Goal: Task Accomplishment & Management: Manage account settings

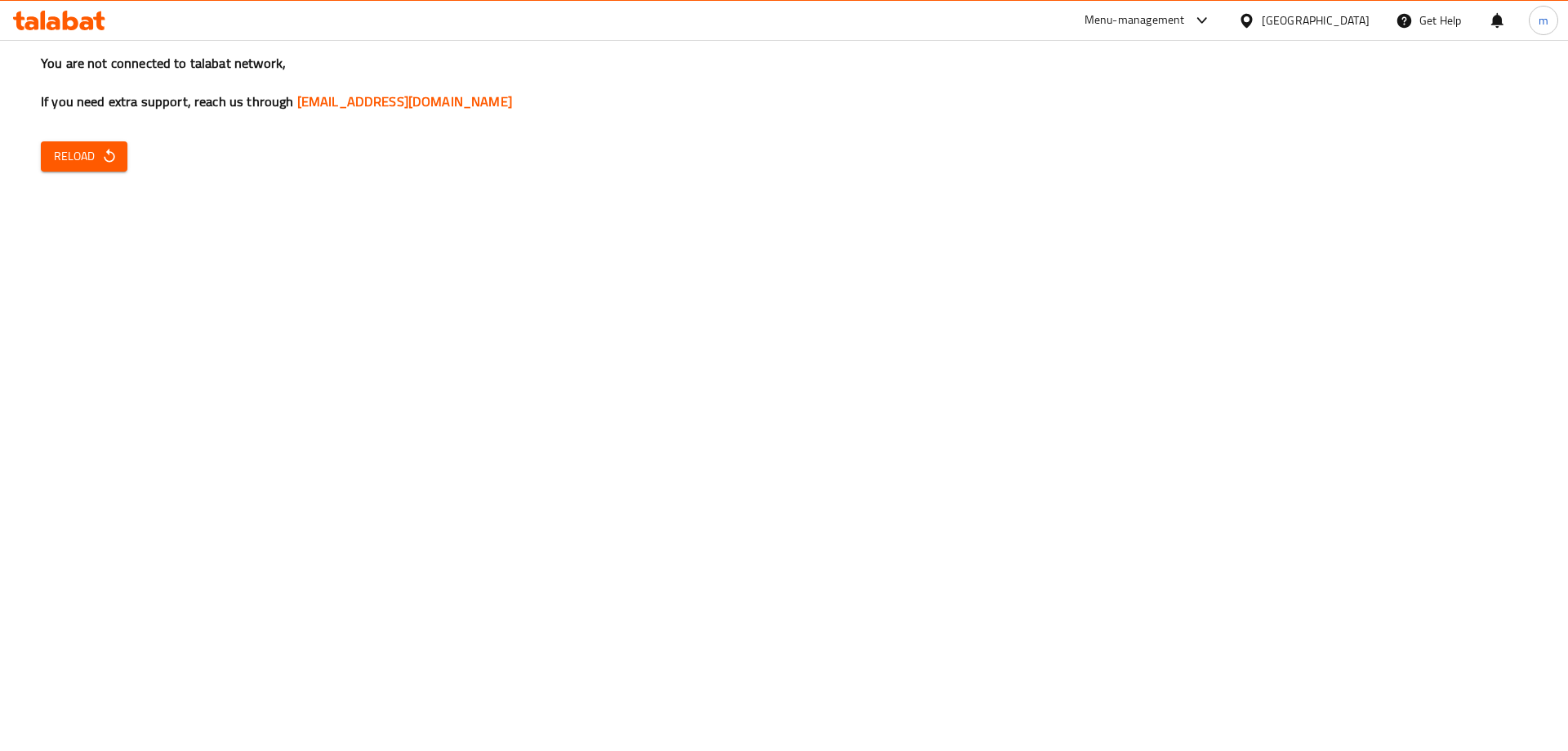
click at [101, 149] on icon "button" at bounding box center [109, 156] width 17 height 17
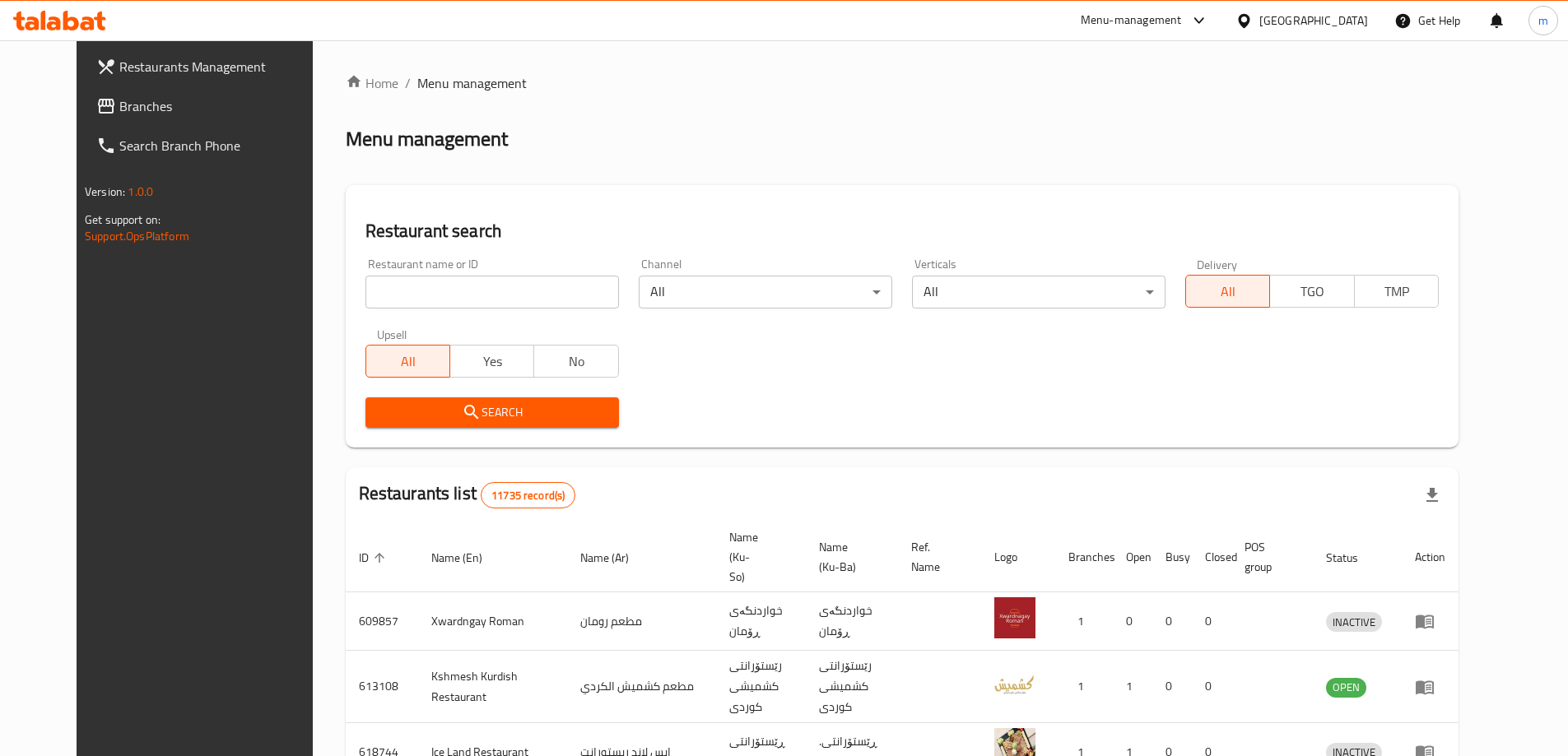
click at [475, 288] on input "search" at bounding box center [492, 292] width 253 height 33
paste input "681341"
type input "681341"
click button "Search" at bounding box center [492, 413] width 253 height 30
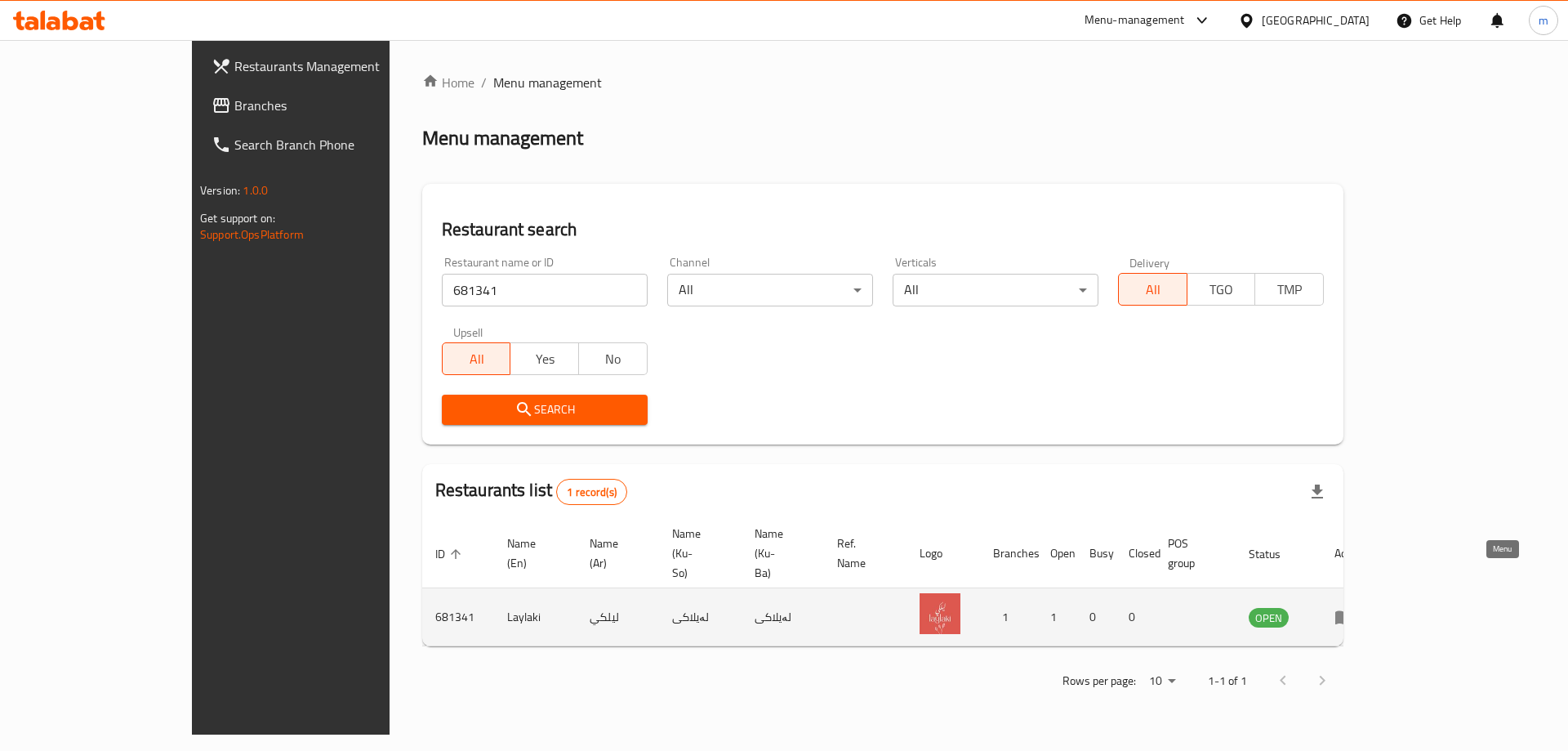
click at [1353, 611] on icon "enhanced table" at bounding box center [1343, 618] width 18 height 14
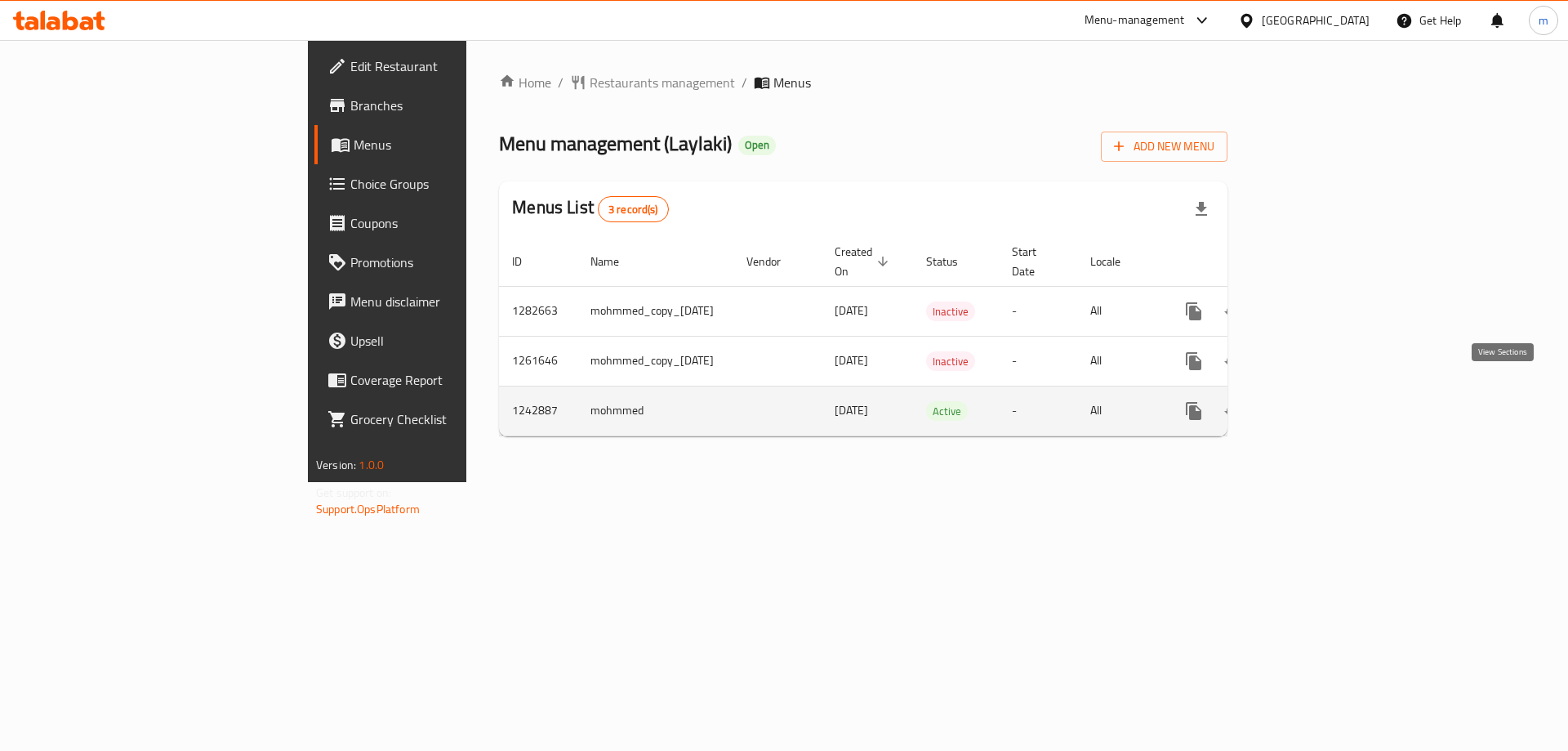
click at [1331, 391] on link "enhanced table" at bounding box center [1311, 411] width 39 height 39
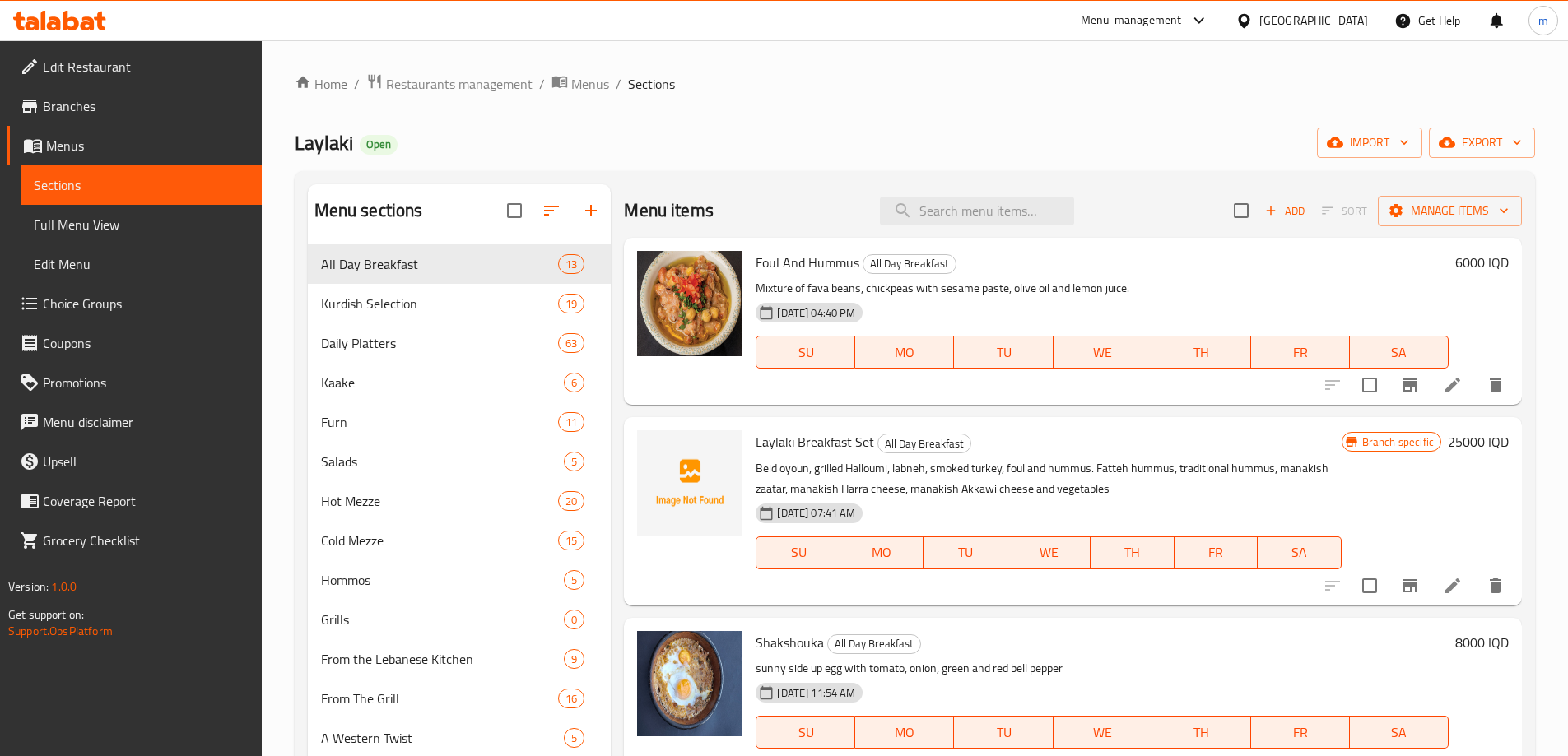
click at [98, 297] on span "Choice Groups" at bounding box center [146, 303] width 206 height 20
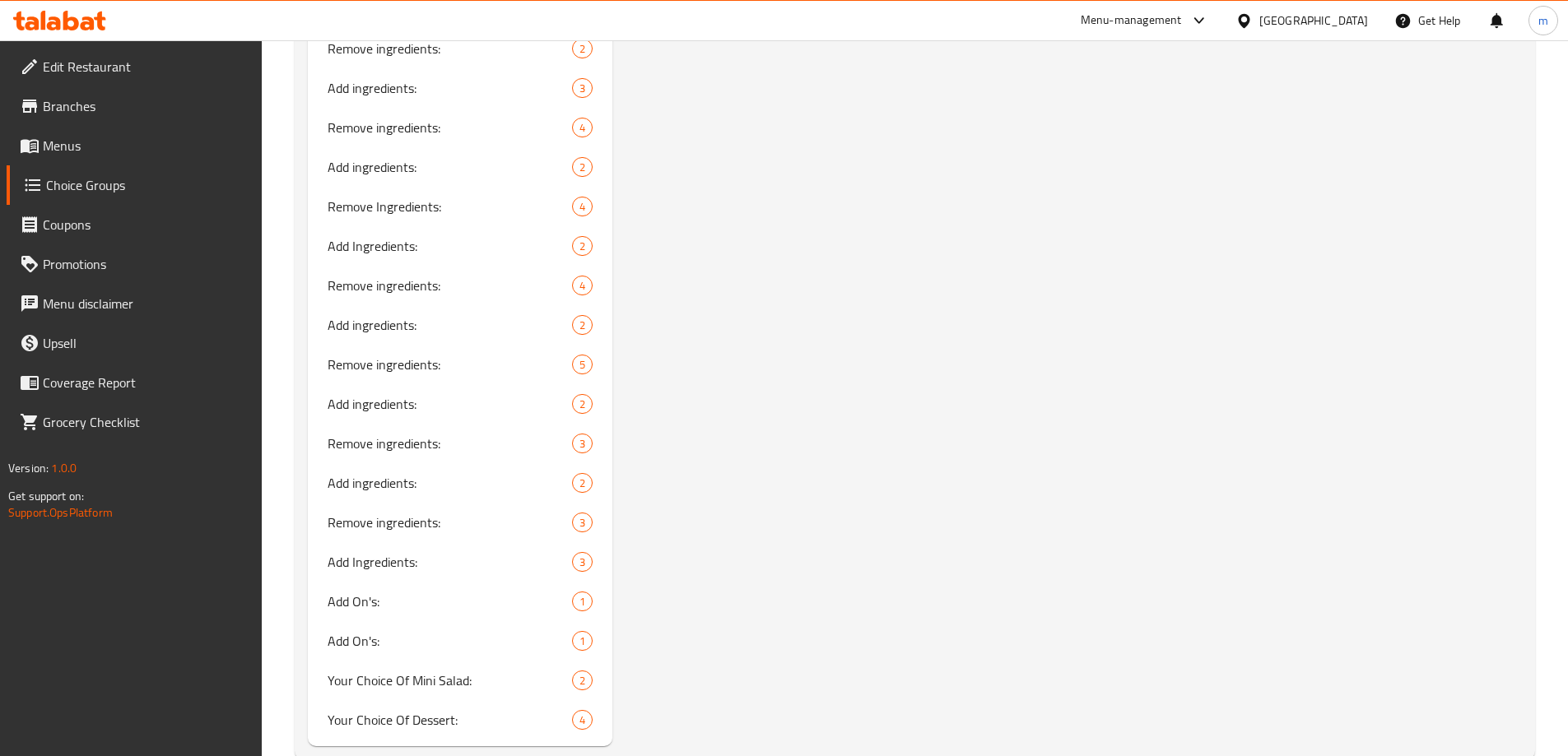
scroll to position [2547, 0]
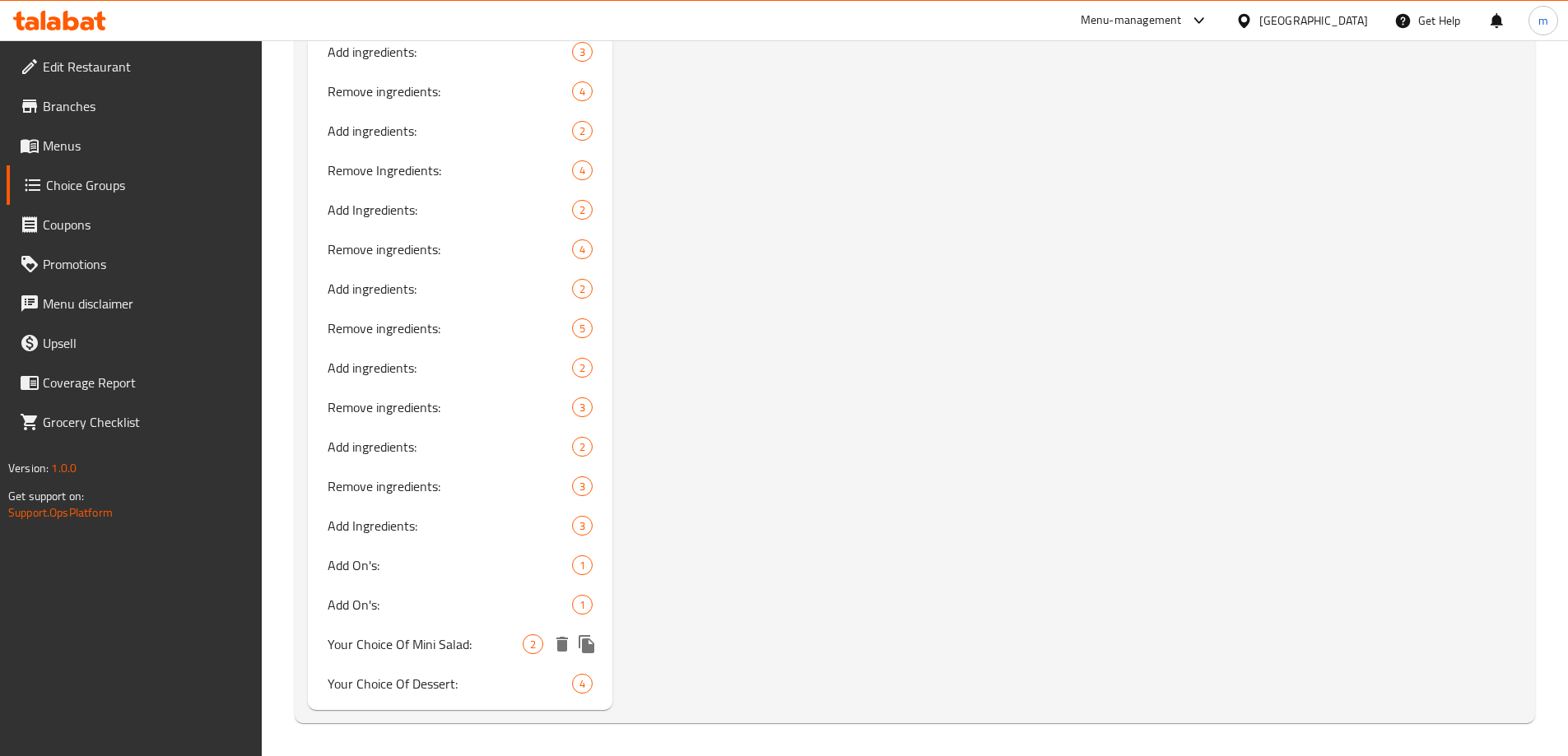
click at [440, 628] on div "Your Choice Of Mini Salad: 2" at bounding box center [461, 644] width 305 height 39
type input "Your Choice Of Mini Salad:"
type input "إختيارك من ميني سلطة:"
type input "هەڵبژاردنت لە مینی زەڵاتە"
type input "هەڵبژاردنت لە مینی زەڵاتە:"
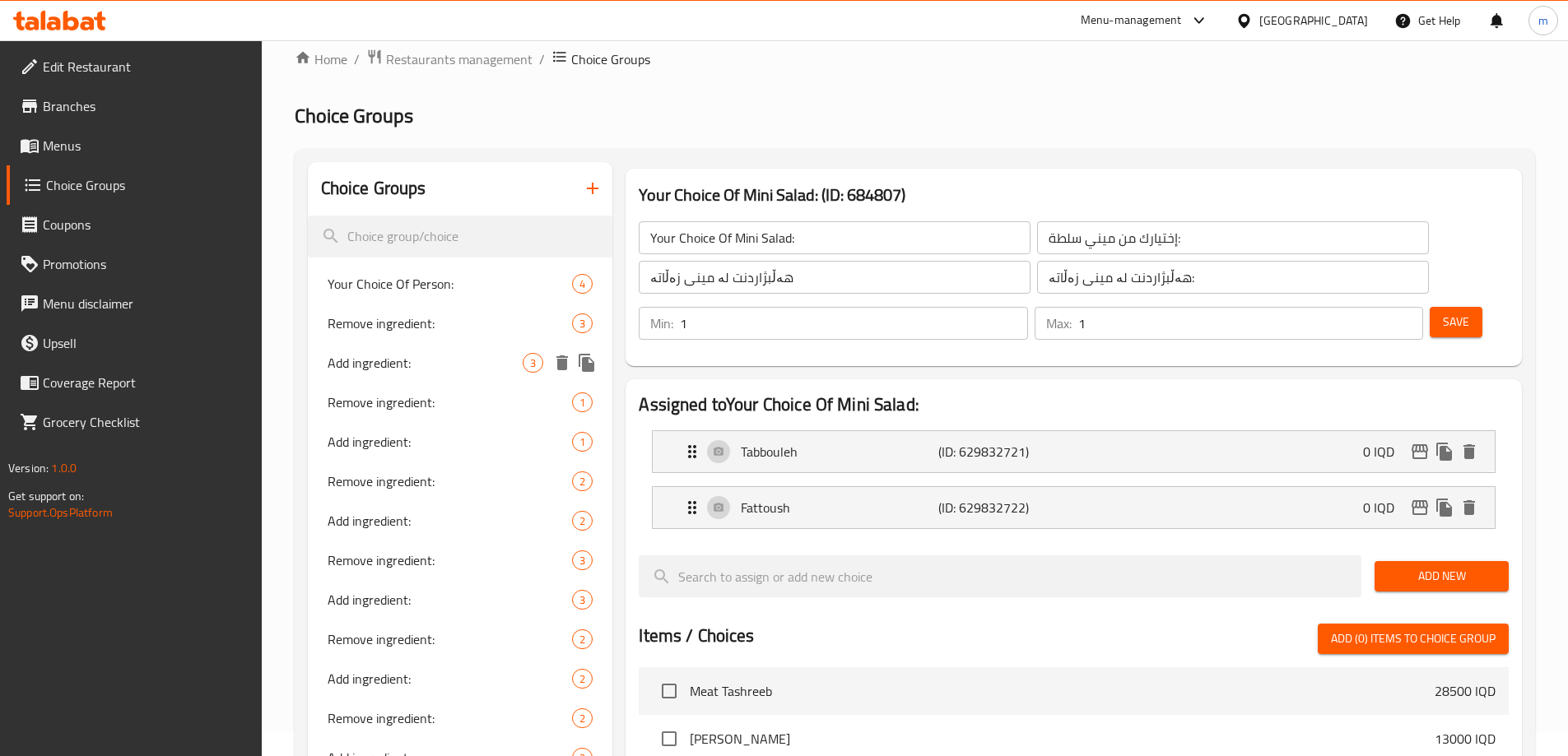
scroll to position [0, 0]
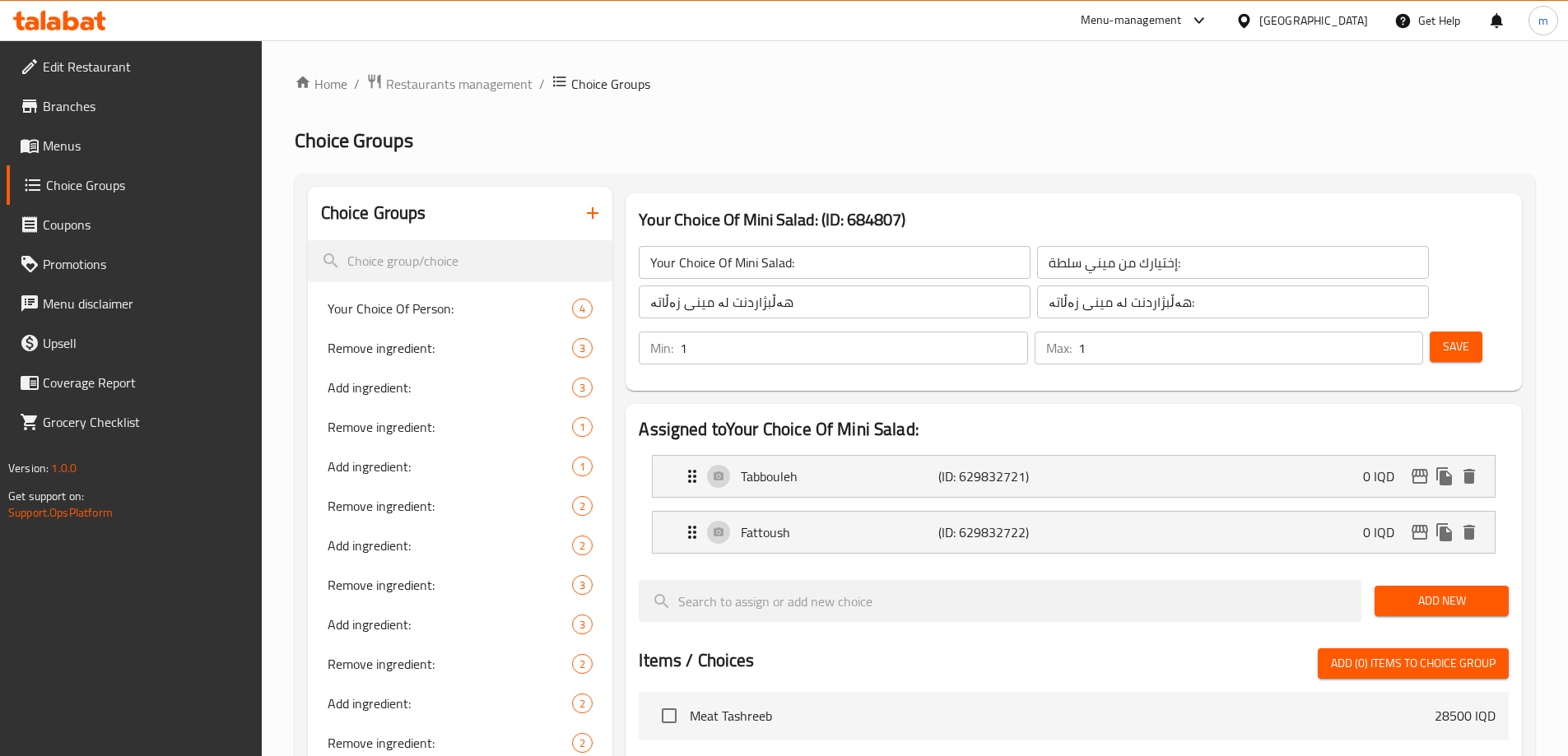
click at [587, 207] on icon "button" at bounding box center [592, 213] width 20 height 20
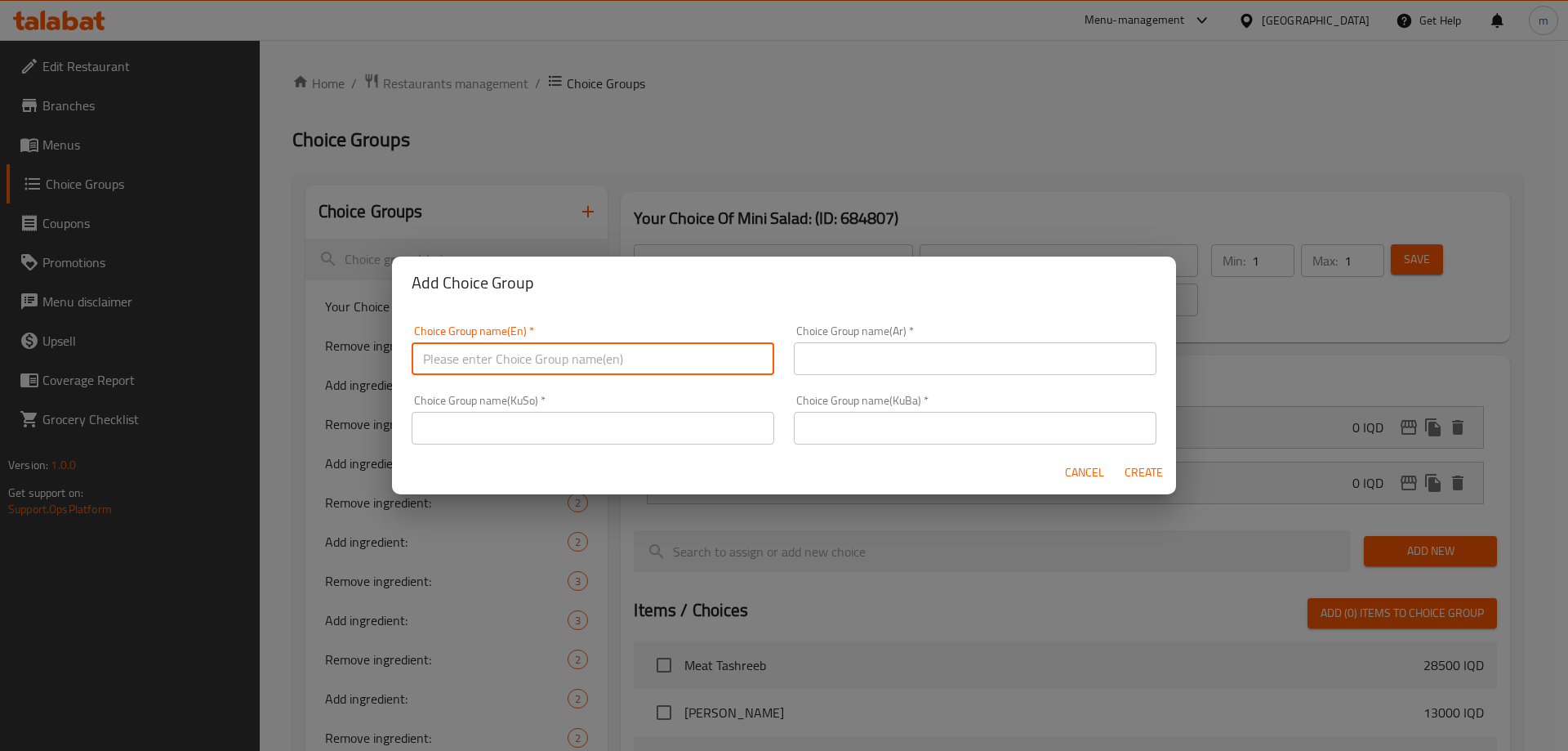
click at [733, 353] on input "text" at bounding box center [593, 358] width 363 height 33
type input "Your Choice Of"
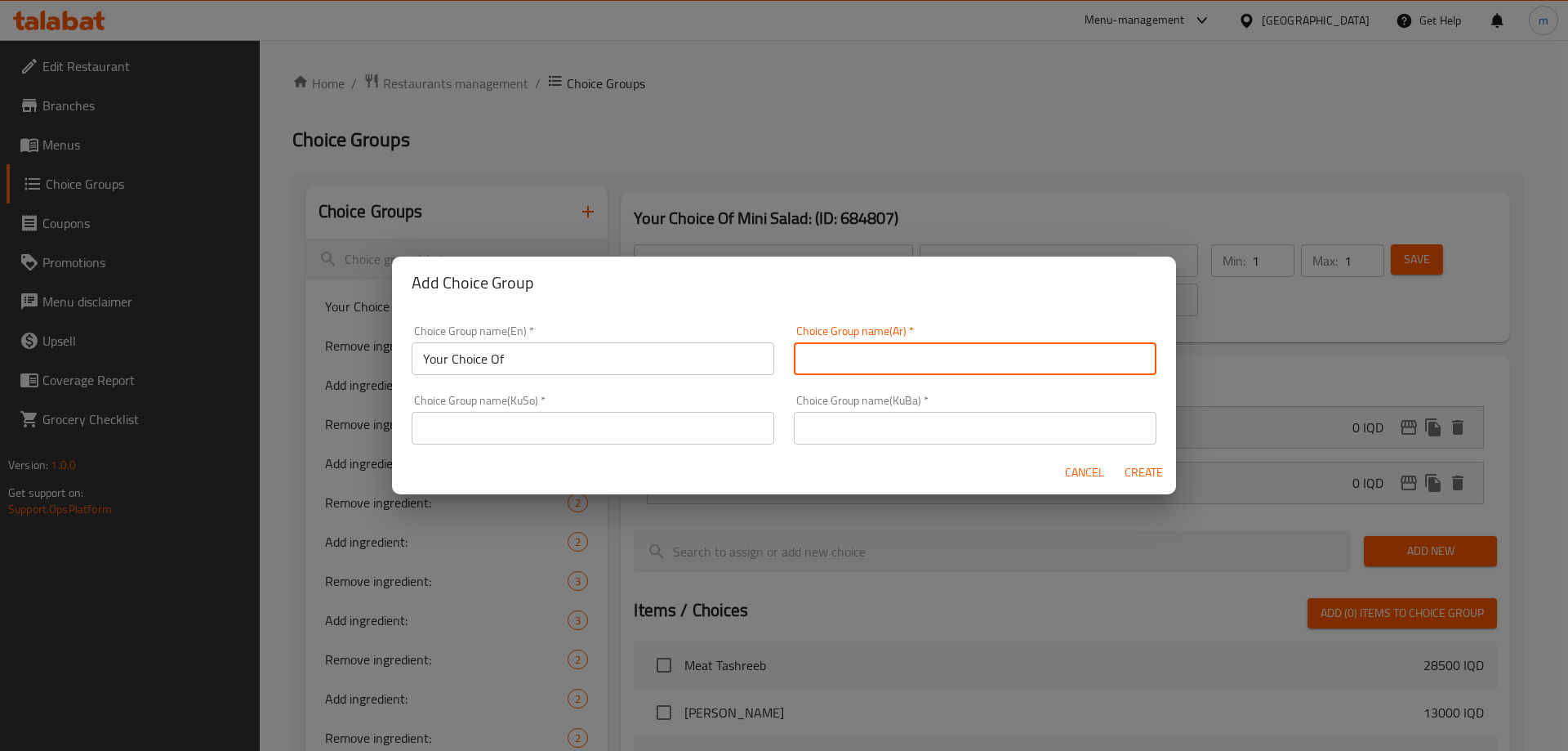
type input "S"
click at [586, 350] on input "Your Choice Of" at bounding box center [593, 358] width 363 height 33
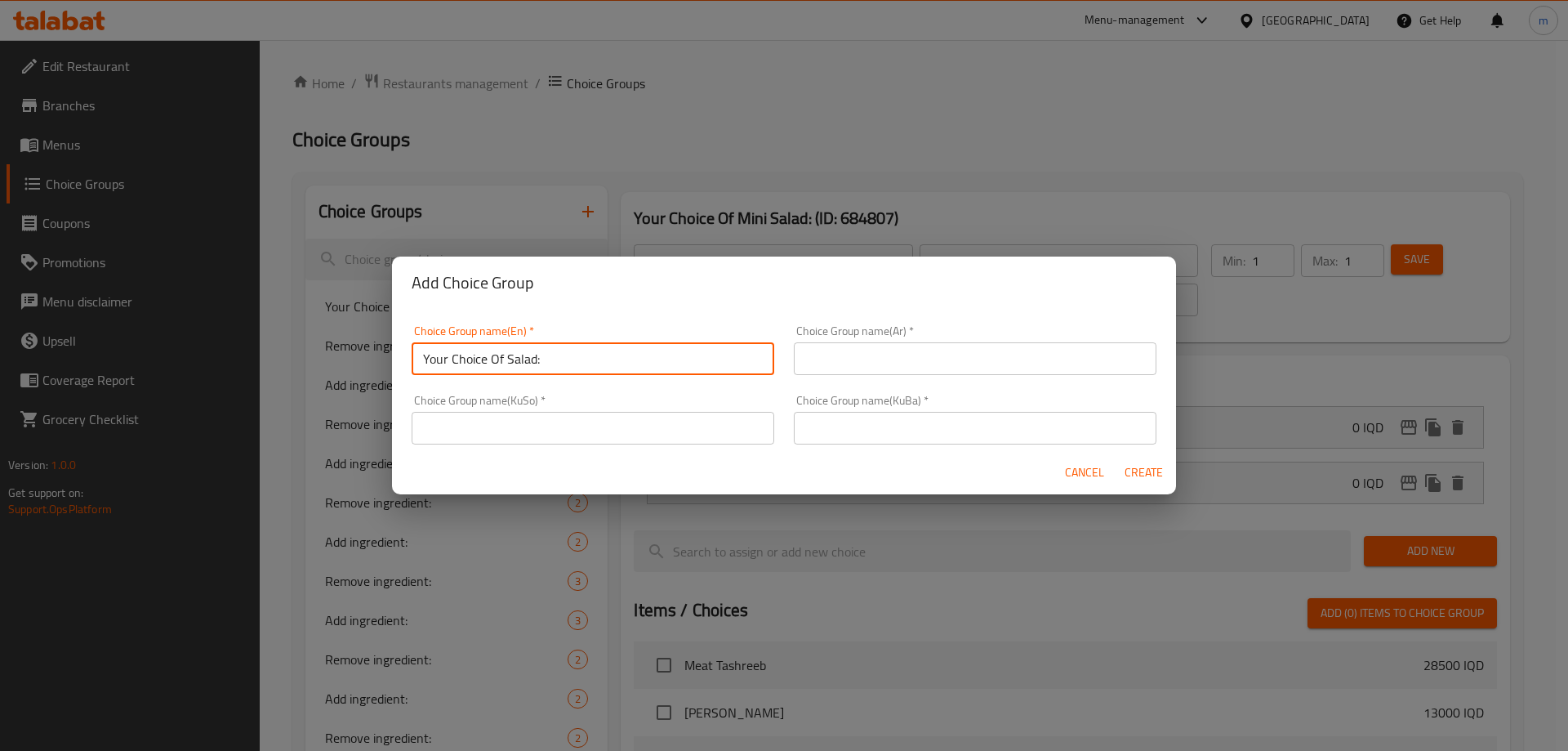
type input "Your Choice Of Salad:"
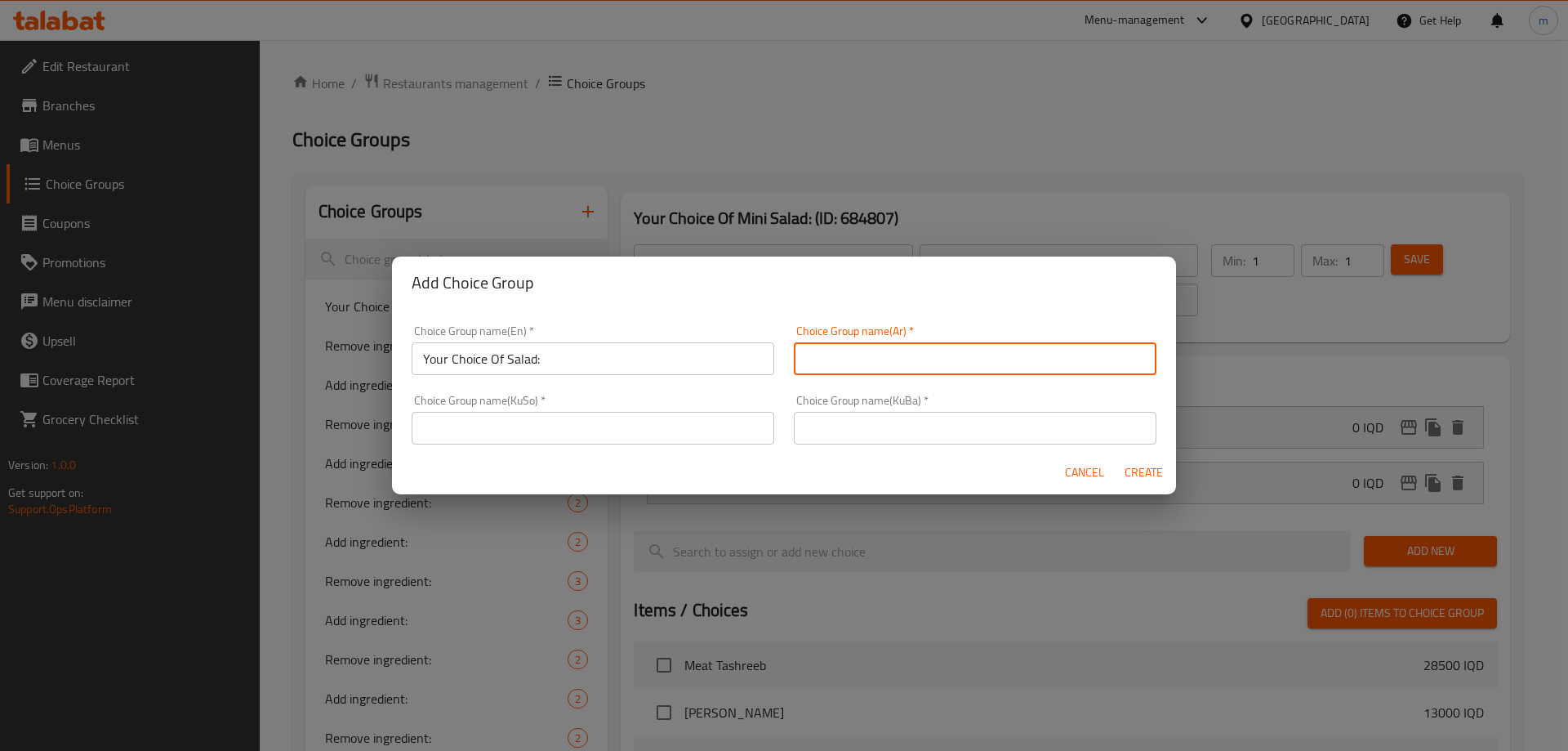
click at [943, 358] on input "text" at bounding box center [975, 358] width 363 height 33
type input "إختيارك من السلطة:"
click at [752, 433] on input "text" at bounding box center [593, 428] width 363 height 33
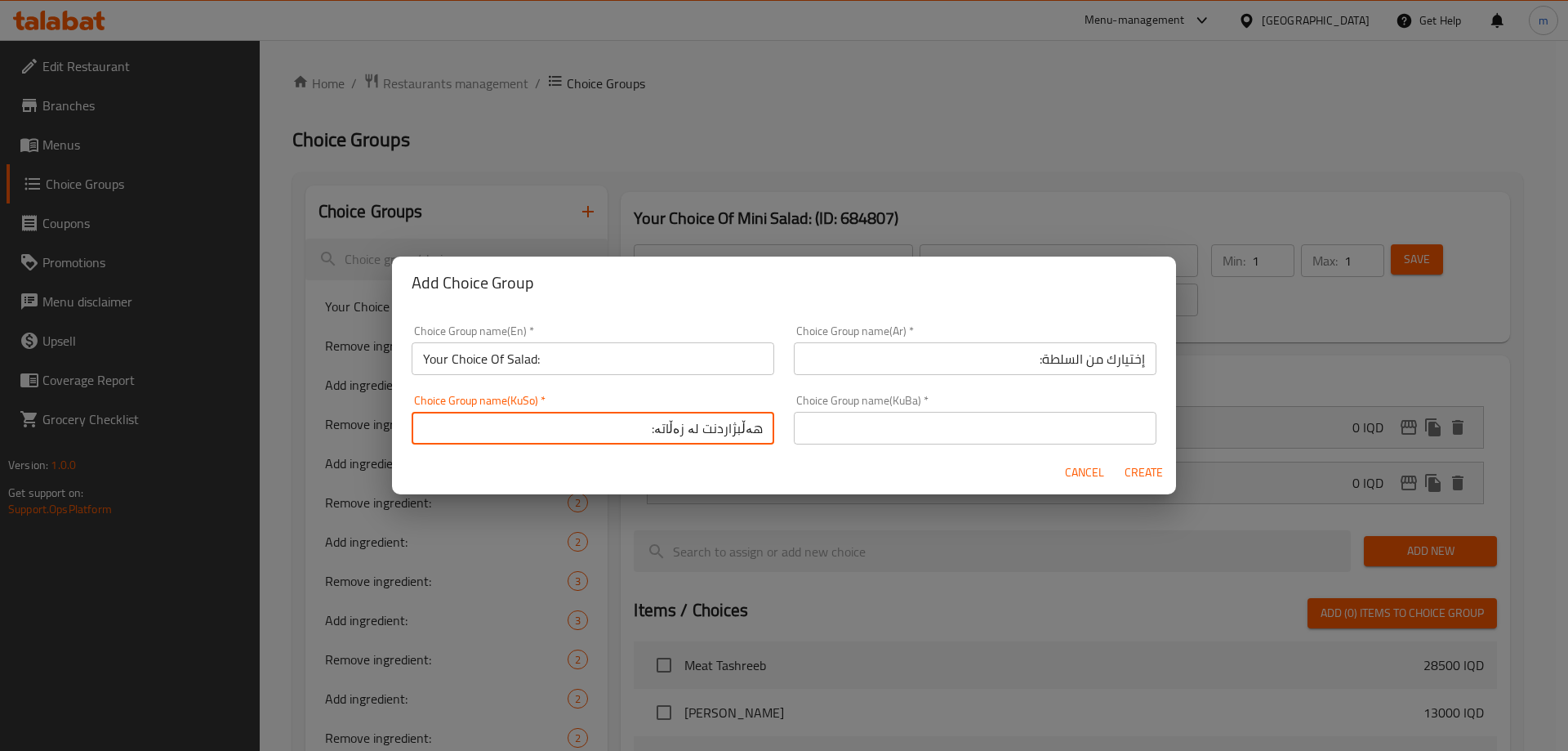
type input "هەڵبژاردنت لە زەڵاتە:"
click at [794, 422] on input "text" at bounding box center [975, 428] width 363 height 33
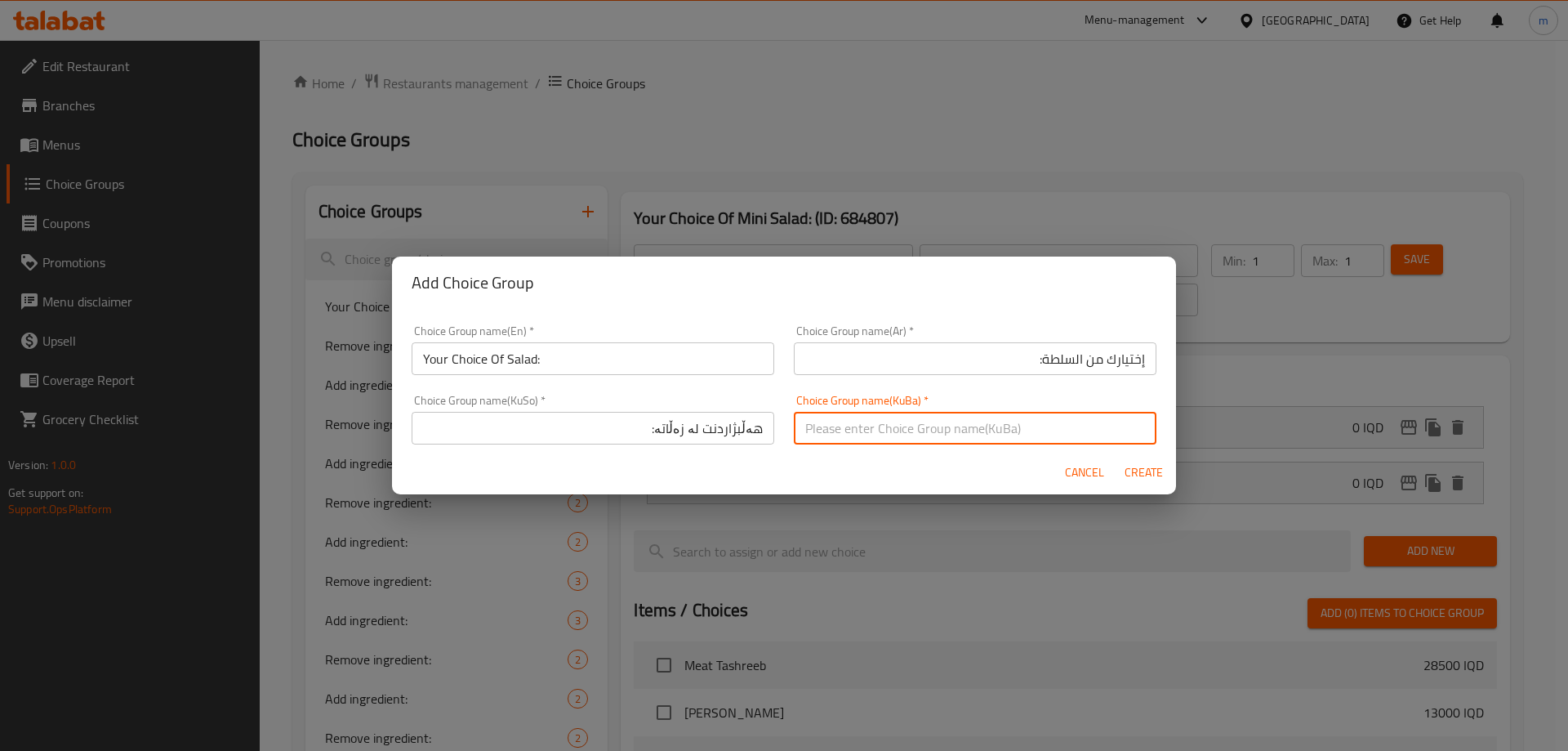
paste input "هەڵبژاردنت لە زەڵاتە:"
type input "هەڵبژاردنت لە زەڵاتە:"
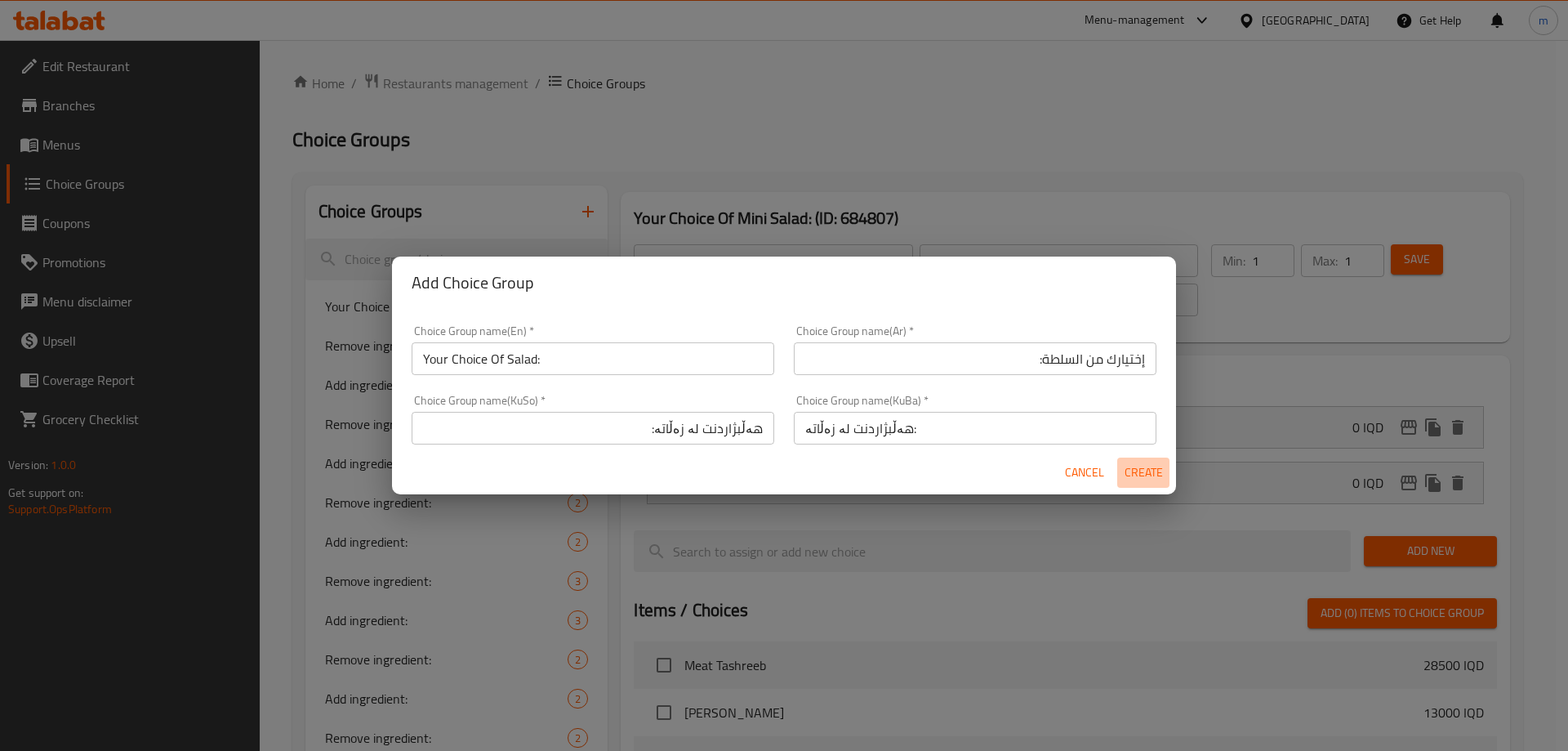
click at [1135, 469] on span "Create" at bounding box center [1143, 472] width 39 height 20
type input "Your Choice Of Salad:"
type input "إختيارك من السلطة:"
type input "هەڵبژاردنت لە زەڵاتە:"
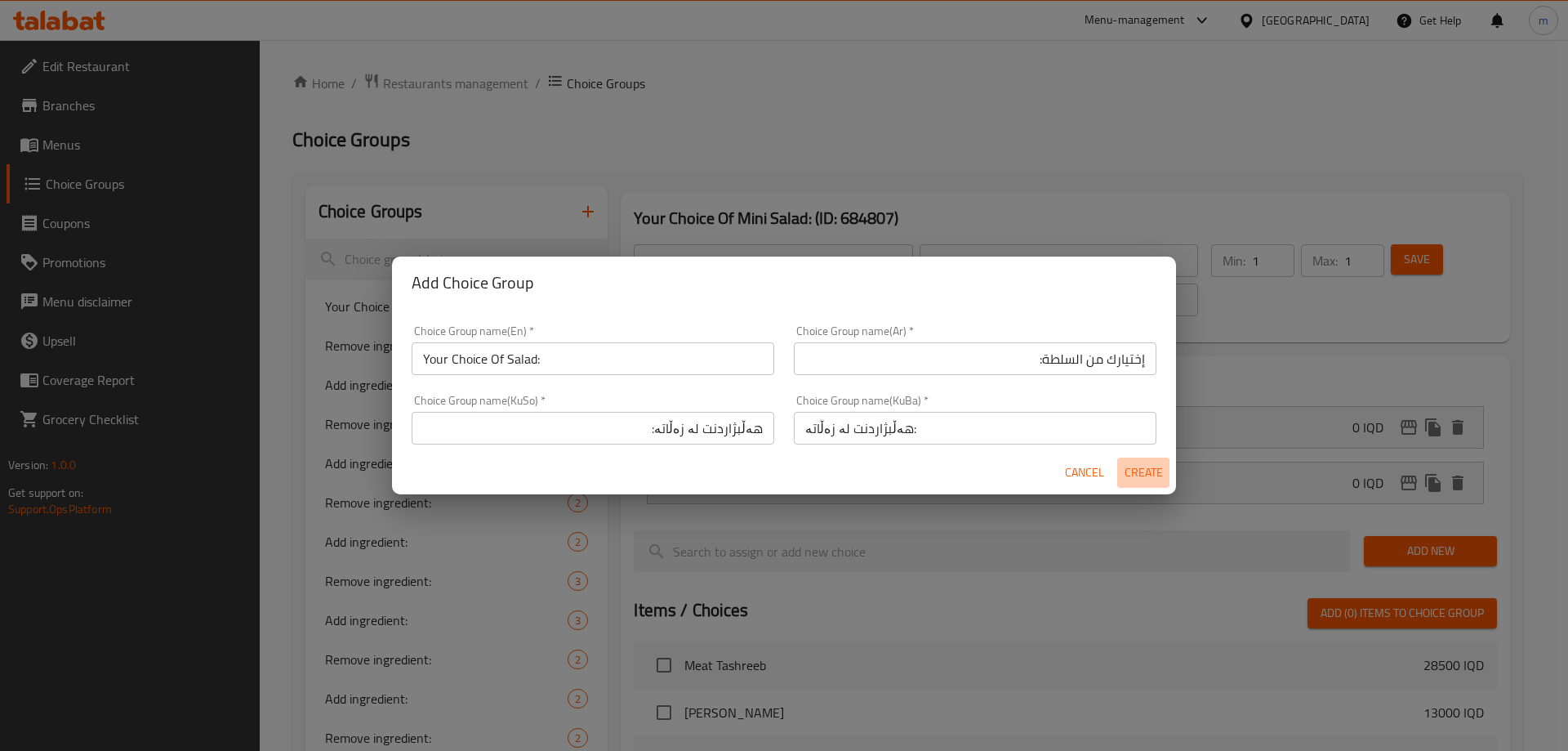
type input "0"
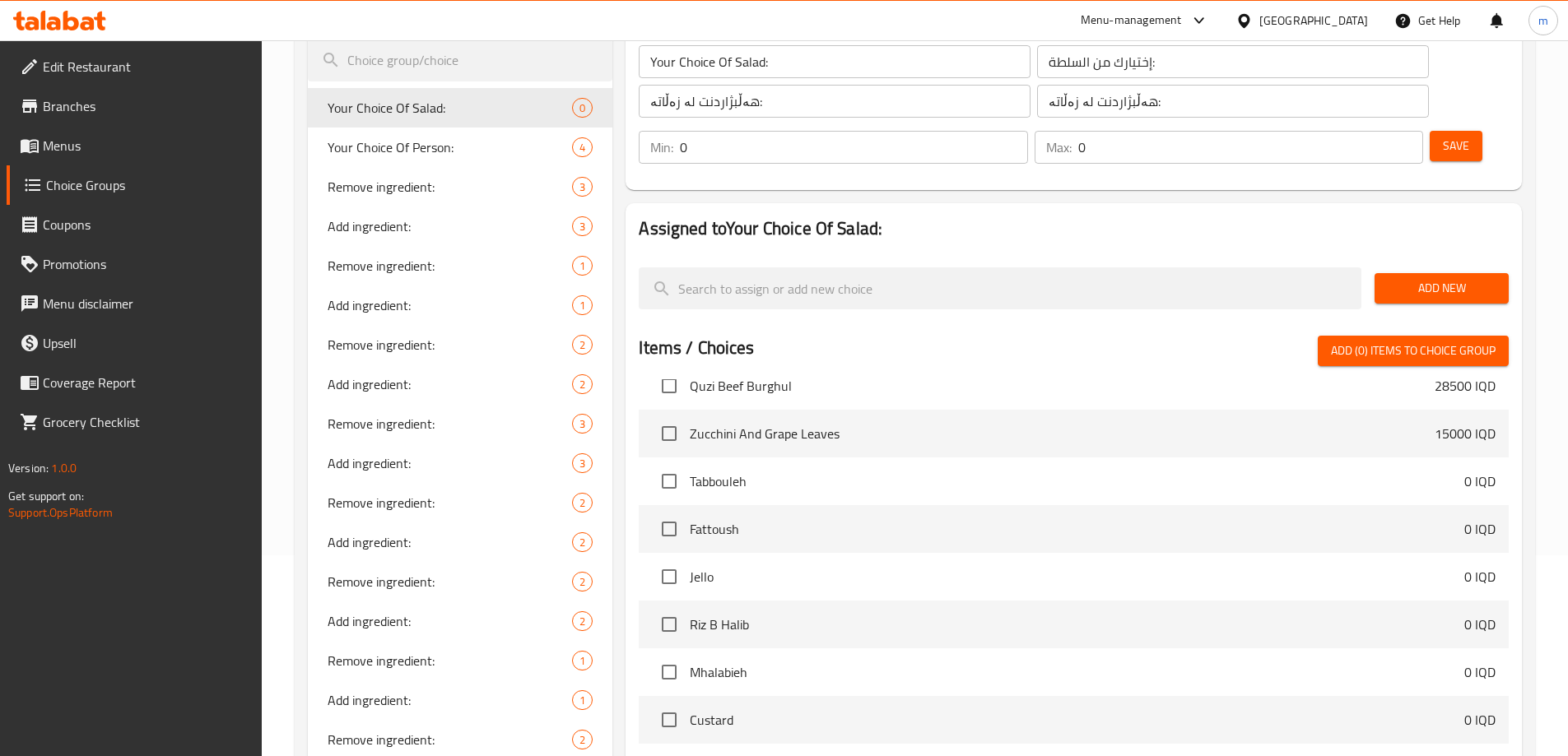
scroll to position [1535, 0]
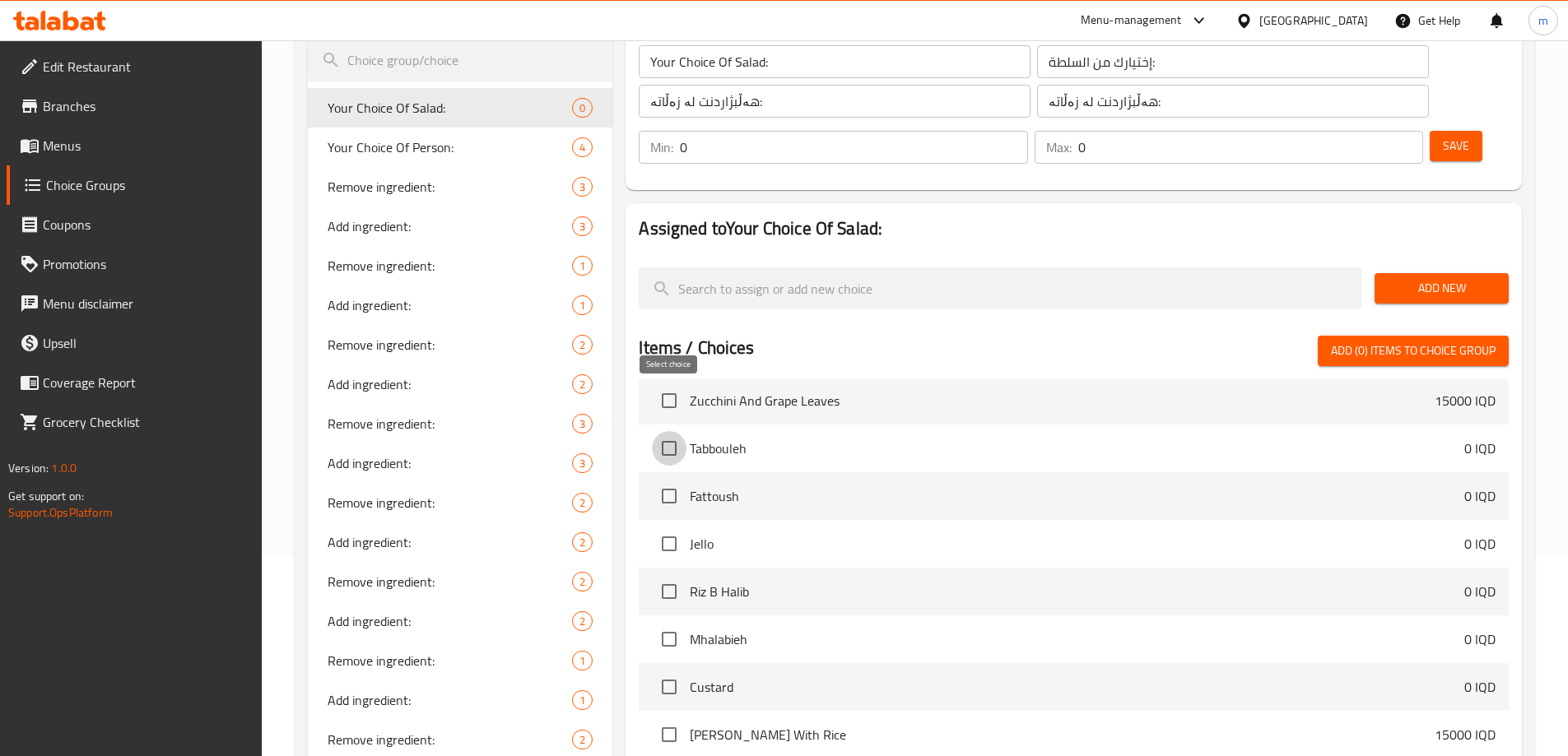
click at [670, 431] on input "checkbox" at bounding box center [669, 448] width 35 height 35
checkbox input "true"
click at [676, 478] on input "checkbox" at bounding box center [669, 495] width 35 height 35
checkbox input "true"
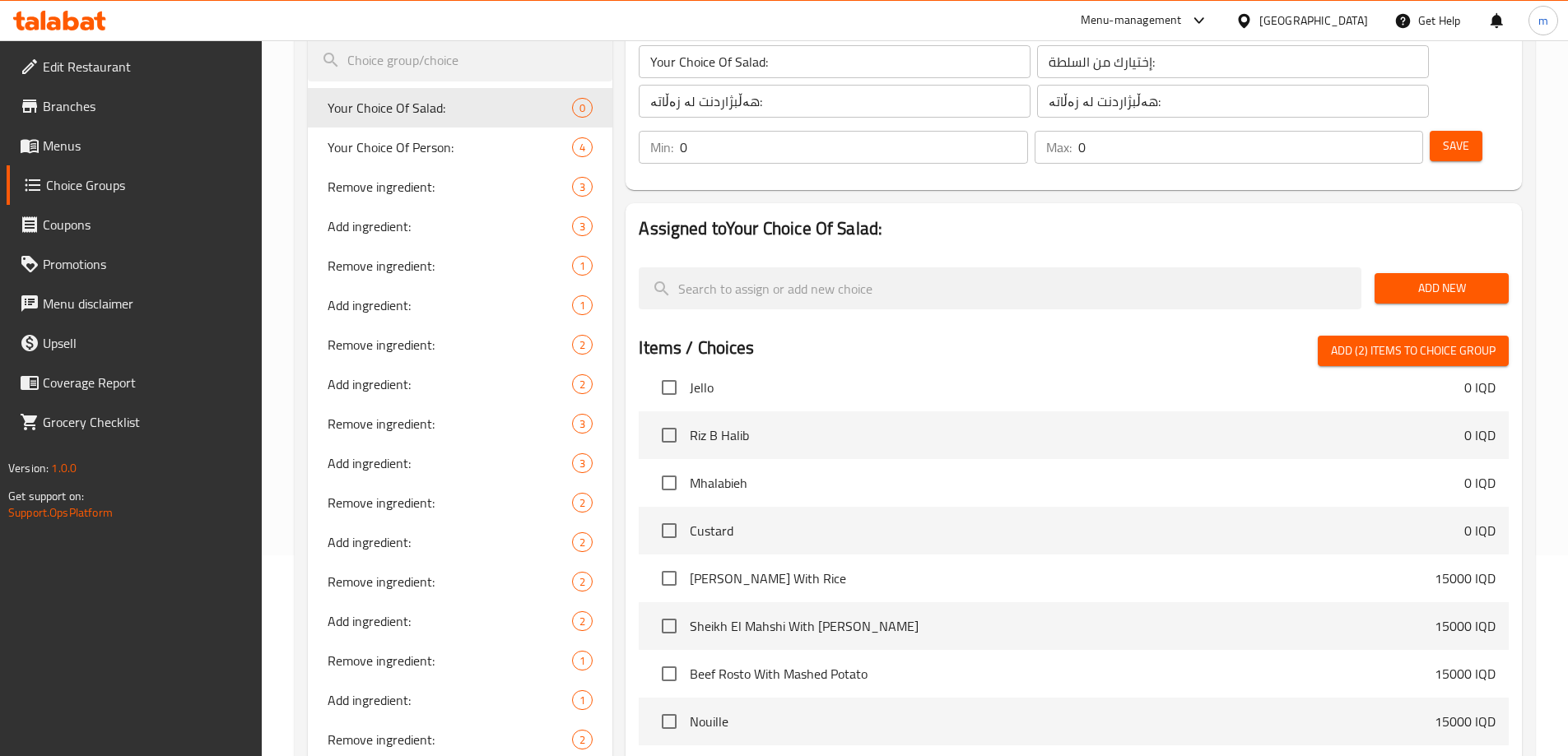
scroll to position [1727, 0]
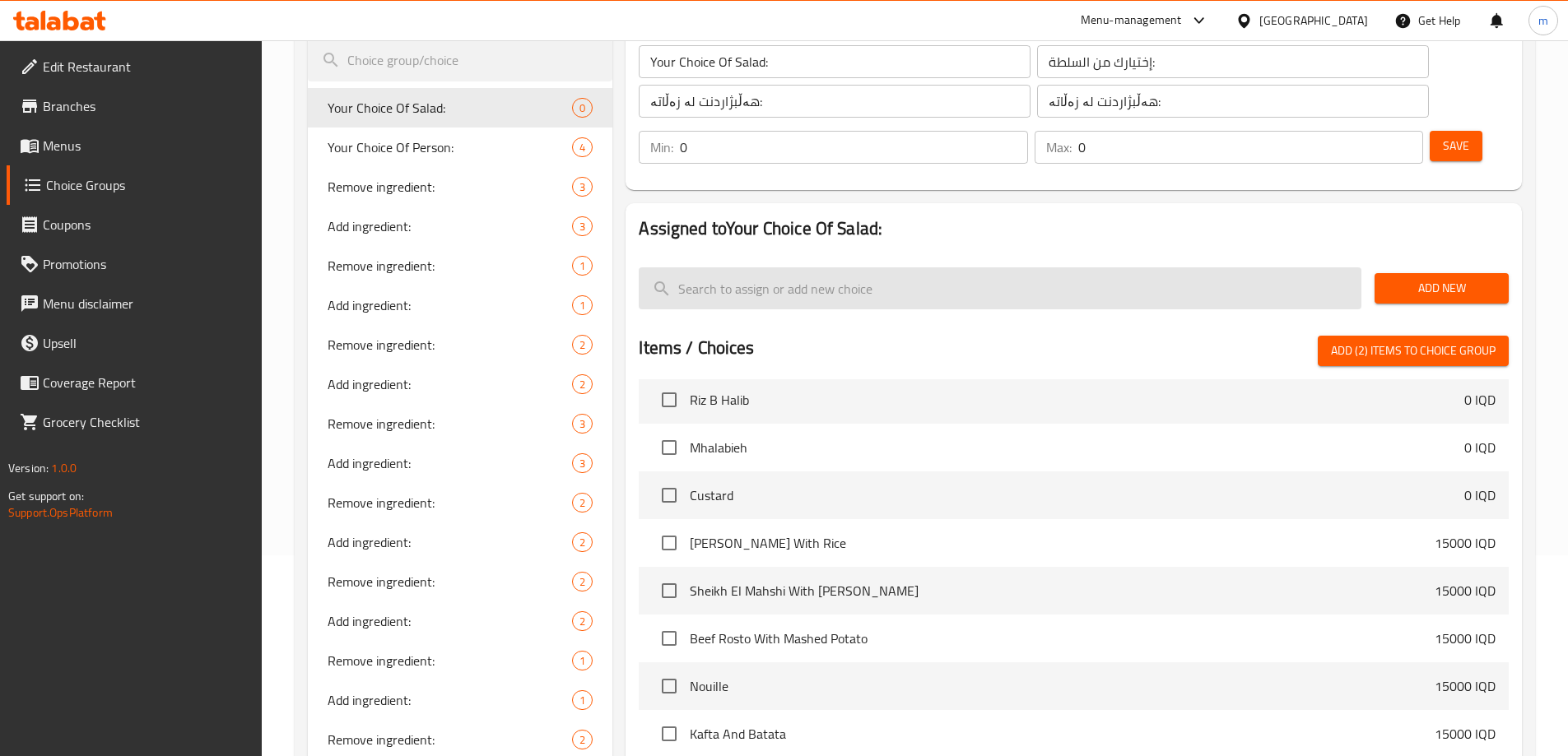
click at [748, 267] on input "search" at bounding box center [1000, 287] width 723 height 42
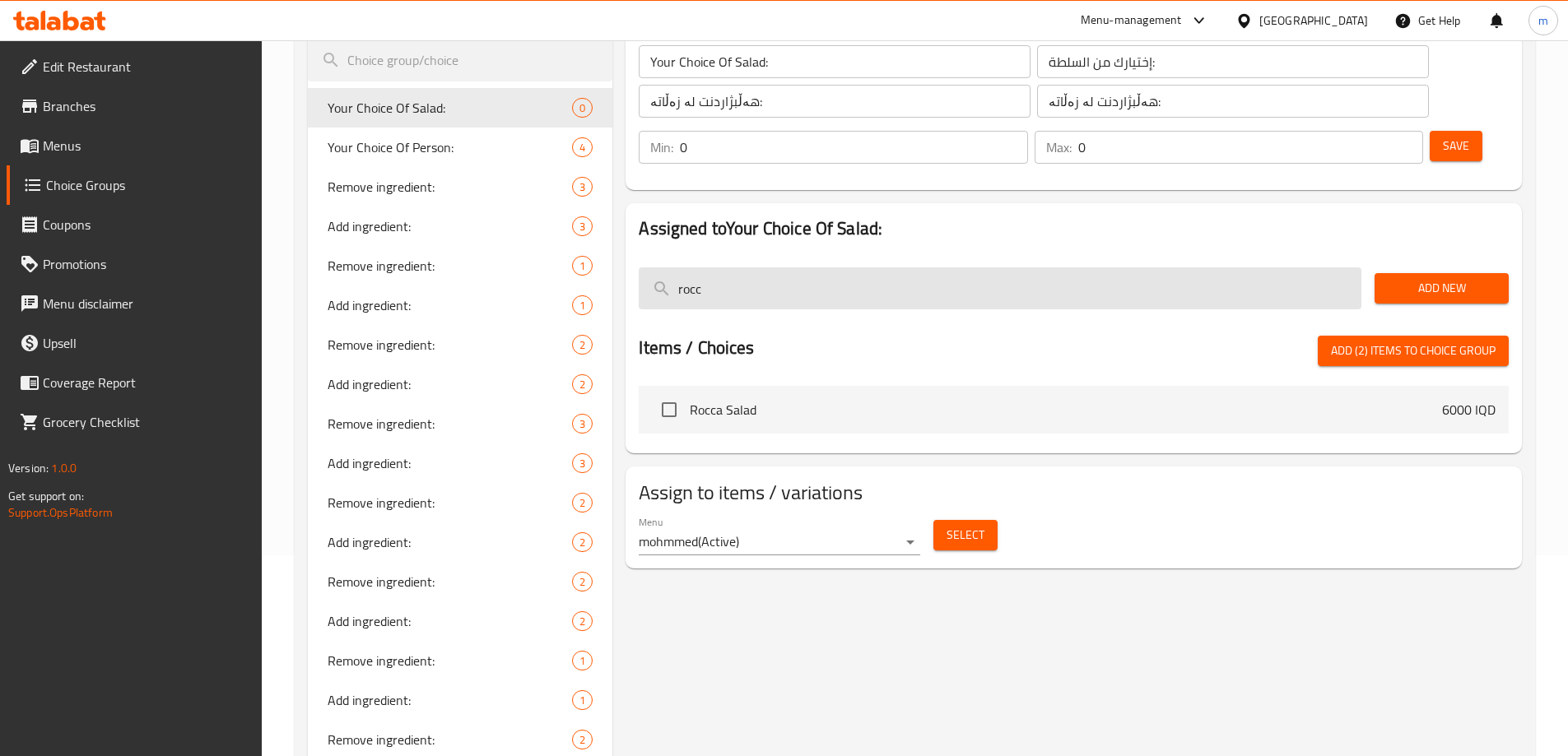
scroll to position [0, 0]
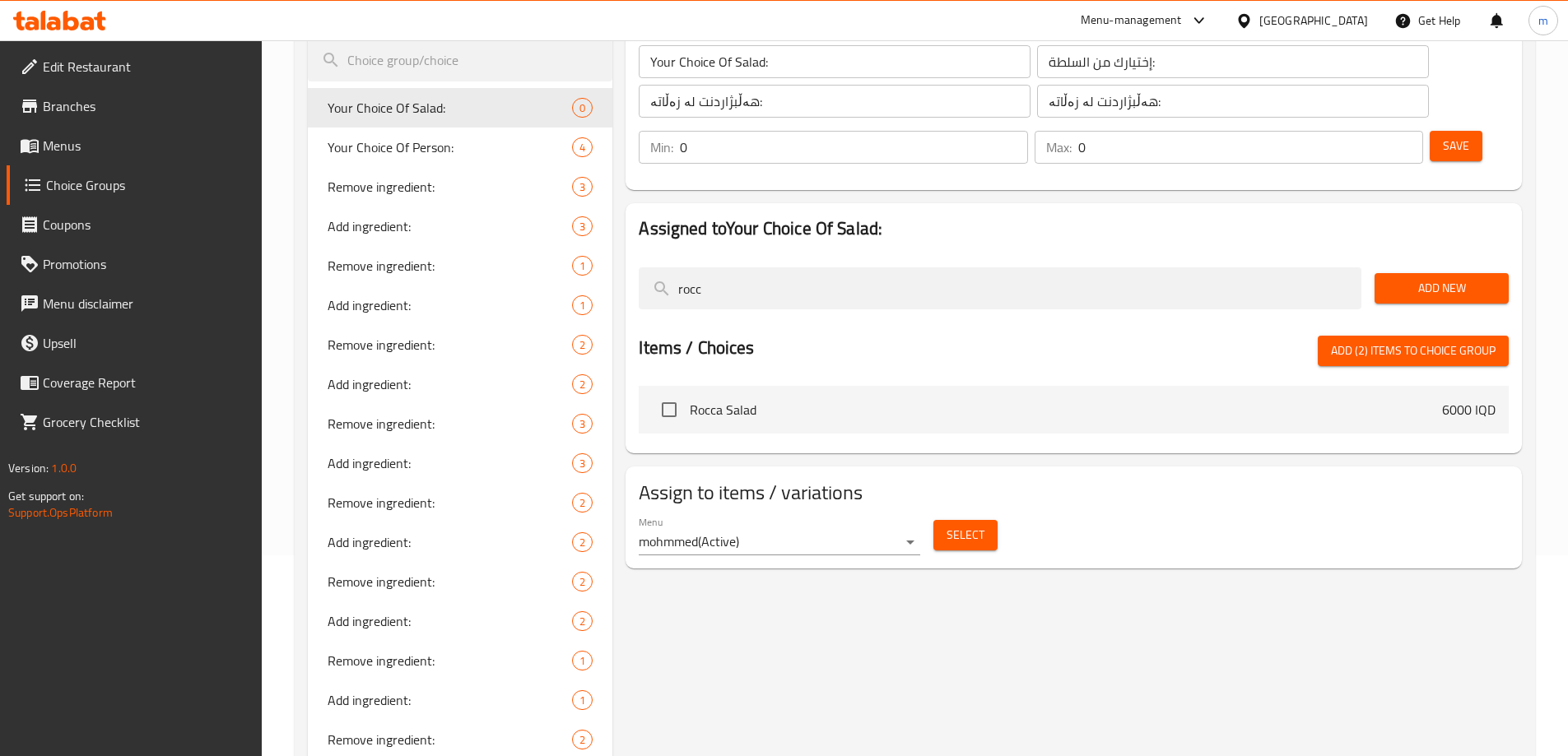
type input "rocc"
click at [662, 392] on input "checkbox" at bounding box center [669, 409] width 35 height 35
checkbox input "true"
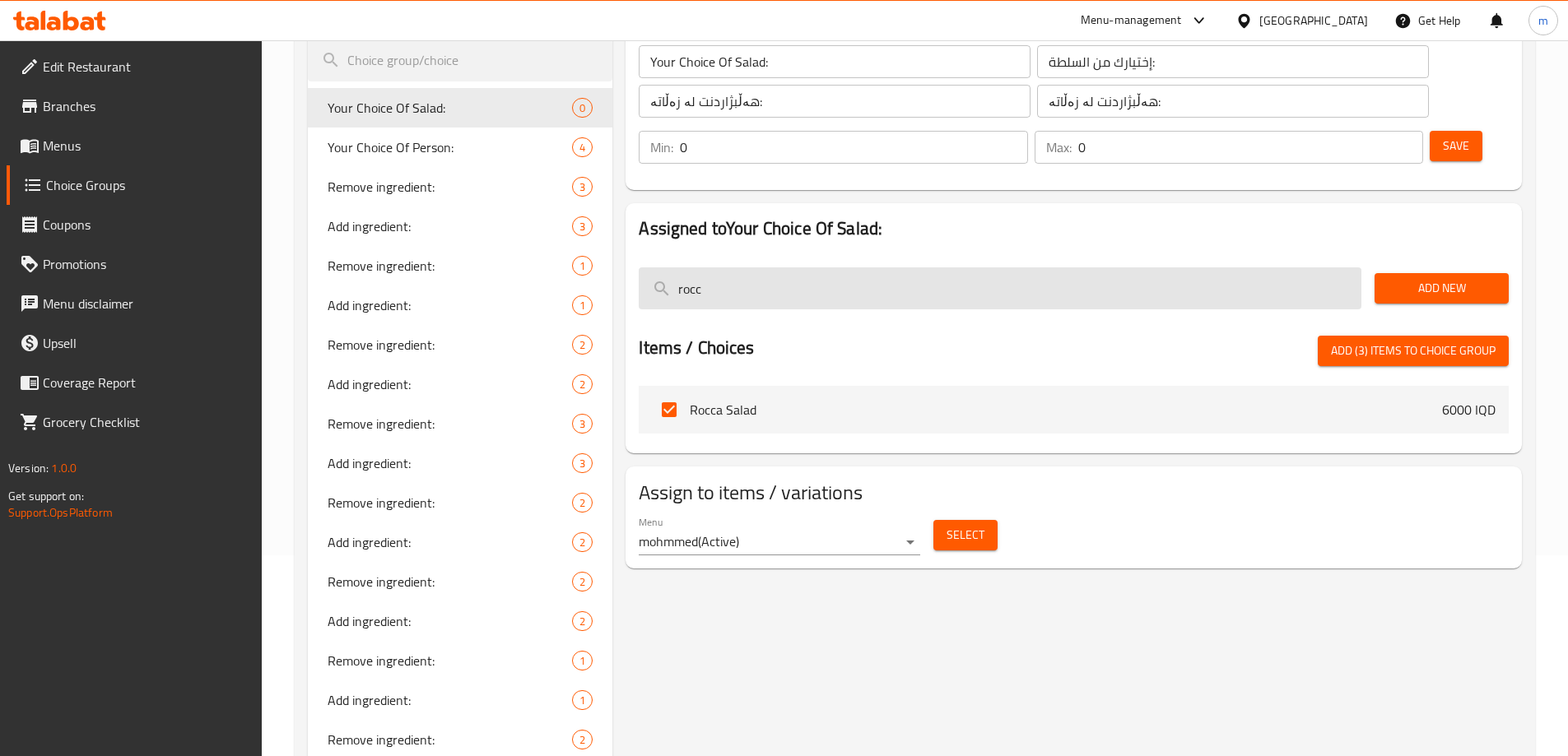
drag, startPoint x: 721, startPoint y: 232, endPoint x: 657, endPoint y: 239, distance: 64.4
click at [657, 267] on input "rocc" at bounding box center [1000, 287] width 723 height 42
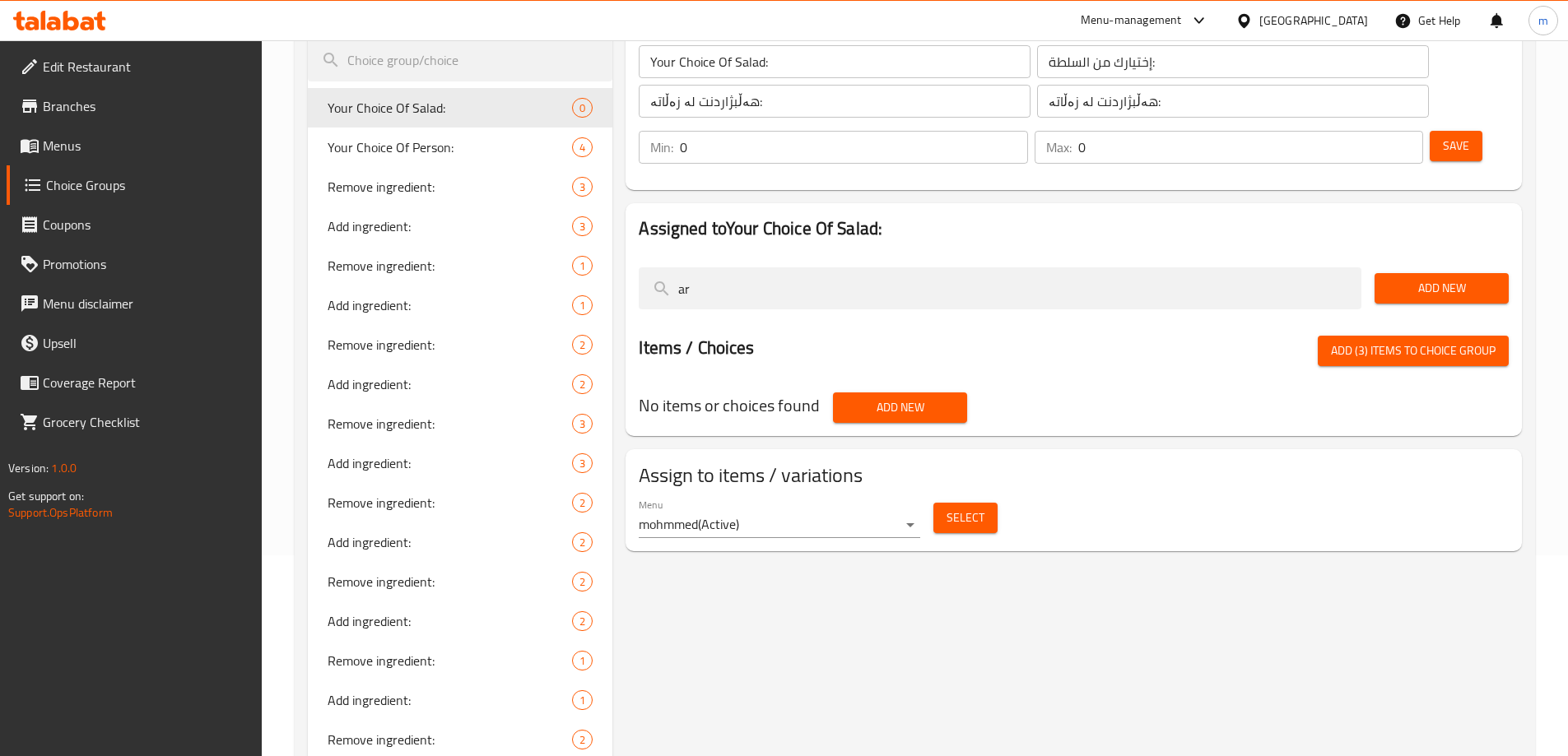
type input "a"
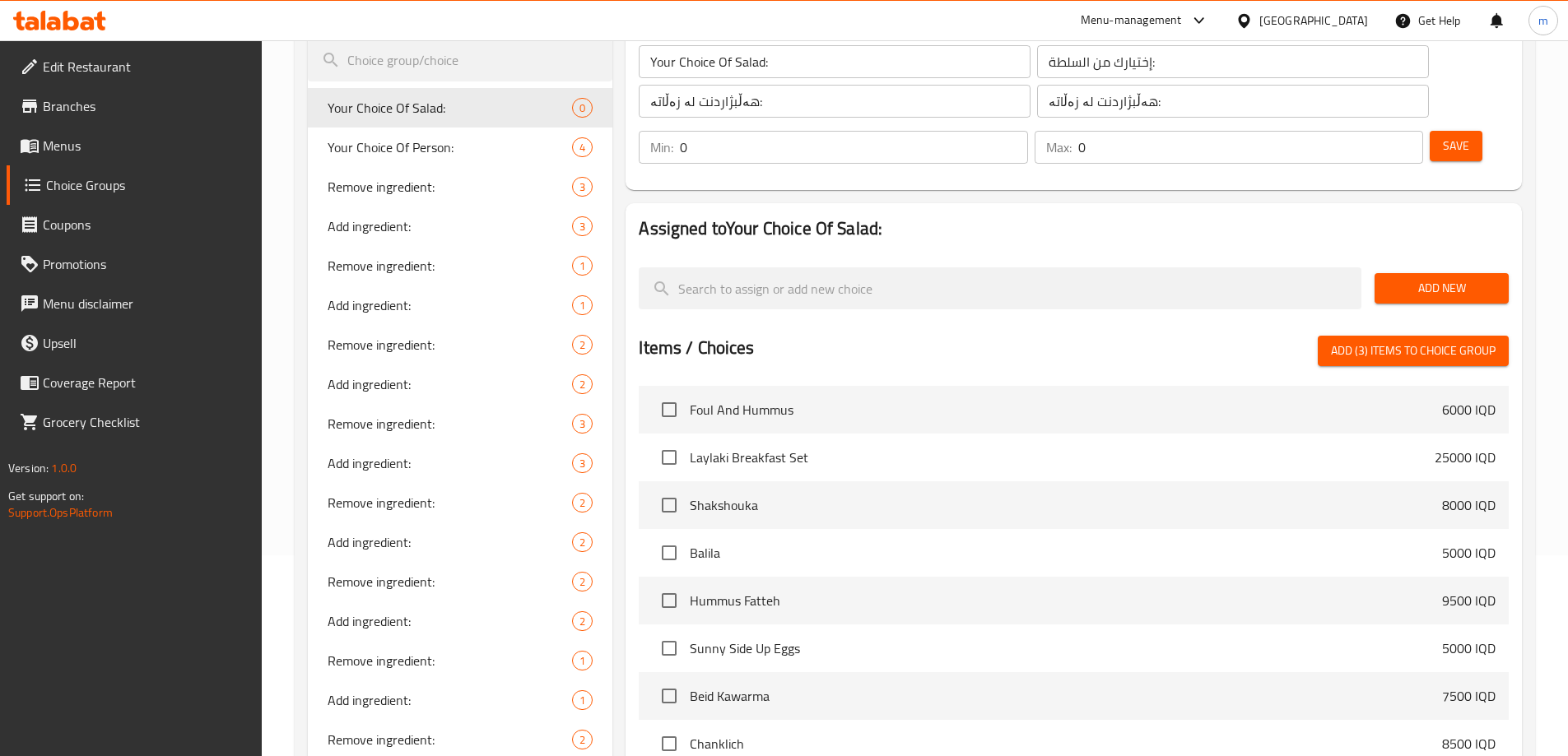
click at [1374, 341] on span "Add (3) items to choice group" at bounding box center [1413, 350] width 164 height 20
checkbox input "false"
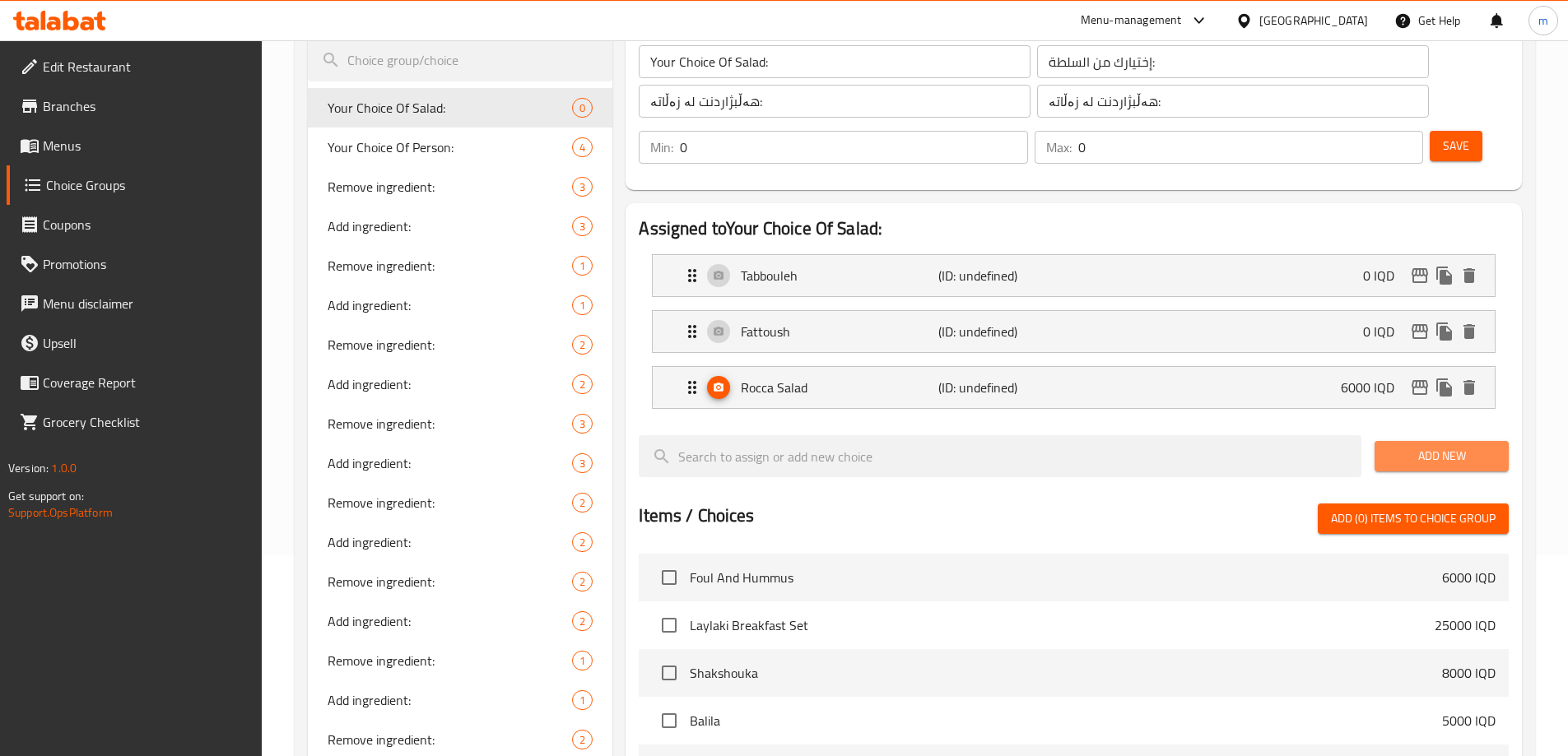
click at [1423, 441] on button "Add New" at bounding box center [1441, 456] width 134 height 30
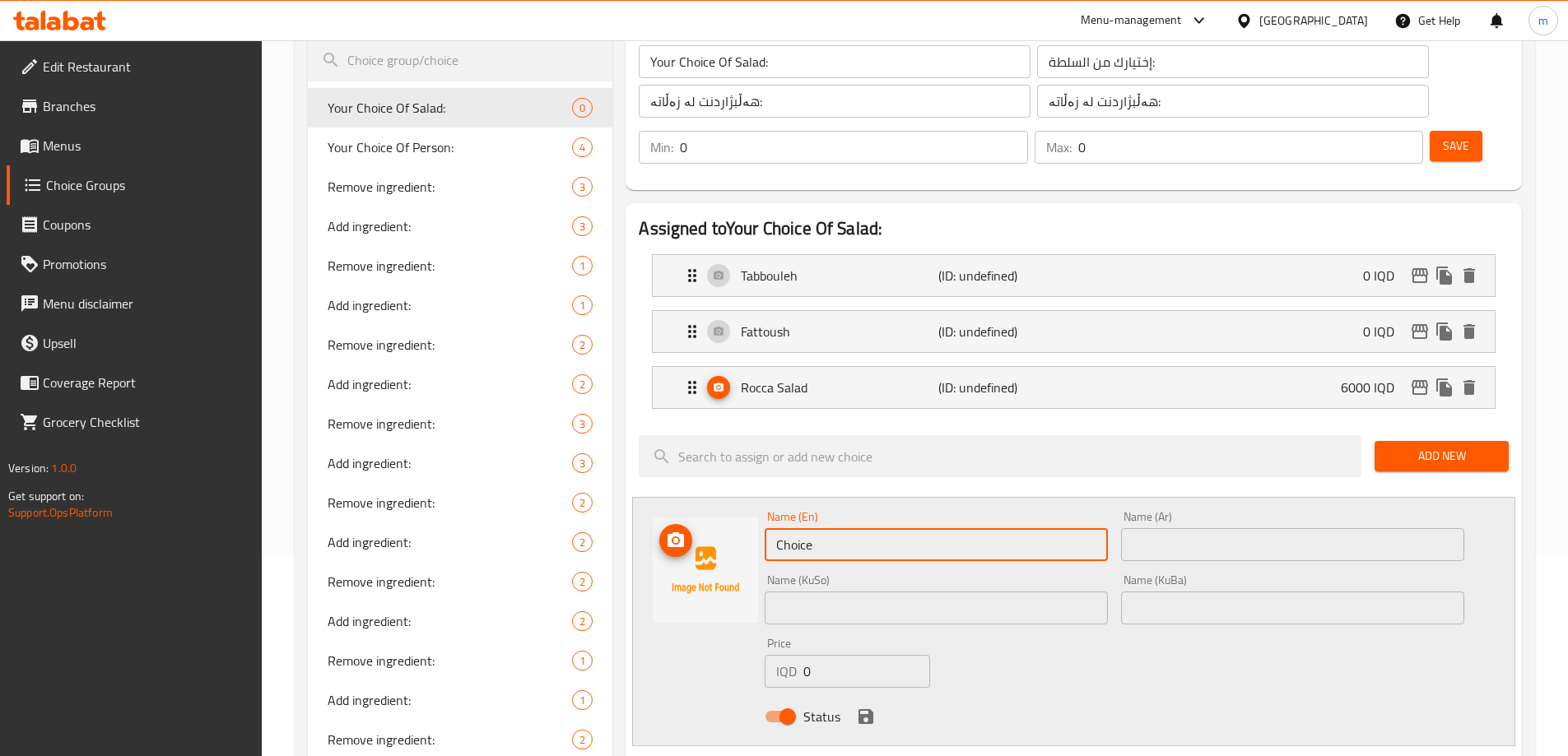
drag, startPoint x: 774, startPoint y: 506, endPoint x: 684, endPoint y: 517, distance: 90.7
click at [684, 517] on div "Name (En) Choice Name (En) Name (Ar) Name (Ar) Name (KuSo) Name (KuSo) Name (Ku…" at bounding box center [1073, 621] width 883 height 249
type input "Arabic Salad"
click at [1160, 528] on input "text" at bounding box center [1292, 544] width 344 height 33
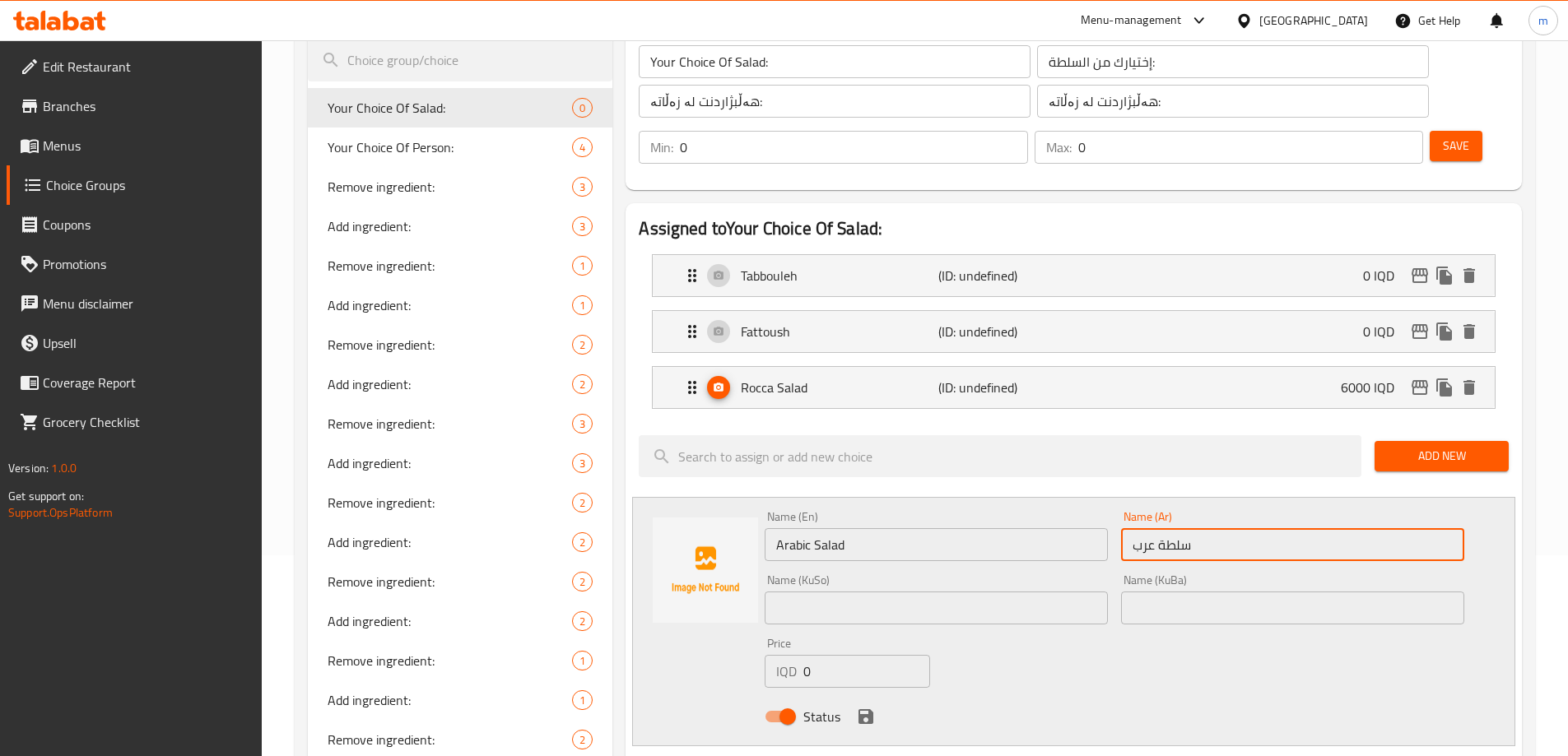
type input "سلطة عربية"
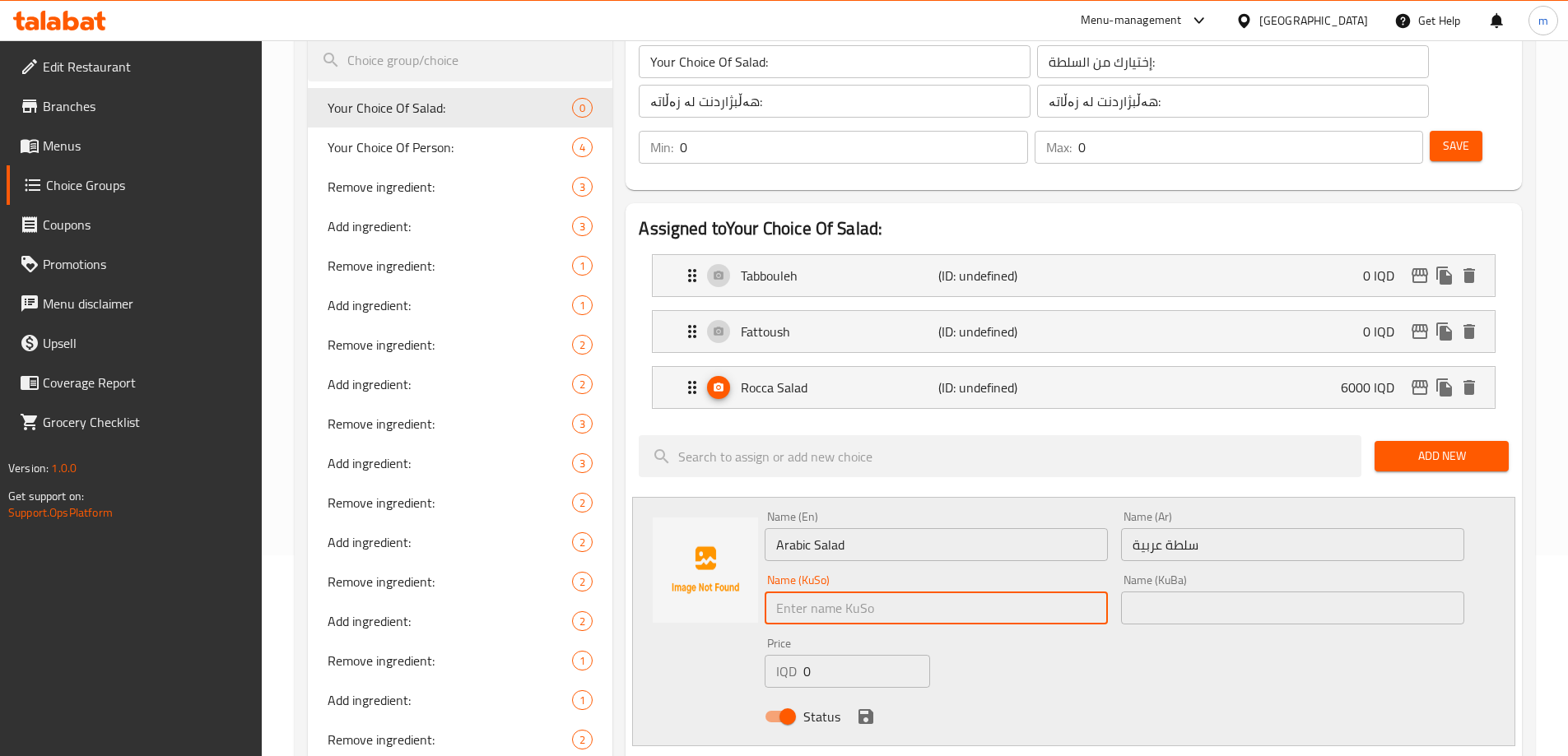
click at [1005, 591] on input "text" at bounding box center [936, 607] width 344 height 33
type input "زەڵاتەی عەرەبی"
click at [859, 591] on input "زەڵاتەی عەرەبی" at bounding box center [936, 607] width 344 height 33
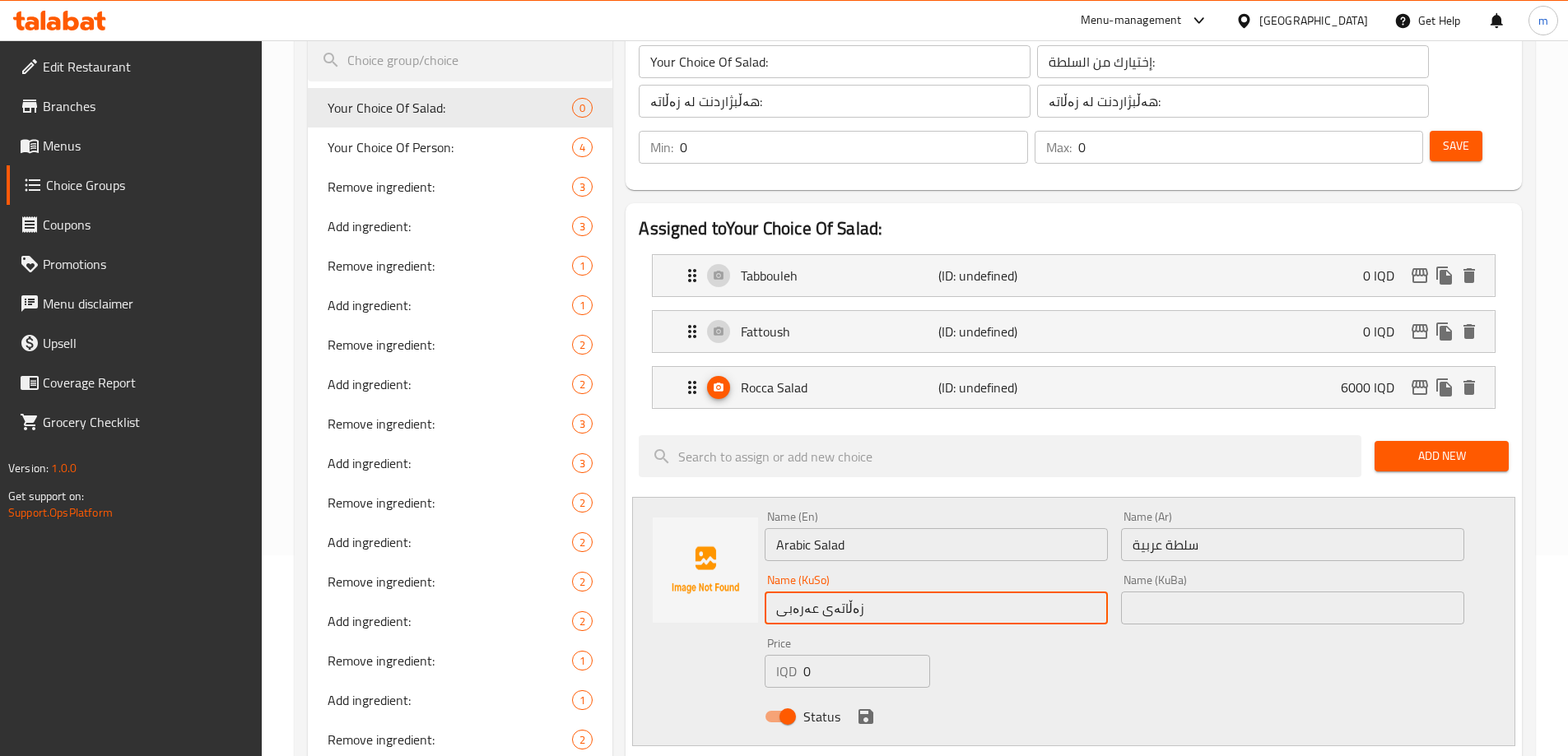
click at [1263, 591] on input "text" at bounding box center [1292, 607] width 344 height 33
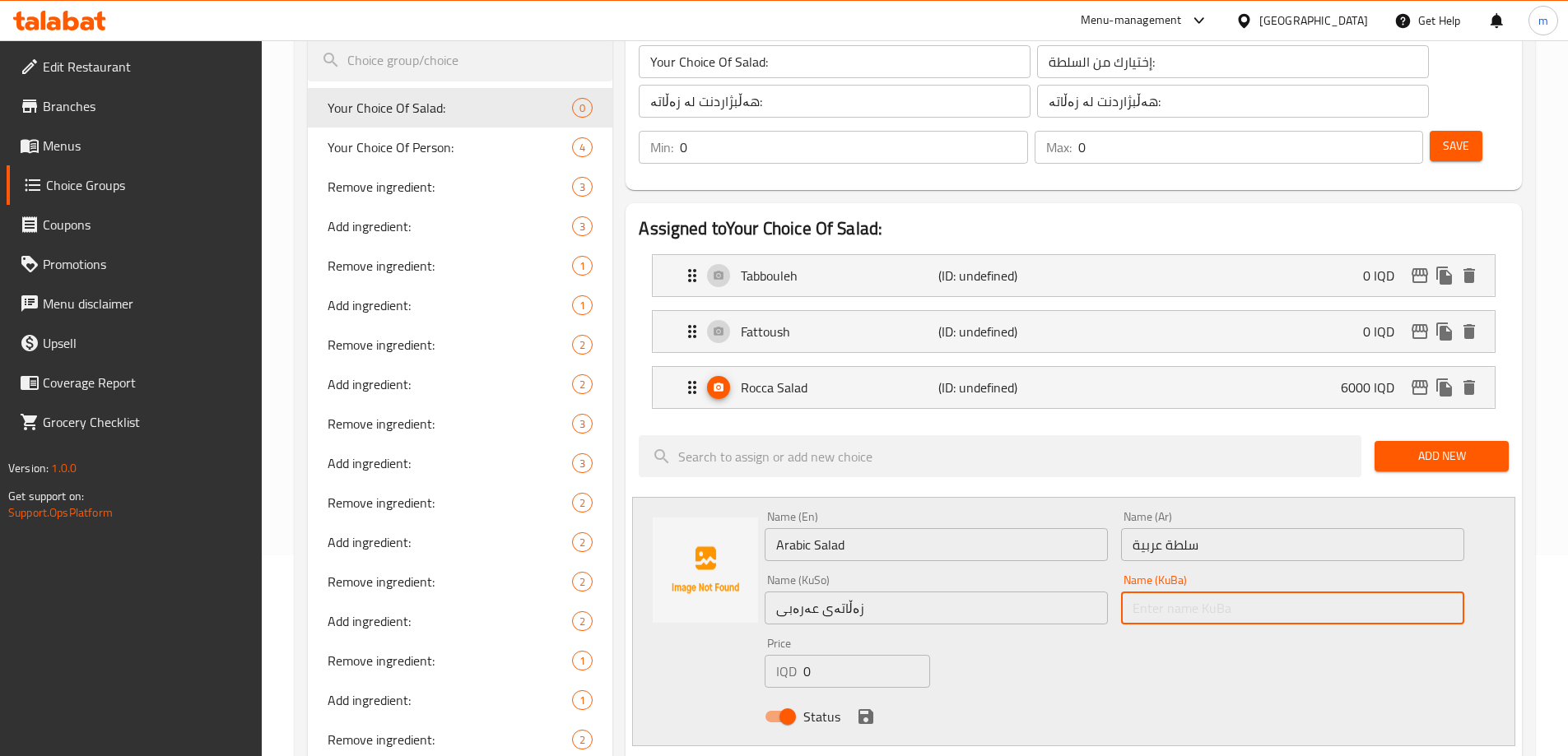
paste input "زەڵاتەی عەرەبی"
type input "زەڵاتەی عەرەبی"
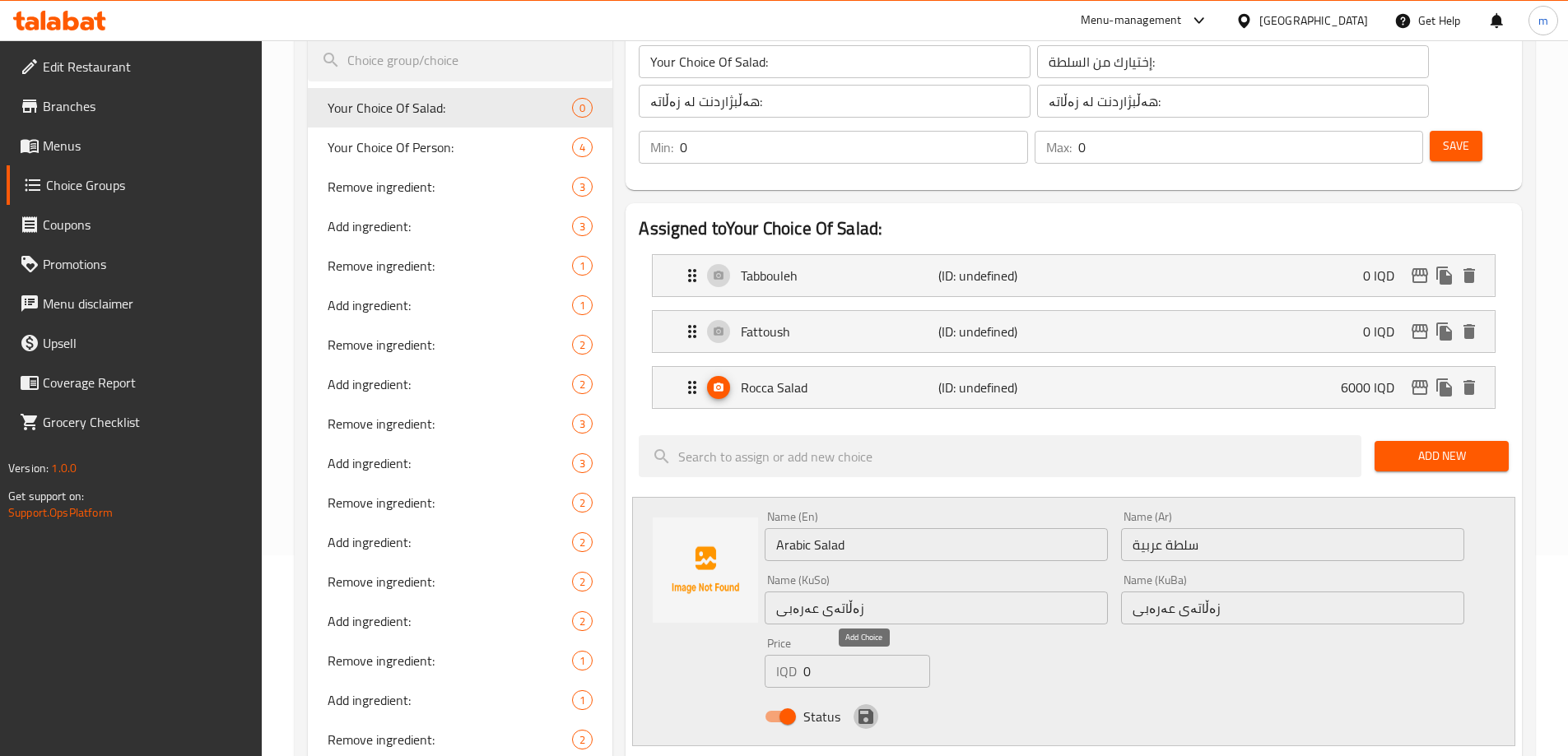
click at [867, 706] on icon "save" at bounding box center [866, 716] width 20 height 20
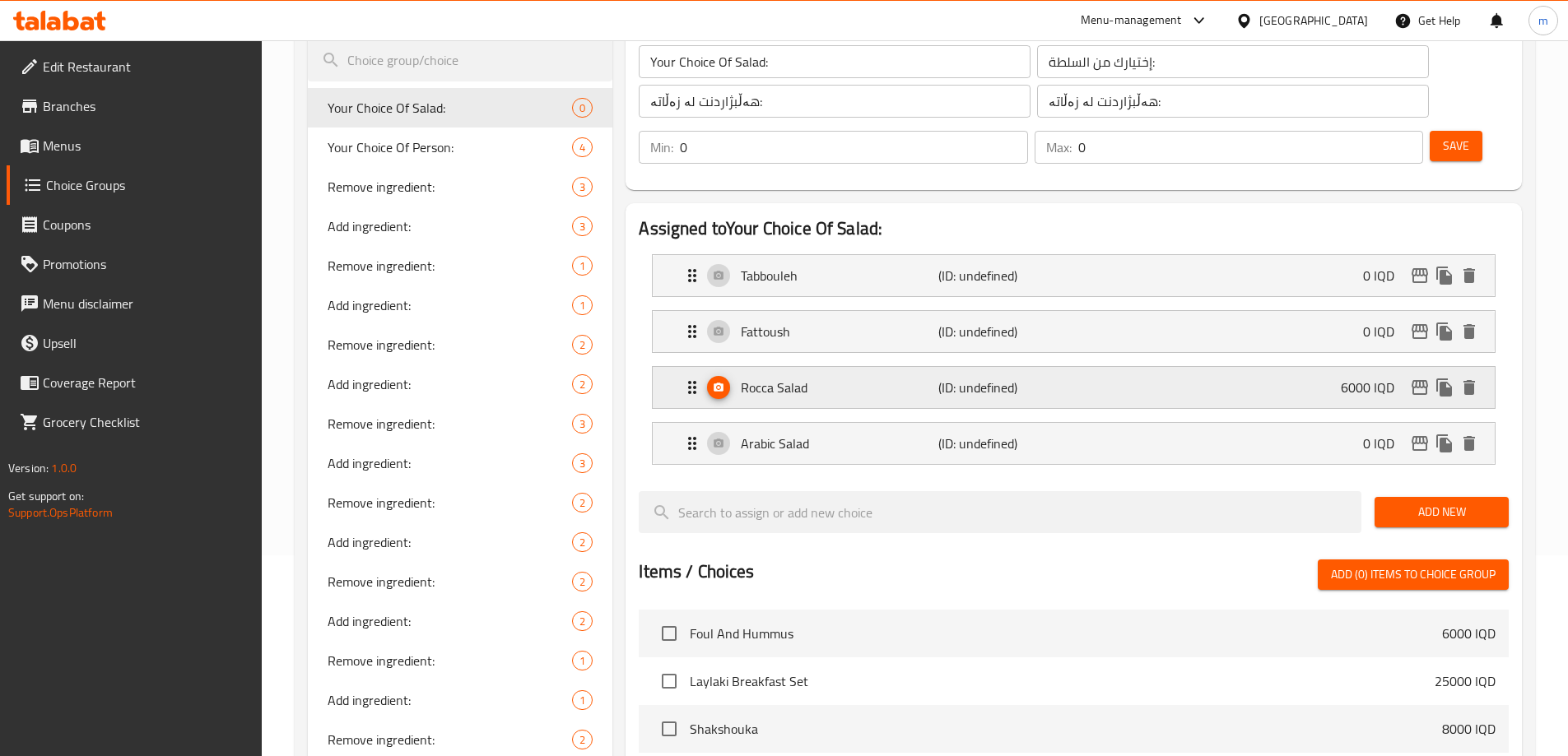
click at [859, 377] on p "Rocca Salad" at bounding box center [839, 387] width 197 height 20
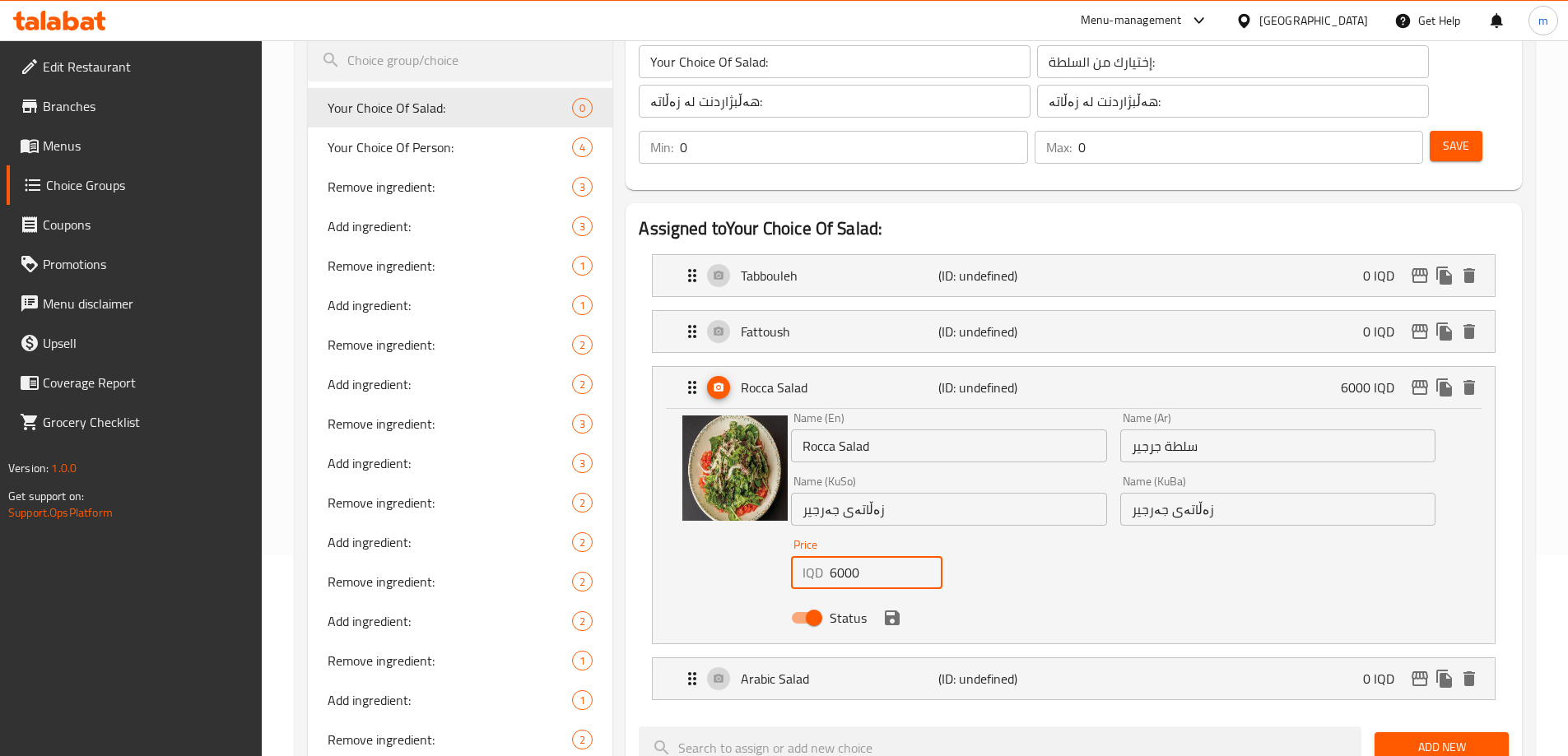
drag, startPoint x: 877, startPoint y: 535, endPoint x: 779, endPoint y: 531, distance: 98.1
click at [779, 531] on div "Name (En) Rocca Salad Name (En) Name (Ar) سلطة جرجير Name (Ar) Name (KuSo) زەڵا…" at bounding box center [1073, 522] width 789 height 221
click at [899, 608] on icon "save" at bounding box center [892, 618] width 20 height 20
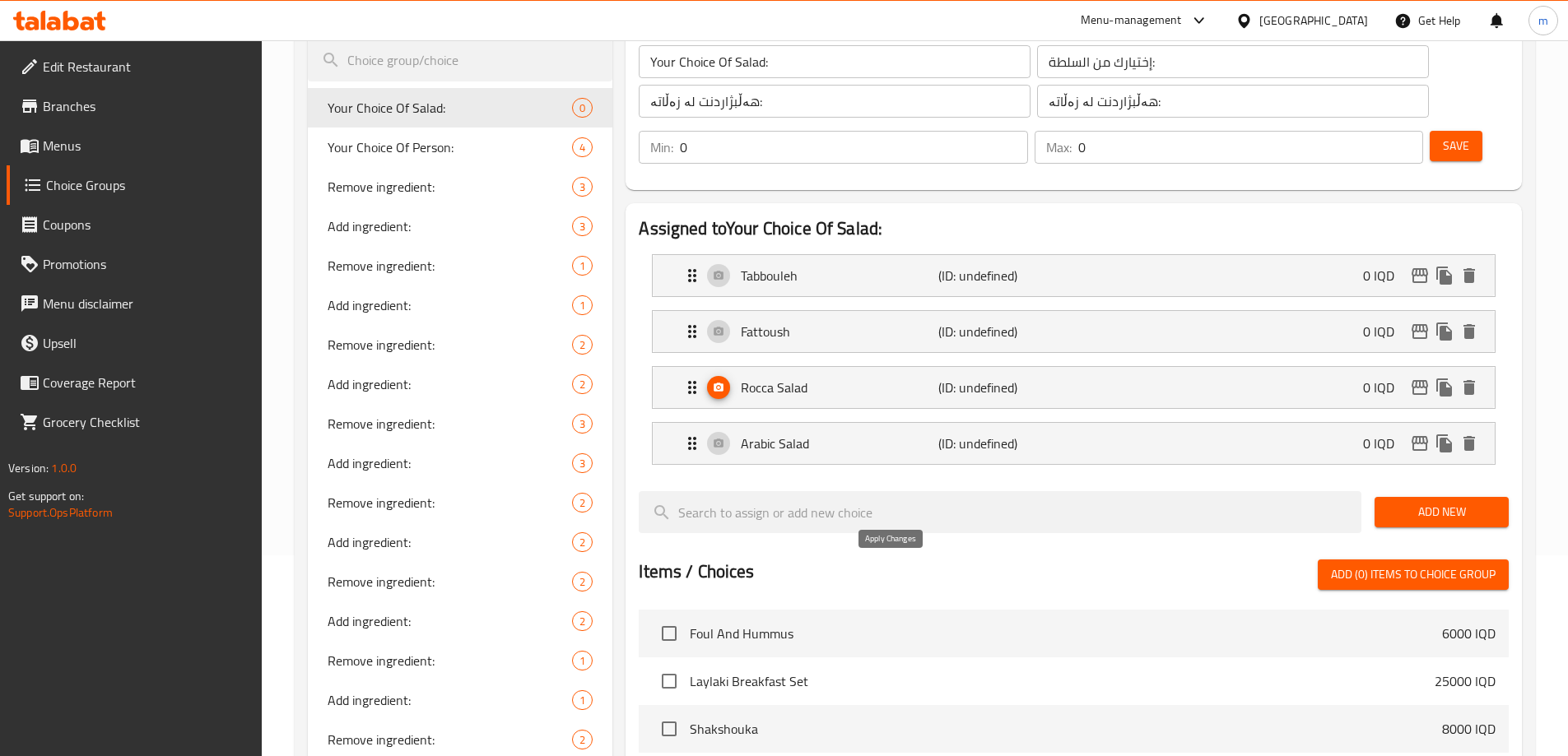
type input "0"
click at [921, 321] on p "Fattoush" at bounding box center [839, 331] width 197 height 20
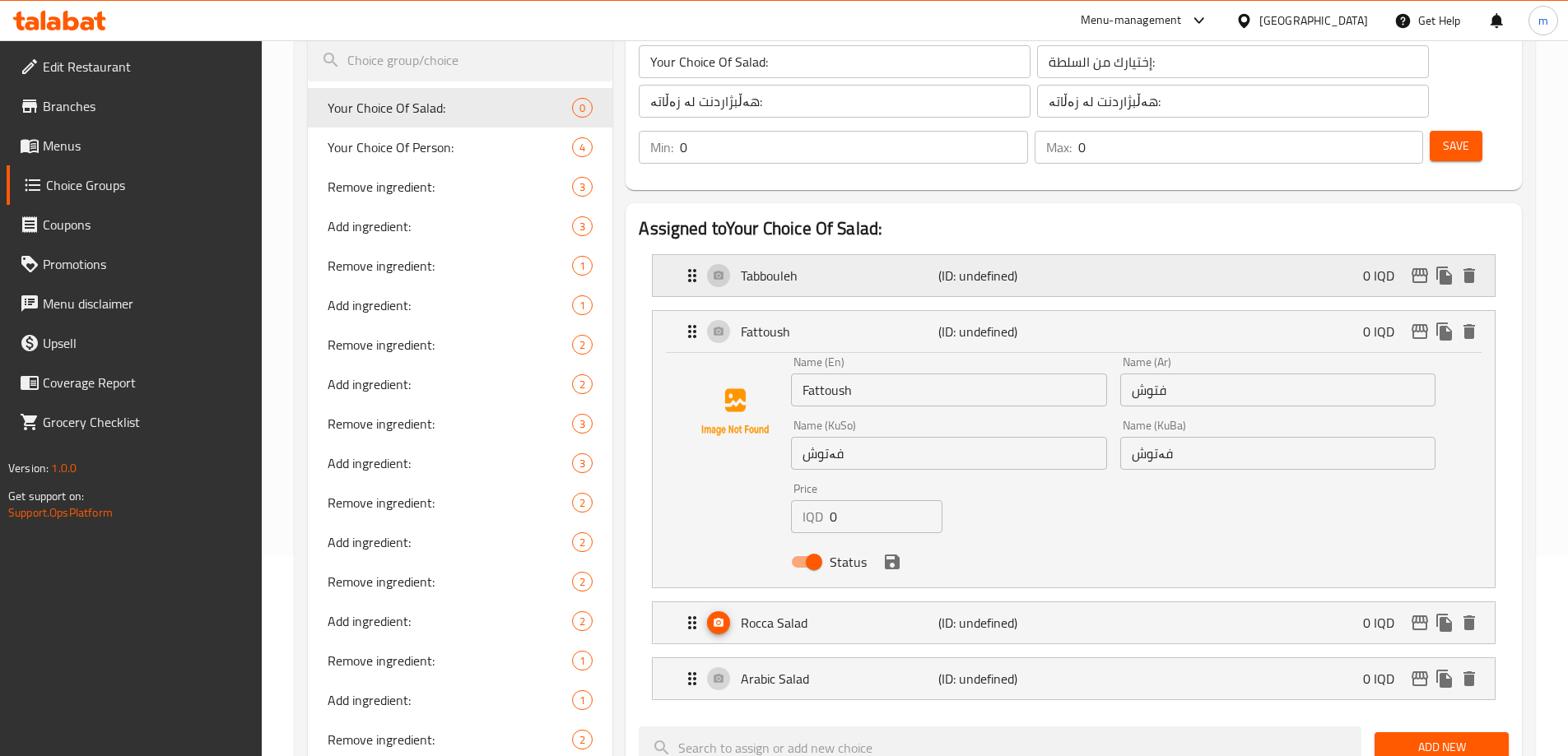
click at [989, 265] on p "(ID: undefined)" at bounding box center [1004, 275] width 131 height 20
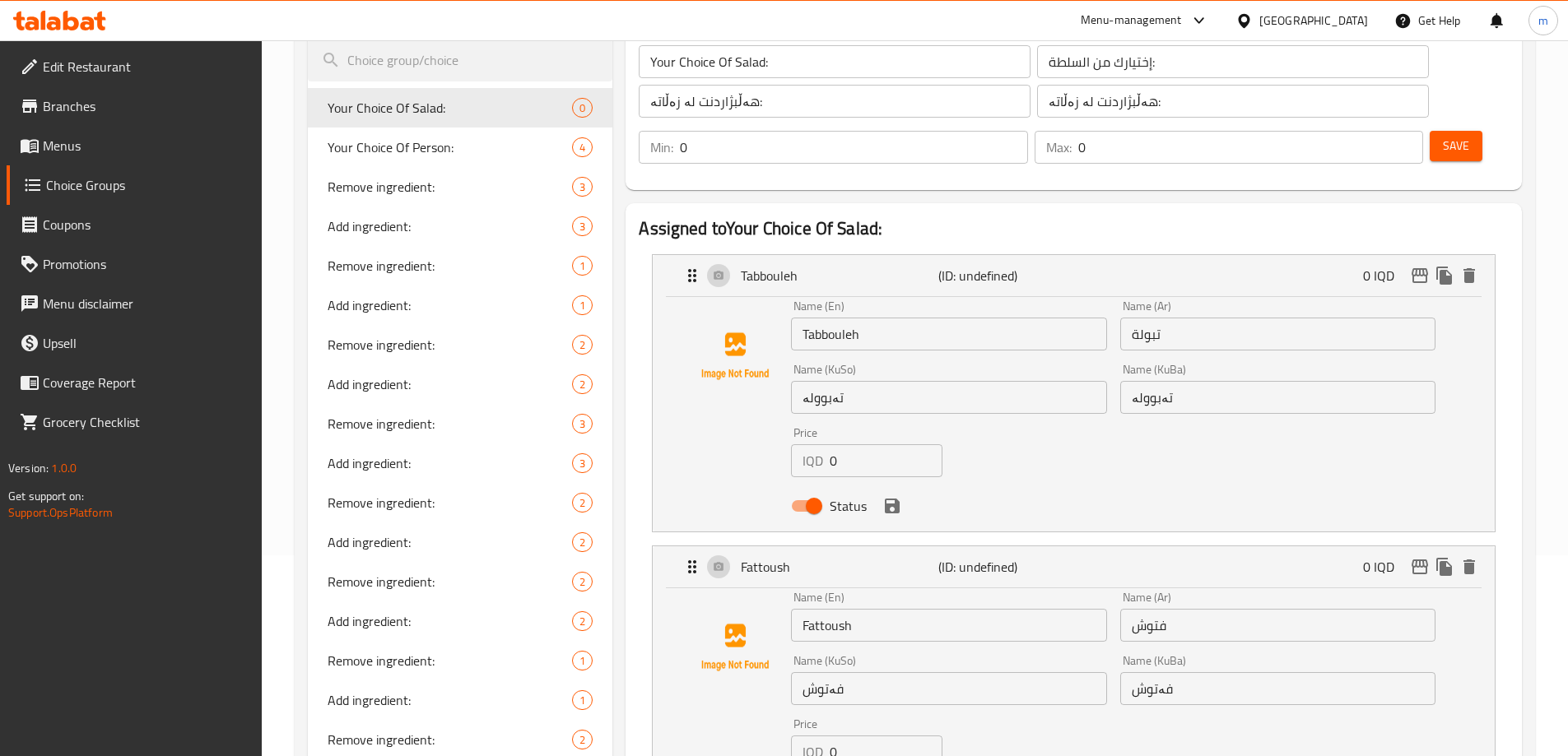
click at [905, 484] on div "Status" at bounding box center [1113, 506] width 658 height 44
click at [891, 496] on icon "save" at bounding box center [892, 506] width 20 height 20
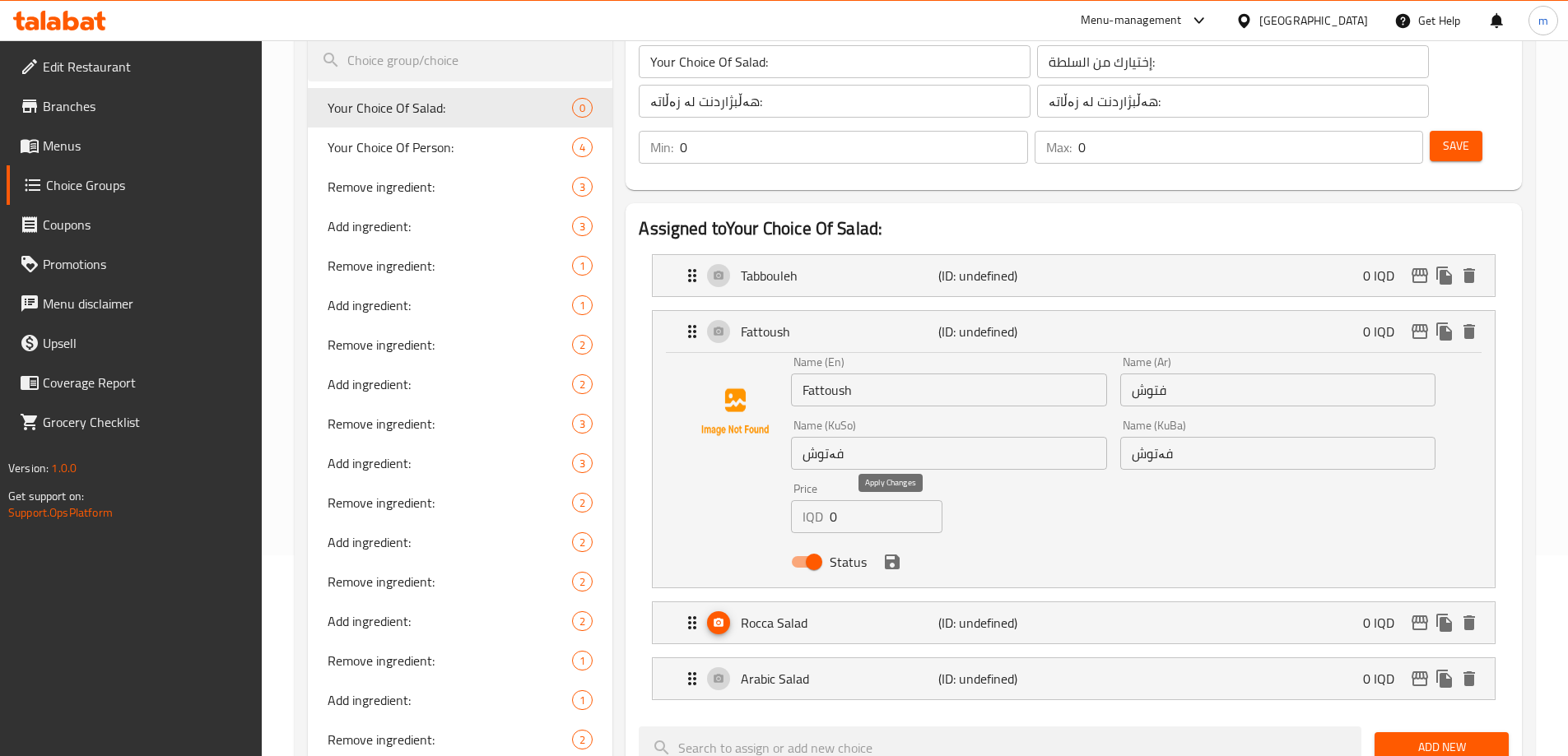
click at [890, 555] on icon "save" at bounding box center [891, 562] width 15 height 15
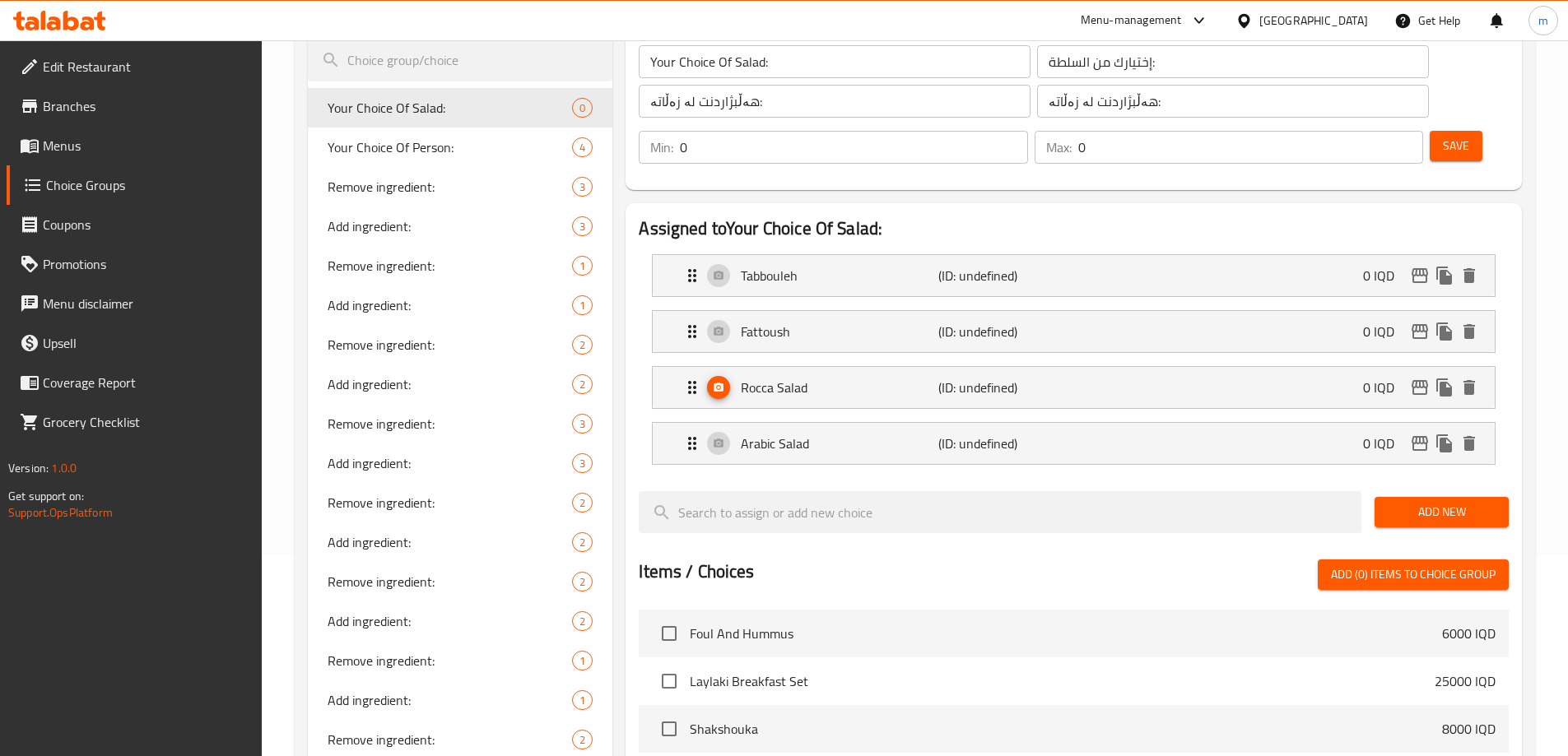
click at [1429, 130] on button "Save" at bounding box center [1455, 146] width 52 height 30
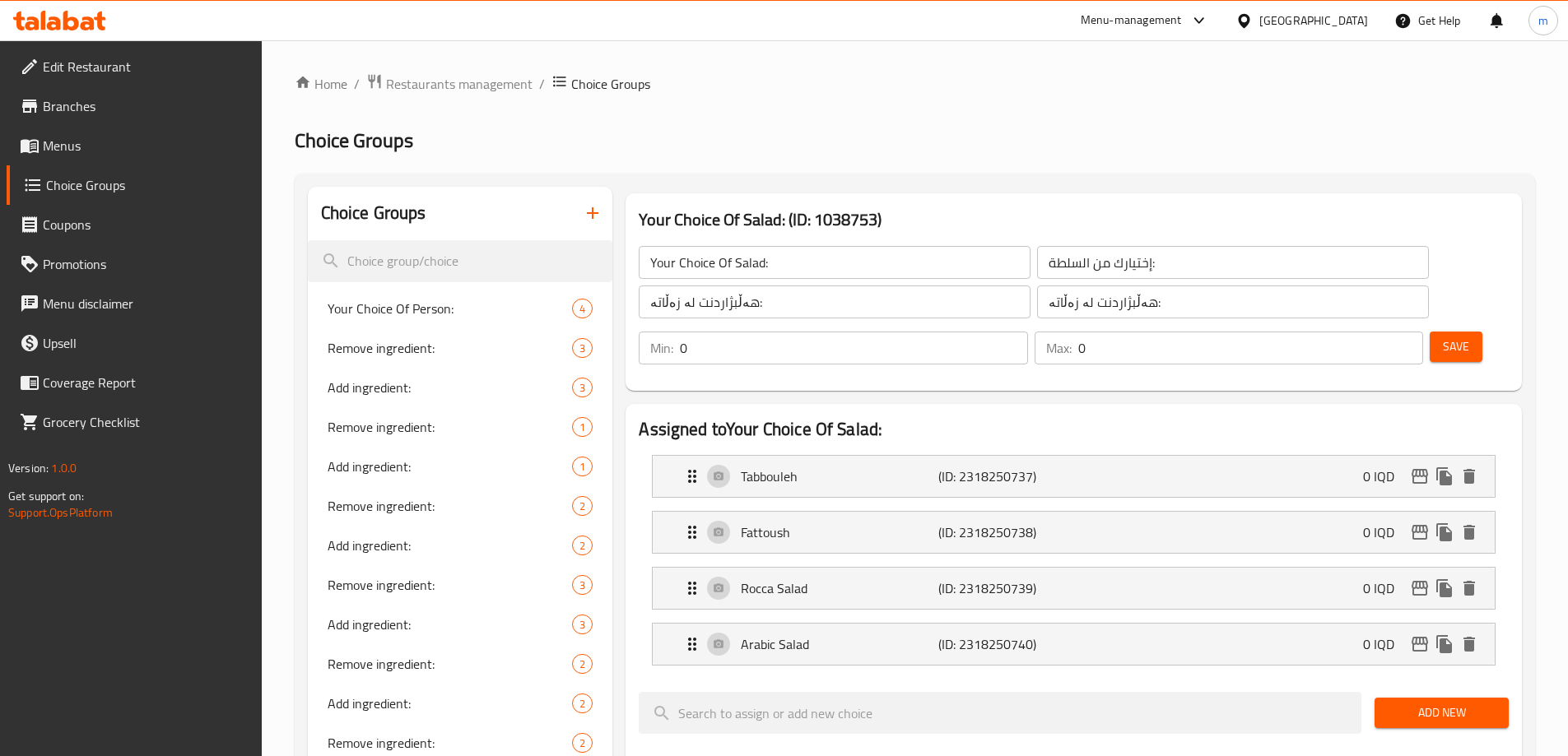
click at [586, 213] on icon "button" at bounding box center [592, 213] width 20 height 20
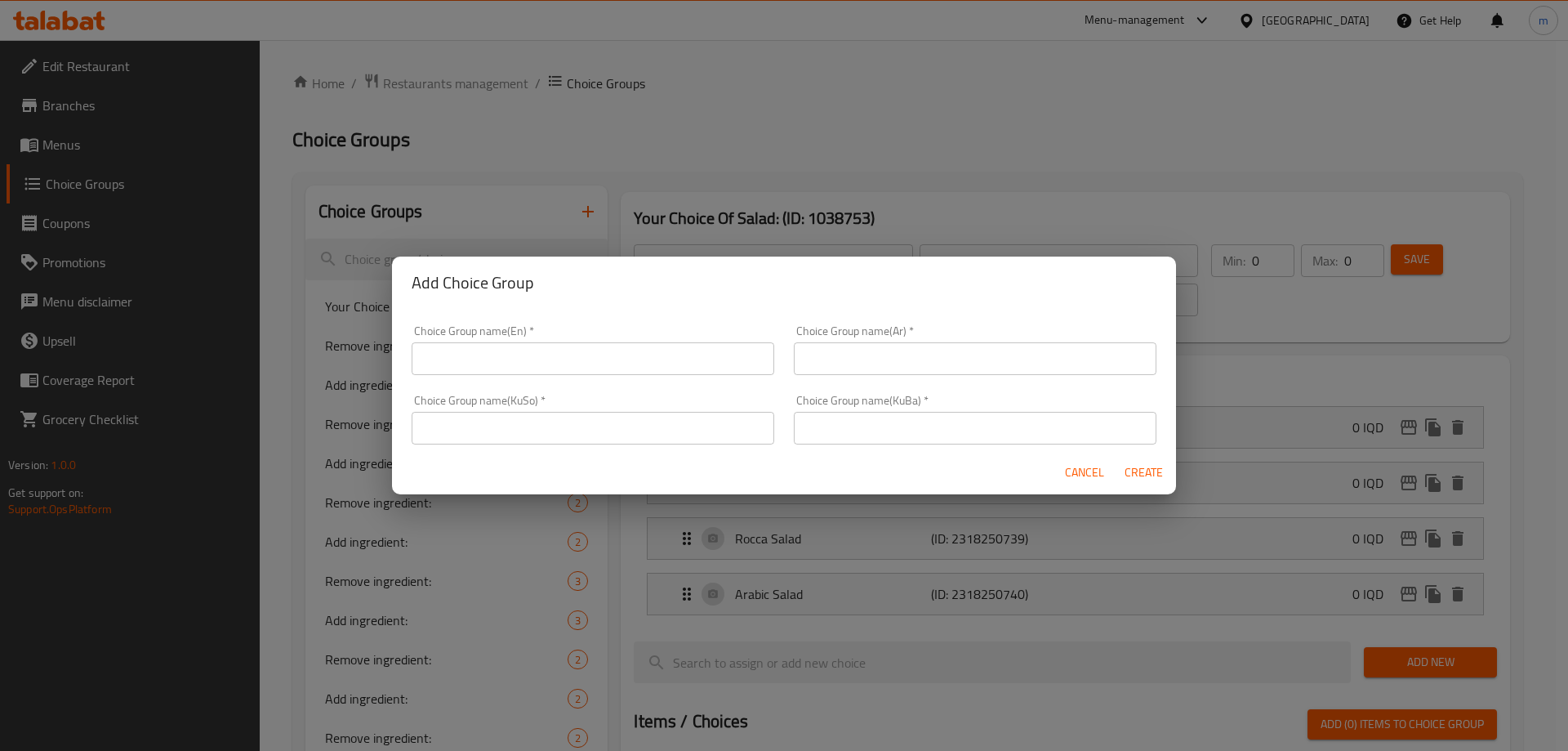
click at [649, 356] on input "text" at bounding box center [593, 358] width 363 height 33
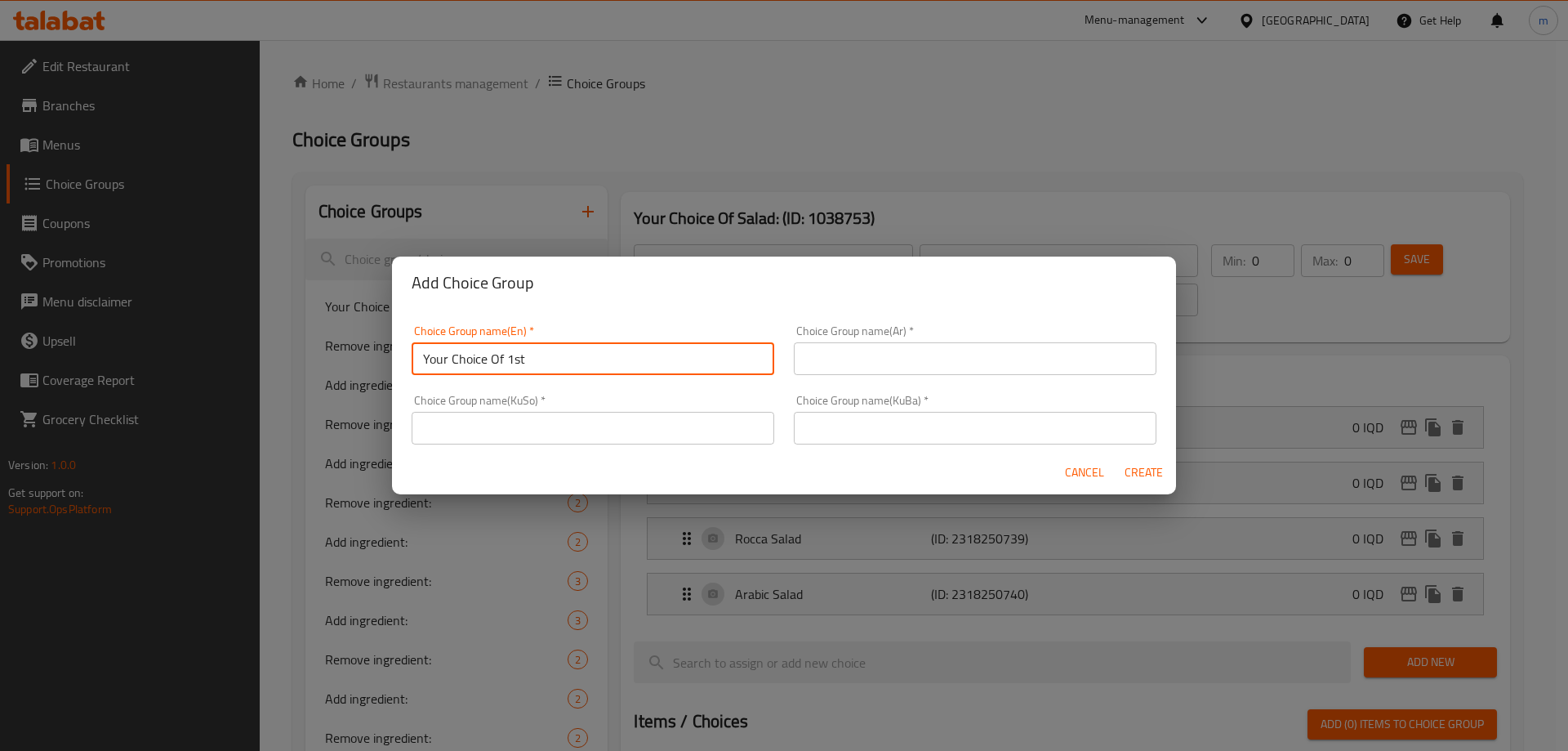
paste input "Appetizers"
type input "Your Choice Of 1st Appetizers:"
click at [943, 353] on input "text" at bounding box center [975, 358] width 363 height 33
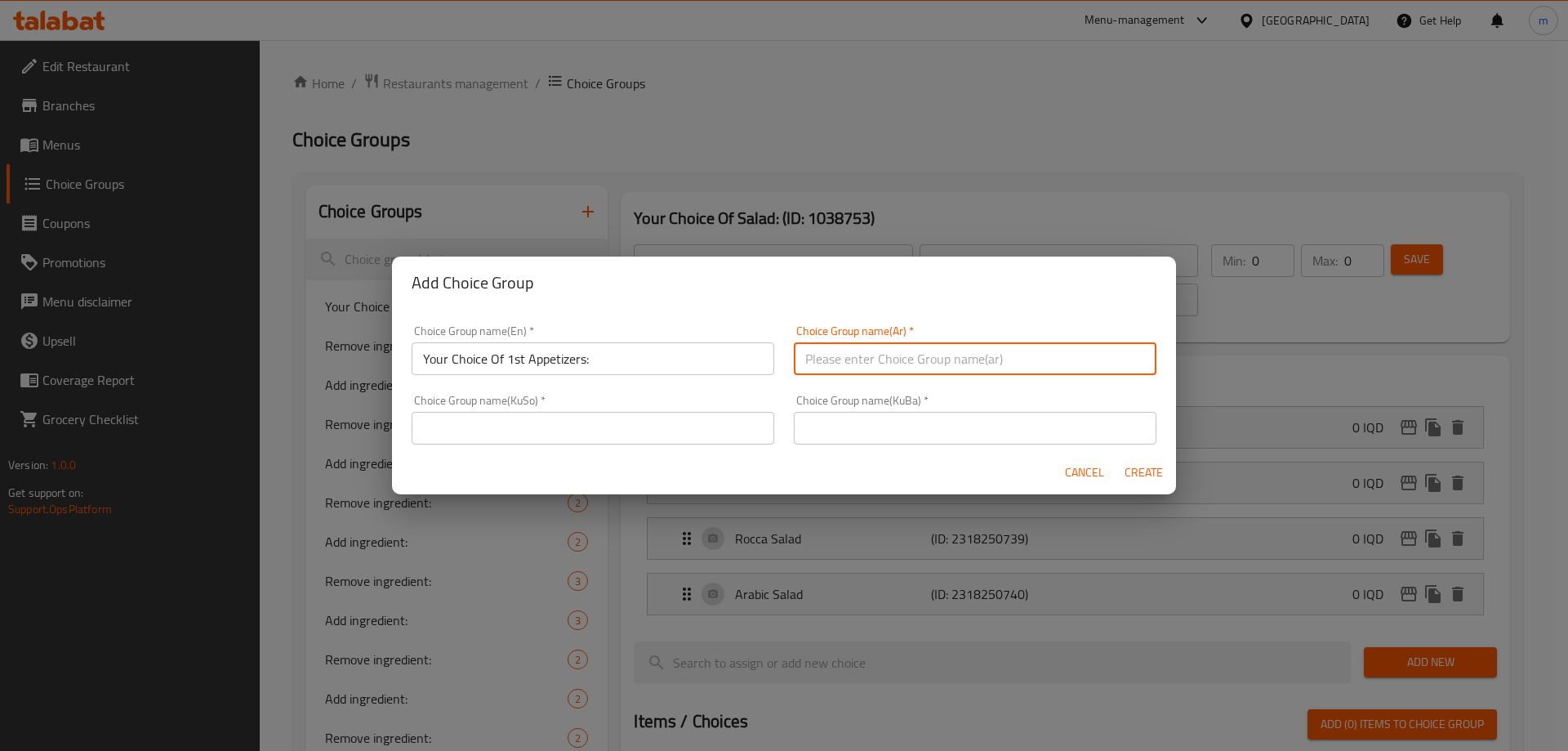
click at [943, 353] on input "text" at bounding box center [975, 358] width 363 height 33
type input "إختيارك من مقبلات الاول:"
click at [743, 428] on input "text" at bounding box center [593, 428] width 363 height 33
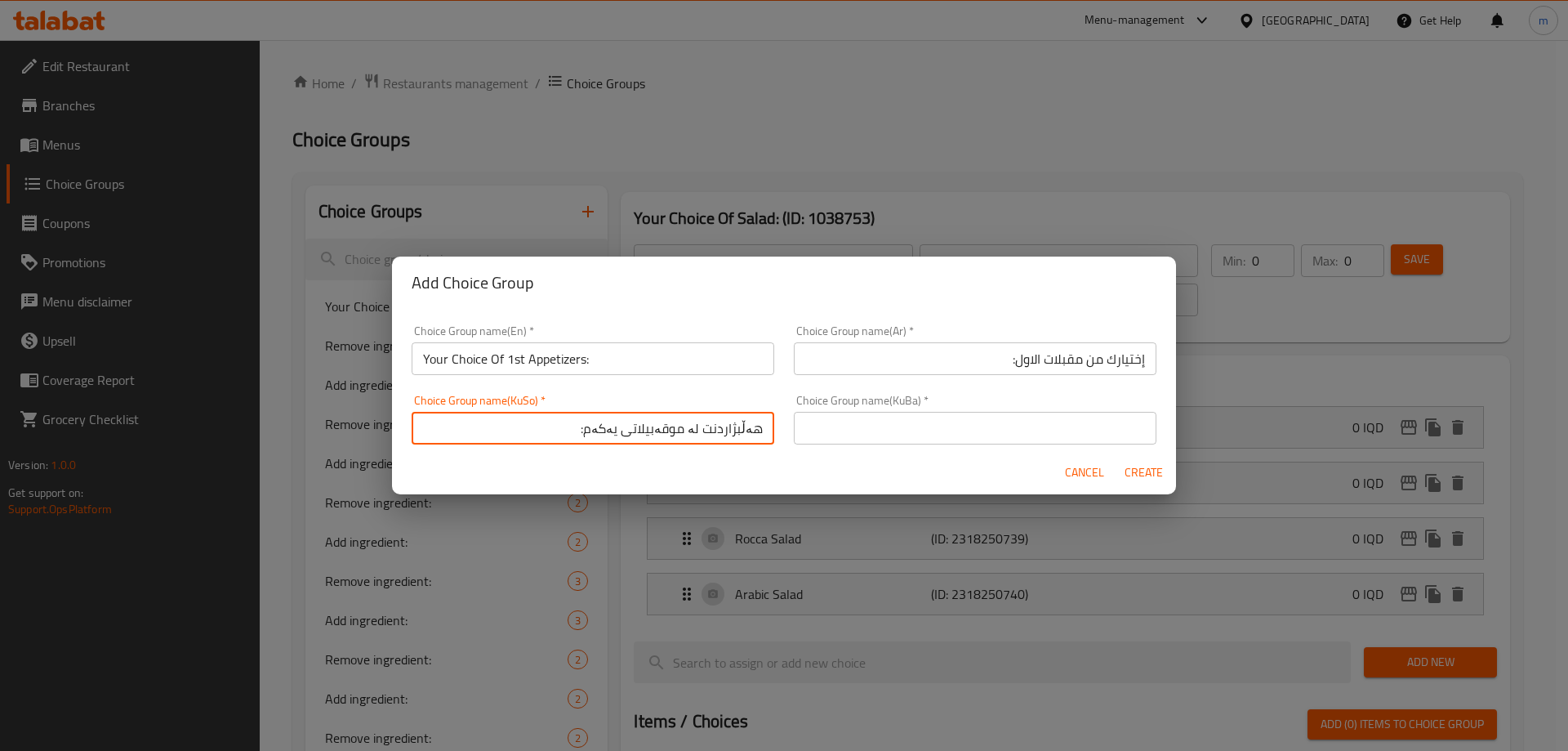
click at [656, 442] on input "هەڵبژاردنت لە موقەبیلاتی یەکەم:" at bounding box center [593, 428] width 363 height 33
type input "هەڵبژاردنت لە موقەبیلاتی یەکەم:"
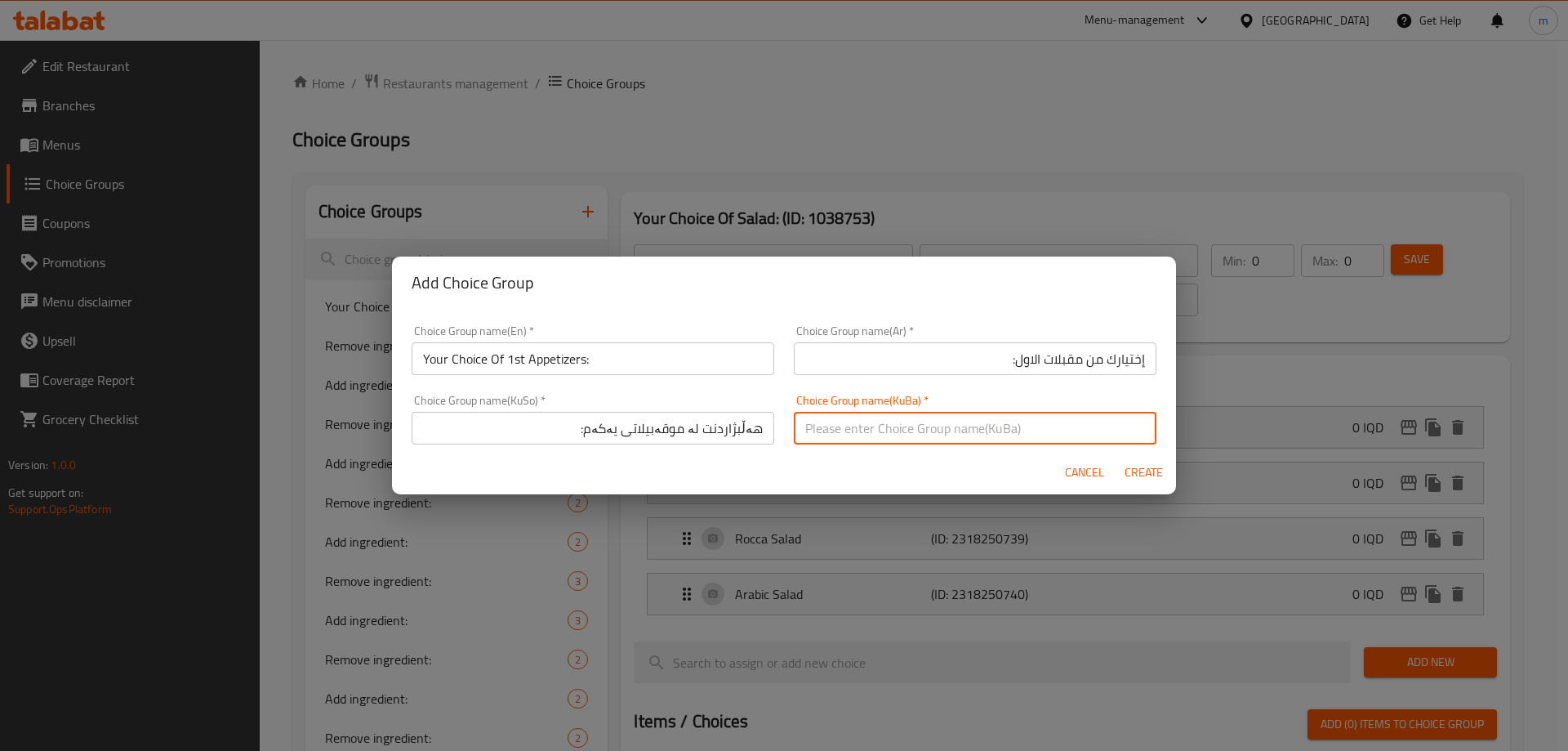
click at [865, 431] on input "text" at bounding box center [975, 428] width 363 height 33
paste input "هەڵبژاردنت لە موقەبیلاتی یەکەم:"
type input "هەڵبژاردنت لە موقەبیلاتی یەکەم:"
click at [1150, 463] on span "Create" at bounding box center [1143, 472] width 39 height 20
type input "Your Choice Of 1st Appetizers:"
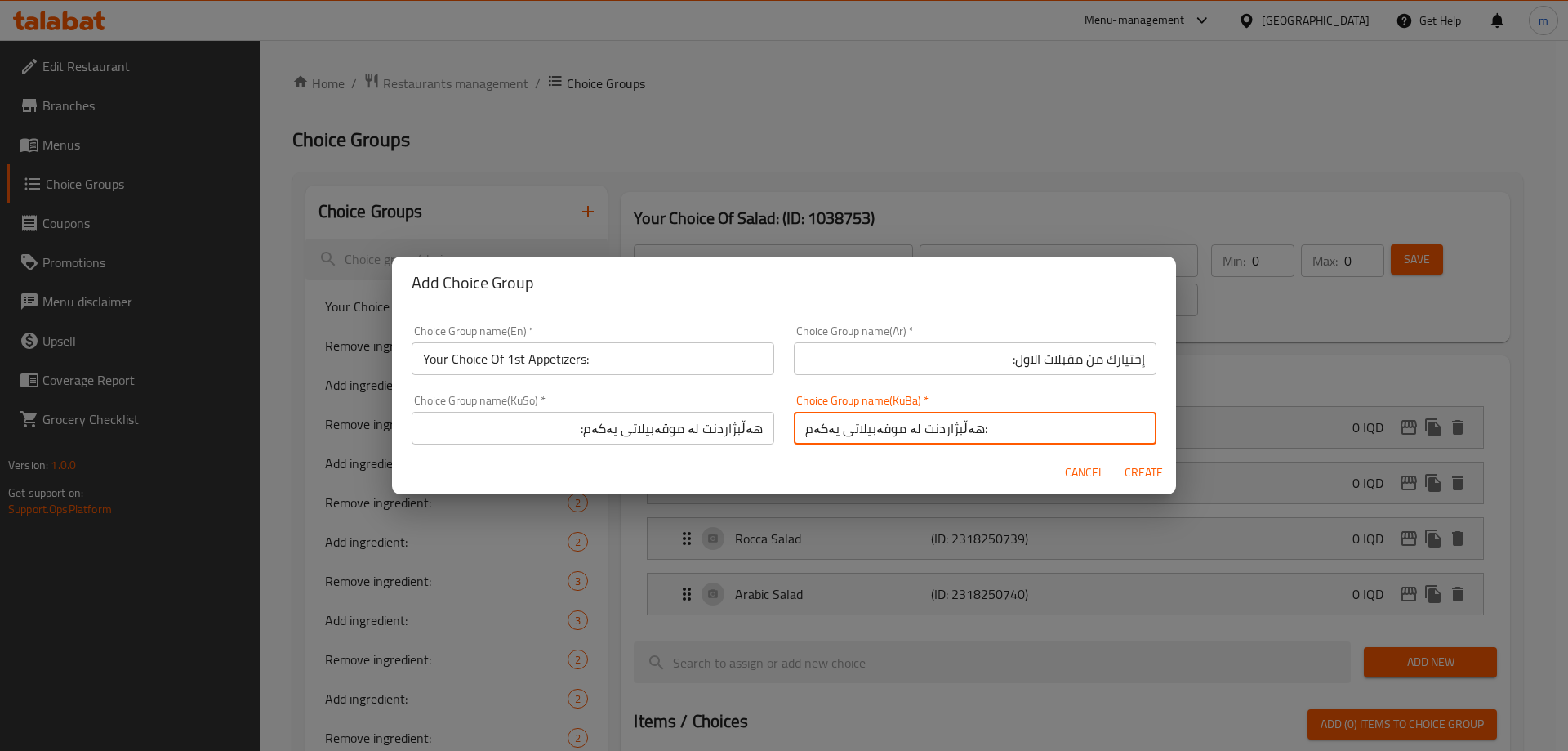
type input "إختيارك من مقبلات الاول:"
type input "هەڵبژاردنت لە موقەبیلاتی یەکەم:"
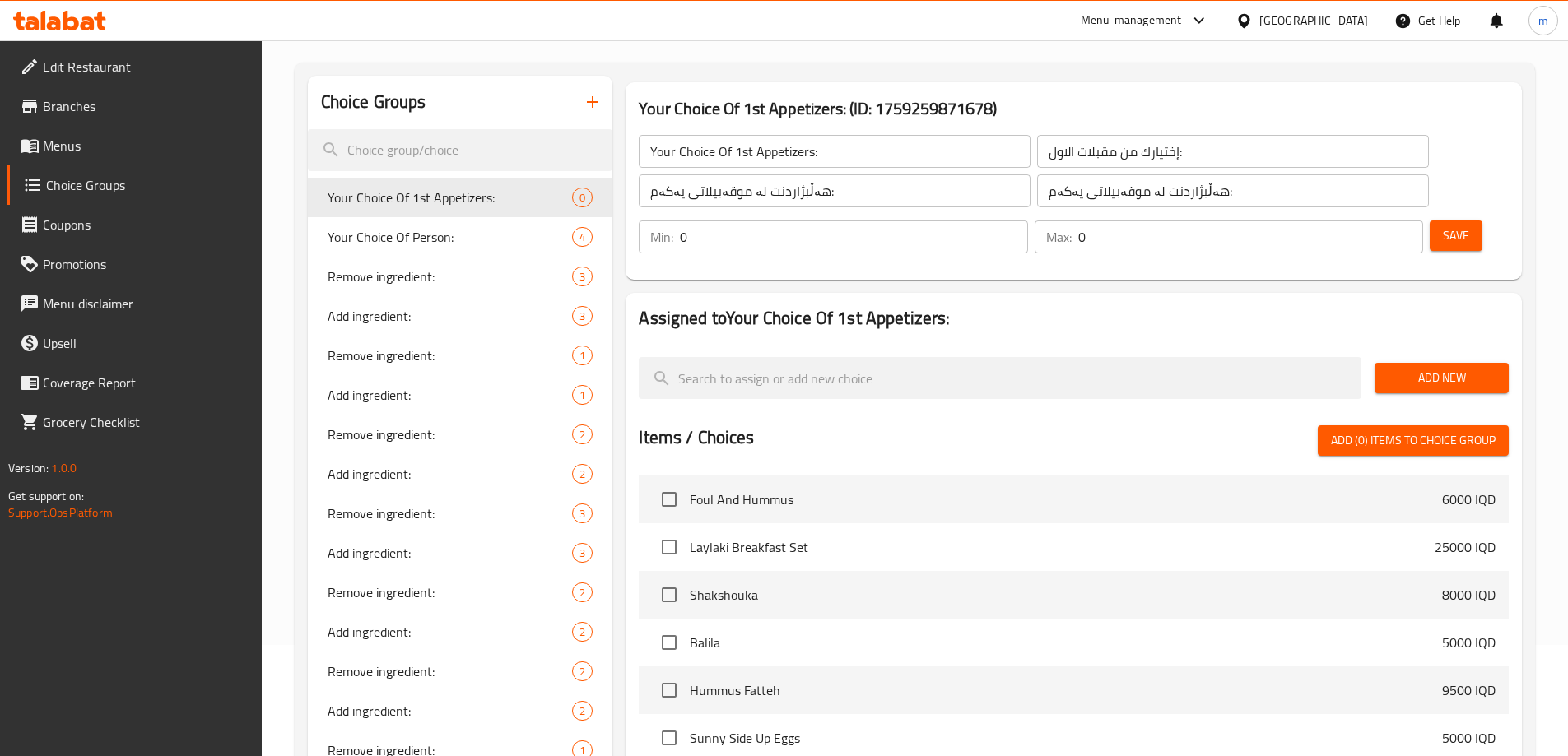
scroll to position [115, 0]
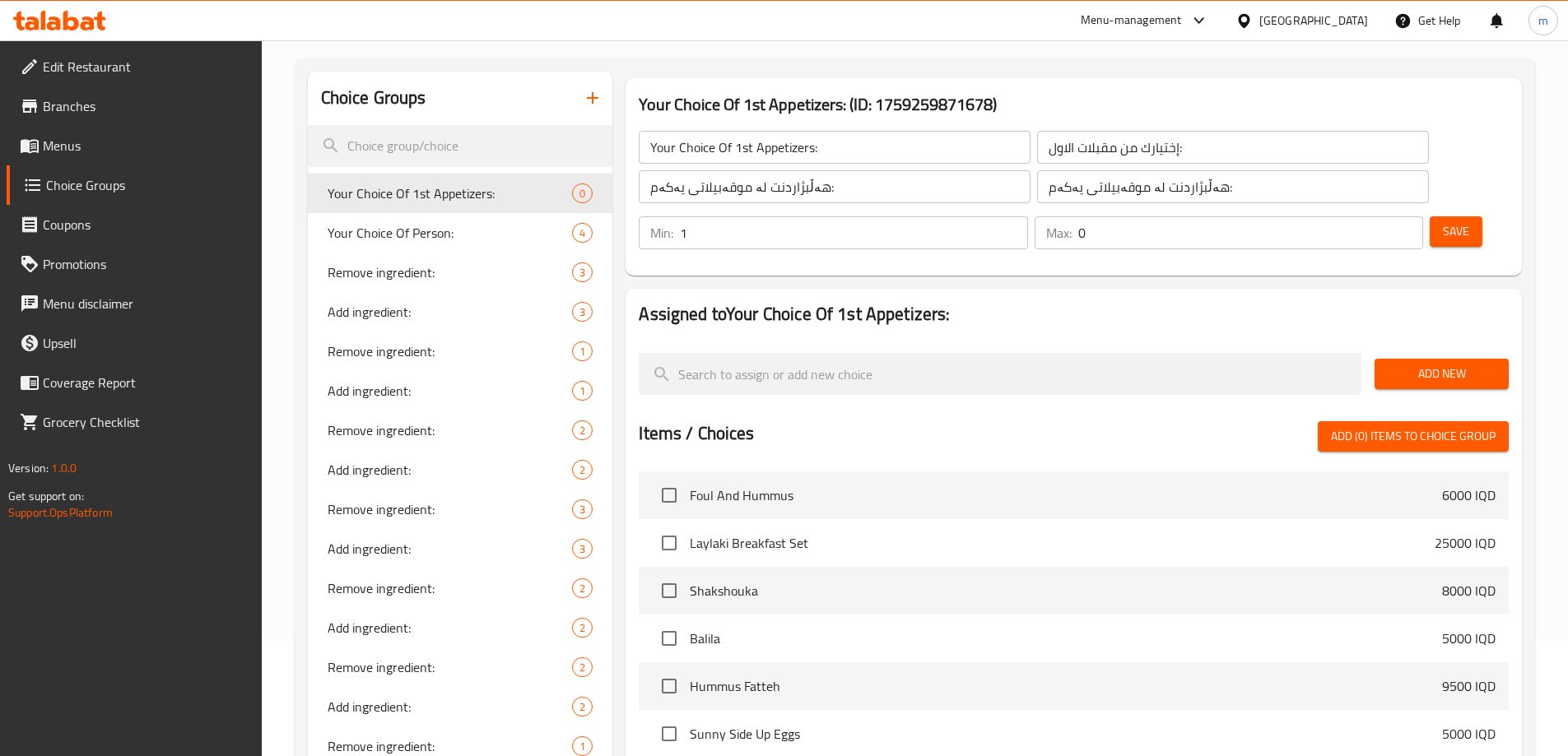
type input "1"
click at [1027, 217] on input "1" at bounding box center [853, 232] width 347 height 33
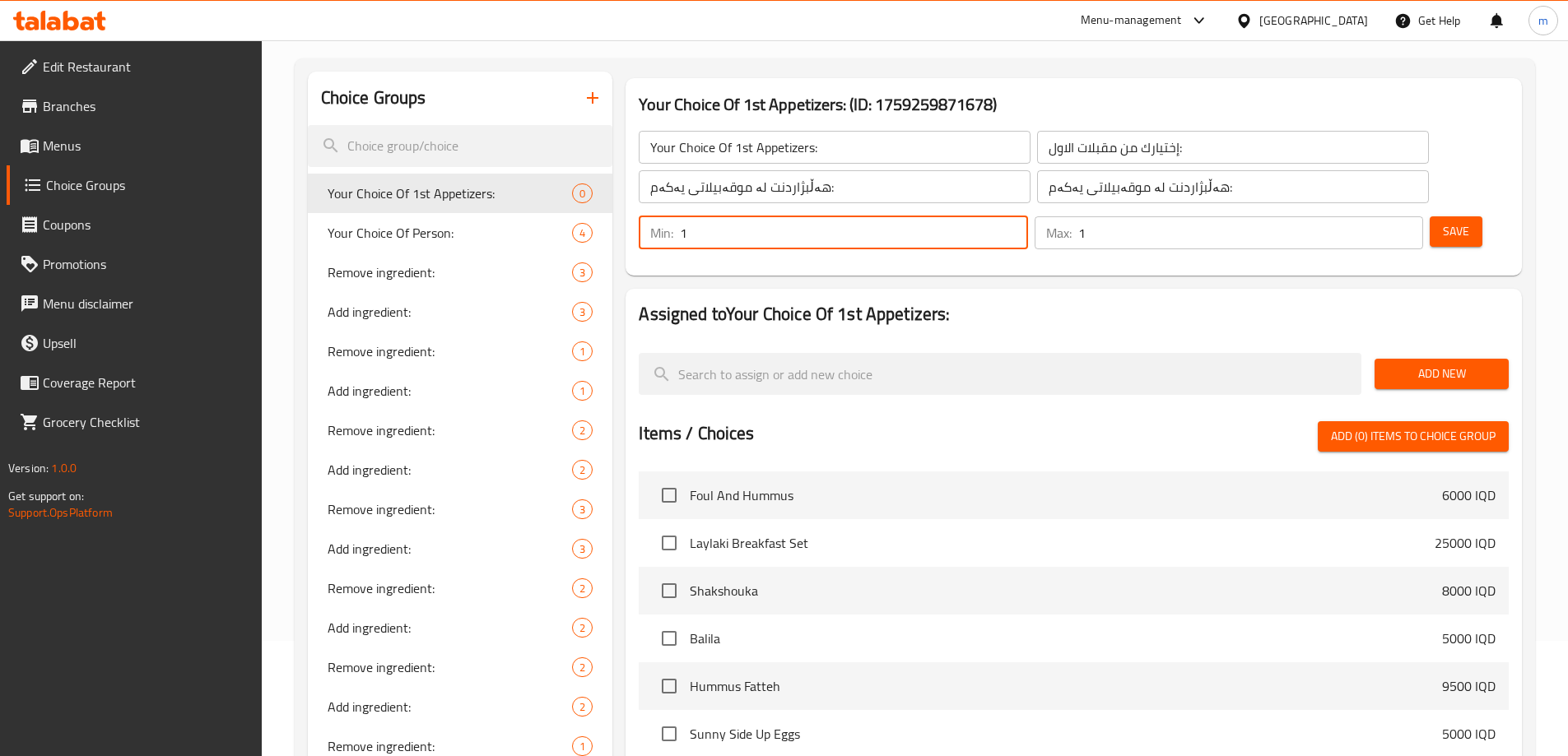
type input "1"
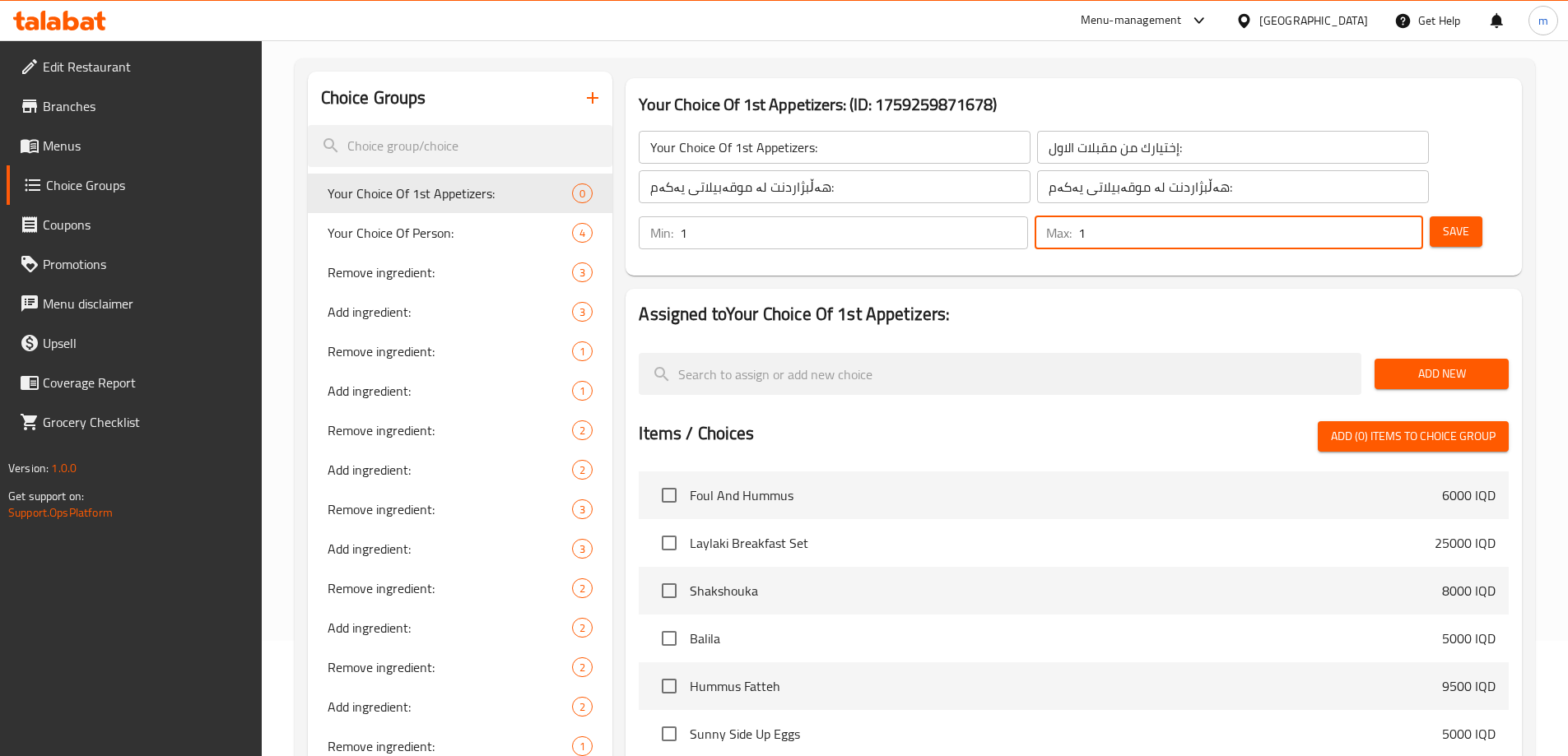
click at [1374, 217] on input "1" at bounding box center [1250, 232] width 344 height 33
click at [1443, 221] on span "Save" at bounding box center [1456, 231] width 27 height 20
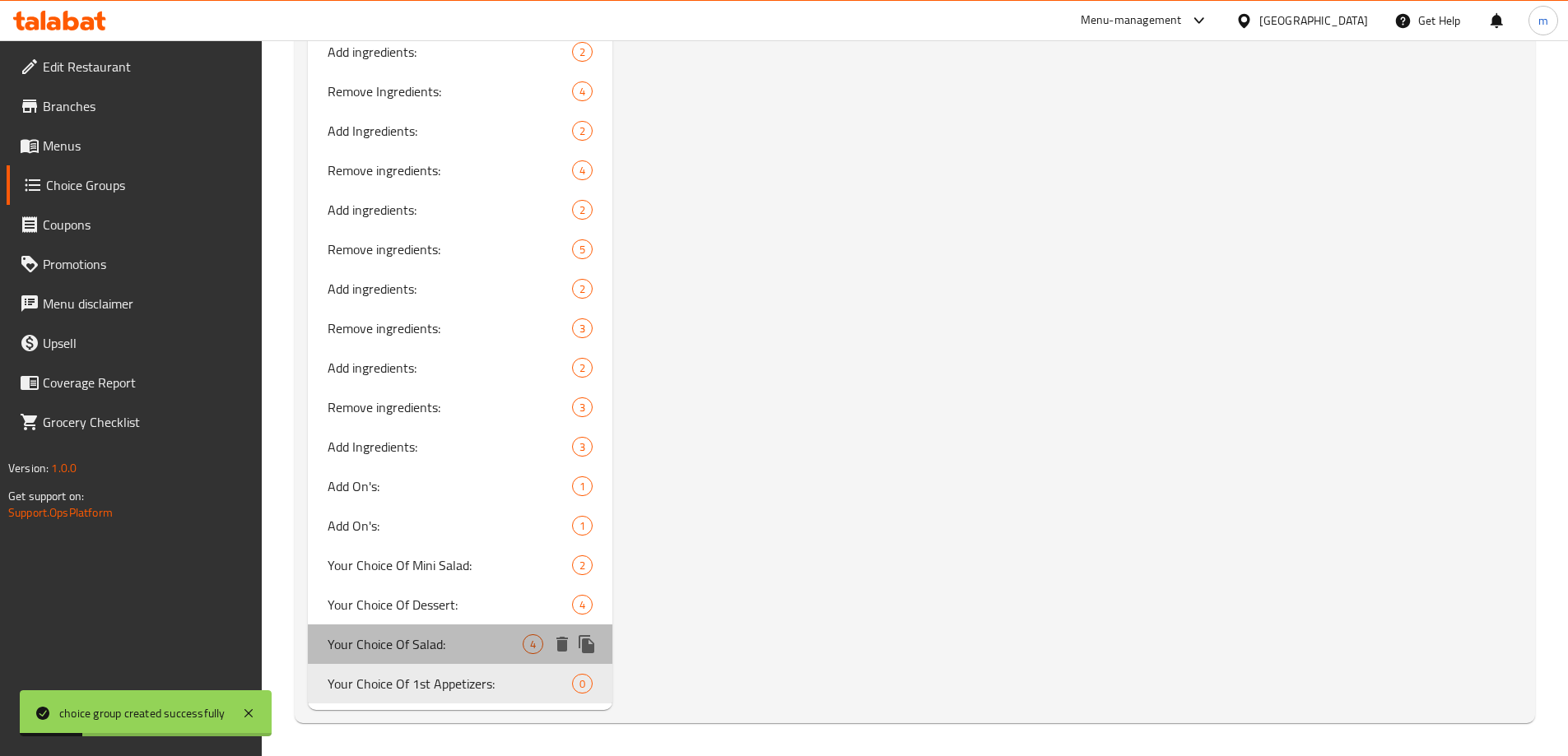
click at [440, 647] on span "Your Choice Of Salad:" at bounding box center [425, 644] width 196 height 20
type input "Your Choice Of Salad:"
type input "إختيارك من السلطة:"
type input "هەڵبژاردنت لە زەڵاتە:"
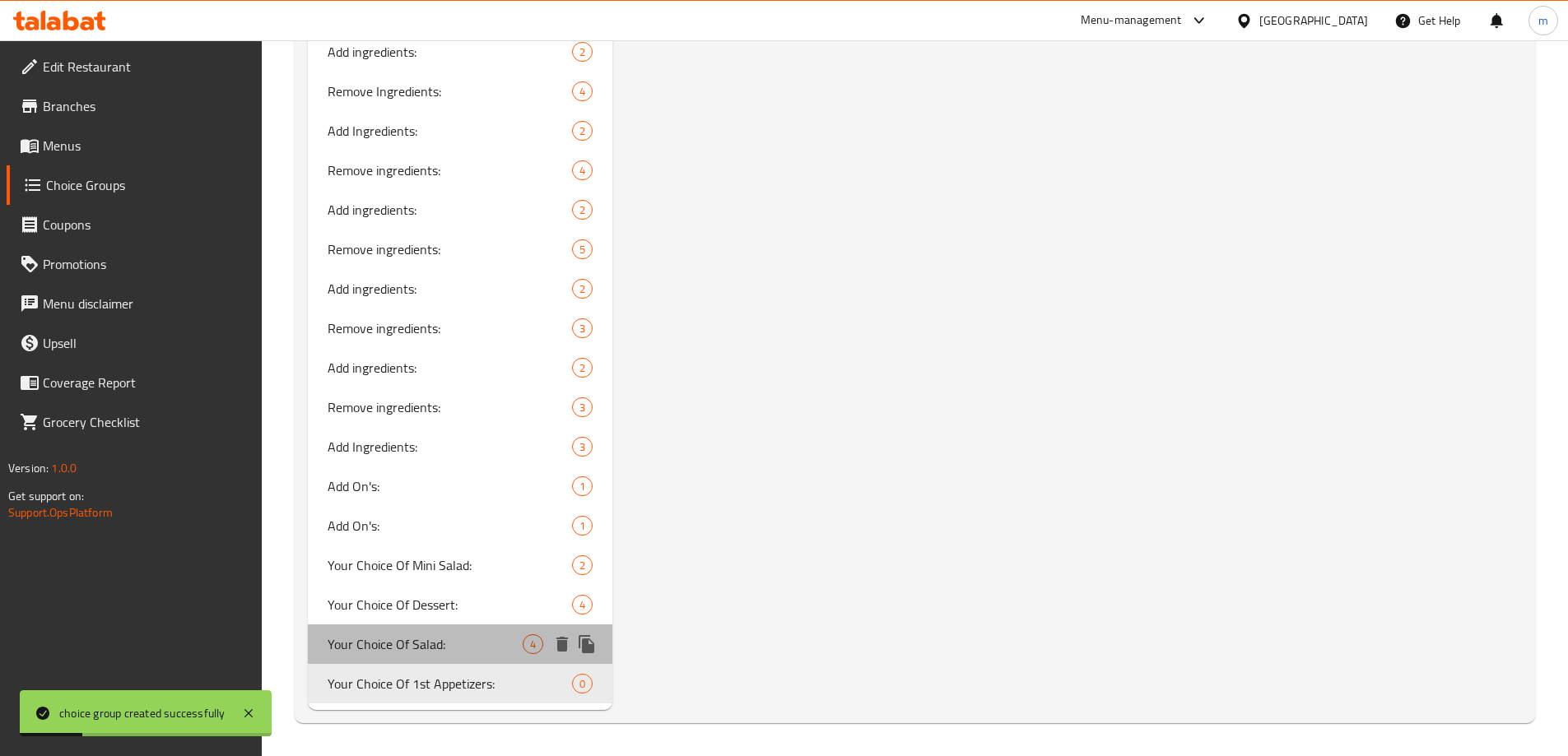
type input "0"
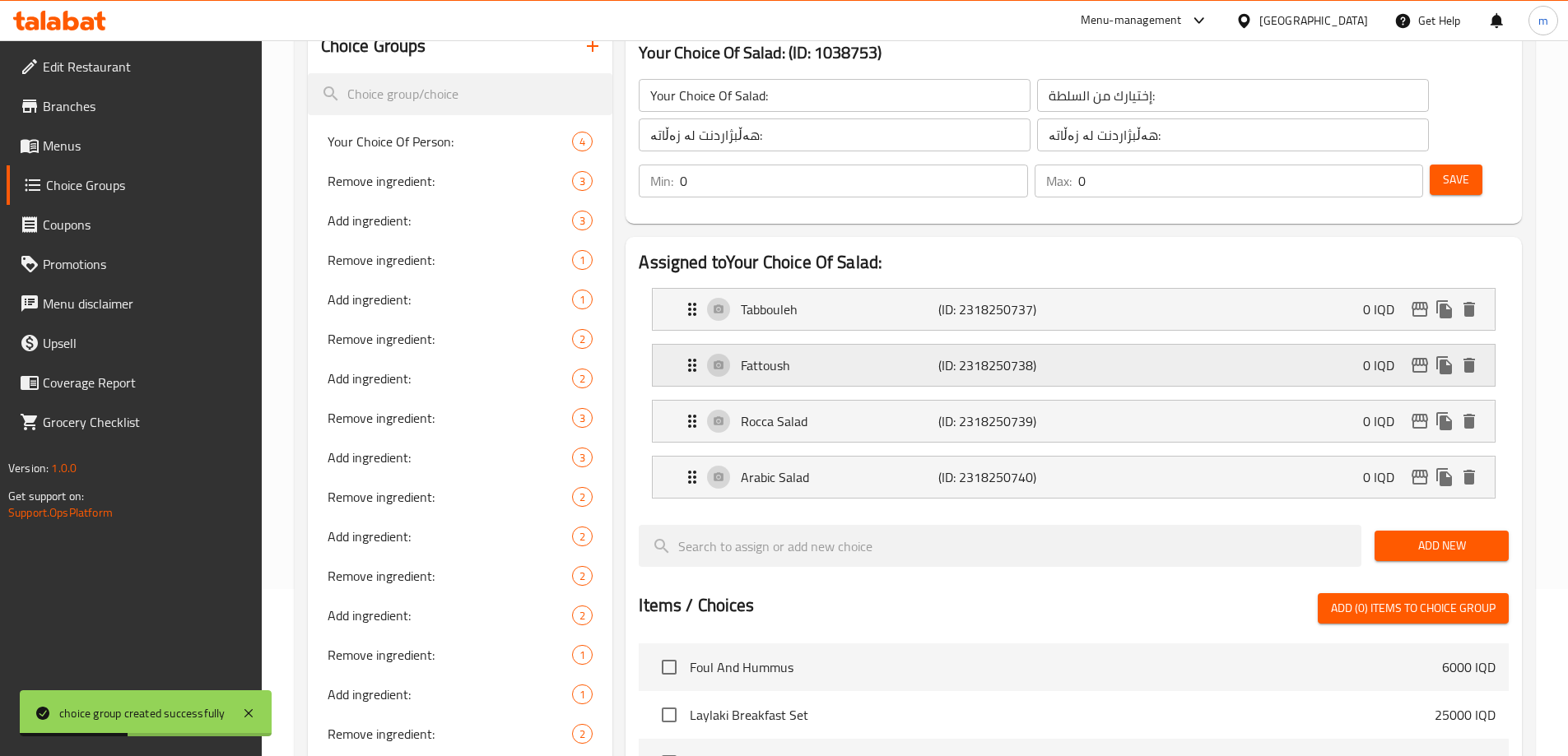
scroll to position [130, 0]
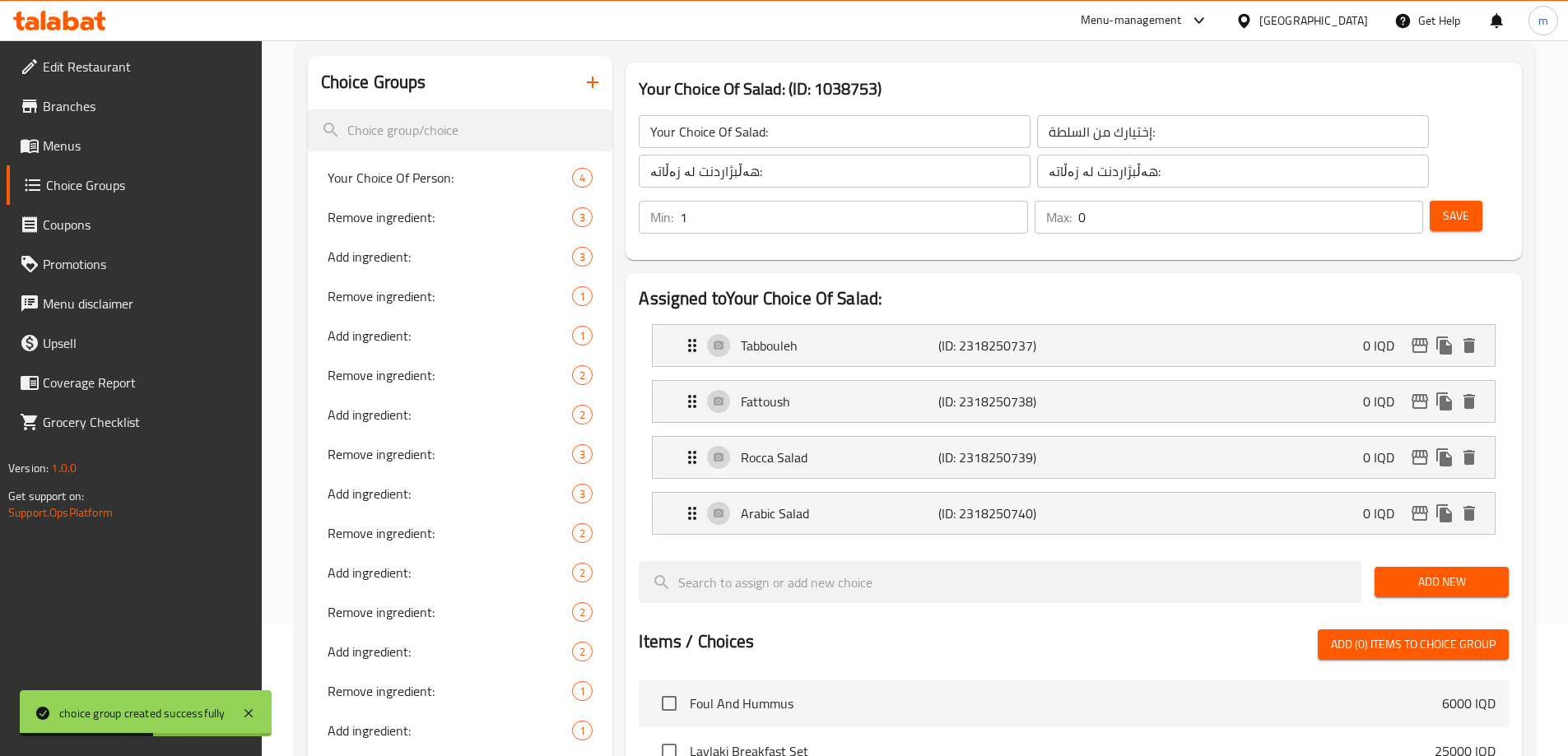
type input "1"
click at [1027, 201] on input "1" at bounding box center [853, 217] width 347 height 33
type input "1"
click at [1378, 201] on input "1" at bounding box center [1250, 217] width 344 height 33
click at [1429, 201] on button "Save" at bounding box center [1455, 216] width 52 height 30
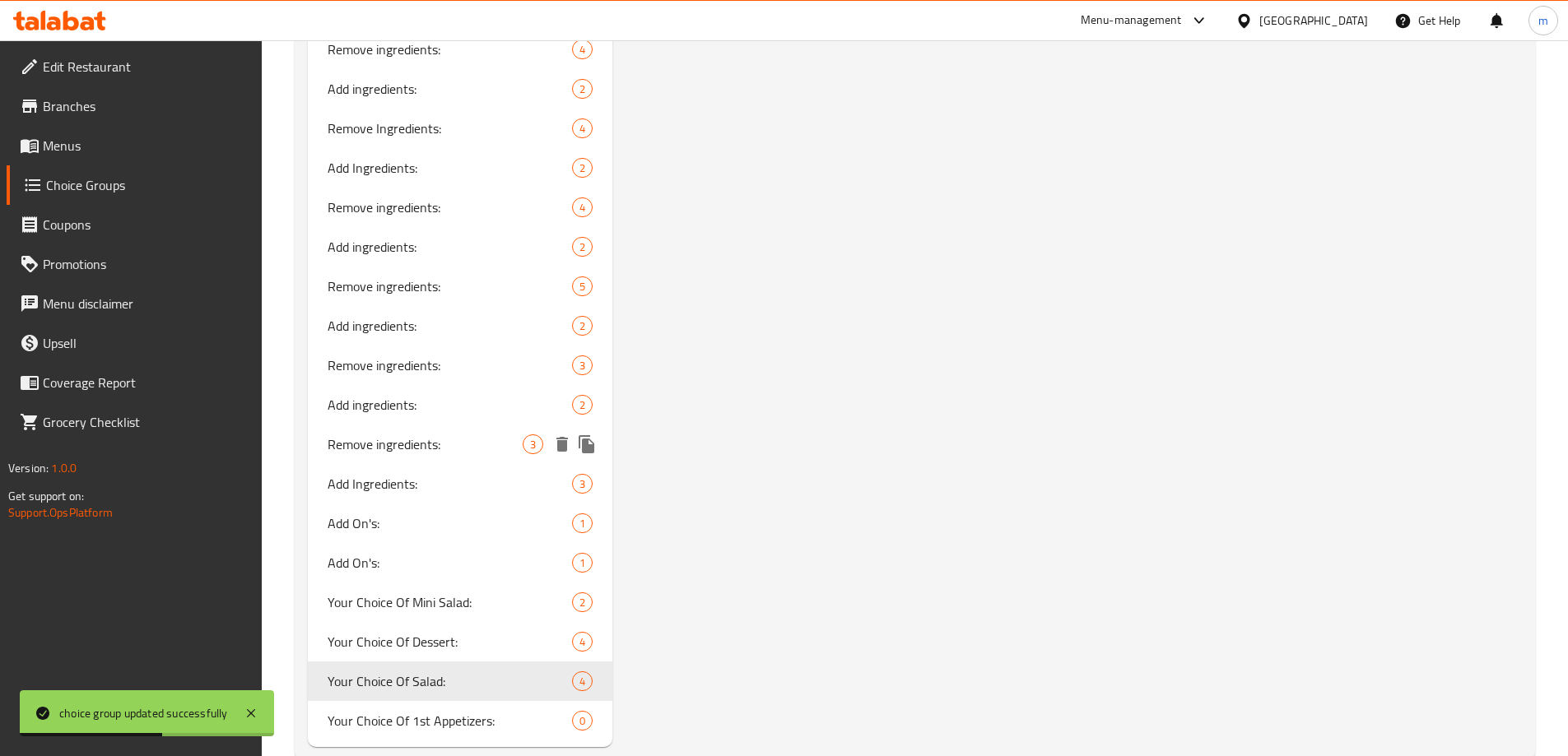
scroll to position [2626, 0]
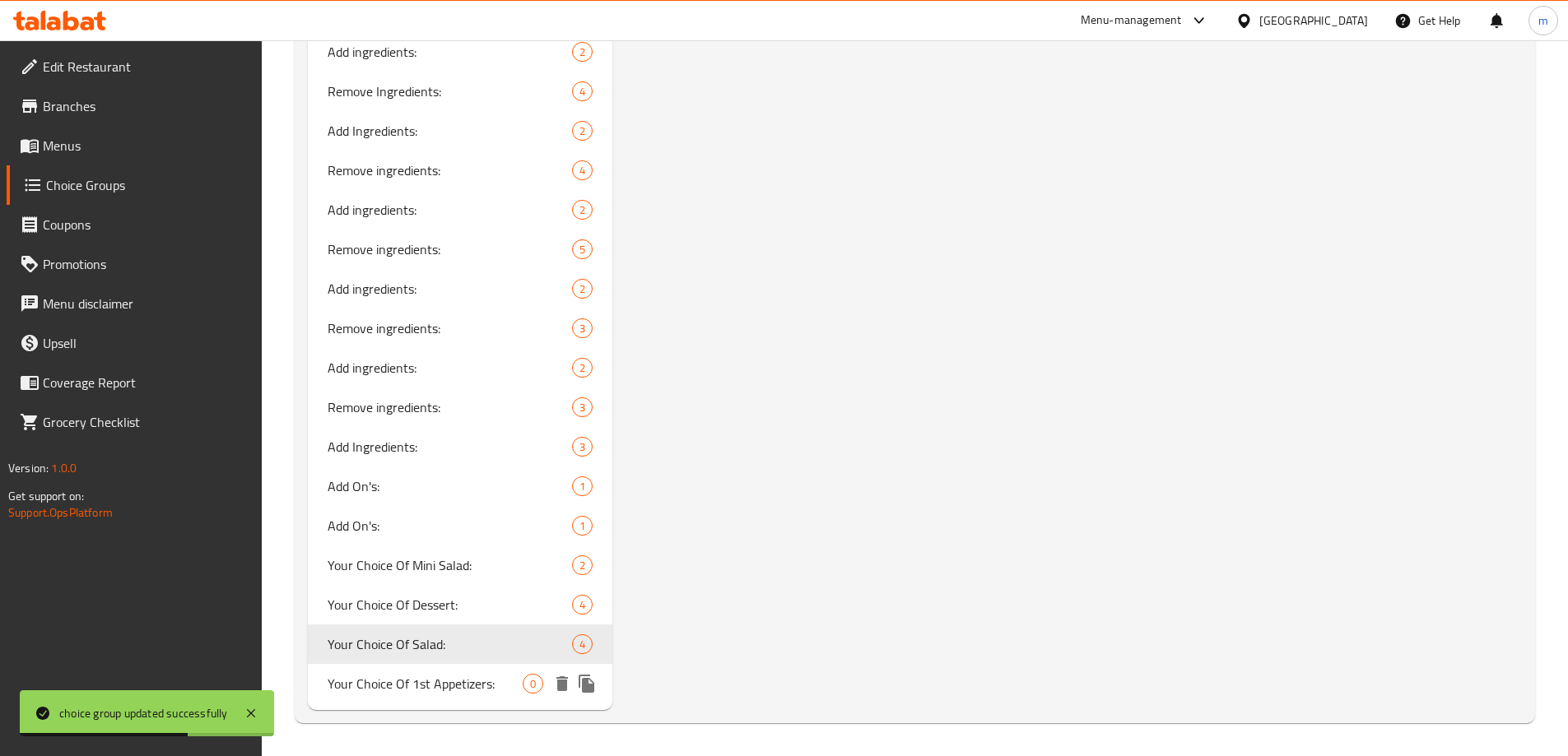
click at [404, 697] on div "Your Choice Of 1st Appetizers: 0" at bounding box center [461, 683] width 305 height 39
type input "Your Choice Of 1st Appetizers:"
type input "إختيارك من مقبلات الاول:"
type input "هەڵبژاردنت لە موقەبیلاتی یەکەم:"
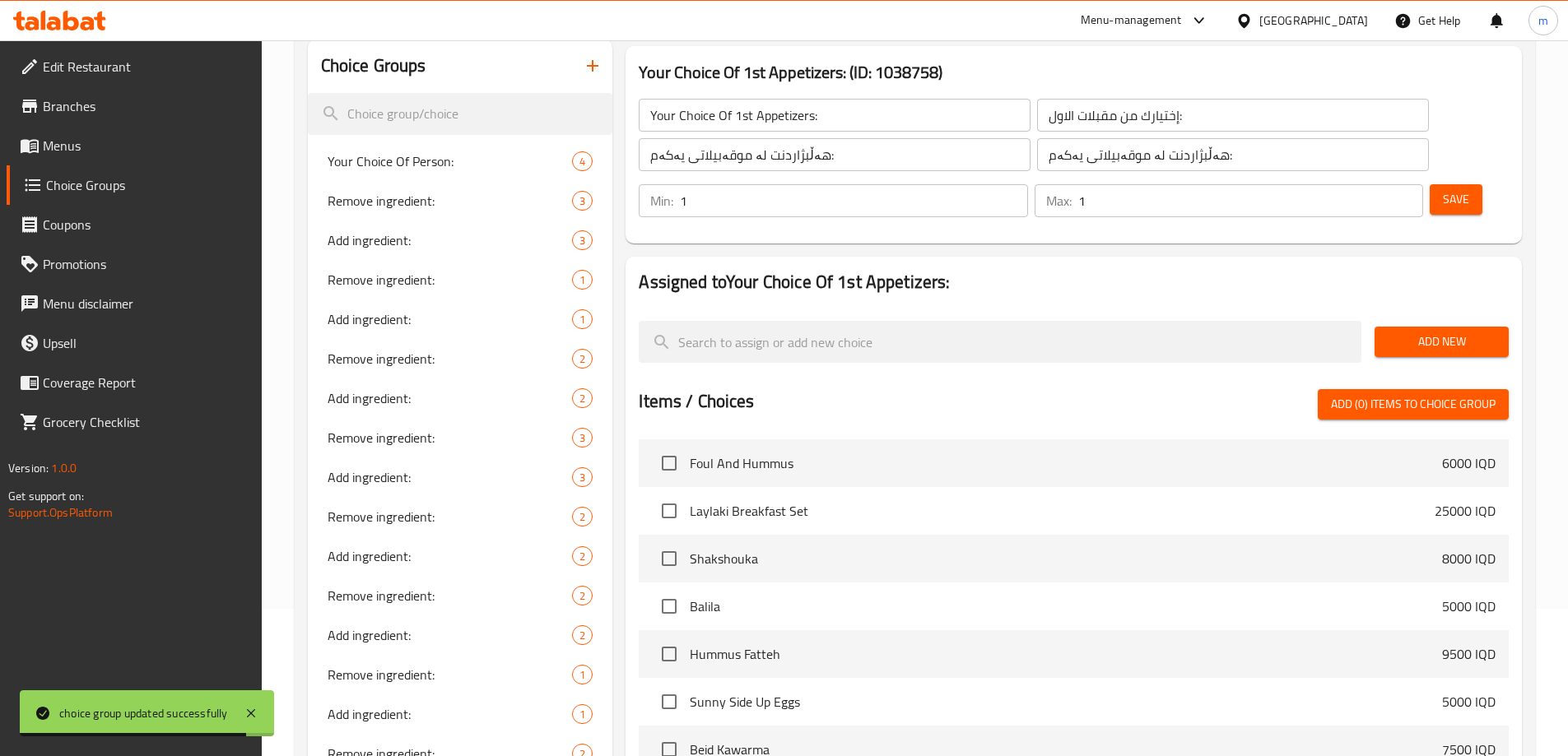
scroll to position [0, 0]
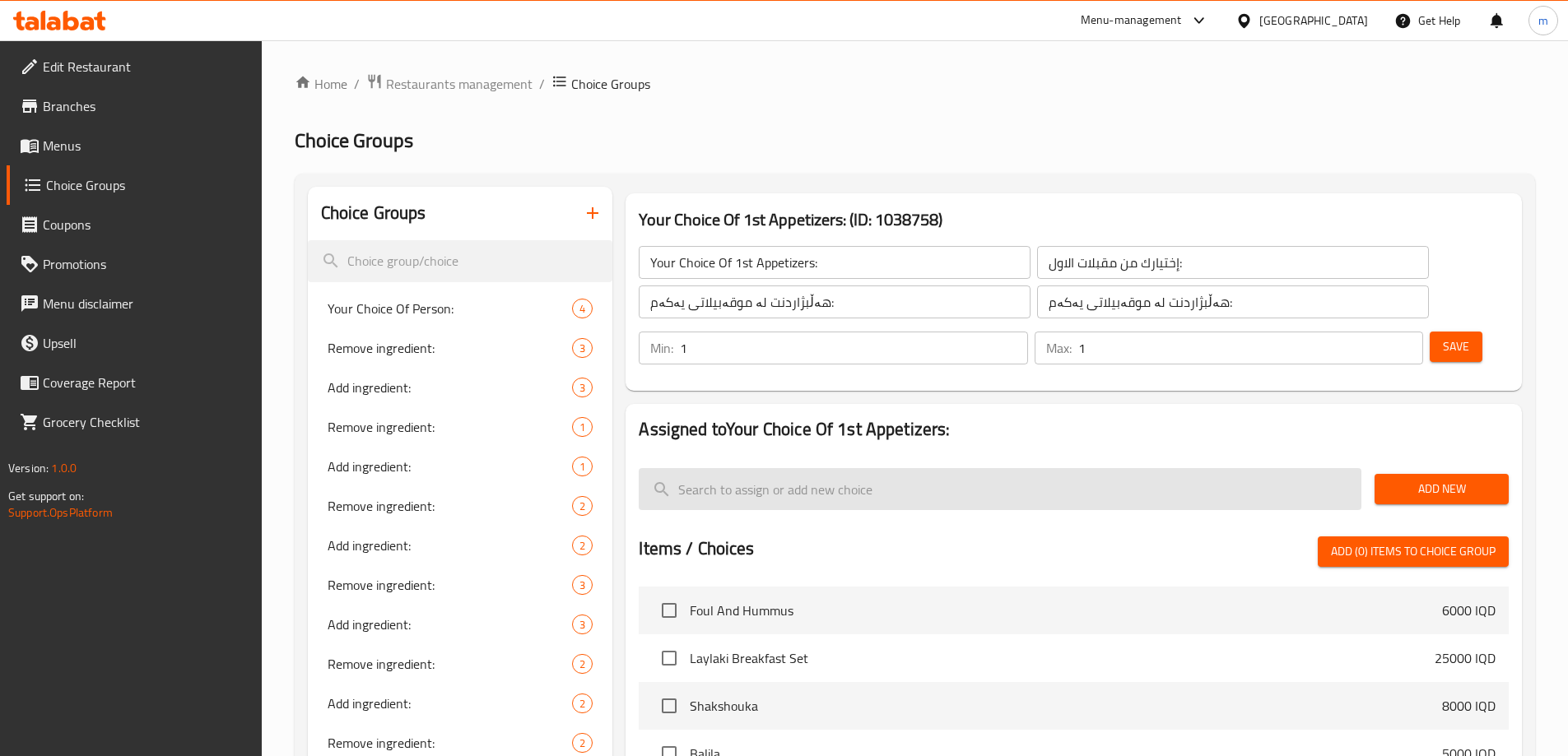
click at [788, 468] on input "search" at bounding box center [1000, 488] width 723 height 42
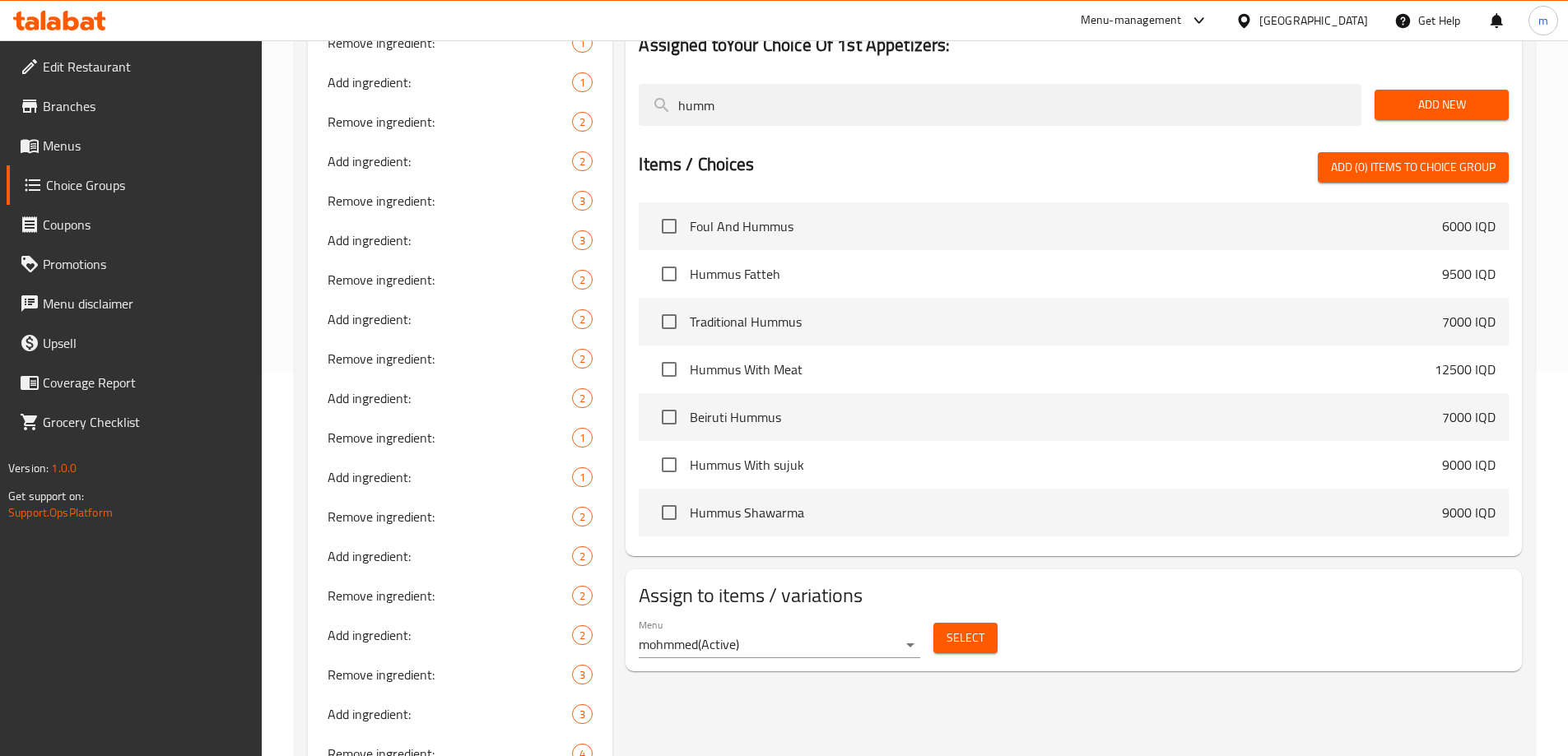
scroll to position [192, 0]
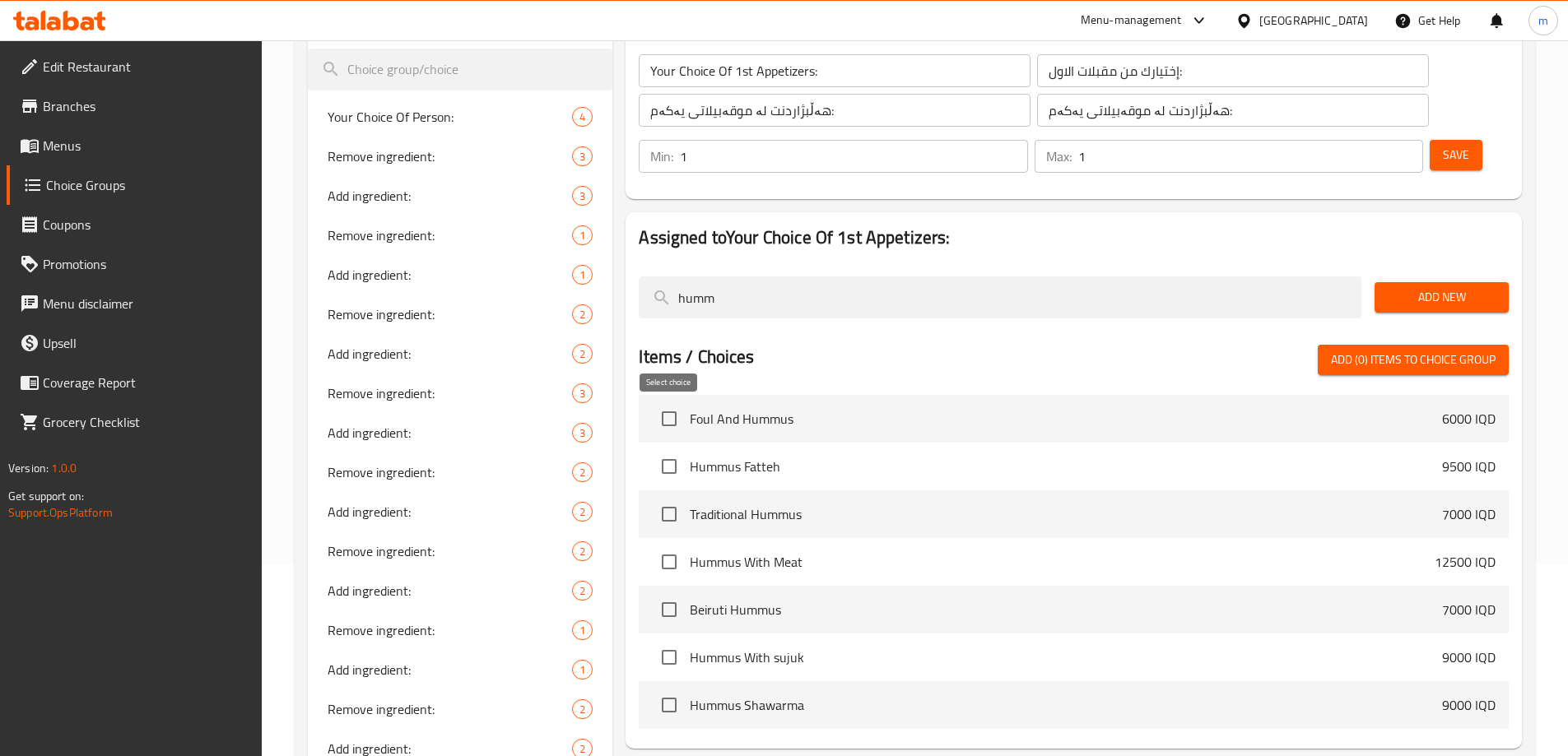
type input "humm"
click at [674, 449] on input "checkbox" at bounding box center [669, 466] width 35 height 35
checkbox input "true"
drag, startPoint x: 739, startPoint y: 263, endPoint x: 669, endPoint y: 273, distance: 70.7
click at [677, 276] on input "humm" at bounding box center [1000, 296] width 723 height 42
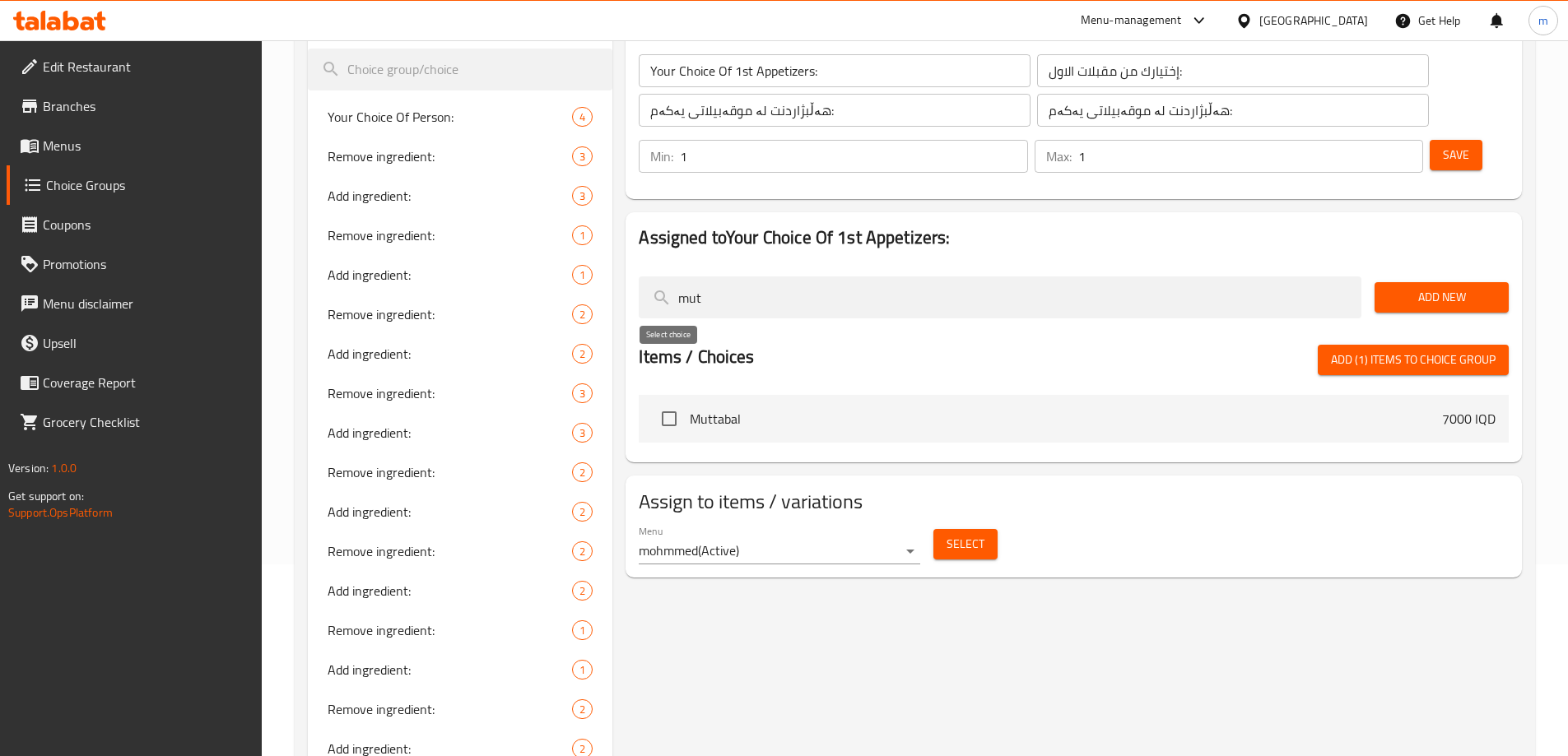
type input "mut"
click at [679, 401] on input "checkbox" at bounding box center [669, 418] width 35 height 35
checkbox input "true"
drag, startPoint x: 735, startPoint y: 256, endPoint x: 609, endPoint y: 255, distance: 126.0
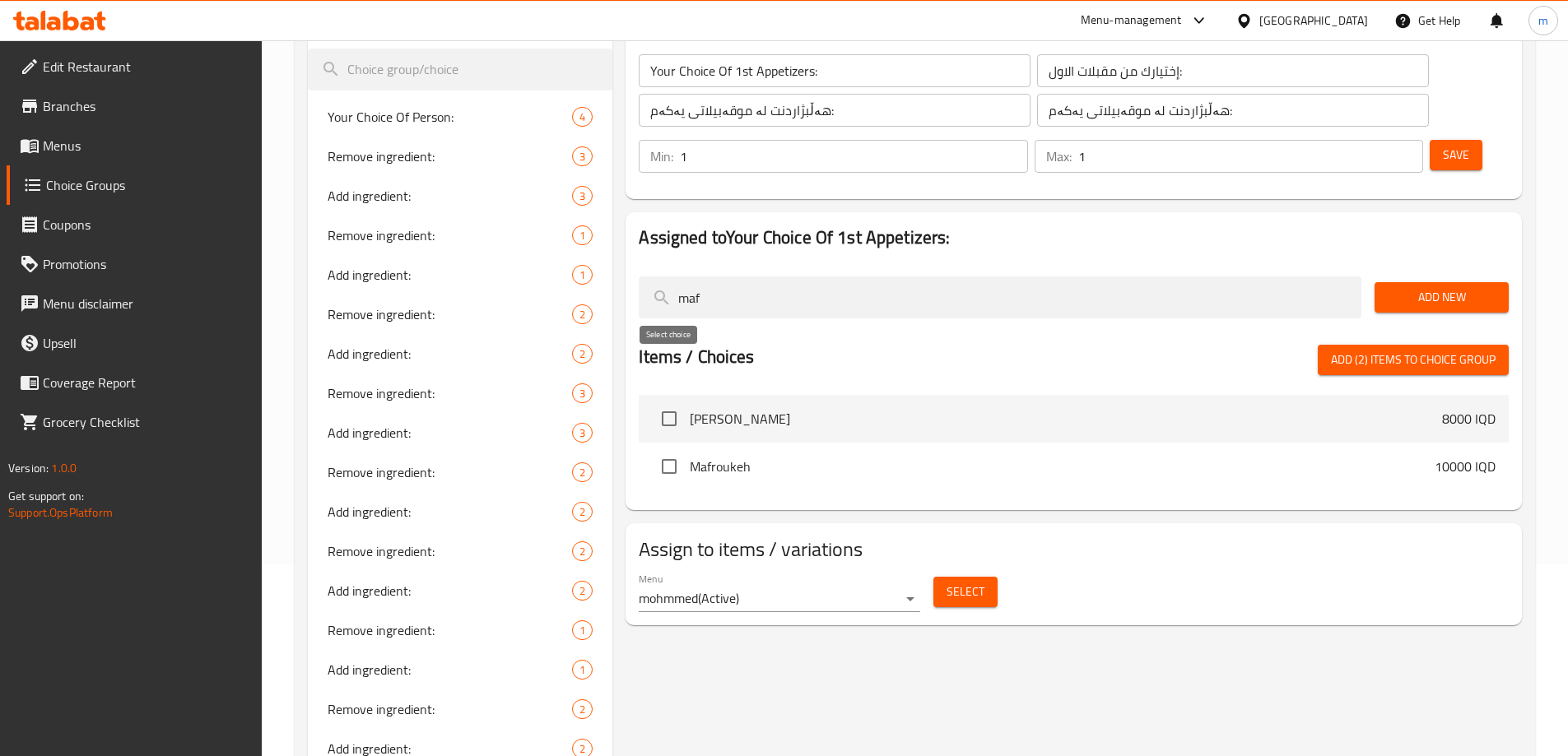
type input "maf"
click at [675, 401] on input "checkbox" at bounding box center [669, 418] width 35 height 35
checkbox input "true"
drag, startPoint x: 724, startPoint y: 239, endPoint x: 625, endPoint y: 257, distance: 100.6
click at [625, 257] on div "Assigned to Your Choice Of 1st Appetizers: maf Add New Items / Choices Add (3) …" at bounding box center [1073, 361] width 909 height 311
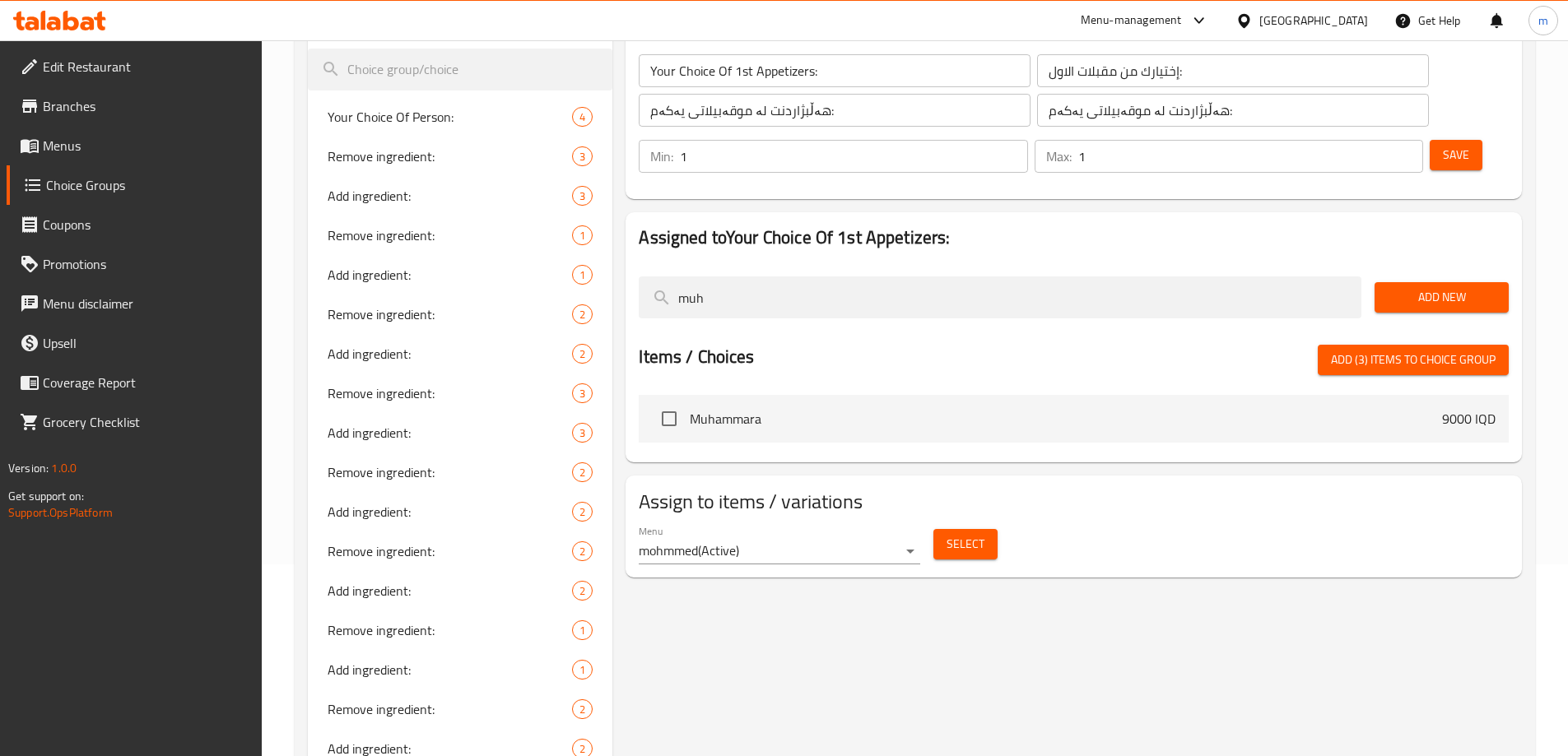
type input "muh"
click at [677, 401] on input "checkbox" at bounding box center [669, 418] width 35 height 35
checkbox input "true"
drag, startPoint x: 706, startPoint y: 250, endPoint x: 611, endPoint y: 261, distance: 95.6
click at [622, 260] on div "Assigned to Your Choice Of 1st Appetizers: muh Add New Items / Choices Add (4) …" at bounding box center [1073, 337] width 909 height 264
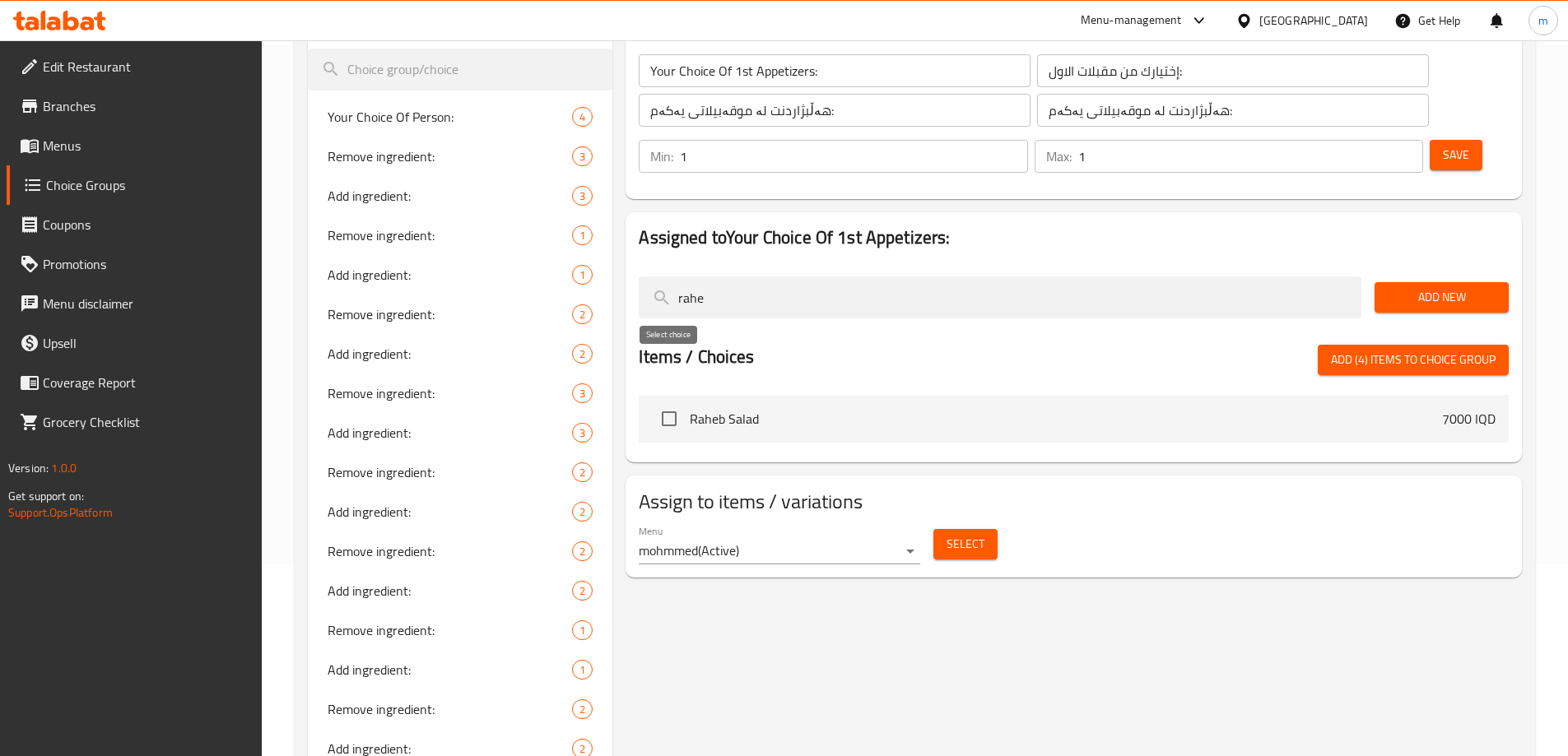
type input "rahe"
click at [667, 401] on input "checkbox" at bounding box center [669, 418] width 35 height 35
checkbox input "true"
drag, startPoint x: 728, startPoint y: 250, endPoint x: 627, endPoint y: 254, distance: 101.1
click at [628, 253] on div "Assigned to Your Choice Of 1st Appetizers: rahe Add New Items / Choices Add (5)…" at bounding box center [1073, 337] width 896 height 250
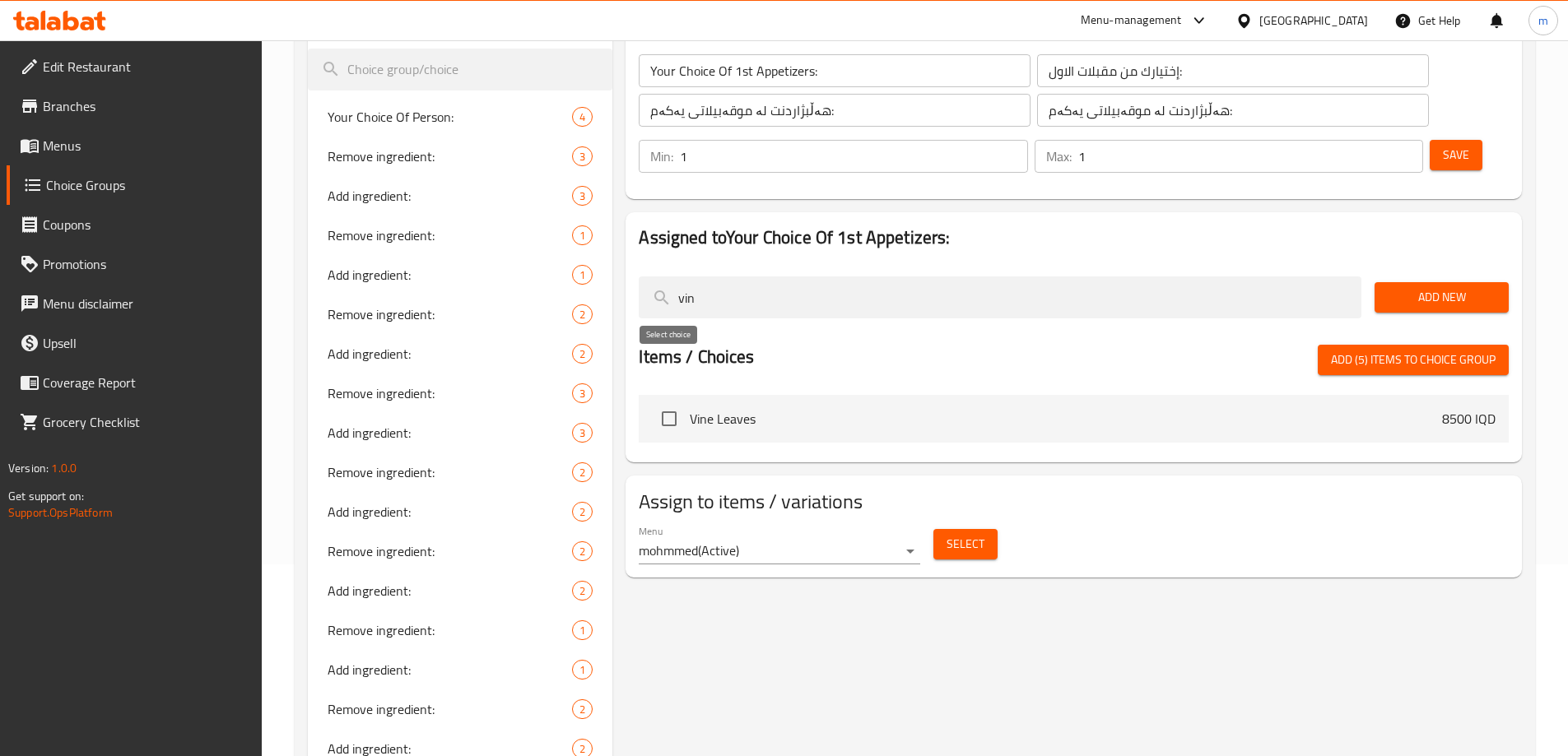
type input "vin"
click at [669, 401] on input "checkbox" at bounding box center [669, 418] width 35 height 35
checkbox input "true"
drag, startPoint x: 709, startPoint y: 253, endPoint x: 567, endPoint y: 255, distance: 142.0
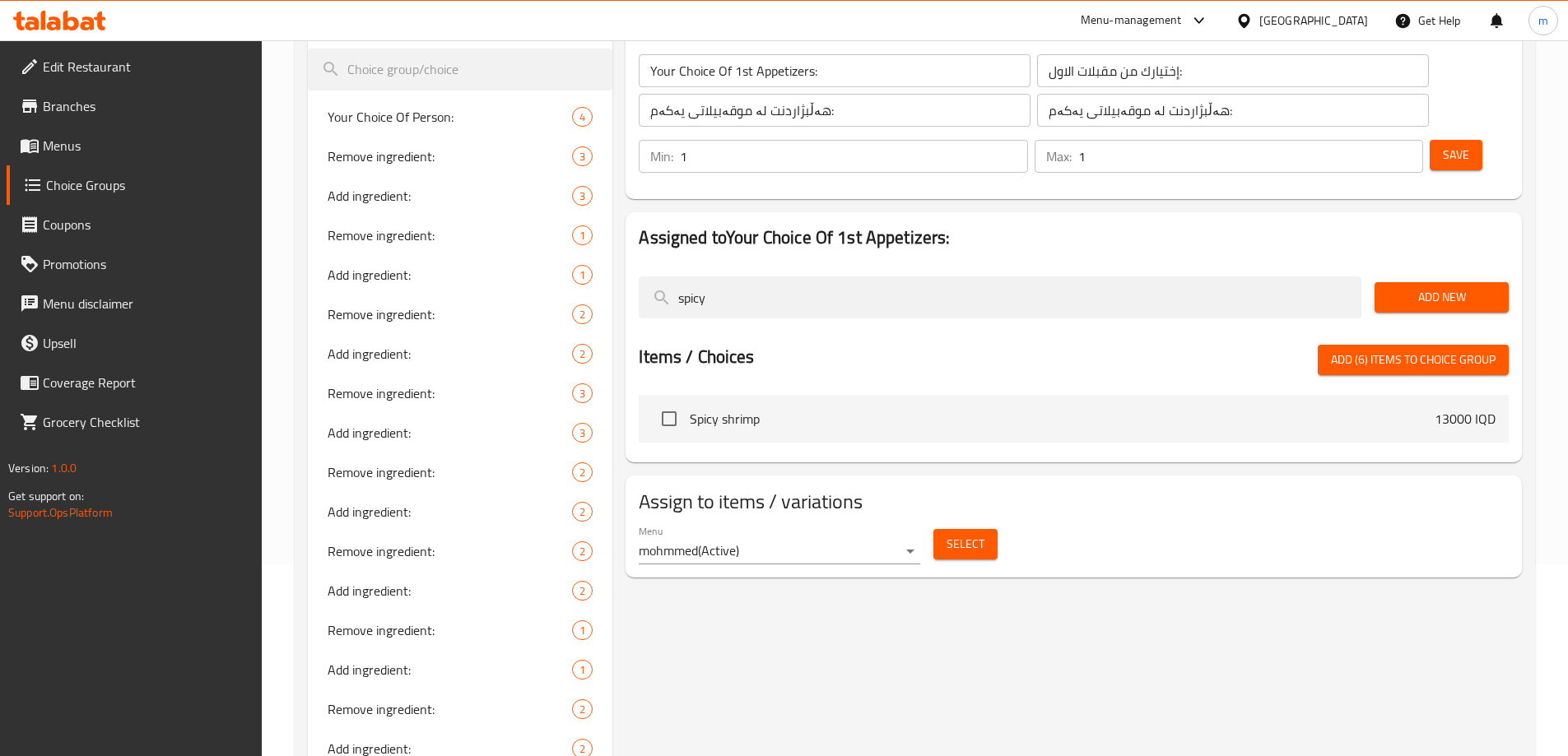
type input "spicy"
click at [662, 401] on input "checkbox" at bounding box center [669, 418] width 35 height 35
checkbox input "true"
drag, startPoint x: 724, startPoint y: 253, endPoint x: 575, endPoint y: 257, distance: 149.1
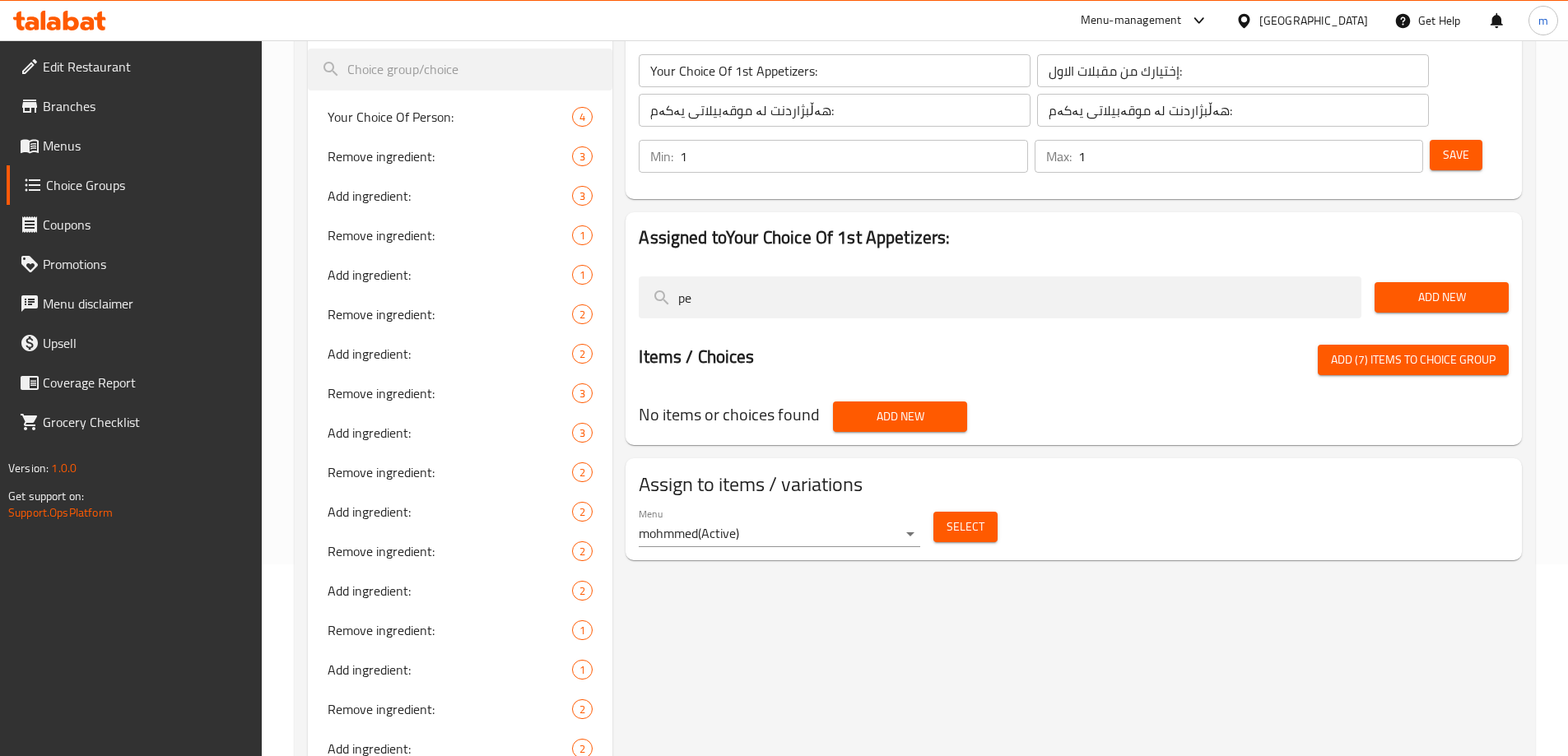
type input "p"
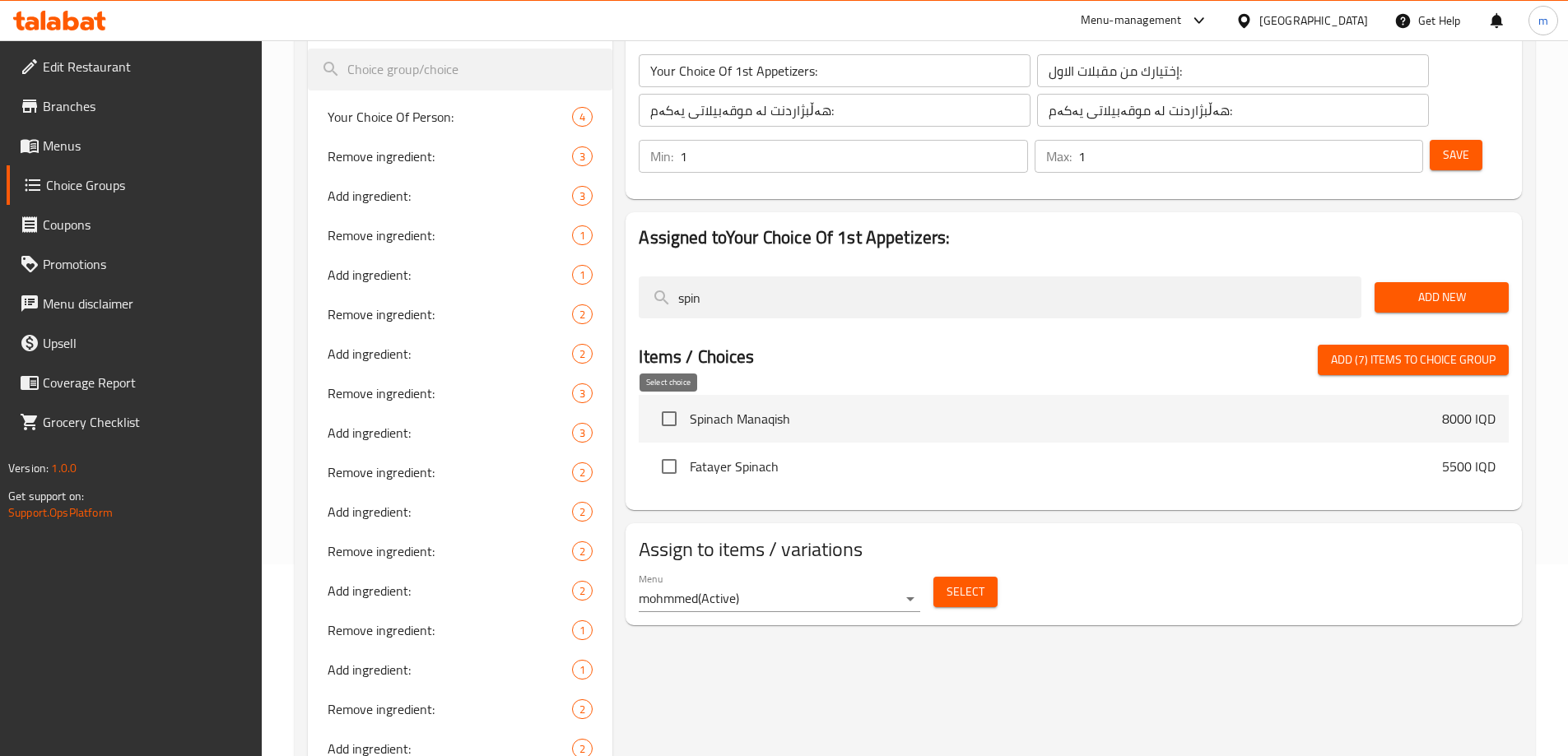
type input "spin"
click at [677, 449] on input "checkbox" at bounding box center [669, 466] width 35 height 35
checkbox input "true"
drag, startPoint x: 739, startPoint y: 249, endPoint x: 636, endPoint y: 251, distance: 103.0
click at [637, 270] on div "spin" at bounding box center [1000, 297] width 736 height 55
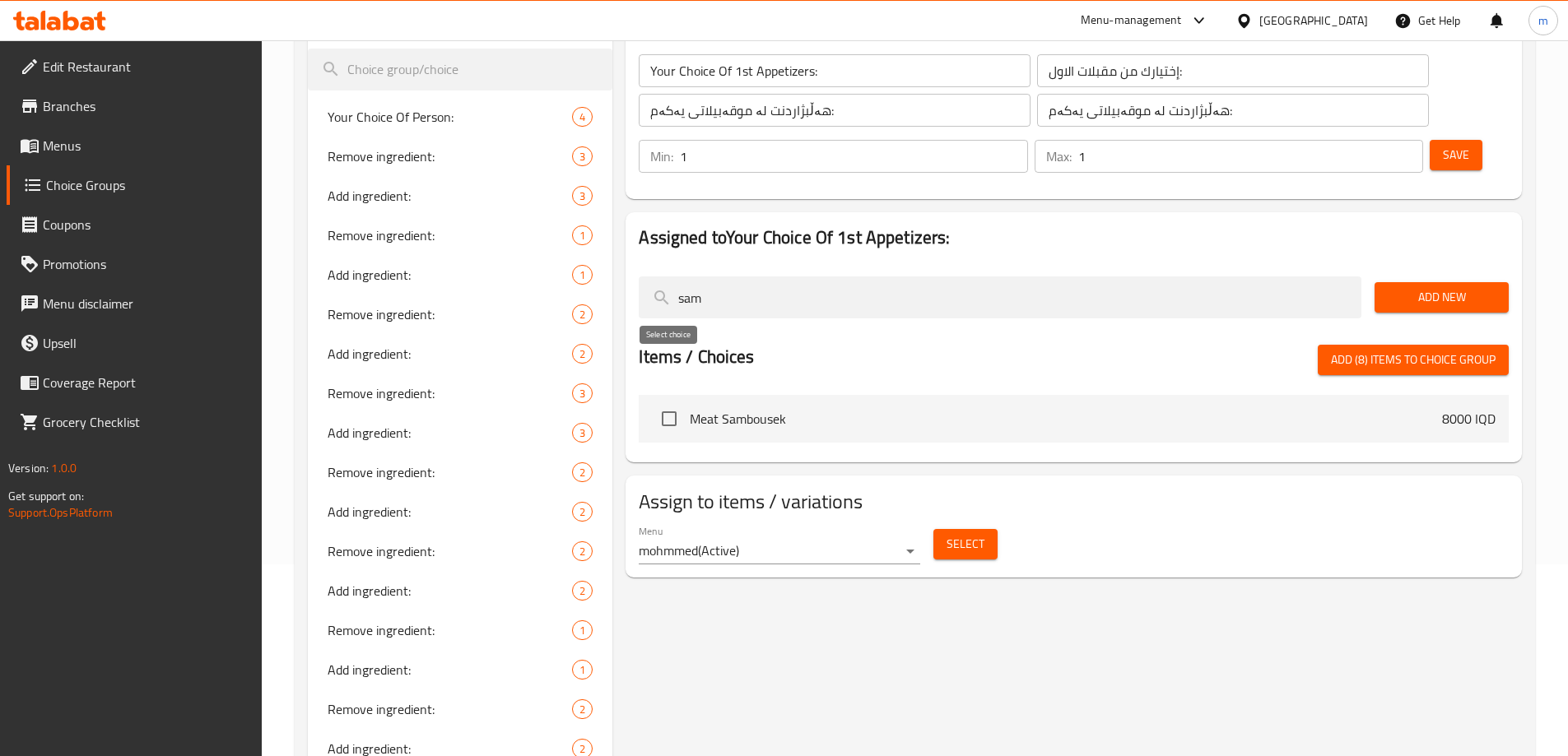
type input "sam"
click at [668, 401] on input "checkbox" at bounding box center [669, 418] width 35 height 35
checkbox input "true"
drag, startPoint x: 666, startPoint y: 254, endPoint x: 584, endPoint y: 254, distance: 82.0
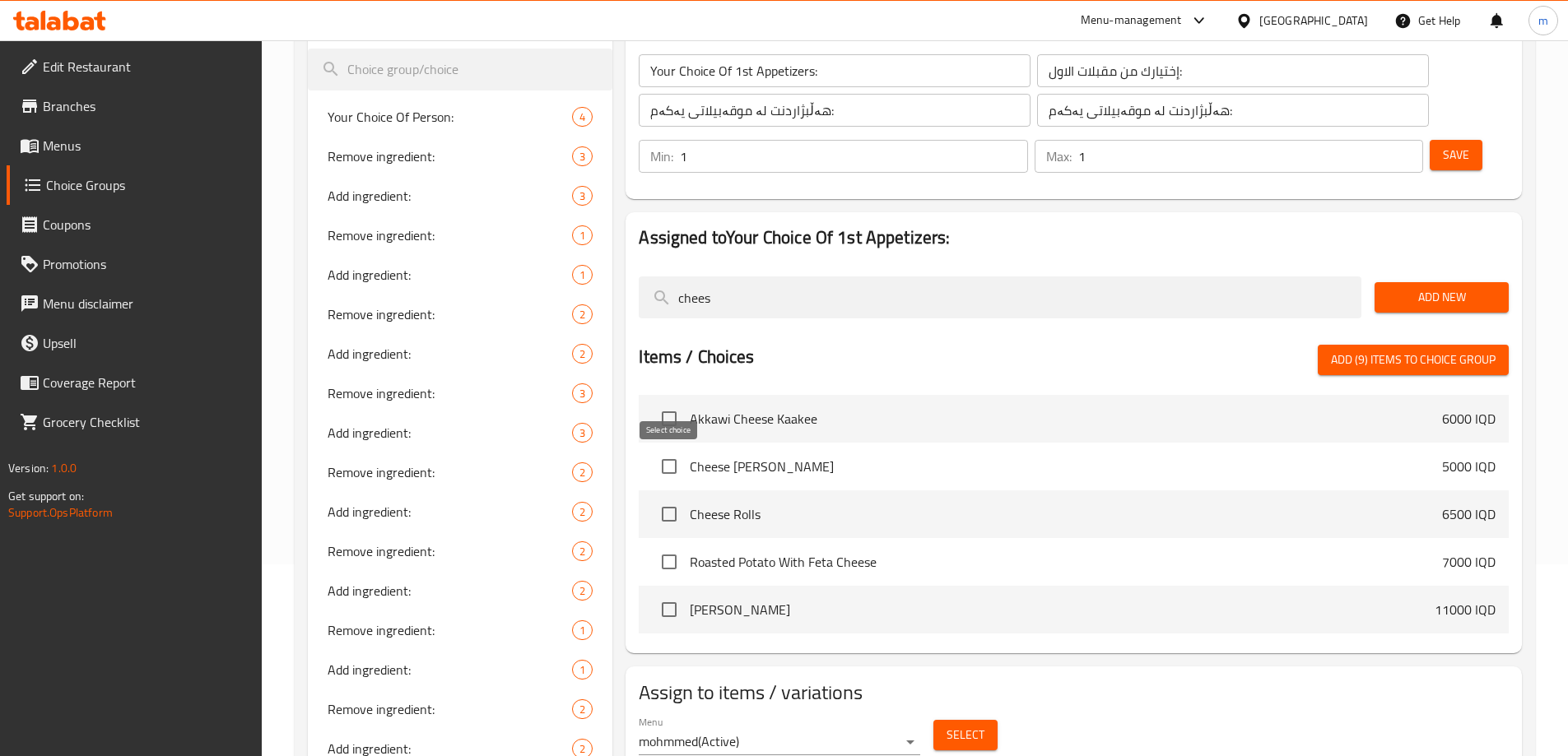
type input "chees"
click at [674, 497] on input "checkbox" at bounding box center [669, 514] width 35 height 35
click at [1364, 350] on span "Add (10) items to choice group" at bounding box center [1409, 359] width 171 height 20
checkbox input "false"
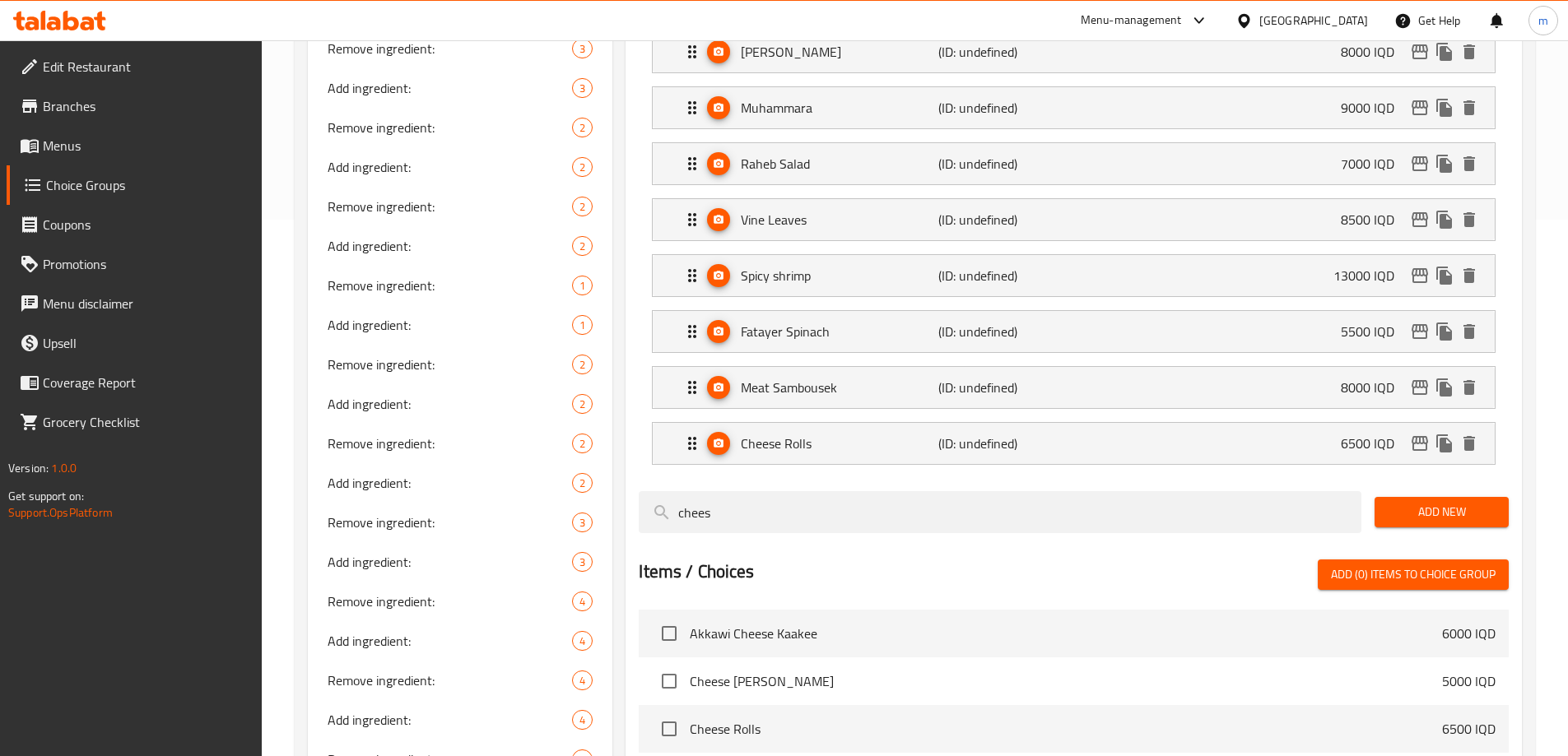
scroll to position [658, 0]
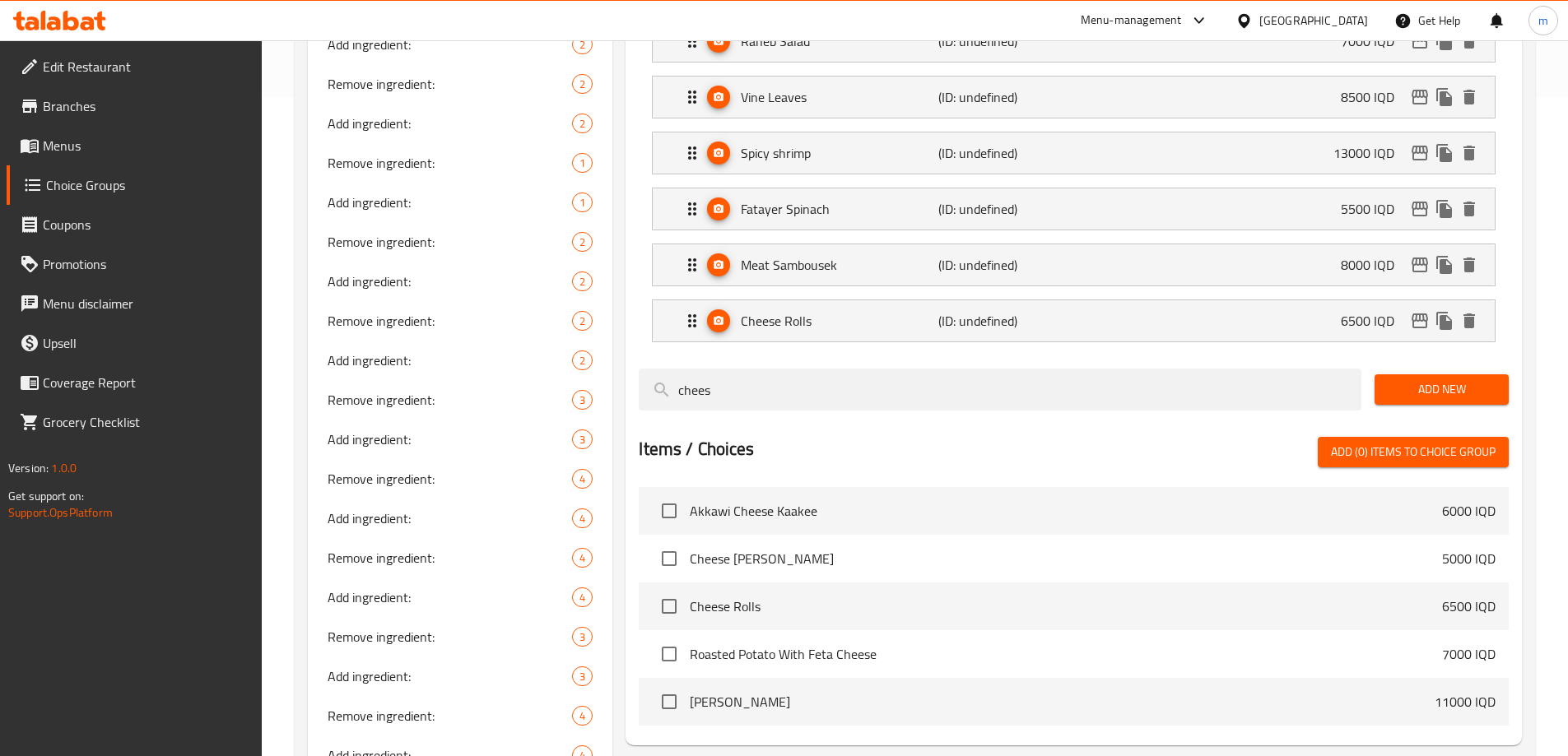
click at [1401, 379] on span "Add New" at bounding box center [1441, 389] width 107 height 20
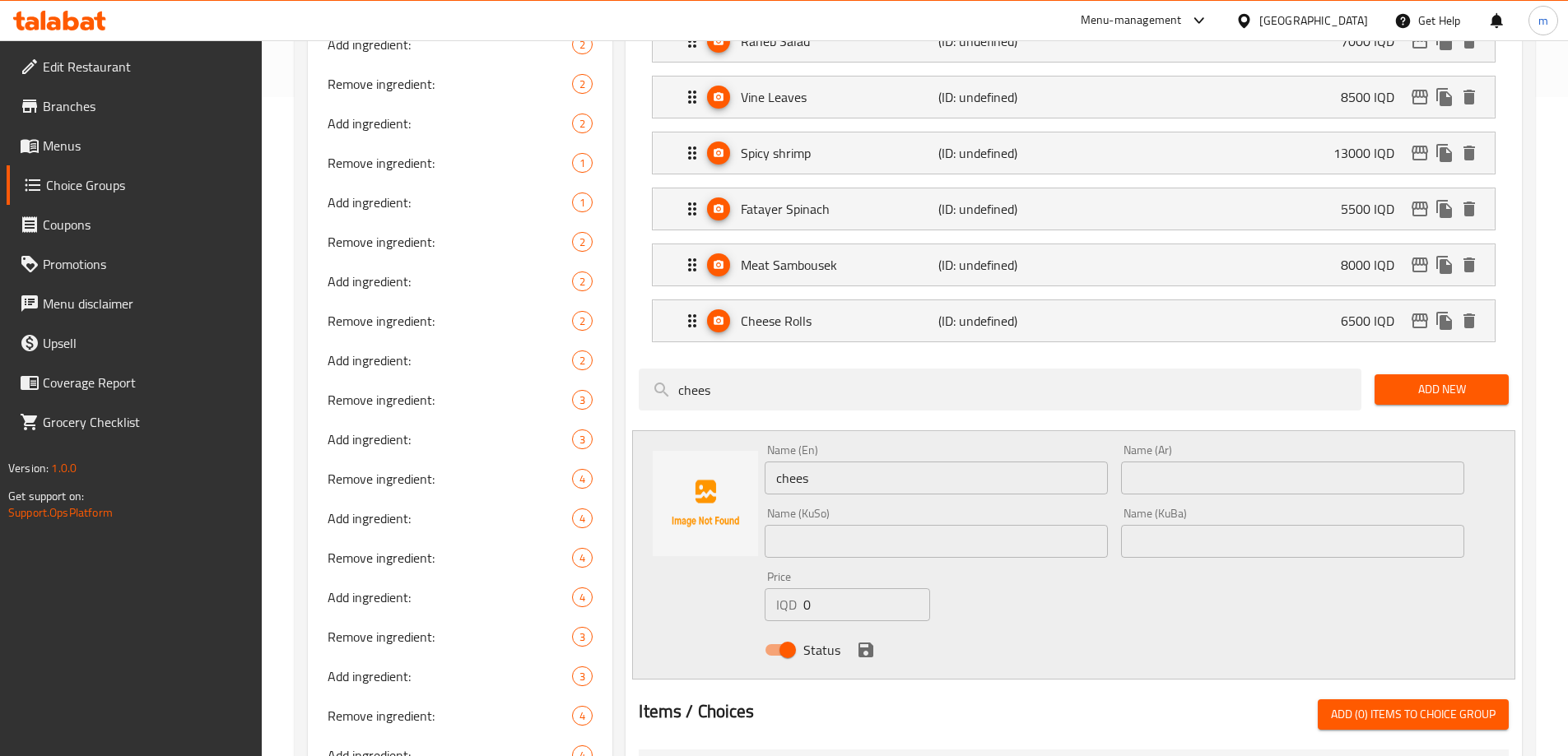
click at [977, 461] on input "chees" at bounding box center [936, 477] width 344 height 33
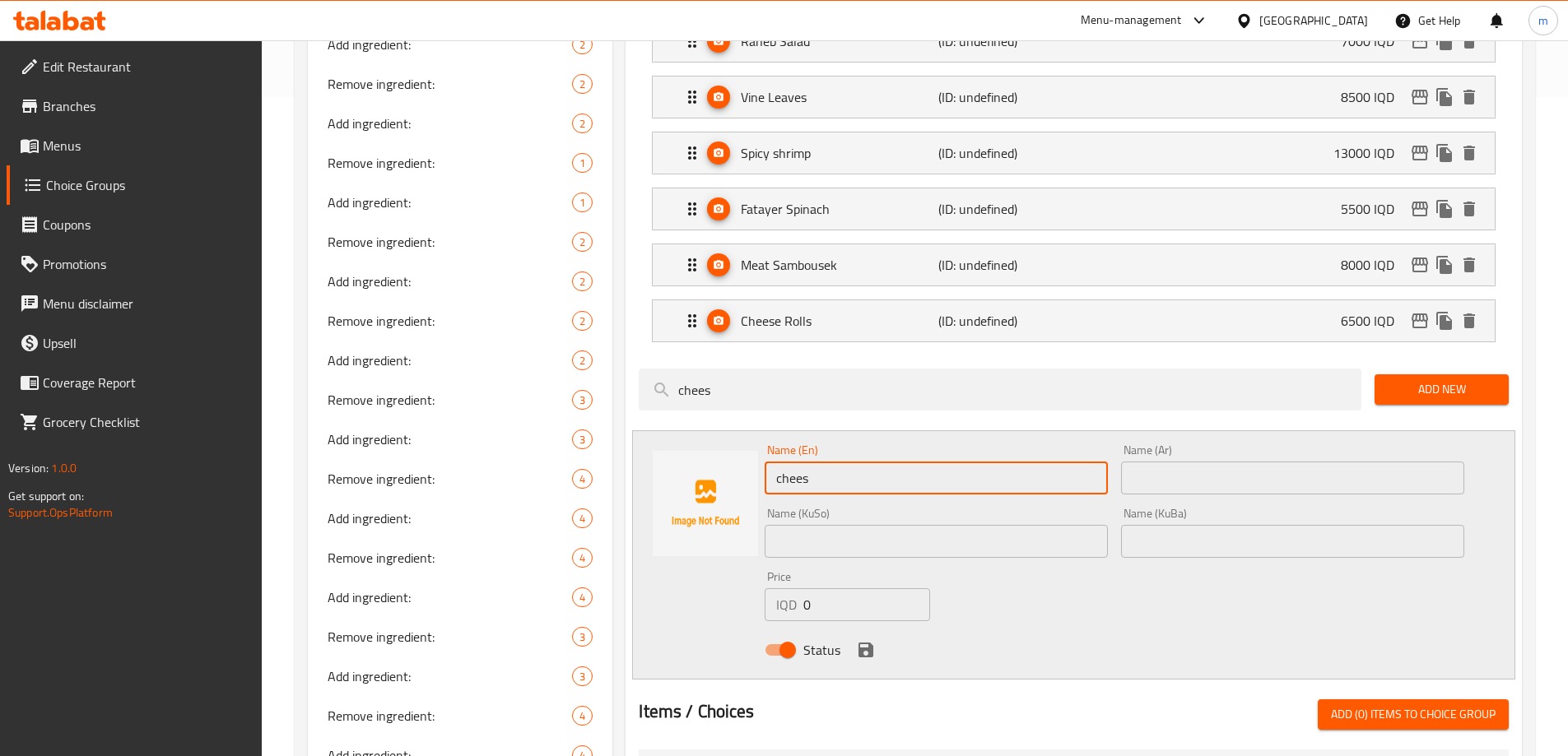
click at [976, 461] on input "chees" at bounding box center [936, 477] width 344 height 33
paste input "pesto chicken"
drag, startPoint x: 783, startPoint y: 437, endPoint x: 751, endPoint y: 437, distance: 32.0
click at [760, 437] on div "Name (En) pesto chicken Name (En)" at bounding box center [936, 469] width 356 height 63
click at [808, 461] on input "Pesto chicken" at bounding box center [936, 477] width 344 height 33
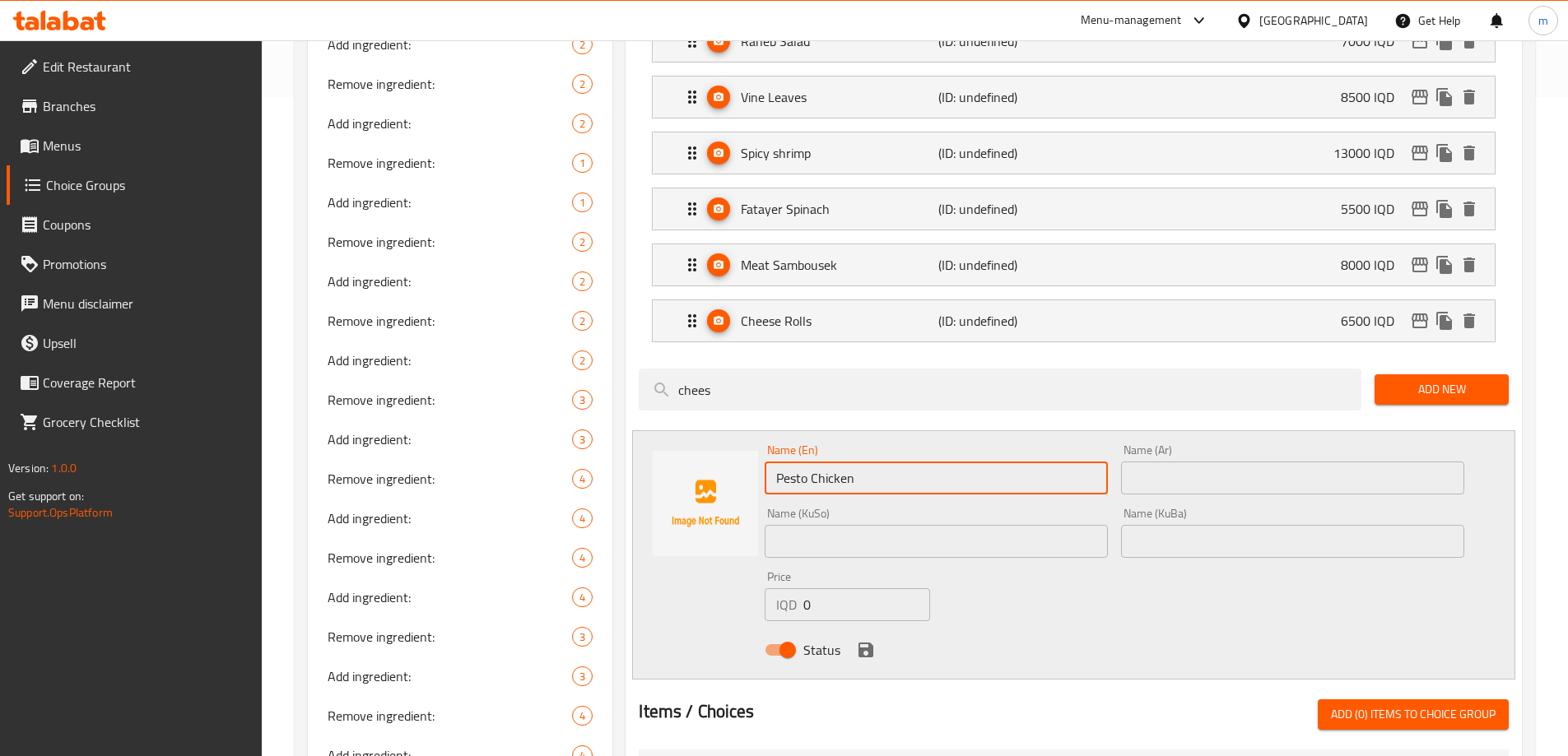
type input "Pesto Chicken"
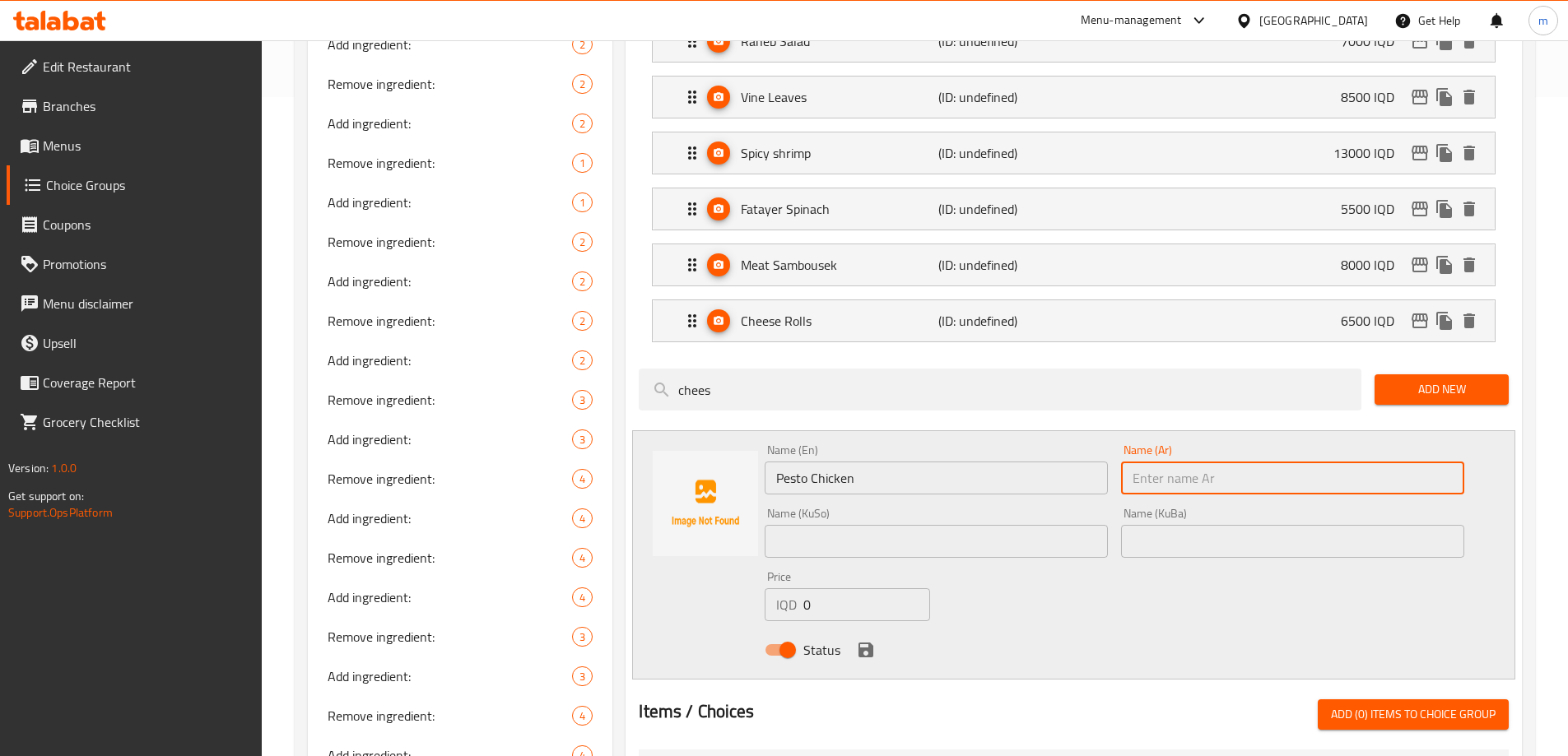
click at [1142, 461] on input "text" at bounding box center [1292, 477] width 344 height 33
type input "دجاج بيستو"
click at [1027, 524] on input "text" at bounding box center [936, 540] width 344 height 33
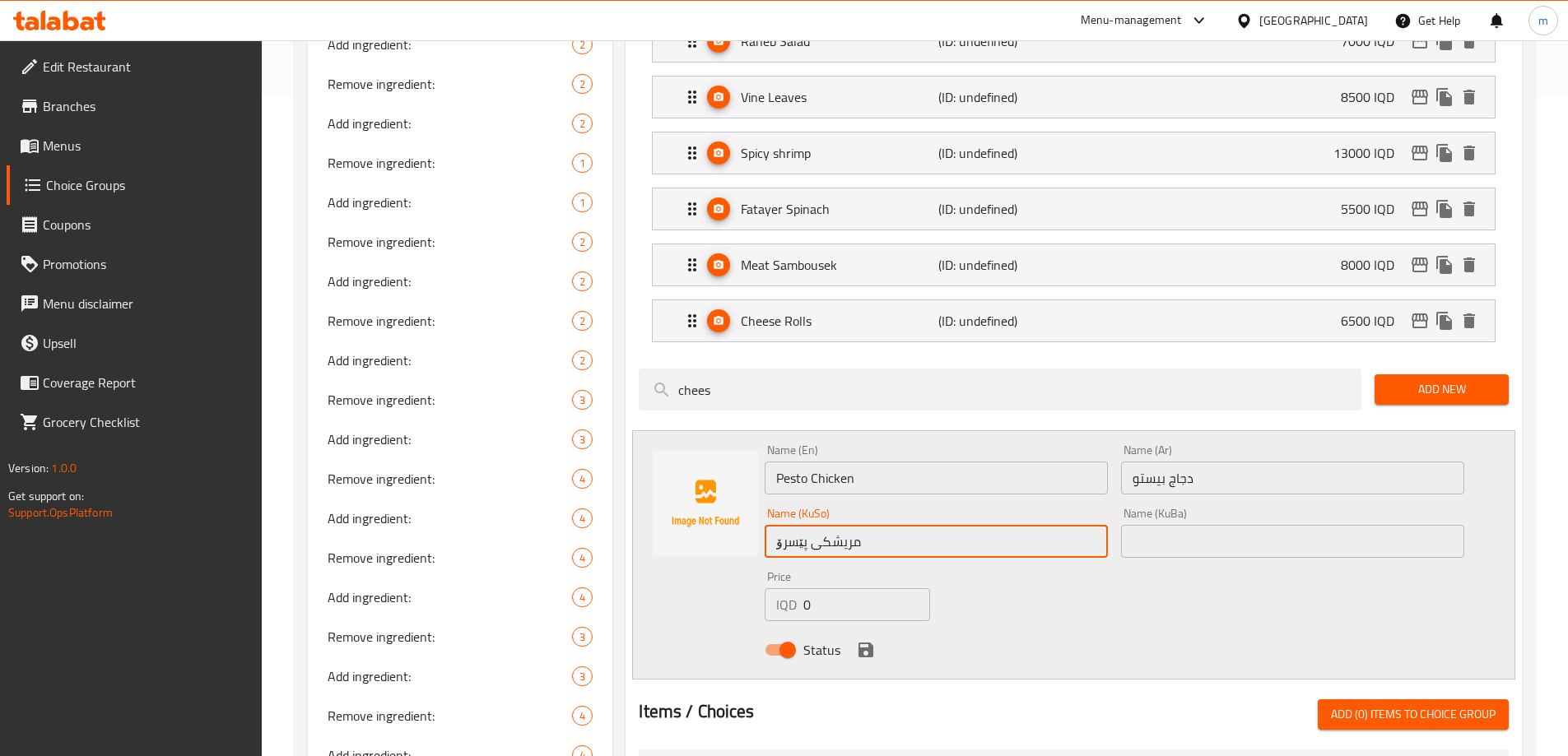
drag, startPoint x: 788, startPoint y: 500, endPoint x: 782, endPoint y: 508, distance: 10.0
click at [782, 524] on input "مریشکی پێسرۆ" at bounding box center [936, 540] width 344 height 33
click at [816, 524] on input "مریشکی پێستۆ" at bounding box center [936, 540] width 344 height 33
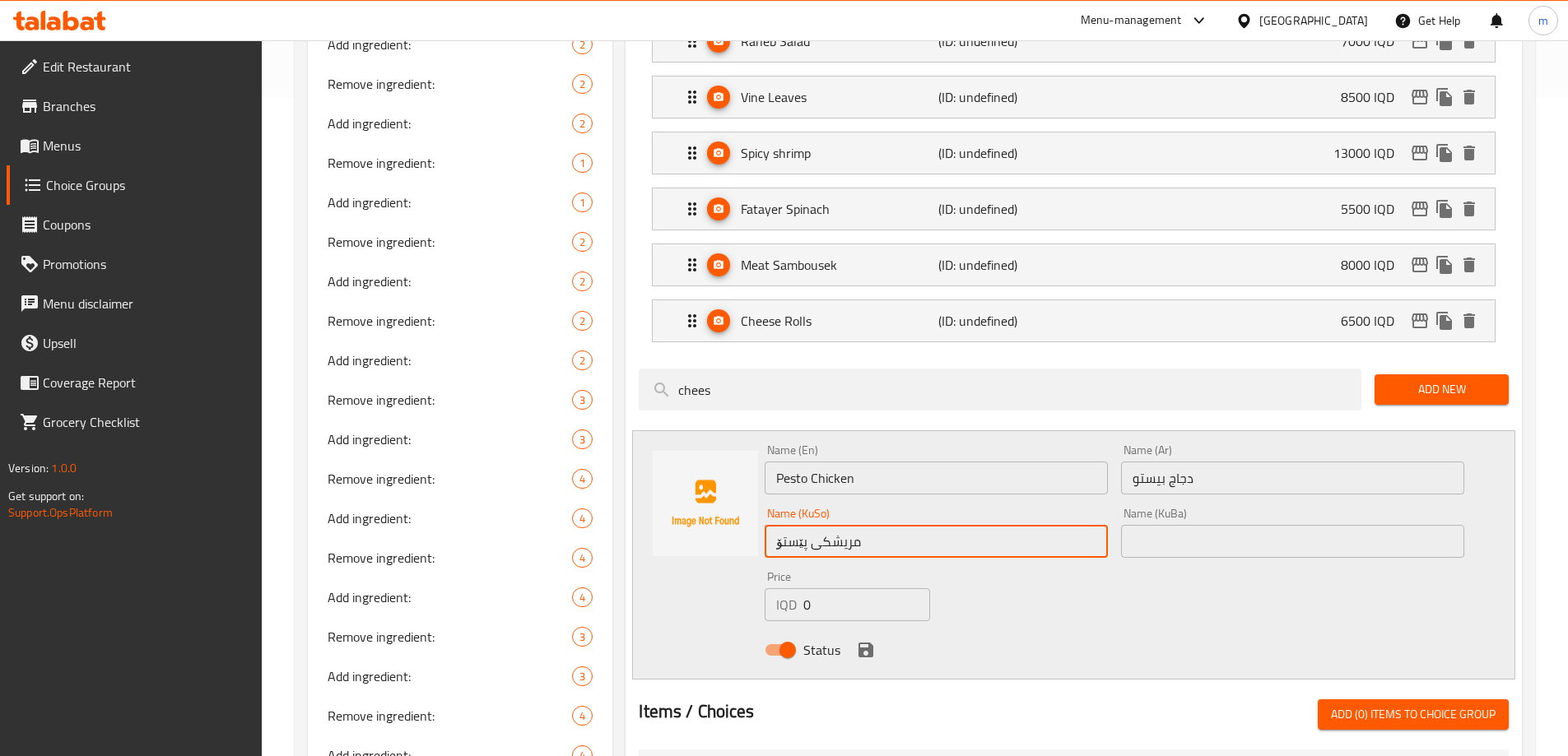
click at [816, 524] on input "مریشکی پێستۆ" at bounding box center [936, 540] width 344 height 33
type input "مریشکی پێستۆ"
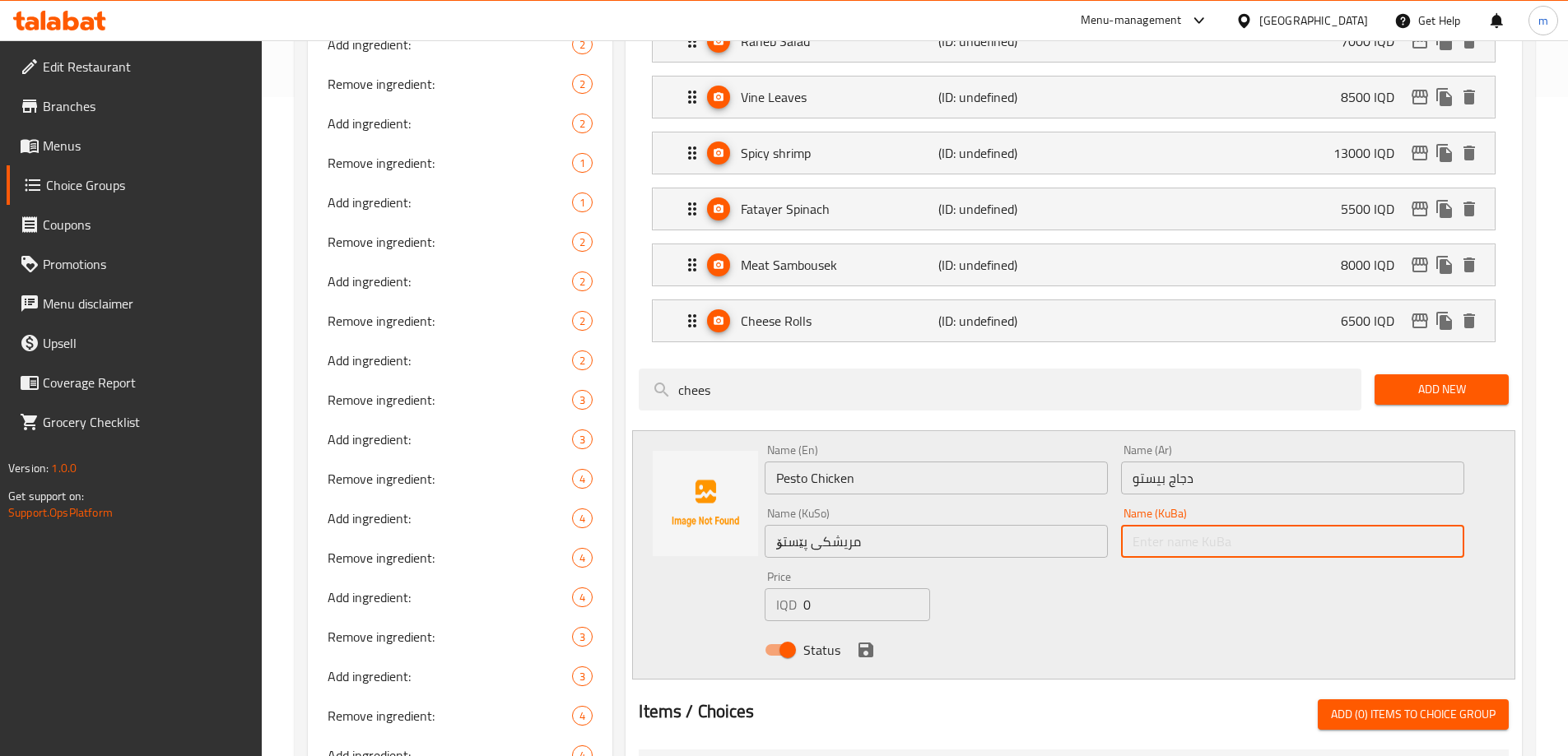
click at [1165, 524] on input "text" at bounding box center [1292, 540] width 344 height 33
paste input "مریشکی پێستۆ"
type input "مریشکی پێستۆ"
click at [861, 642] on icon "save" at bounding box center [866, 650] width 15 height 15
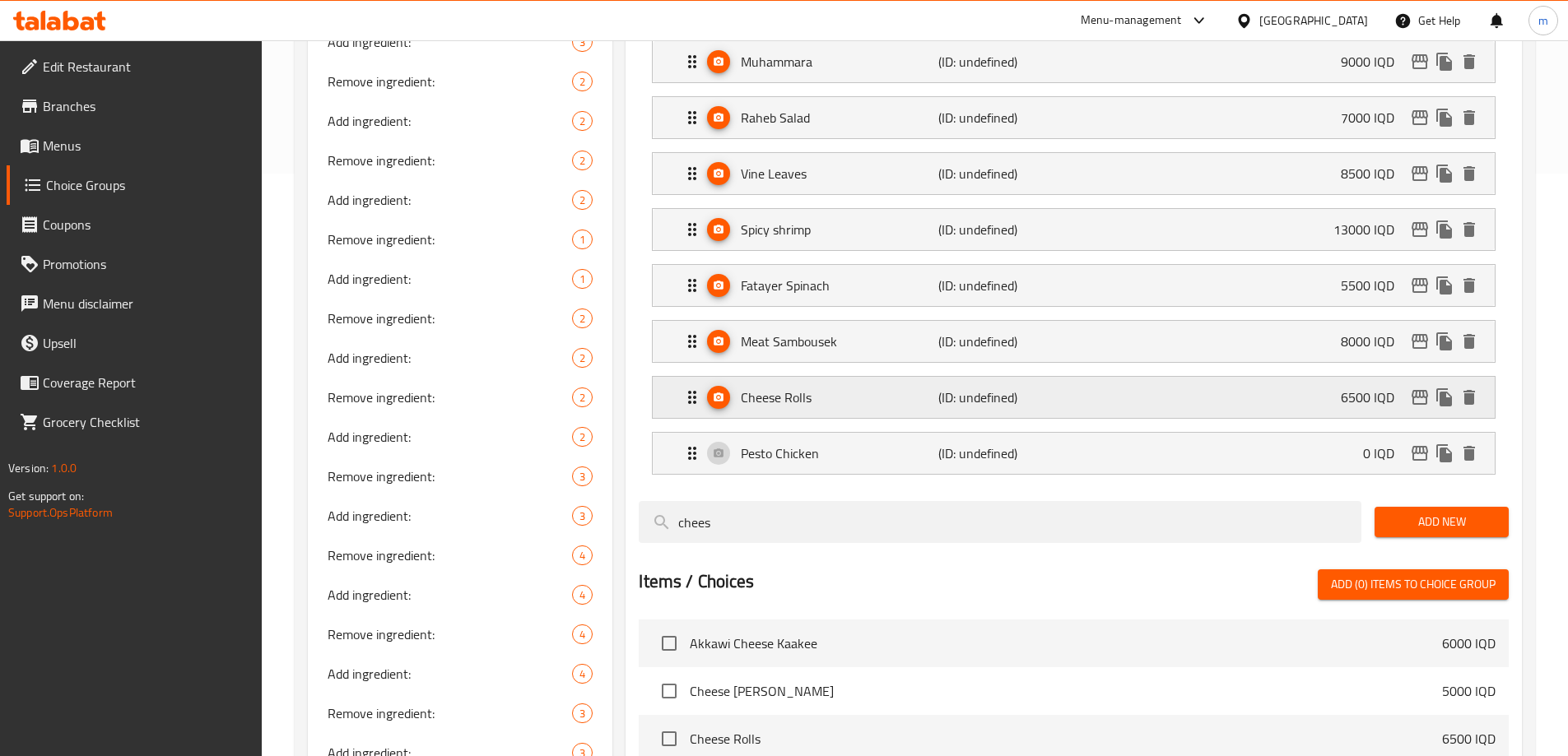
scroll to position [571, 0]
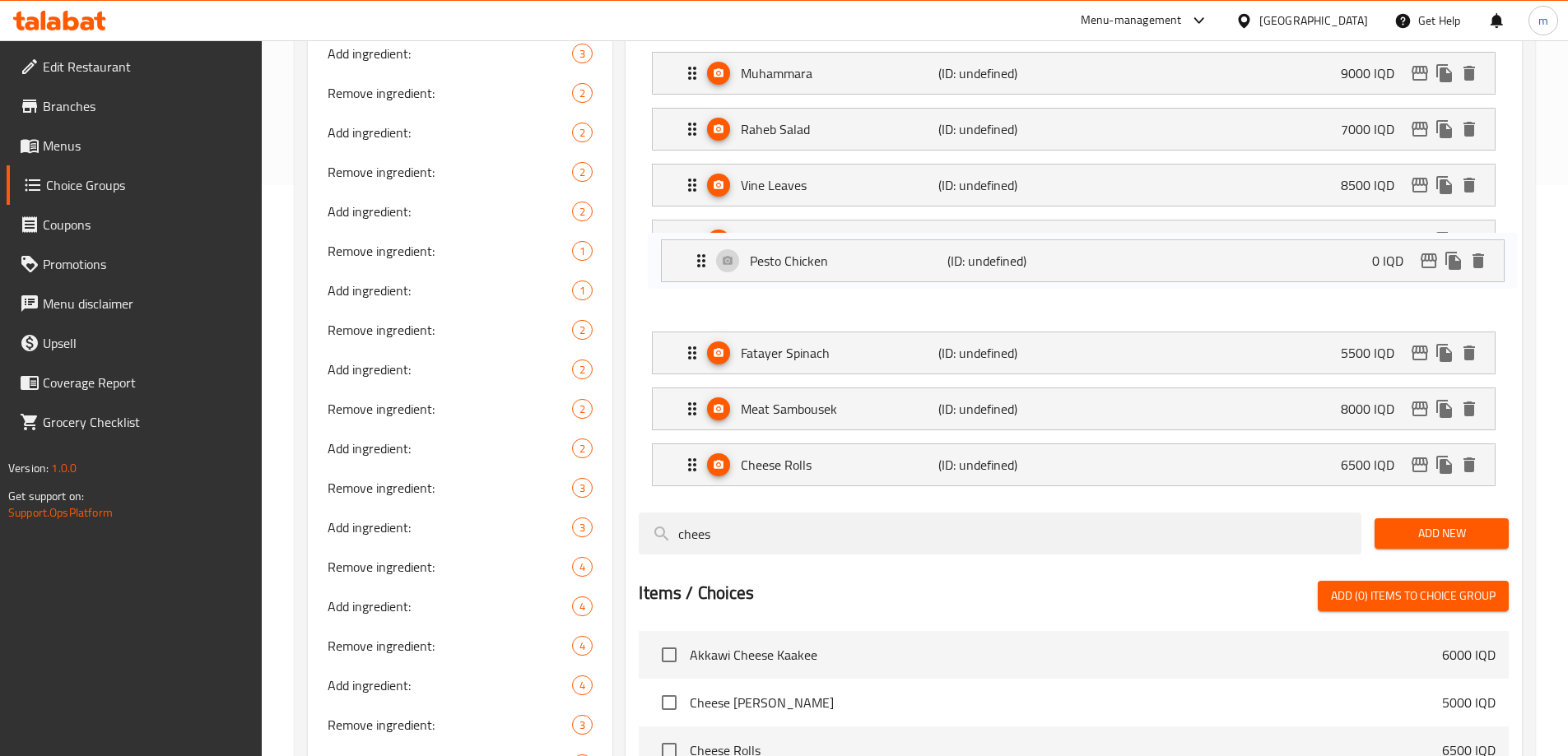
drag, startPoint x: 689, startPoint y: 416, endPoint x: 694, endPoint y: 240, distance: 176.1
click at [695, 246] on nav "Hummus Fatteh (ID: undefined) 9500 IQD Name (En) Hummus Fatteh Name (En) Name (…" at bounding box center [1073, 185] width 870 height 628
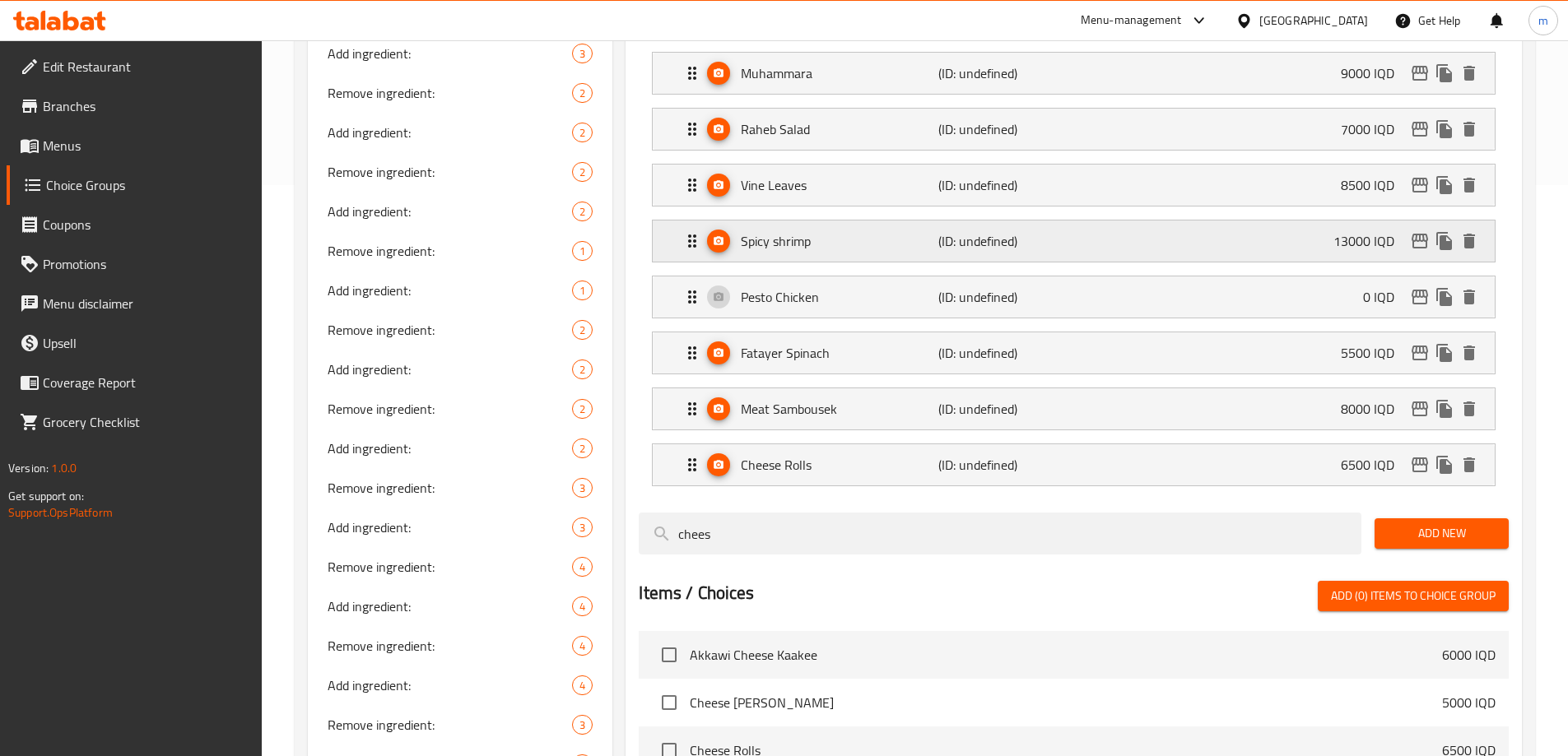
click at [773, 231] on p "Spicy shrimp" at bounding box center [839, 240] width 197 height 20
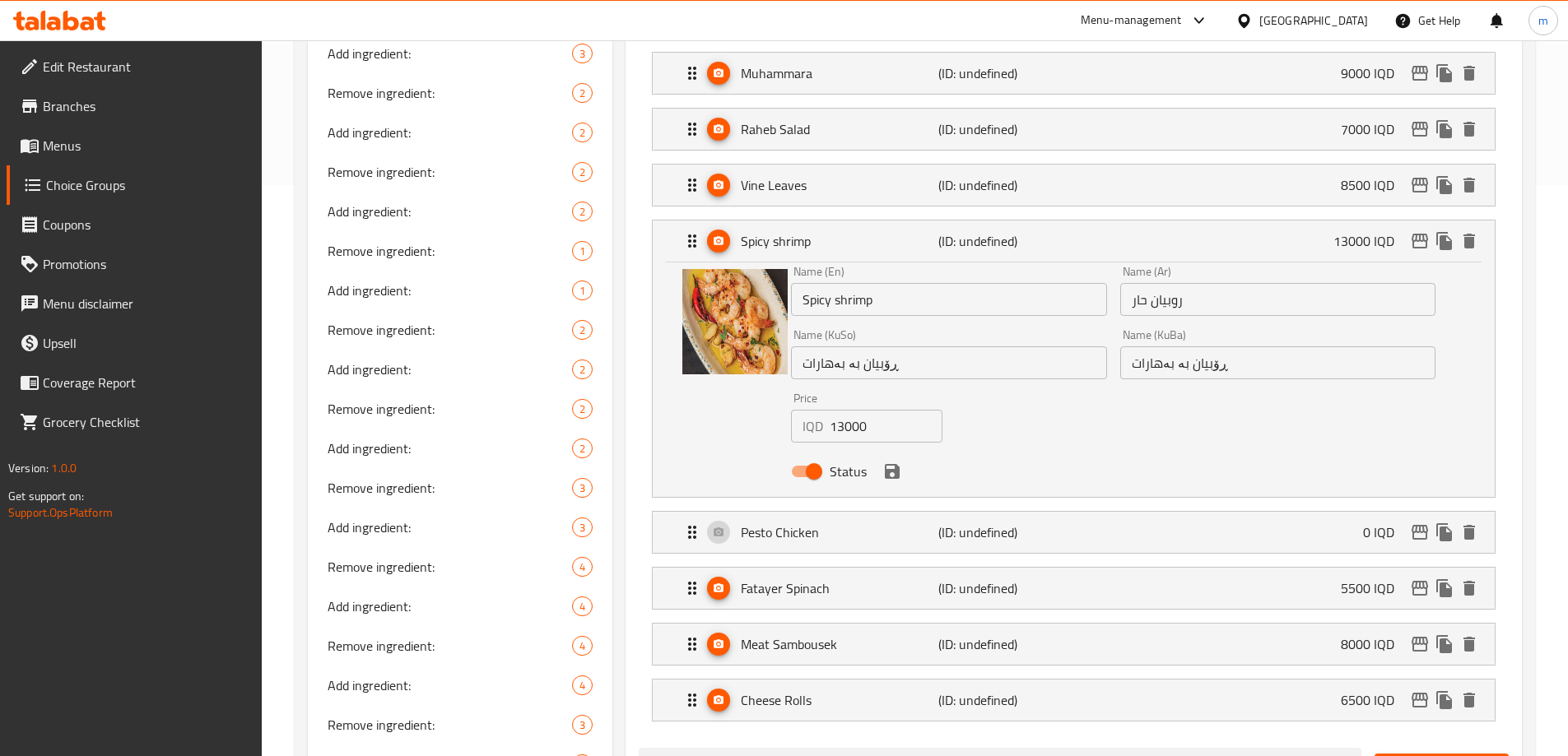
click at [849, 283] on input "Spicy shrimp" at bounding box center [948, 299] width 315 height 33
type input "Spicy Potato"
click at [1171, 283] on input "روبيان حار" at bounding box center [1277, 299] width 315 height 33
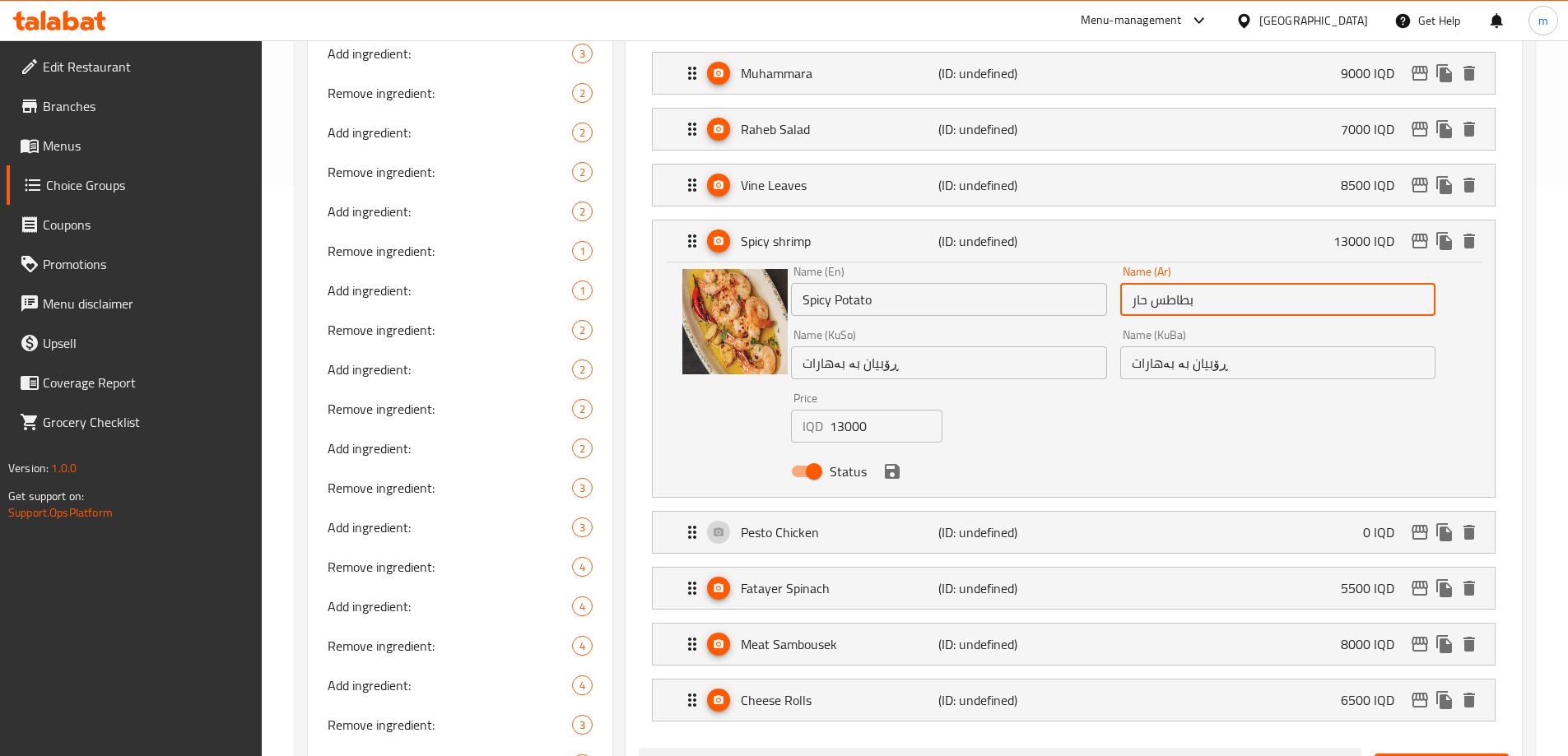
type input "بطاطس حار"
click at [991, 346] on input "ڕۆبیان بە بەهارات" at bounding box center [948, 362] width 315 height 33
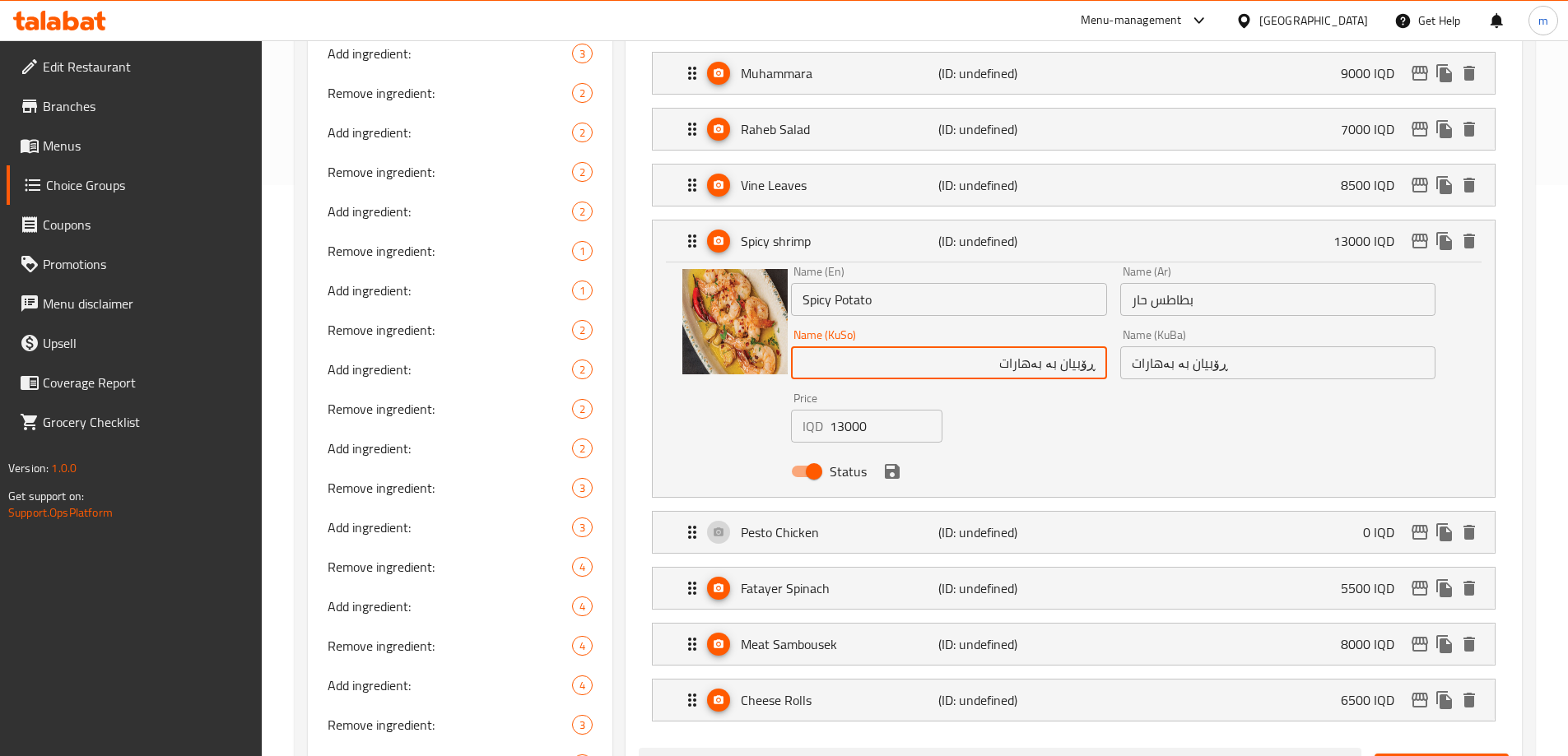
click at [1000, 346] on input "ڕۆبیان بە بەهارات" at bounding box center [948, 362] width 315 height 33
type input "پەتاتەی تیژ"
click at [1031, 346] on input "پەتاتەی تیژ" at bounding box center [948, 362] width 315 height 33
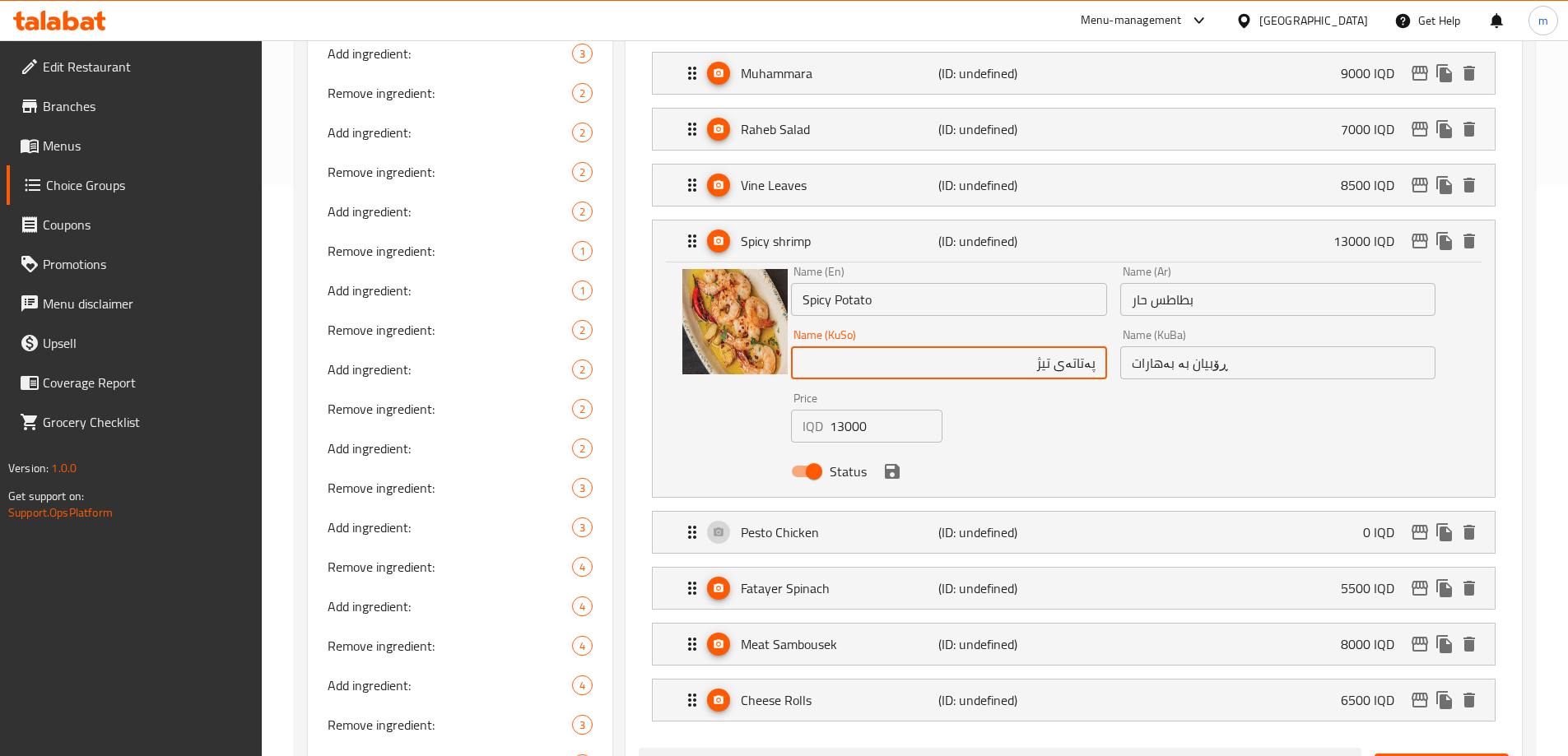
click at [1031, 346] on input "پەتاتەی تیژ" at bounding box center [948, 362] width 315 height 33
click at [1239, 346] on input "ڕۆبیان بە بەهارات" at bounding box center [1277, 362] width 315 height 33
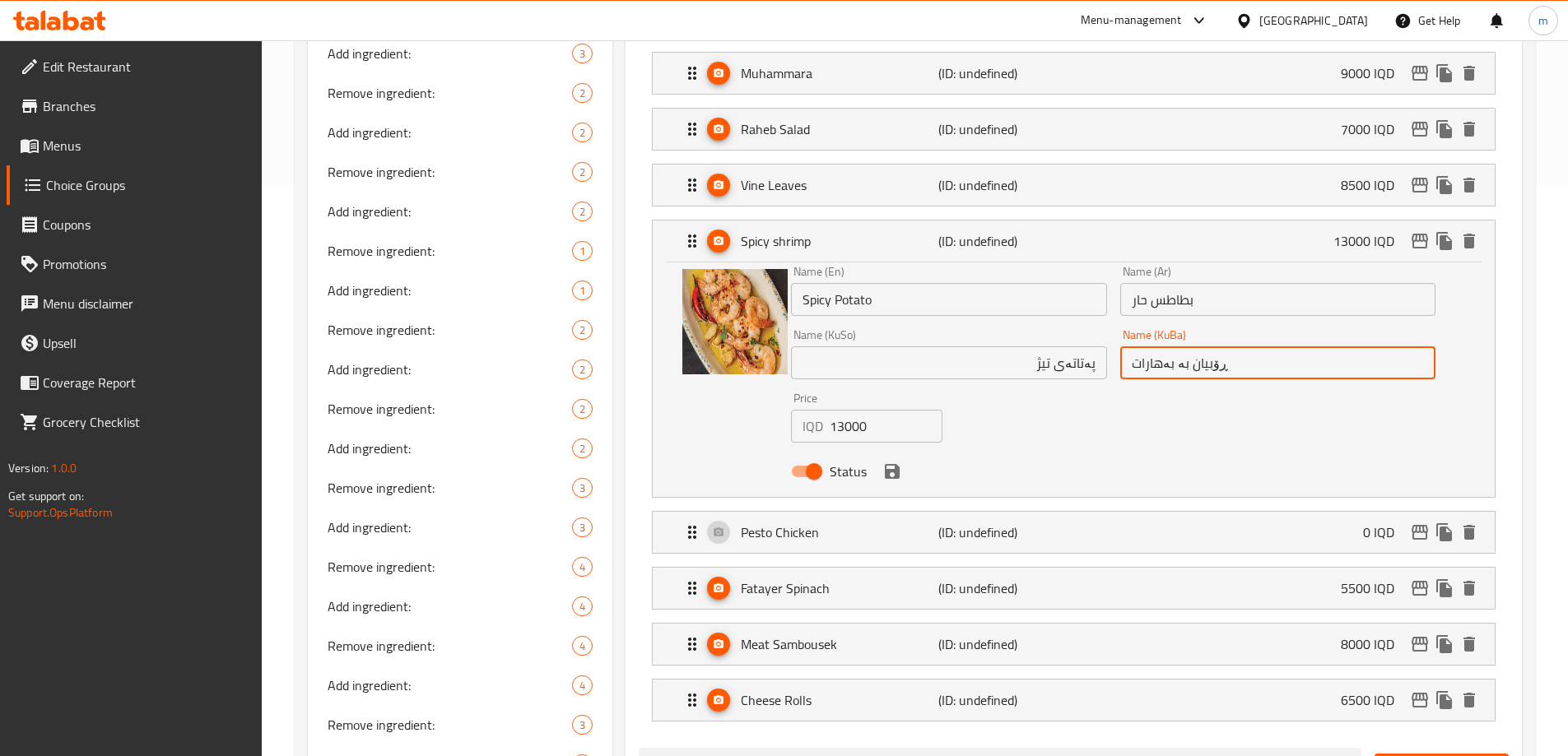
click at [1234, 346] on input "ڕۆبیان بە بەهارات" at bounding box center [1277, 362] width 315 height 33
paste input "پەتاتەی تیژ"
type input "پەتاتەی تیژ"
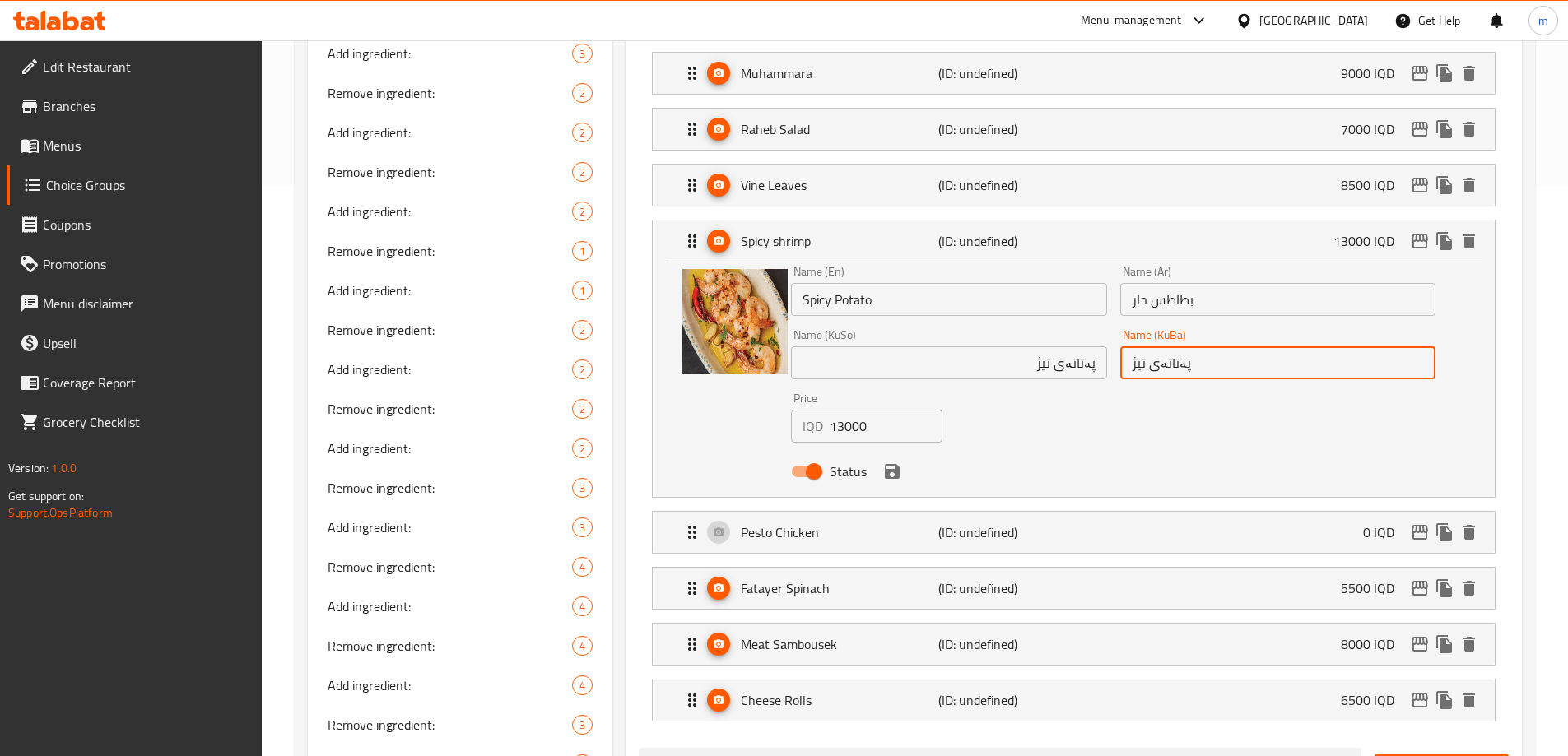
click at [859, 410] on input "13000" at bounding box center [885, 426] width 113 height 33
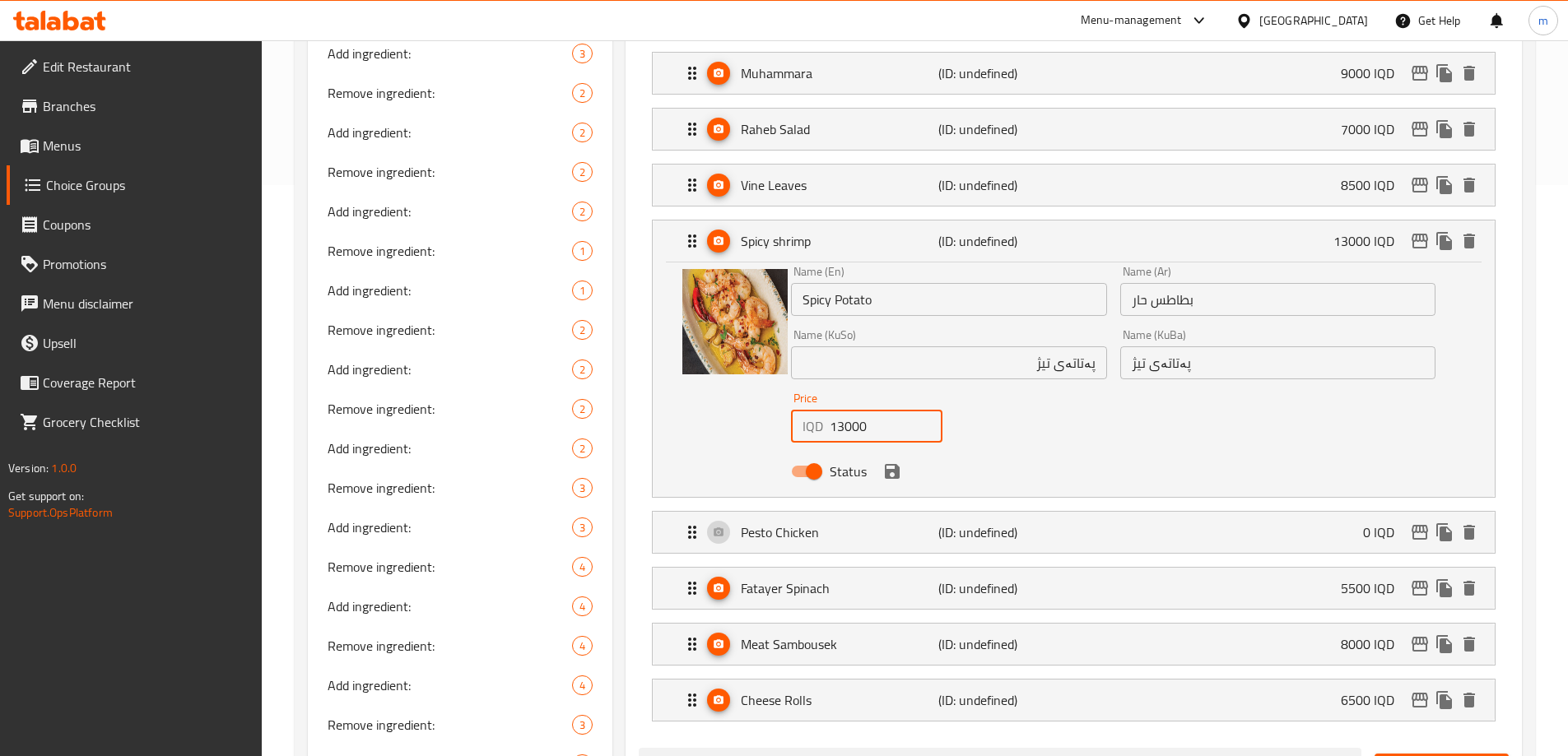
click at [859, 410] on input "13000" at bounding box center [885, 426] width 113 height 33
click at [906, 449] on div "Status" at bounding box center [1113, 471] width 658 height 44
click at [898, 464] on icon "save" at bounding box center [891, 471] width 15 height 15
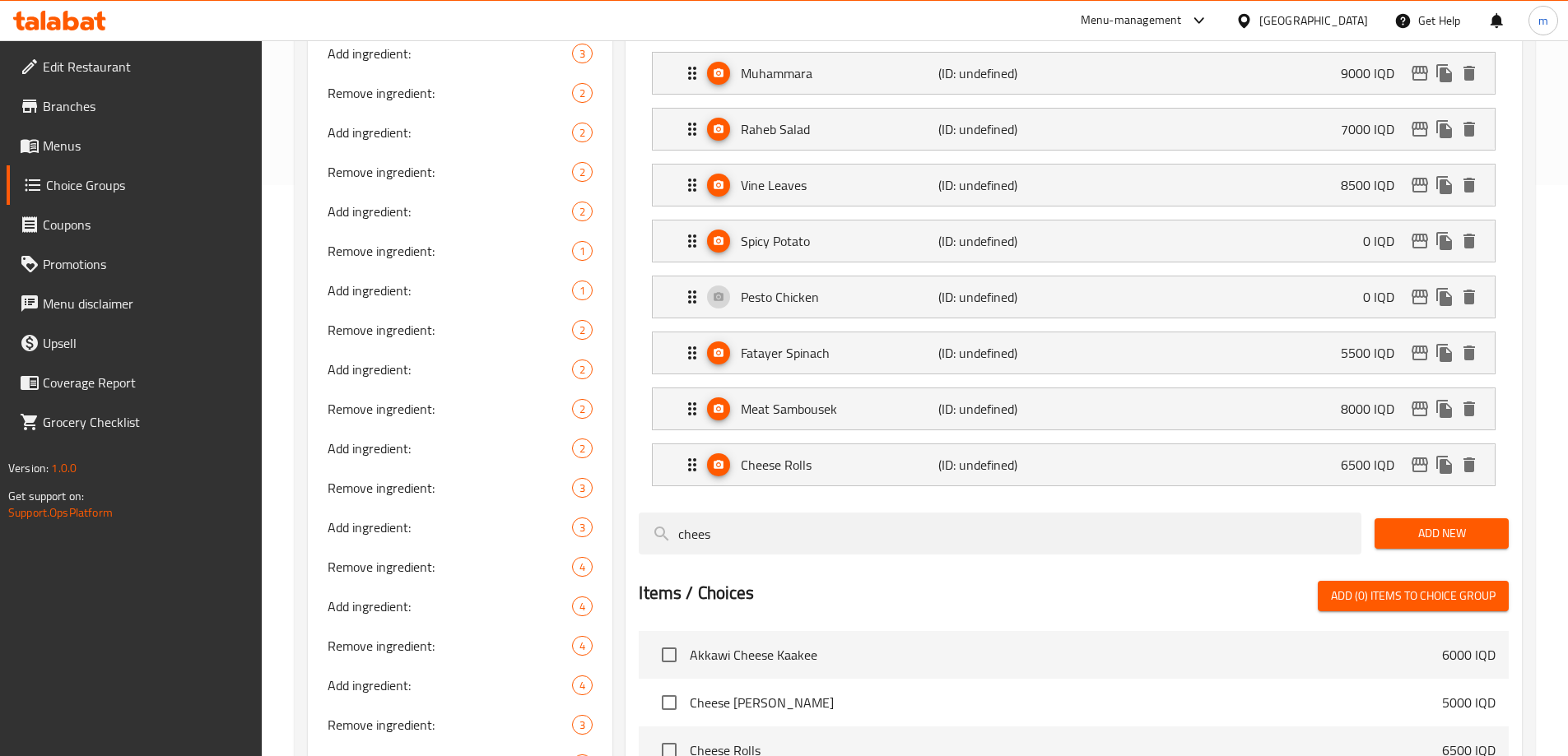
type input "0"
click at [875, 343] on p "Fatayer Spinach" at bounding box center [839, 353] width 197 height 20
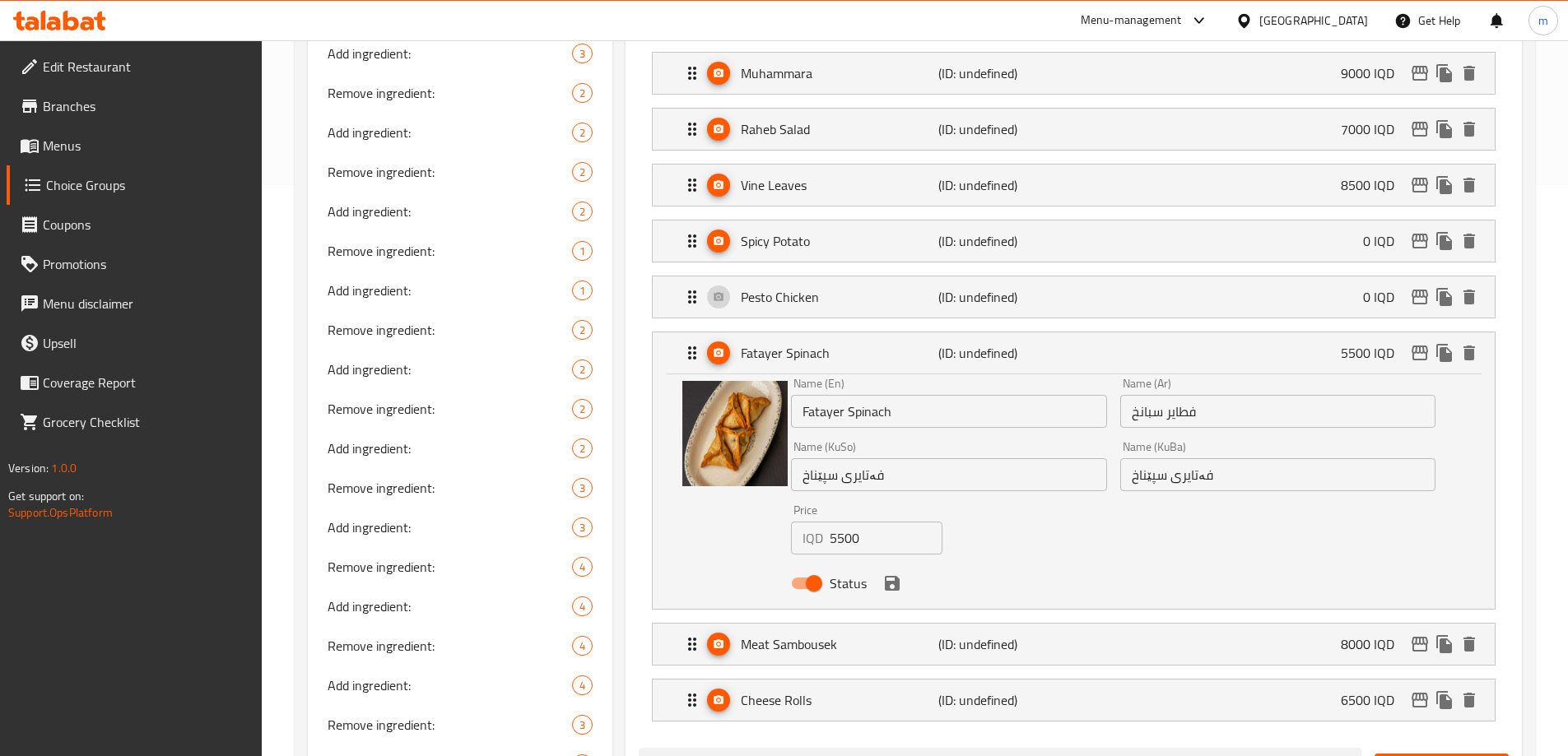
click at [868, 522] on input "5500" at bounding box center [885, 538] width 113 height 33
click at [891, 576] on icon "save" at bounding box center [891, 583] width 15 height 15
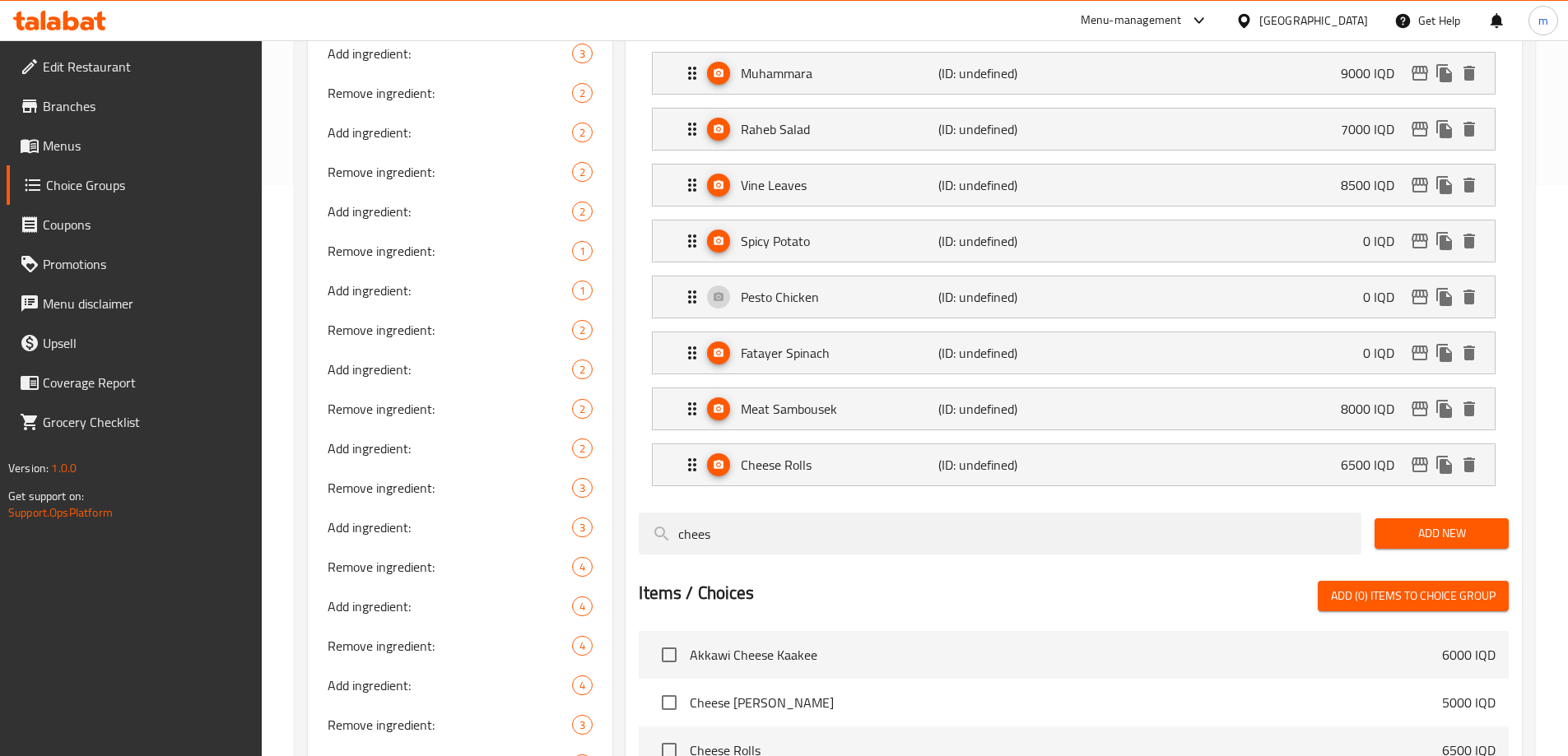
type input "0"
click at [816, 399] on p "Meat Sambousek" at bounding box center [839, 409] width 197 height 20
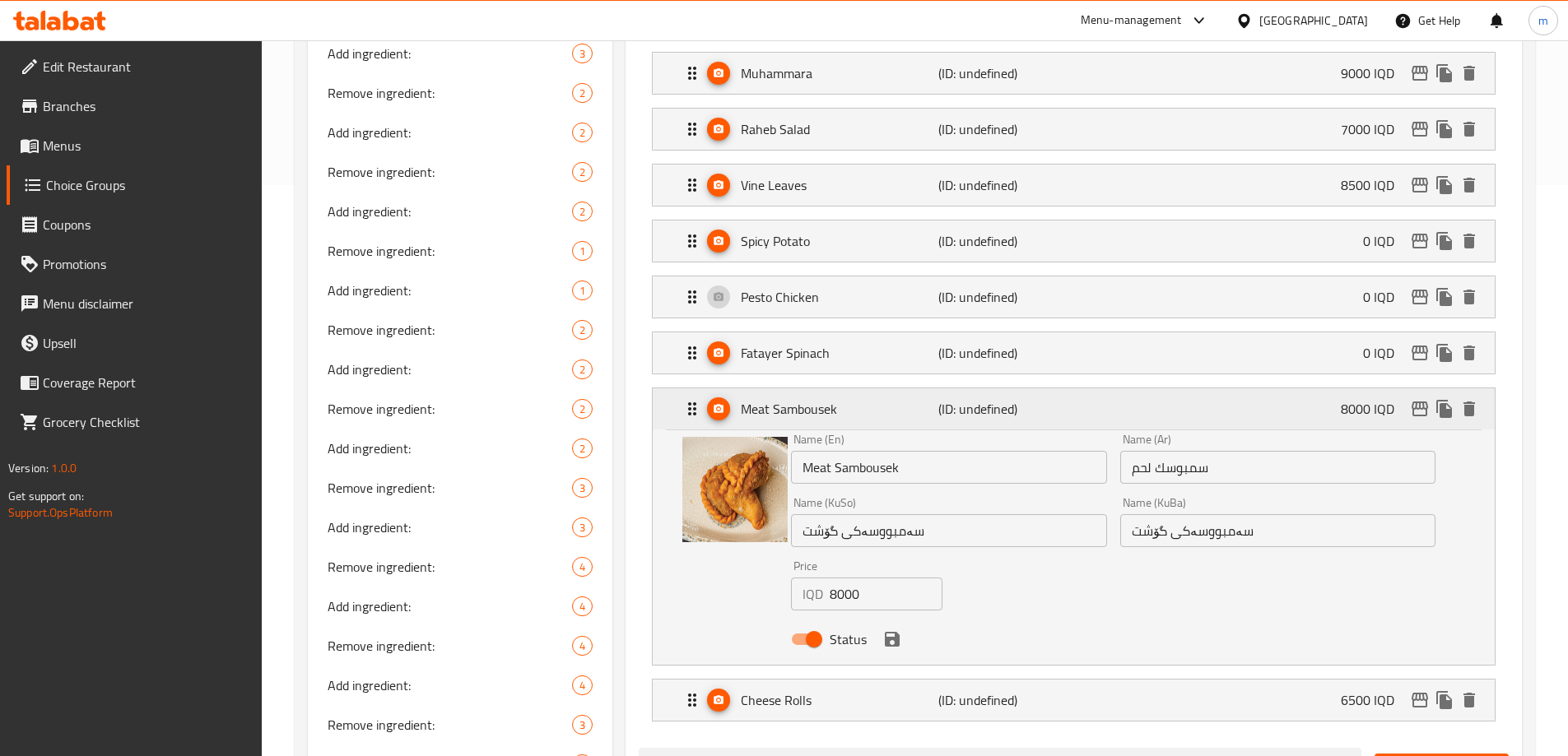
click at [816, 399] on p "Meat Sambousek" at bounding box center [839, 409] width 197 height 20
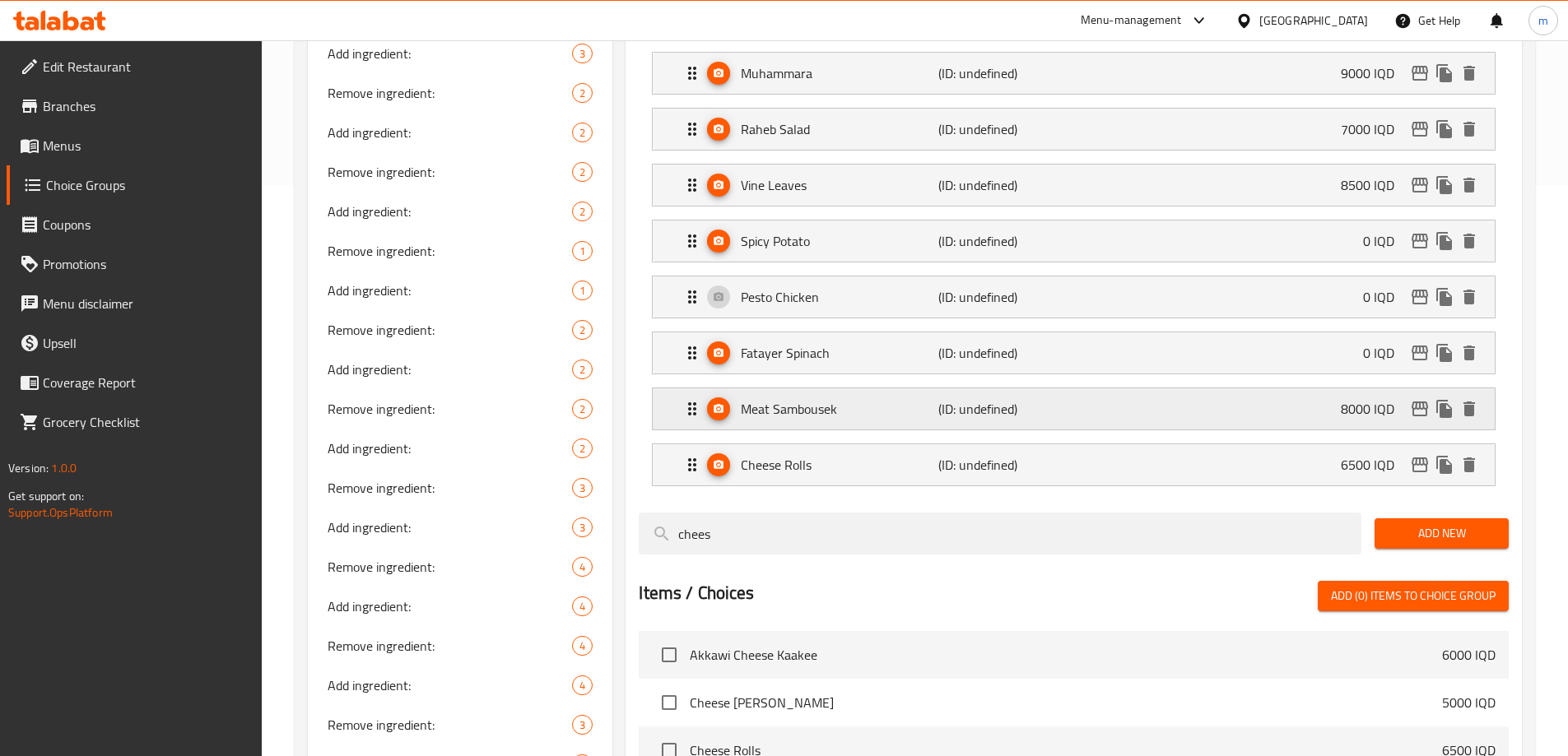
click at [823, 388] on div "Meat Sambousek (ID: undefined) 8000 IQD" at bounding box center [1078, 408] width 793 height 41
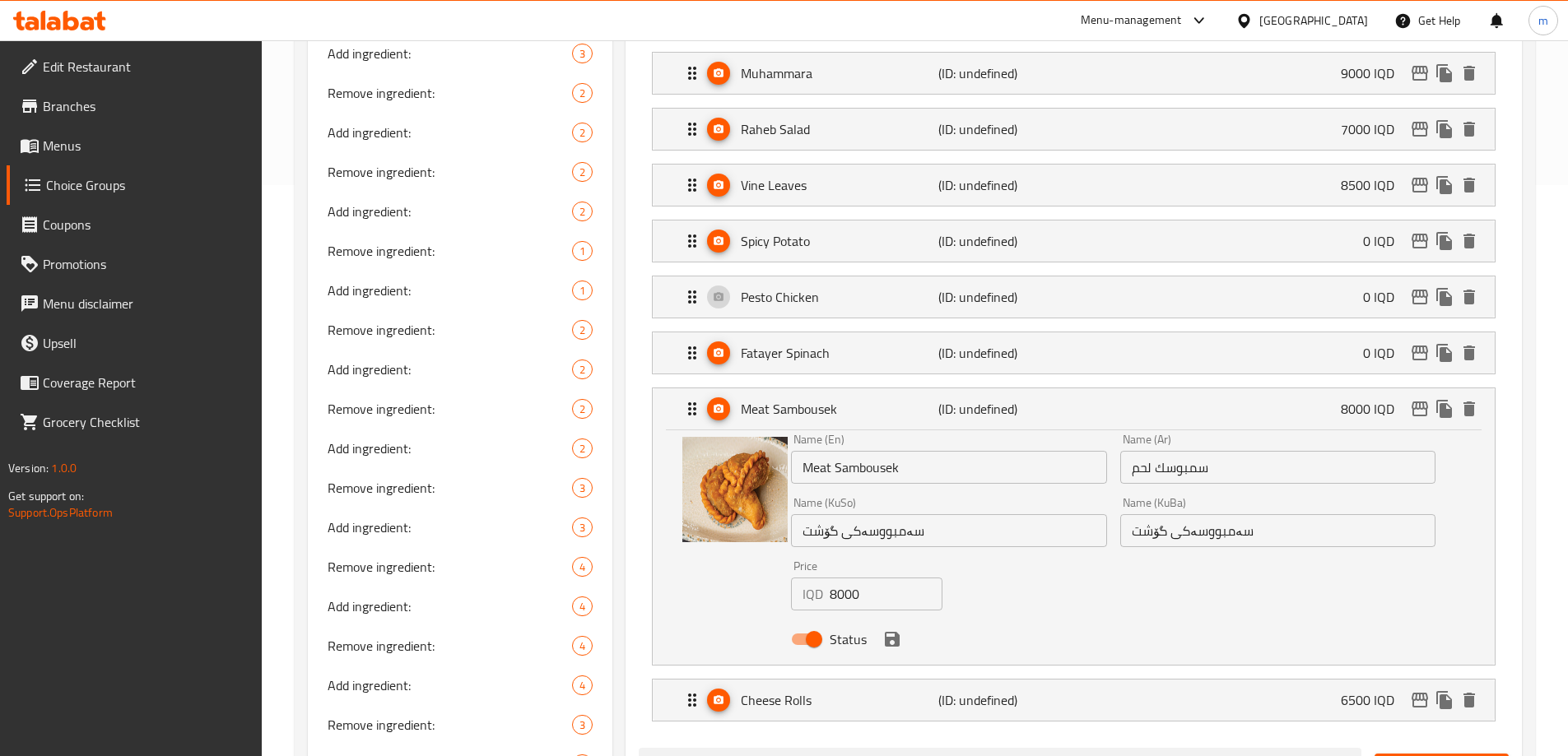
click at [877, 578] on input "8000" at bounding box center [885, 594] width 113 height 33
click at [876, 578] on input "8000" at bounding box center [885, 594] width 113 height 33
click at [892, 632] on icon "save" at bounding box center [891, 639] width 15 height 15
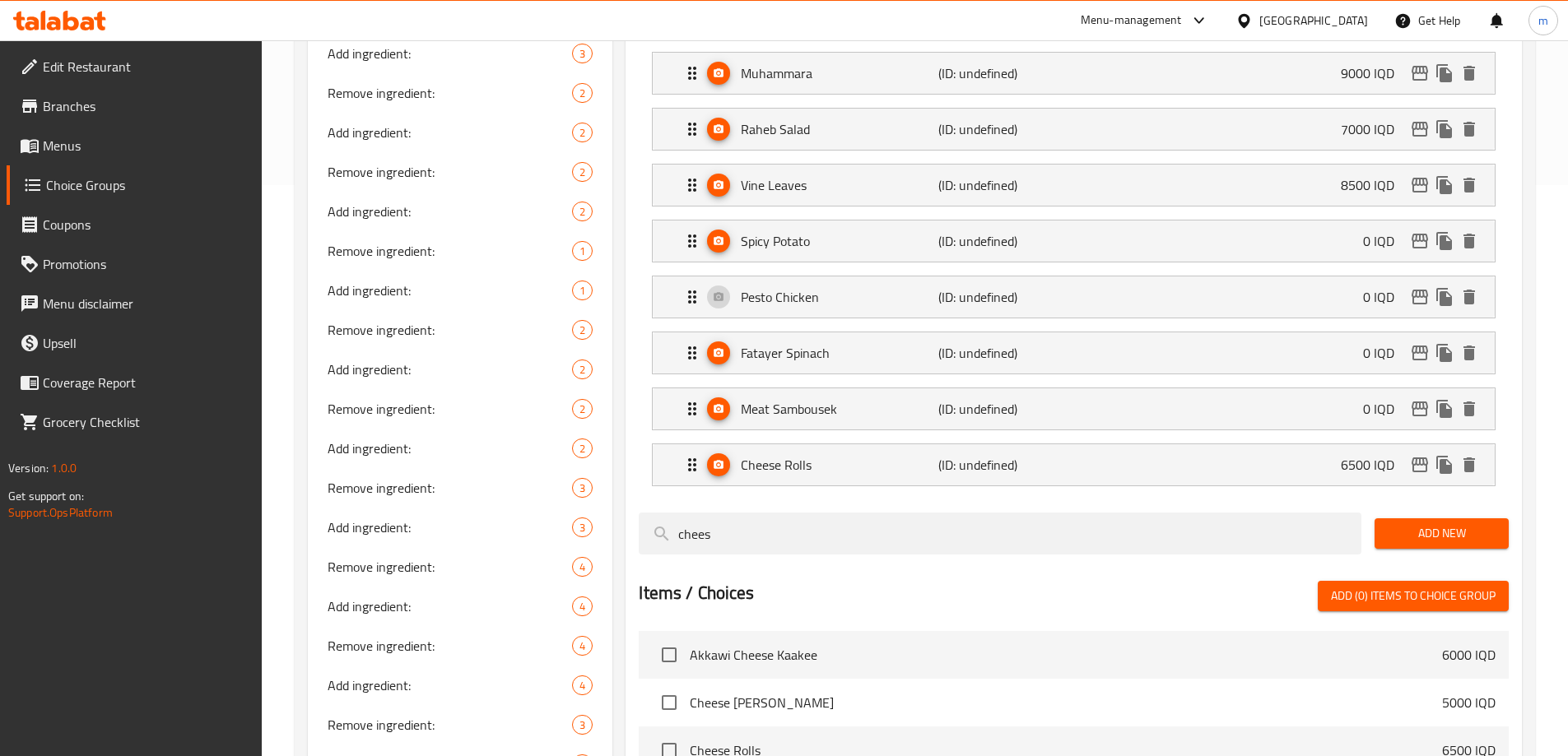
type input "0"
click at [850, 455] on p "Cheese Rolls" at bounding box center [839, 465] width 197 height 20
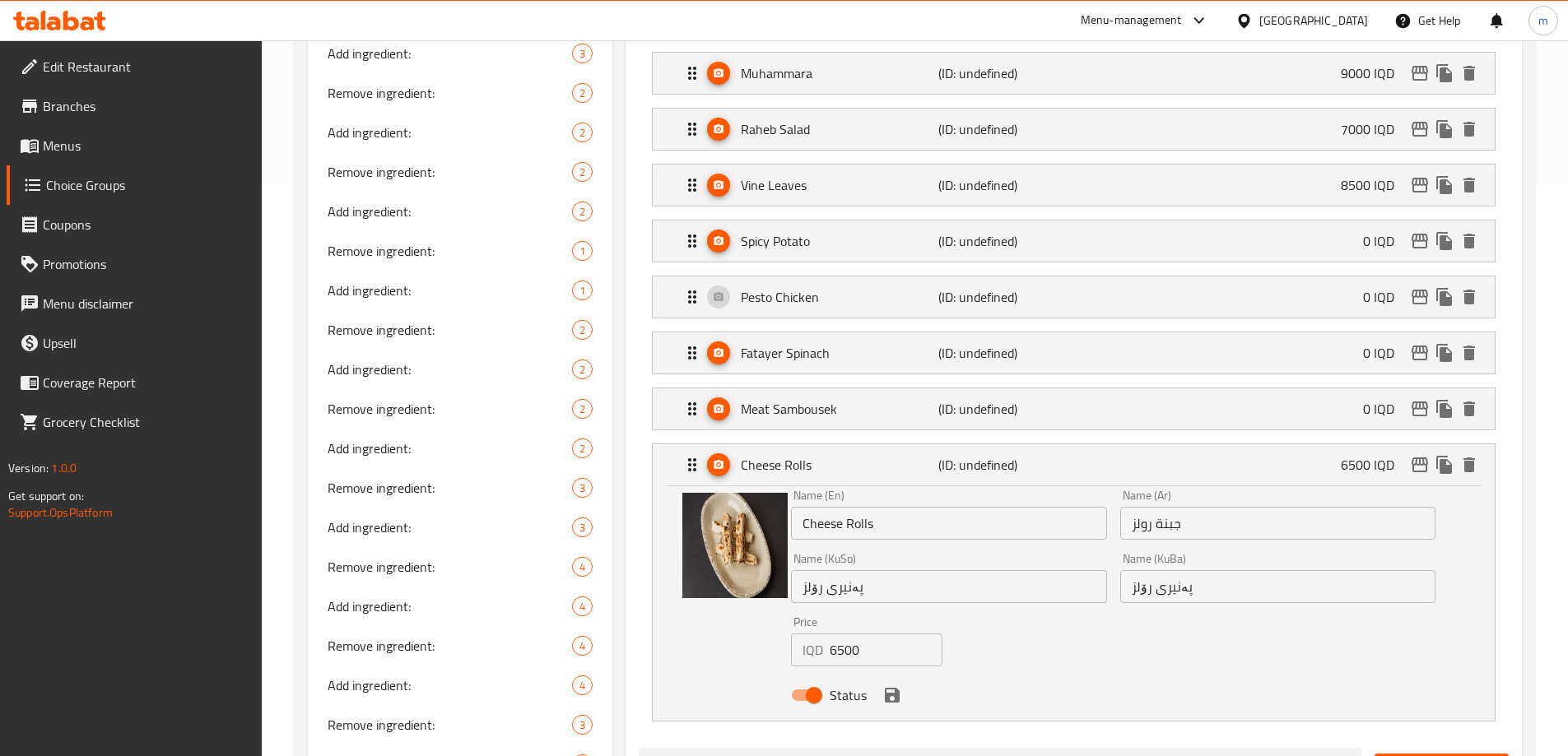
click at [868, 634] on input "6500" at bounding box center [885, 650] width 113 height 33
click at [895, 688] on icon "save" at bounding box center [891, 695] width 15 height 15
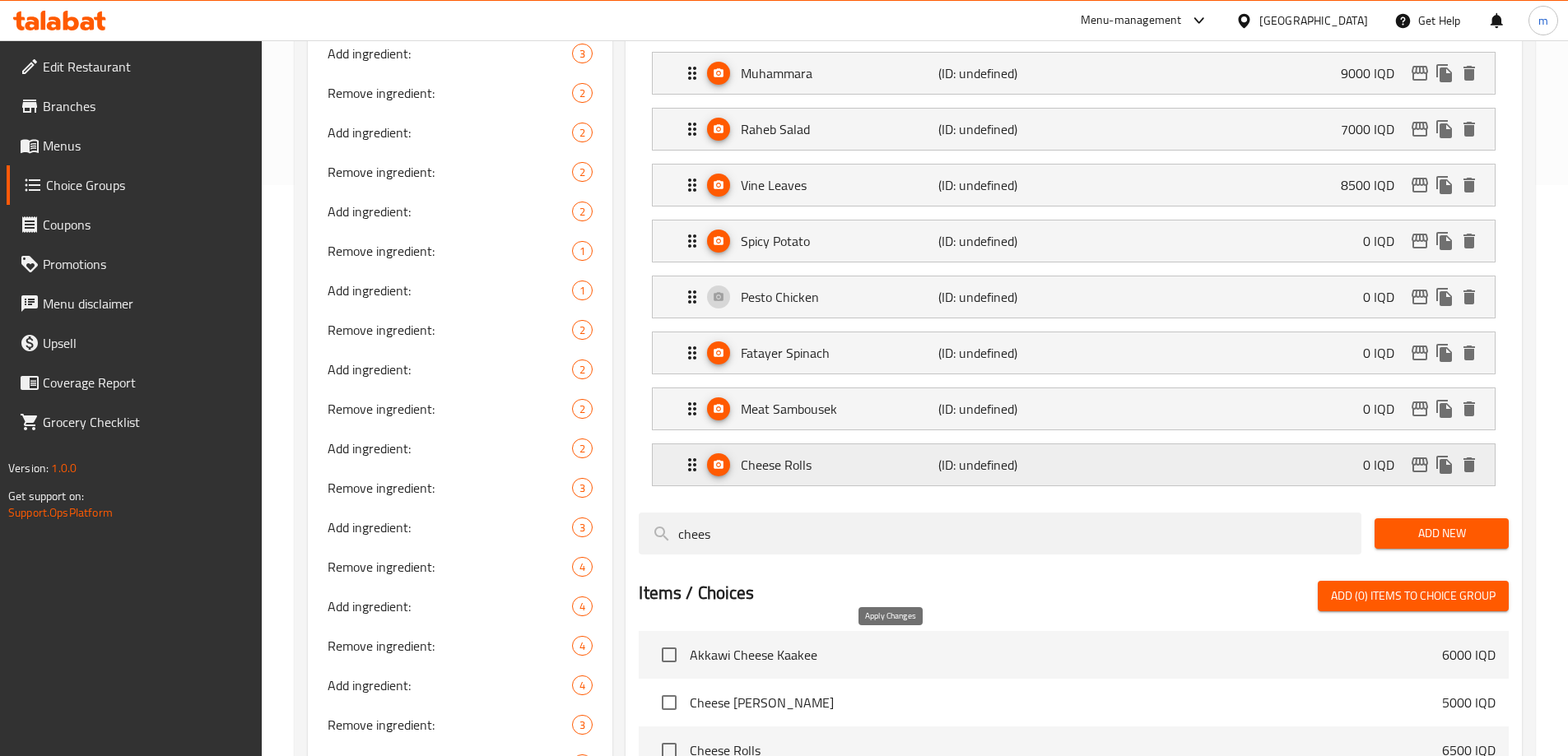
type input "0"
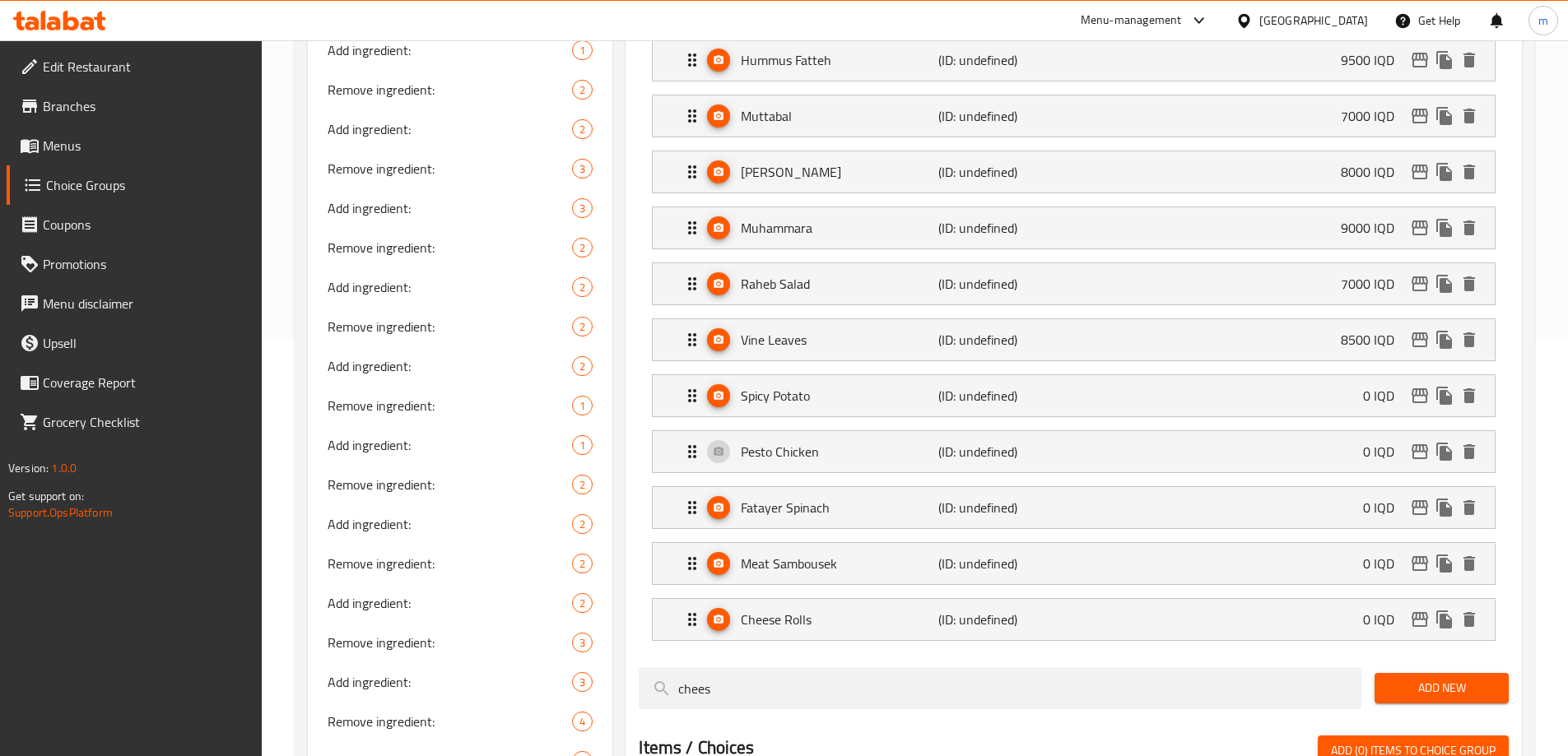
scroll to position [186, 0]
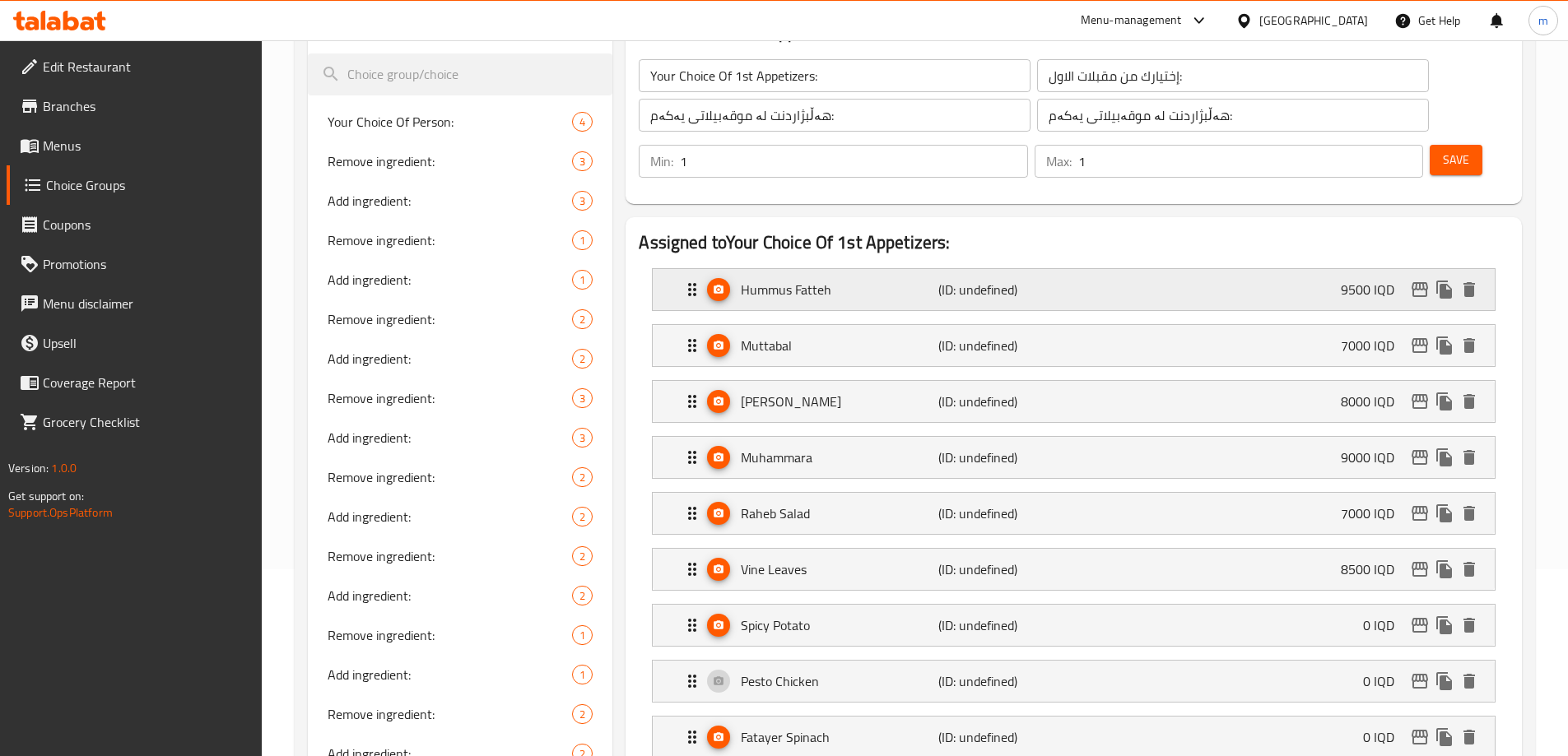
click at [809, 280] on p "Hummus Fatteh" at bounding box center [839, 289] width 197 height 20
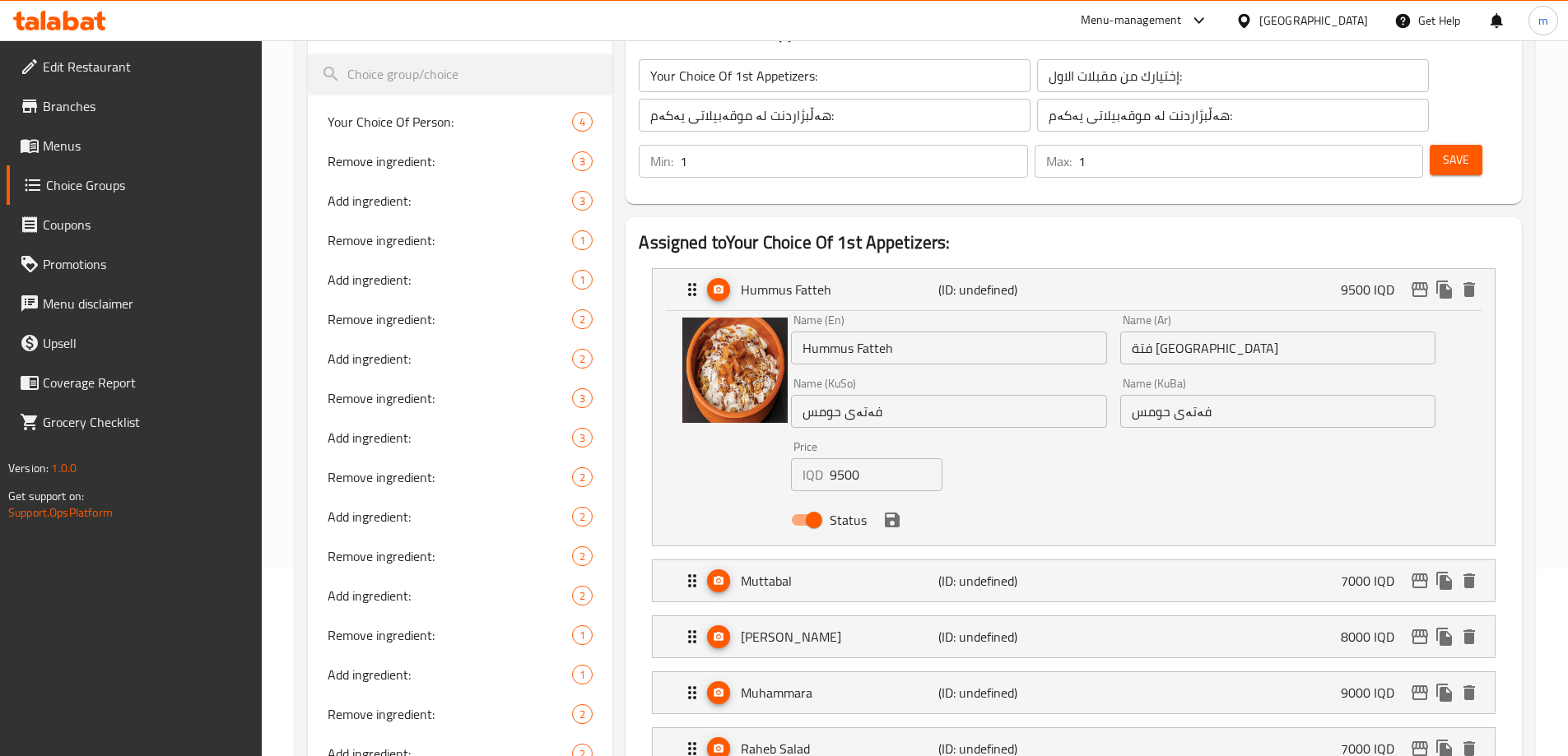
click at [851, 458] on input "9500" at bounding box center [885, 474] width 113 height 33
click at [890, 512] on icon "save" at bounding box center [891, 519] width 15 height 15
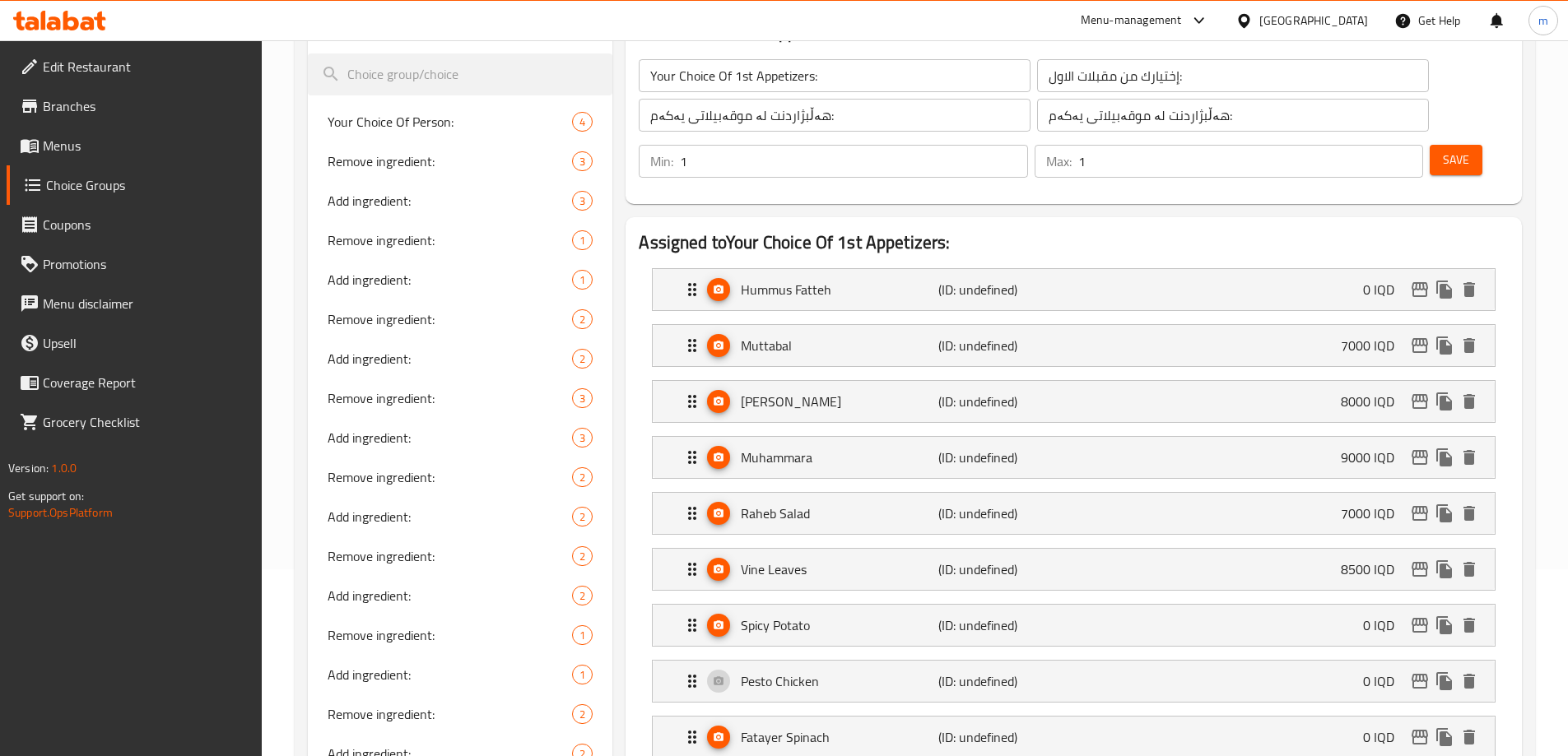
type input "0"
click at [827, 335] on p "Muttabal" at bounding box center [839, 345] width 197 height 20
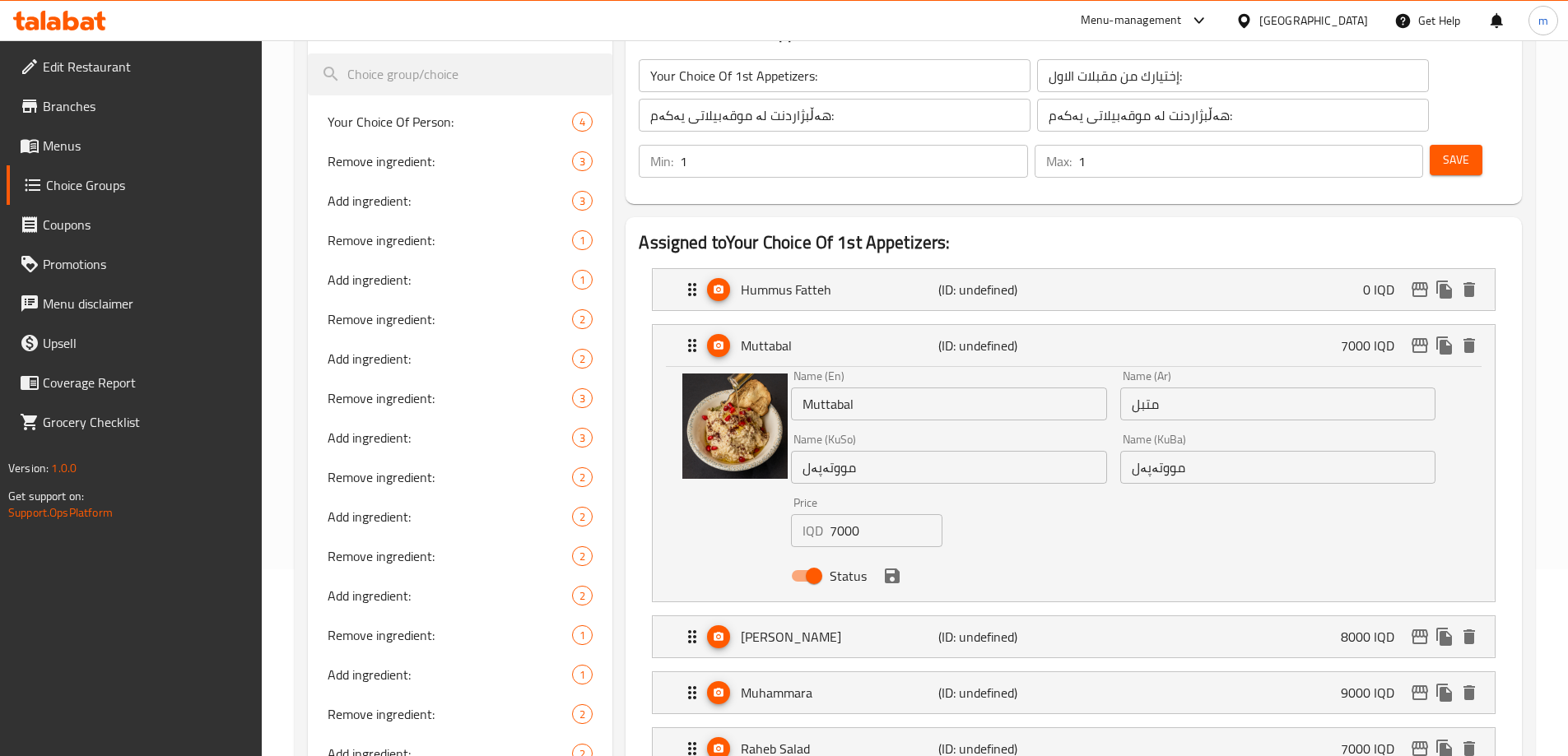
click at [859, 514] on input "7000" at bounding box center [885, 530] width 113 height 33
click at [888, 568] on icon "save" at bounding box center [891, 575] width 15 height 15
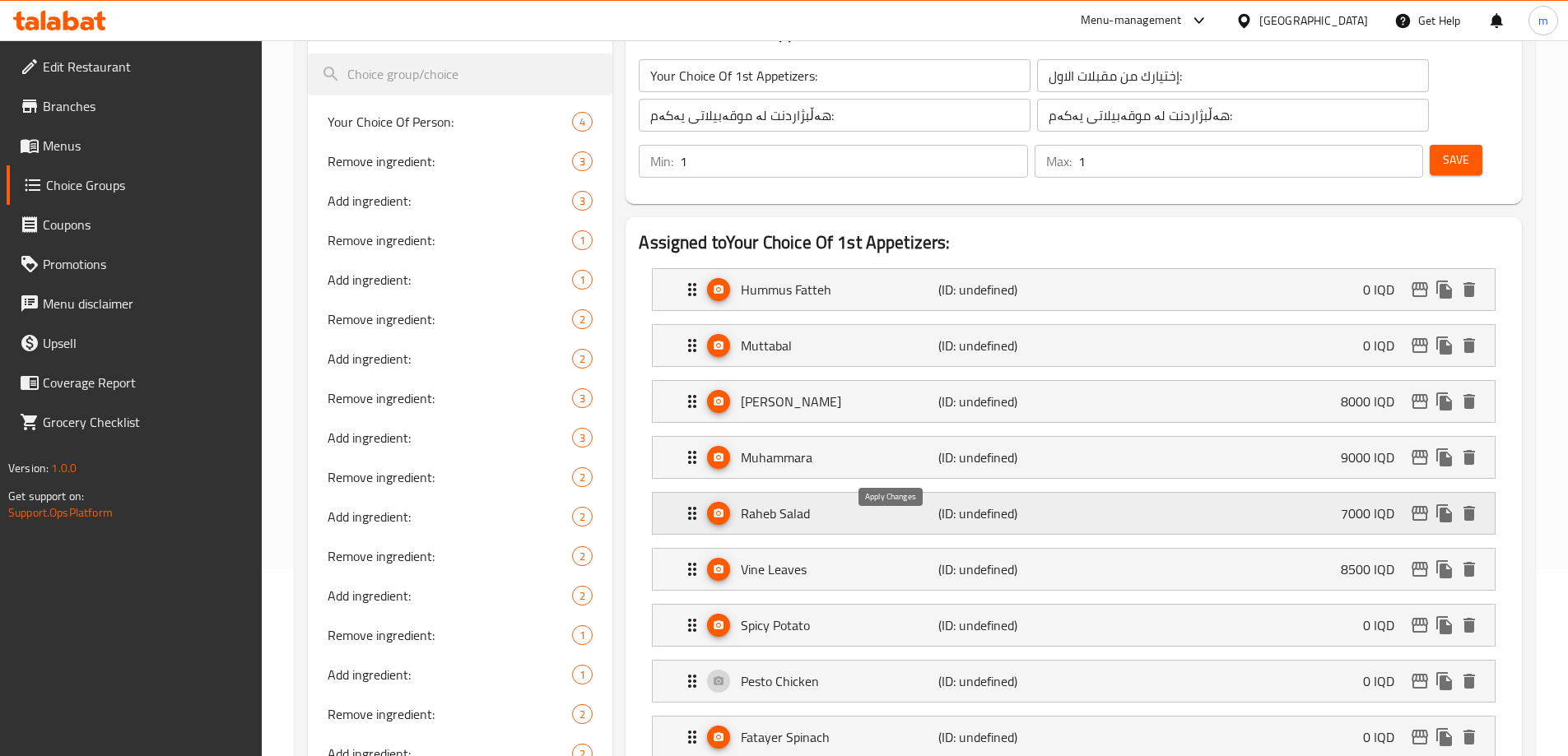
type input "0"
click at [820, 391] on p "[PERSON_NAME]" at bounding box center [839, 401] width 197 height 20
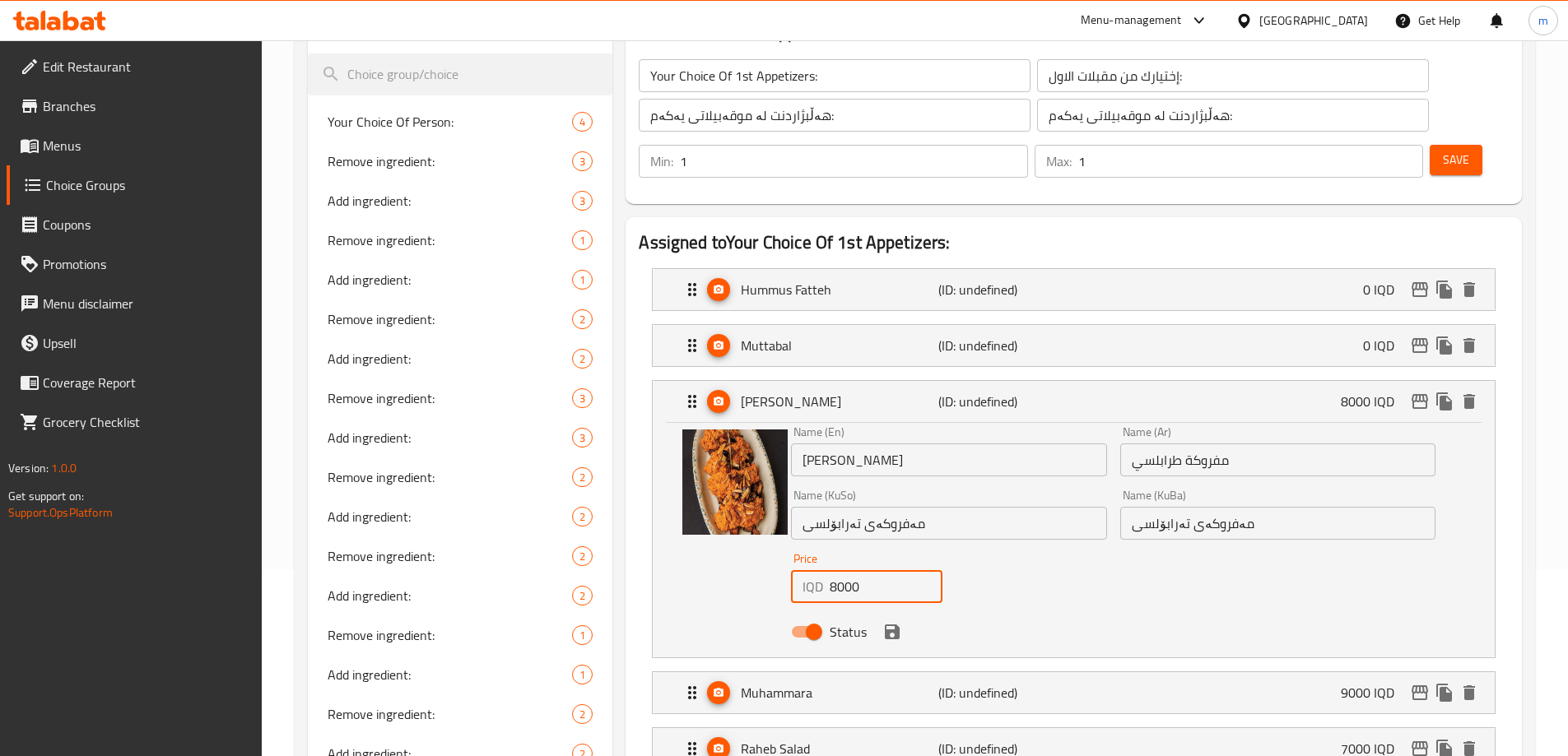
click at [865, 570] on input "8000" at bounding box center [885, 586] width 113 height 33
click at [893, 625] on icon "save" at bounding box center [891, 632] width 15 height 15
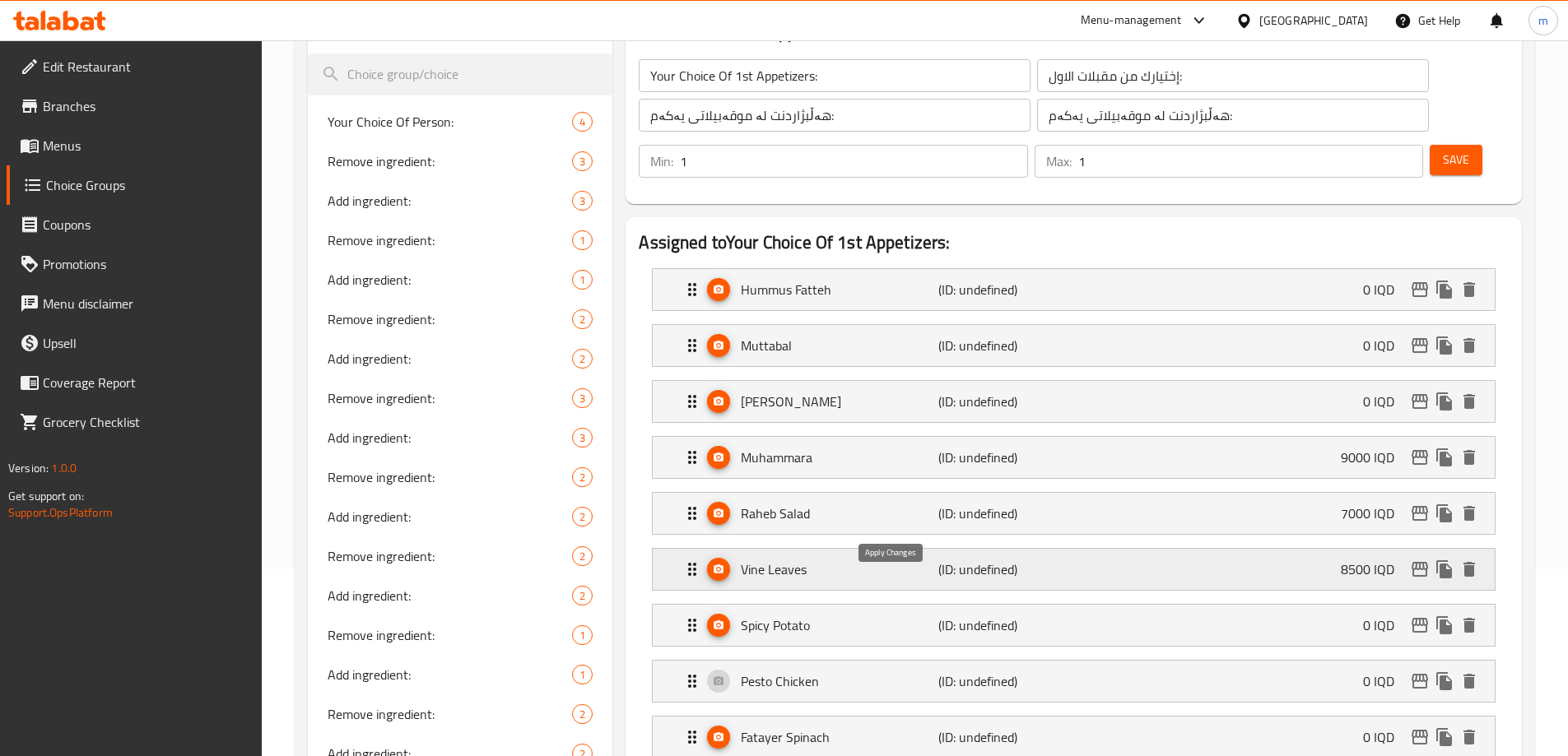
type input "0"
click at [843, 437] on div "Muhammara (ID: undefined) 9000 IQD" at bounding box center [1078, 457] width 793 height 41
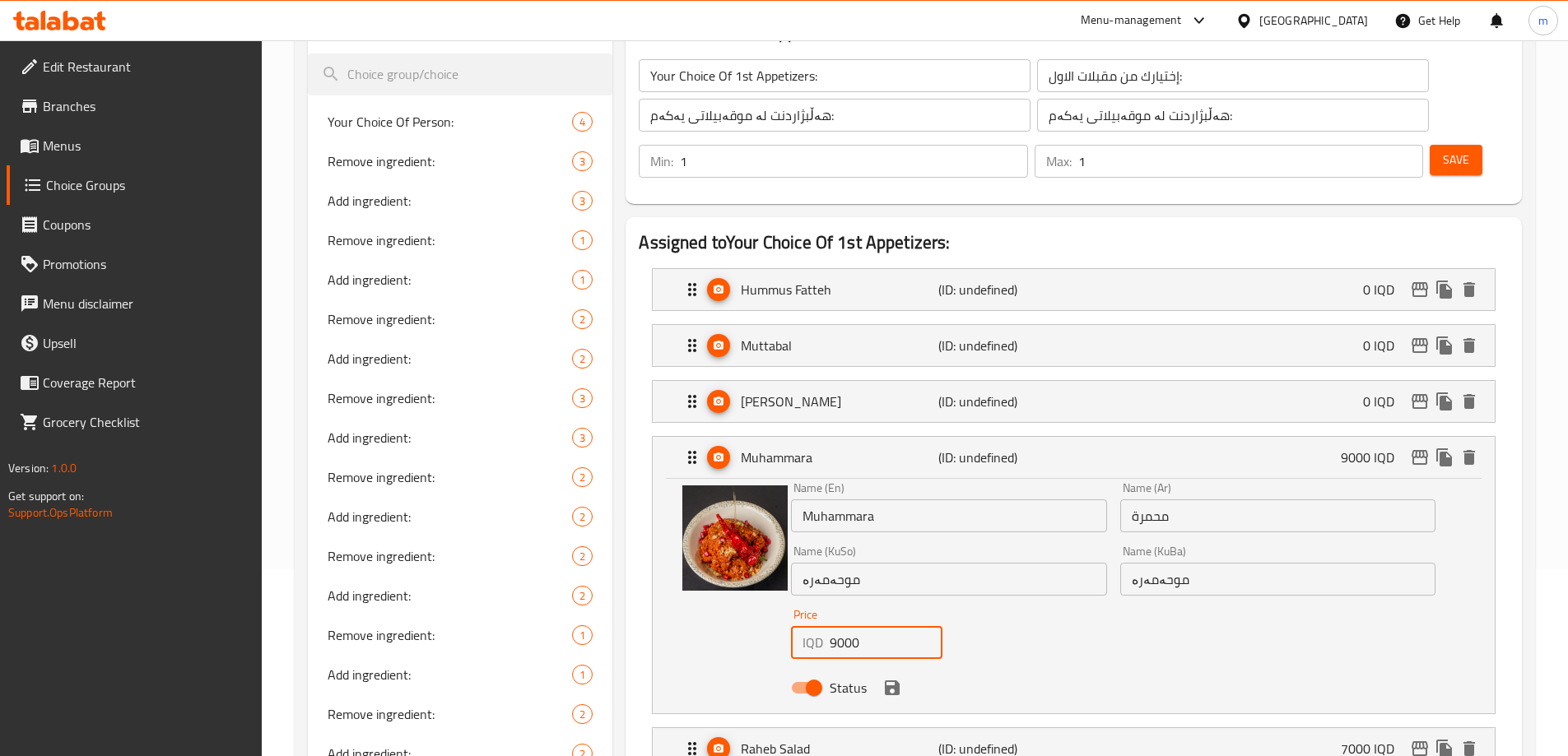
click at [864, 626] on input "9000" at bounding box center [885, 642] width 113 height 33
click at [891, 681] on icon "save" at bounding box center [891, 688] width 15 height 15
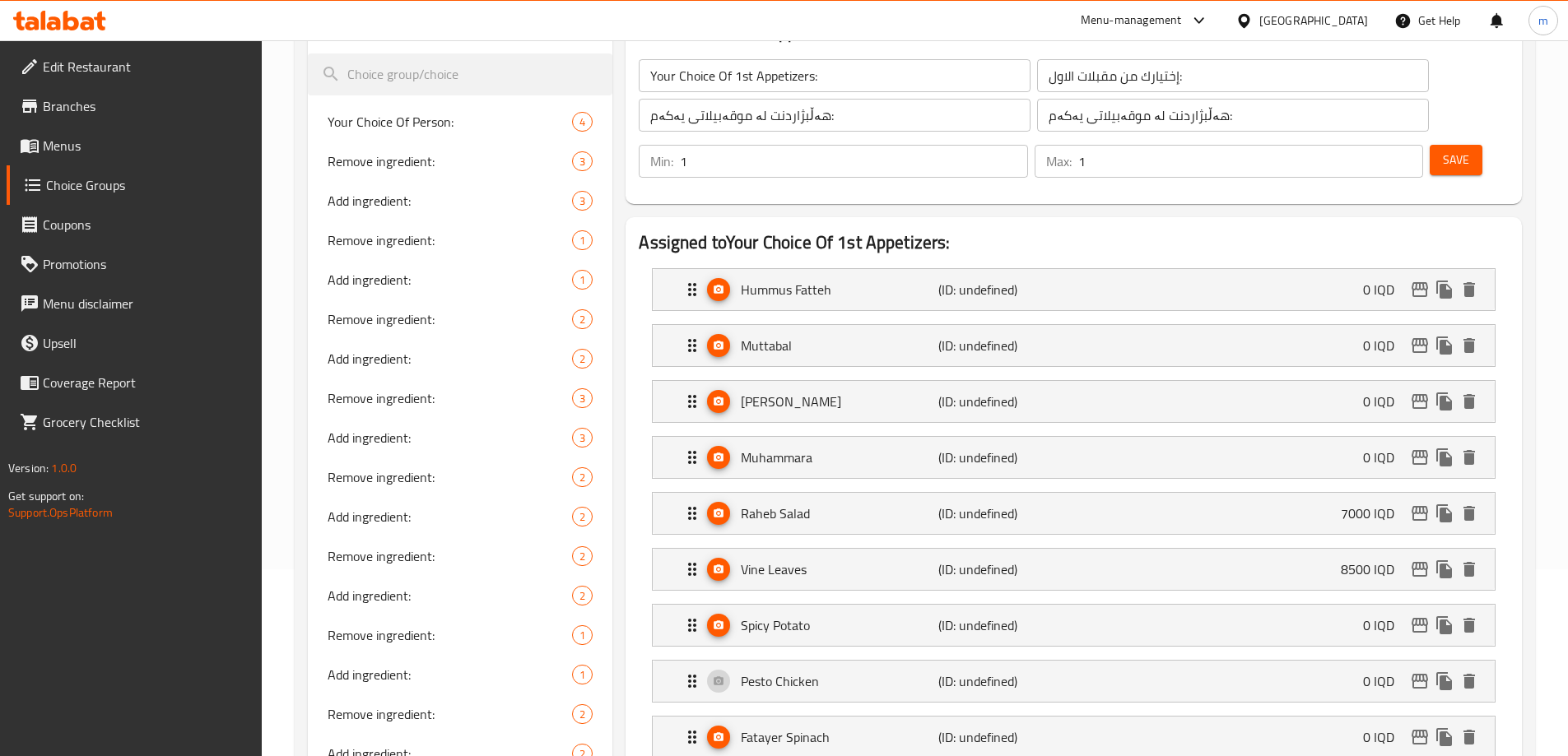
type input "0"
click at [1105, 492] on div "Raheb Salad (ID: undefined) 7000 IQD" at bounding box center [1078, 513] width 793 height 41
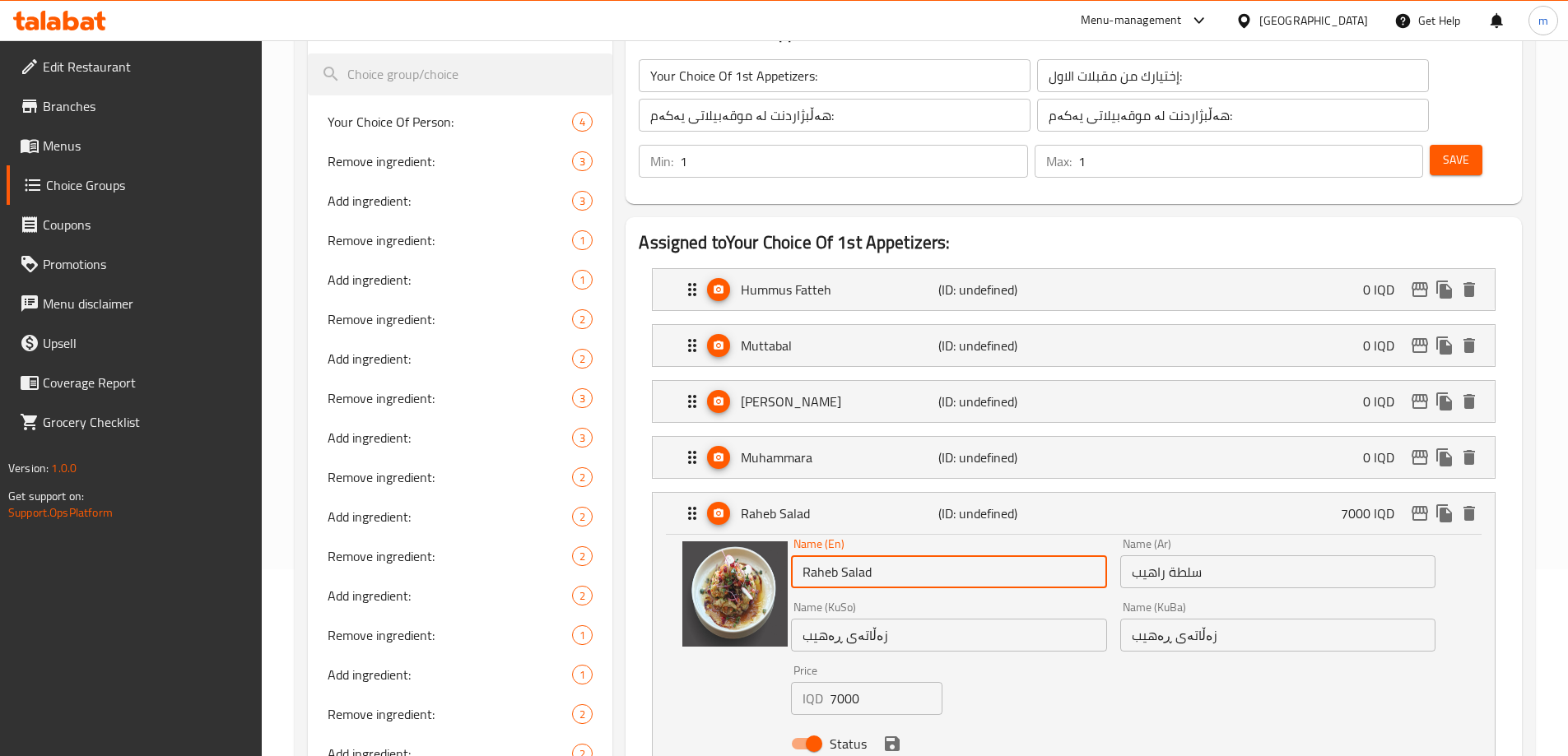
click at [863, 555] on input "Raheb Salad" at bounding box center [948, 571] width 315 height 33
type input "Raheb Eggplant"
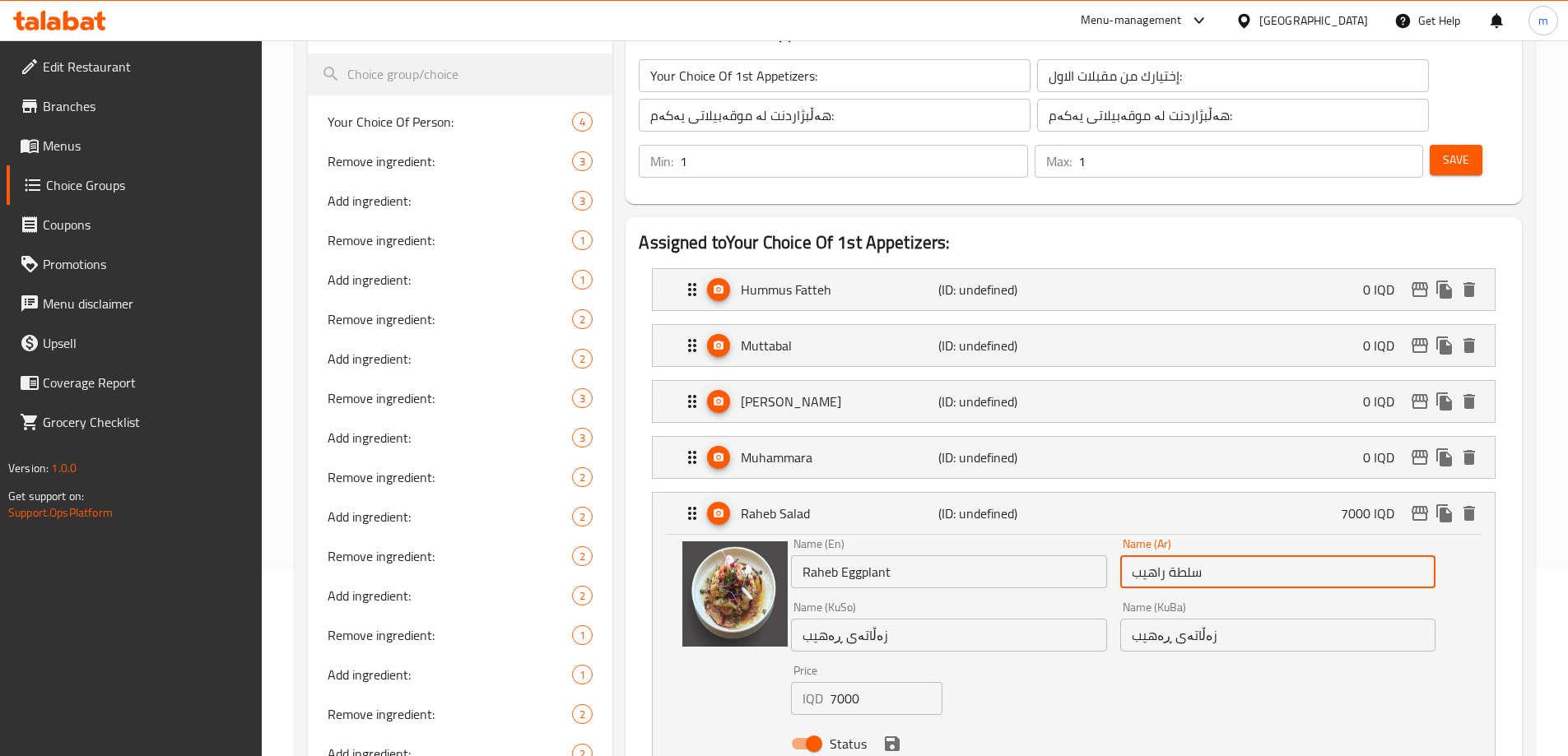
click at [1282, 555] on input "سلطة راهيب" at bounding box center [1277, 571] width 315 height 33
click at [1410, 555] on input "سلطة راهيب" at bounding box center [1277, 571] width 315 height 33
type input "باذنجان راهيب"
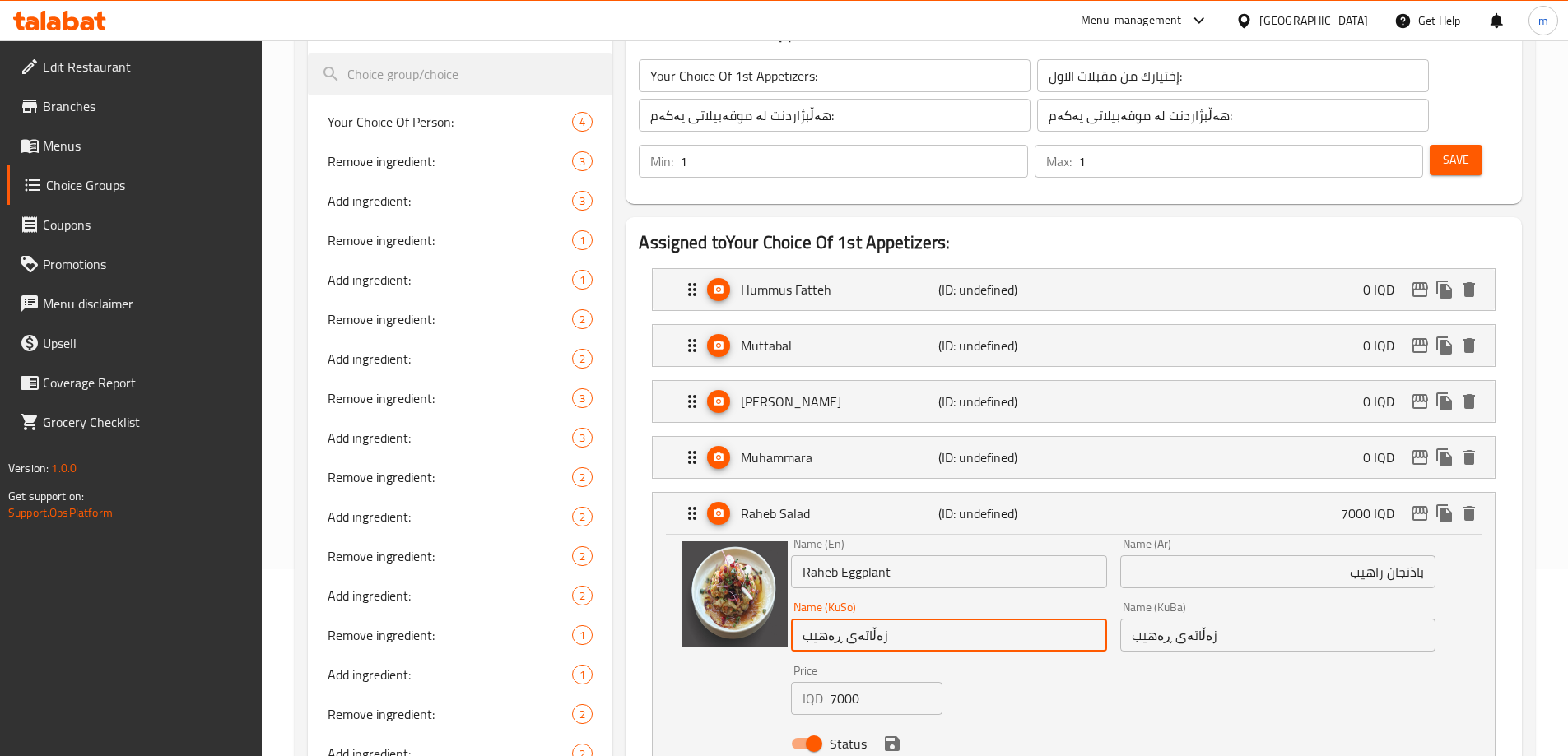
click at [856, 618] on input "زەڵاتەی ڕەهیب" at bounding box center [948, 634] width 315 height 33
click at [868, 618] on input "زەڵاتەی ڕەهیب" at bounding box center [948, 634] width 315 height 33
click at [843, 618] on input "باینجانی ڕەهیب" at bounding box center [948, 634] width 315 height 33
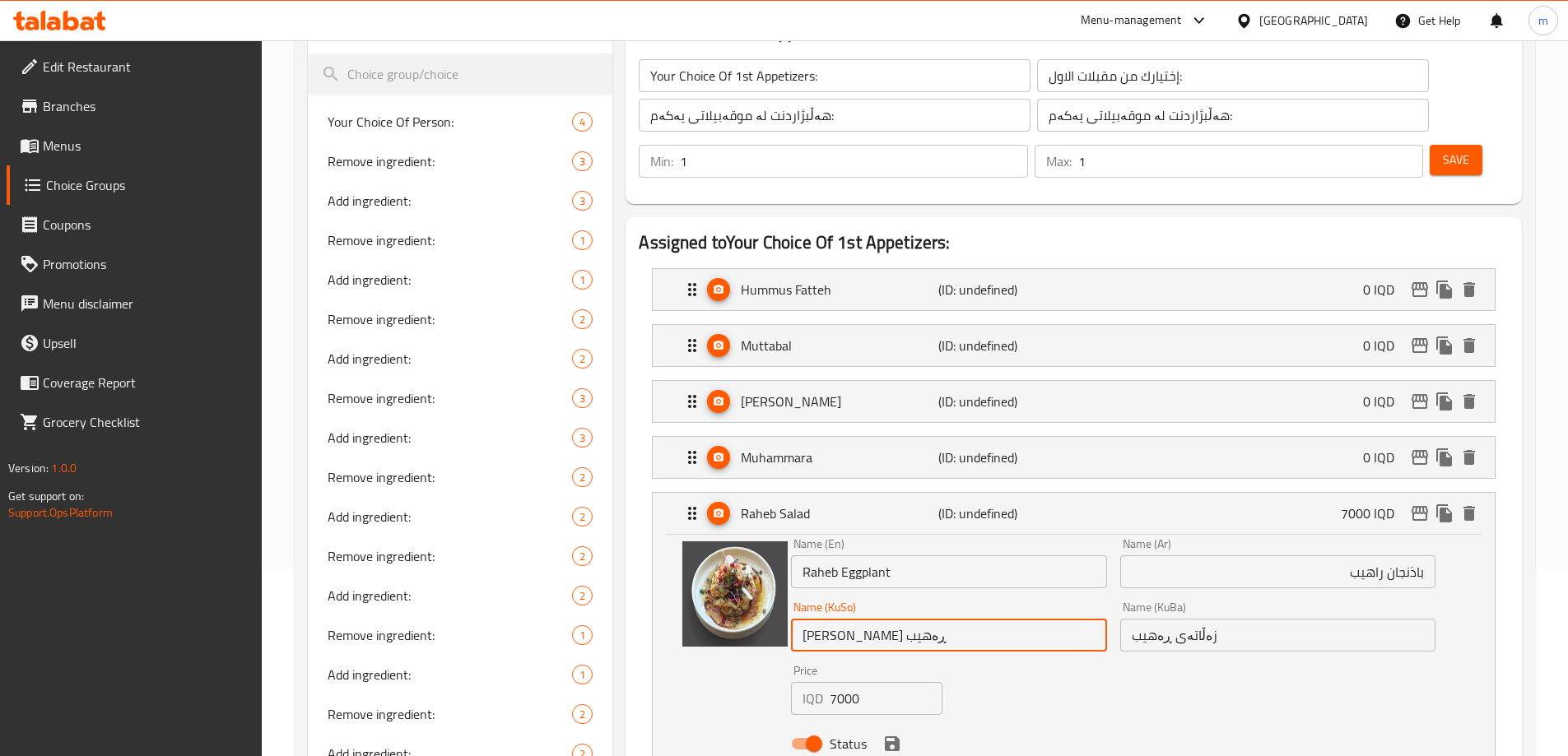
click at [843, 618] on input "باینجانی ڕەهیب" at bounding box center [948, 634] width 315 height 33
click at [835, 618] on input "باینجانی ڕەهیب" at bounding box center [948, 634] width 315 height 33
click at [835, 618] on input "باینجانی ڕاهیب" at bounding box center [948, 634] width 315 height 33
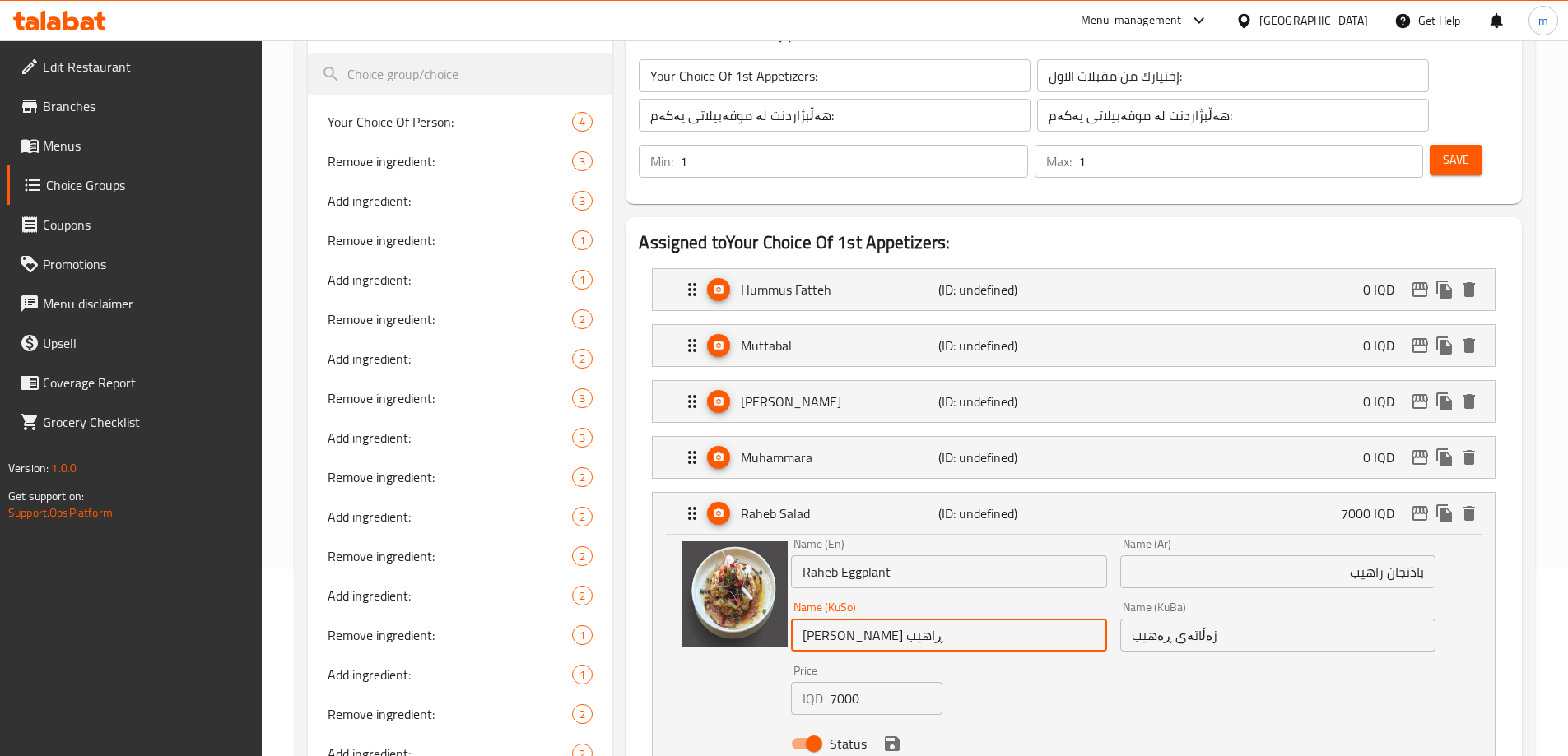
type input "باینجانی ڕاهیب"
click at [1127, 618] on input "زەڵاتەی ڕەهیب" at bounding box center [1277, 634] width 315 height 33
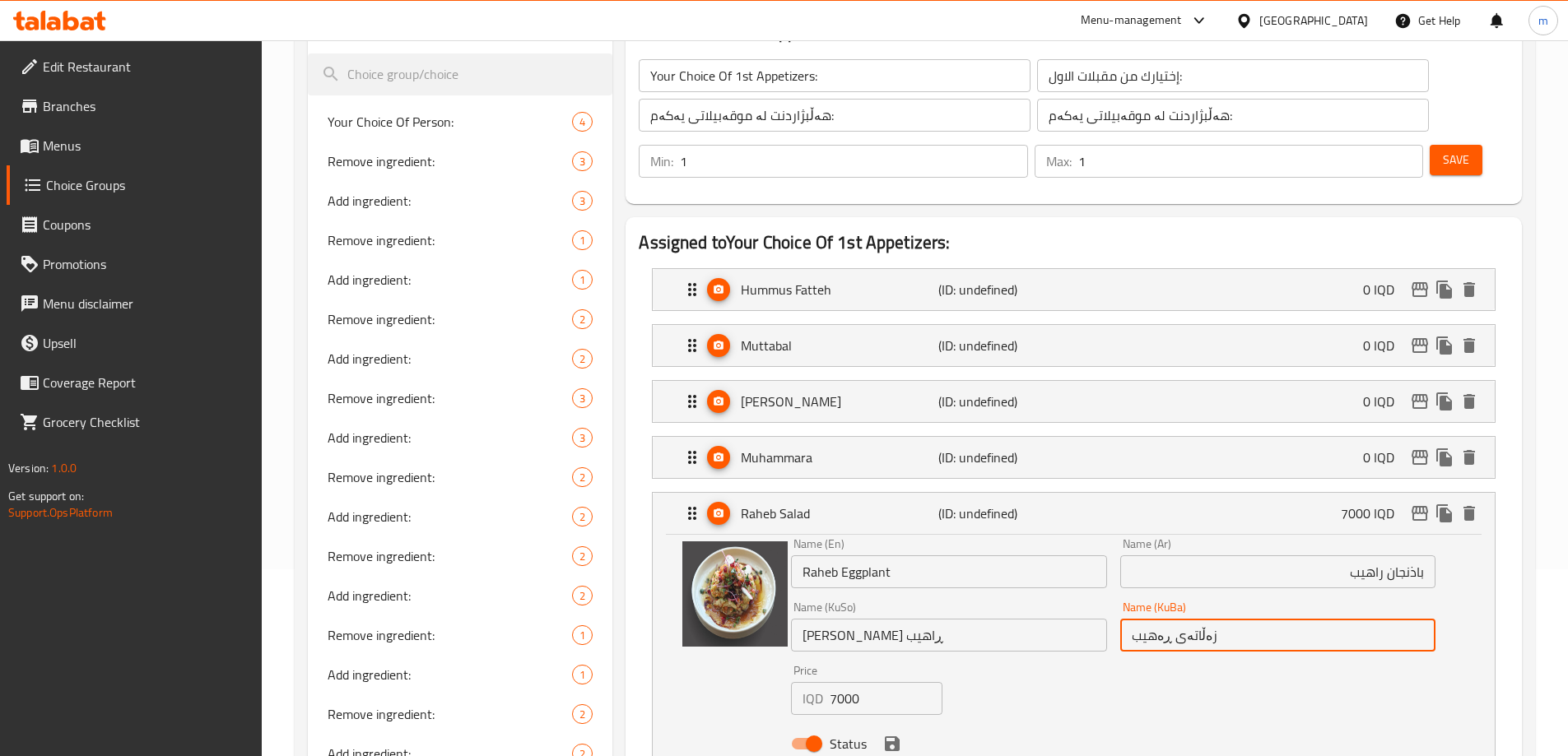
click at [1127, 618] on input "زەڵاتەی ڕەهیب" at bounding box center [1277, 634] width 315 height 33
paste input "اینجانی ڕا"
type input "باینجانی ڕاهیب"
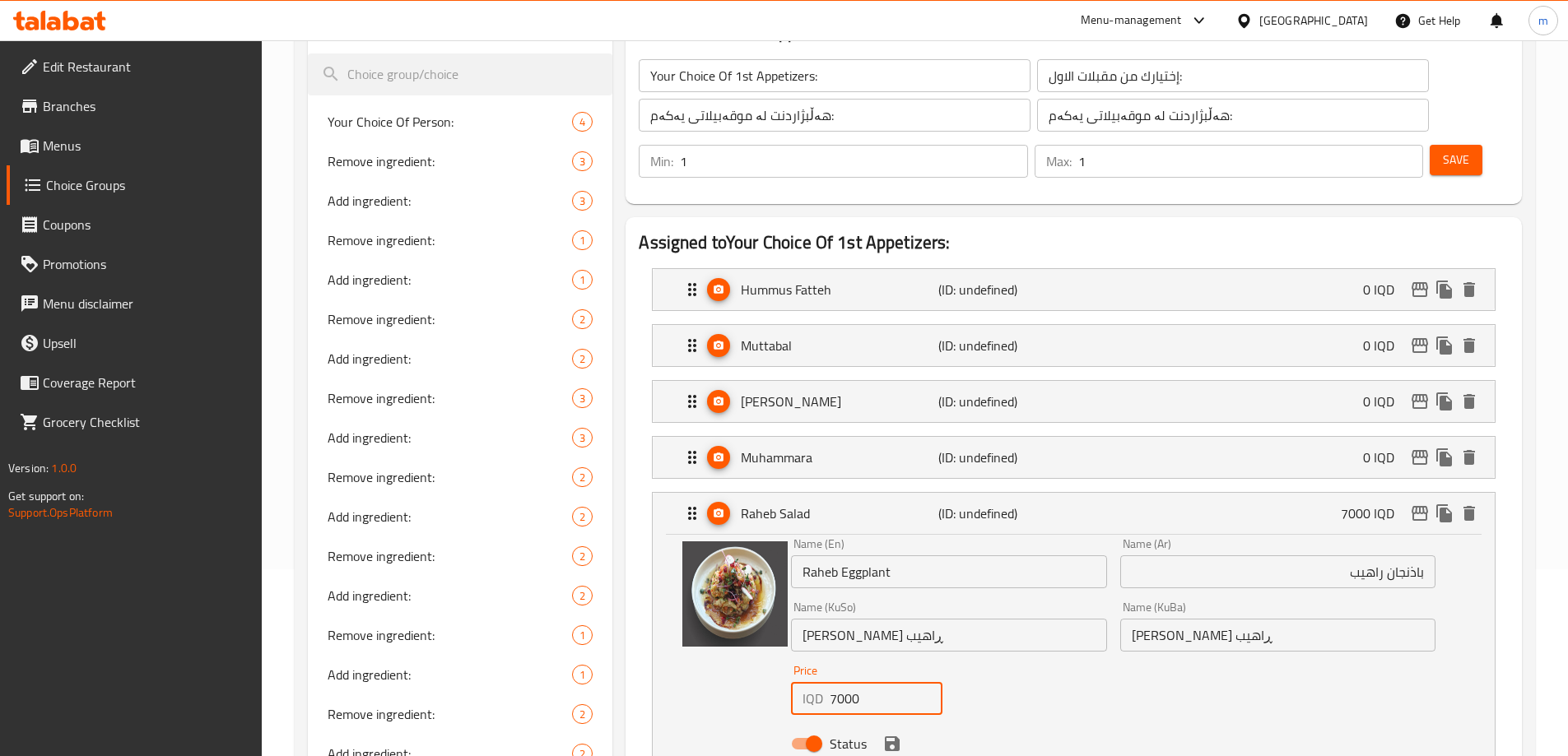
drag, startPoint x: 673, startPoint y: 643, endPoint x: 651, endPoint y: 643, distance: 22.0
click at [651, 643] on li "Raheb Salad (ID: undefined) 7000 IQD Name (En) Raheb Eggplant Name (En) Name (A…" at bounding box center [1073, 631] width 870 height 291
click at [858, 681] on input "7000" at bounding box center [885, 697] width 113 height 33
click at [883, 734] on icon "save" at bounding box center [892, 744] width 20 height 20
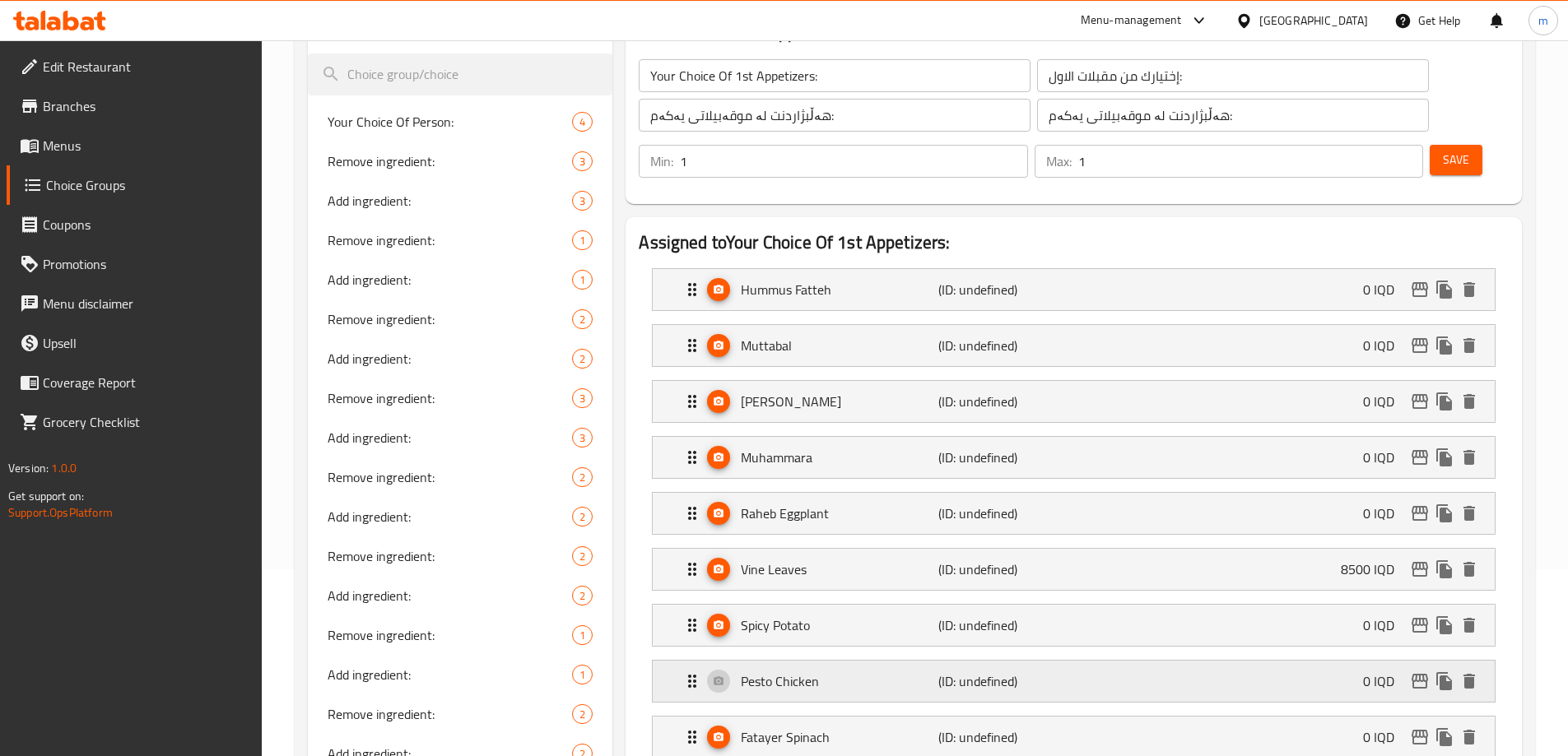
type input "0"
click at [854, 548] on div "Vine Leaves (ID: undefined) 8500 IQD" at bounding box center [1078, 569] width 793 height 41
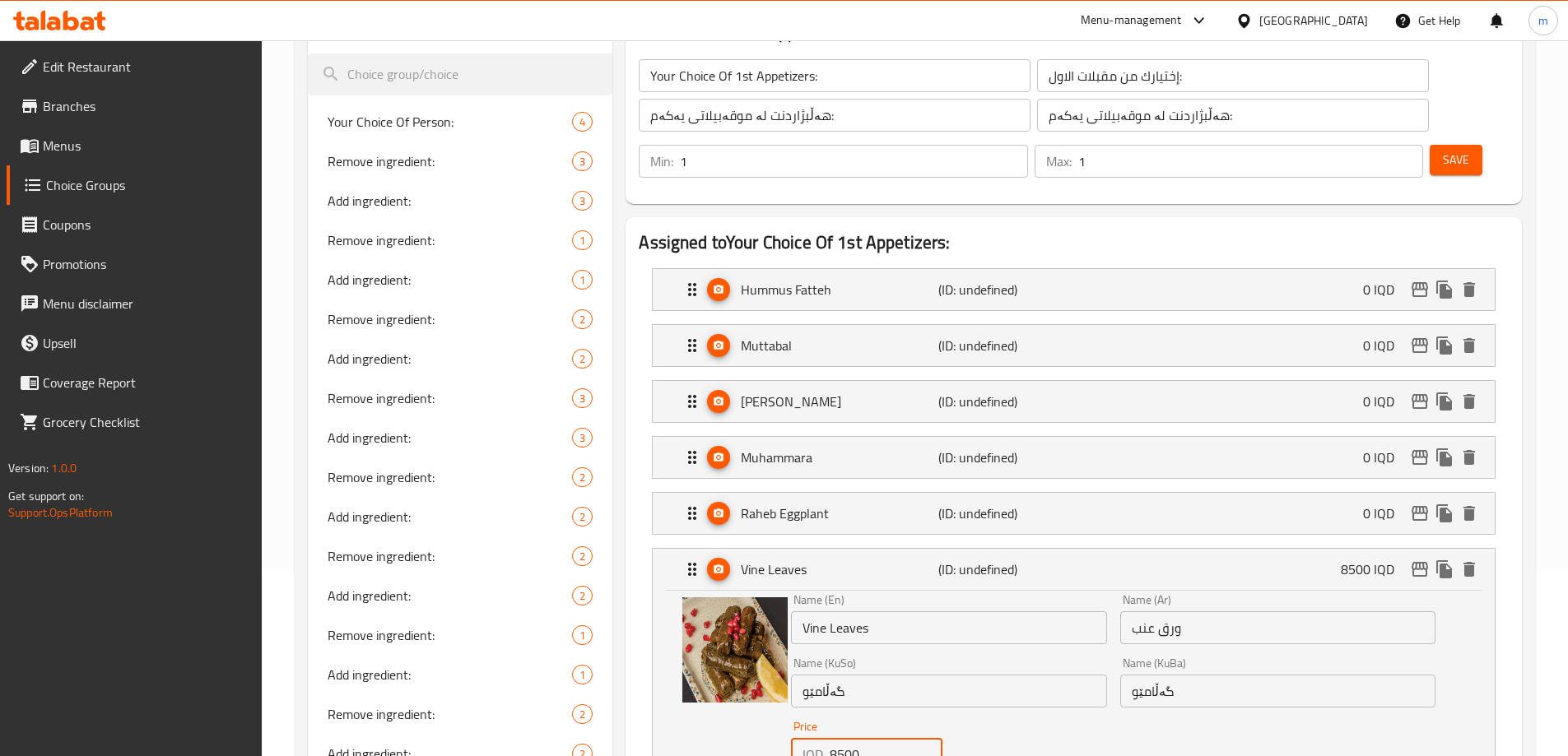
click at [891, 737] on input "8500" at bounding box center [885, 753] width 113 height 33
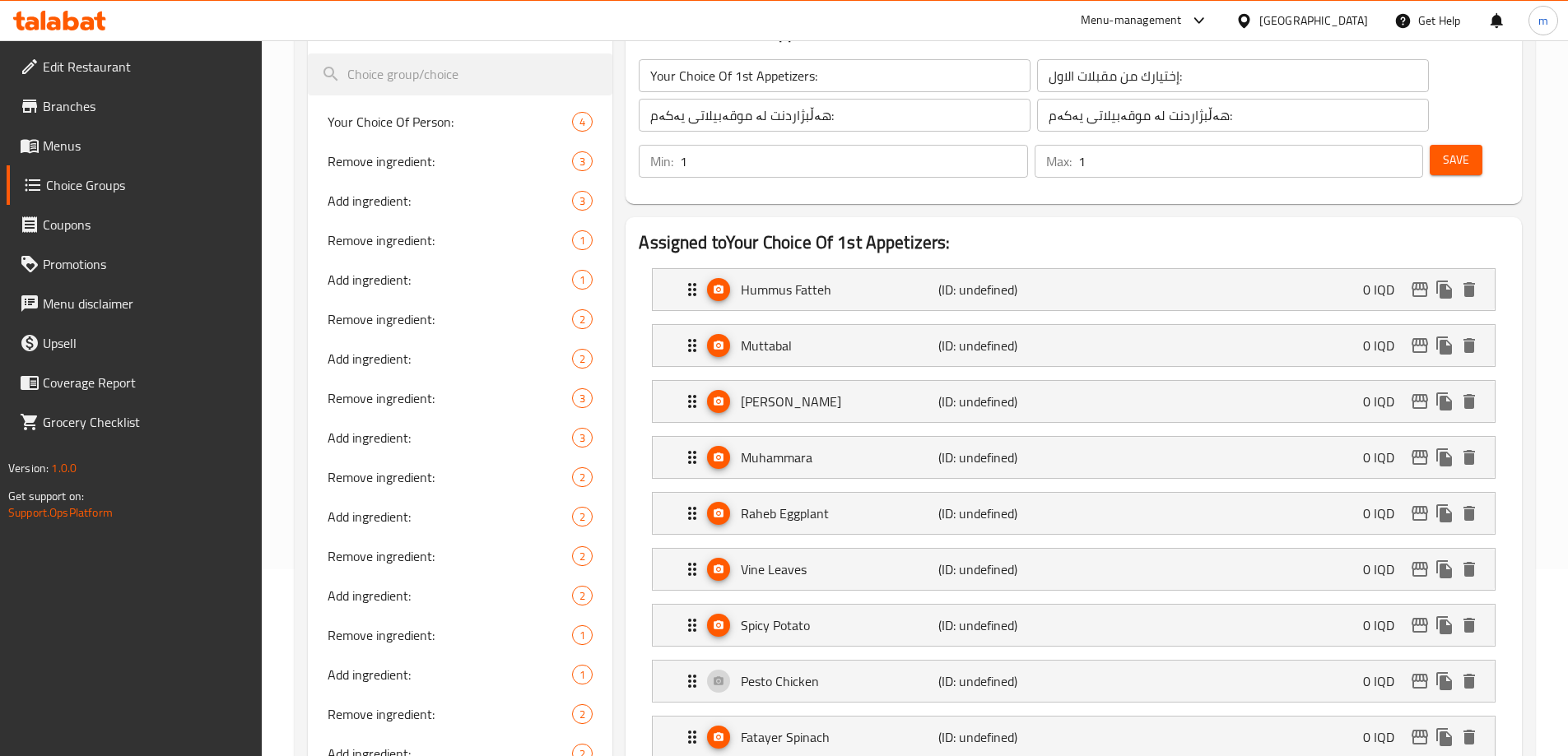
type input "0"
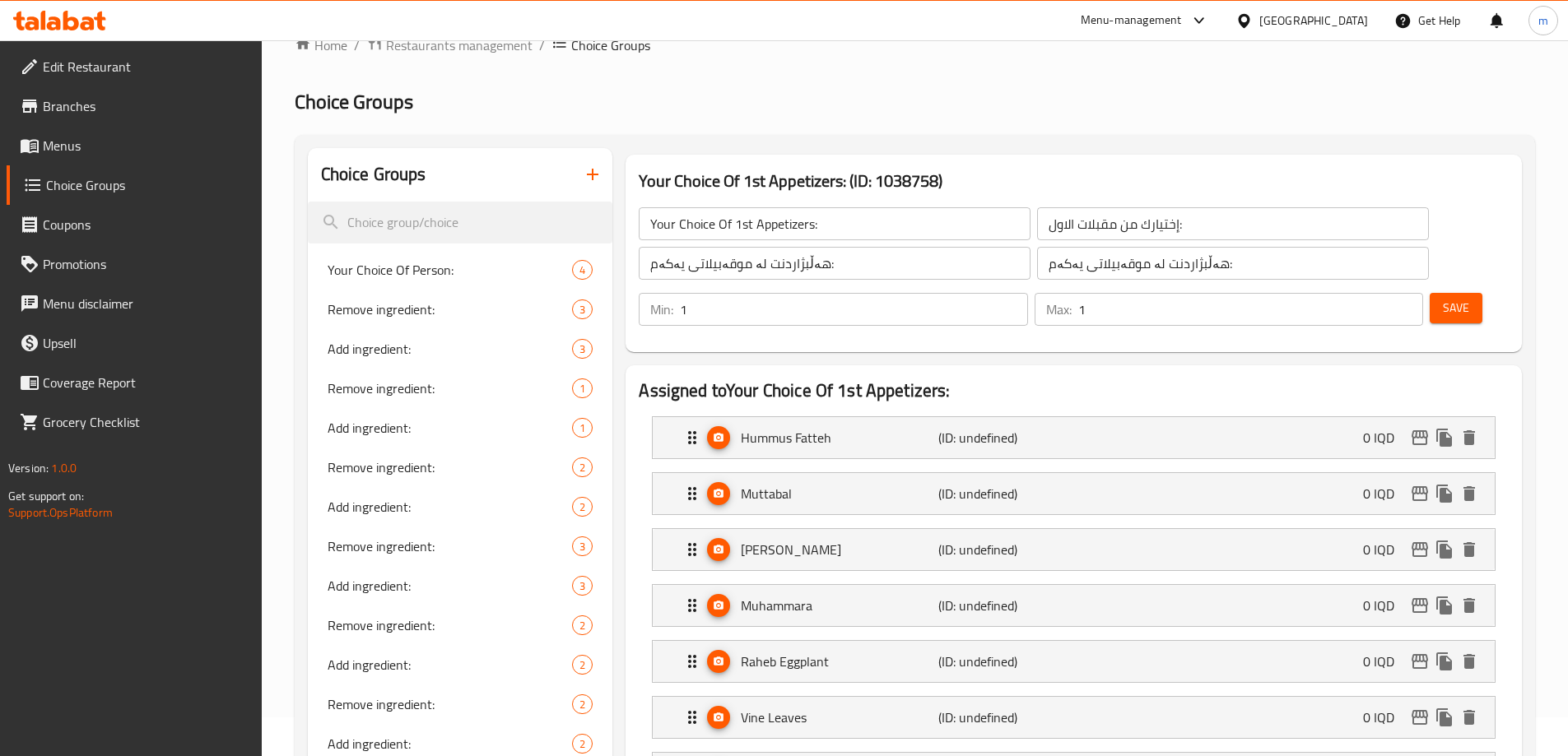
scroll to position [0, 0]
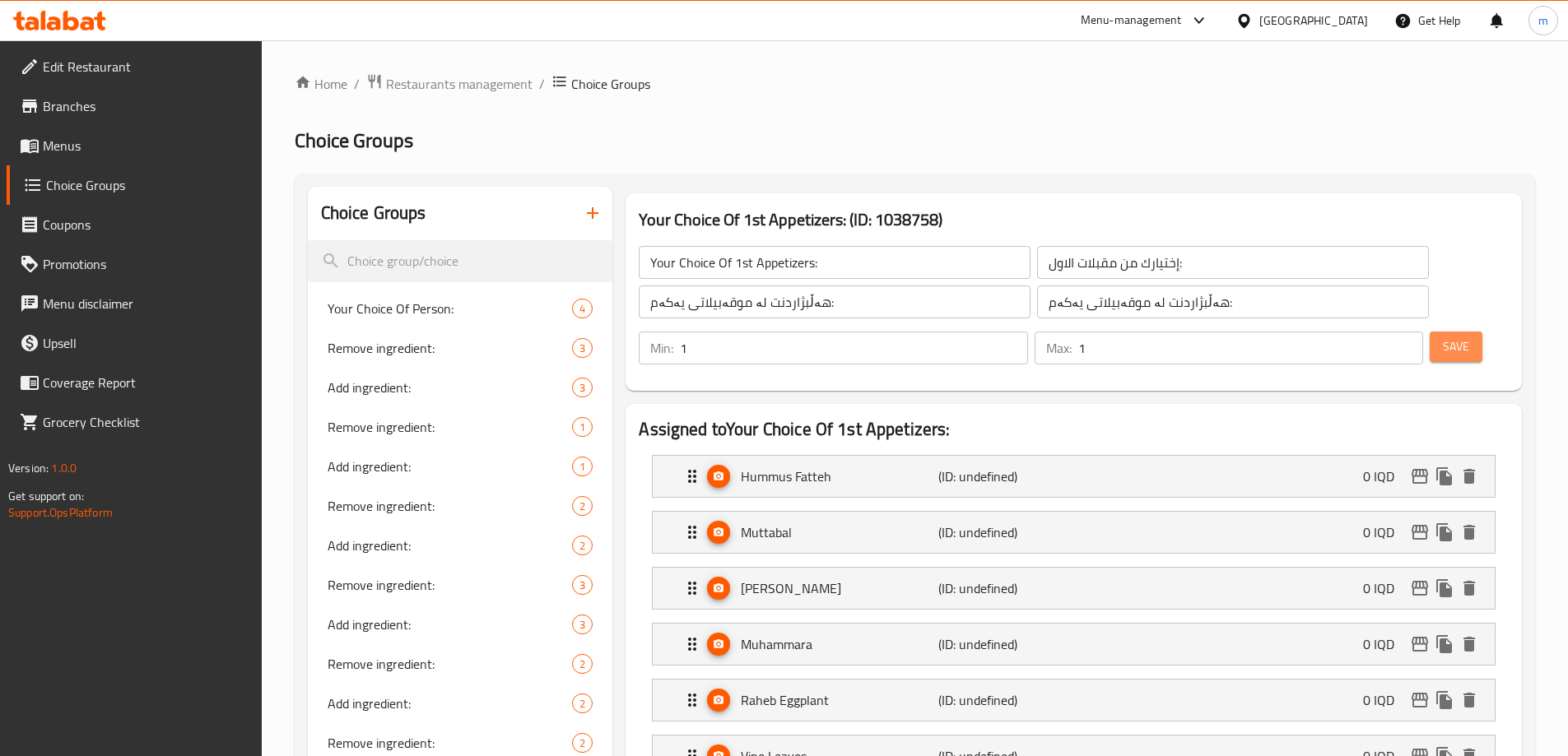
click at [1443, 336] on span "Save" at bounding box center [1456, 346] width 27 height 20
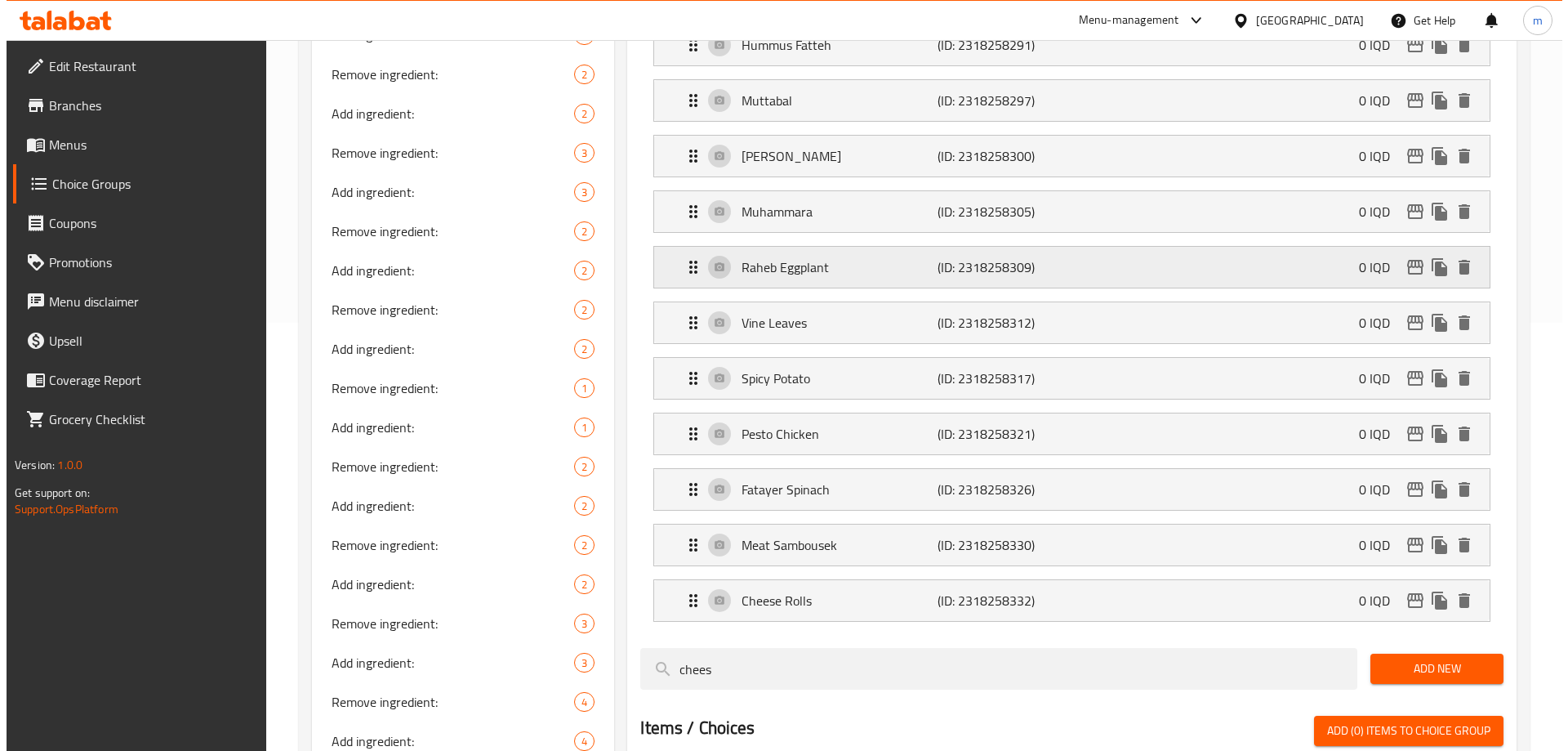
scroll to position [382, 0]
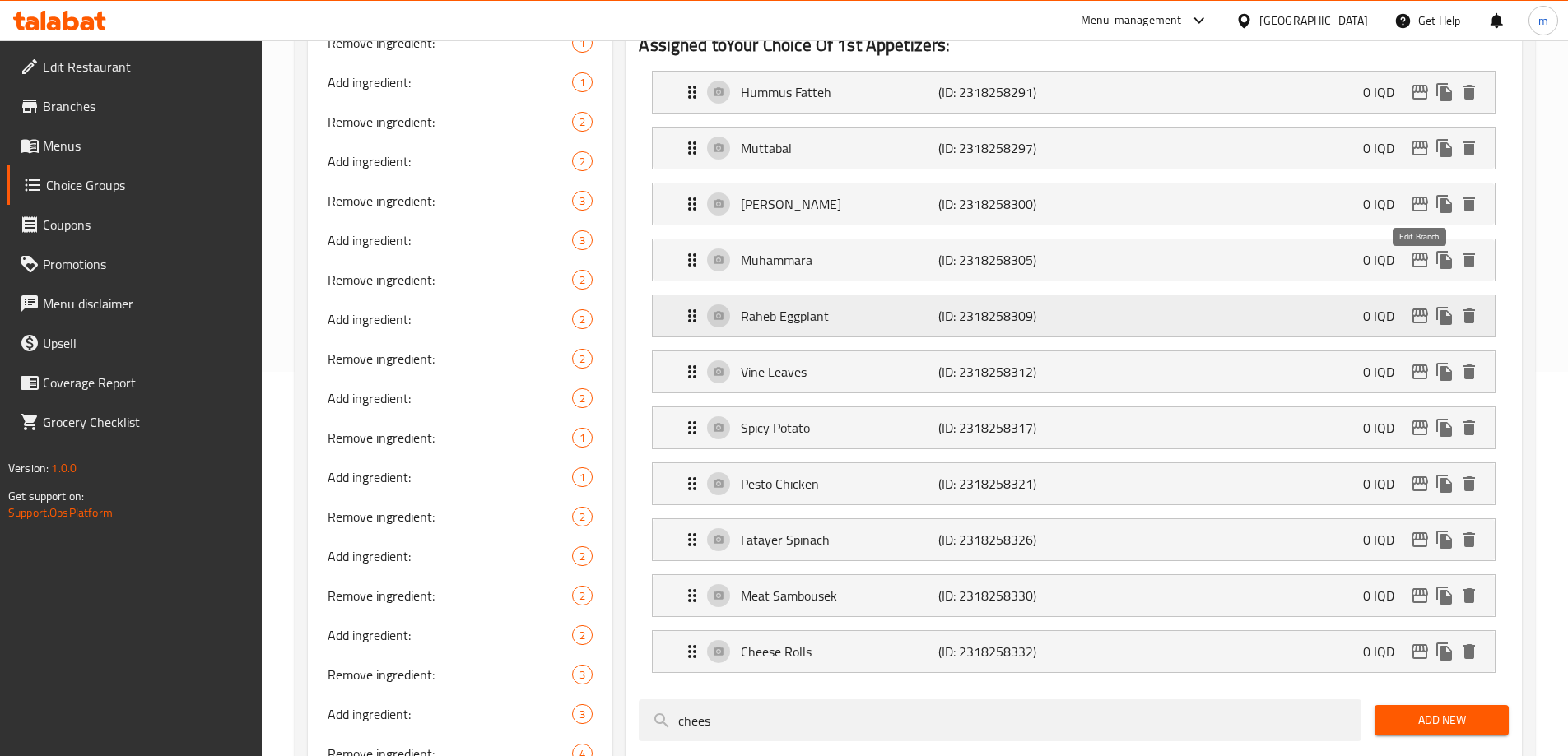
click at [1418, 309] on icon "edit" at bounding box center [1420, 316] width 17 height 15
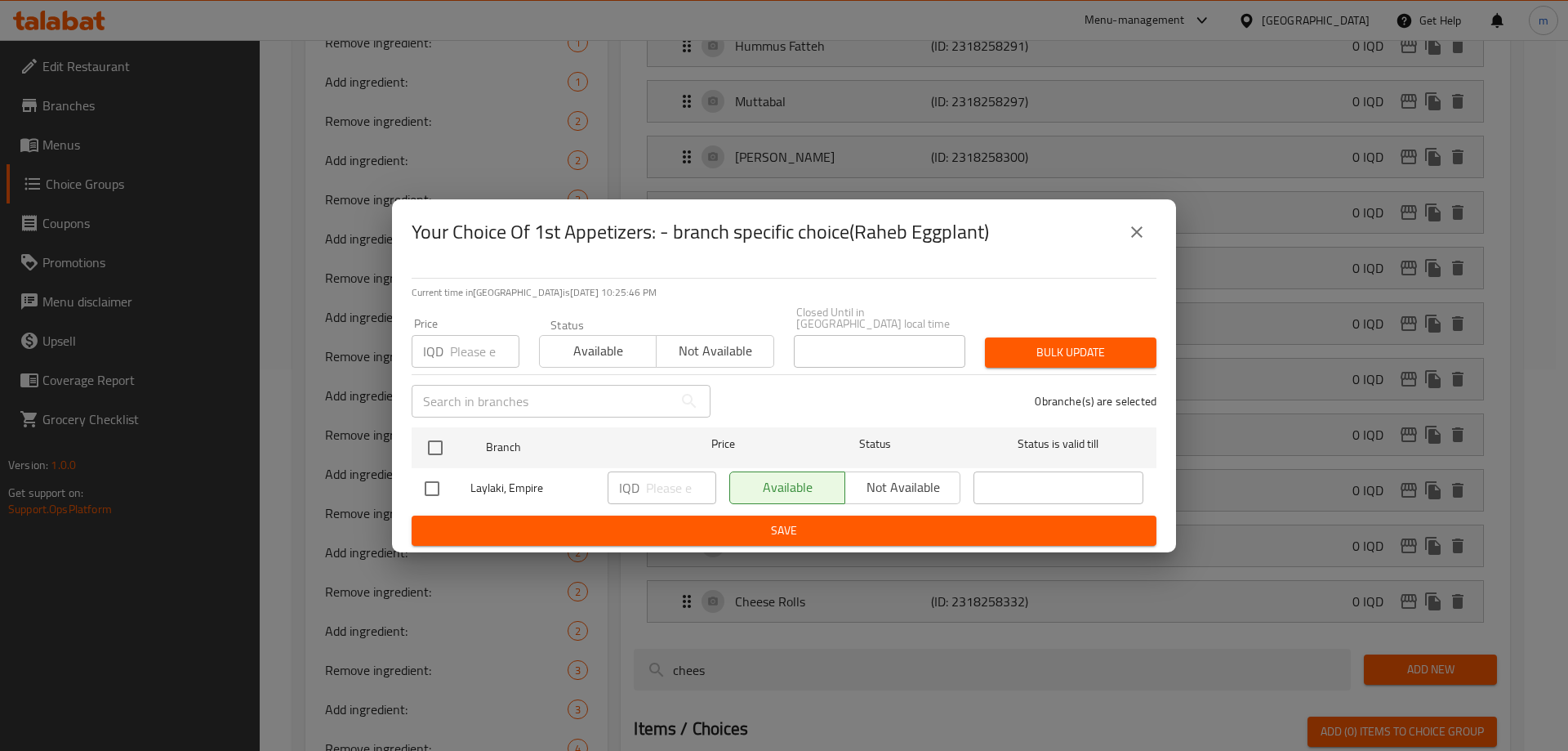
click at [1148, 240] on button "close" at bounding box center [1136, 232] width 39 height 39
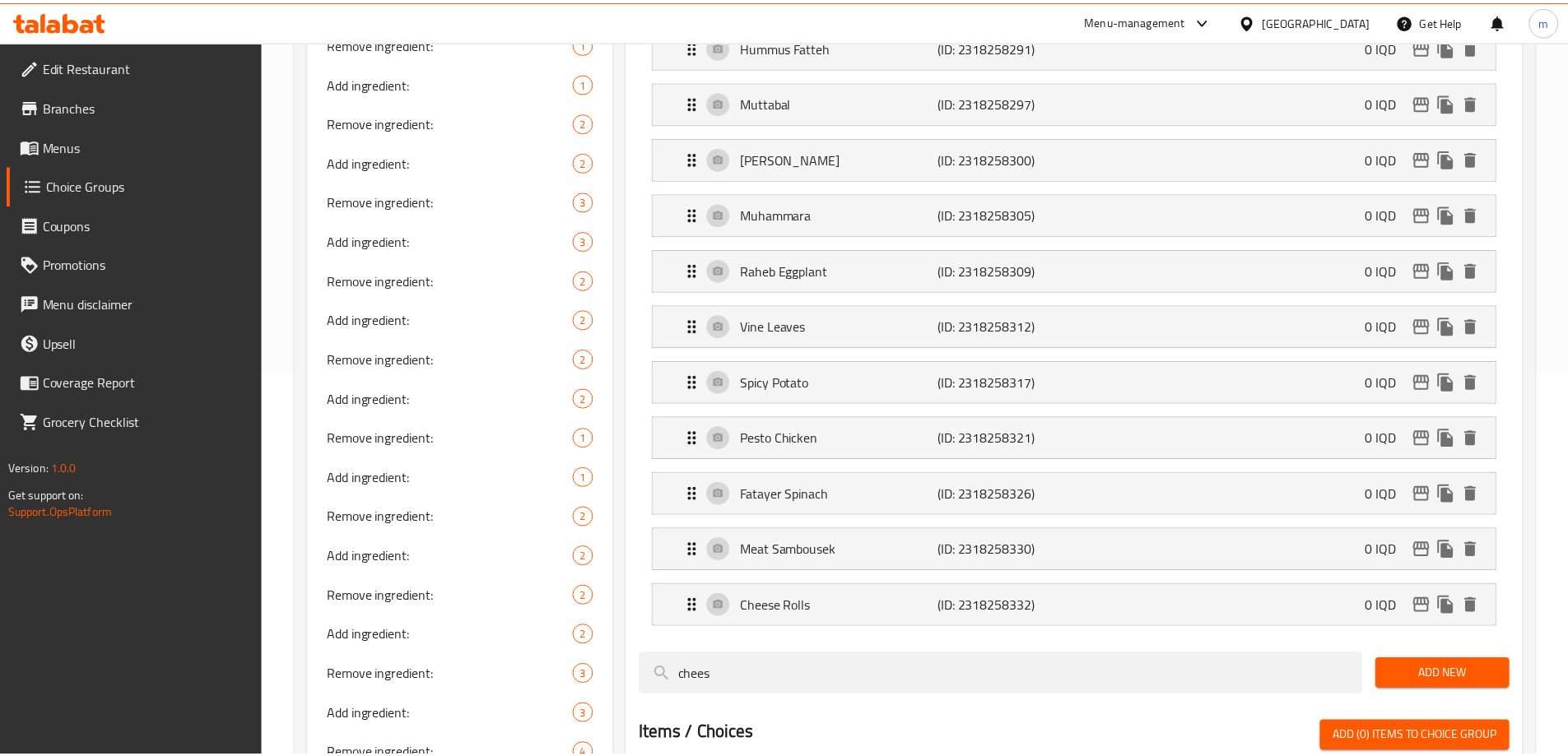
scroll to position [0, 0]
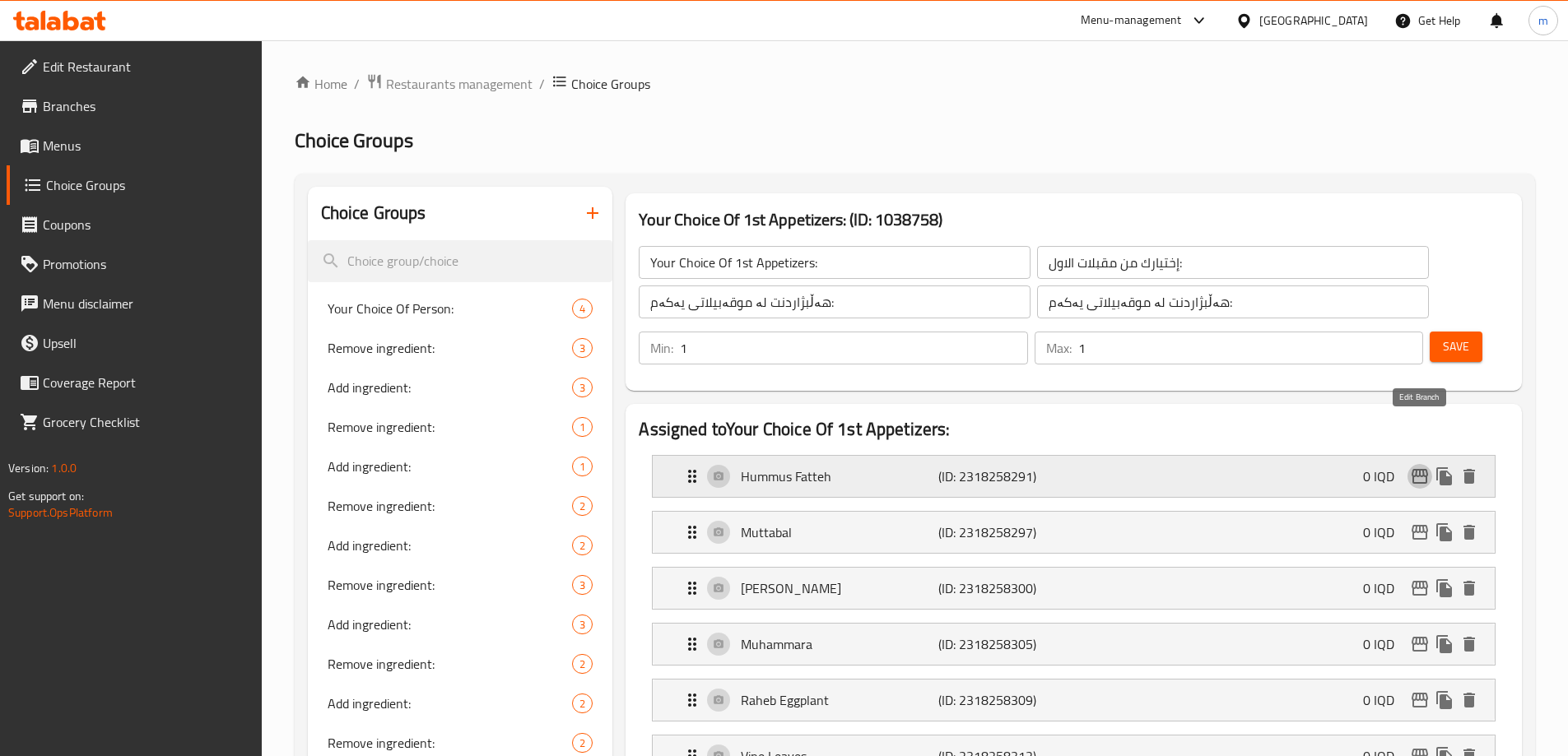
click at [1418, 467] on icon "edit" at bounding box center [1420, 476] width 20 height 20
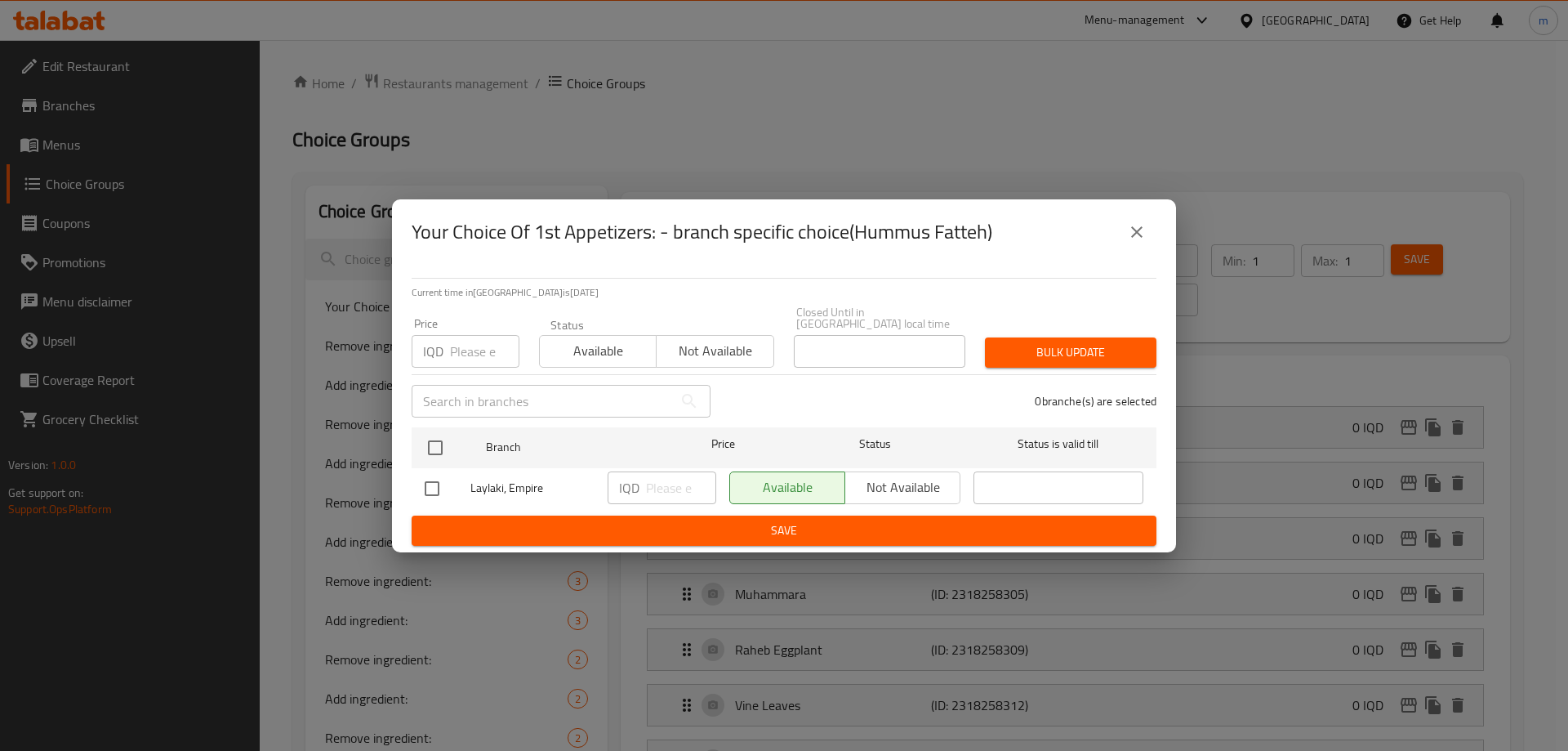
click at [1134, 236] on icon "close" at bounding box center [1136, 232] width 19 height 19
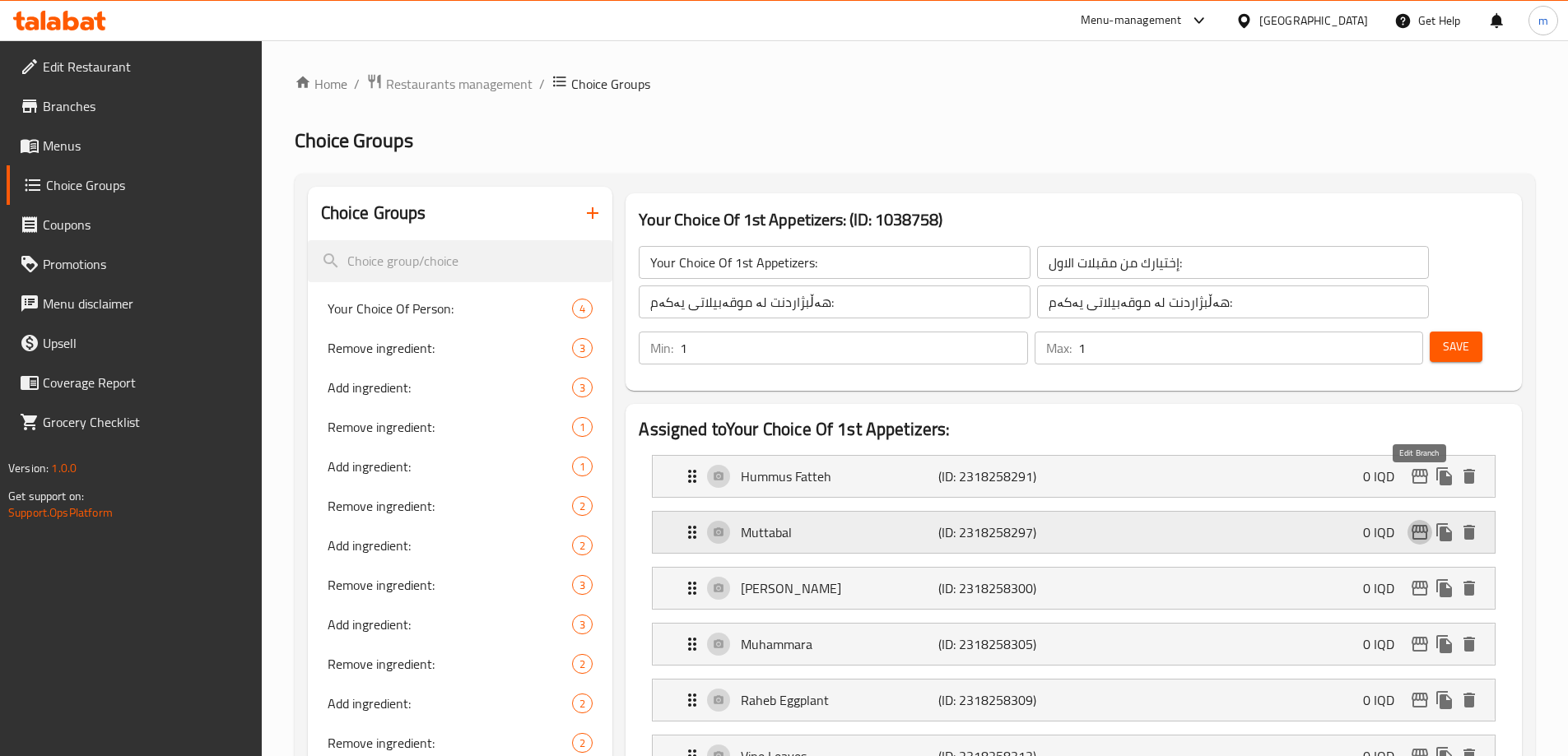
click at [1418, 523] on icon "edit" at bounding box center [1420, 532] width 20 height 20
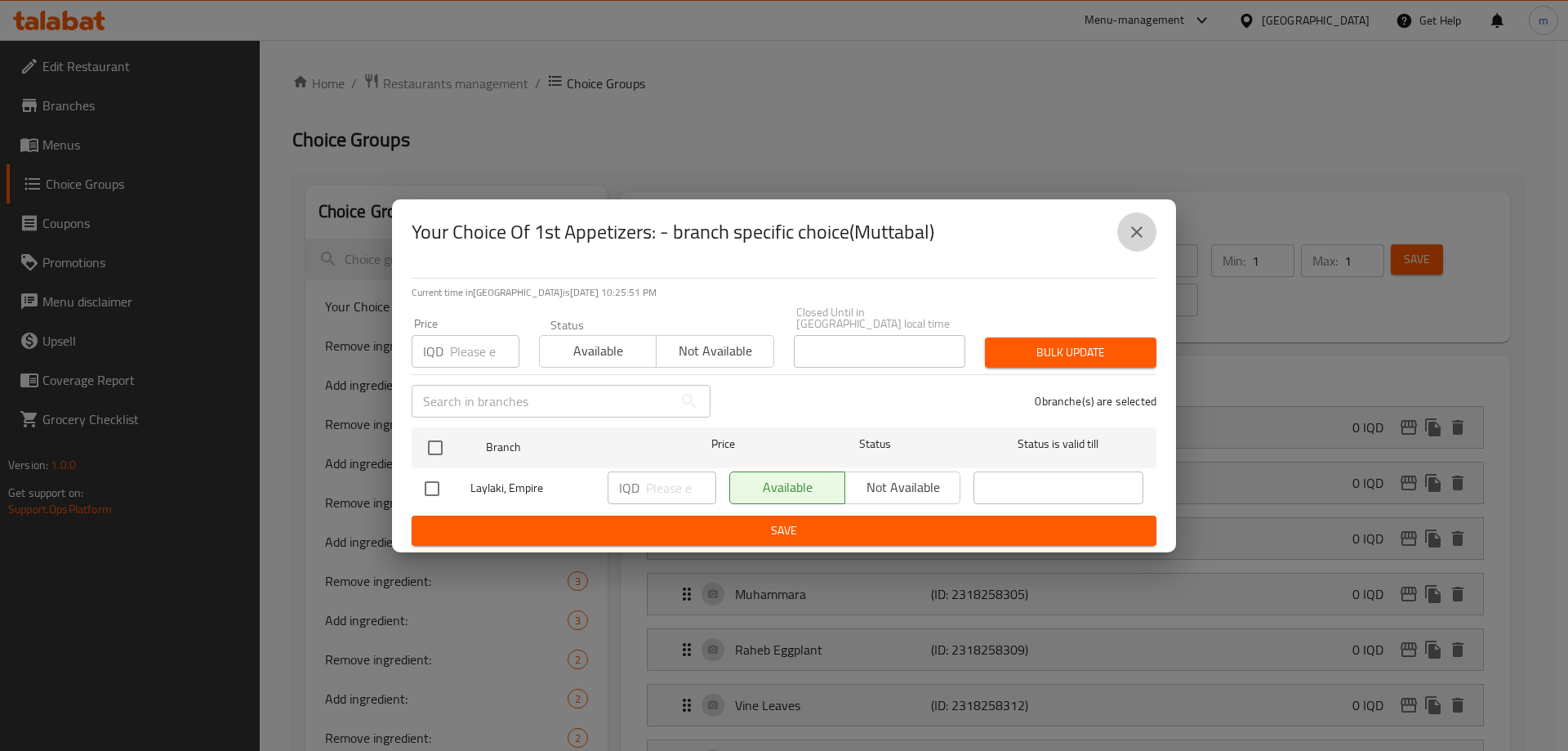
drag, startPoint x: 1146, startPoint y: 237, endPoint x: 1157, endPoint y: 238, distance: 11.0
click at [1148, 242] on button "close" at bounding box center [1136, 232] width 39 height 39
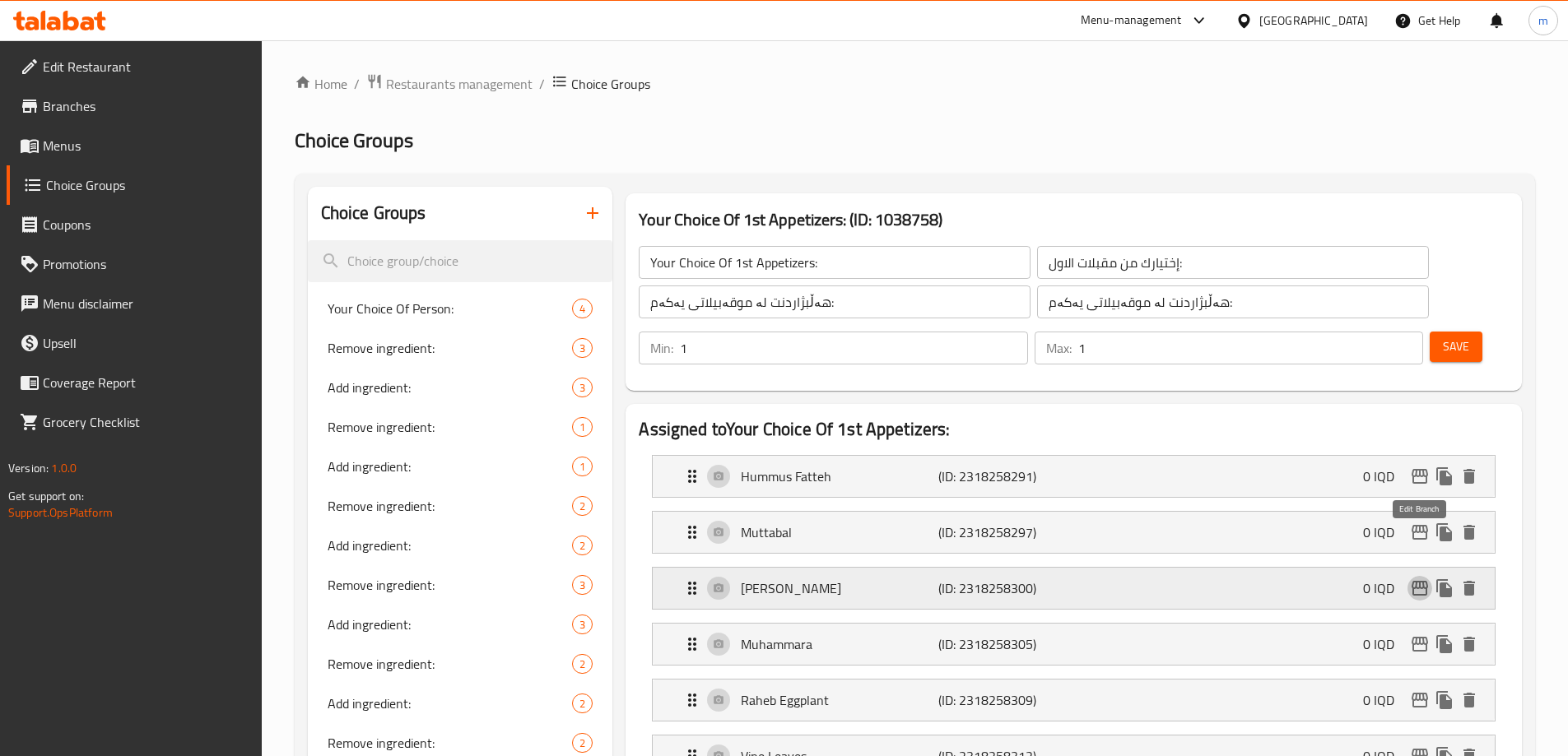
click at [1418, 580] on icon "edit" at bounding box center [1420, 587] width 17 height 15
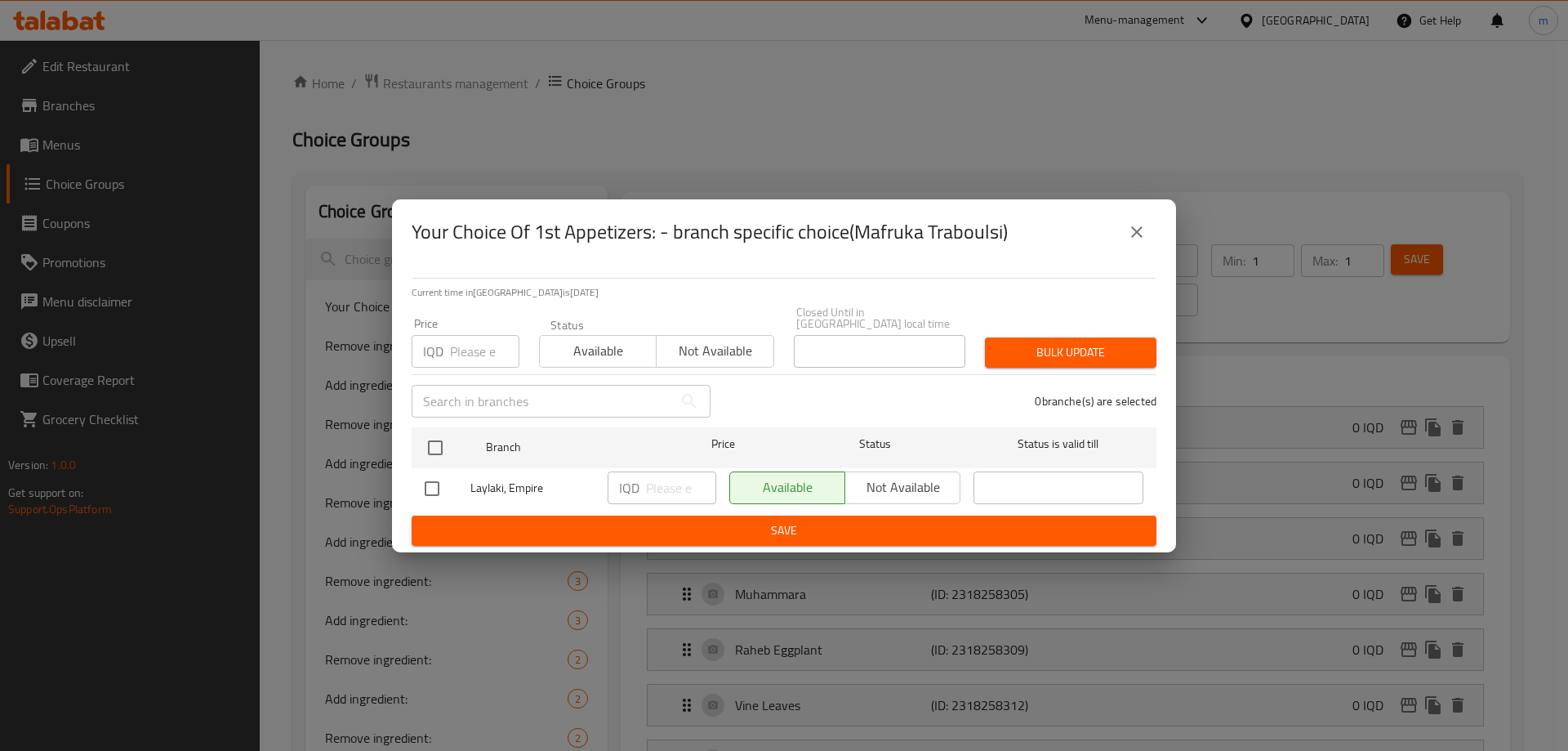
click at [1140, 242] on icon "close" at bounding box center [1136, 232] width 19 height 19
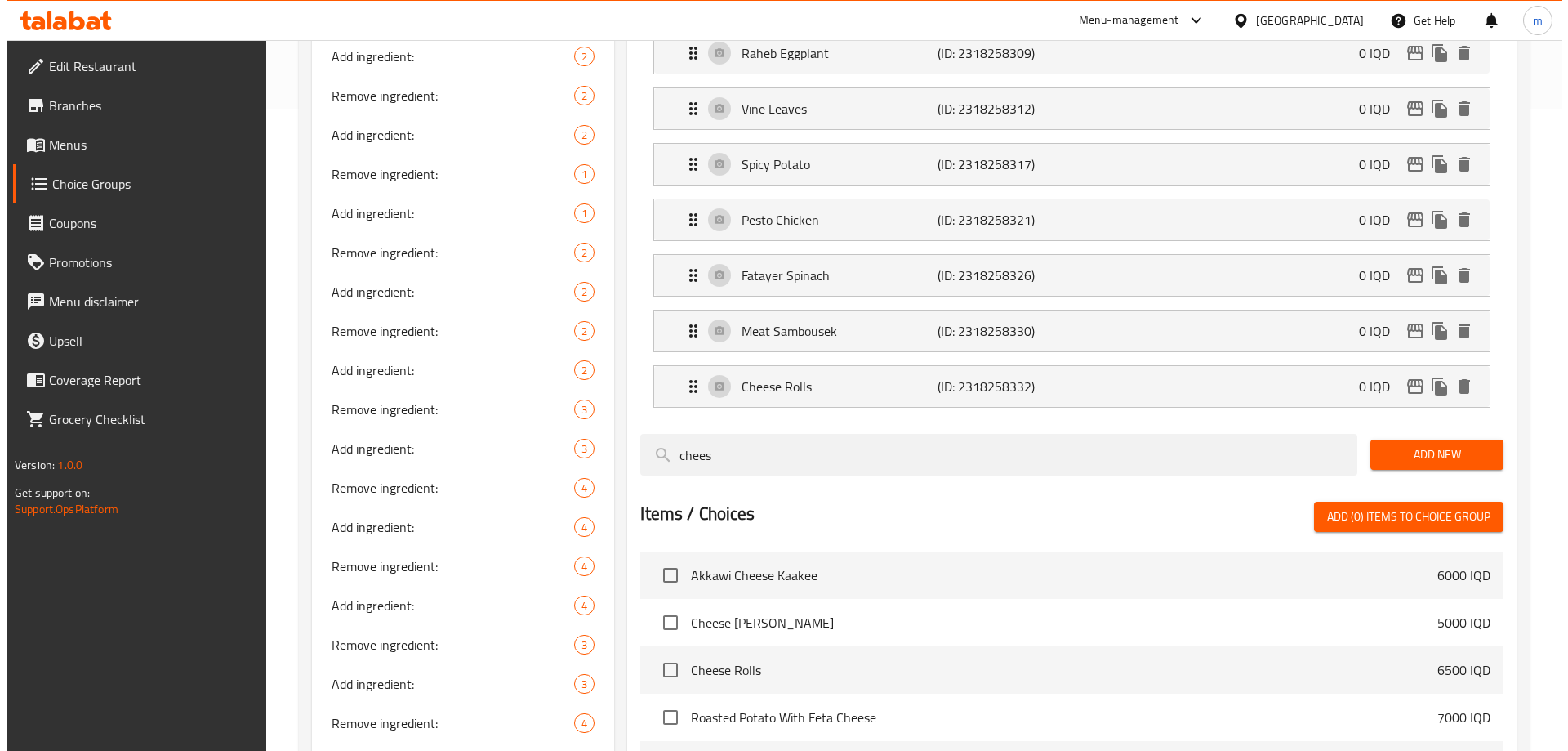
scroll to position [623, 0]
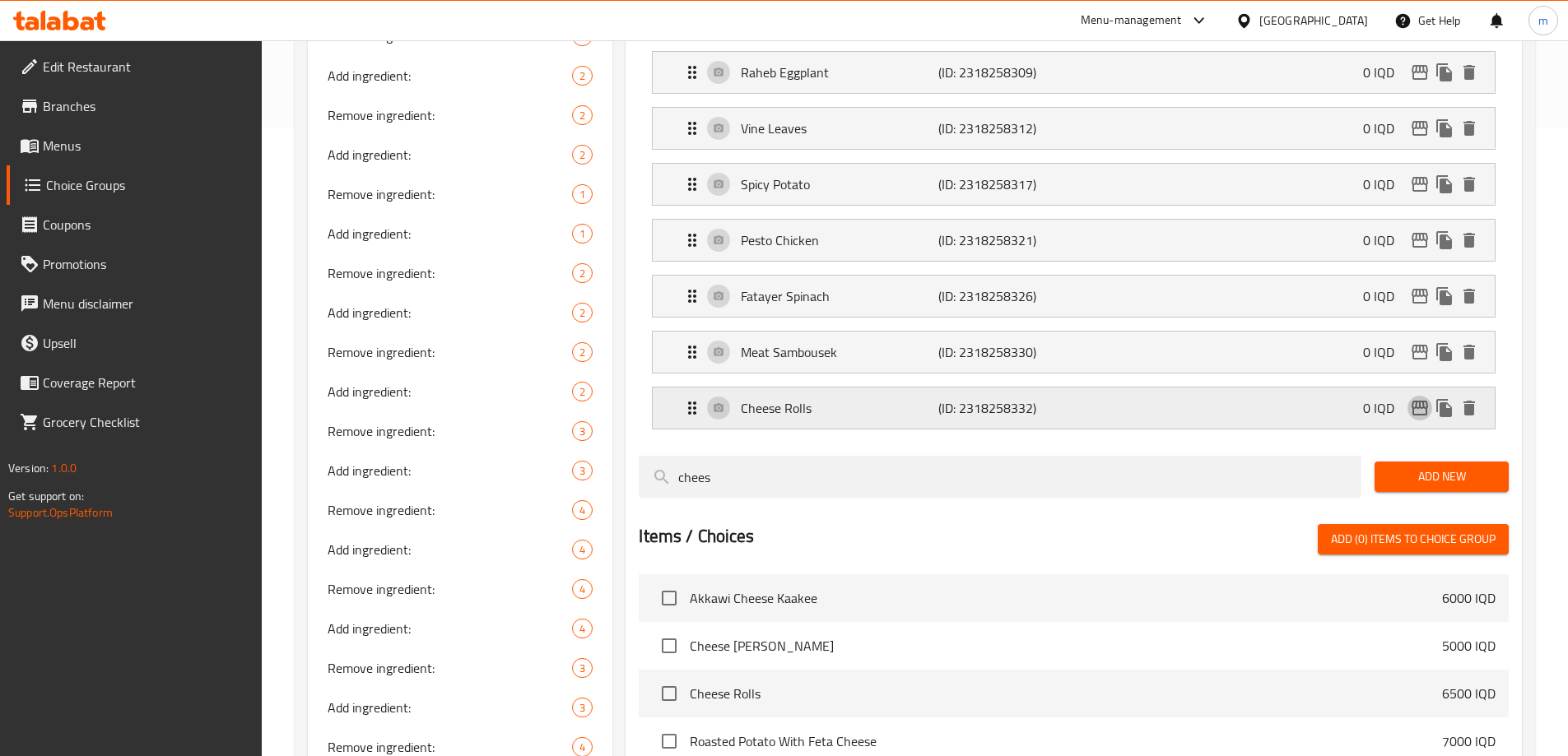
click at [1423, 400] on icon "edit" at bounding box center [1420, 407] width 17 height 15
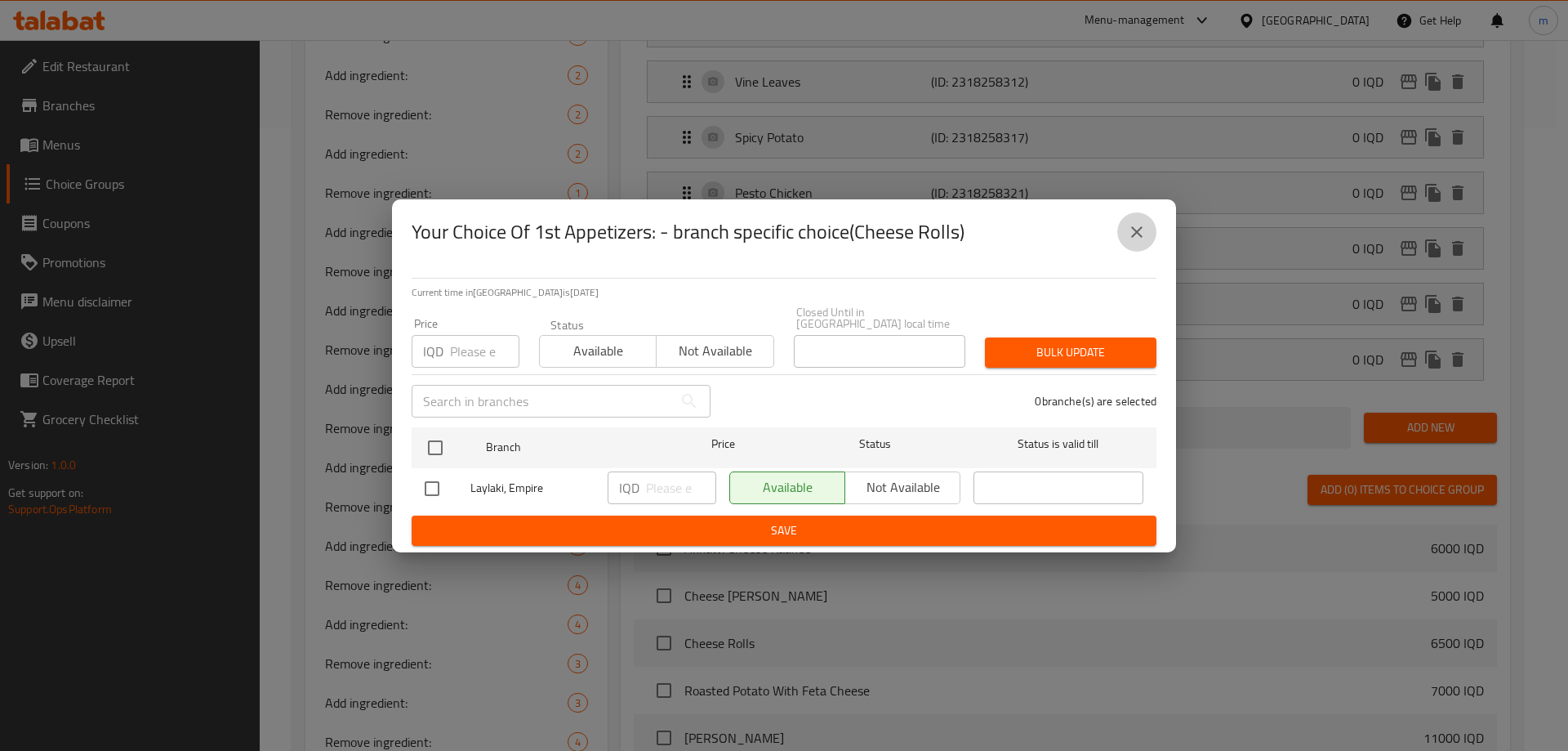
click at [1143, 242] on icon "close" at bounding box center [1136, 232] width 19 height 19
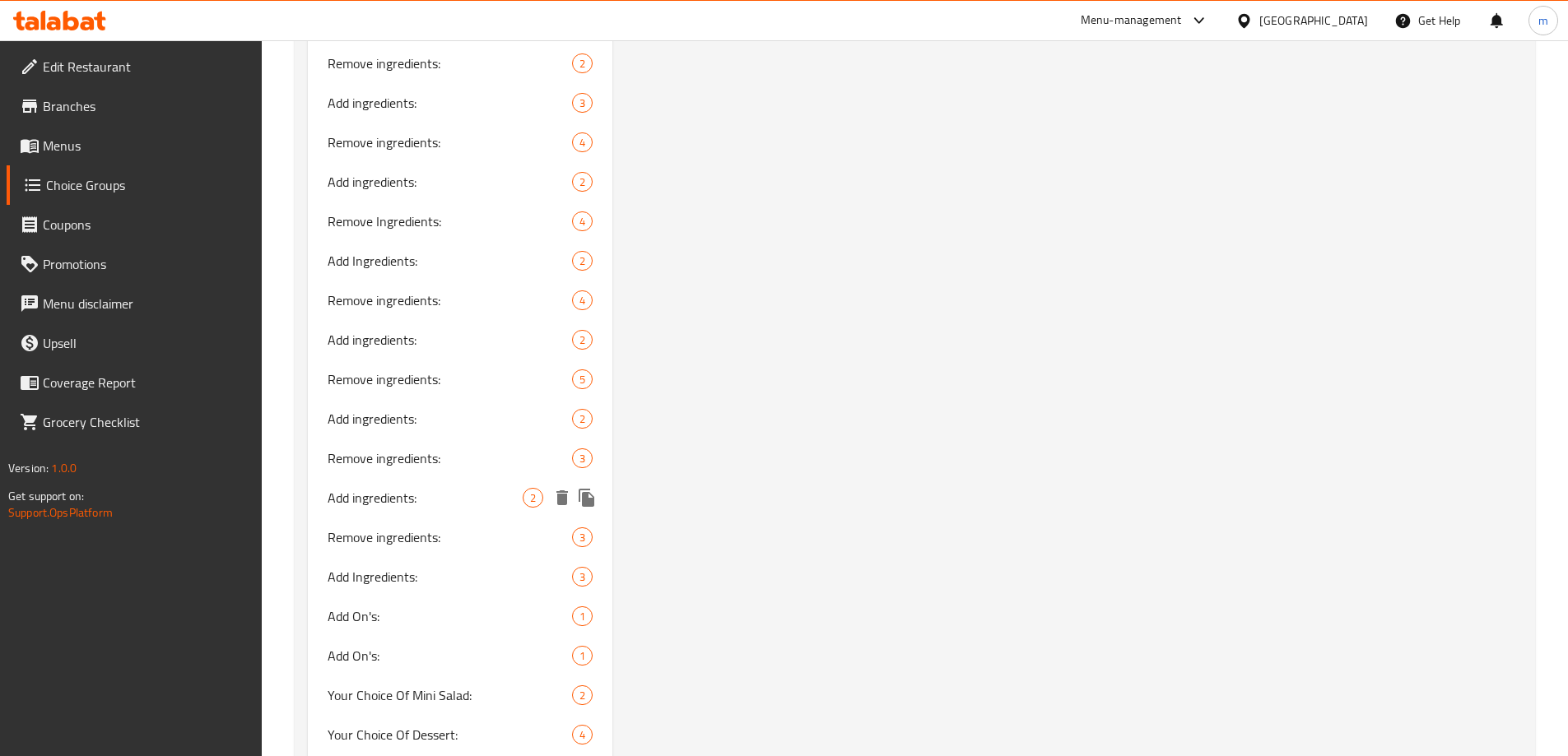
scroll to position [2626, 0]
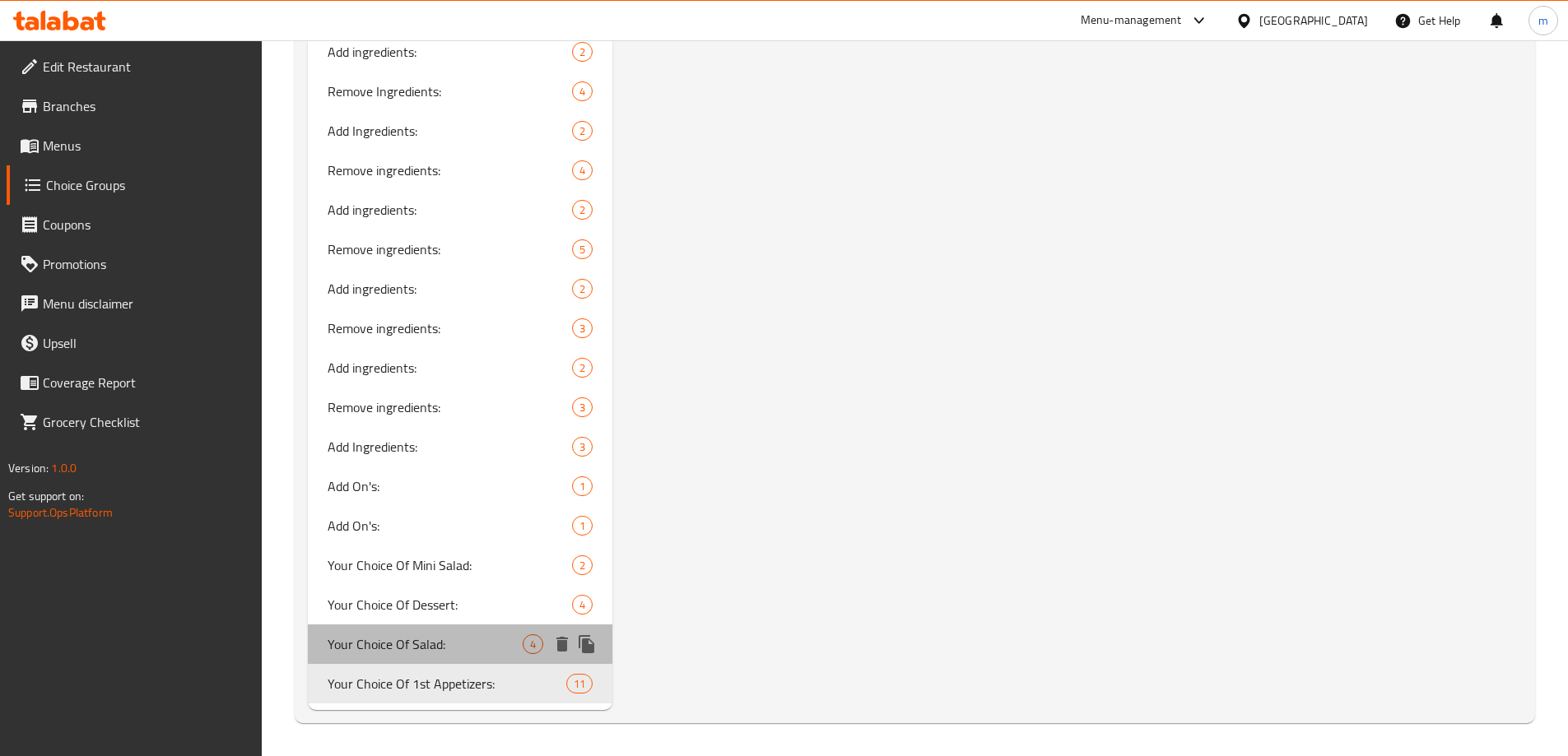
click at [377, 650] on span "Your Choice Of Salad:" at bounding box center [425, 644] width 196 height 20
type input "Your Choice Of Salad:"
type input "إختيارك من السلطة:"
type input "هەڵبژاردنت لە زەڵاتە:"
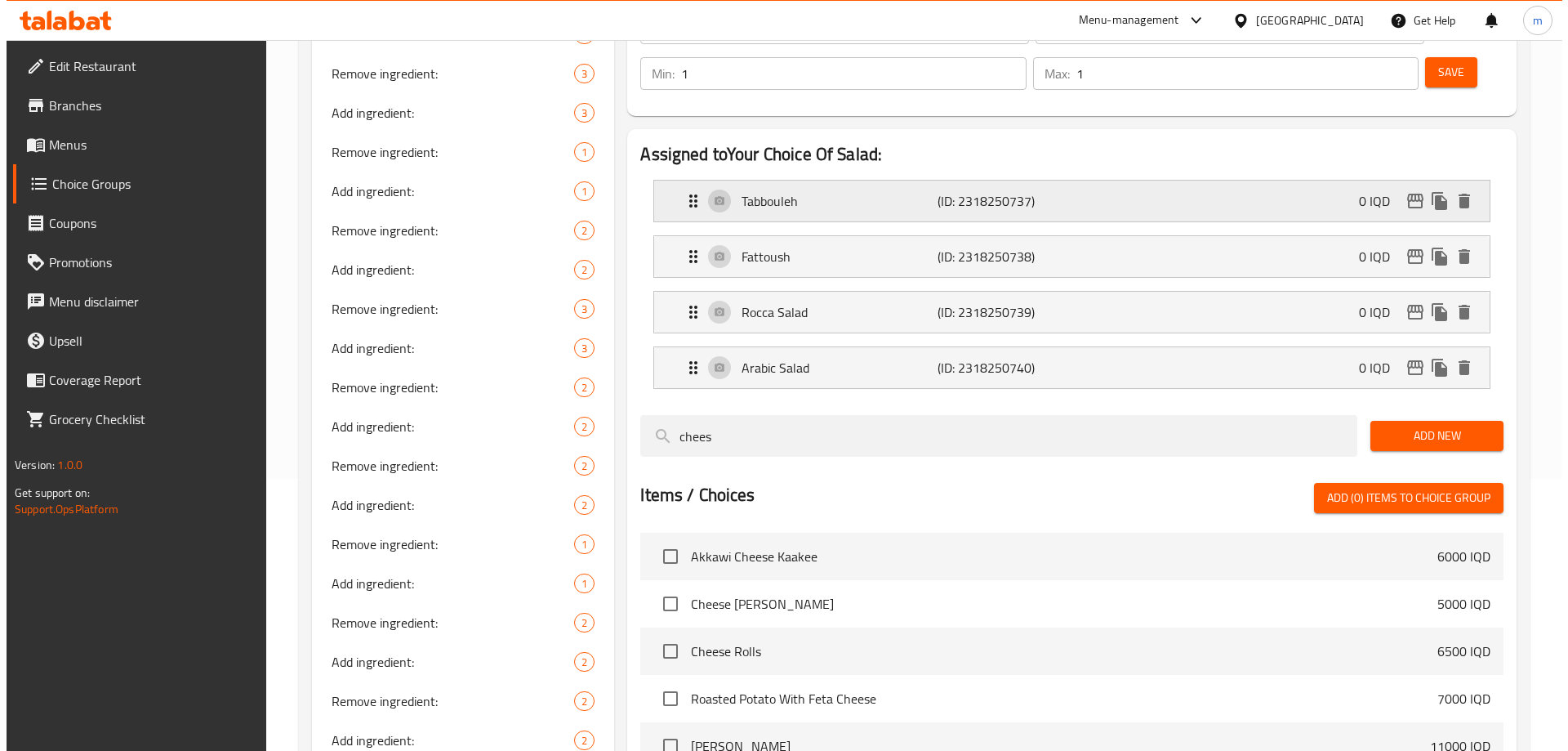
scroll to position [130, 0]
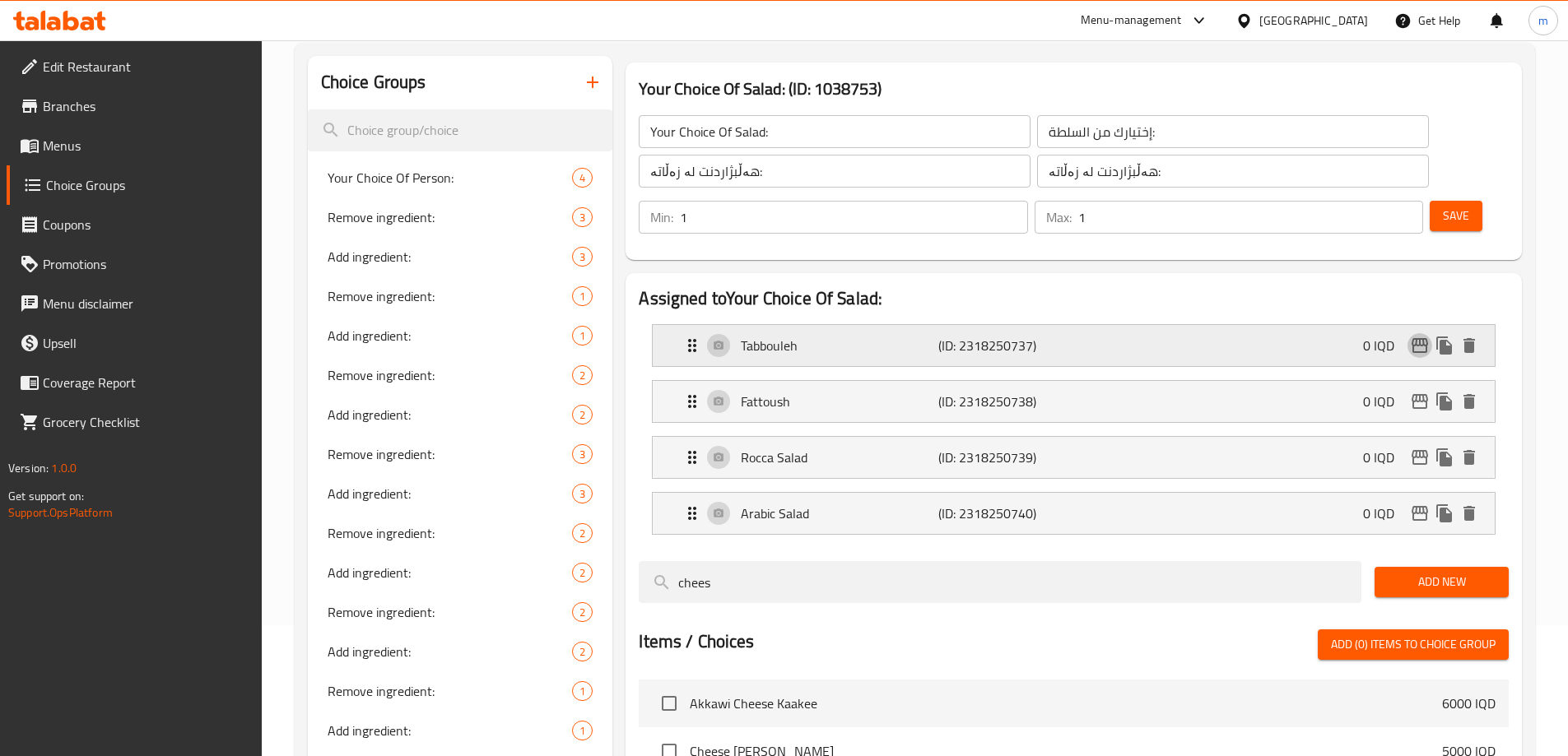
click at [1421, 338] on icon "edit" at bounding box center [1420, 345] width 17 height 15
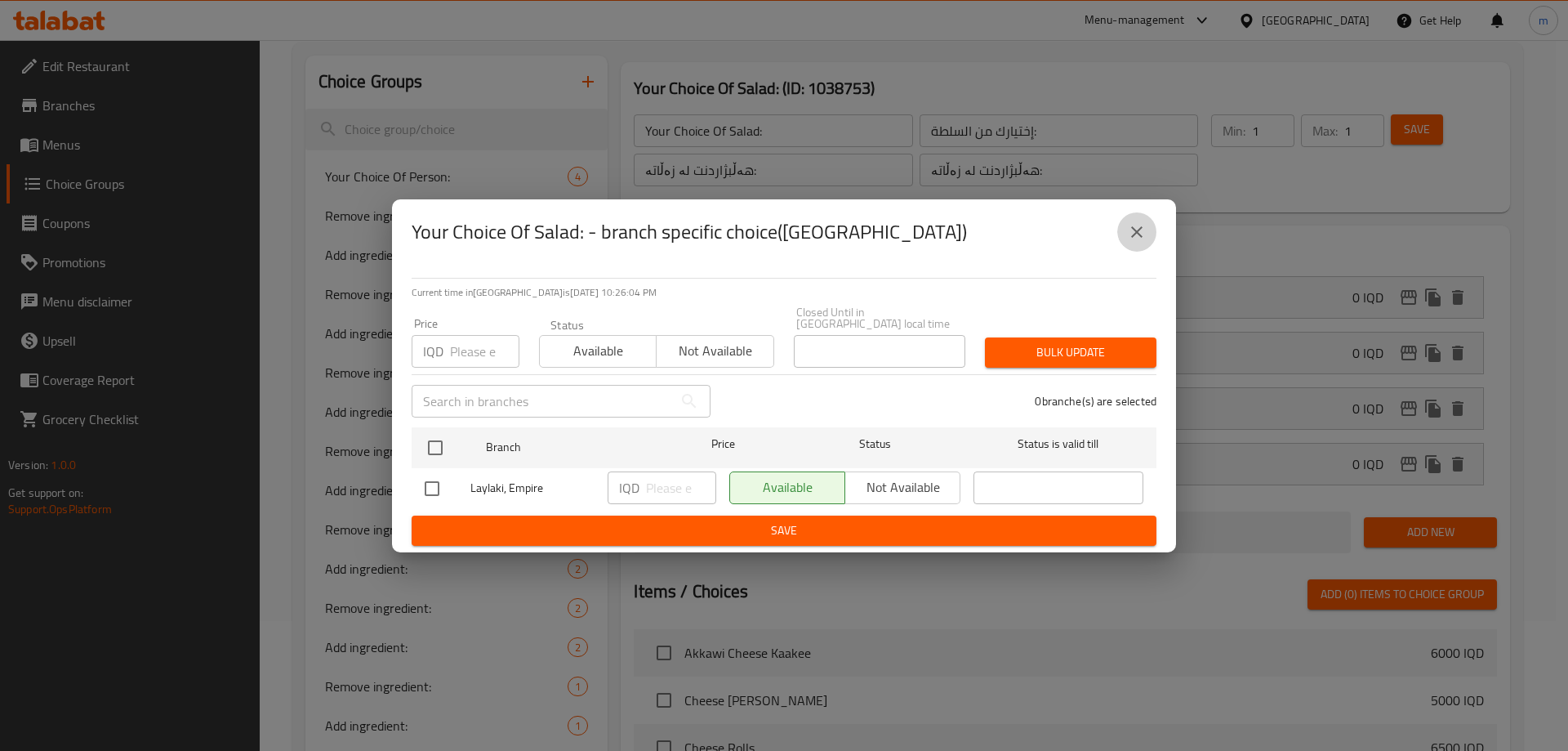
click at [1143, 242] on icon "close" at bounding box center [1136, 232] width 19 height 19
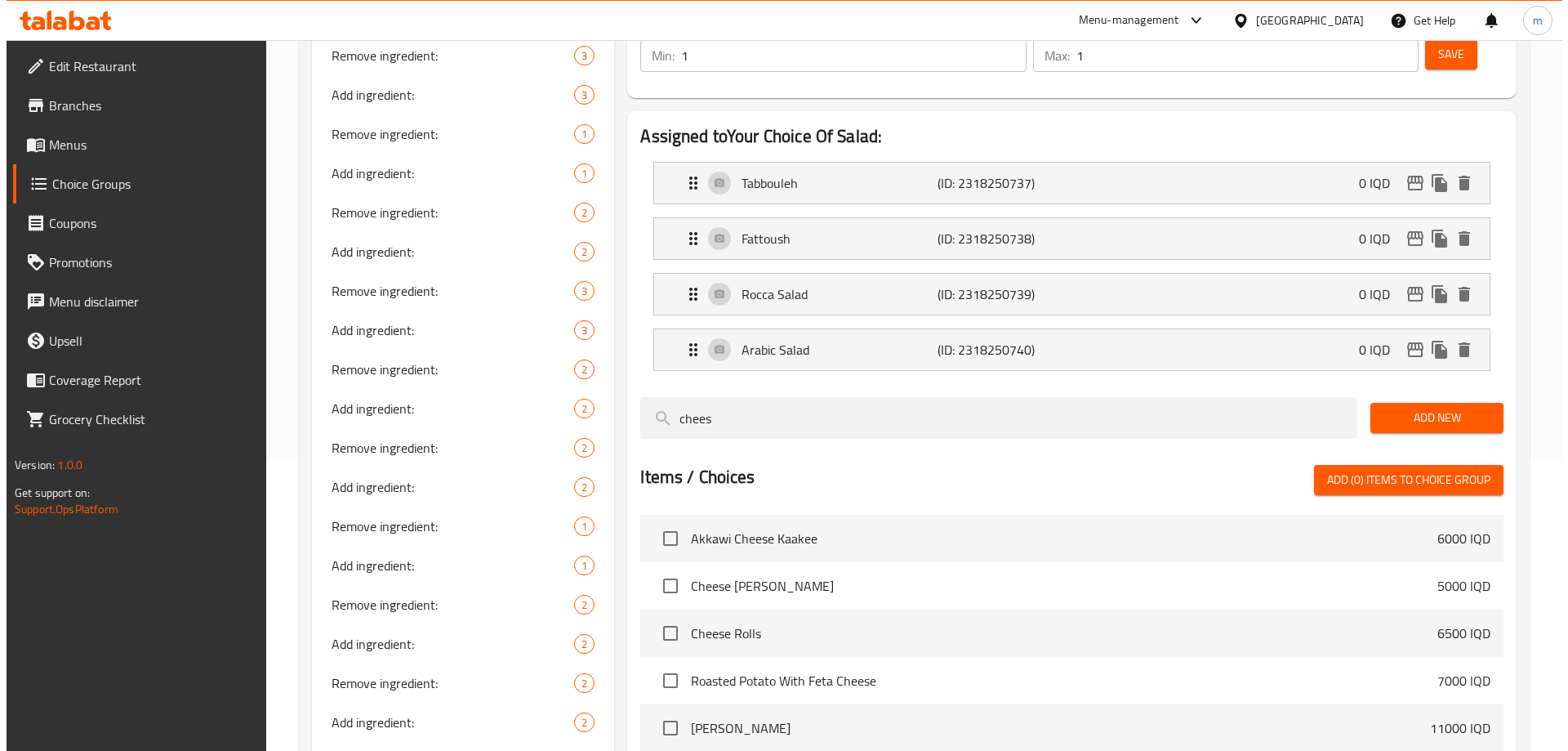
scroll to position [129, 0]
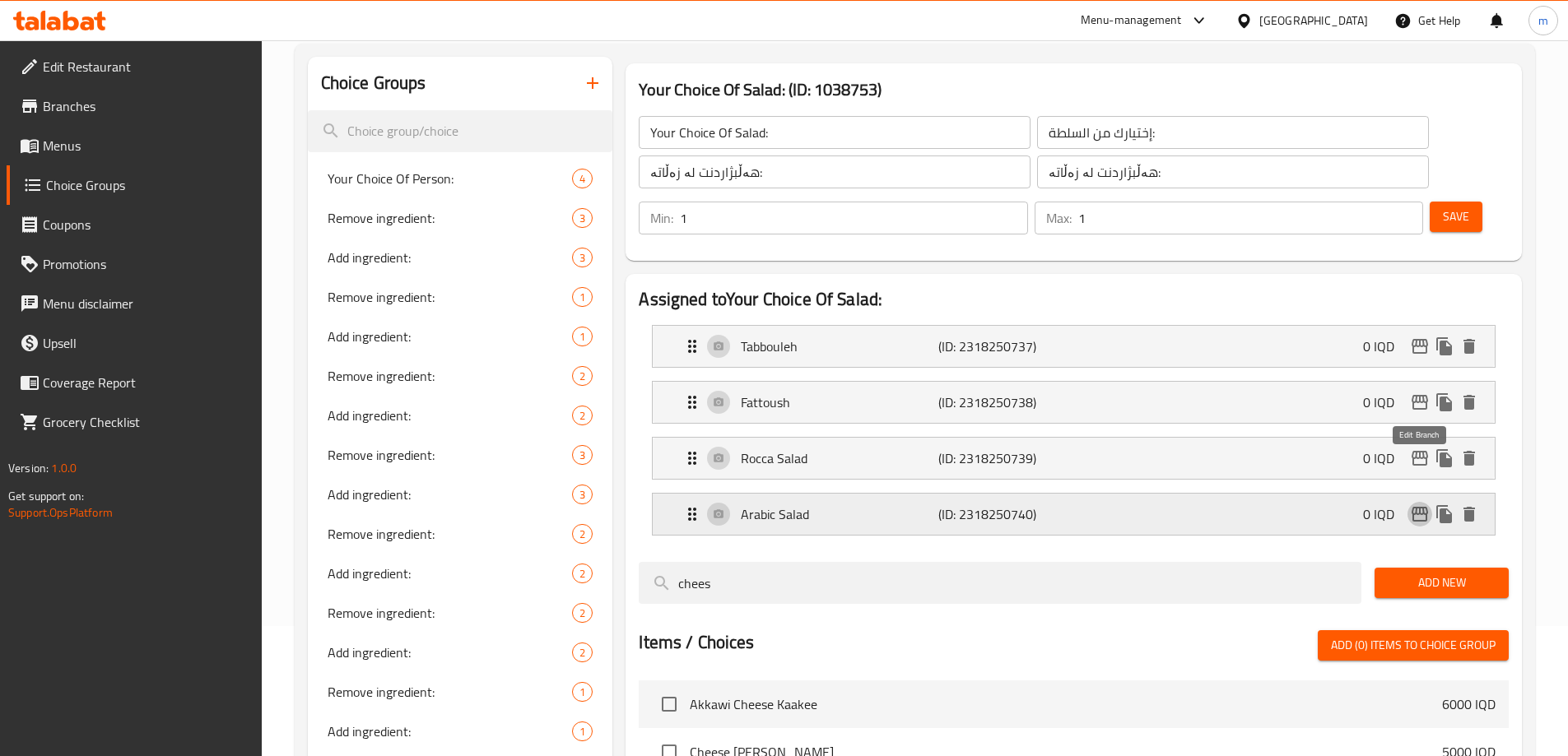
click at [1426, 507] on icon "edit" at bounding box center [1420, 514] width 17 height 15
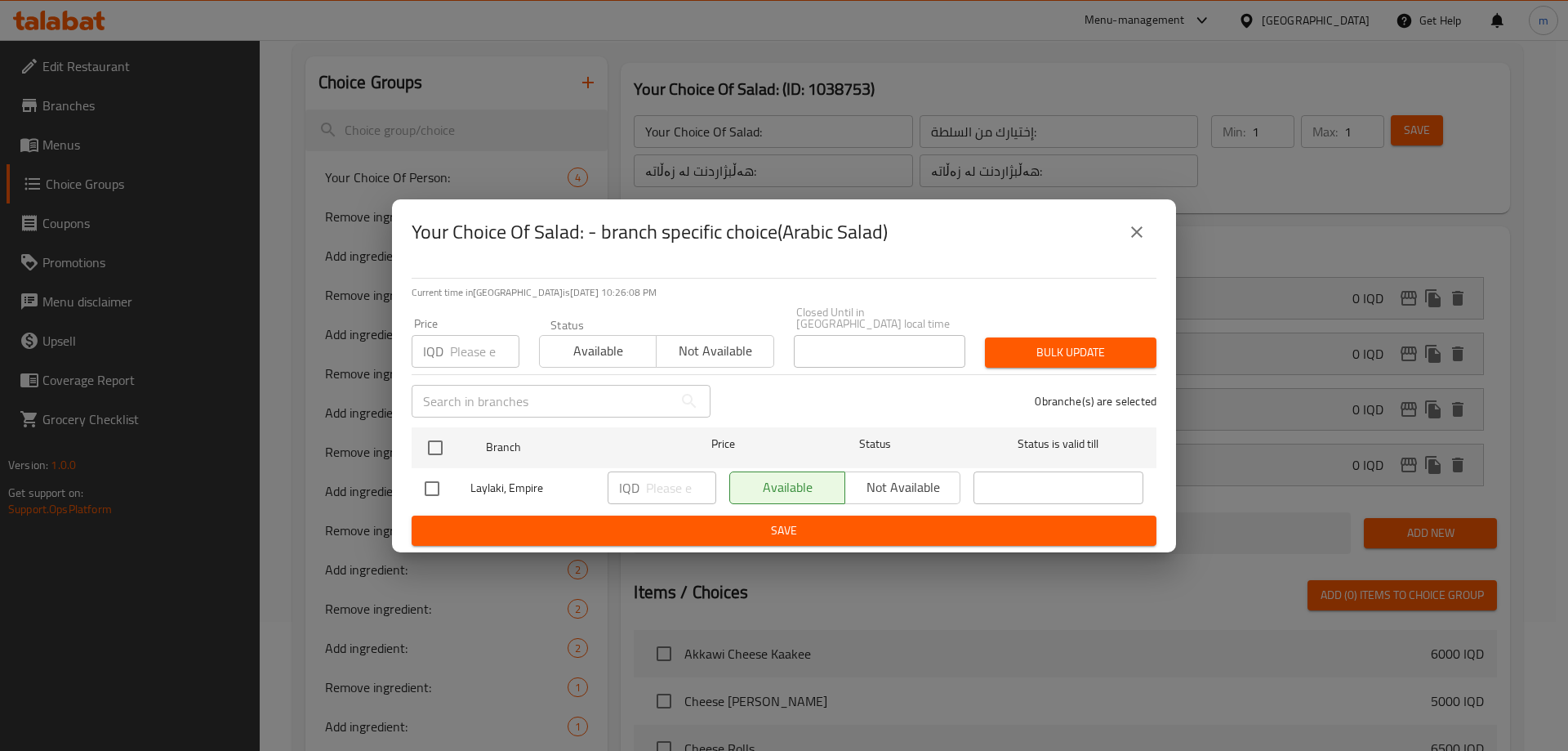
click at [1143, 233] on icon "close" at bounding box center [1136, 232] width 19 height 19
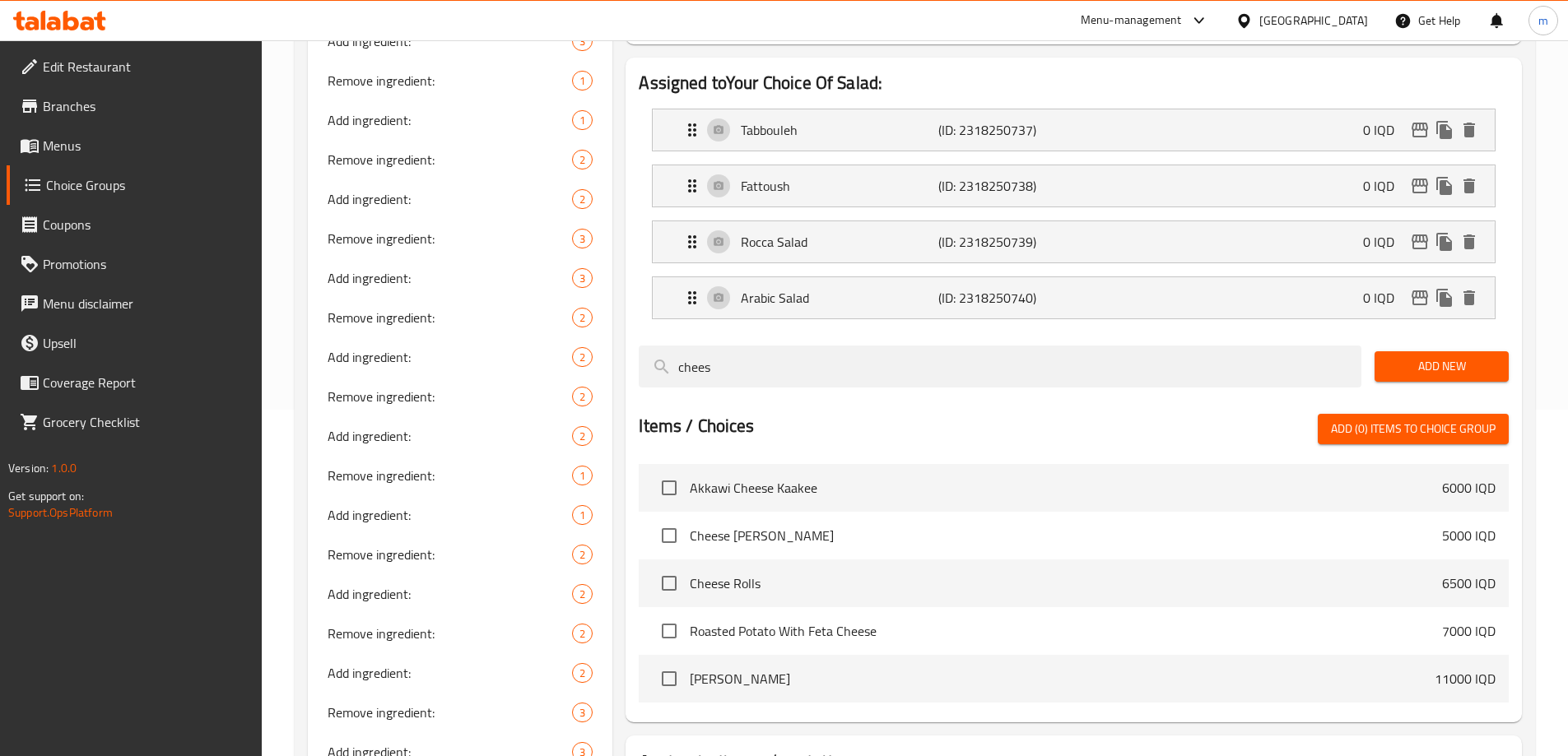
scroll to position [48, 0]
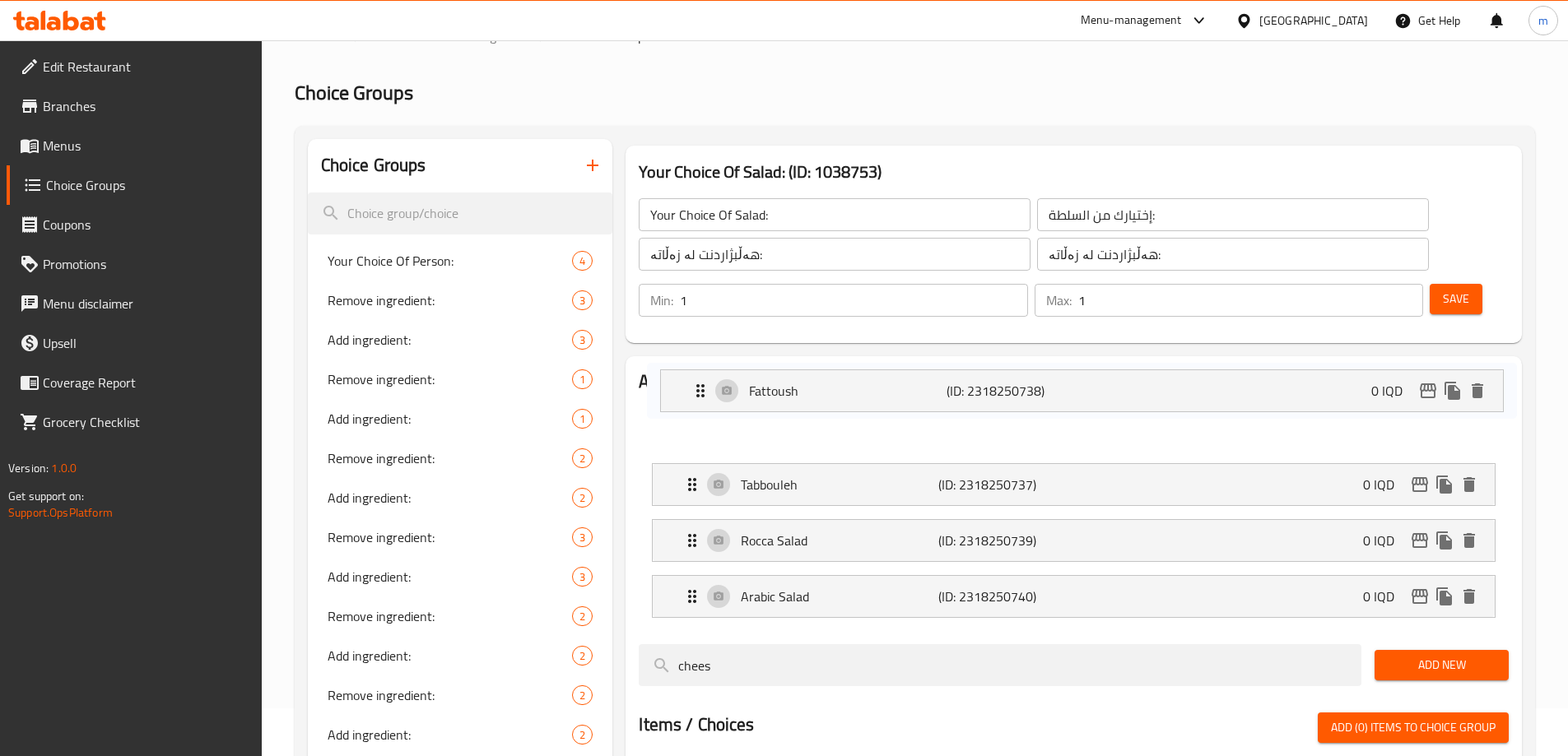
drag, startPoint x: 685, startPoint y: 437, endPoint x: 693, endPoint y: 343, distance: 94.3
click at [695, 394] on nav "Tabbouleh (ID: 2318250737) 0 IQD Name (En) Tabbouleh Name (En) Name (Ar) تبولة …" at bounding box center [1073, 512] width 870 height 237
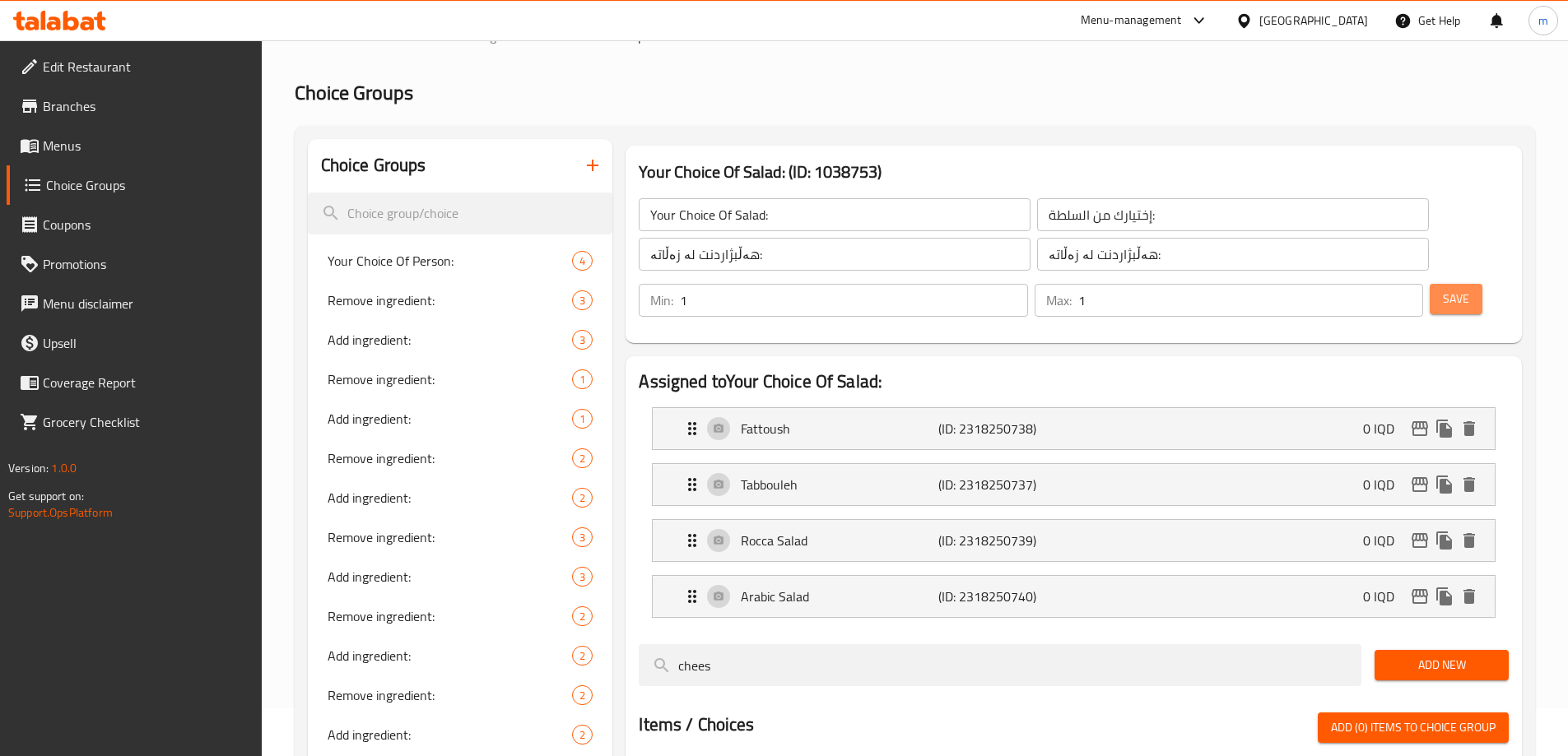
click at [1443, 288] on span "Save" at bounding box center [1456, 298] width 27 height 20
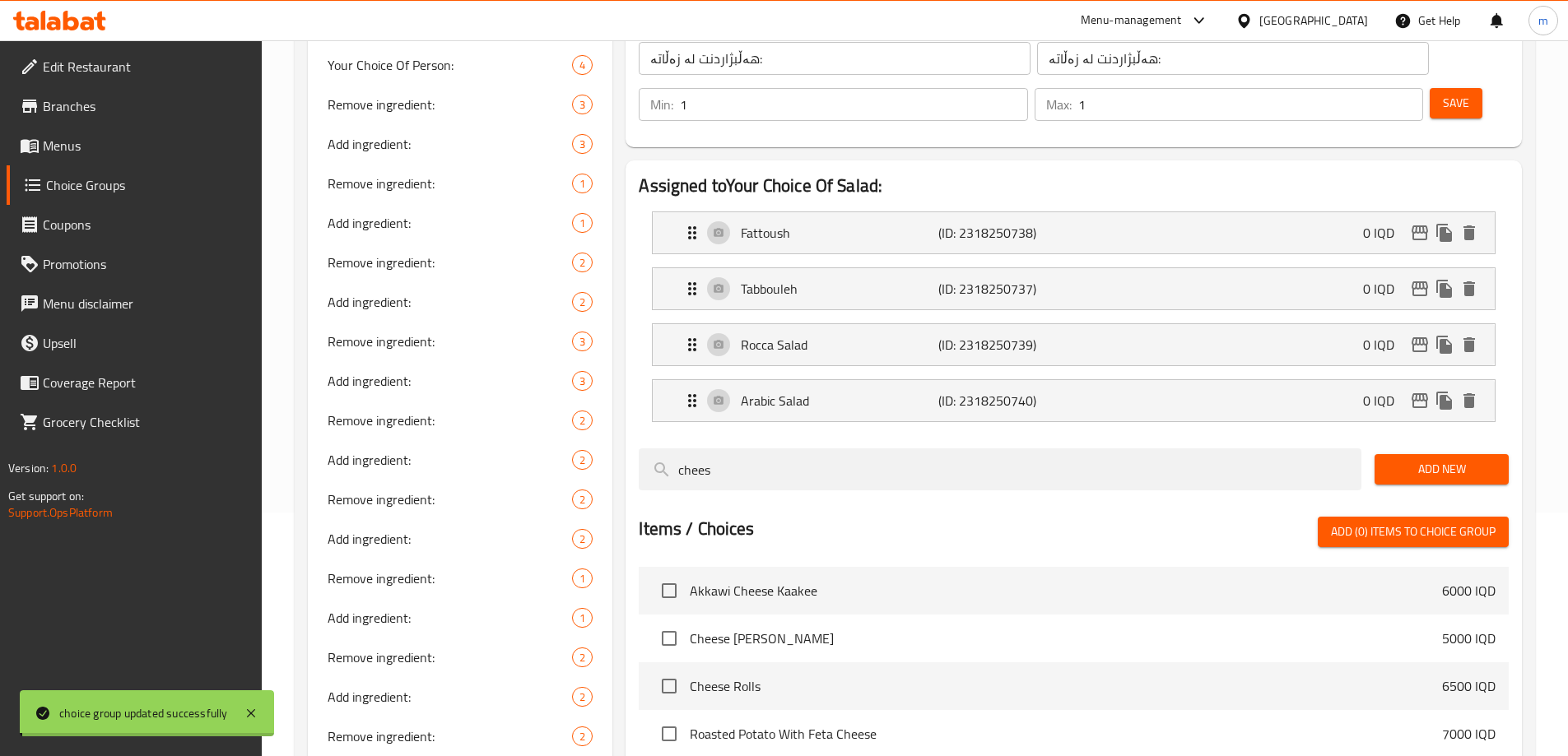
scroll to position [224, 0]
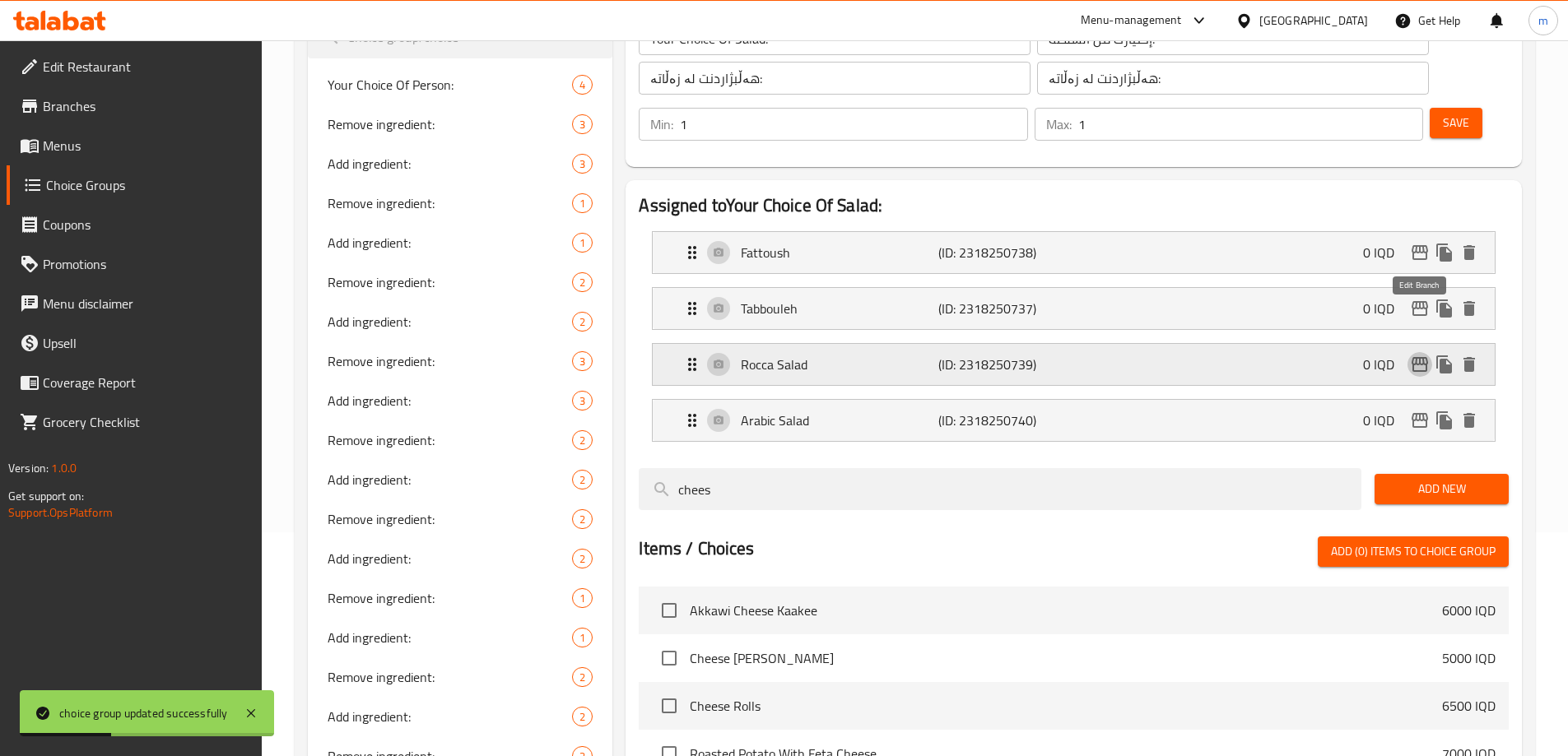
click at [1425, 354] on icon "edit" at bounding box center [1420, 364] width 20 height 20
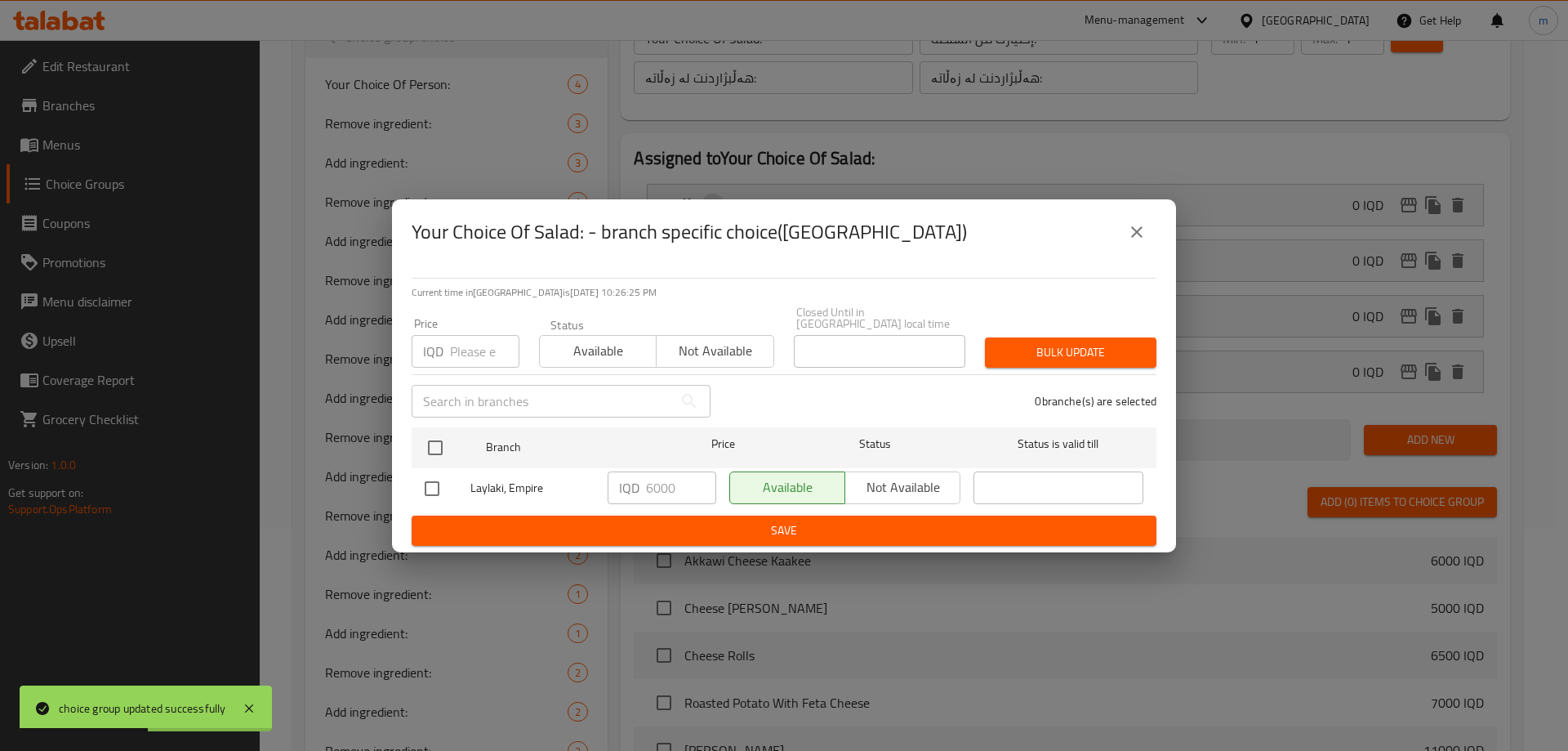
click at [433, 485] on input "checkbox" at bounding box center [432, 488] width 34 height 34
checkbox input "true"
click at [652, 484] on input "6000" at bounding box center [681, 487] width 70 height 33
click at [652, 482] on input "6000" at bounding box center [681, 487] width 70 height 33
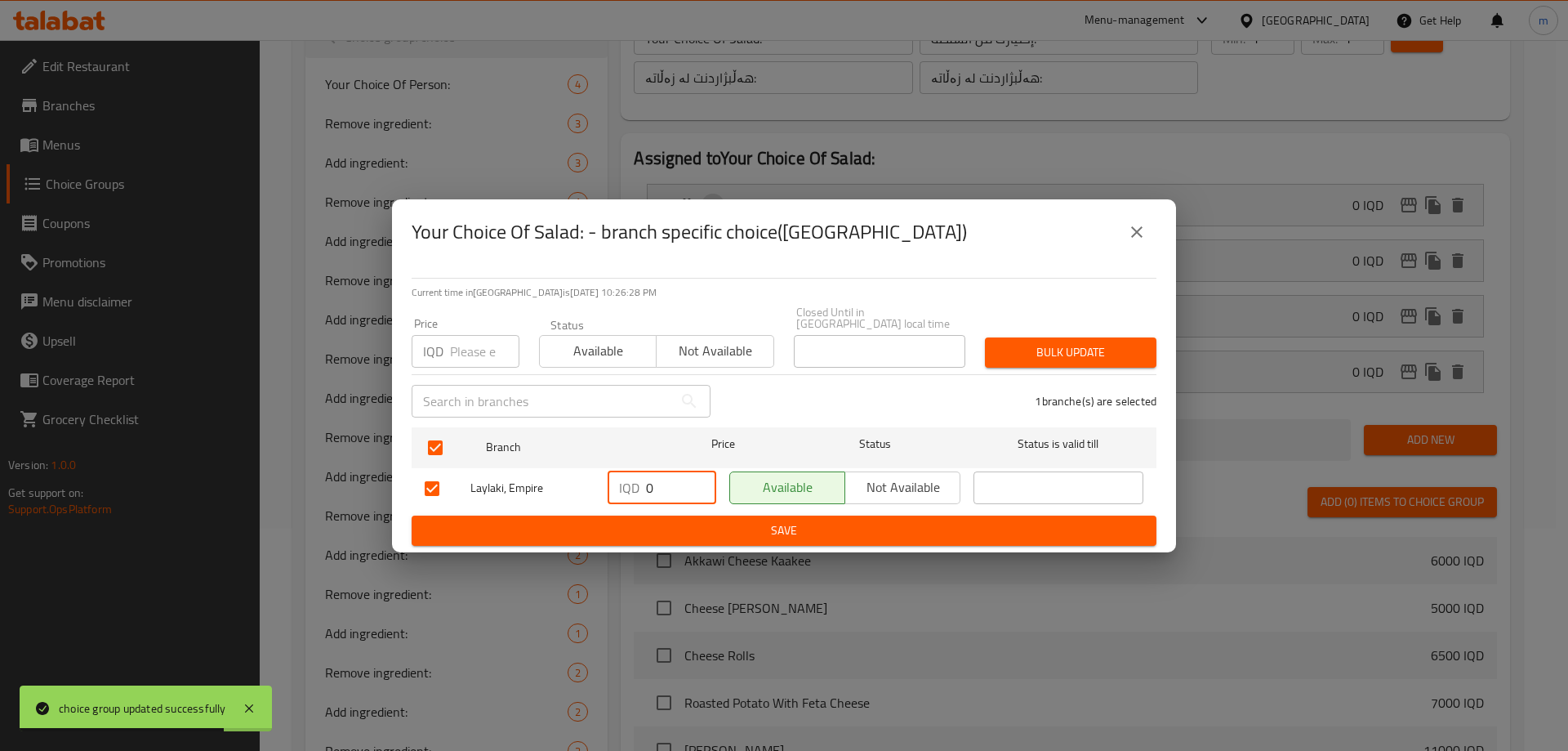
type input "0"
click at [644, 509] on ul "Branch Price Status Status is valid till Laylaki, Empire IQD 0 ​ Available Not …" at bounding box center [783, 468] width 744 height 95
click at [650, 520] on span "Save" at bounding box center [784, 530] width 719 height 20
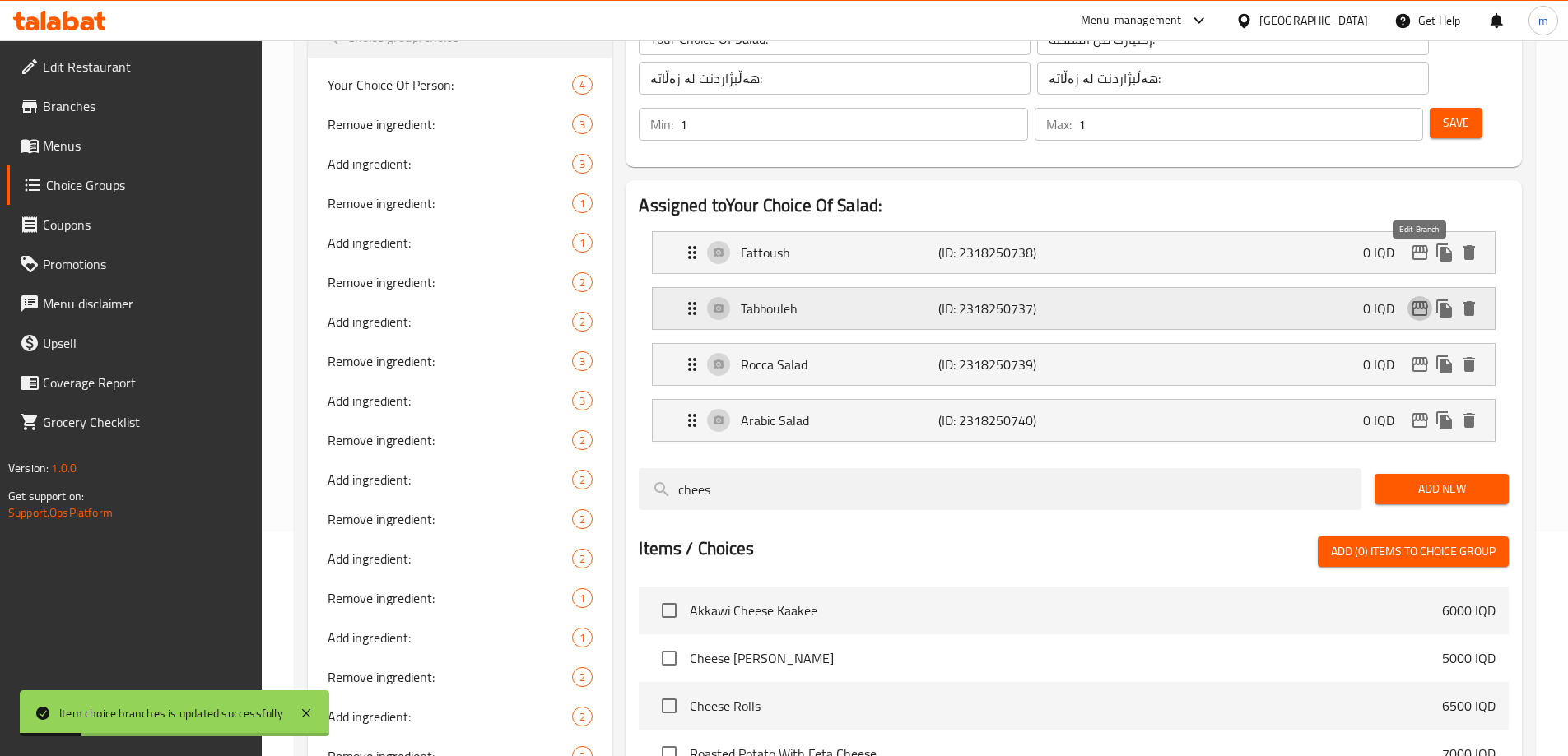
click at [1419, 298] on icon "edit" at bounding box center [1420, 308] width 20 height 20
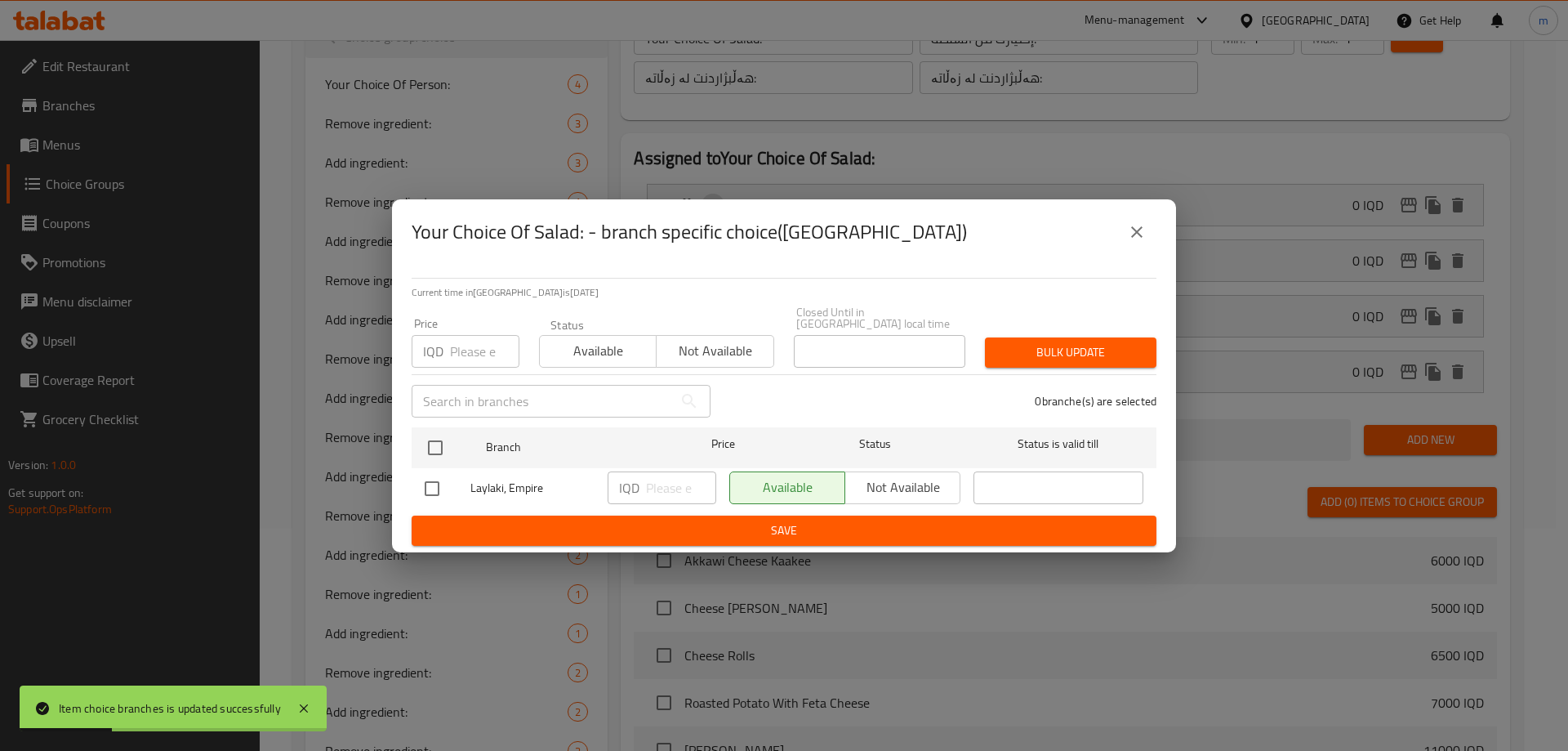
click at [1134, 242] on icon "close" at bounding box center [1136, 232] width 19 height 19
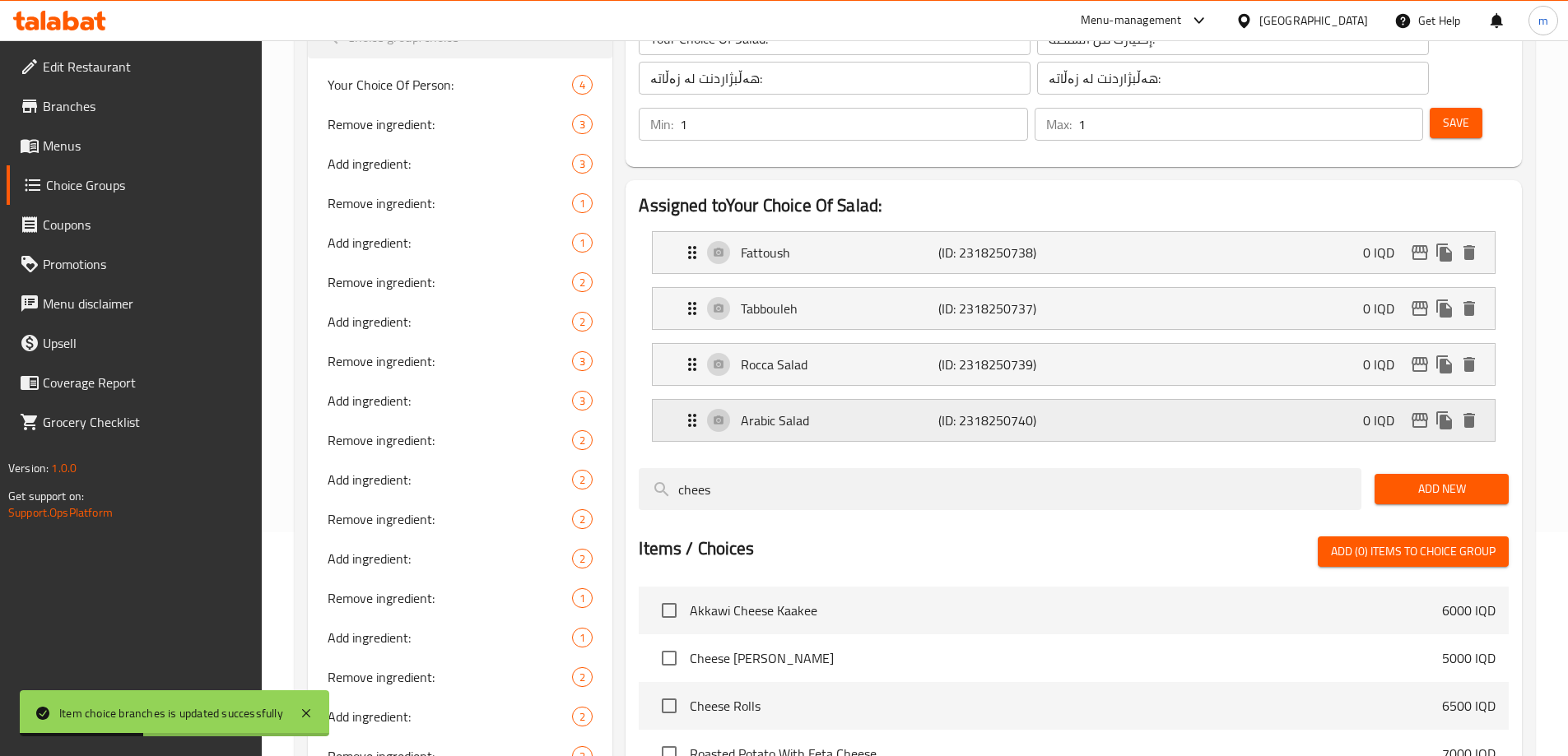
click at [1412, 411] on icon "edit" at bounding box center [1420, 421] width 20 height 20
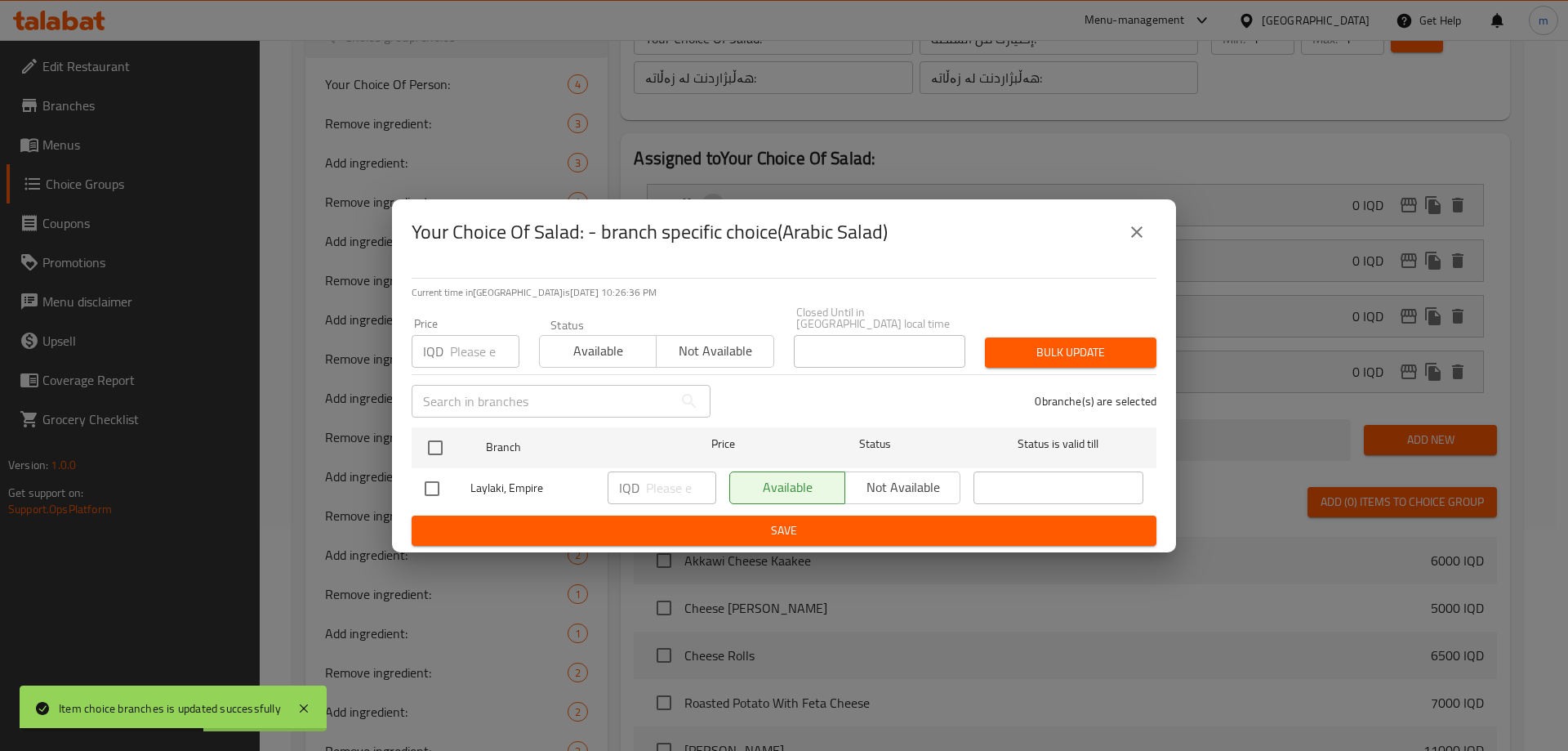
click at [1124, 246] on button "close" at bounding box center [1136, 232] width 39 height 39
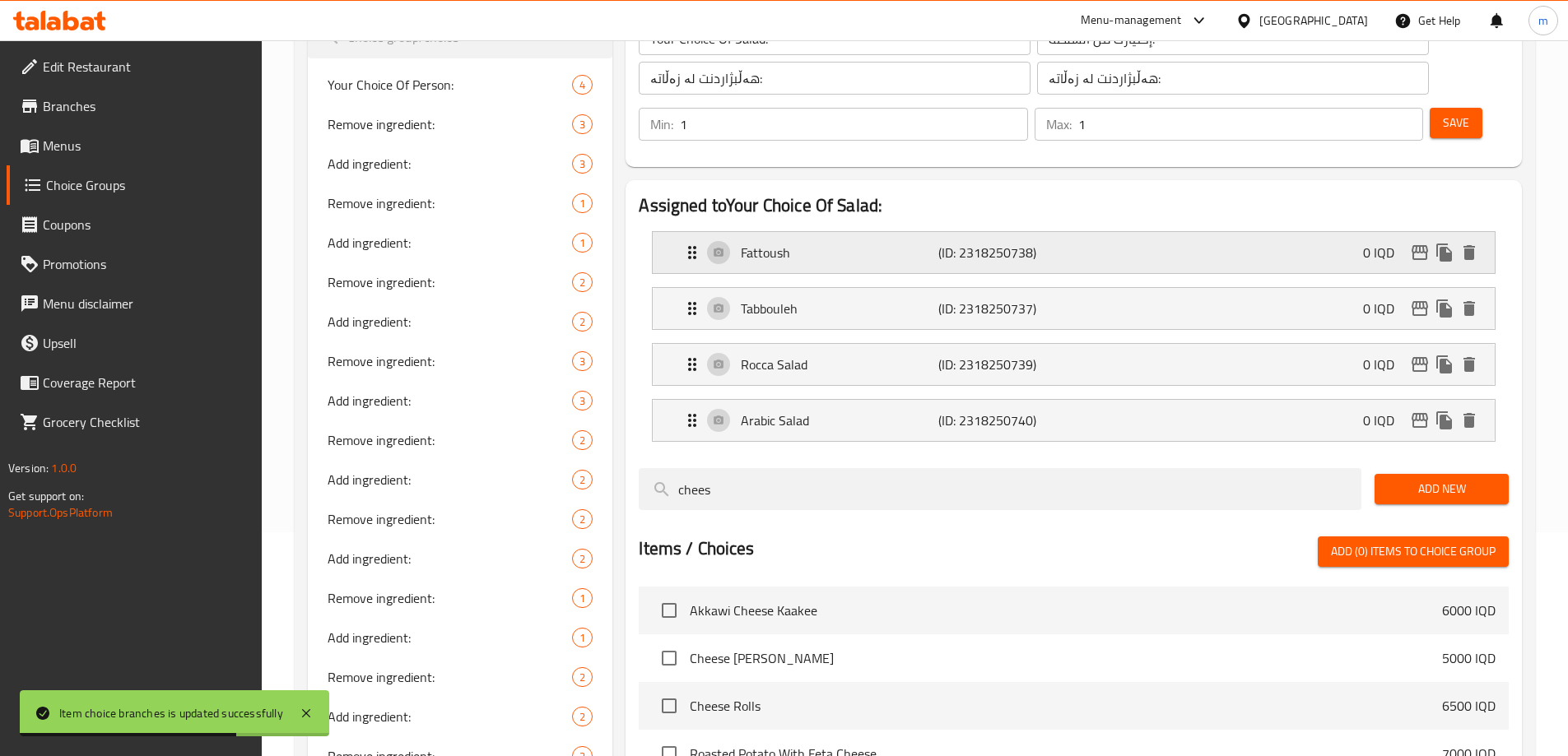
click at [1414, 240] on button "edit" at bounding box center [1420, 253] width 25 height 25
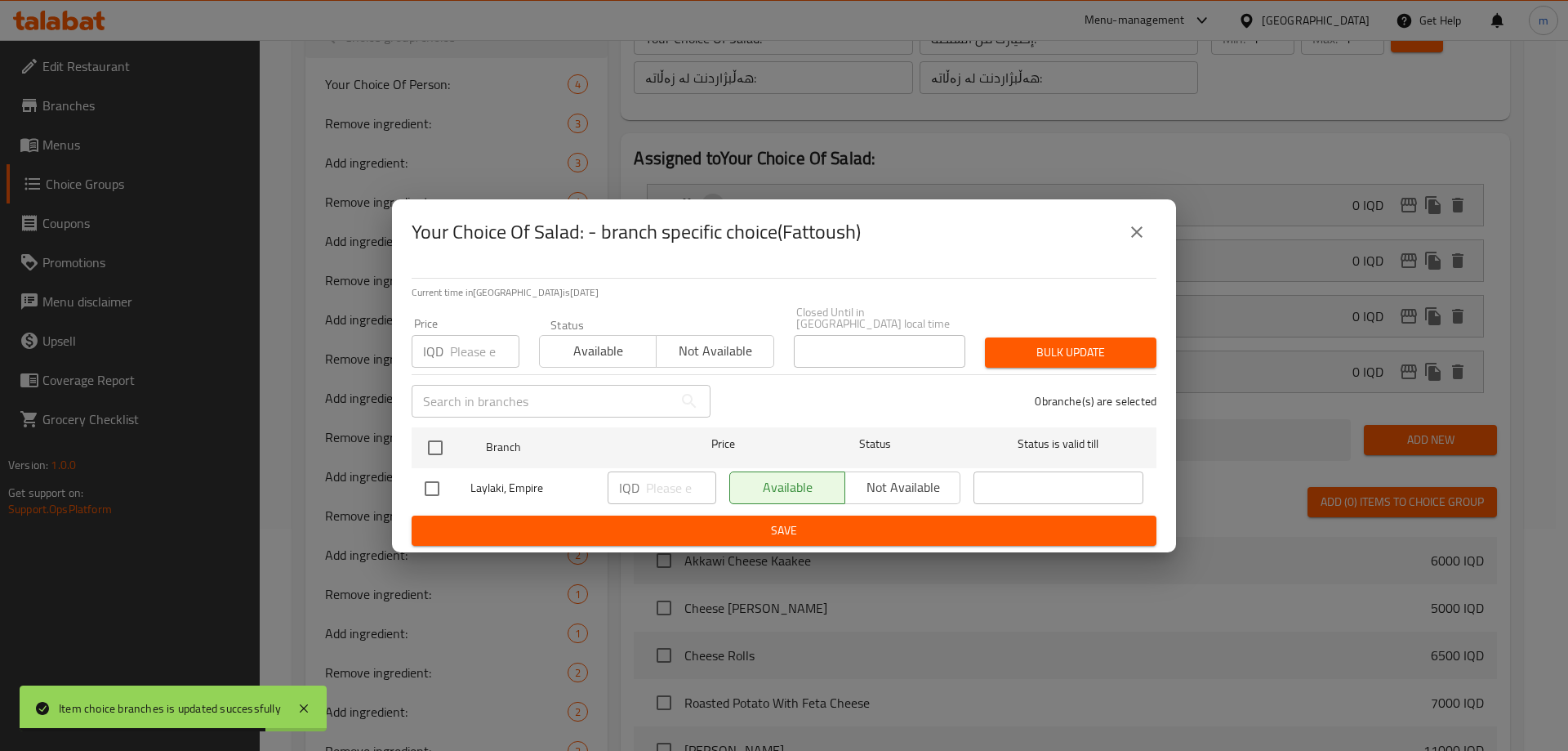
click at [1144, 233] on icon "close" at bounding box center [1136, 232] width 19 height 19
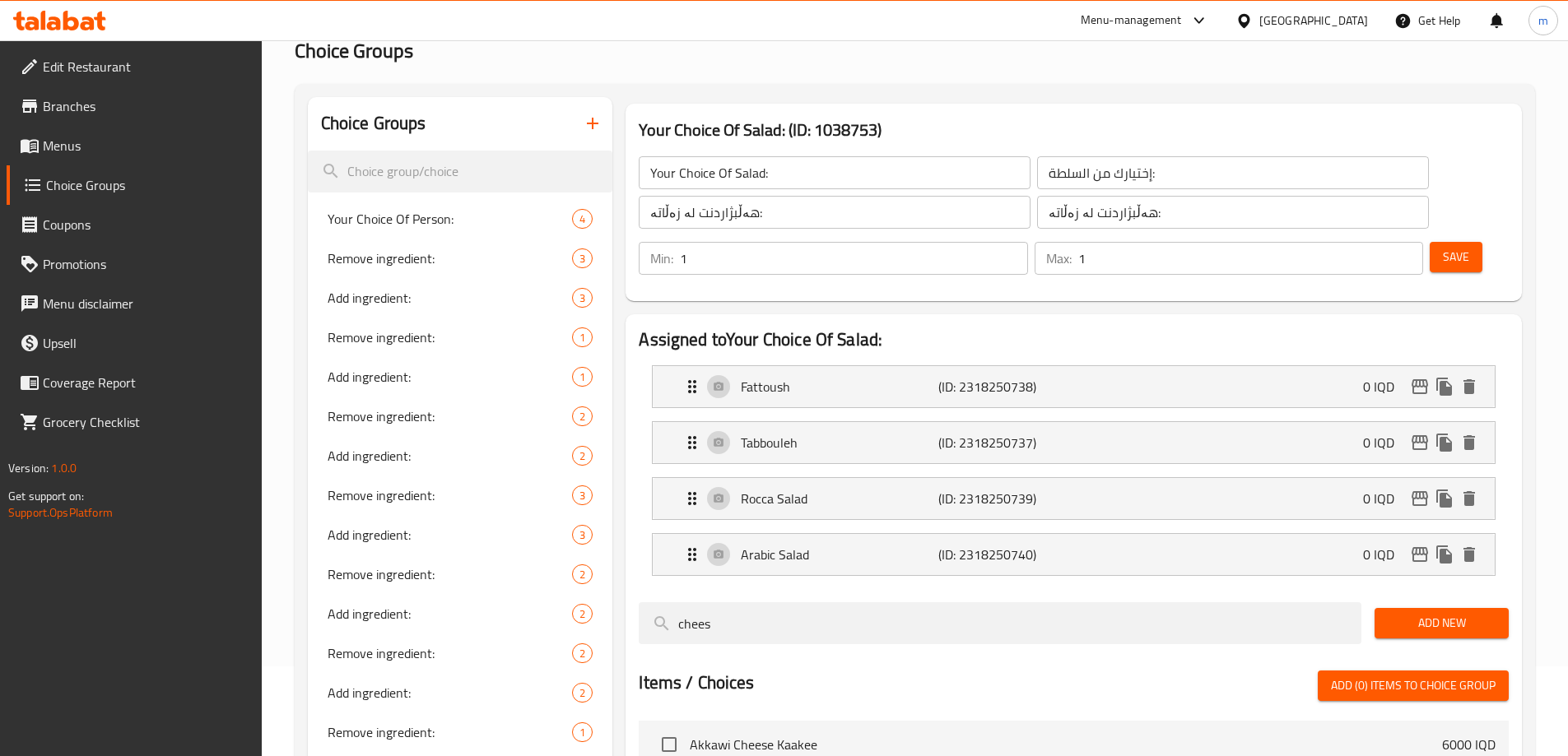
scroll to position [0, 0]
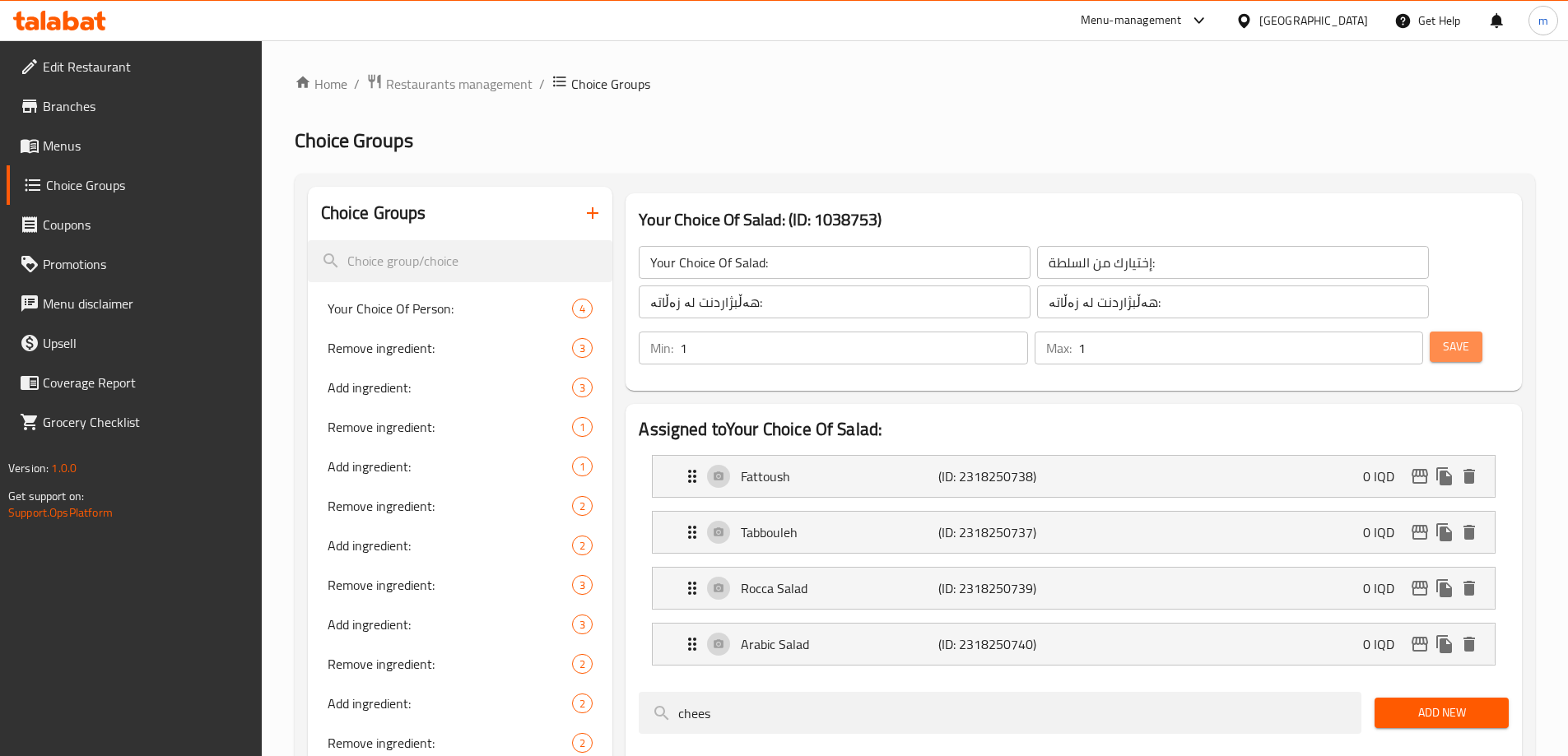
click at [1437, 332] on button "Save" at bounding box center [1455, 347] width 52 height 30
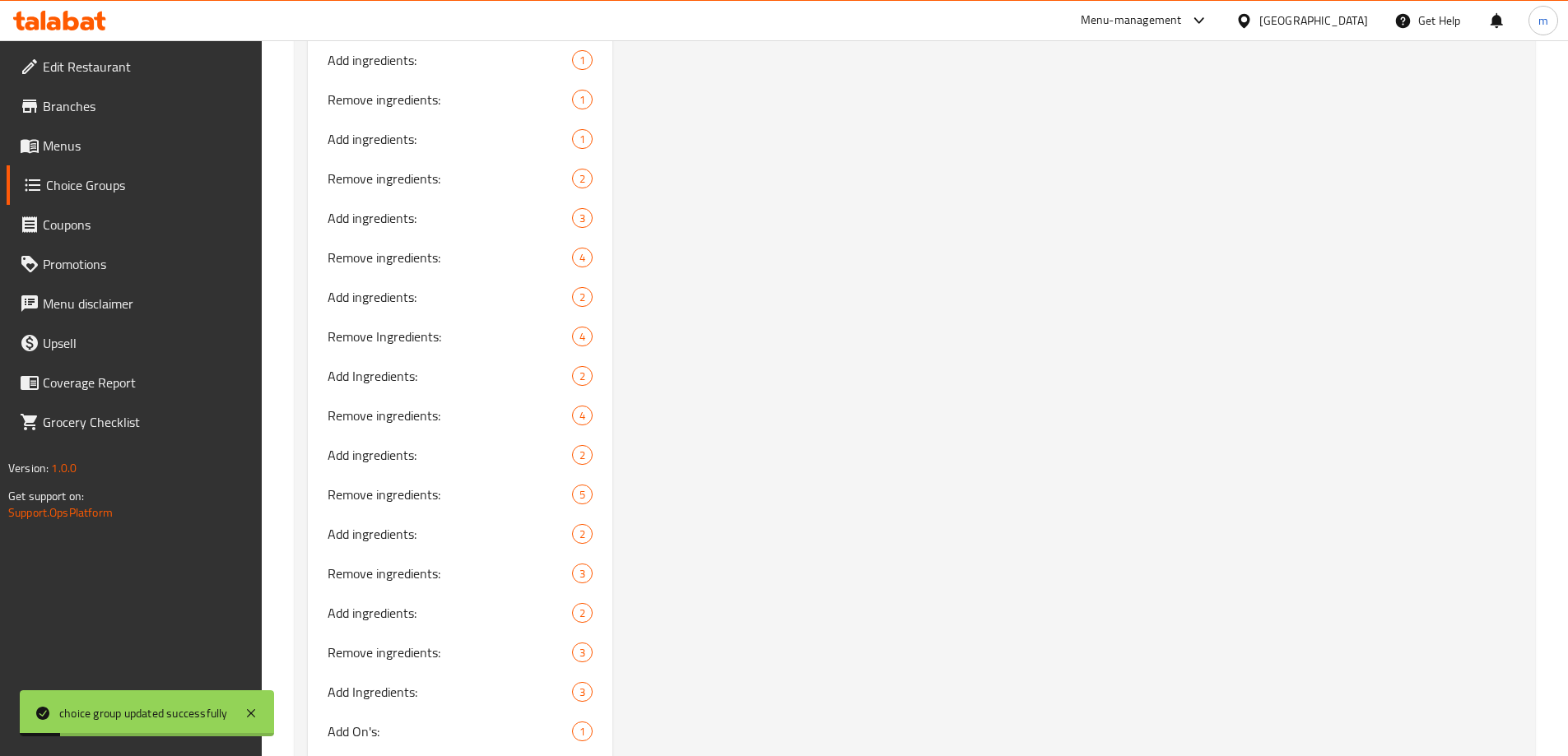
scroll to position [2626, 0]
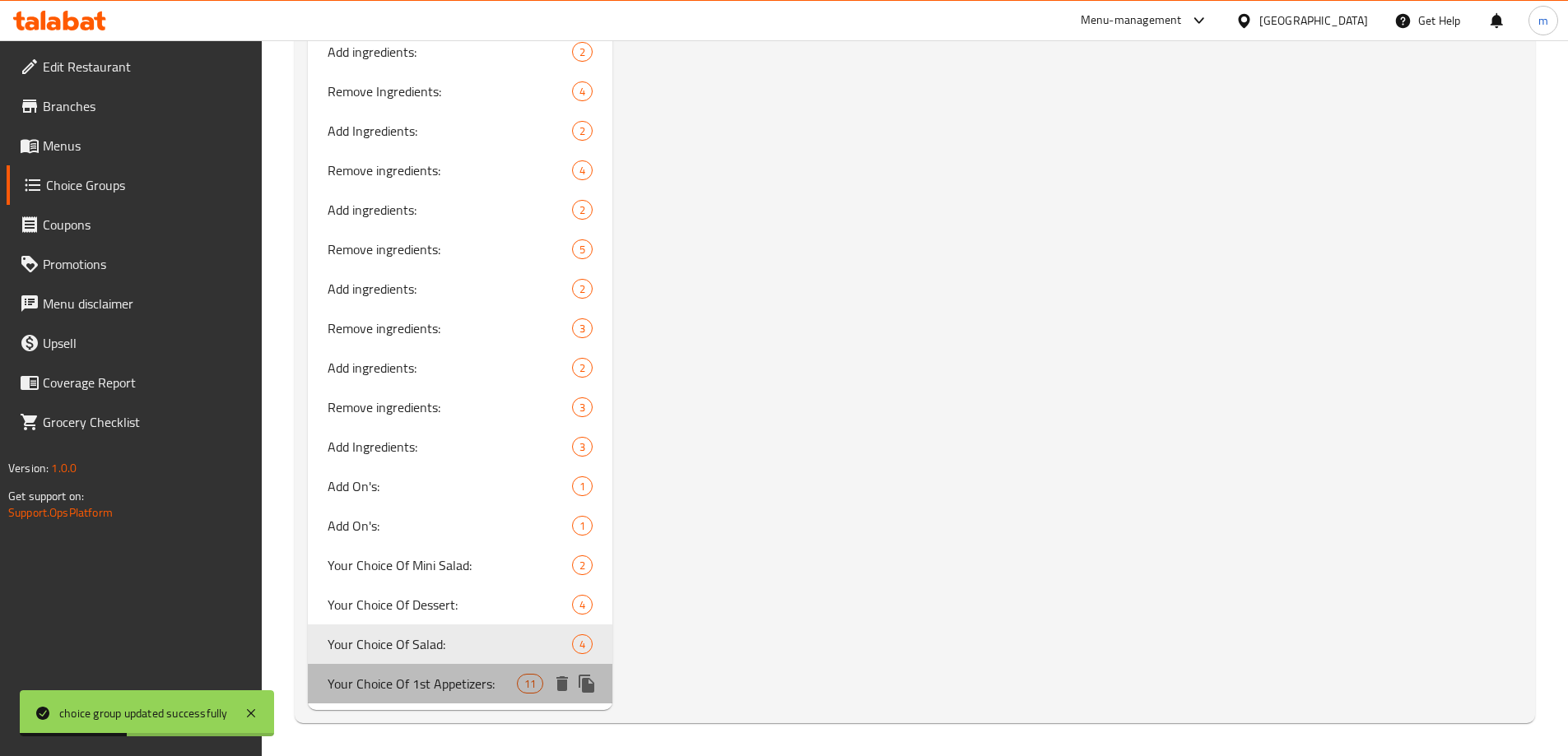
click at [368, 693] on span "Your Choice Of 1st Appetizers:" at bounding box center [423, 683] width 190 height 20
type input "Your Choice Of 1st Appetizers:"
type input "إختيارك من مقبلات الاول:"
type input "هەڵبژاردنت لە موقەبیلاتی یەکەم:"
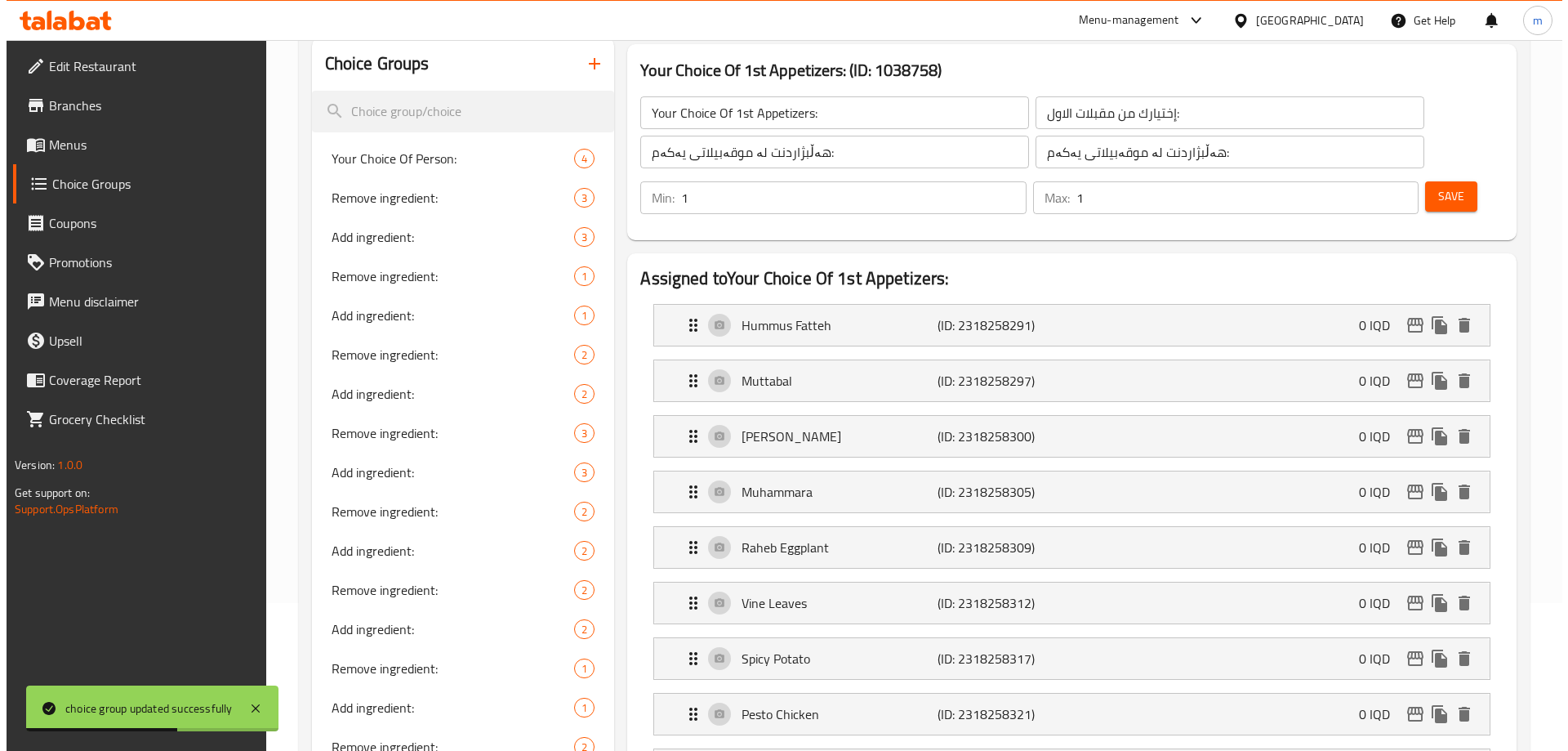
scroll to position [106, 0]
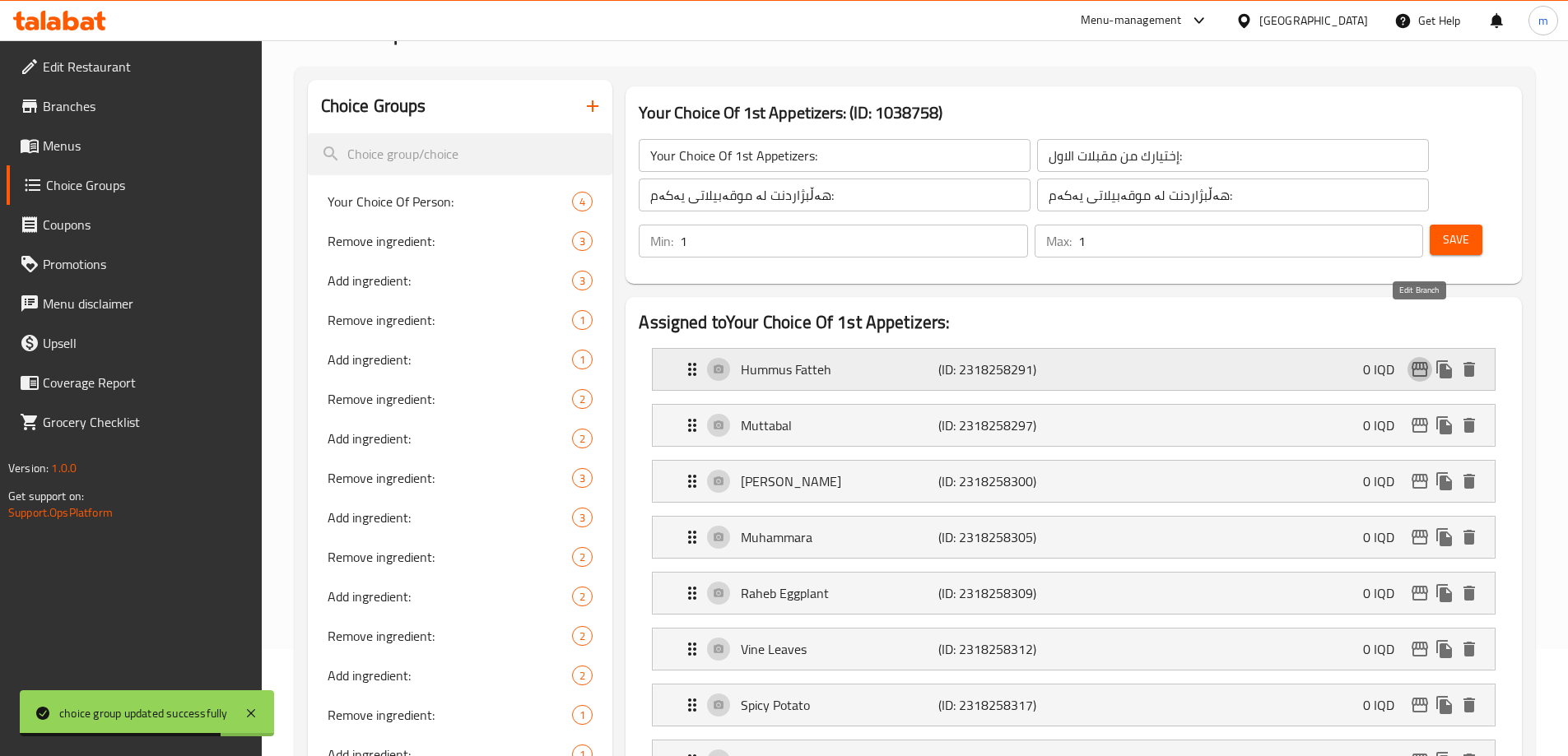
click at [1426, 362] on icon "edit" at bounding box center [1420, 369] width 17 height 15
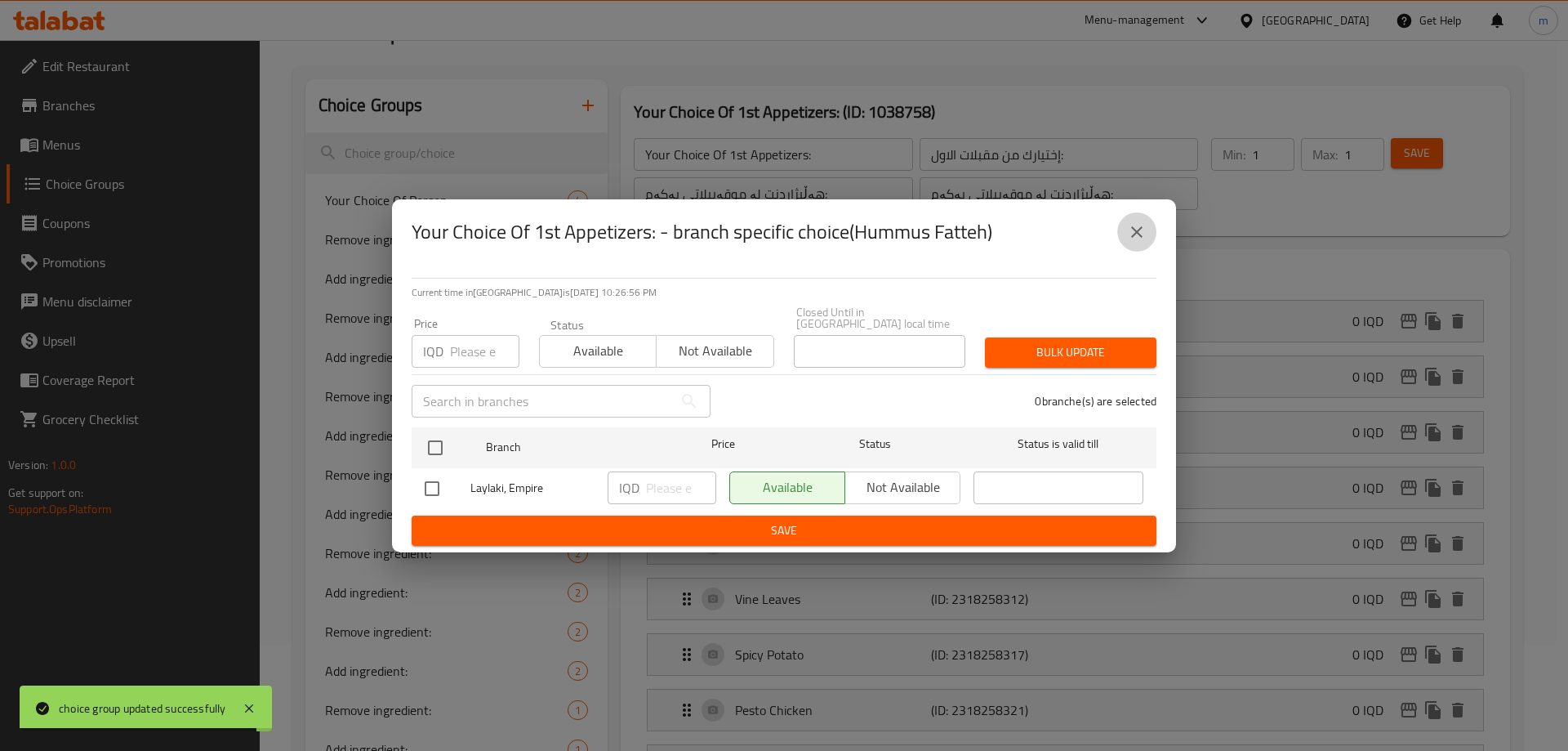
click at [1137, 241] on icon "close" at bounding box center [1136, 232] width 19 height 19
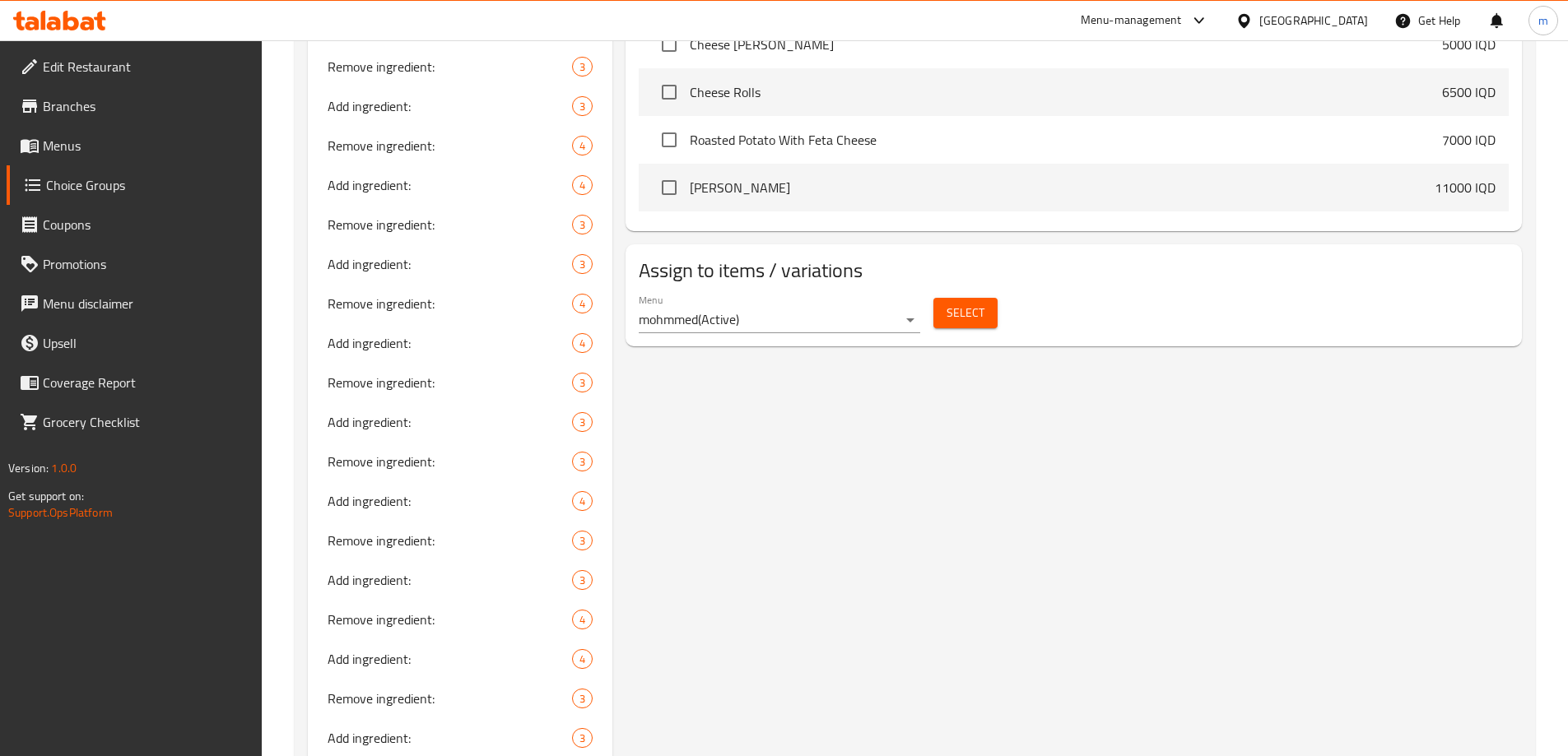
scroll to position [1217, 0]
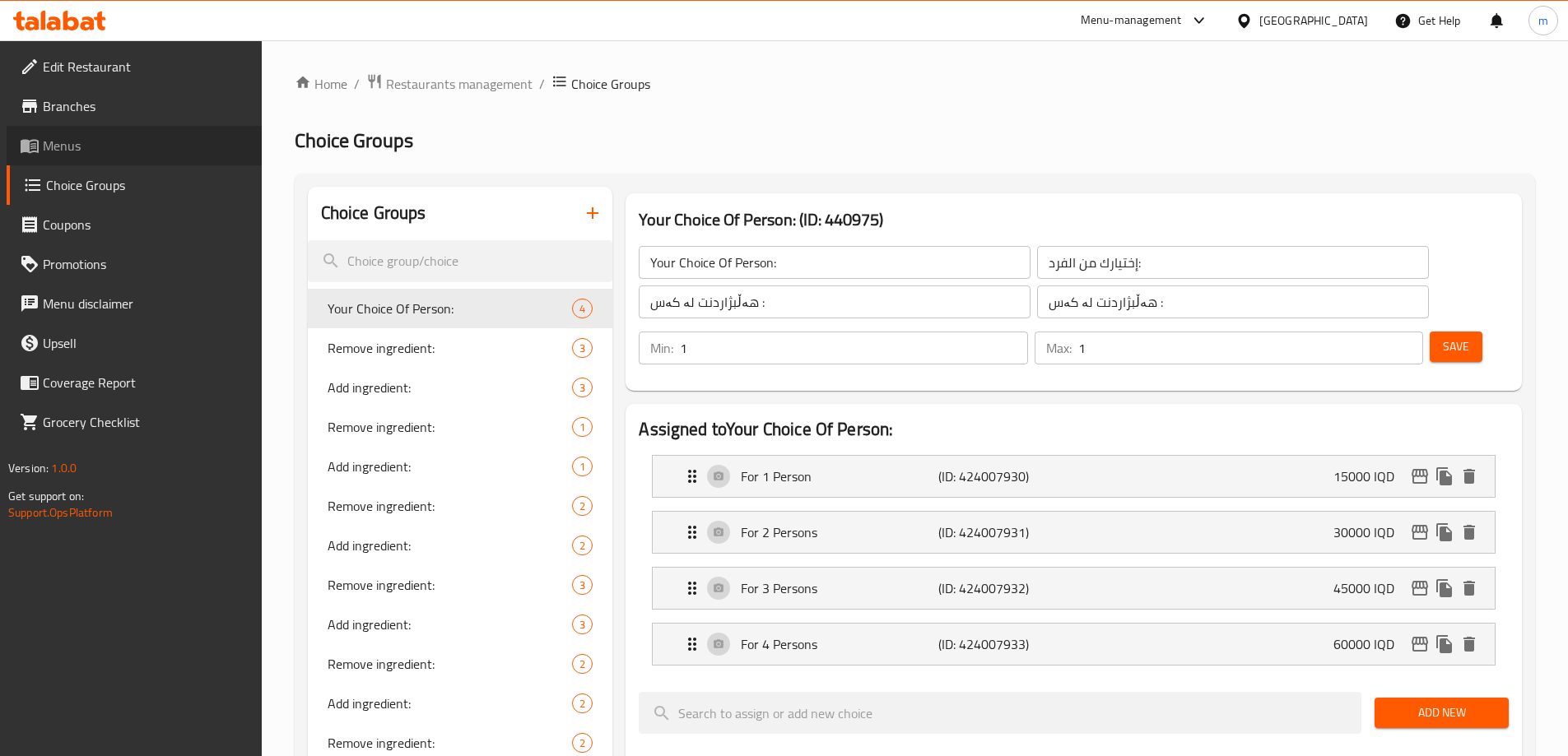
click at [50, 152] on span "Menus" at bounding box center [146, 146] width 206 height 20
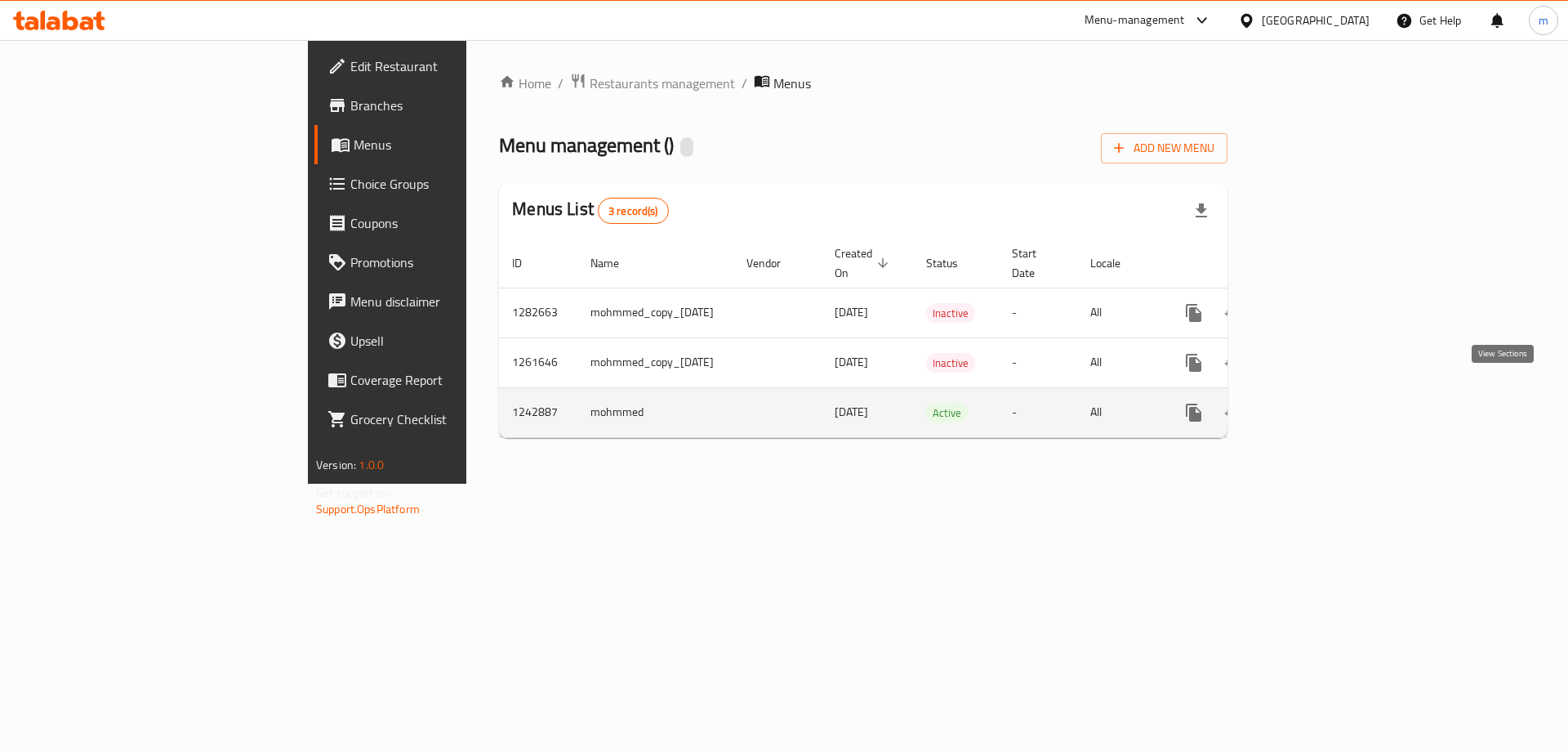
click at [1319, 405] on icon "enhanced table" at bounding box center [1311, 413] width 15 height 15
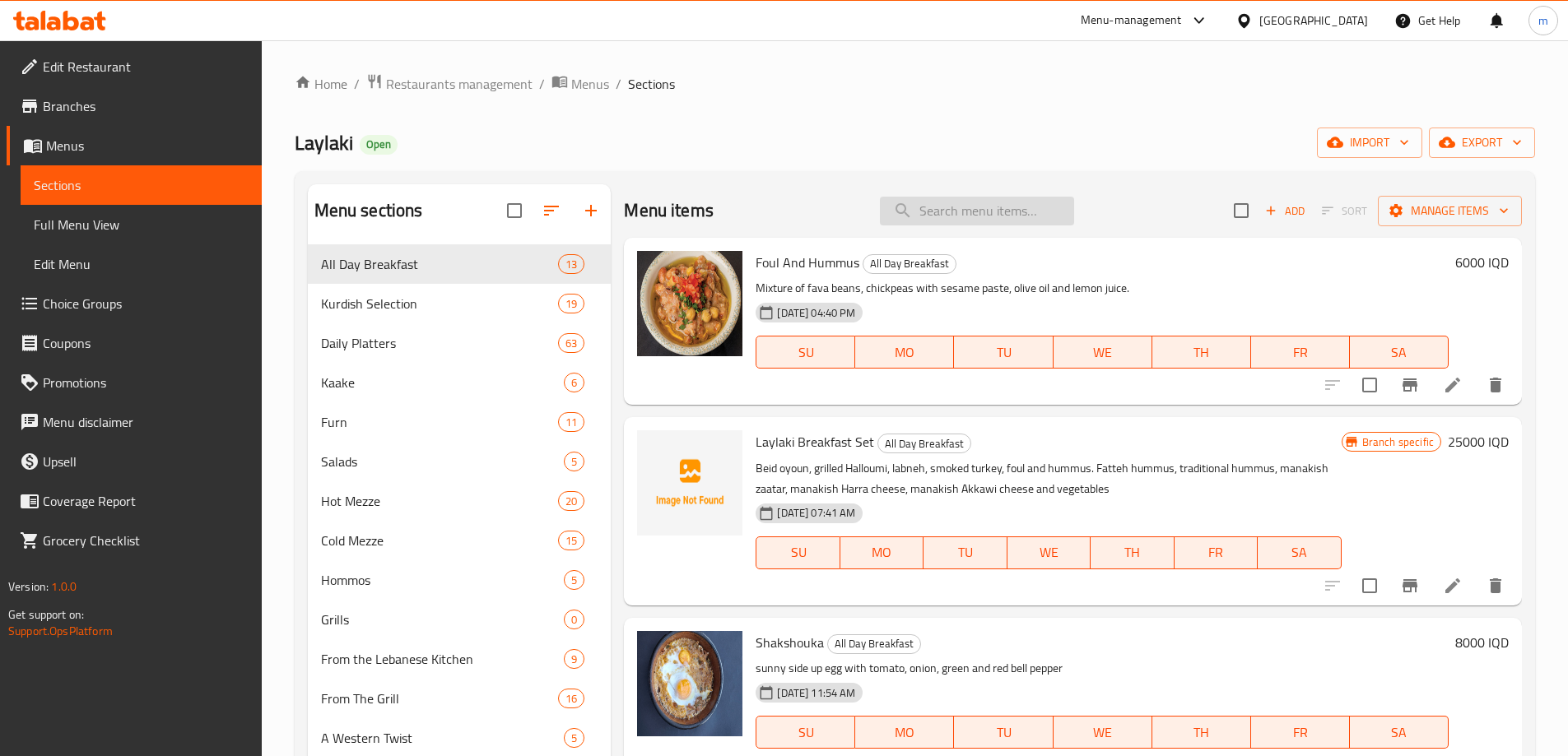
click at [917, 211] on input "search" at bounding box center [977, 211] width 194 height 28
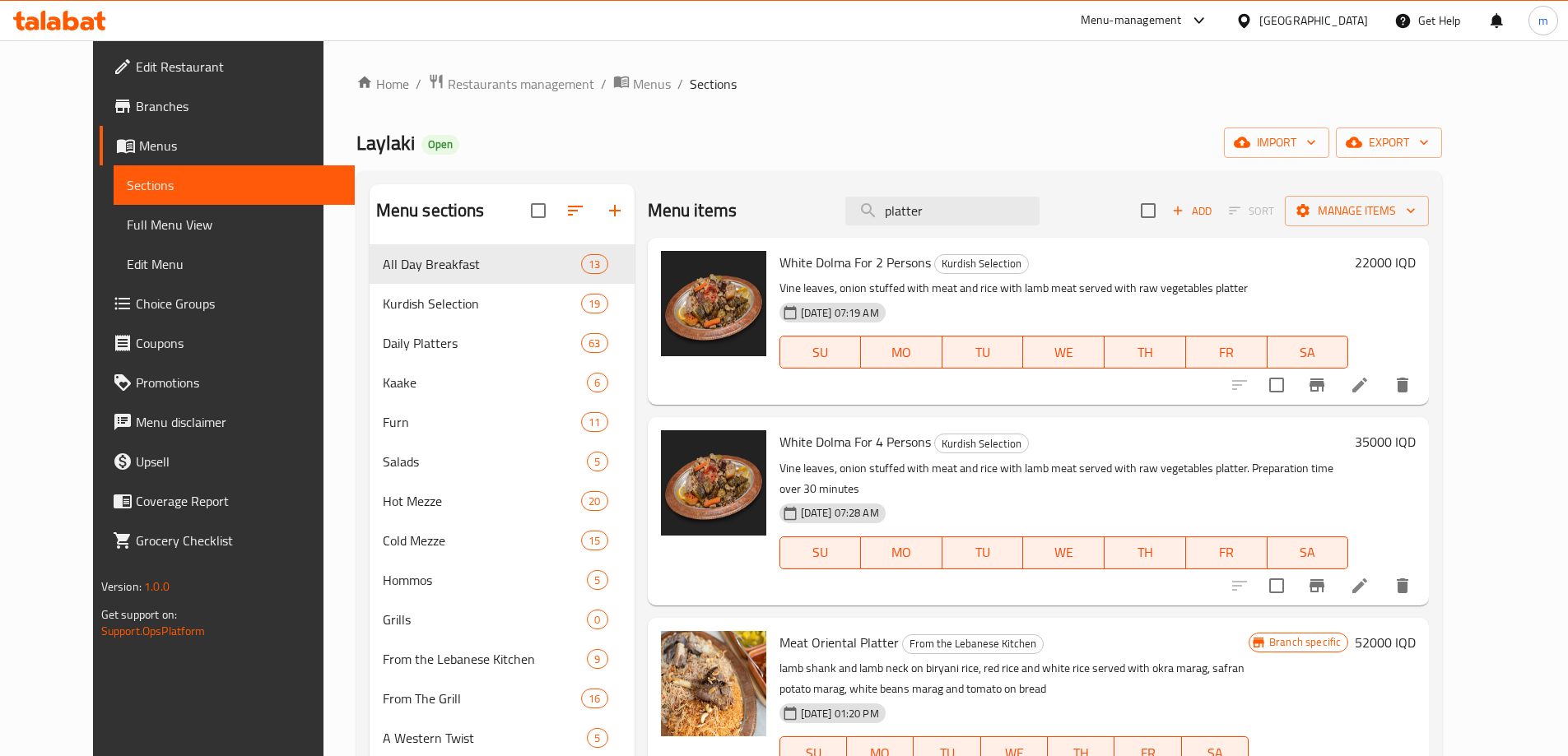
drag, startPoint x: 969, startPoint y: 217, endPoint x: 856, endPoint y: 219, distance: 113.0
click at [856, 219] on div "Menu items platter Add Sort Manage items" at bounding box center [1038, 211] width 782 height 53
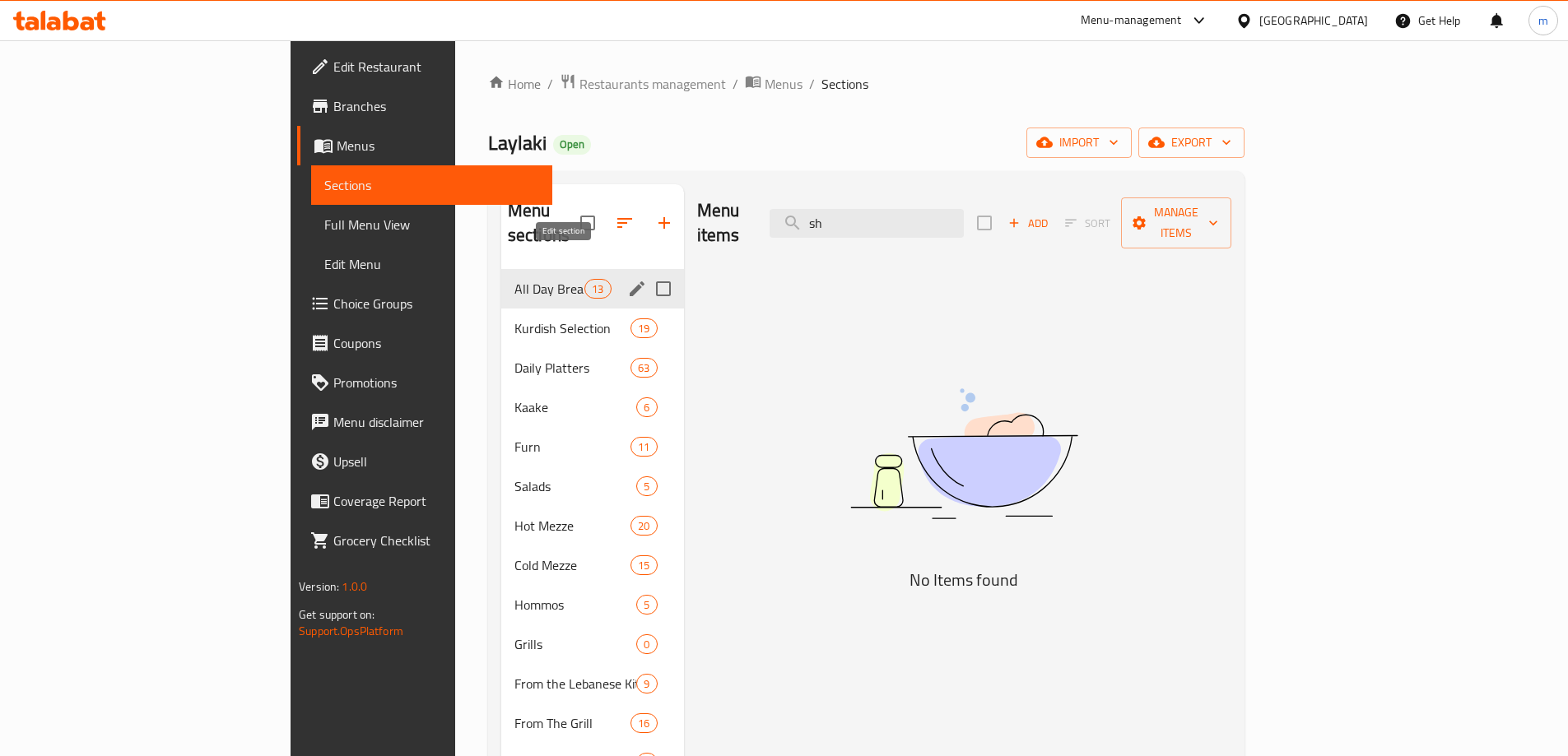
type input "s"
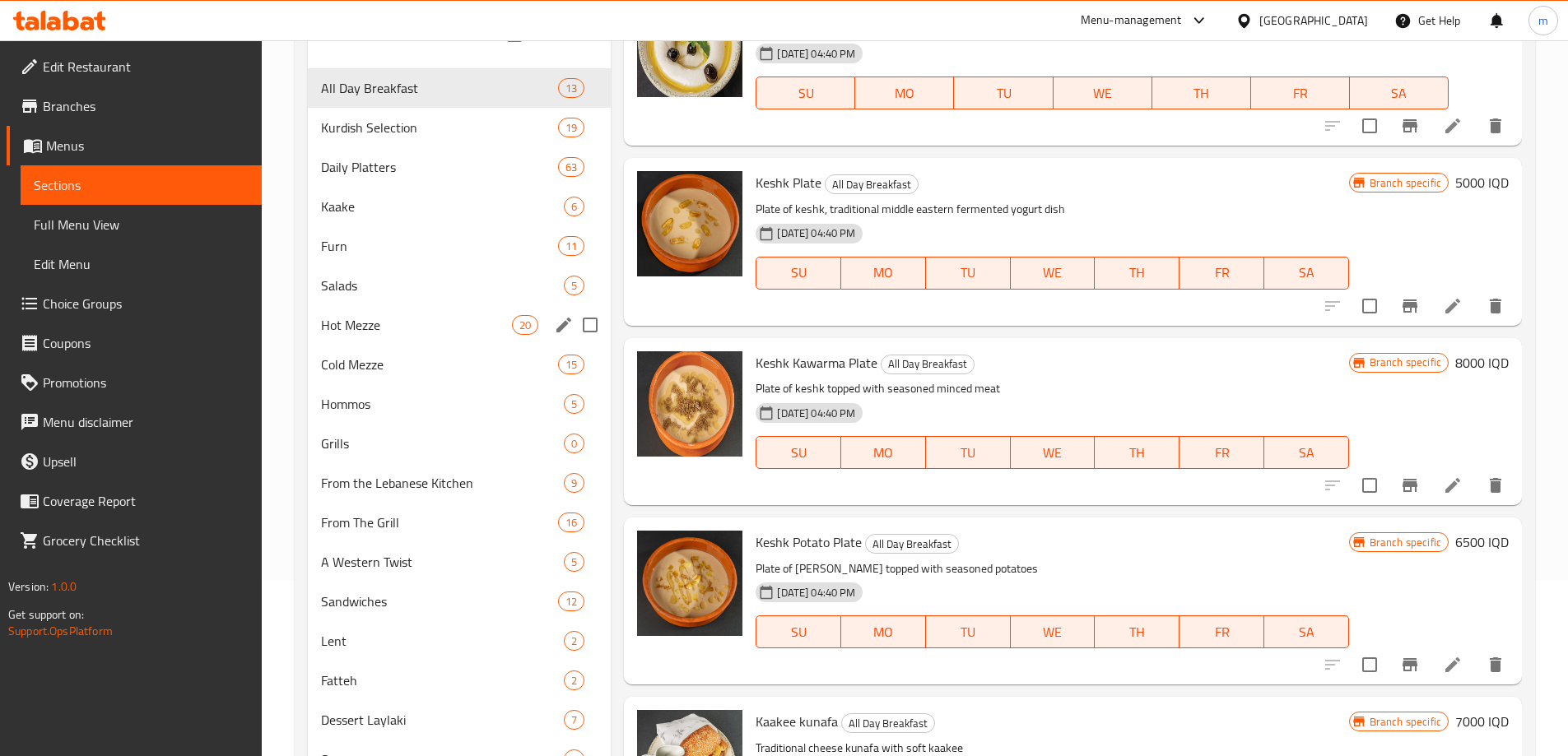
scroll to position [139, 0]
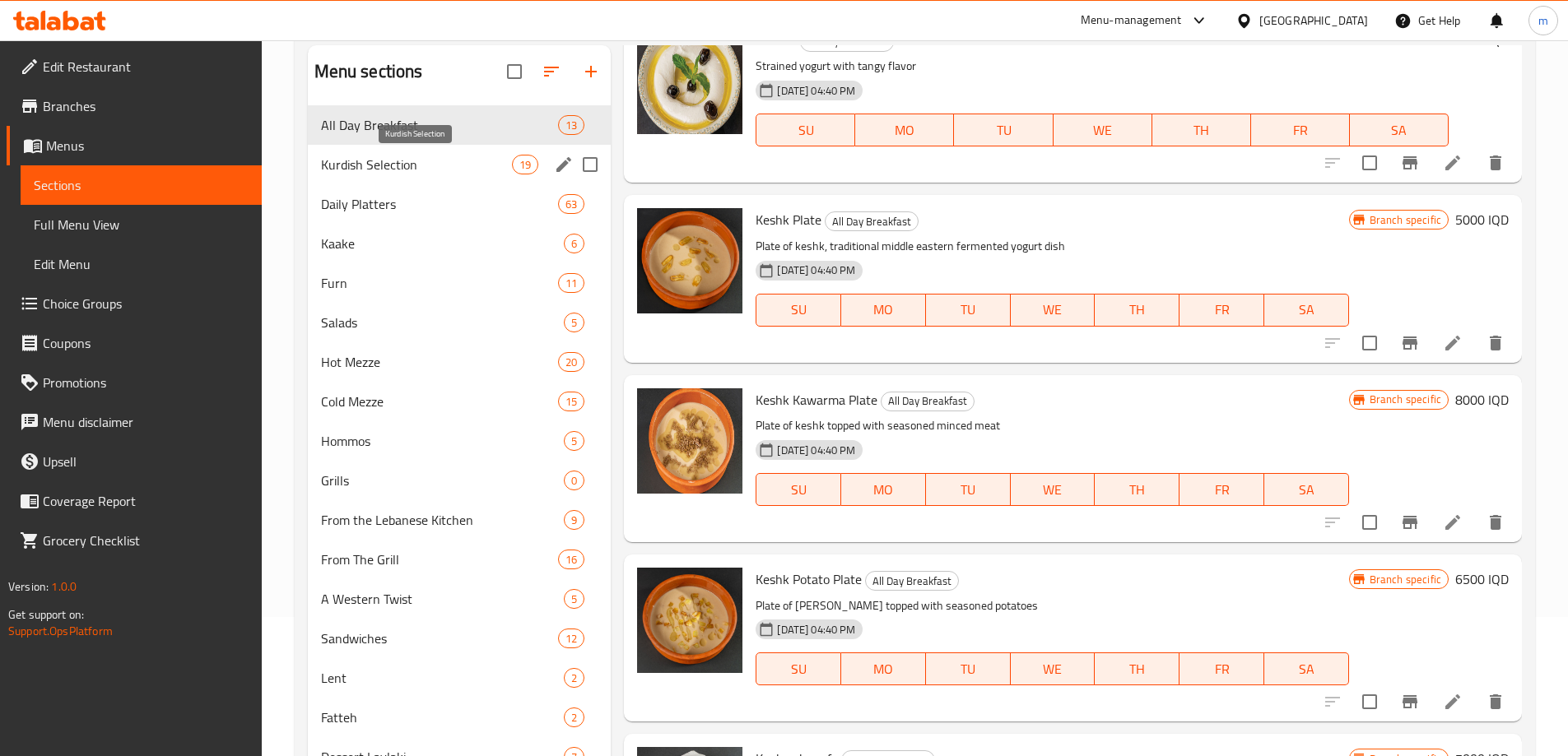
click at [371, 169] on span "Kurdish Selection" at bounding box center [416, 164] width 192 height 20
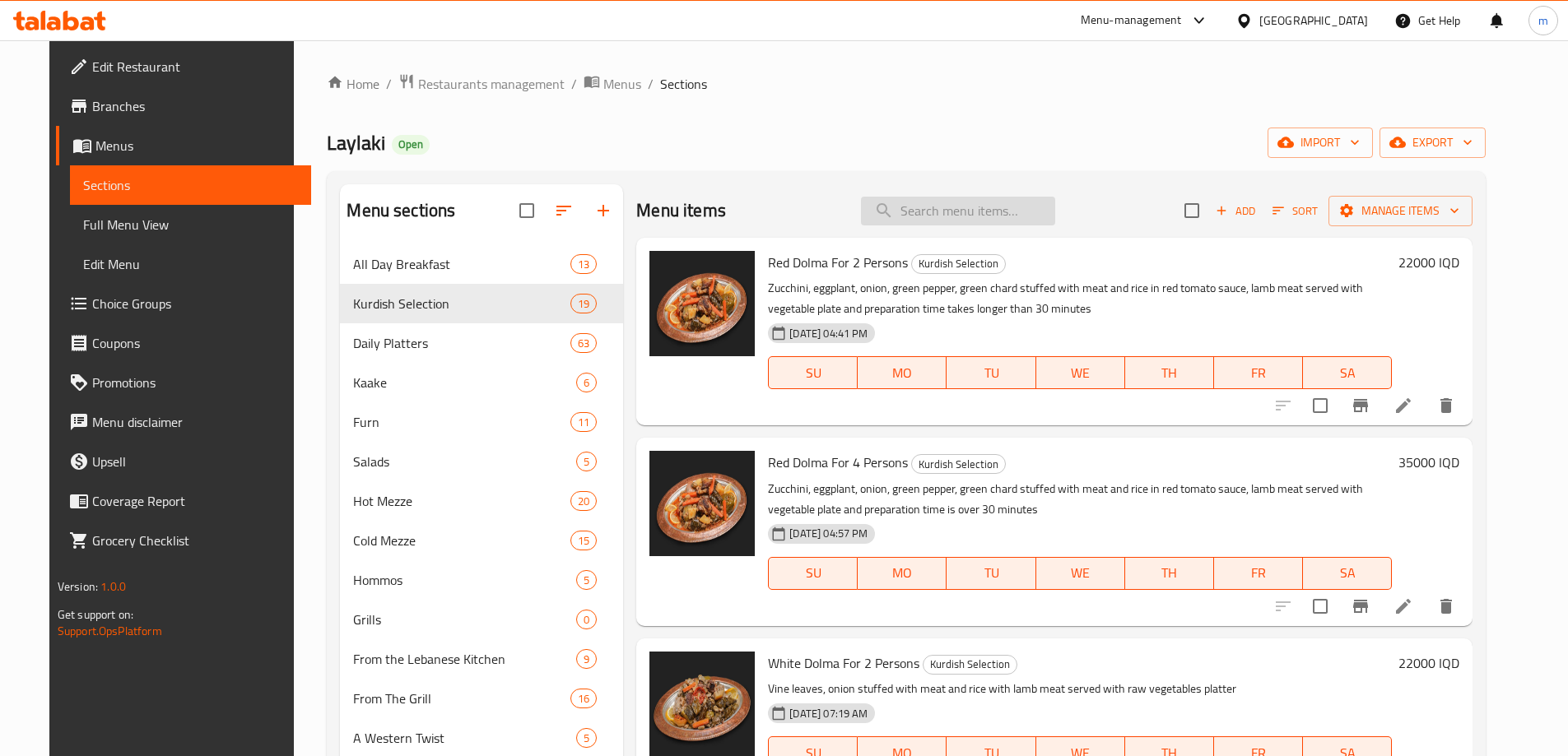
click at [949, 200] on input "search" at bounding box center [958, 211] width 194 height 28
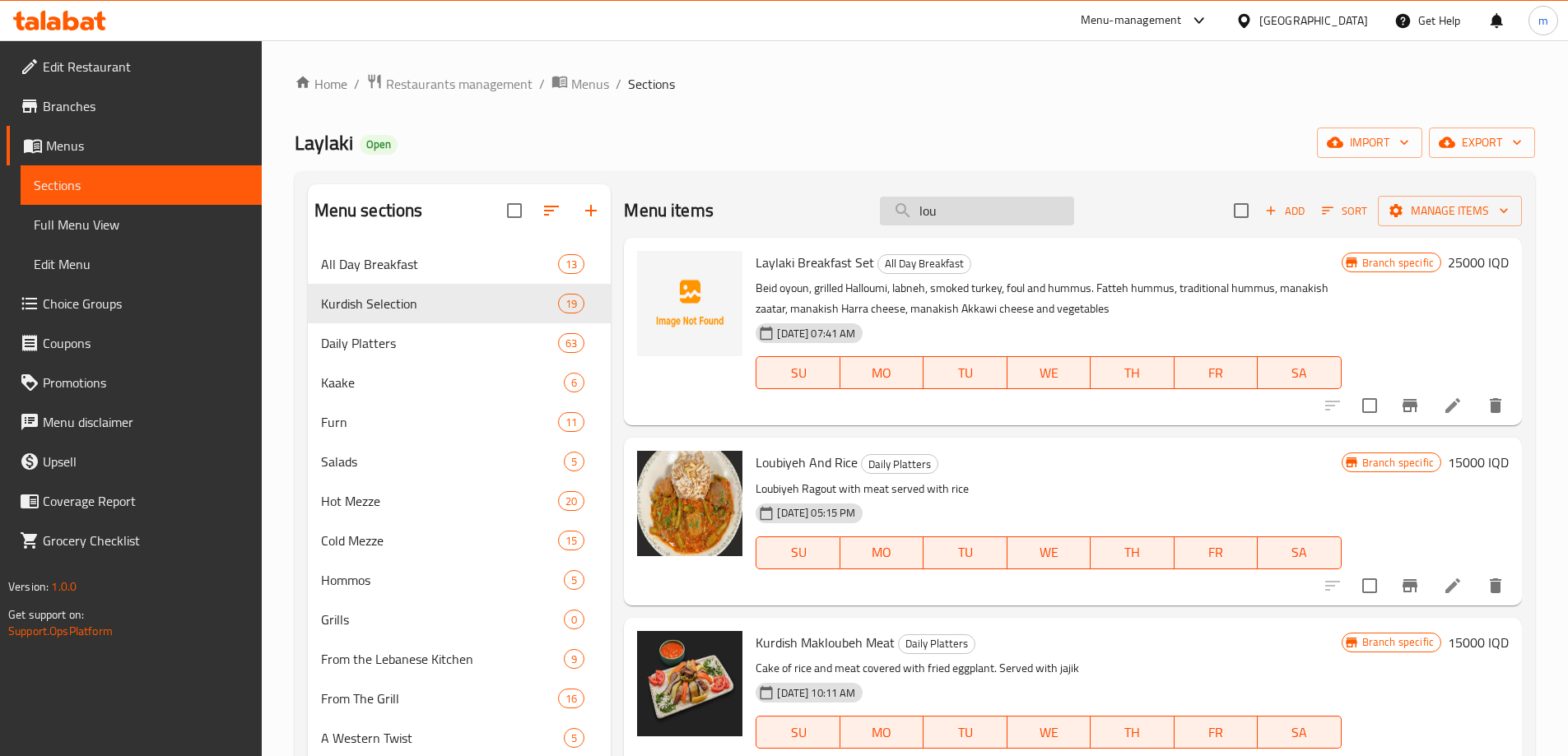
drag, startPoint x: 938, startPoint y: 204, endPoint x: 888, endPoint y: 221, distance: 52.8
click at [891, 220] on input "lou" at bounding box center [977, 211] width 194 height 28
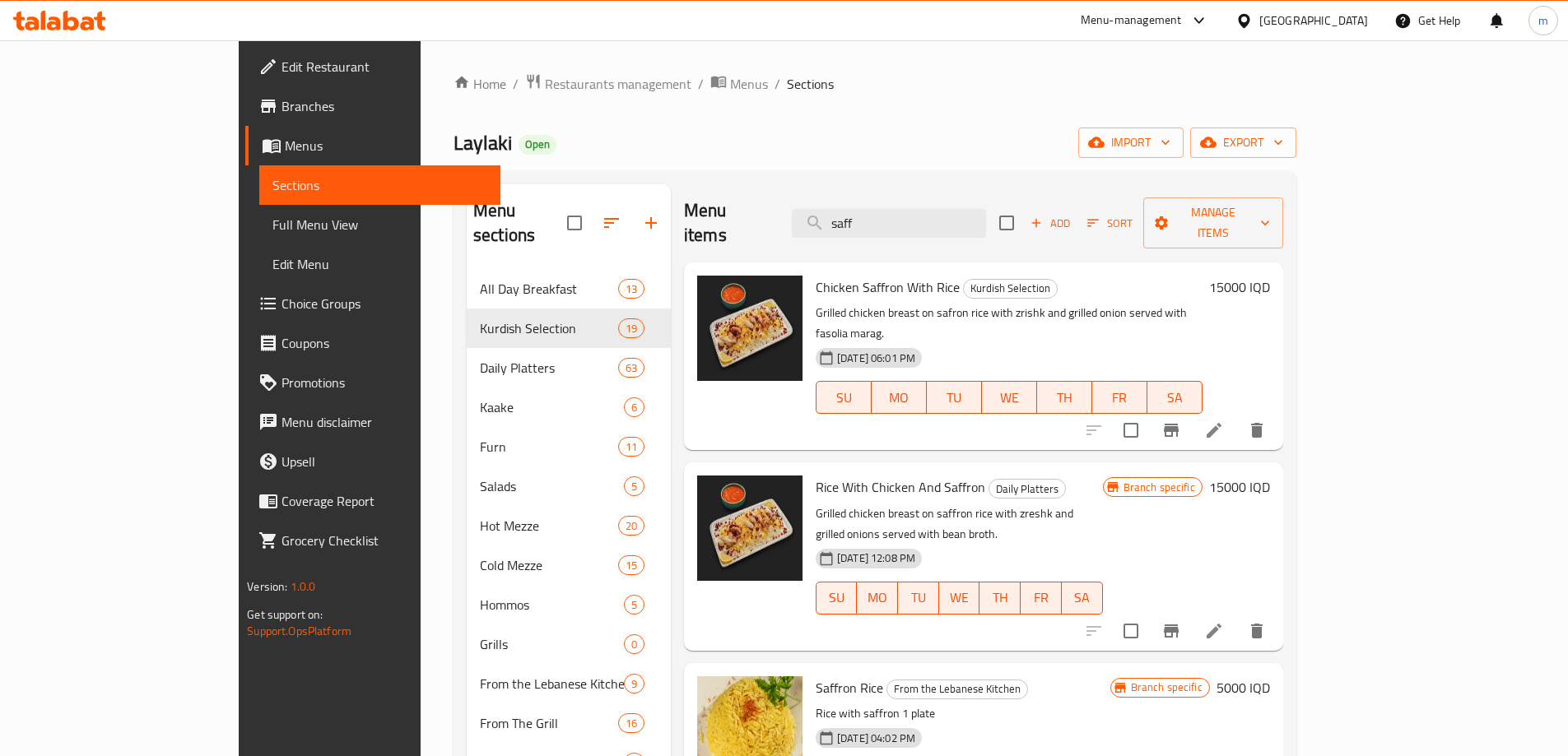
type input "saff"
drag, startPoint x: 915, startPoint y: 217, endPoint x: 861, endPoint y: 225, distance: 54.6
click at [861, 225] on div "Menu items saff Add Sort Manage items" at bounding box center [983, 224] width 599 height 78
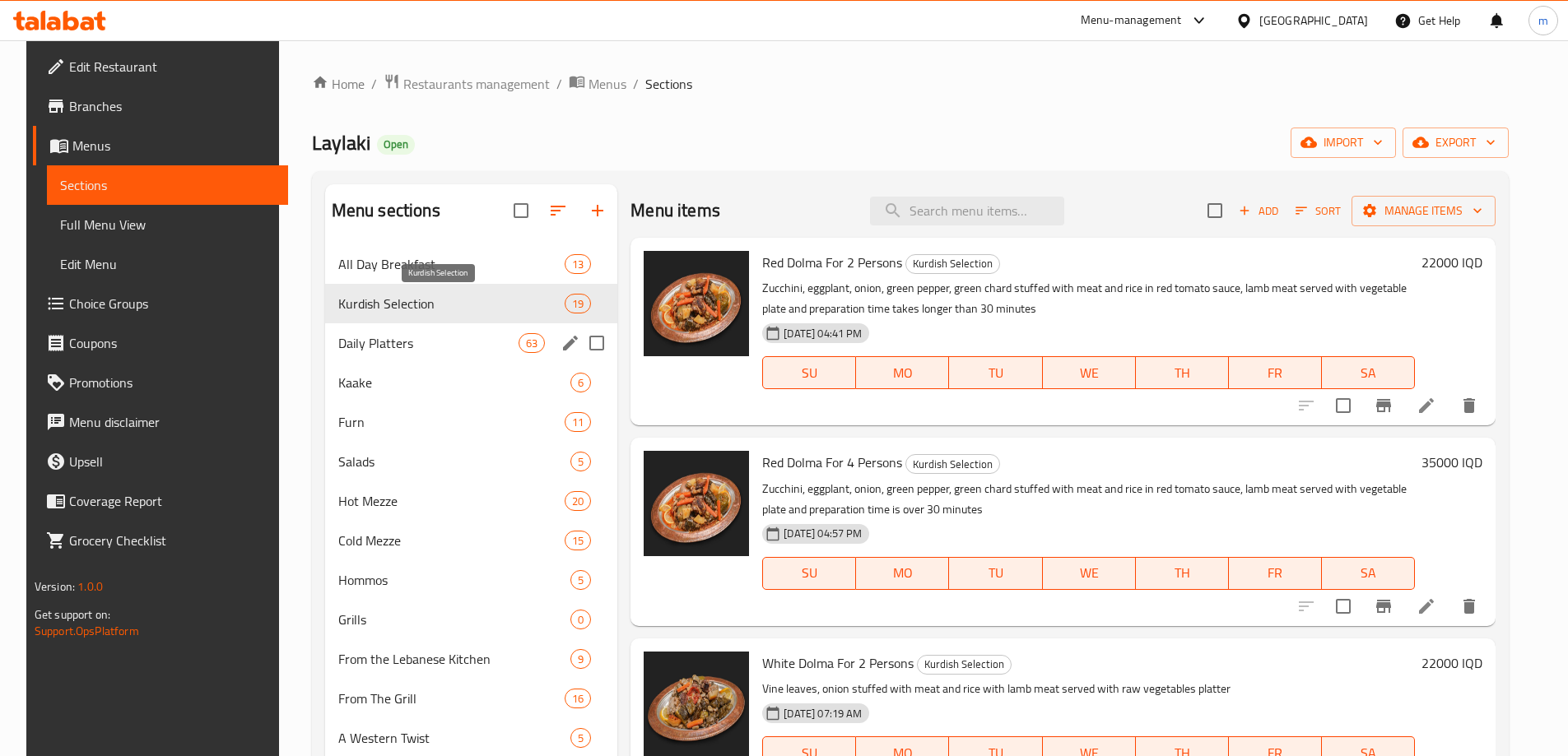
drag, startPoint x: 370, startPoint y: 326, endPoint x: 385, endPoint y: 297, distance: 32.6
click at [371, 327] on div "Daily Platters 63" at bounding box center [471, 343] width 293 height 39
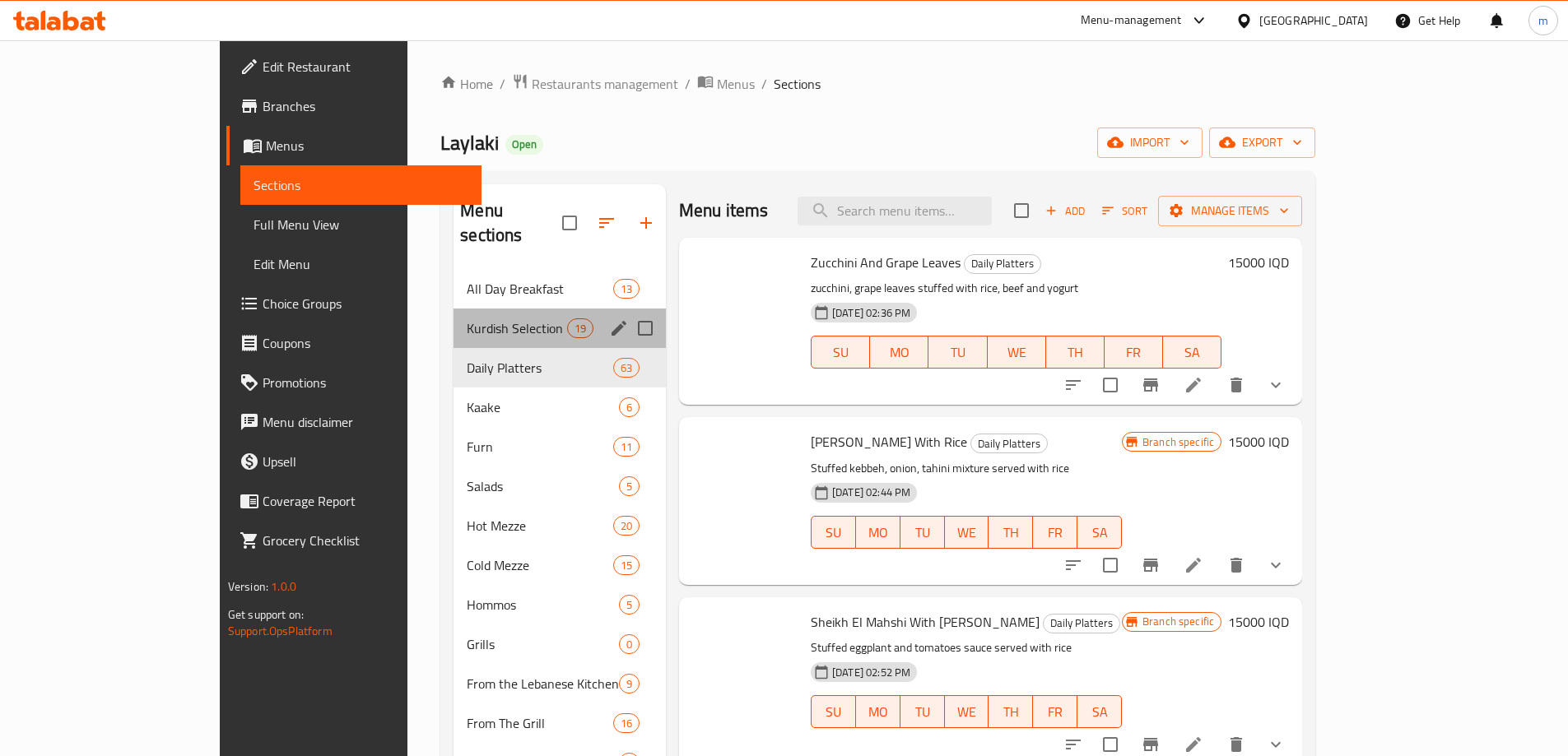
click at [467, 319] on span "Kurdish Selection" at bounding box center [517, 328] width 99 height 20
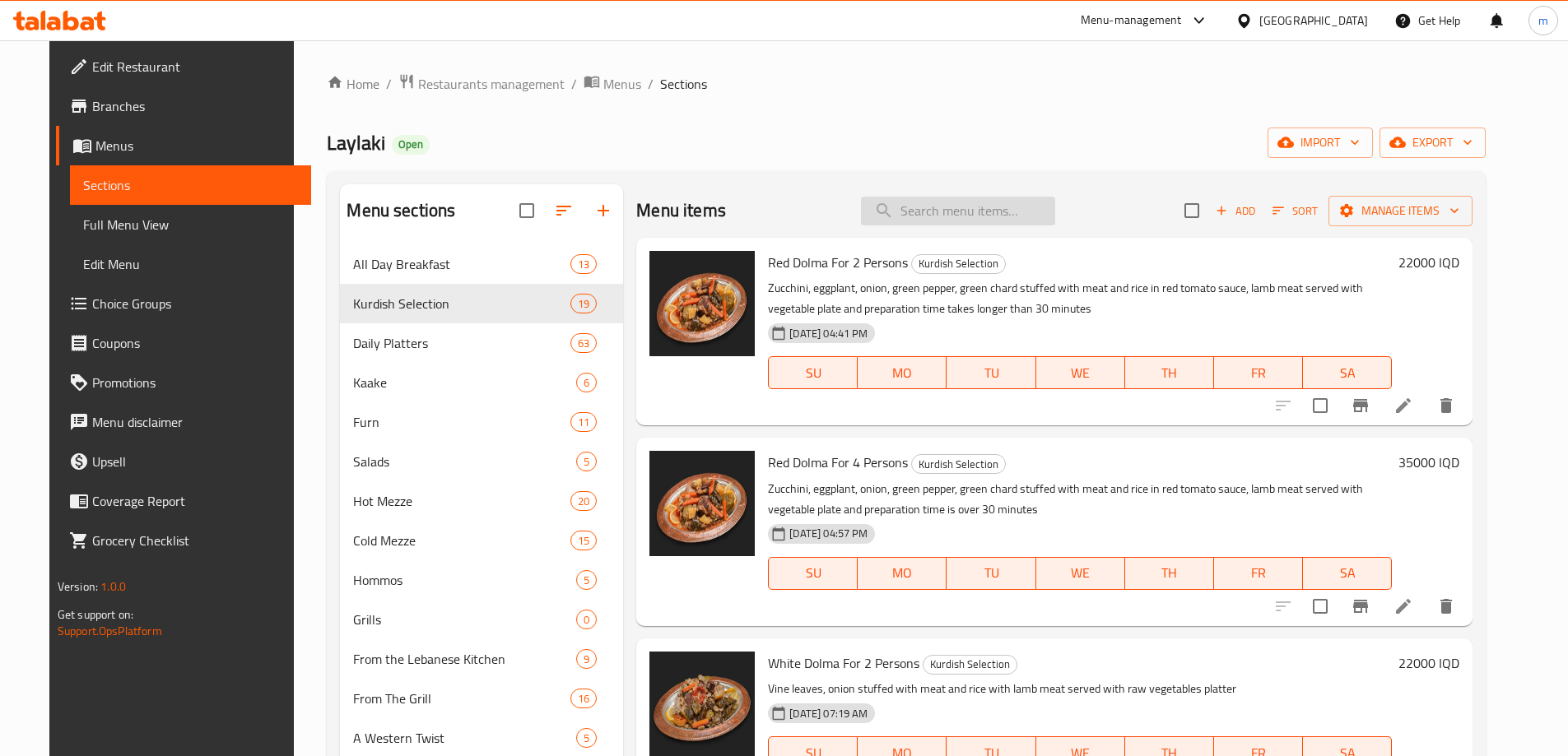
click at [998, 200] on input "search" at bounding box center [958, 211] width 194 height 28
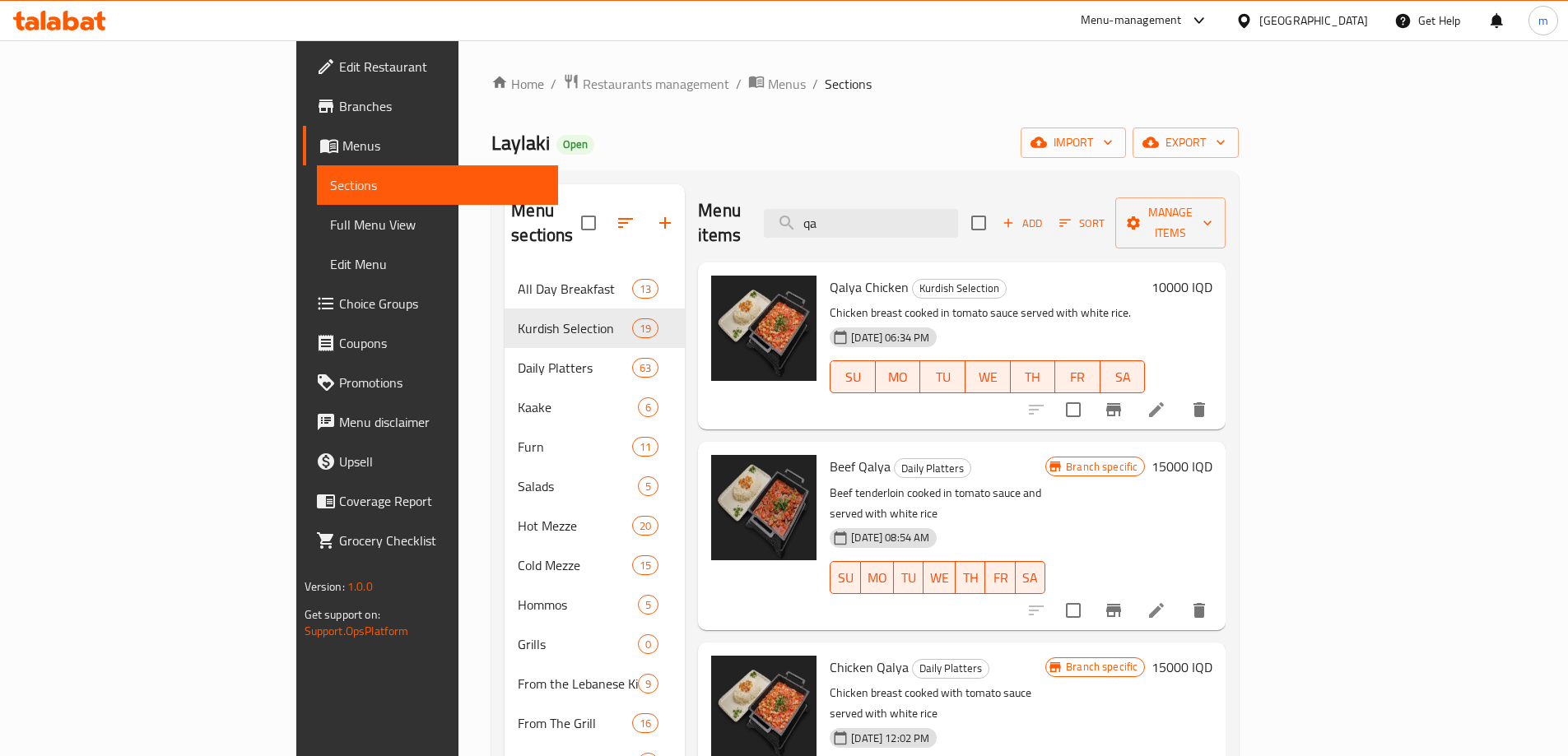
type input "q"
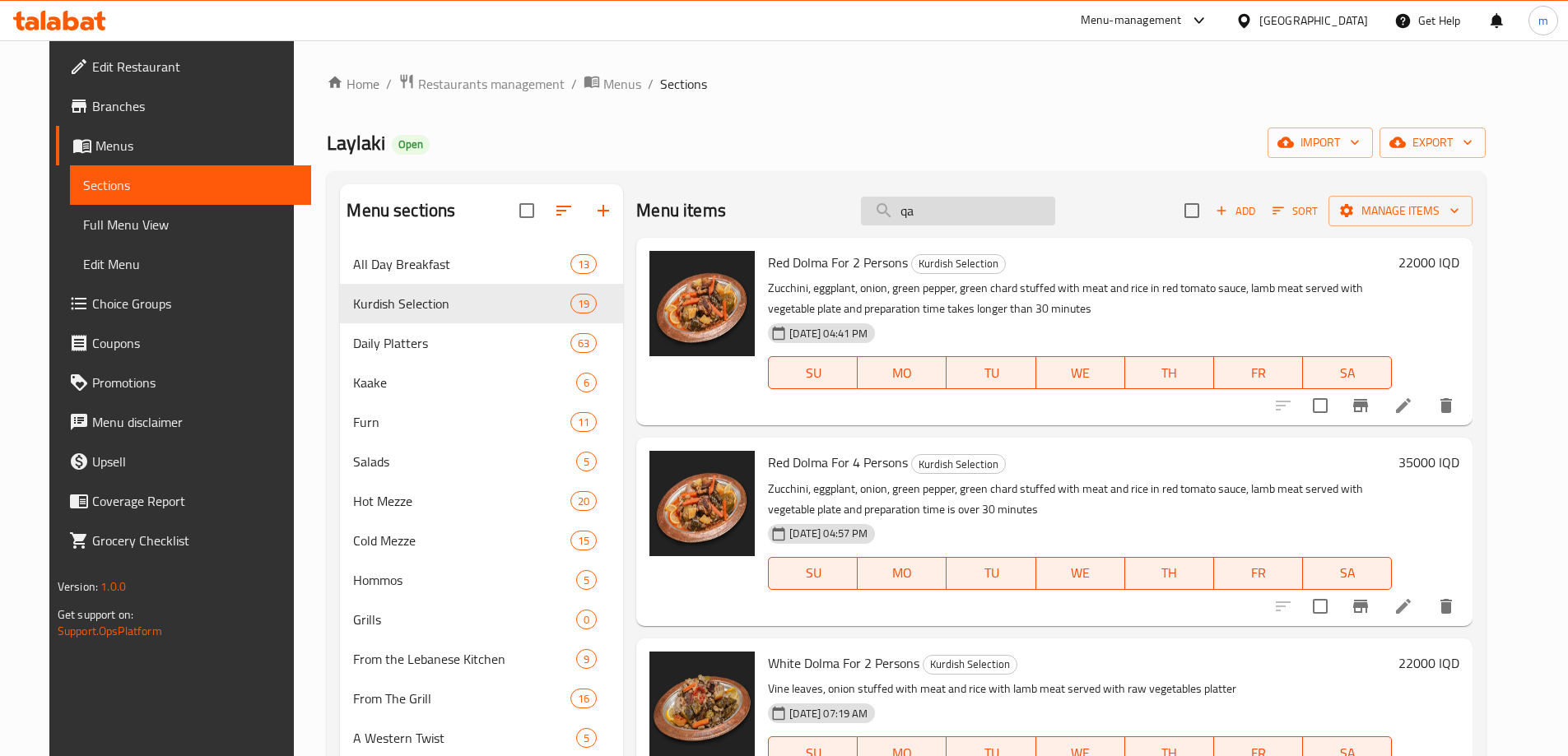
type input "qal"
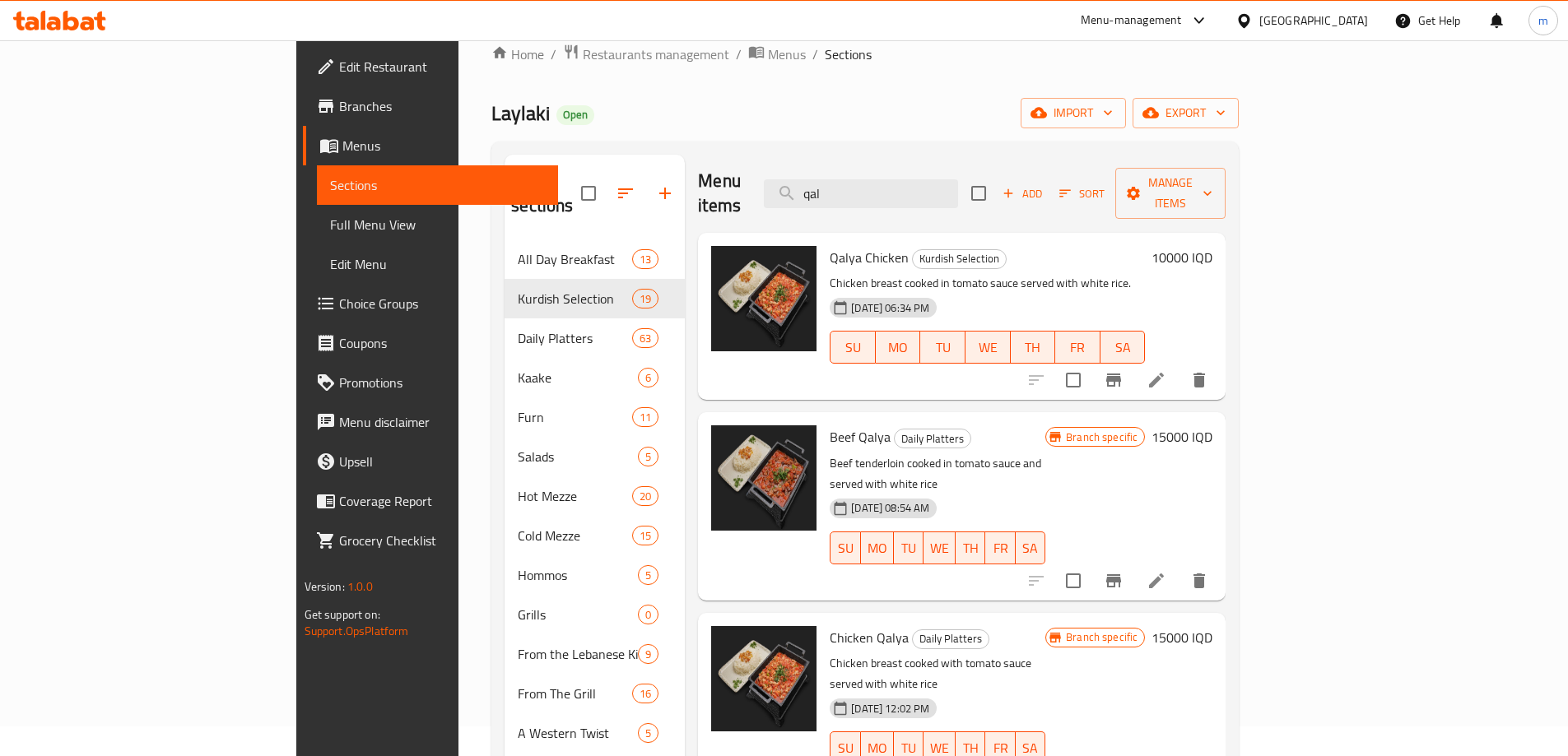
scroll to position [30, 0]
drag, startPoint x: 968, startPoint y: 187, endPoint x: 843, endPoint y: 187, distance: 125.0
click at [843, 187] on div "Menu items qal Add Sort Manage items" at bounding box center [962, 193] width 527 height 78
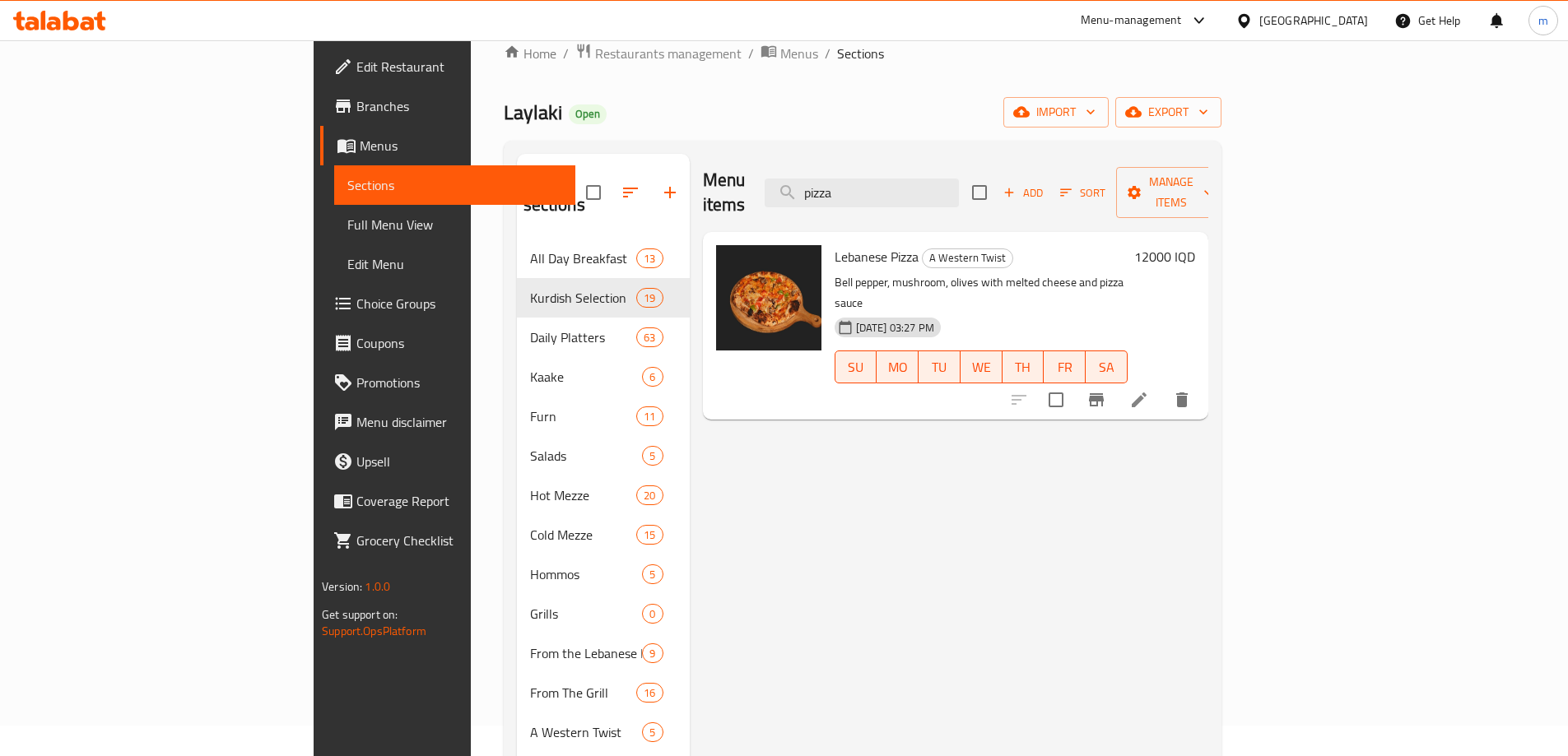
click at [835, 244] on span "Lebanese Pizza" at bounding box center [876, 256] width 84 height 25
copy span "Lebanese"
click at [952, 179] on input "pizza" at bounding box center [861, 193] width 194 height 28
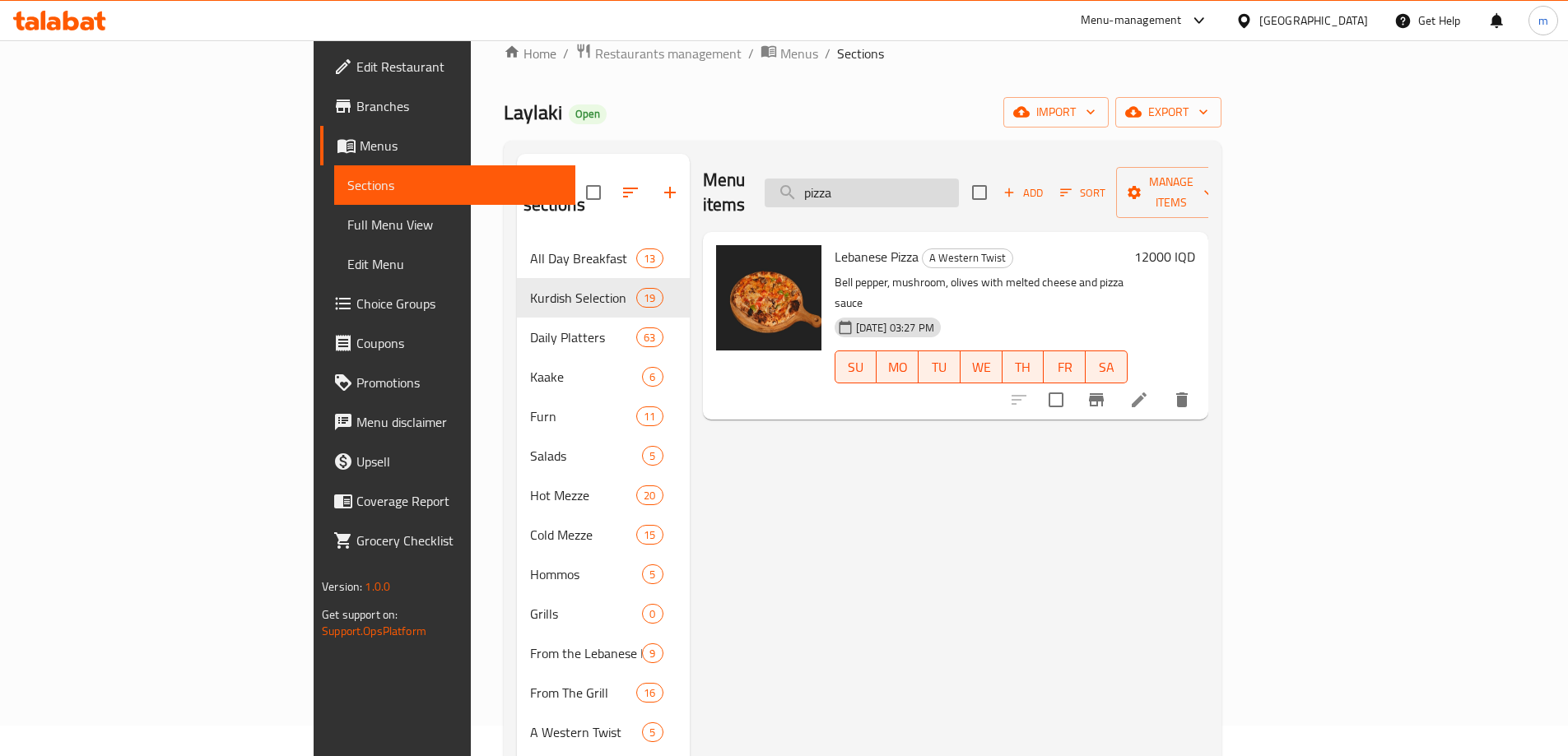
paste input "Lebanese"
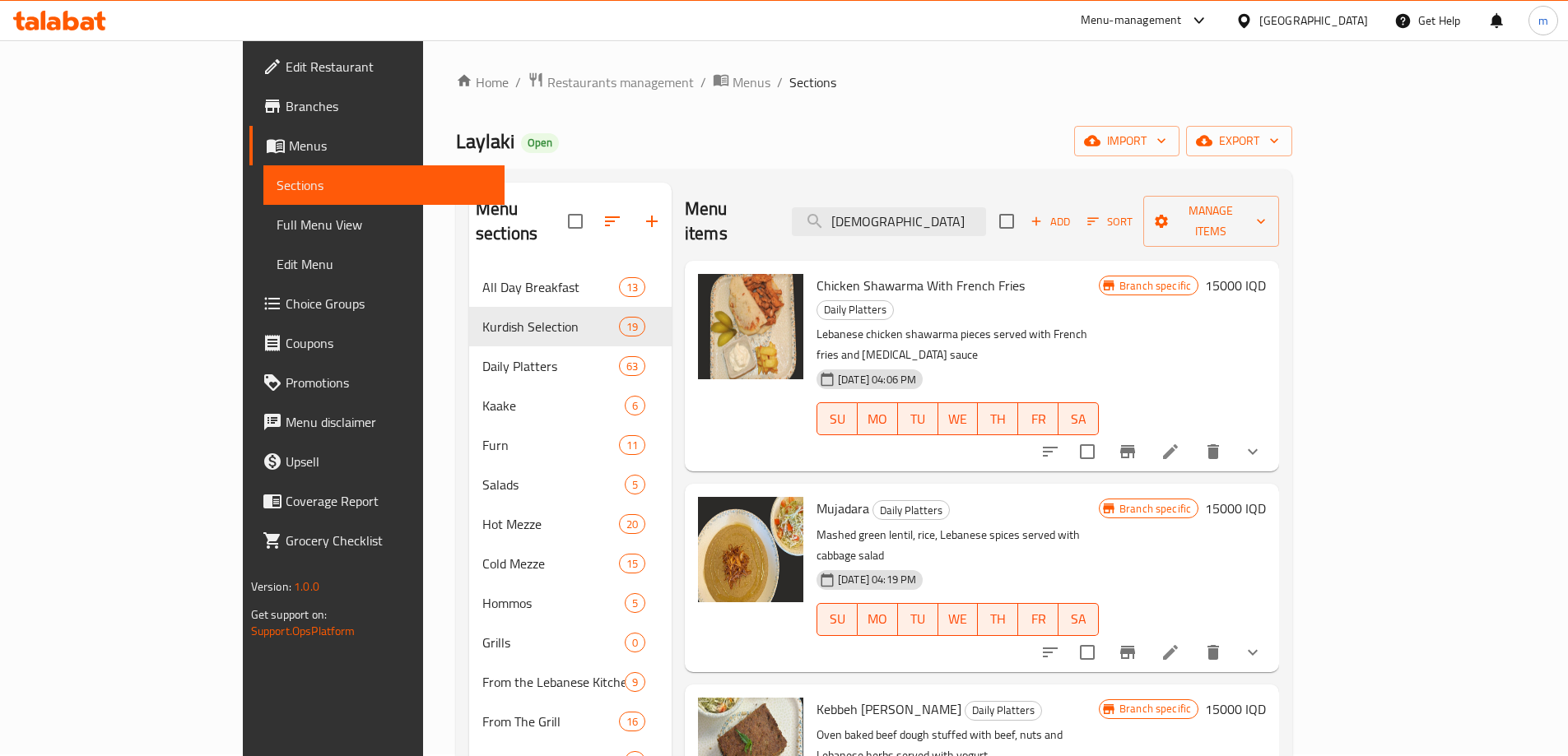
scroll to position [0, 0]
click at [962, 211] on input "Lebanese" at bounding box center [889, 223] width 194 height 28
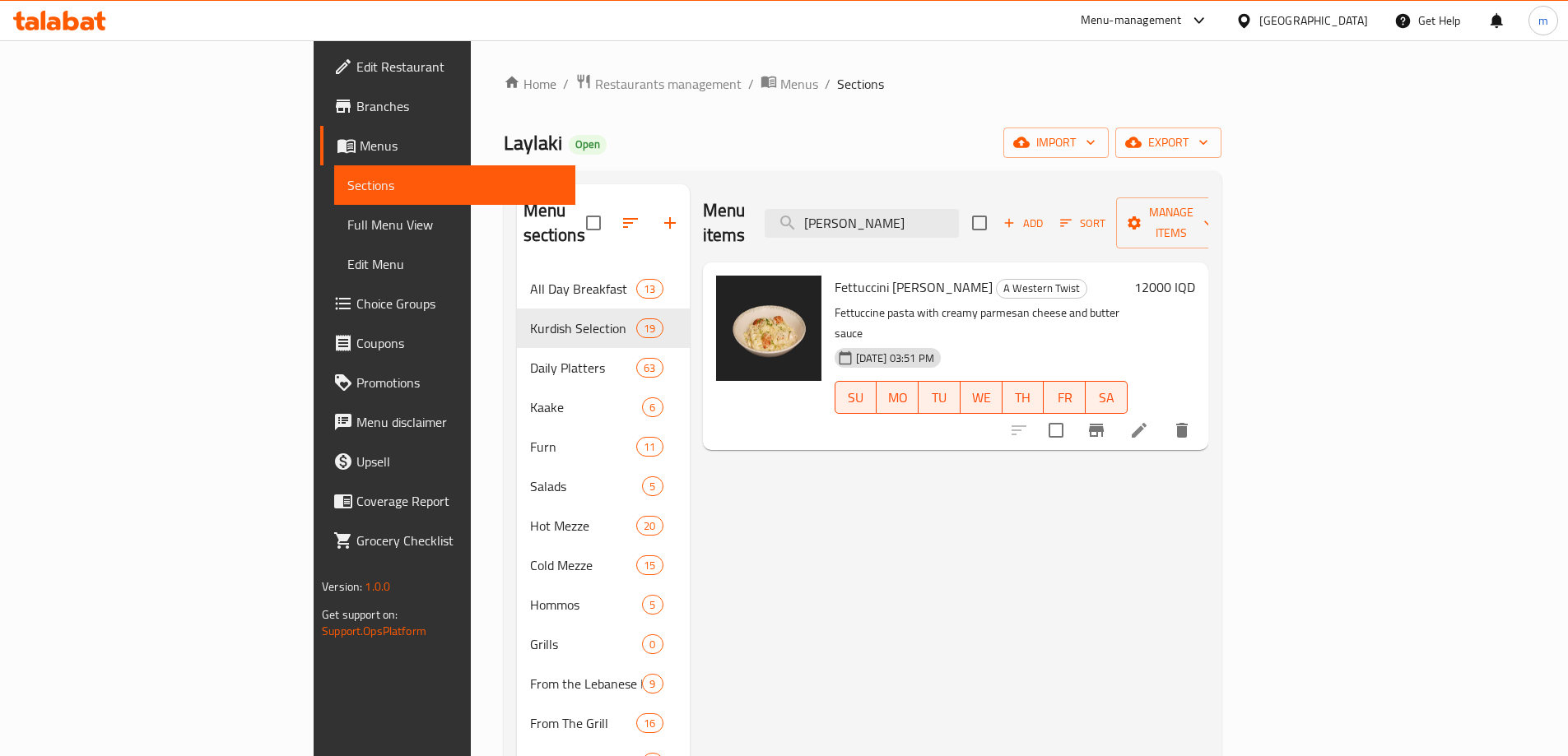
drag, startPoint x: 958, startPoint y: 204, endPoint x: 875, endPoint y: 209, distance: 83.2
click at [875, 209] on div "Menu items alfre Add Sort Manage items" at bounding box center [955, 224] width 505 height 78
drag, startPoint x: 962, startPoint y: 217, endPoint x: 868, endPoint y: 222, distance: 94.1
click at [871, 222] on div "Menu items pizz Add Sort Manage items" at bounding box center [955, 224] width 505 height 78
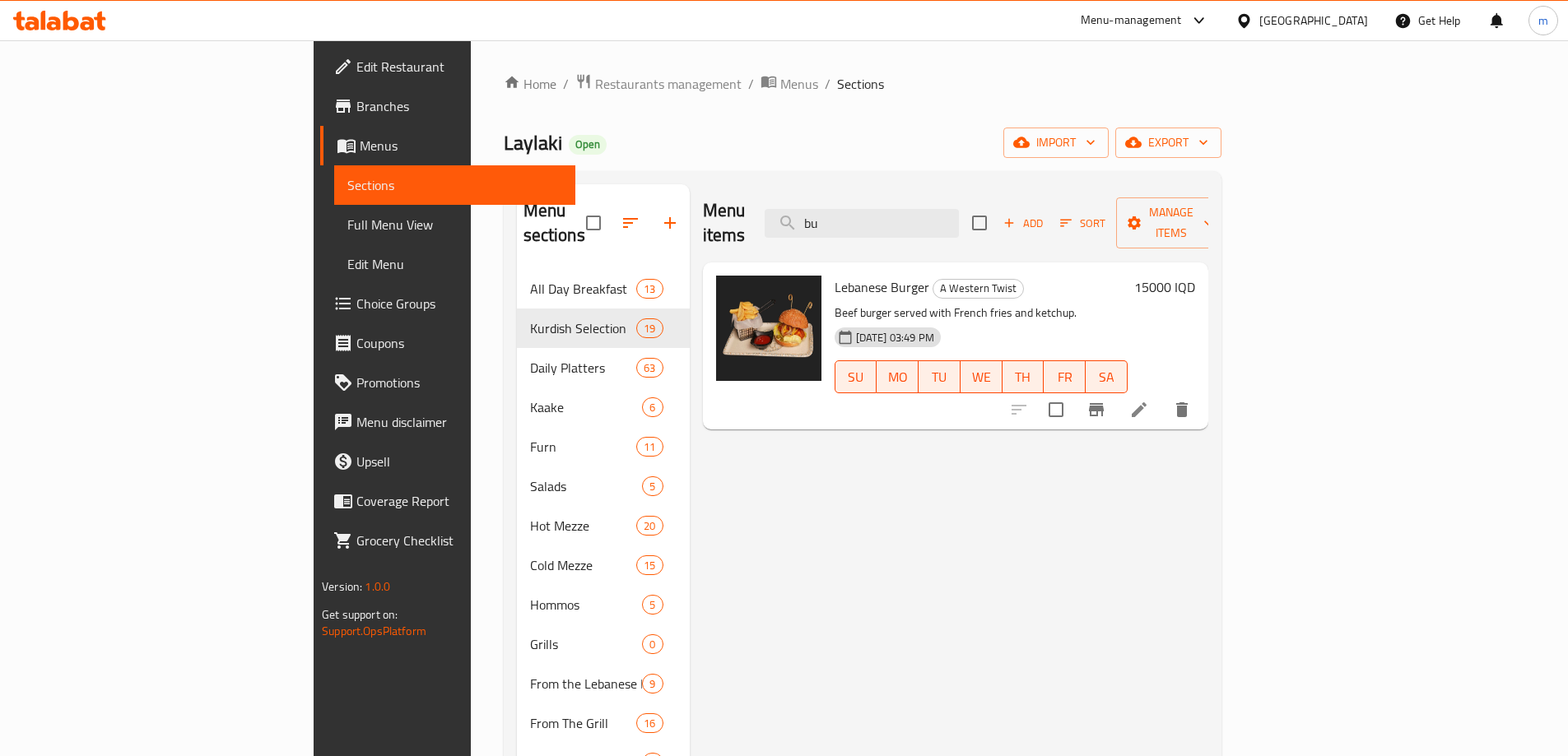
type input "b"
drag, startPoint x: 918, startPoint y: 216, endPoint x: 879, endPoint y: 215, distance: 39.0
click at [883, 215] on input "penne" at bounding box center [861, 223] width 194 height 28
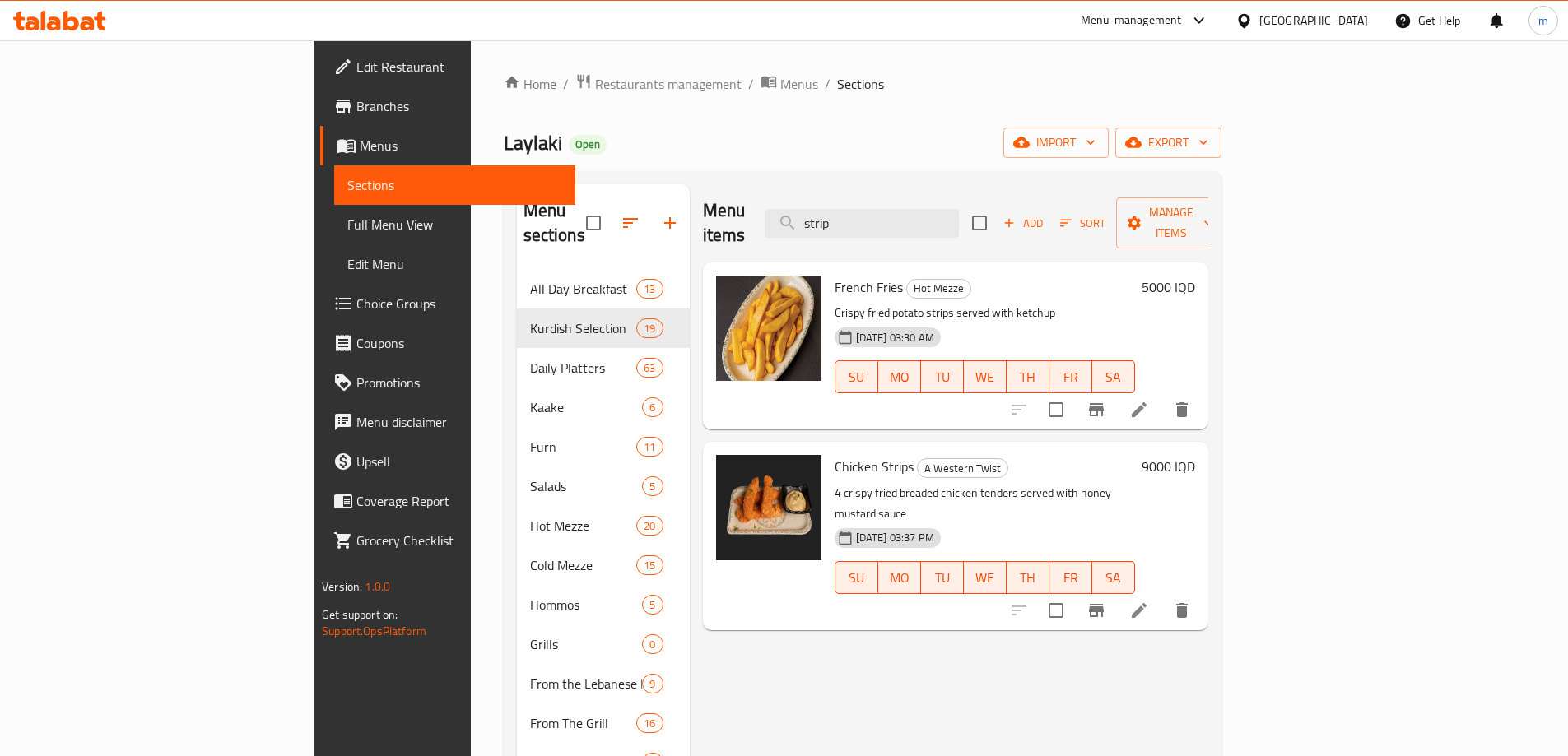
drag, startPoint x: 900, startPoint y: 209, endPoint x: 834, endPoint y: 209, distance: 66.0
click at [837, 209] on div "Menu items strip Add Sort Manage items" at bounding box center [955, 224] width 505 height 78
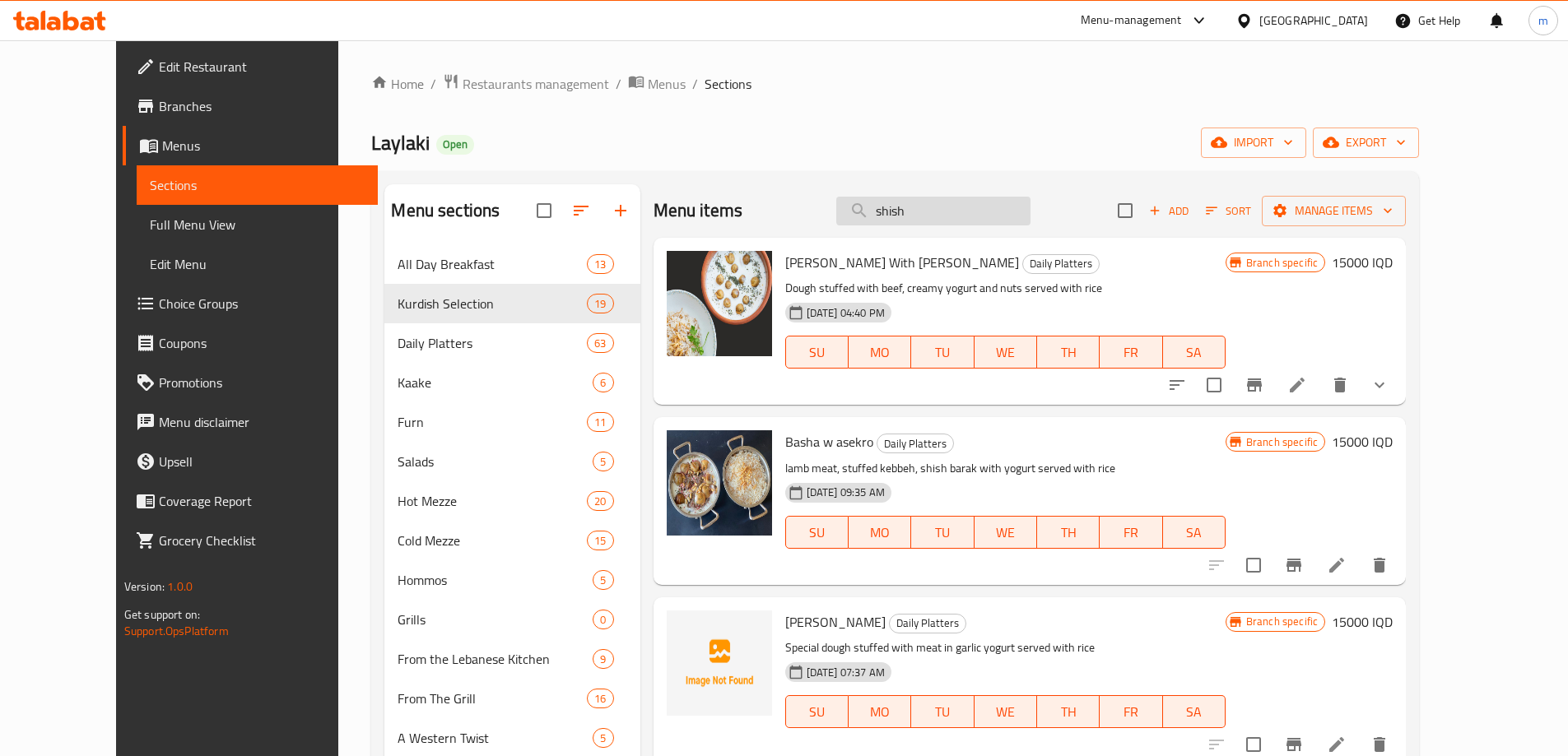
drag, startPoint x: 954, startPoint y: 215, endPoint x: 897, endPoint y: 216, distance: 57.0
click at [898, 216] on input "shish" at bounding box center [933, 211] width 194 height 28
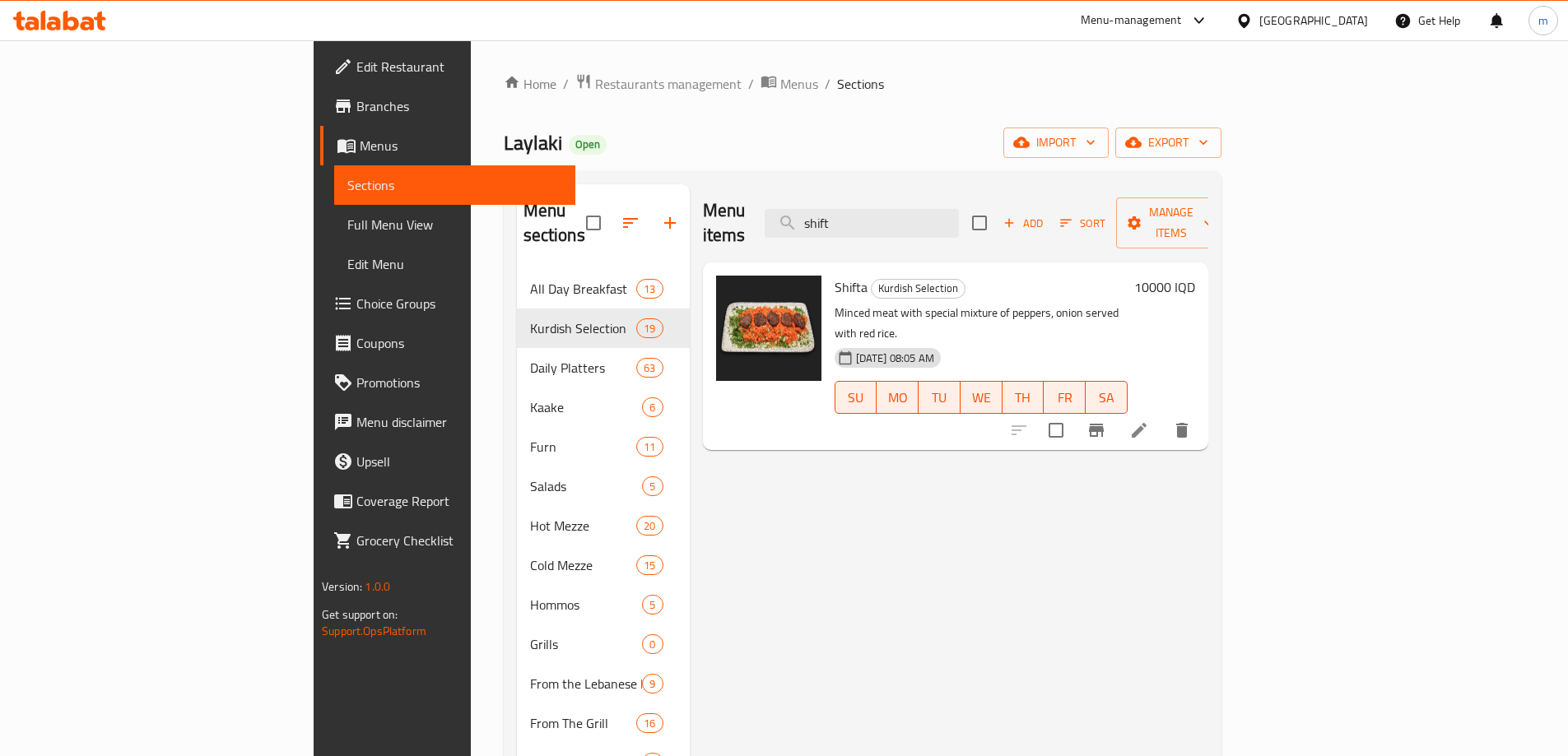
drag, startPoint x: 927, startPoint y: 209, endPoint x: 862, endPoint y: 209, distance: 65.0
click at [867, 209] on div "Menu items shift Add Sort Manage items" at bounding box center [955, 224] width 505 height 78
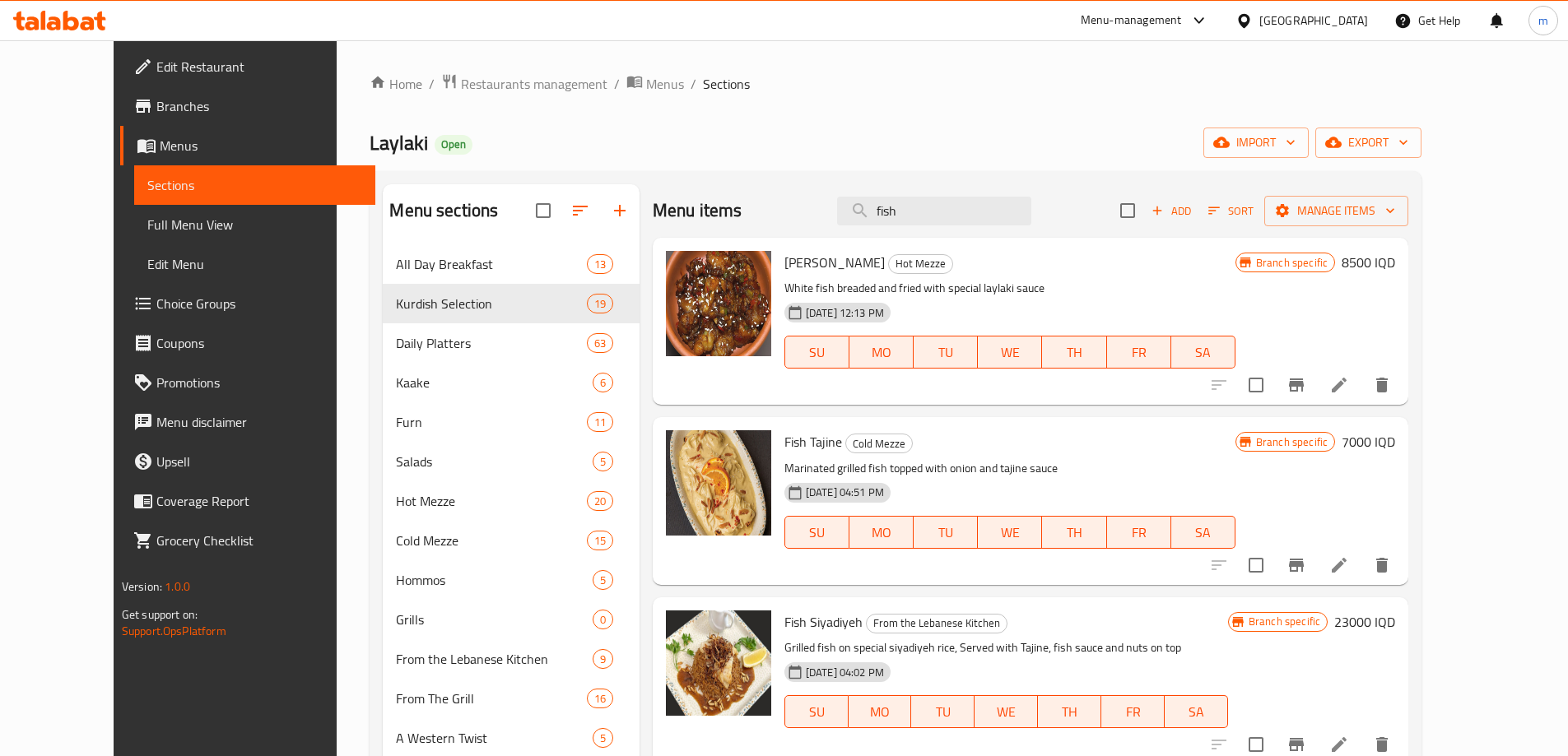
drag, startPoint x: 951, startPoint y: 209, endPoint x: 825, endPoint y: 219, distance: 126.4
click at [827, 219] on div "Menu items fish Add Sort Manage items" at bounding box center [1030, 211] width 756 height 53
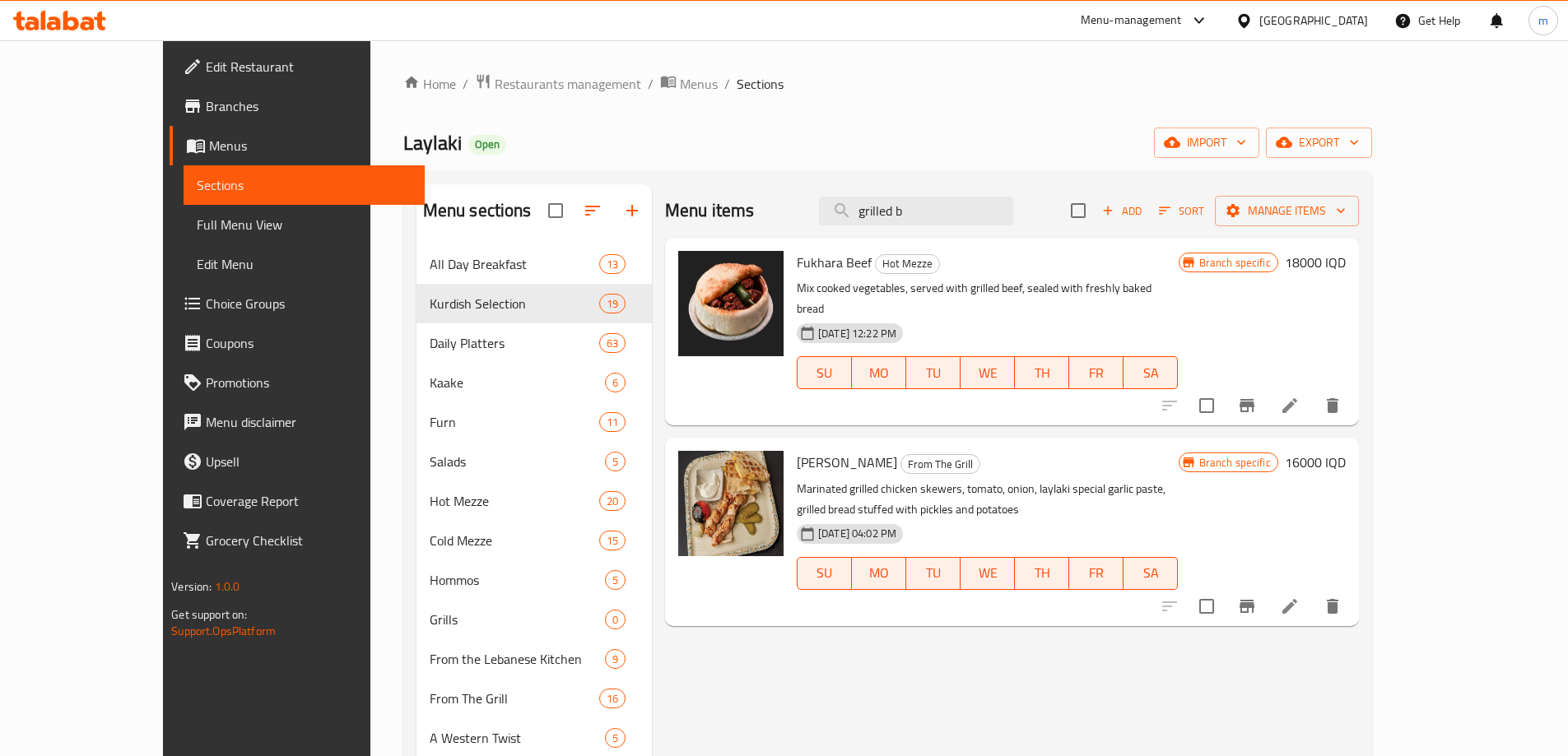
drag, startPoint x: 948, startPoint y: 212, endPoint x: 875, endPoint y: 217, distance: 73.2
click at [877, 217] on div "Menu items grilled b Add Sort Manage items" at bounding box center [1011, 211] width 693 height 53
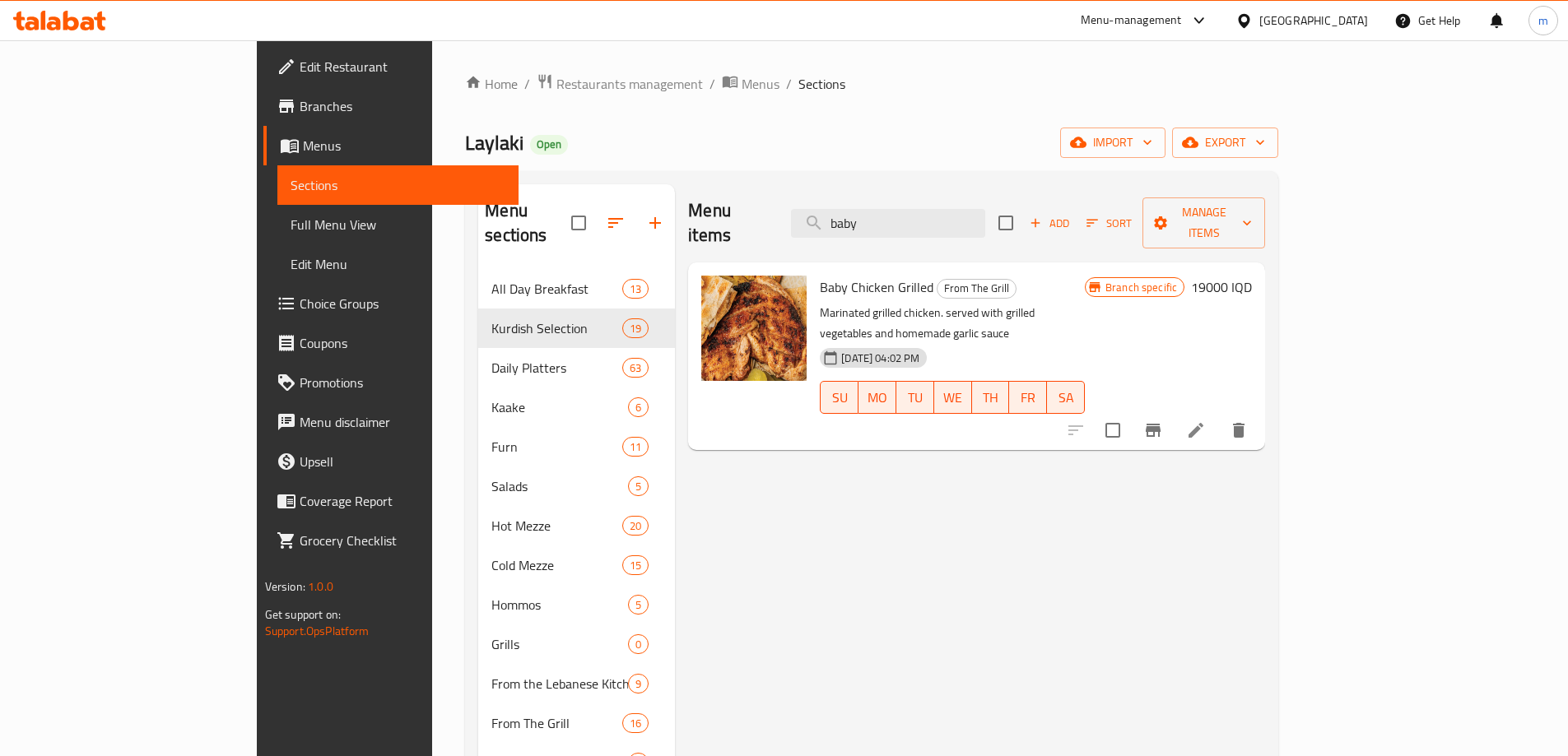
type input "baby"
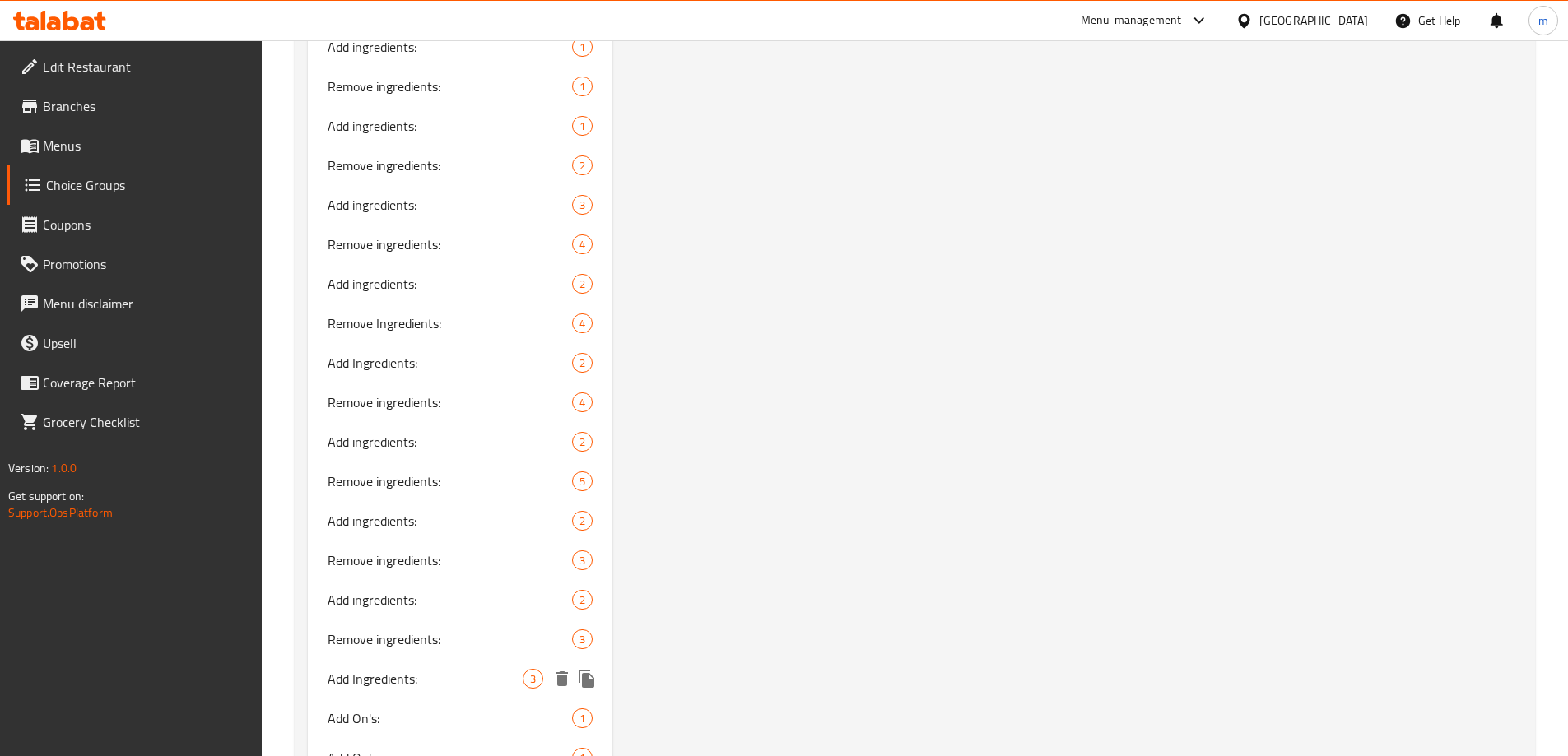
scroll to position [2626, 0]
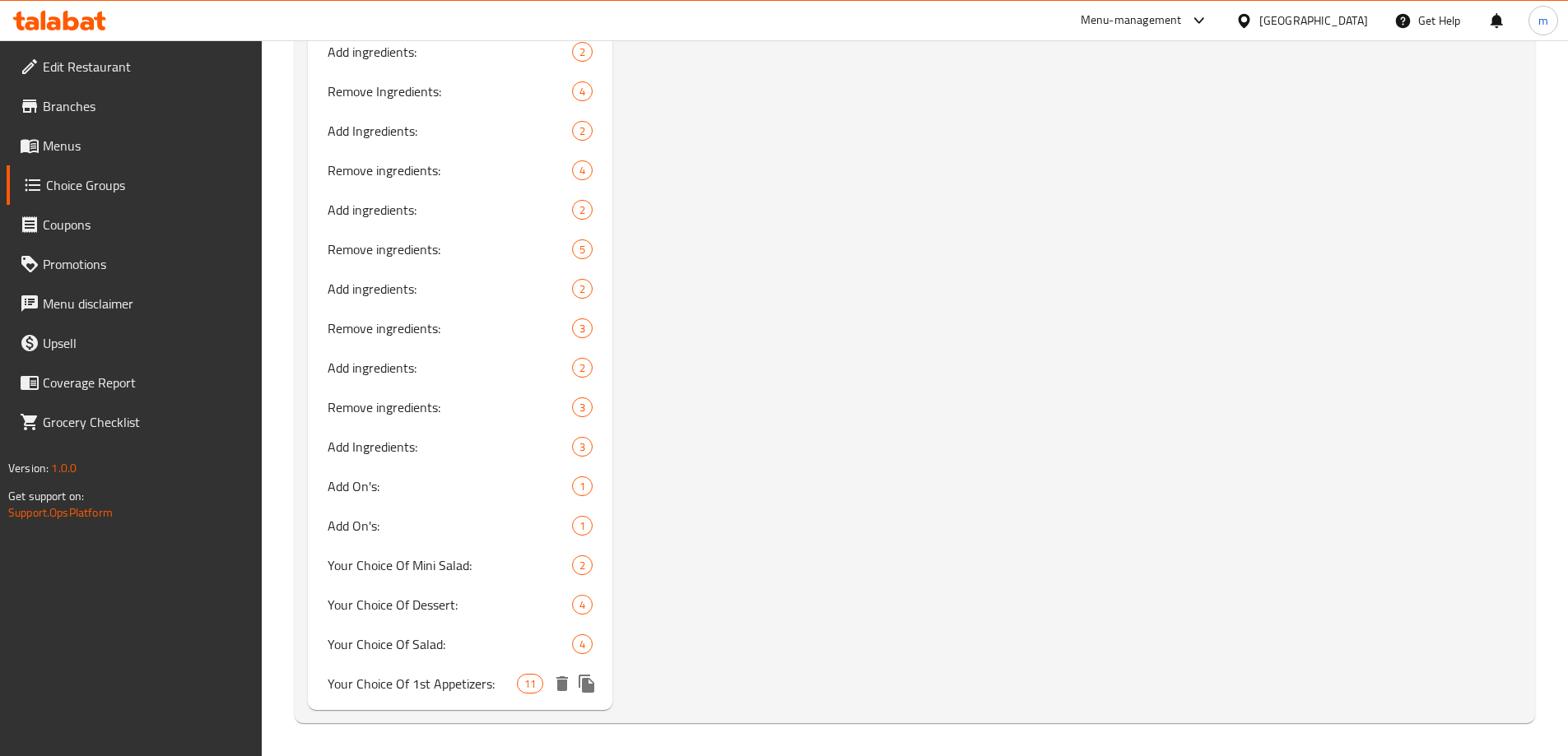
drag, startPoint x: 430, startPoint y: 690, endPoint x: 756, endPoint y: 587, distance: 341.9
click at [430, 692] on span "Your Choice Of 1st Appetizers:" at bounding box center [423, 683] width 190 height 20
type input "Your Choice Of 1st Appetizers:"
type input "إختيارك من مقبلات الاول:"
type input "هەڵبژاردنت لە موقەبیلاتی یەکەم:"
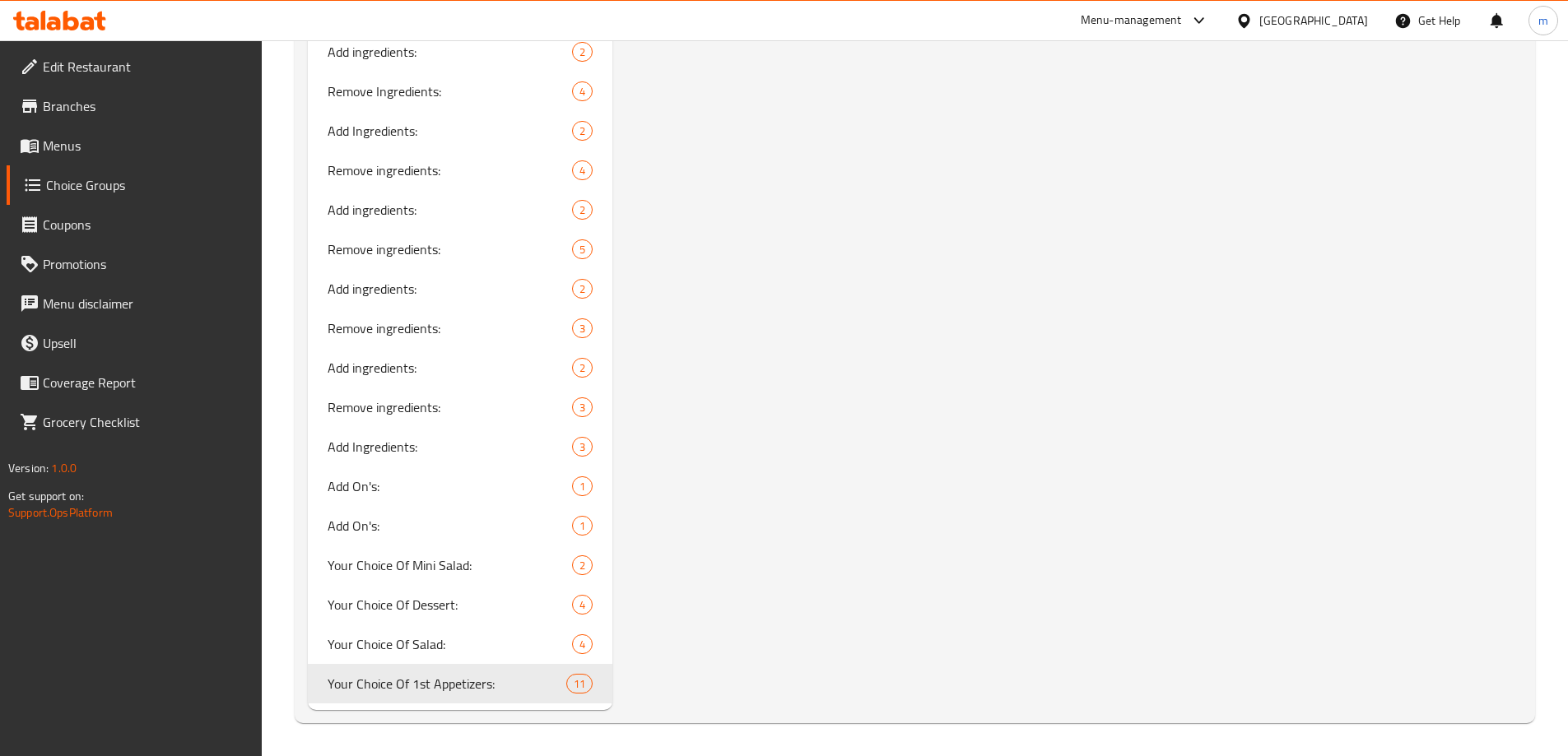
type input "هەڵبژاردنت لە موقەبیلاتی یەکەم:"
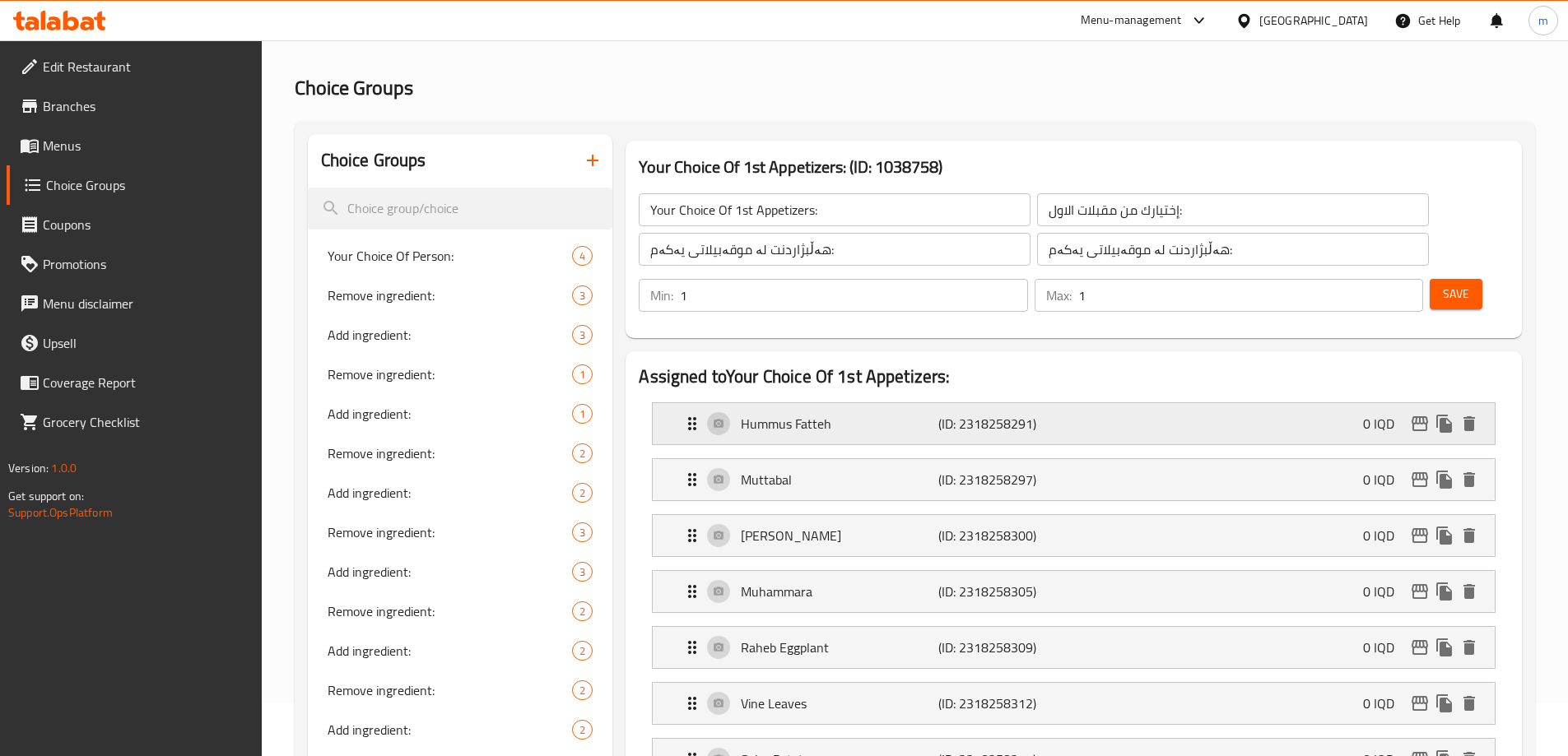
scroll to position [0, 0]
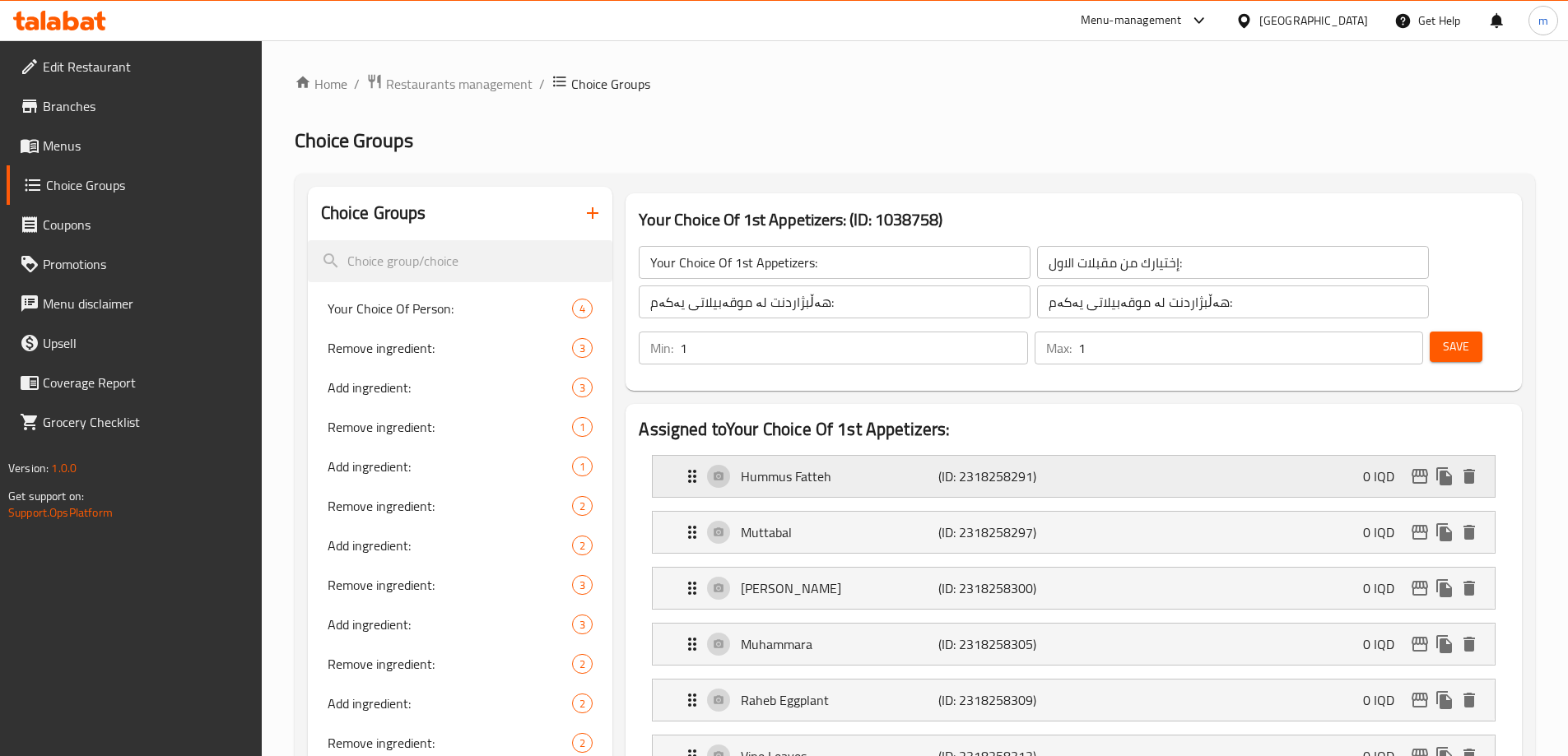
click at [1283, 455] on div "Hummus Fatteh (ID: 2318258291) 0 IQD" at bounding box center [1078, 476] width 793 height 41
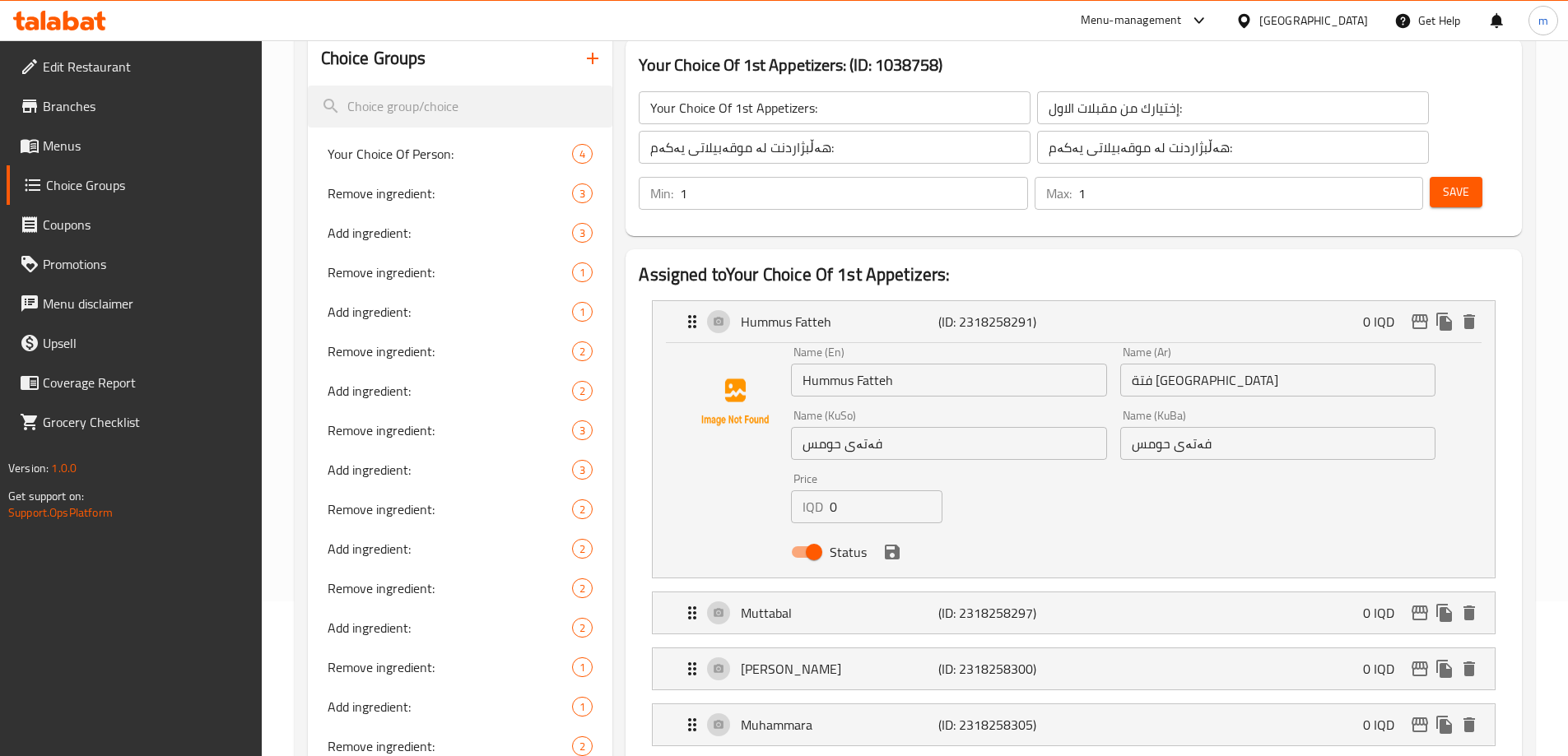
scroll to position [192, 0]
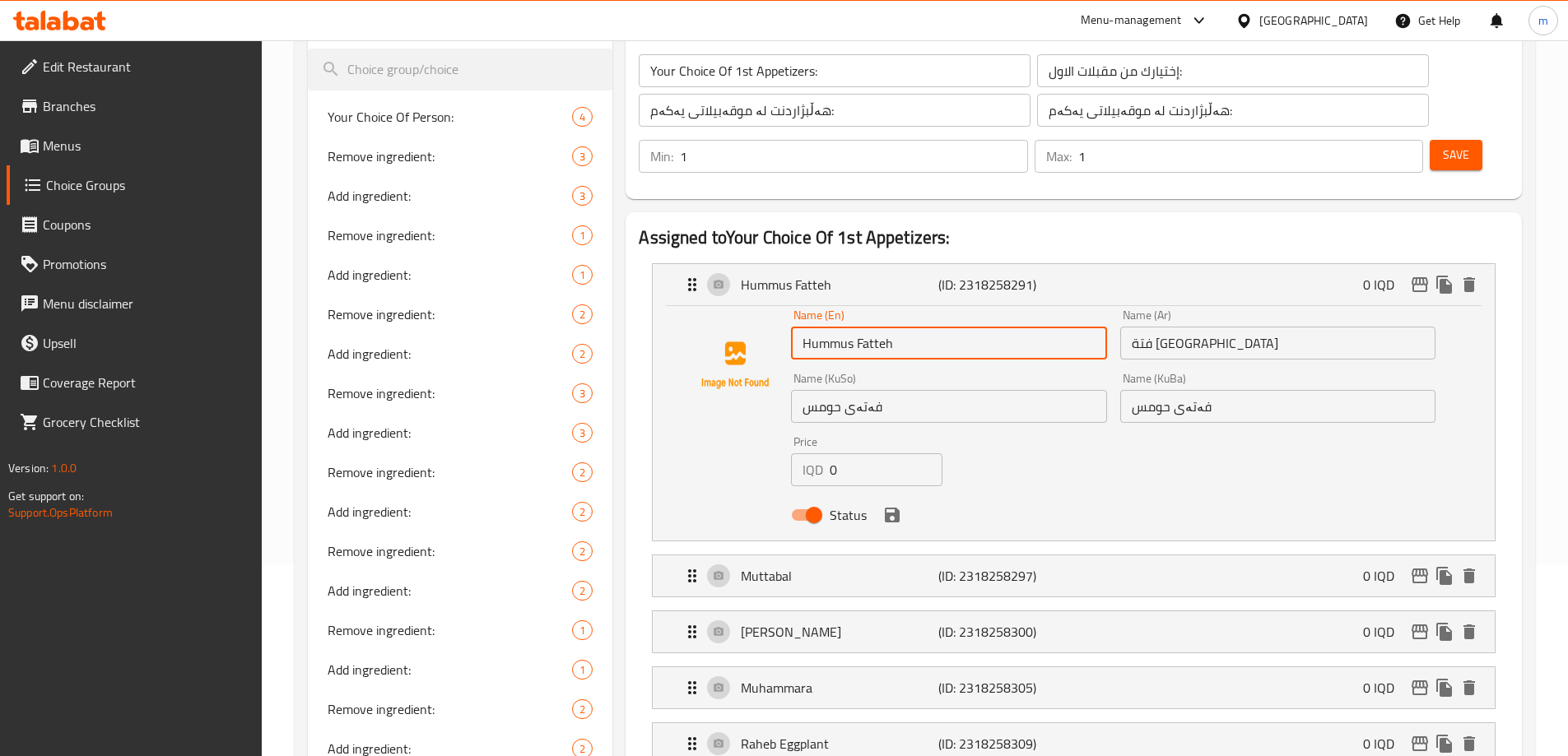
click at [867, 327] on input "Hummus Fatteh" at bounding box center [948, 343] width 315 height 33
type input "Hummus"
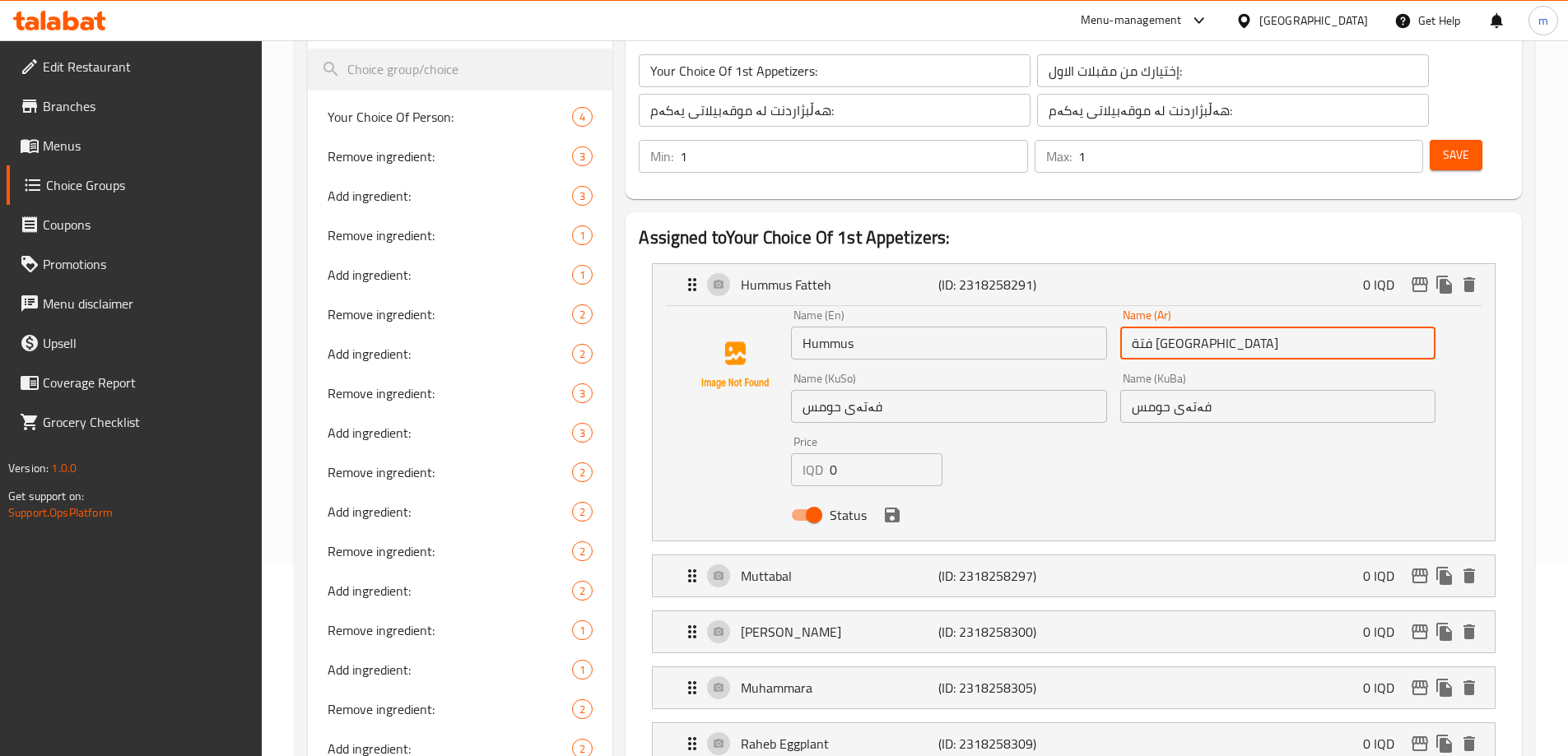
click at [1178, 327] on input "فتة [GEOGRAPHIC_DATA]" at bounding box center [1277, 343] width 315 height 33
click at [1179, 327] on input "فتة [GEOGRAPHIC_DATA]" at bounding box center [1277, 343] width 315 height 33
click at [1173, 327] on input "فتة [GEOGRAPHIC_DATA]" at bounding box center [1277, 343] width 315 height 33
type input "[GEOGRAPHIC_DATA]"
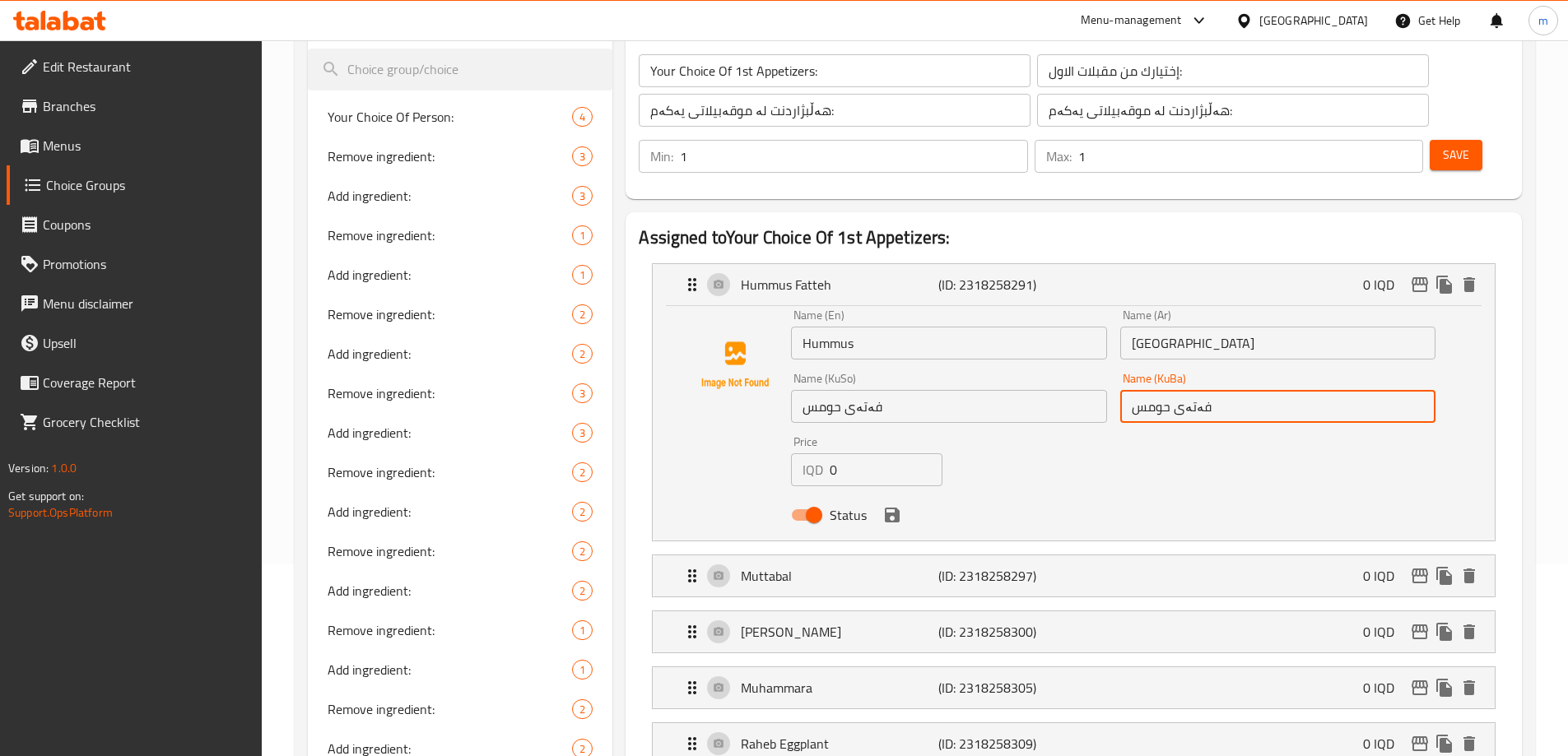
click at [1185, 390] on input "فەتەی حومس" at bounding box center [1277, 406] width 315 height 33
type input "حومس"
click at [863, 390] on input "فەتەی حومس" at bounding box center [948, 406] width 315 height 33
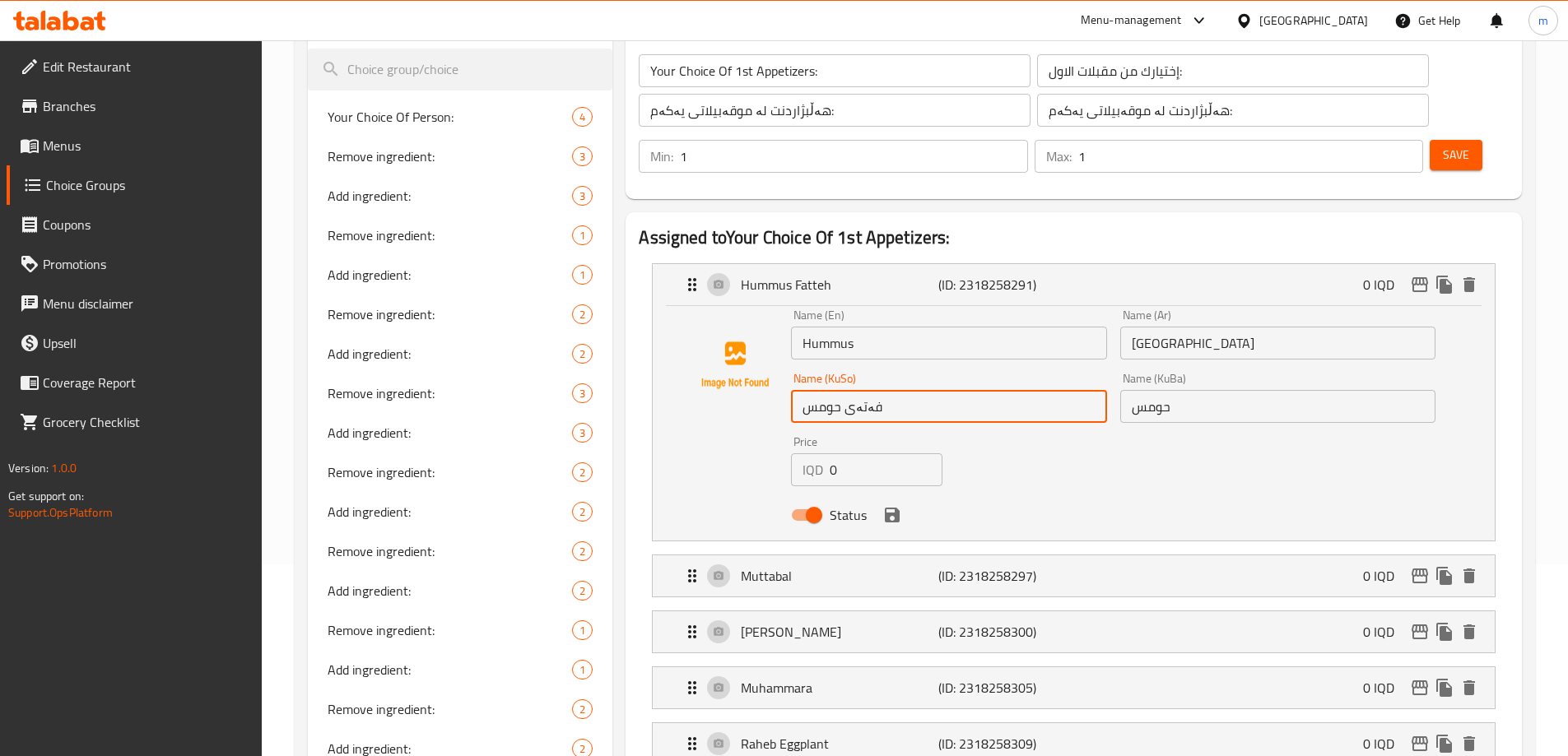
click at [863, 390] on input "فەتەی حومس" at bounding box center [948, 406] width 315 height 33
click at [894, 508] on icon "save" at bounding box center [891, 515] width 15 height 15
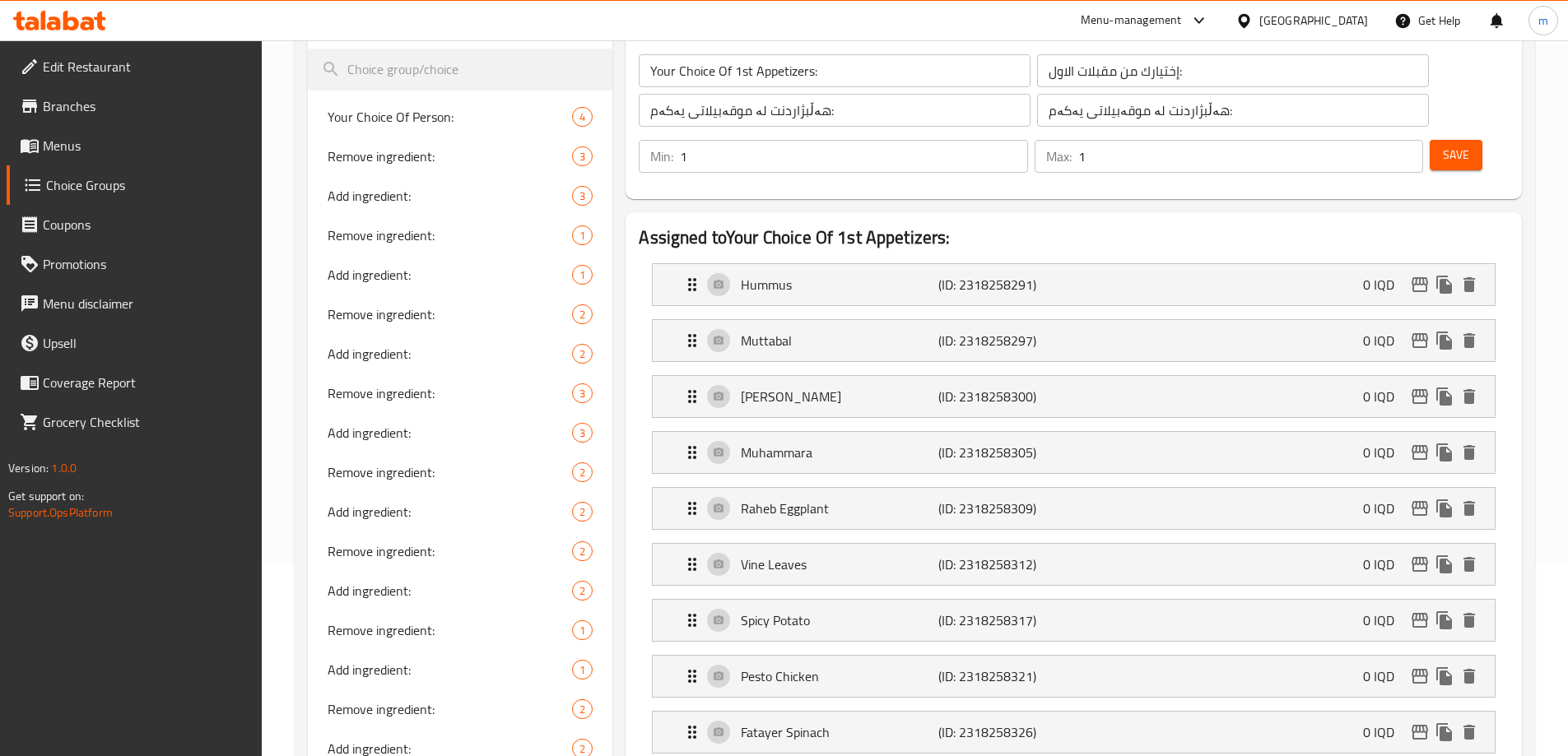
type input "حومس"
click at [1443, 145] on span "Save" at bounding box center [1456, 154] width 27 height 20
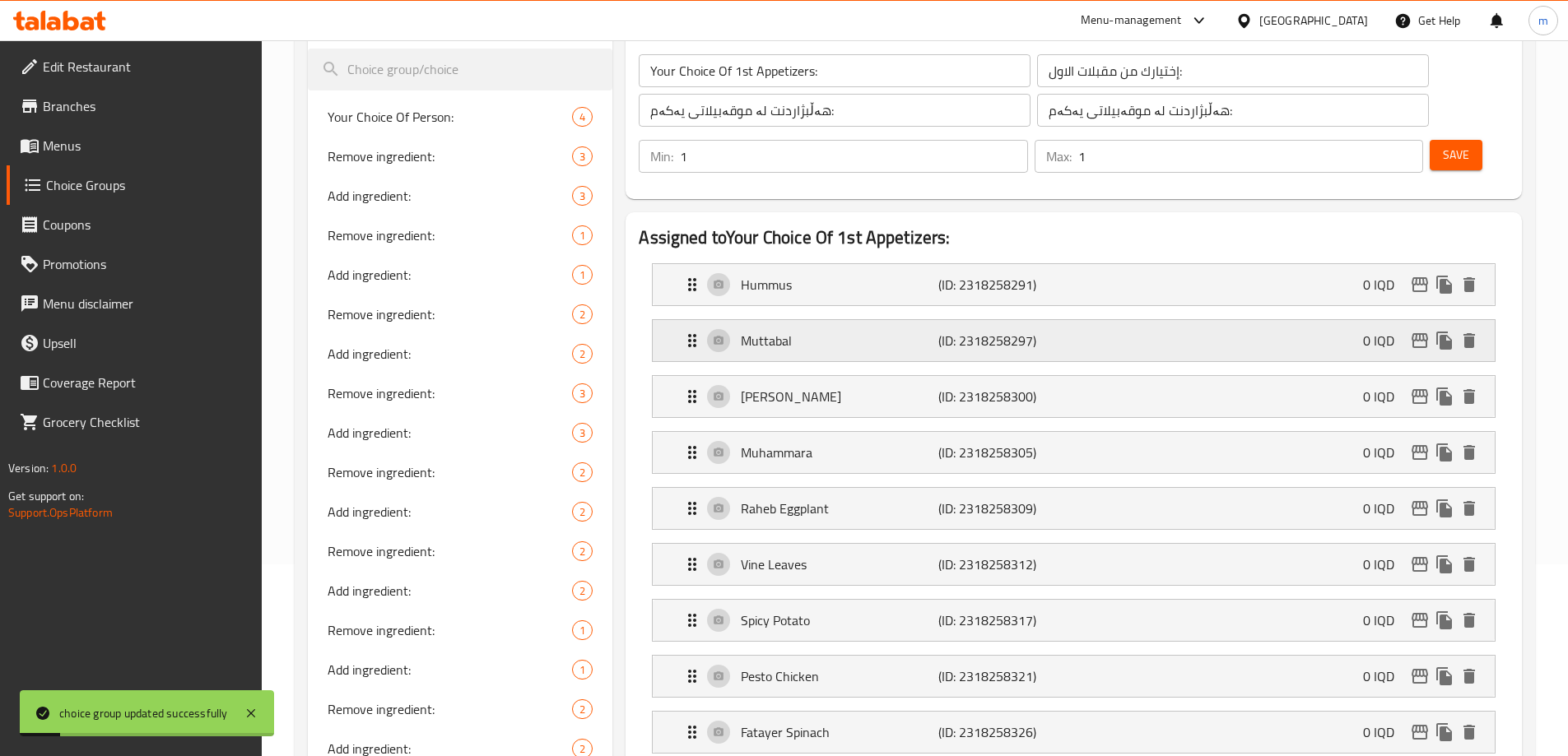
click at [772, 331] on p "Muttabal" at bounding box center [839, 341] width 197 height 20
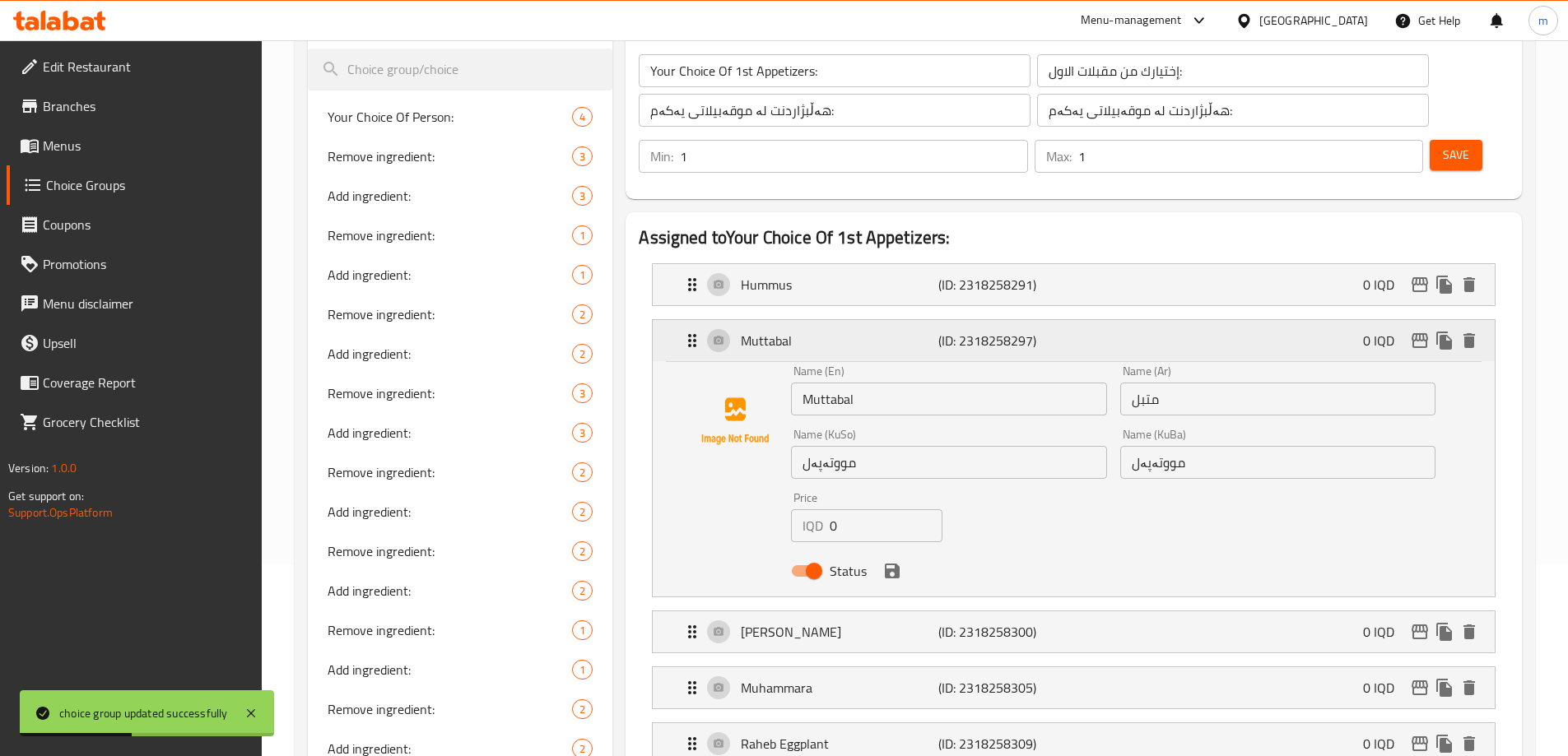
click at [917, 320] on div "Muttabal (ID: 2318258297) 0 IQD" at bounding box center [1078, 341] width 793 height 41
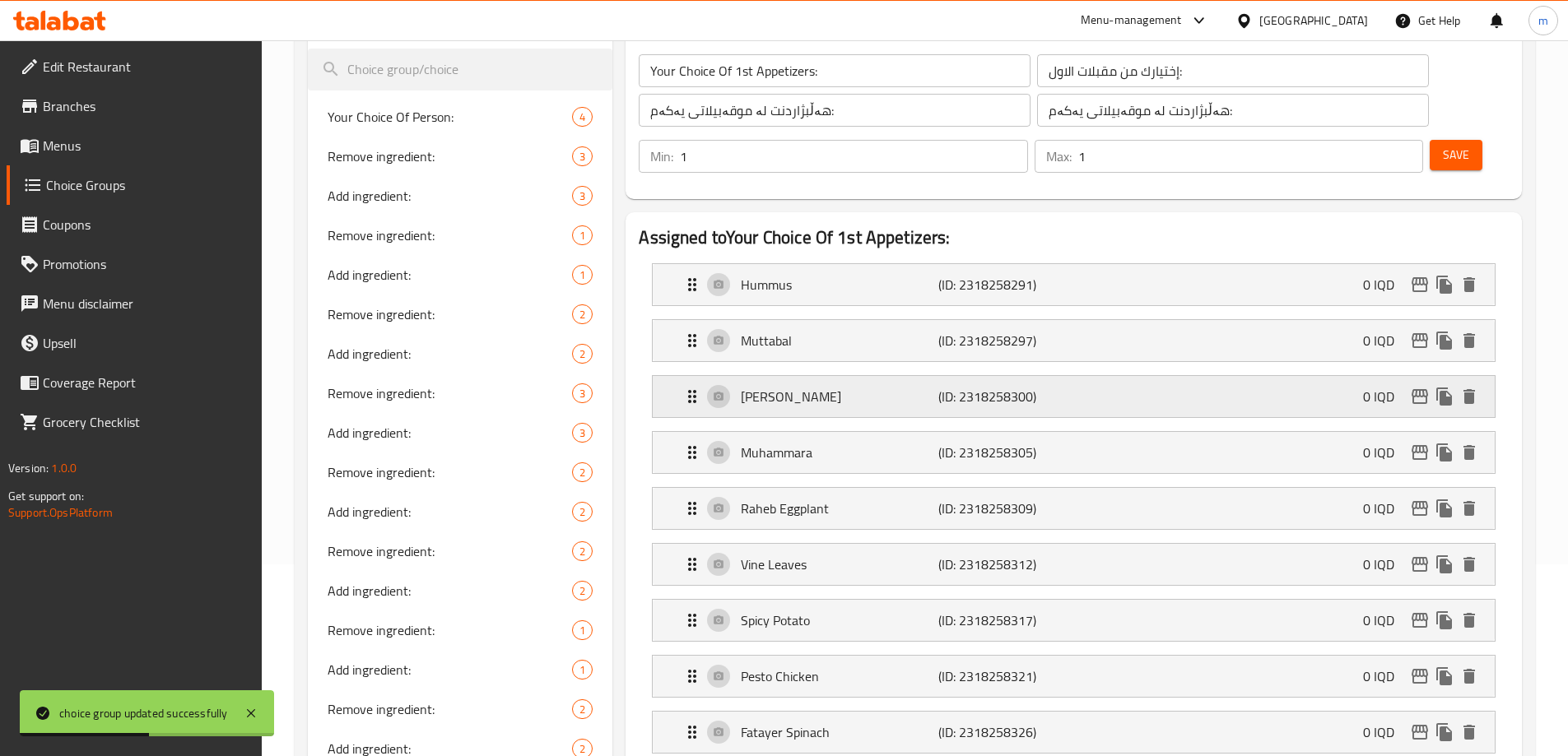
click at [873, 387] on p "[PERSON_NAME]" at bounding box center [839, 397] width 197 height 20
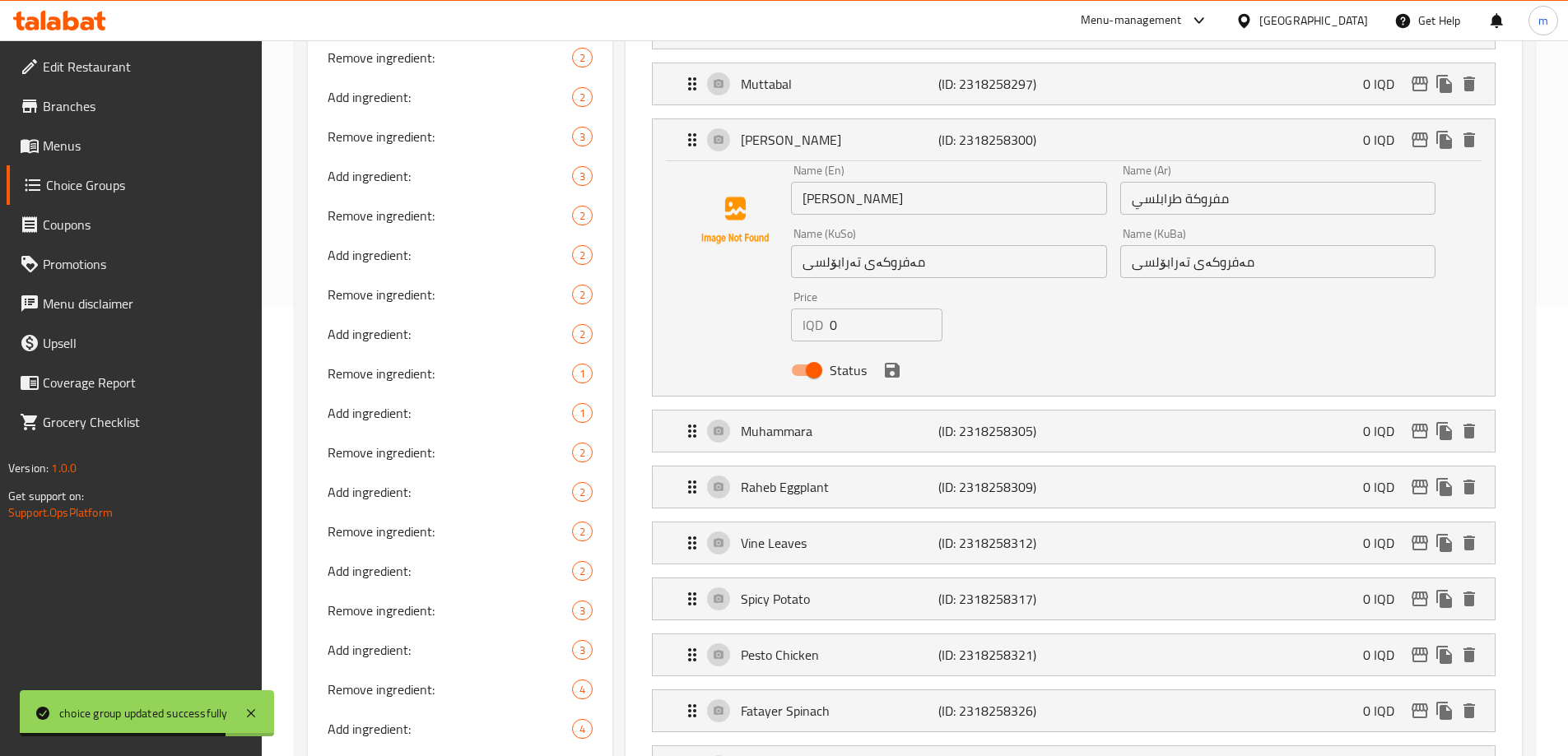
scroll to position [360, 0]
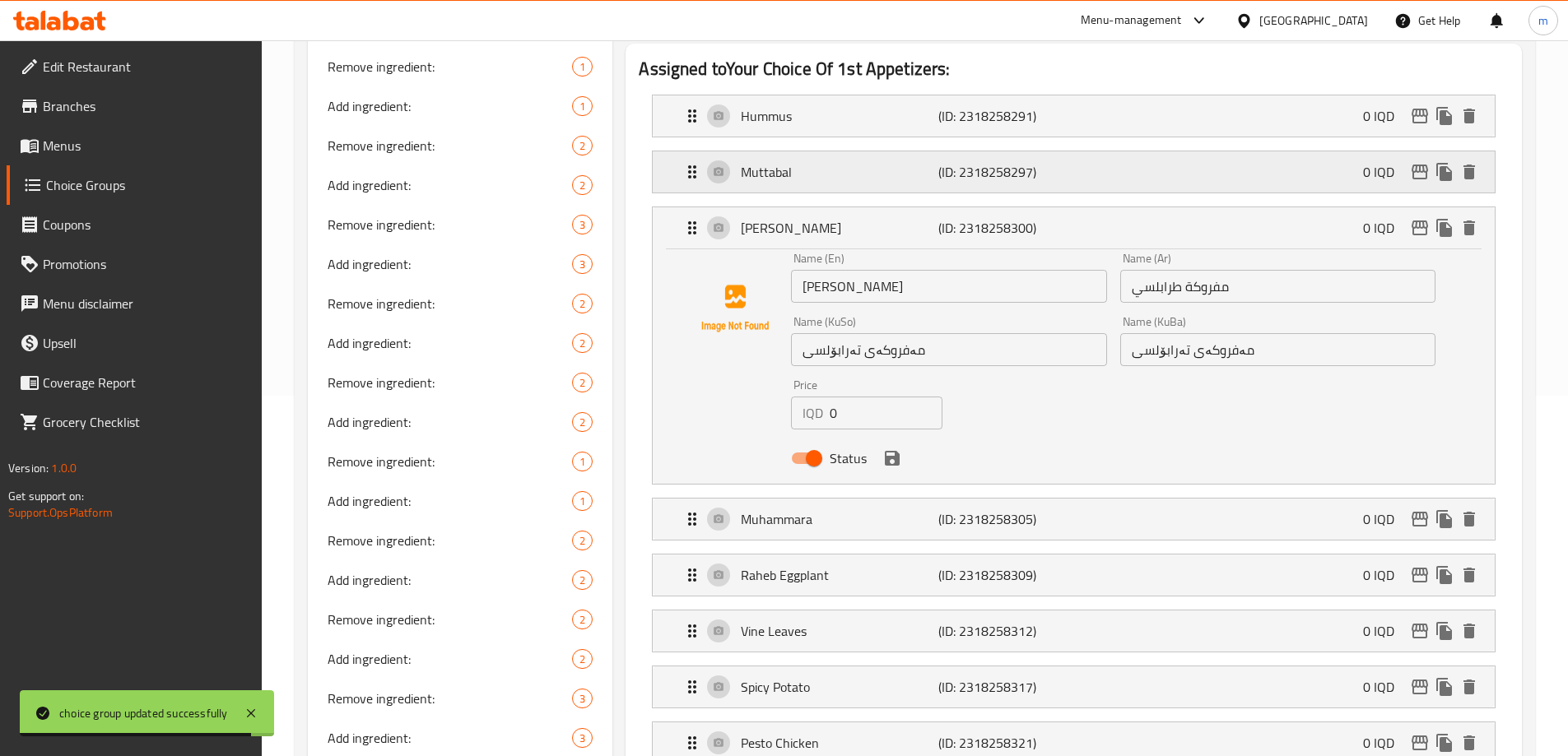
drag, startPoint x: 1101, startPoint y: 185, endPoint x: 1255, endPoint y: 136, distance: 161.6
click at [1100, 185] on nav "Hummus (ID: 2318258291) 0 IQD Name (En) Hummus Name (En) Name (Ar) حمص Name (Ar…" at bounding box center [1073, 513] width 870 height 863
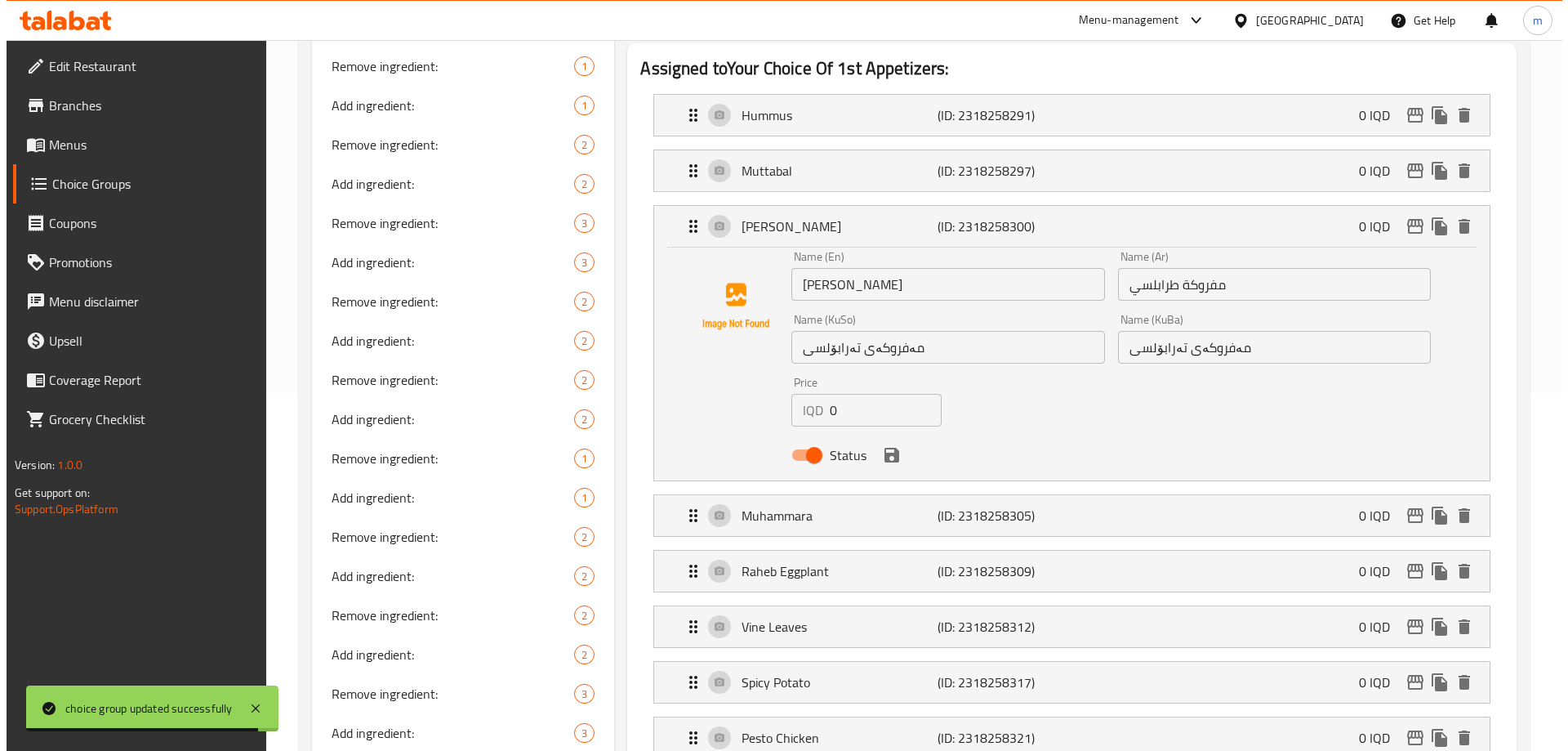
scroll to position [357, 0]
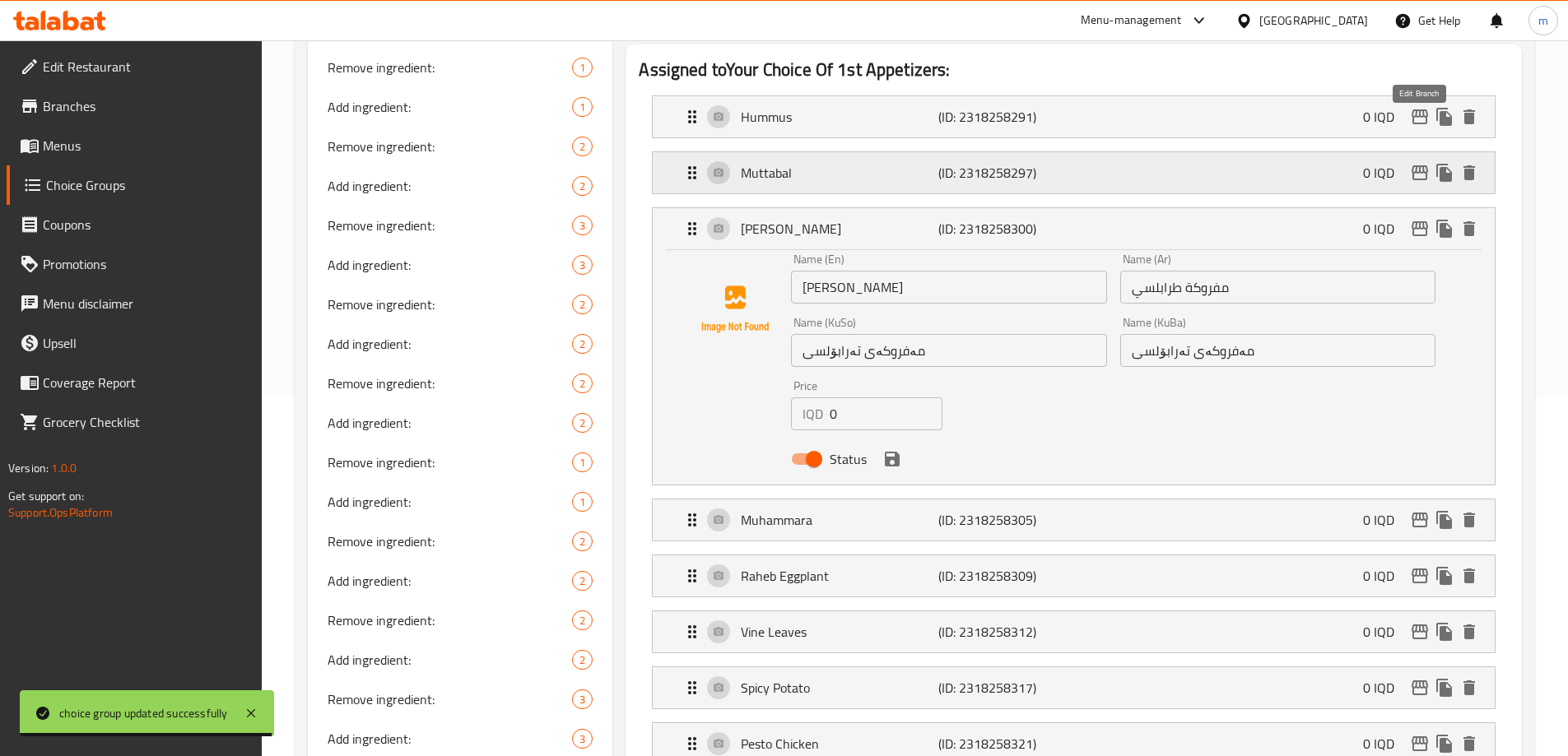
click at [1421, 163] on icon "edit" at bounding box center [1420, 173] width 20 height 20
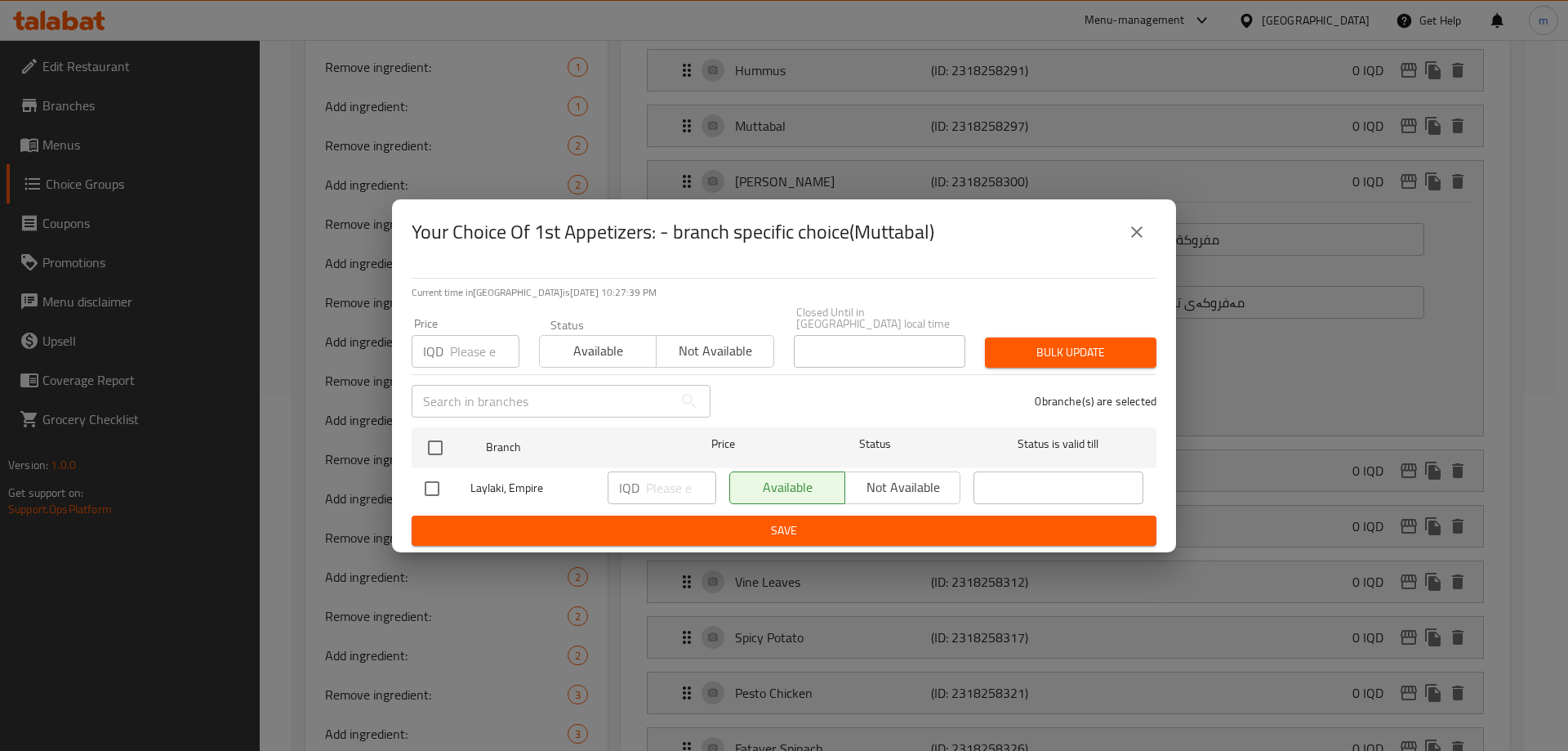
click at [1123, 236] on button "close" at bounding box center [1136, 232] width 39 height 39
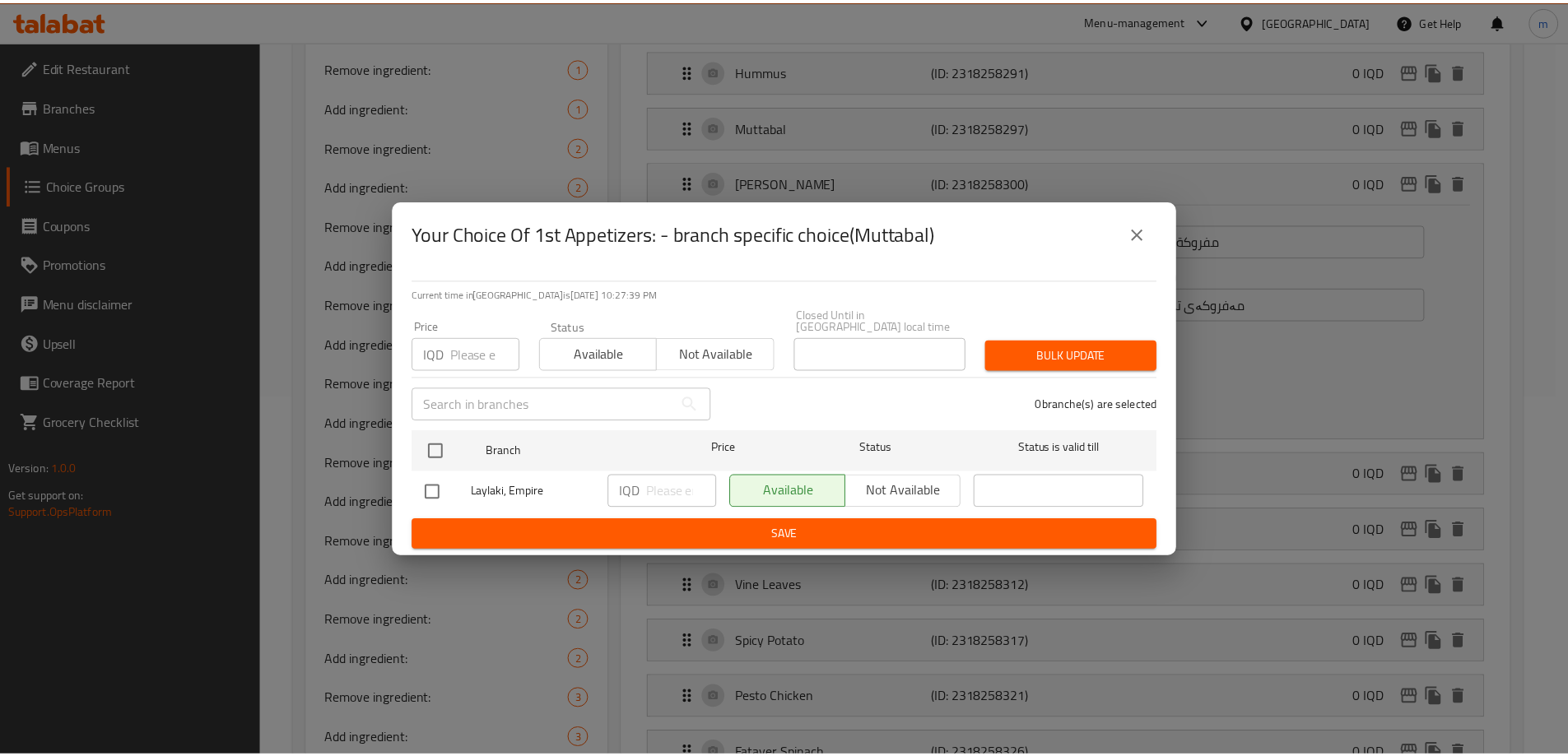
scroll to position [0, 0]
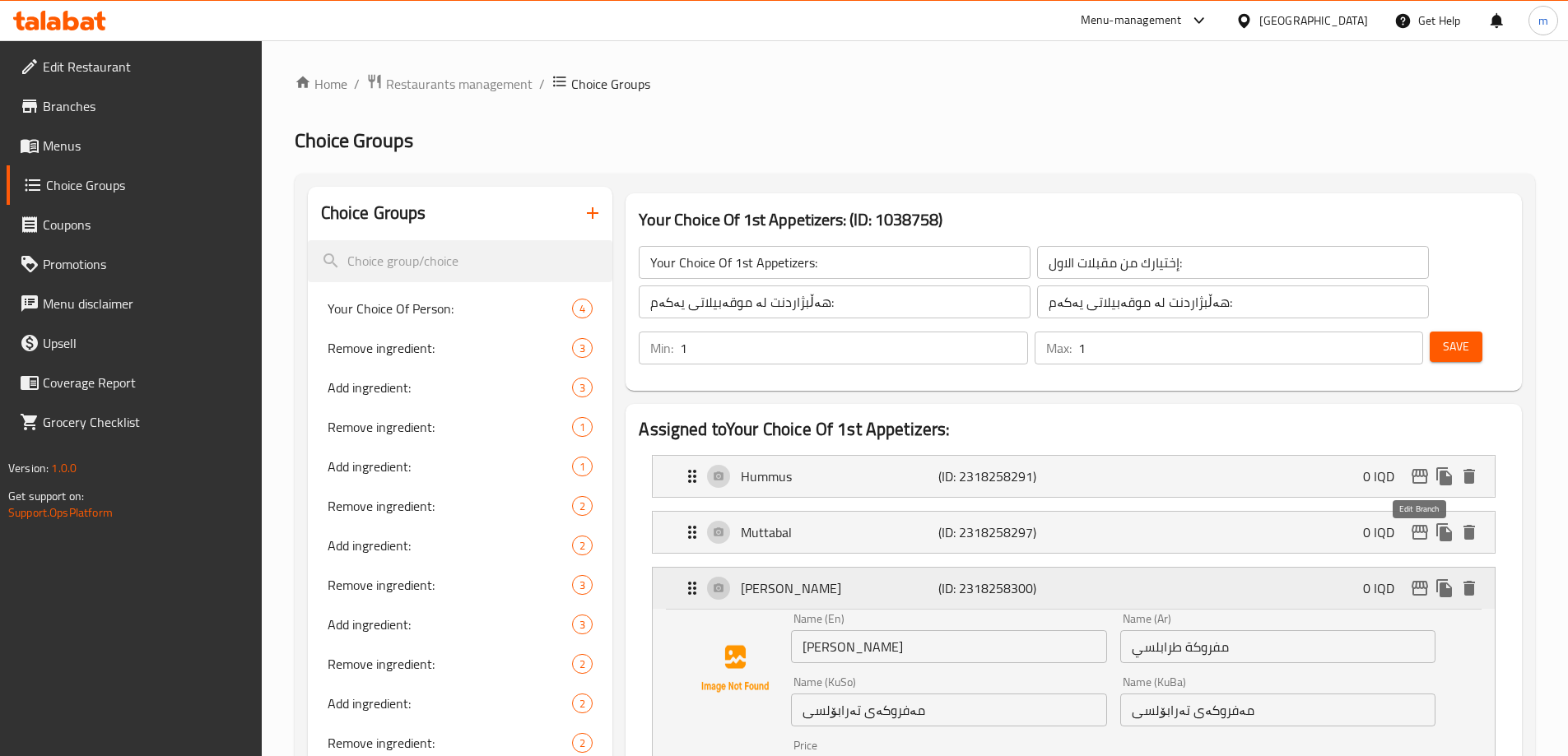
click at [1411, 579] on icon "edit" at bounding box center [1420, 588] width 20 height 20
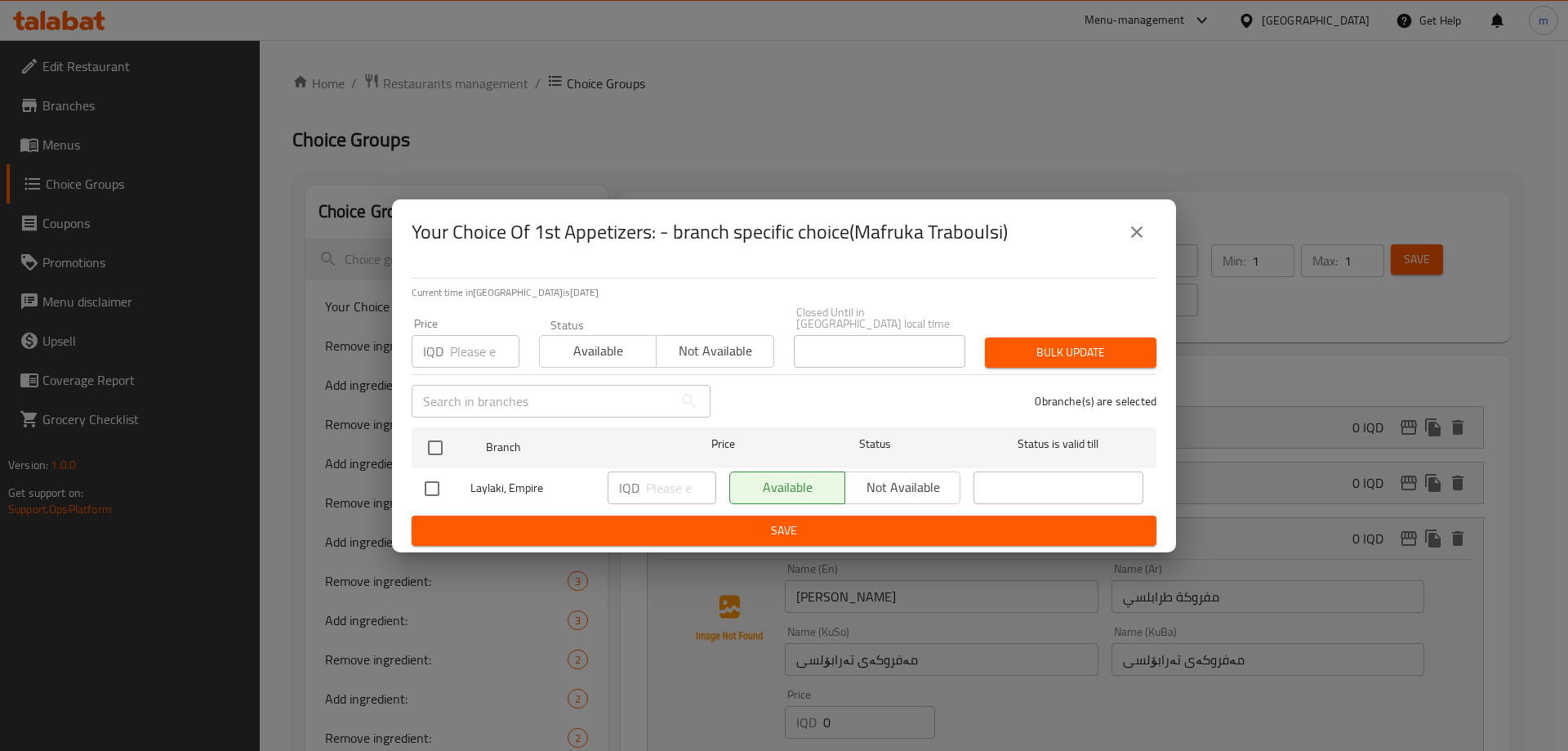
click at [1134, 237] on icon "close" at bounding box center [1136, 232] width 19 height 19
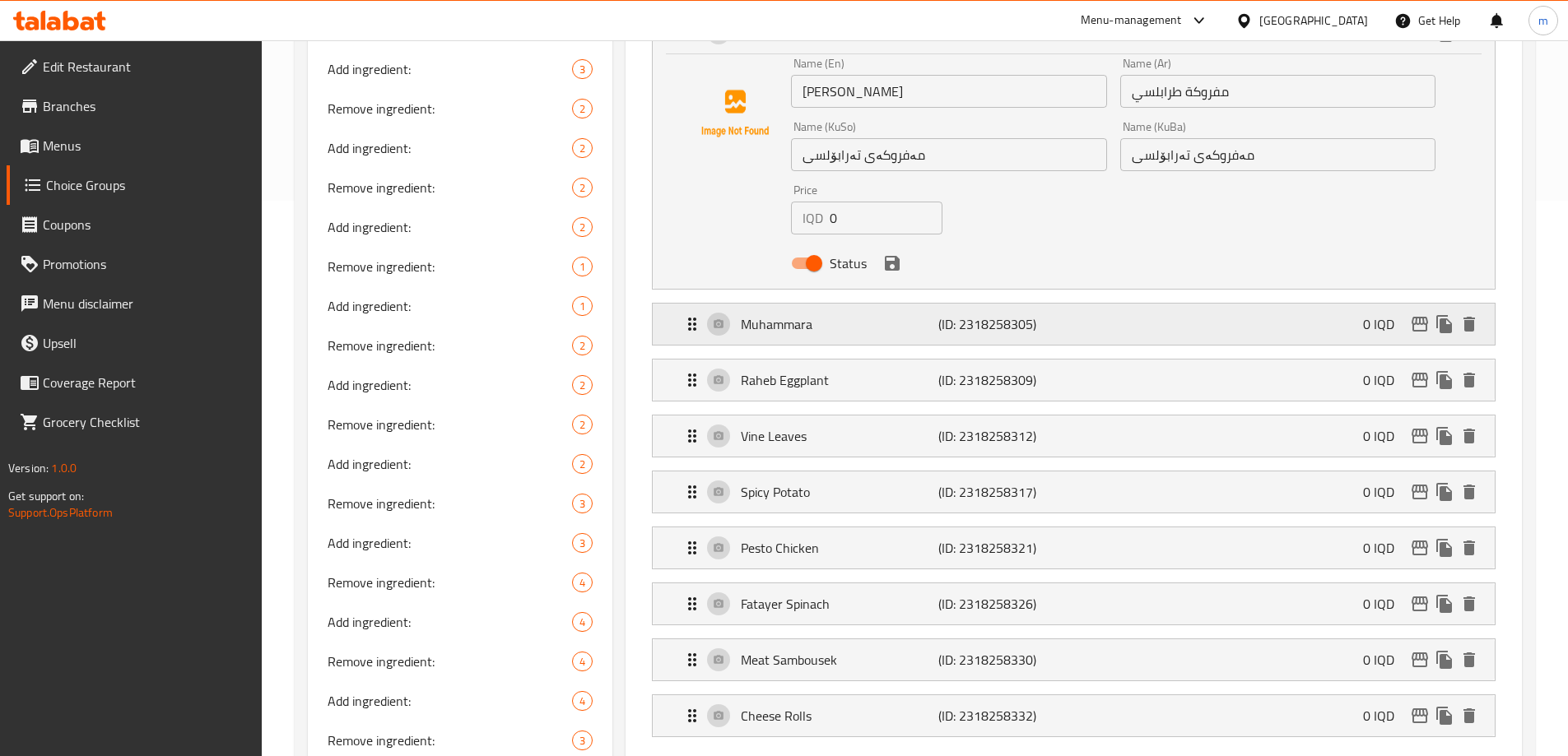
scroll to position [563, 0]
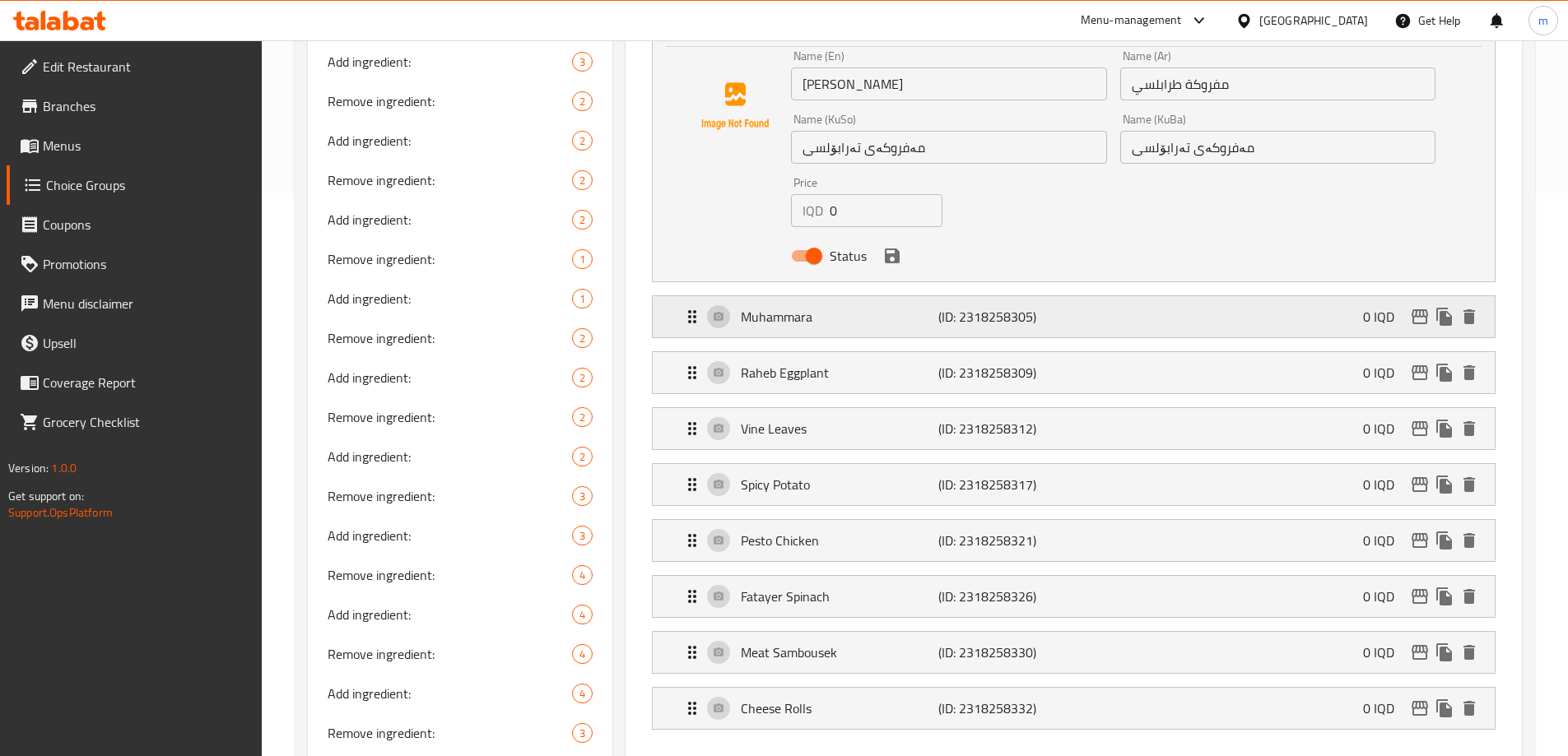
click at [903, 307] on p "Muhammara" at bounding box center [839, 317] width 197 height 20
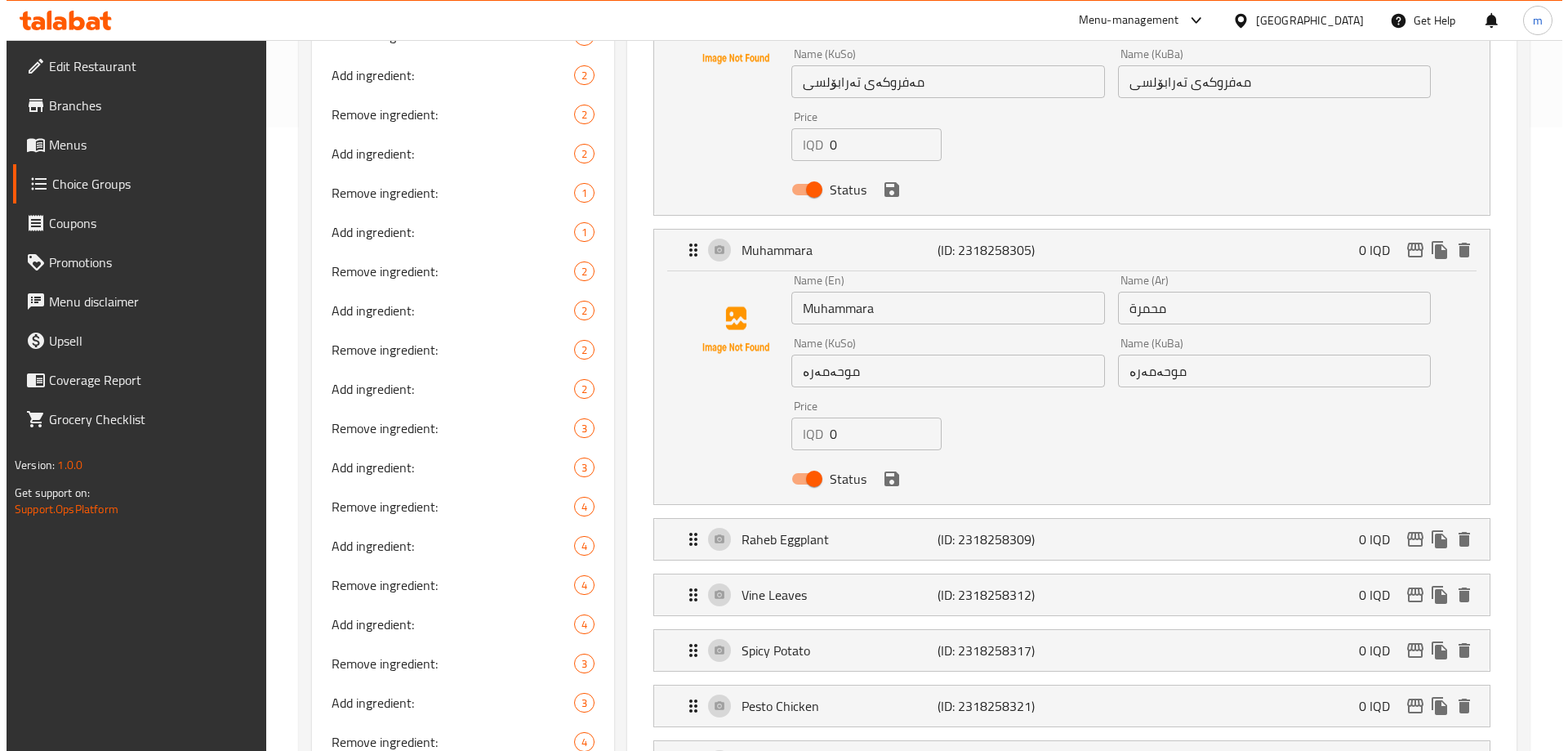
scroll to position [749, 0]
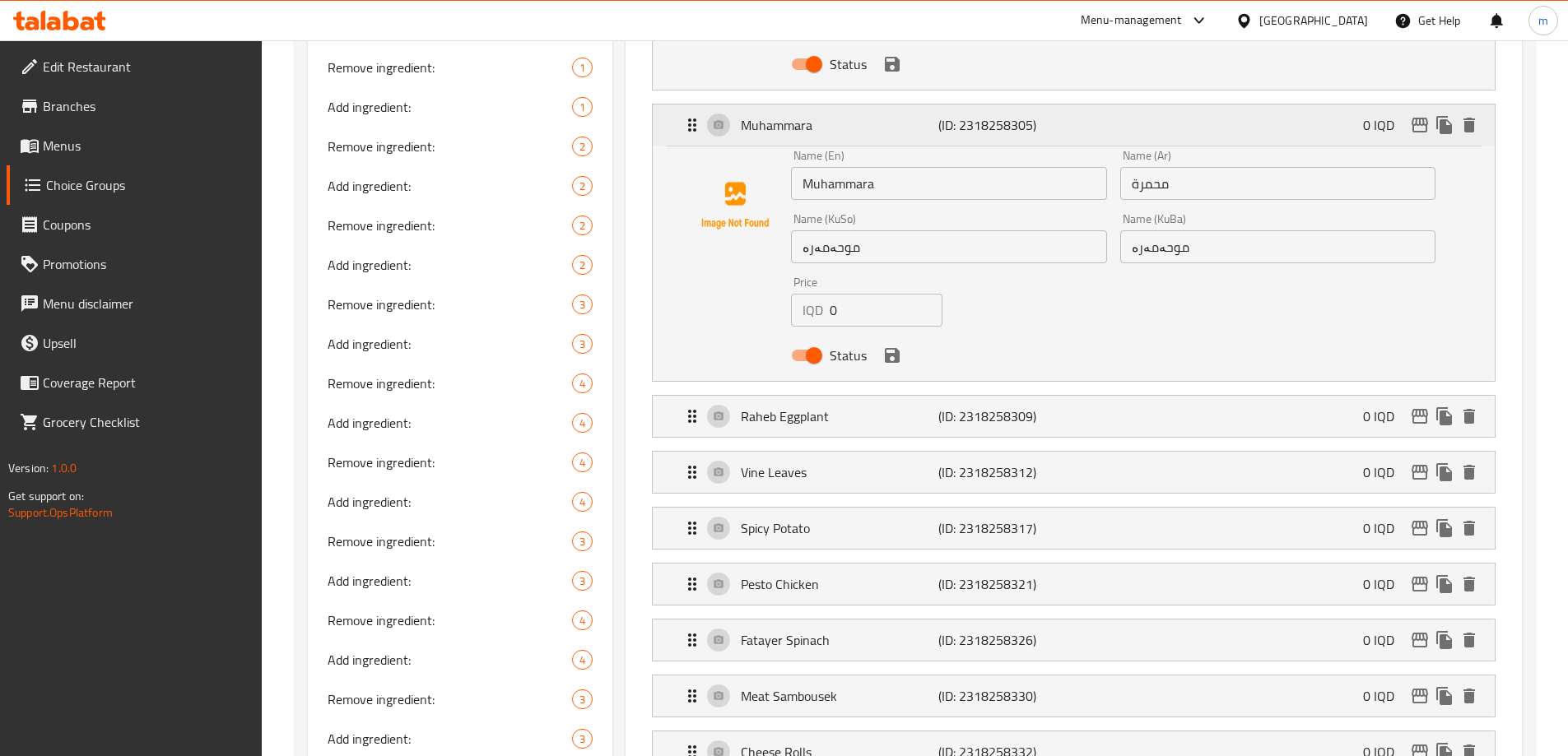
click at [1421, 118] on icon "edit" at bounding box center [1420, 125] width 17 height 15
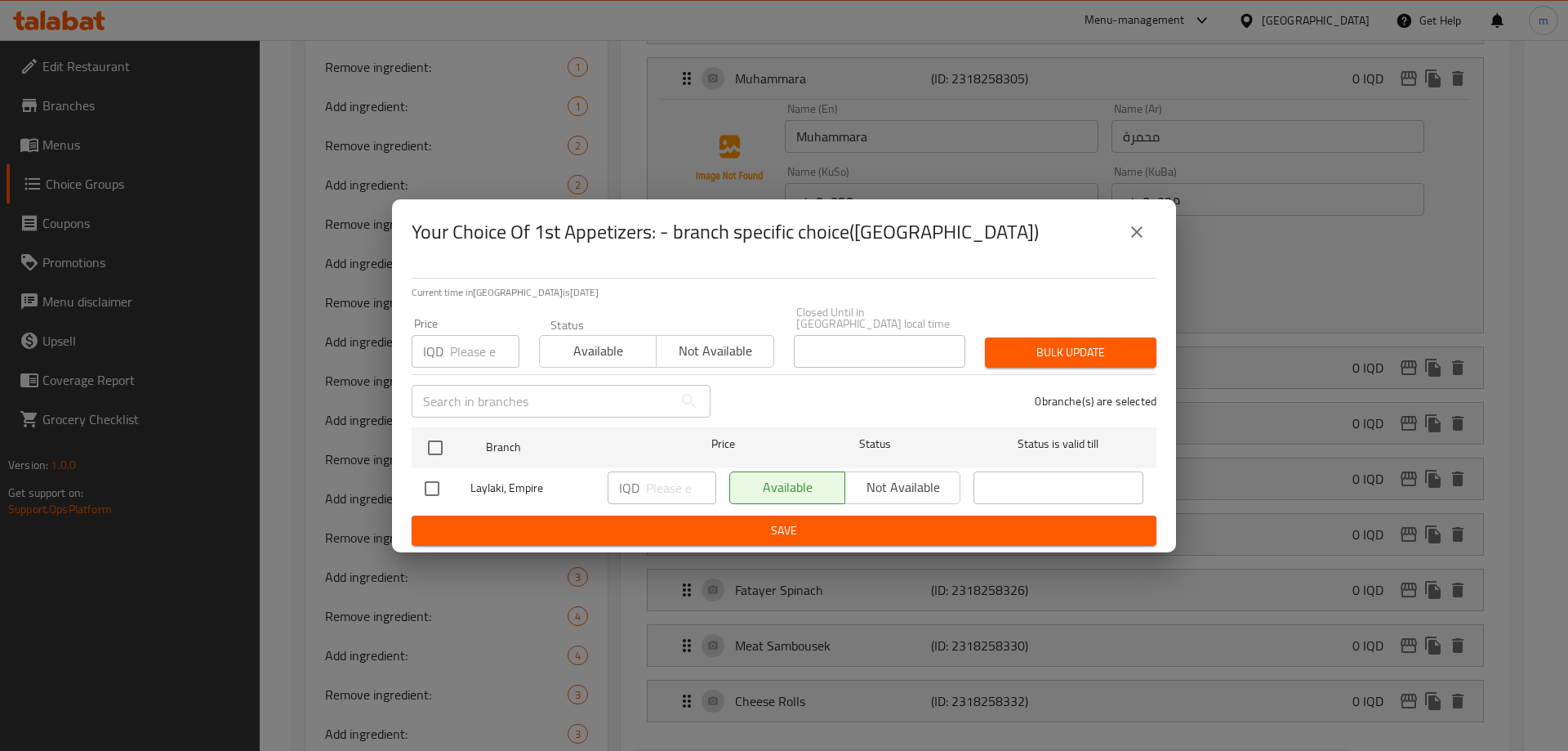
click at [1136, 236] on icon "close" at bounding box center [1136, 232] width 19 height 19
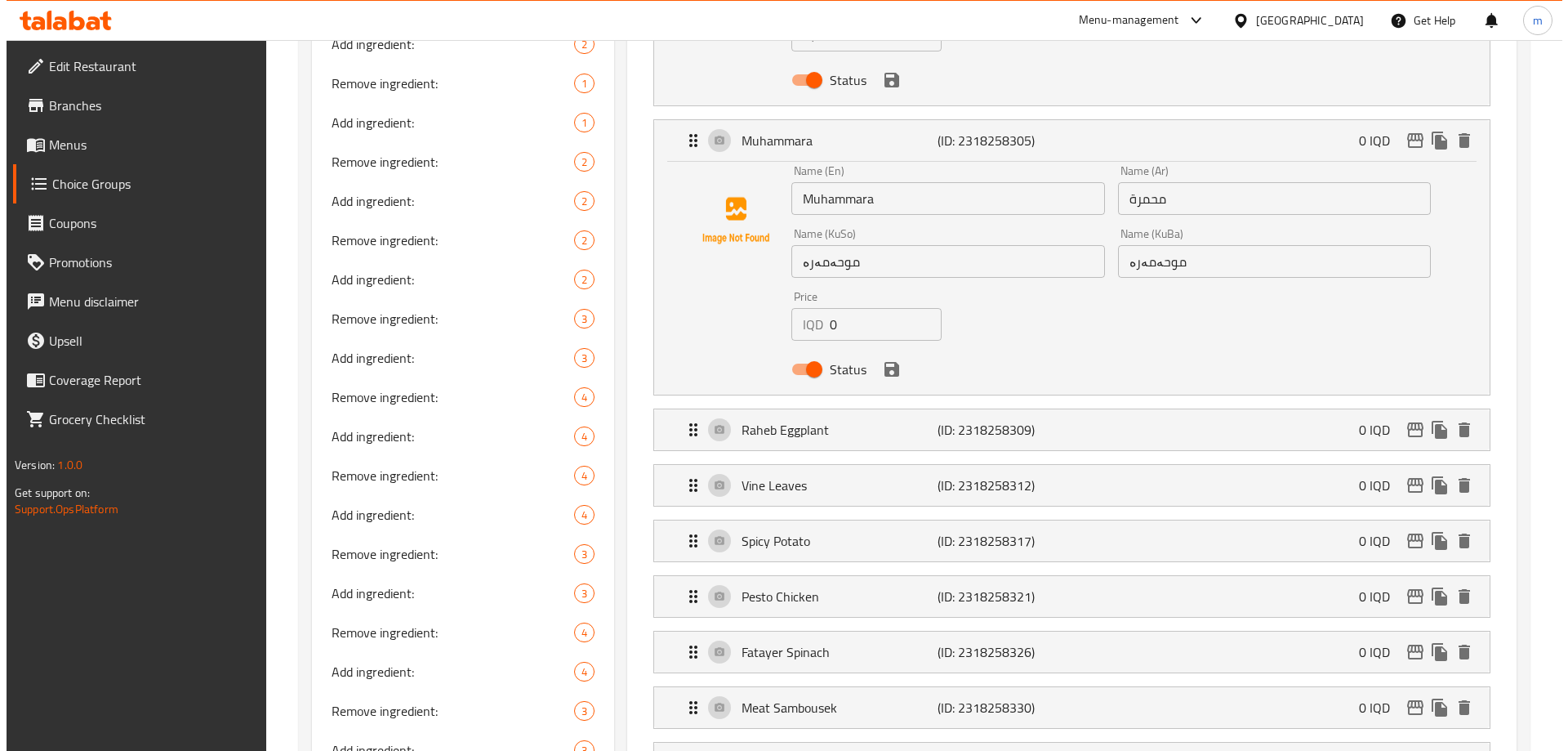
scroll to position [763, 0]
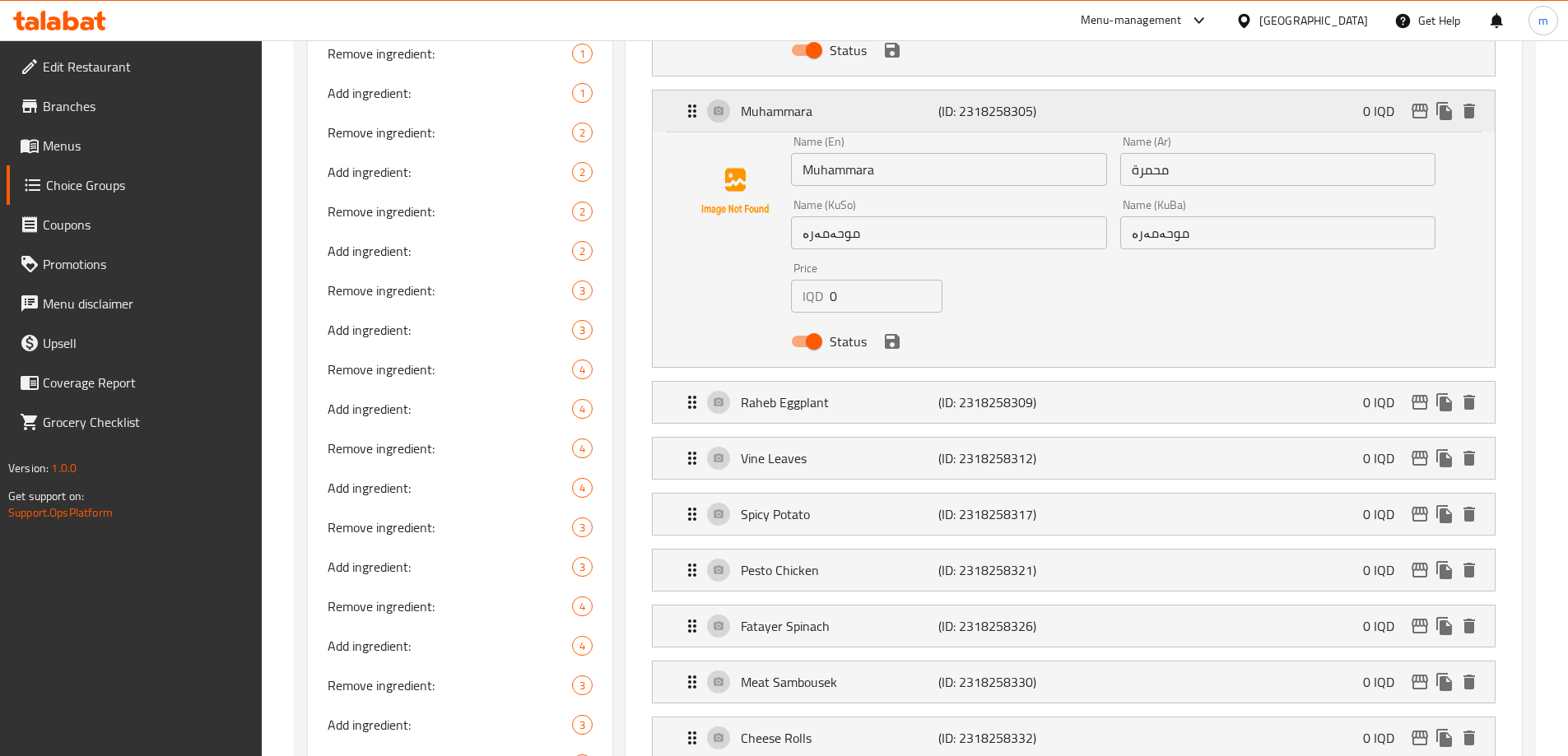
click at [1032, 101] on p "(ID: 2318258305)" at bounding box center [1004, 111] width 131 height 20
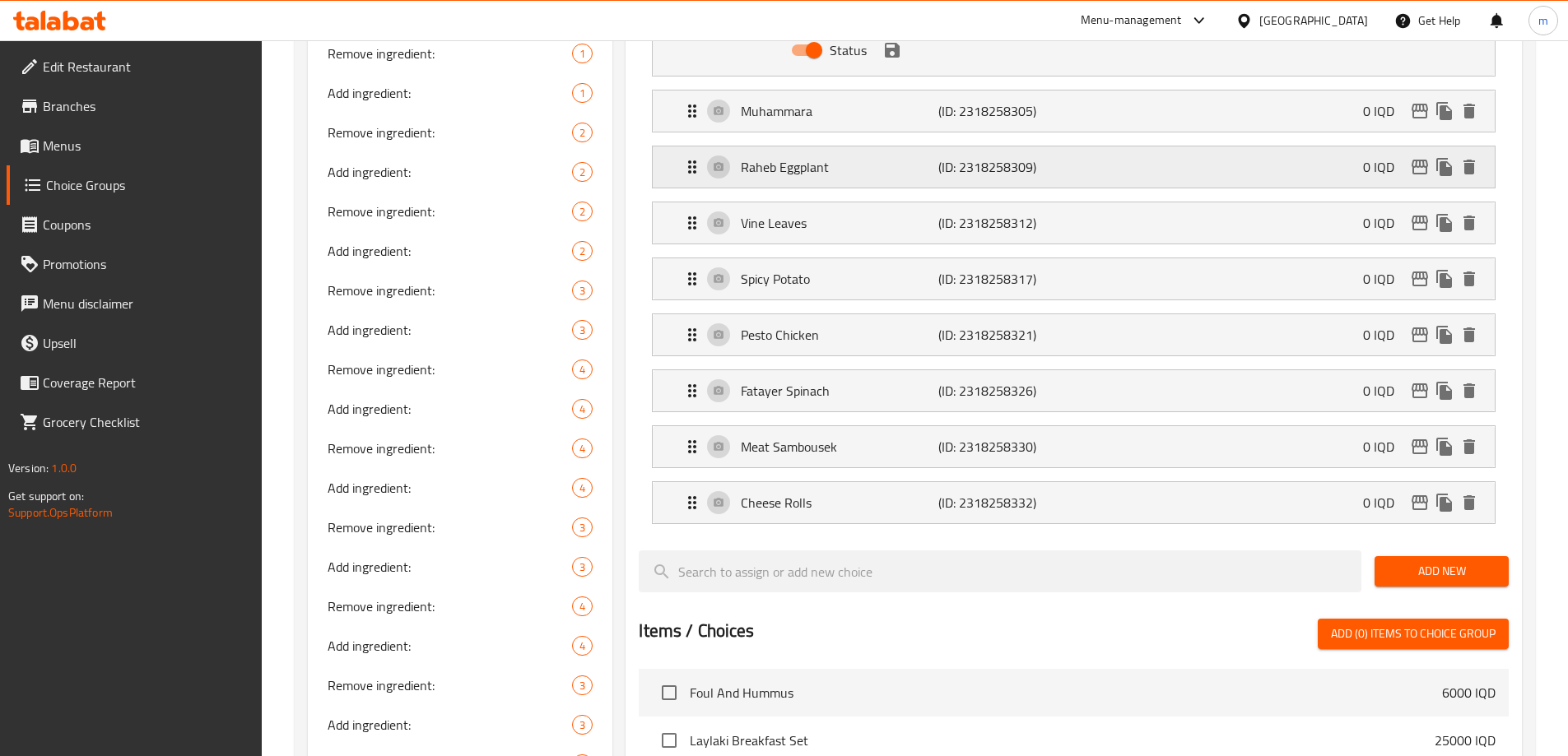
click at [1219, 146] on div "Raheb Eggplant (ID: 2318258309) 0 IQD" at bounding box center [1078, 167] width 793 height 41
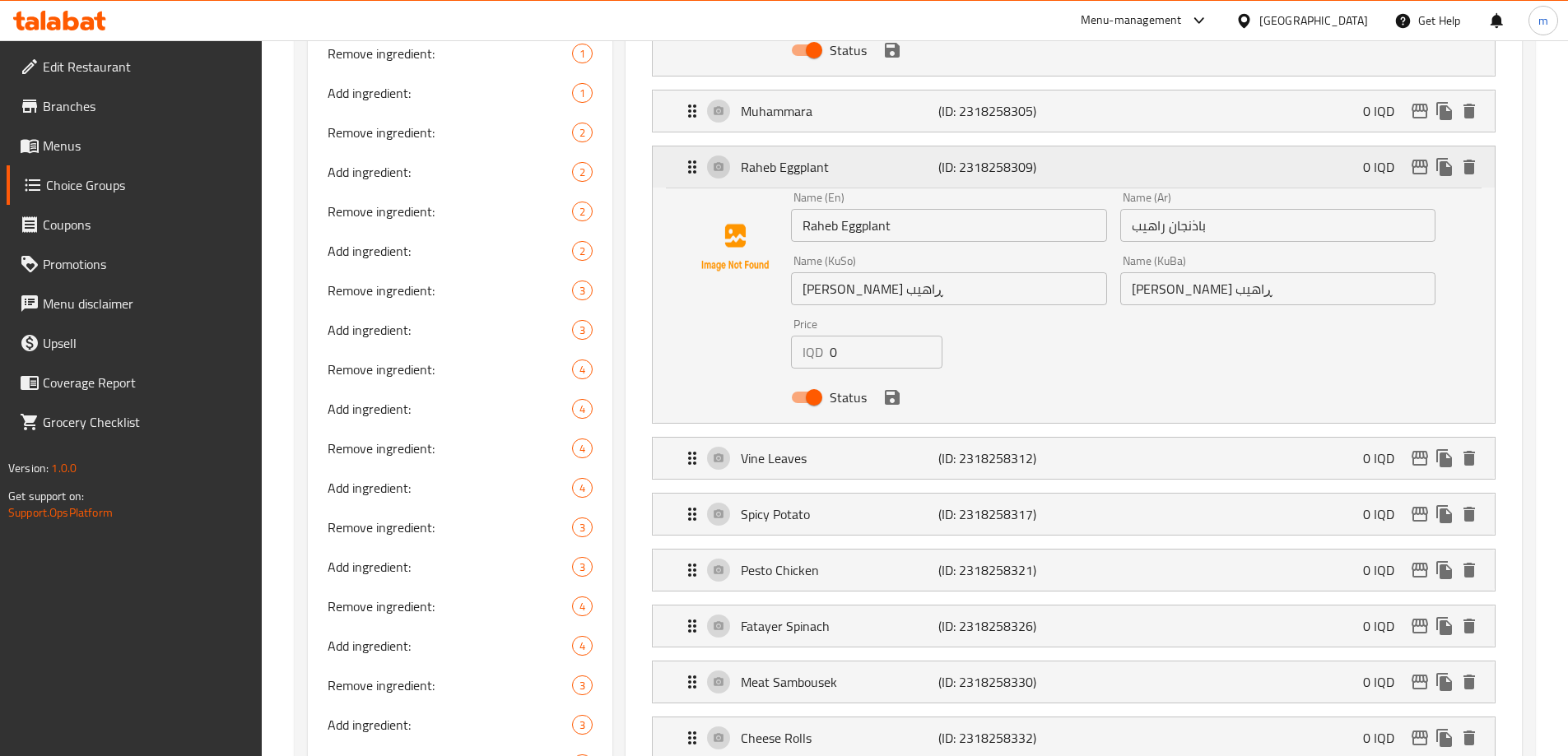
click at [1423, 160] on icon "edit" at bounding box center [1420, 167] width 17 height 15
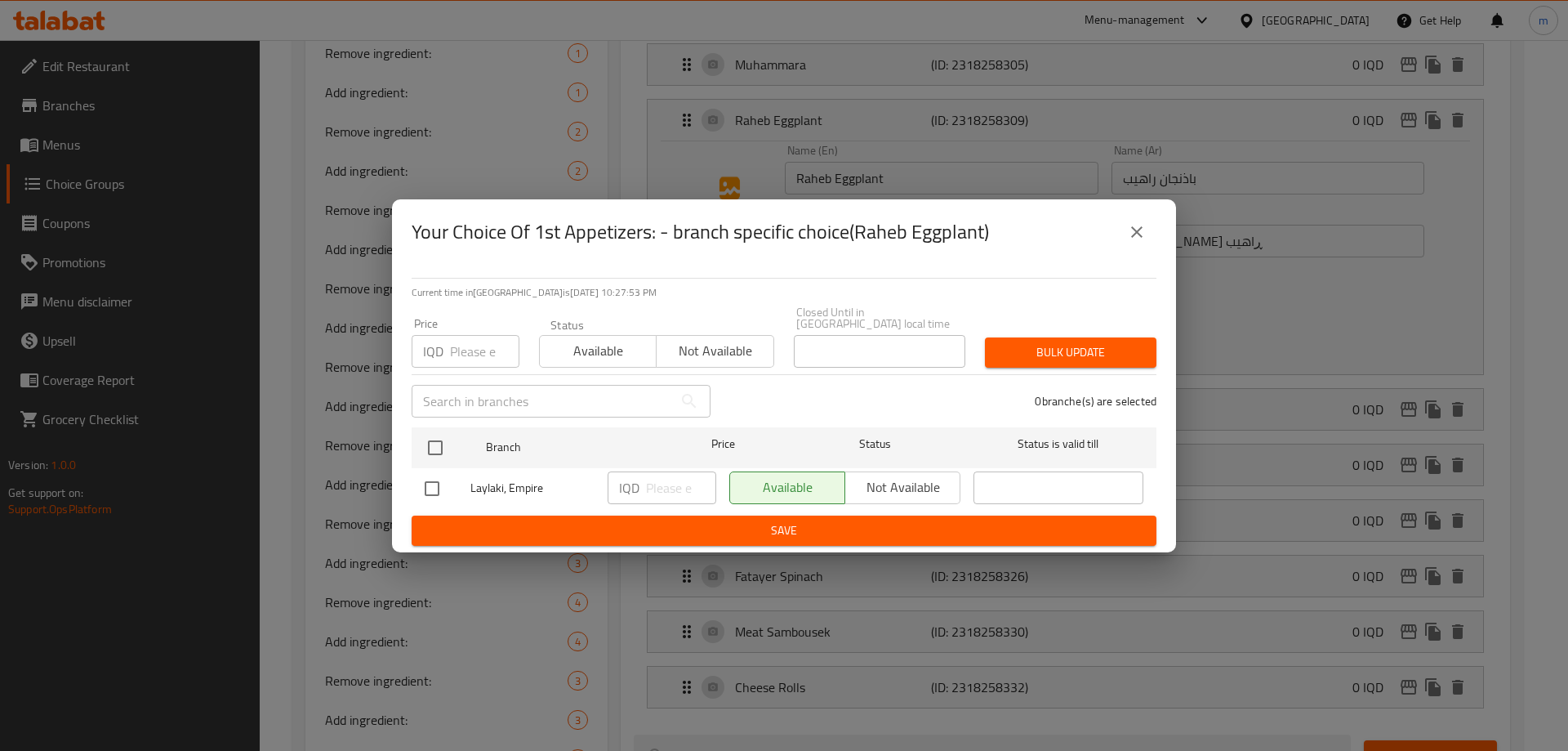
click at [1145, 231] on icon "close" at bounding box center [1136, 232] width 19 height 19
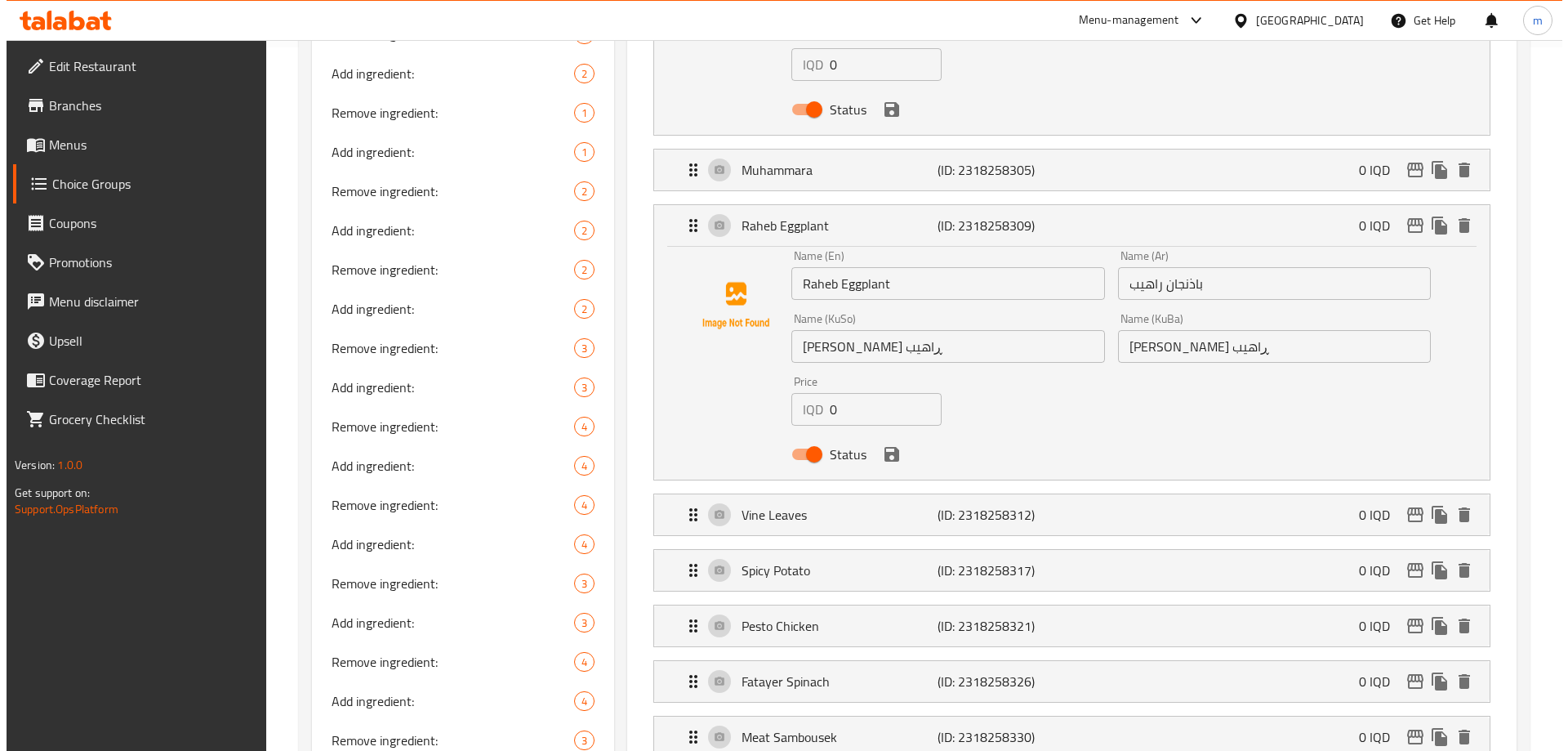
scroll to position [762, 0]
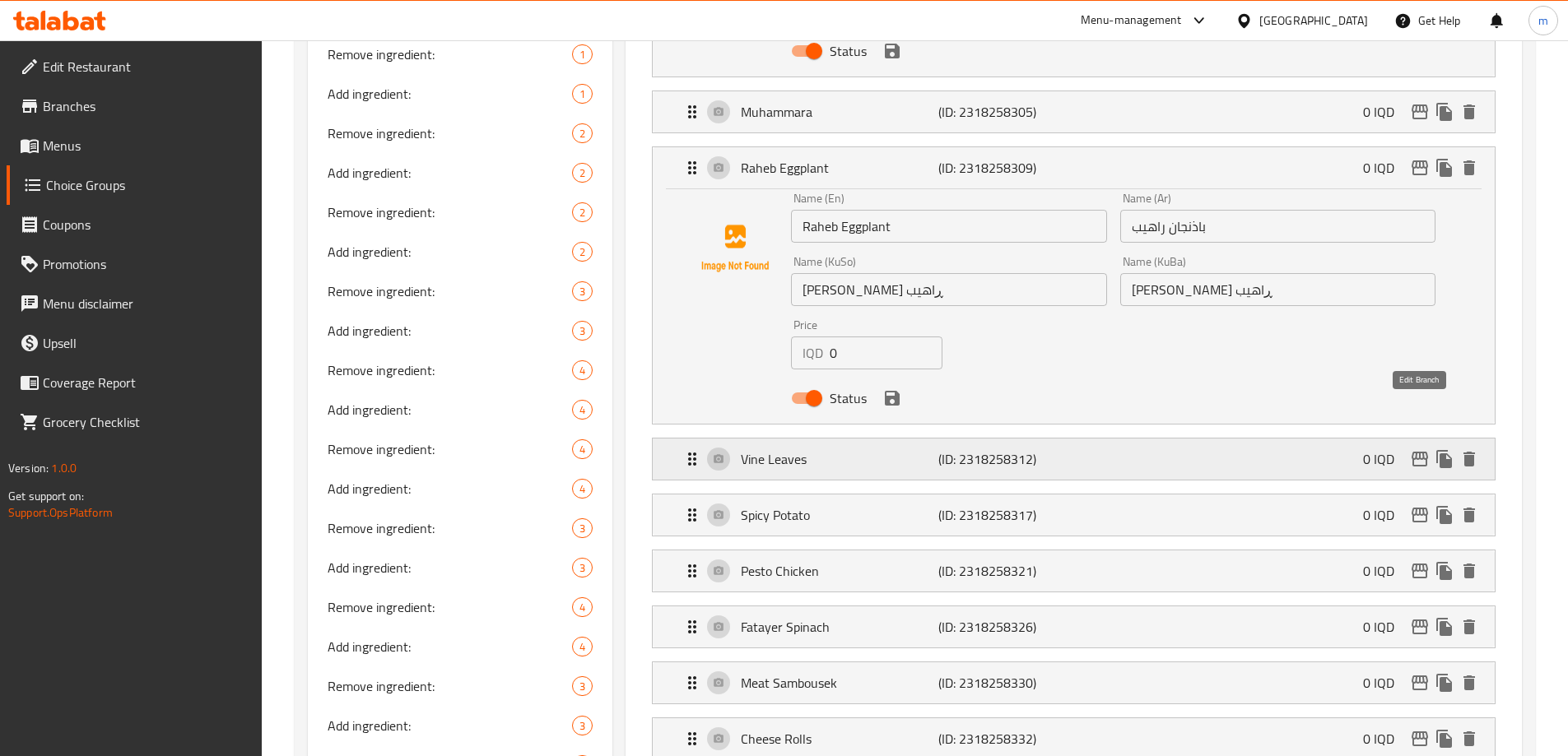
click at [1418, 452] on icon "edit" at bounding box center [1420, 459] width 17 height 15
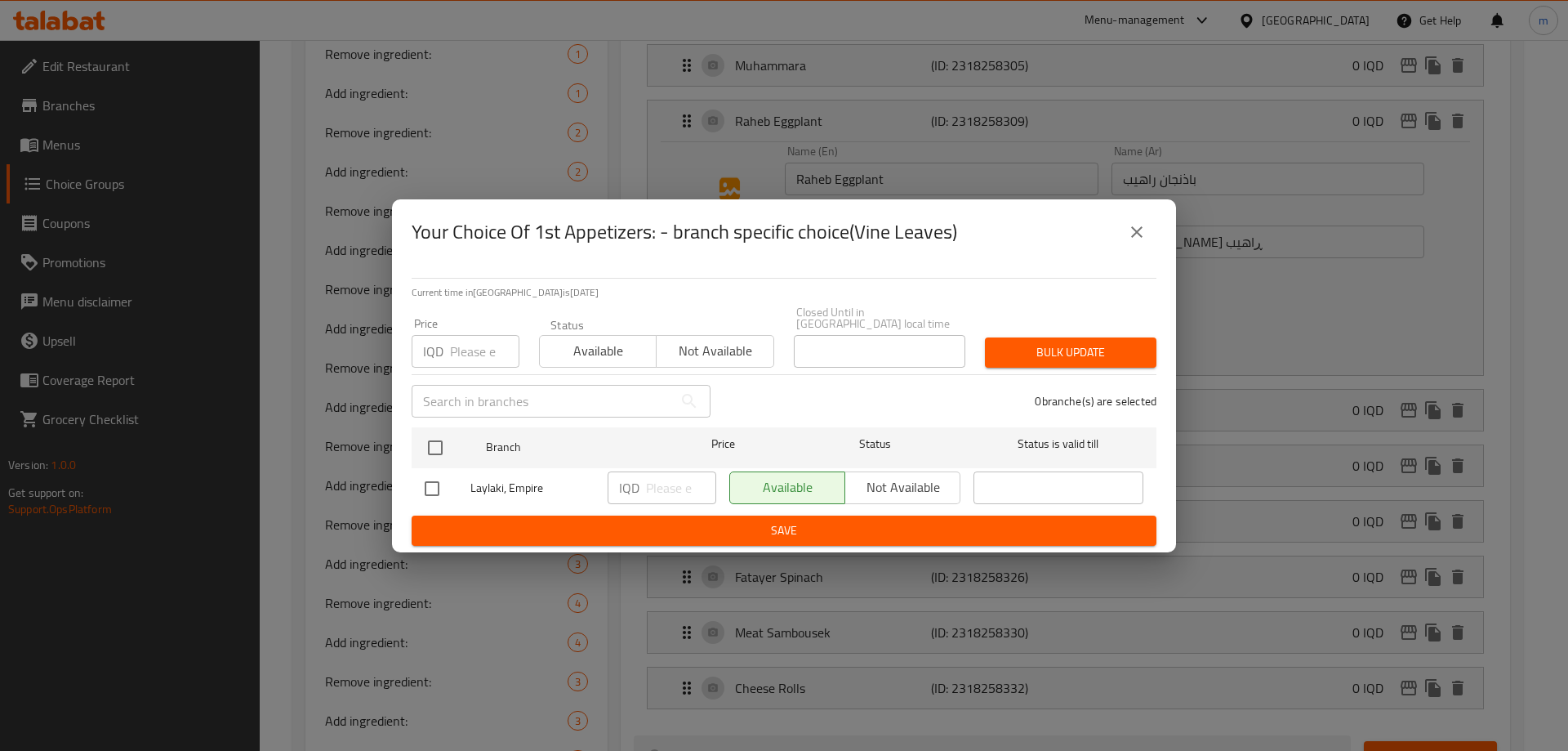
click at [1148, 230] on button "close" at bounding box center [1136, 232] width 39 height 39
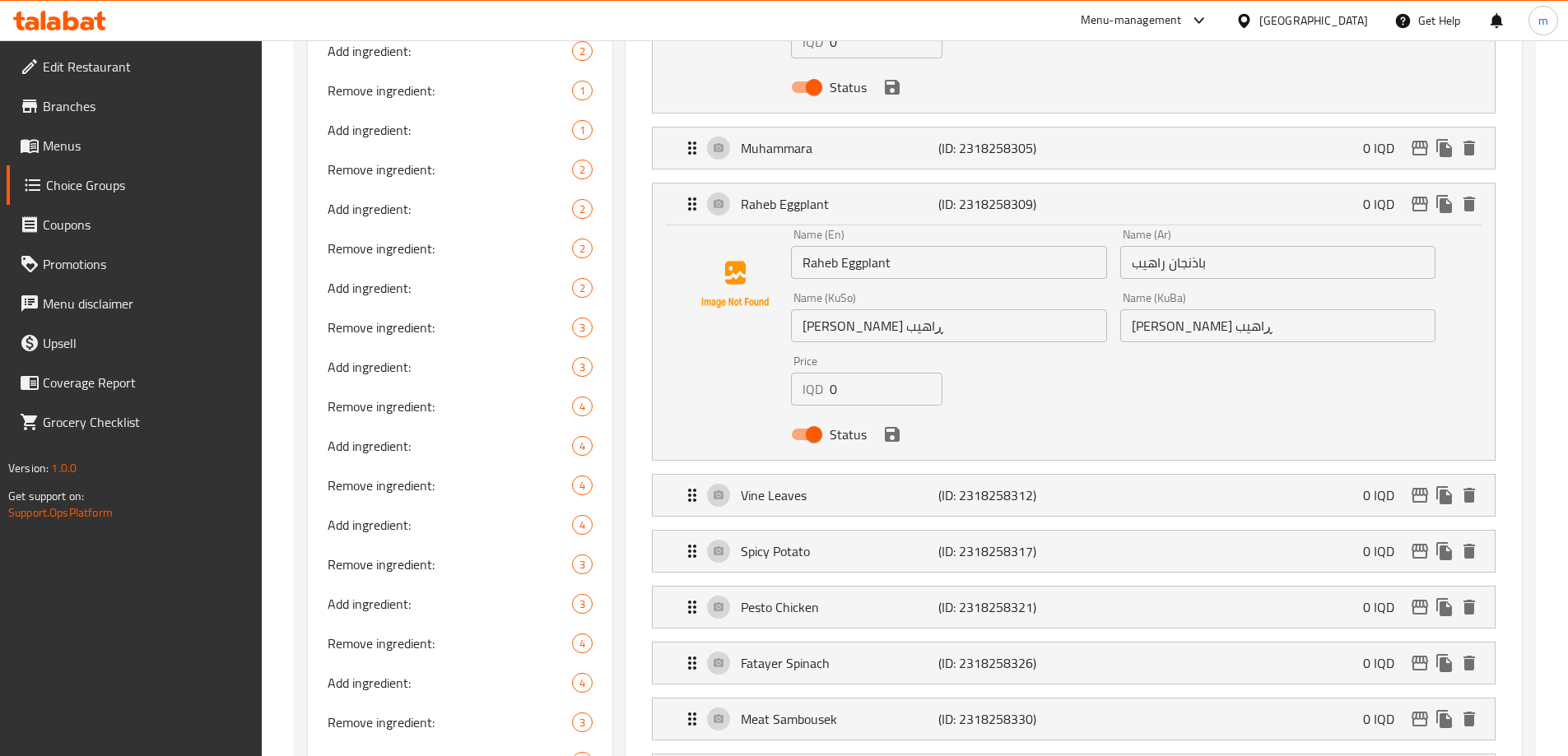
scroll to position [768, 0]
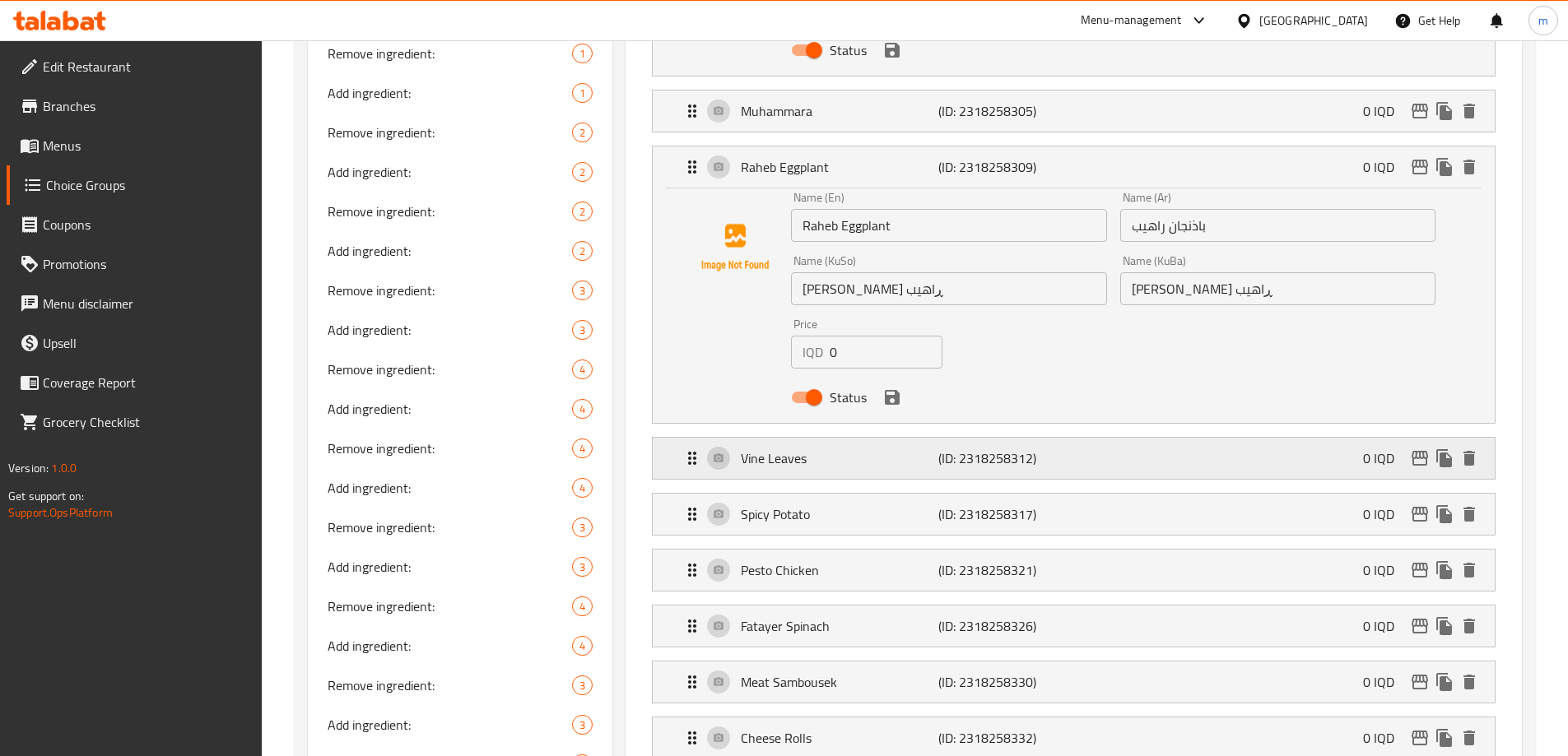
click at [899, 448] on p "Vine Leaves" at bounding box center [839, 458] width 197 height 20
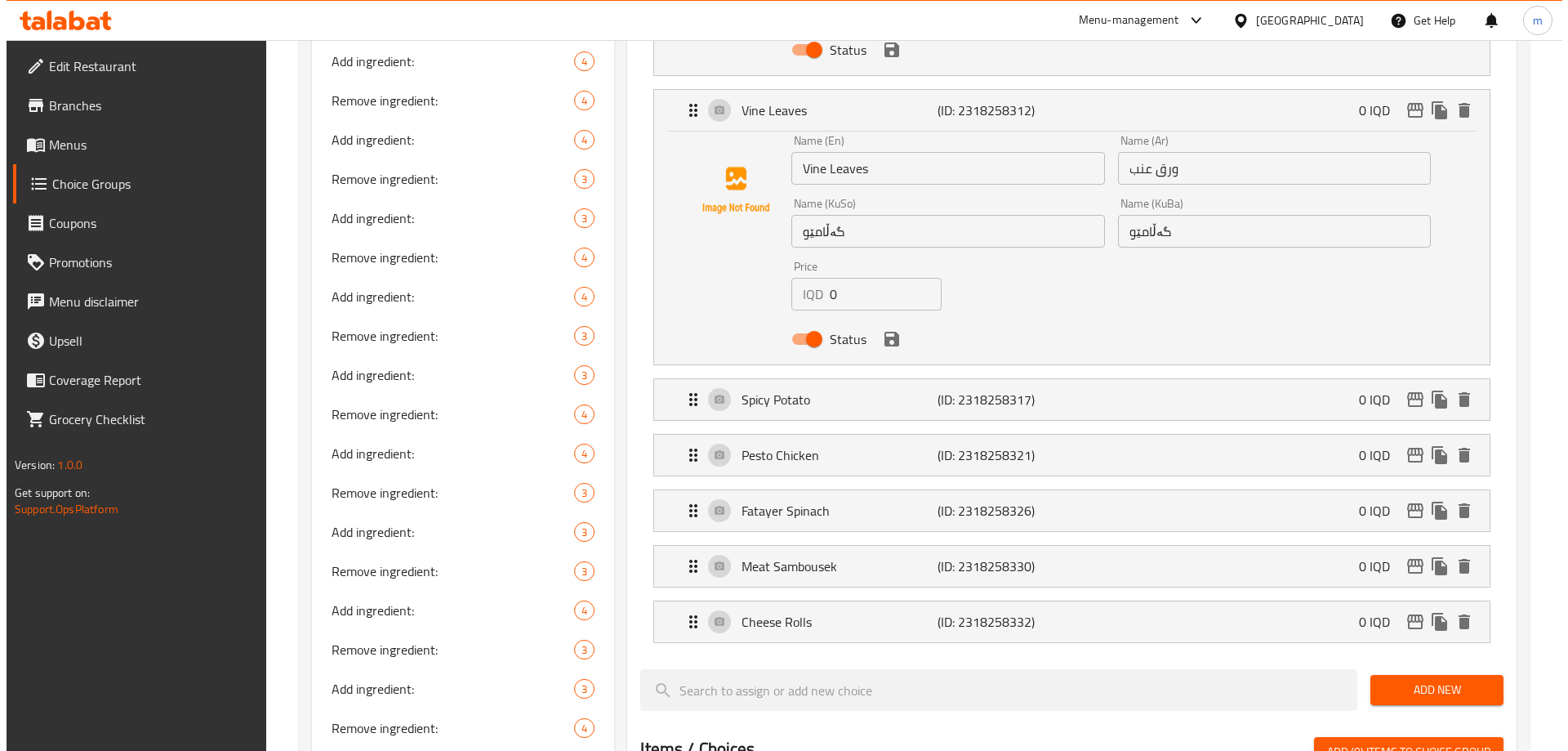
scroll to position [1144, 0]
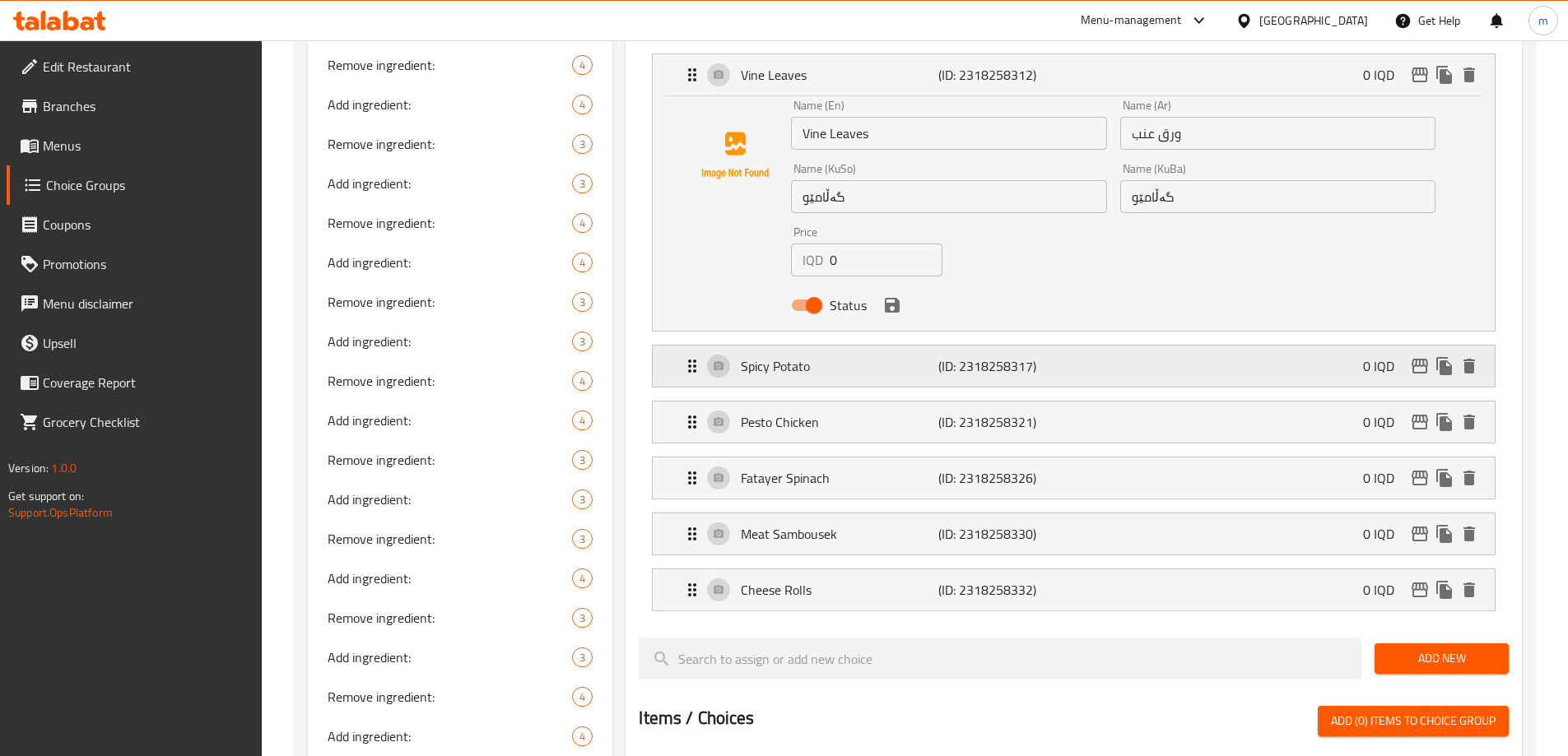
click at [987, 356] on p "(ID: 2318258317)" at bounding box center [1004, 366] width 131 height 20
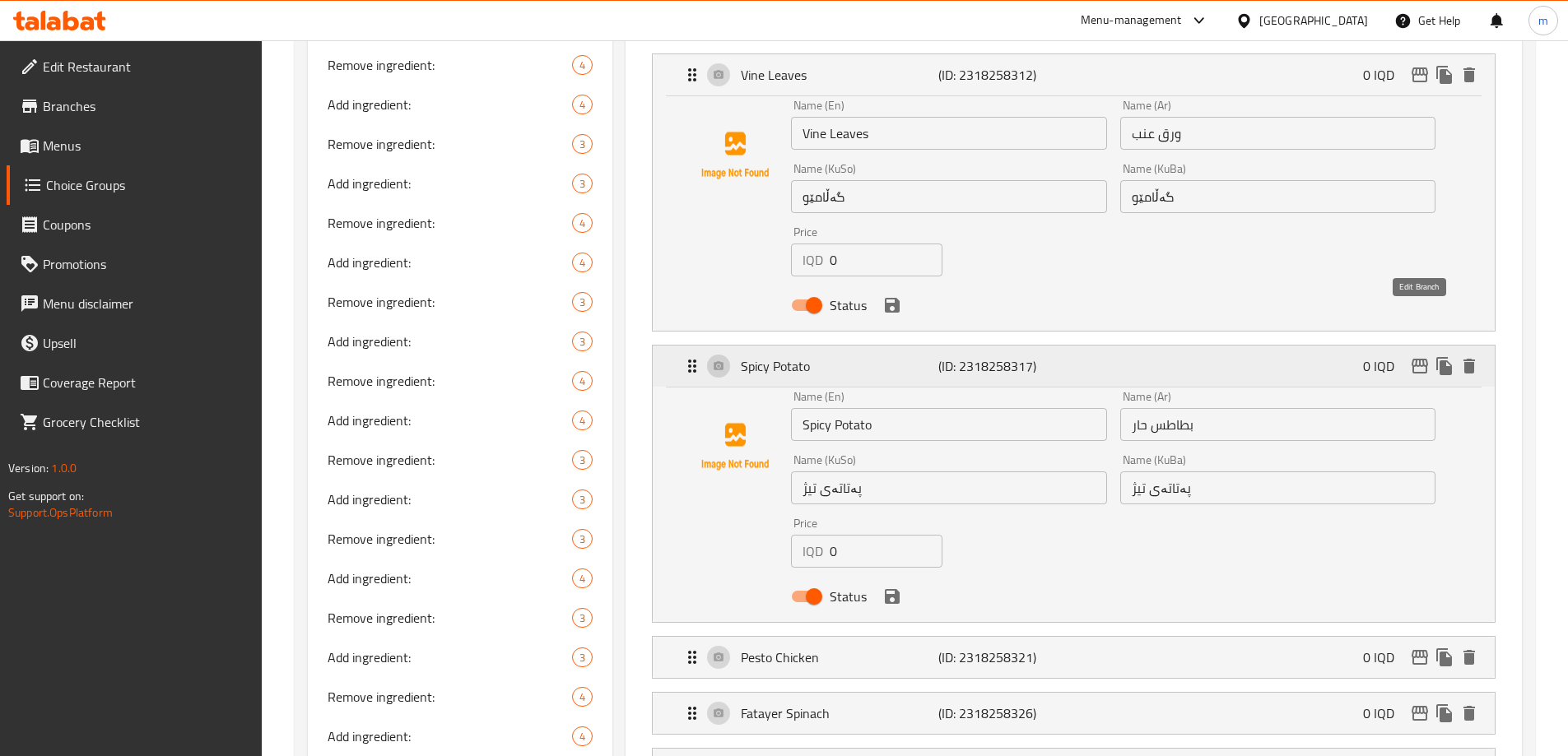
click at [1419, 358] on icon "edit" at bounding box center [1420, 366] width 17 height 15
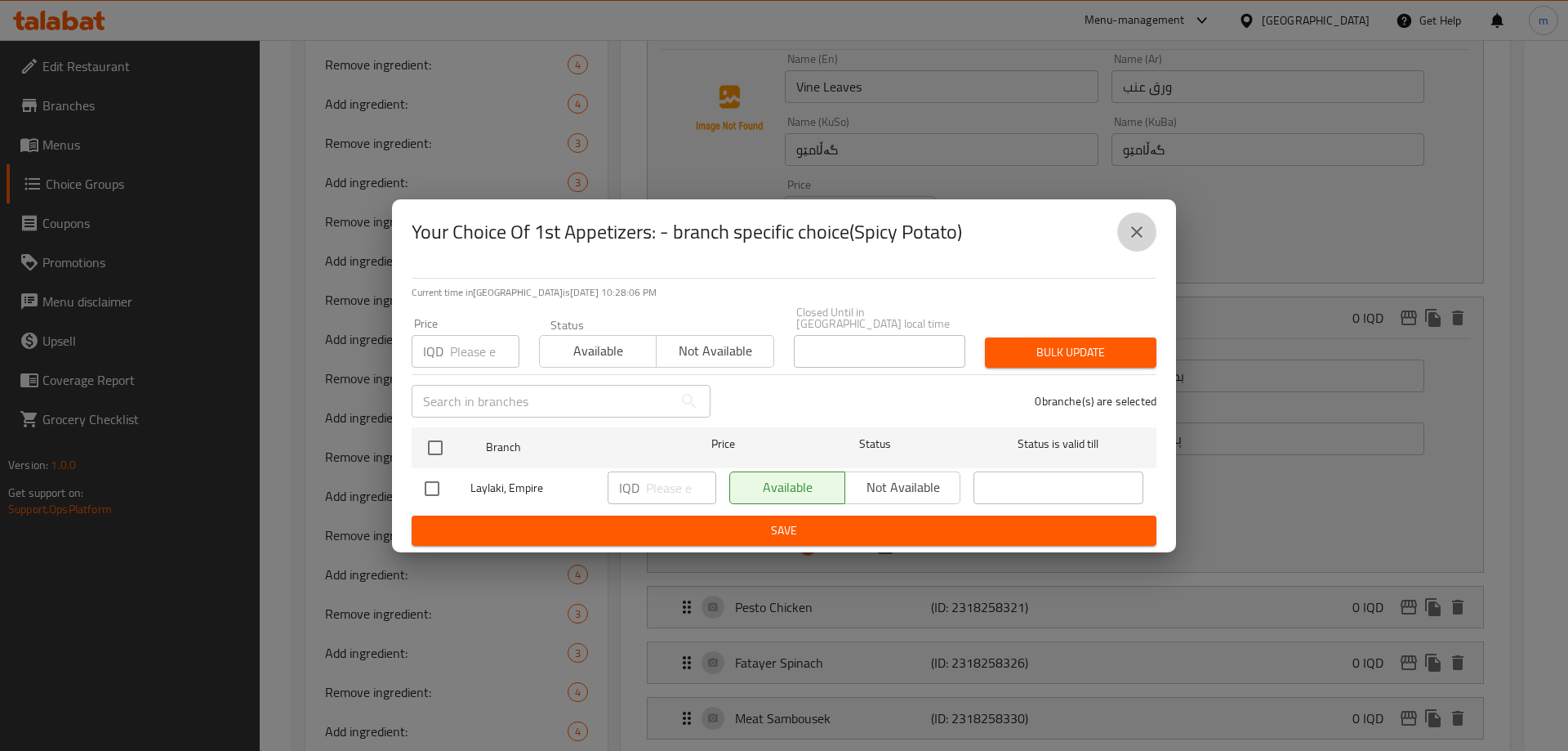
click at [1134, 229] on icon "close" at bounding box center [1136, 232] width 19 height 19
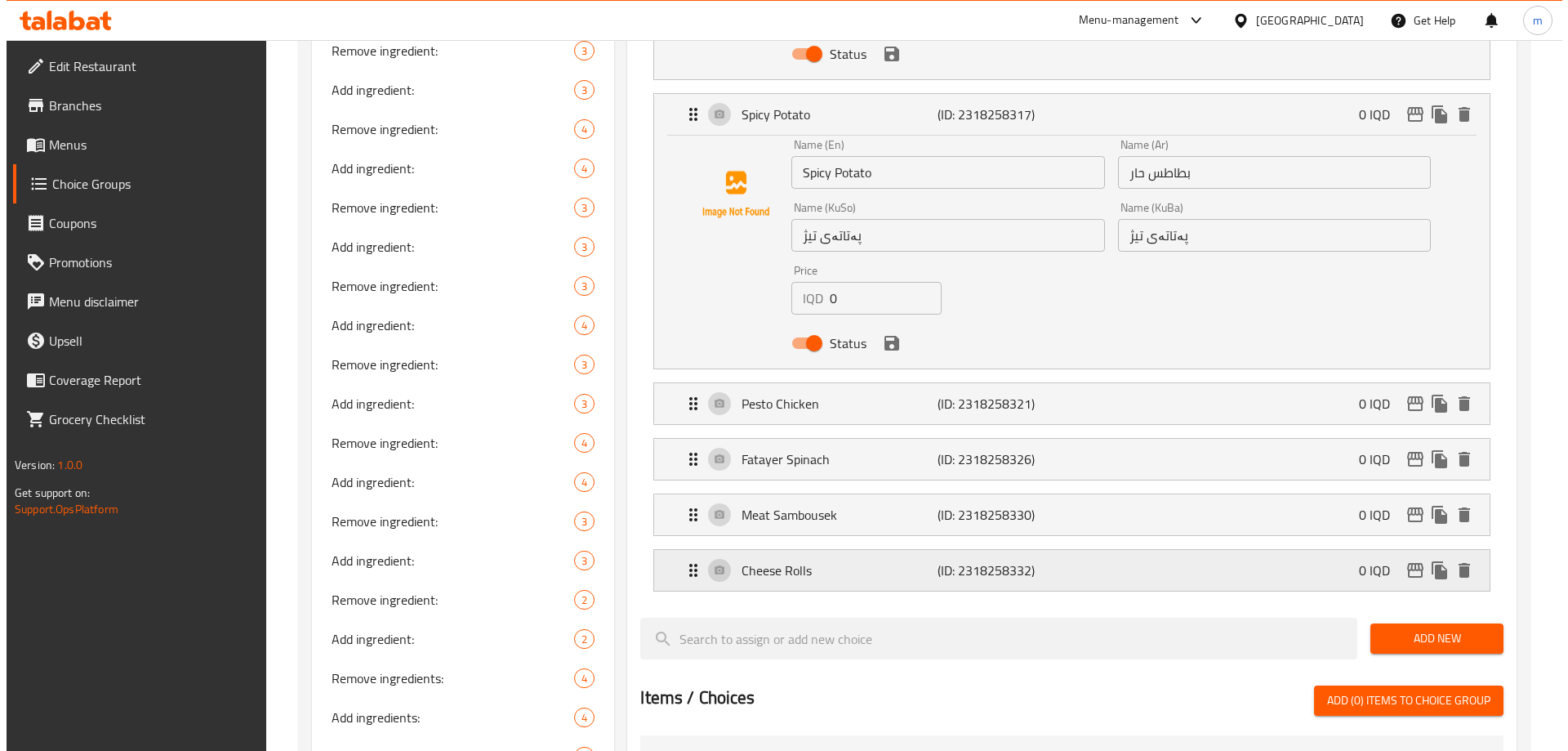
scroll to position [1525, 0]
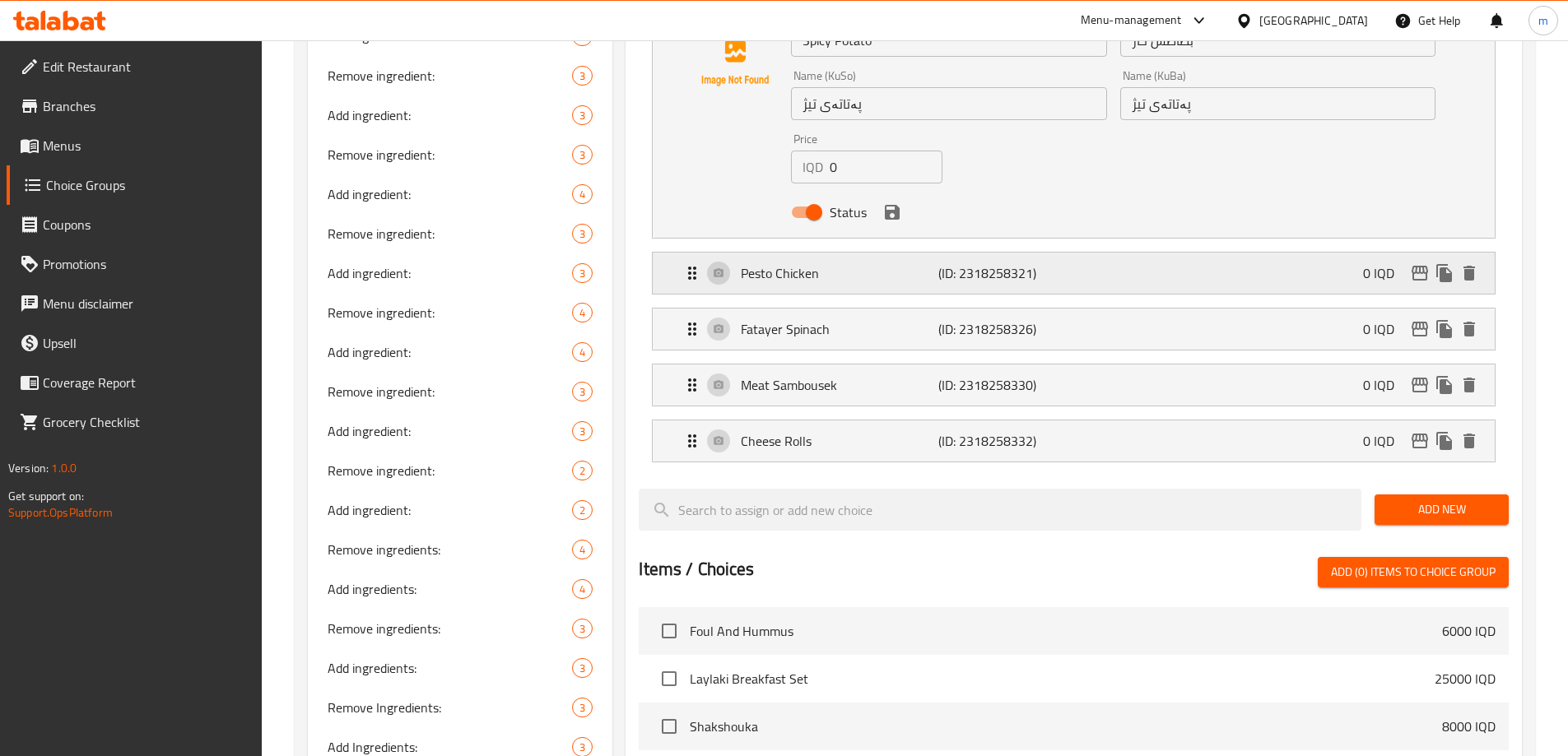
click at [1415, 265] on icon "edit" at bounding box center [1420, 272] width 17 height 15
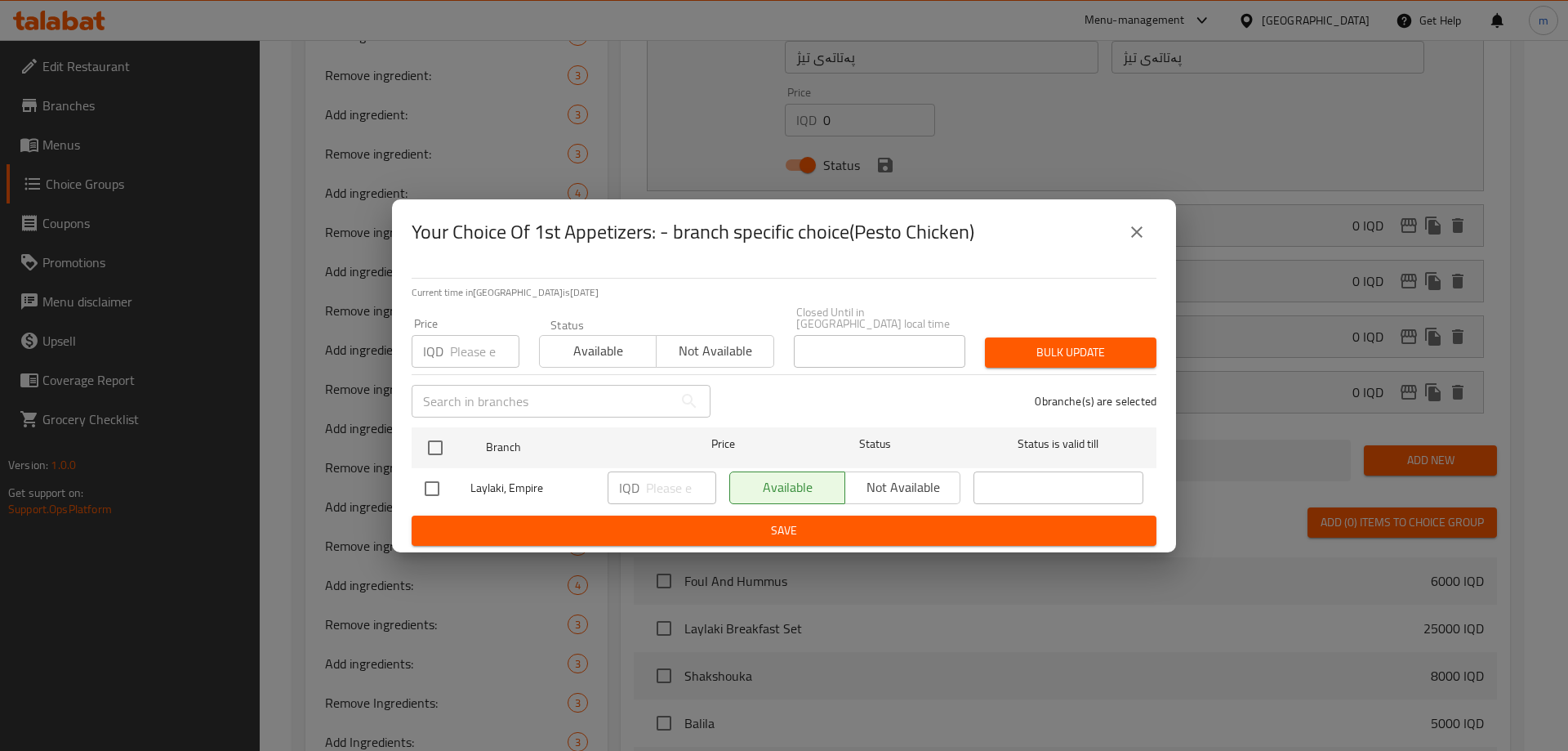
click at [1130, 236] on icon "close" at bounding box center [1136, 232] width 19 height 19
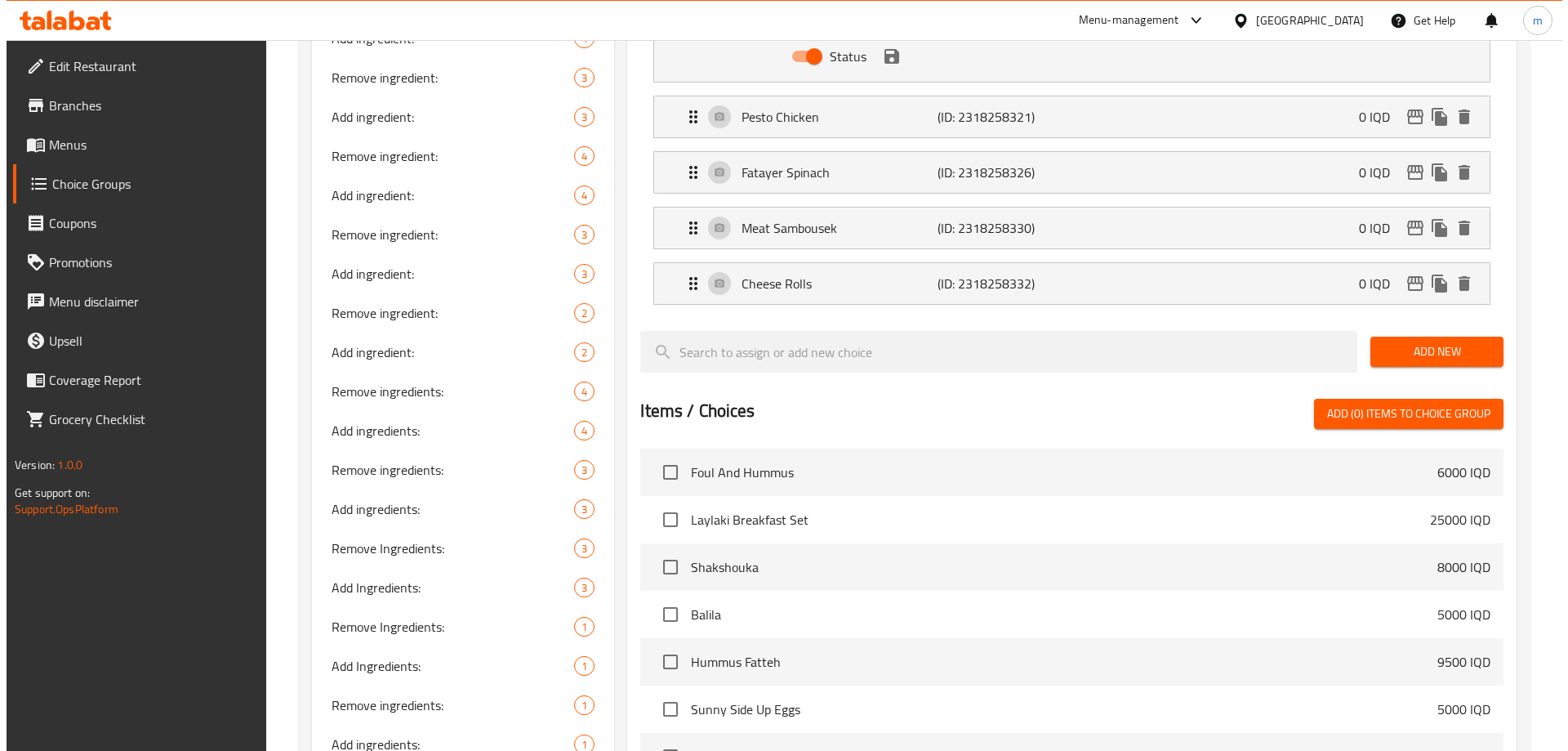
scroll to position [1715, 0]
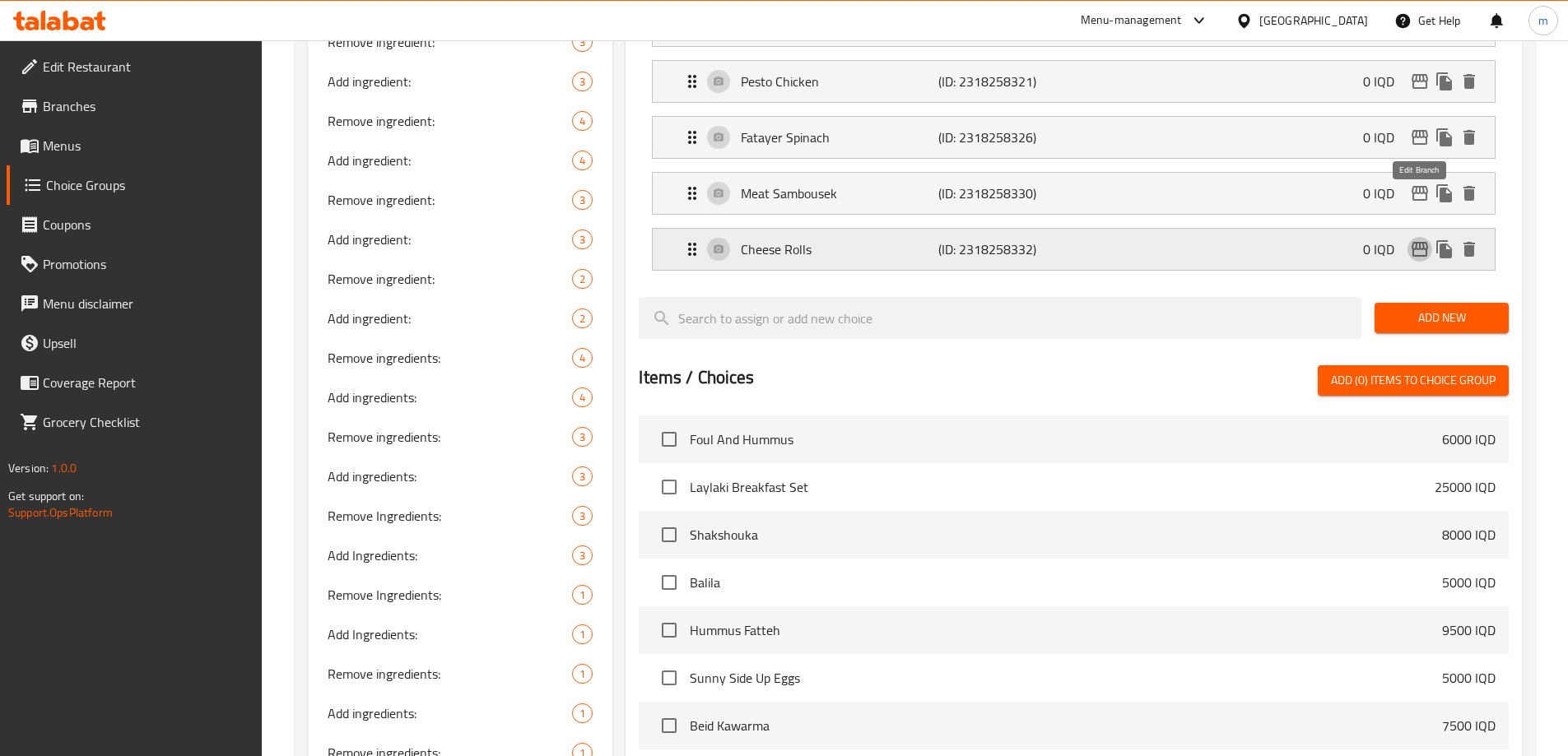
click at [1421, 240] on icon "edit" at bounding box center [1420, 249] width 20 height 20
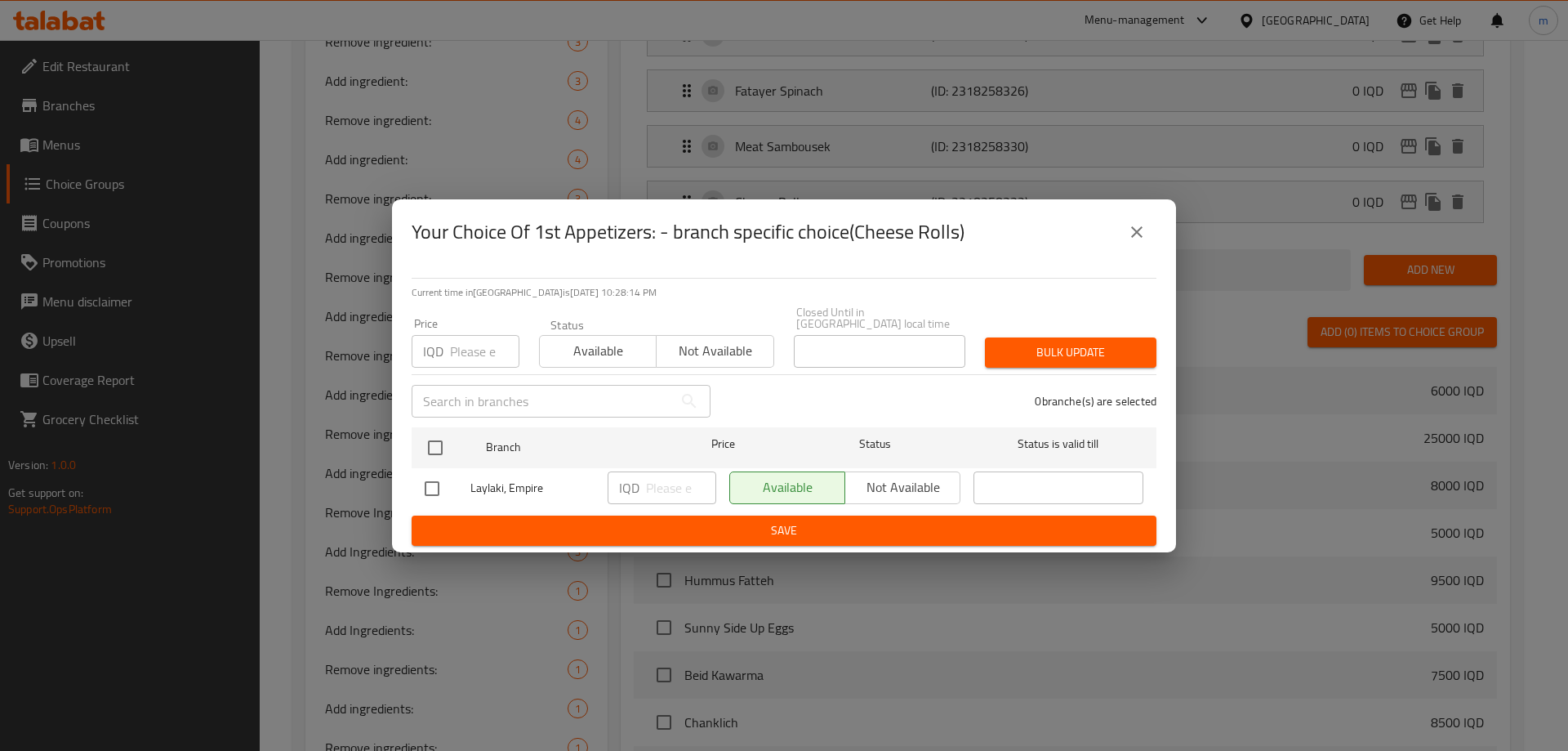
click at [1129, 231] on icon "close" at bounding box center [1136, 232] width 19 height 19
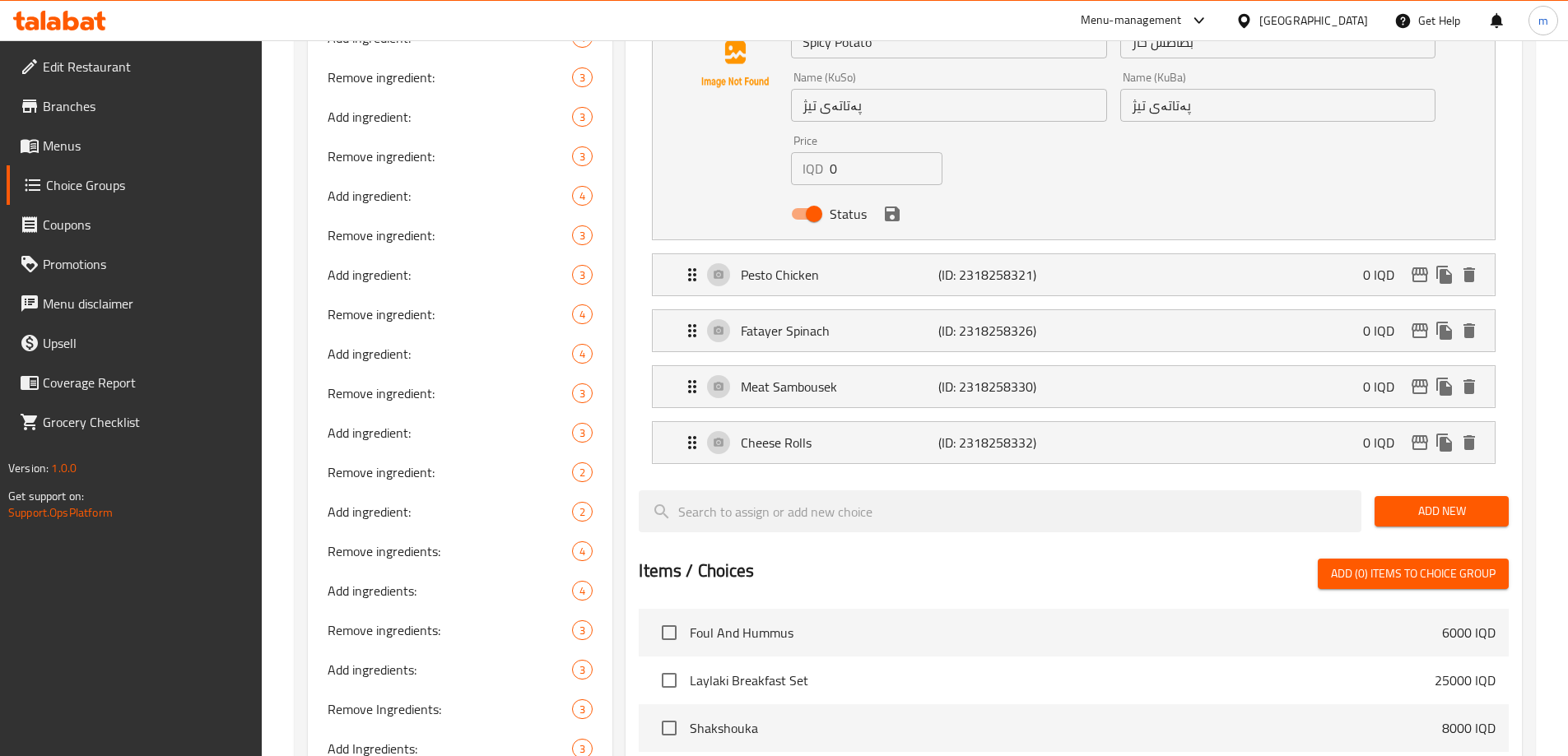
scroll to position [1535, 0]
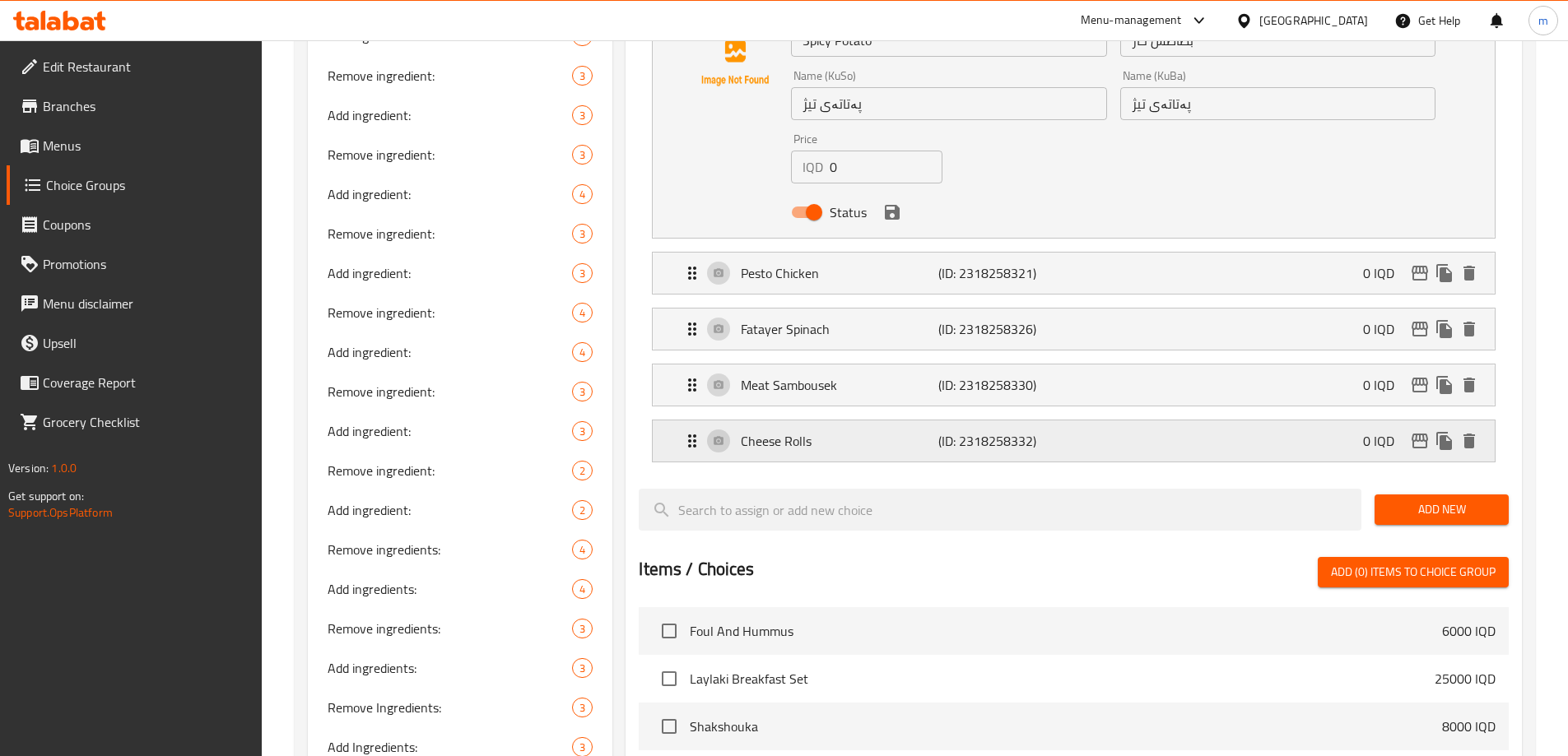
click at [824, 421] on div "Cheese Rolls (ID: 2318258332) 0 IQD" at bounding box center [1078, 441] width 793 height 41
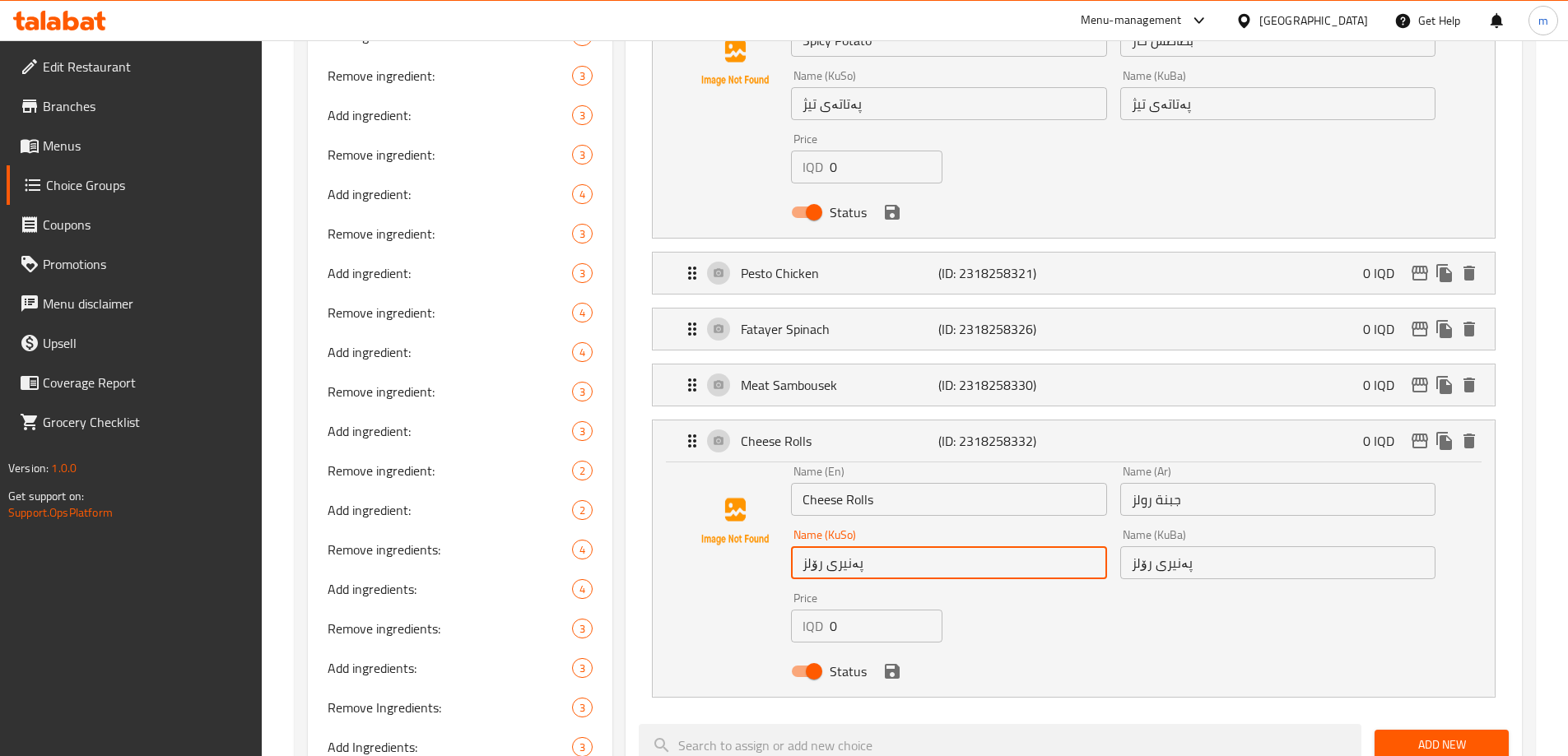
click at [831, 546] on input "پەنیری رۆلز" at bounding box center [948, 562] width 315 height 33
click at [815, 546] on input "پەنیری رۆلز" at bounding box center [948, 562] width 315 height 33
drag, startPoint x: 1071, startPoint y: 524, endPoint x: 986, endPoint y: 515, distance: 85.5
click at [986, 546] on input "پەنیری رۆلز" at bounding box center [948, 562] width 315 height 33
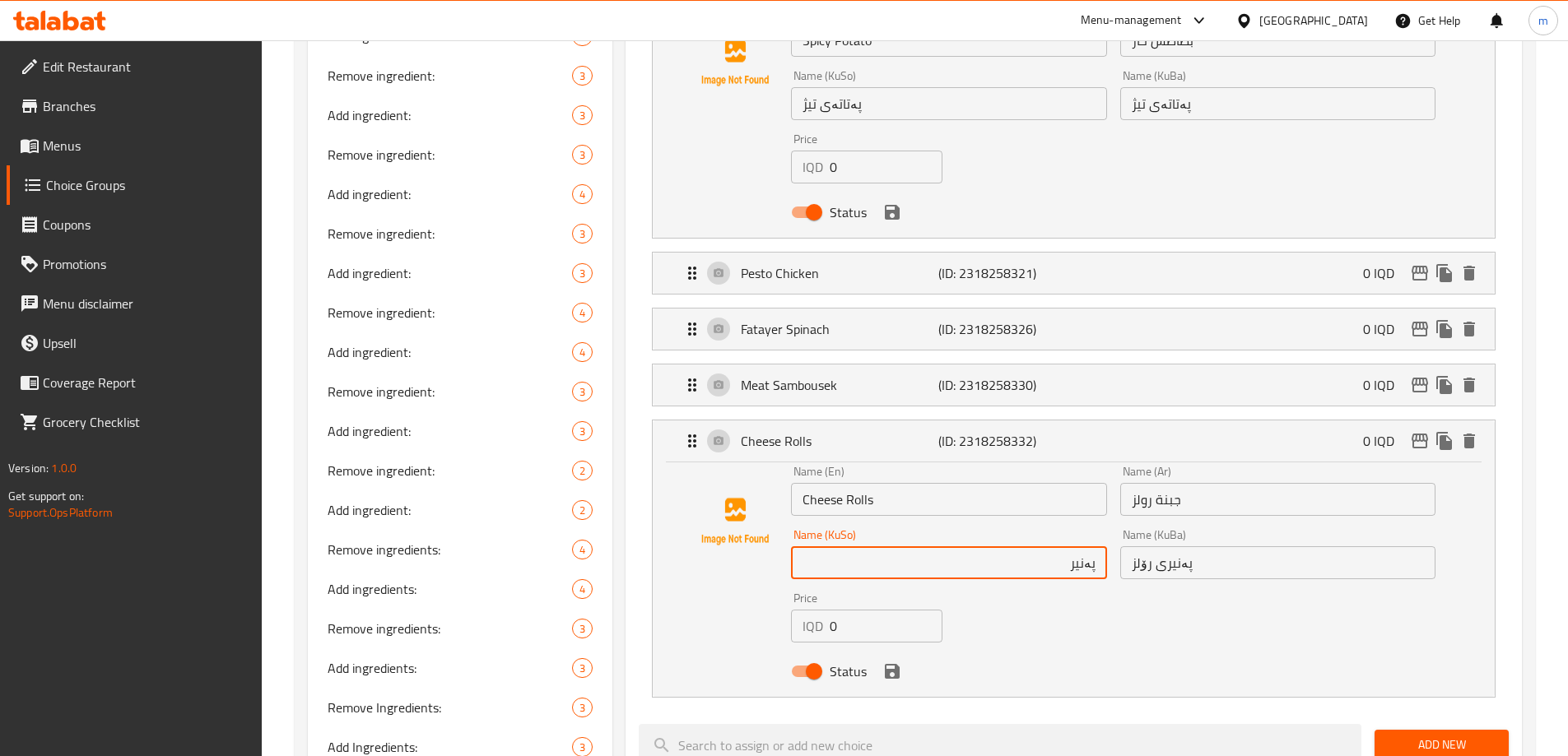
click at [1096, 546] on input "پەنیر" at bounding box center [948, 562] width 315 height 33
click at [1041, 546] on input "ڕۆڵی پەنیر" at bounding box center [948, 562] width 315 height 33
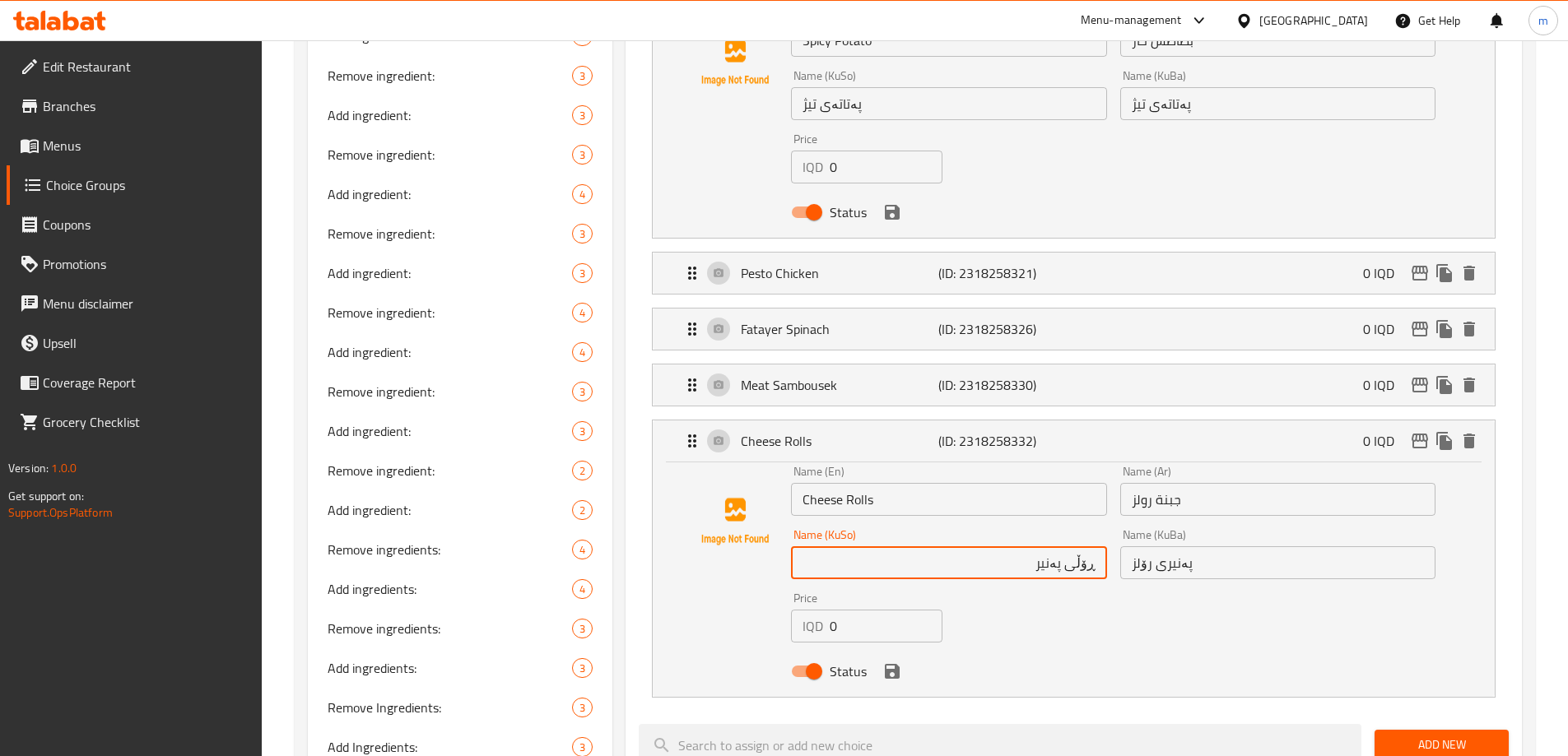
click at [1041, 546] on input "ڕۆڵی پەنیر" at bounding box center [948, 562] width 315 height 33
type input "ڕۆڵی پەنیر"
click at [1271, 546] on input "پەنیری رۆلز" at bounding box center [1277, 562] width 315 height 33
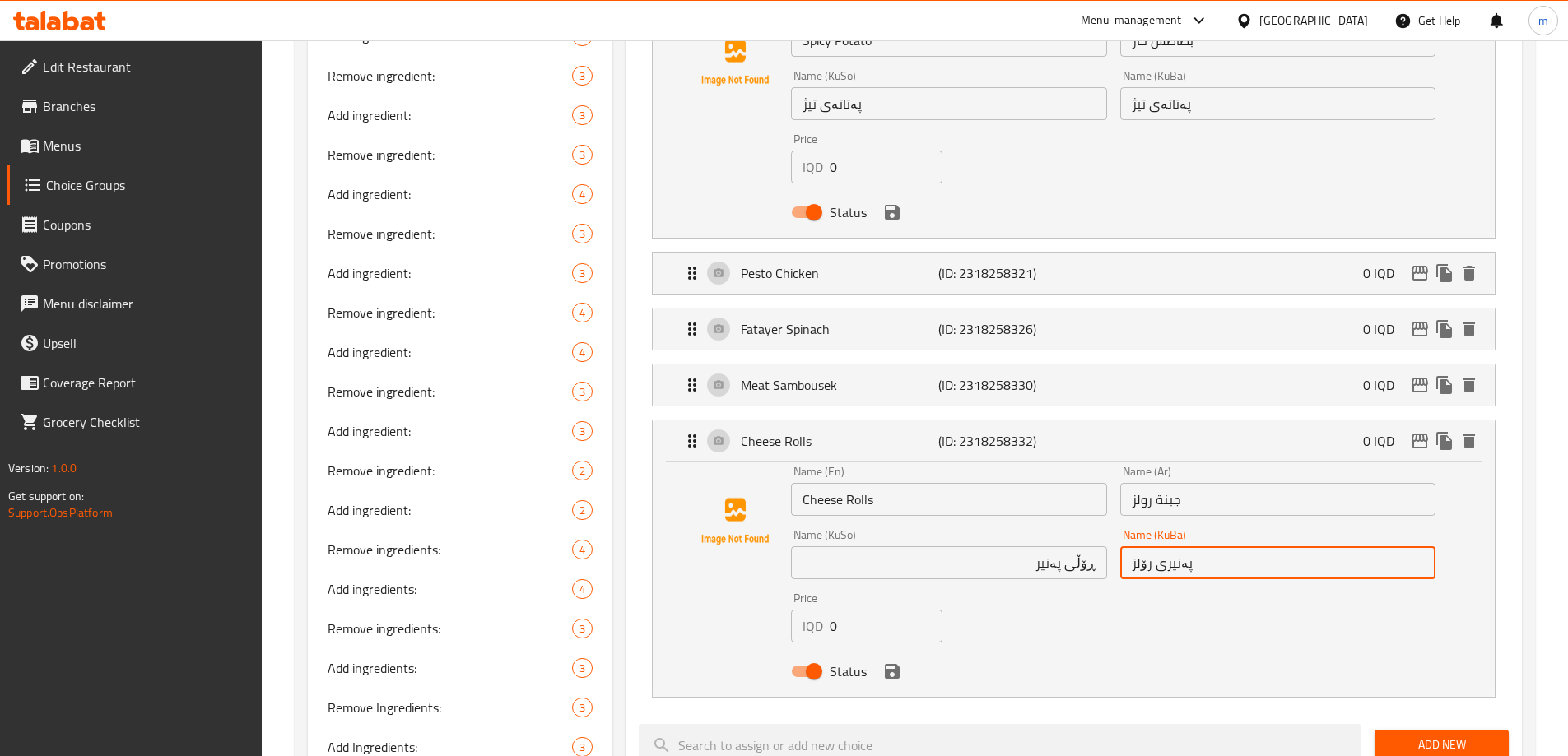
click at [1271, 546] on input "پەنیری رۆلز" at bounding box center [1277, 562] width 315 height 33
paste input "ڕۆڵی پەنیر"
click at [893, 664] on icon "save" at bounding box center [891, 671] width 15 height 15
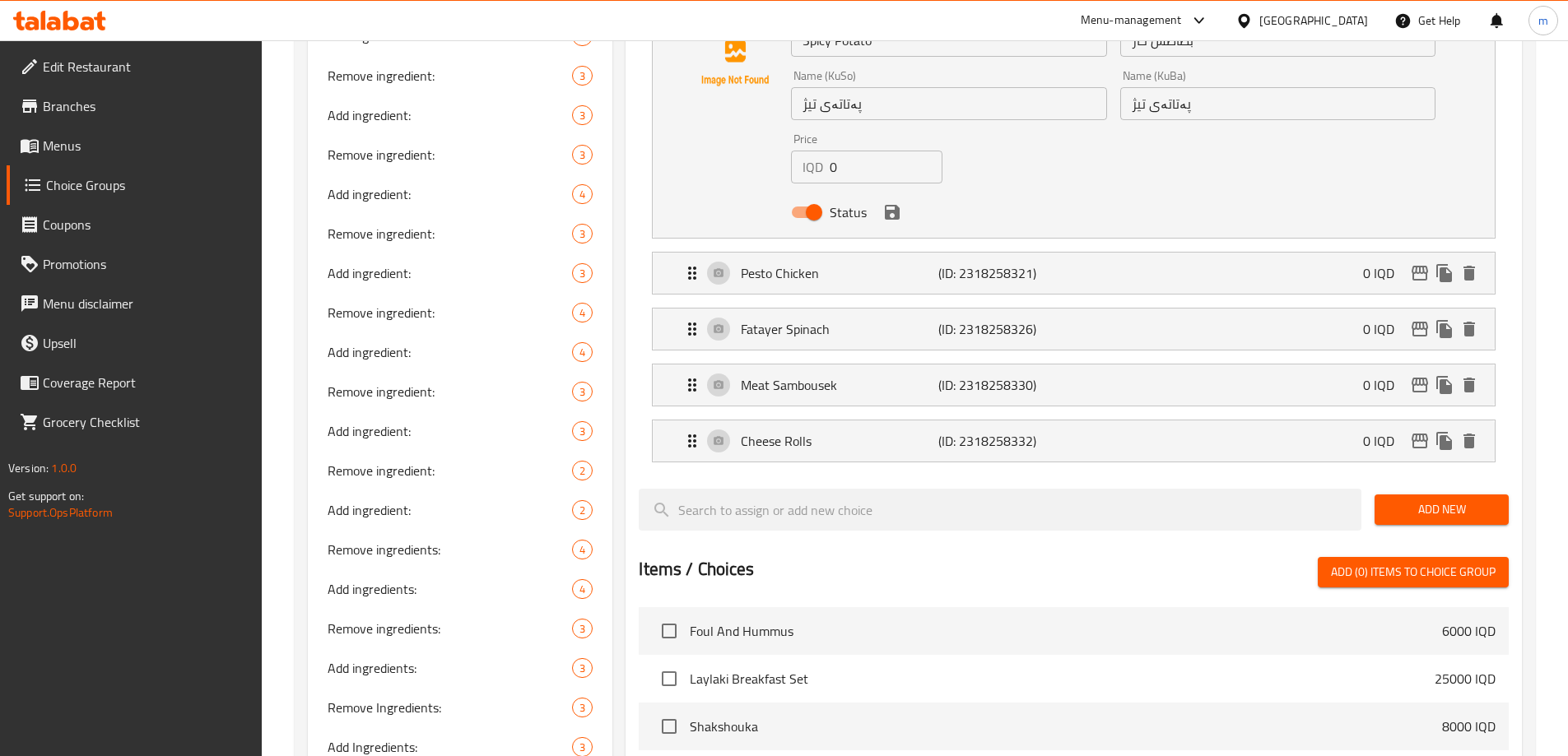
type input "ڕۆڵی پەنیر"
click at [1354, 421] on div "Cheese Rolls (ID: 2318258332) 0 IQD" at bounding box center [1078, 441] width 793 height 41
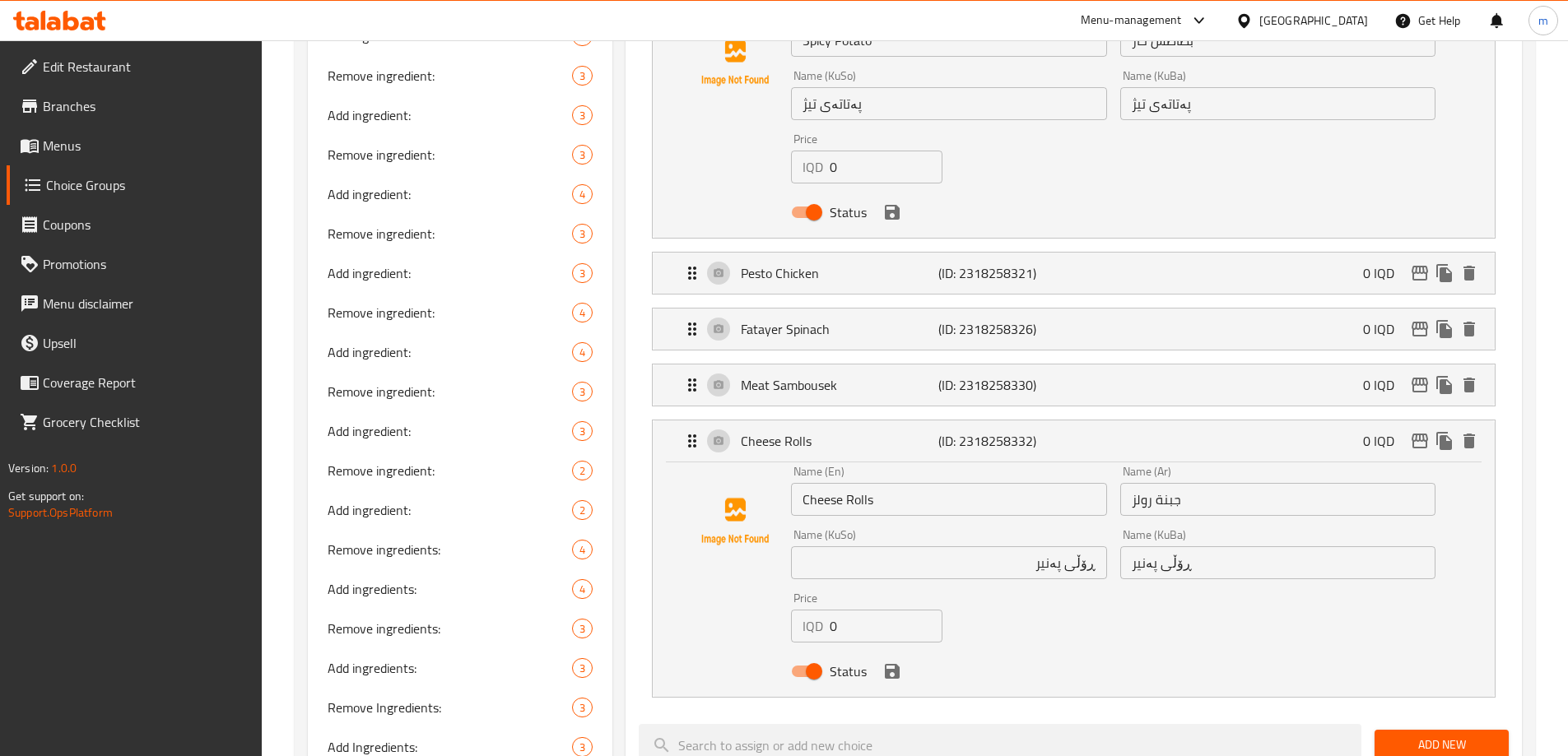
click at [1137, 483] on input "جبنة رولز" at bounding box center [1277, 499] width 315 height 33
drag, startPoint x: 1406, startPoint y: 456, endPoint x: 1323, endPoint y: 459, distance: 83.1
click at [1323, 483] on input "جبنة رولز" at bounding box center [1277, 499] width 315 height 33
click at [1424, 483] on input "جبن" at bounding box center [1277, 499] width 315 height 33
click at [1368, 470] on div "Name (Ar) رول جبن Name (Ar)" at bounding box center [1278, 490] width 329 height 63
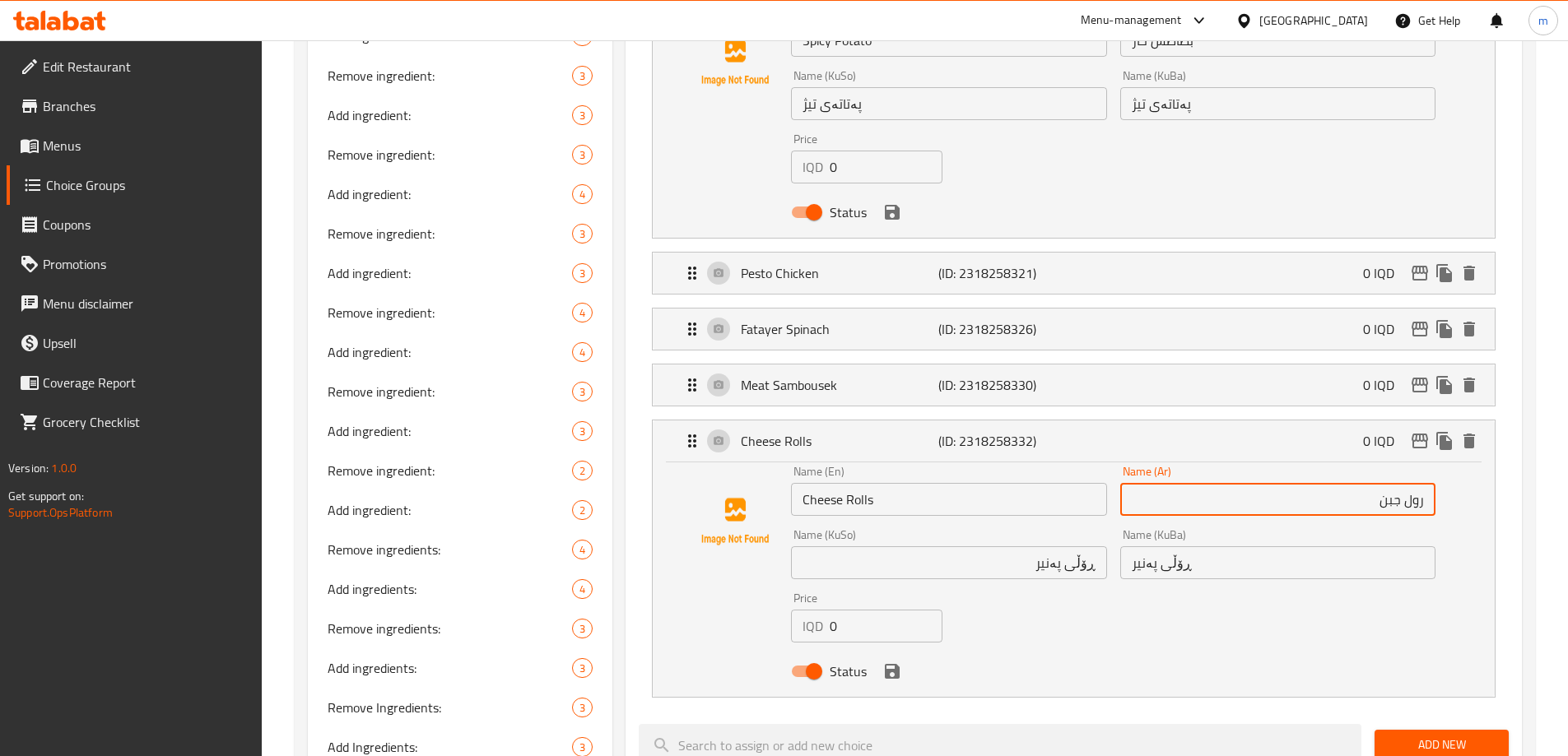
click at [894, 664] on icon "save" at bounding box center [891, 671] width 15 height 15
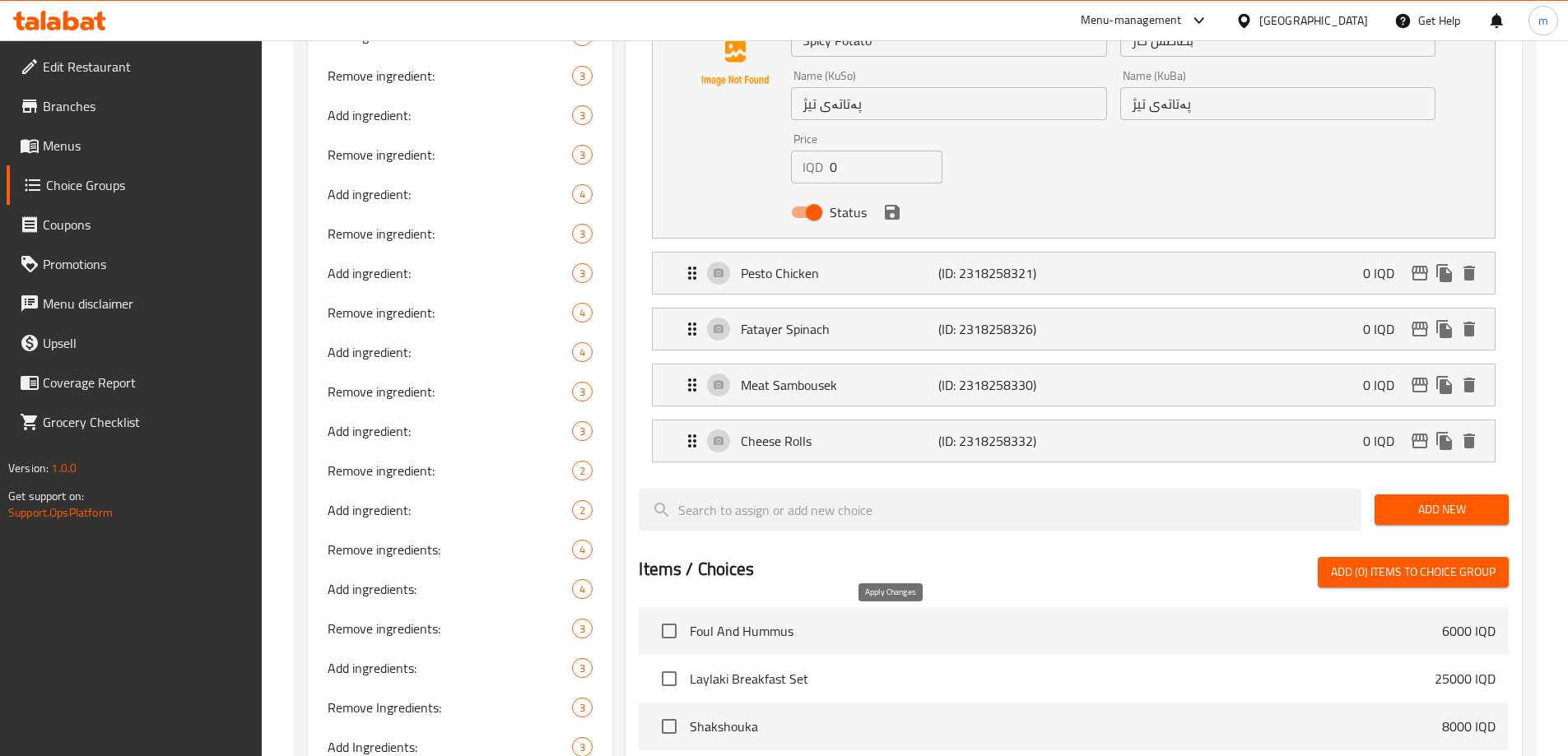
type input "رول جبن"
click at [1421, 375] on icon "edit" at bounding box center [1420, 385] width 20 height 20
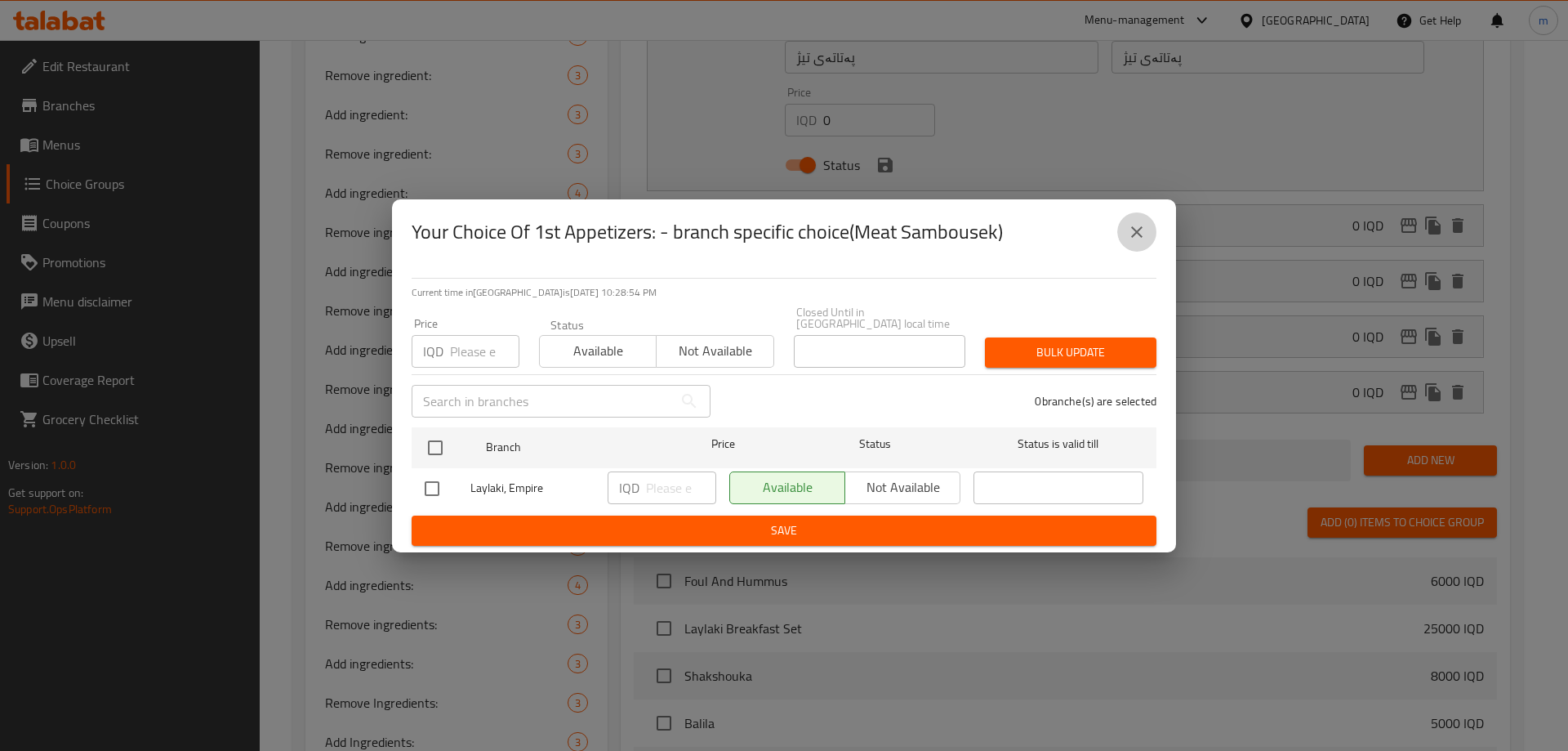
click at [1136, 231] on icon "close" at bounding box center [1136, 232] width 19 height 19
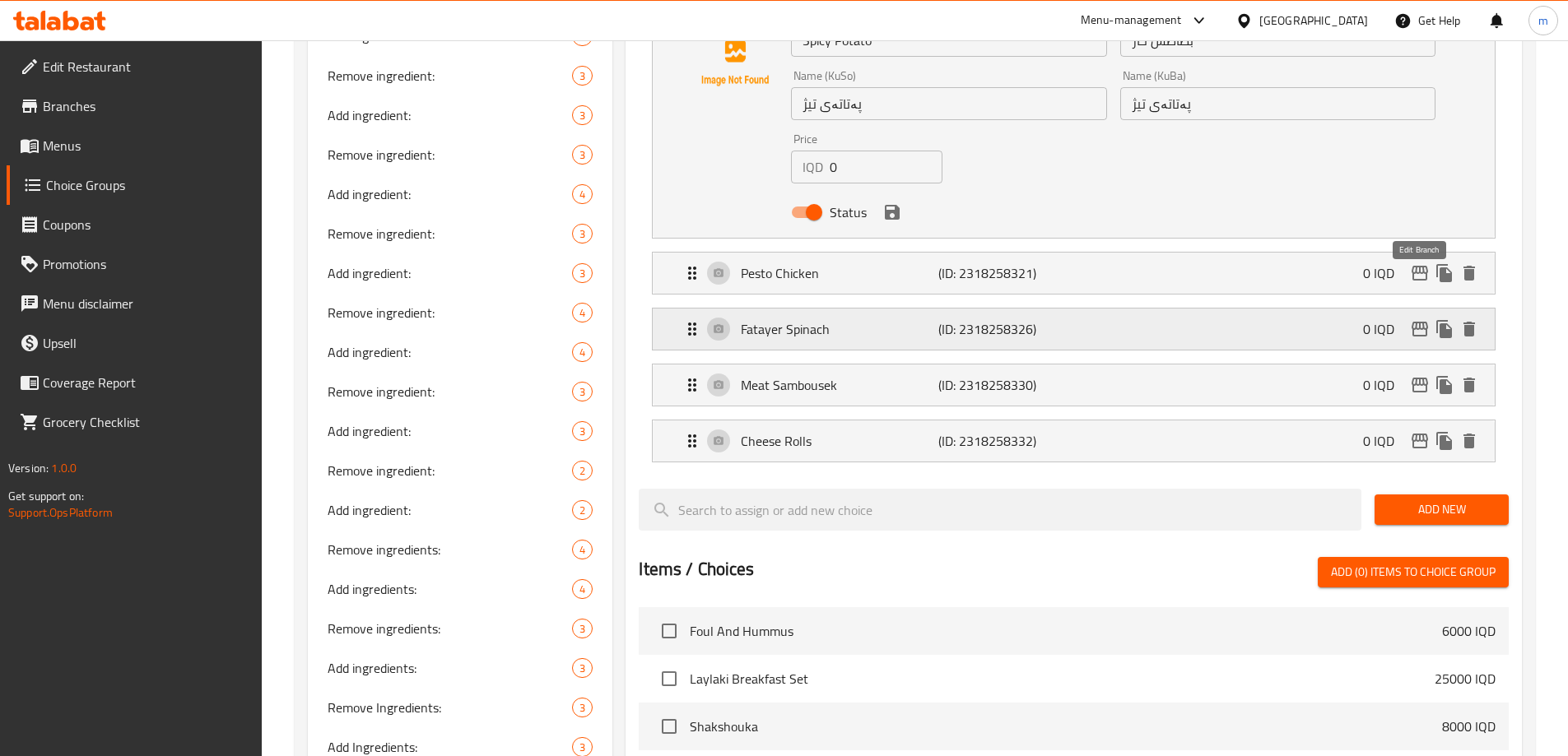
click at [1421, 321] on icon "edit" at bounding box center [1420, 328] width 17 height 15
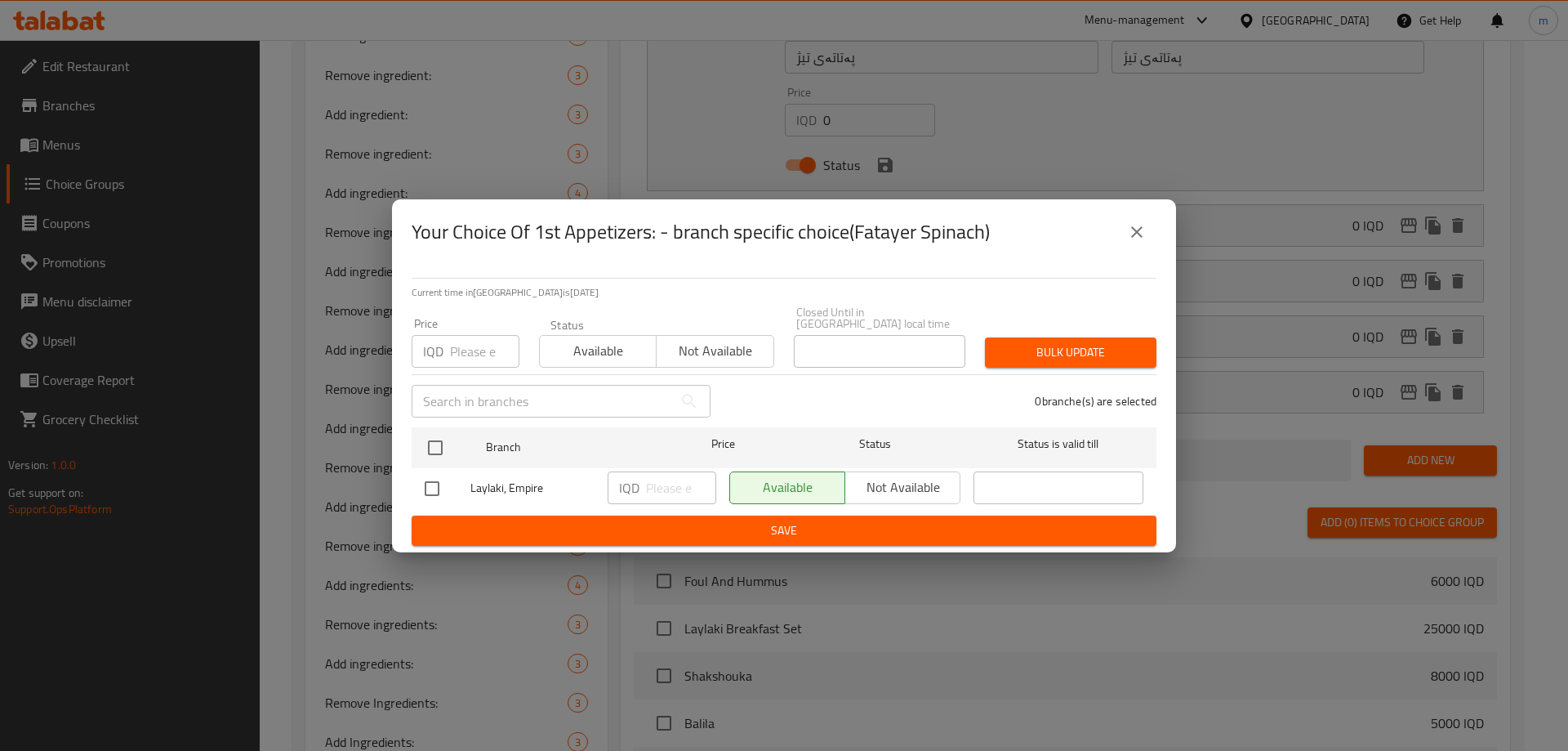
click at [1148, 229] on button "close" at bounding box center [1136, 232] width 39 height 39
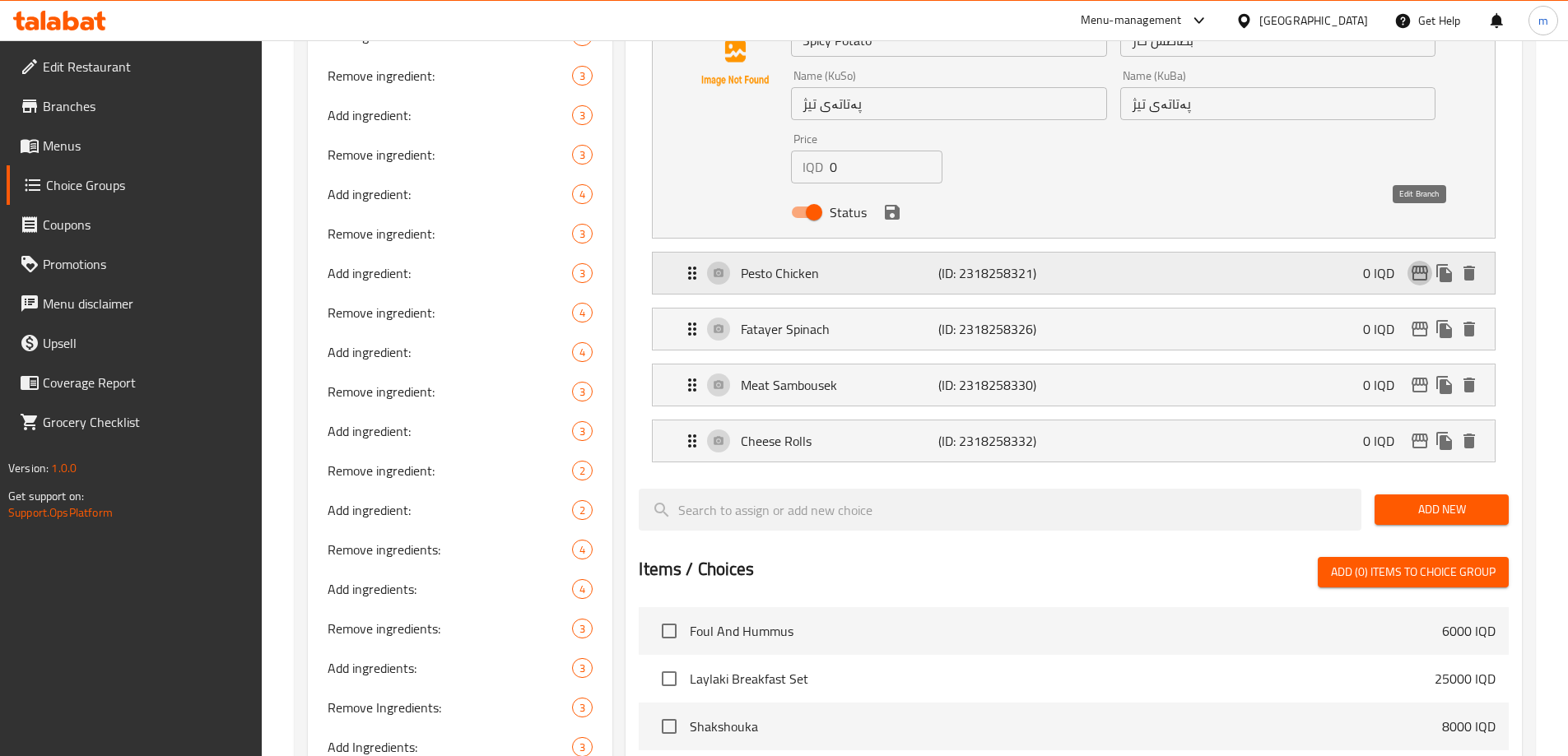
click at [1424, 264] on icon "edit" at bounding box center [1420, 273] width 20 height 20
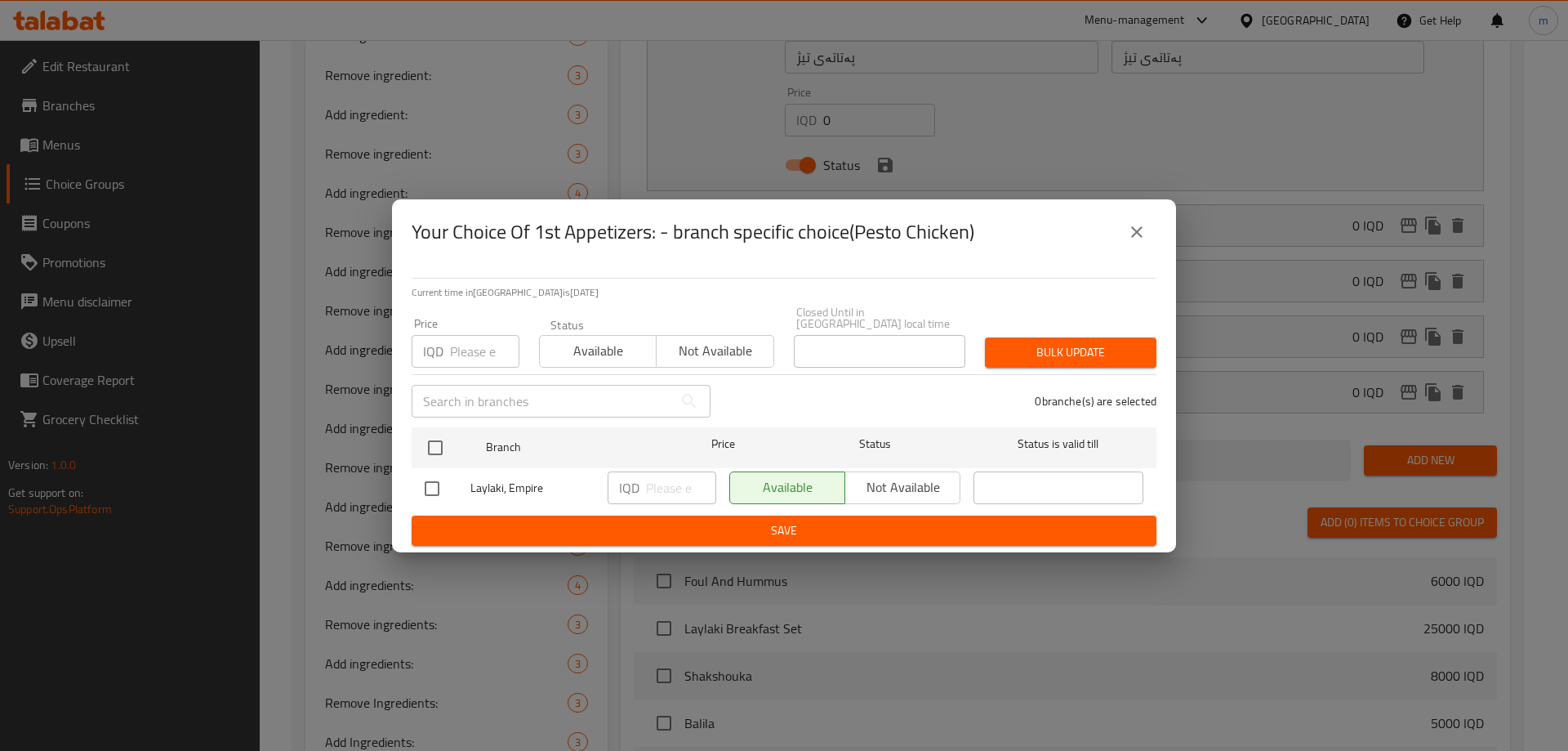
click at [1145, 229] on icon "close" at bounding box center [1136, 232] width 19 height 19
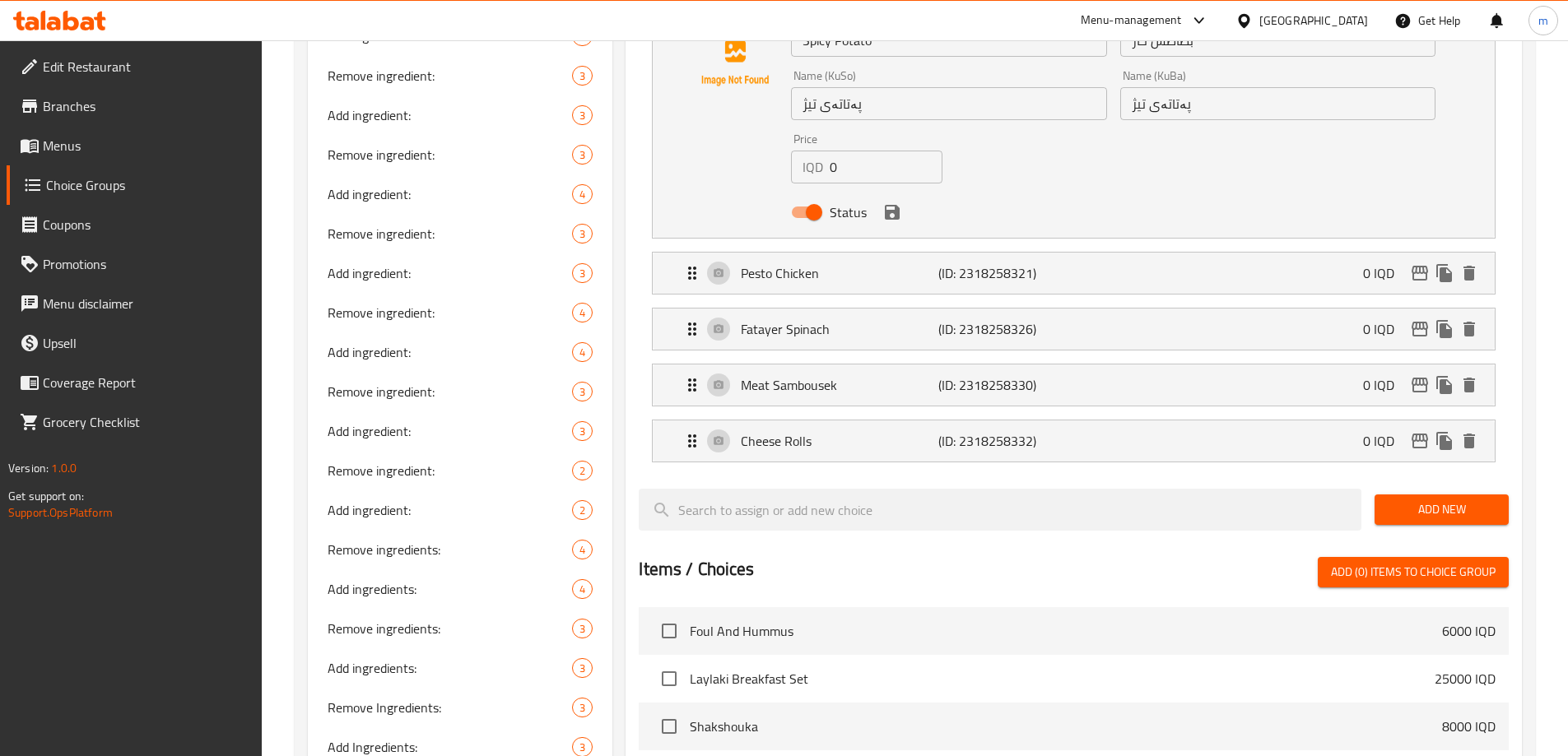
click at [843, 364] on div "Meat Sambousek (ID: 2318258330) 0 IQD Name (En) Meat Sambousek Name (En) Name (…" at bounding box center [1073, 385] width 843 height 43
click at [843, 365] on div "Meat Sambousek (ID: 2318258330) 0 IQD" at bounding box center [1078, 385] width 793 height 41
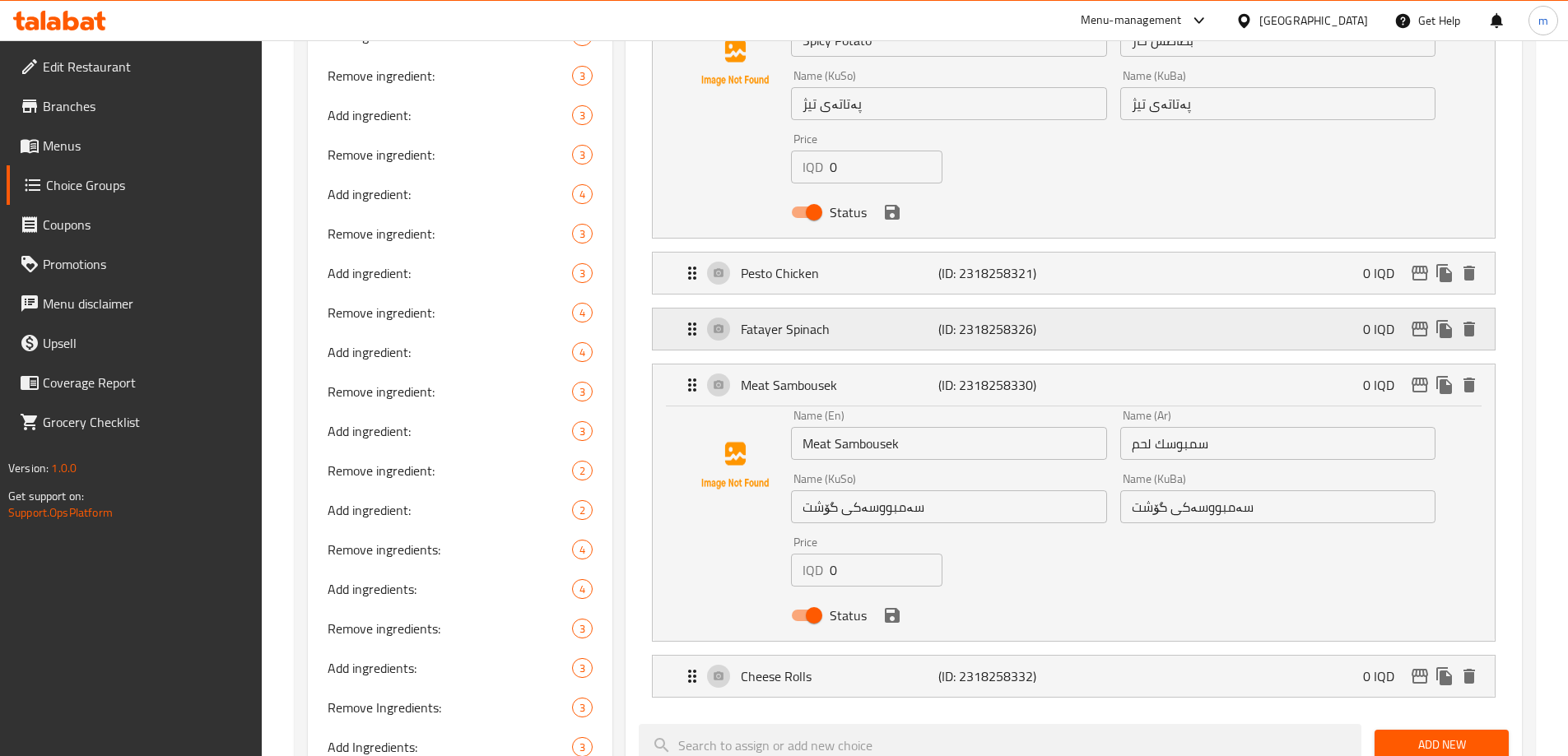
click at [944, 319] on p "(ID: 2318258326)" at bounding box center [1004, 329] width 131 height 20
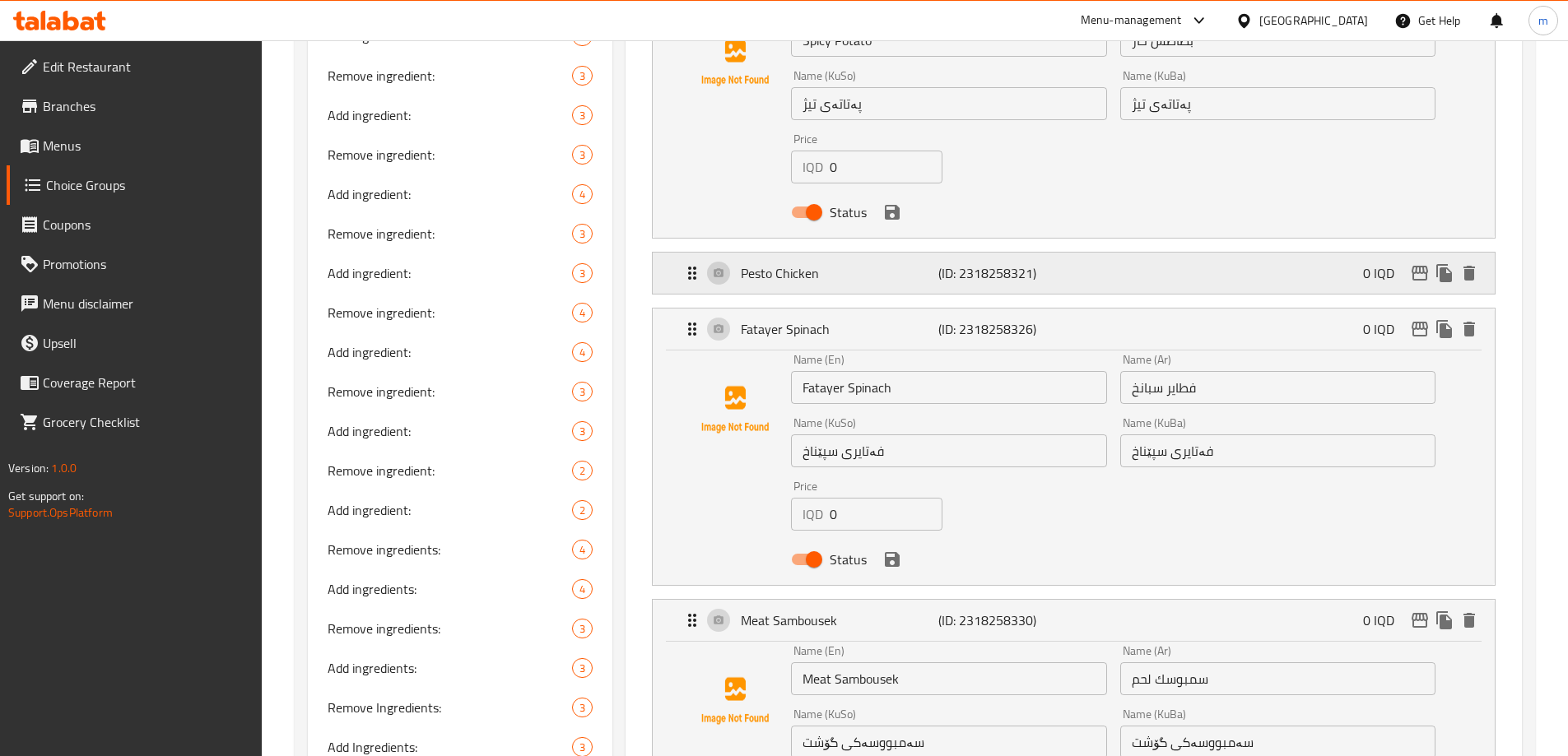
click at [929, 264] on p "Pesto Chicken" at bounding box center [839, 273] width 197 height 20
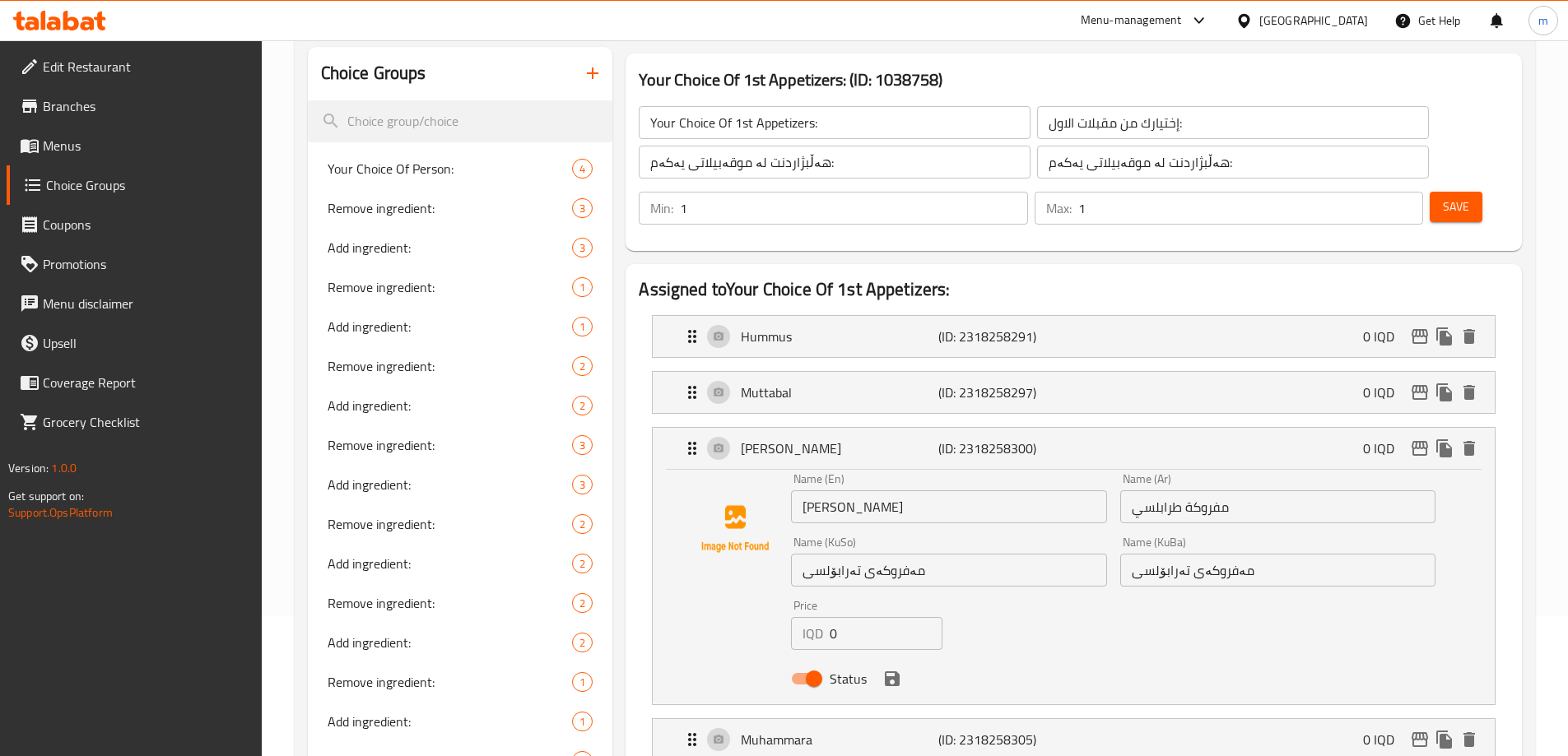
scroll to position [0, 0]
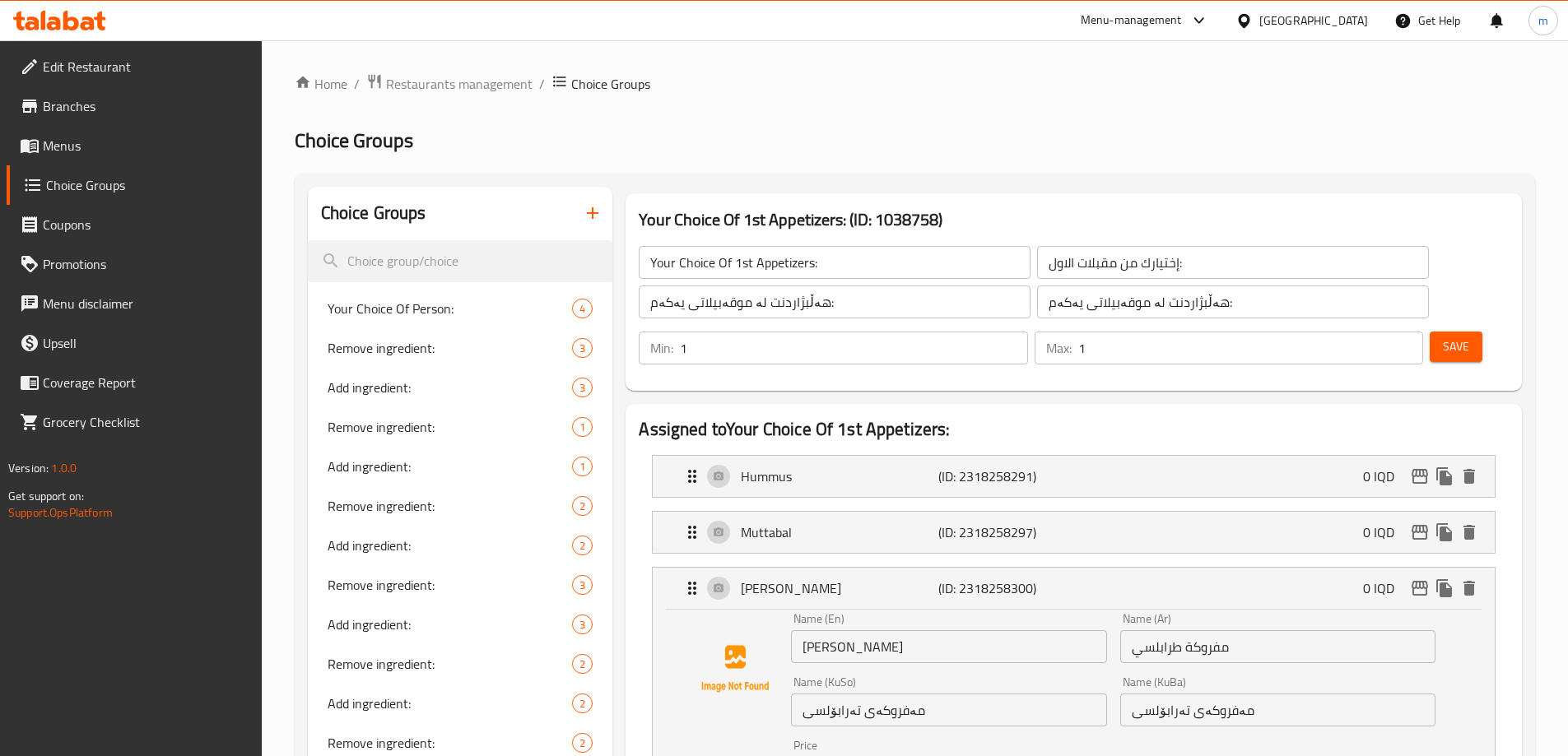
click at [1445, 332] on button "Save" at bounding box center [1455, 347] width 52 height 30
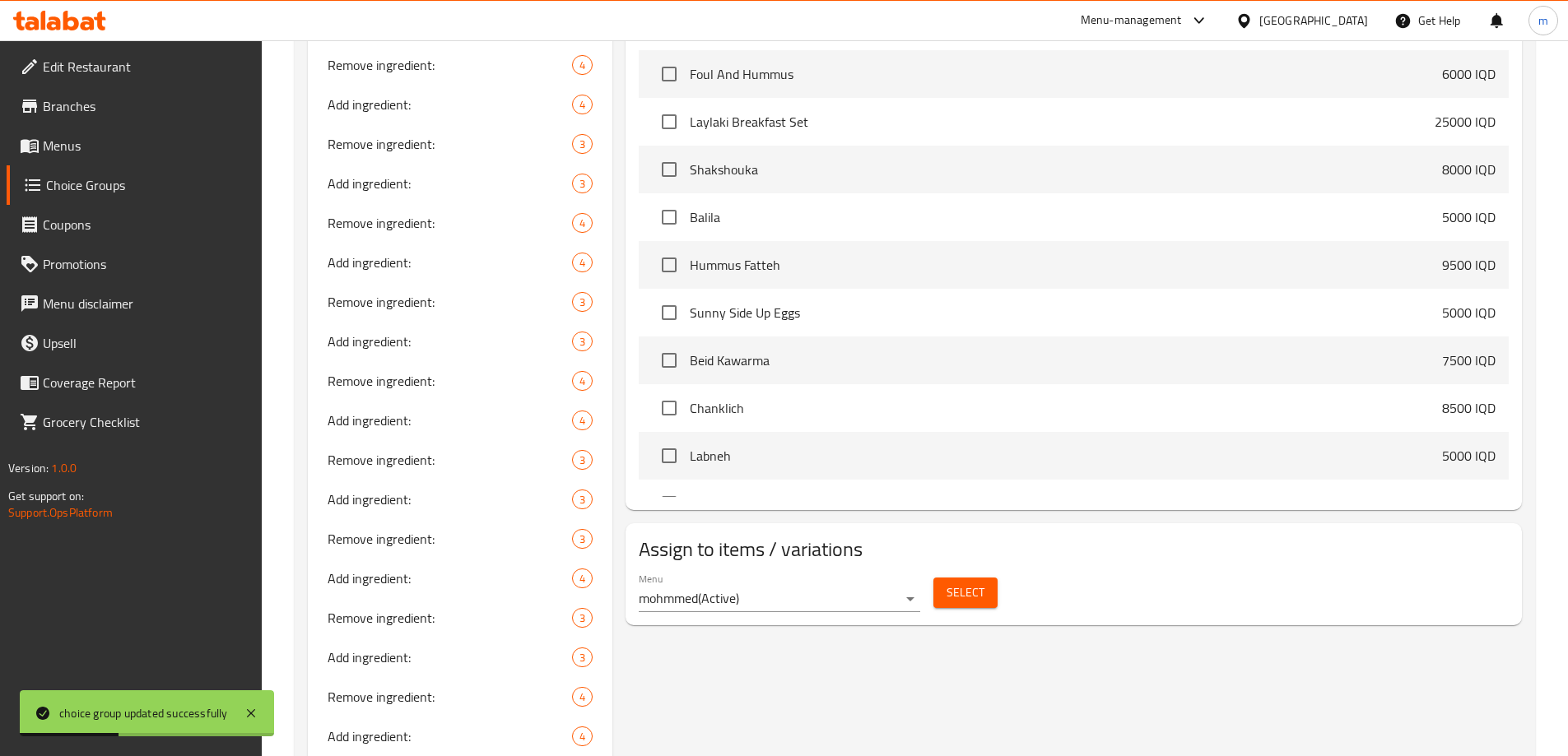
scroll to position [768, 0]
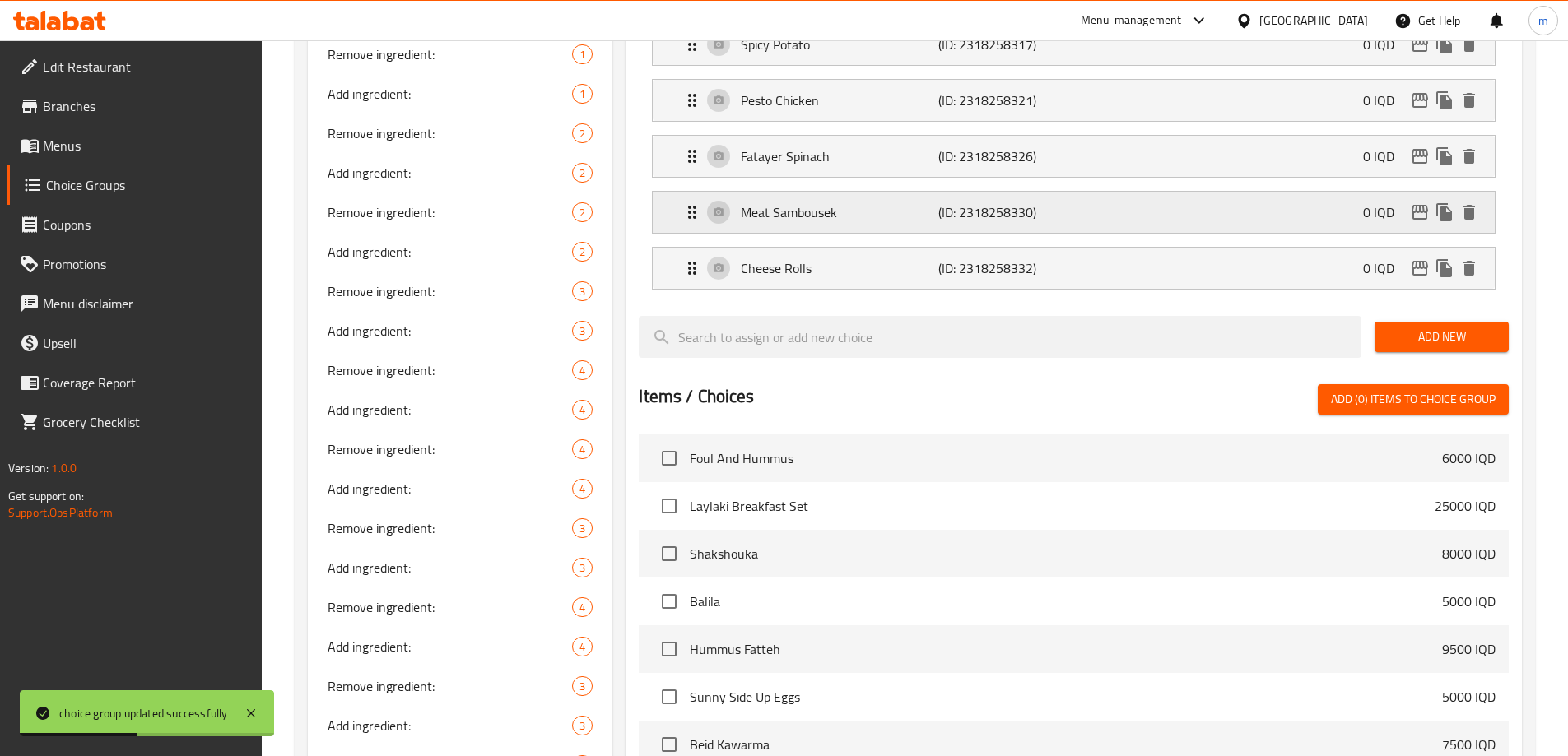
click at [827, 202] on p "Meat Sambousek" at bounding box center [839, 212] width 197 height 20
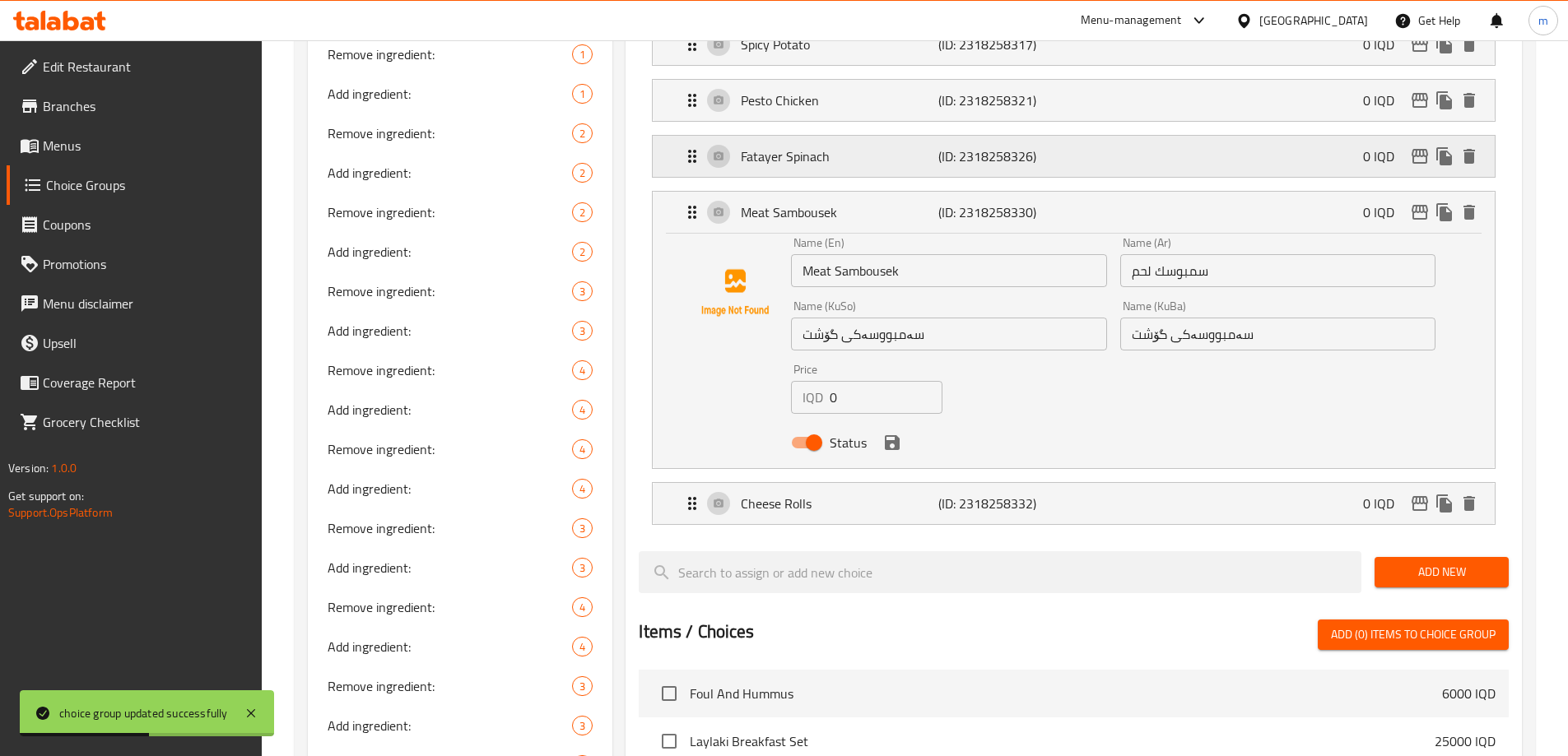
click at [843, 146] on p "Fatayer Spinach" at bounding box center [839, 156] width 197 height 20
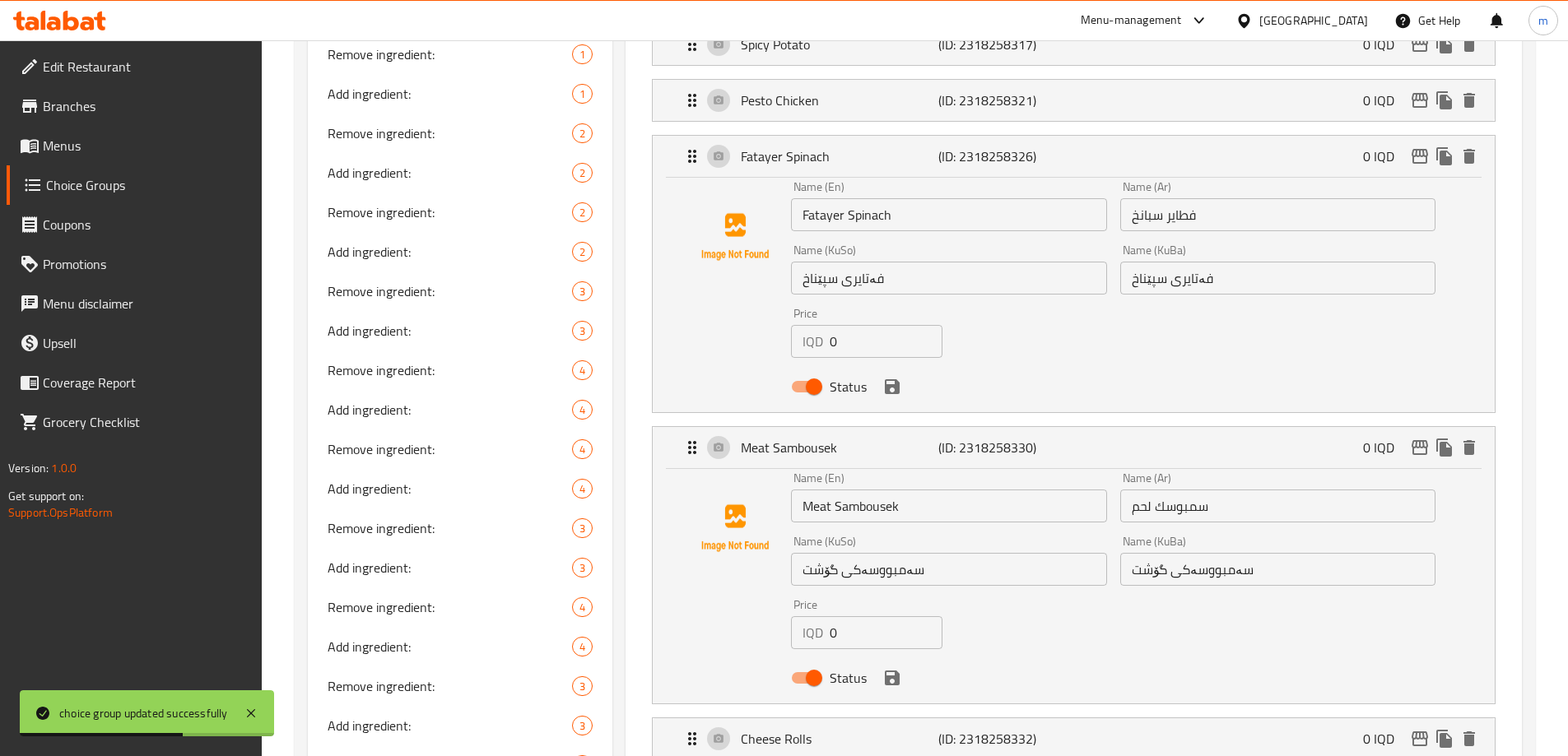
click at [856, 262] on input "فەتایری سپێناخ" at bounding box center [948, 278] width 315 height 33
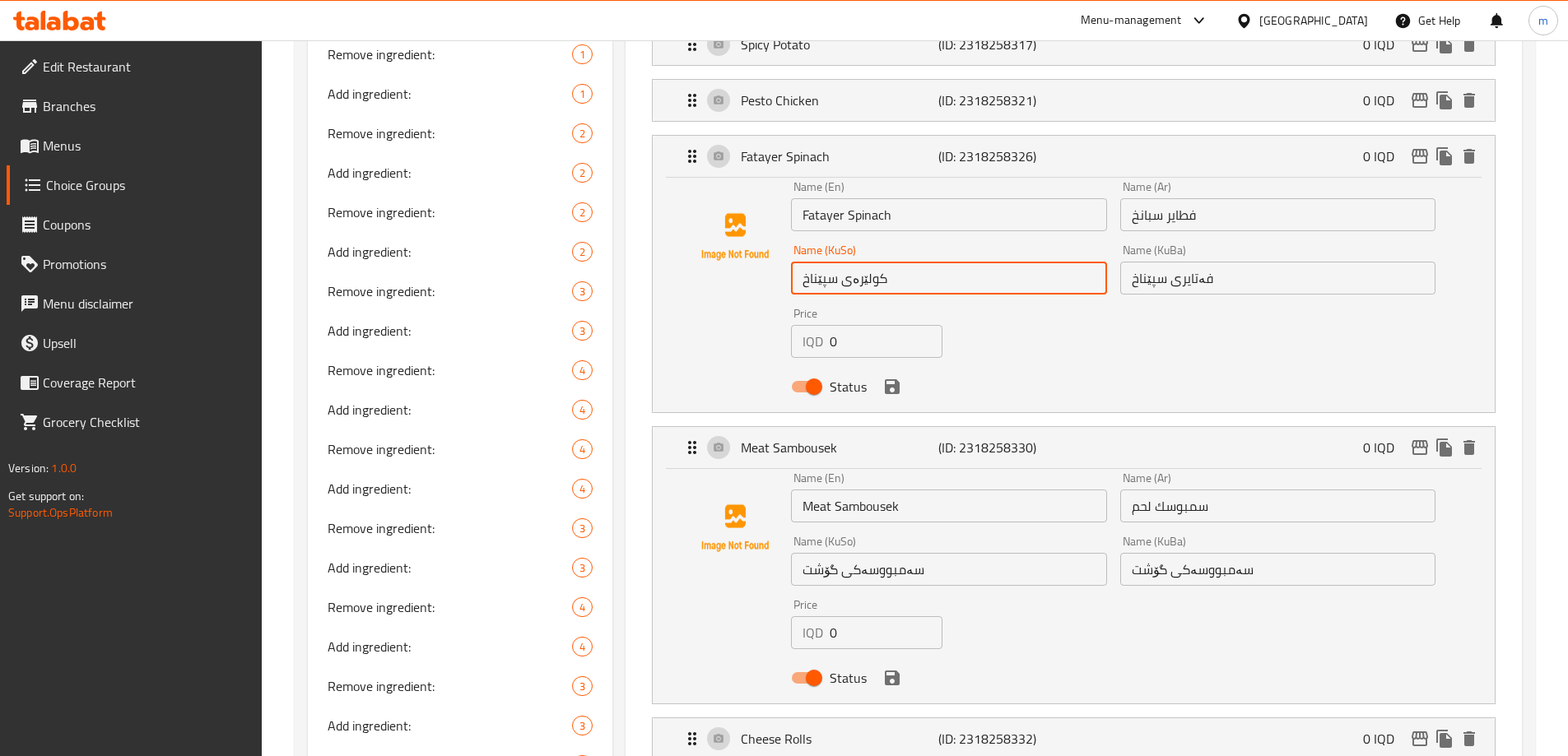
click at [874, 262] on input "کولێرەی سپێناخ" at bounding box center [948, 278] width 315 height 33
type input "کولێرەی سپێناخ"
click at [1177, 262] on input "فەتایری سپێناخ" at bounding box center [1277, 278] width 315 height 33
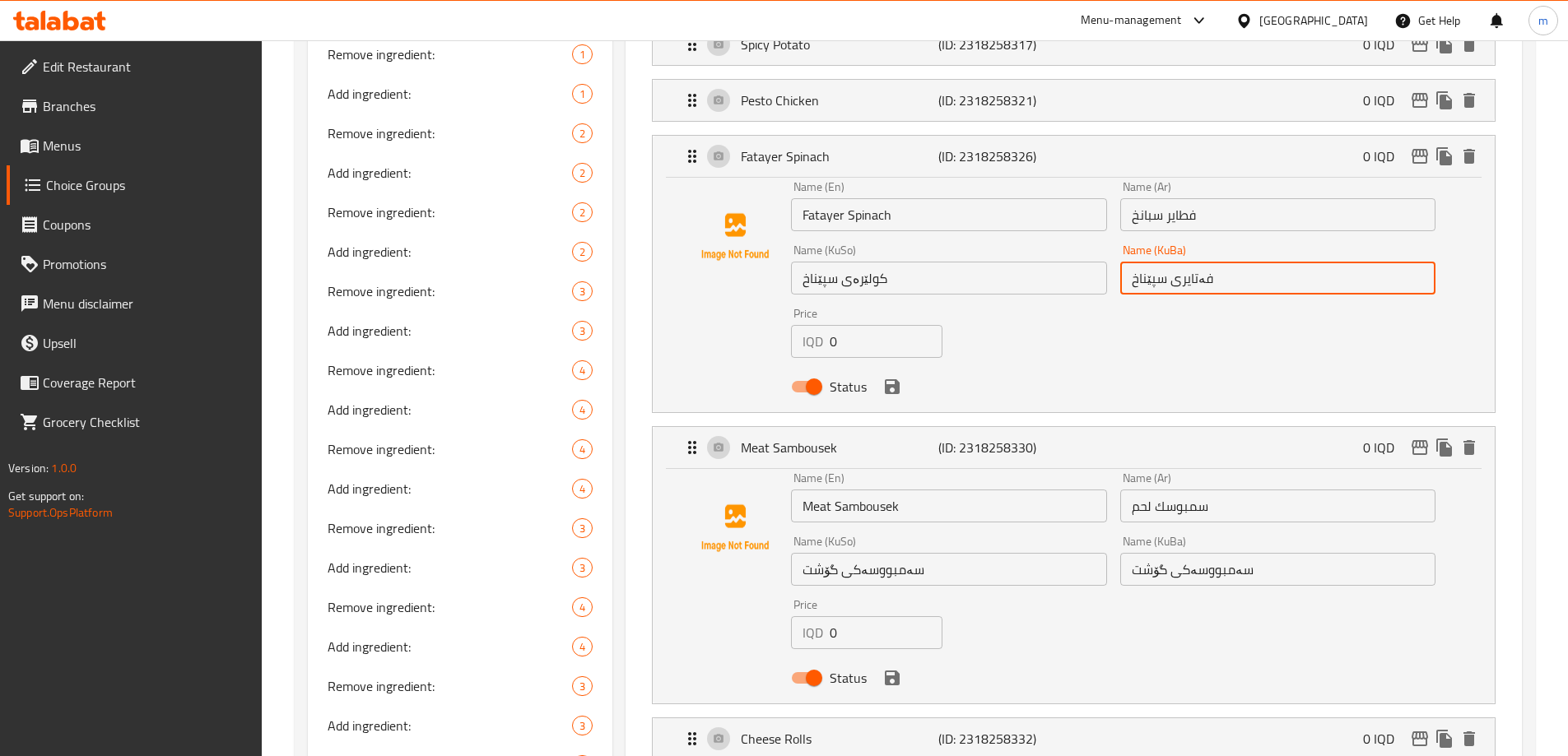
click at [1177, 262] on input "فەتایری سپێناخ" at bounding box center [1277, 278] width 315 height 33
paste input "کولێرە"
click at [893, 379] on icon "save" at bounding box center [891, 386] width 15 height 15
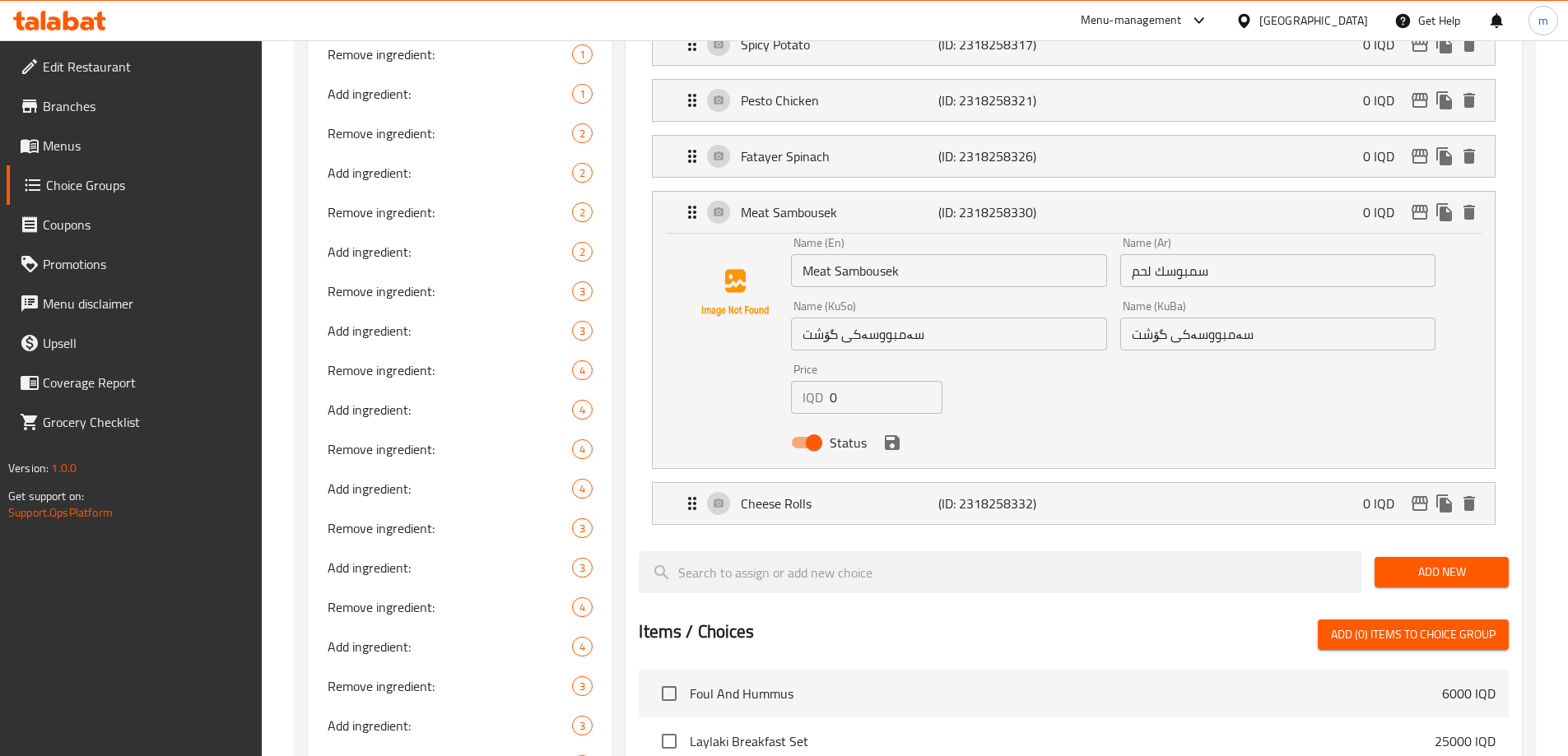
type input "کولێرەی سپێناخ"
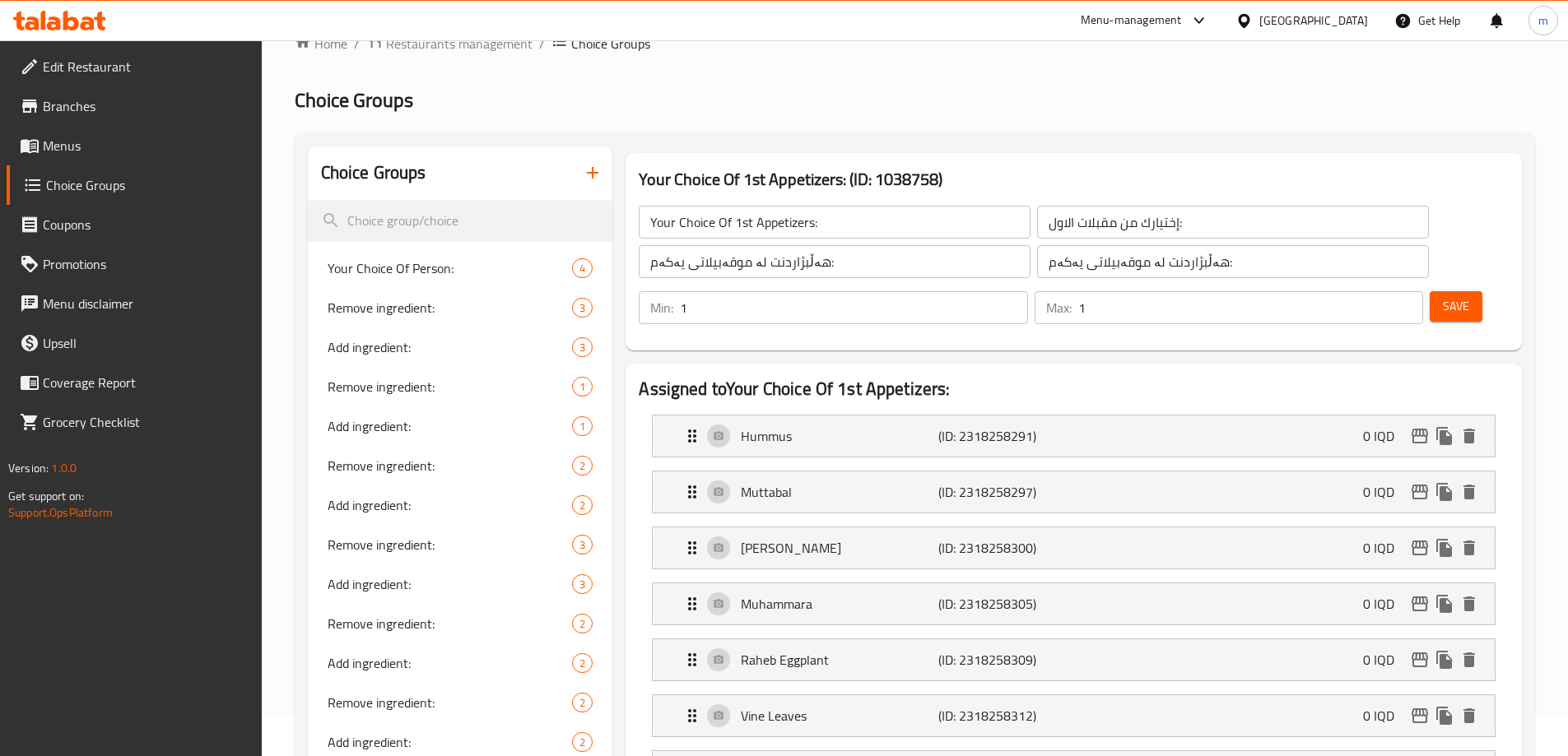
scroll to position [0, 0]
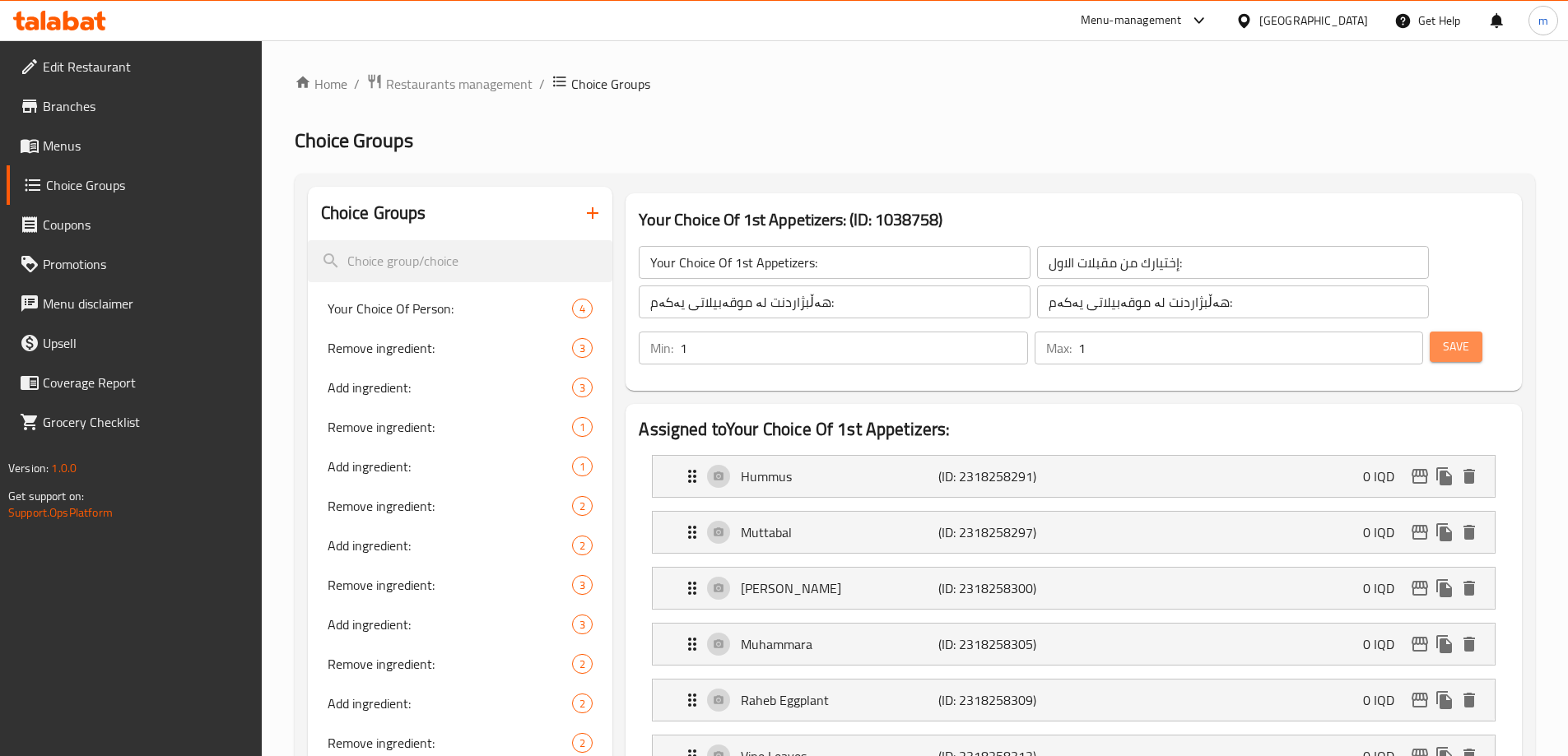
click at [1443, 336] on span "Save" at bounding box center [1456, 346] width 27 height 20
click at [1429, 332] on button "Save" at bounding box center [1455, 347] width 52 height 30
click at [794, 265] on input "Your Choice Of 1st Appetizers:" at bounding box center [834, 262] width 392 height 33
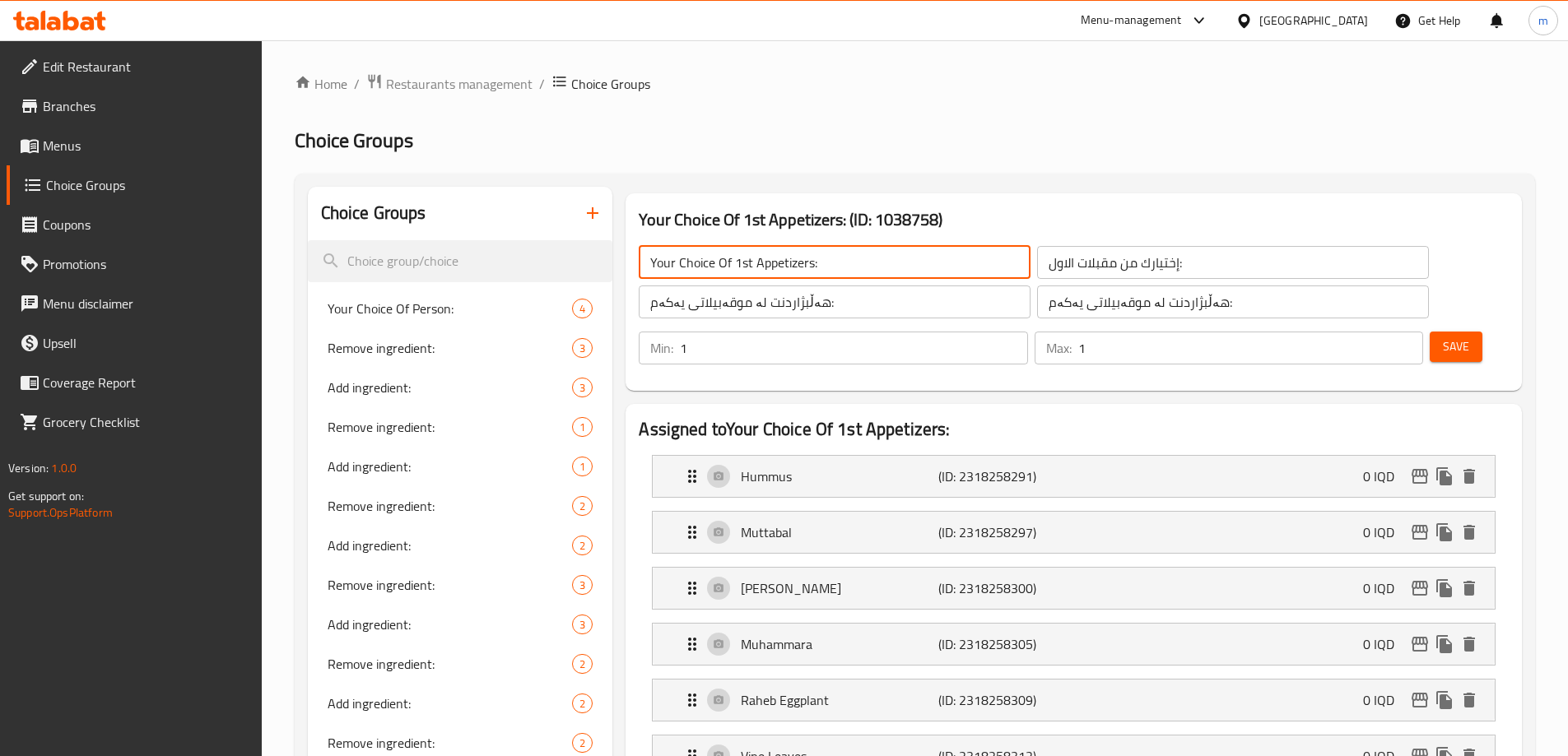
click at [794, 265] on input "Your Choice Of 1st Appetizers:" at bounding box center [834, 262] width 392 height 33
click at [1037, 268] on input "إختيارك من مقبلات الاول:" at bounding box center [1232, 262] width 392 height 33
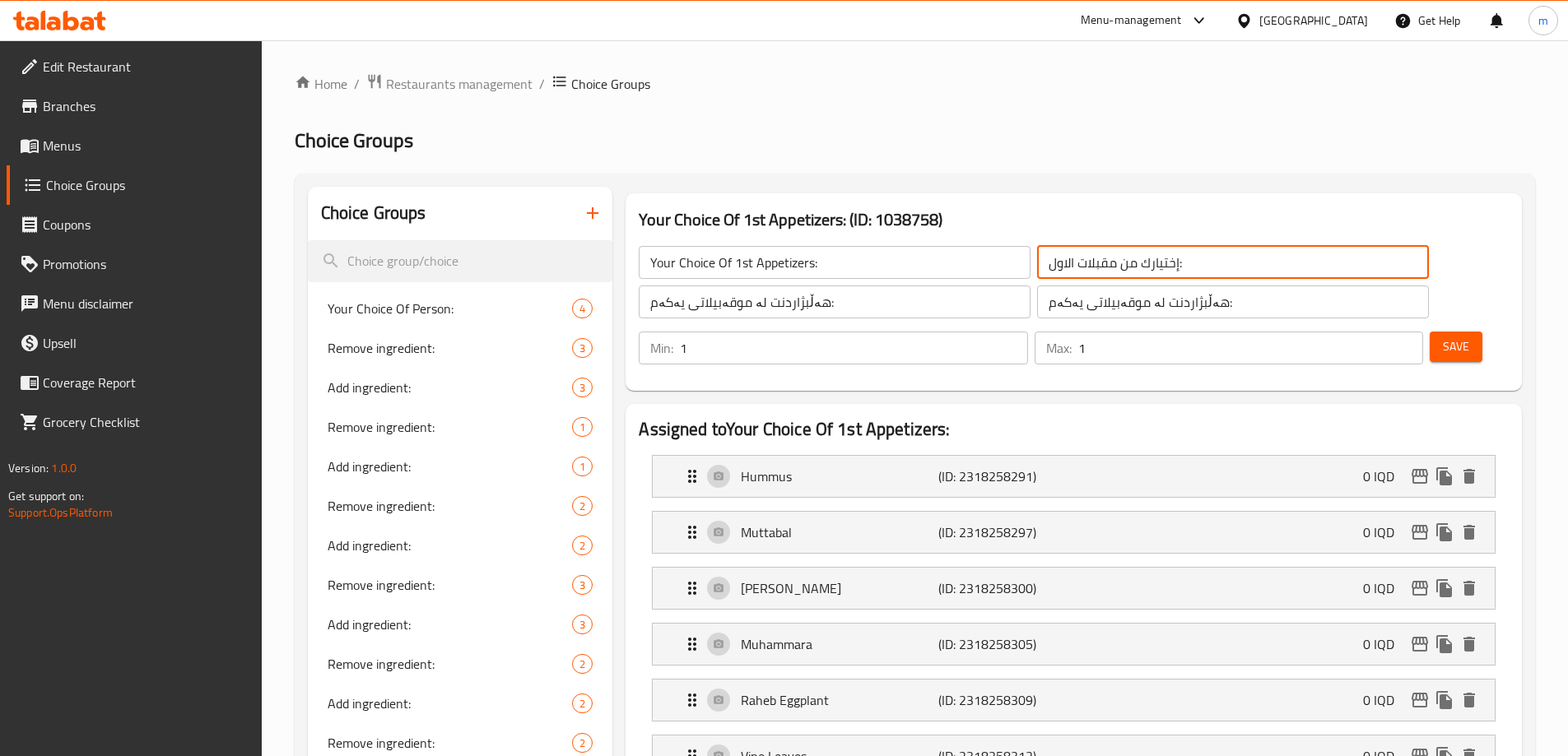
click at [1037, 268] on input "إختيارك من مقبلات الاول:" at bounding box center [1232, 262] width 392 height 33
click at [1037, 267] on input "إختيارك من مقبلات الاول:" at bounding box center [1232, 262] width 392 height 33
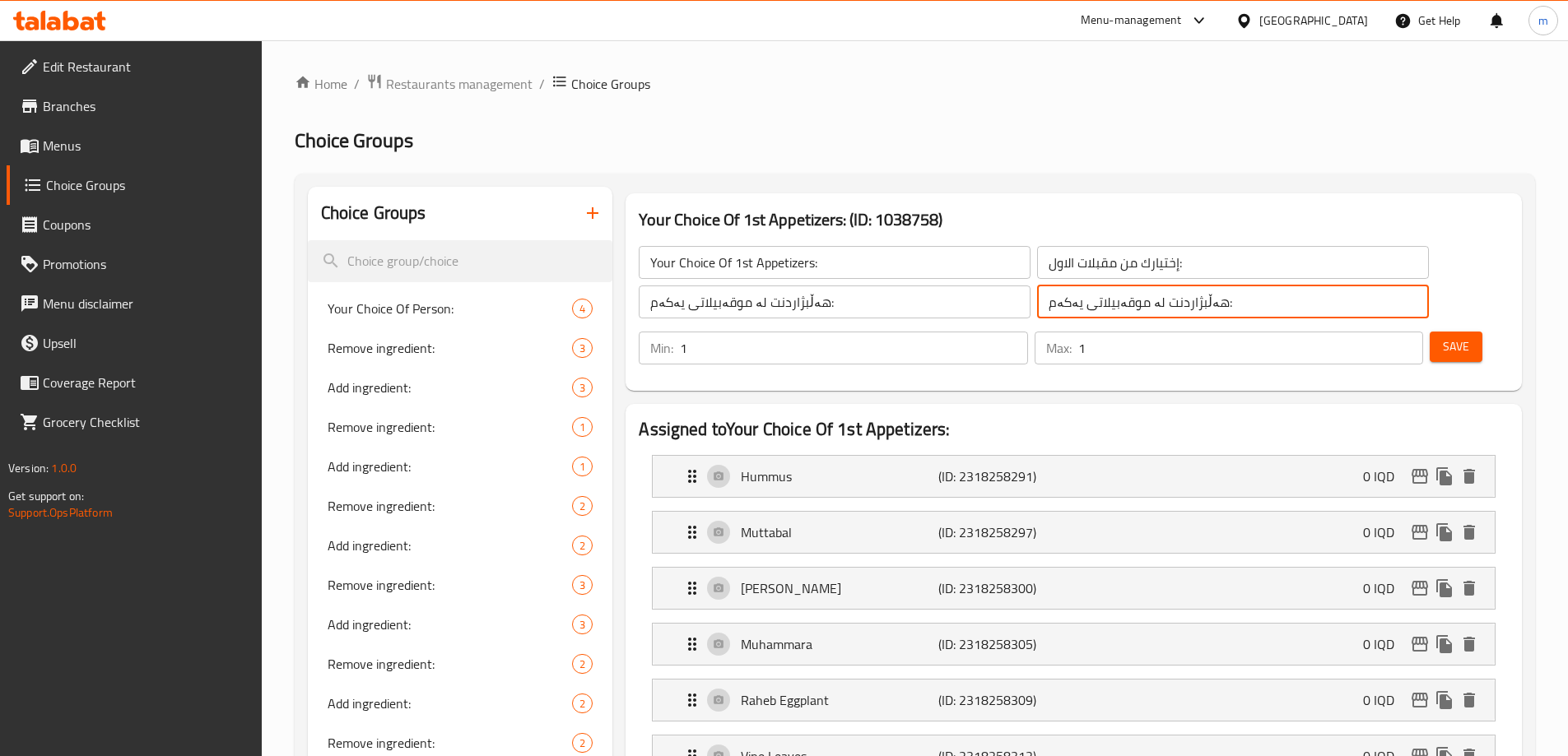
click at [1037, 310] on input "هەڵبژاردنت لە موقەبیلاتی یەکەم:" at bounding box center [1232, 302] width 392 height 33
click at [1037, 300] on input "هەڵبژاردنت لە موقەبیلاتی یەکەم:" at bounding box center [1232, 302] width 392 height 33
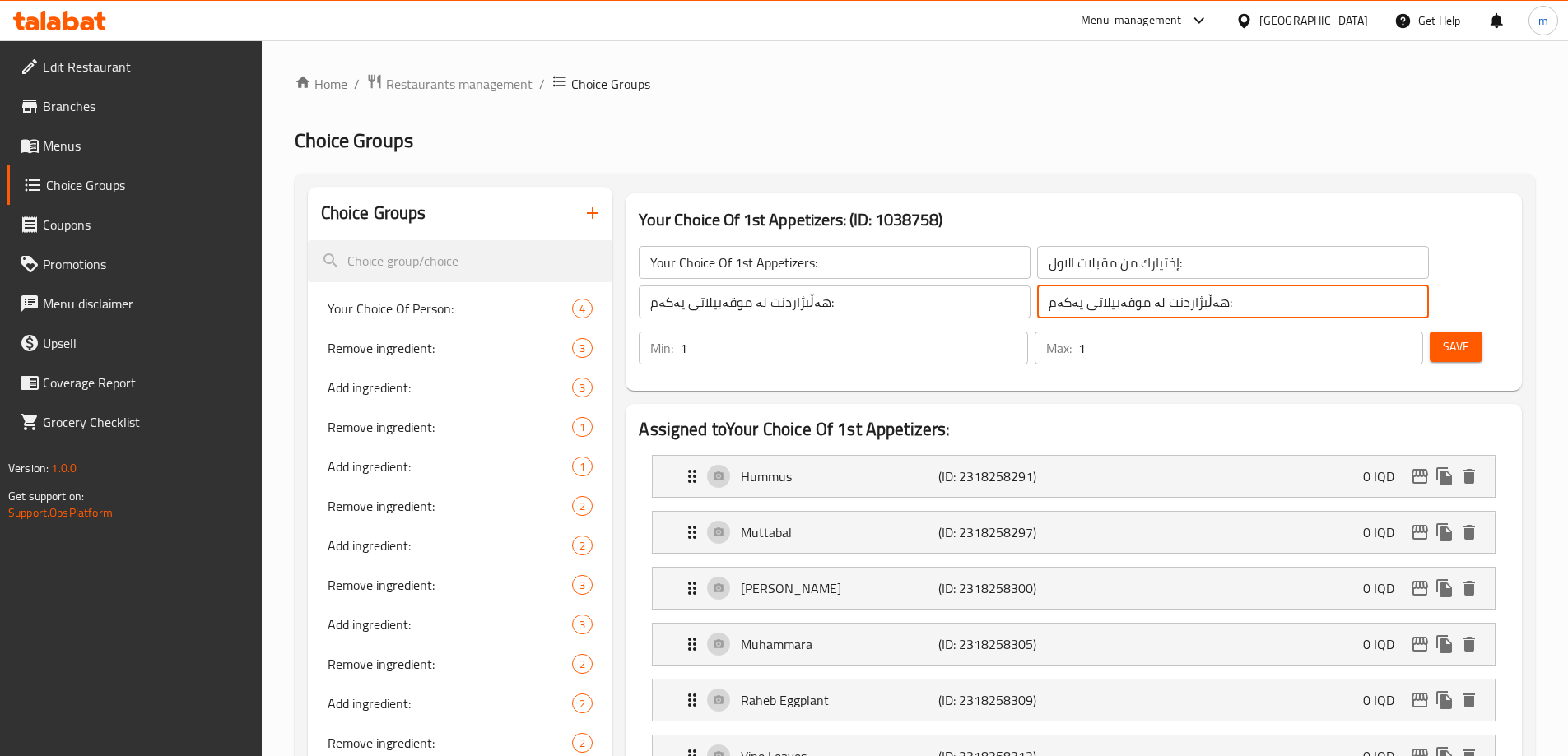
click at [1037, 300] on input "هەڵبژاردنت لە موقەبیلاتی یەکەم:" at bounding box center [1232, 302] width 392 height 33
click at [1443, 336] on span "Save" at bounding box center [1456, 346] width 27 height 20
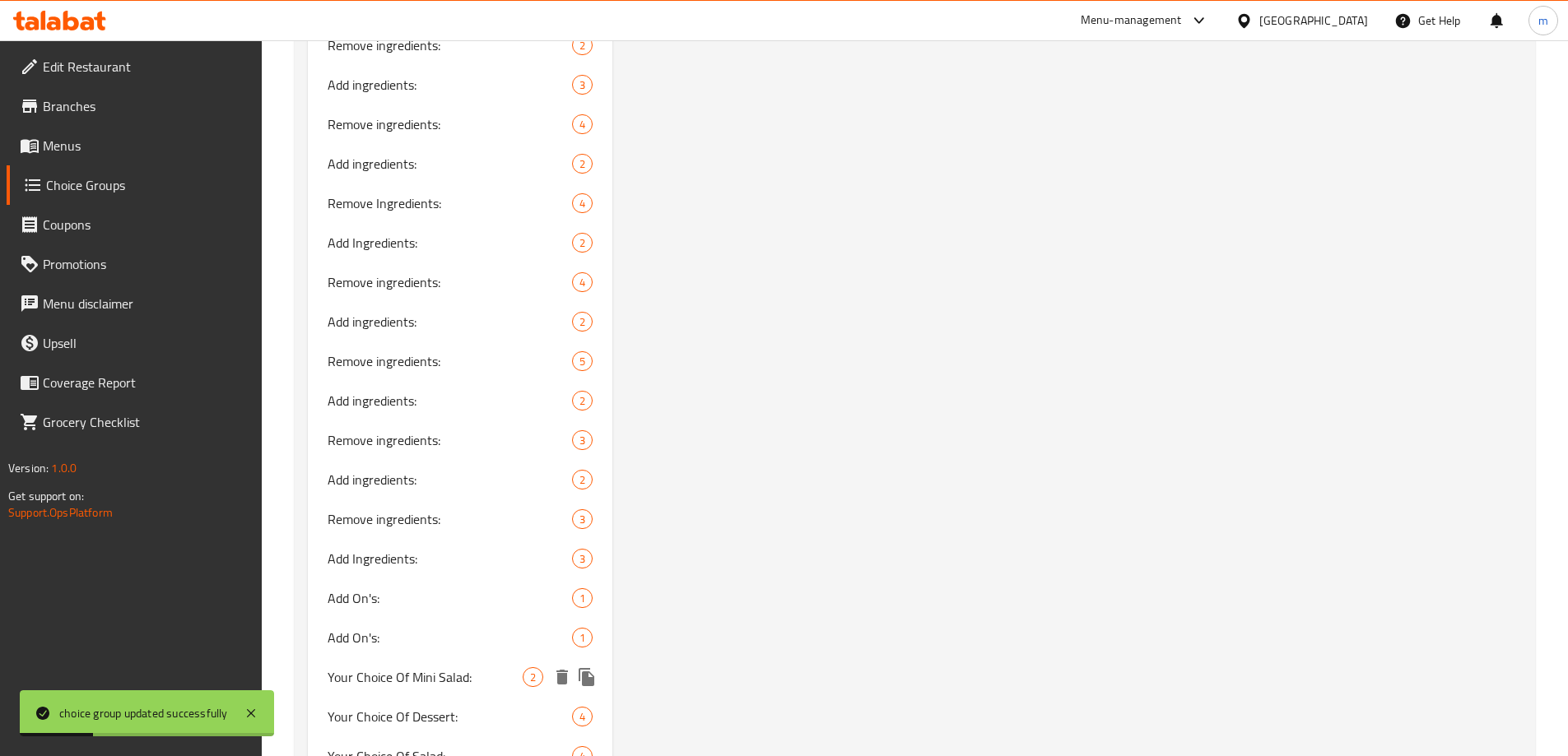
scroll to position [2626, 0]
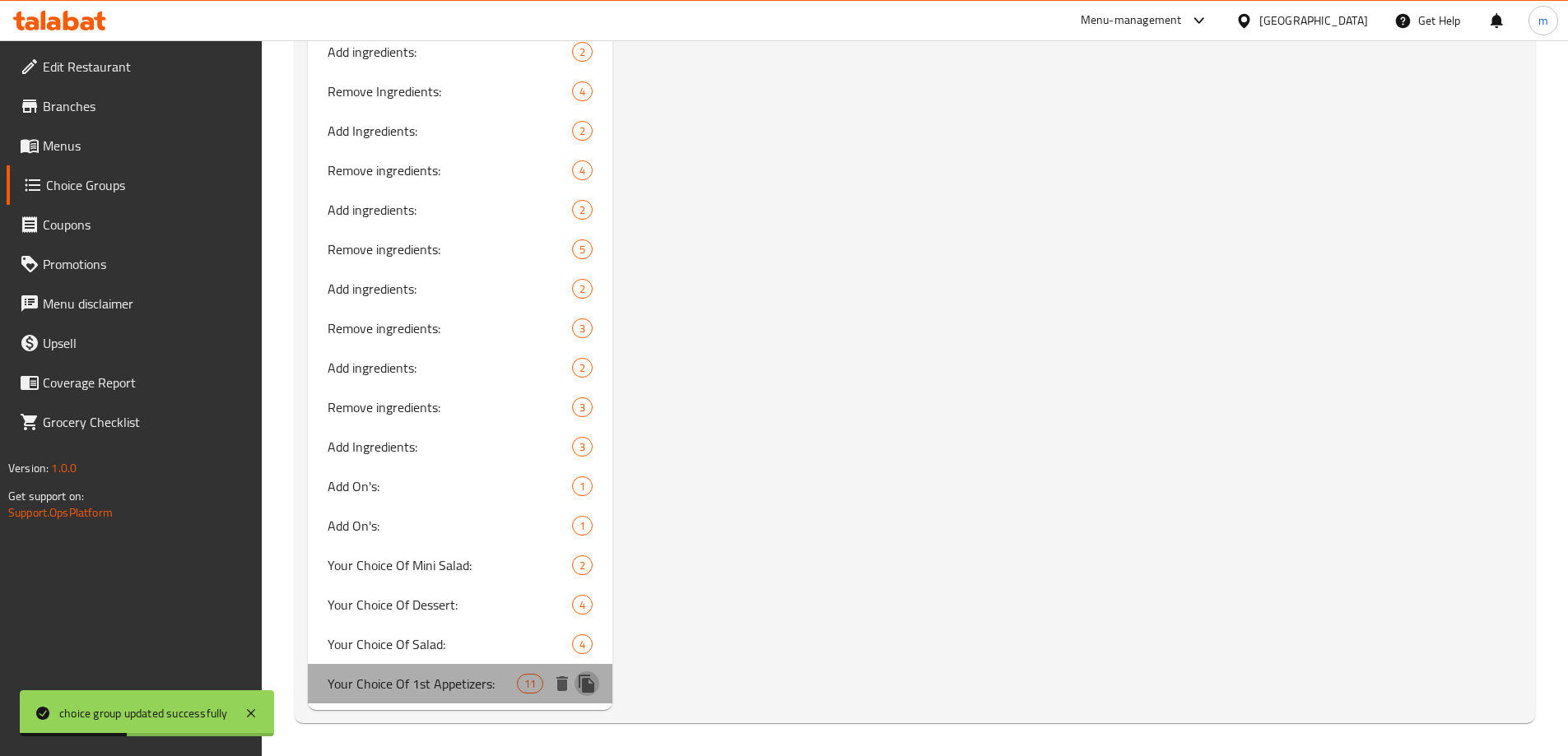
click at [585, 677] on icon "duplicate" at bounding box center [587, 683] width 20 height 20
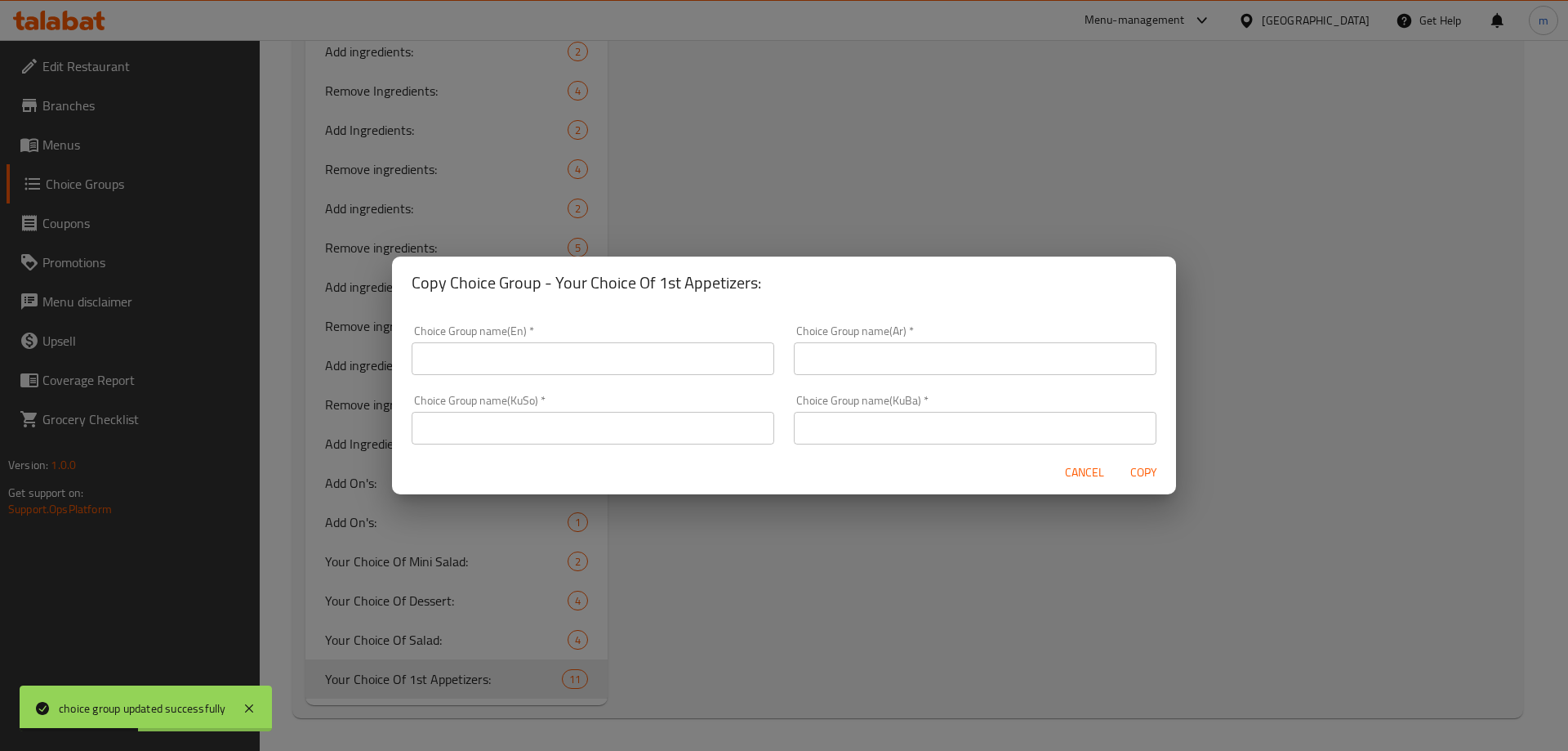
click at [615, 430] on input "text" at bounding box center [593, 428] width 363 height 33
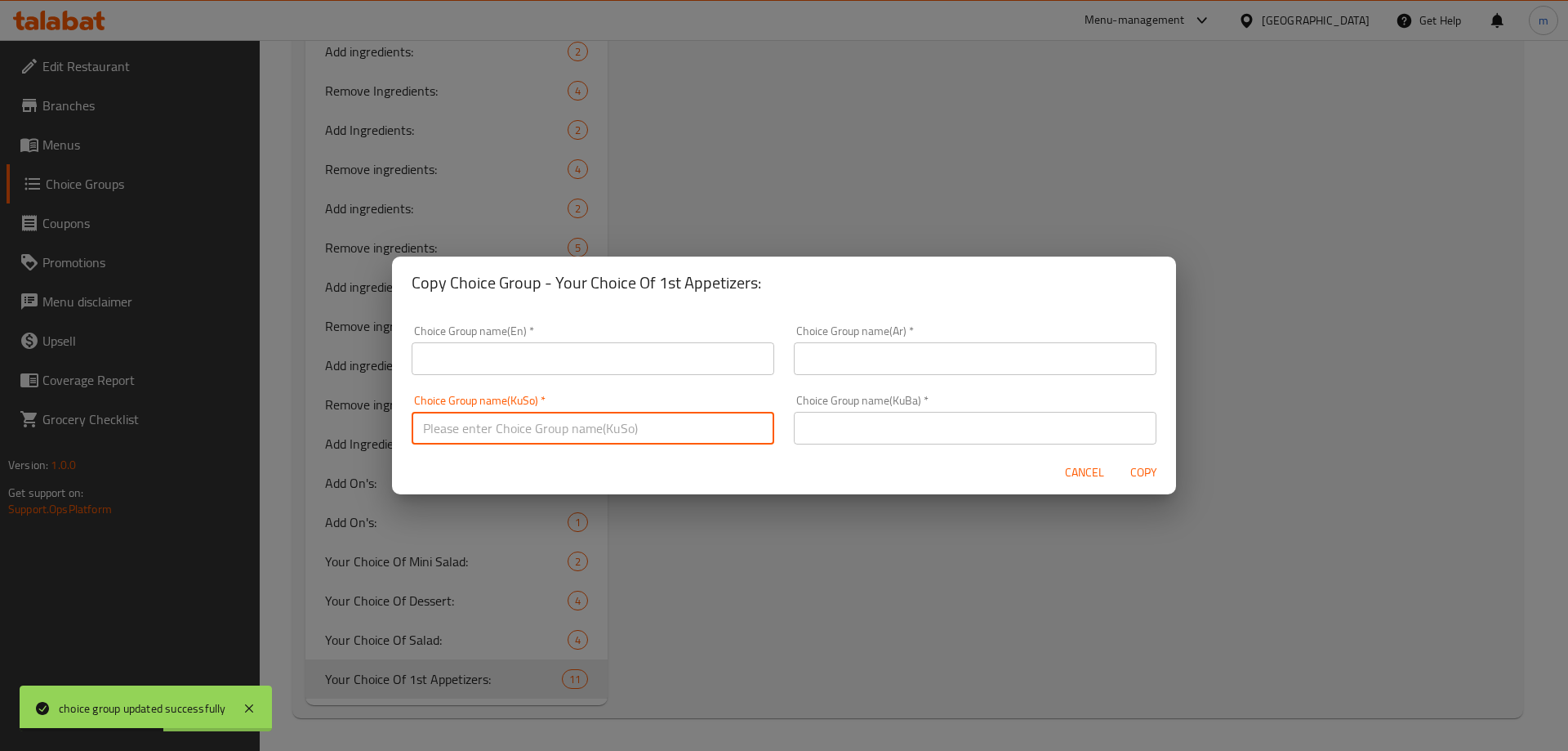
paste input "هەڵبژاردنت لە موقەبیلاتی یەکەم:"
click at [445, 435] on input "هەڵبژاردنت لە موقەبیلاتی یەکەم:" at bounding box center [593, 428] width 363 height 33
click at [618, 428] on input "هەڵبژاردنت لە موقەبیلاتی یەکەم:" at bounding box center [593, 428] width 363 height 33
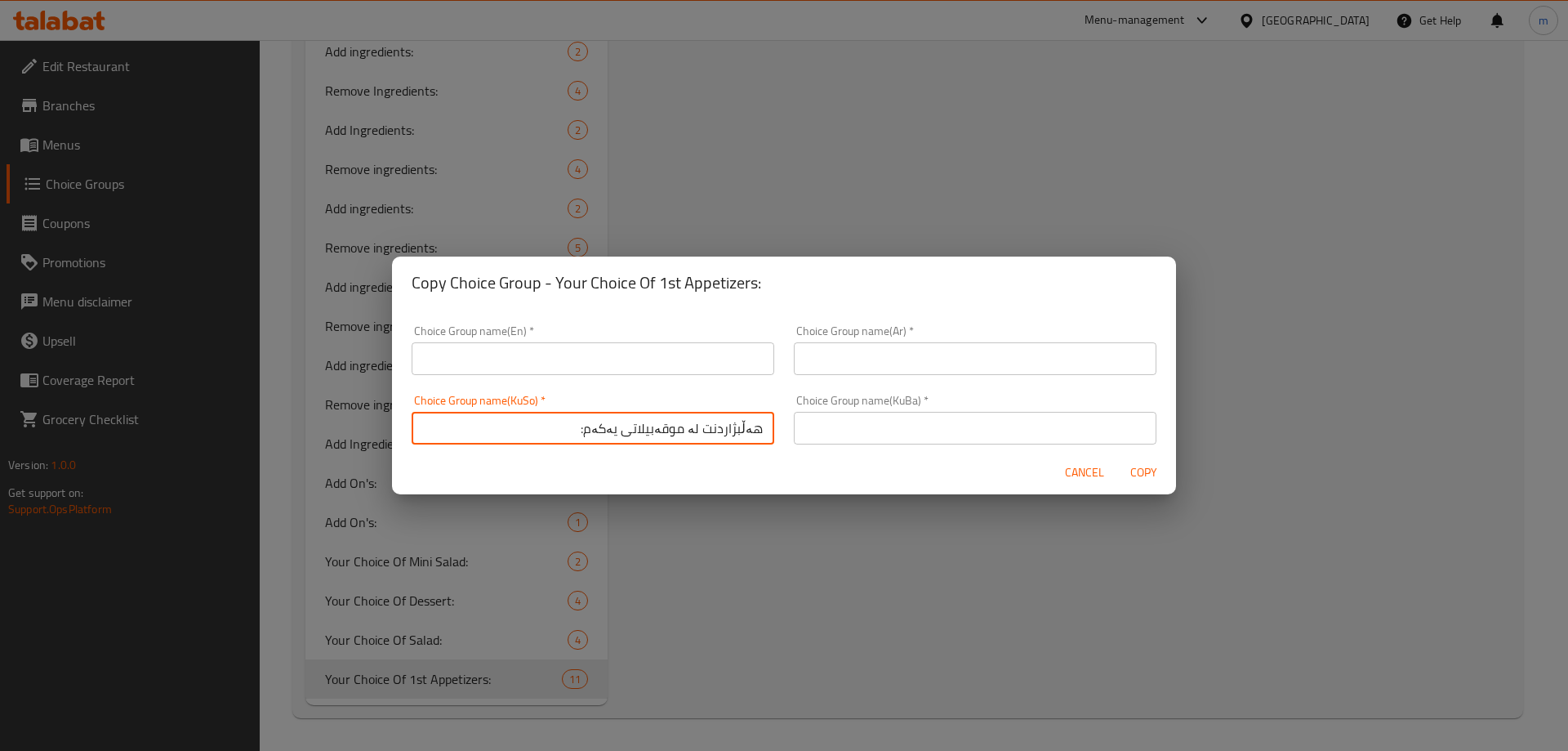
click at [618, 428] on input "هەڵبژاردنت لە موقەبیلاتی یەکەم:" at bounding box center [593, 428] width 363 height 33
click at [711, 442] on input "هەڵبژاردنت لە موقەبیلاتی دووەم:" at bounding box center [593, 428] width 363 height 33
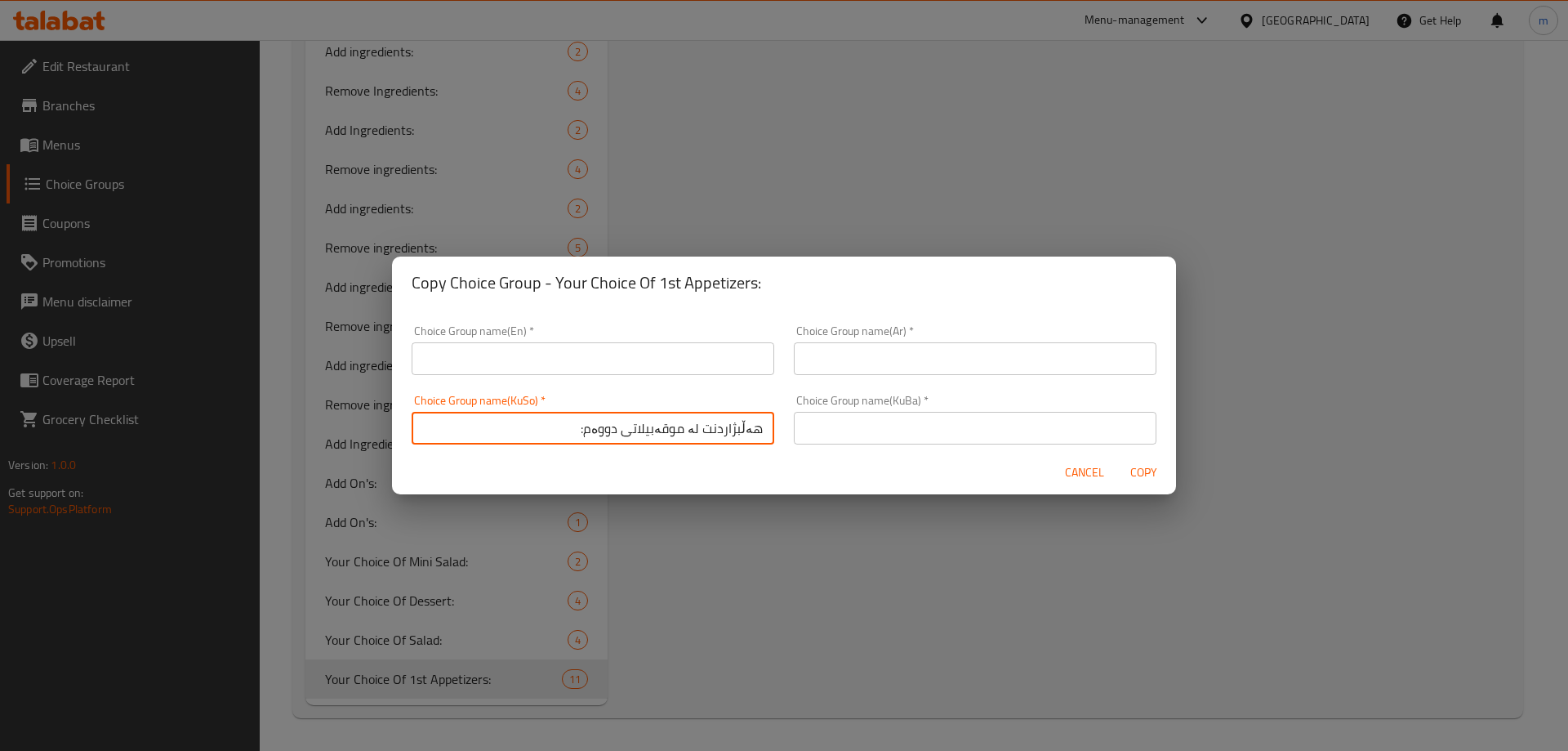
type input "هەڵبژاردنت لە موقەبیلاتی دووەم:"
click at [899, 426] on input "text" at bounding box center [975, 428] width 363 height 33
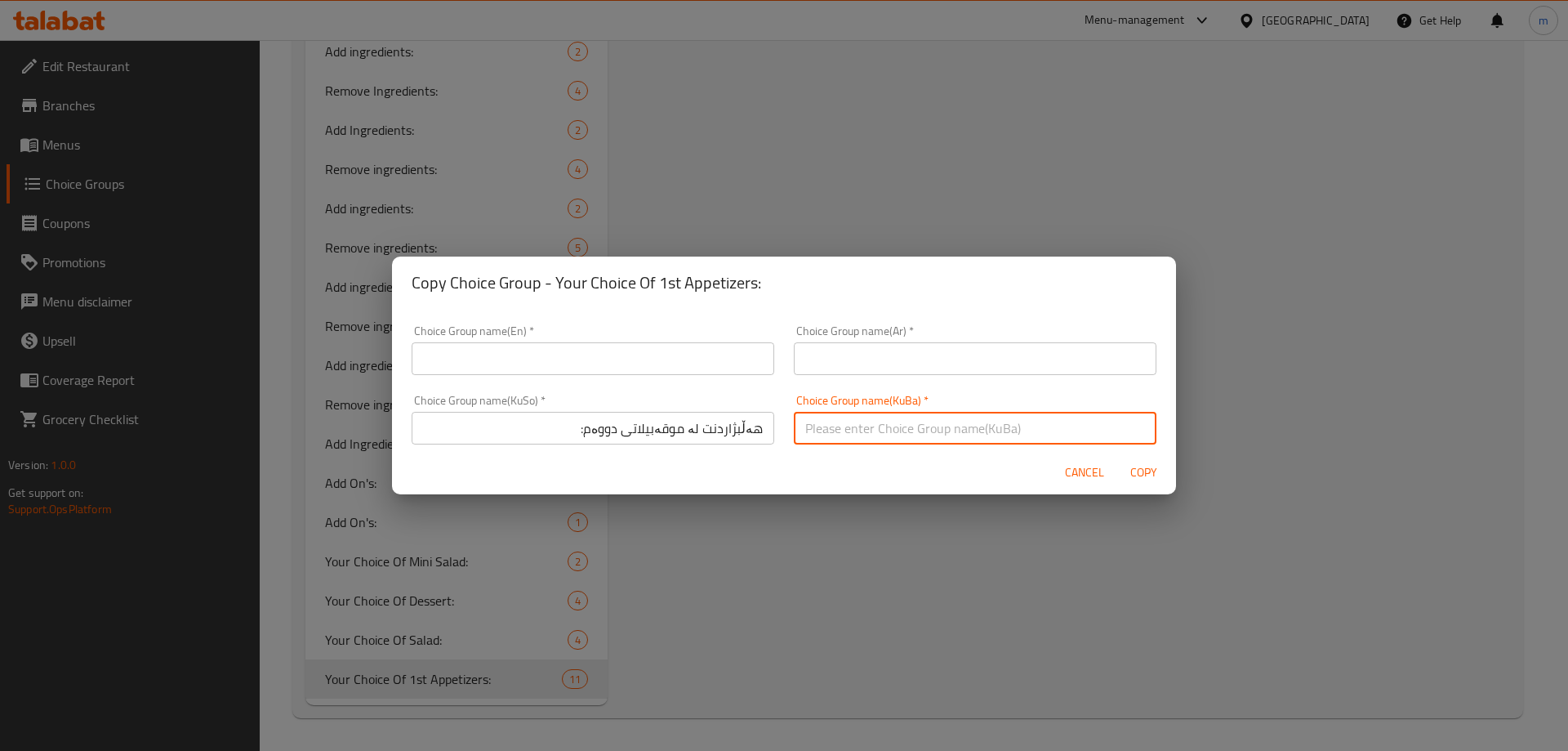
paste input "هەڵبژاردنت لە موقەبیلاتی دووەم:"
type input "هەڵبژاردنت لە موقەبیلاتی دووەم:"
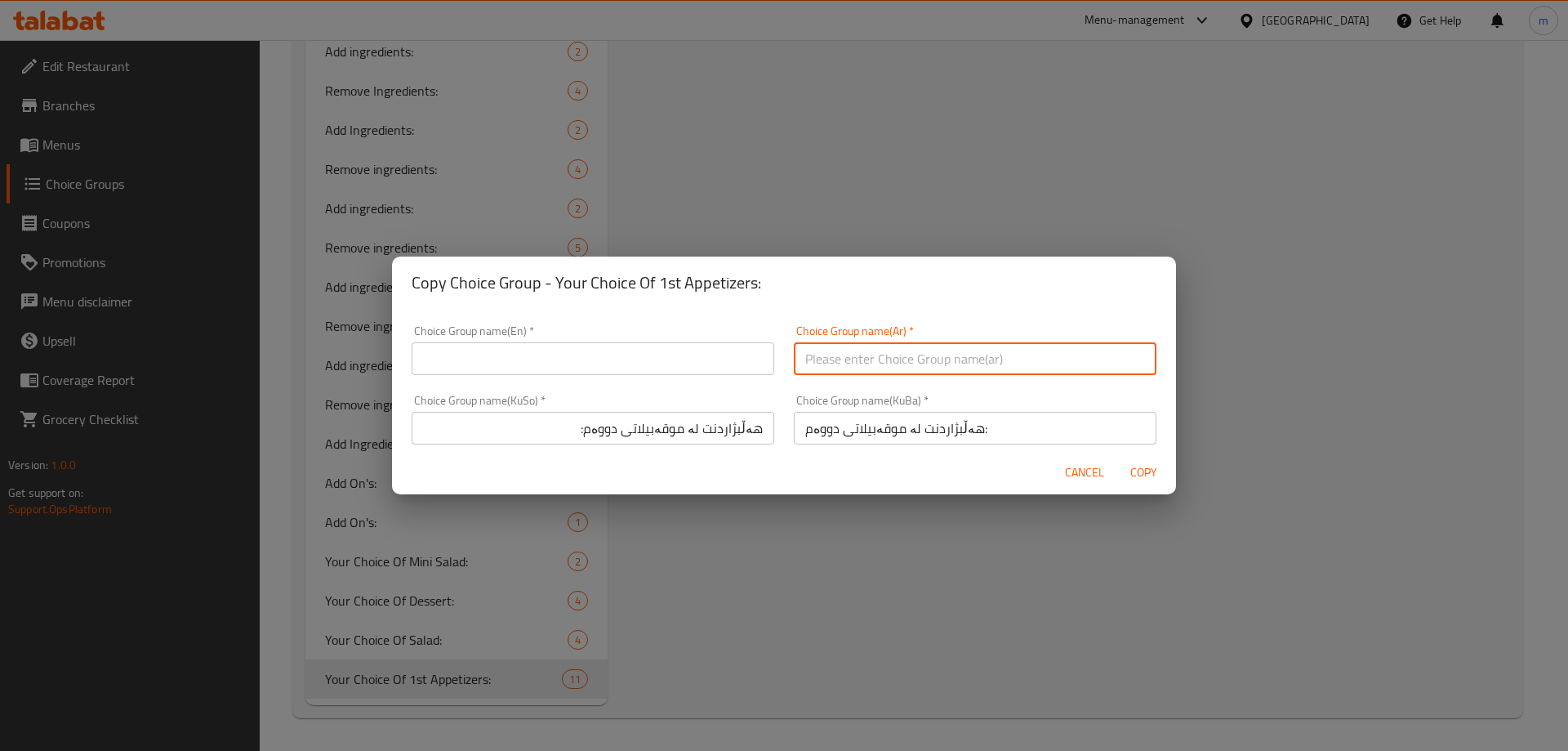
click at [928, 368] on input "text" at bounding box center [975, 358] width 363 height 33
paste input "إختيارك من مقبلات الاول:"
click at [1023, 362] on input "إختيارك من مقبلات الاول:" at bounding box center [975, 358] width 363 height 33
click at [1022, 362] on input "إختيارك من مقبلات الاول:" at bounding box center [975, 358] width 363 height 33
click at [1020, 362] on input "إختيارك من مقبلات الاول:" at bounding box center [975, 358] width 363 height 33
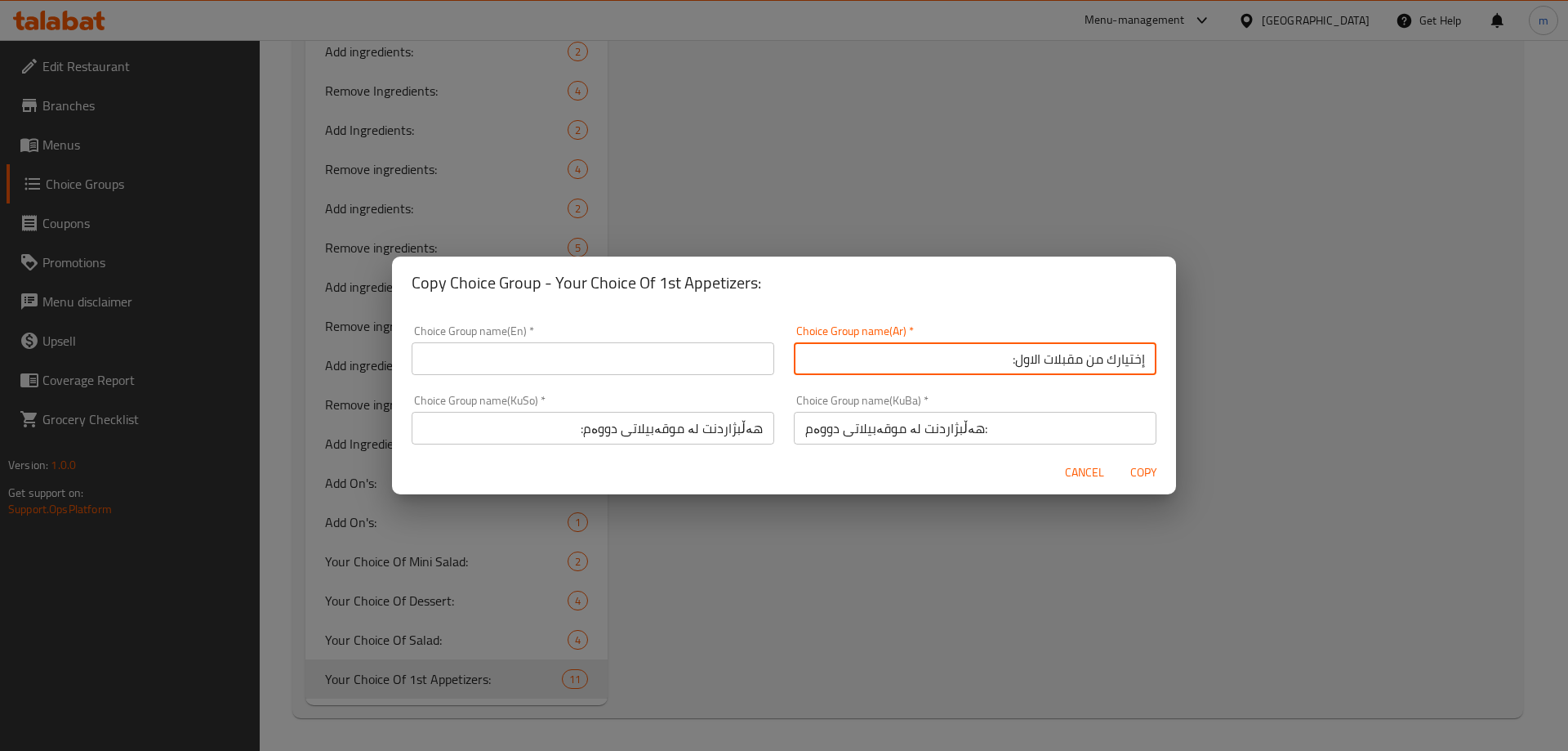
click at [1020, 362] on input "إختيارك من مقبلات الاول:" at bounding box center [975, 358] width 363 height 33
type input "إختيارك من مقبلات الثاني:"
click at [592, 362] on input "text" at bounding box center [593, 358] width 363 height 33
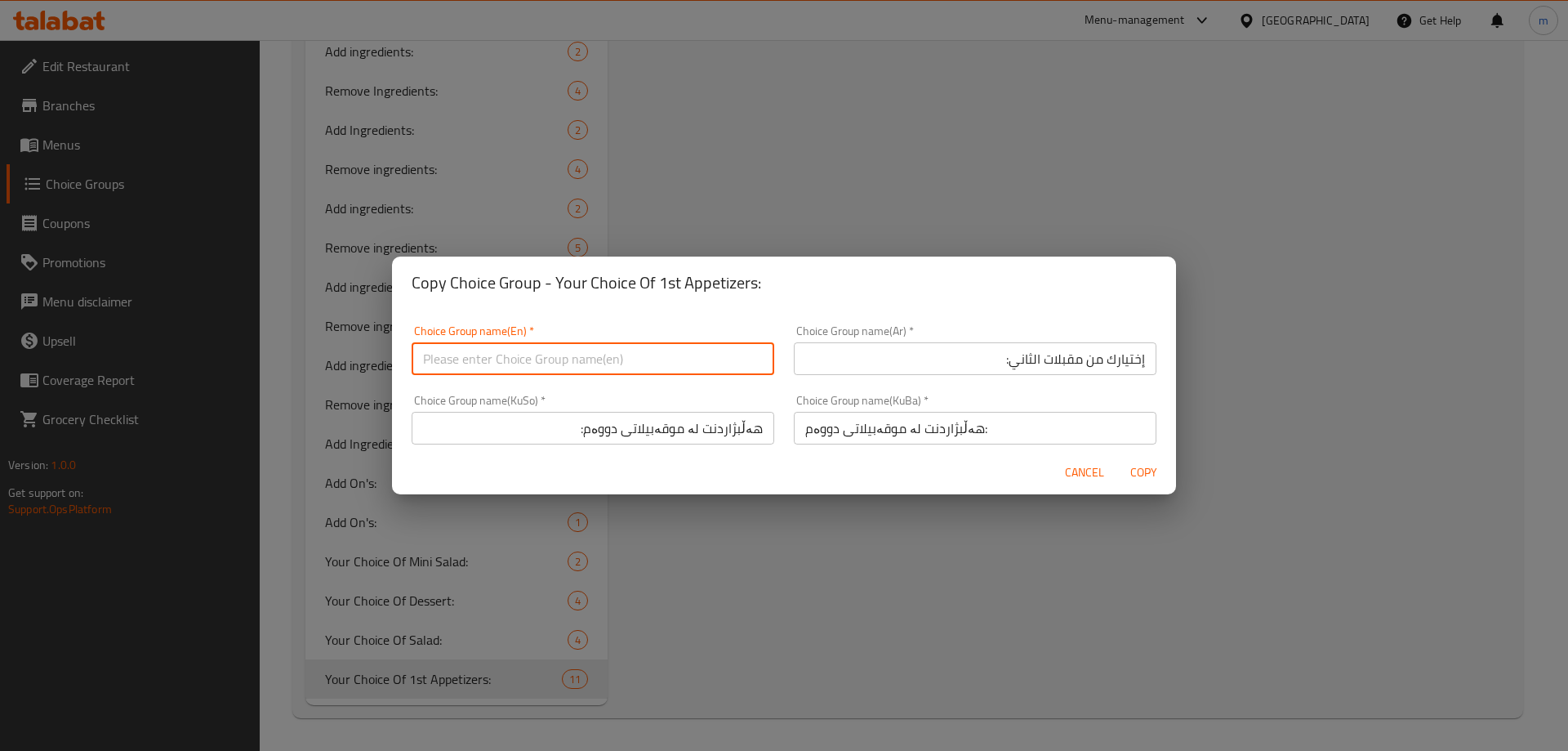
paste input "Your Choice Of 1st Appetizers:"
click at [520, 365] on input "Your Choice Of 1st Appetizers:" at bounding box center [593, 358] width 363 height 33
click at [508, 361] on input "Your Choice Of 1st Appetizers:" at bounding box center [593, 358] width 363 height 33
type input "Your Choice Of 2nd Appetizers:"
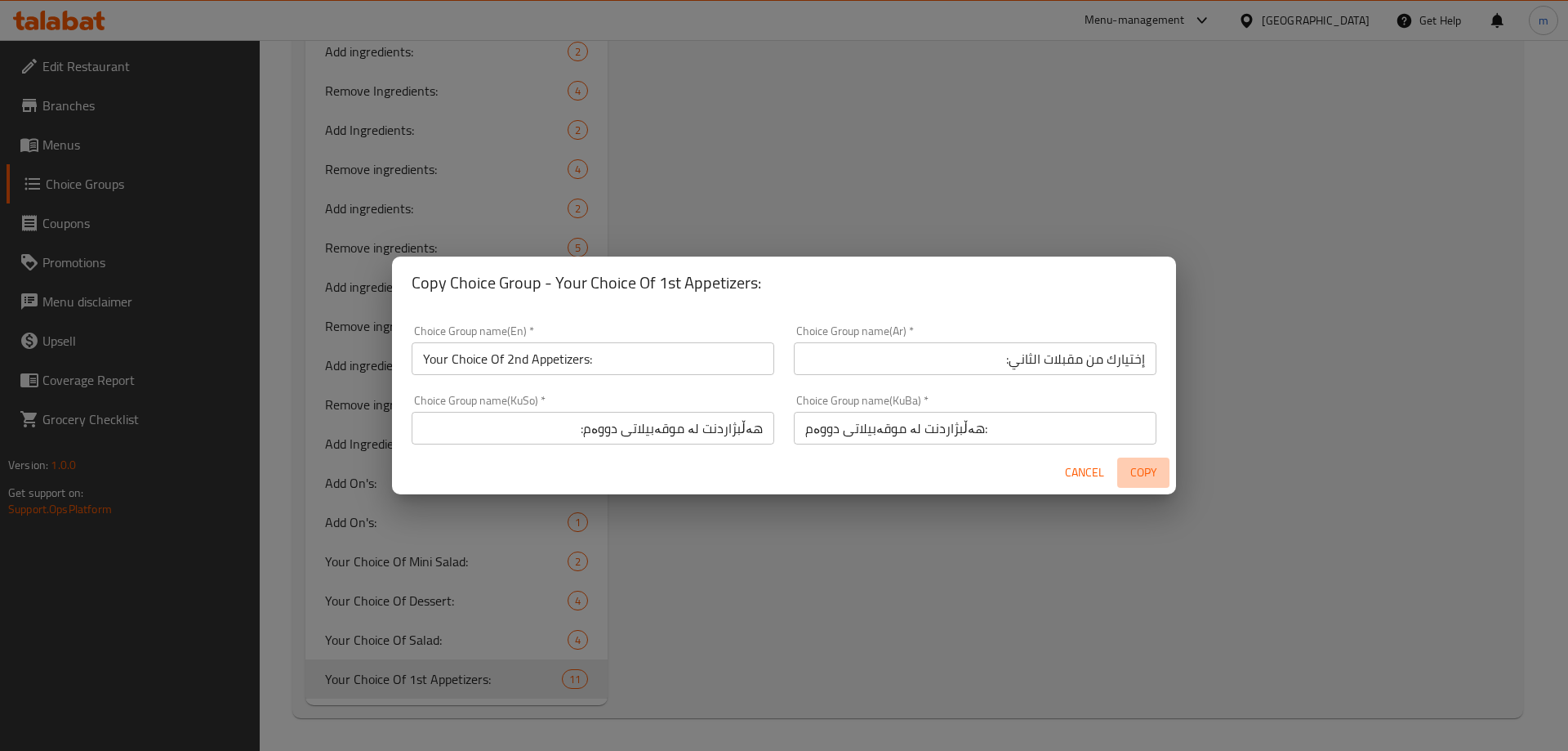
click at [1148, 475] on span "Copy" at bounding box center [1143, 472] width 39 height 20
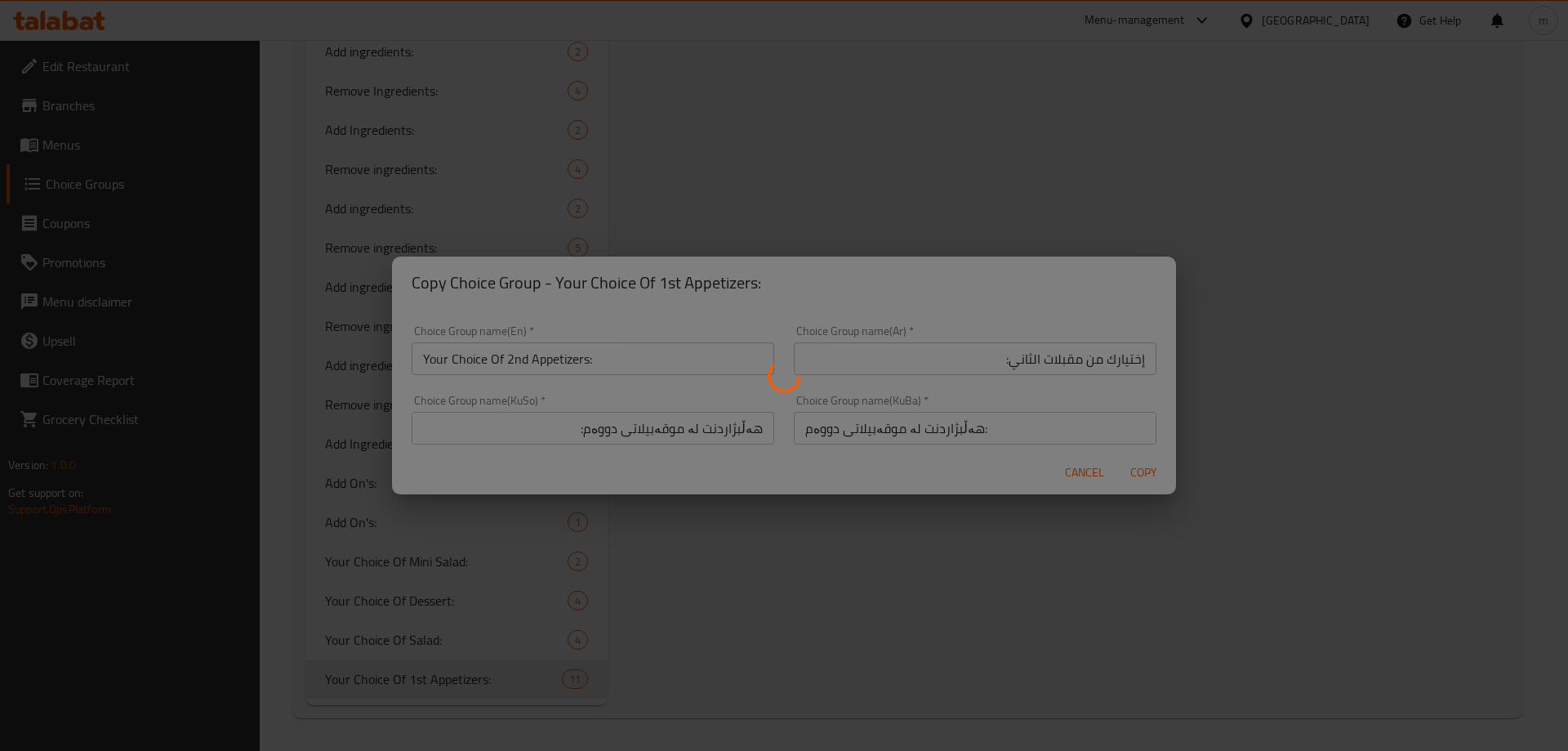
type input "Your Choice Of 2nd Appetizers:"
type input "إختيارك من مقبلات الثاني:"
type input "هەڵبژاردنت لە موقەبیلاتی دووەم:"
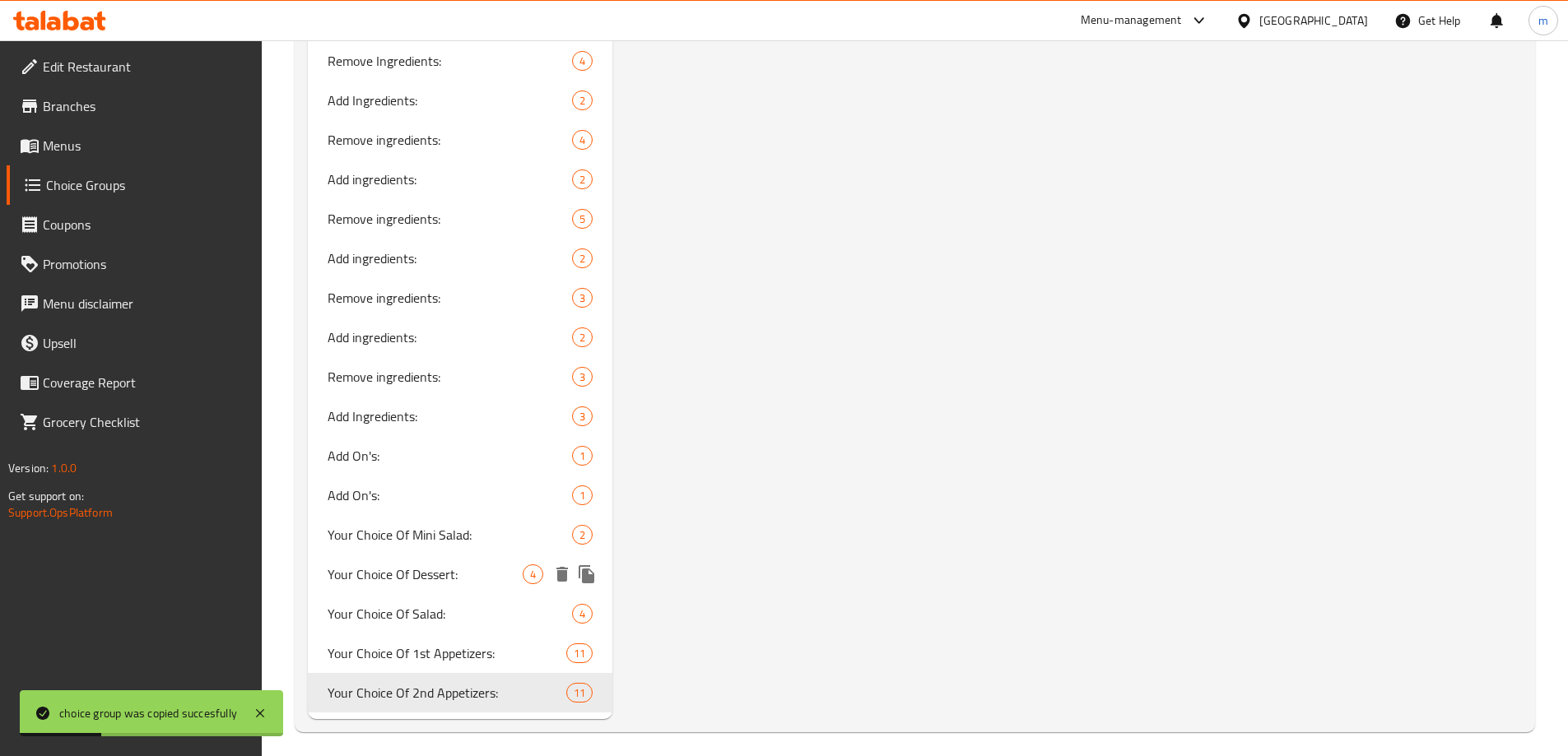
scroll to position [2665, 0]
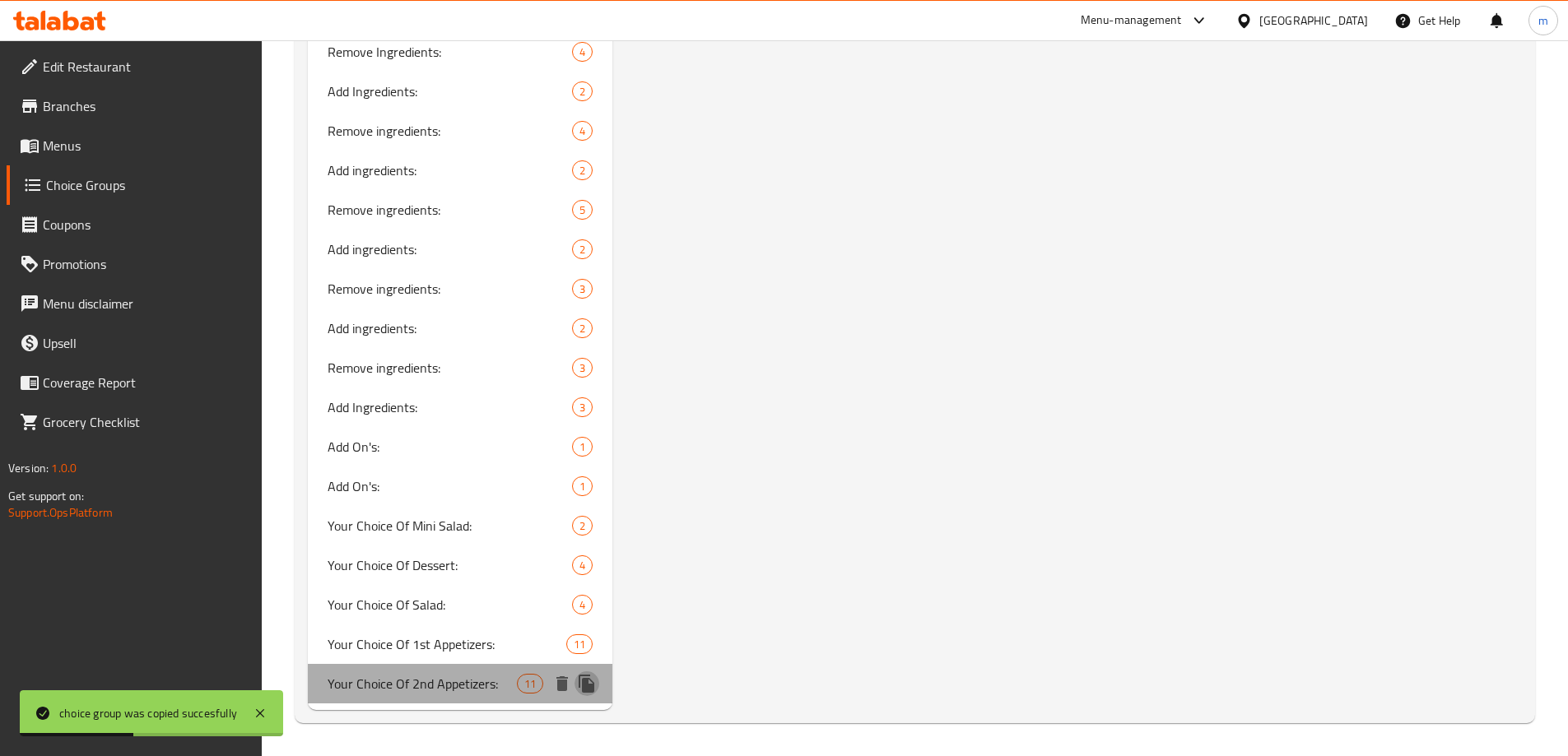
click at [593, 688] on icon "duplicate" at bounding box center [587, 683] width 16 height 18
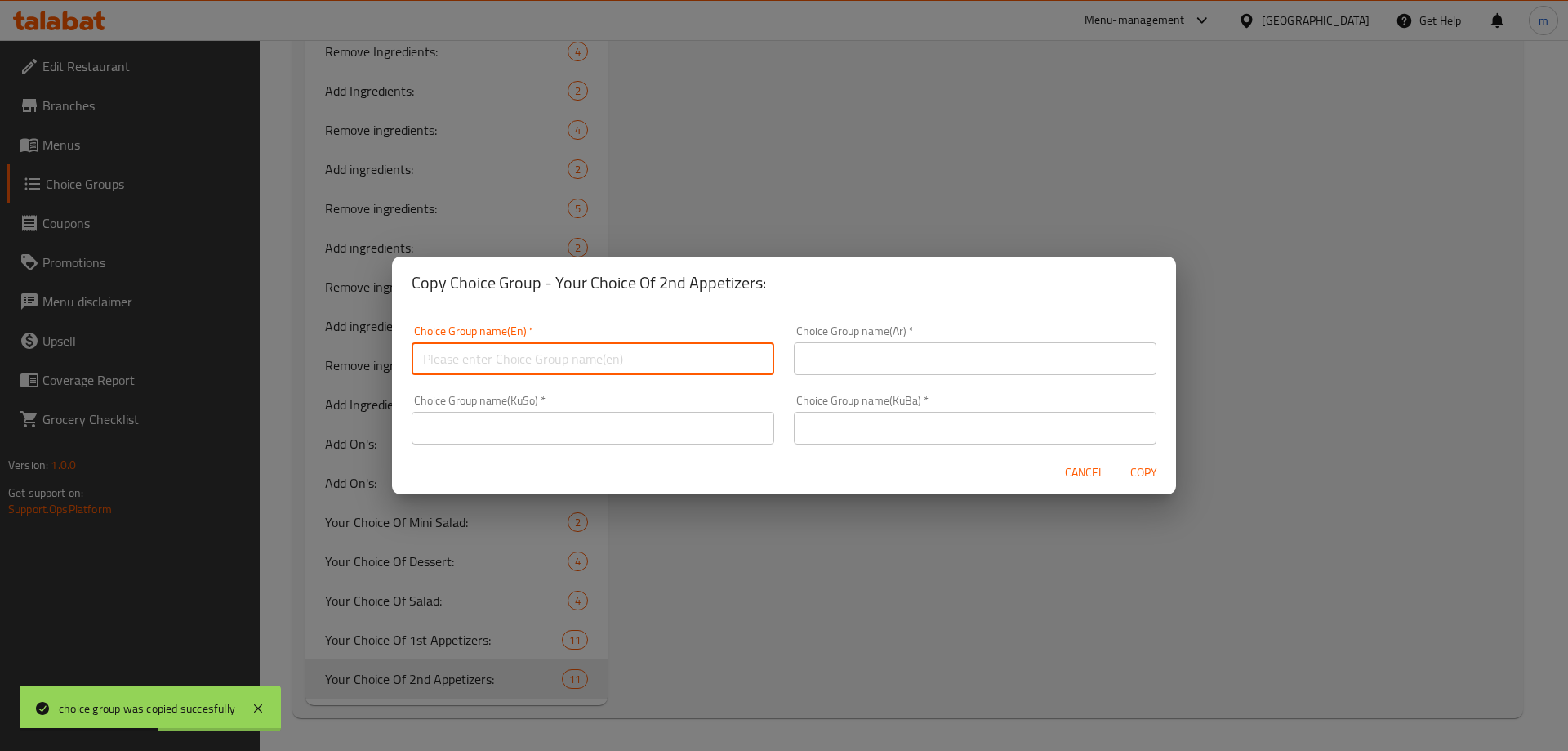
click at [544, 352] on input "text" at bounding box center [593, 358] width 363 height 33
paste input "Your Choice Of 1st Appetizers:"
click at [512, 366] on input "Your Choice Of 1st Appetizers:" at bounding box center [593, 358] width 363 height 33
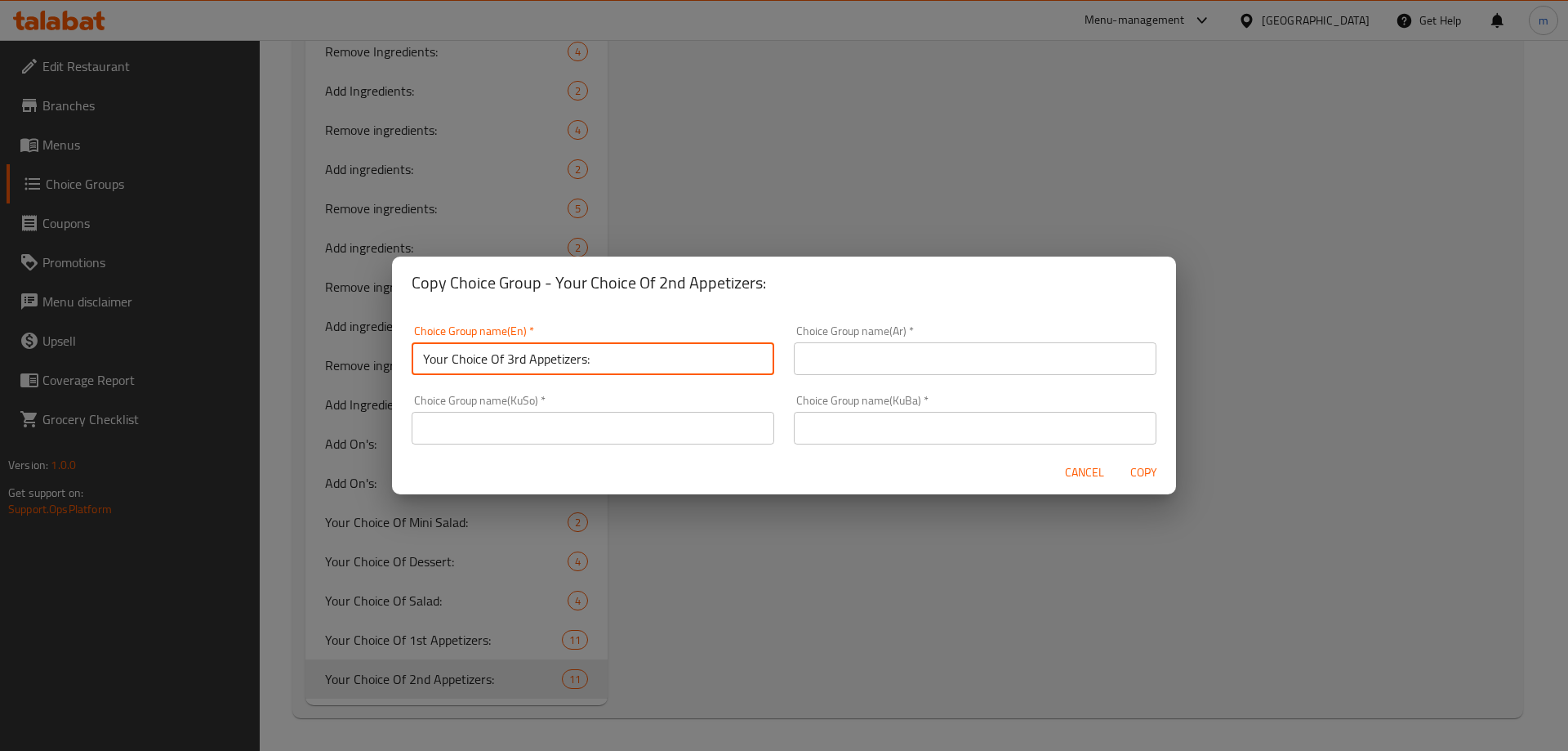
type input "Your Choice Of 3rd Appetizers:"
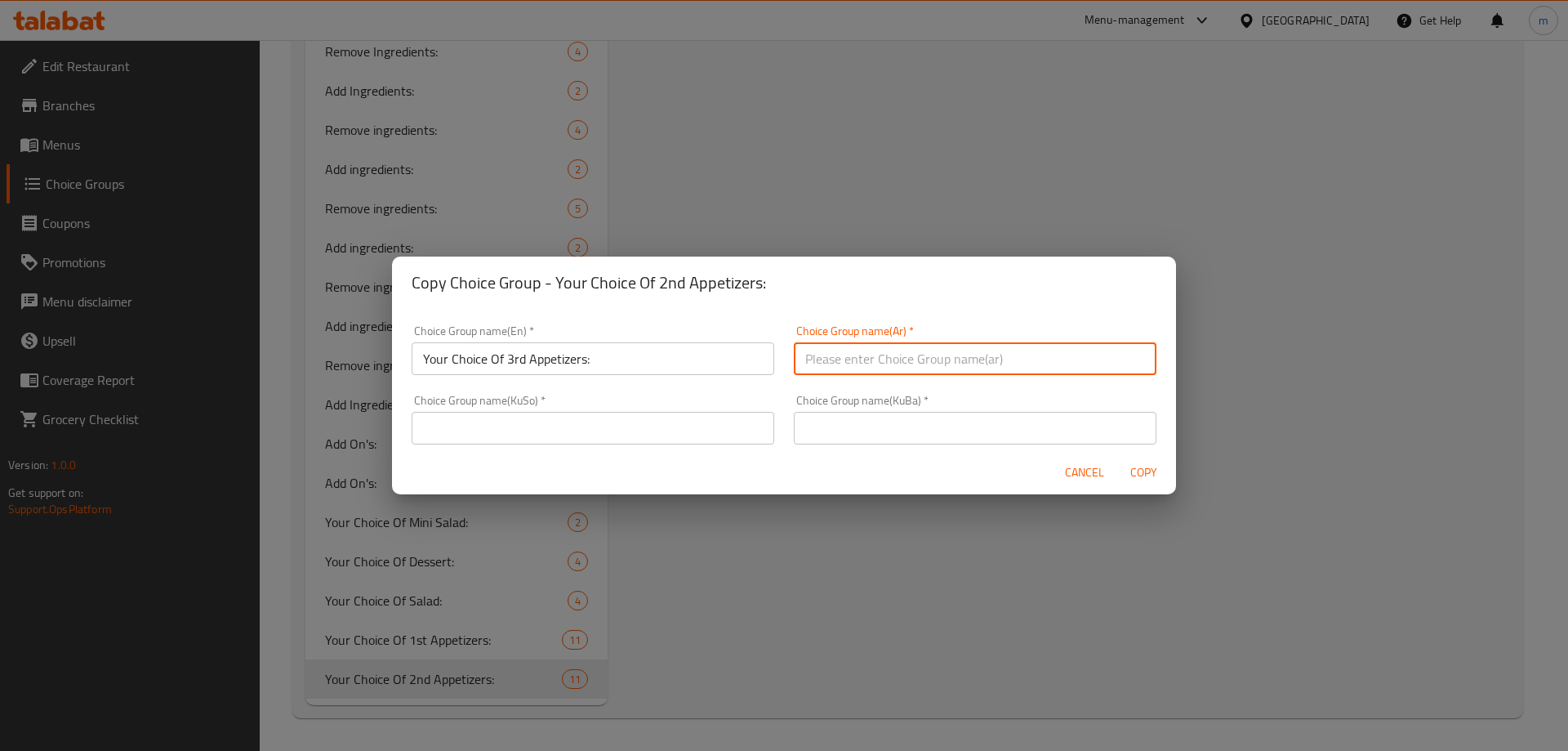
click at [899, 356] on input "text" at bounding box center [975, 358] width 363 height 33
paste input "إختيارك من مقبلات الاول:"
click at [1022, 354] on input "إختيارك من مقبلات الاول:" at bounding box center [975, 358] width 363 height 33
type input "إختيارك من مقبلات الثالث:"
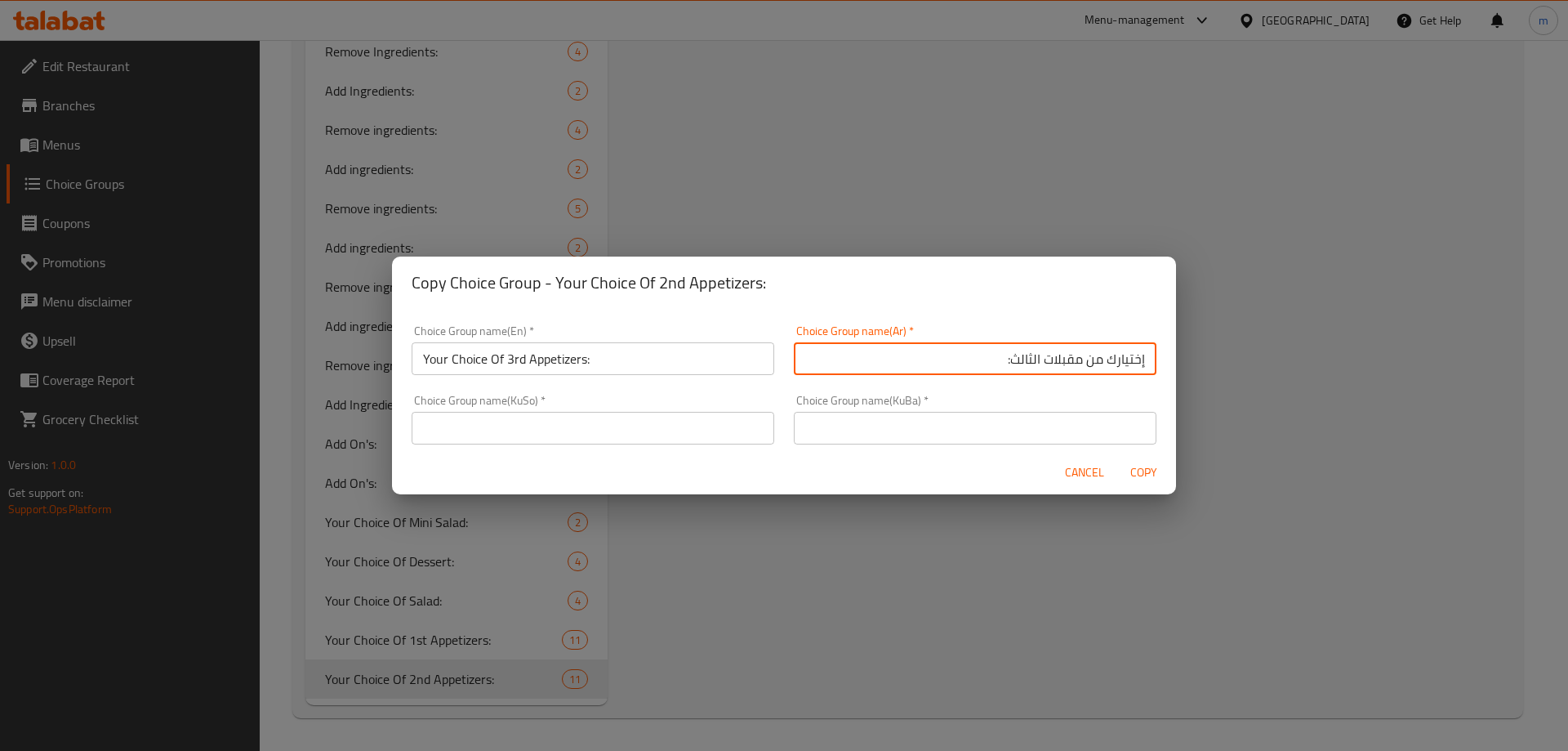
click at [675, 411] on div "Choice Group name(KuSo)   * Choice Group name(KuSo) *" at bounding box center [593, 420] width 363 height 50
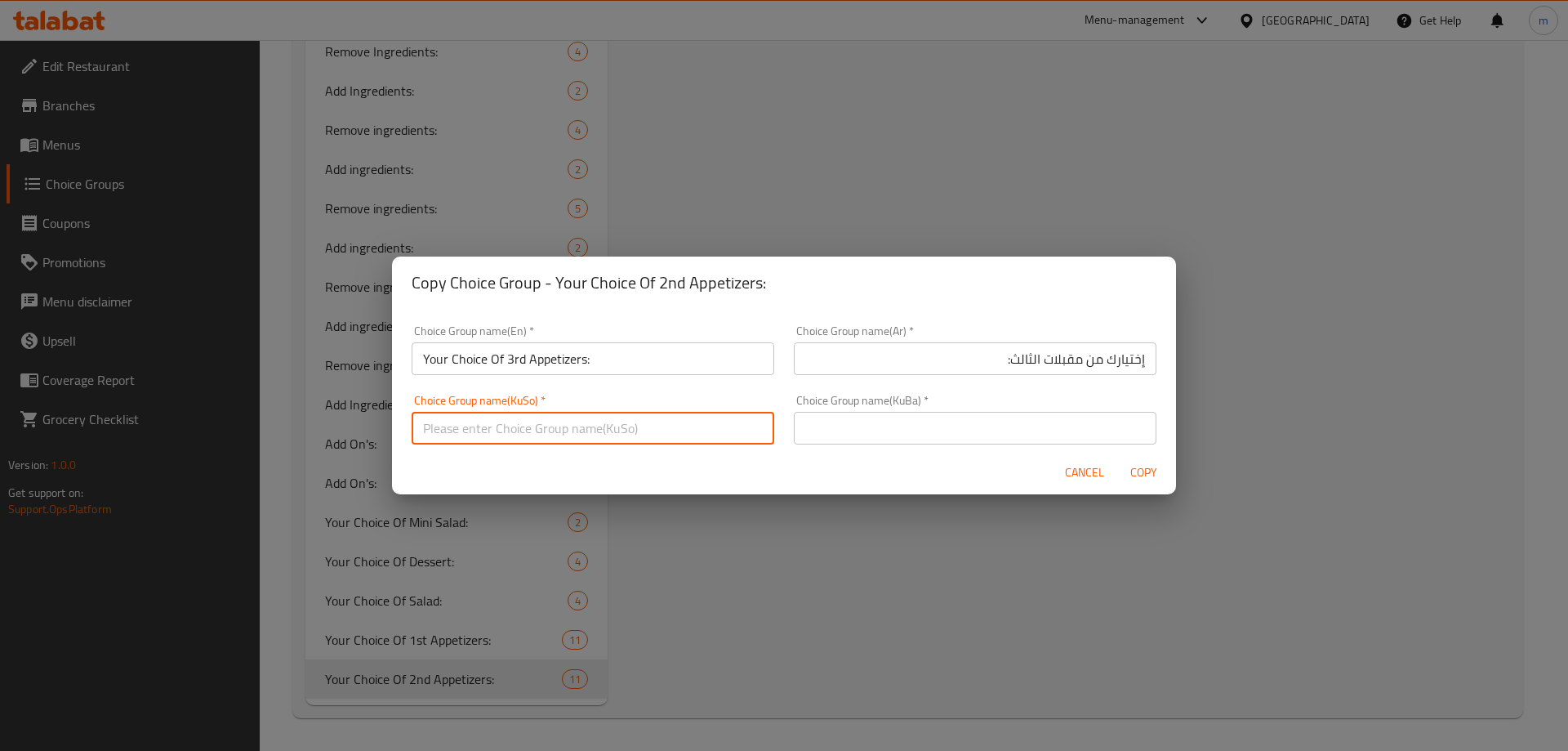
click at [671, 432] on input "text" at bounding box center [593, 428] width 363 height 33
paste input "هەڵبژاردنت لە موقەبیلاتی دووەم:"
click at [430, 430] on input "هەڵبژاردنت لە موقەبیلاتی دووەم:" at bounding box center [593, 428] width 363 height 33
click at [632, 442] on input "هەڵبژاردنت لە موقەبیلاتی سێیەم:" at bounding box center [593, 428] width 363 height 33
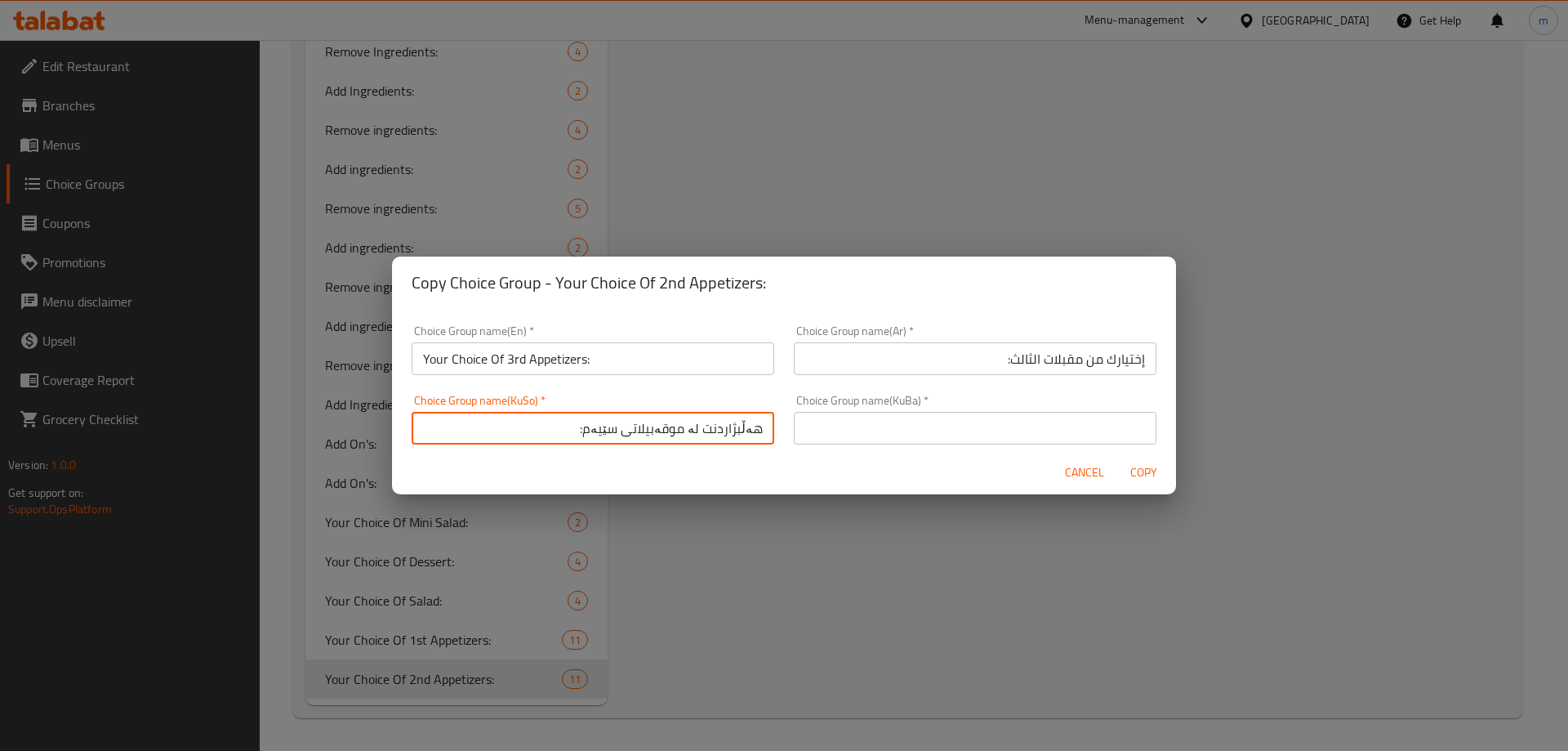
click at [632, 442] on input "هەڵبژاردنت لە موقەبیلاتی سێیەم:" at bounding box center [593, 428] width 363 height 33
type input "هەڵبژاردنت لە موقەبیلاتی سێیەم:"
click at [936, 427] on input "text" at bounding box center [975, 428] width 363 height 33
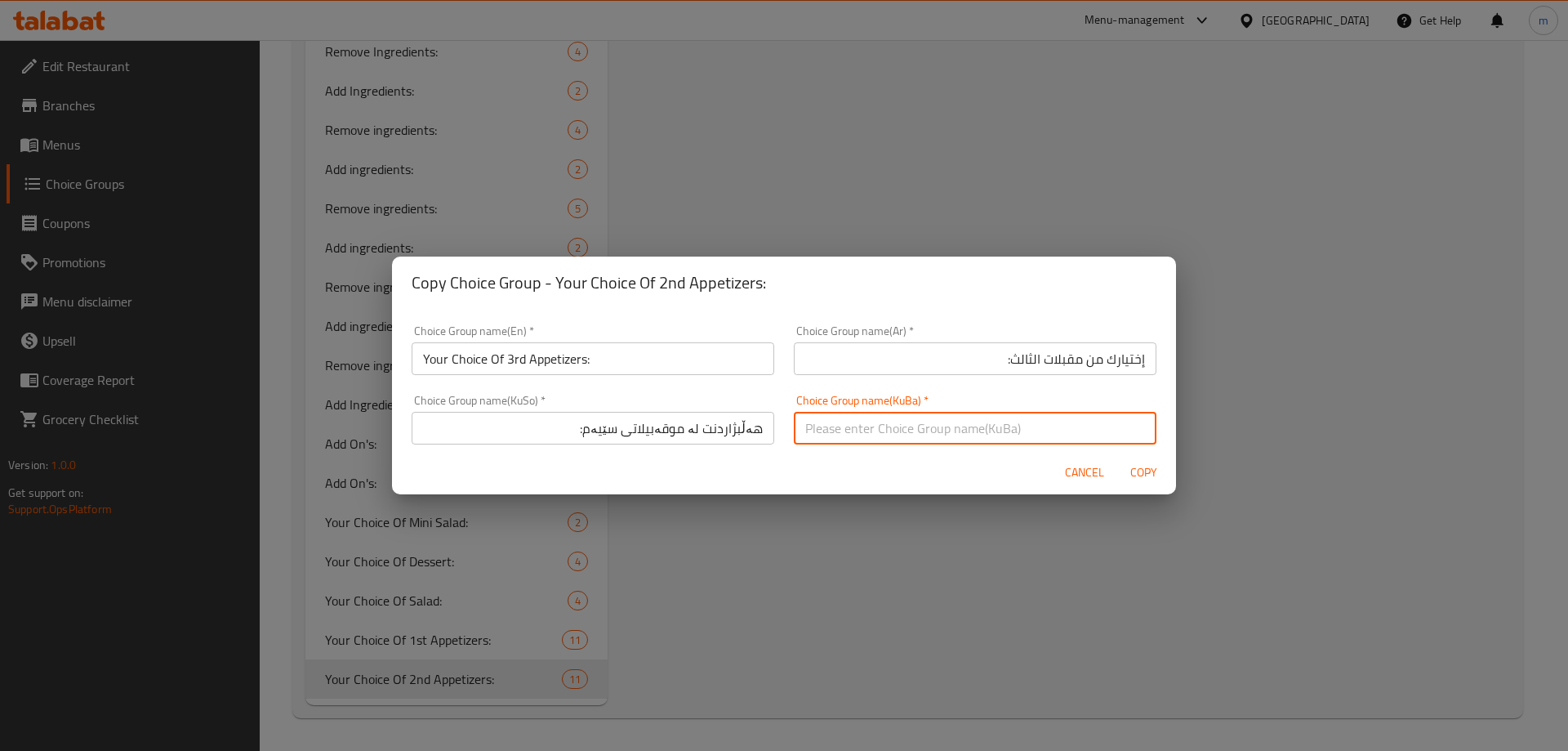
paste input "هەڵبژاردنت لە موقەبیلاتی سێیەم:"
type input "هەڵبژاردنت لە موقەبیلاتی سێیەم:"
click at [1150, 473] on span "Copy" at bounding box center [1143, 472] width 39 height 20
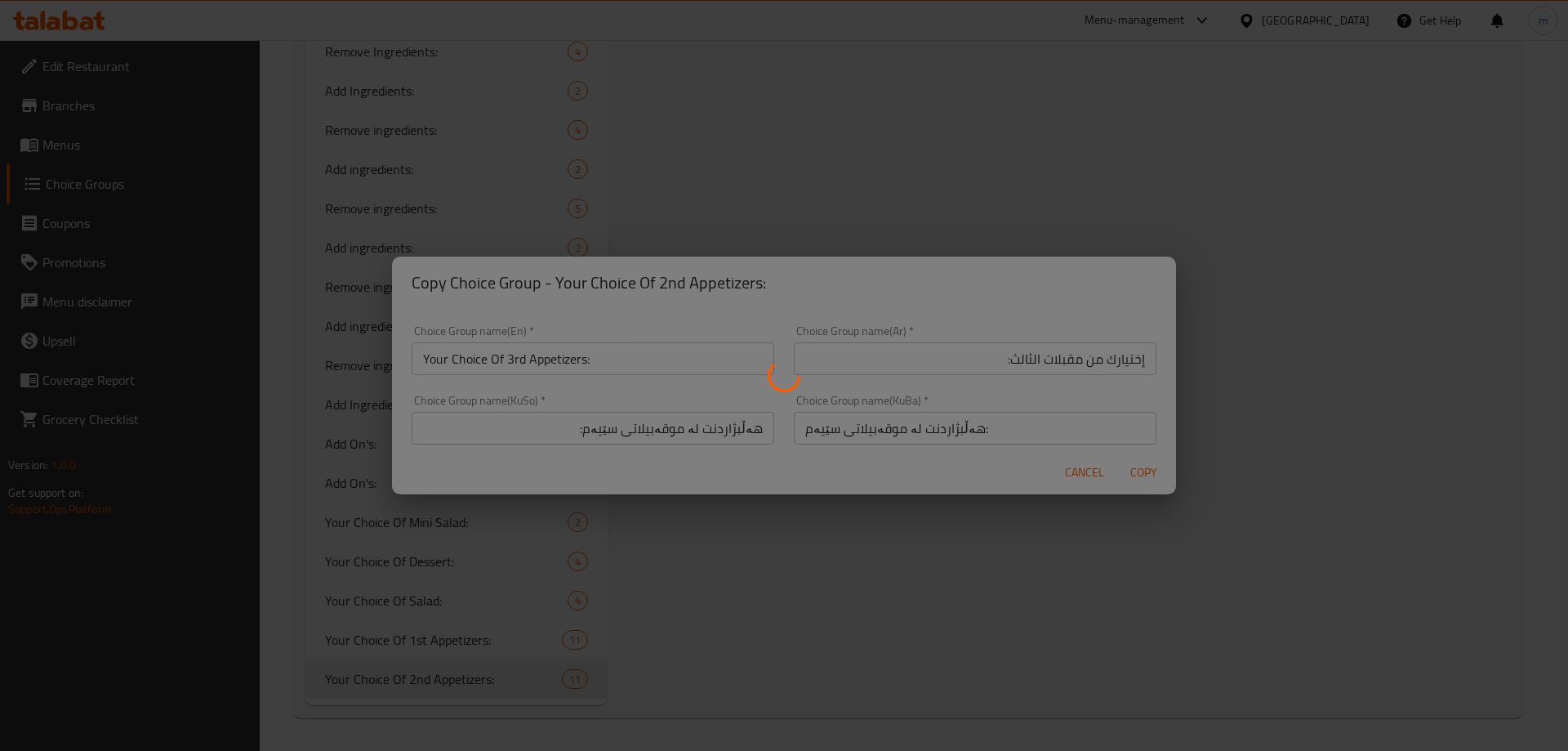
type input "Your Choice Of 3rd Appetizers:"
type input "إختيارك من مقبلات الثالث:"
type input "هەڵبژاردنت لە موقەبیلاتی سێیەم:"
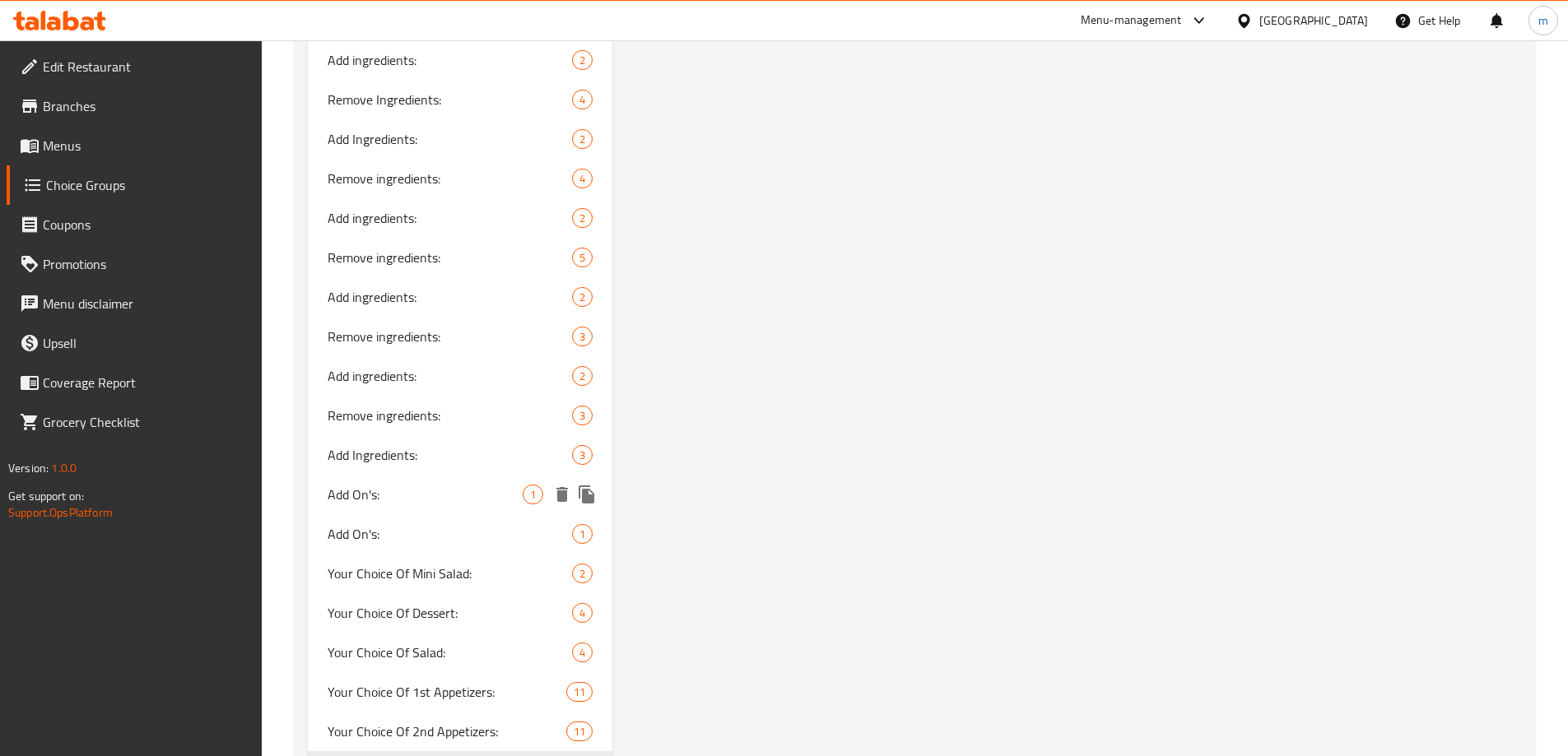
scroll to position [2705, 0]
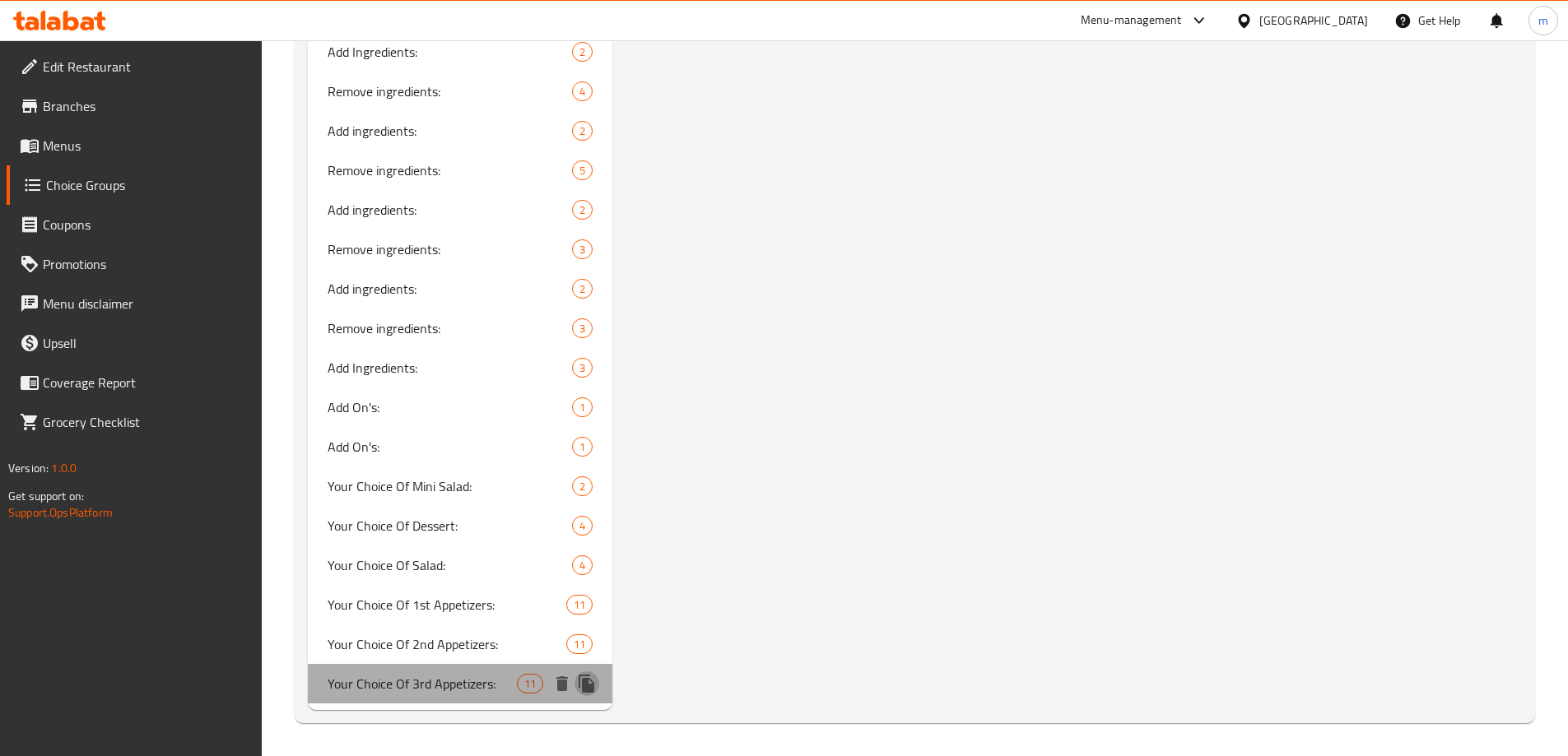
click at [590, 679] on icon "duplicate" at bounding box center [587, 683] width 16 height 18
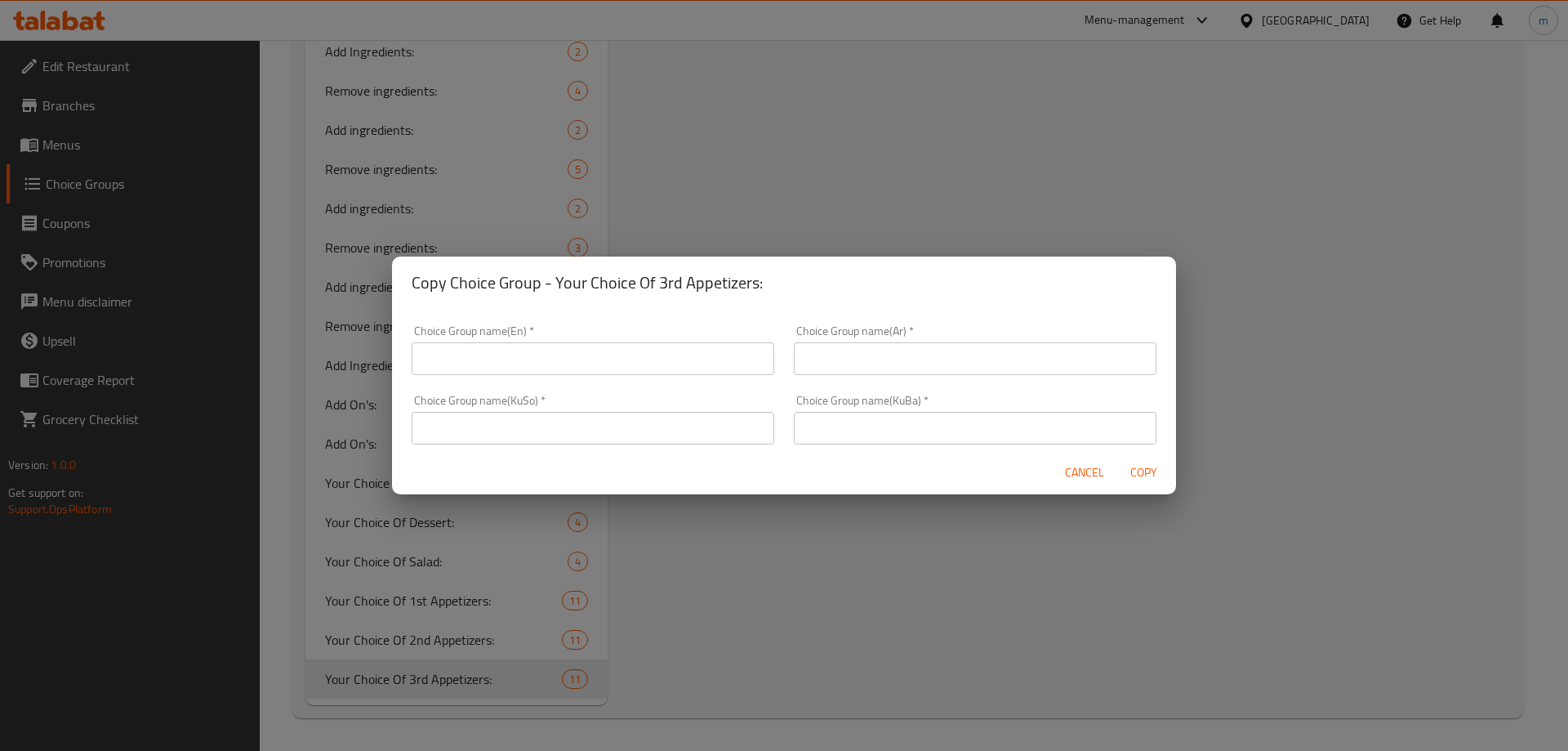
click at [586, 353] on input "text" at bounding box center [593, 358] width 363 height 33
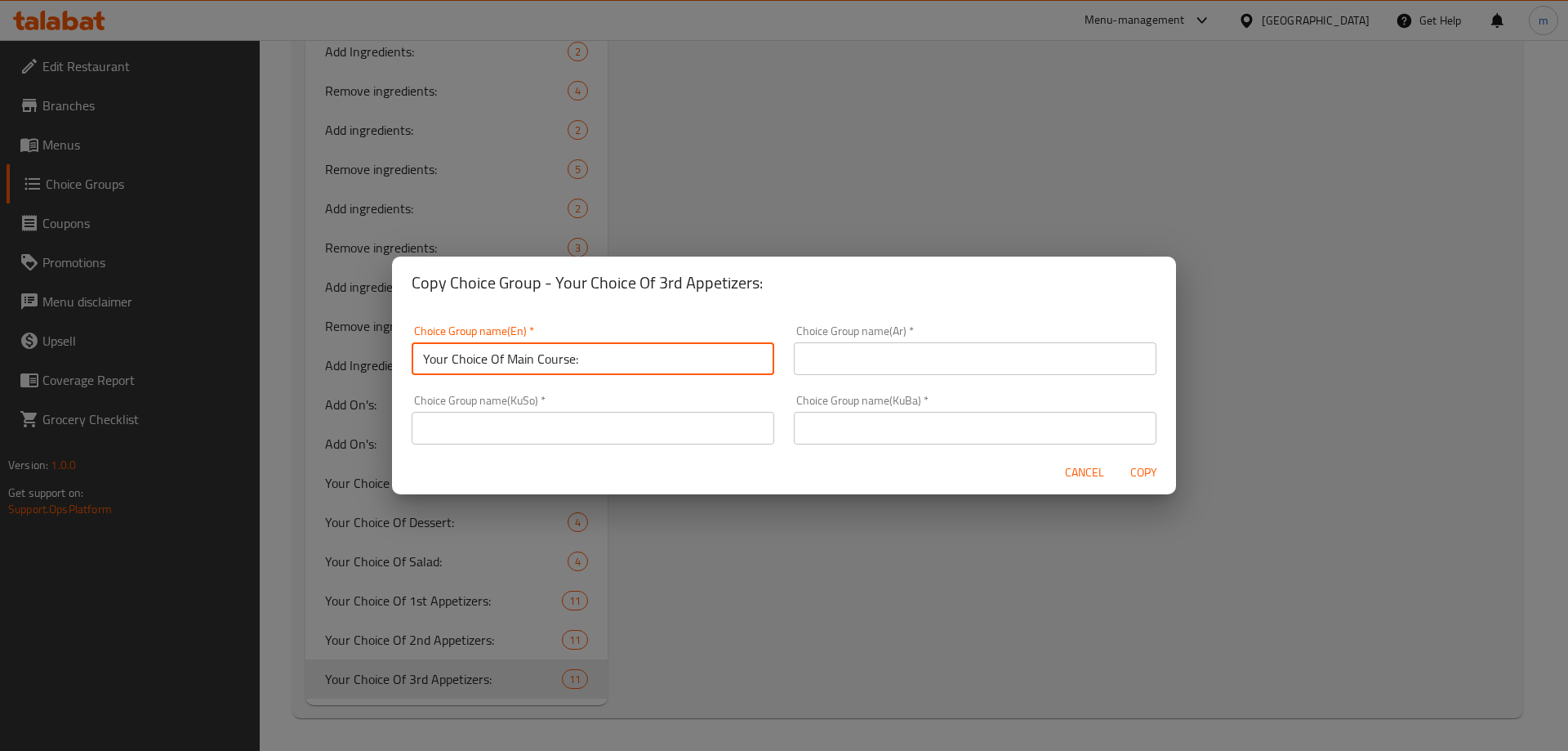
type input "Your Choice Of Main Course:"
click at [891, 365] on input "text" at bounding box center [975, 358] width 363 height 33
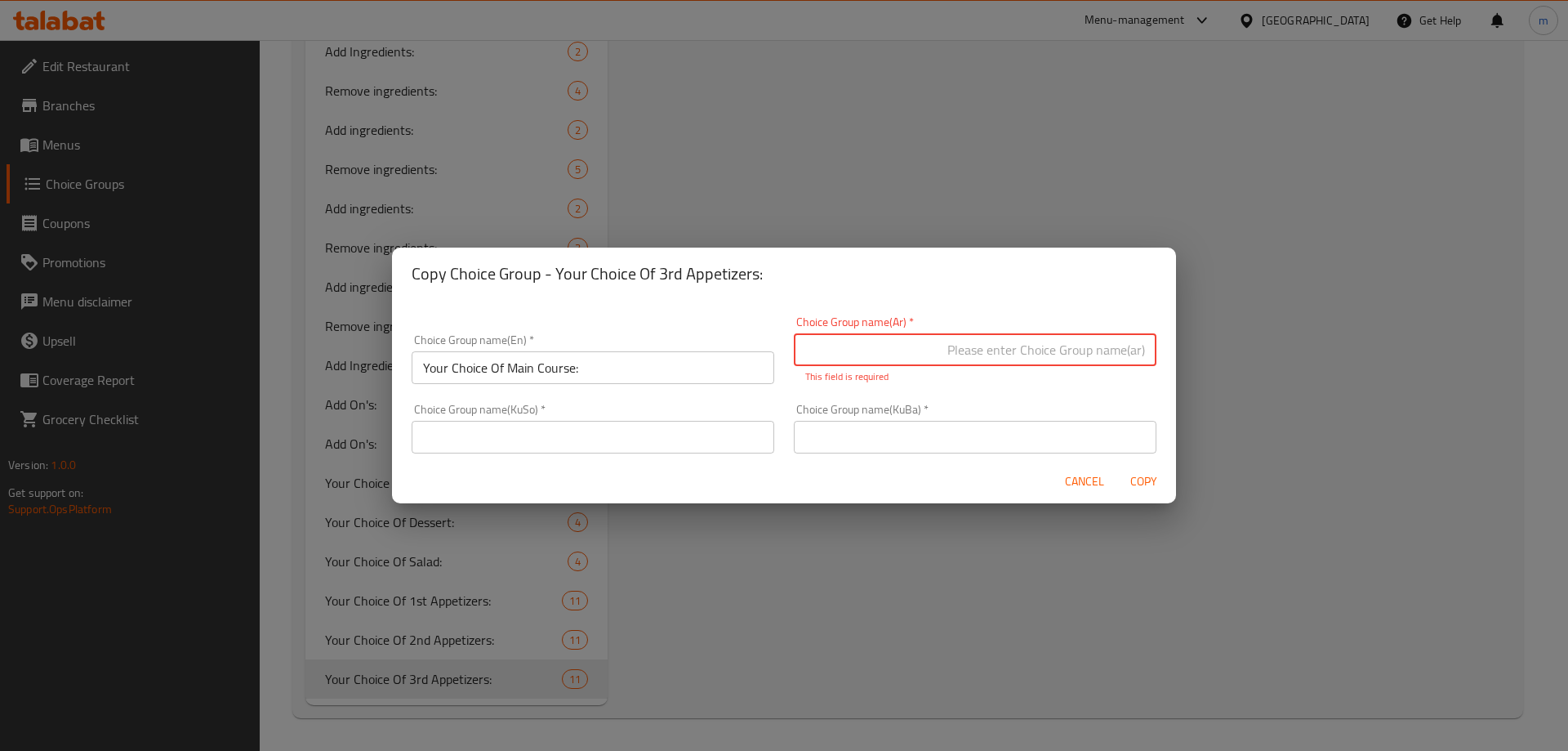
click at [1006, 352] on input "text" at bounding box center [975, 349] width 363 height 33
click at [1012, 349] on input "text" at bounding box center [975, 349] width 363 height 33
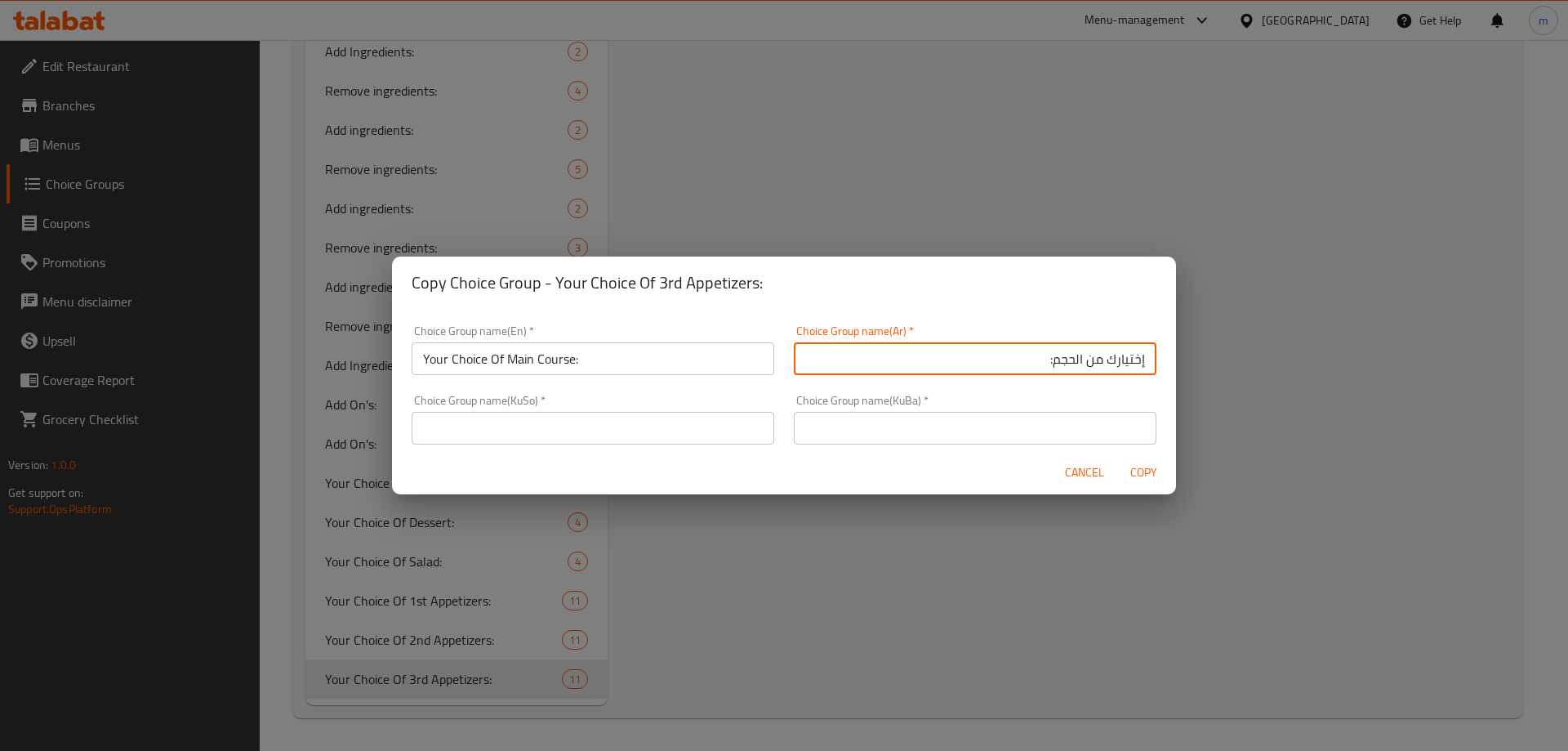
click at [1066, 362] on input "إختيارك من الحجم:" at bounding box center [975, 358] width 363 height 33
type input "إختيارك من الطبق الرئيسي:"
click at [744, 423] on input "text" at bounding box center [593, 428] width 363 height 33
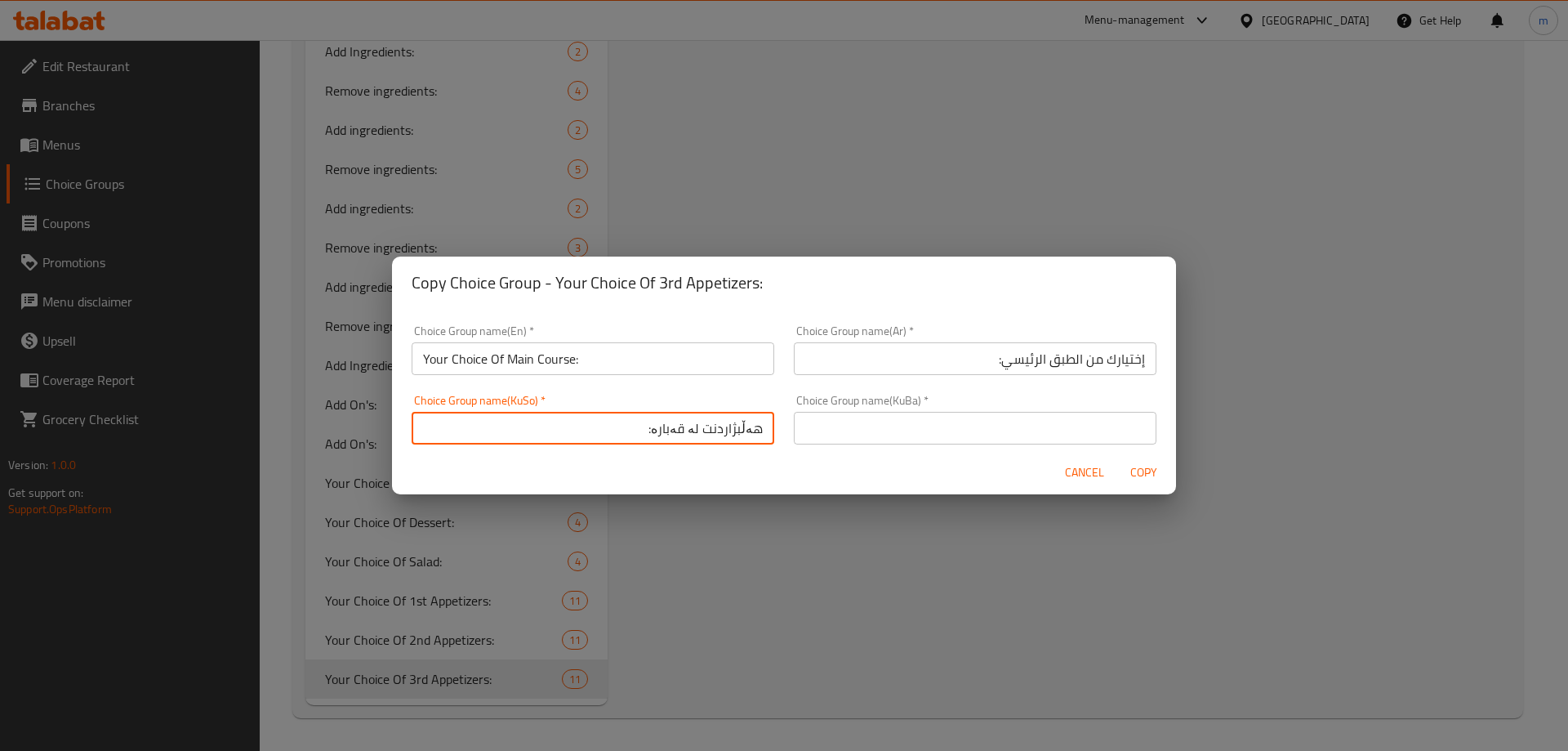
click at [677, 428] on input "هەڵبژاردنت لە قەبارە:" at bounding box center [593, 428] width 363 height 33
type input "هەڵبژاردنت لە [PERSON_NAME]:"
click at [906, 434] on input "text" at bounding box center [975, 428] width 363 height 33
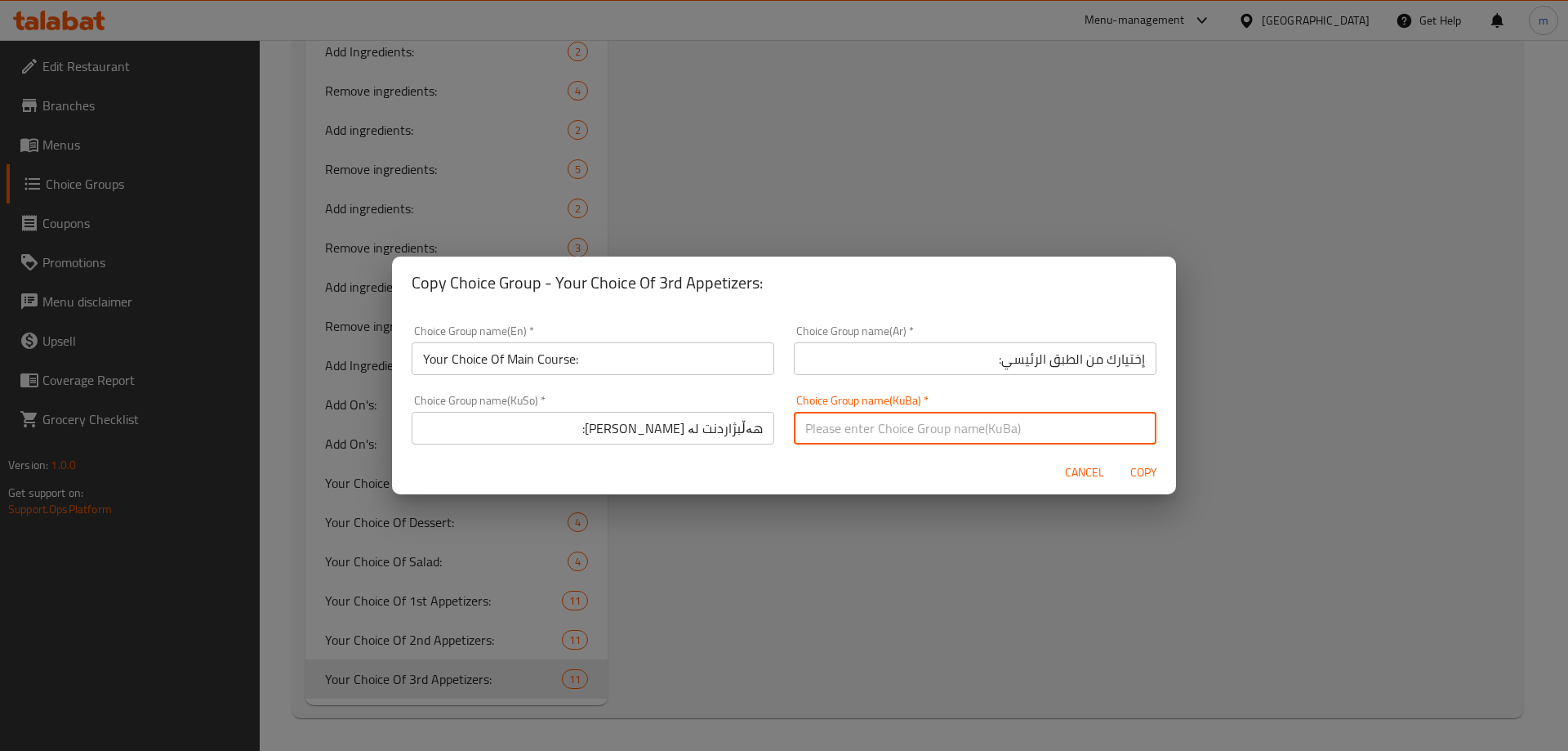
paste input "هەڵبژاردنت لە [PERSON_NAME]:"
type input "هەڵبژاردنت لە [PERSON_NAME]:"
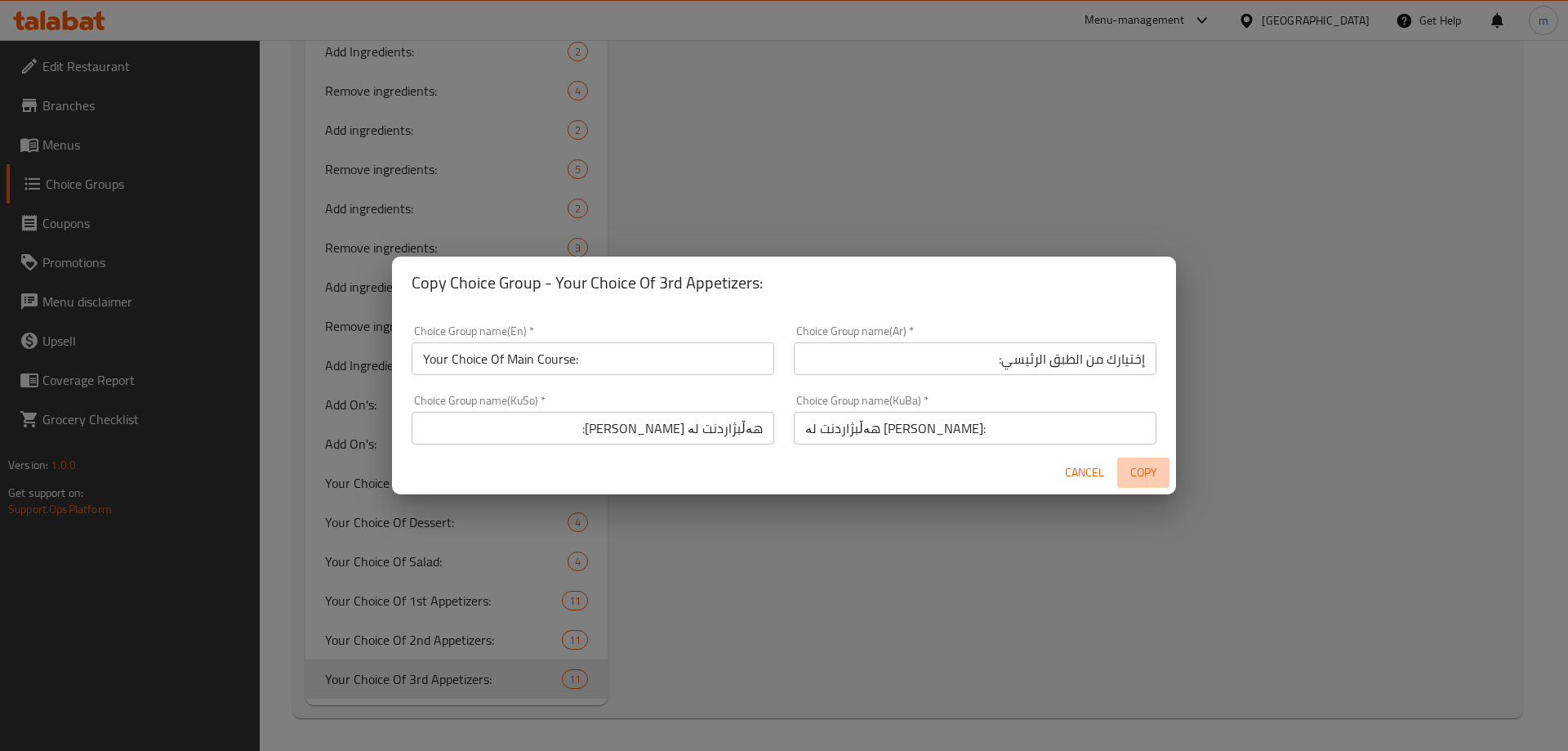
click at [1142, 479] on span "Copy" at bounding box center [1143, 472] width 39 height 20
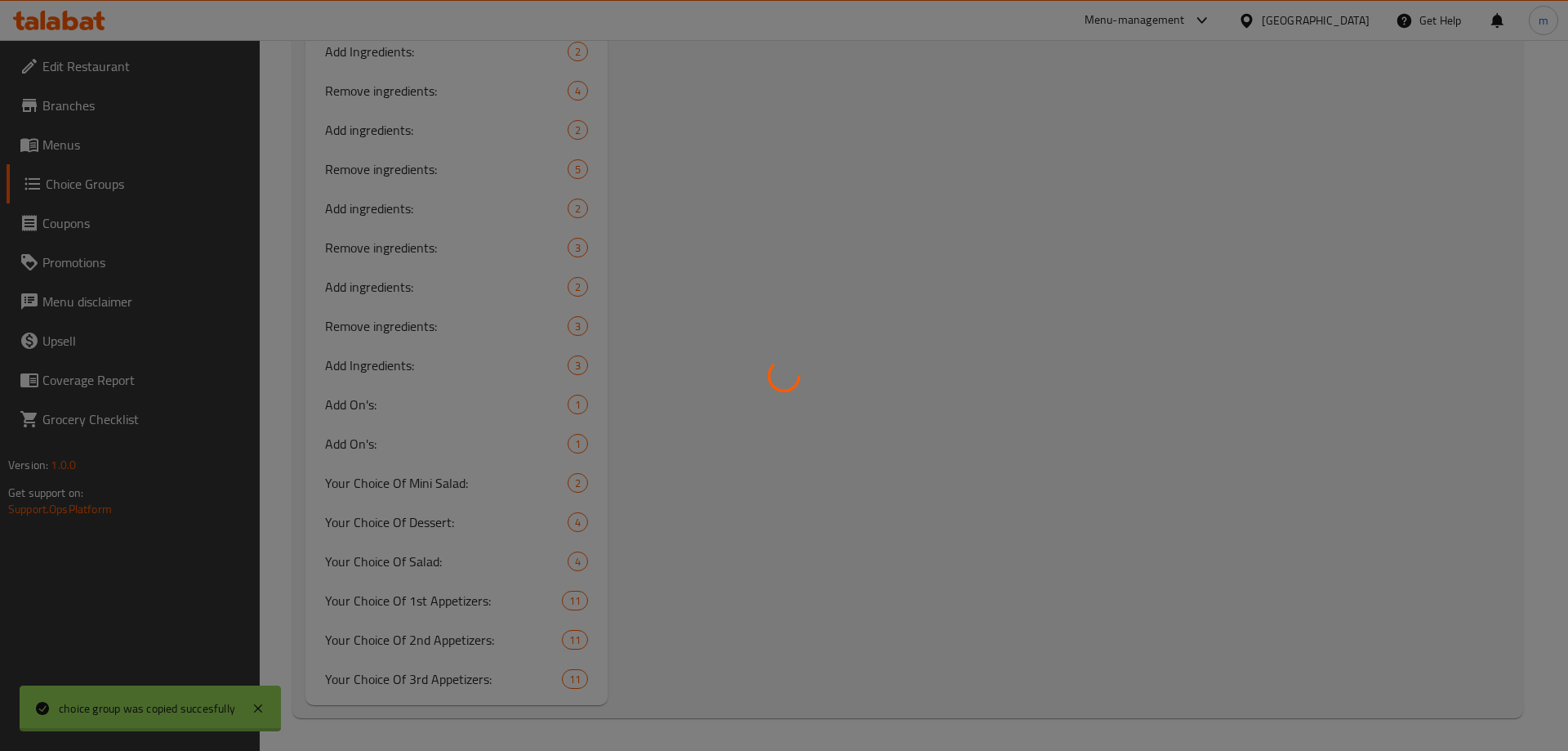
type input "Your Choice Of Main Course:"
type input "إختيارك من الطبق الرئيسي:"
type input "هەڵبژاردنت لە [PERSON_NAME]:"
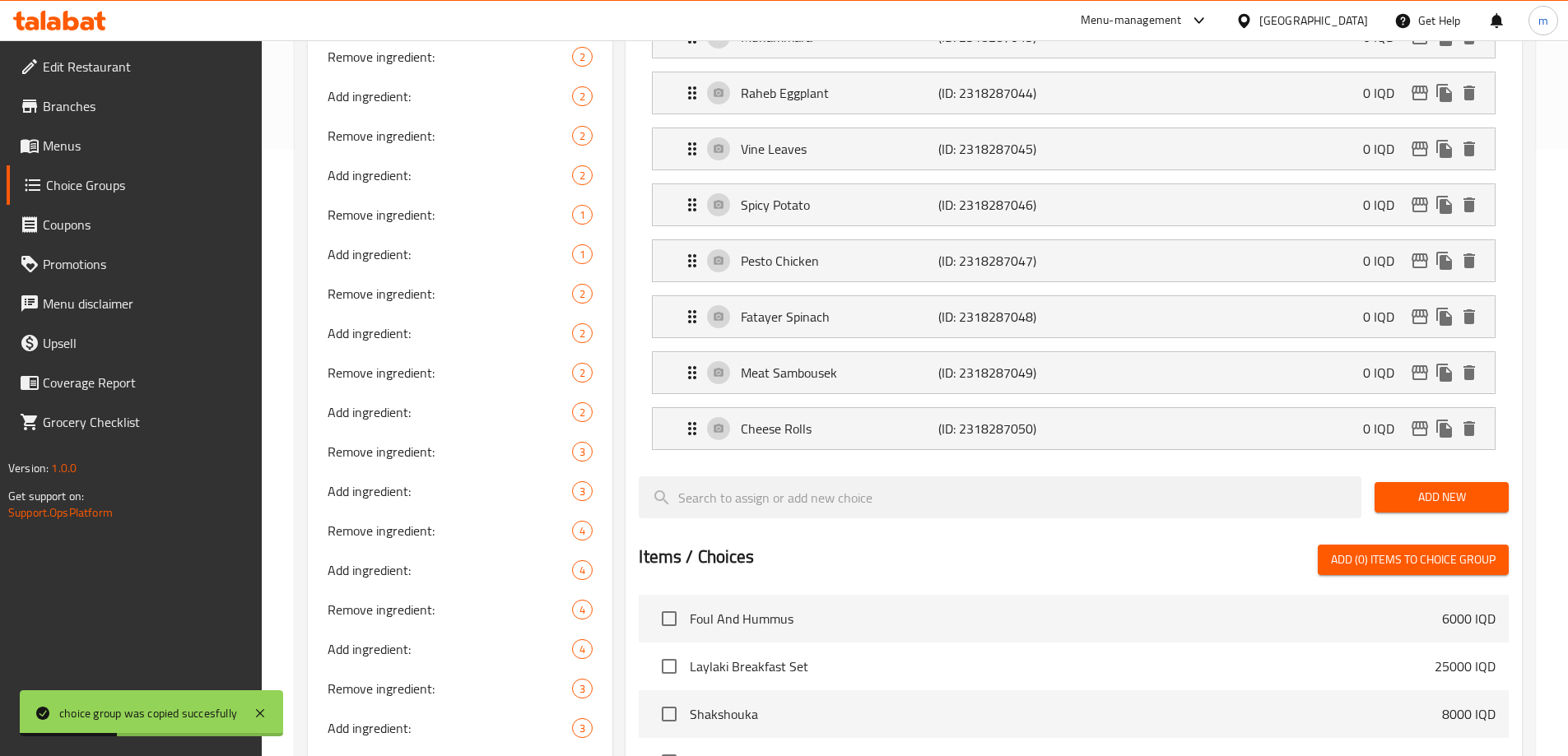
scroll to position [209, 0]
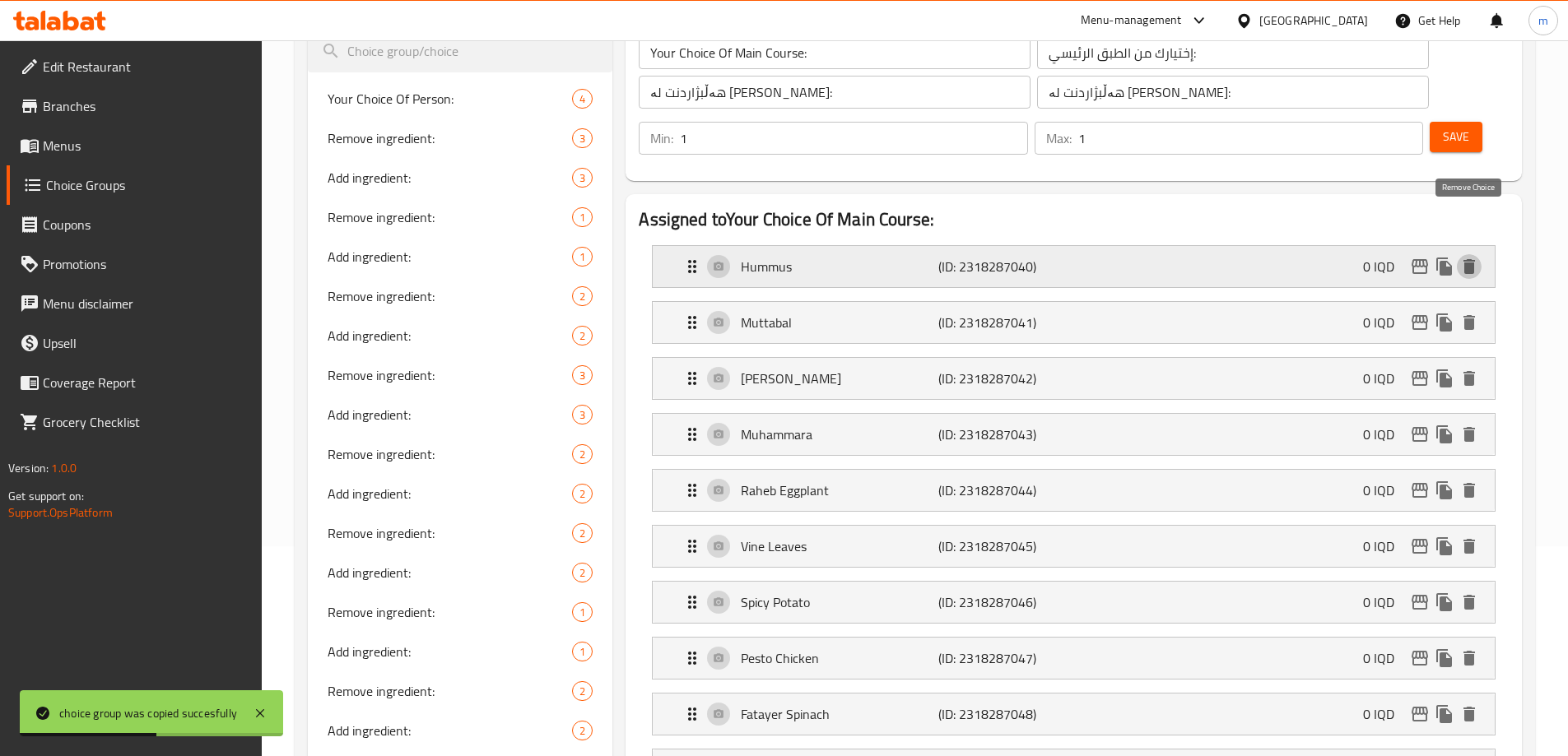
click at [1470, 259] on icon "delete" at bounding box center [1469, 266] width 12 height 15
click at [1474, 256] on icon "delete" at bounding box center [1469, 266] width 20 height 20
click at [1474, 312] on icon "delete" at bounding box center [1469, 322] width 20 height 20
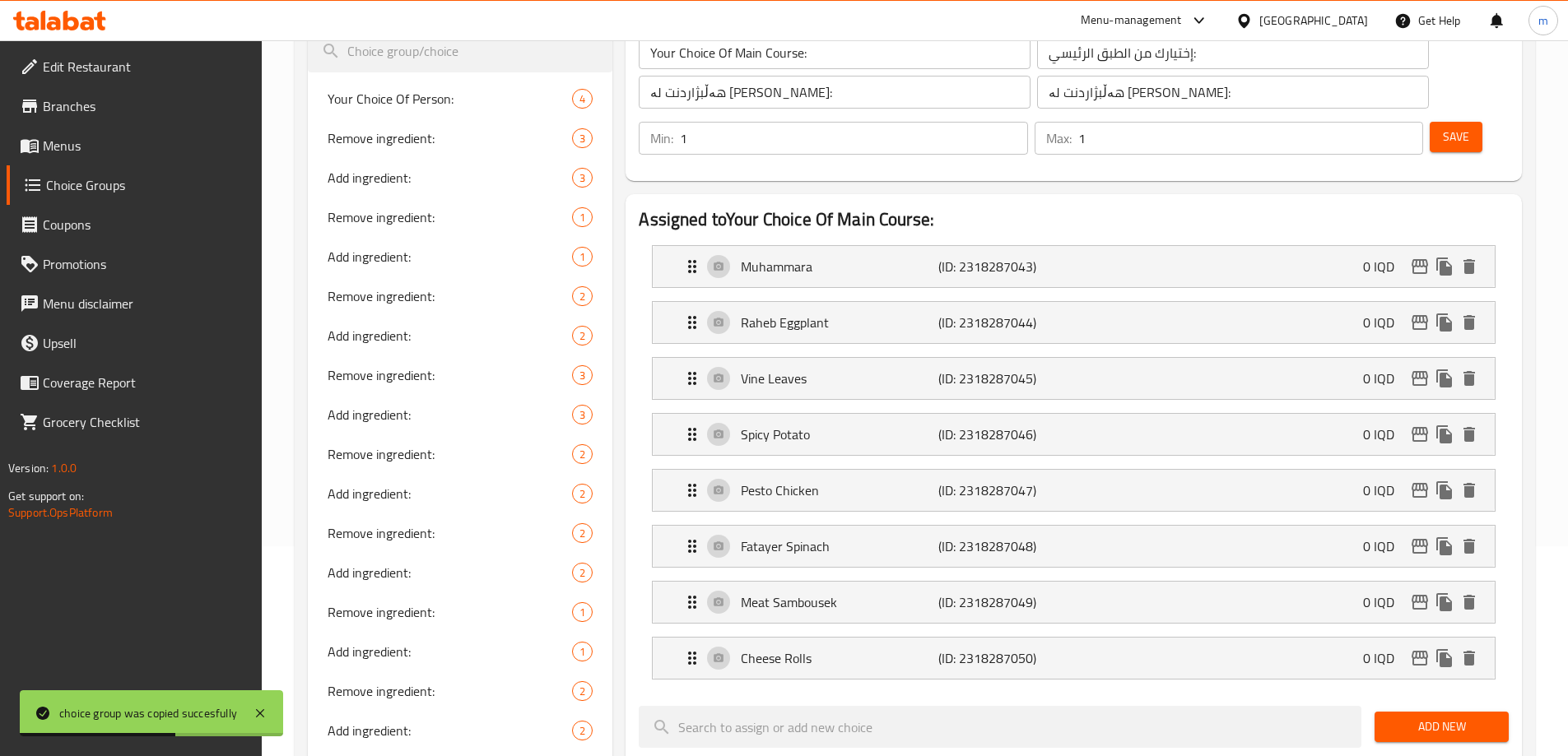
click at [1474, 256] on icon "delete" at bounding box center [1469, 266] width 20 height 20
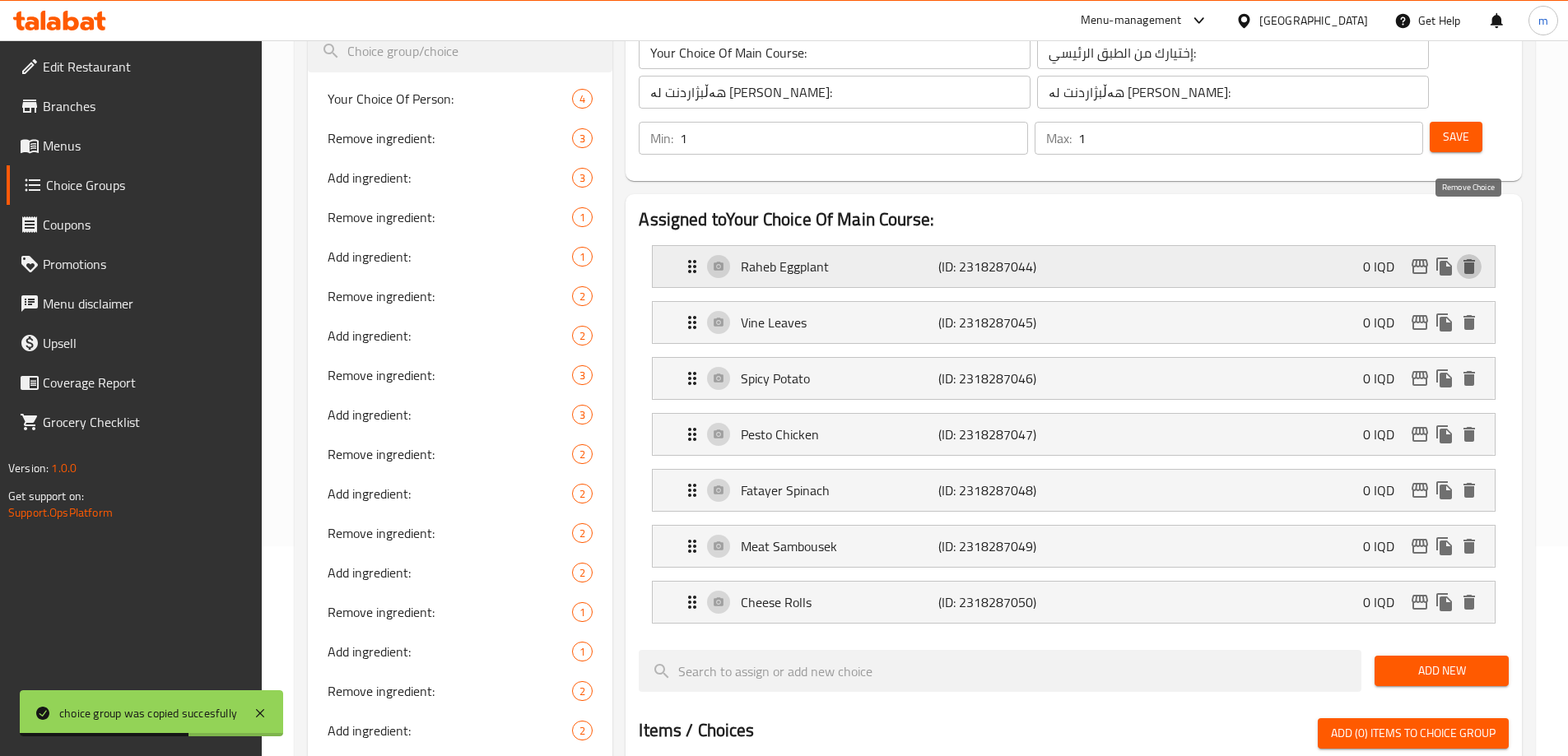
click at [1475, 256] on icon "delete" at bounding box center [1469, 266] width 20 height 20
click at [1475, 312] on icon "delete" at bounding box center [1469, 322] width 20 height 20
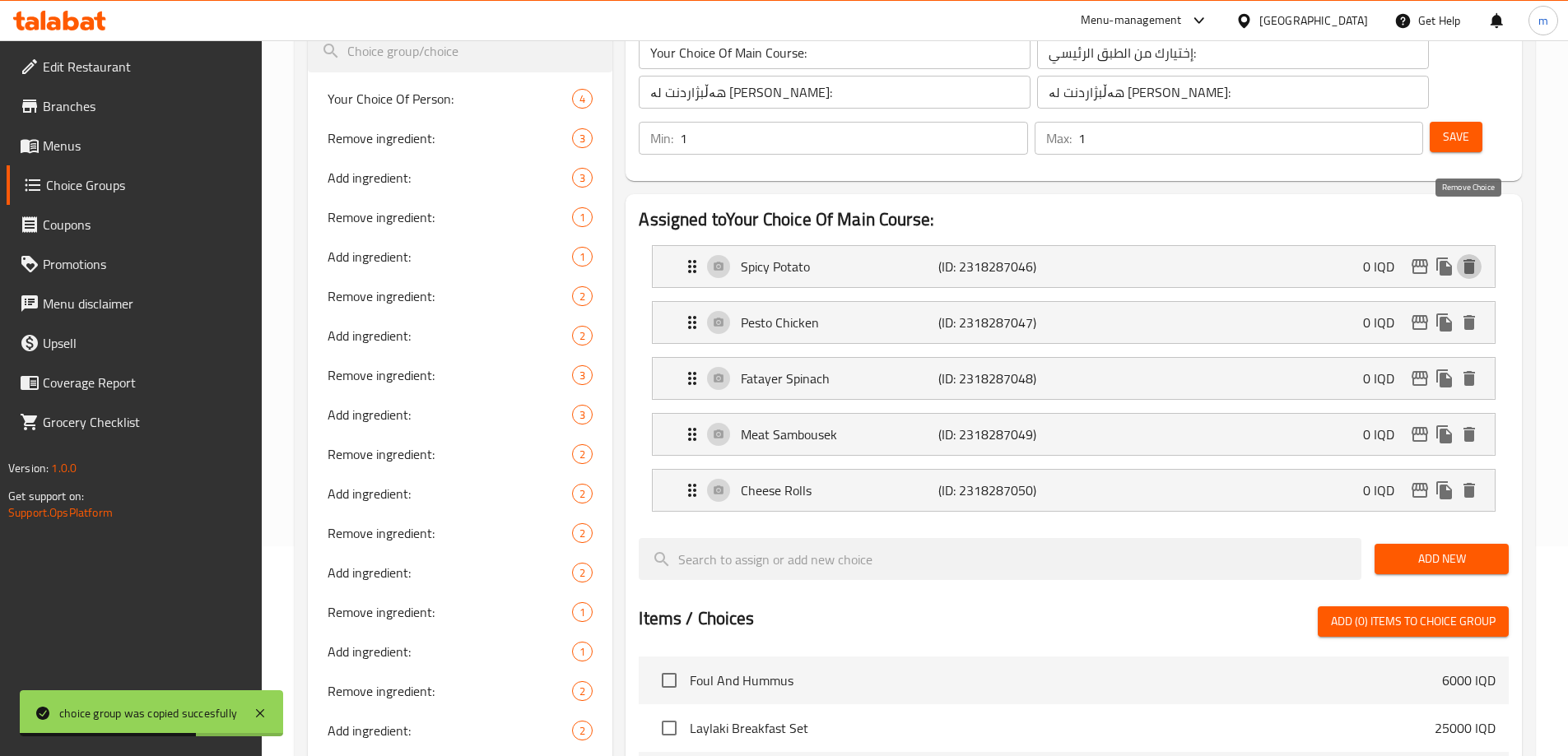
click at [1475, 256] on icon "delete" at bounding box center [1469, 266] width 20 height 20
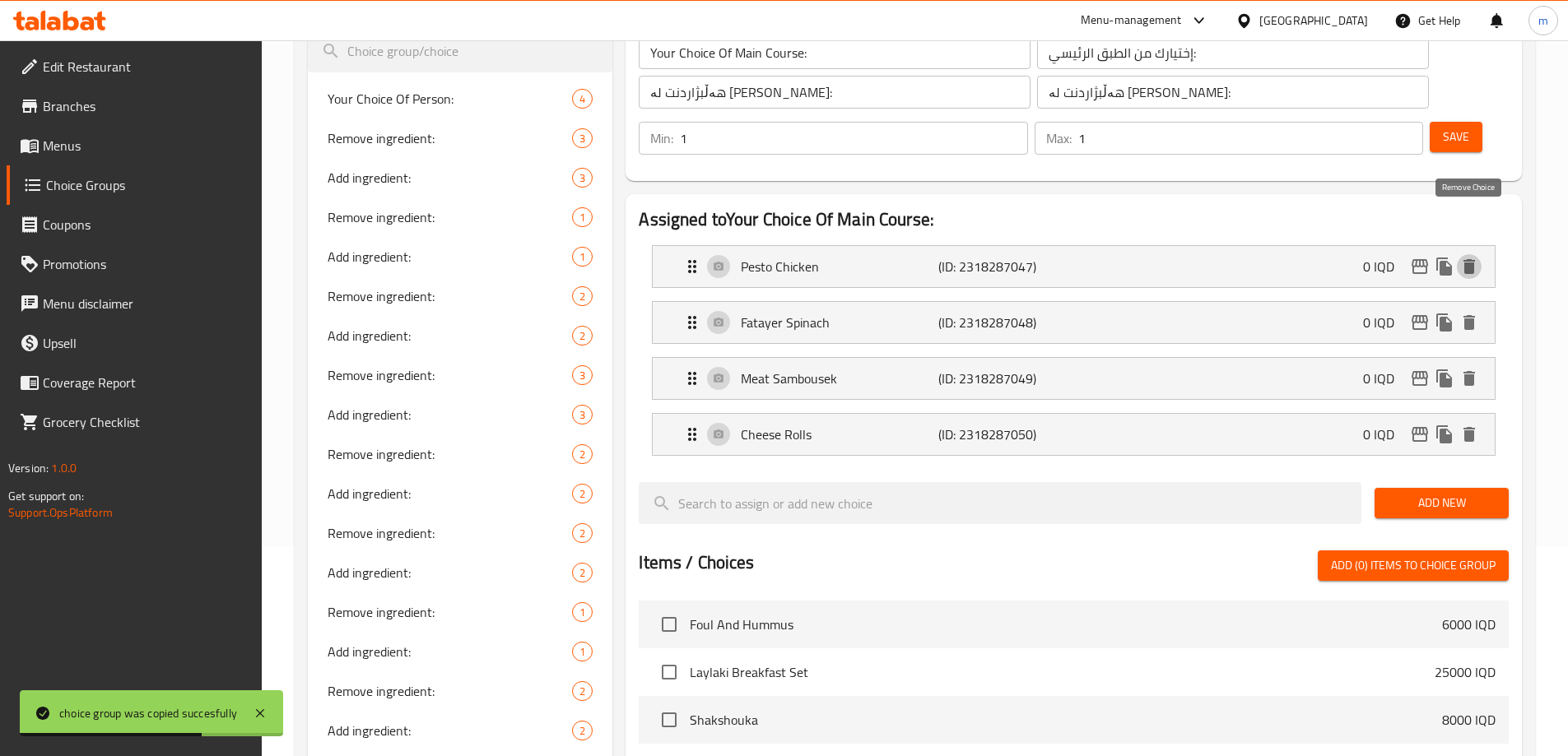
click at [1475, 256] on icon "delete" at bounding box center [1469, 266] width 20 height 20
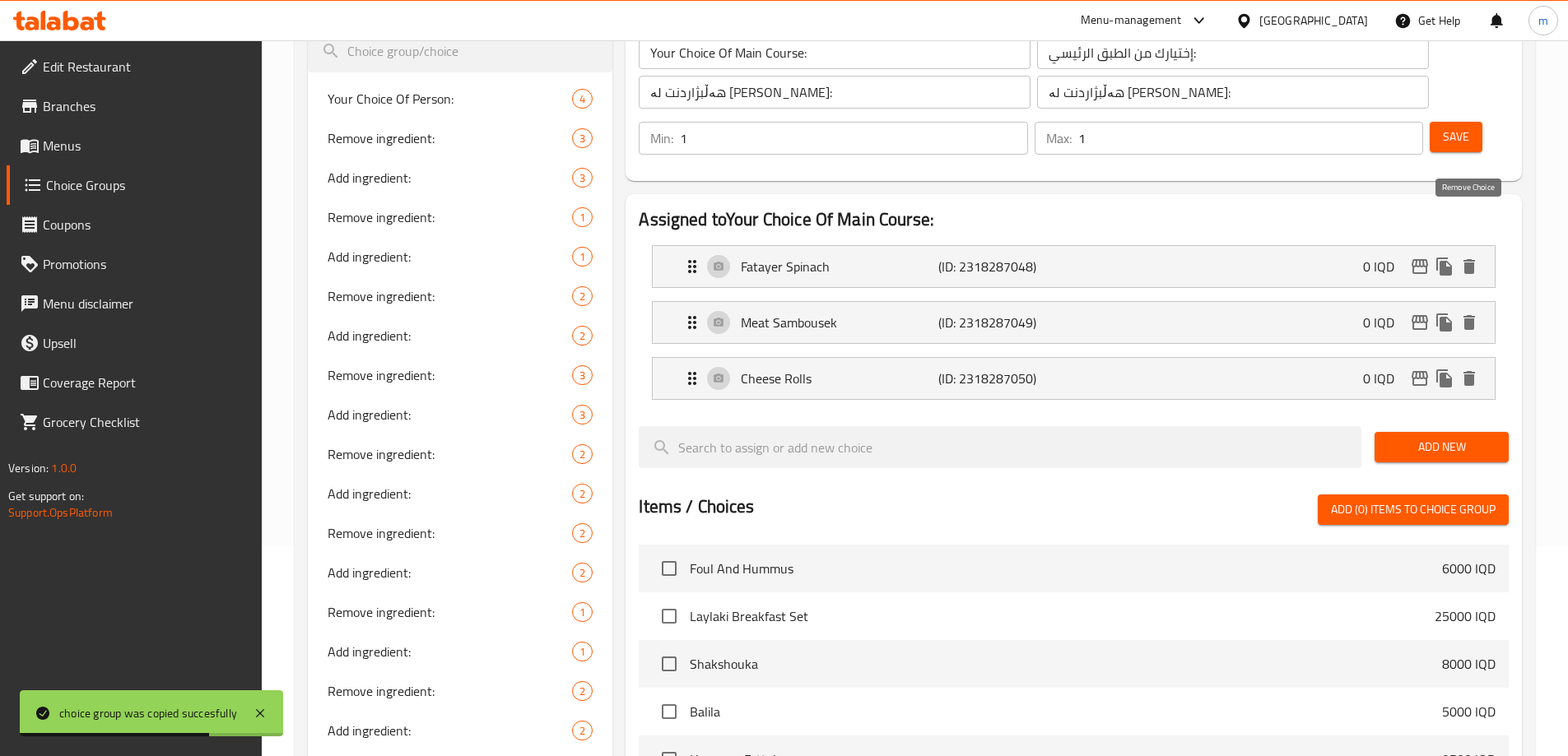
click at [1475, 256] on icon "delete" at bounding box center [1469, 266] width 20 height 20
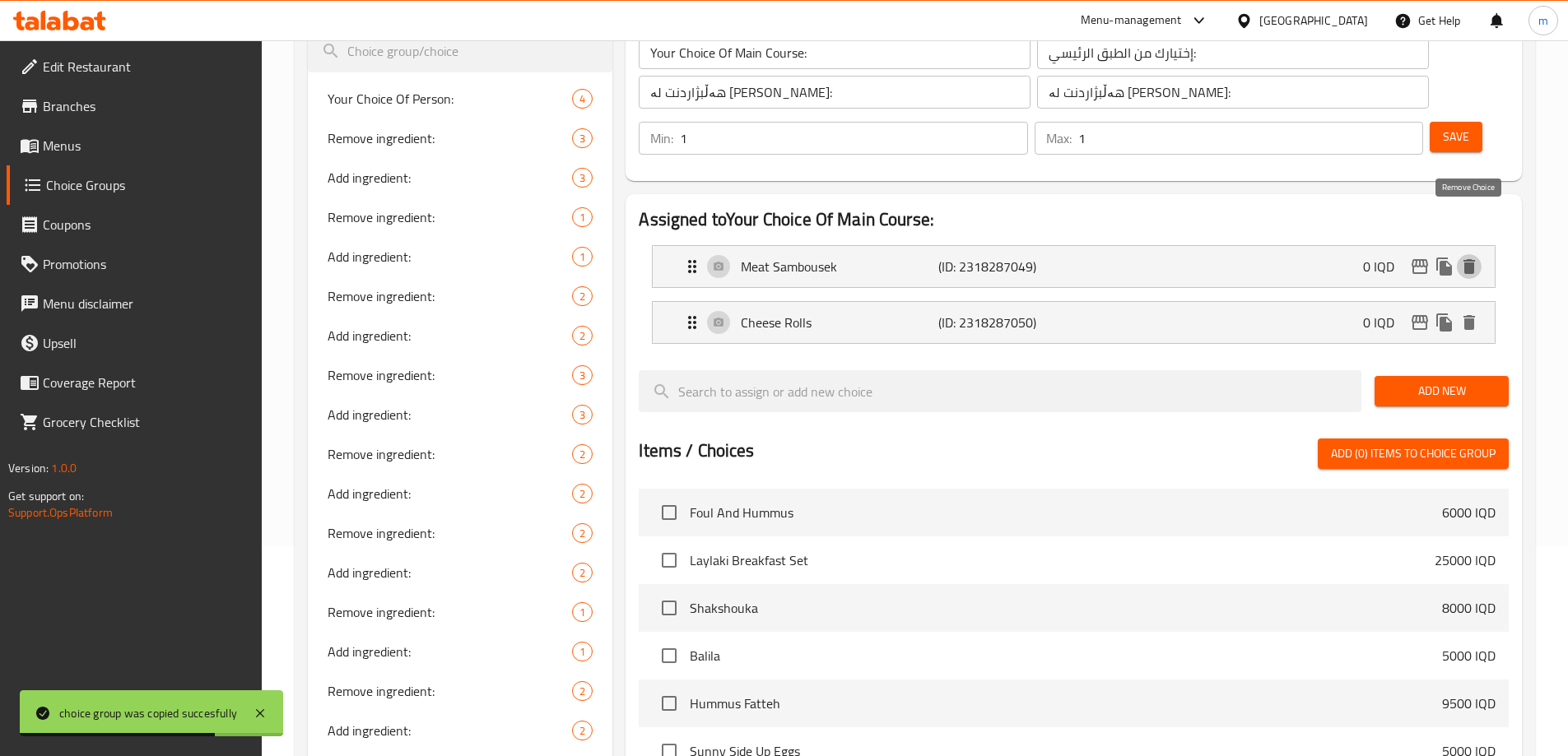
click at [1475, 256] on icon "delete" at bounding box center [1469, 266] width 20 height 20
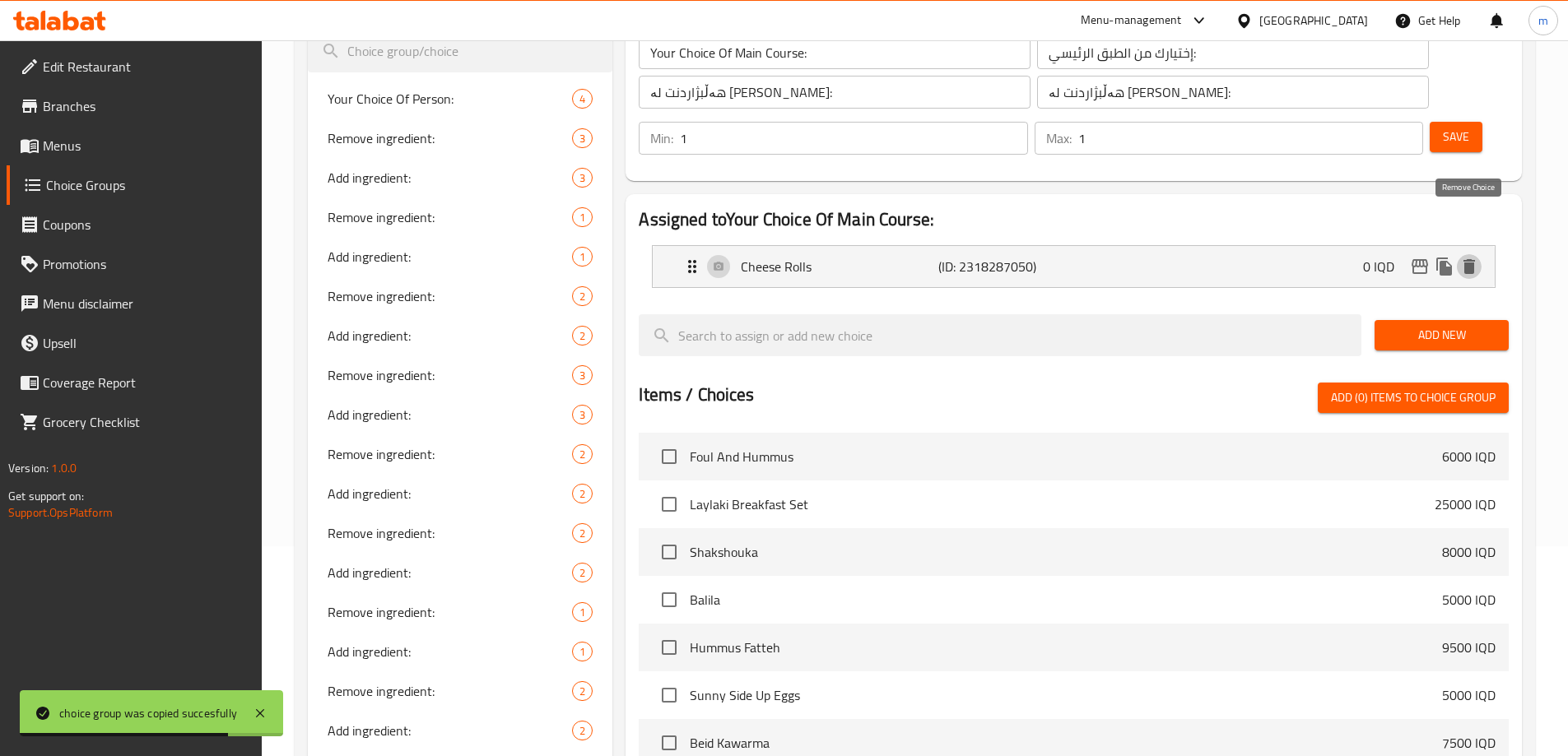
click at [1475, 256] on icon "delete" at bounding box center [1469, 266] width 20 height 20
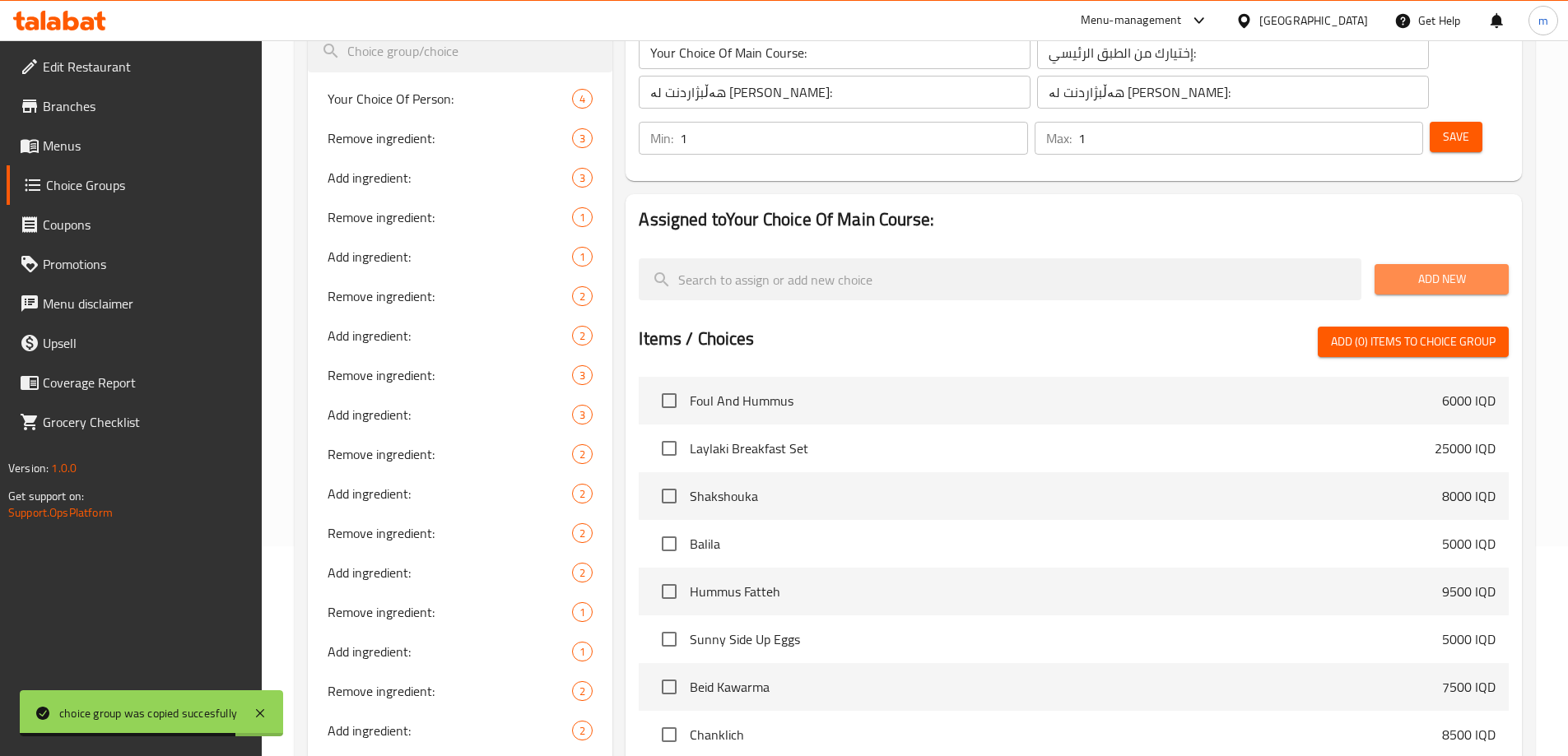
click at [1475, 269] on span "Add New" at bounding box center [1441, 279] width 107 height 20
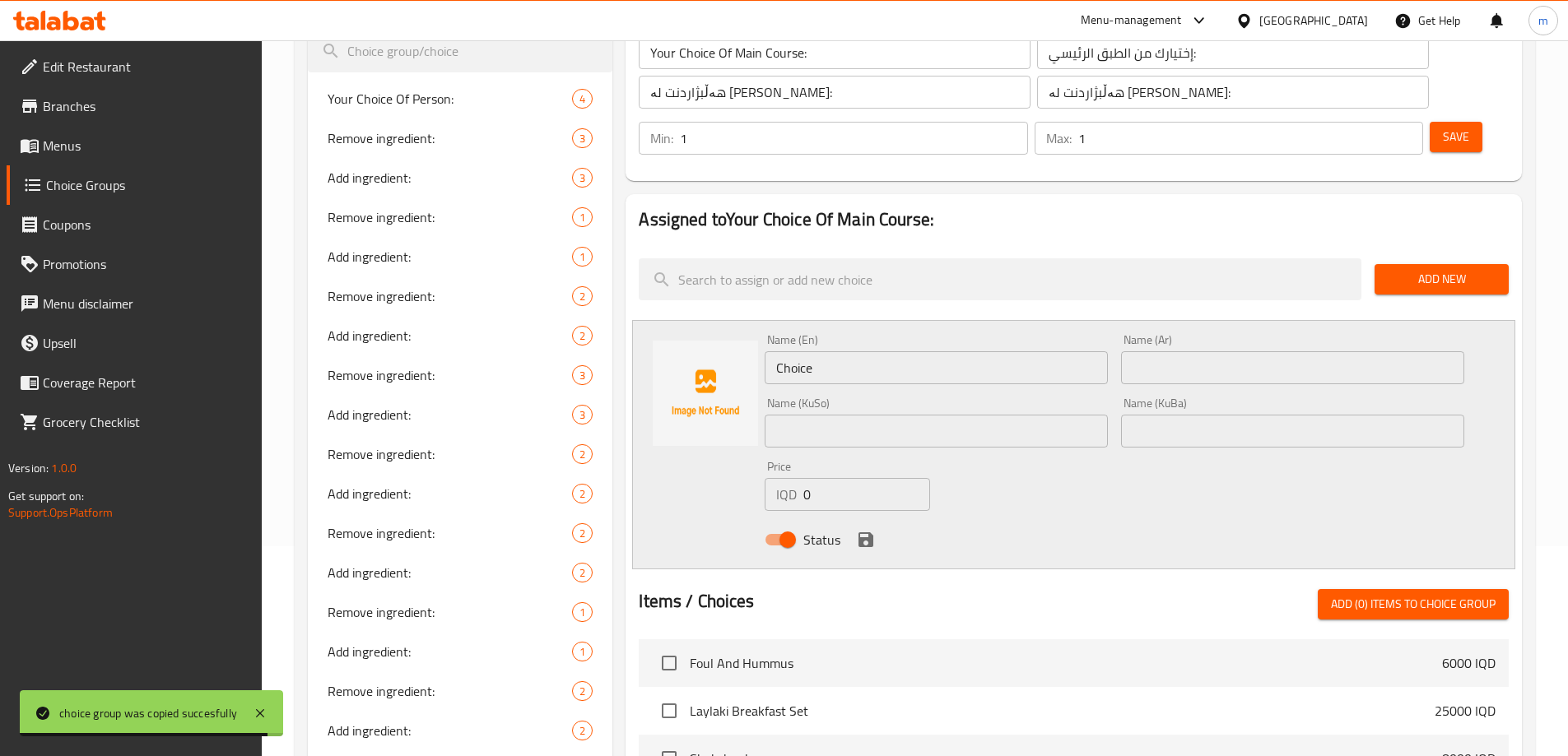
click at [1452, 122] on button "Save" at bounding box center [1455, 137] width 52 height 30
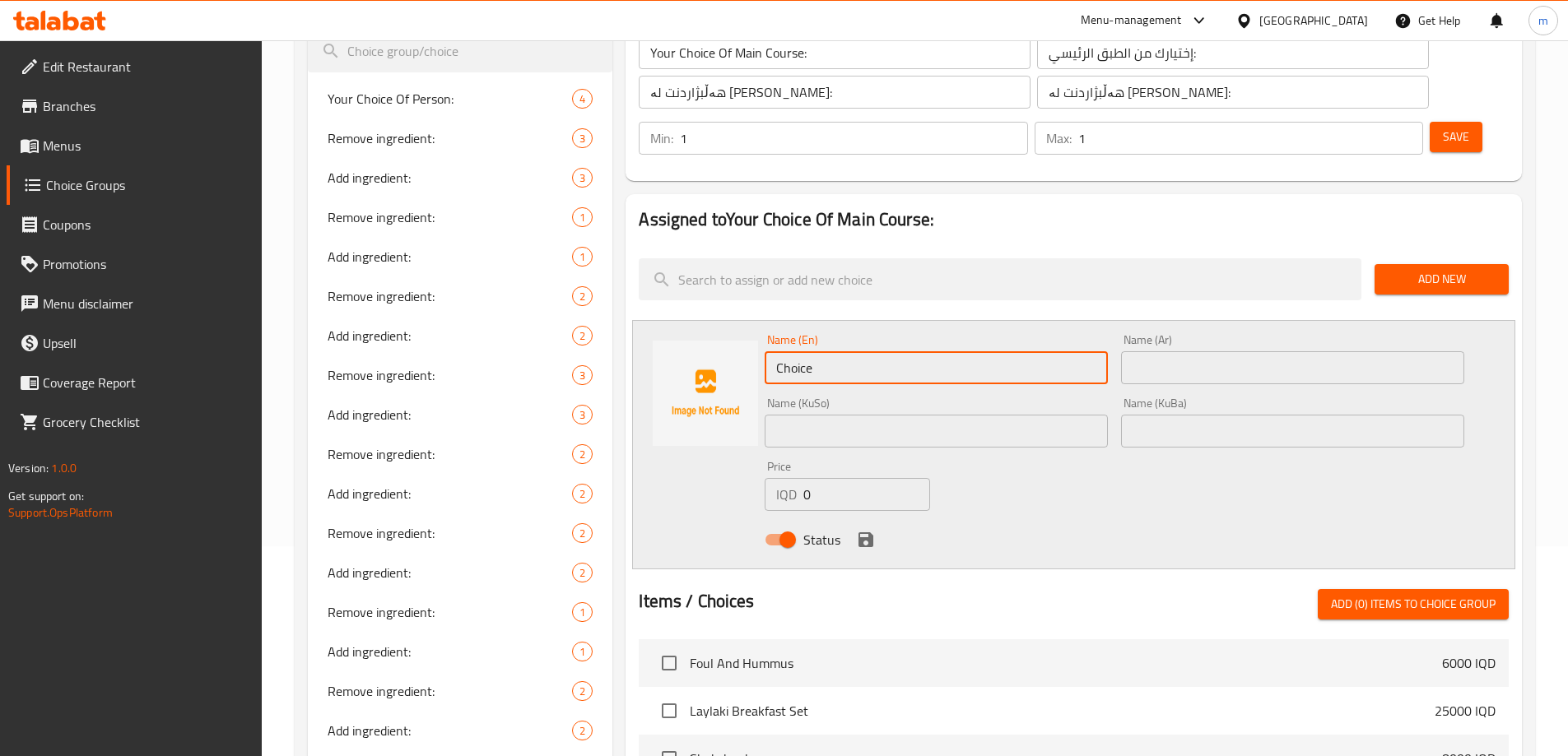
drag, startPoint x: 824, startPoint y: 320, endPoint x: 733, endPoint y: 304, distance: 92.4
click at [733, 320] on div "Name (En) Choice Name (En) Name (Ar) Name (Ar) Name (KuSo) Name (KuSo) Name (Ku…" at bounding box center [1073, 445] width 883 height 249
paste input "Daily platter"
drag, startPoint x: 815, startPoint y: 327, endPoint x: 804, endPoint y: 327, distance: 11.0
click at [804, 351] on input "Daily platter" at bounding box center [936, 367] width 344 height 33
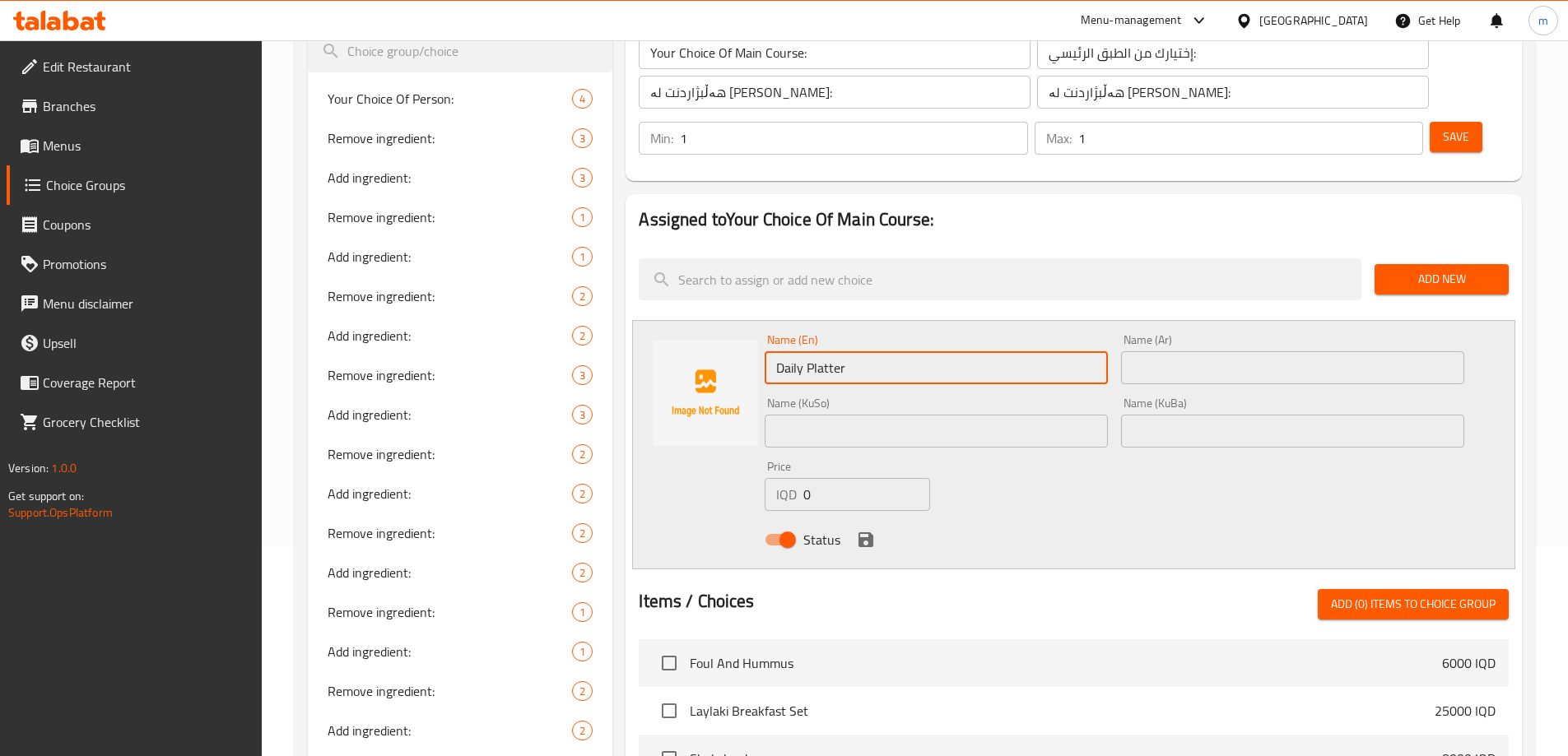
click at [825, 351] on input "Daily Platter" at bounding box center [936, 367] width 344 height 33
type input "Daily Platter"
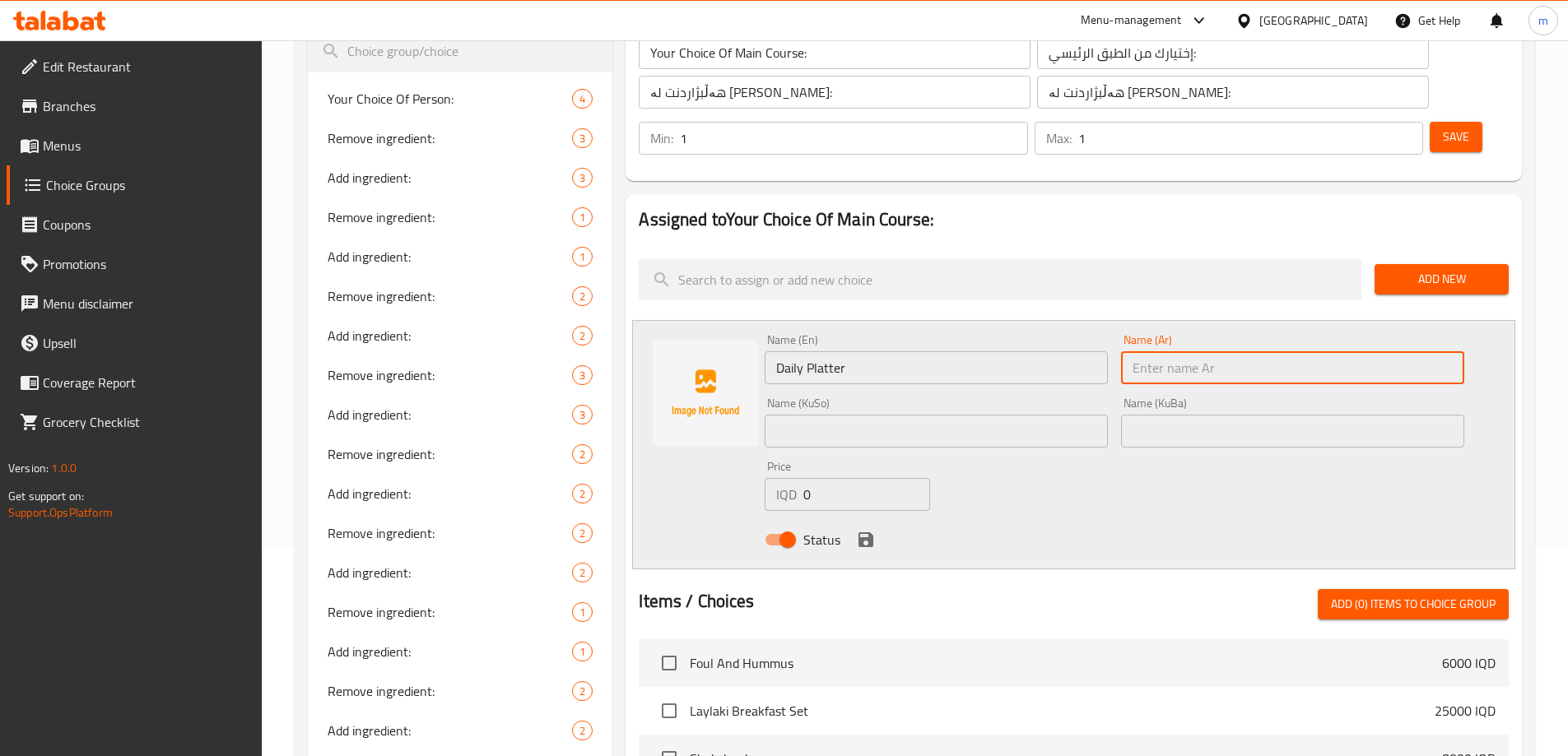
click at [1254, 351] on input "text" at bounding box center [1292, 367] width 344 height 33
paste input "طبق يومي"
type input "طبق يومي"
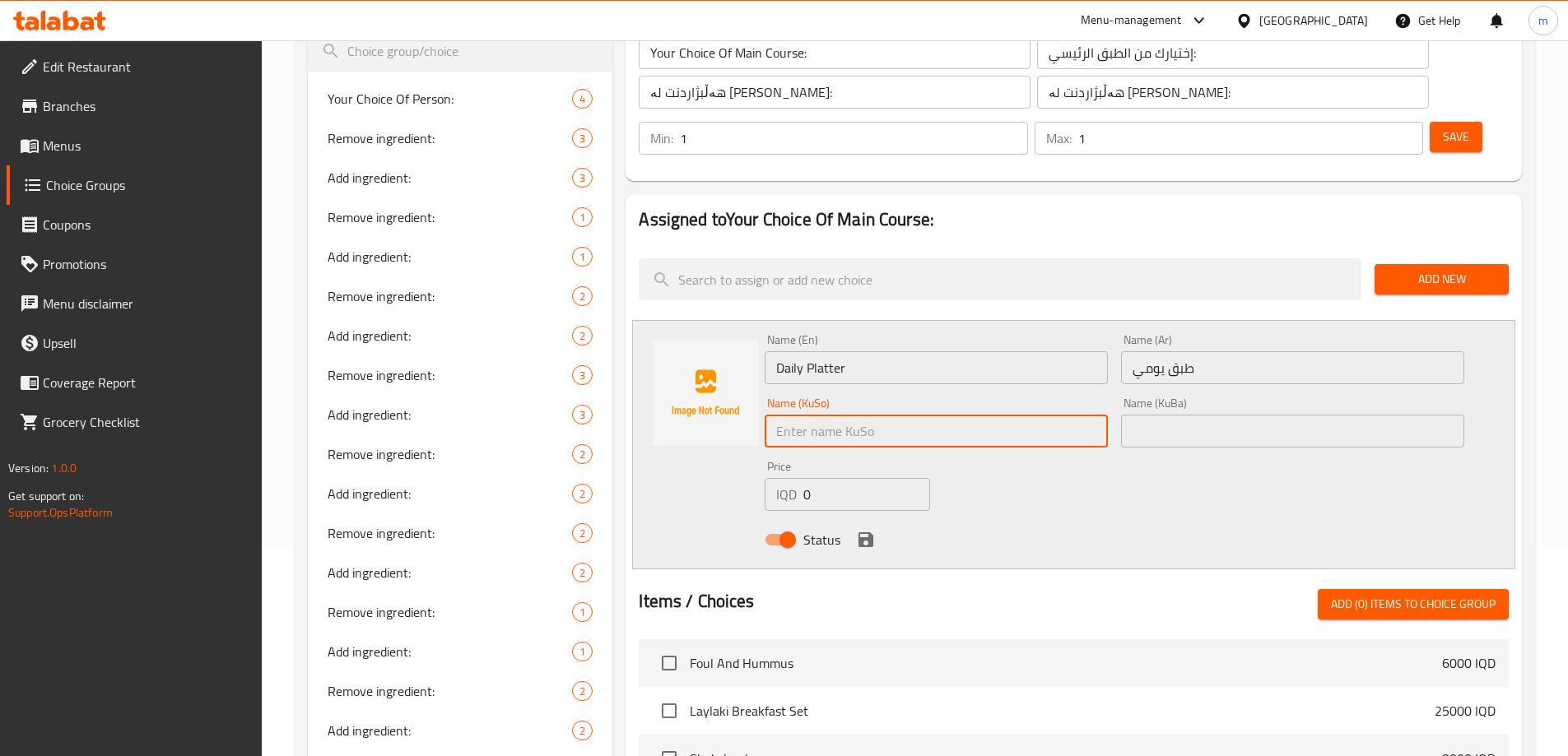
click at [1075, 414] on input "text" at bounding box center [936, 430] width 344 height 33
click at [968, 414] on input "ژەمی ڕۆژانە" at bounding box center [936, 430] width 344 height 33
type input "ژەمی ڕۆژانە"
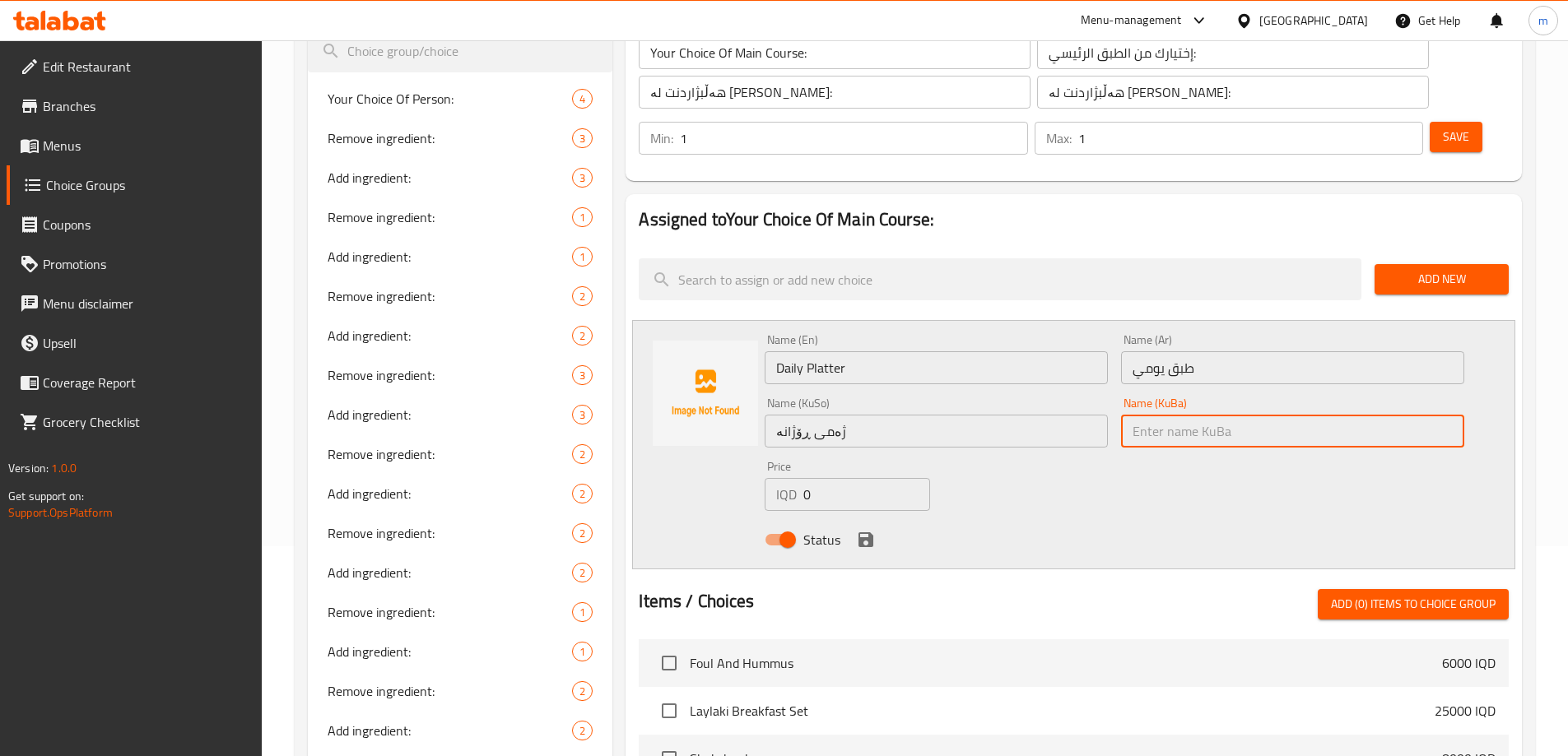
click at [1165, 414] on input "text" at bounding box center [1292, 430] width 344 height 33
paste input "ژەمی ڕۆژانە"
type input "ژەمی ڕۆژانە"
click at [863, 532] on icon "save" at bounding box center [866, 539] width 15 height 15
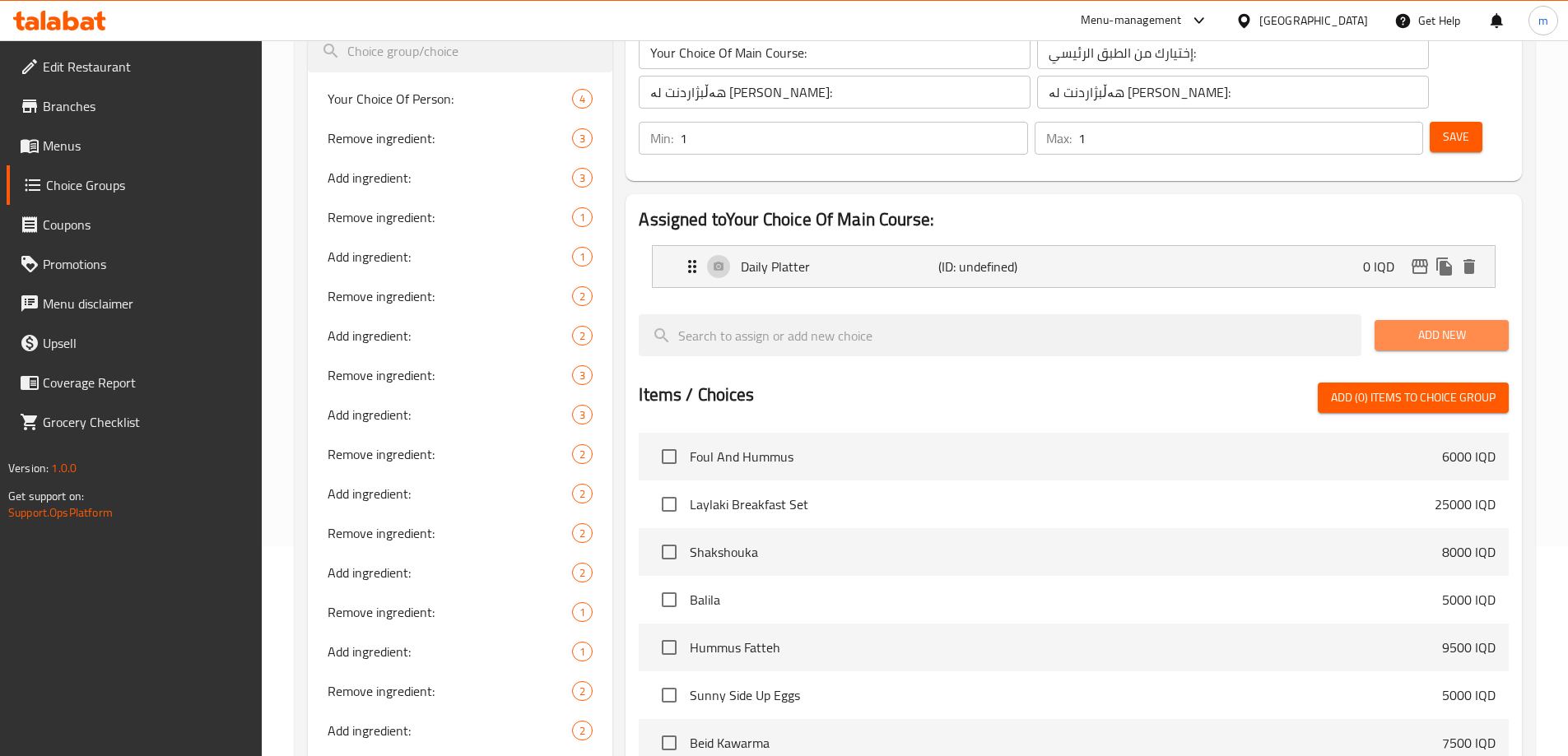
click at [1413, 325] on span "Add New" at bounding box center [1441, 335] width 107 height 20
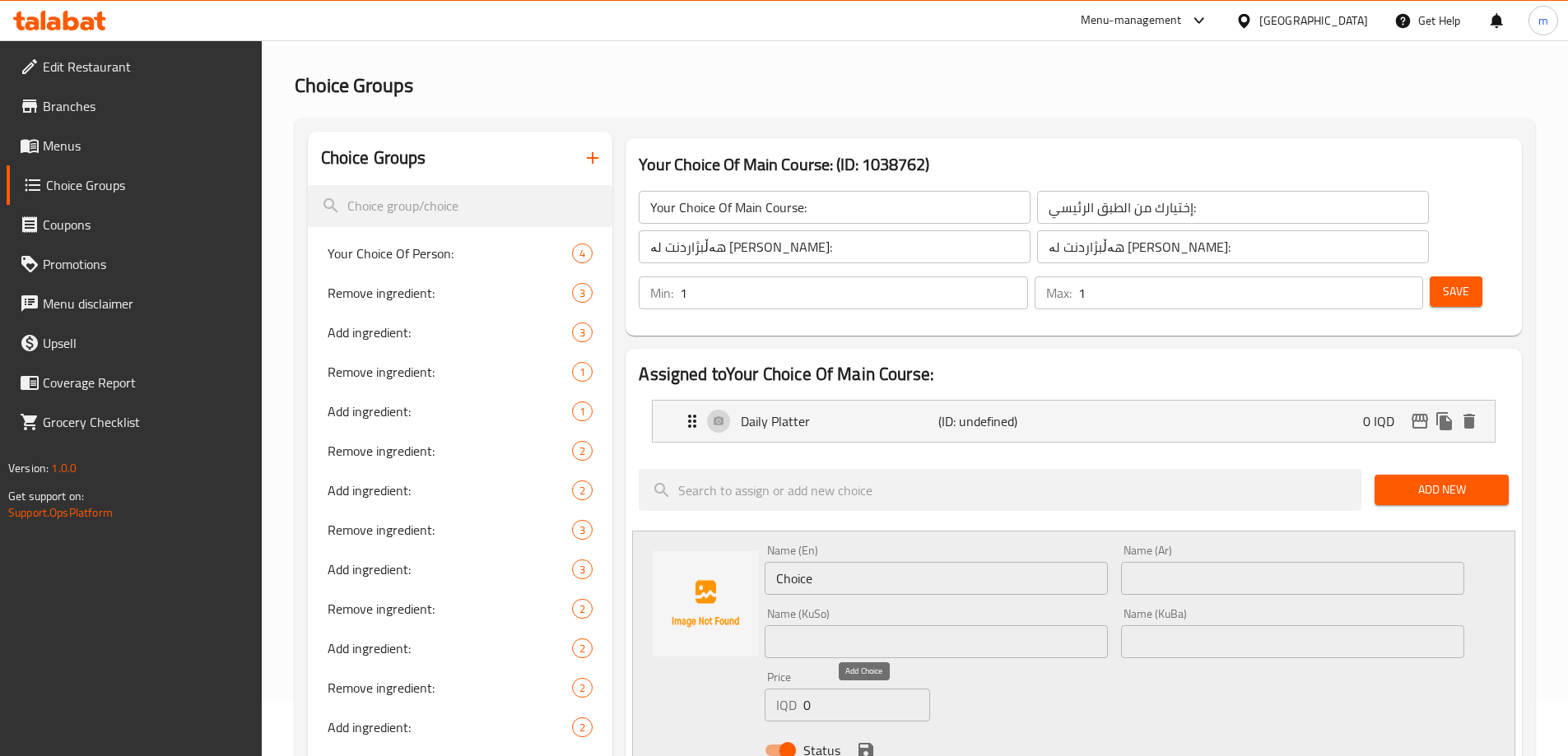
scroll to position [0, 0]
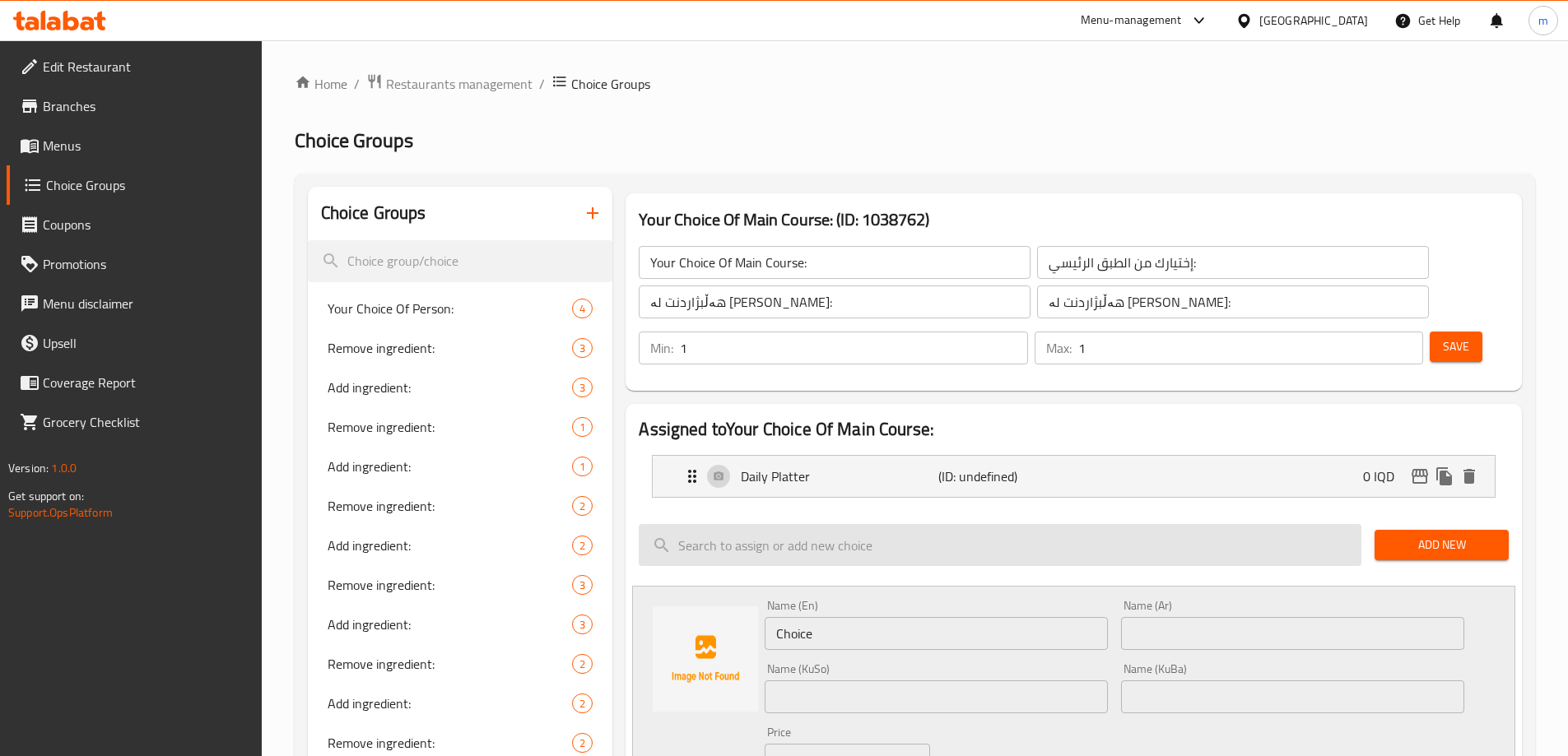
click at [1060, 524] on input "search" at bounding box center [1000, 544] width 723 height 42
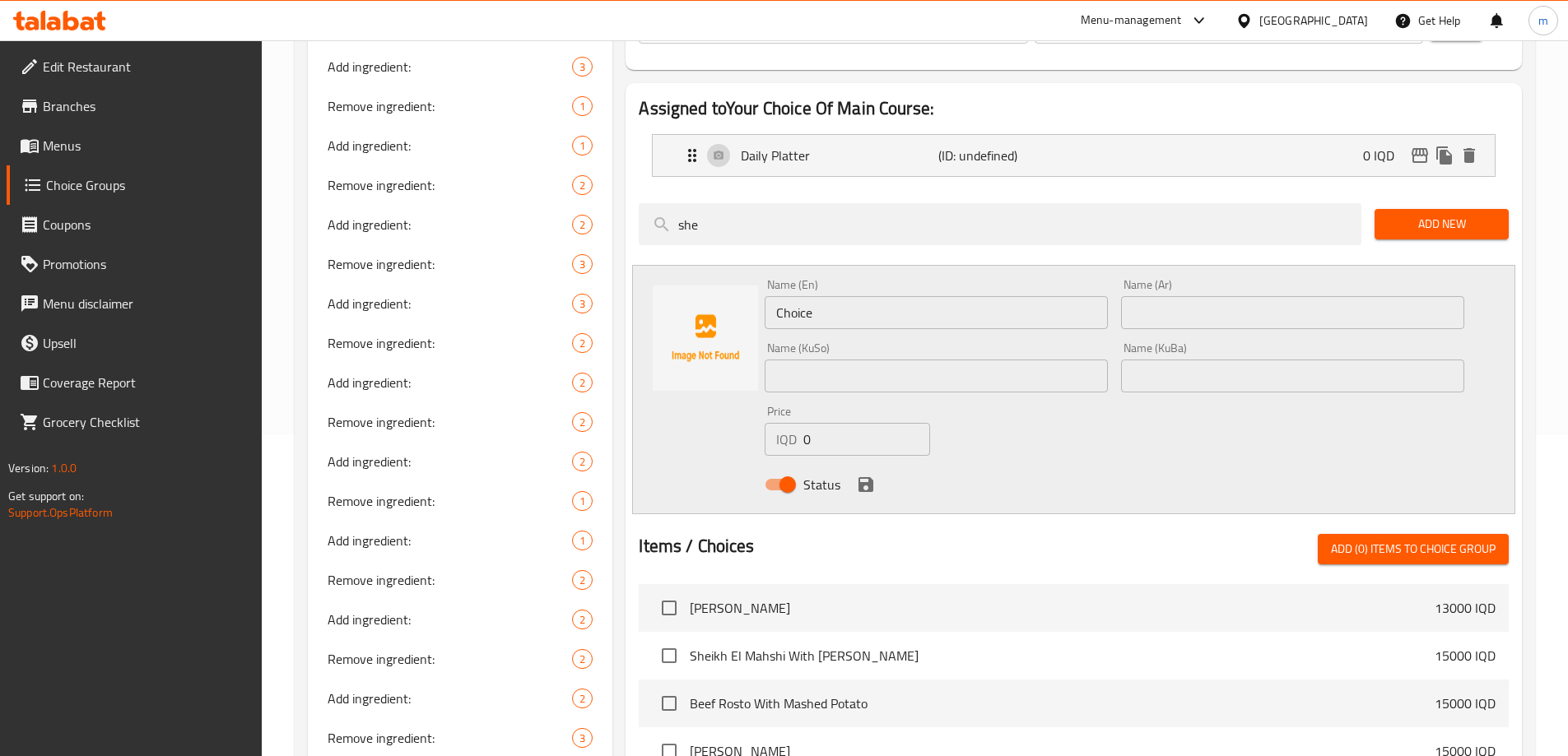
scroll to position [384, 0]
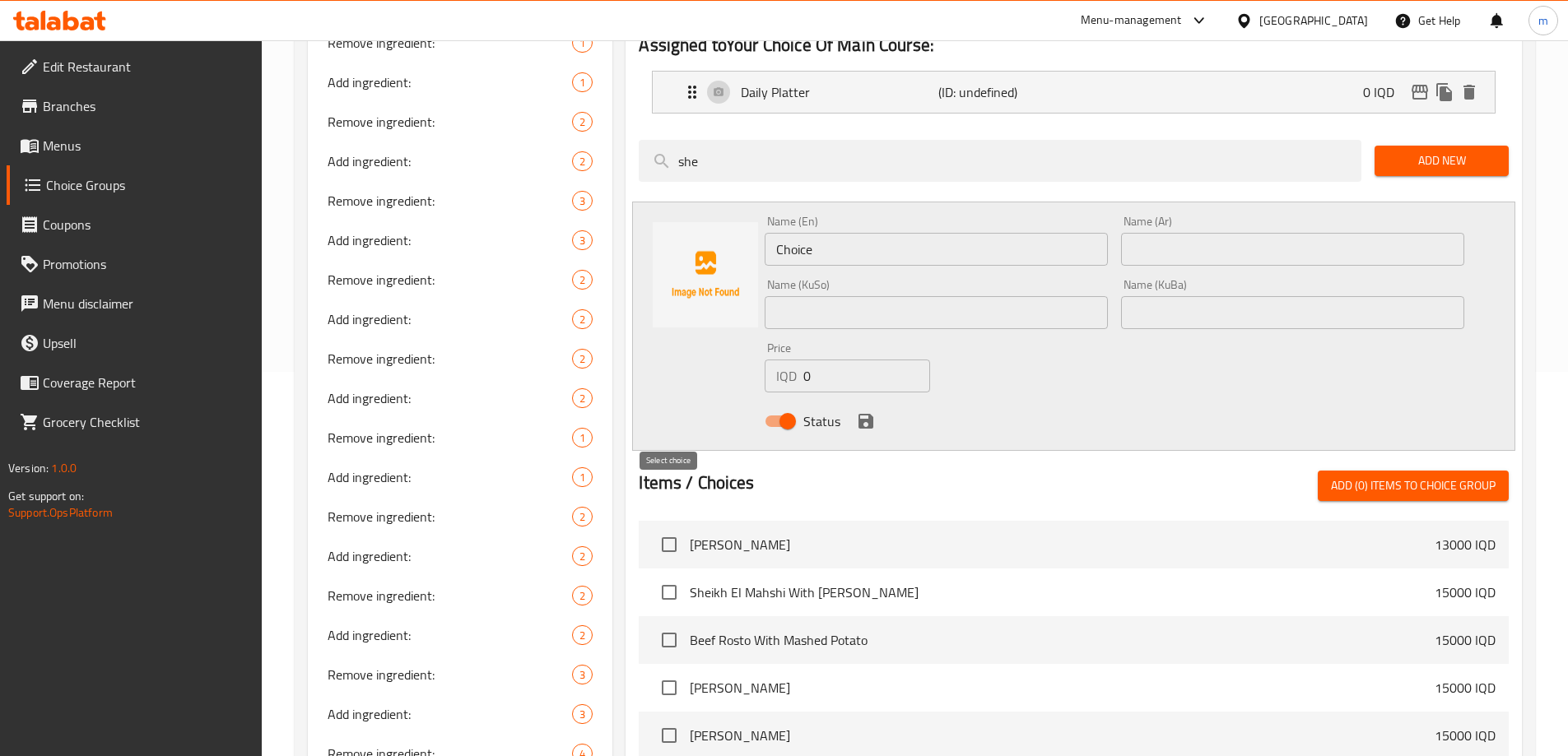
type input "she"
click at [677, 527] on input "checkbox" at bounding box center [669, 544] width 35 height 35
click at [1437, 476] on span "Add (1) items to choice group" at bounding box center [1413, 485] width 164 height 20
checkbox input "false"
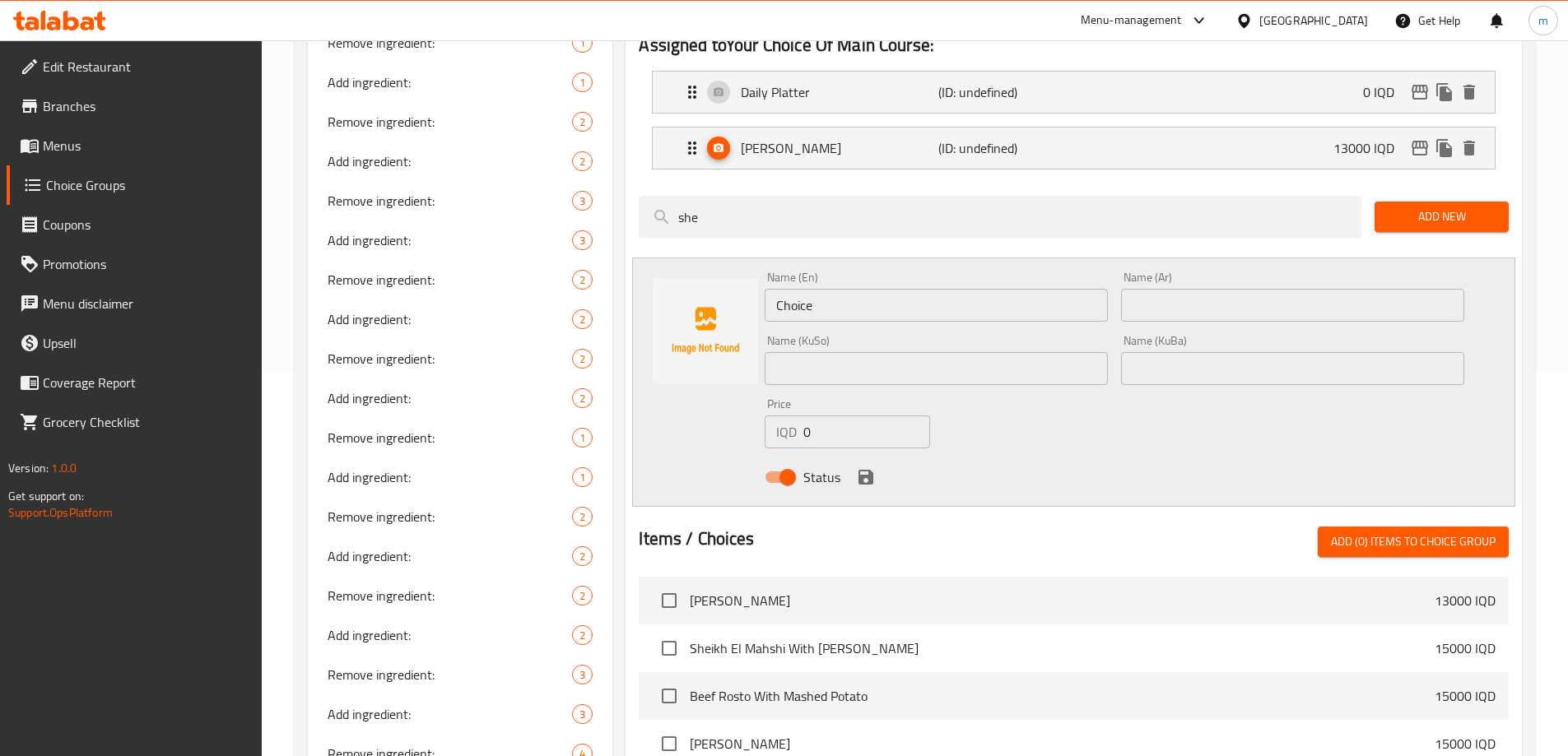
drag, startPoint x: 745, startPoint y: 180, endPoint x: 513, endPoint y: 178, distance: 232.0
type input "lou"
click at [660, 583] on input "checkbox" at bounding box center [669, 600] width 35 height 35
checkbox input "true"
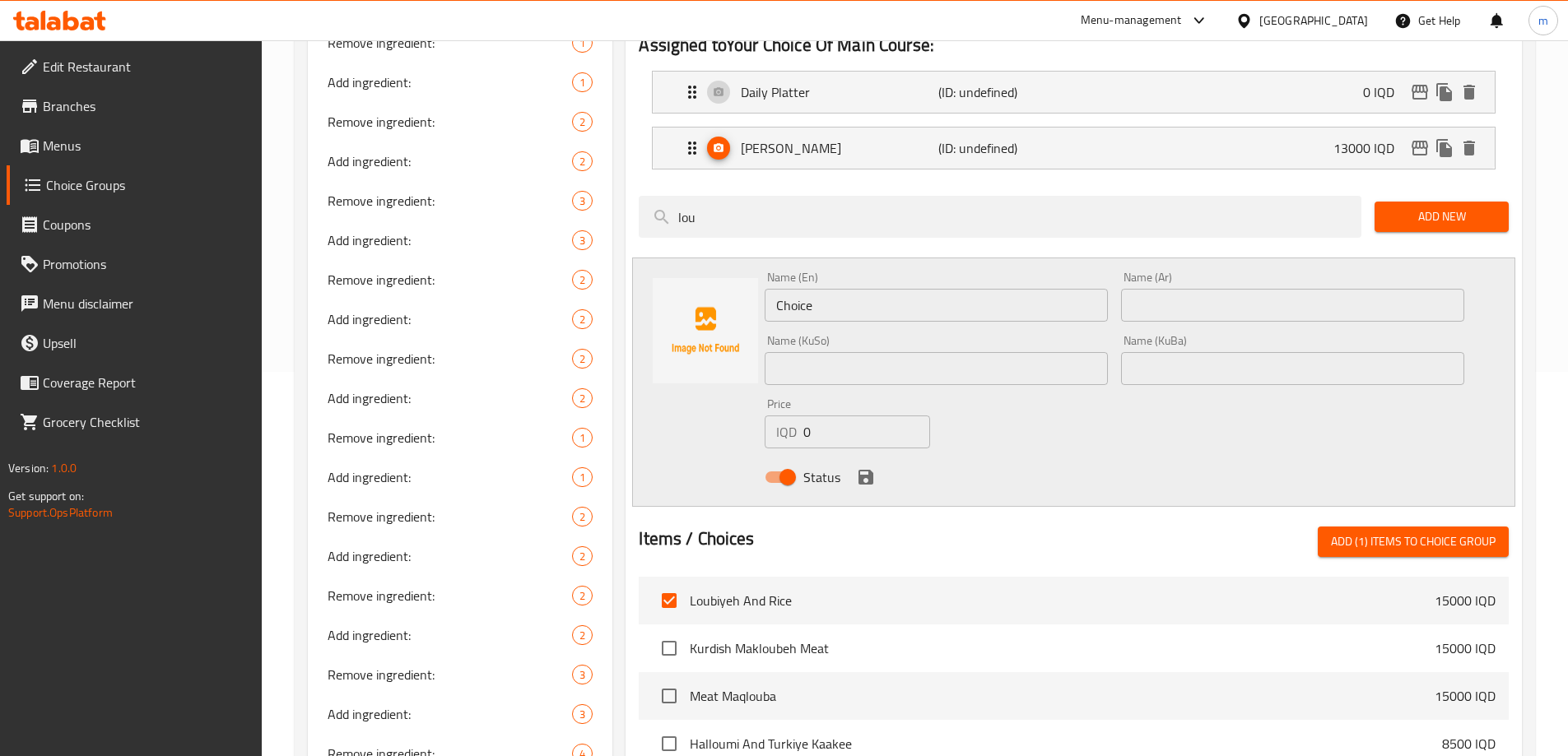
type input "saff"
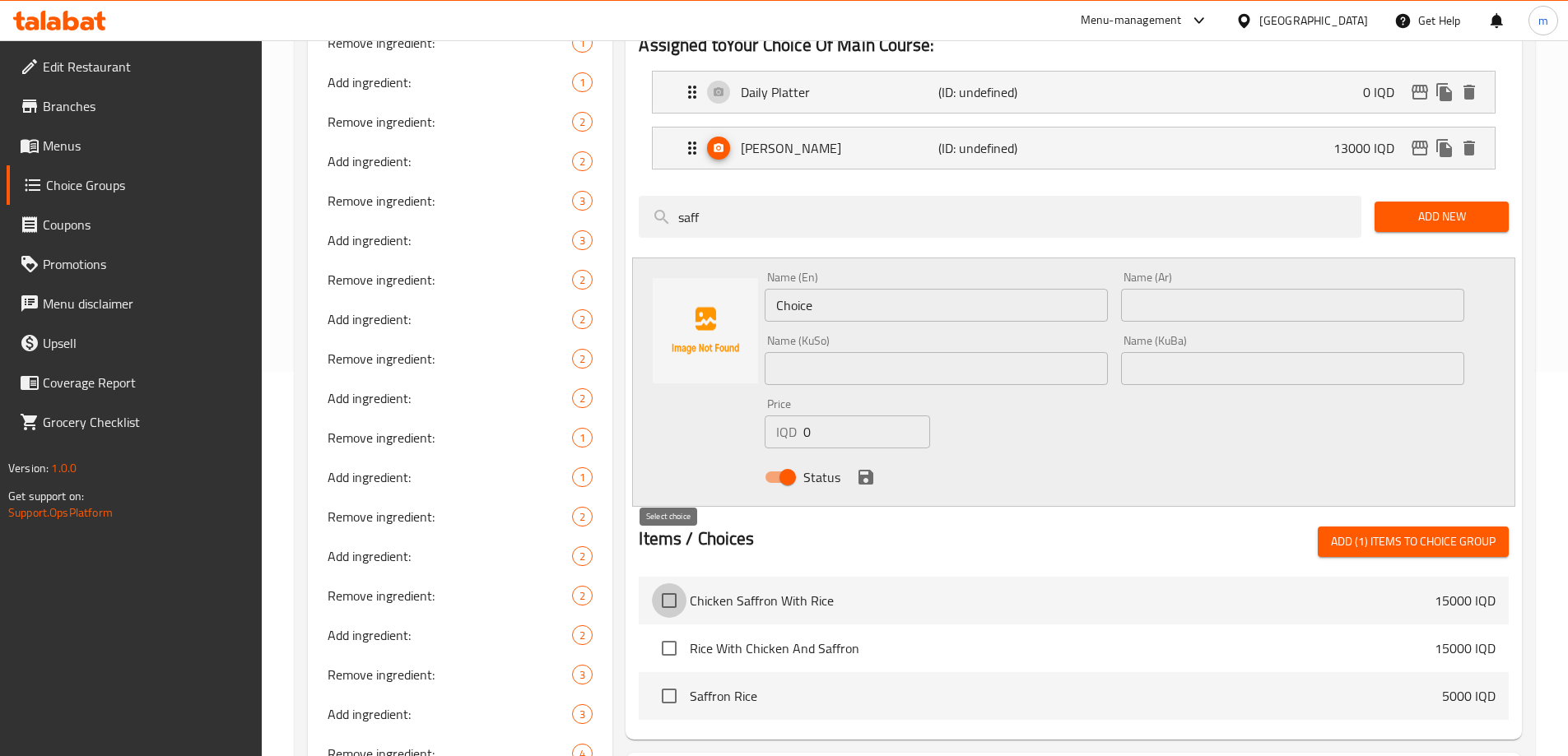
click at [681, 583] on input "checkbox" at bounding box center [669, 600] width 35 height 35
checkbox input "true"
drag, startPoint x: 669, startPoint y: 157, endPoint x: 603, endPoint y: 147, distance: 66.8
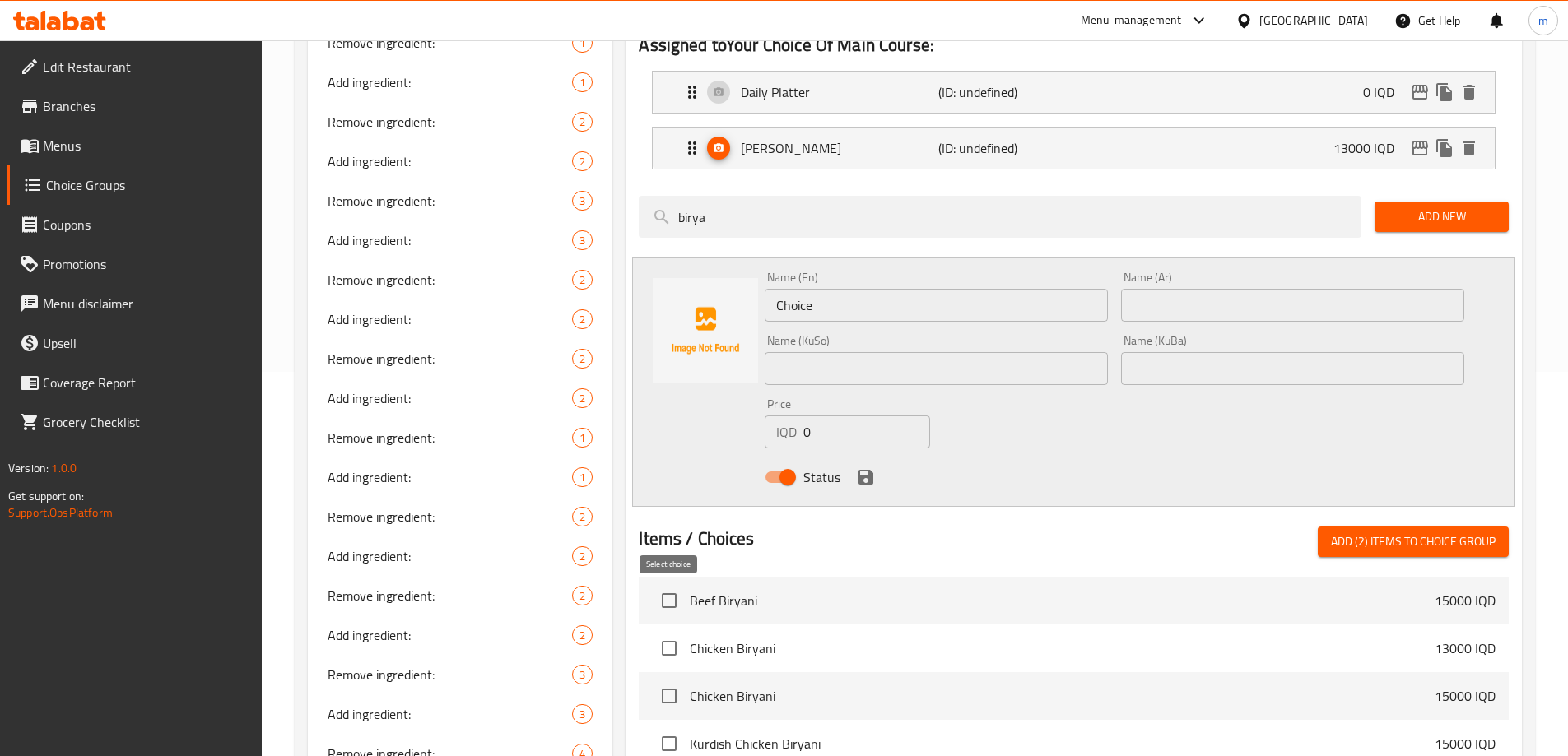
type input "birya"
click at [669, 631] on input "checkbox" at bounding box center [669, 648] width 35 height 35
checkbox input "true"
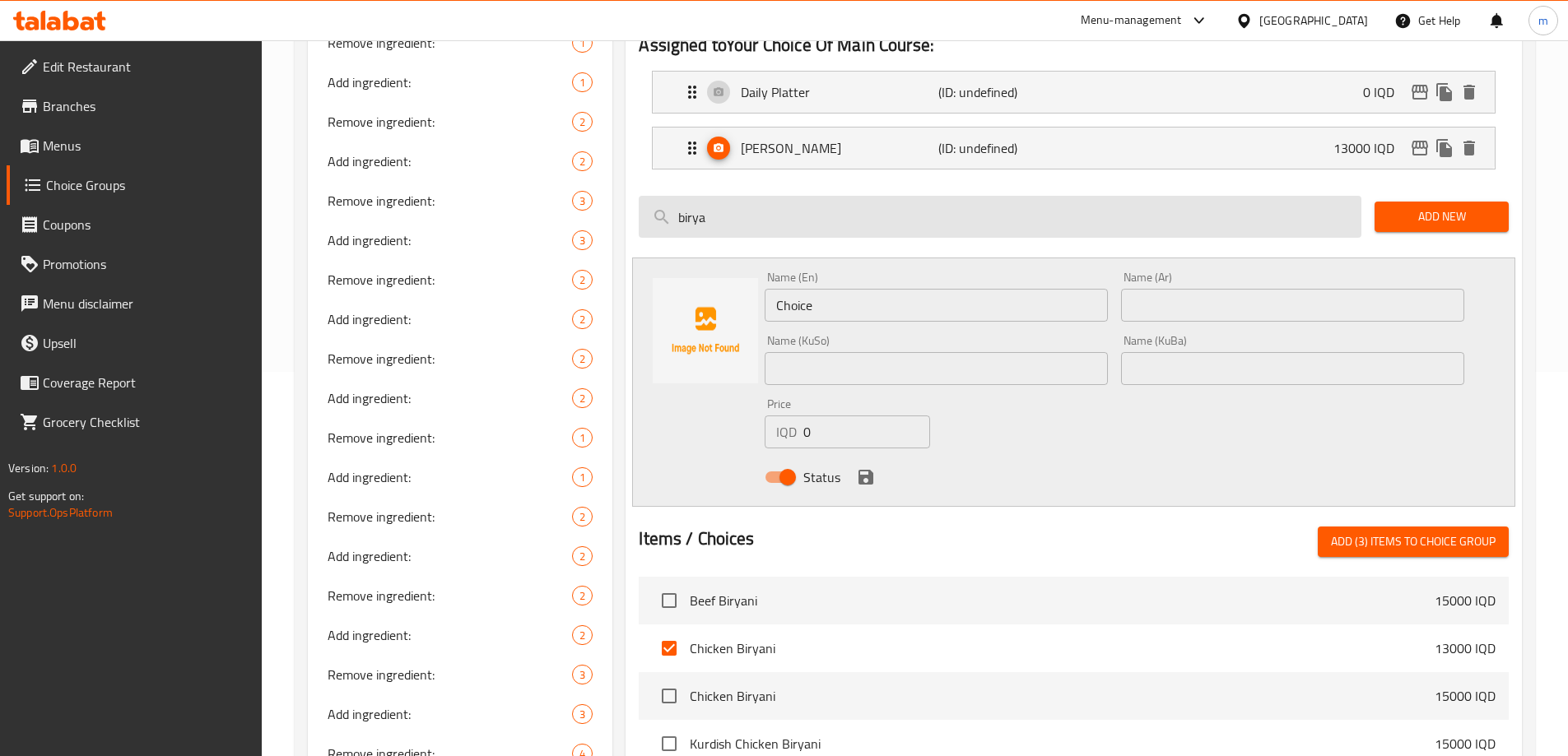
drag, startPoint x: 718, startPoint y: 169, endPoint x: 640, endPoint y: 169, distance: 78.0
click at [641, 196] on input "birya" at bounding box center [1000, 217] width 723 height 42
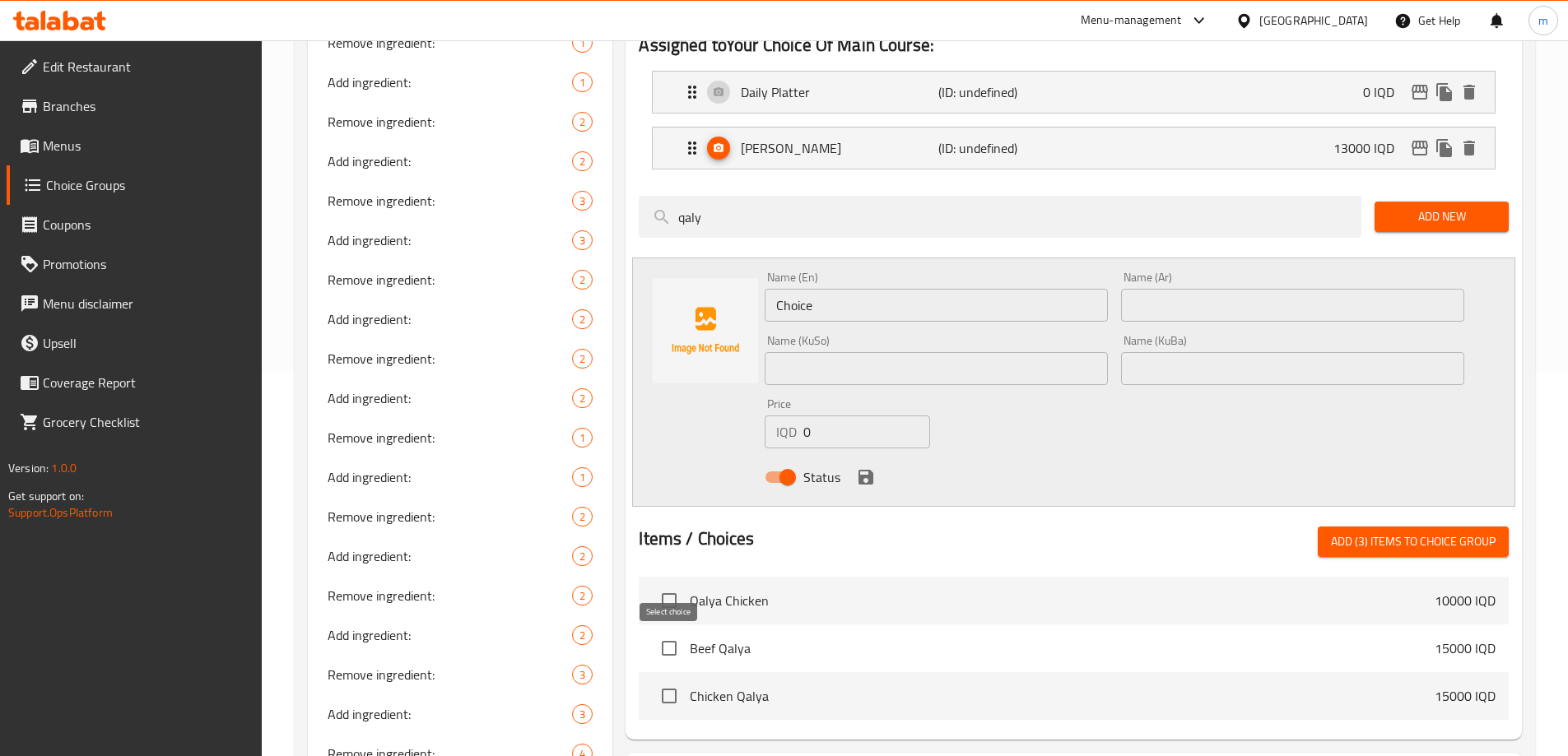
type input "qaly"
click at [668, 679] on input "checkbox" at bounding box center [669, 696] width 35 height 35
checkbox input "true"
click at [668, 631] on input "checkbox" at bounding box center [669, 648] width 35 height 35
checkbox input "true"
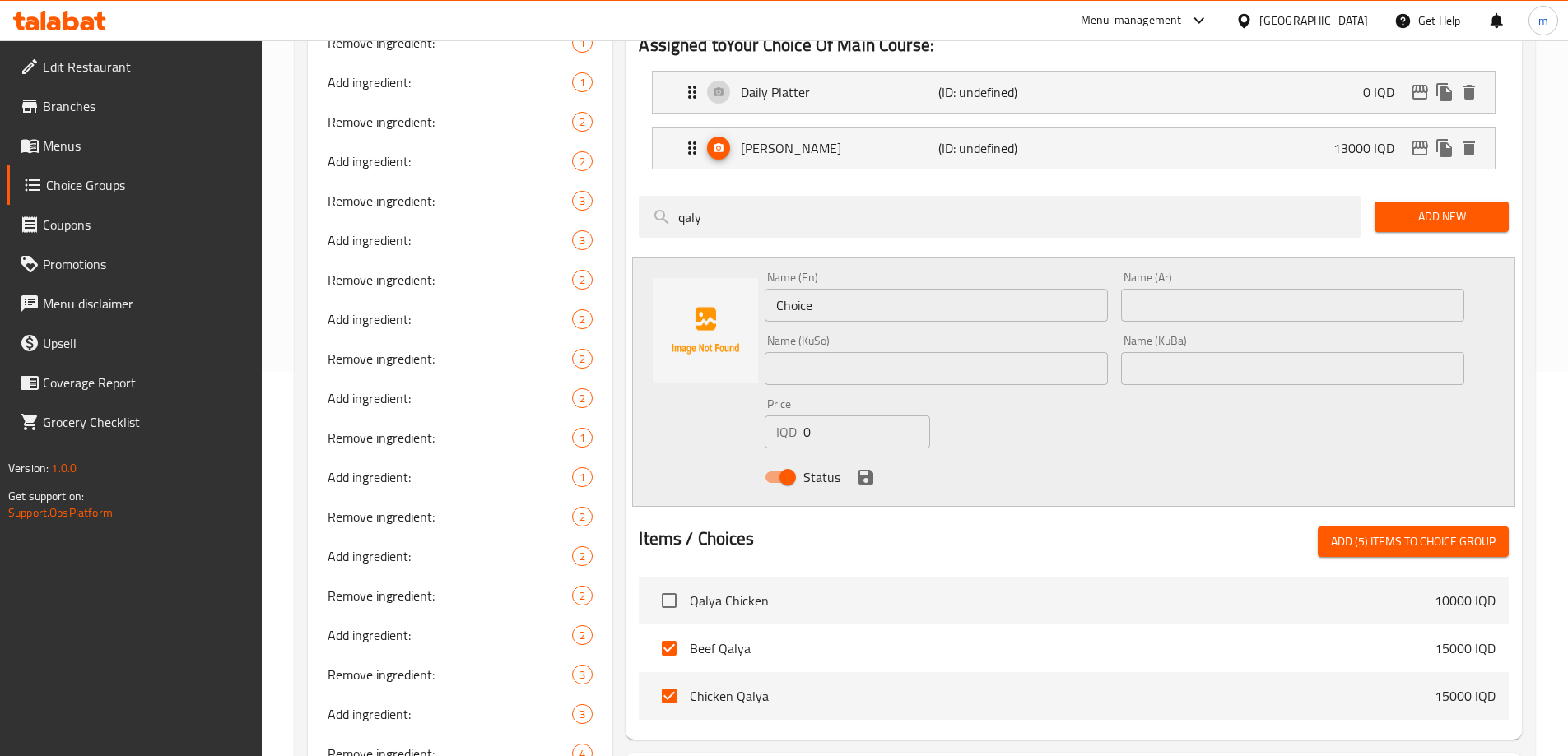
drag, startPoint x: 737, startPoint y: 185, endPoint x: 637, endPoint y: 185, distance: 100.0
click at [637, 189] on div "qaly" at bounding box center [1000, 217] width 736 height 55
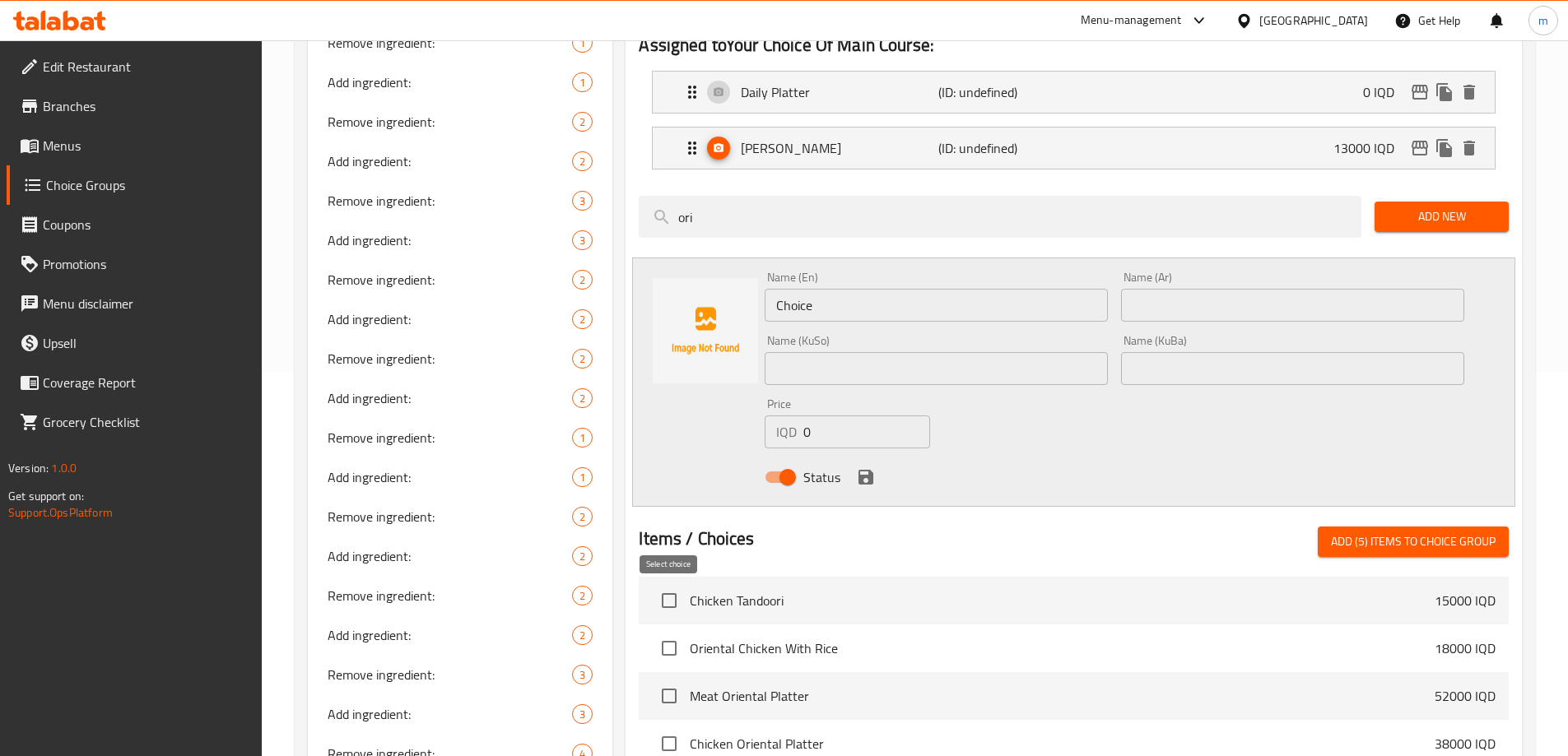
type input "ori"
click at [672, 631] on input "checkbox" at bounding box center [669, 648] width 35 height 35
checkbox input "true"
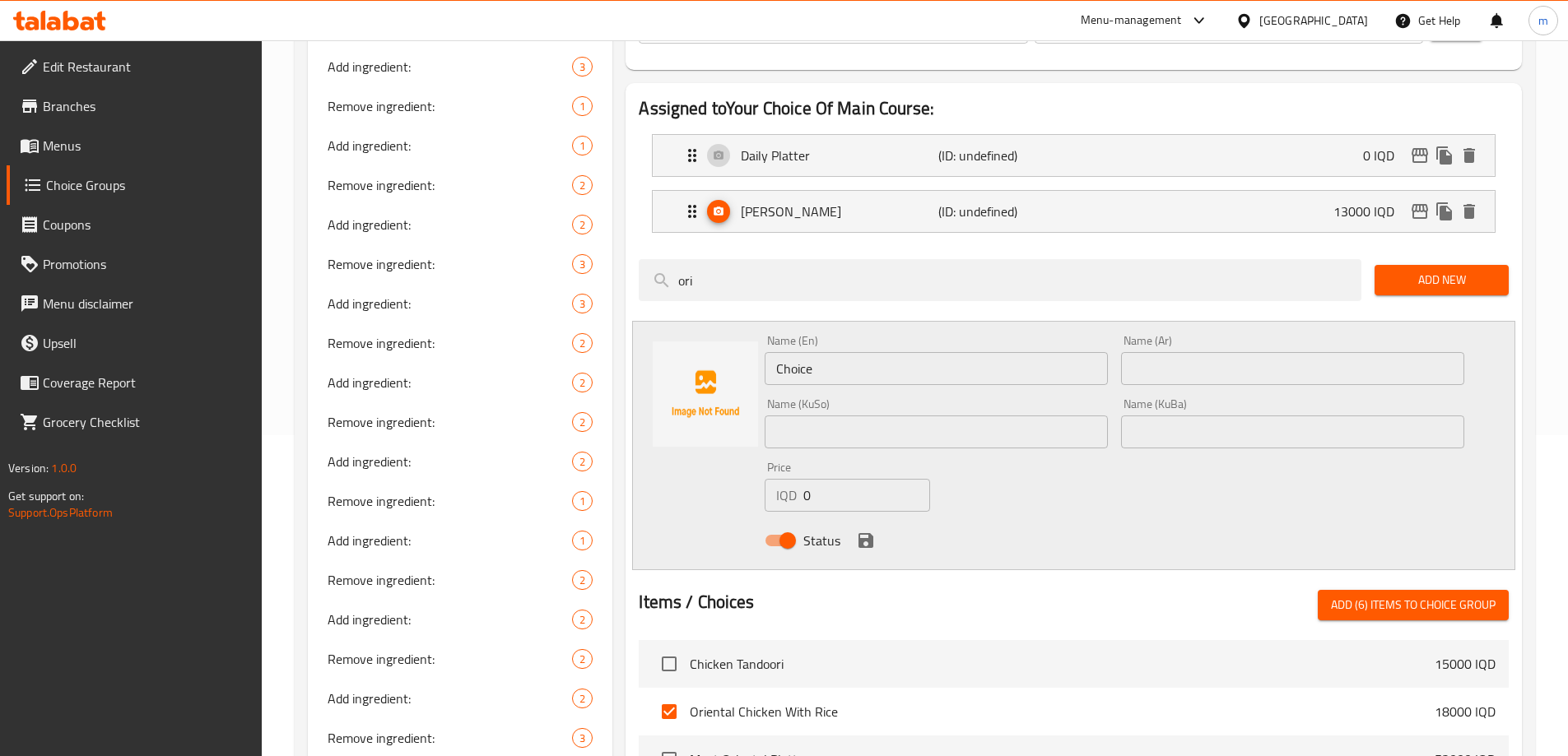
scroll to position [192, 0]
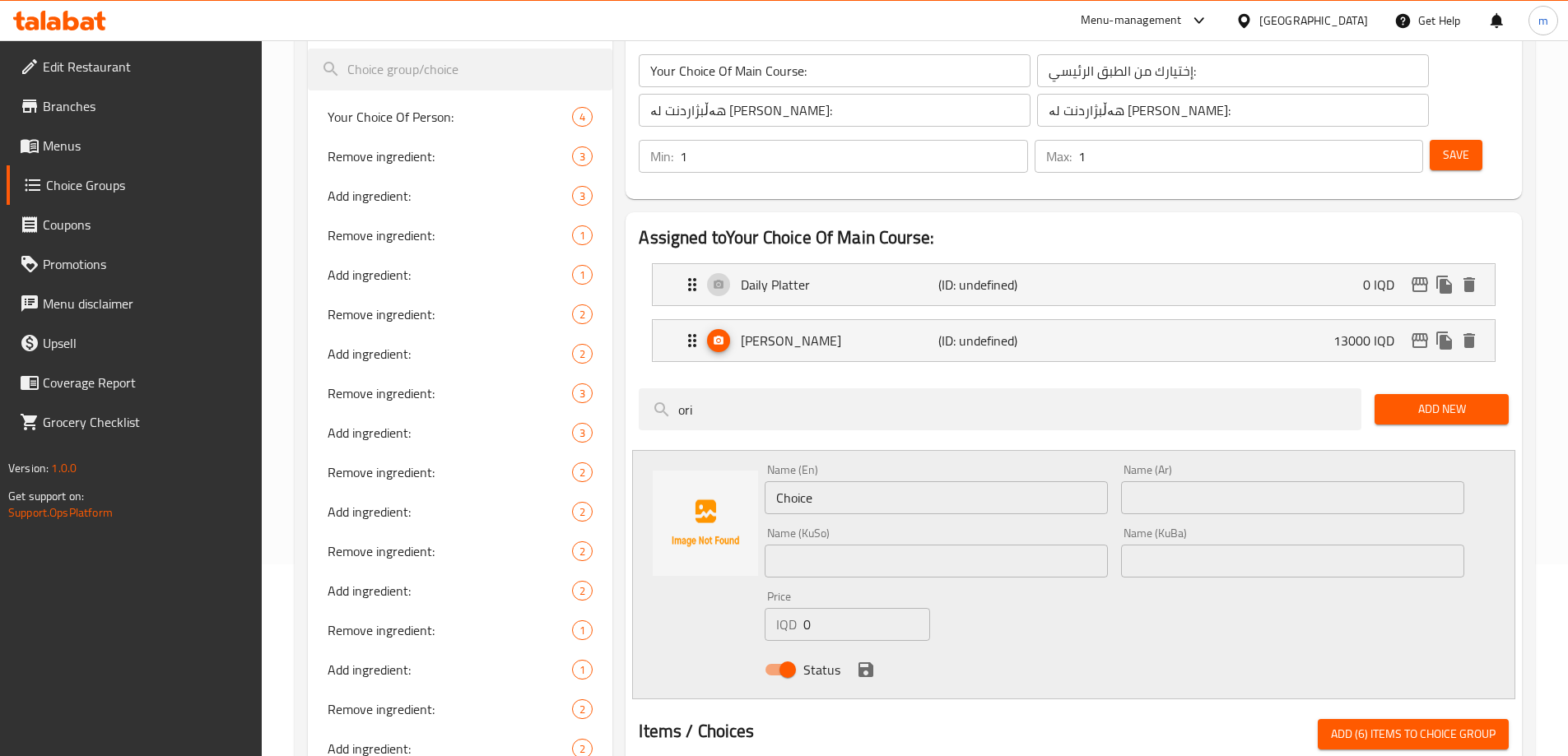
drag, startPoint x: 727, startPoint y: 374, endPoint x: 589, endPoint y: 378, distance: 138.1
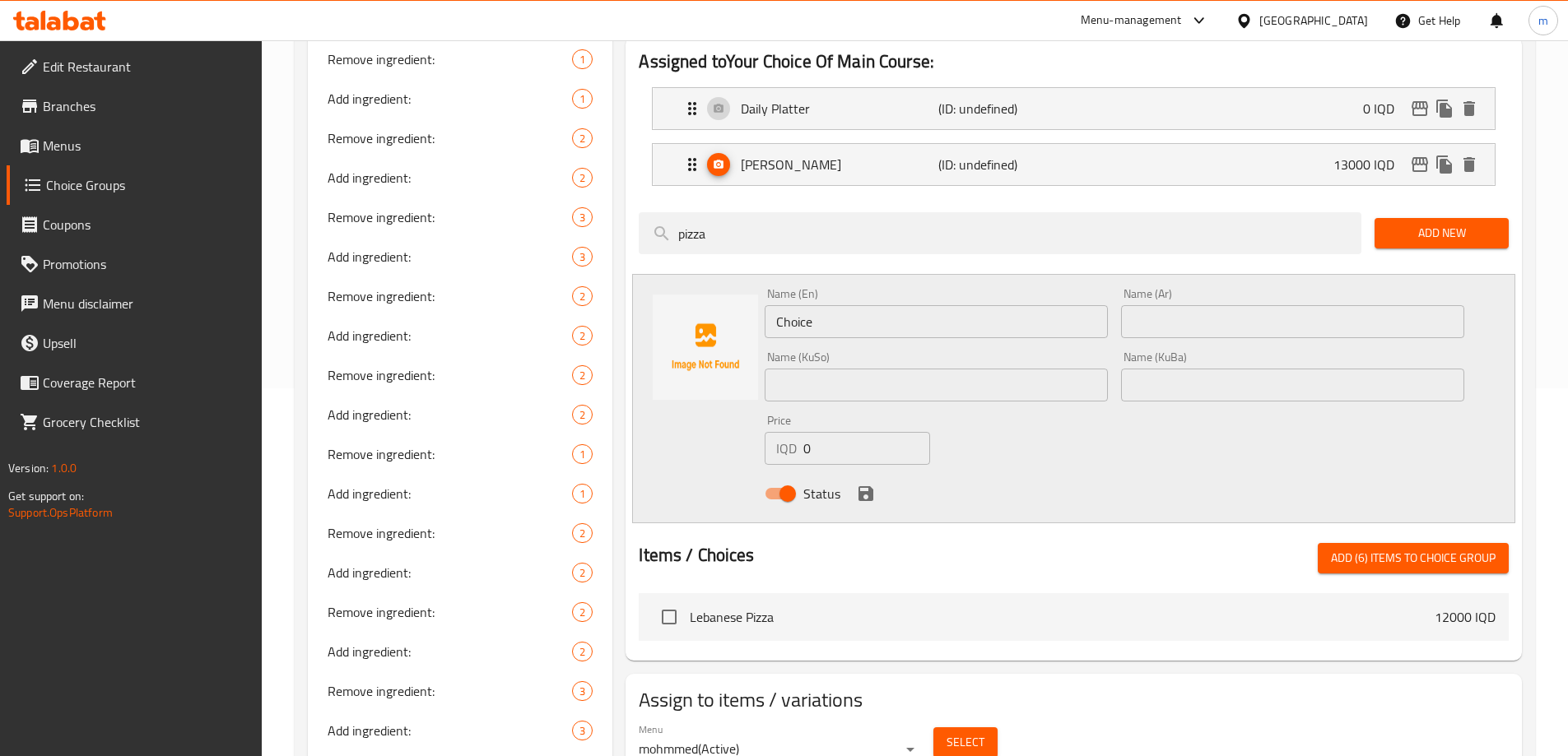
scroll to position [384, 0]
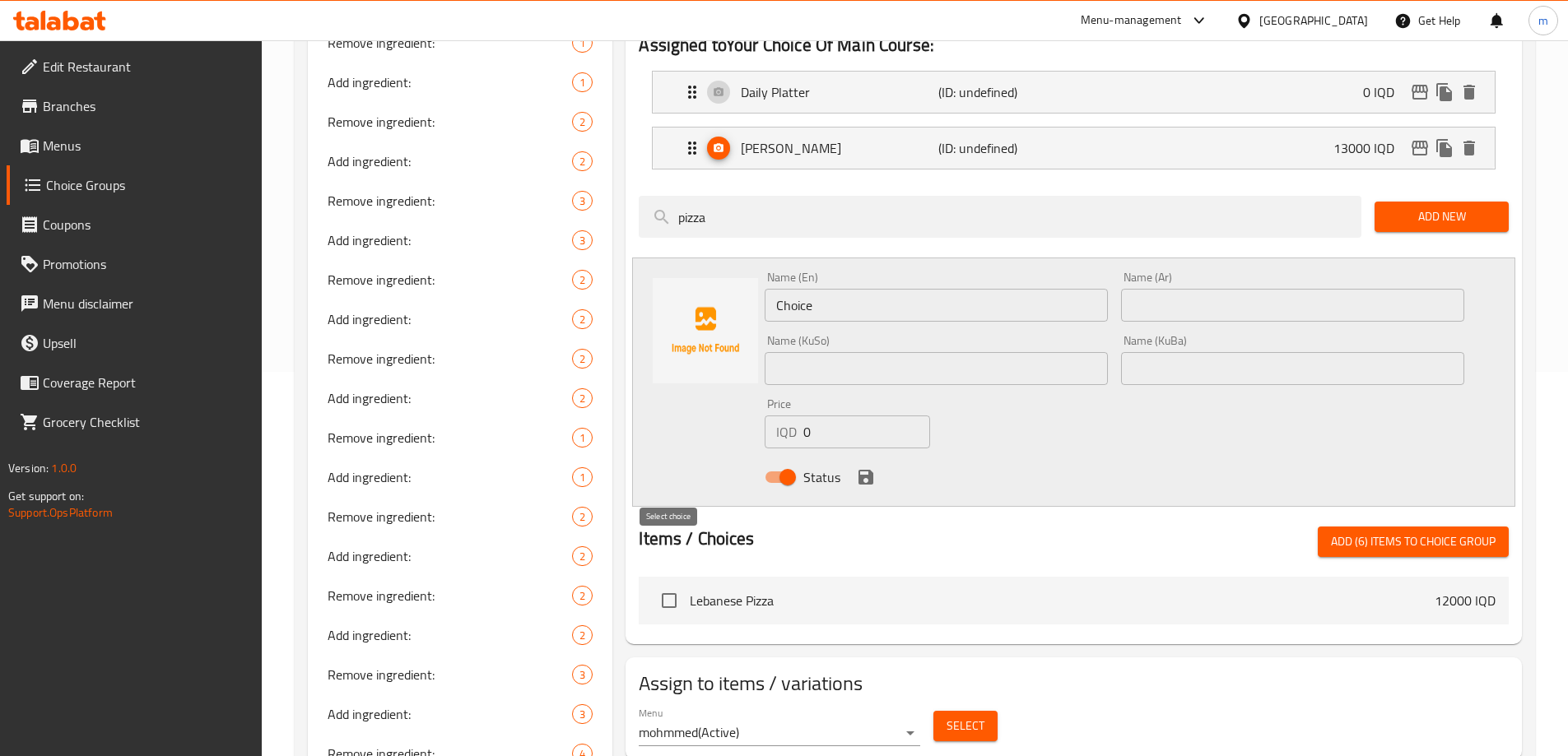
type input "pizza"
click at [669, 583] on input "checkbox" at bounding box center [669, 600] width 35 height 35
checkbox input "true"
drag, startPoint x: 715, startPoint y: 172, endPoint x: 604, endPoint y: 179, distance: 111.2
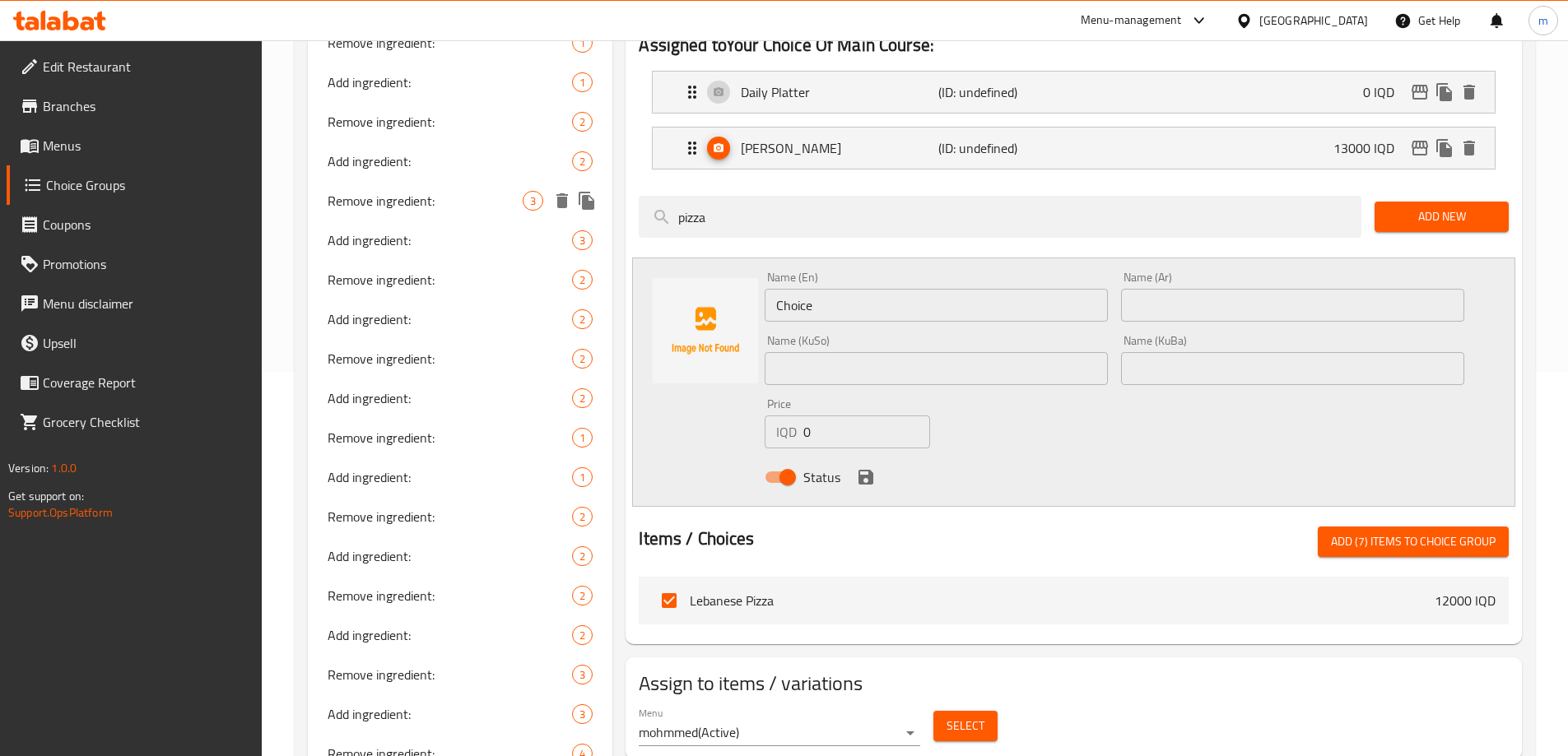
type input "n"
type input "burger"
click at [677, 583] on input "checkbox" at bounding box center [669, 600] width 35 height 35
checkbox input "true"
drag, startPoint x: 737, startPoint y: 172, endPoint x: 591, endPoint y: 183, distance: 146.4
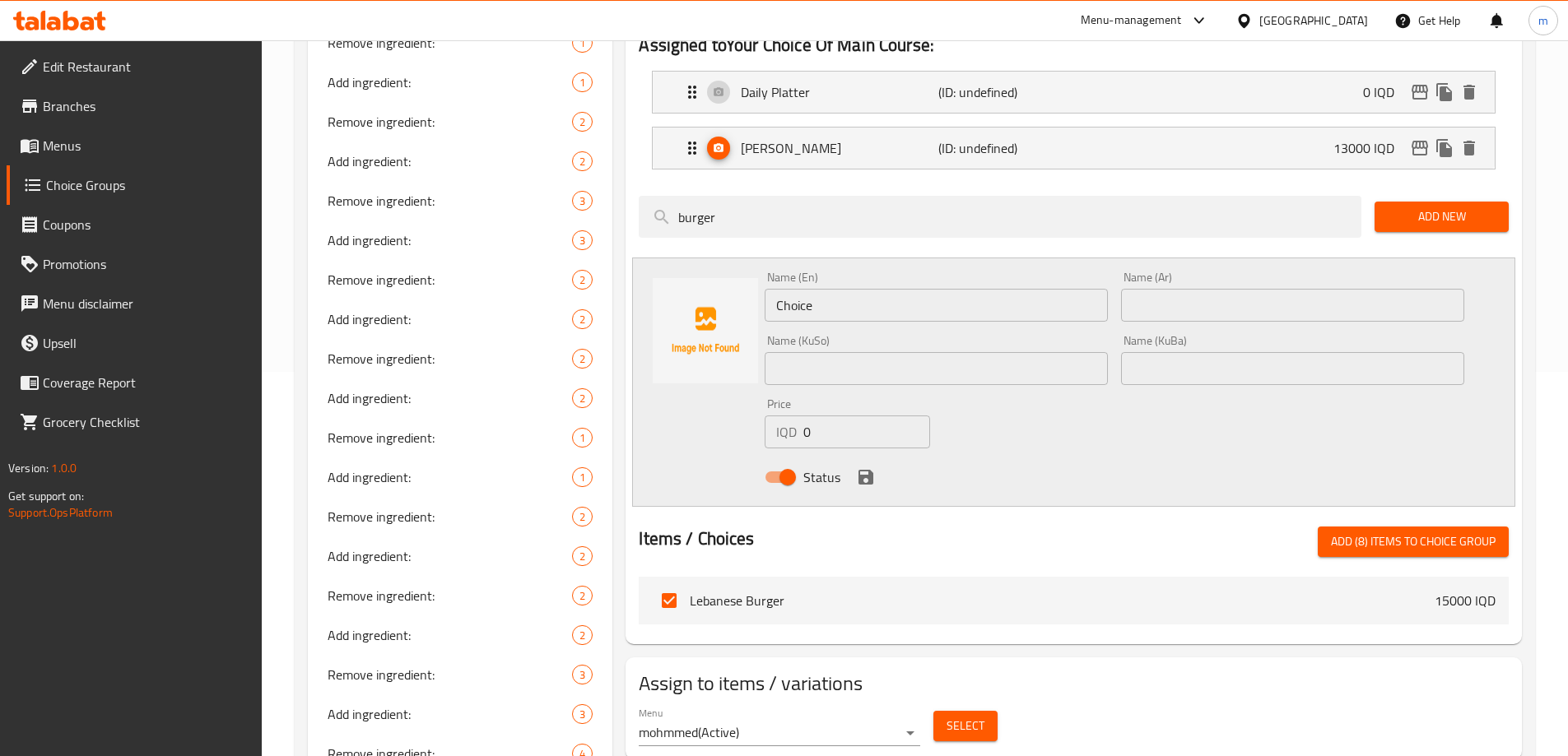
type input "alfr"
click at [670, 583] on input "checkbox" at bounding box center [669, 600] width 35 height 35
checkbox input "true"
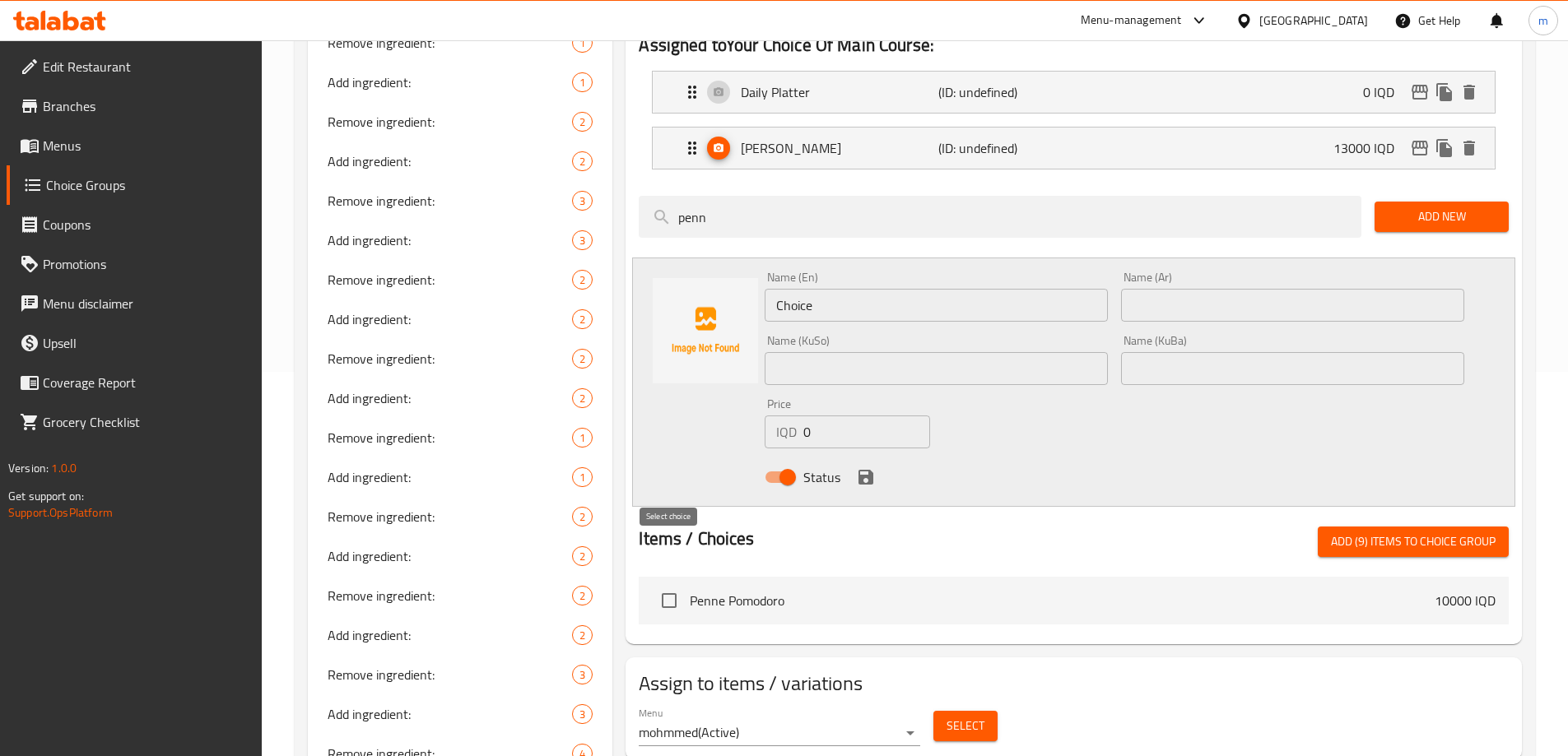
type input "penn"
click at [681, 583] on input "checkbox" at bounding box center [669, 600] width 35 height 35
checkbox input "true"
drag, startPoint x: 734, startPoint y: 184, endPoint x: 621, endPoint y: 184, distance: 113.0
click at [622, 184] on div "Assigned to Your Choice Of Main Course: Daily Platter (ID: undefined) 0 IQD Nam…" at bounding box center [1073, 332] width 909 height 637
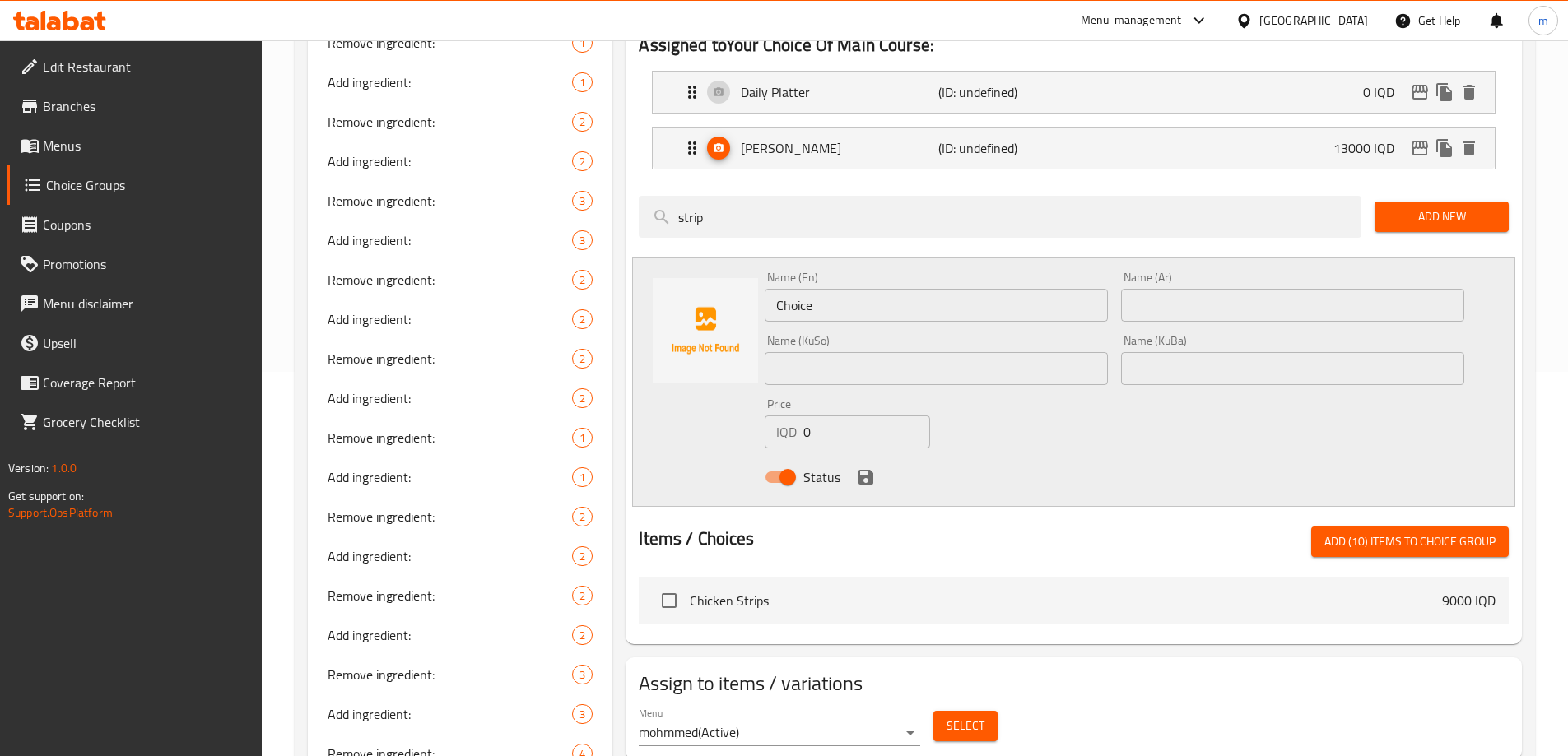
type input "strip"
click at [672, 583] on input "checkbox" at bounding box center [669, 600] width 35 height 35
checkbox input "true"
drag, startPoint x: 715, startPoint y: 169, endPoint x: 619, endPoint y: 168, distance: 96.0
click at [620, 168] on div "Assigned to Your Choice Of Main Course: Daily Platter (ID: undefined) 0 IQD Nam…" at bounding box center [1073, 332] width 909 height 637
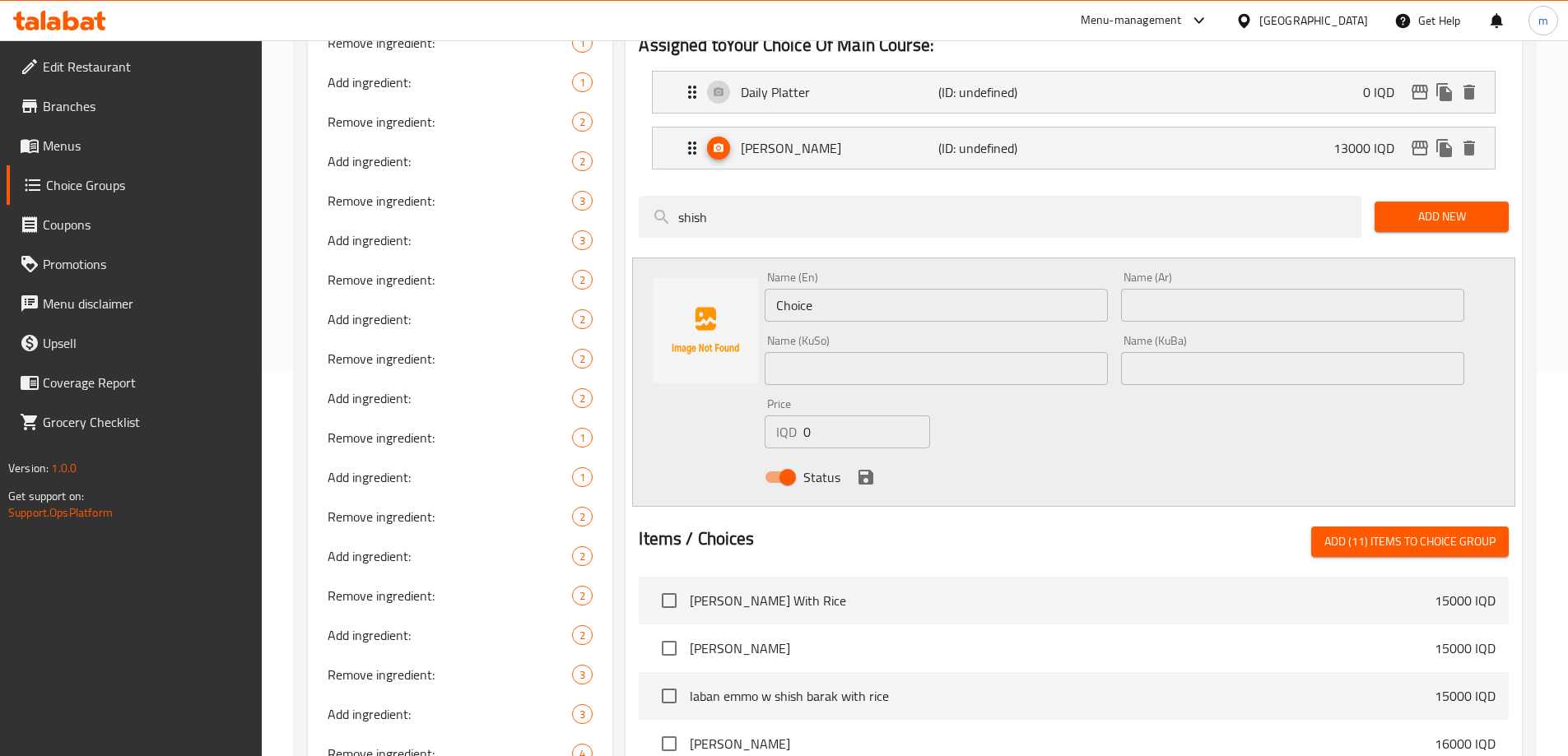
type input "shish"
click at [671, 726] on input "checkbox" at bounding box center [669, 743] width 35 height 35
checkbox input "true"
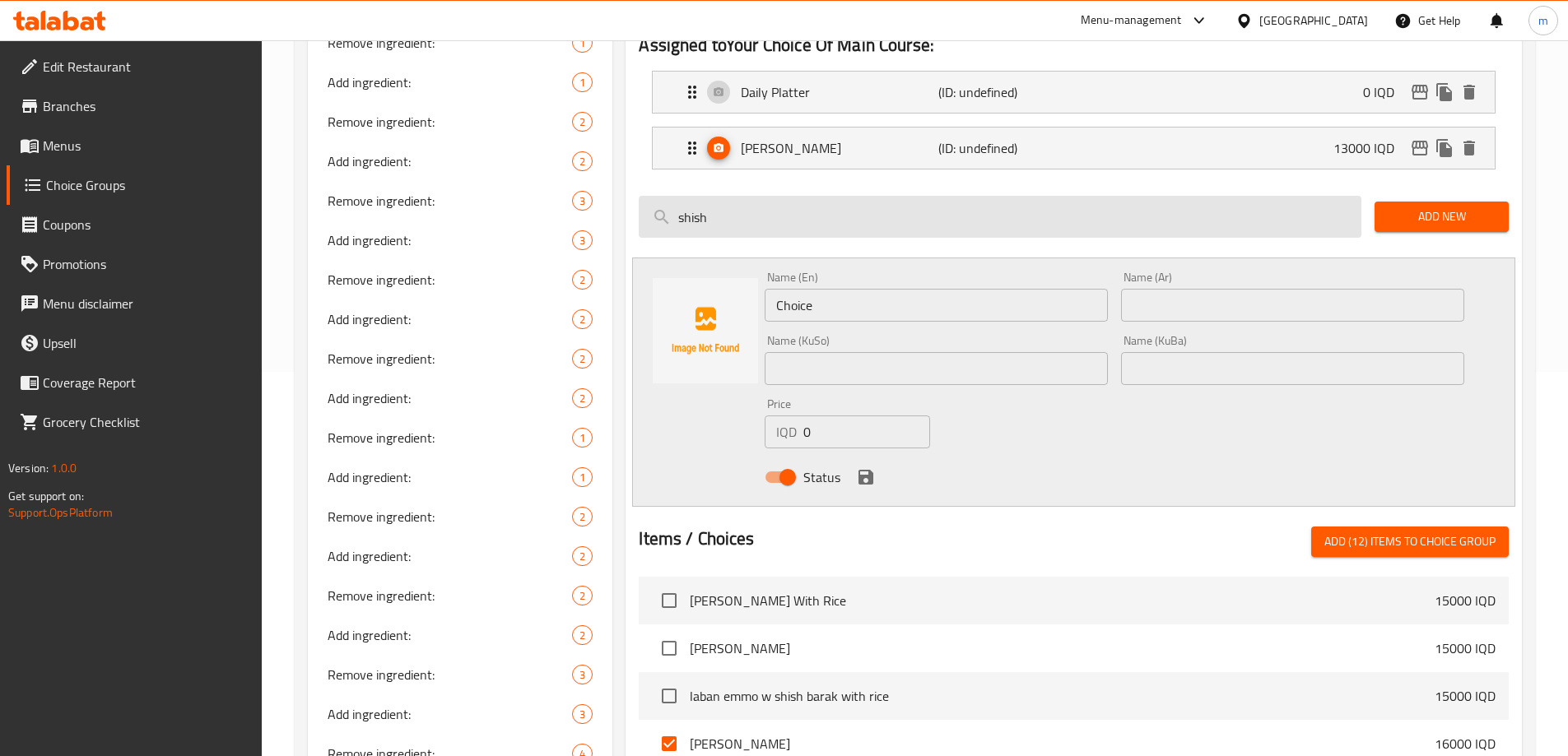
drag, startPoint x: 738, startPoint y: 179, endPoint x: 696, endPoint y: 179, distance: 42.0
click at [696, 196] on input "shish" at bounding box center [1000, 217] width 723 height 42
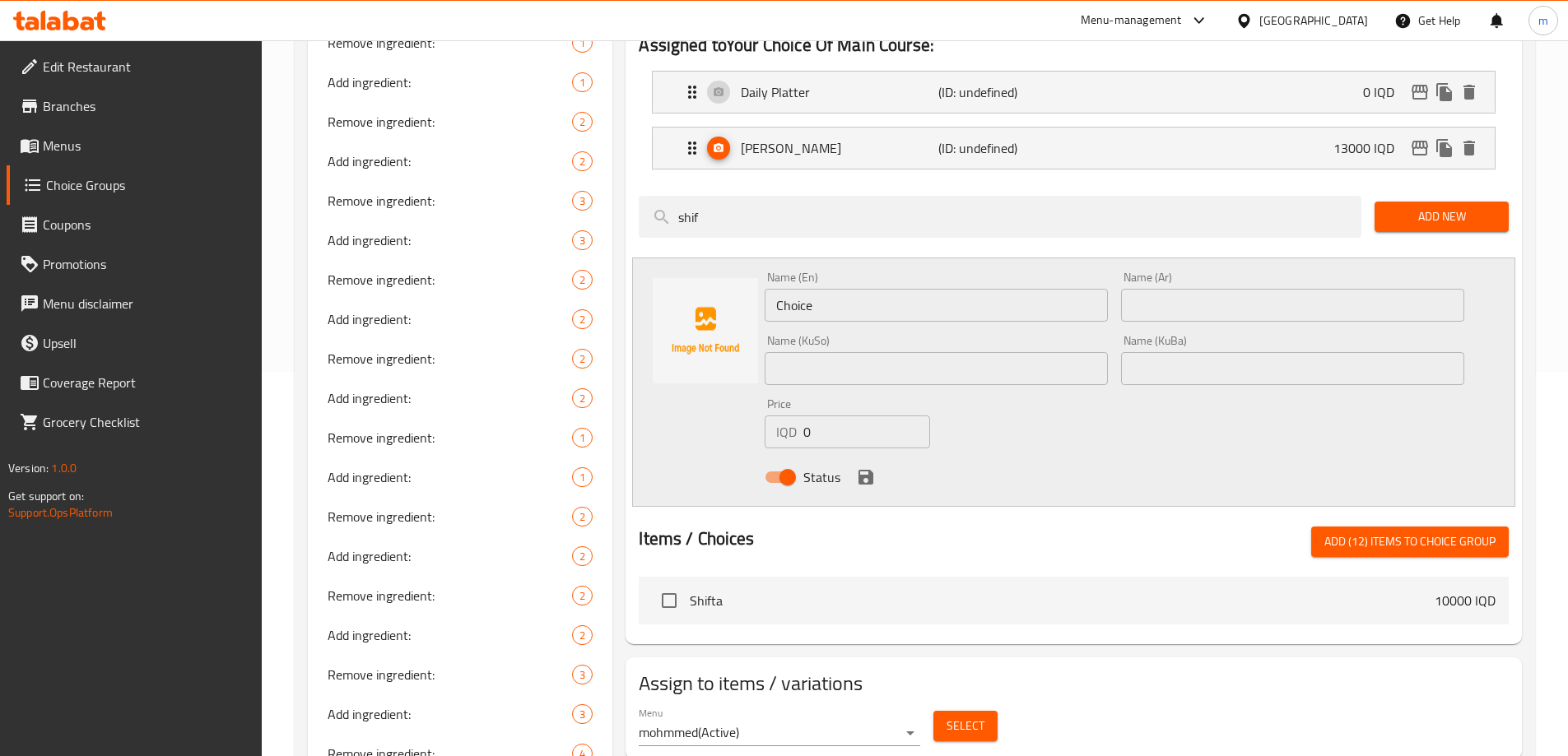
type input "shif"
click at [668, 583] on input "checkbox" at bounding box center [669, 600] width 35 height 35
click at [1342, 532] on span "Add (13) items to choice group" at bounding box center [1409, 541] width 171 height 20
checkbox input "false"
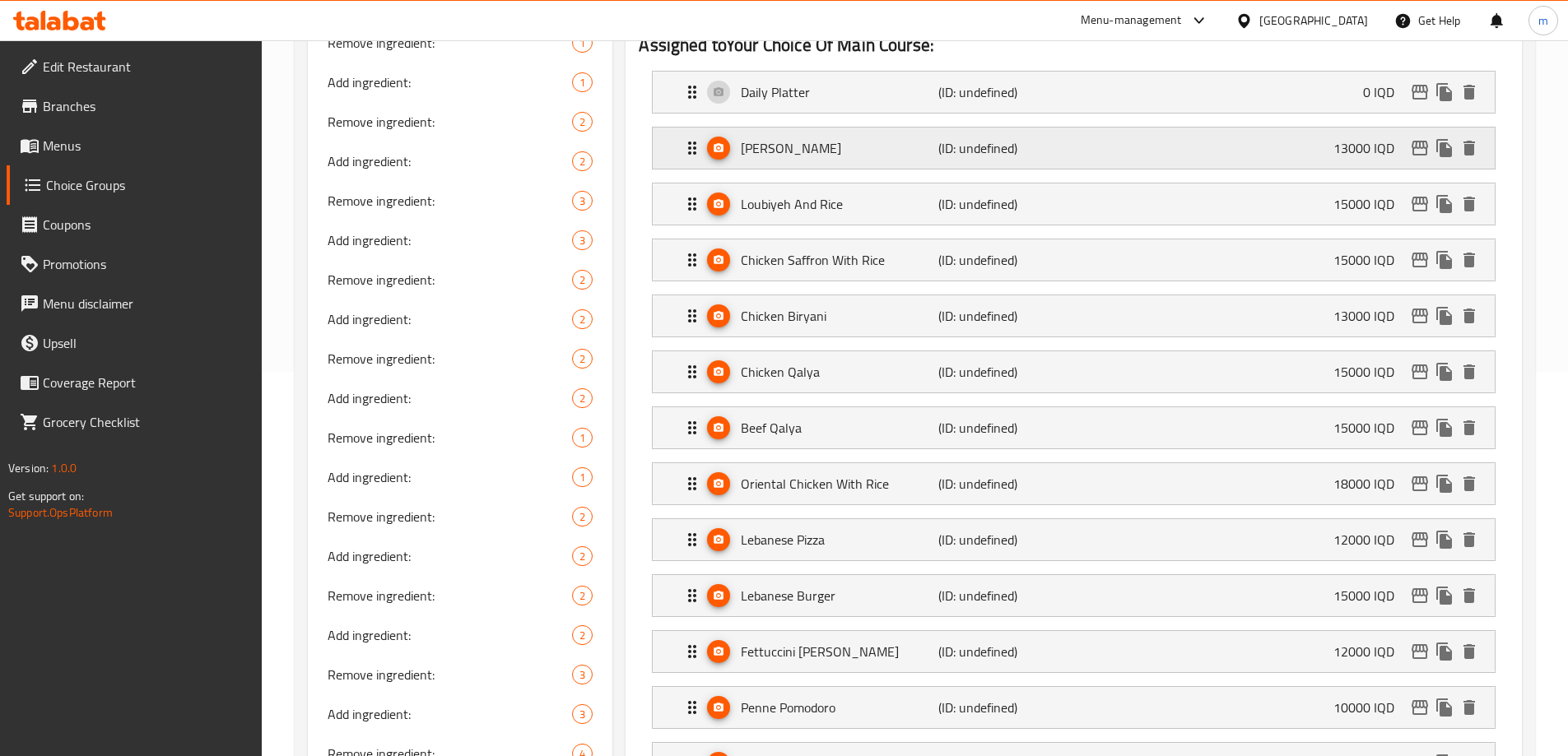
click at [990, 138] on p "(ID: undefined)" at bounding box center [1004, 148] width 131 height 20
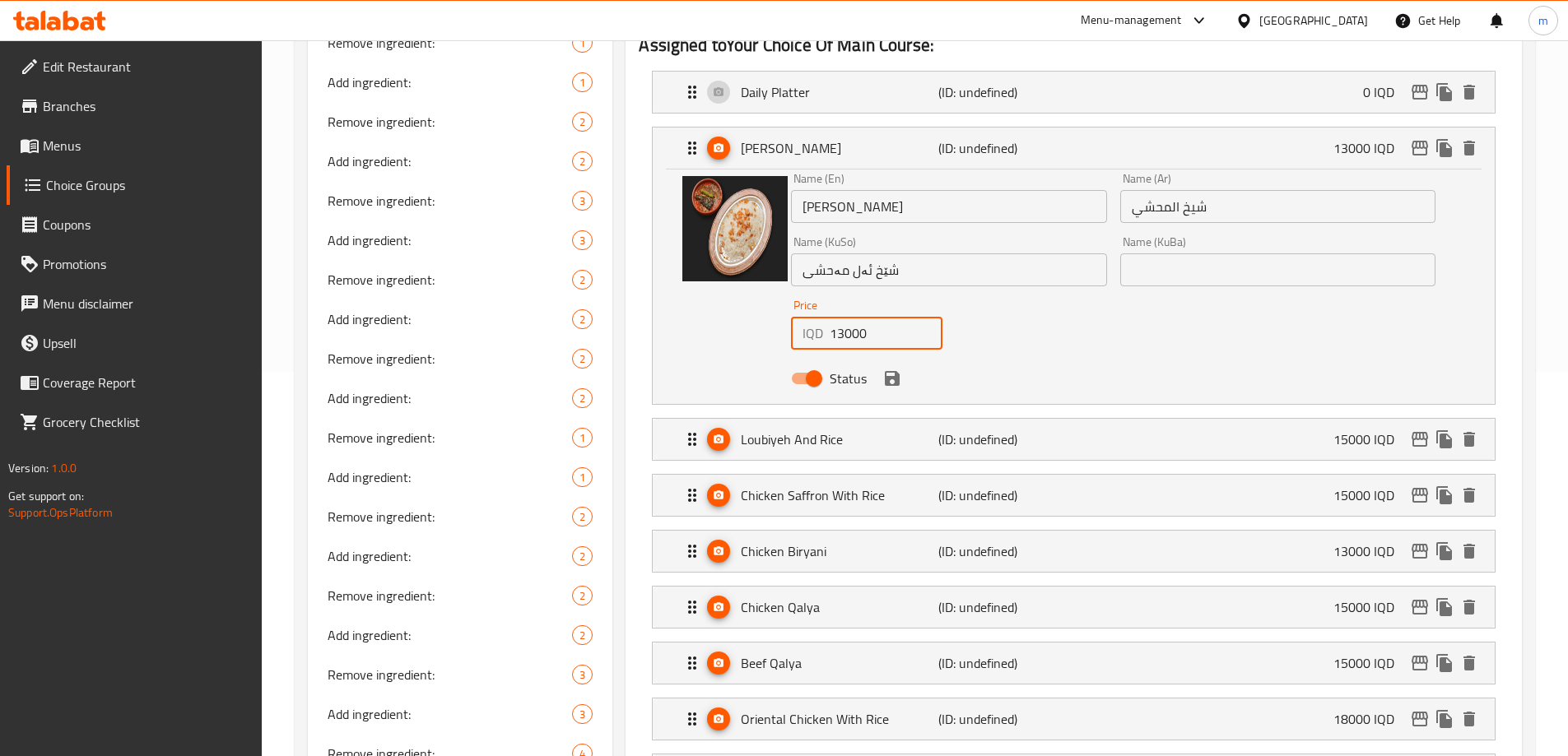
drag, startPoint x: 868, startPoint y: 280, endPoint x: 827, endPoint y: 284, distance: 41.2
click at [828, 317] on div "IQD 13000 Price" at bounding box center [867, 333] width 152 height 33
click at [890, 371] on icon "save" at bounding box center [891, 378] width 15 height 15
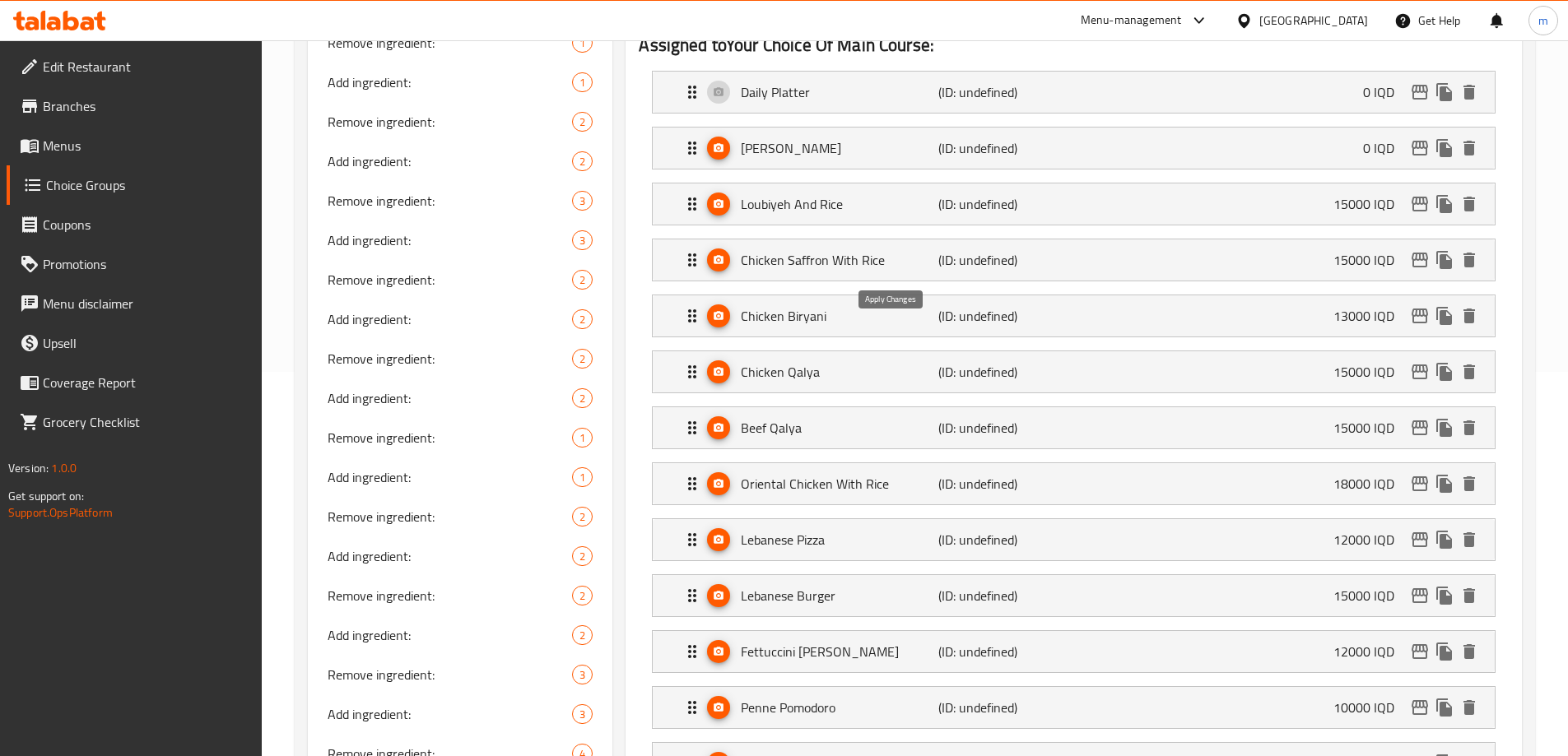
type input "0"
click at [838, 194] on p "Loubiyeh And Rice" at bounding box center [839, 204] width 197 height 20
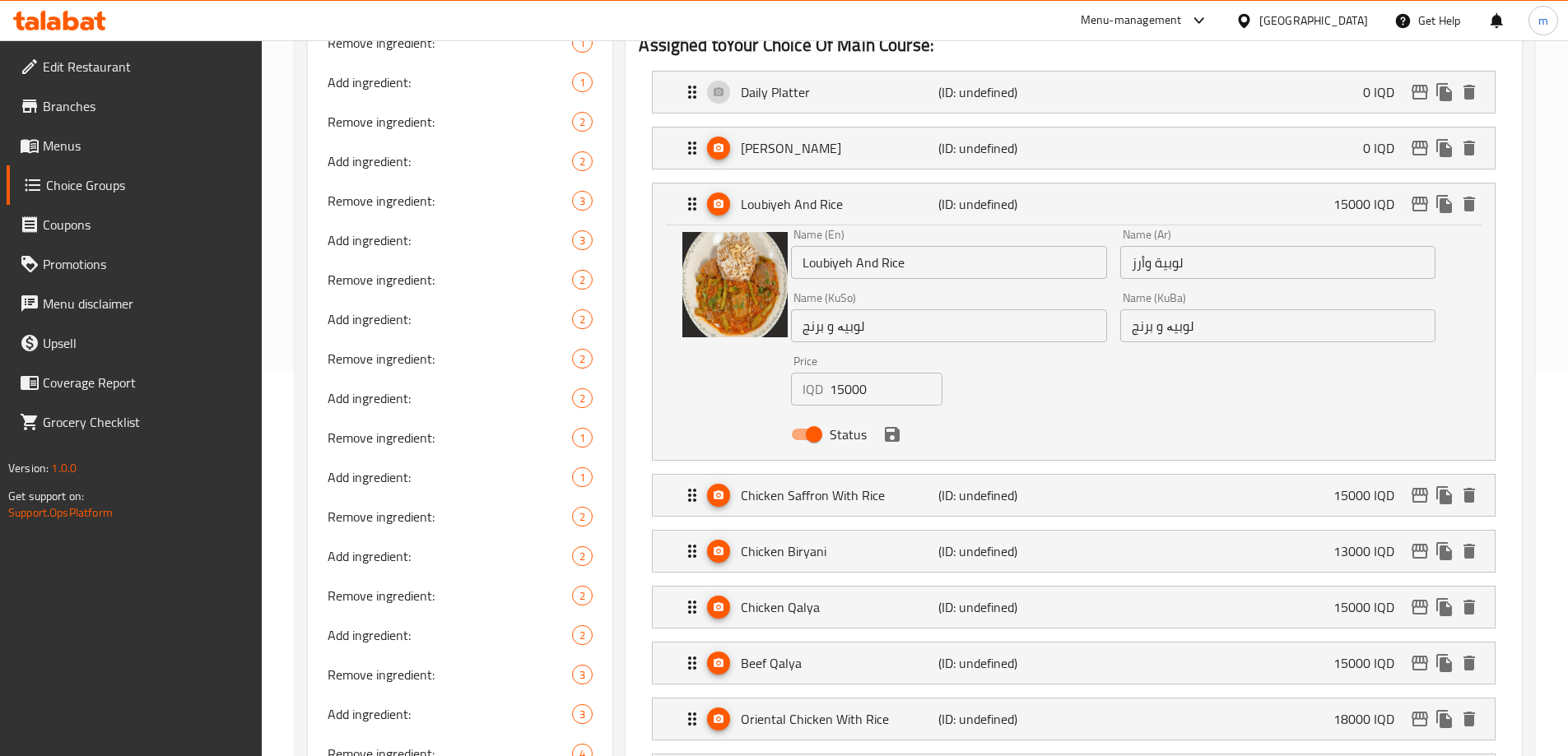
click at [883, 373] on input "15000" at bounding box center [885, 389] width 113 height 33
click at [893, 427] on icon "save" at bounding box center [891, 434] width 15 height 15
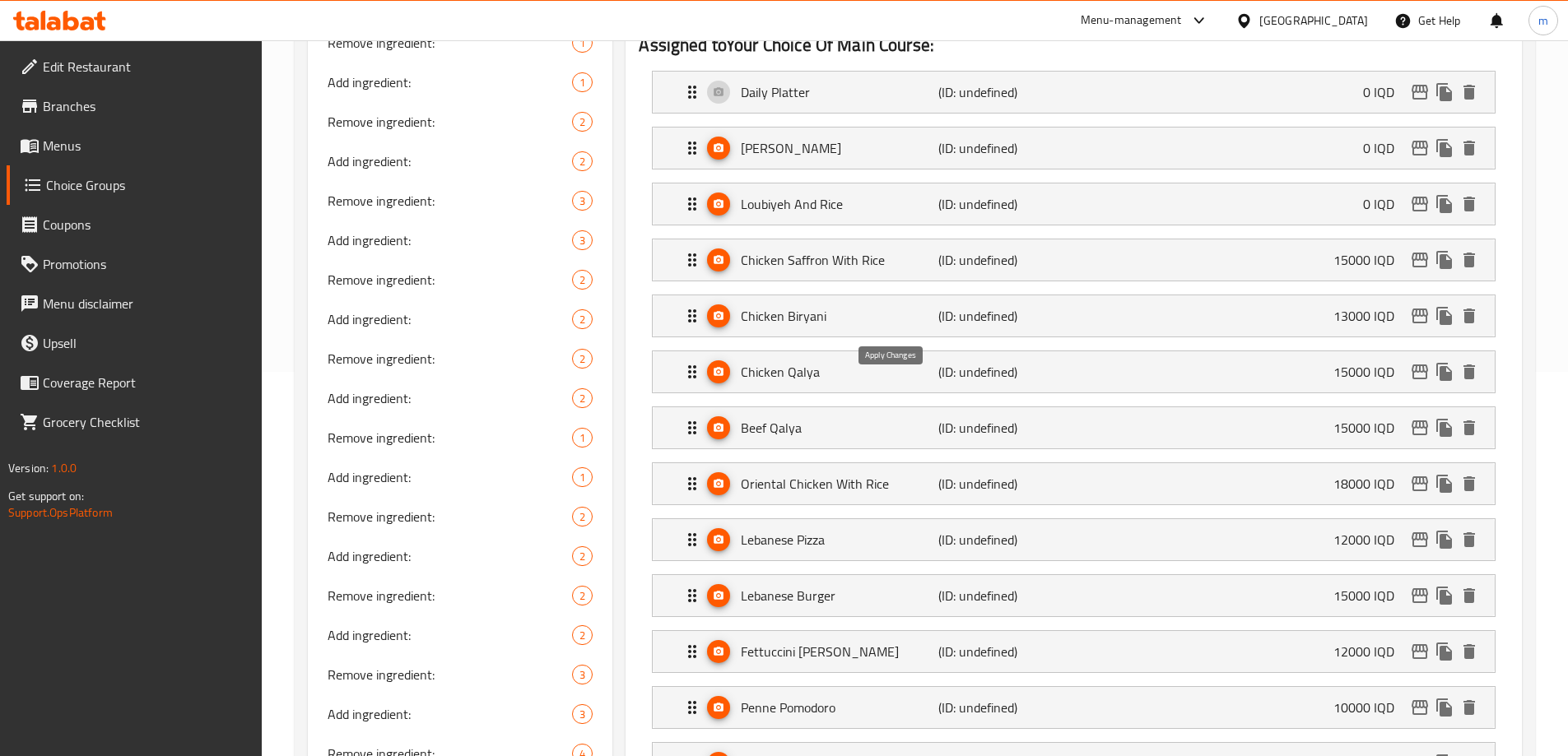
type input "0"
click at [900, 239] on div "Chicken Saffron With Rice (ID: undefined) 15000 IQD Name (En) Chicken Saffron W…" at bounding box center [1073, 260] width 843 height 43
click at [883, 250] on p "Chicken Saffron With Rice" at bounding box center [839, 260] width 197 height 20
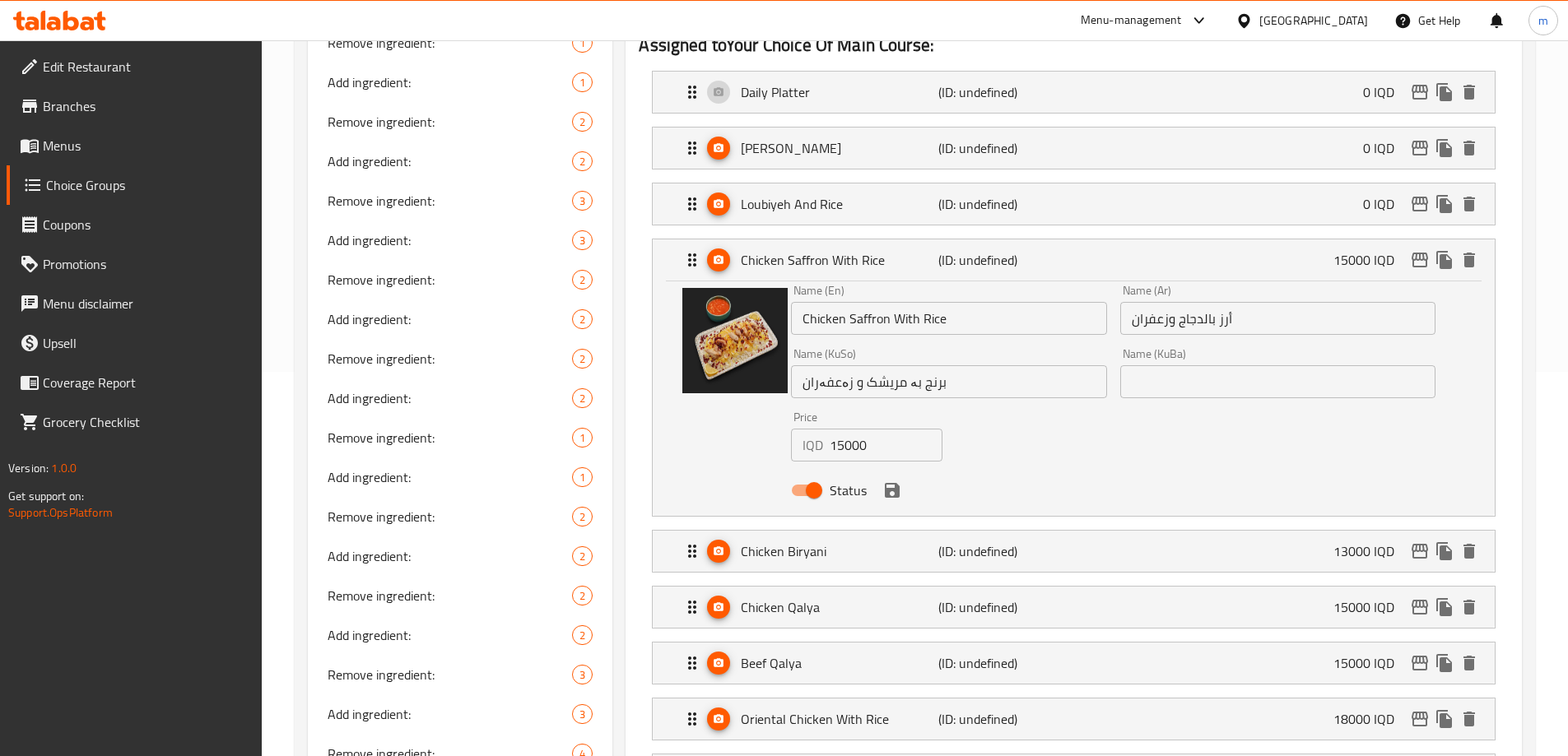
click at [871, 429] on input "15000" at bounding box center [885, 445] width 113 height 33
click at [890, 483] on icon "save" at bounding box center [891, 490] width 15 height 15
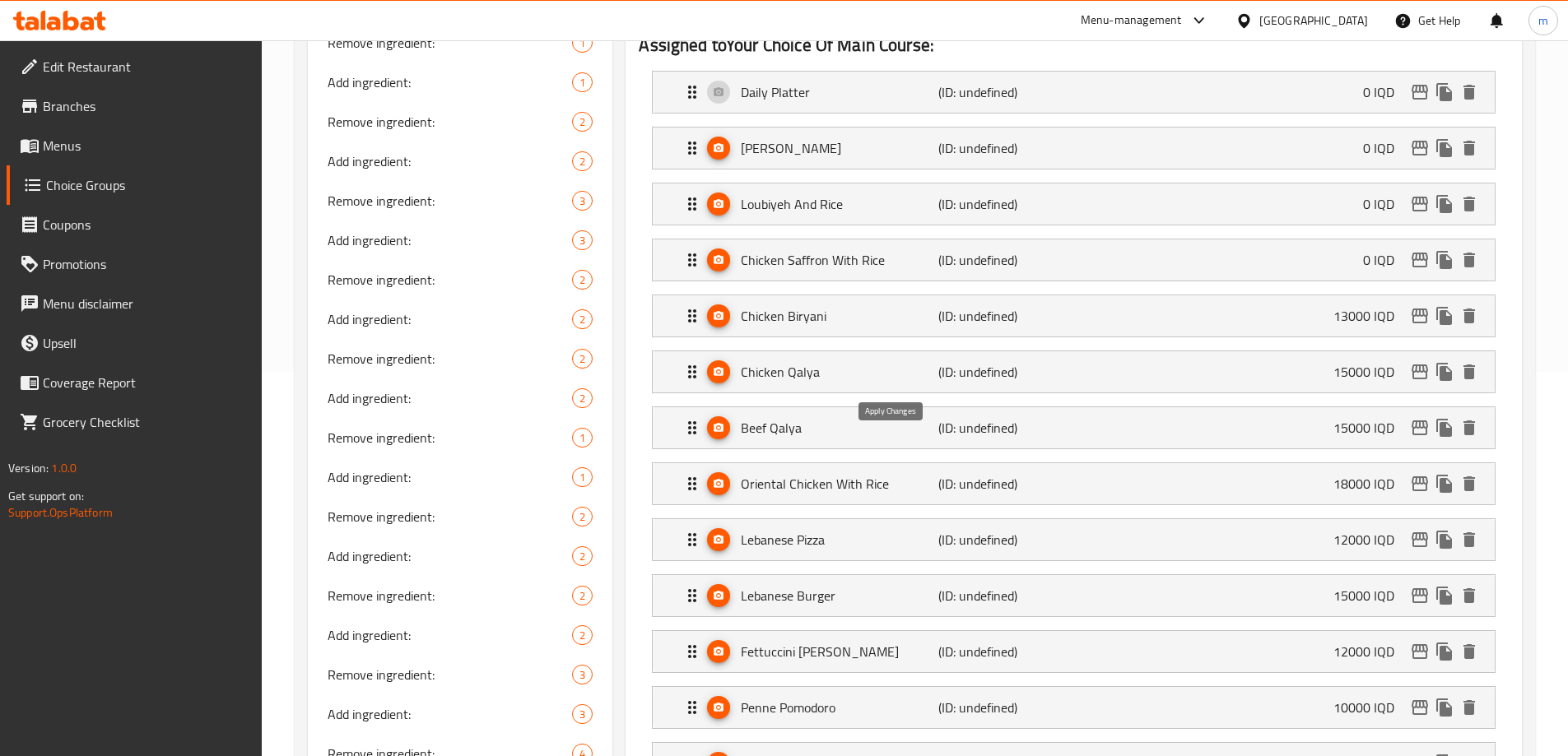
type input "0"
click at [975, 306] on p "(ID: undefined)" at bounding box center [1004, 316] width 131 height 20
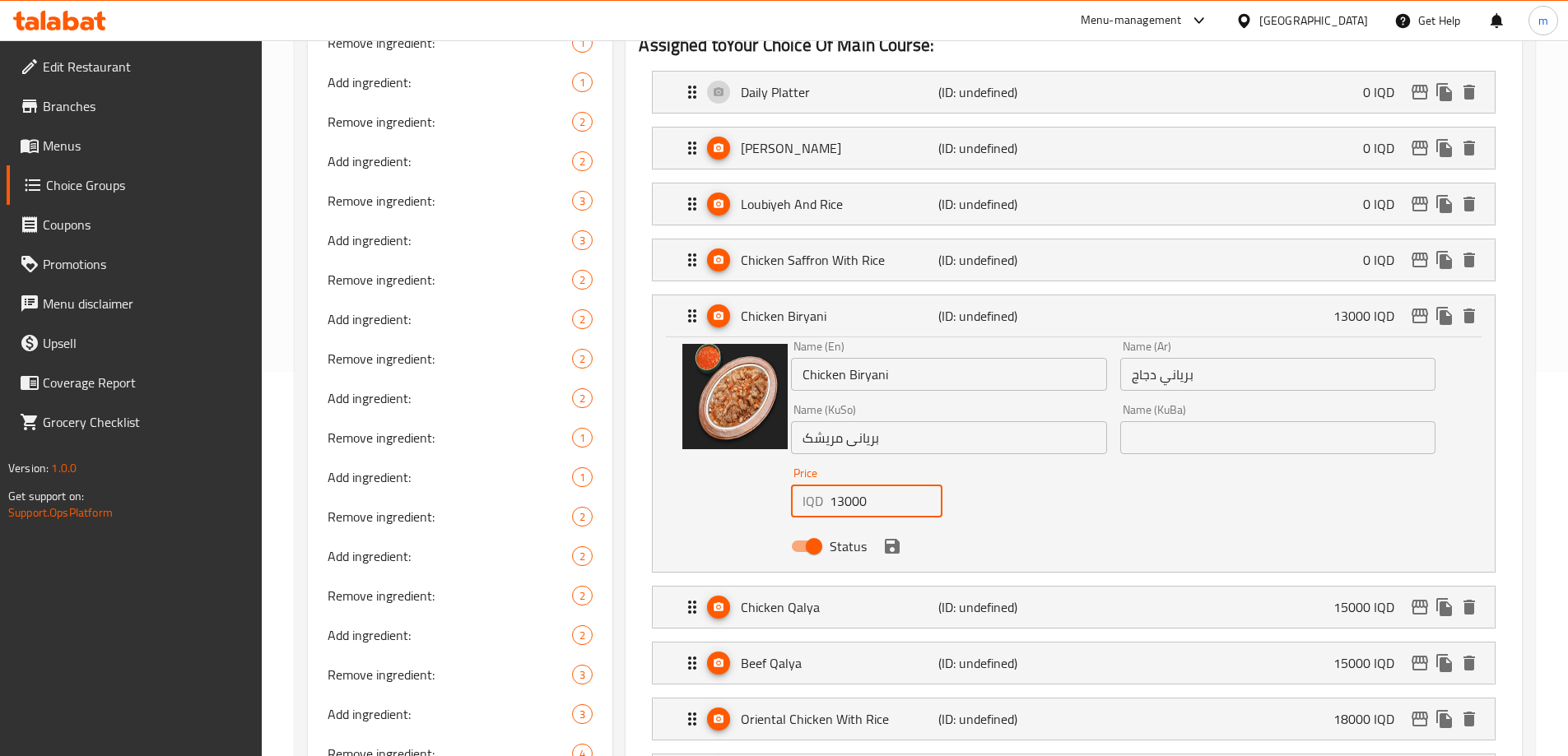
click at [899, 484] on input "13000" at bounding box center [885, 500] width 113 height 33
click at [889, 536] on icon "save" at bounding box center [892, 546] width 20 height 20
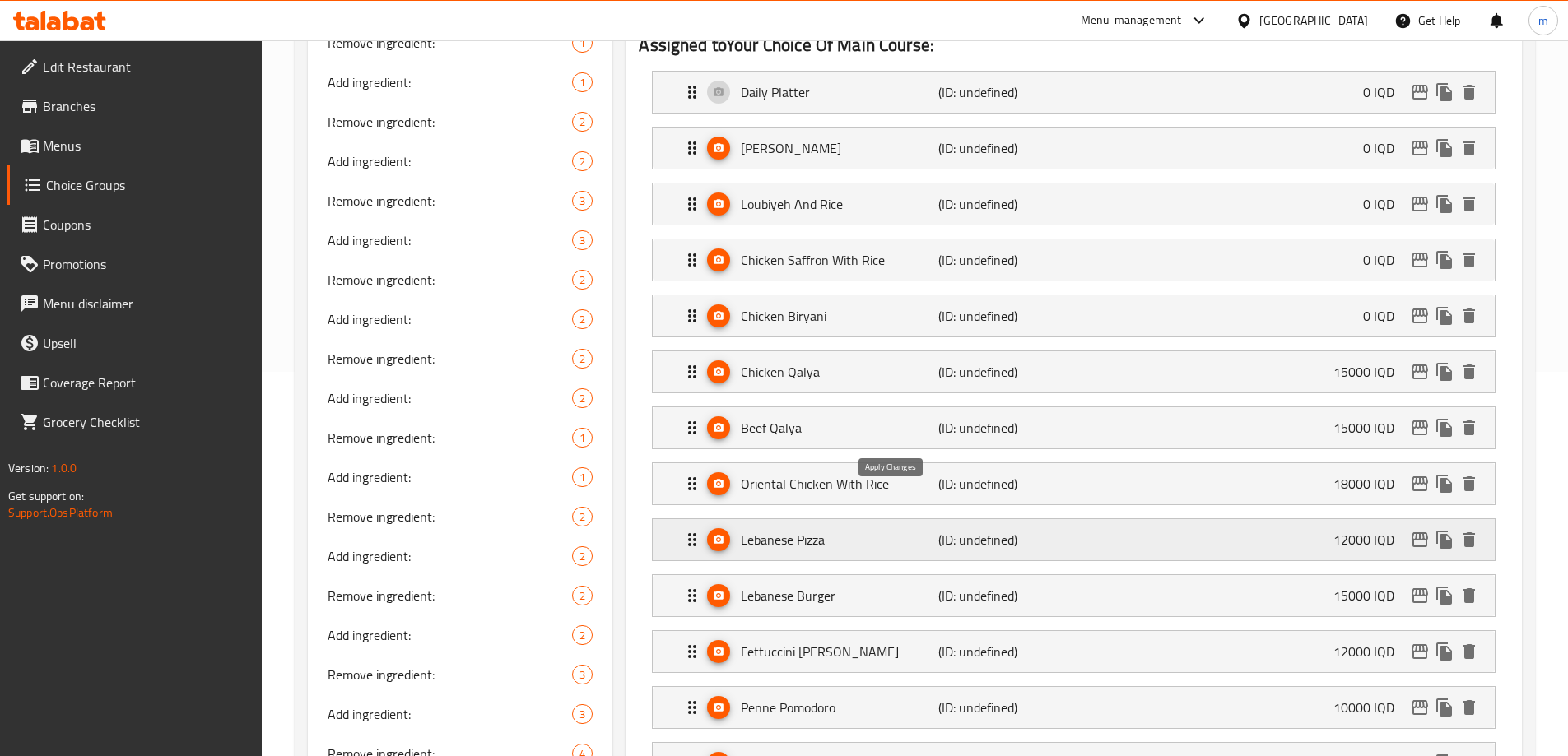
type input "0"
click at [879, 362] on p "Chicken Qalya" at bounding box center [839, 372] width 197 height 20
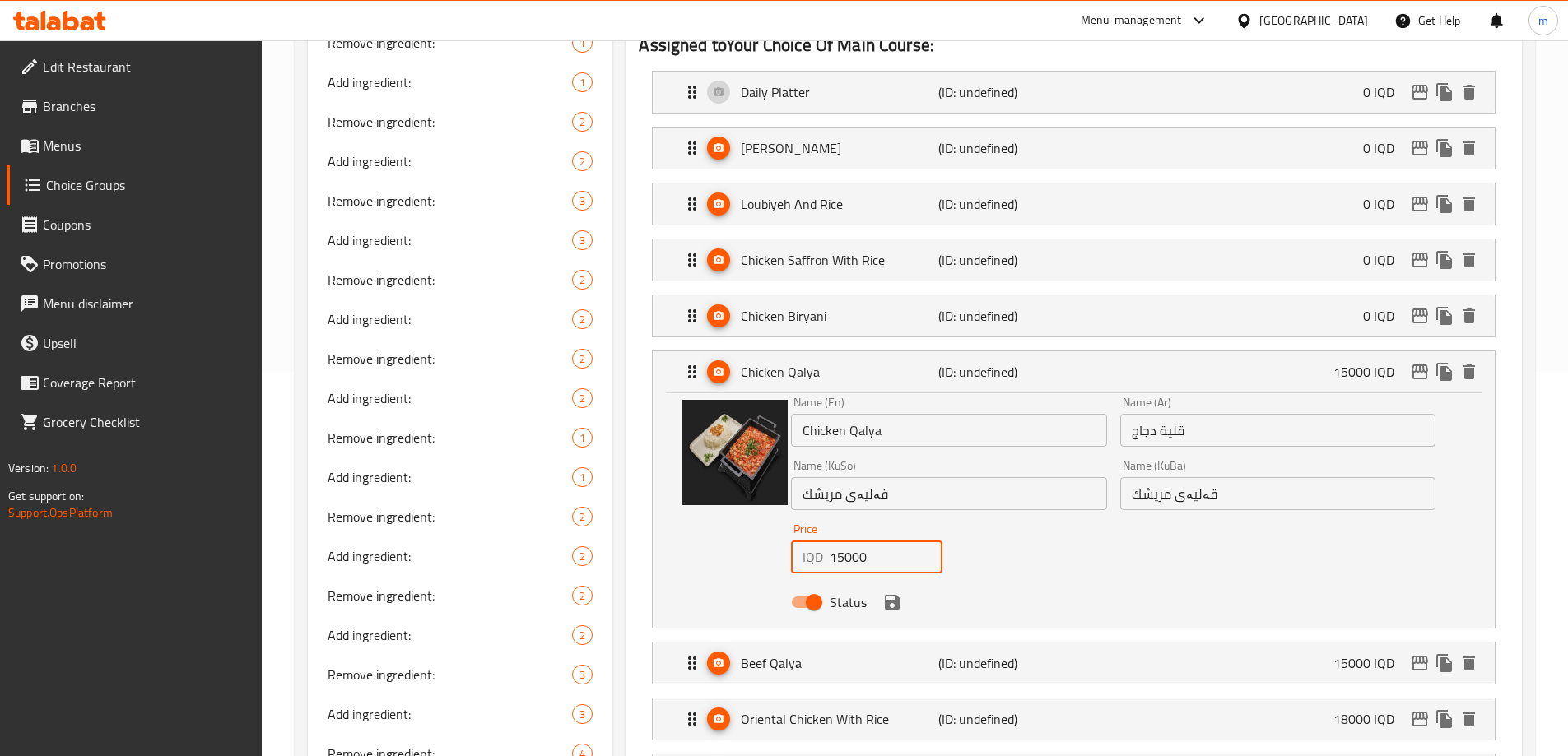
click at [875, 540] on input "15000" at bounding box center [885, 556] width 113 height 33
click at [886, 595] on icon "save" at bounding box center [891, 602] width 15 height 15
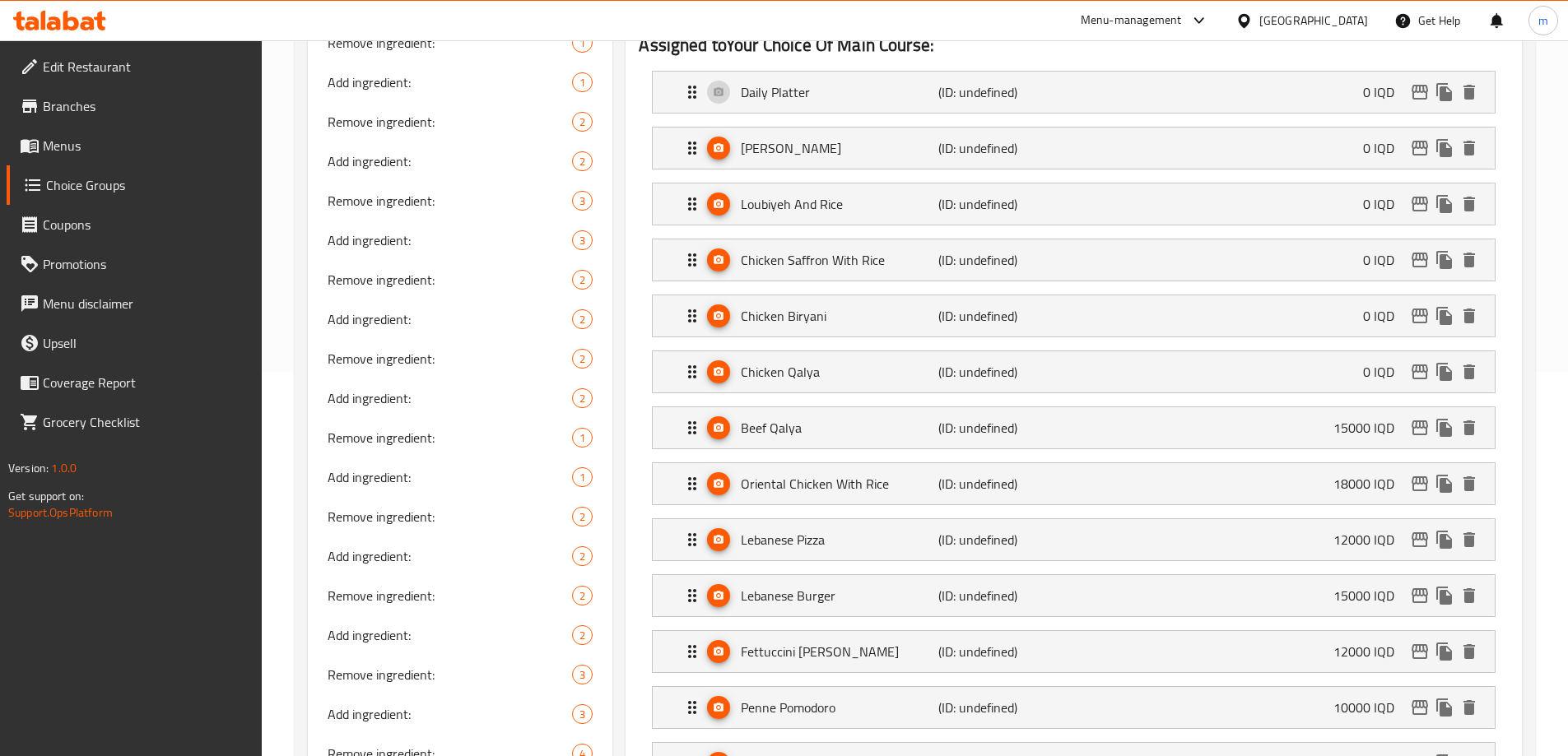
type input "0"
click at [883, 407] on div "Beef Qalya (ID: undefined) 15000 IQD" at bounding box center [1078, 428] width 793 height 41
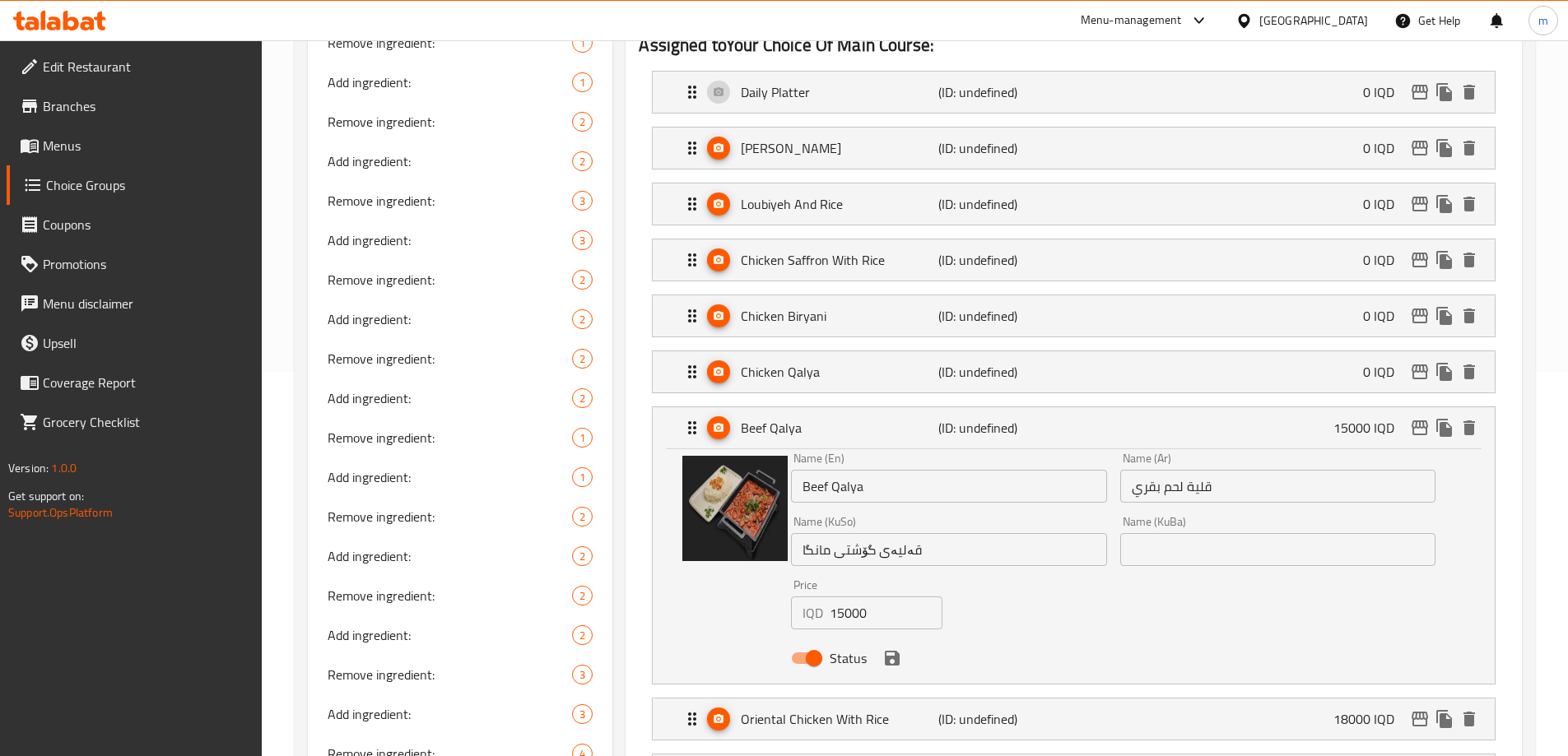
click at [896, 596] on input "15000" at bounding box center [885, 612] width 113 height 33
click at [883, 648] on icon "save" at bounding box center [892, 658] width 20 height 20
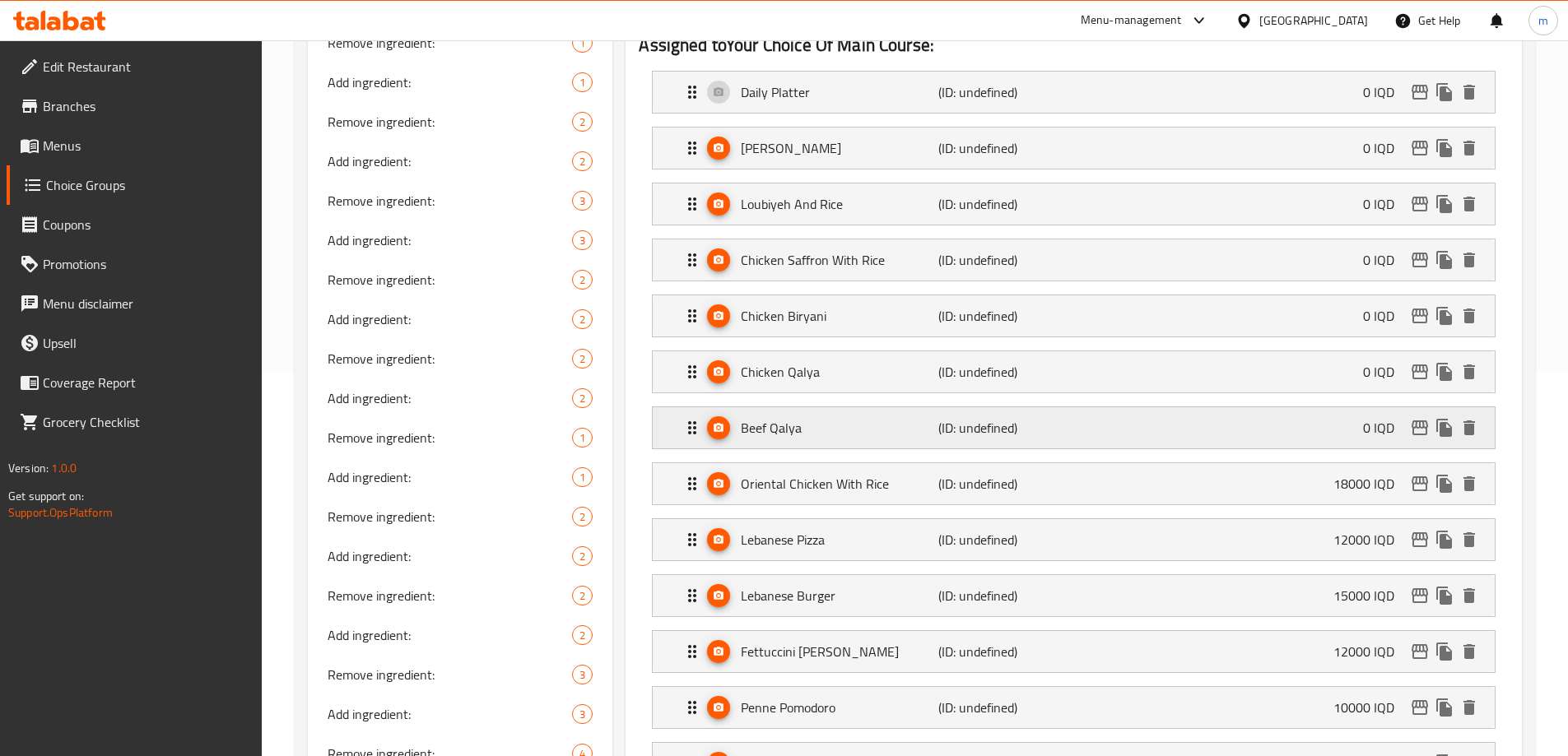
type input "0"
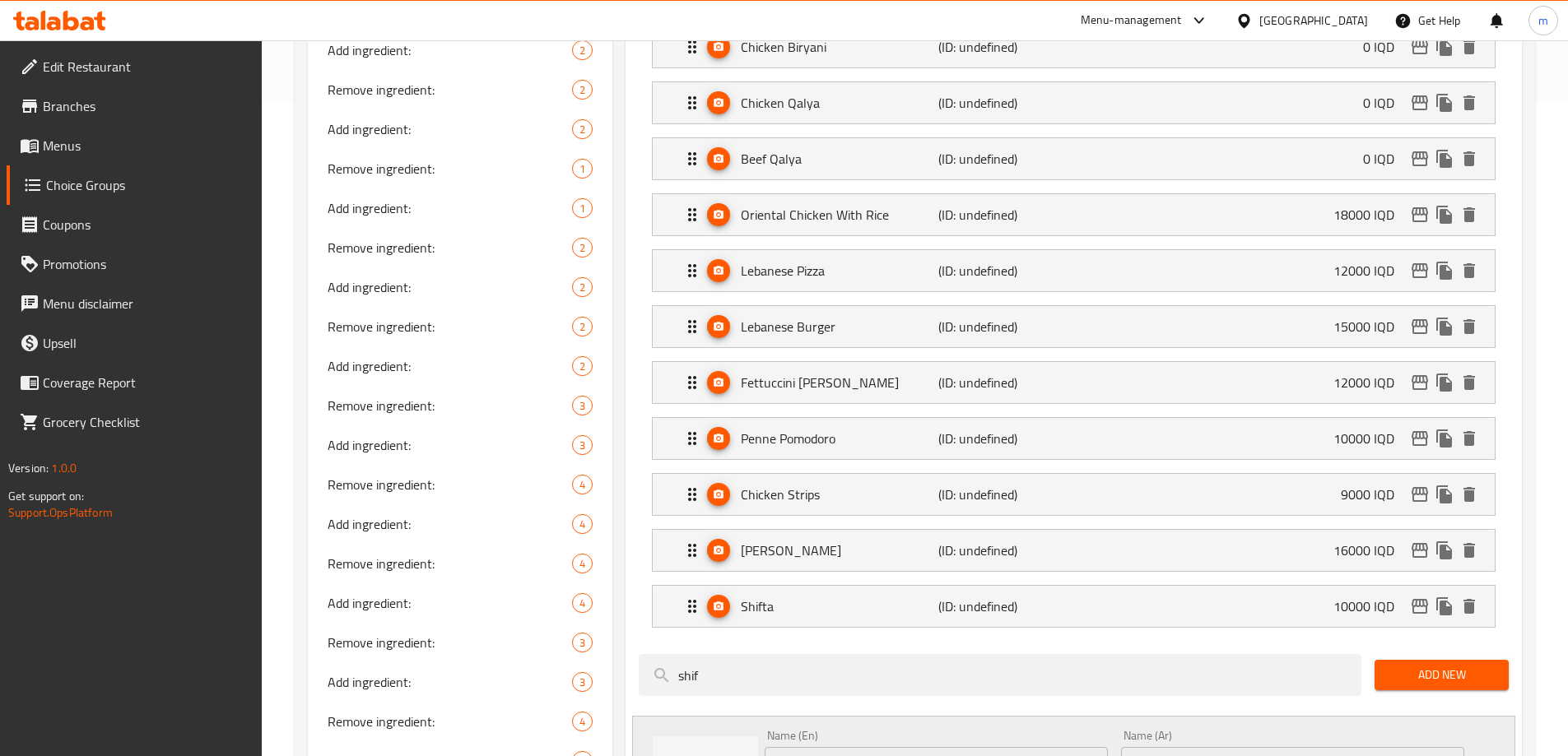
scroll to position [669, 0]
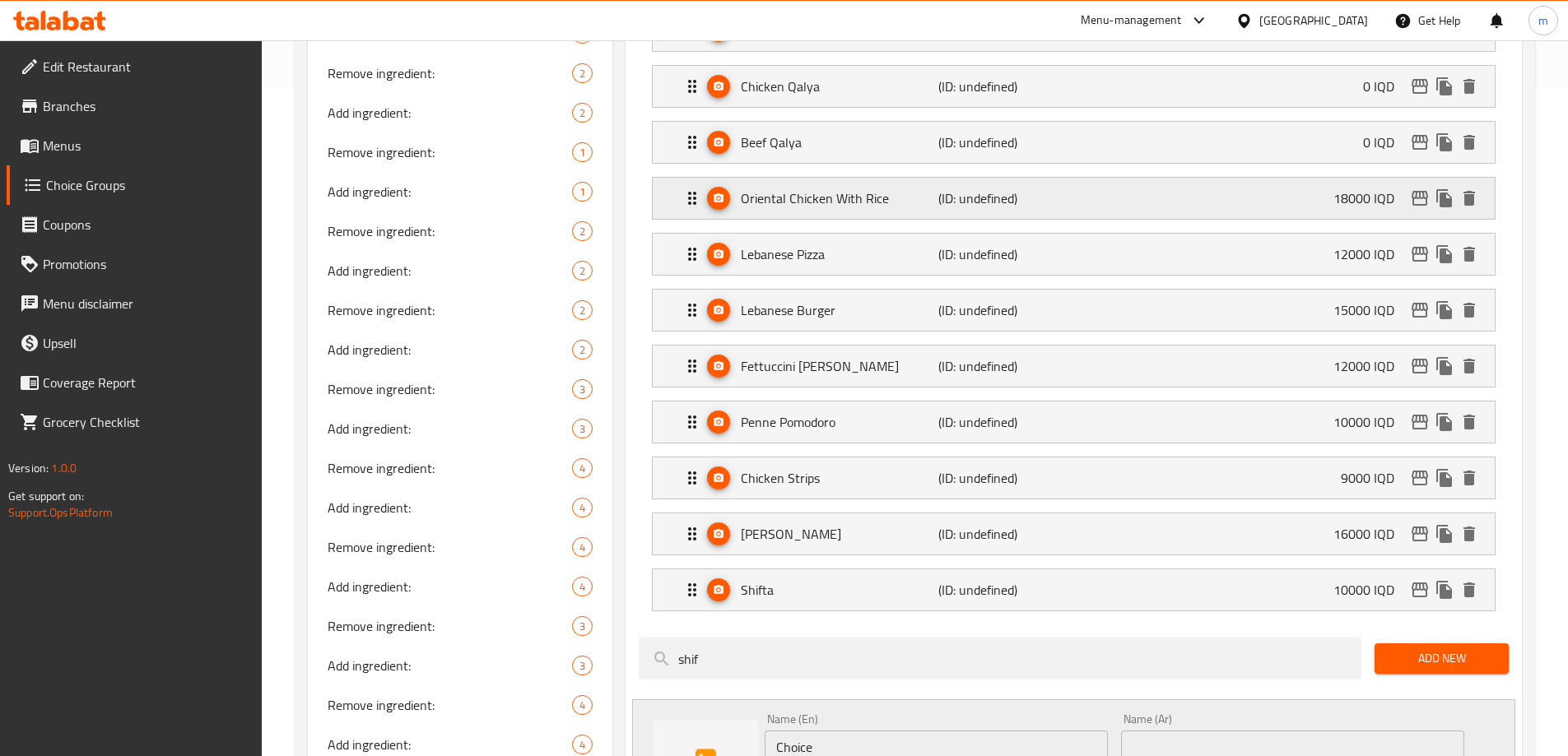
click at [1307, 177] on div "Oriental Chicken With Rice (ID: undefined) 18000 IQD" at bounding box center [1078, 198] width 793 height 41
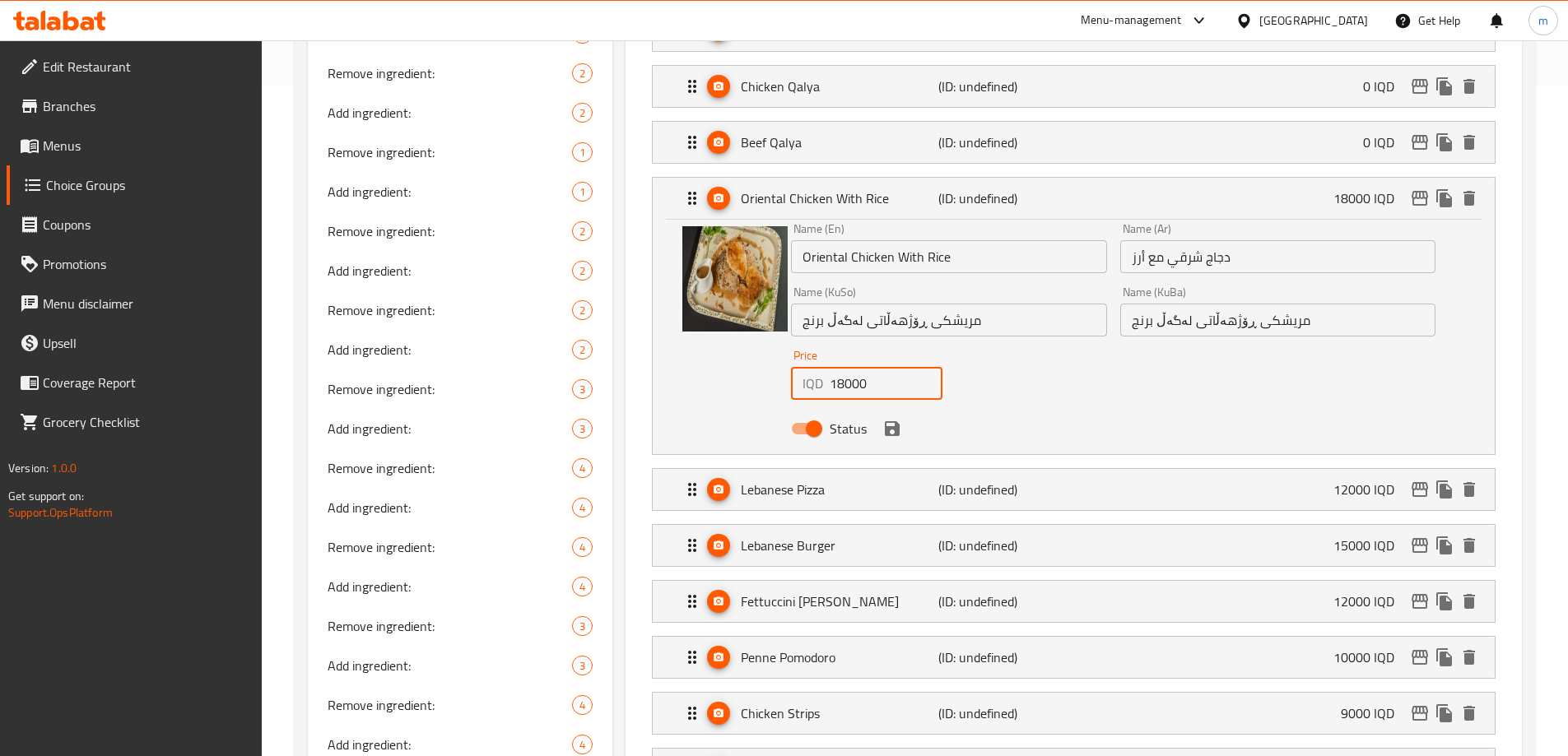
click at [867, 366] on input "18000" at bounding box center [885, 382] width 113 height 33
click at [887, 421] on icon "save" at bounding box center [891, 429] width 15 height 15
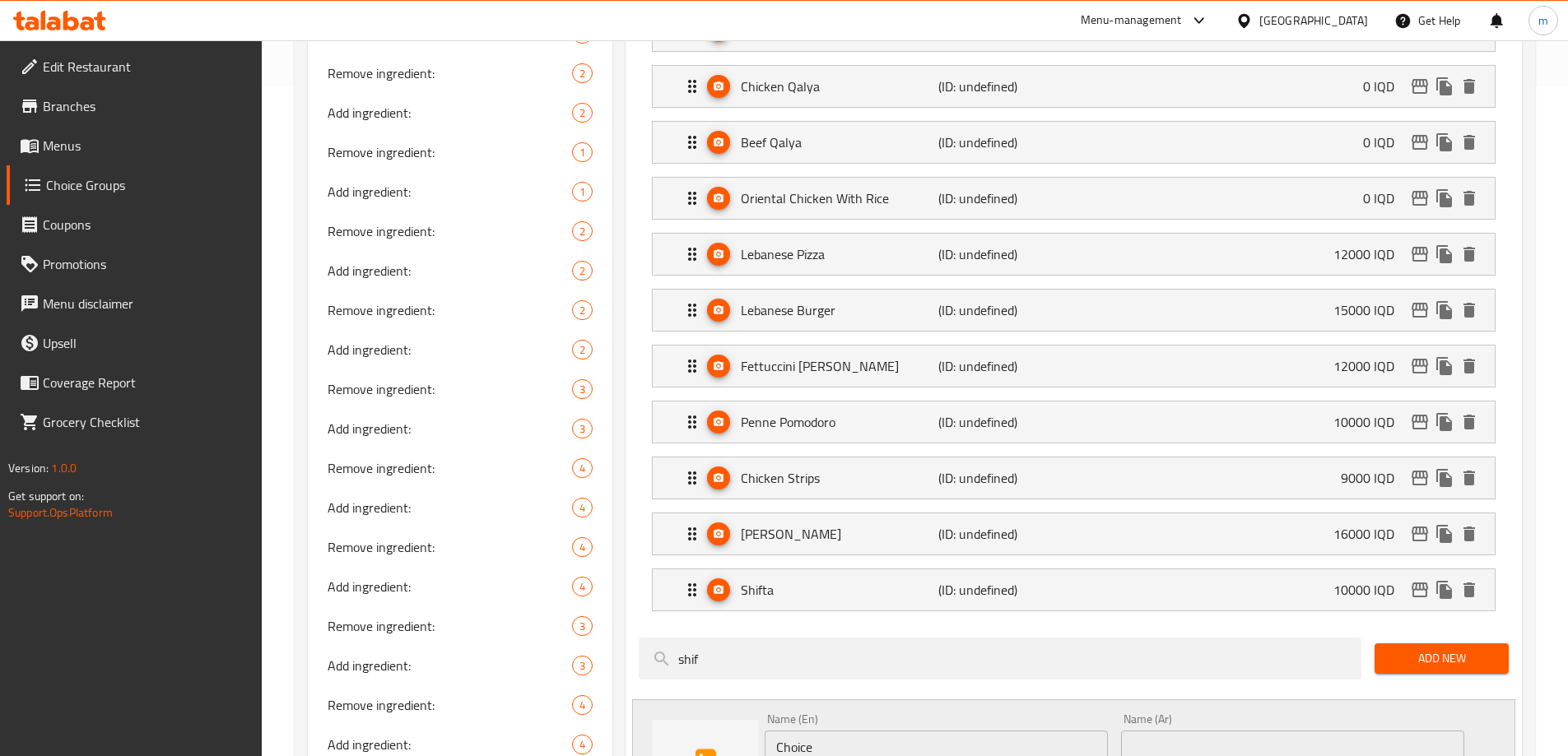
type input "0"
click at [894, 244] on p "Lebanese Pizza" at bounding box center [839, 254] width 197 height 20
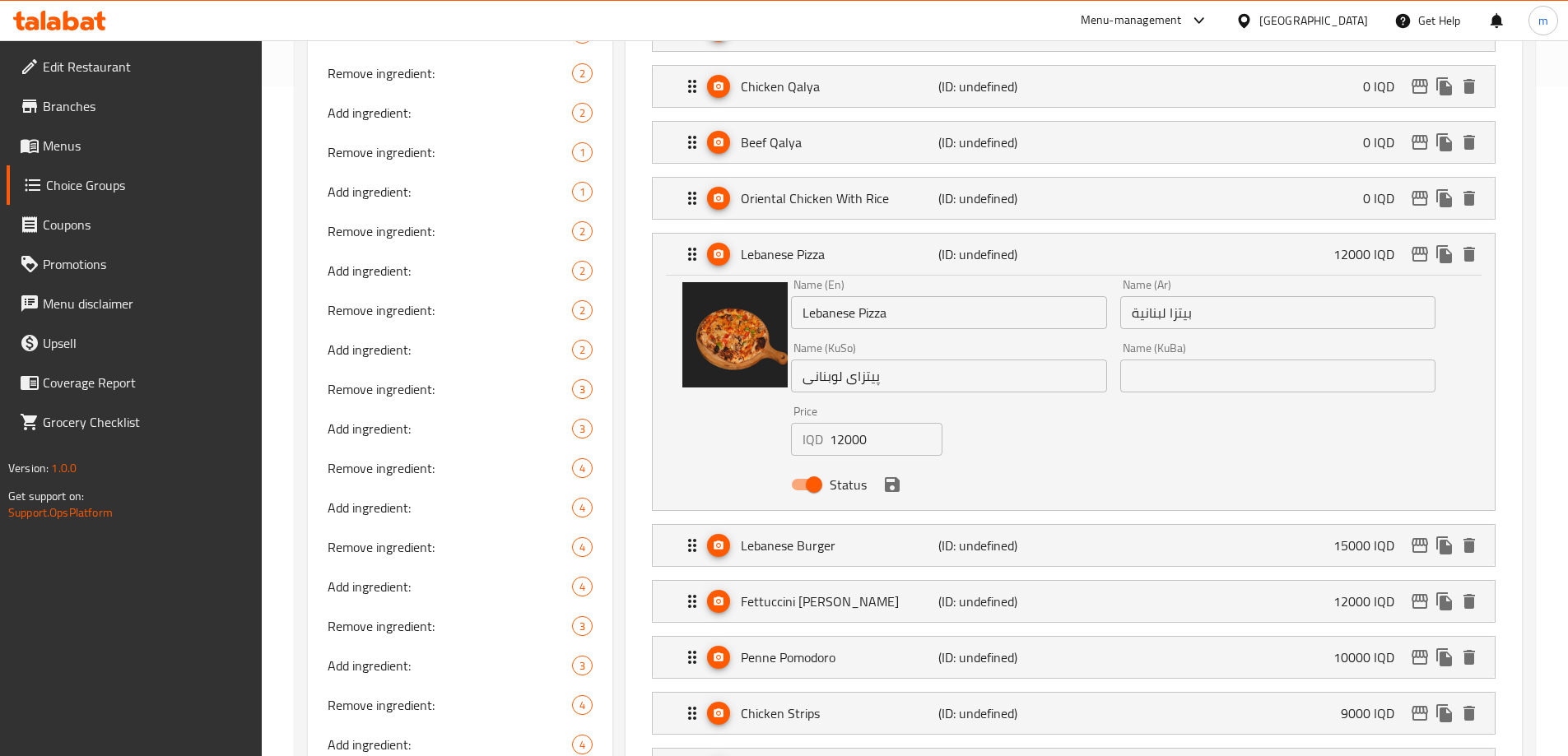
click at [886, 422] on input "12000" at bounding box center [885, 438] width 113 height 33
click at [885, 477] on icon "save" at bounding box center [891, 484] width 15 height 15
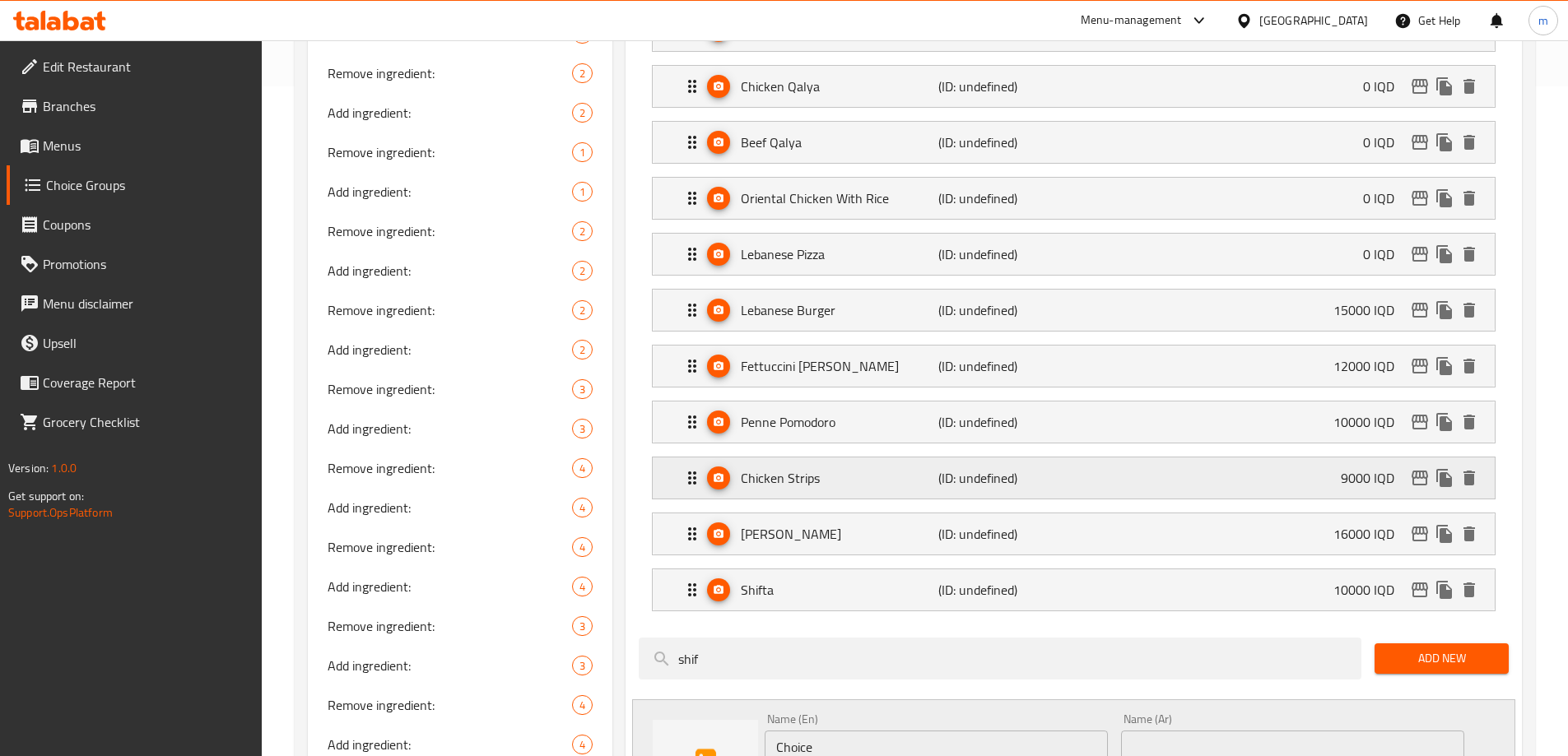
type input "0"
click at [883, 289] on div "Lebanese Burger (ID: undefined) 15000 IQD" at bounding box center [1078, 310] width 793 height 41
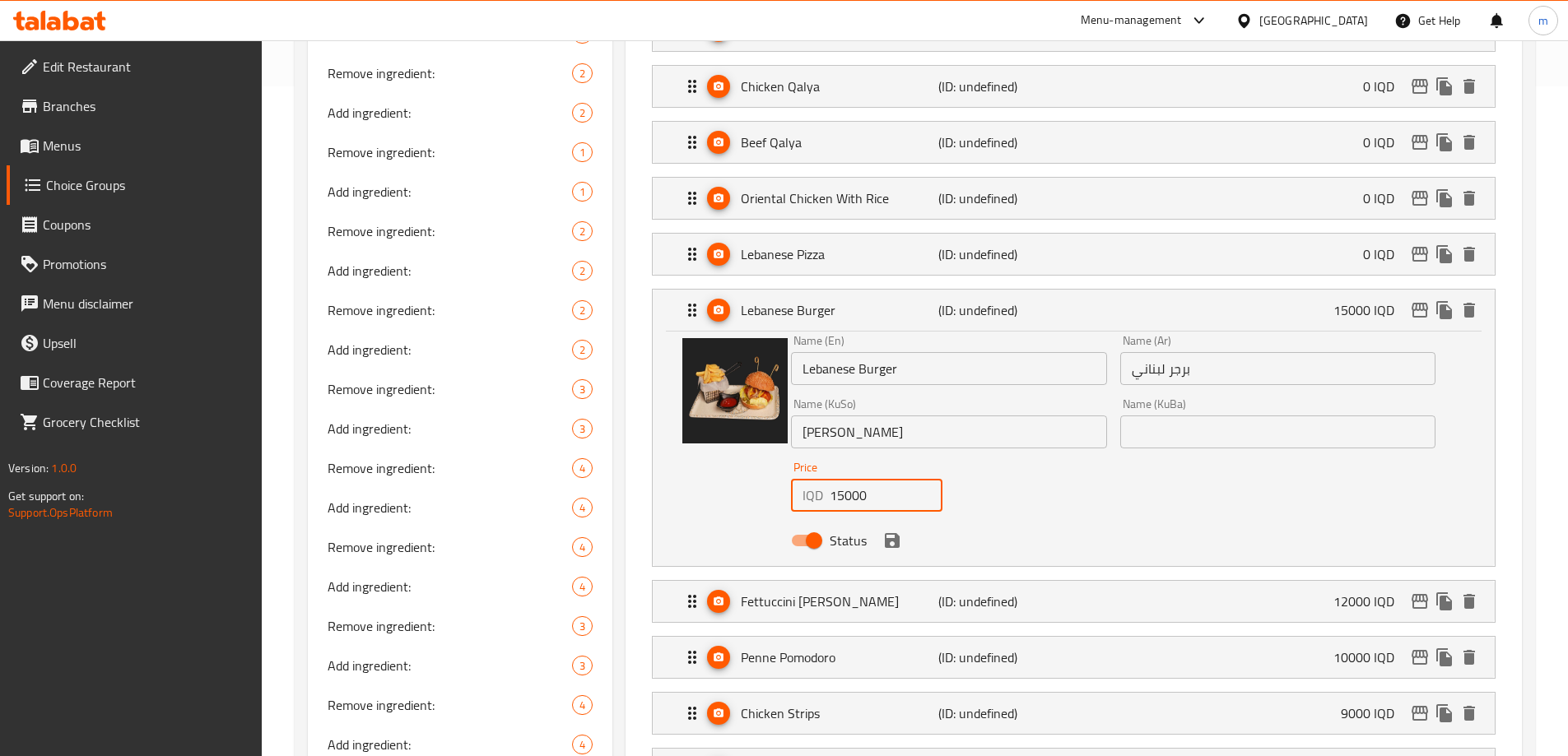
click at [873, 478] on input "15000" at bounding box center [885, 494] width 113 height 33
click at [886, 533] on icon "save" at bounding box center [891, 540] width 15 height 15
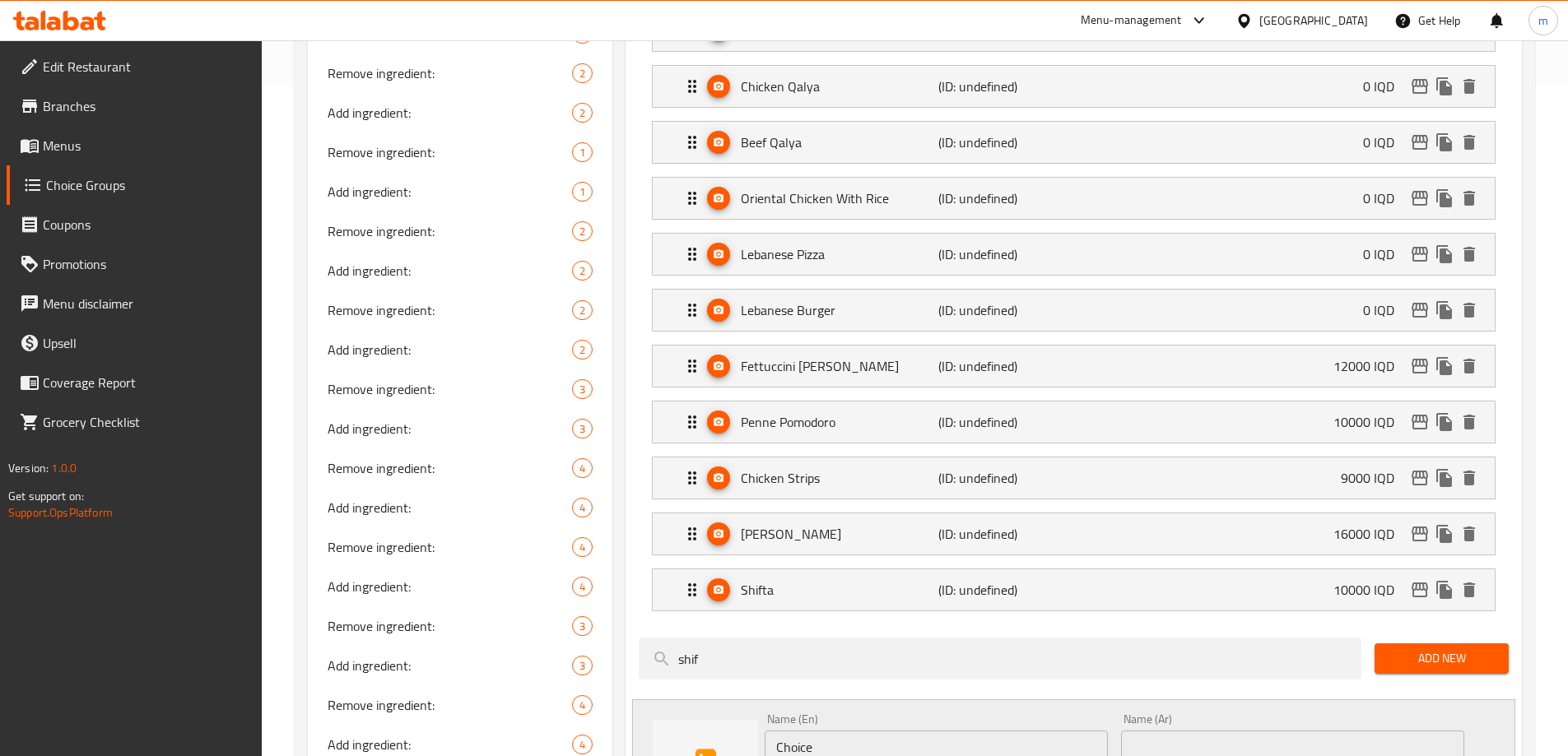
type input "0"
click at [871, 356] on p "Fettuccini Alfredo" at bounding box center [839, 366] width 197 height 20
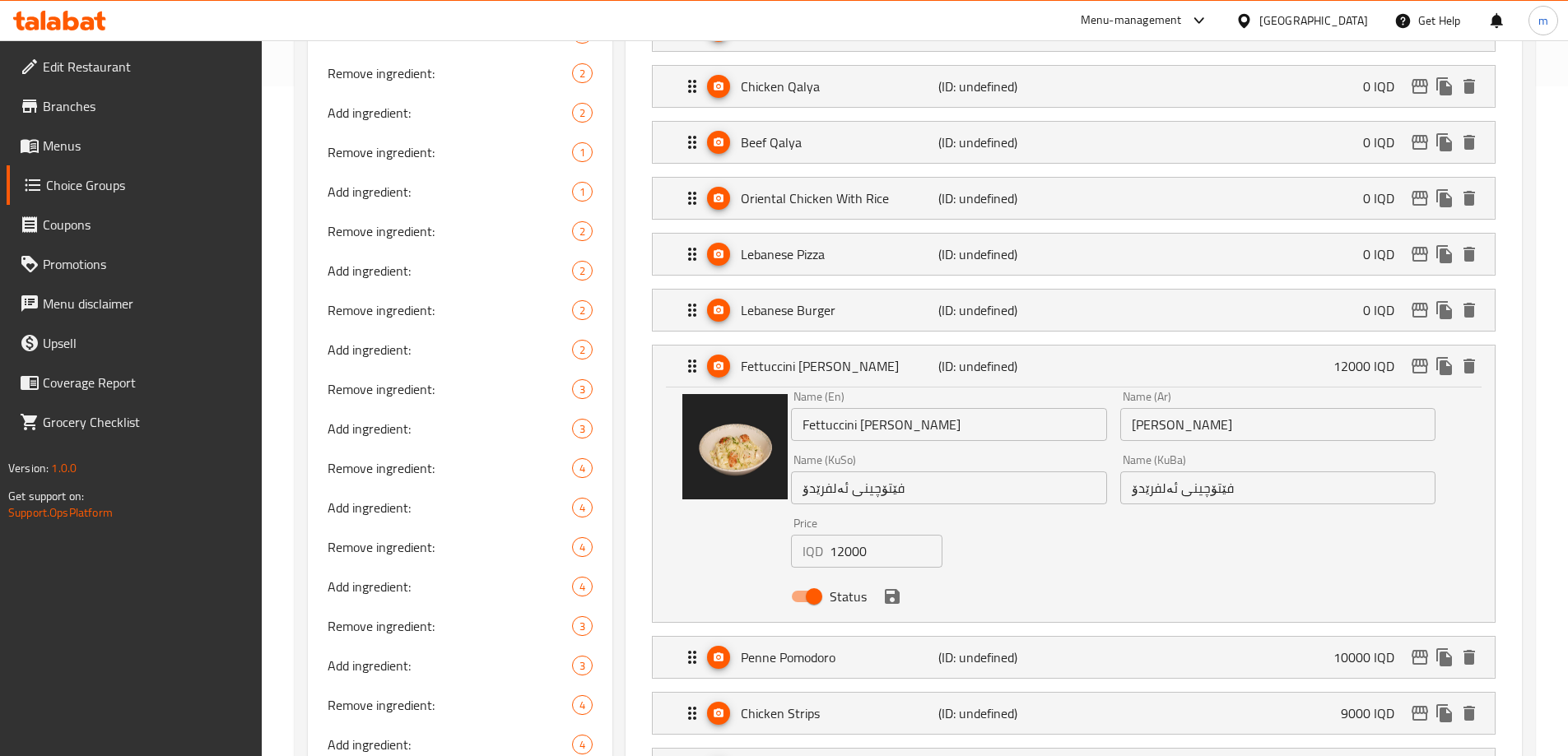
click at [856, 534] on input "12000" at bounding box center [885, 550] width 113 height 33
click at [891, 587] on icon "save" at bounding box center [892, 596] width 20 height 20
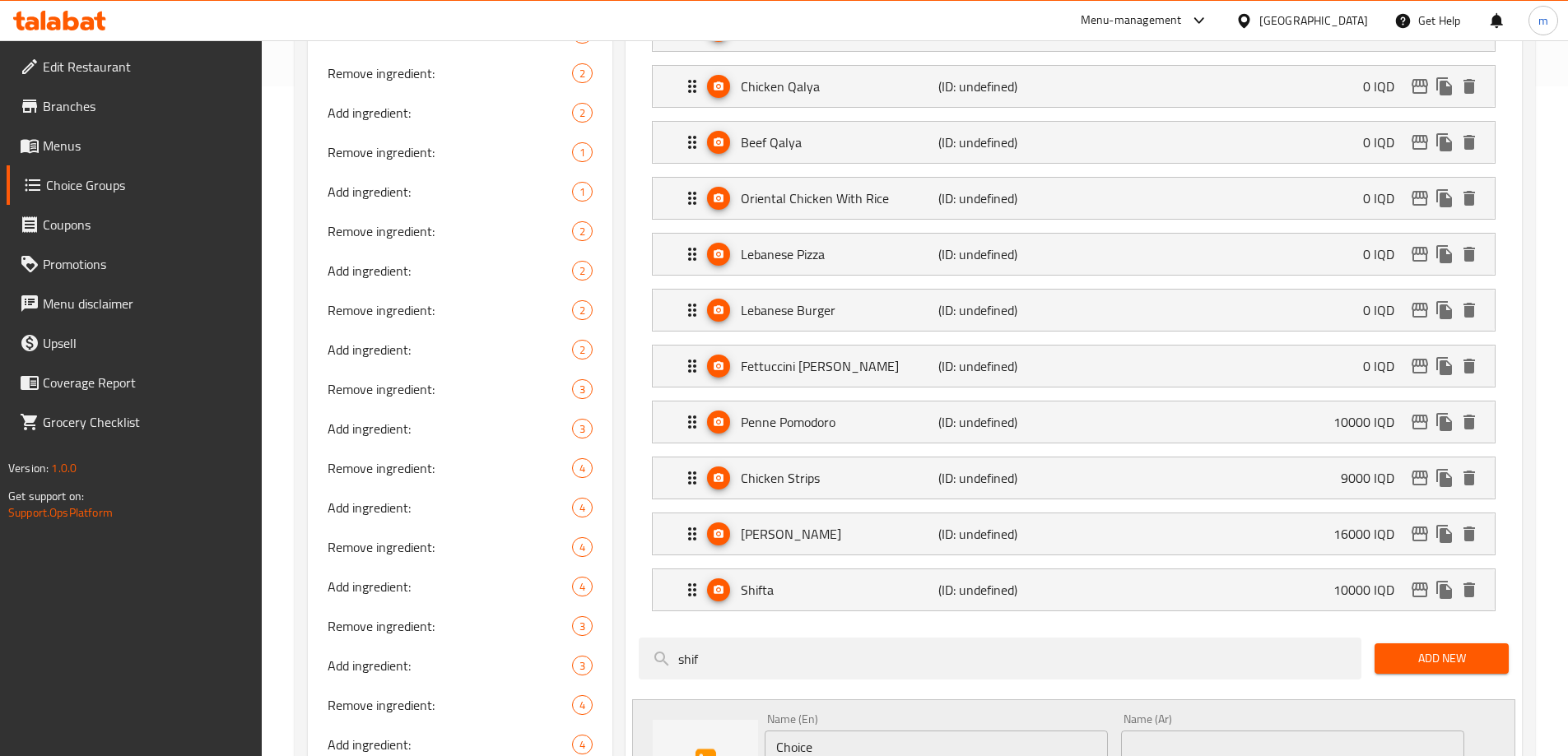
type input "0"
click at [847, 412] on p "Penne Pomodoro" at bounding box center [839, 421] width 197 height 20
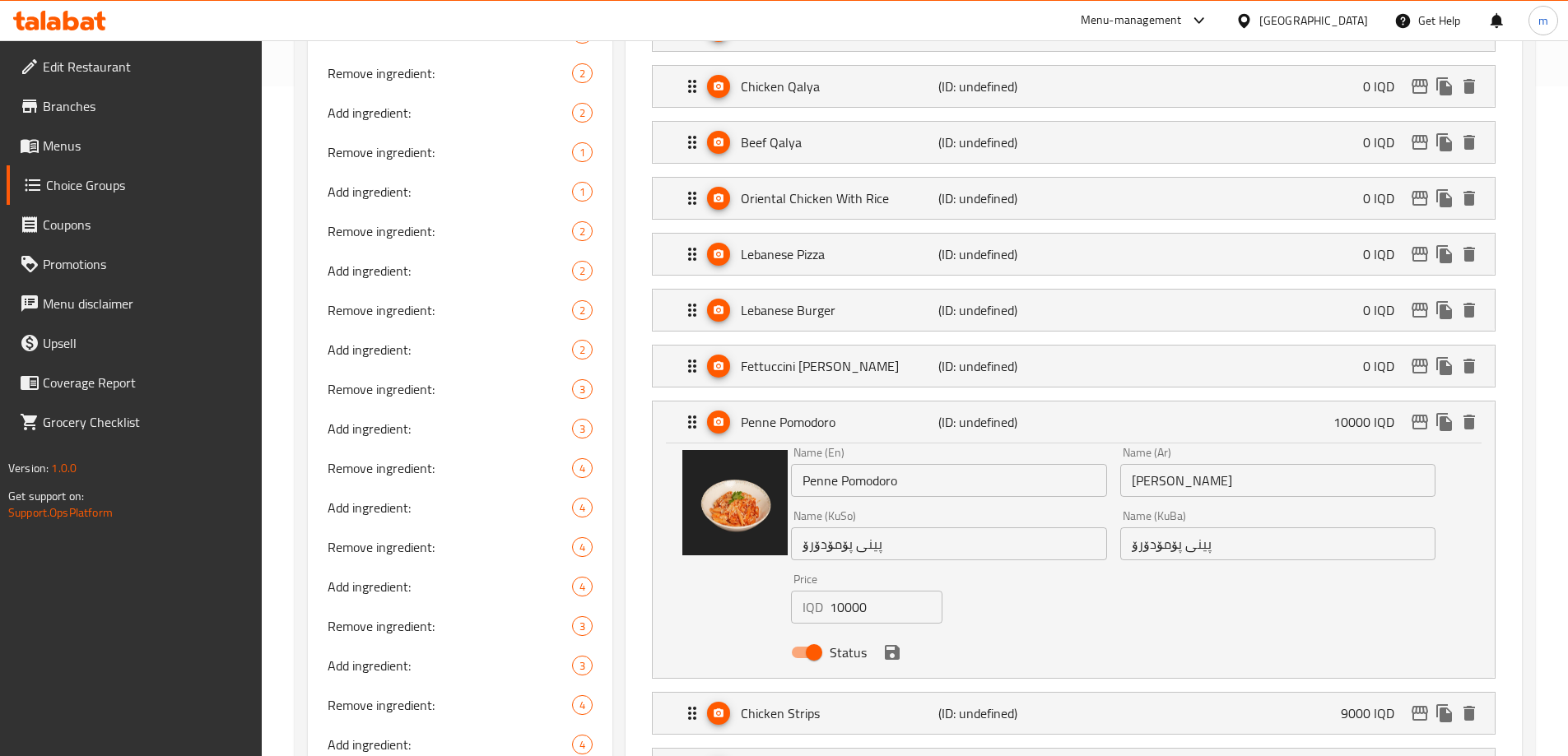
click at [840, 591] on input "10000" at bounding box center [885, 607] width 113 height 33
click at [843, 591] on input "10000" at bounding box center [885, 607] width 113 height 33
click at [847, 591] on input "10000" at bounding box center [885, 607] width 113 height 33
click at [898, 645] on icon "save" at bounding box center [891, 652] width 15 height 15
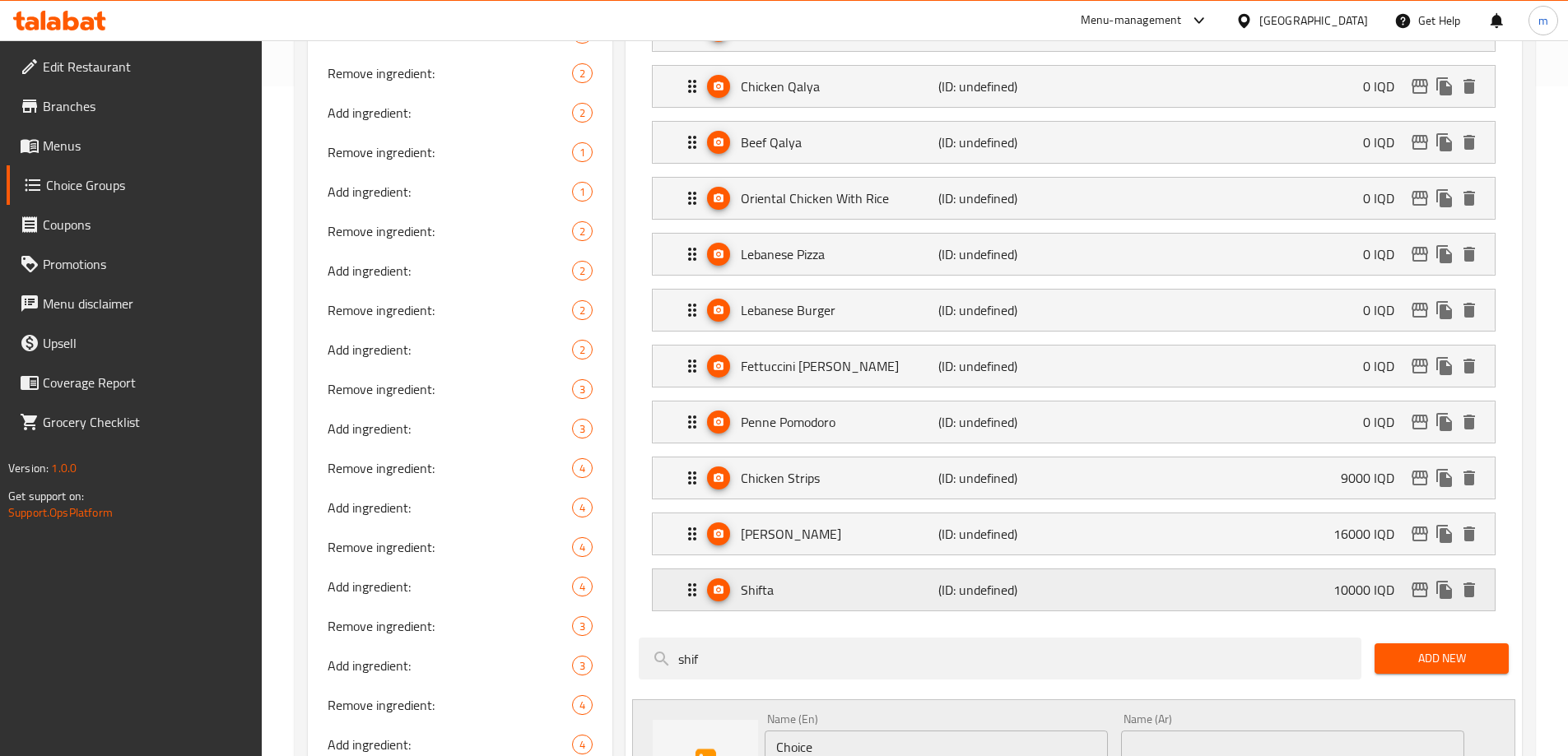
type input "0"
click at [812, 468] on p "Chicken Strips" at bounding box center [839, 477] width 197 height 20
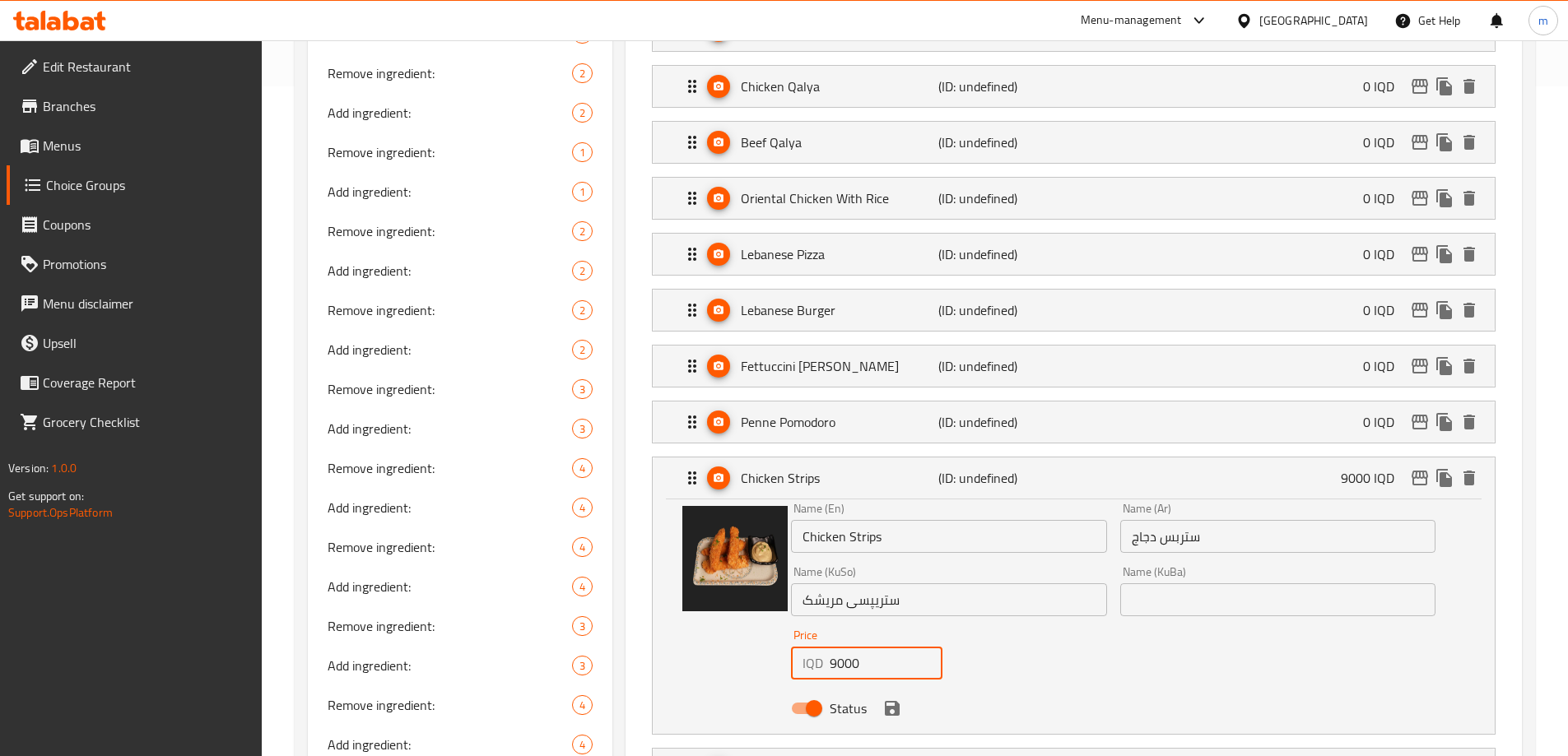
click at [878, 647] on input "9000" at bounding box center [885, 663] width 113 height 33
click at [889, 701] on icon "save" at bounding box center [891, 708] width 15 height 15
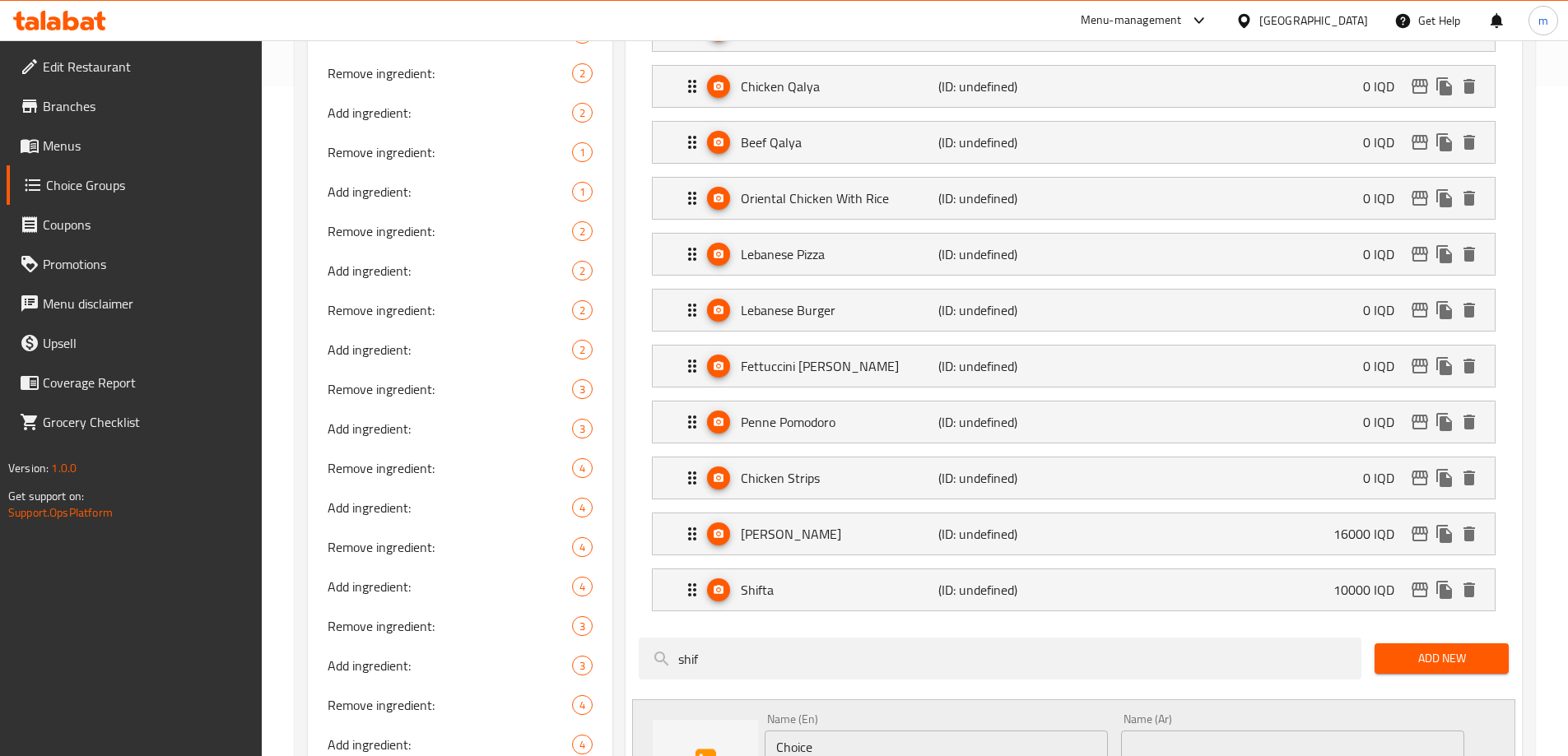
type input "0"
click at [900, 513] on div "Shish Tawook (ID: undefined) 16000 IQD" at bounding box center [1078, 533] width 793 height 41
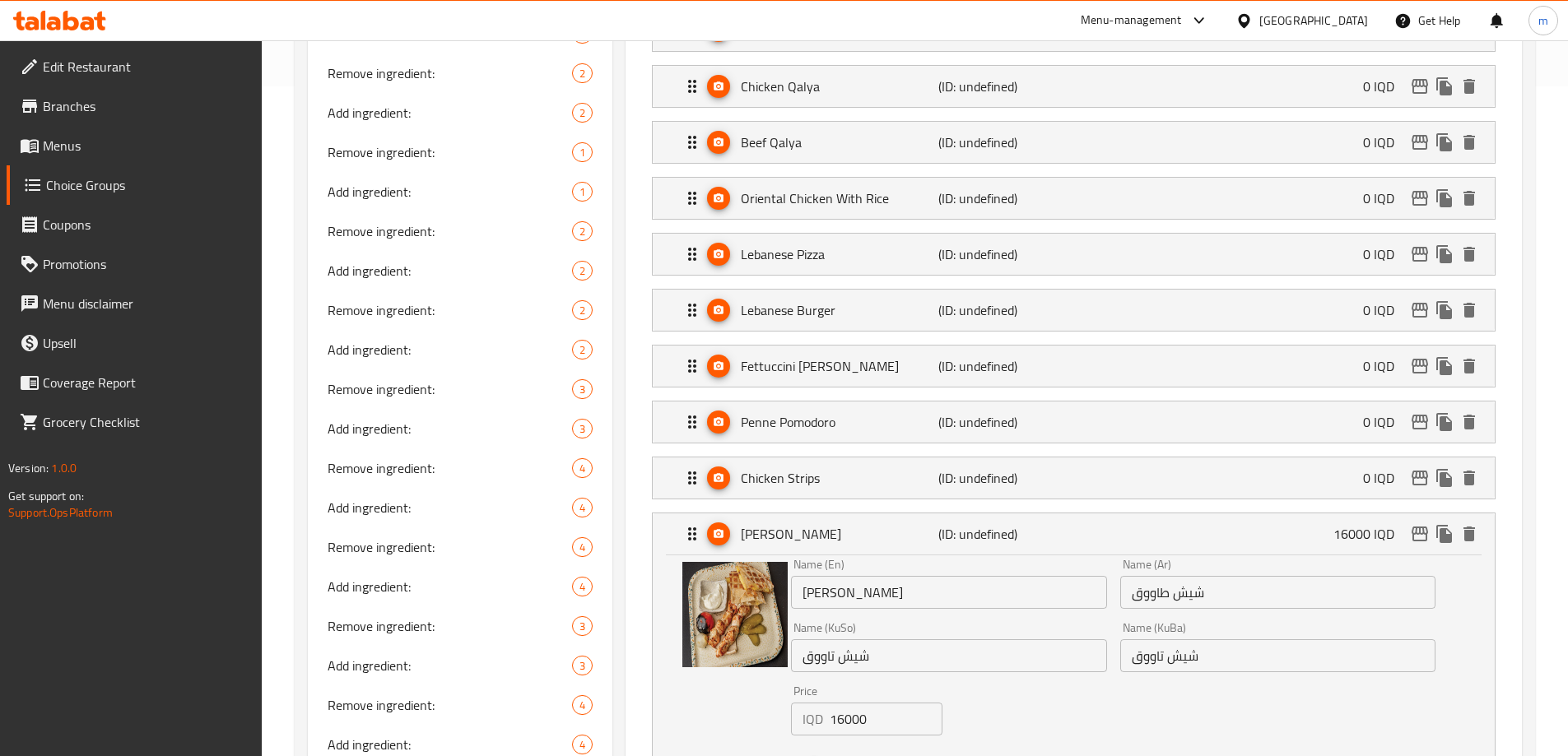
click at [882, 703] on input "16000" at bounding box center [885, 719] width 113 height 33
type input "0"
click at [880, 752] on button "save" at bounding box center [892, 764] width 25 height 25
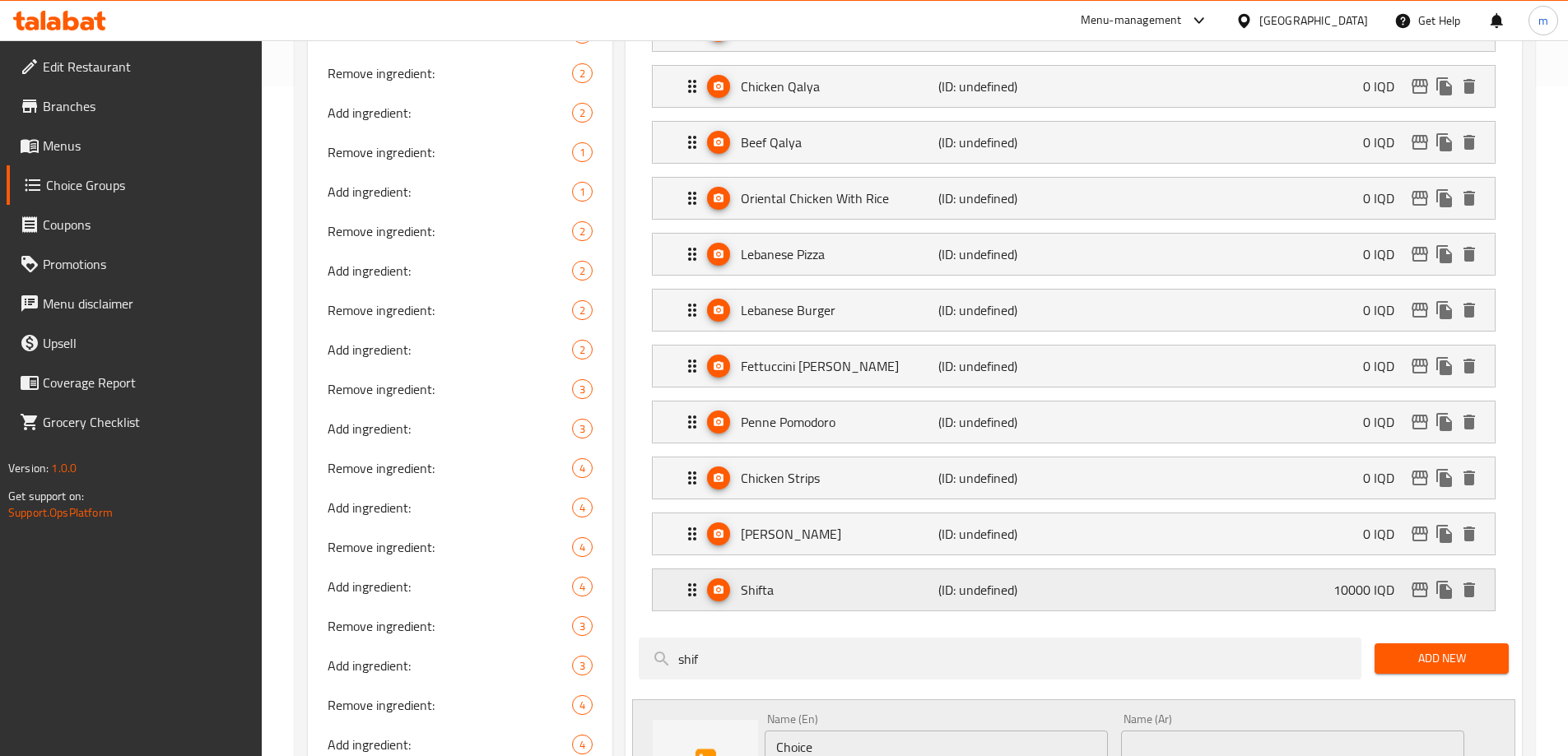
click at [883, 569] on div "Shifta (ID: undefined) 10000 IQD" at bounding box center [1078, 589] width 793 height 41
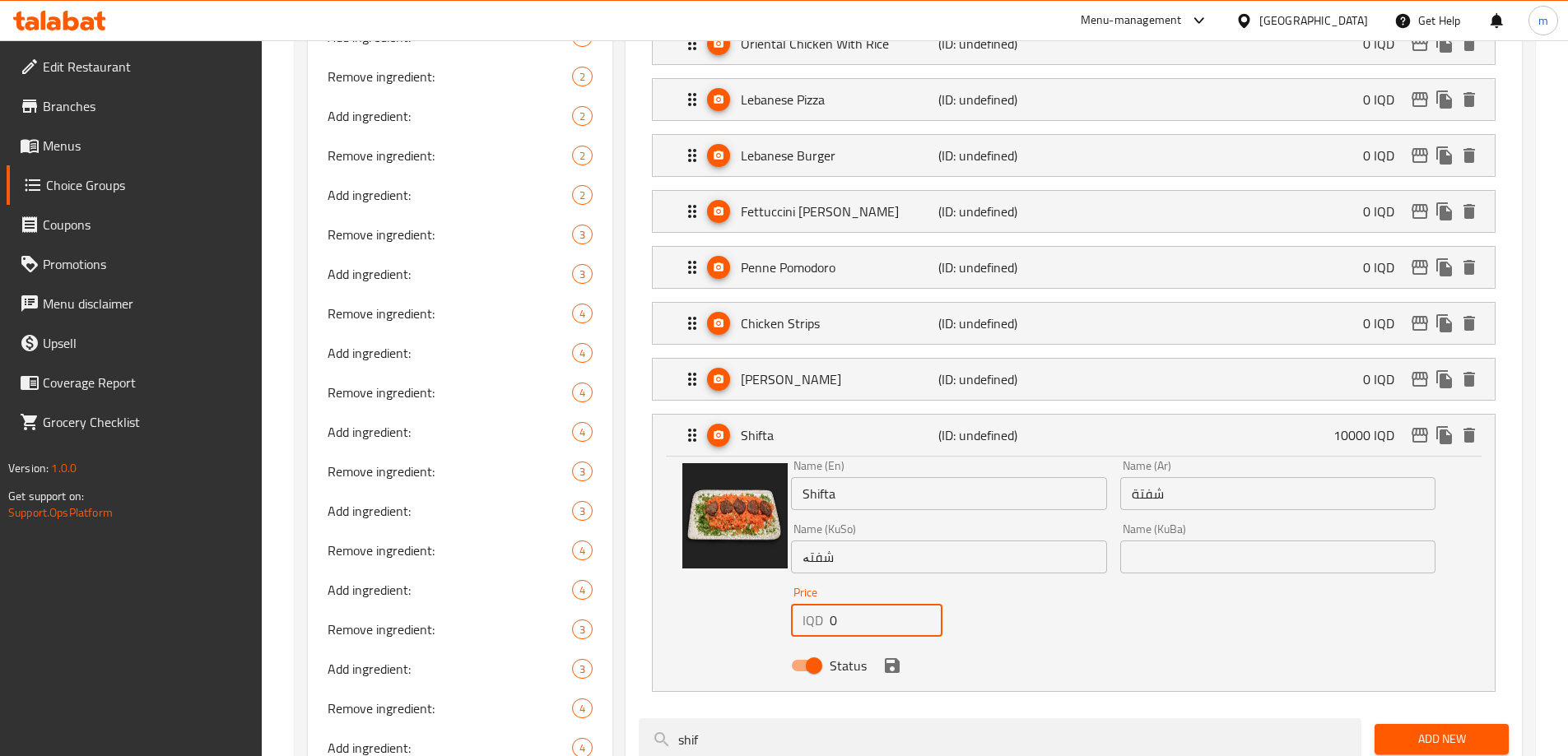
scroll to position [861, 0]
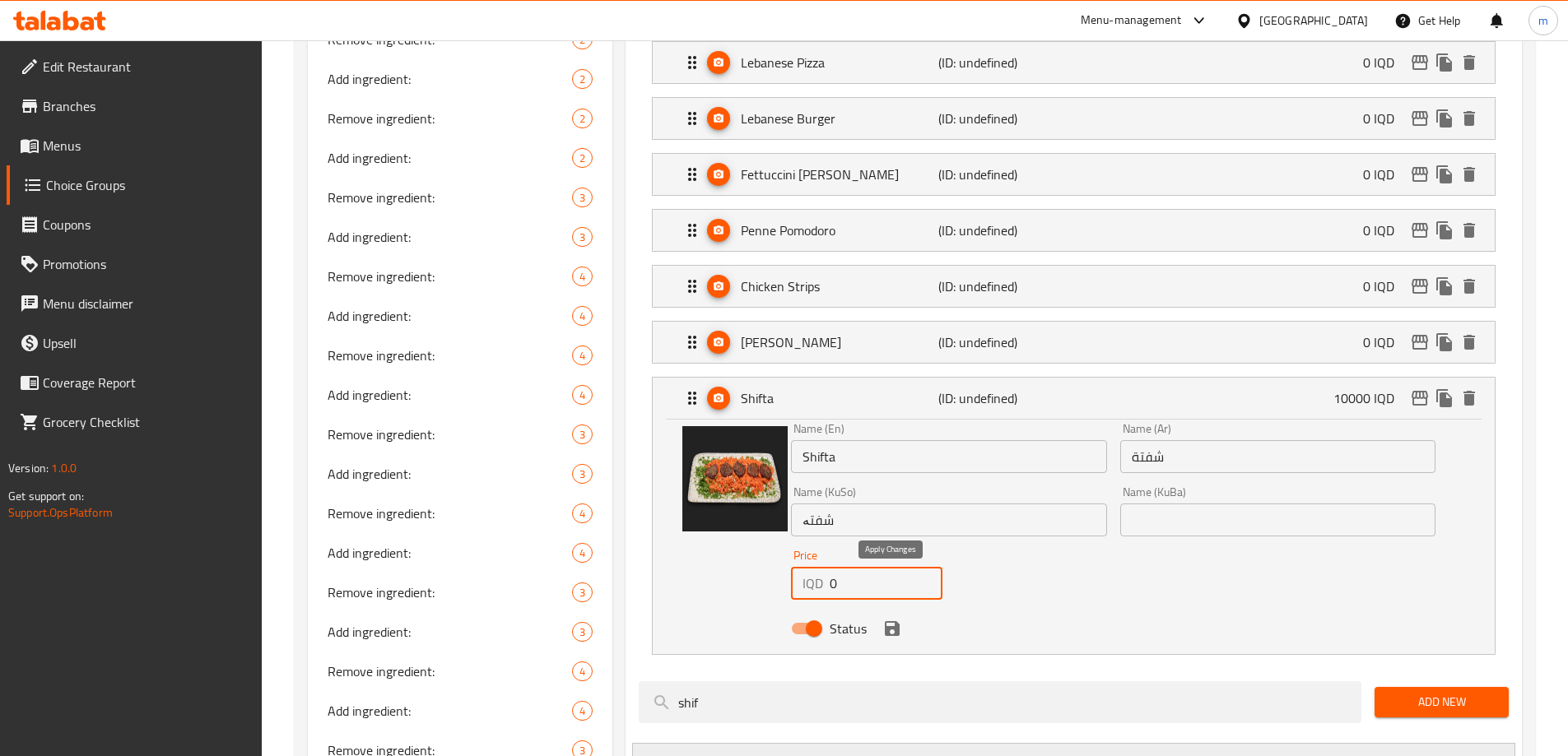
type input "0"
click at [902, 616] on button "save" at bounding box center [892, 628] width 25 height 25
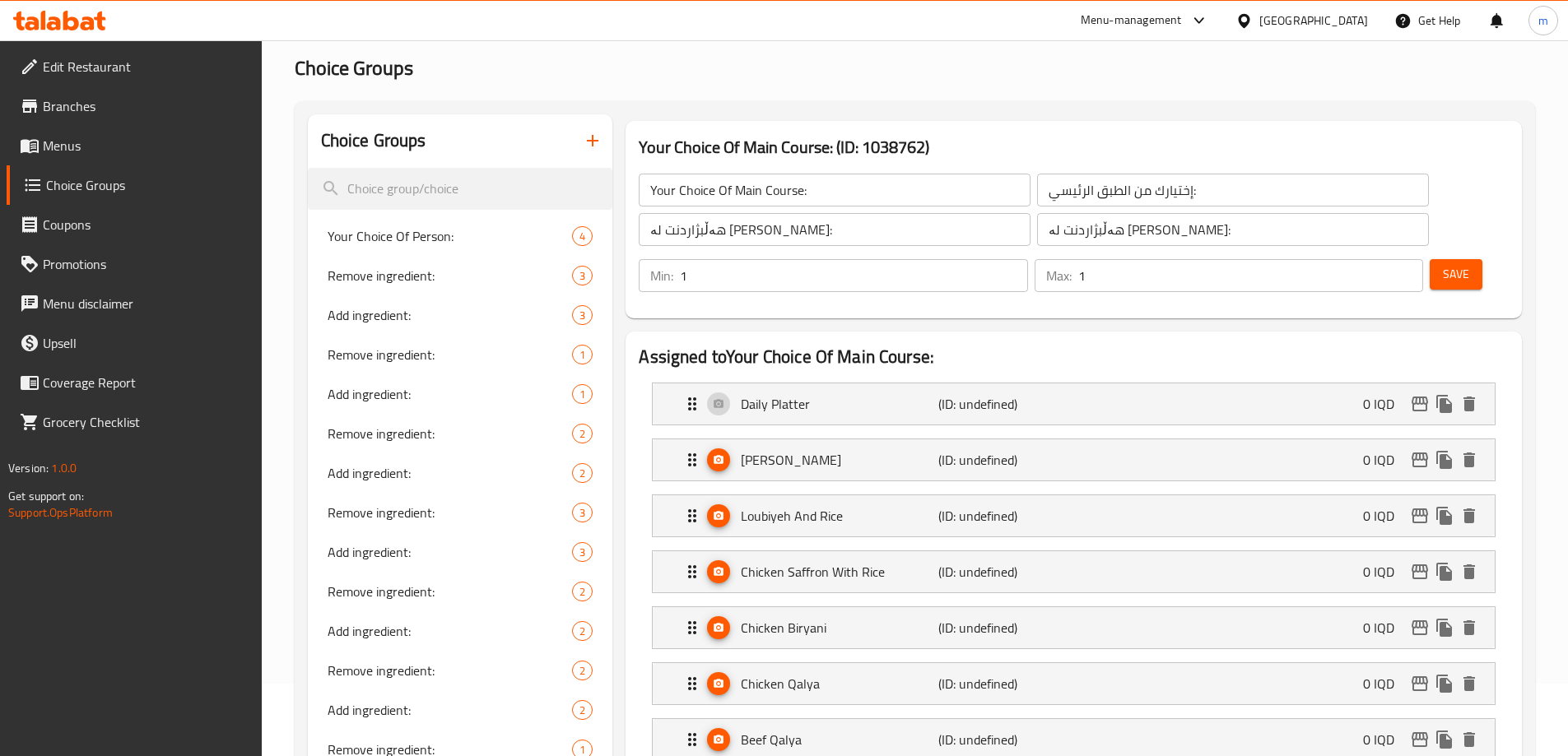
scroll to position [0, 0]
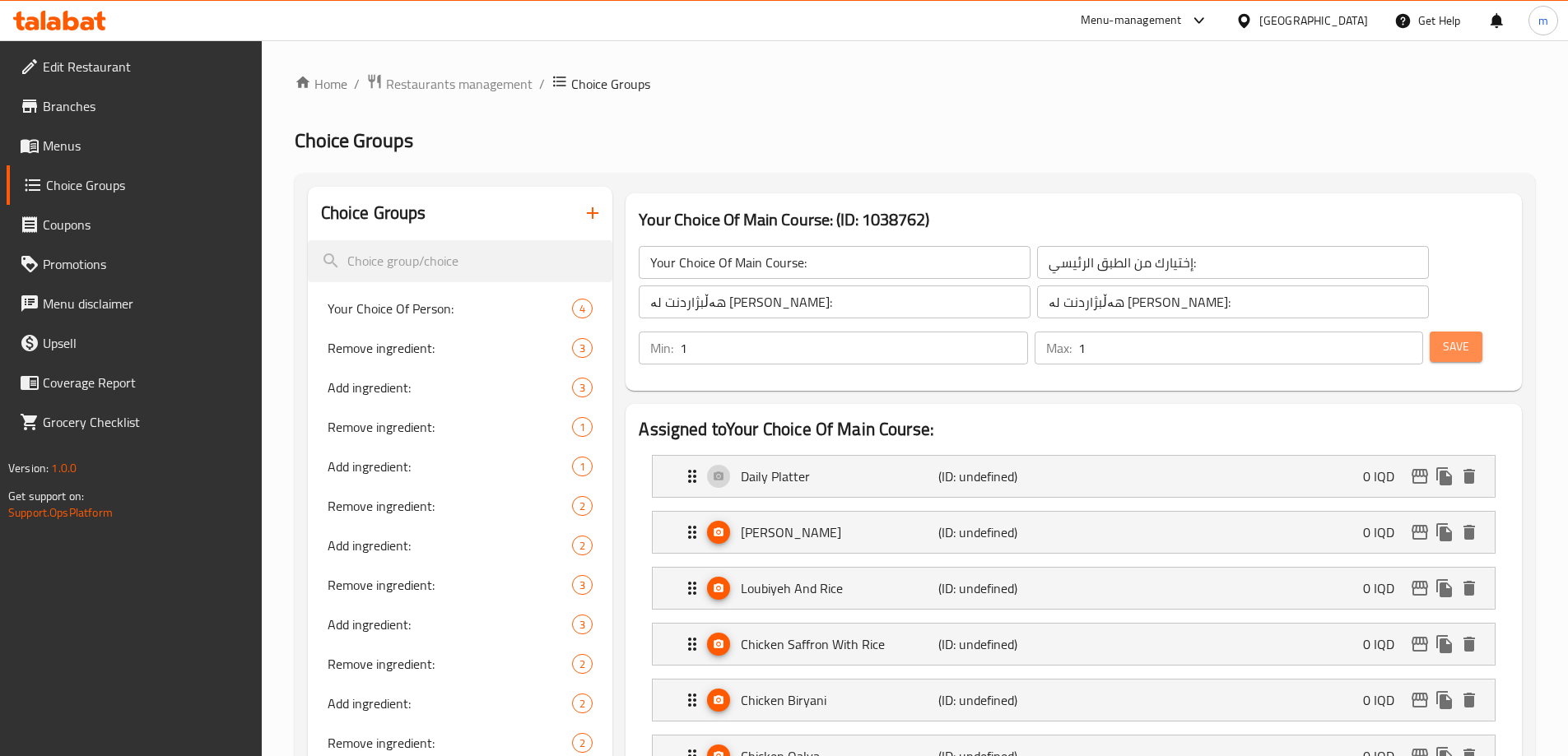
click at [1444, 332] on button "Save" at bounding box center [1455, 347] width 52 height 30
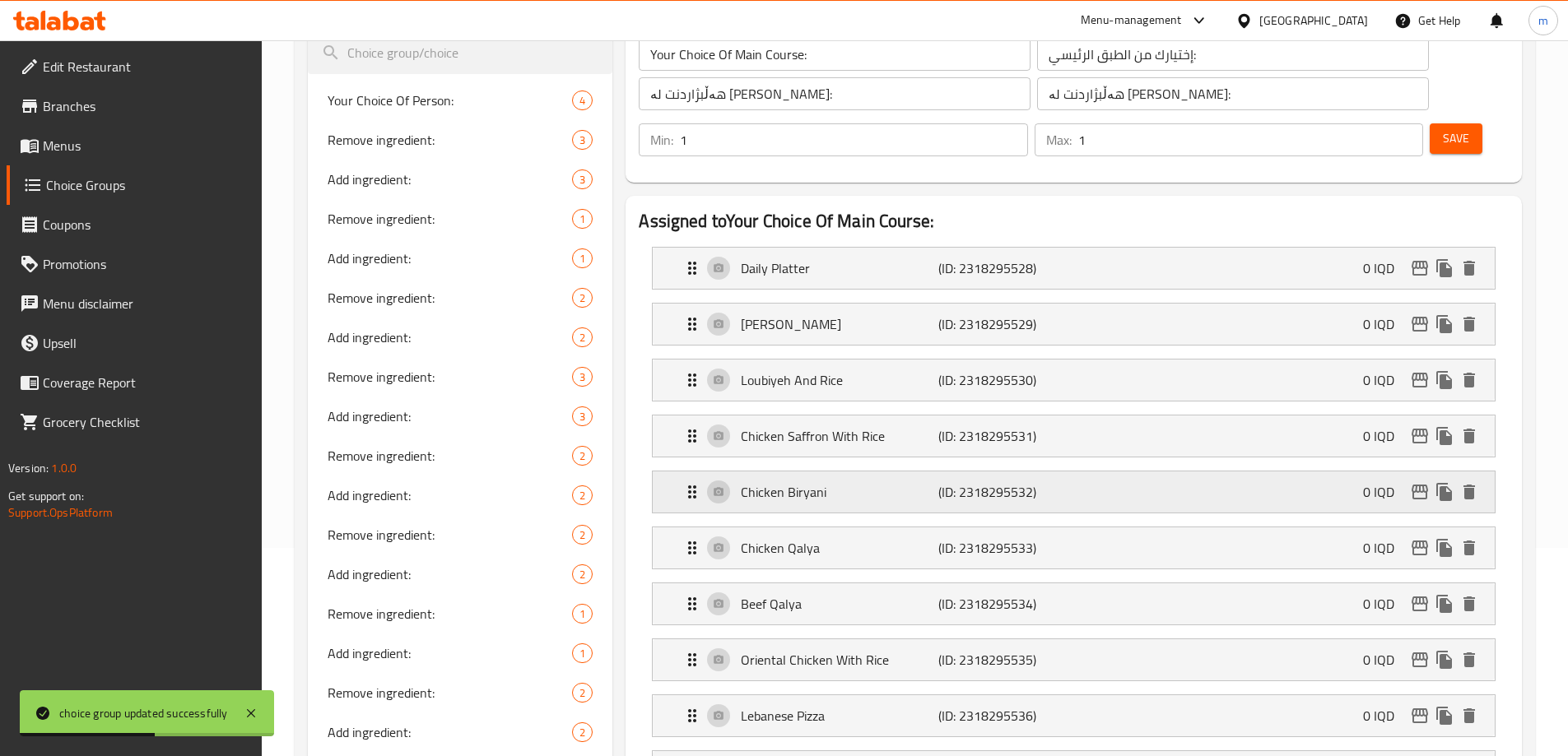
scroll to position [192, 0]
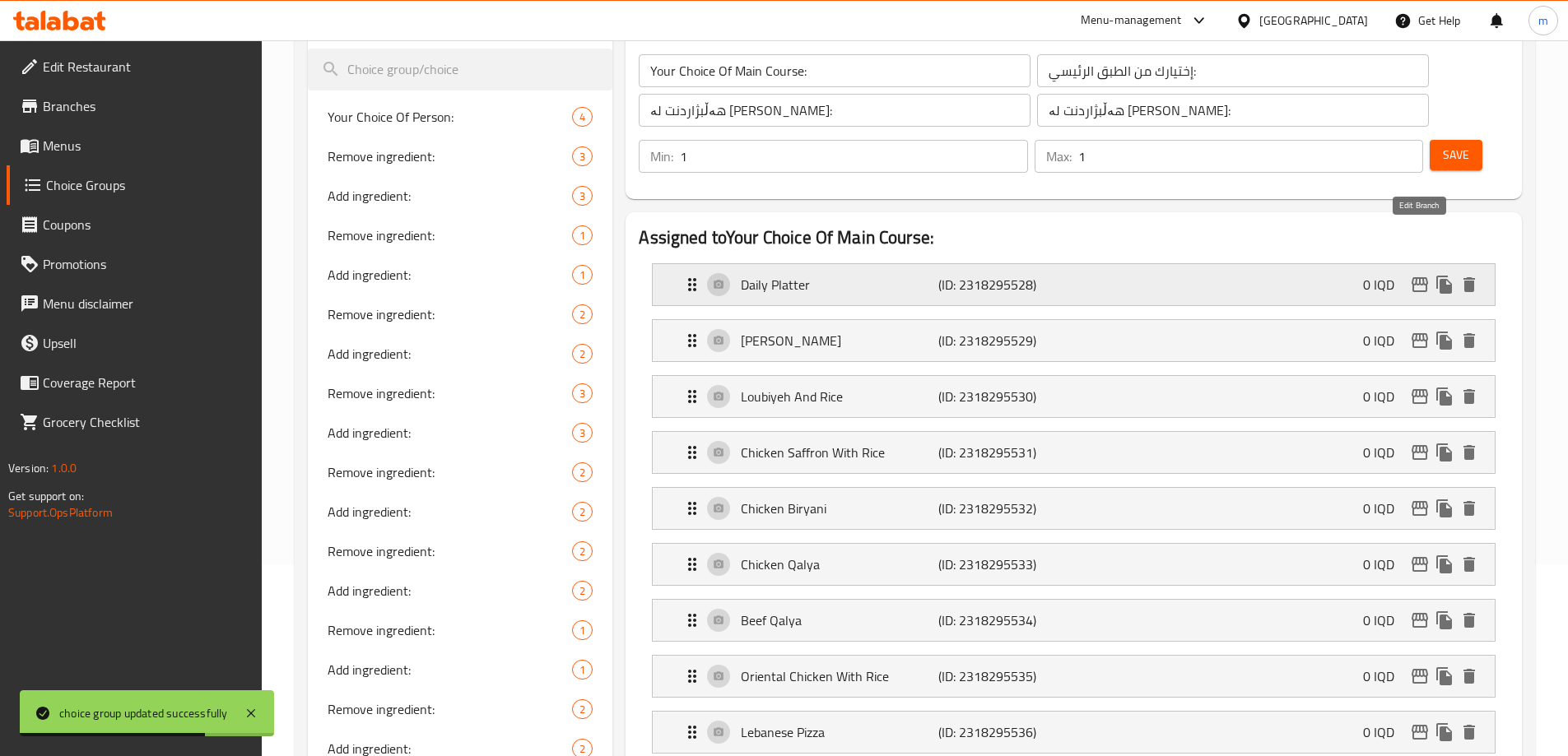
click at [1424, 275] on icon "edit" at bounding box center [1420, 285] width 20 height 20
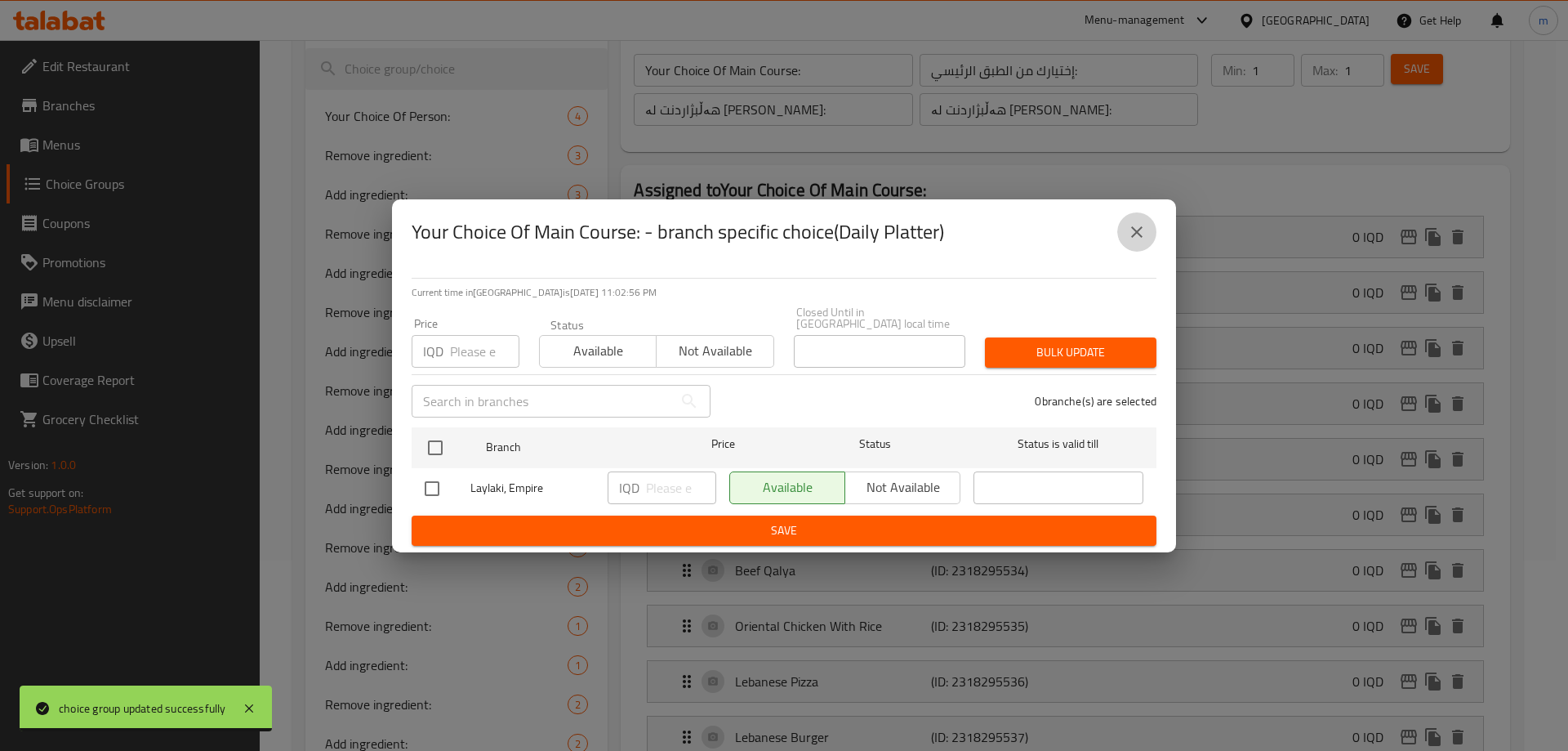
click at [1124, 248] on button "close" at bounding box center [1136, 232] width 39 height 39
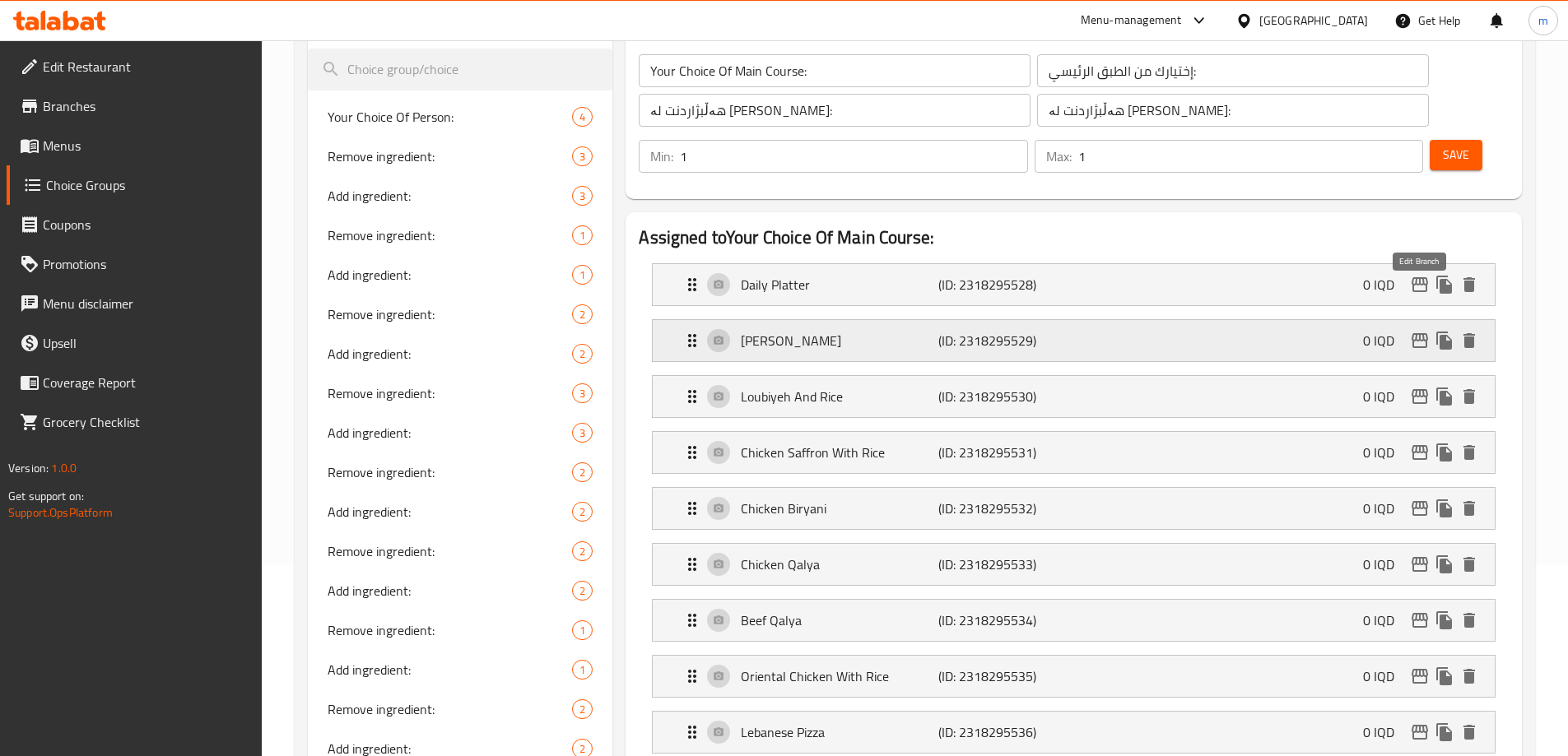
click at [1426, 333] on icon "edit" at bounding box center [1420, 340] width 17 height 15
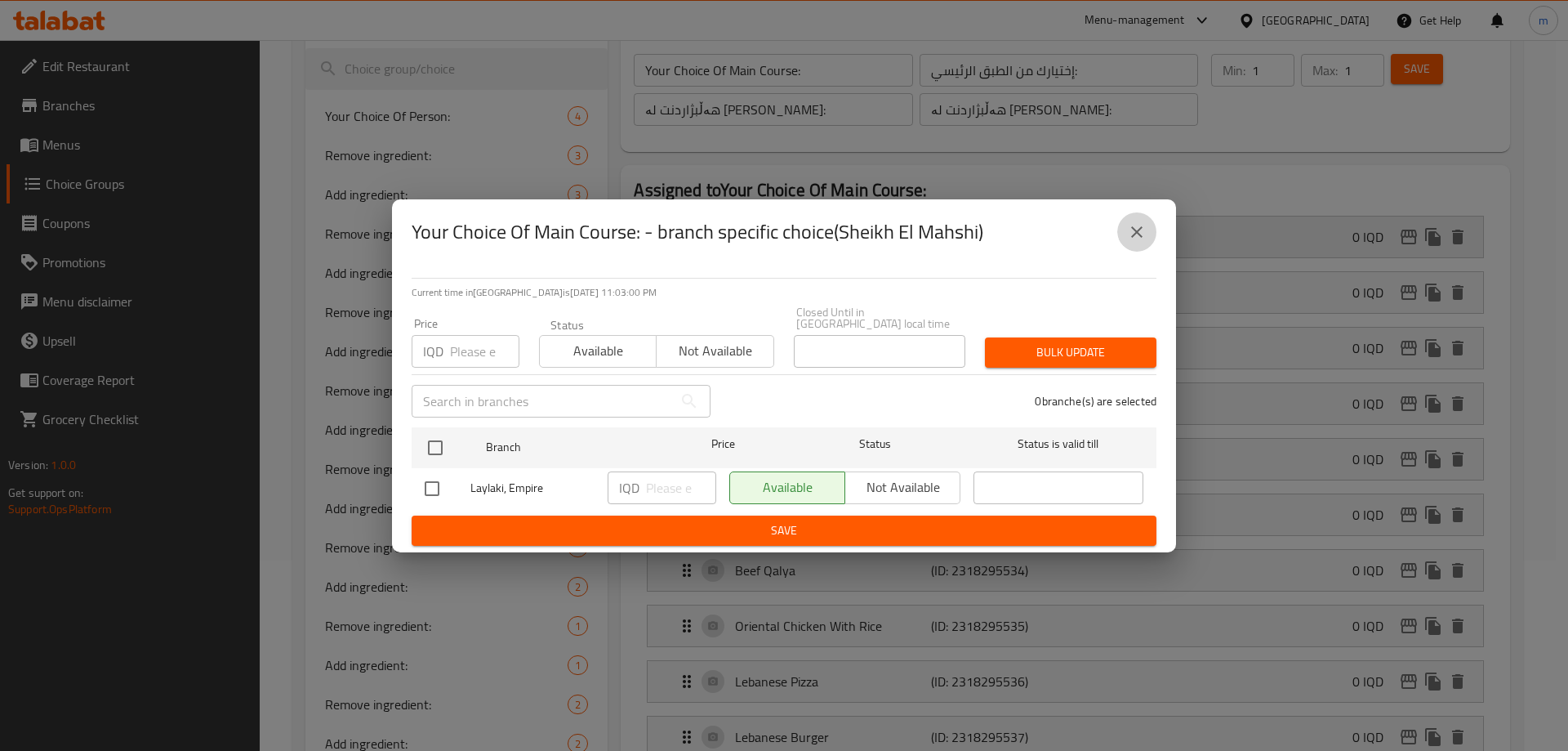
click at [1144, 230] on icon "close" at bounding box center [1136, 232] width 19 height 19
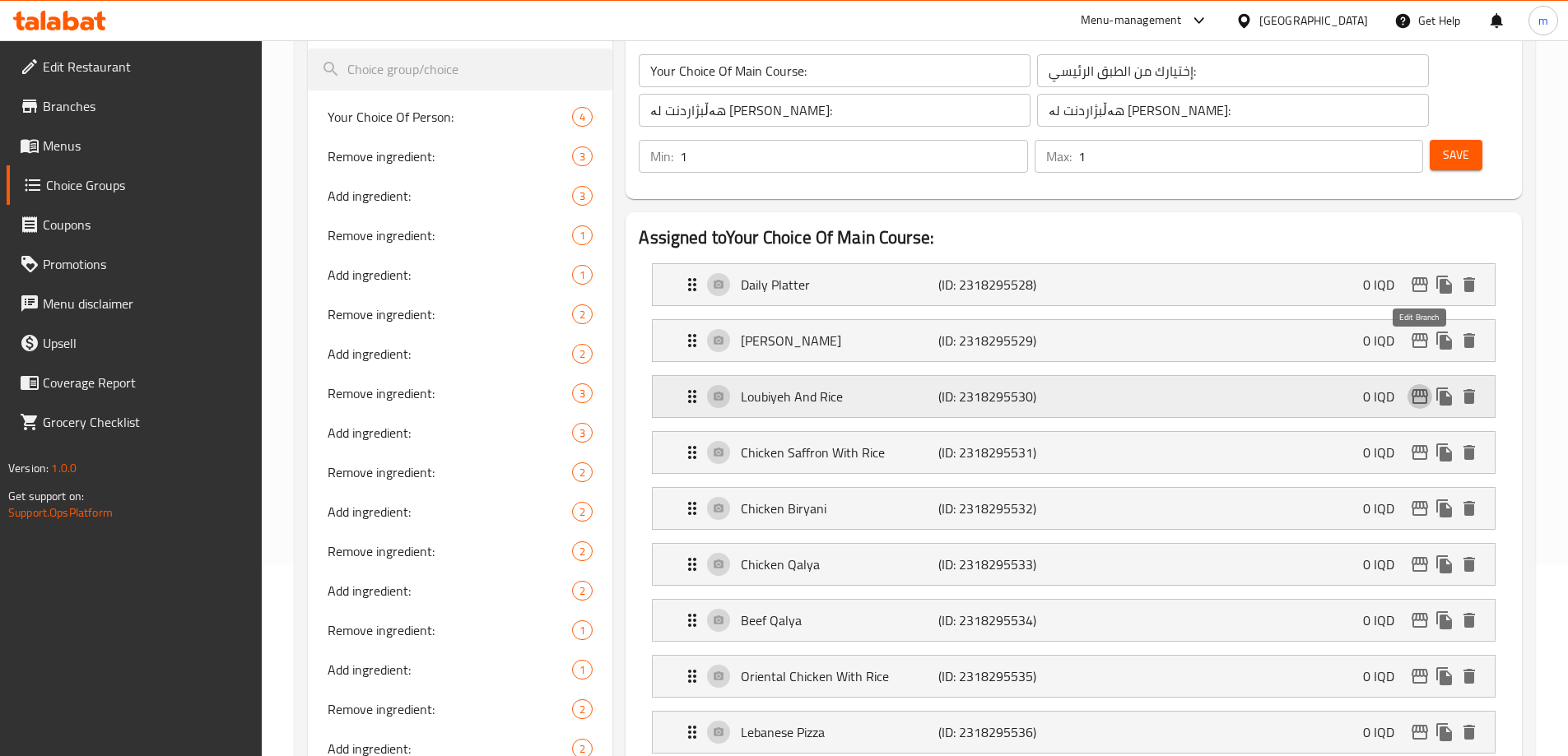
click at [1416, 387] on icon "edit" at bounding box center [1420, 397] width 20 height 20
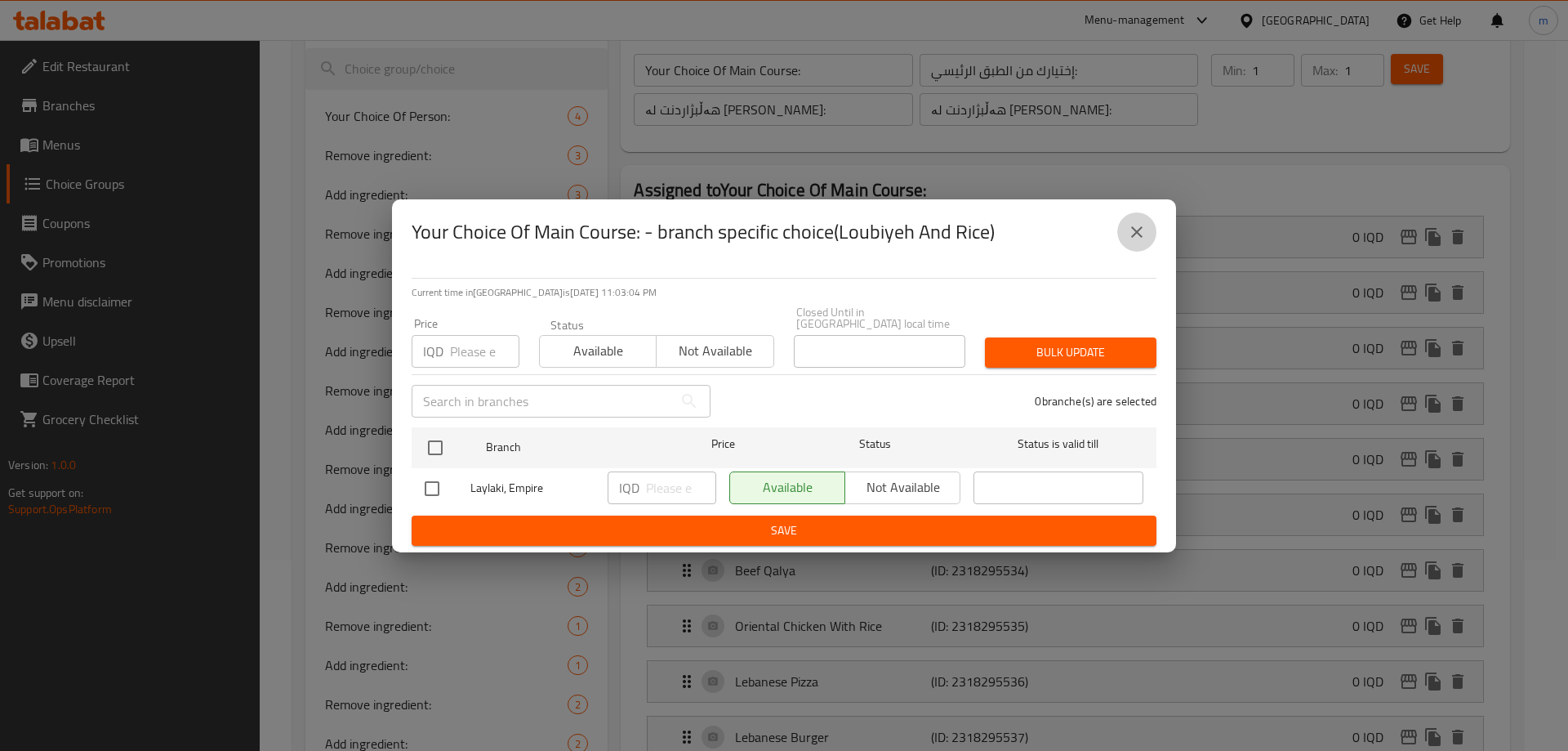
click at [1128, 227] on icon "close" at bounding box center [1136, 232] width 19 height 19
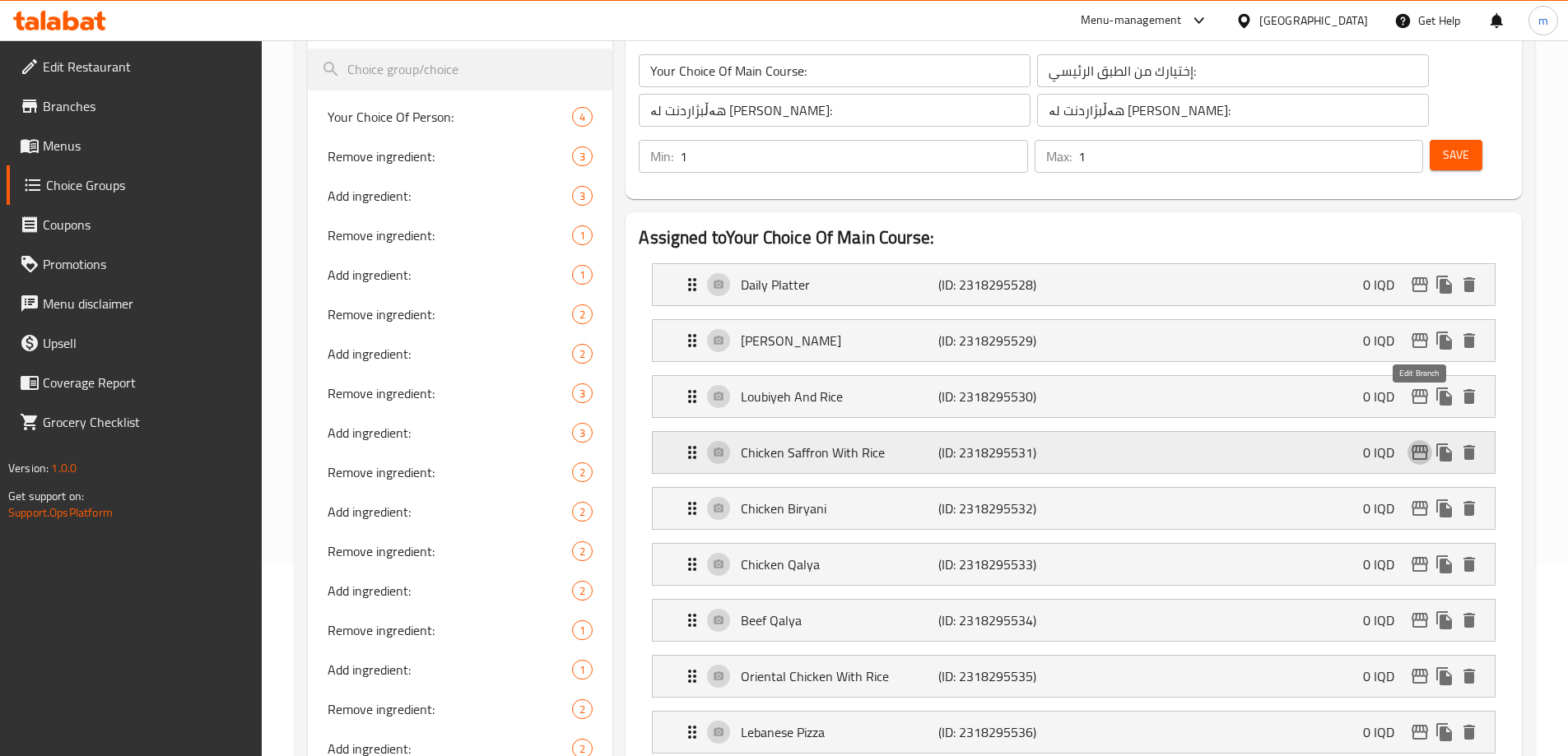
click at [1423, 443] on icon "edit" at bounding box center [1420, 453] width 20 height 20
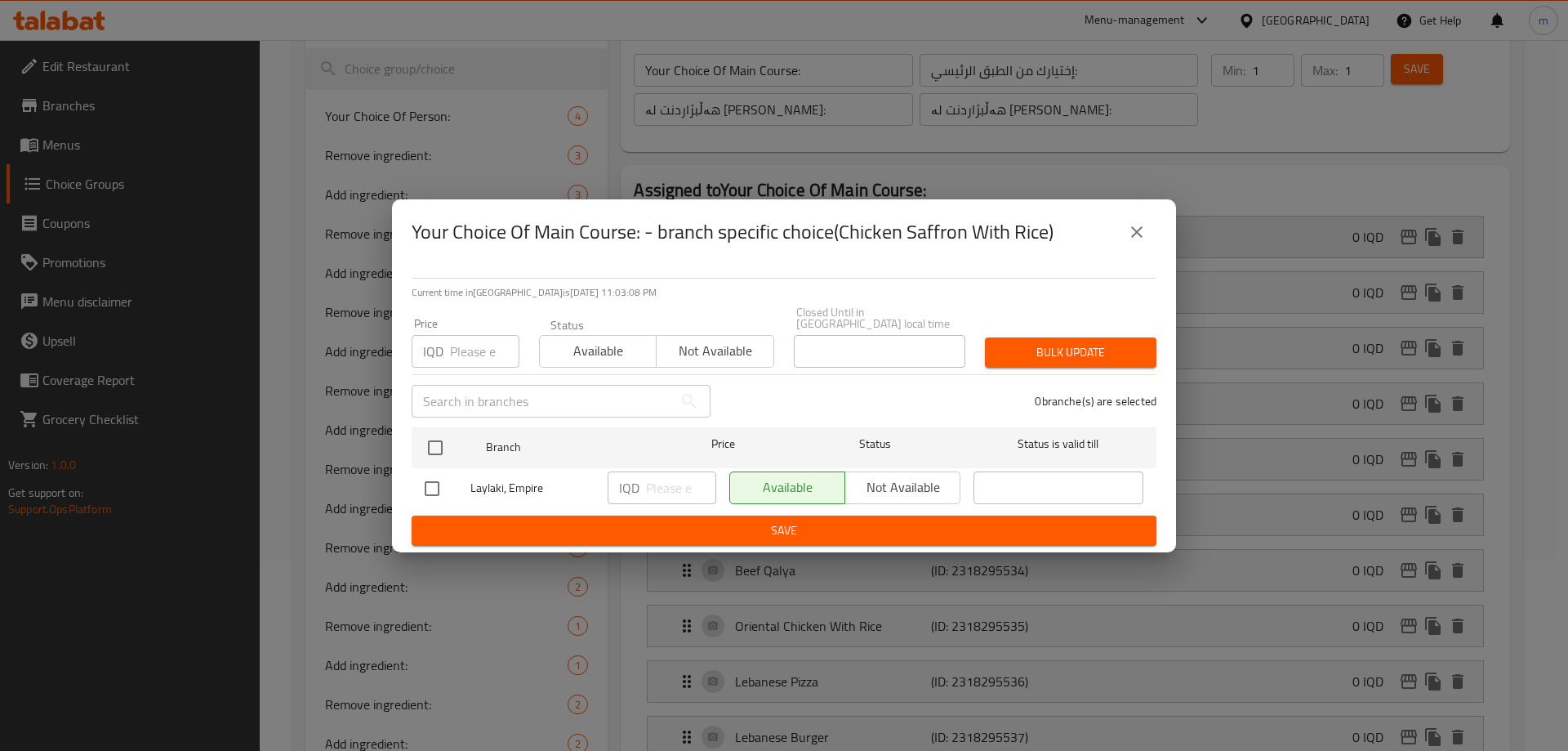
click at [1128, 242] on icon "close" at bounding box center [1136, 232] width 19 height 19
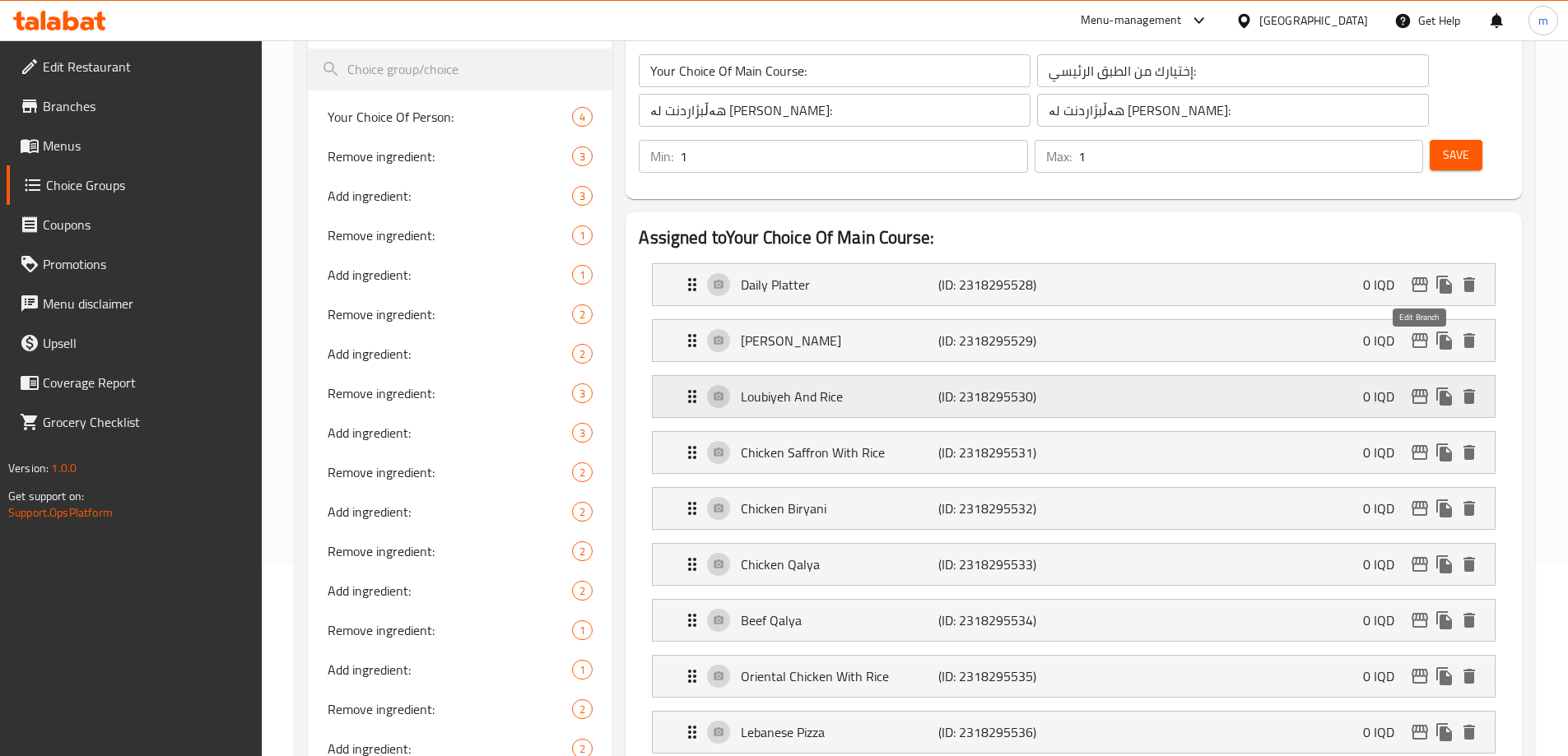
click at [1426, 389] on icon "edit" at bounding box center [1420, 396] width 17 height 15
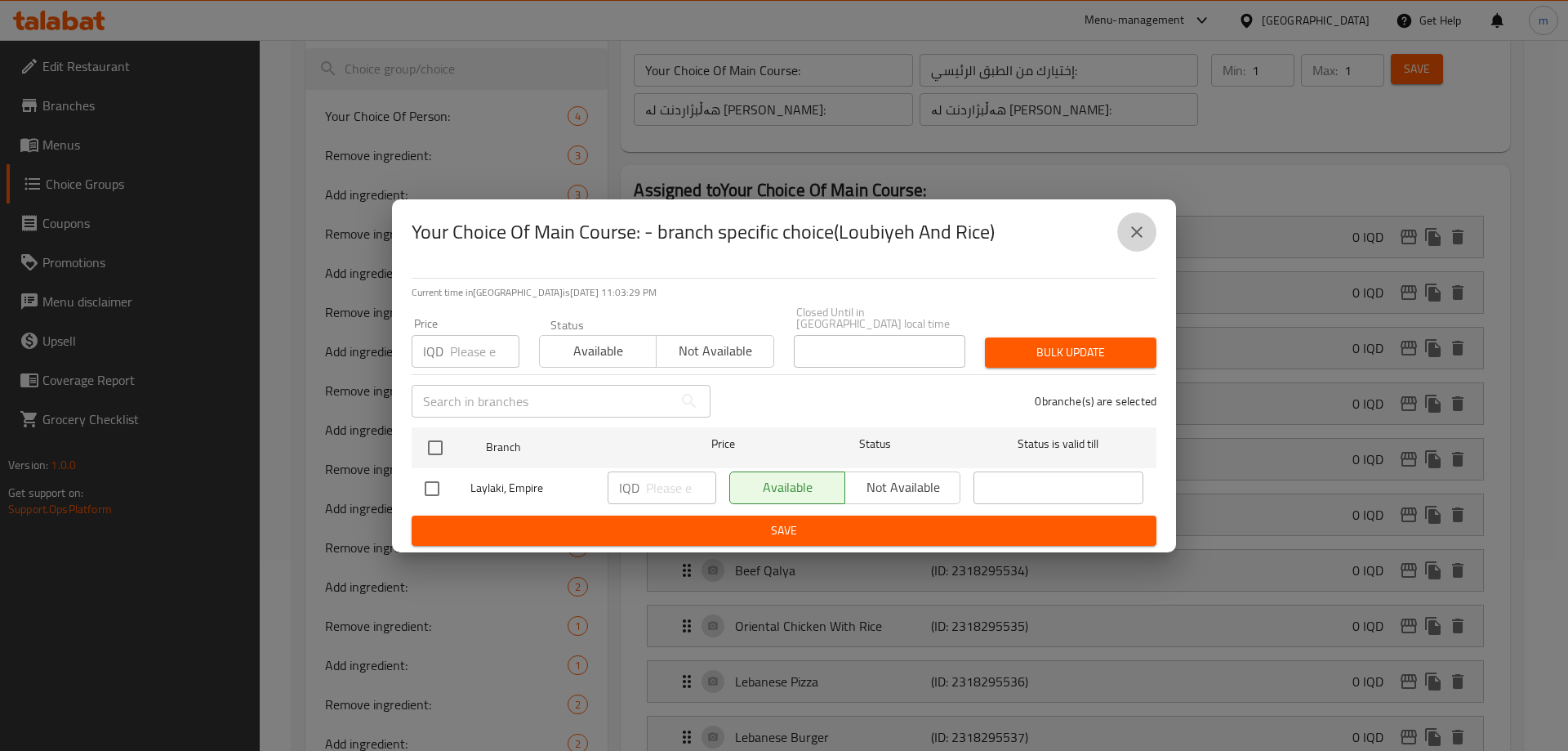
click at [1122, 227] on button "close" at bounding box center [1136, 232] width 39 height 39
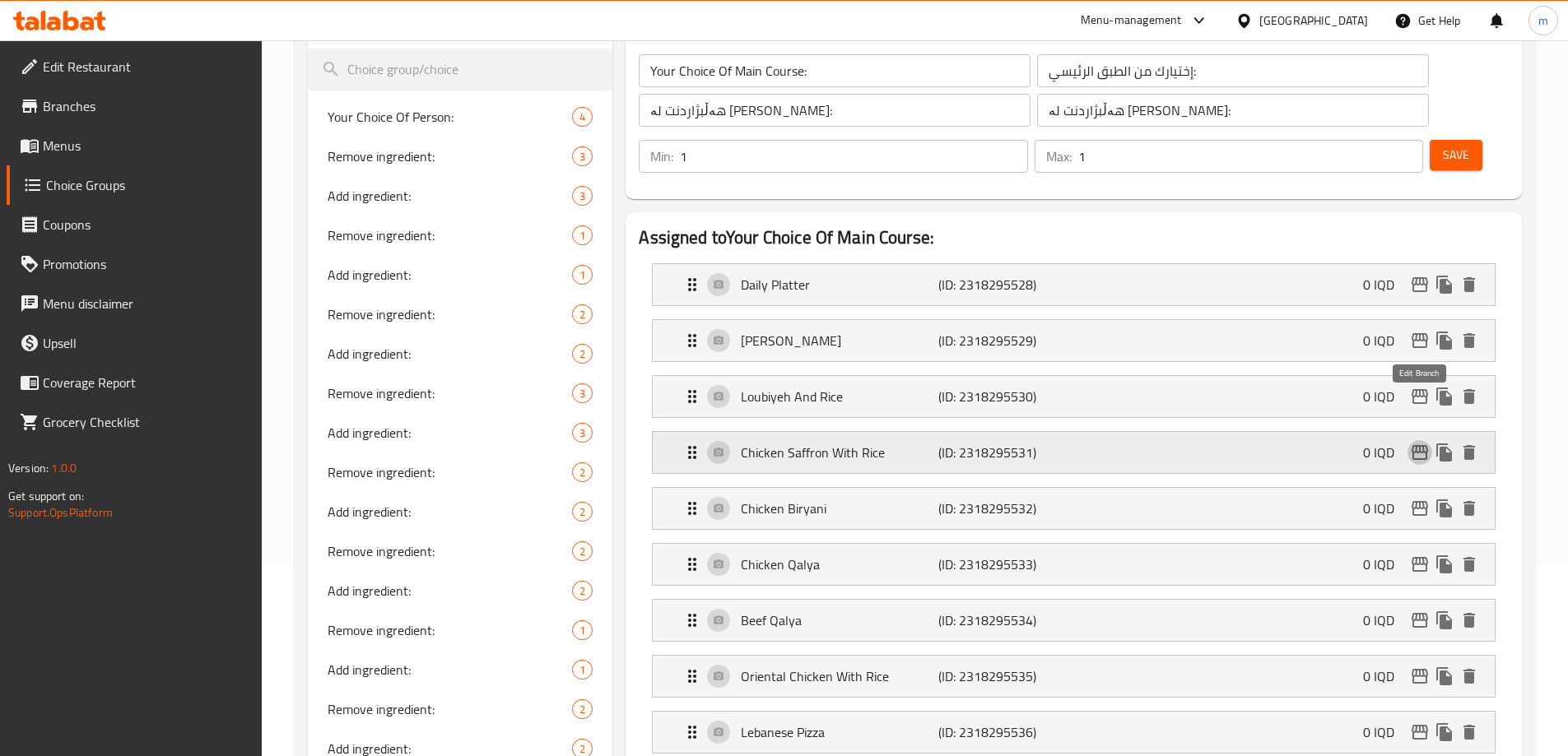
click at [1417, 443] on icon "edit" at bounding box center [1420, 453] width 20 height 20
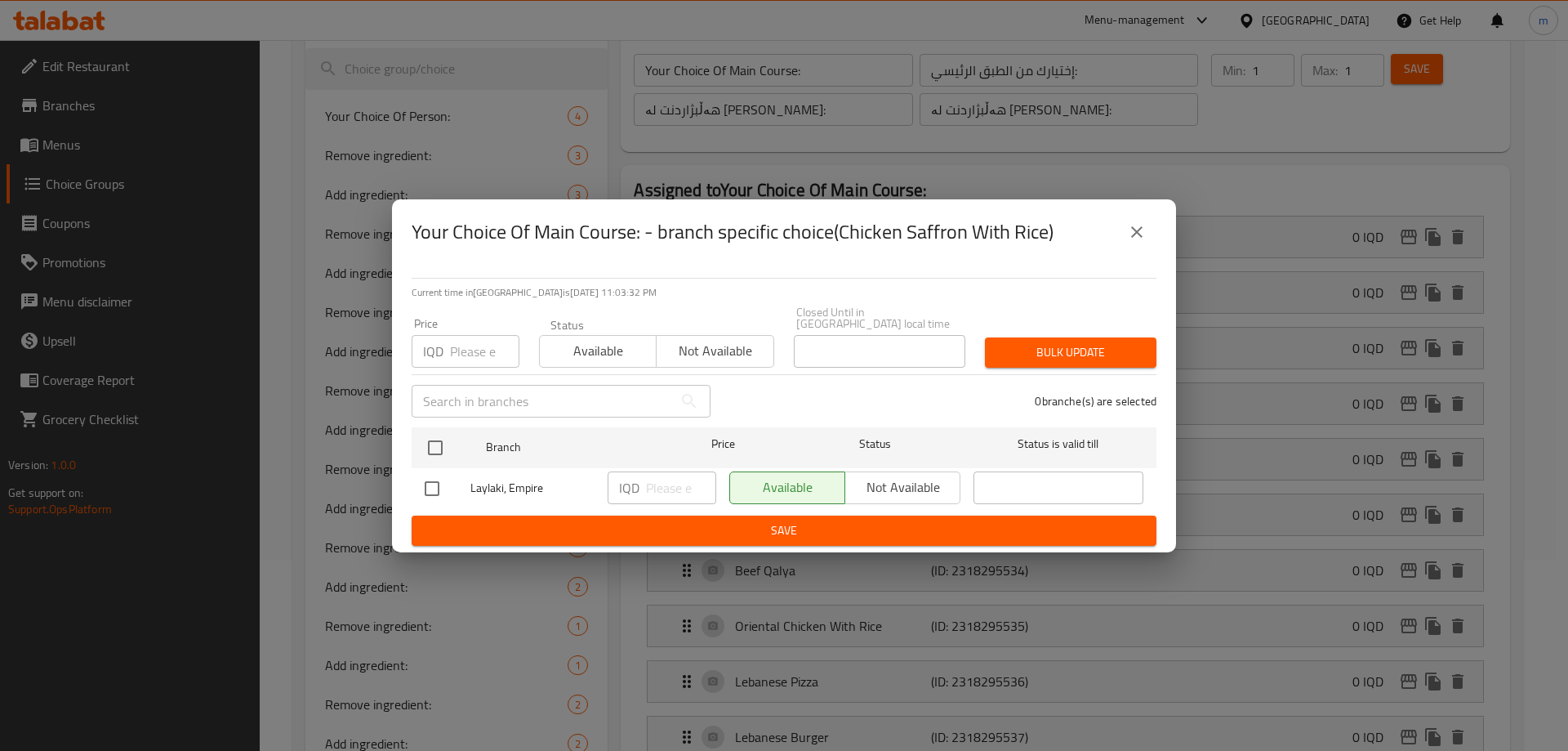
click at [1130, 229] on icon "close" at bounding box center [1136, 232] width 19 height 19
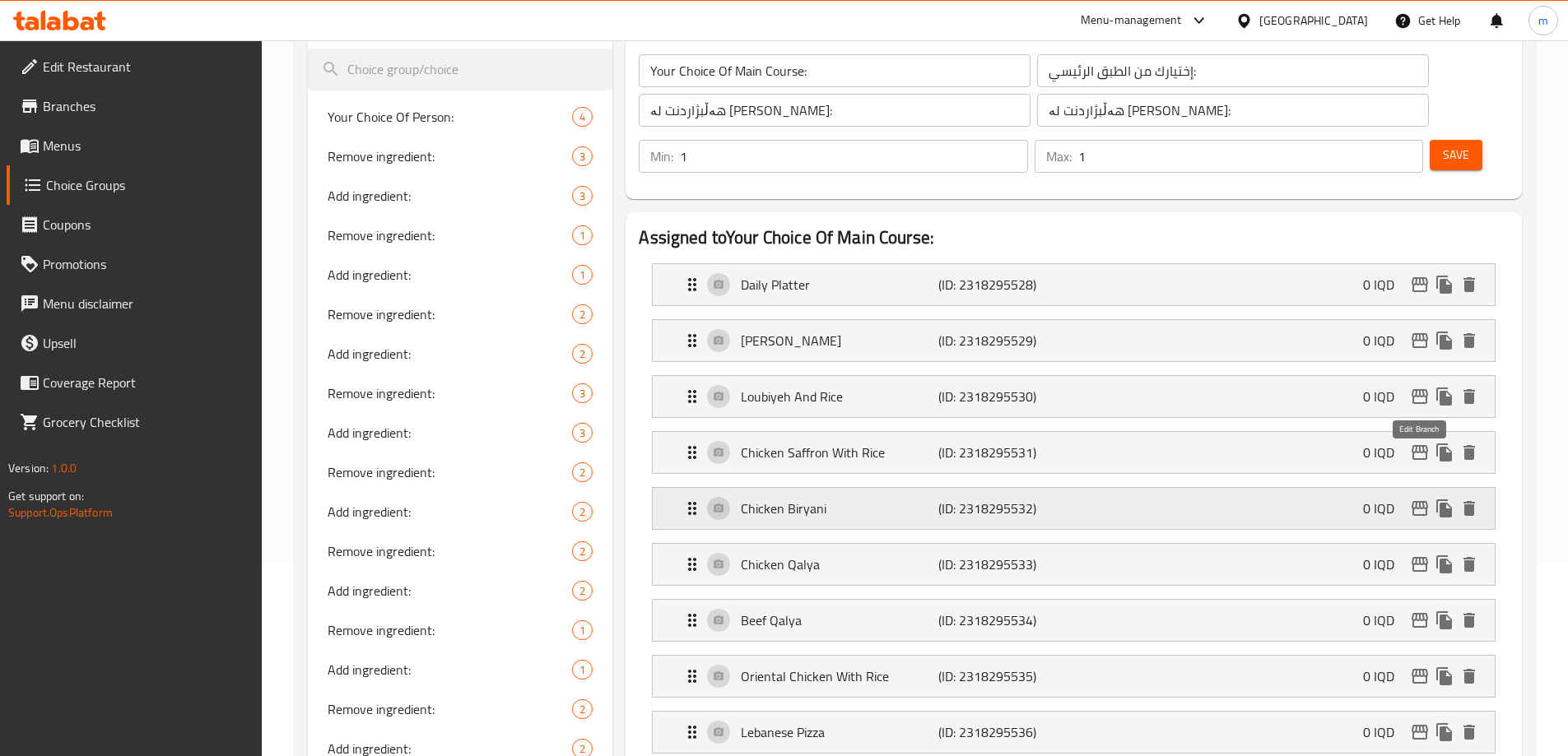
click at [1411, 499] on icon "edit" at bounding box center [1420, 508] width 20 height 20
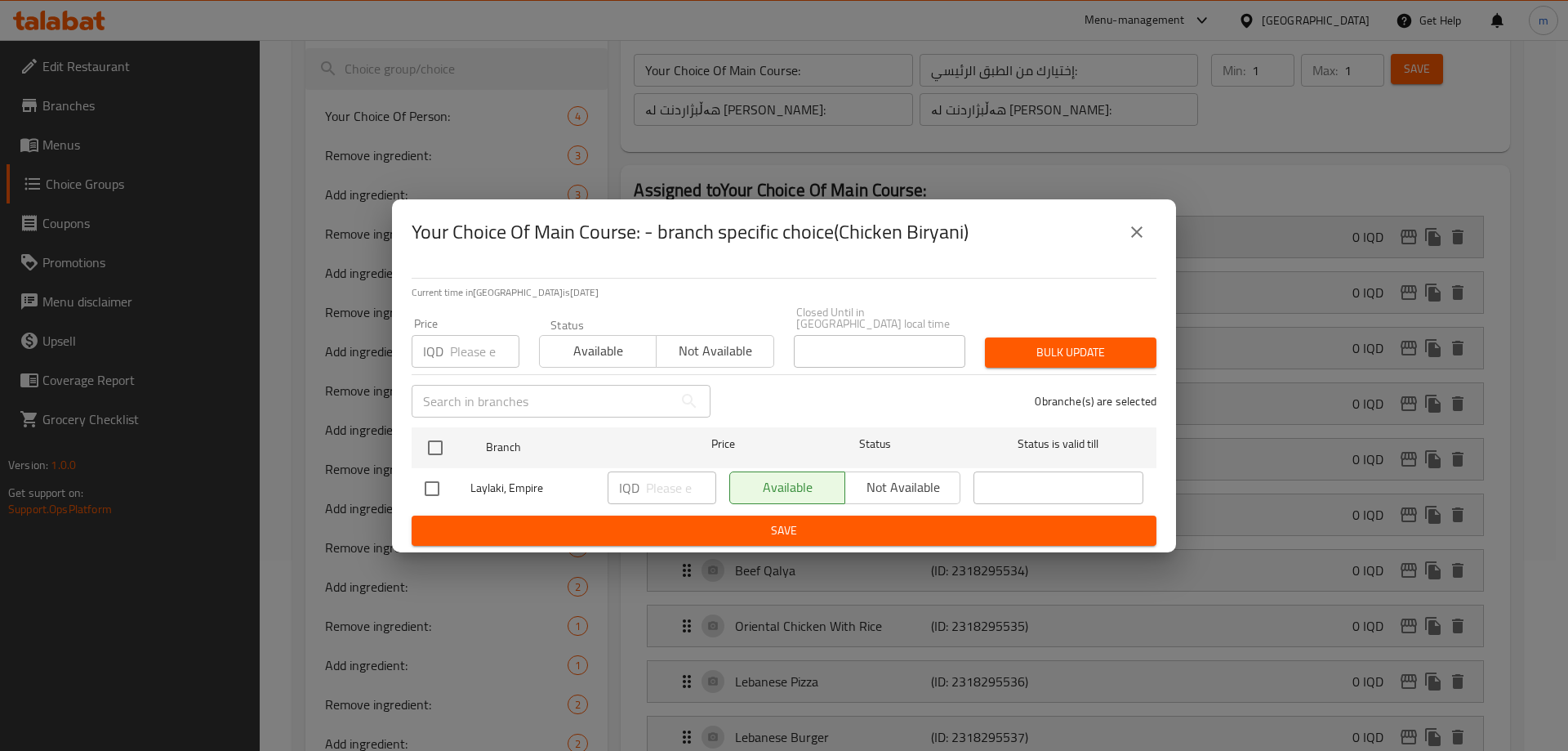
click at [1133, 229] on icon "close" at bounding box center [1136, 232] width 19 height 19
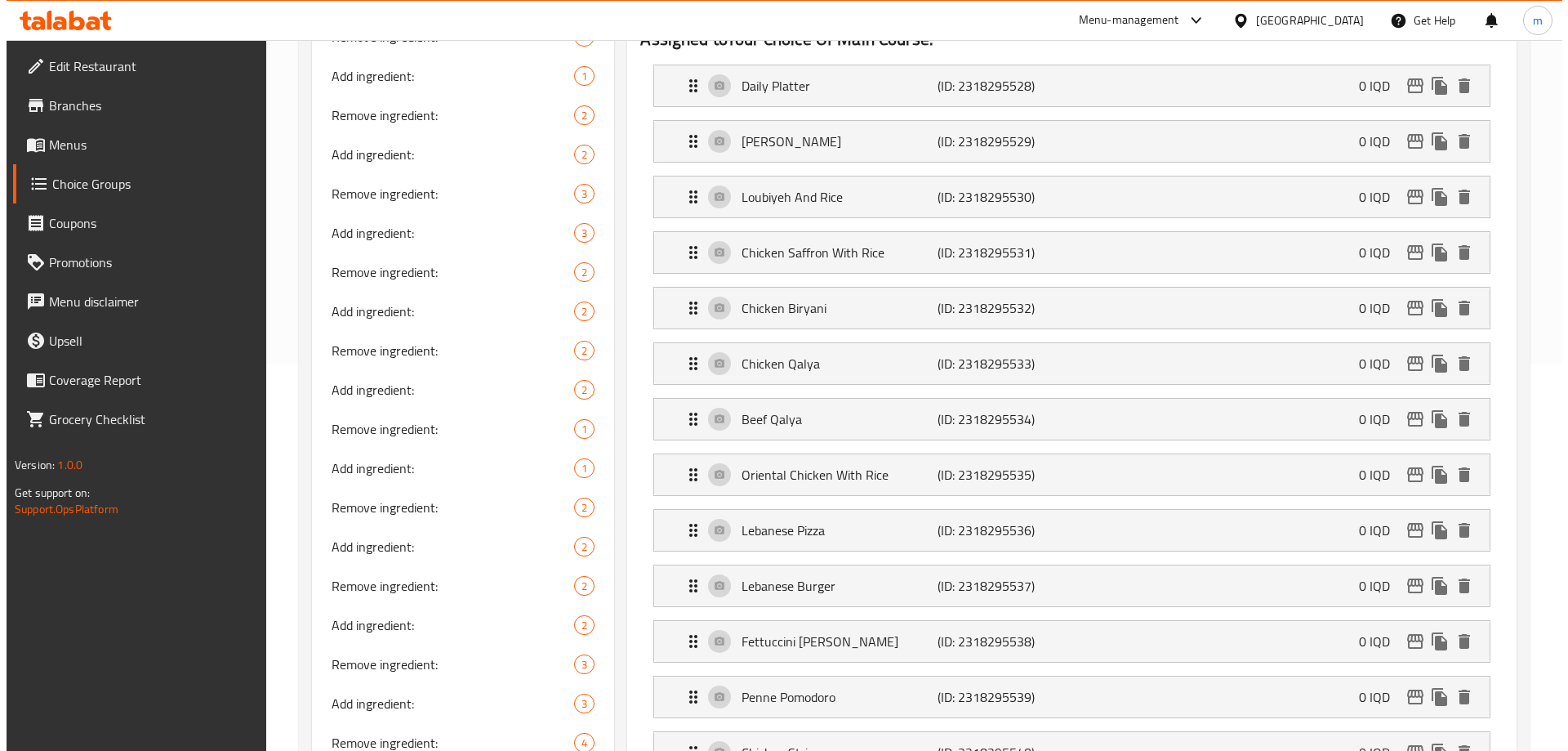
scroll to position [396, 0]
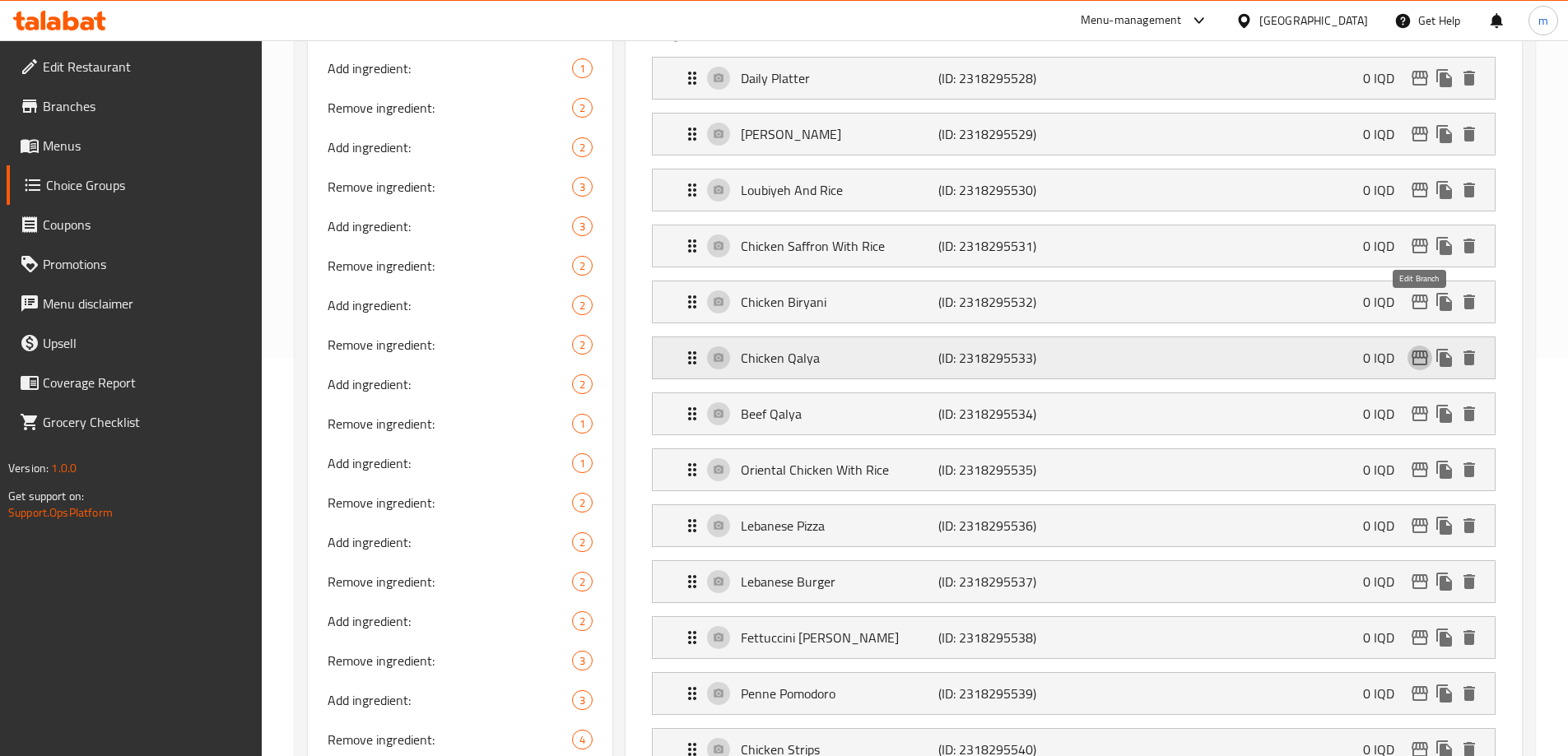
click at [1414, 348] on icon "edit" at bounding box center [1420, 358] width 20 height 20
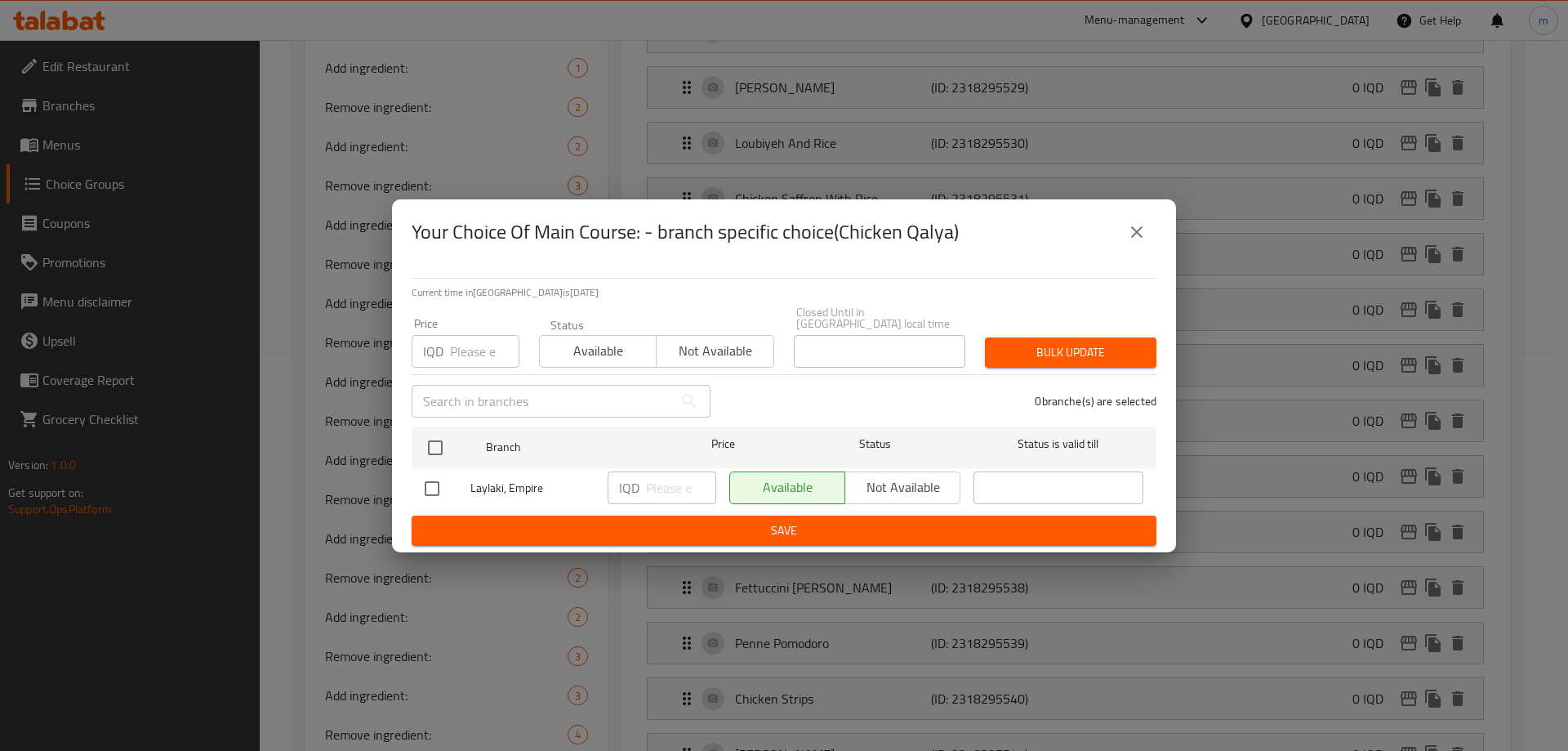
click at [1133, 234] on icon "close" at bounding box center [1136, 232] width 11 height 11
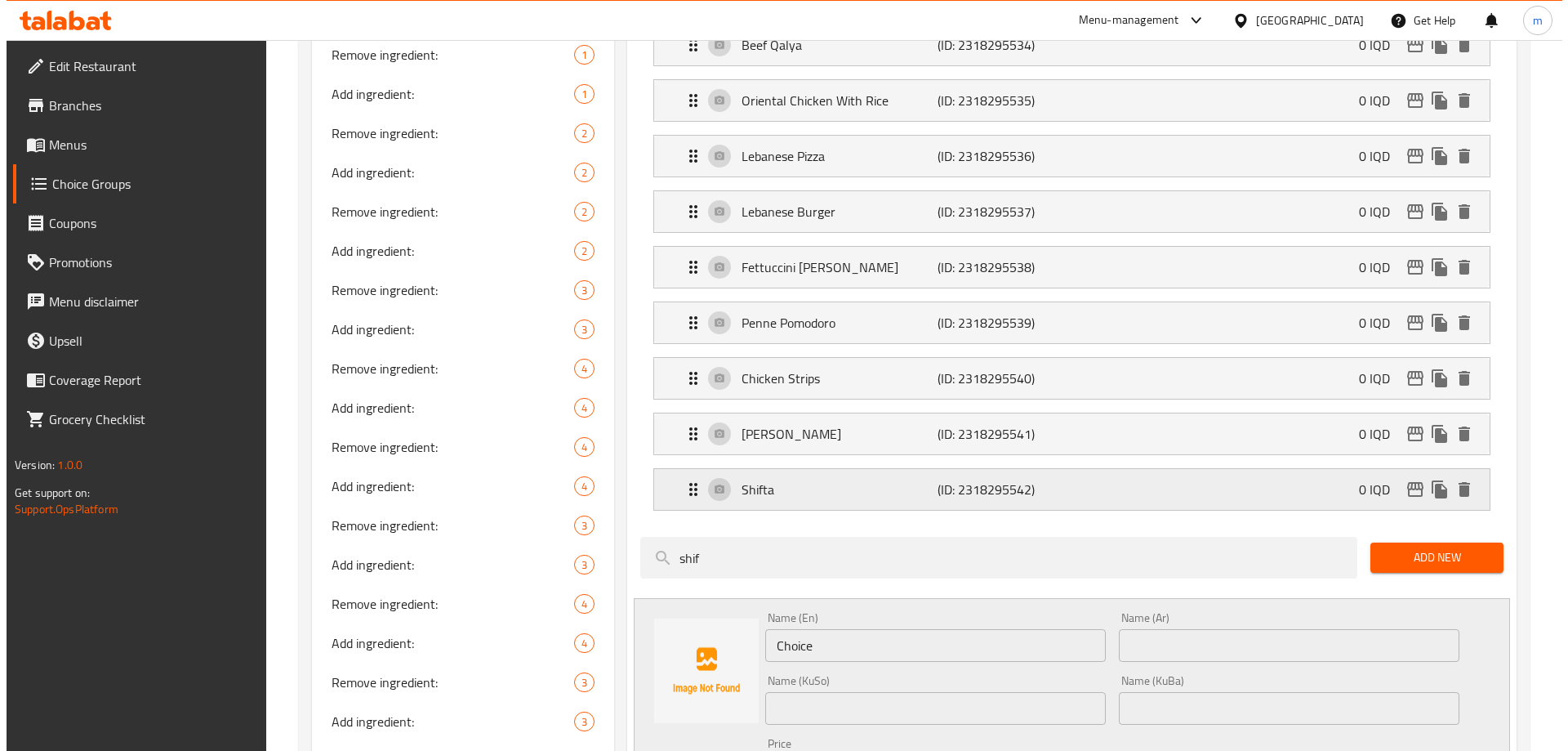
scroll to position [762, 0]
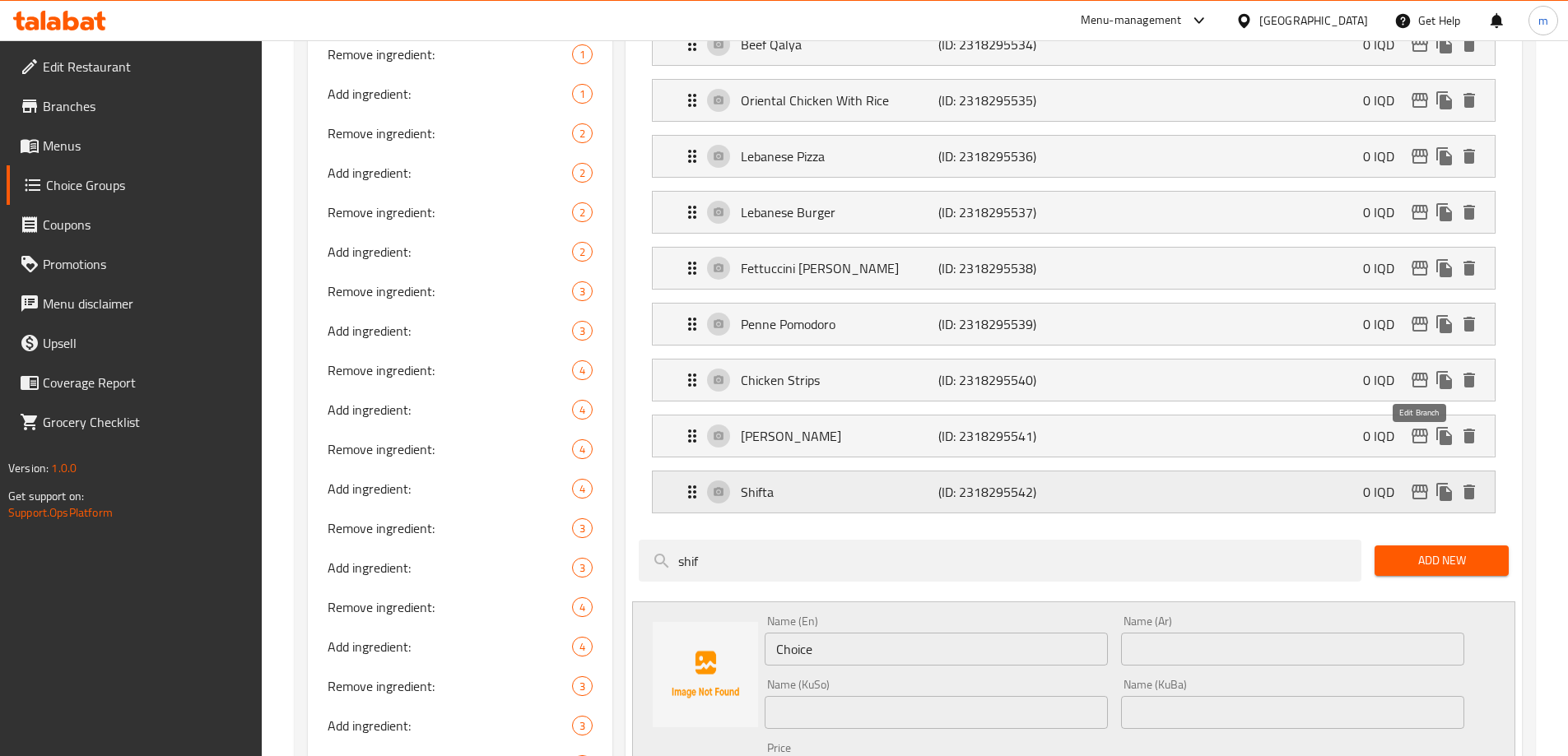
click at [1424, 482] on icon "edit" at bounding box center [1420, 492] width 20 height 20
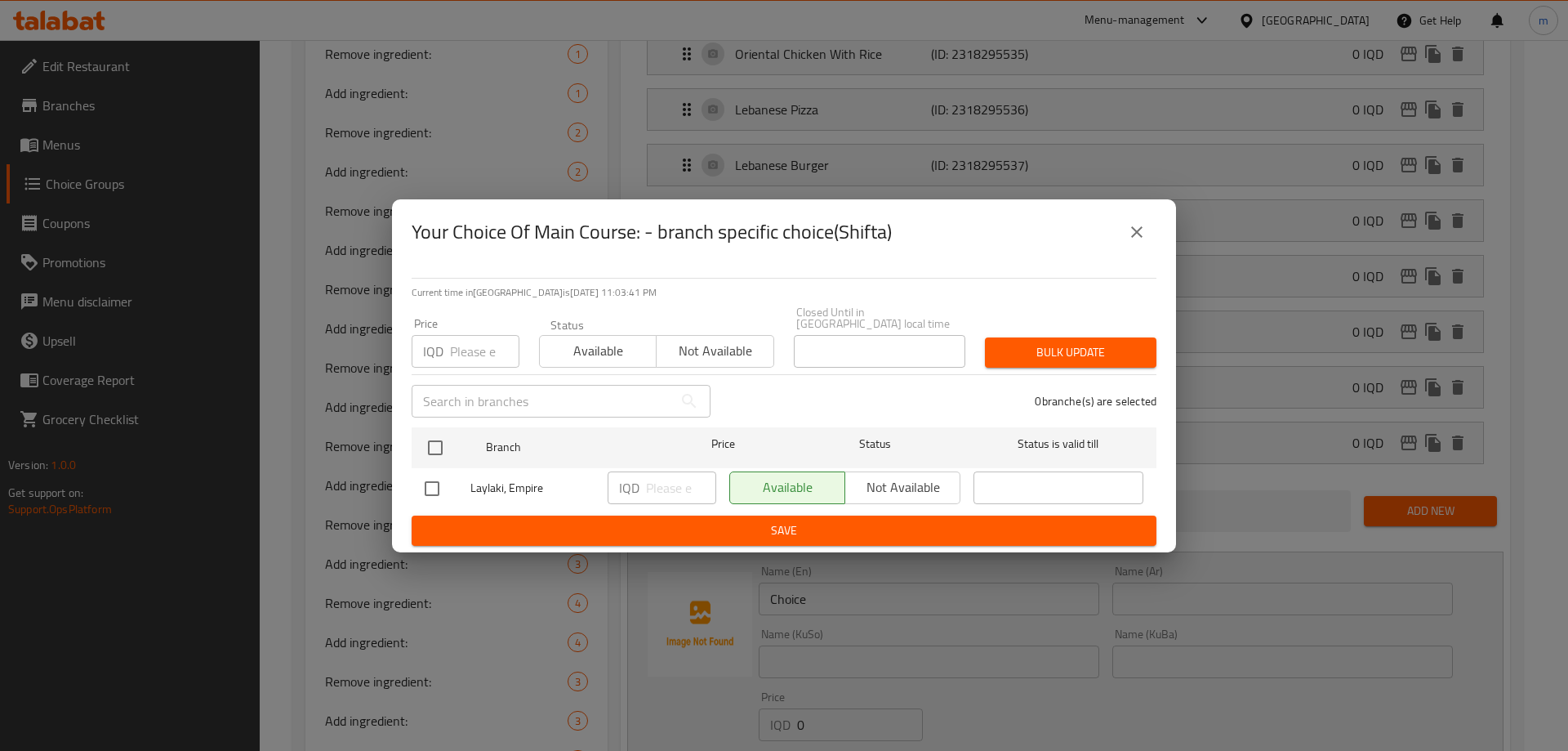
click at [1144, 242] on icon "close" at bounding box center [1136, 232] width 19 height 19
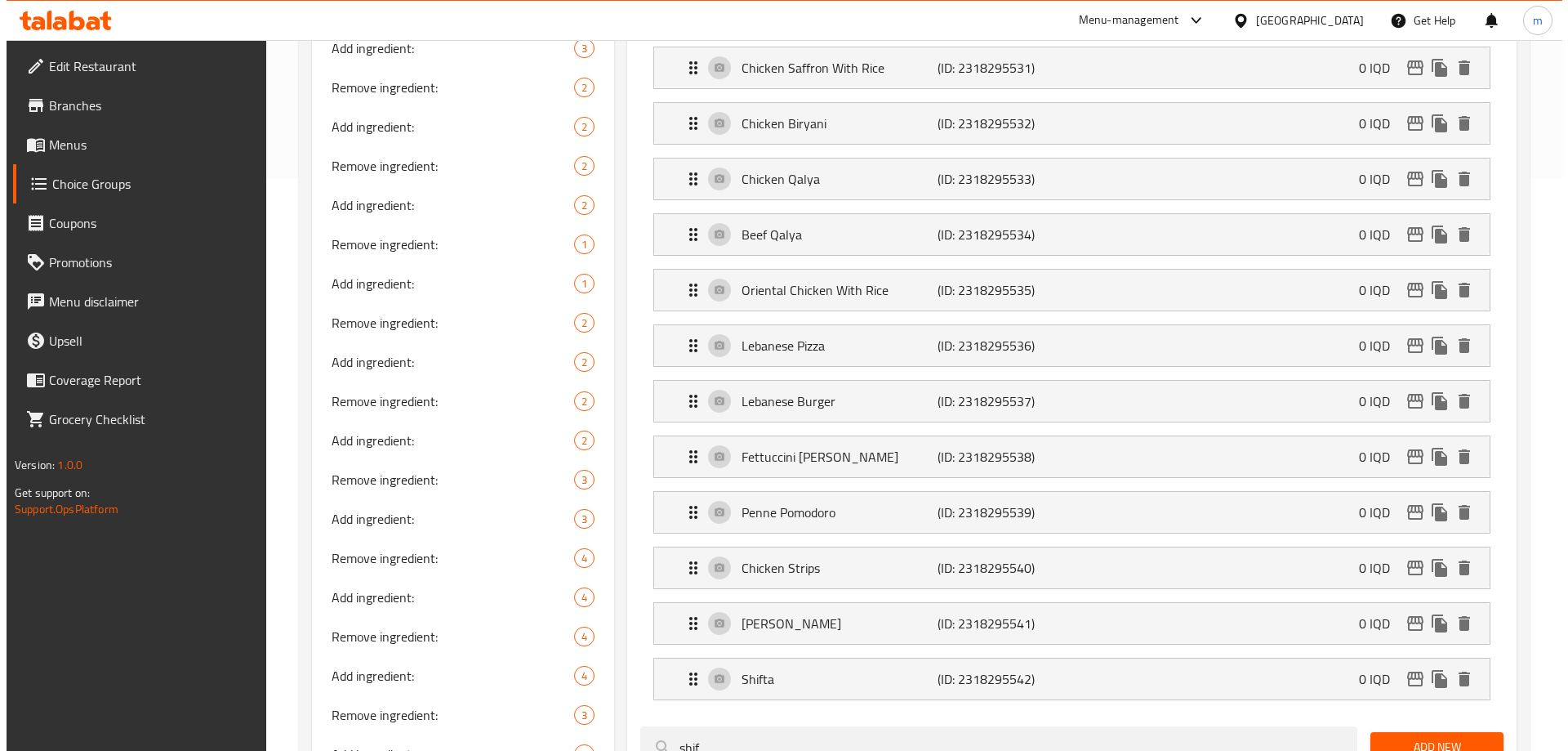
scroll to position [763, 0]
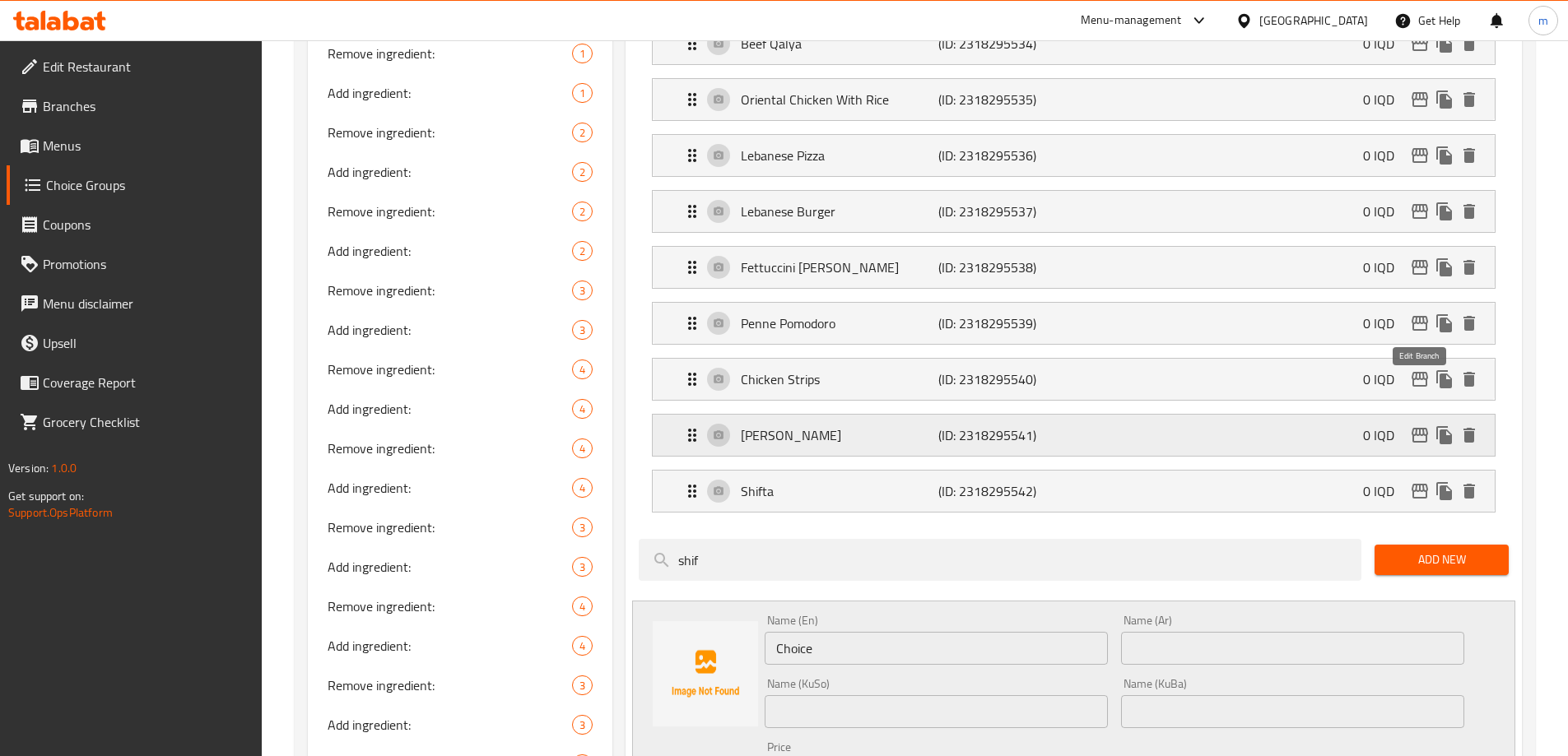
click at [1417, 425] on icon "edit" at bounding box center [1420, 435] width 20 height 20
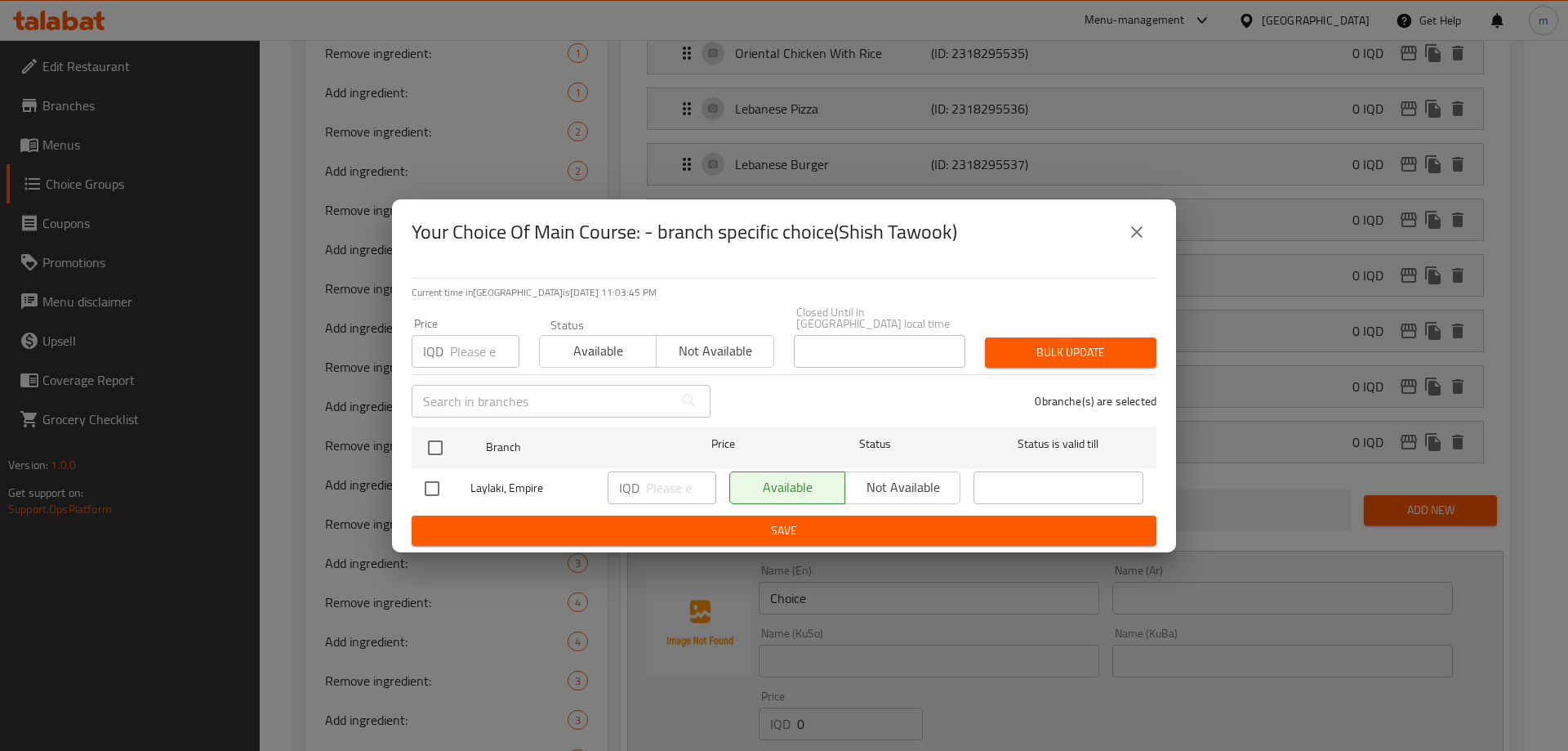
click at [1128, 227] on icon "close" at bounding box center [1136, 232] width 19 height 19
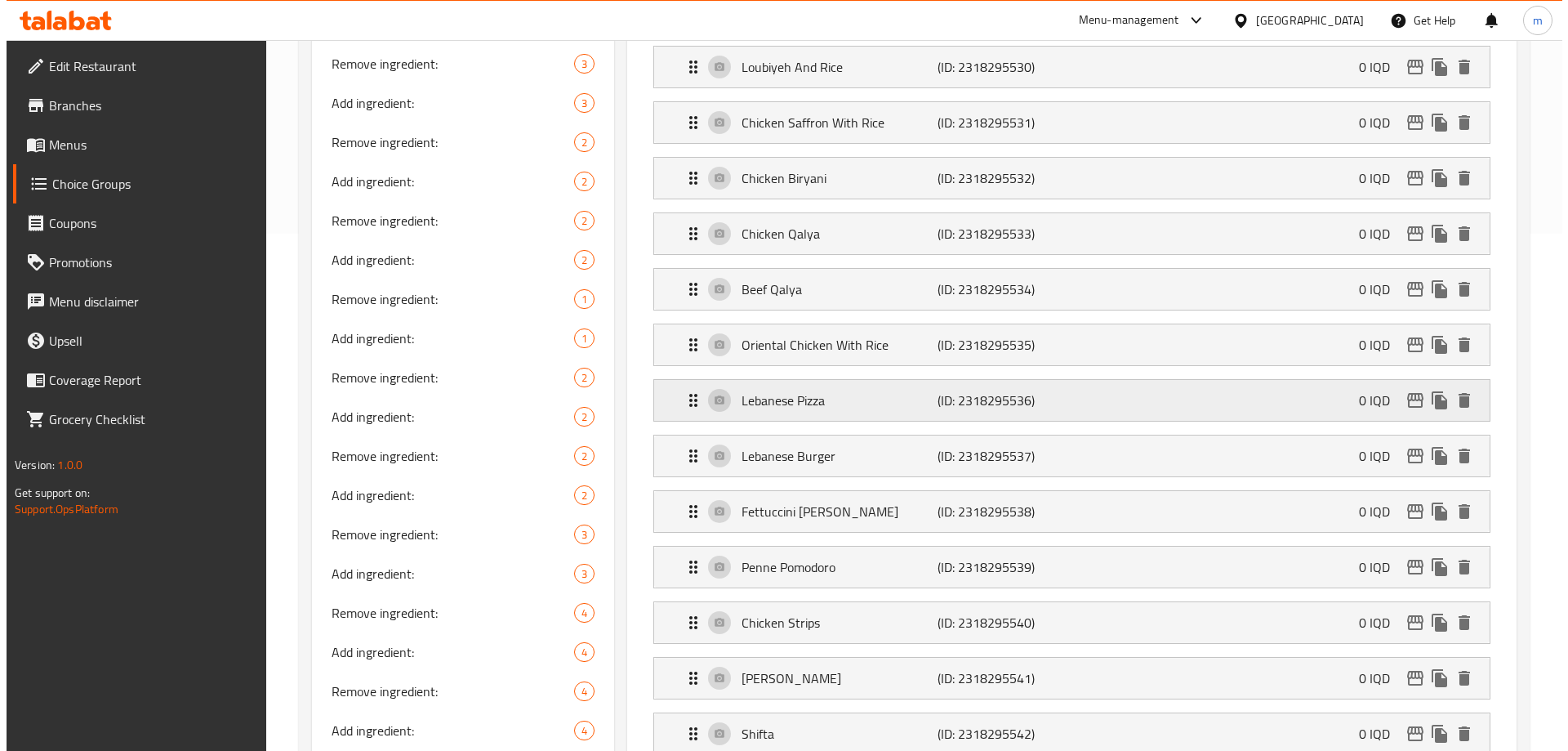
scroll to position [572, 0]
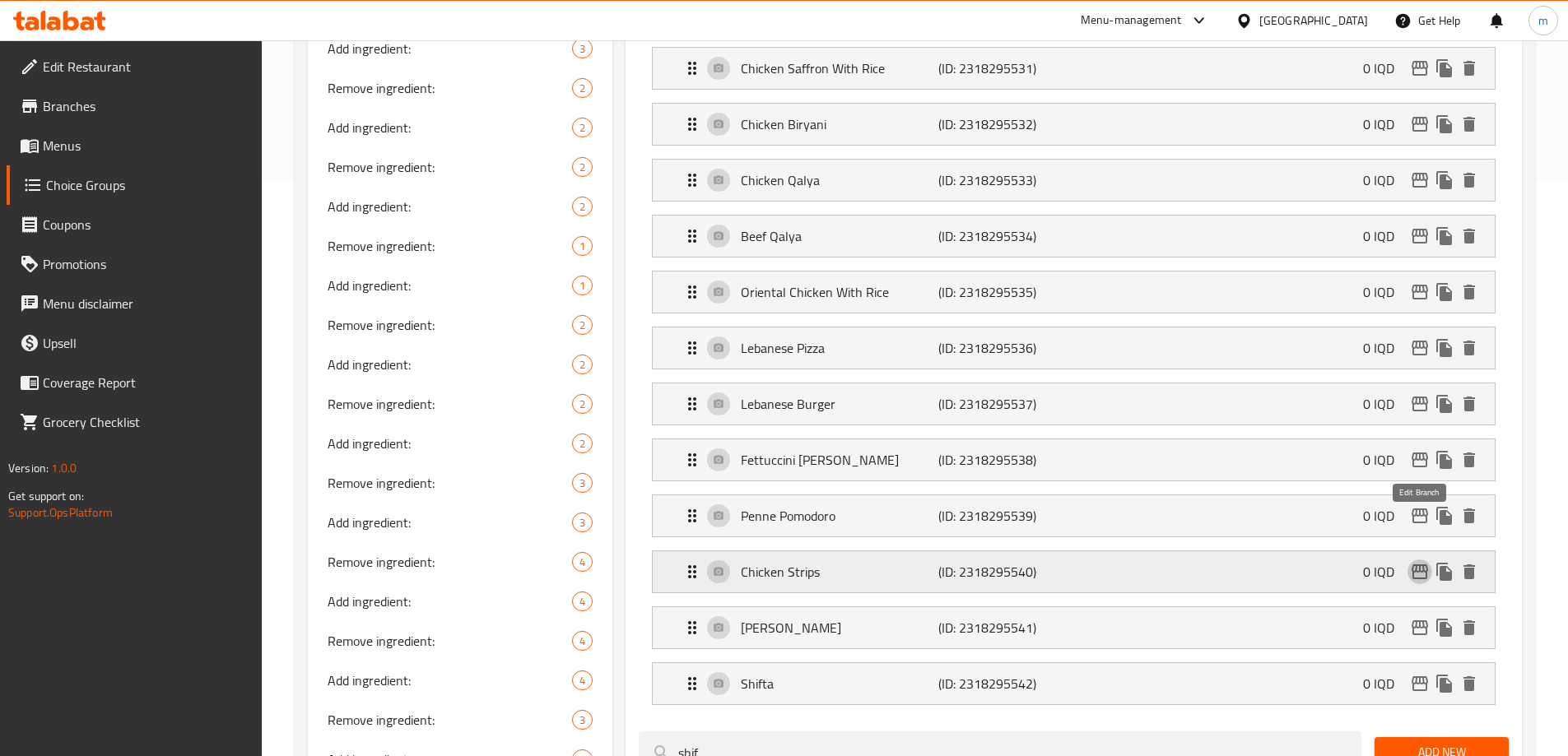
click at [1421, 562] on icon "edit" at bounding box center [1420, 571] width 20 height 20
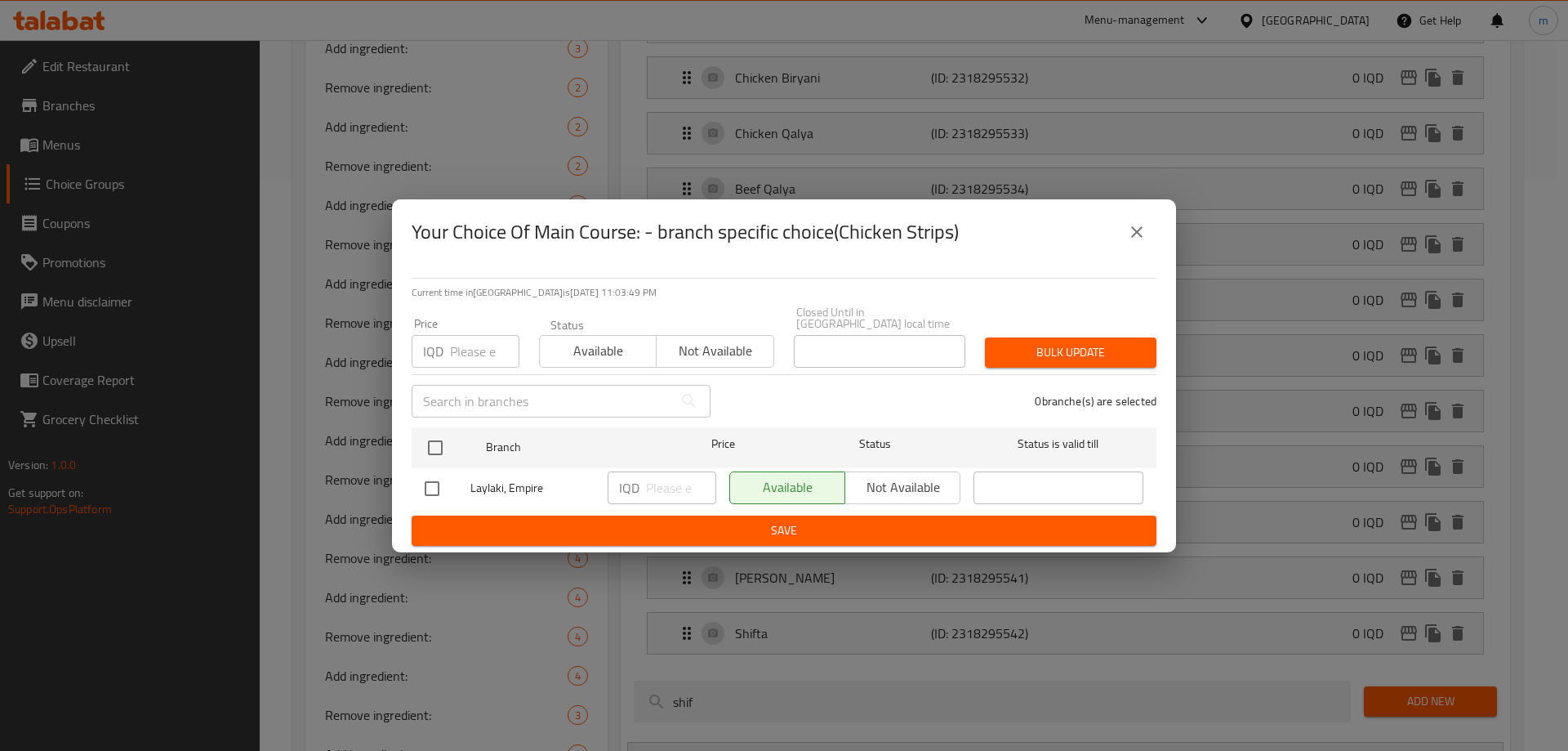
click at [1134, 236] on icon "close" at bounding box center [1136, 232] width 19 height 19
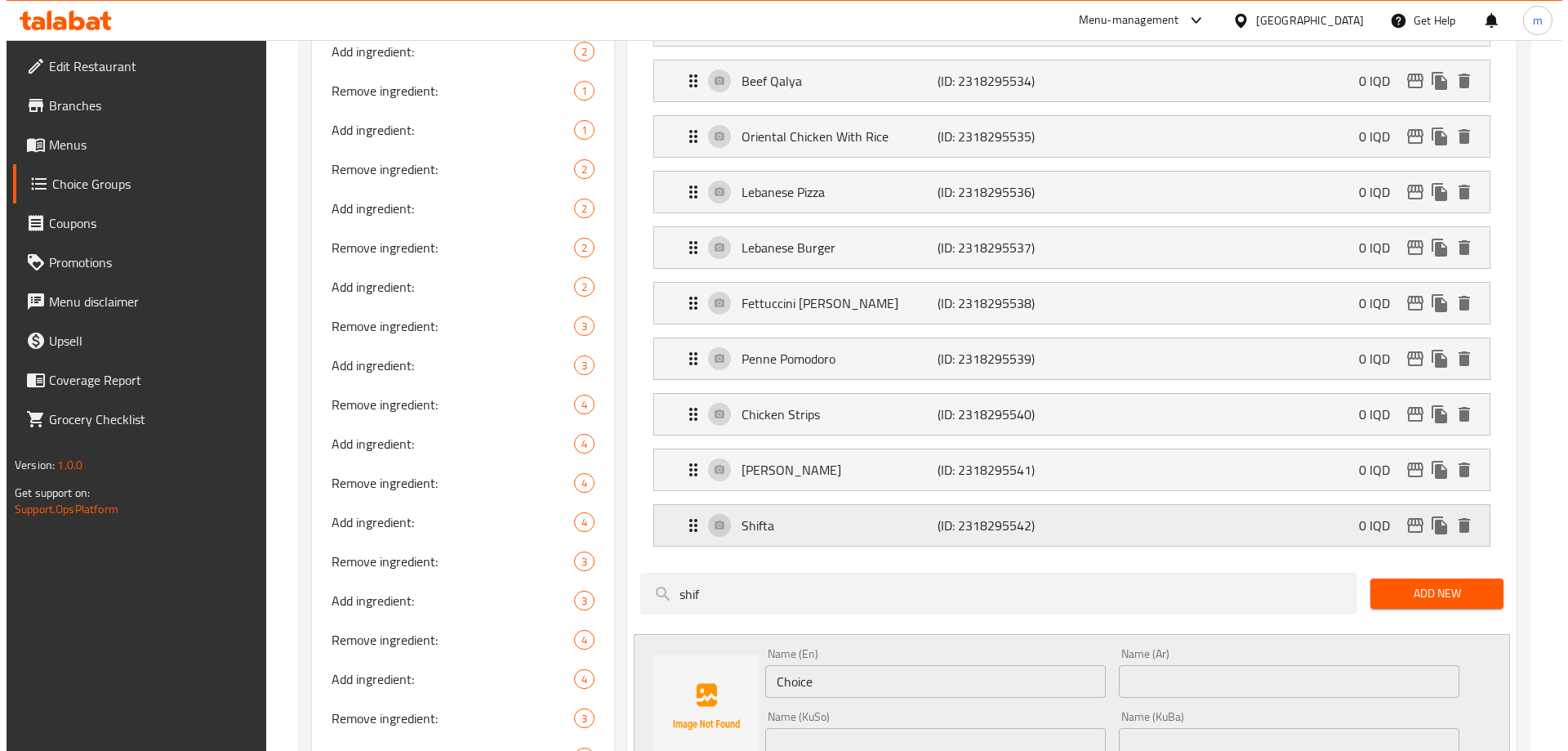
scroll to position [762, 0]
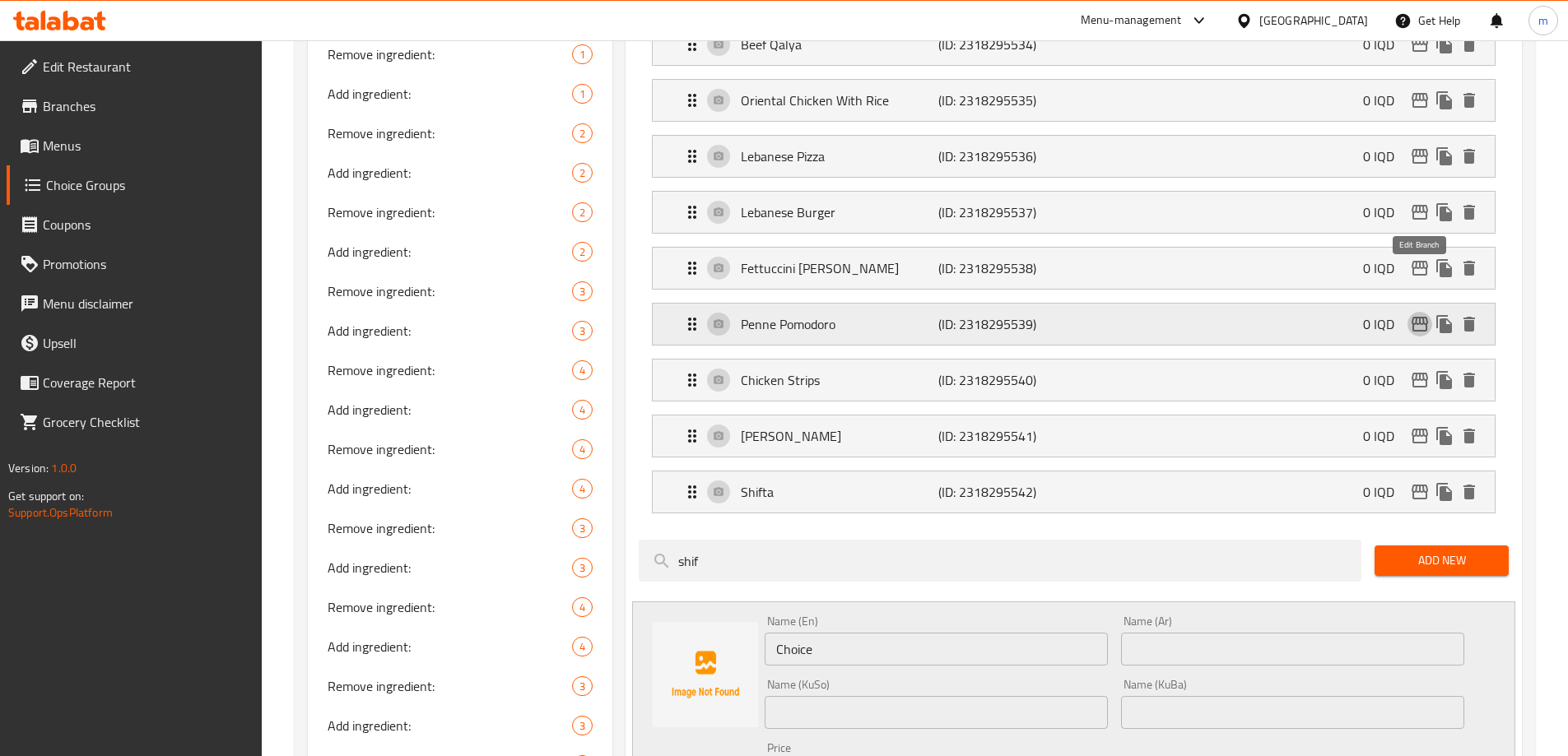
click at [1419, 317] on icon "edit" at bounding box center [1420, 324] width 17 height 15
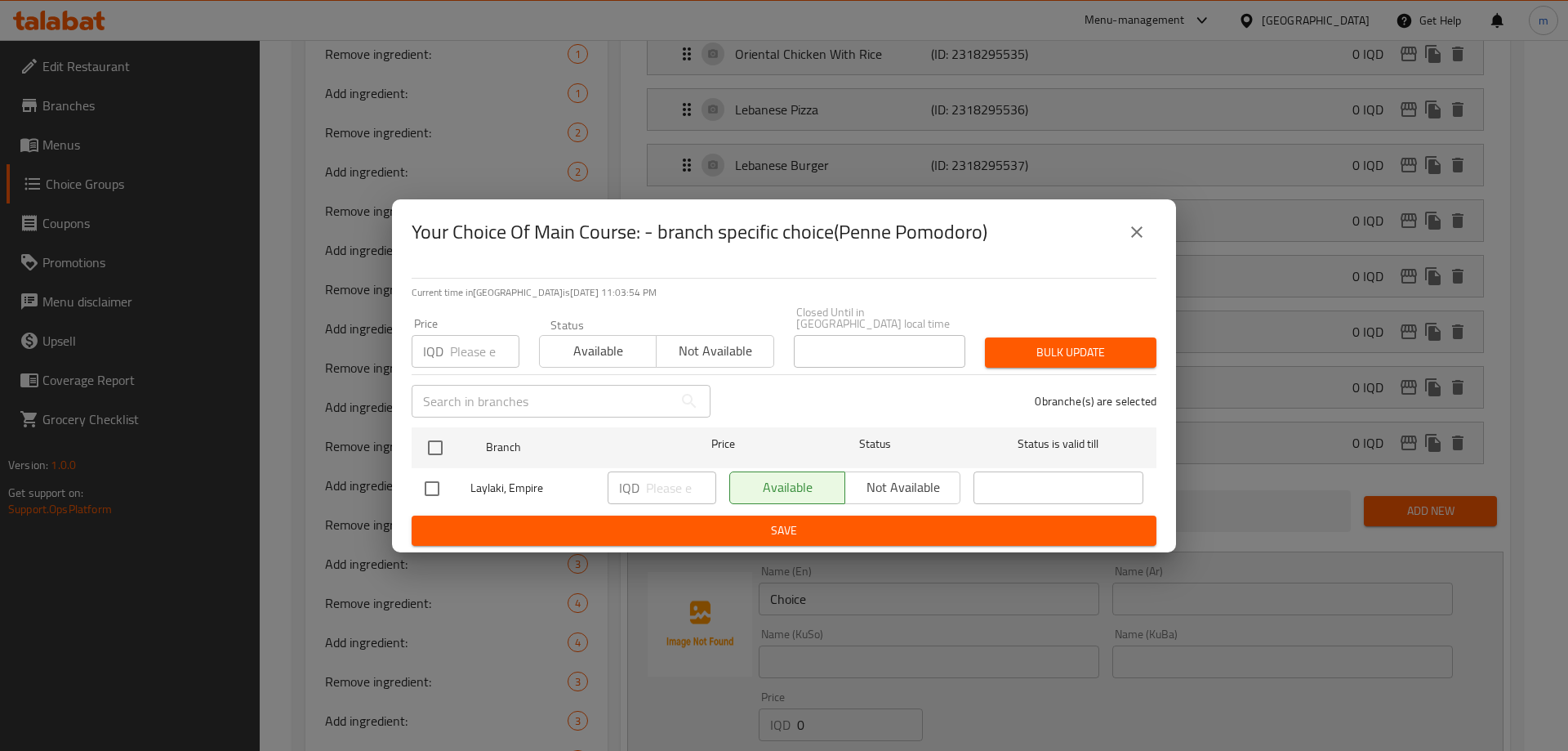
click at [1121, 234] on button "close" at bounding box center [1136, 232] width 39 height 39
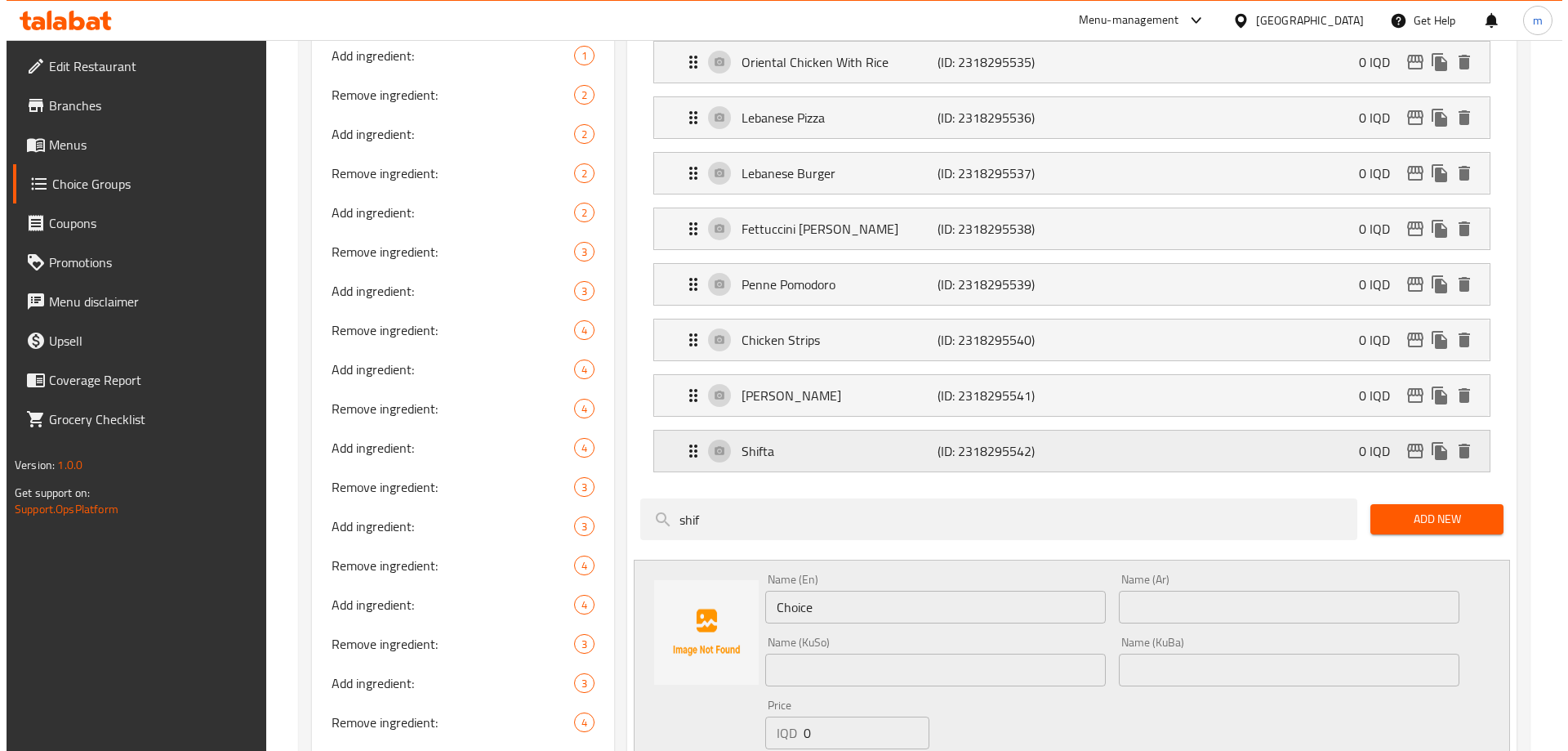
scroll to position [763, 0]
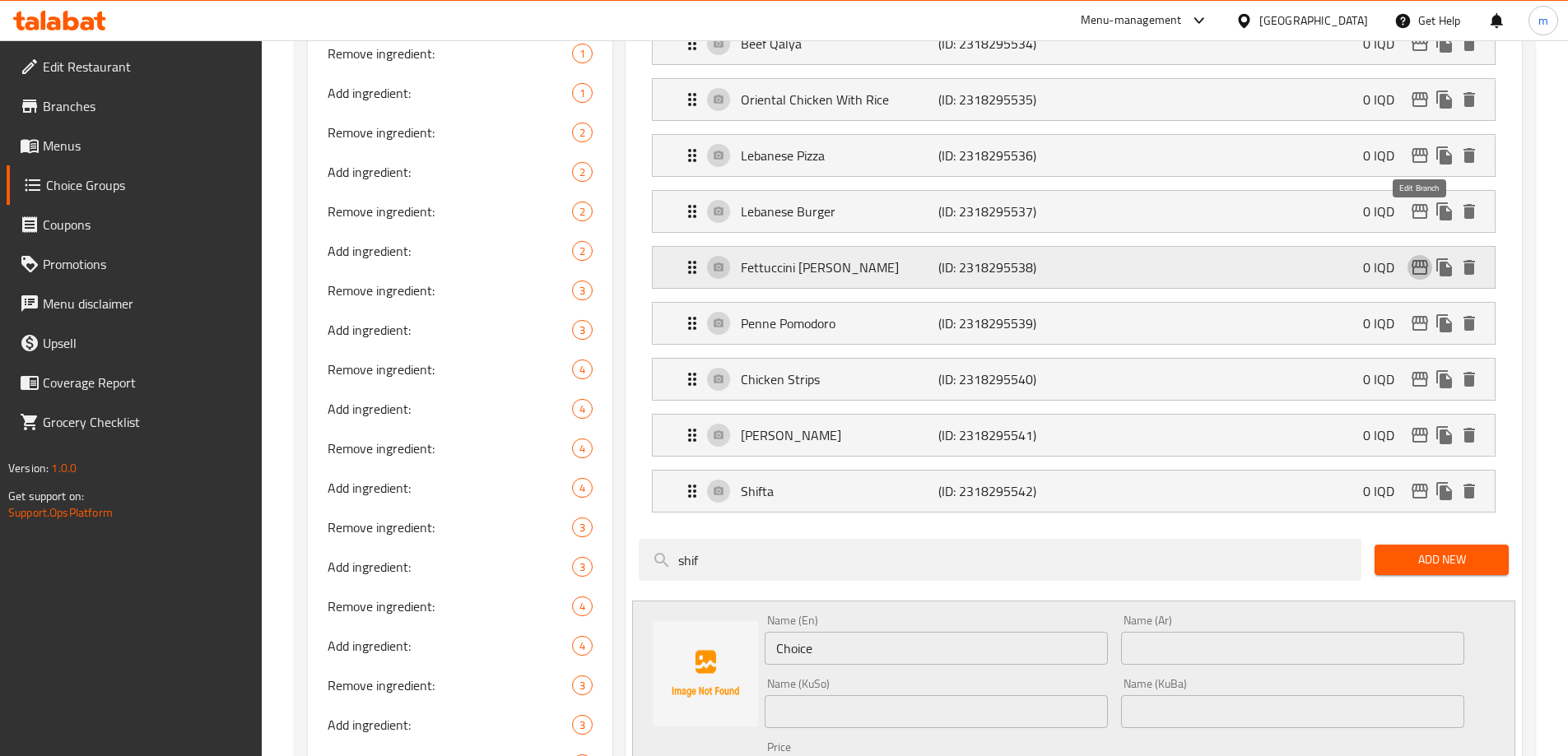
click at [1428, 257] on icon "edit" at bounding box center [1420, 267] width 20 height 20
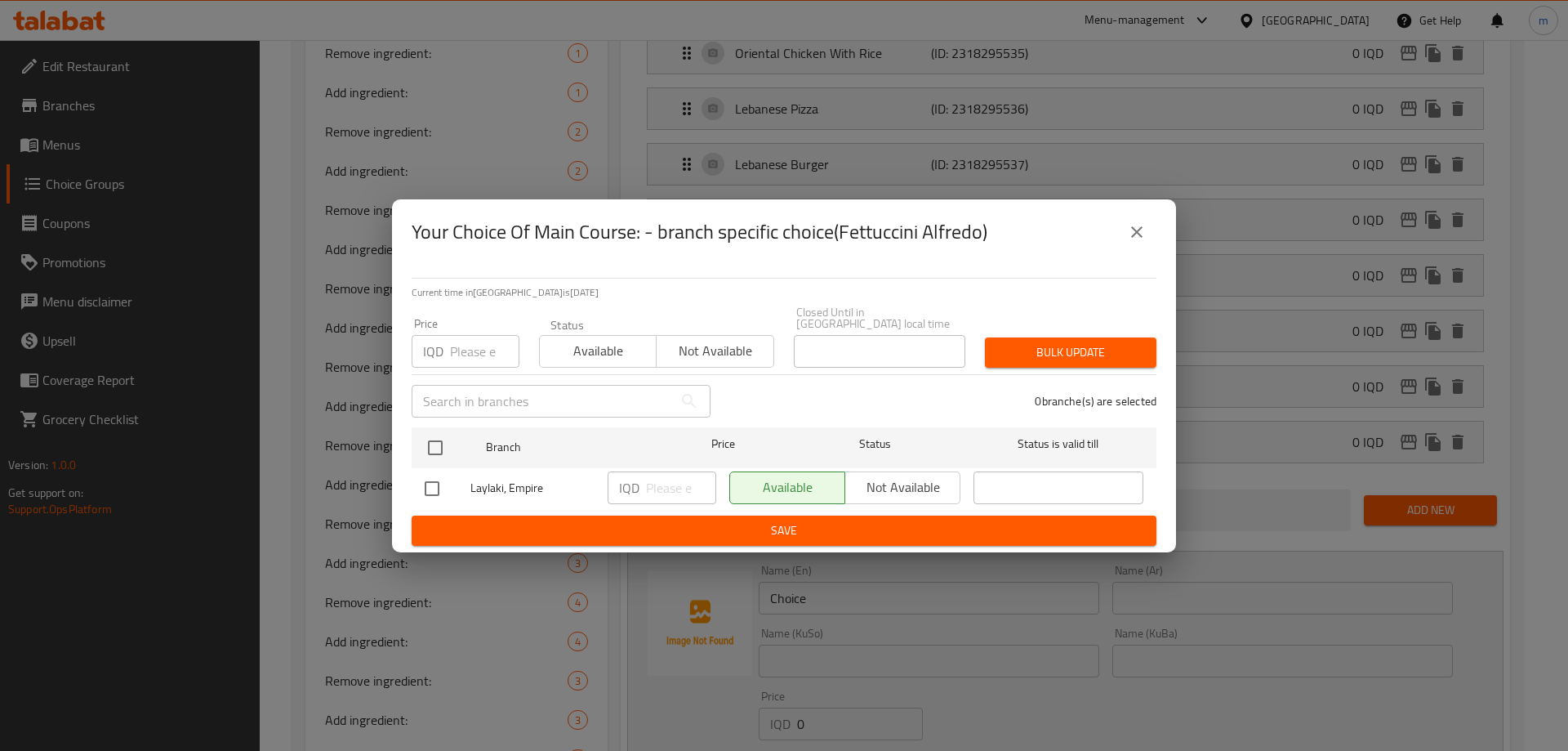
click at [1132, 241] on icon "close" at bounding box center [1136, 232] width 19 height 19
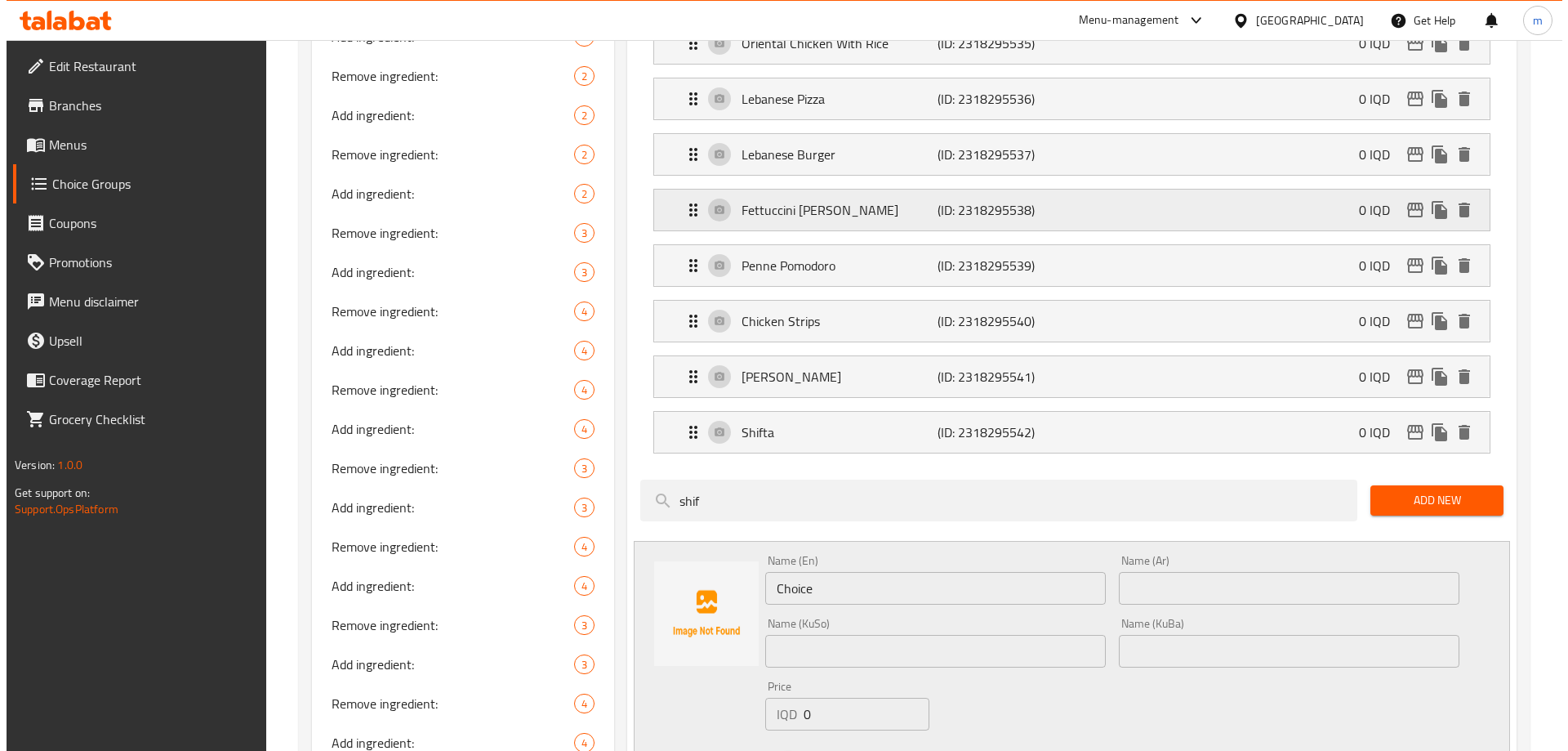
scroll to position [572, 0]
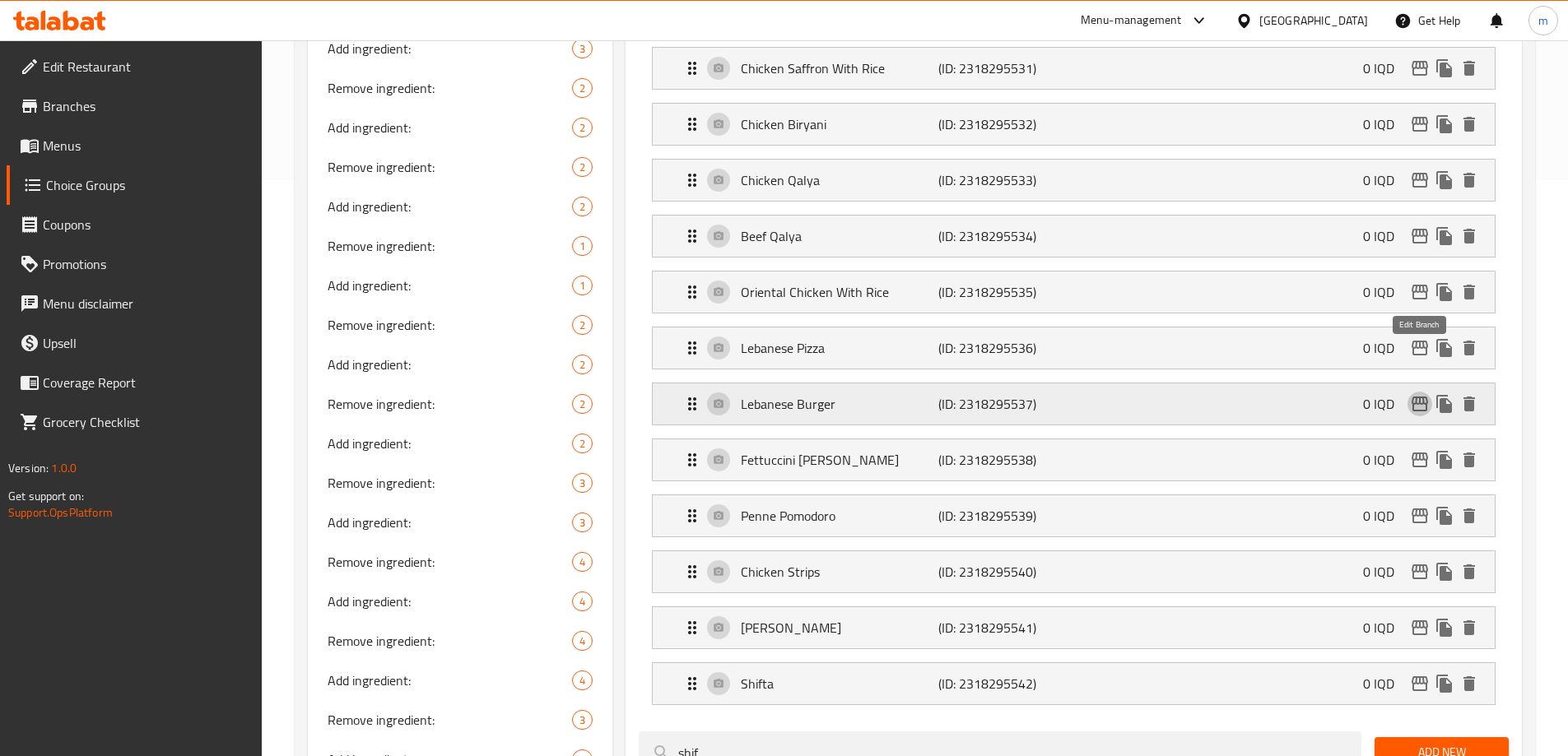
click at [1419, 397] on icon "edit" at bounding box center [1420, 404] width 17 height 15
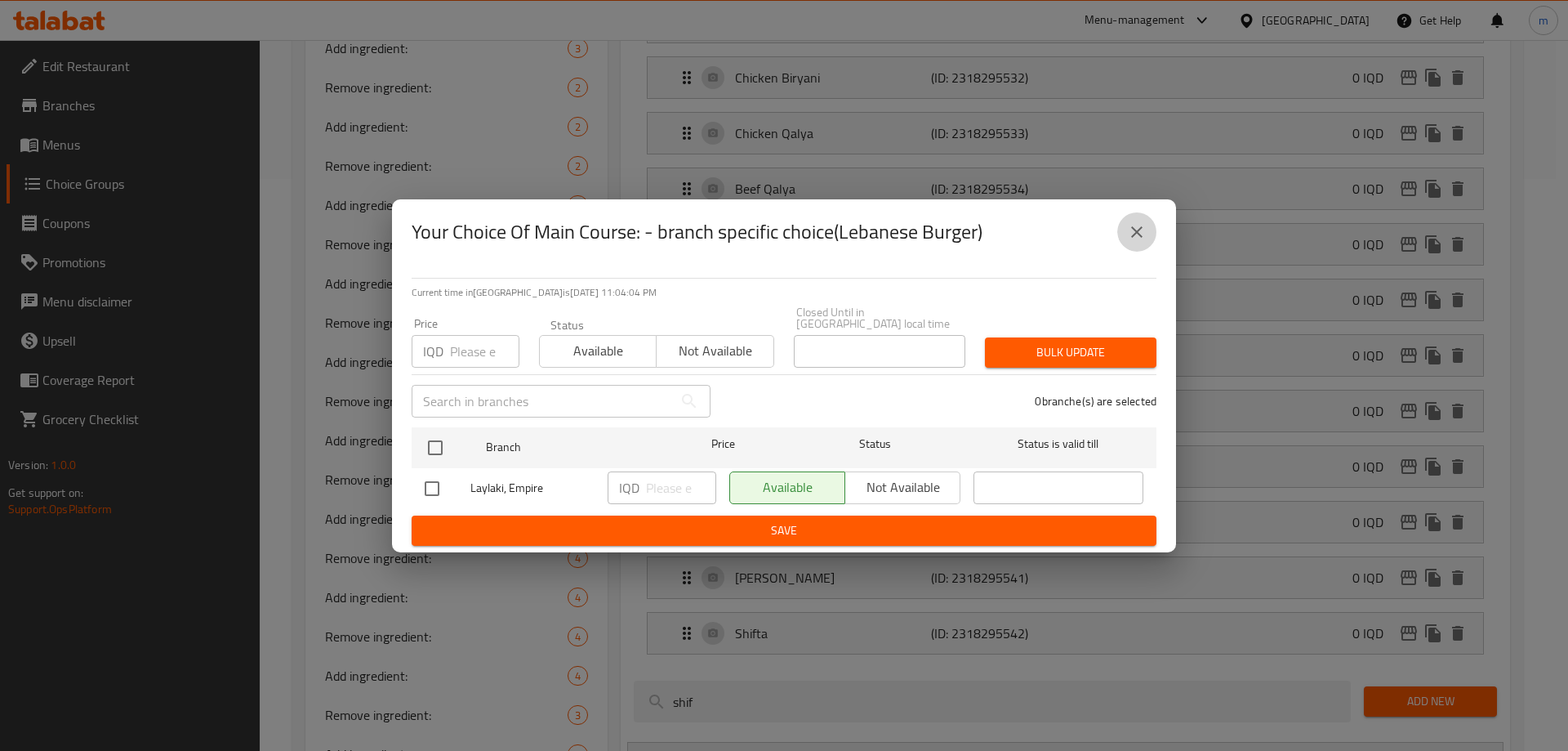
click at [1129, 241] on icon "close" at bounding box center [1136, 232] width 19 height 19
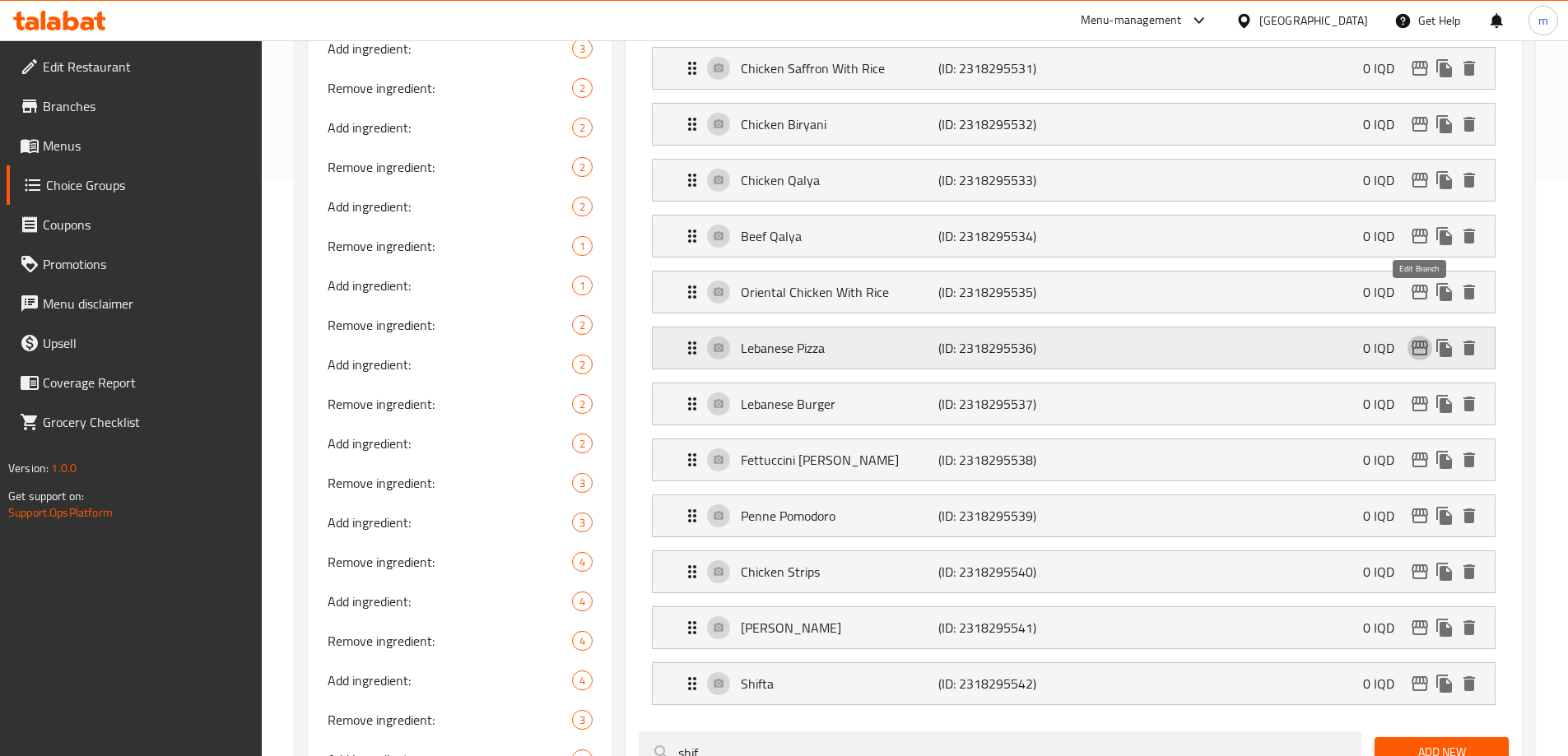
click at [1413, 341] on icon "edit" at bounding box center [1420, 348] width 17 height 15
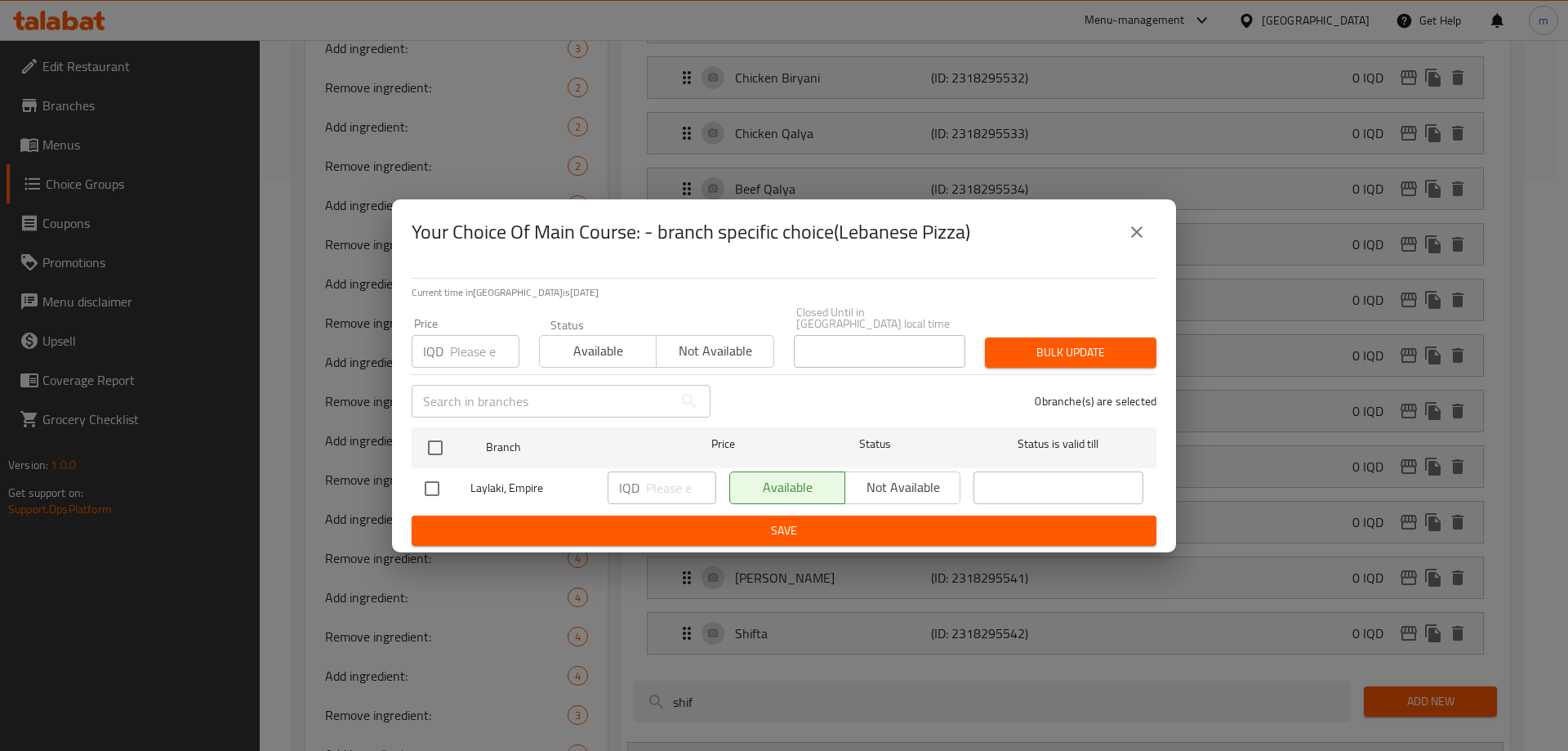
click at [1135, 227] on button "close" at bounding box center [1136, 232] width 39 height 39
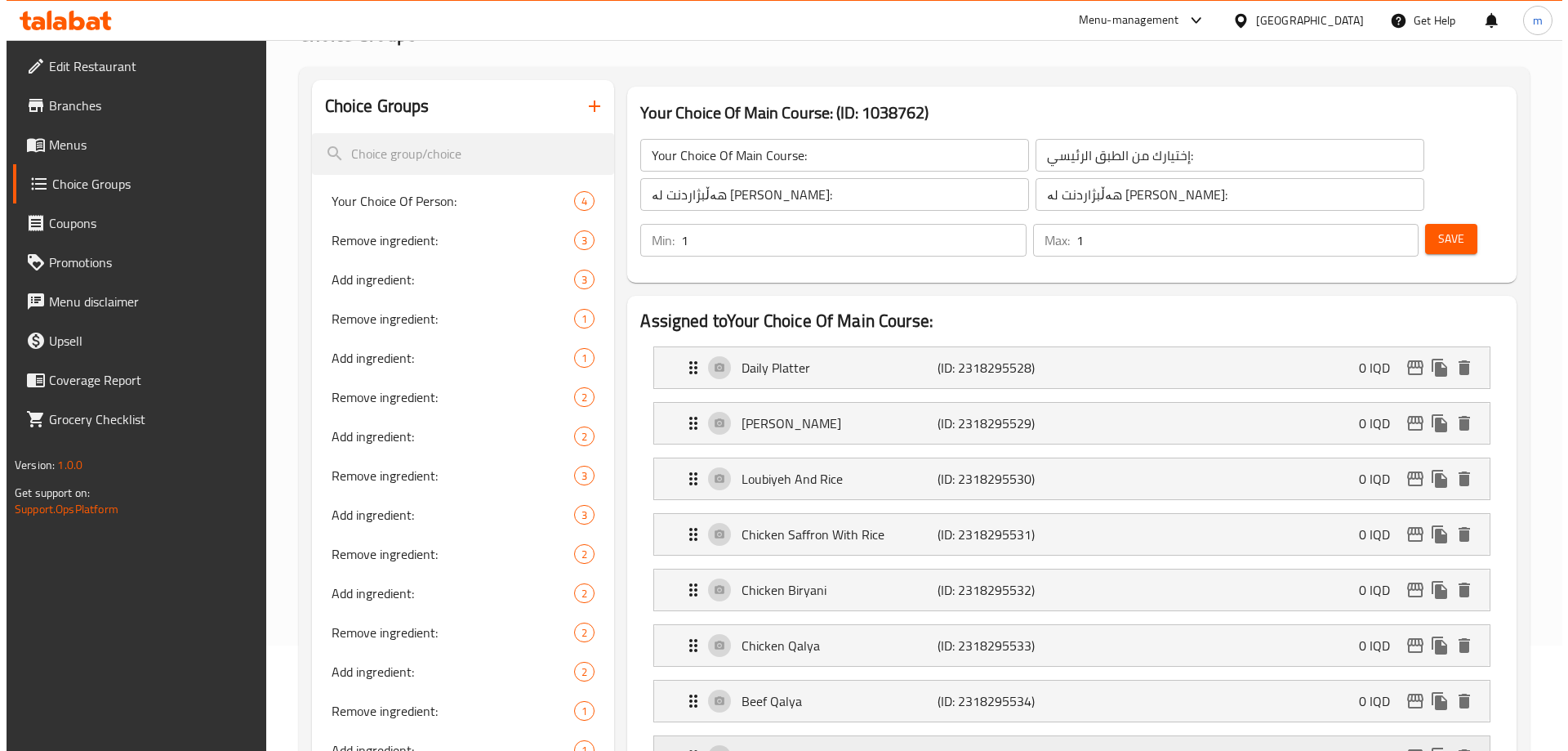
scroll to position [382, 0]
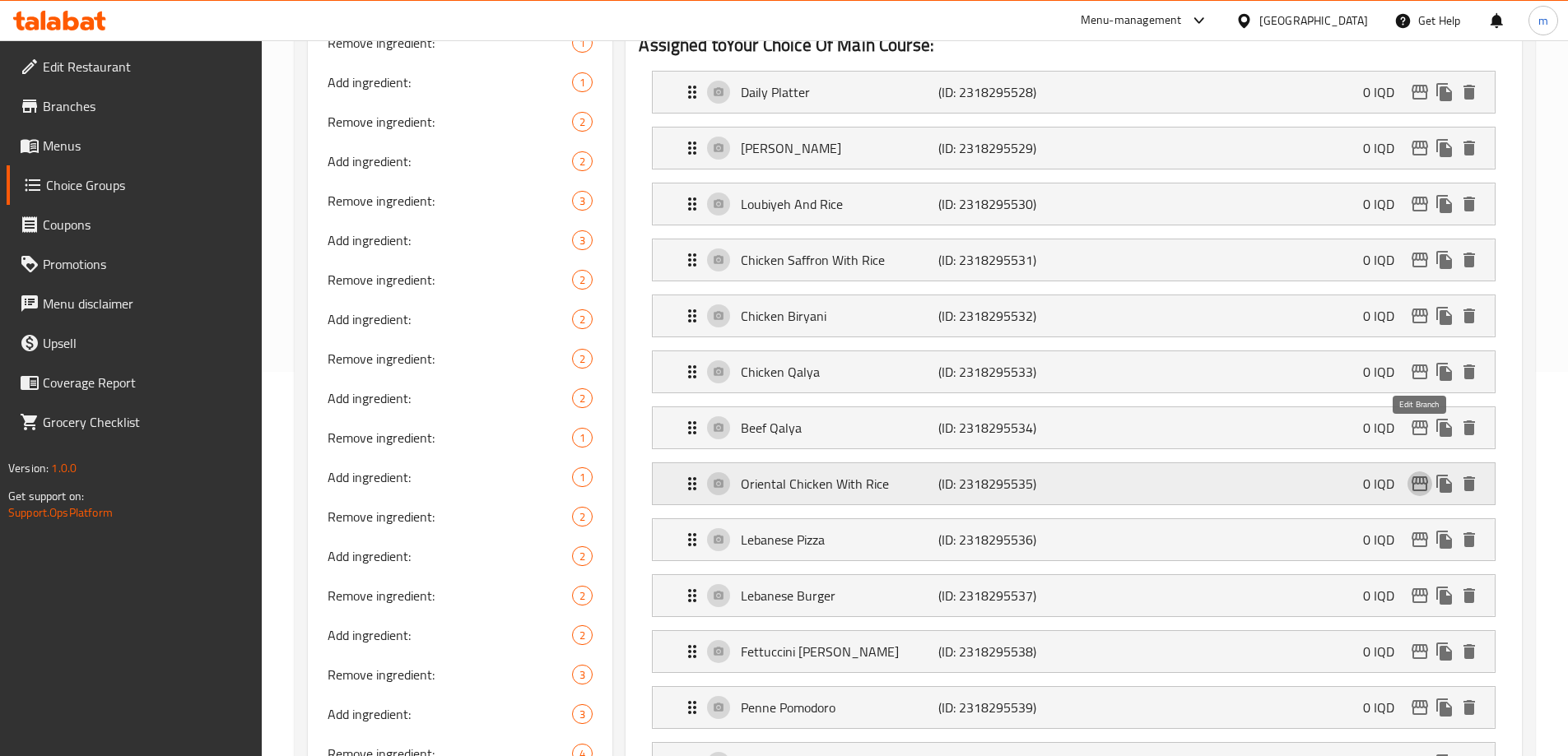
click at [1419, 476] on icon "edit" at bounding box center [1420, 484] width 17 height 15
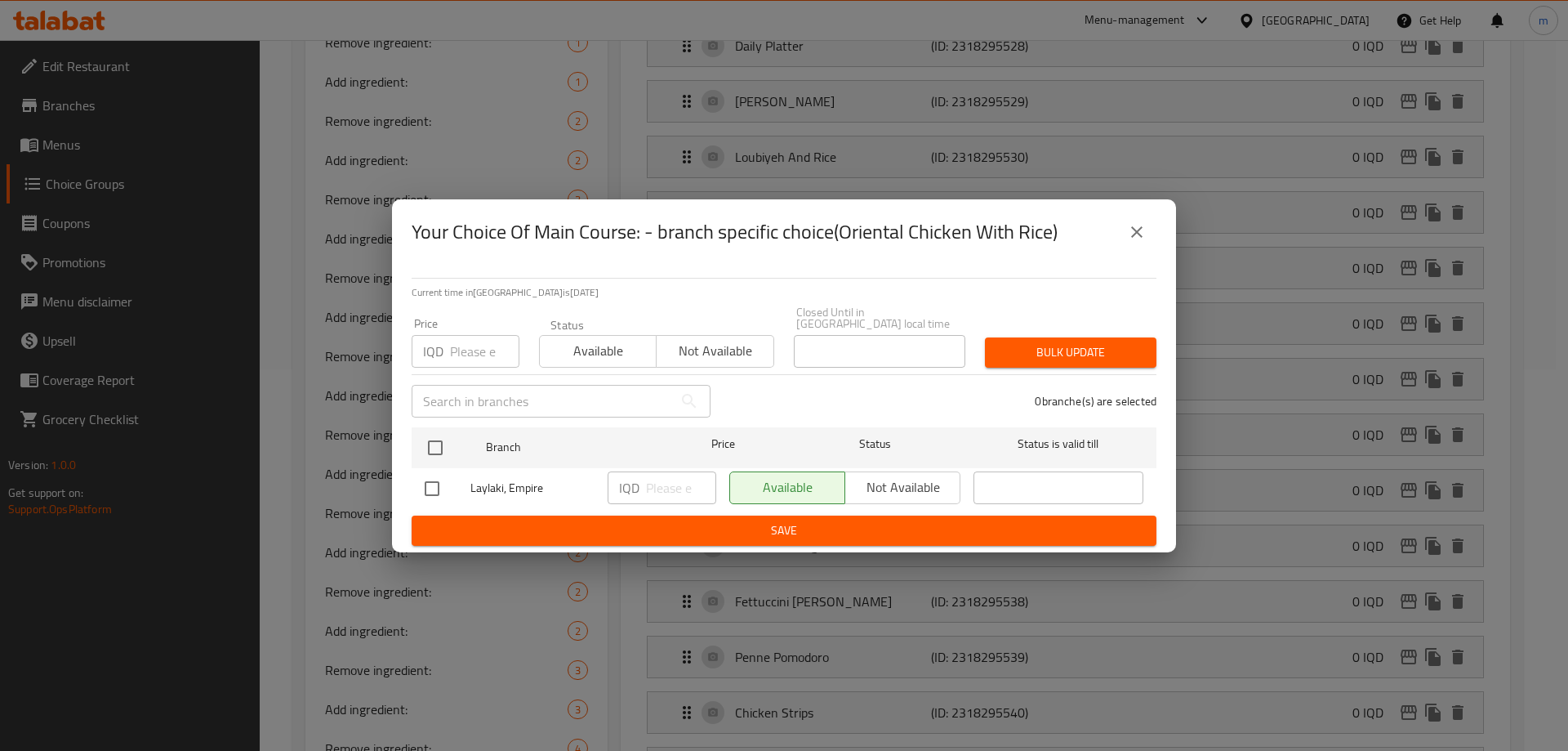
click at [1134, 242] on icon "close" at bounding box center [1136, 232] width 19 height 19
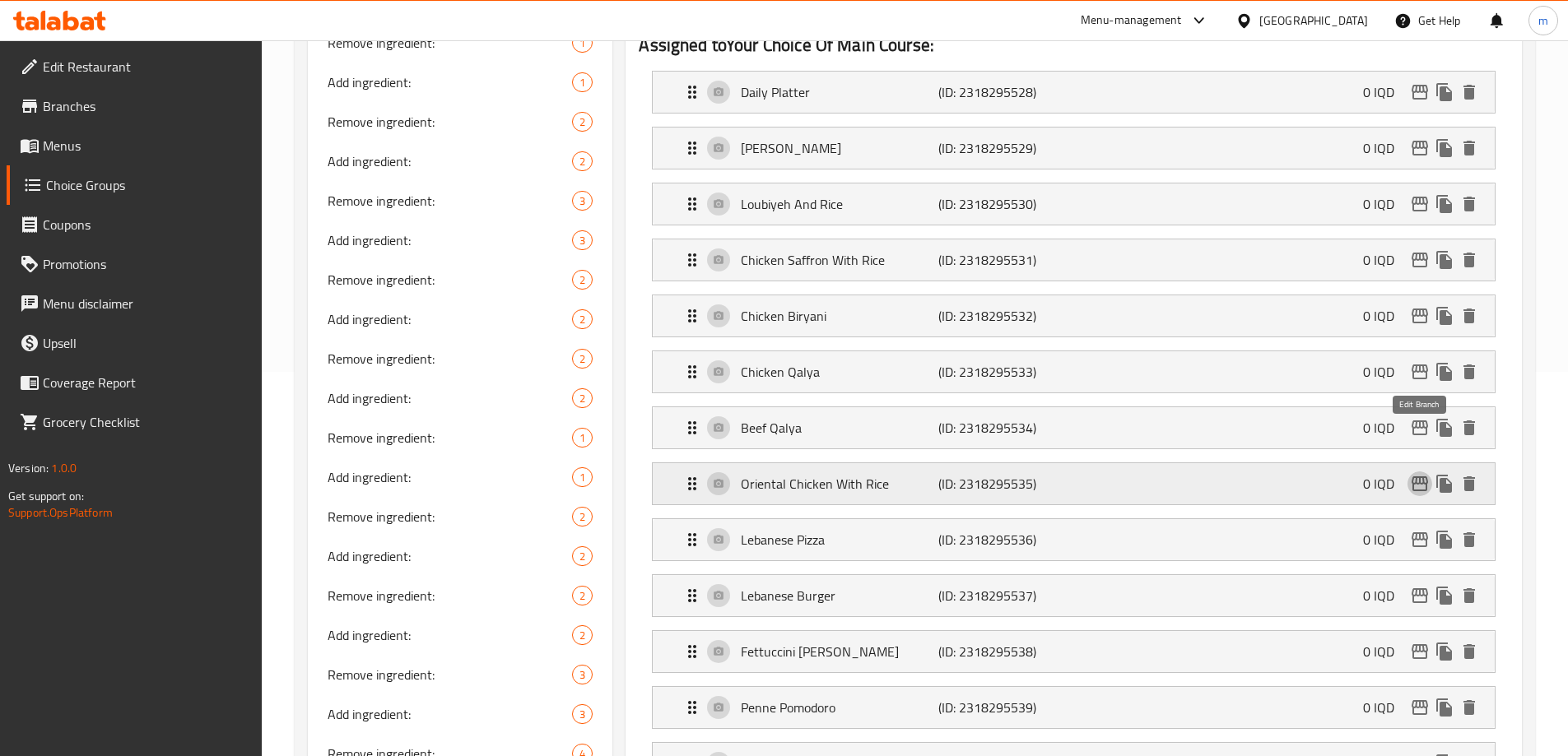
click at [1413, 476] on icon "edit" at bounding box center [1420, 484] width 17 height 15
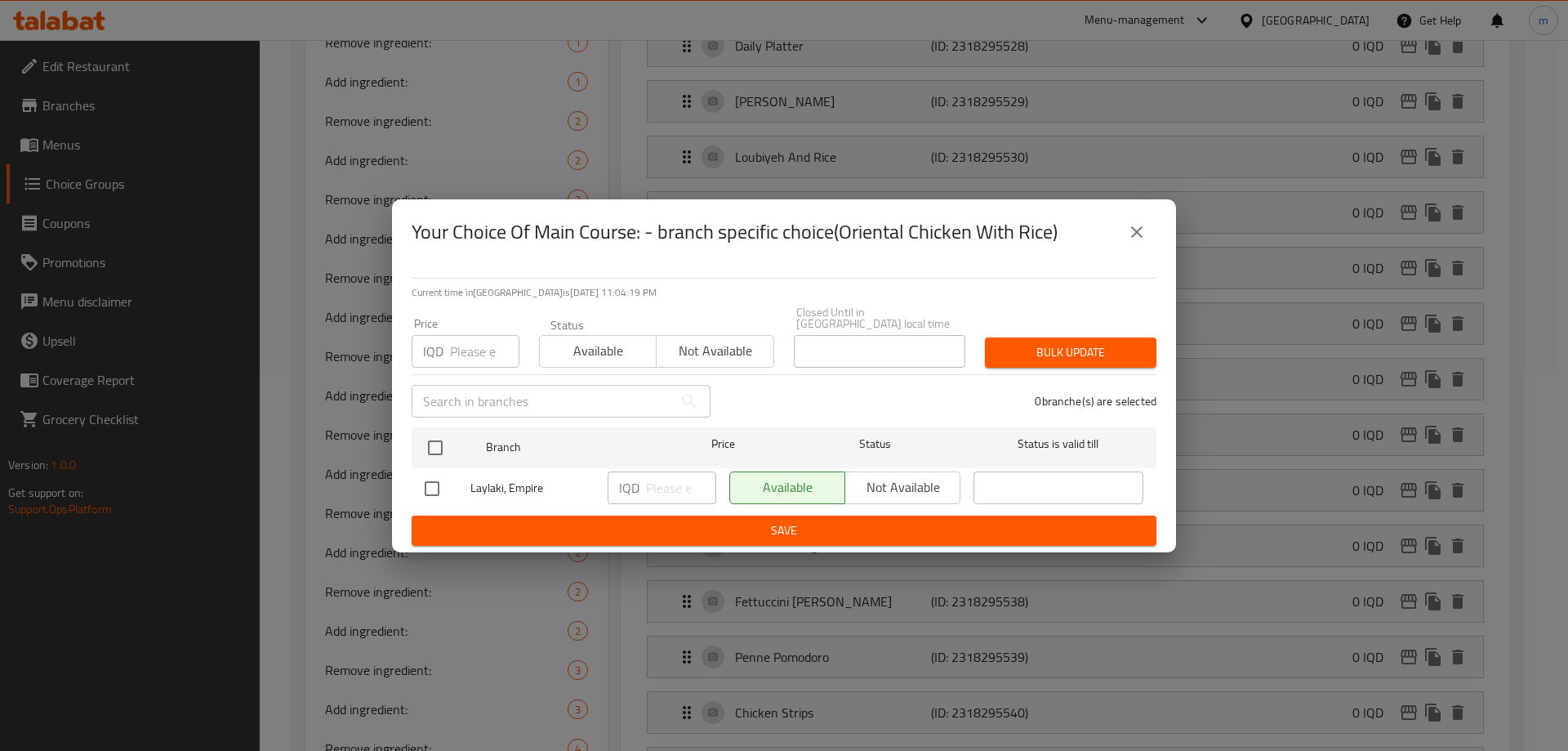
click at [1125, 234] on button "close" at bounding box center [1136, 232] width 39 height 39
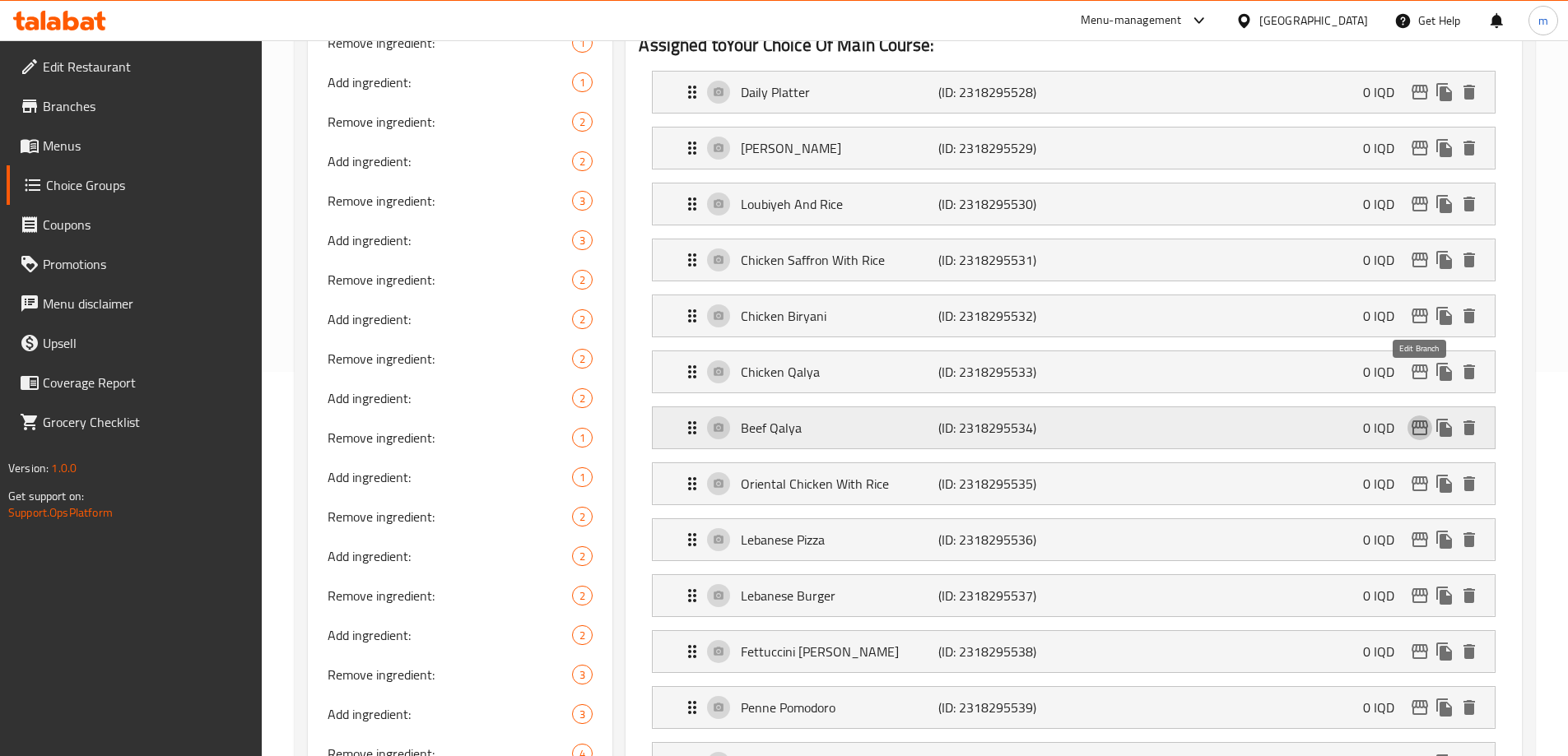
click at [1413, 418] on icon "edit" at bounding box center [1420, 428] width 20 height 20
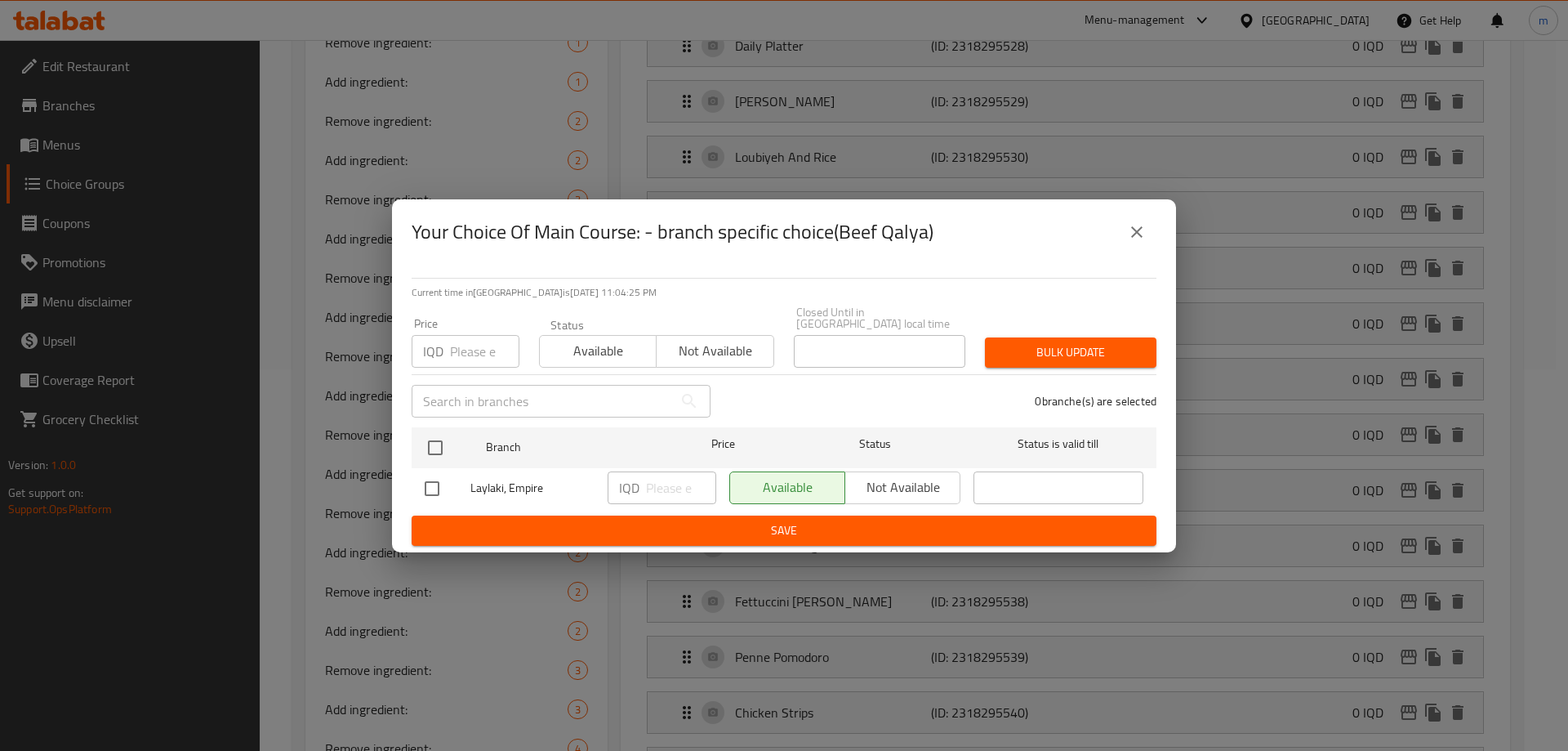
click at [1130, 234] on icon "close" at bounding box center [1136, 232] width 19 height 19
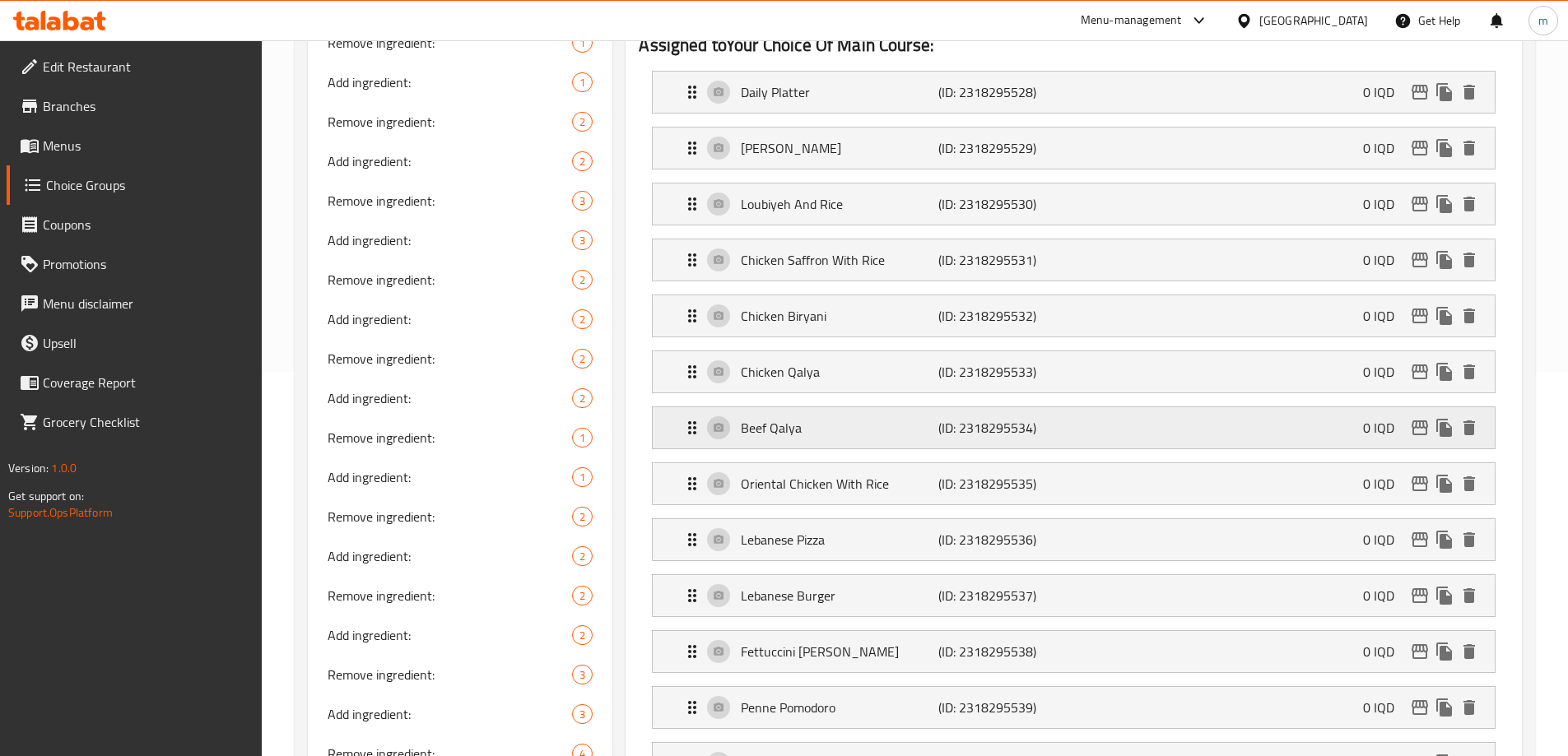
click at [1424, 418] on icon "edit" at bounding box center [1420, 428] width 20 height 20
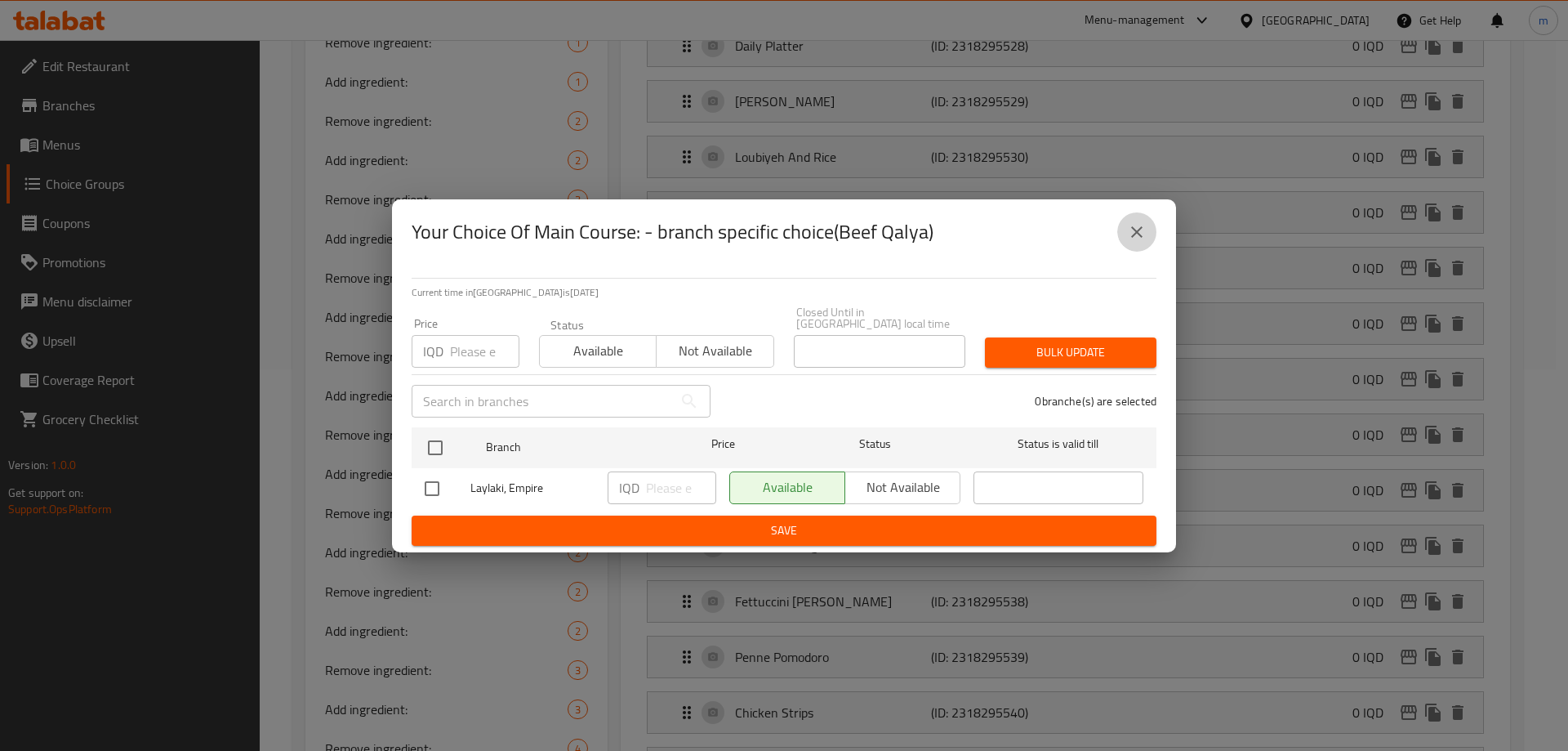
click at [1134, 238] on icon "close" at bounding box center [1136, 232] width 11 height 11
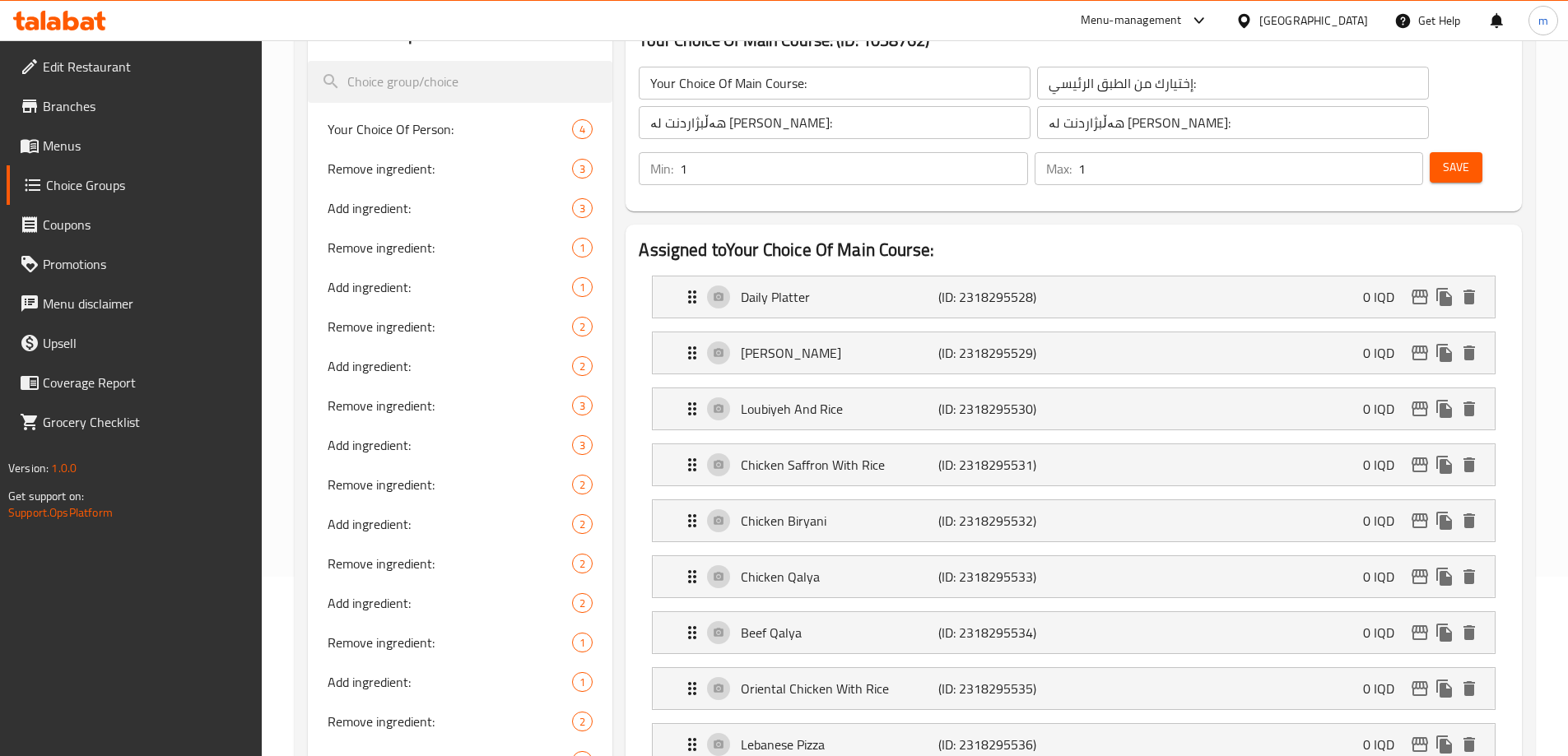
scroll to position [0, 0]
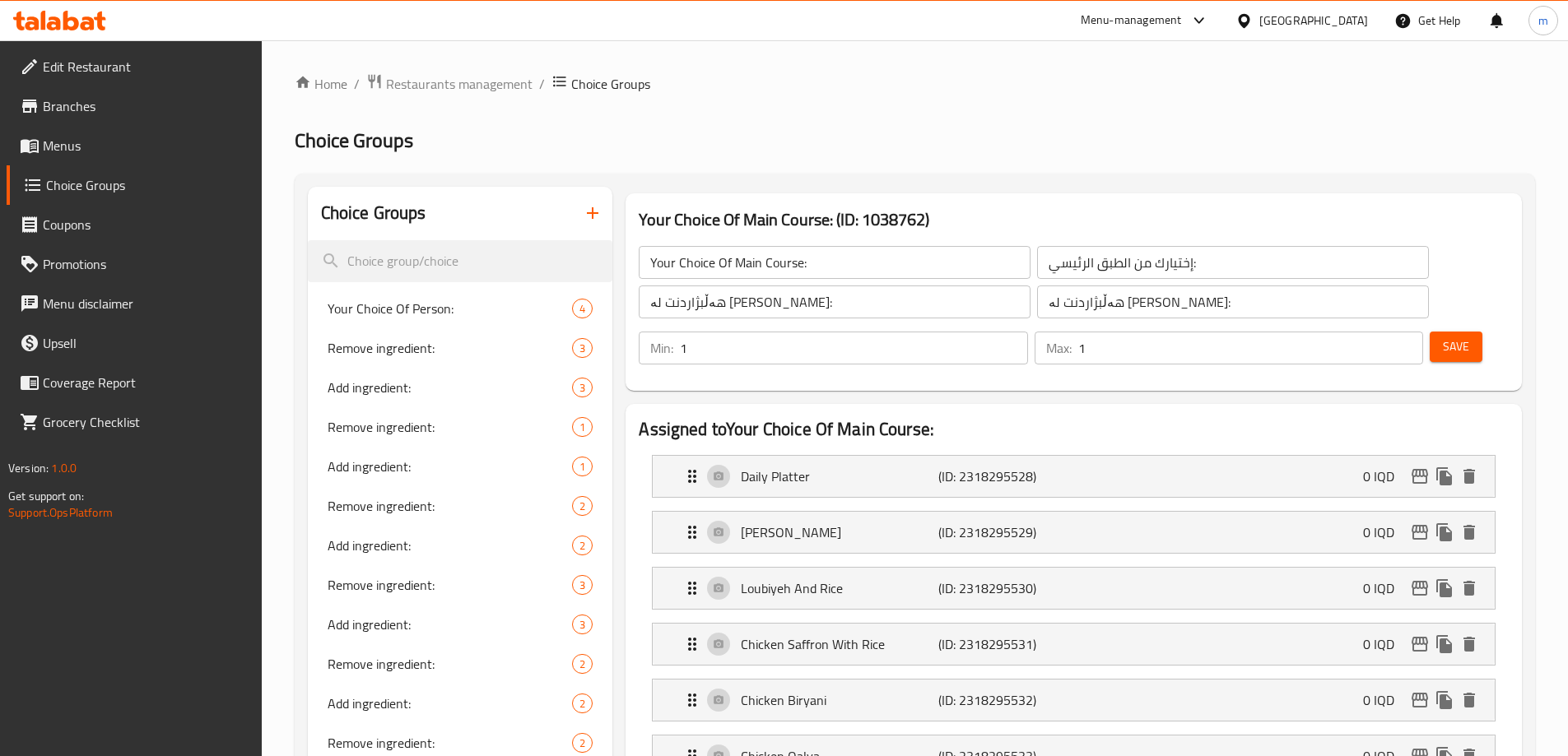
click at [1443, 336] on span "Save" at bounding box center [1456, 346] width 27 height 20
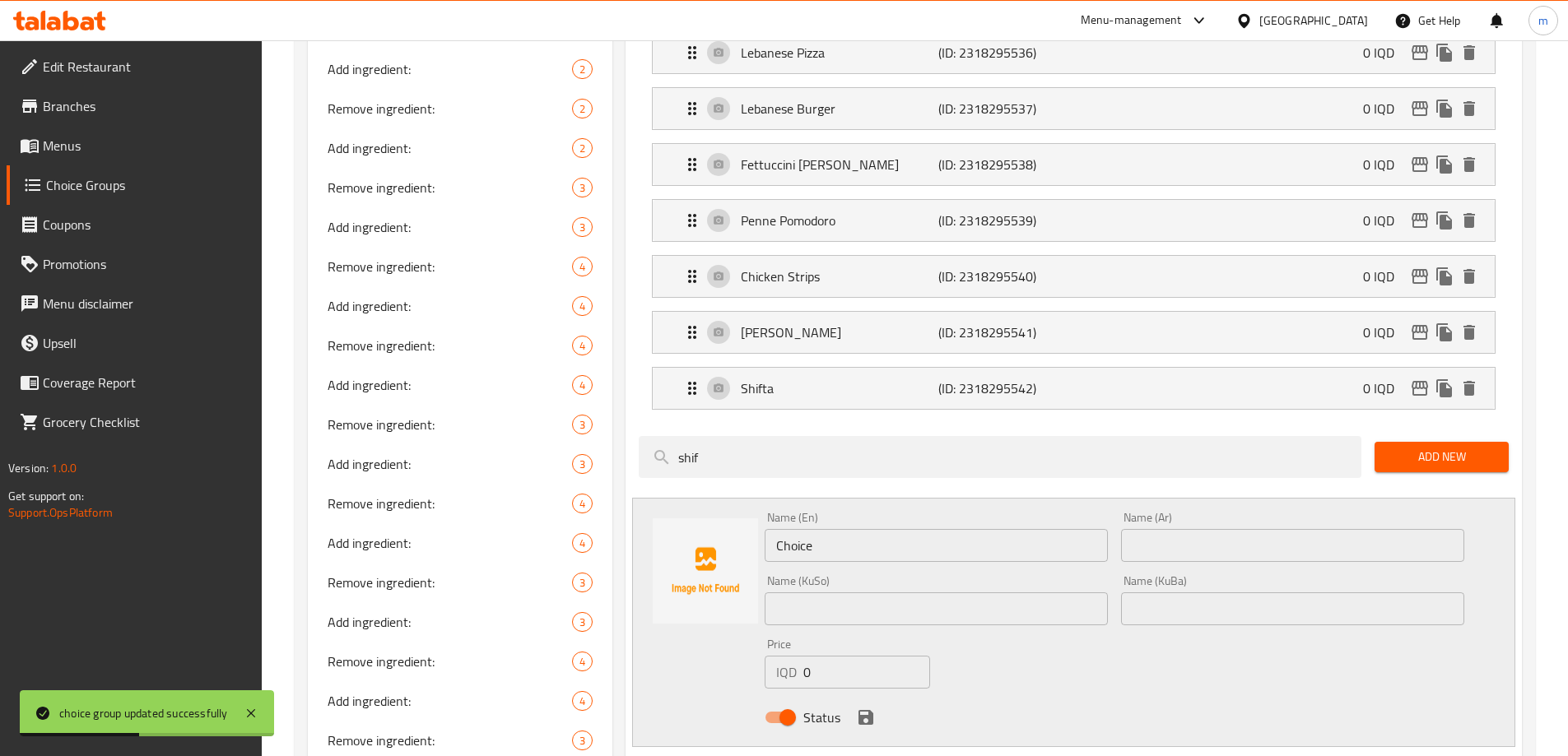
scroll to position [898, 0]
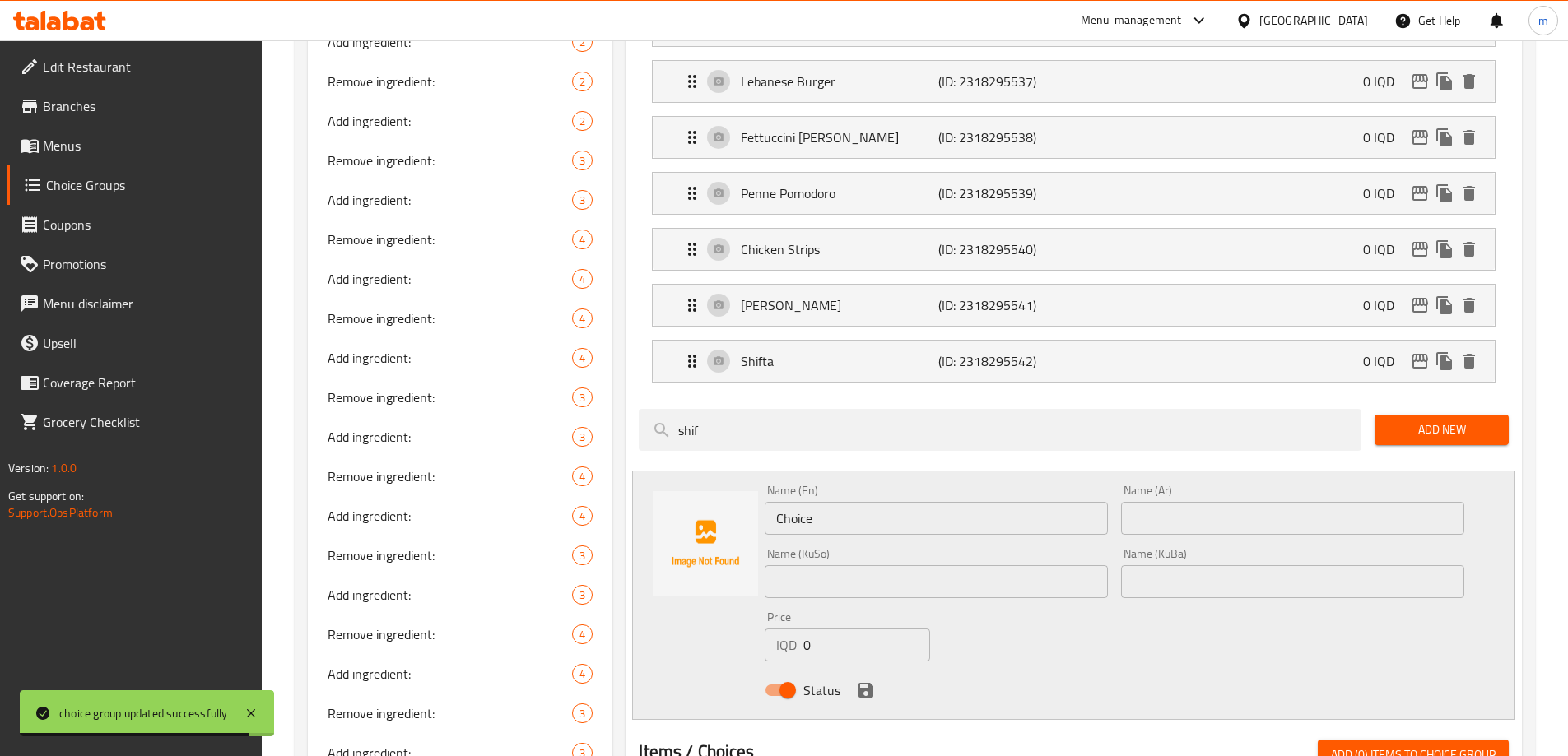
drag, startPoint x: 856, startPoint y: 469, endPoint x: 726, endPoint y: 439, distance: 133.4
click at [726, 470] on div "Name (En) Choice Name (En) Name (Ar) Name (Ar) Name (KuSo) Name (KuSo) Name (Ku…" at bounding box center [1073, 595] width 883 height 249
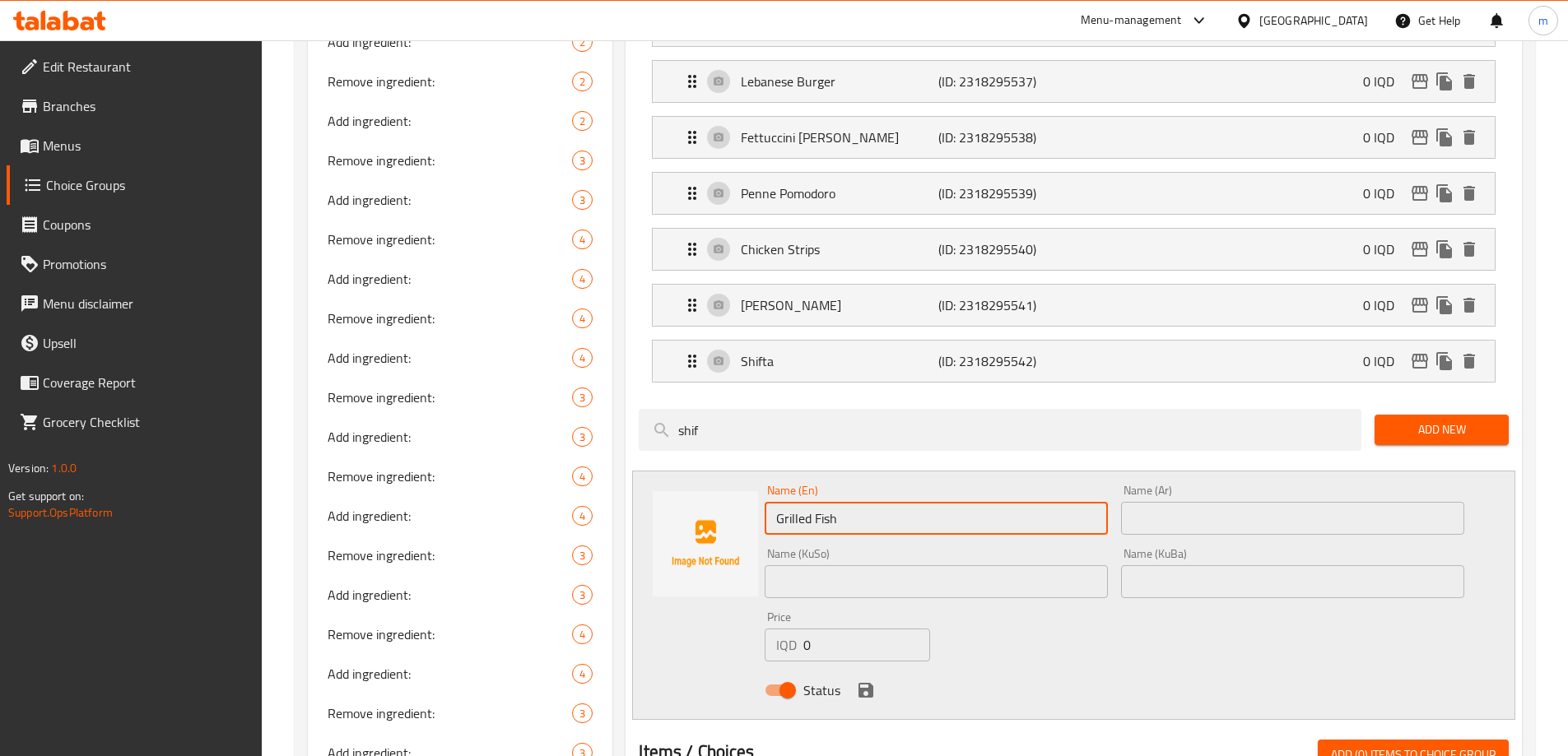
type input "Grilled Fish"
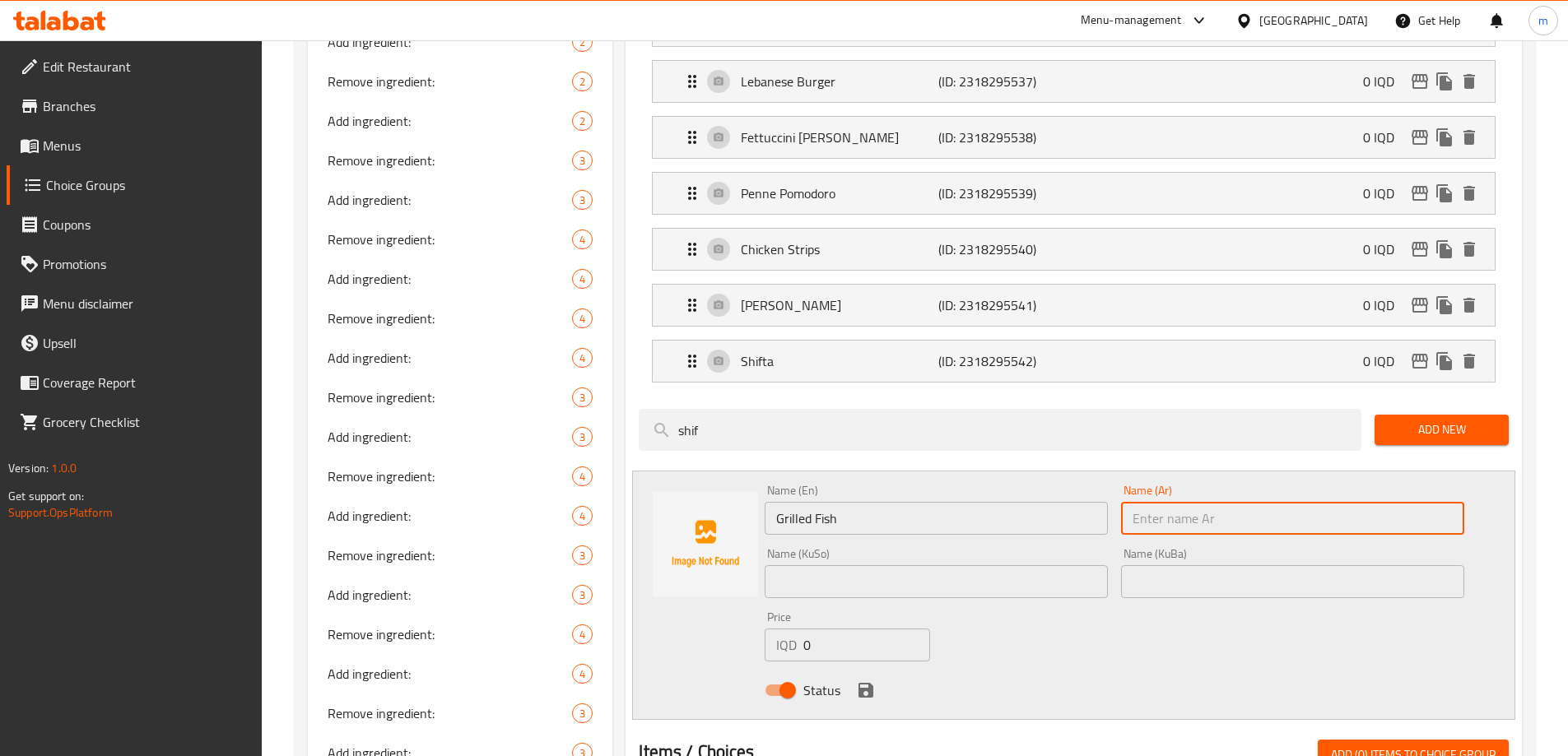
click at [1210, 501] on input "text" at bounding box center [1292, 517] width 344 height 33
click at [953, 470] on div "Name (En) Grilled Fish Name (En) Name (Ar) دجاج Name (Ar) Name (KuSo) Name (KuS…" at bounding box center [1073, 595] width 883 height 249
click at [1008, 484] on div "Name (En) Grilled Fish Name (En)" at bounding box center [936, 509] width 344 height 51
click at [1144, 501] on input "دجاج" at bounding box center [1292, 517] width 344 height 33
click at [1176, 501] on input "دجاج" at bounding box center [1292, 517] width 344 height 33
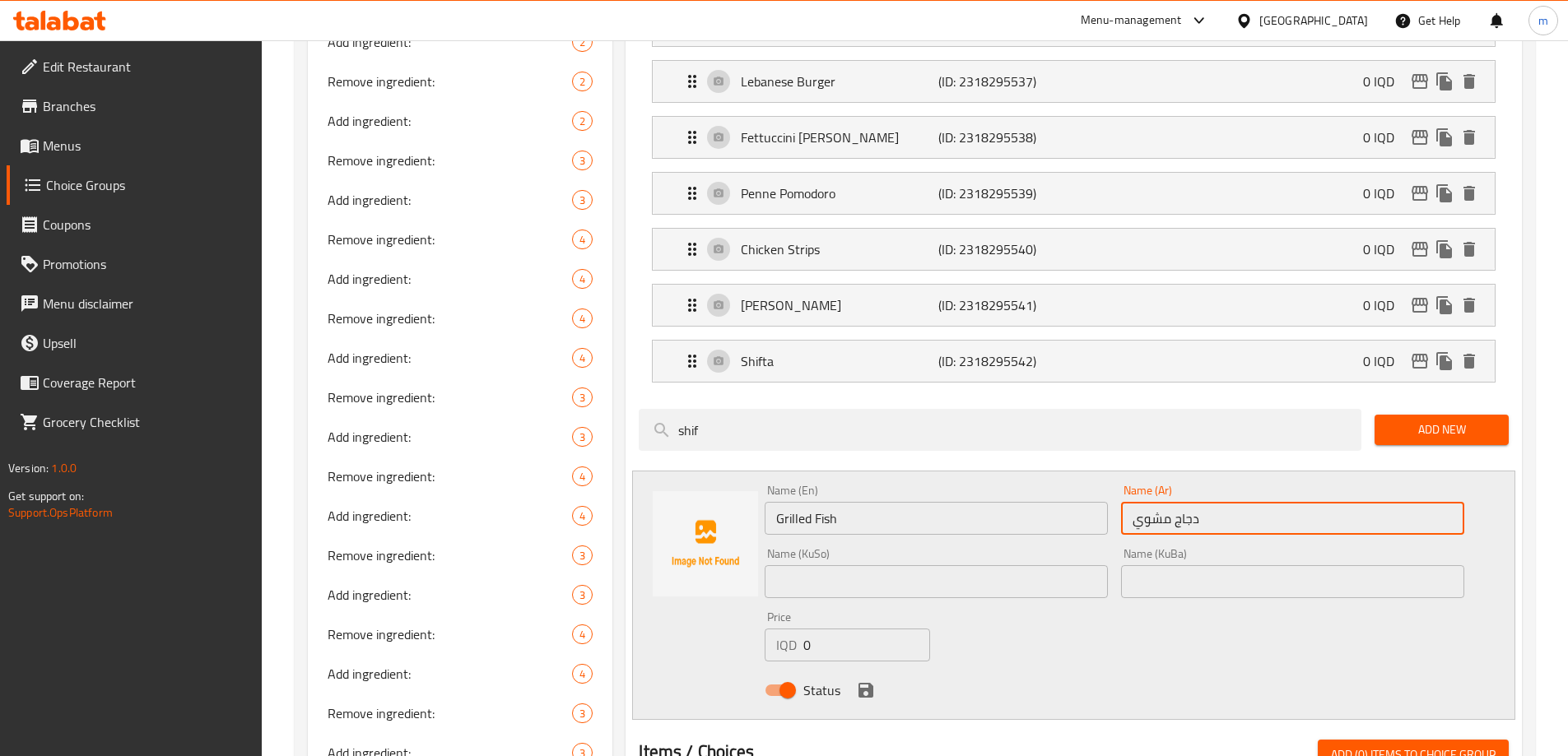
type input "دجاج مشوي"
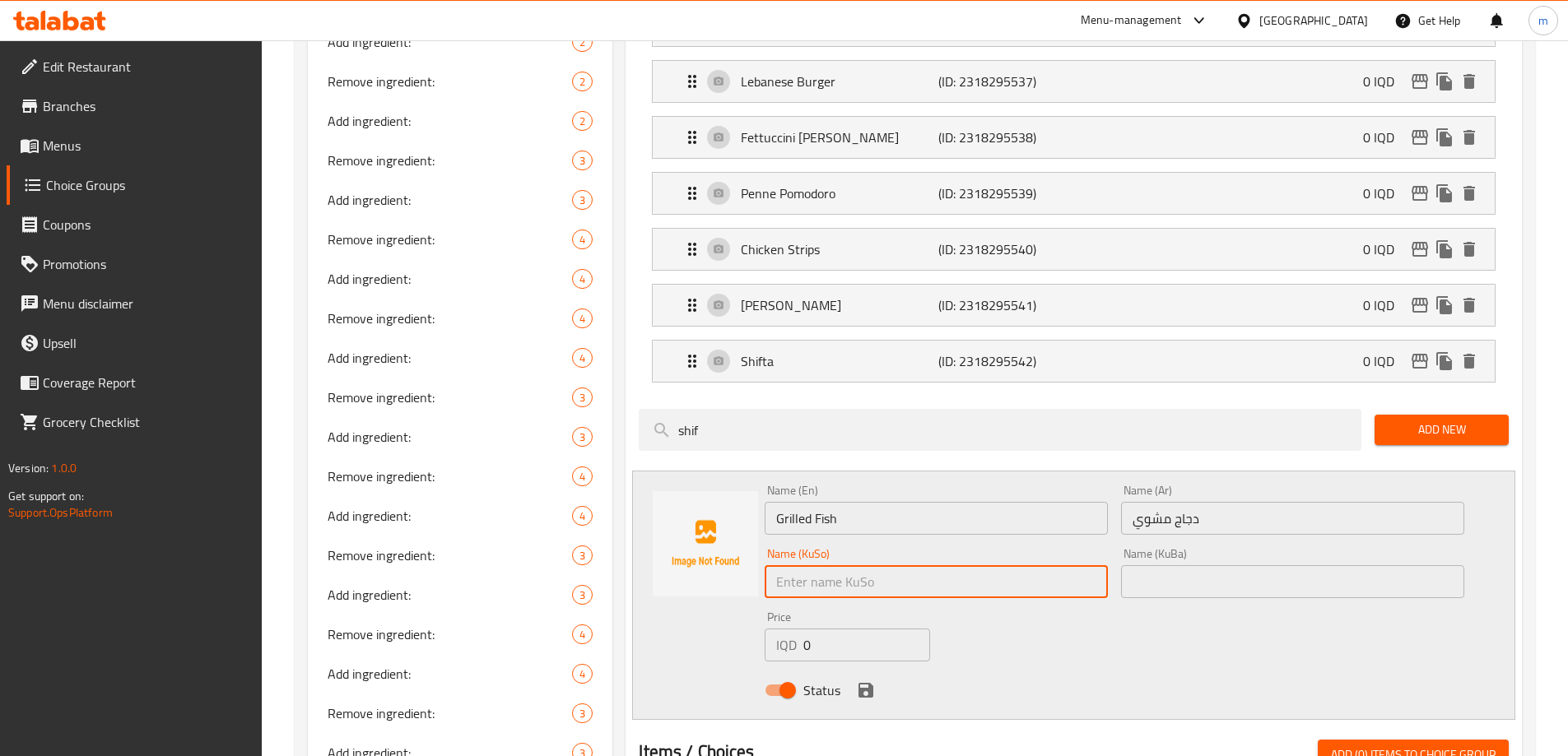
click at [1069, 565] on input "text" at bounding box center [936, 581] width 344 height 33
type input "ماسی برژاو"
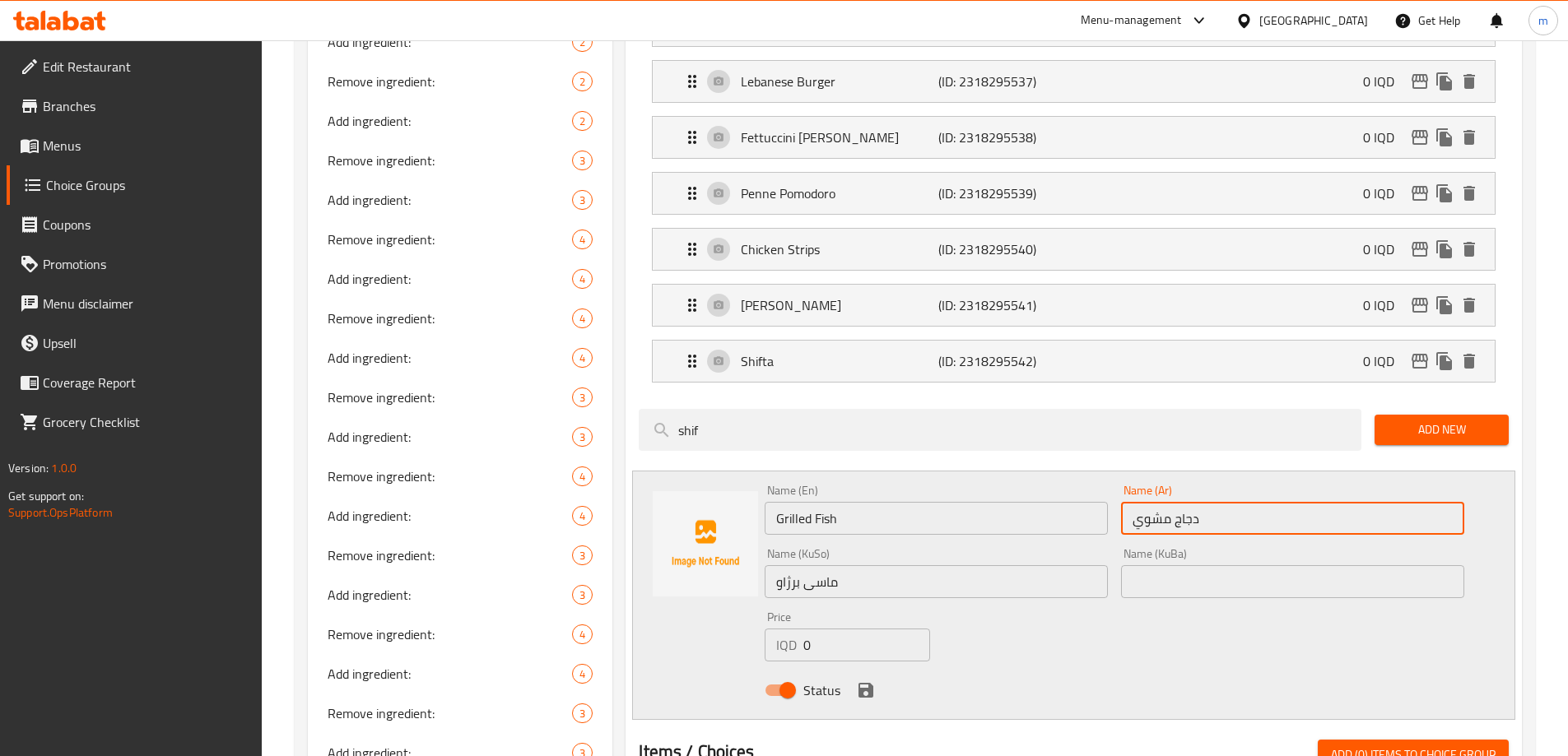
click at [1180, 501] on input "دجاج مشوي" at bounding box center [1292, 517] width 344 height 33
click at [1187, 501] on input "دجاج مشوي" at bounding box center [1292, 517] width 344 height 33
type input "سمك مشوي"
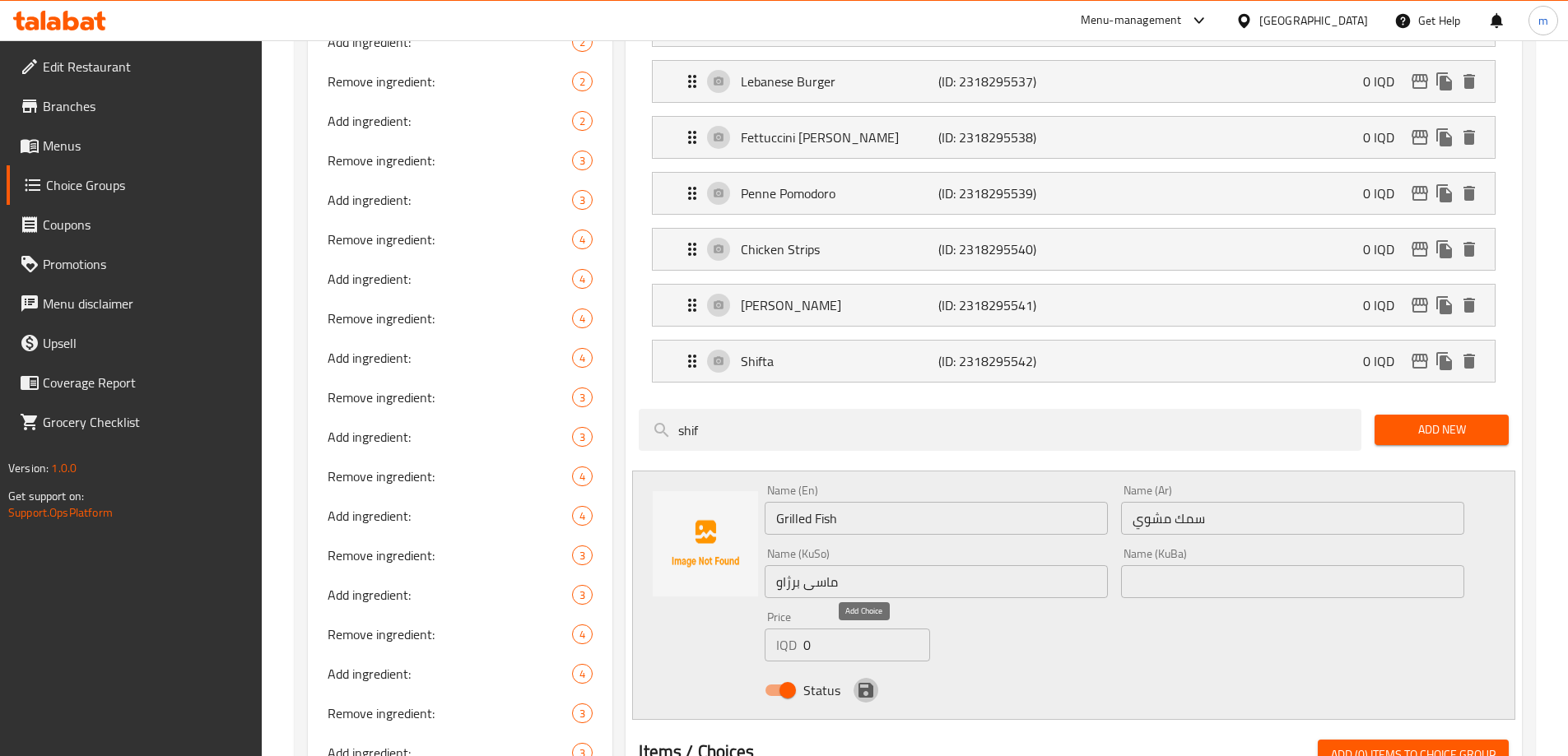
click at [859, 682] on icon "save" at bounding box center [866, 689] width 15 height 15
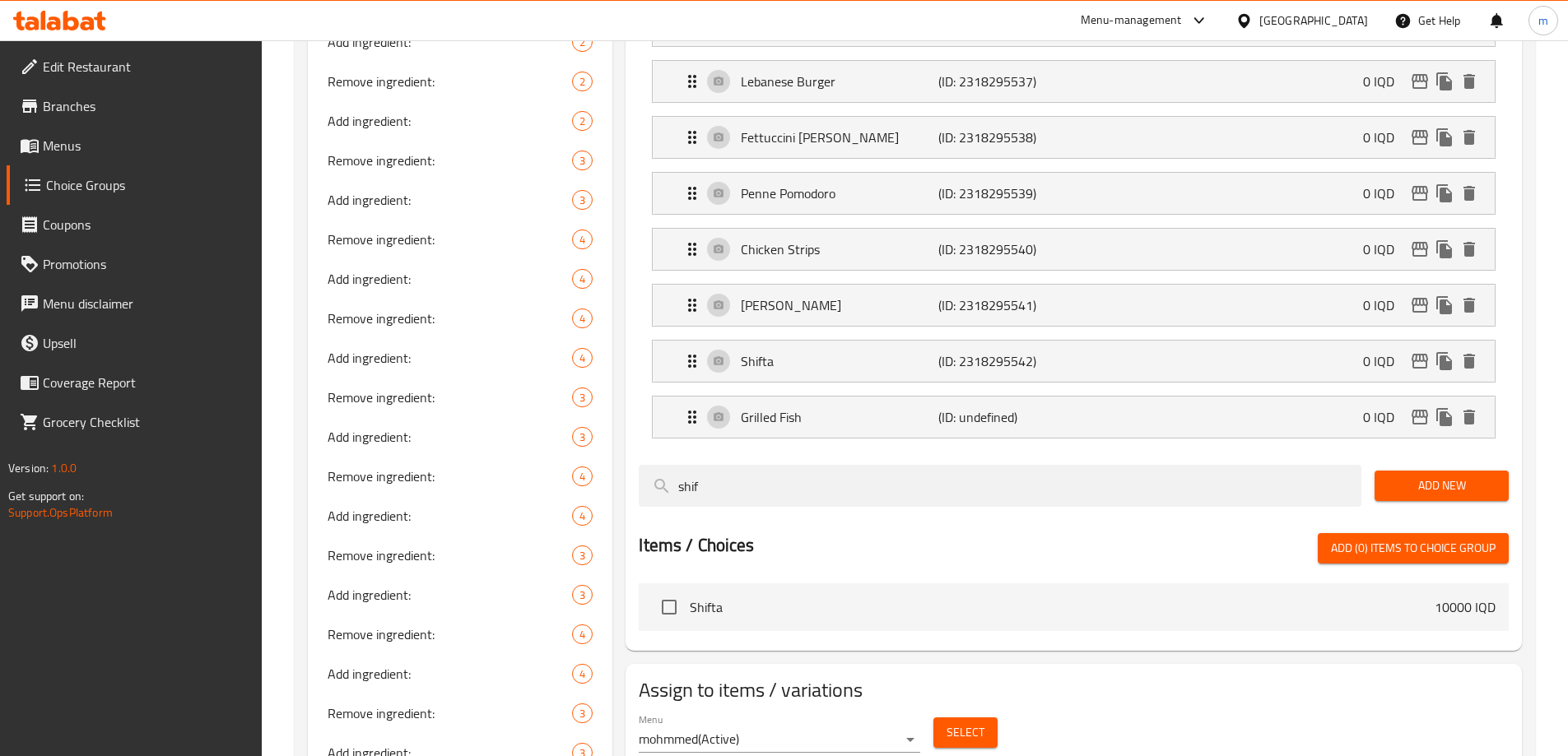
drag, startPoint x: 1442, startPoint y: 498, endPoint x: 1458, endPoint y: 439, distance: 61.1
click at [1458, 439] on div "Assigned to Your Choice Of Main Course: Daily Platter (ID: 2318295528) 0 IQD Na…" at bounding box center [1073, 78] width 896 height 1145
click at [1458, 476] on span "Add New" at bounding box center [1441, 485] width 107 height 20
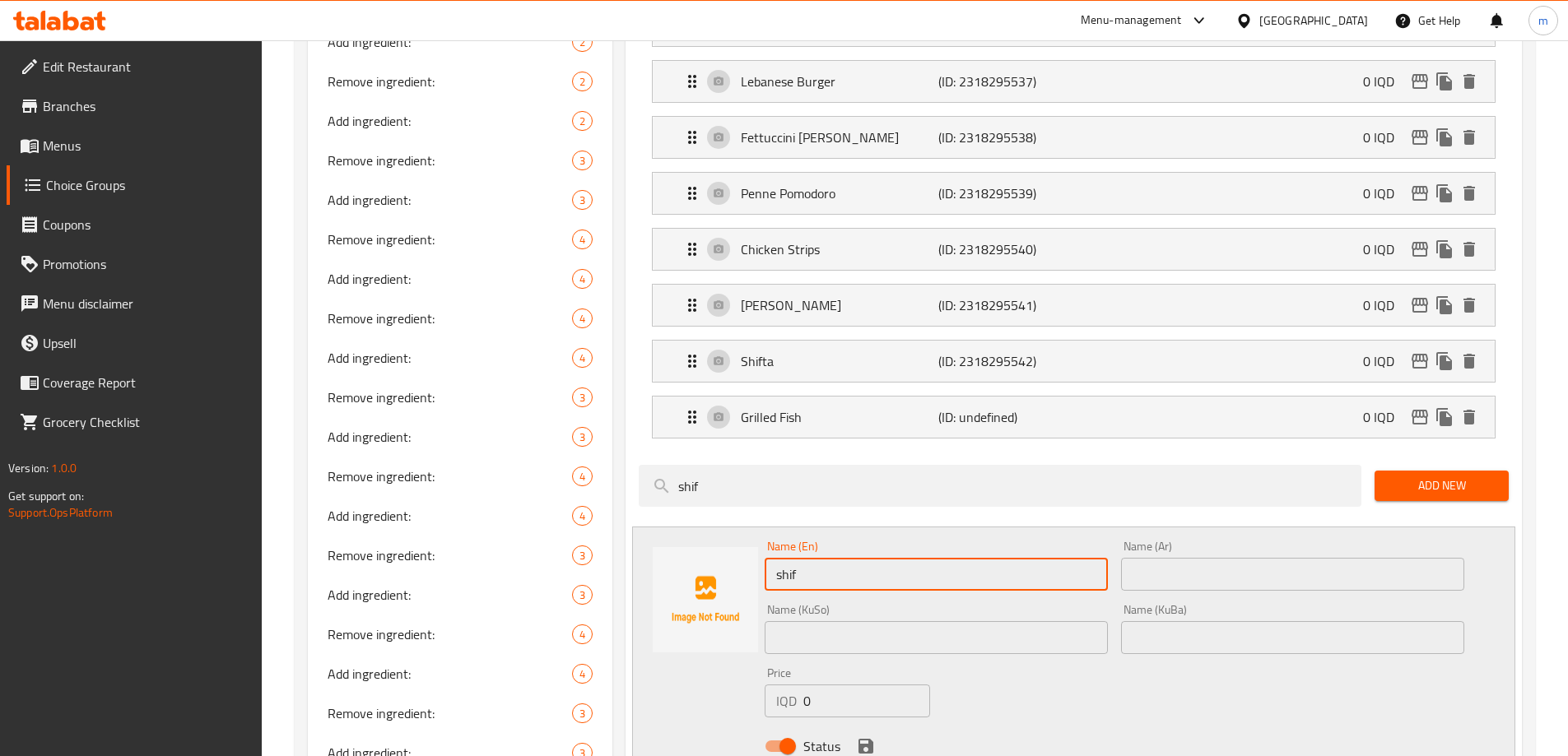
click at [857, 557] on input "shif" at bounding box center [936, 573] width 344 height 33
paste input "Half Baby Chicken Grilled"
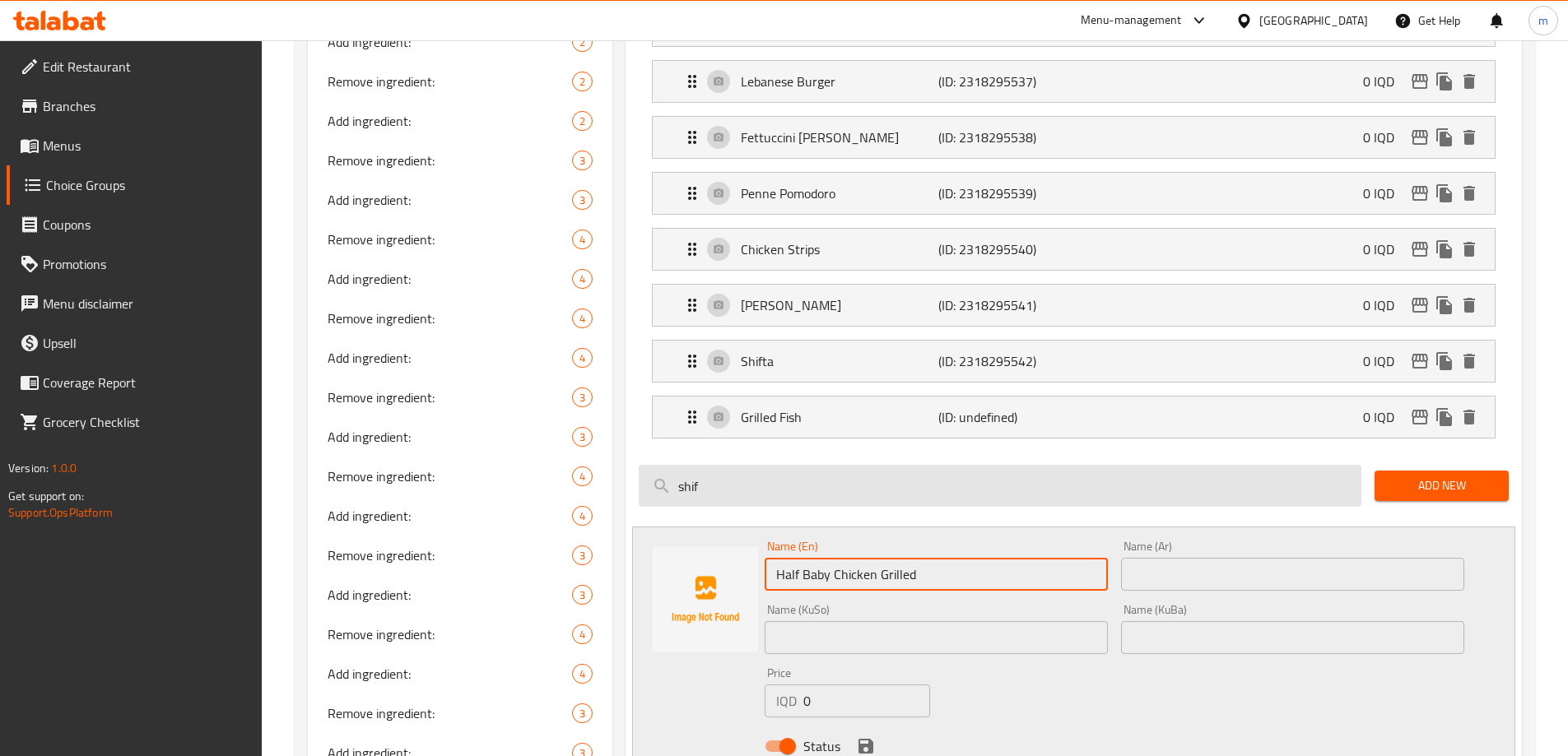
type input "Half Baby Chicken Grilled"
drag, startPoint x: 695, startPoint y: 449, endPoint x: 646, endPoint y: 442, distance: 49.5
click at [646, 465] on input "shif" at bounding box center [1000, 485] width 723 height 42
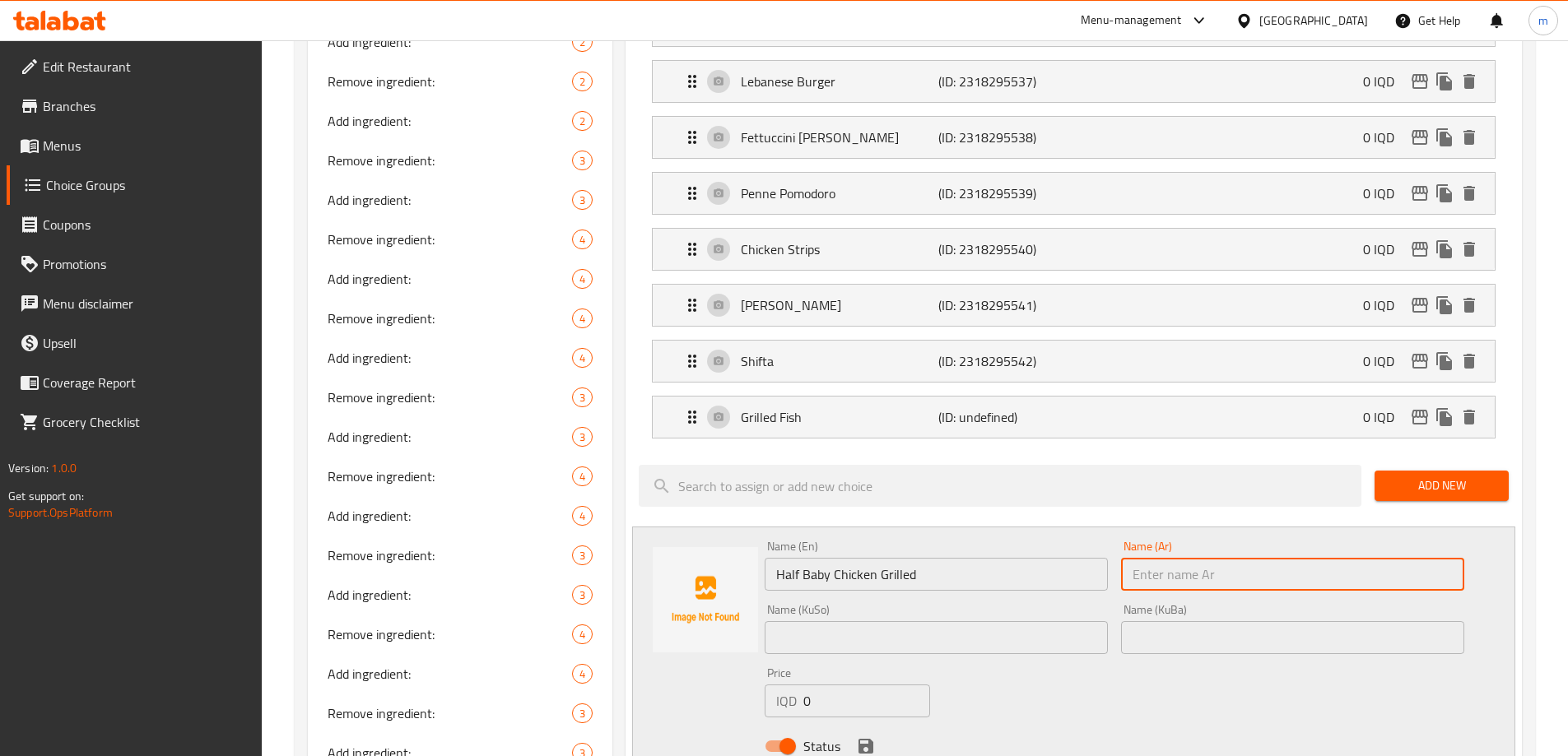
click at [1176, 557] on input "text" at bounding box center [1292, 573] width 344 height 33
paste input "نصف دجاجة صغيرة مشوية"
type input "نصف دجاجة صغيرة مشوية"
click at [991, 621] on input "text" at bounding box center [936, 637] width 344 height 33
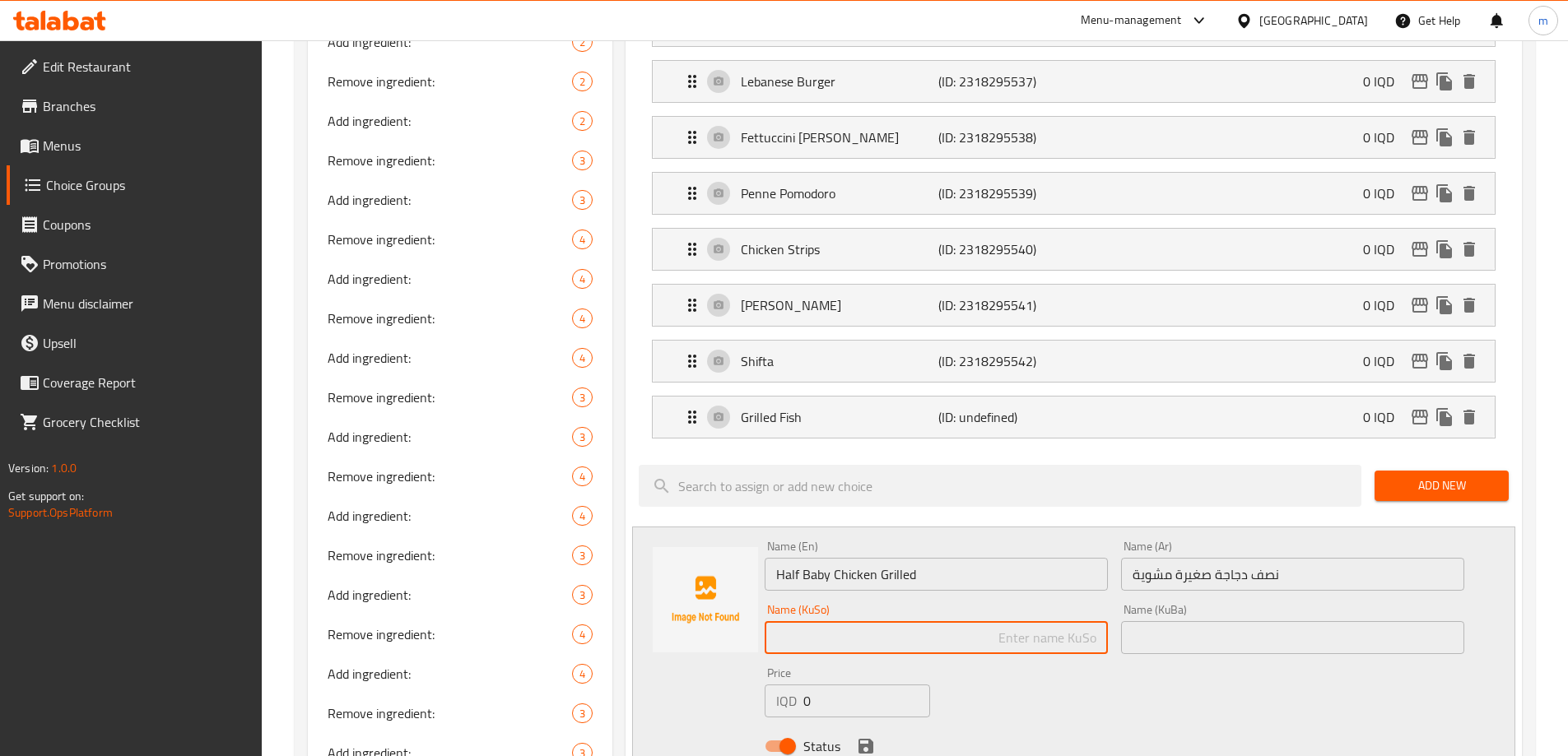
paste input "نیوە مریشکی منداڵ بە کبابی"
click at [1016, 621] on input "نیوە مریشکی منداڵ بە کبابی" at bounding box center [936, 637] width 344 height 33
click at [1008, 621] on input "نیوە مریشکی منداڵ بە کبابی" at bounding box center [936, 637] width 344 height 33
click at [1029, 621] on input "نیوە مریشکی منداڵ بە کبابی" at bounding box center [936, 637] width 344 height 33
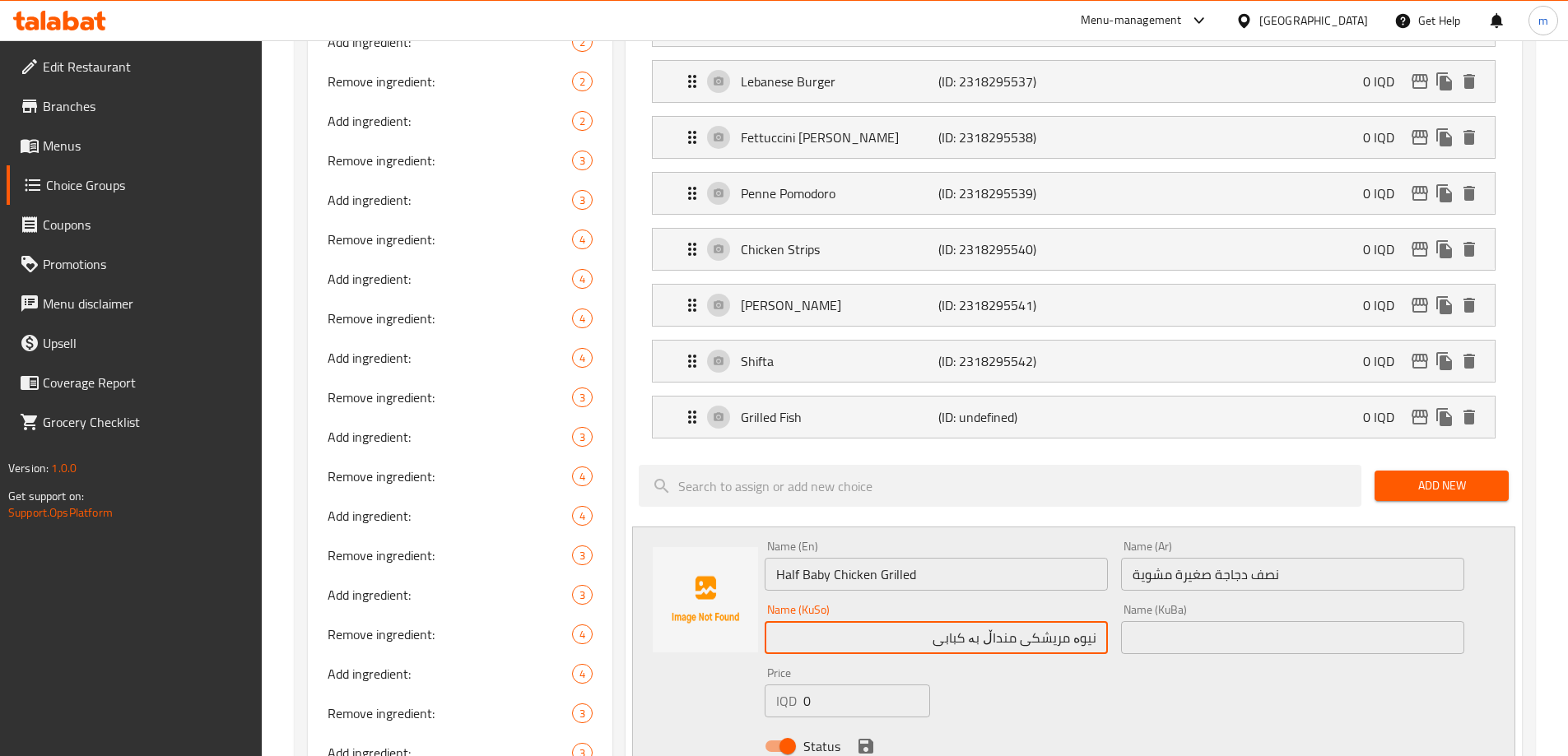
drag, startPoint x: 1023, startPoint y: 595, endPoint x: 875, endPoint y: 597, distance: 148.0
click at [875, 621] on input "نیوە مریشکی منداڵ بە کبابی" at bounding box center [936, 637] width 344 height 33
click at [975, 621] on input "نیوە مریشکی بچووکی برژاو" at bounding box center [936, 637] width 344 height 33
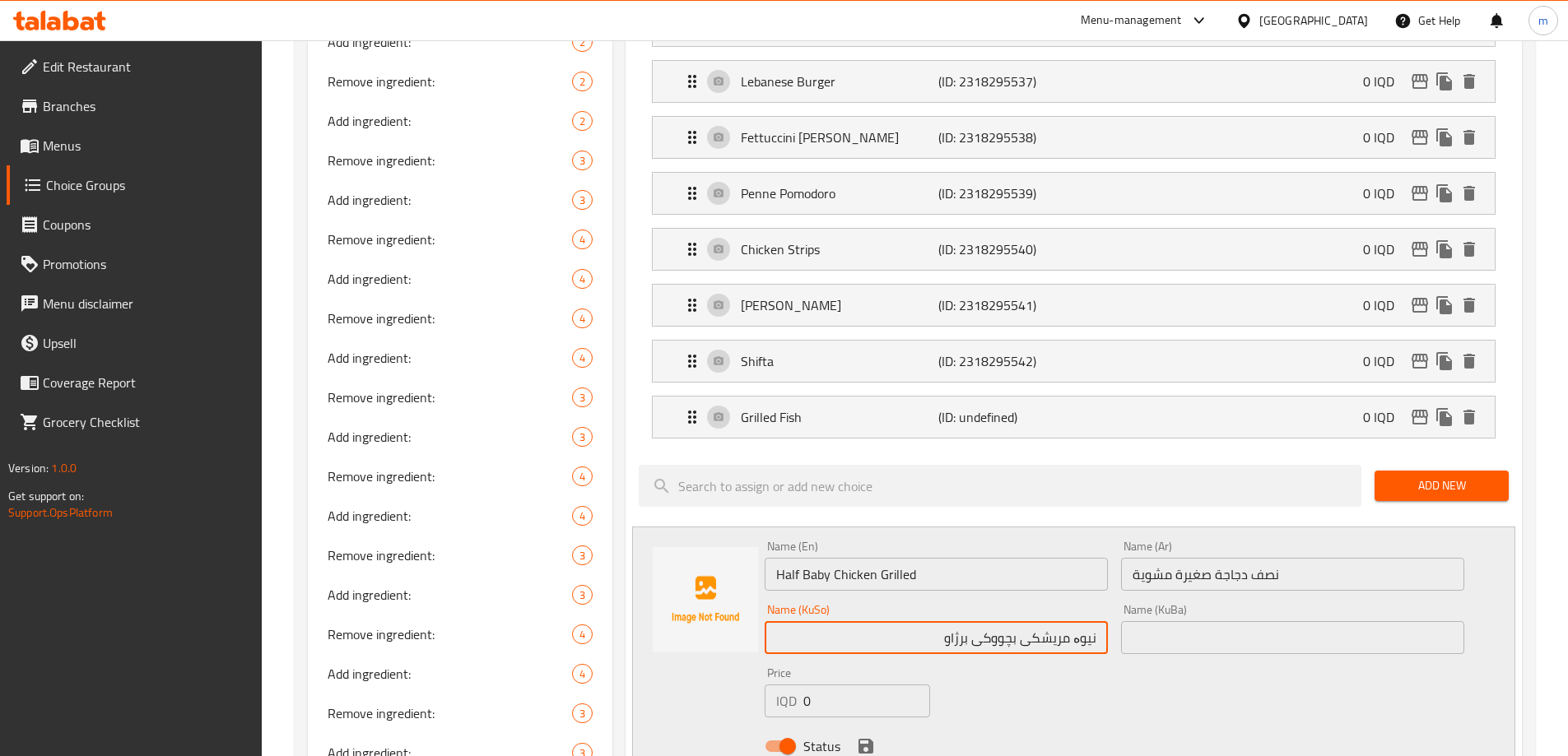
type input "نیوە مریشکی بچووکی برژاو"
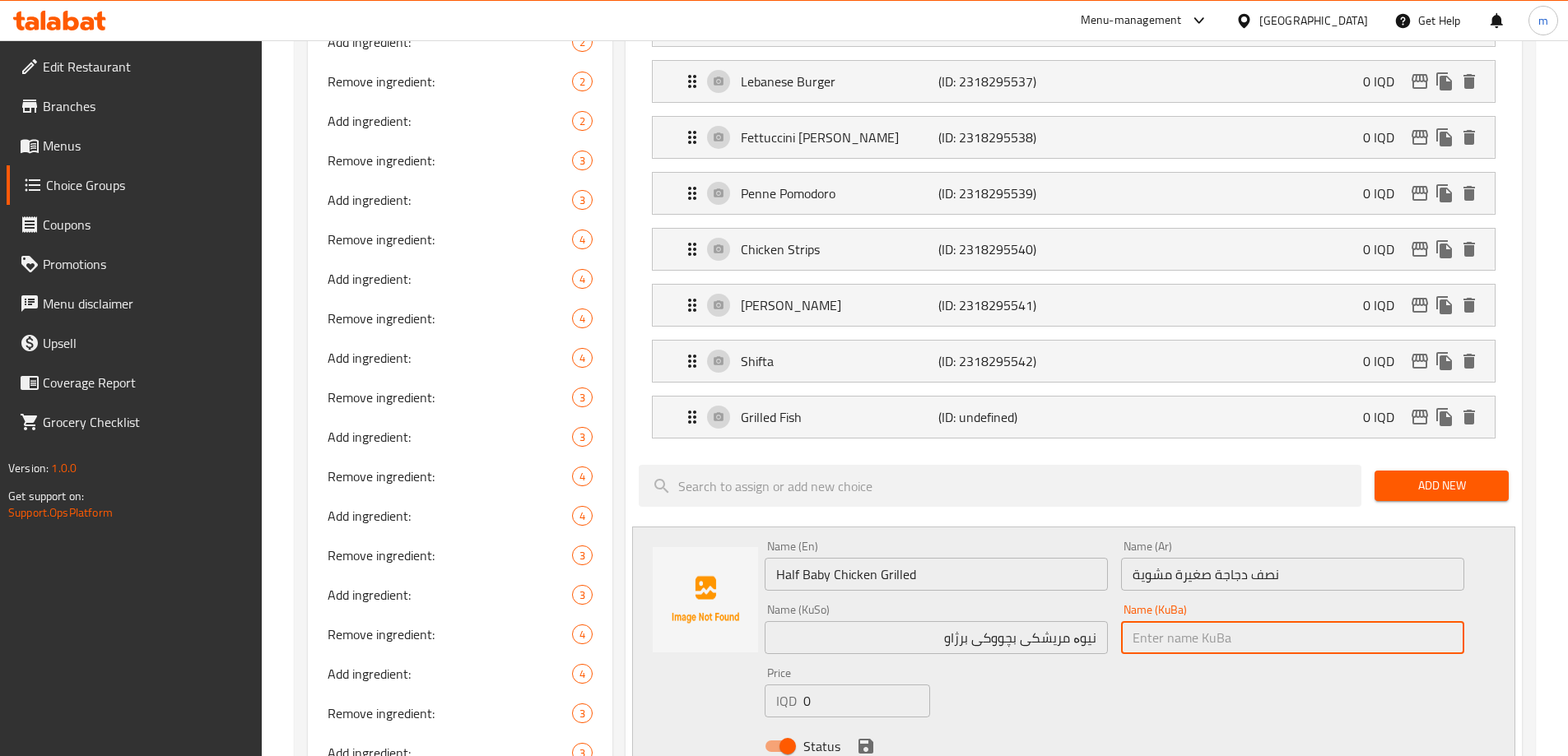
click at [1174, 621] on input "text" at bounding box center [1292, 637] width 344 height 33
paste input "نیوە مریشکی بچووکی برژاو"
type input "نیوە مریشکی بچووکی برژاو"
drag, startPoint x: 868, startPoint y: 702, endPoint x: 1198, endPoint y: 604, distance: 344.2
click at [868, 738] on icon "save" at bounding box center [866, 745] width 15 height 15
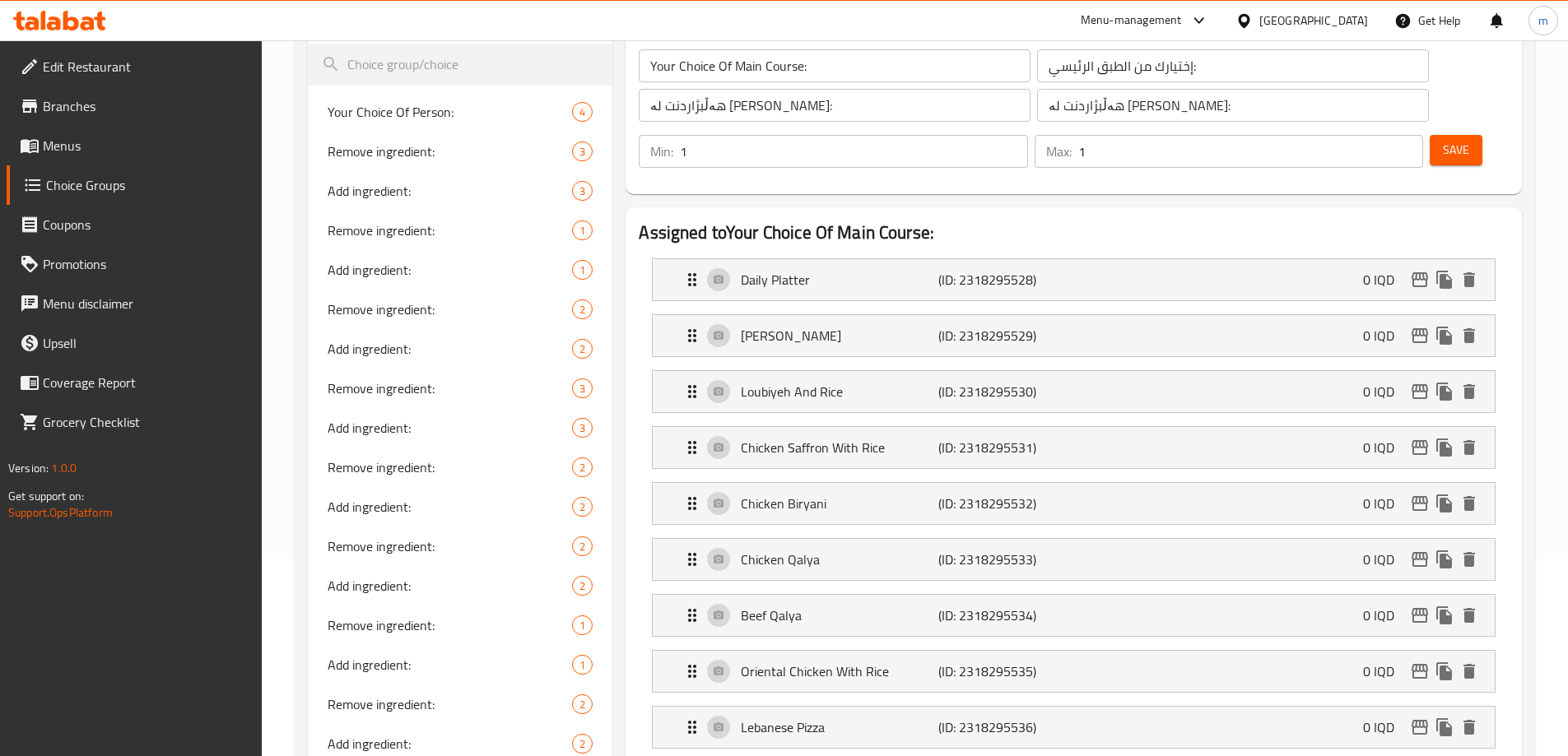
scroll to position [149, 0]
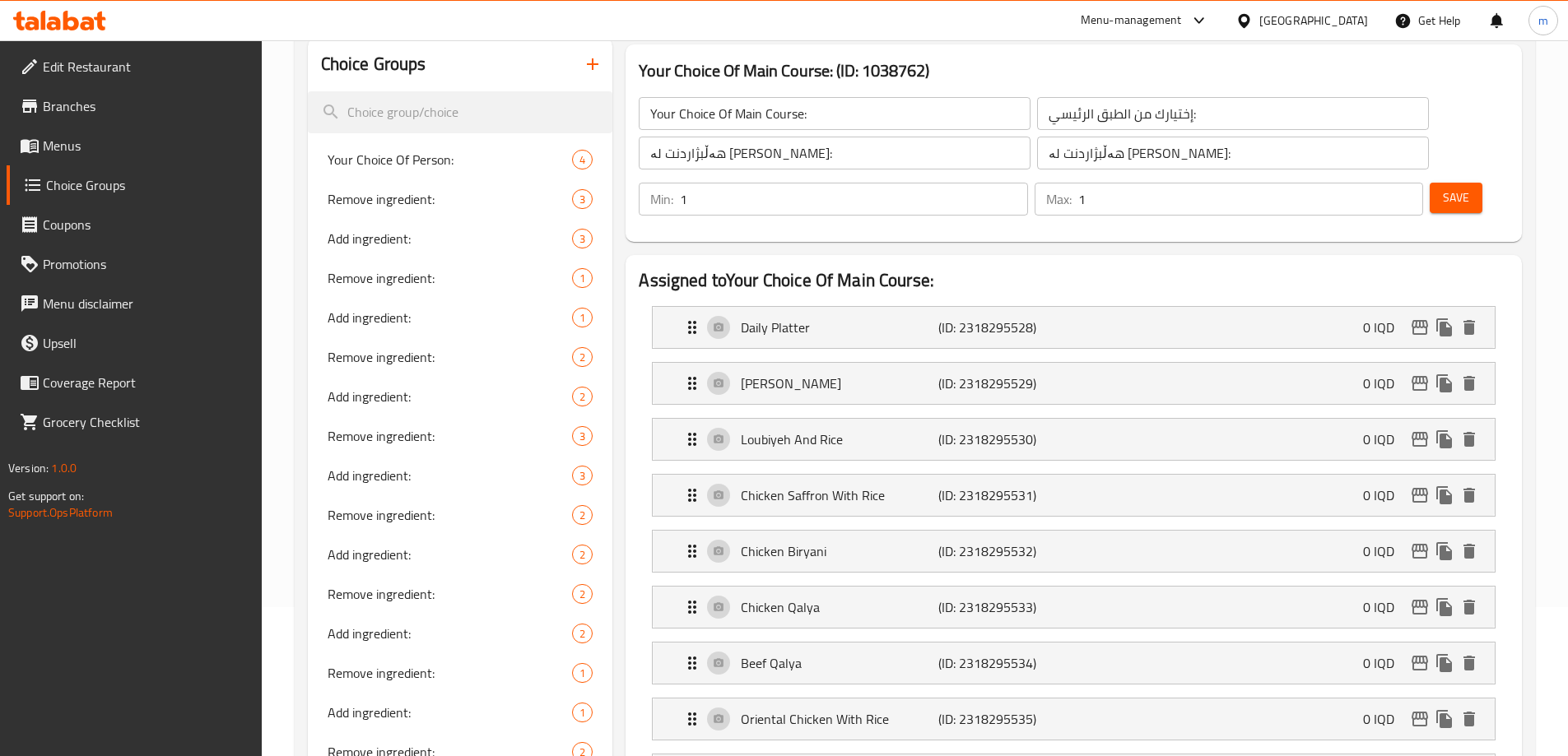
click at [1443, 187] on span "Save" at bounding box center [1456, 197] width 27 height 20
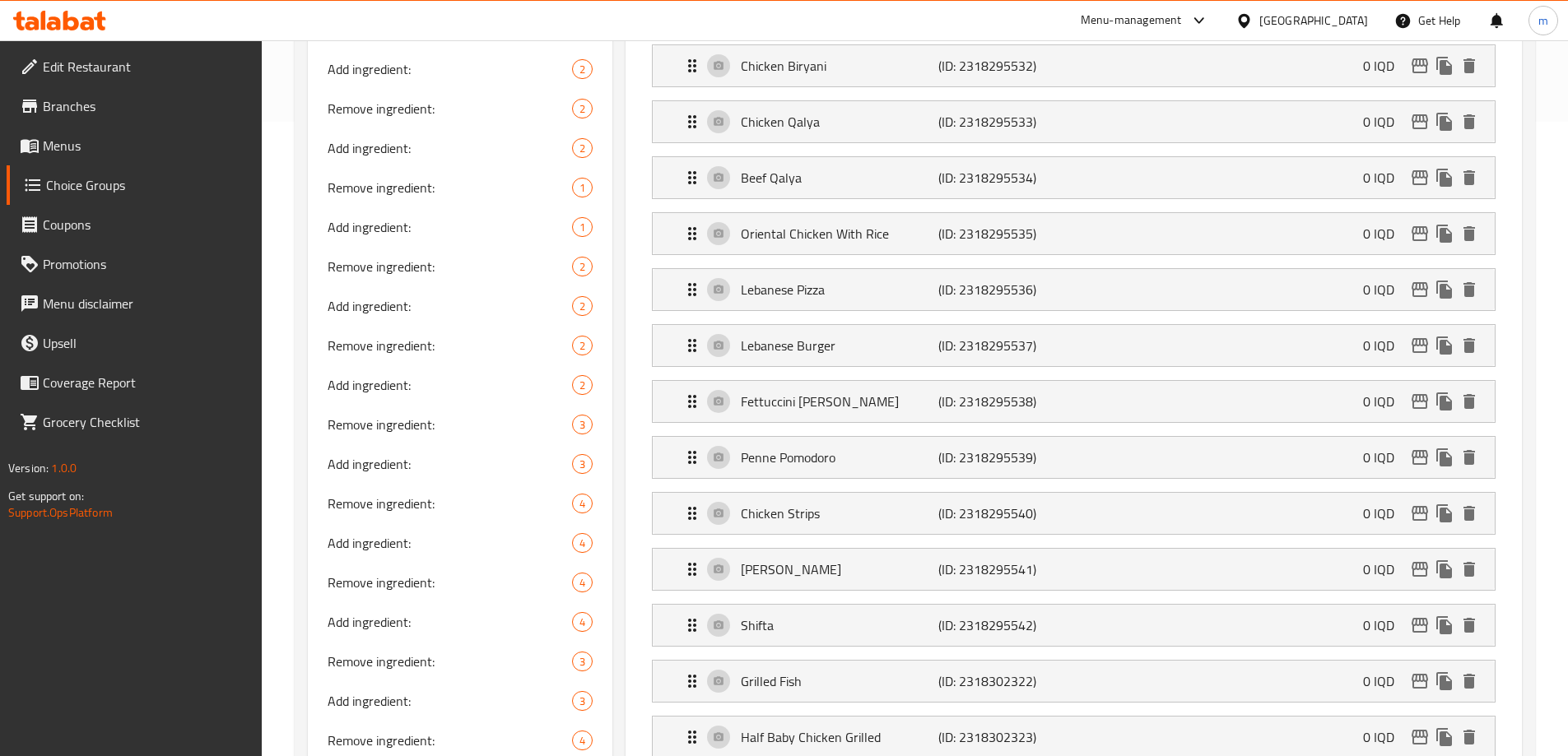
scroll to position [633, 0]
click at [846, 225] on p "Oriental Chicken With Rice" at bounding box center [839, 235] width 197 height 20
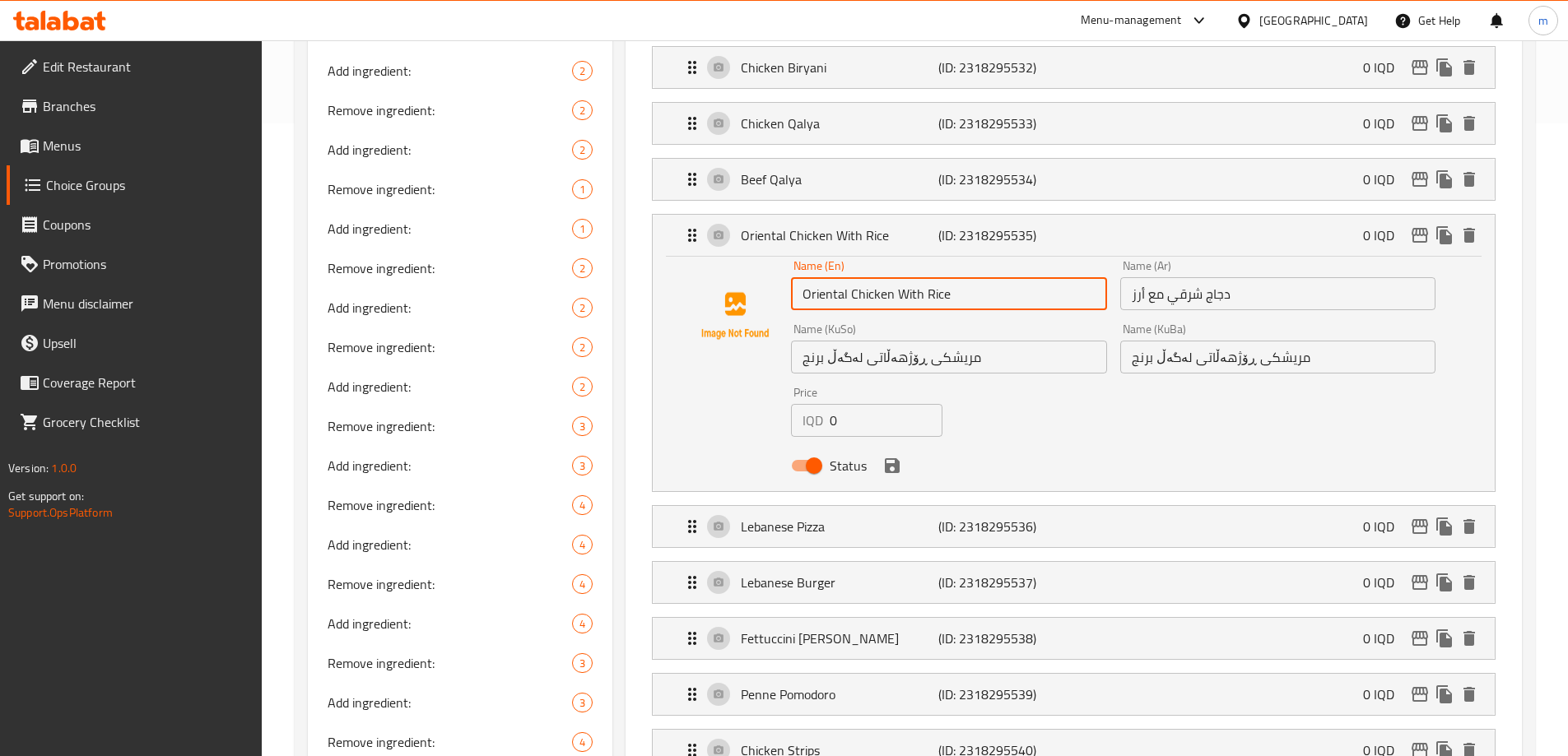
click at [922, 277] on input "Oriental Chicken With Rice" at bounding box center [948, 293] width 315 height 33
click at [933, 277] on input "Oriental Chicken With Rice" at bounding box center [948, 293] width 315 height 33
click at [850, 277] on input "Oriental Chicken With" at bounding box center [948, 293] width 315 height 33
paste input "Rice"
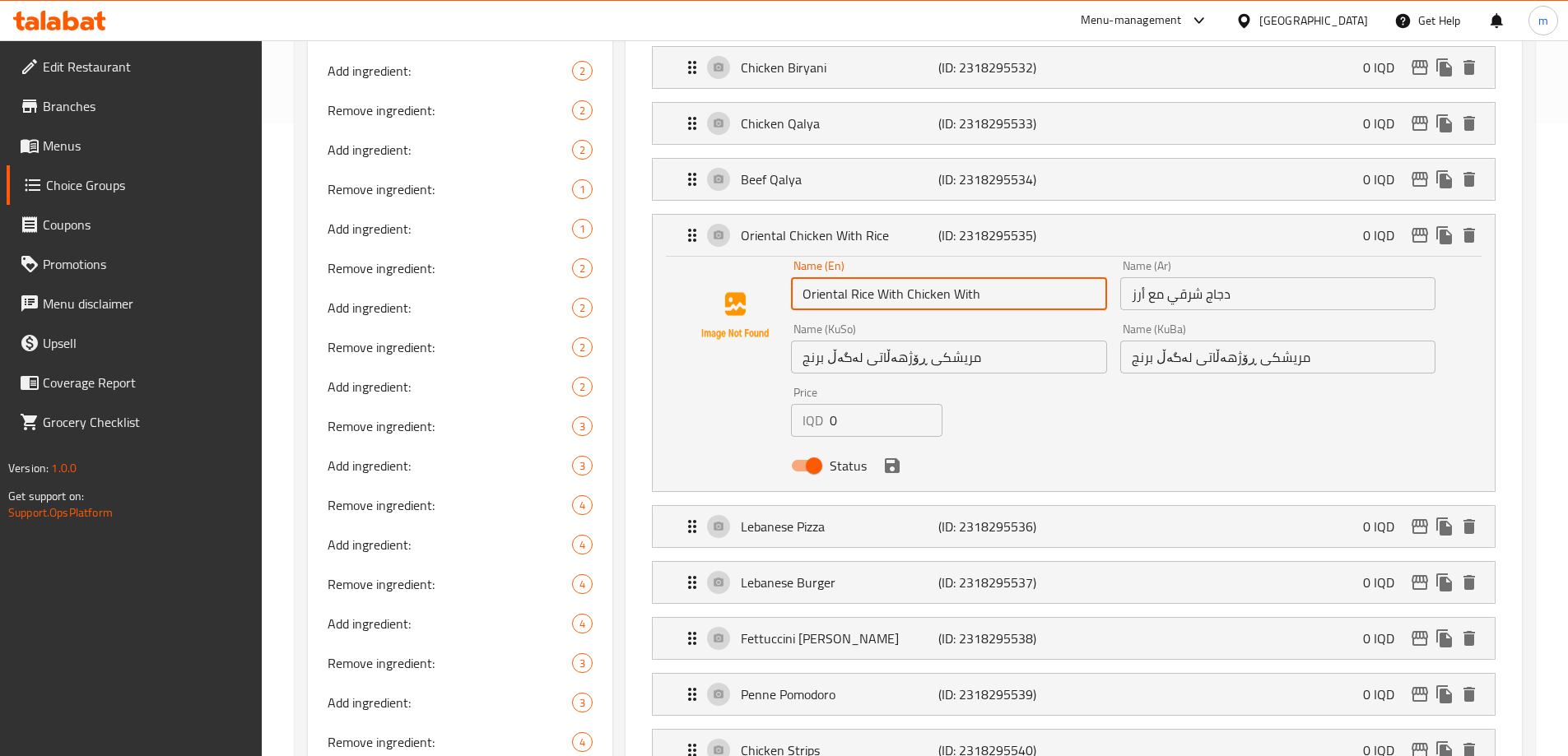
click at [968, 277] on input "Oriental Rice With Chicken With" at bounding box center [948, 293] width 315 height 33
type input "Oriental Rice With Chicken"
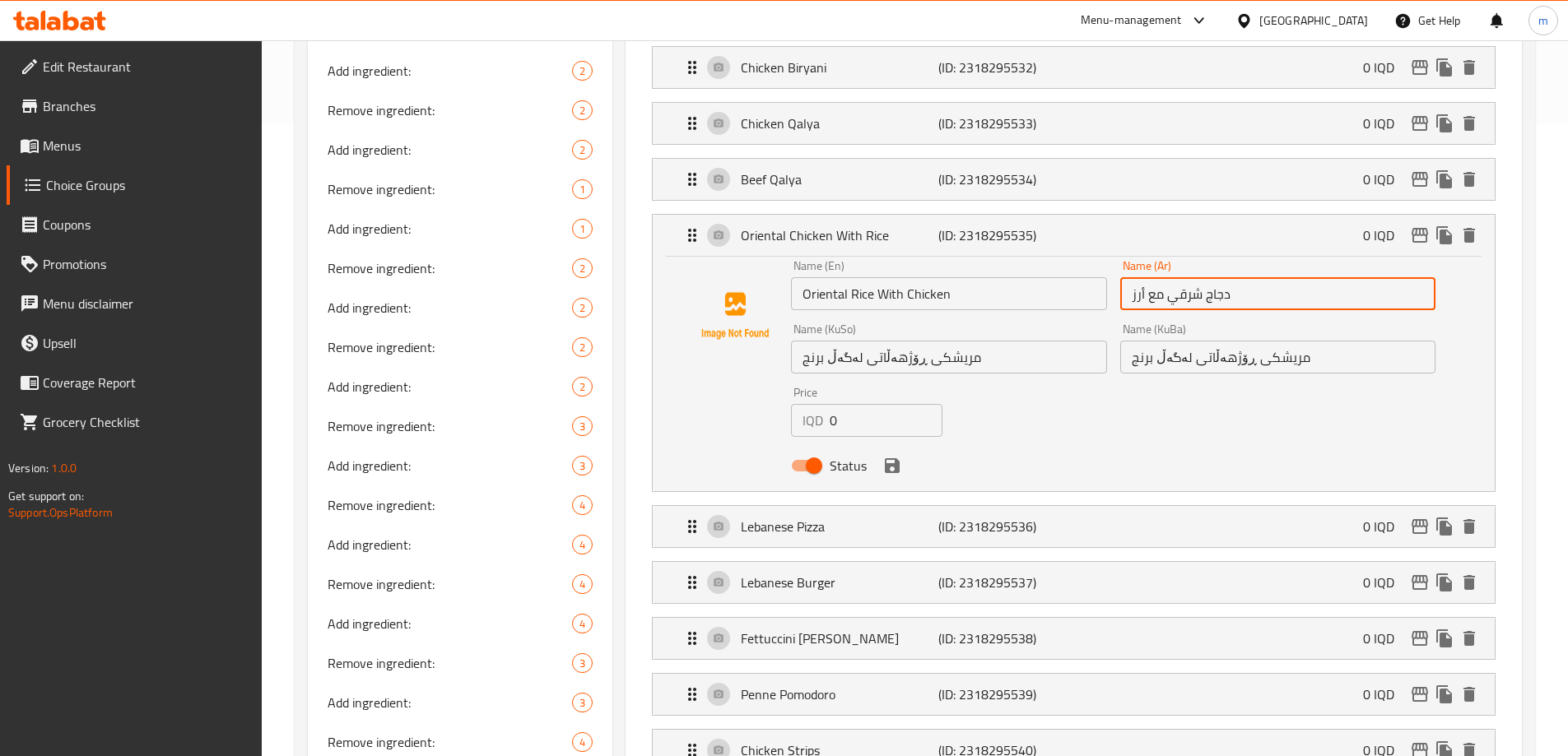
click at [1204, 277] on input "دجاج شرقي مع أرز" at bounding box center [1277, 293] width 315 height 33
click at [1333, 277] on input "دجاج شرقي مع أرز" at bounding box center [1277, 293] width 315 height 33
click at [1395, 277] on input "دجاج شرقي مع" at bounding box center [1277, 293] width 315 height 33
paste input "رز"
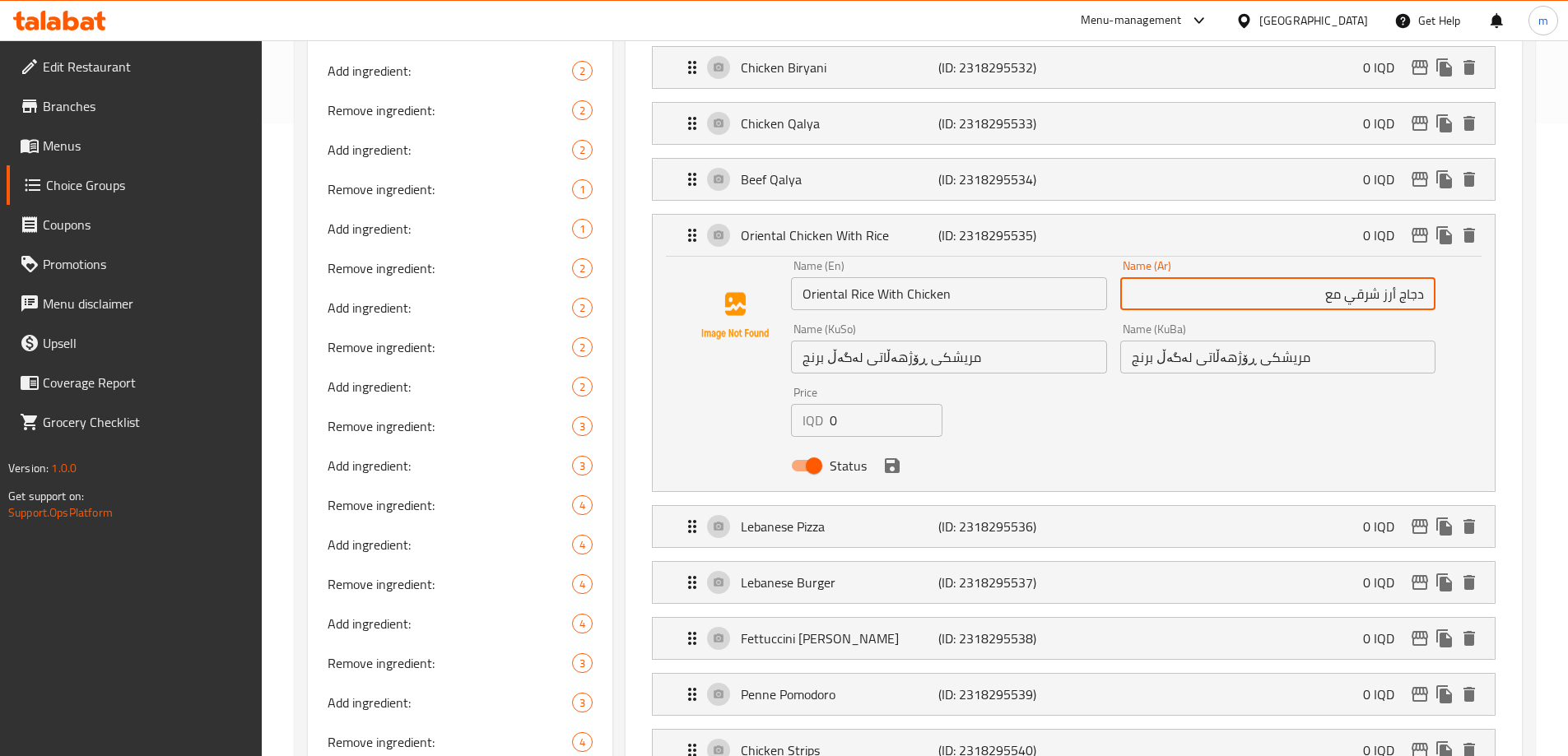
click at [1337, 277] on input "دجاج أرز شرقي مع" at bounding box center [1277, 293] width 315 height 33
click at [1383, 277] on input "دجاج أرز شرقي" at bounding box center [1277, 293] width 315 height 33
click at [1381, 277] on input "دجاج أرز شرقي" at bounding box center [1277, 293] width 315 height 33
click at [1411, 277] on input "دجاج أرز شرقي" at bounding box center [1277, 293] width 315 height 33
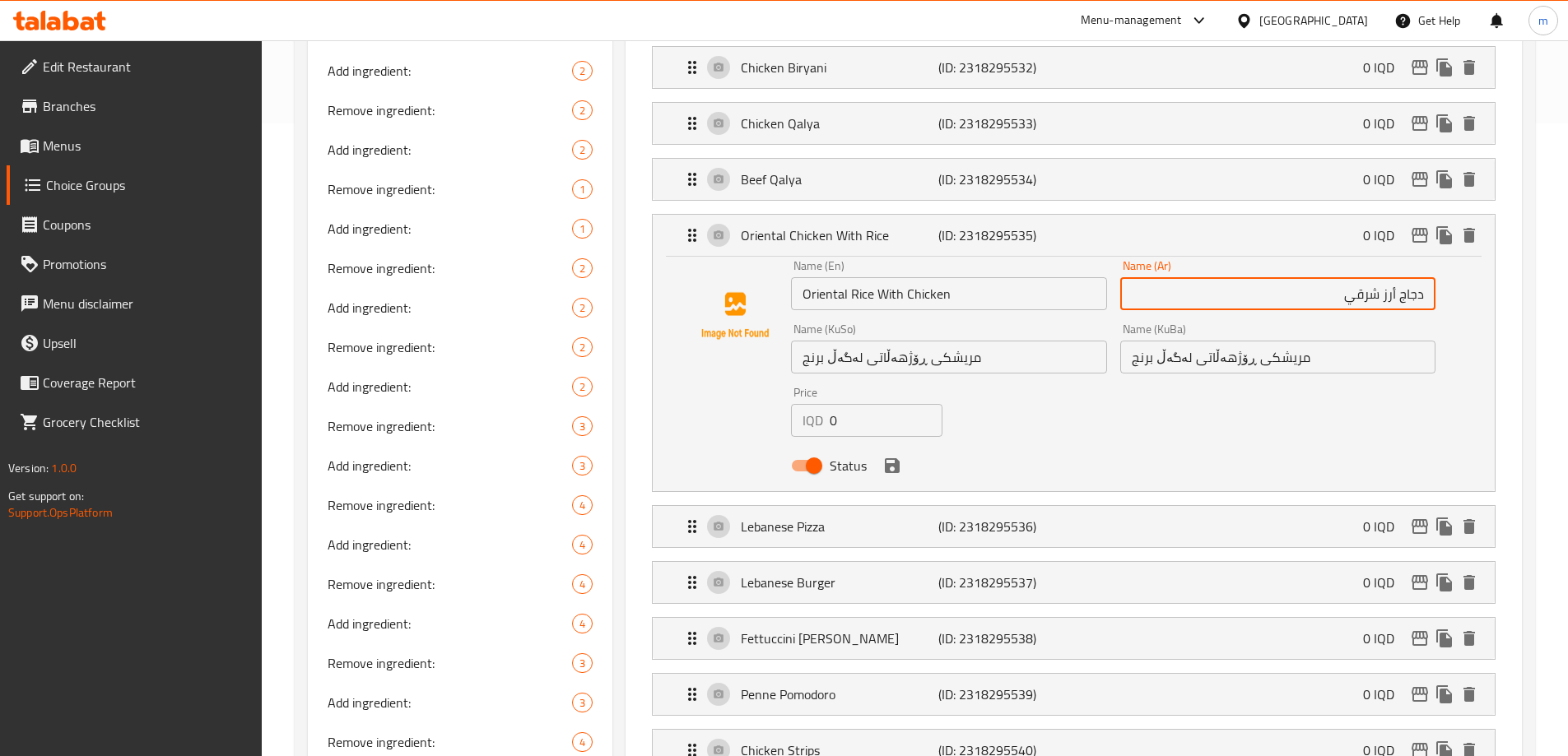
click at [1411, 277] on input "دجاج أرز شرقي" at bounding box center [1277, 293] width 315 height 33
click at [1342, 277] on input "أرز شرقي" at bounding box center [1277, 293] width 315 height 33
paste input "دجاج"
click at [1367, 277] on input "أرز شرقي ودجاج" at bounding box center [1277, 293] width 315 height 33
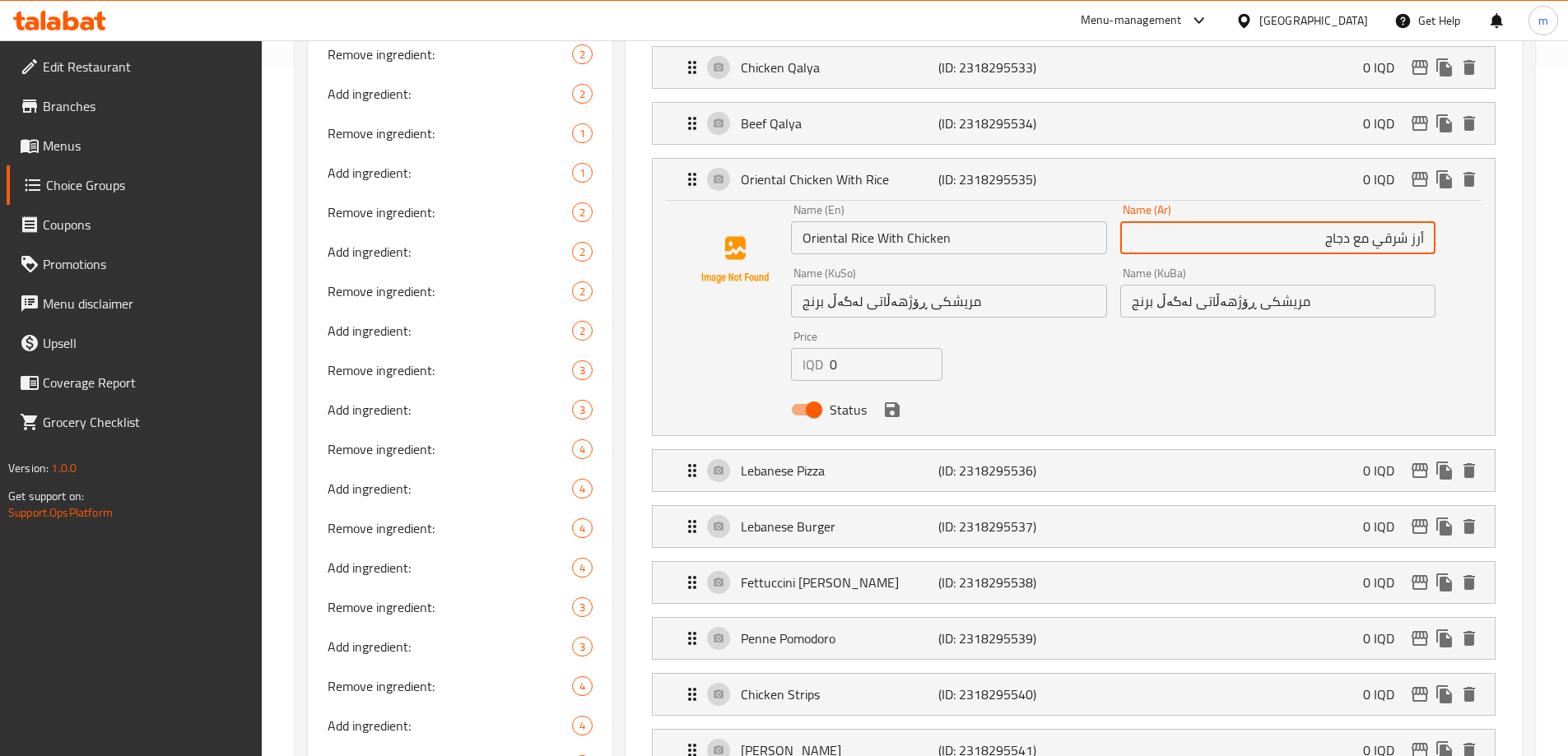
scroll to position [696, 0]
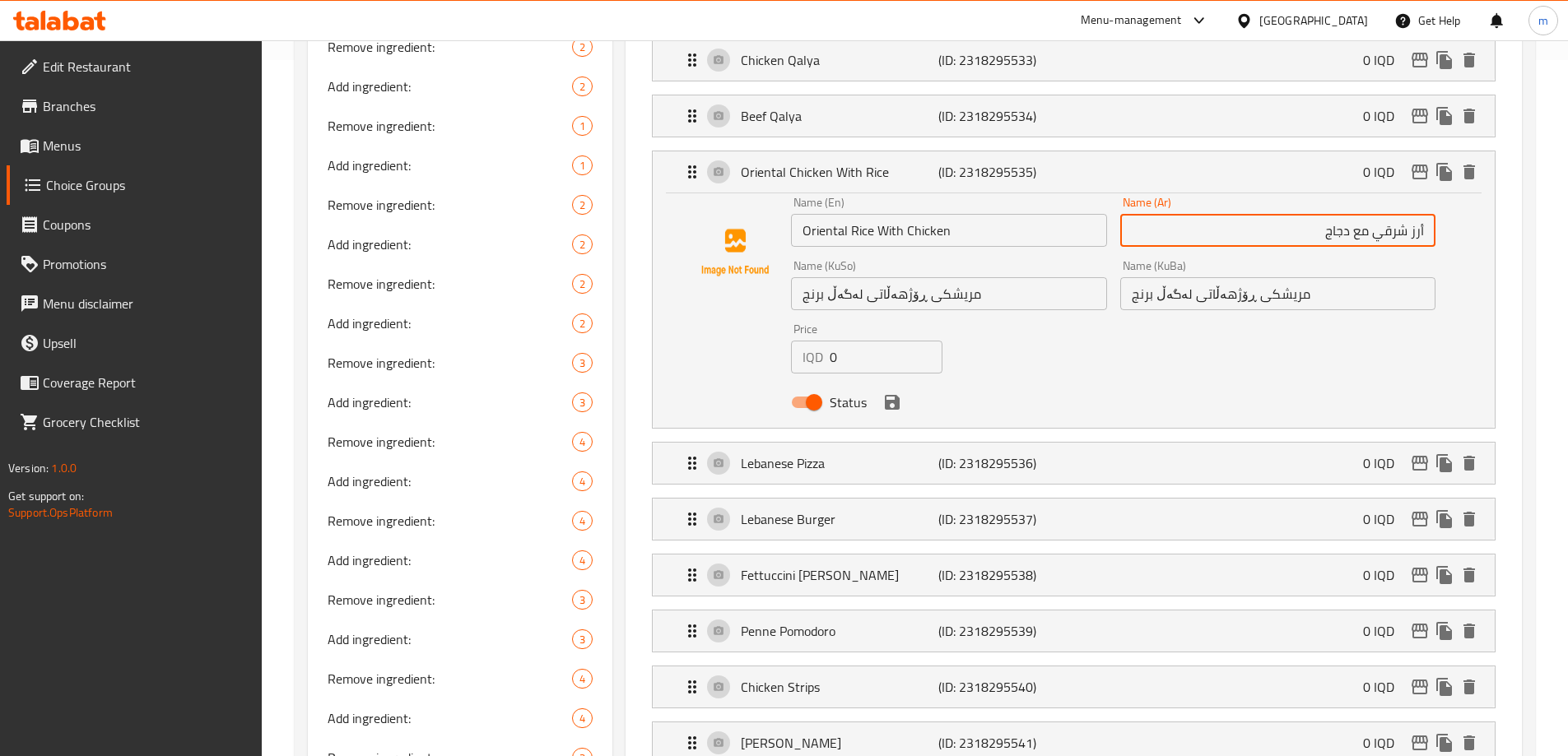
type input "أرز شرقي مع دجاج"
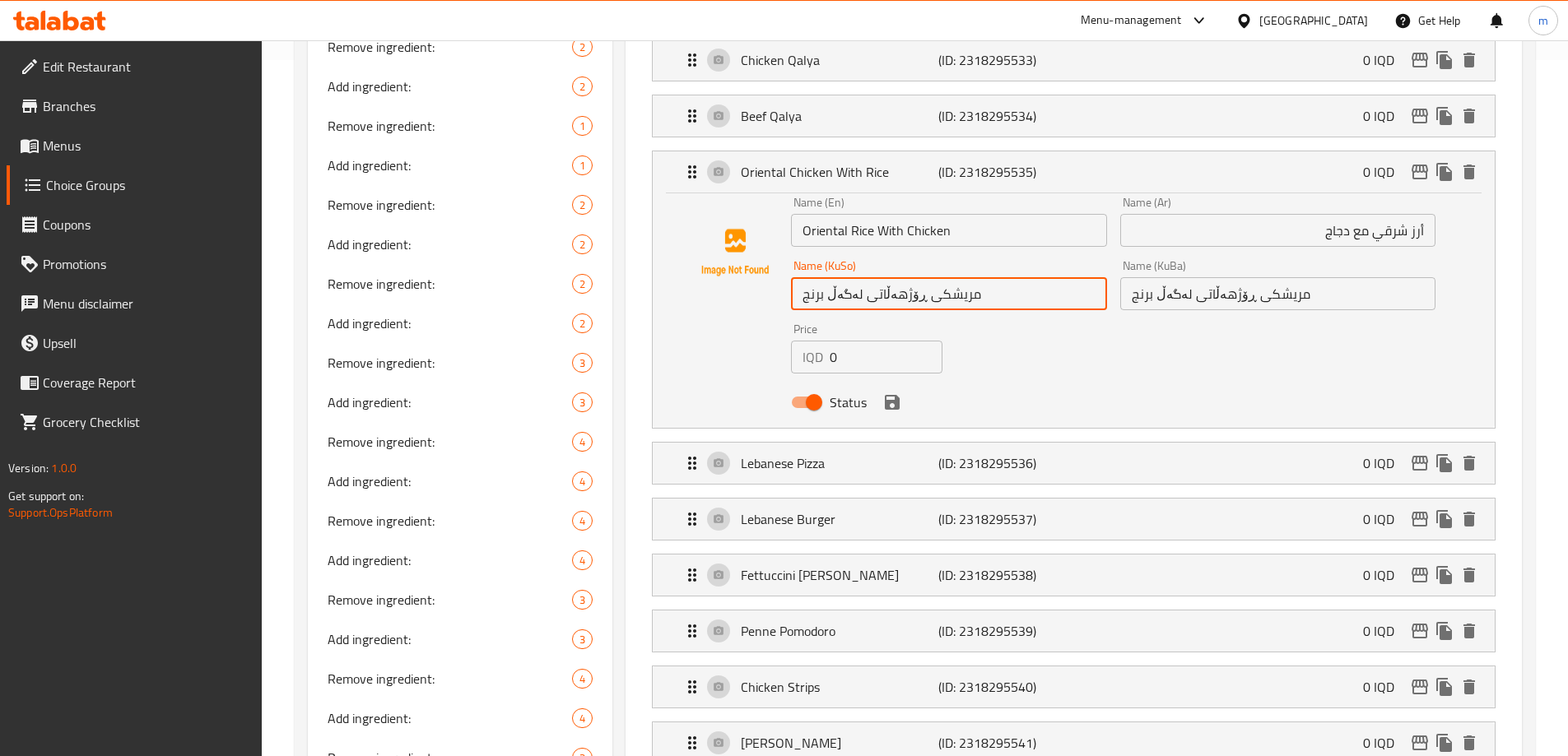
click at [1036, 277] on input "مریشکی ڕۆژهەڵاتی لەگەڵ برنج" at bounding box center [948, 293] width 315 height 33
click at [948, 277] on input "مریشکی ڕۆژهەڵاتی لەگەڵ برنج" at bounding box center [948, 293] width 315 height 33
drag, startPoint x: 1057, startPoint y: 250, endPoint x: 1148, endPoint y: 255, distance: 91.1
click at [1148, 255] on div "Name (En) Oriental Rice With Chicken Name (En) Name (Ar) أرز شرقي مع دجاج Name …" at bounding box center [1113, 307] width 658 height 234
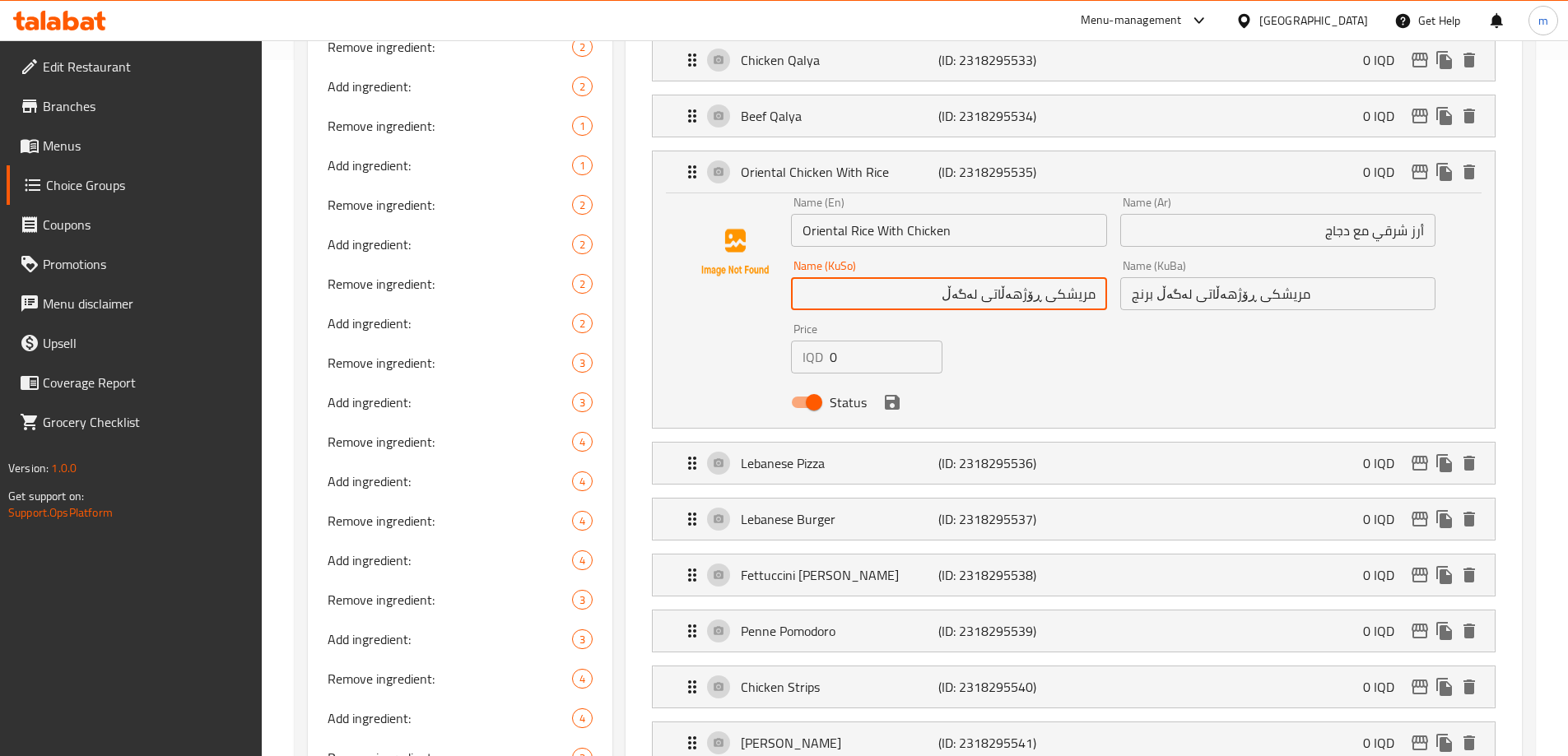
paste input "برنج"
click at [961, 277] on input "برنجی ڕۆژهەڵاتی لەگەڵ" at bounding box center [948, 293] width 315 height 33
click at [978, 277] on input "برنجی ڕۆژهەڵاتی لەگەڵ مریشک" at bounding box center [948, 293] width 315 height 33
click at [979, 277] on input "برنجی ڕۆژهەڵاتی لەگەڵ مریشک" at bounding box center [948, 293] width 315 height 33
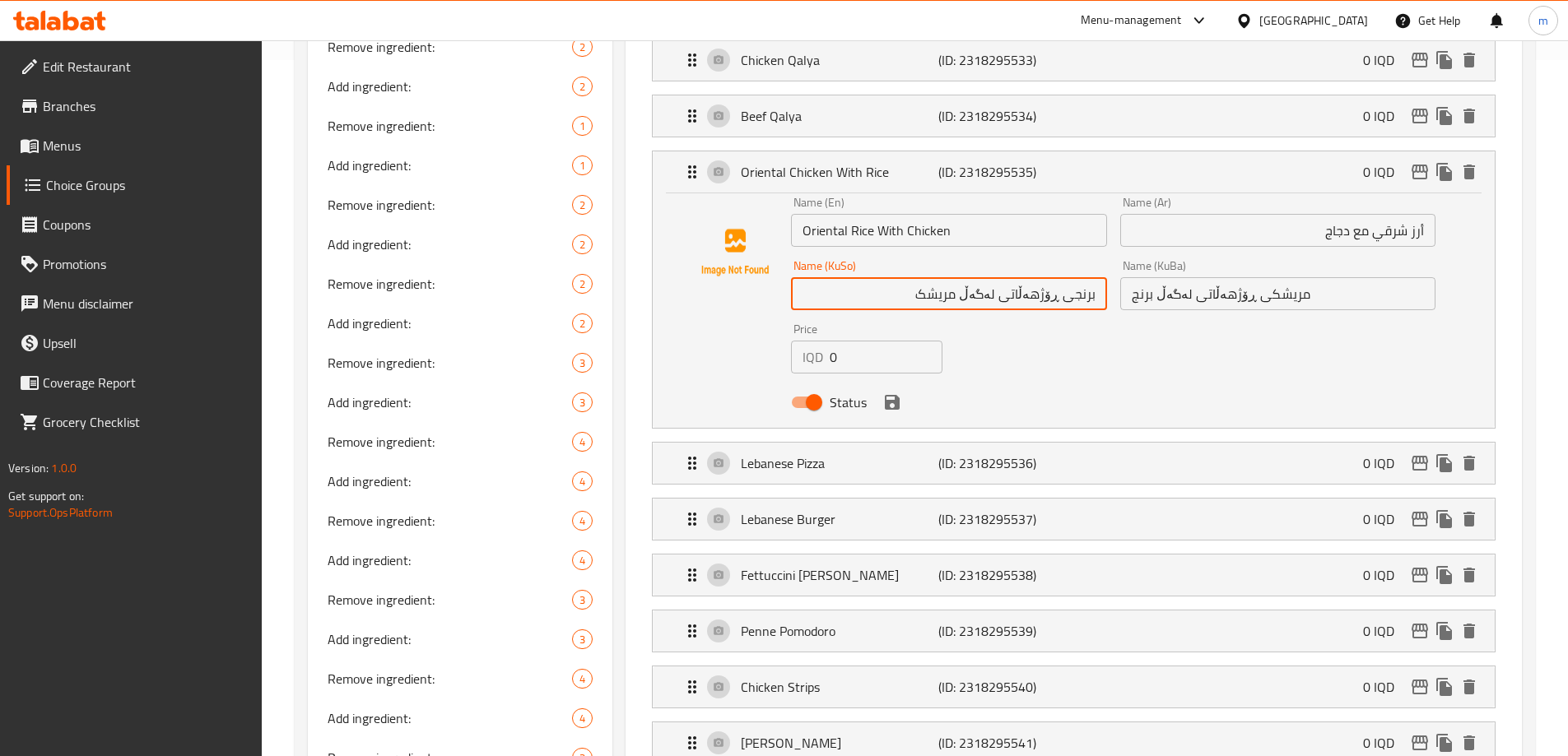
type input "برنجی ڕۆژهەڵاتی لەگەڵ مریشک"
click at [1244, 277] on input "مریشکی ڕۆژهەڵاتی لەگەڵ برنج" at bounding box center [1277, 293] width 315 height 33
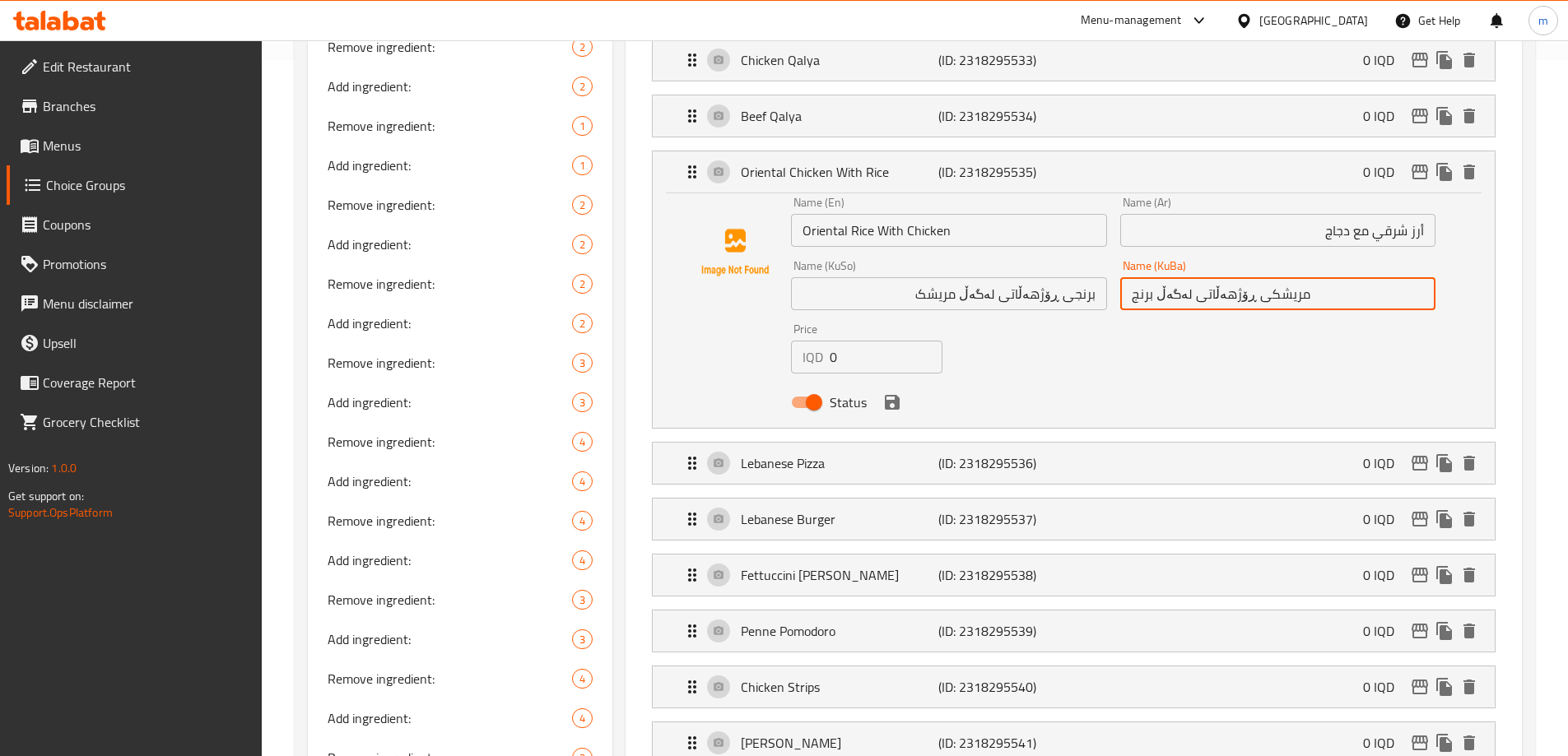
click at [1244, 277] on input "مریشکی ڕۆژهەڵاتی لەگەڵ برنج" at bounding box center [1277, 293] width 315 height 33
paste input "برنجی ڕۆژهەڵاتی لەگەڵ مریشک"
click at [900, 392] on icon "save" at bounding box center [892, 402] width 20 height 20
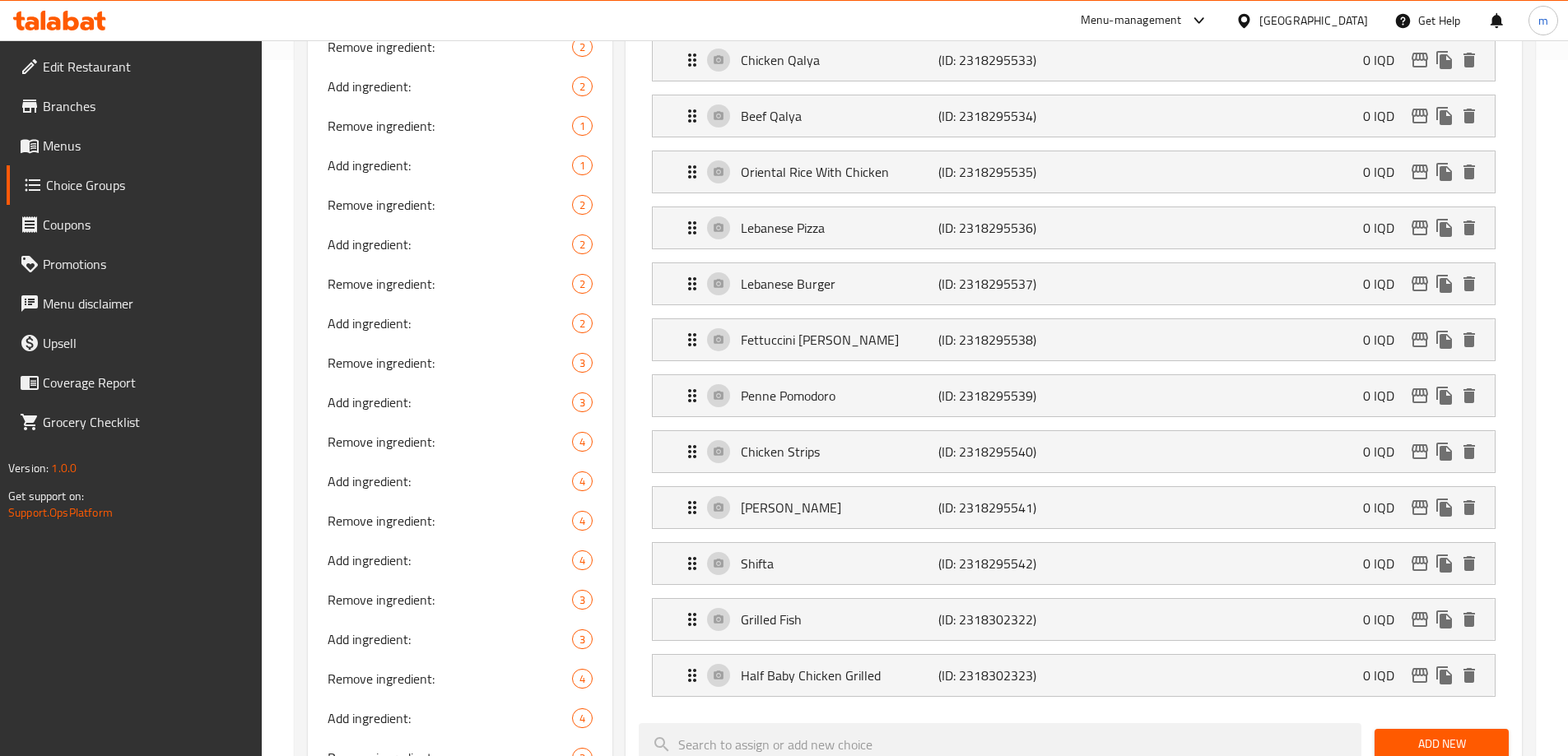
type input "برنجی ڕۆژهەڵاتی لەگەڵ مریشک"
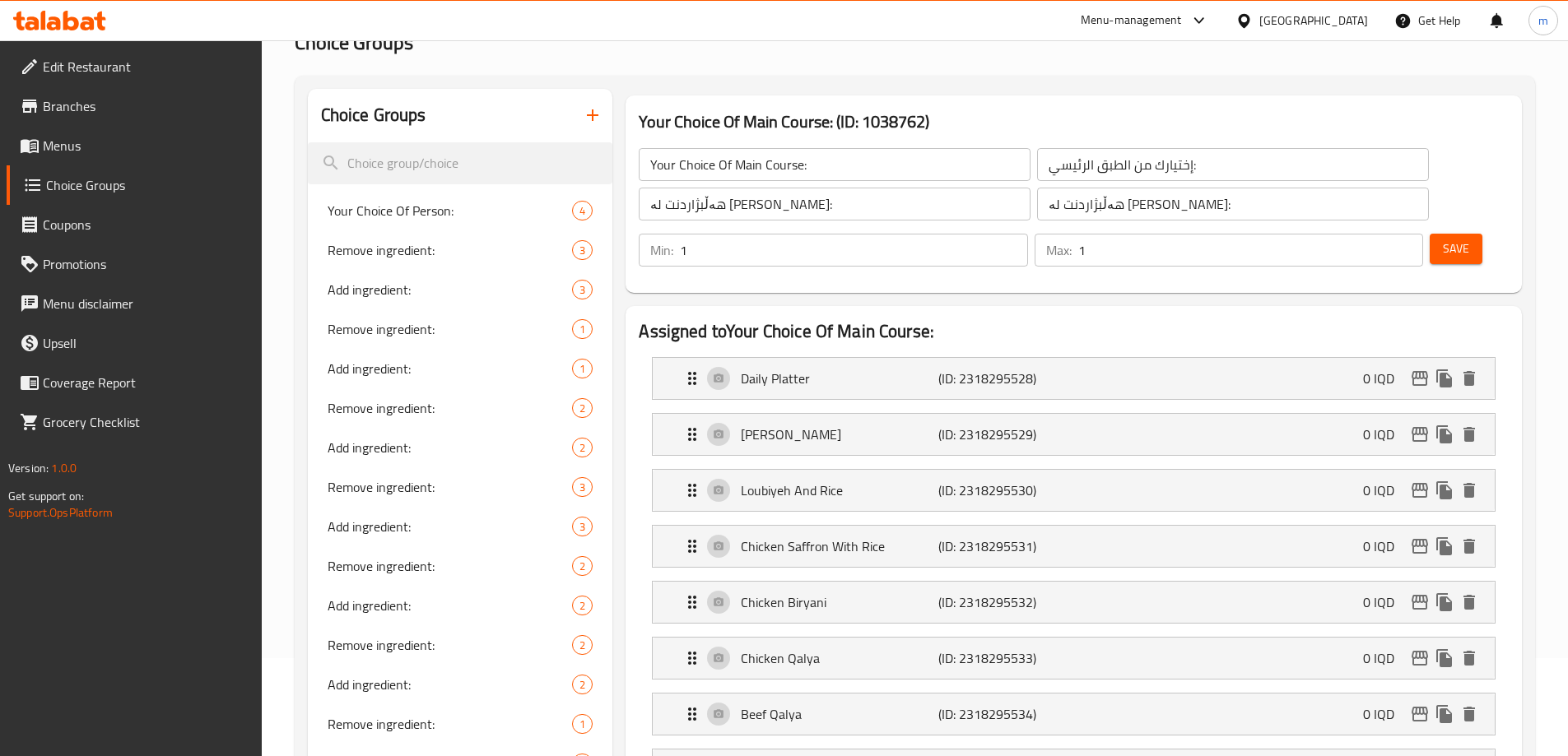
scroll to position [85, 0]
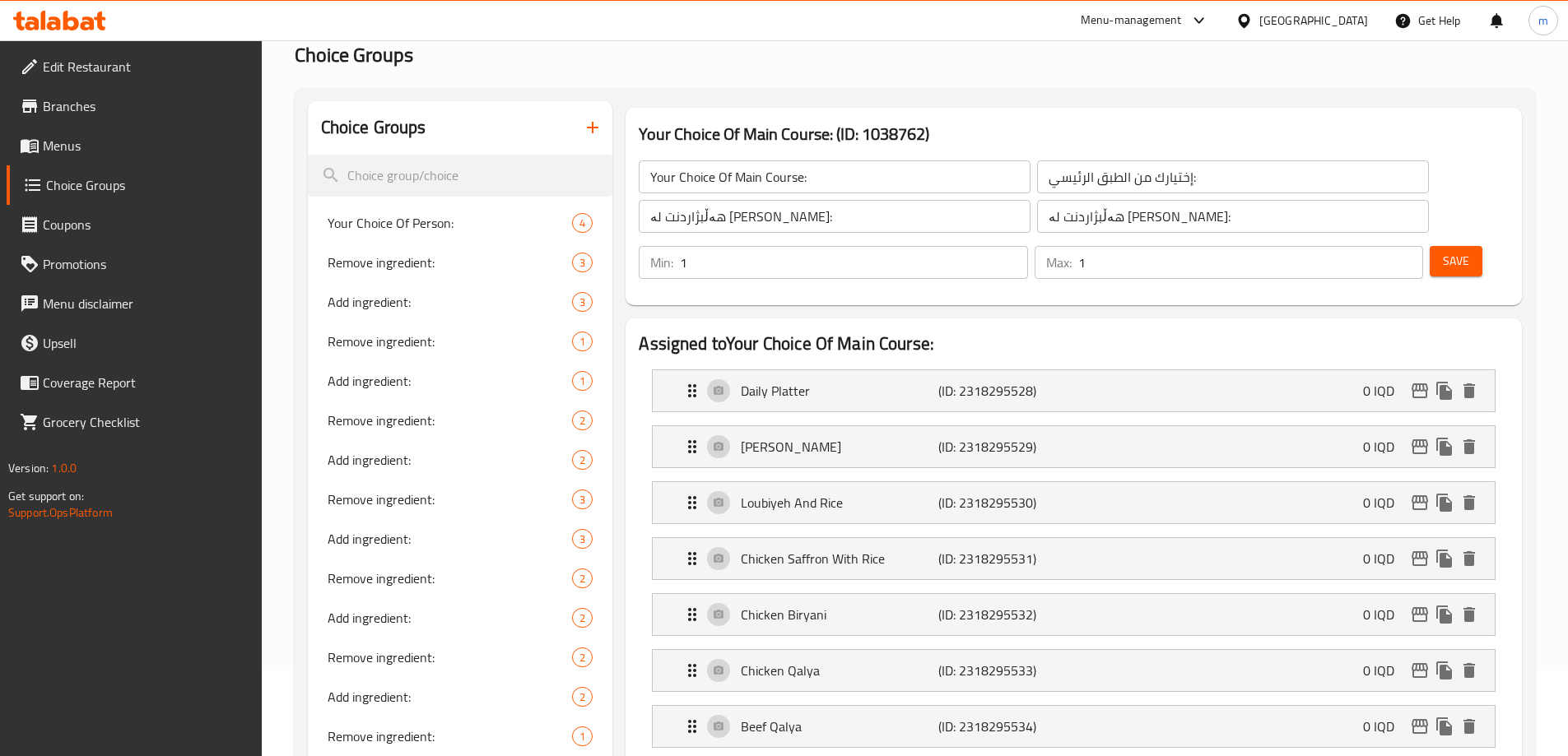
click at [1443, 251] on span "Save" at bounding box center [1456, 261] width 27 height 20
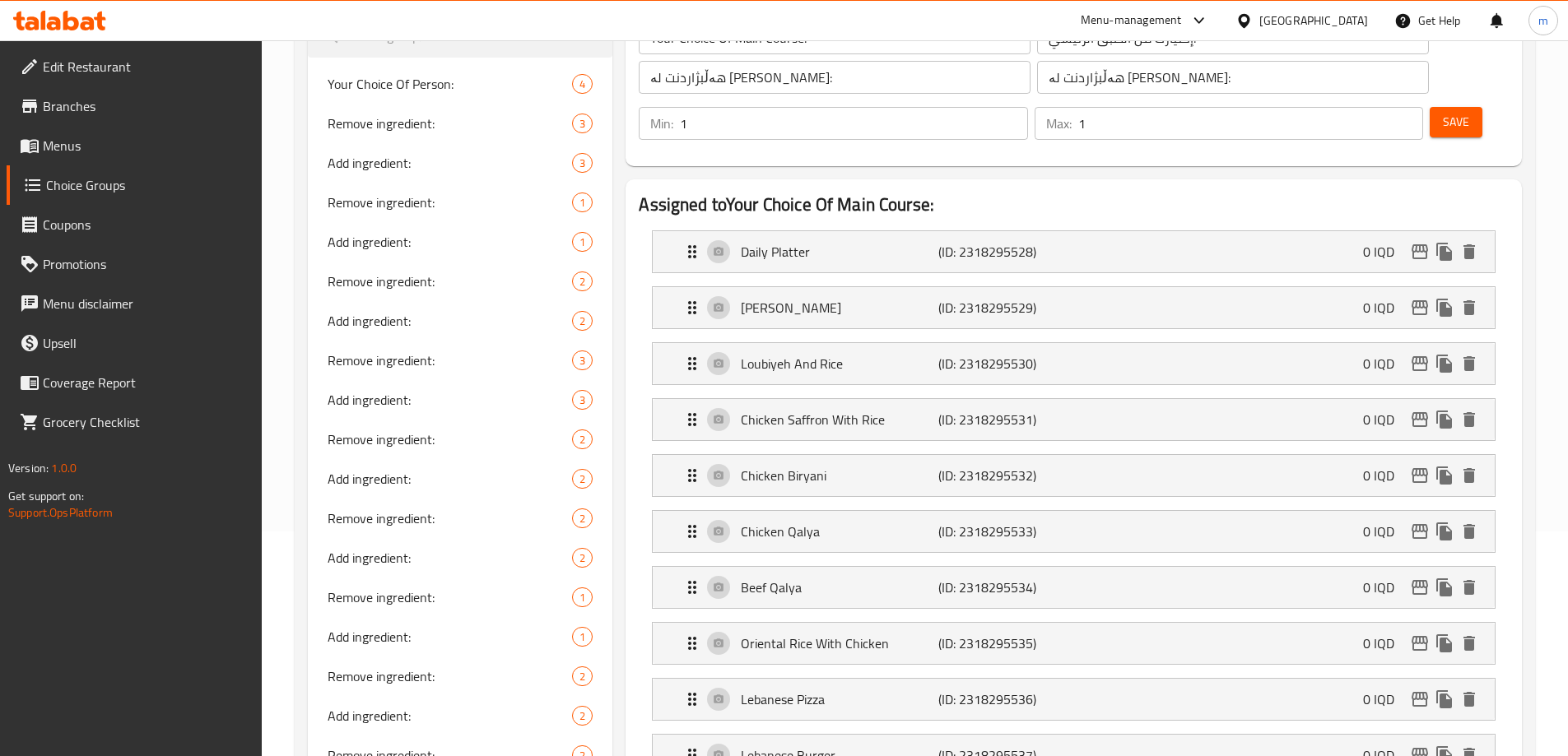
scroll to position [205, 0]
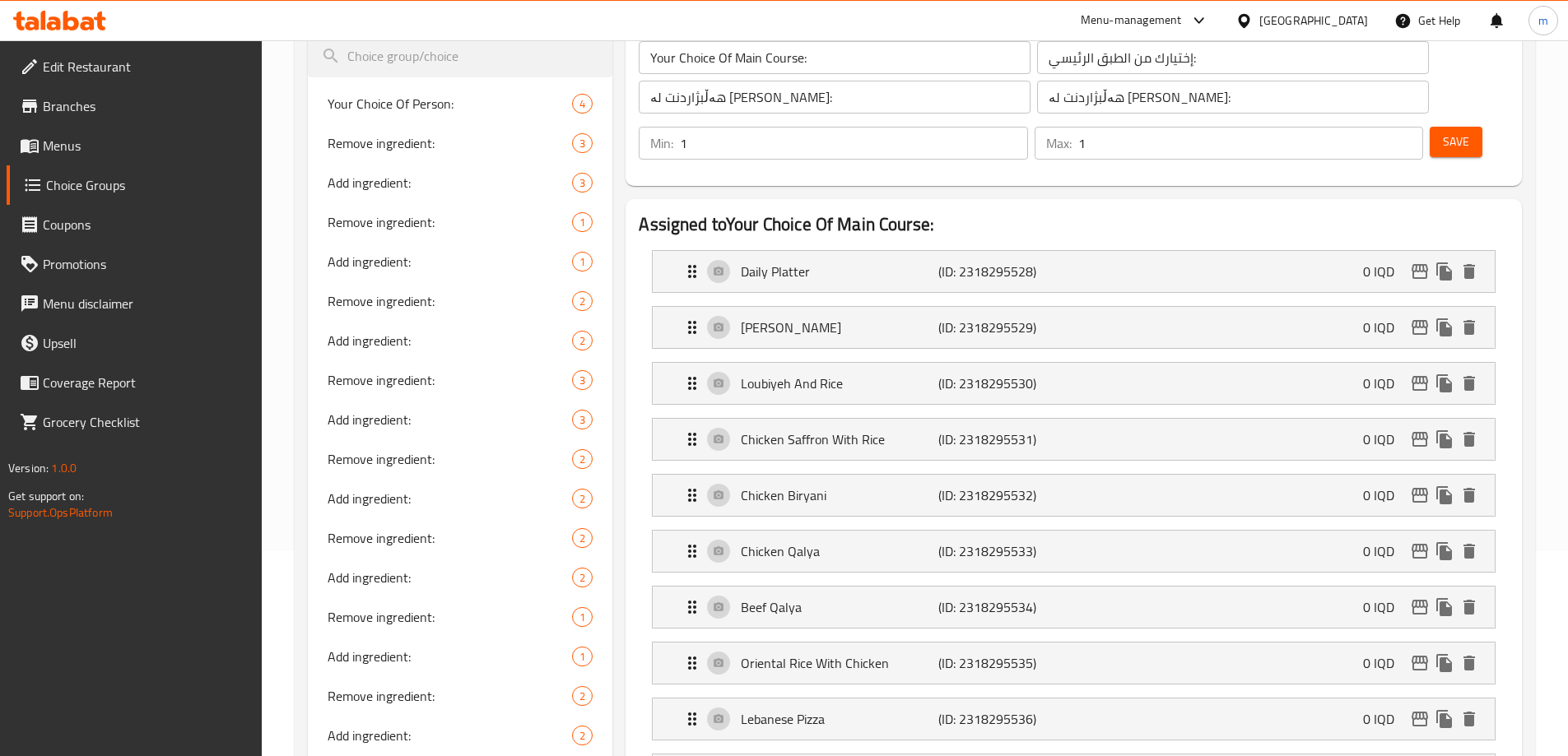
click at [107, 140] on span "Menus" at bounding box center [146, 146] width 206 height 20
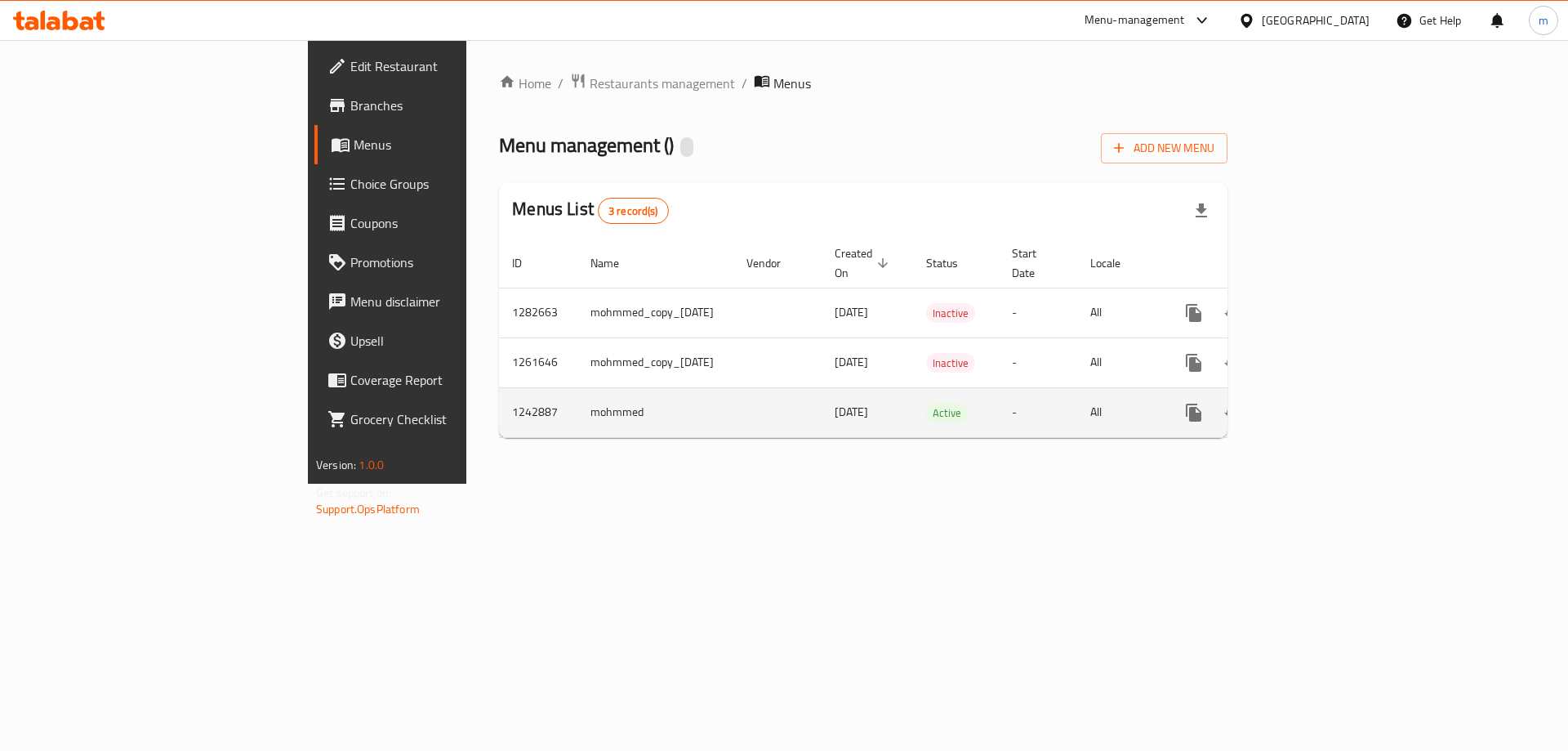
click at [1321, 403] on icon "enhanced table" at bounding box center [1311, 413] width 19 height 19
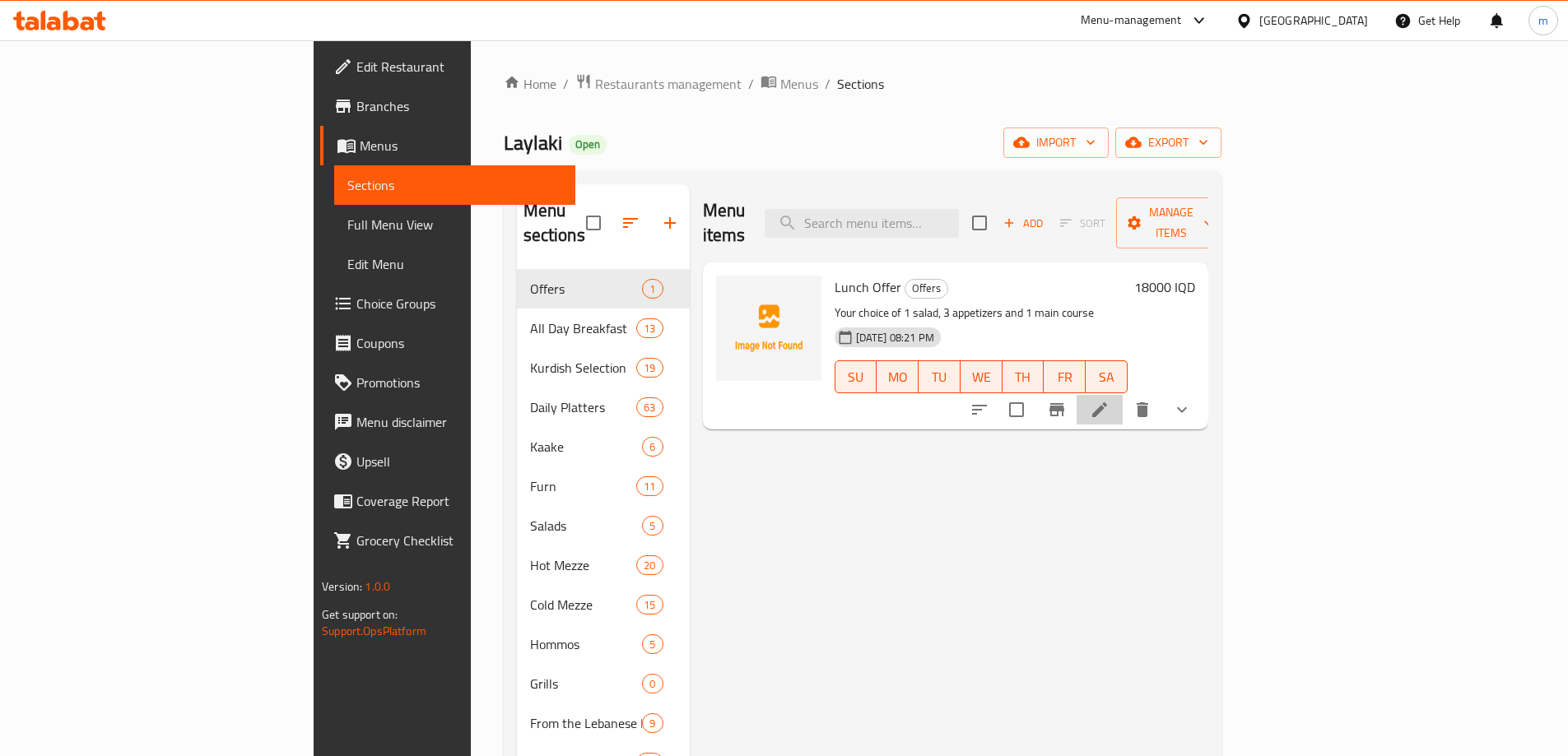
click at [1122, 395] on li at bounding box center [1099, 409] width 46 height 29
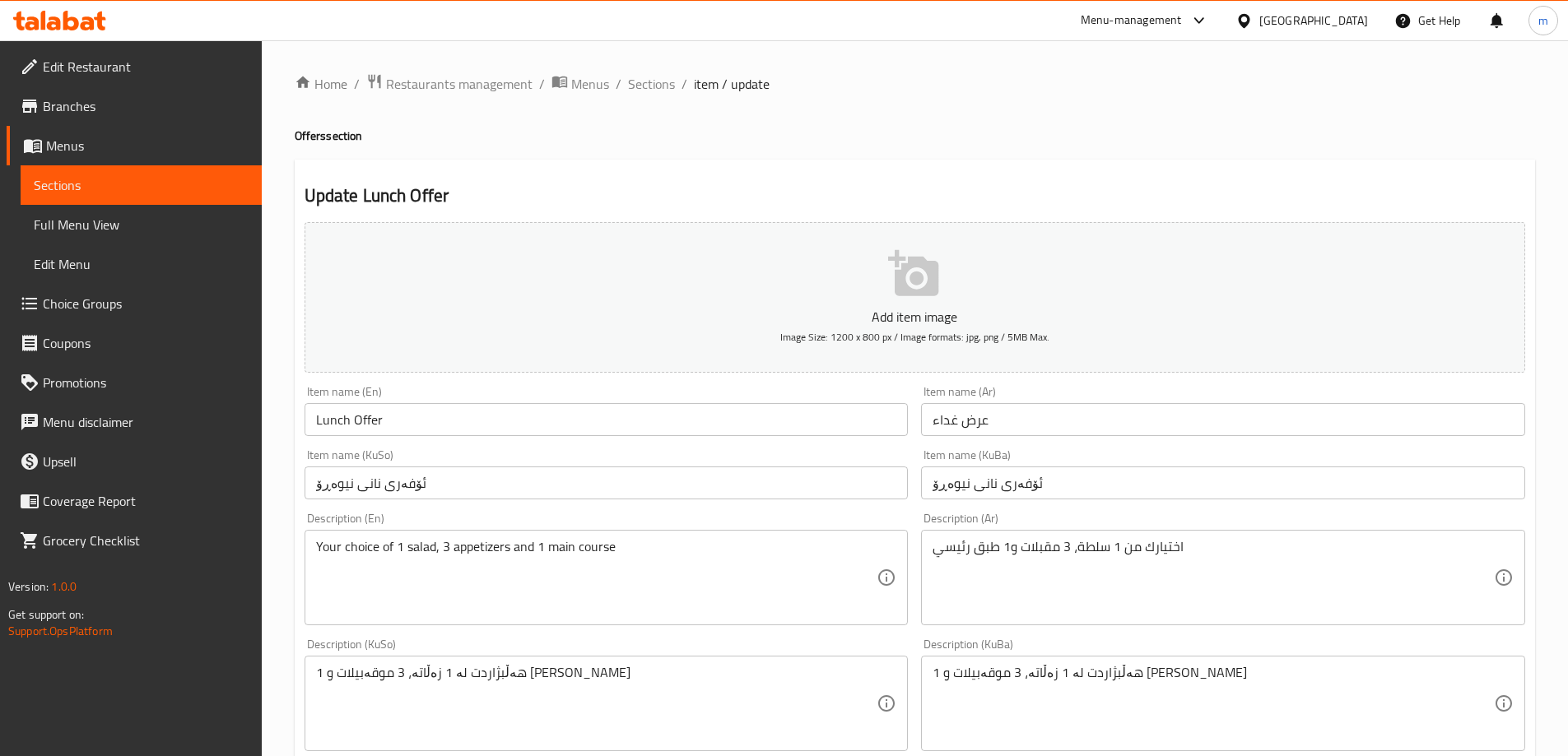
click at [79, 306] on span "Choice Groups" at bounding box center [146, 303] width 206 height 20
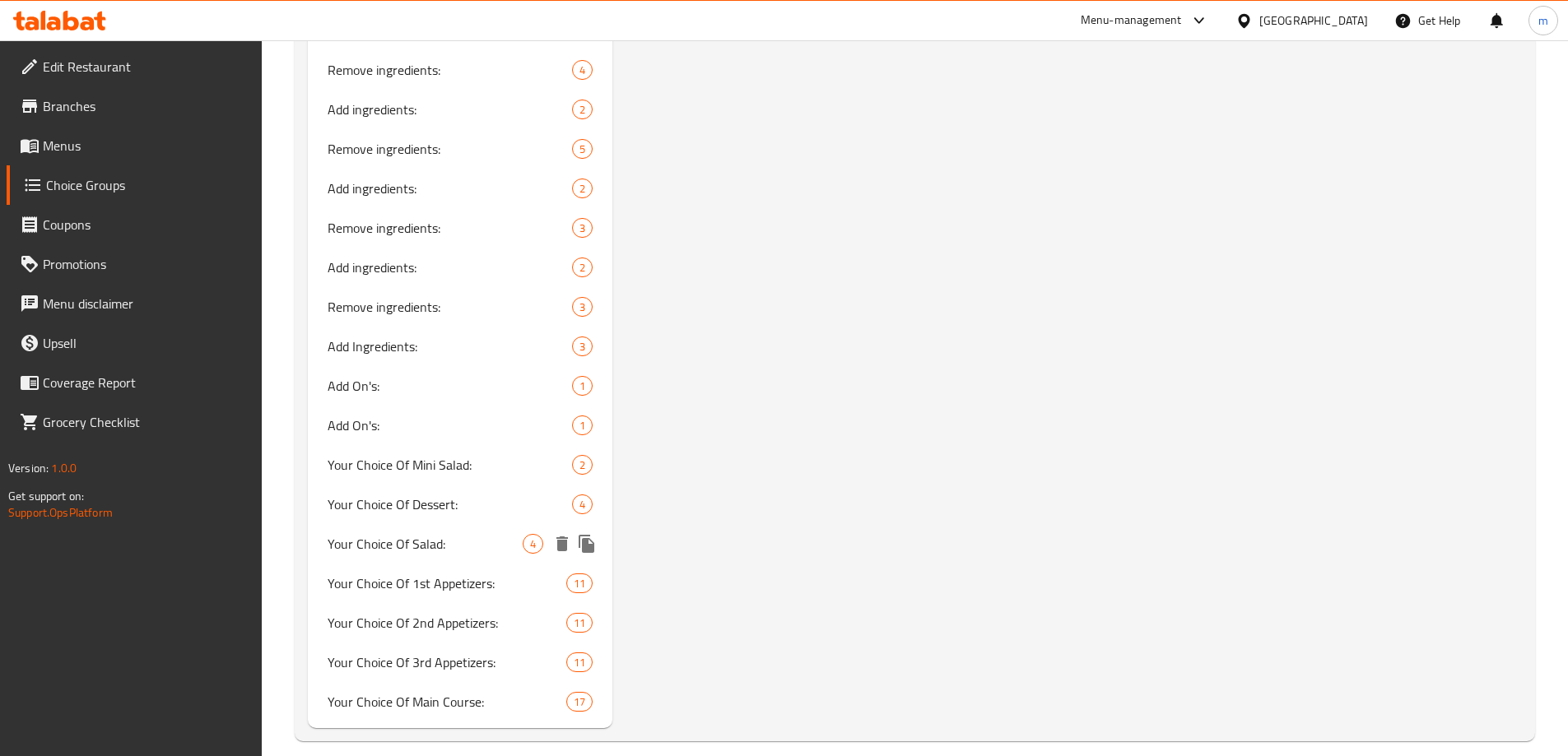
scroll to position [2744, 0]
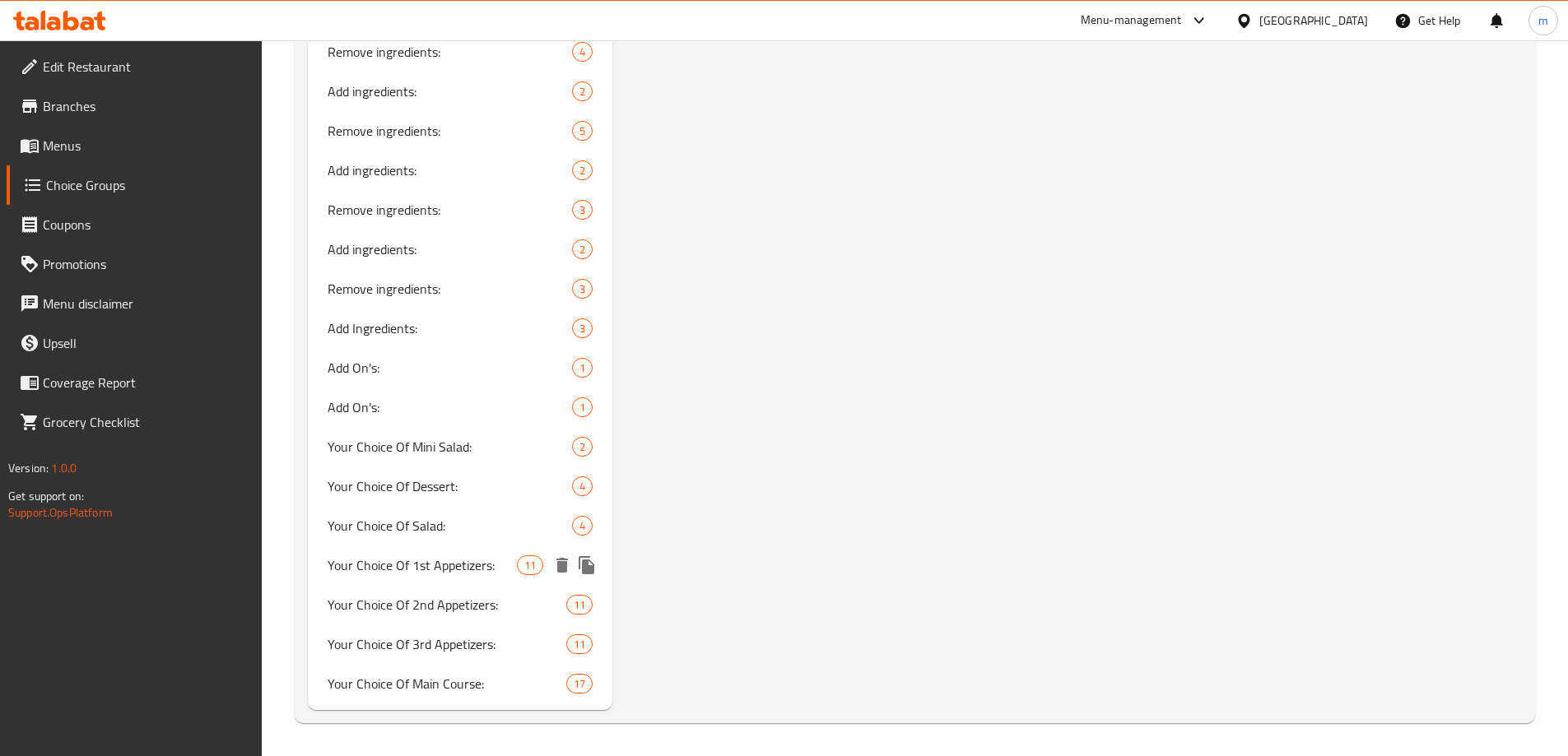
click at [464, 575] on span "Your Choice Of 1st Appetizers:" at bounding box center [423, 565] width 190 height 20
type input "Your Choice Of 1st Appetizers:"
type input "إختيارك من مقبلات الاول:"
type input "هەڵبژاردنت لە موقەبیلاتی یەکەم:"
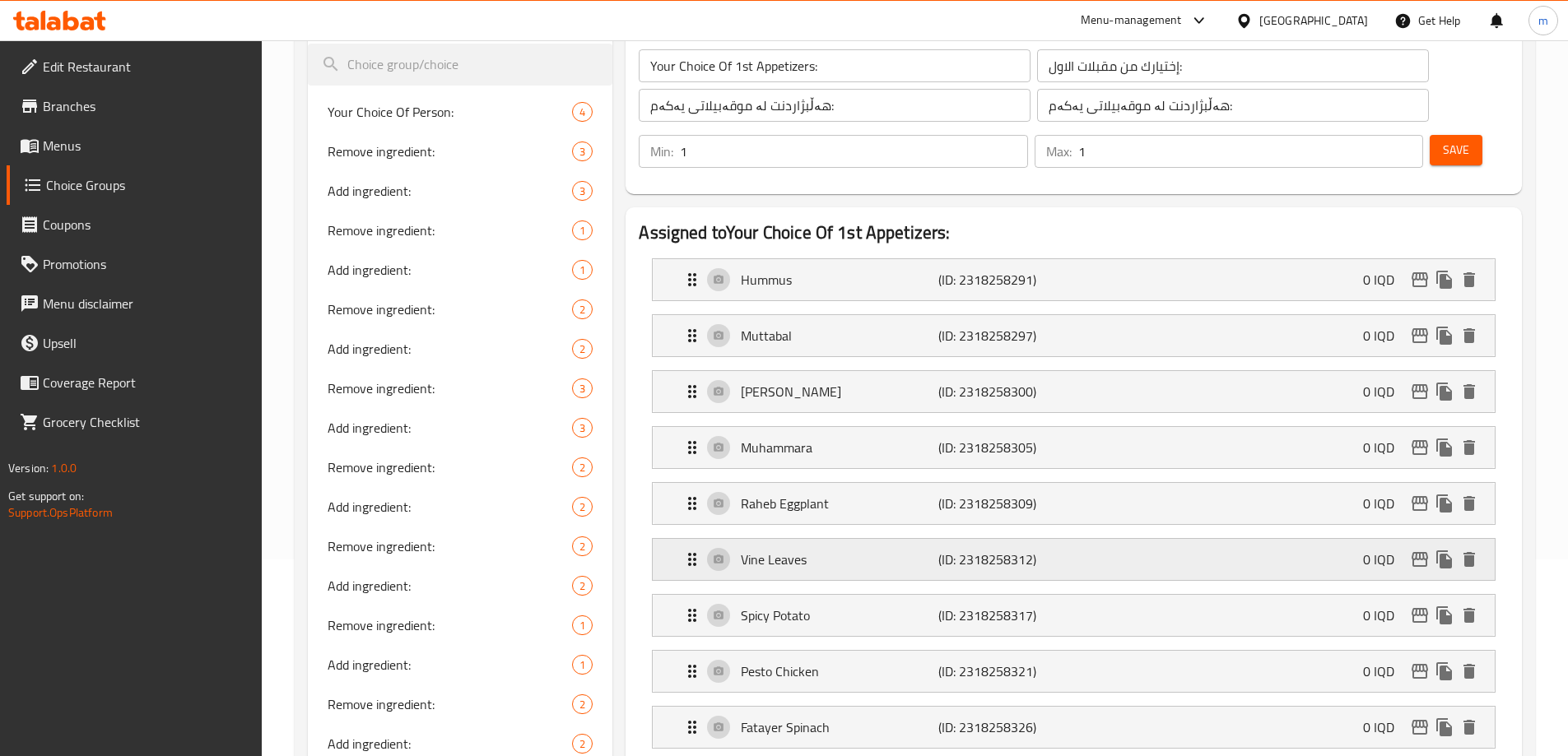
scroll to position [249, 0]
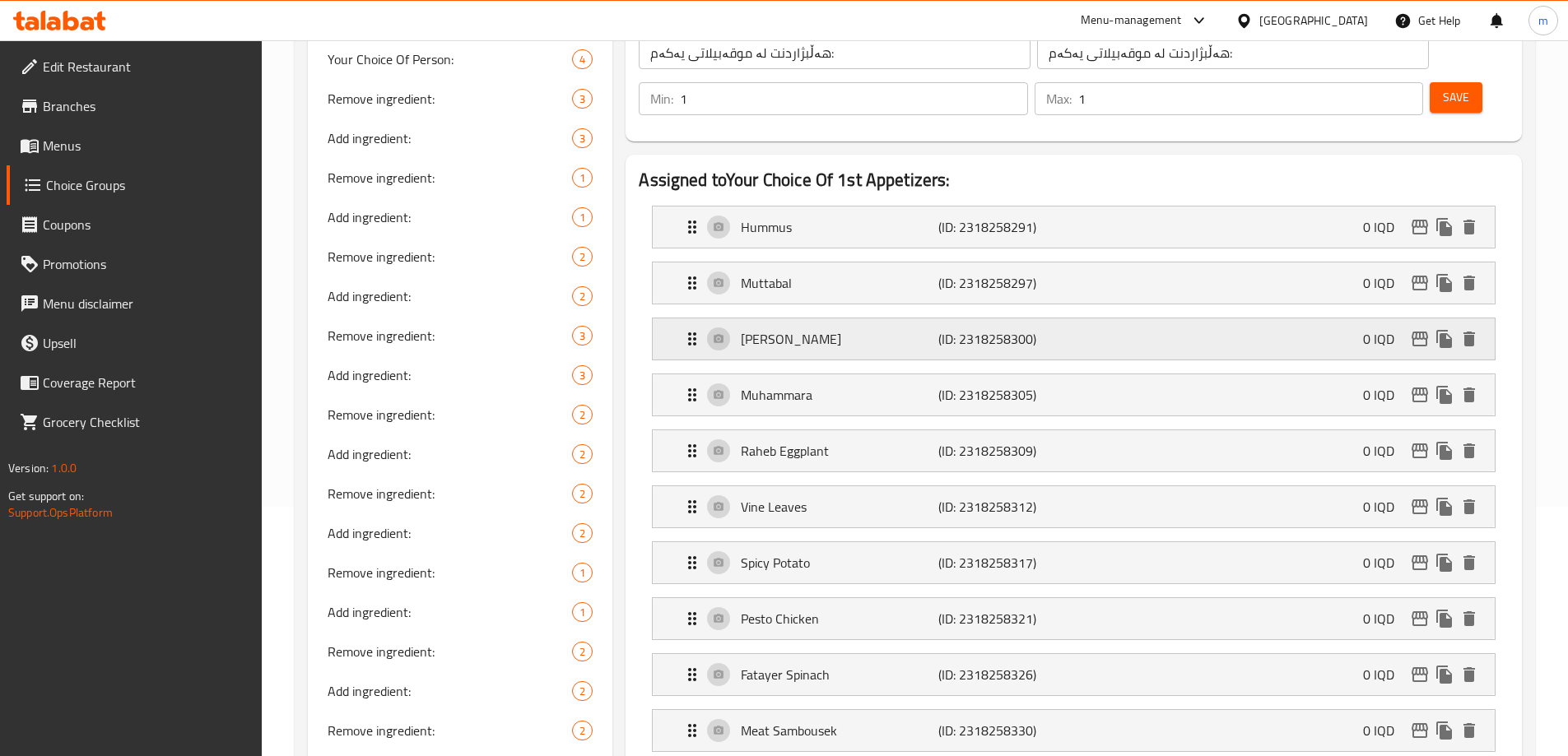
click at [892, 329] on p "Mafruka Traboulsi" at bounding box center [839, 339] width 197 height 20
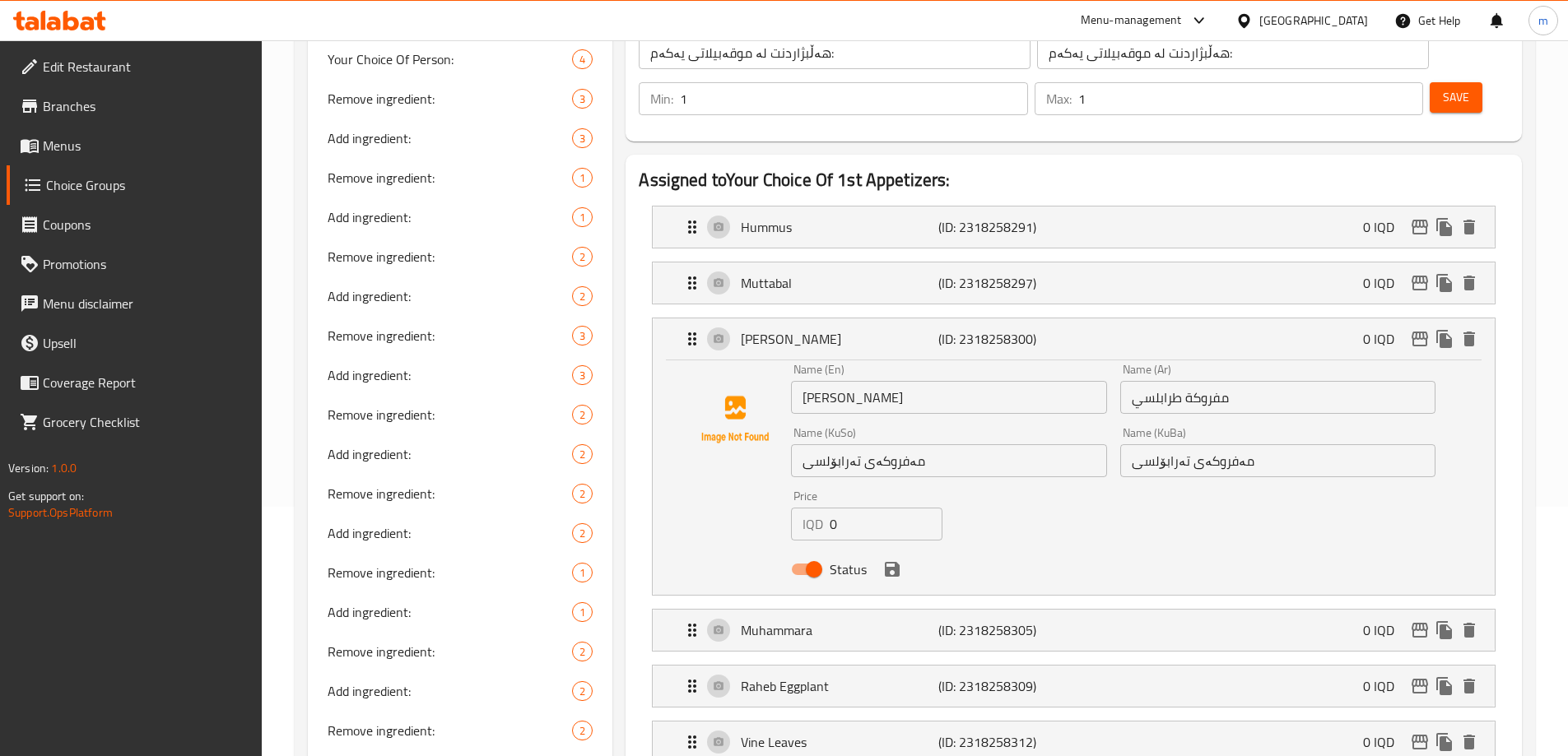
click at [1152, 445] on input "مەفروکەی تەرابۆلسی" at bounding box center [1277, 461] width 315 height 33
paste input "رابو"
type input "مەفروکەی ترابولسی"
click at [824, 445] on input "مەفروکەی تەرابۆلسی" at bounding box center [948, 461] width 315 height 33
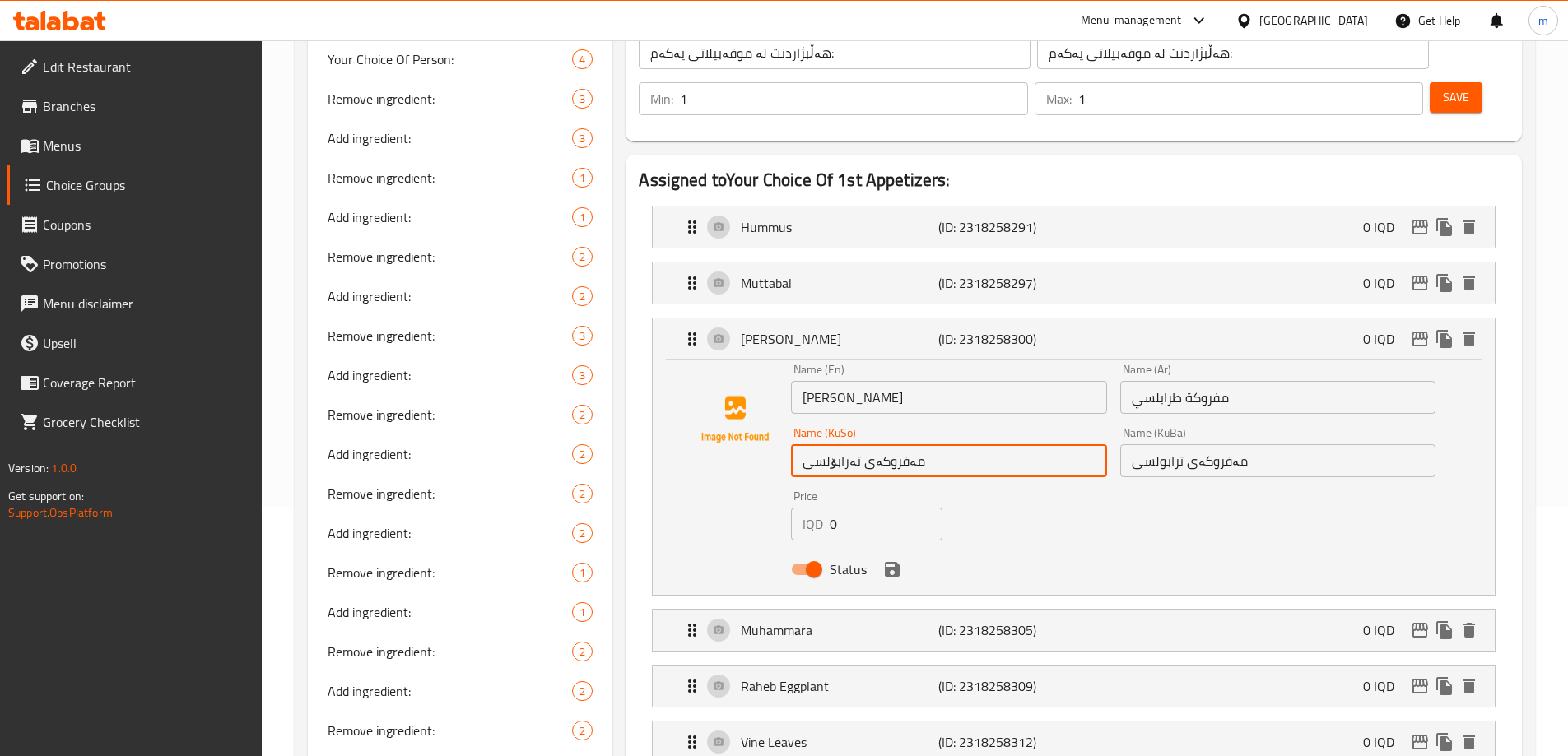
click at [824, 445] on input "مەفروکەی تەرابۆلسی" at bounding box center [948, 461] width 315 height 33
paste input "رابو"
click at [896, 562] on icon "save" at bounding box center [891, 569] width 15 height 15
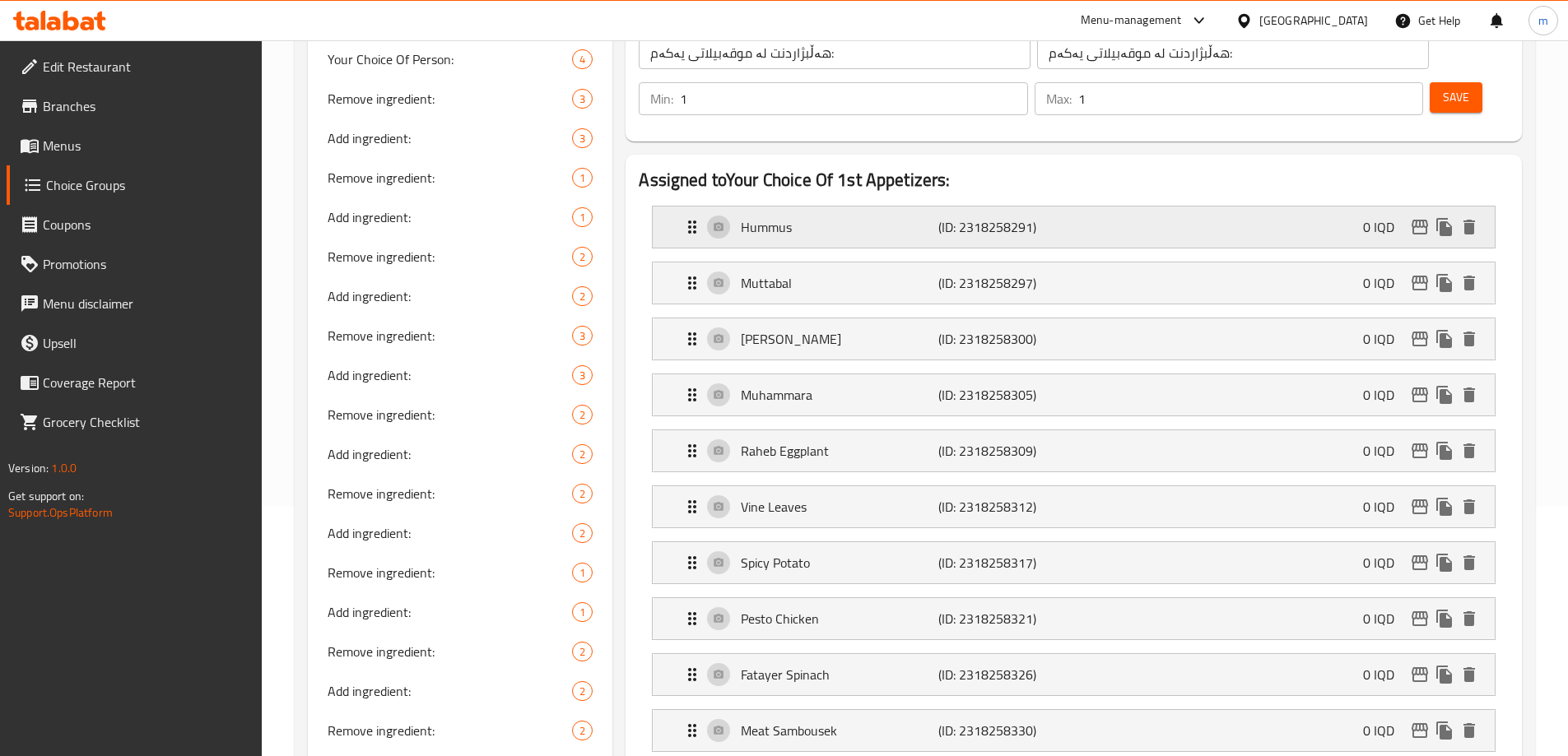
type input "مەفروکەی ترابولسی"
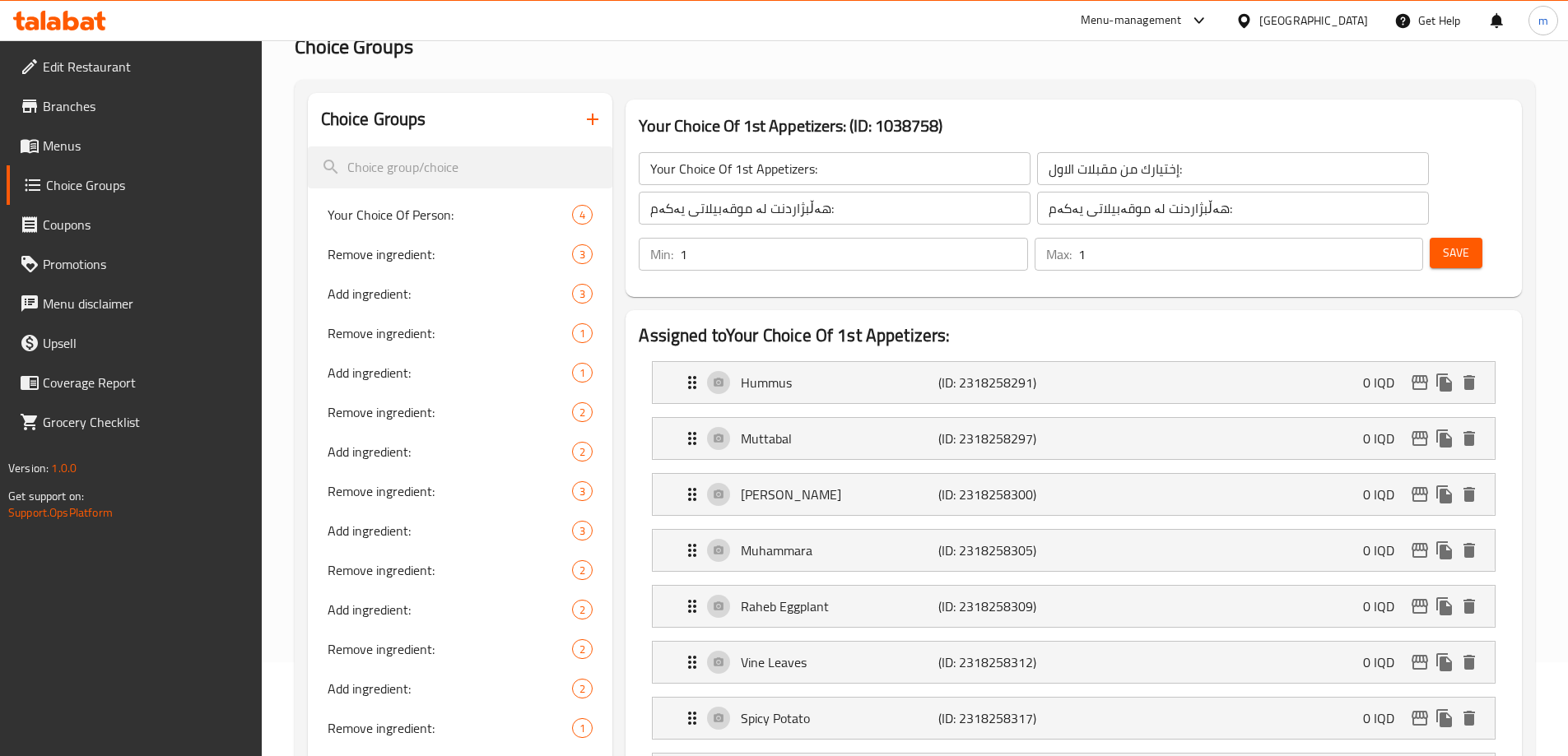
scroll to position [57, 0]
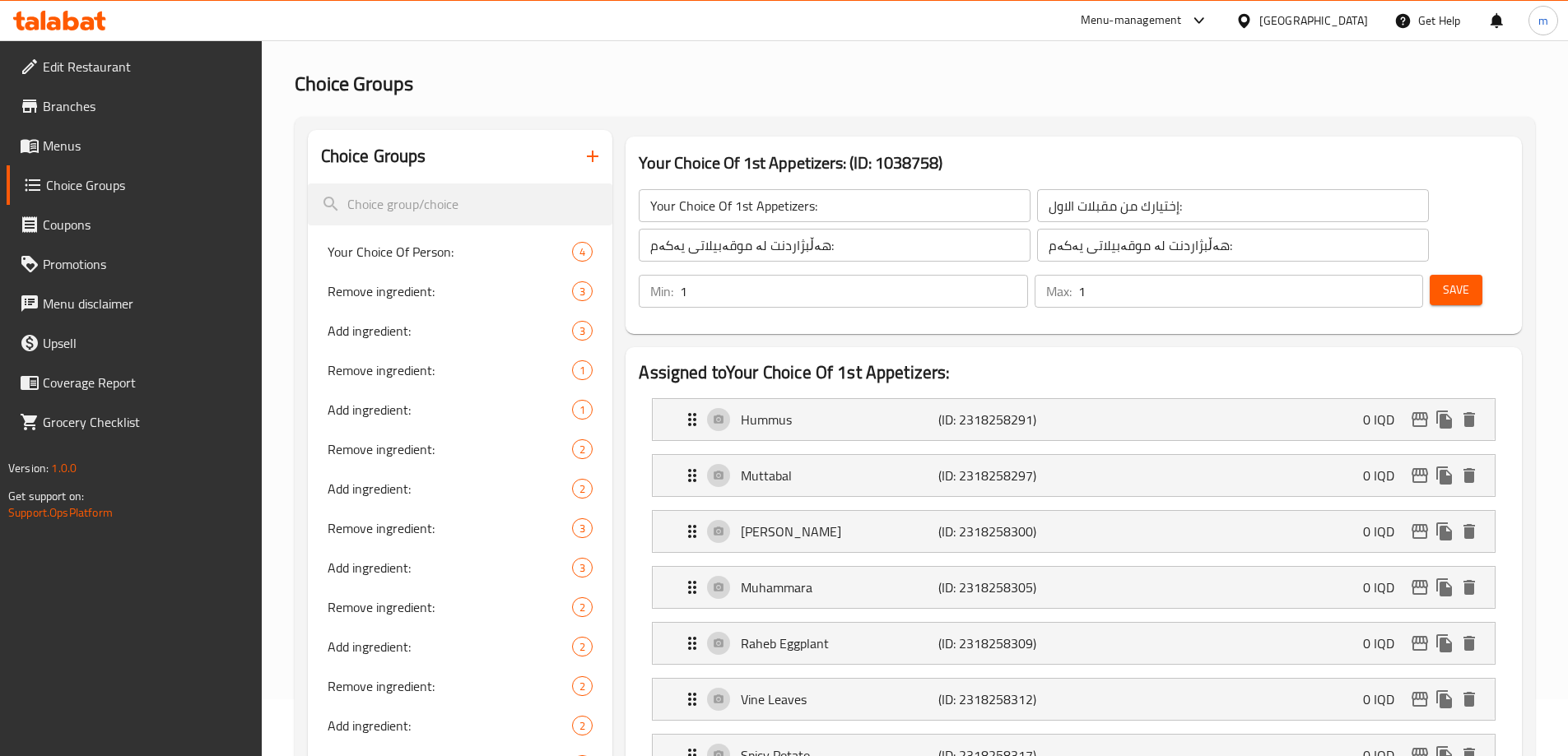
click at [1443, 280] on span "Save" at bounding box center [1456, 289] width 27 height 20
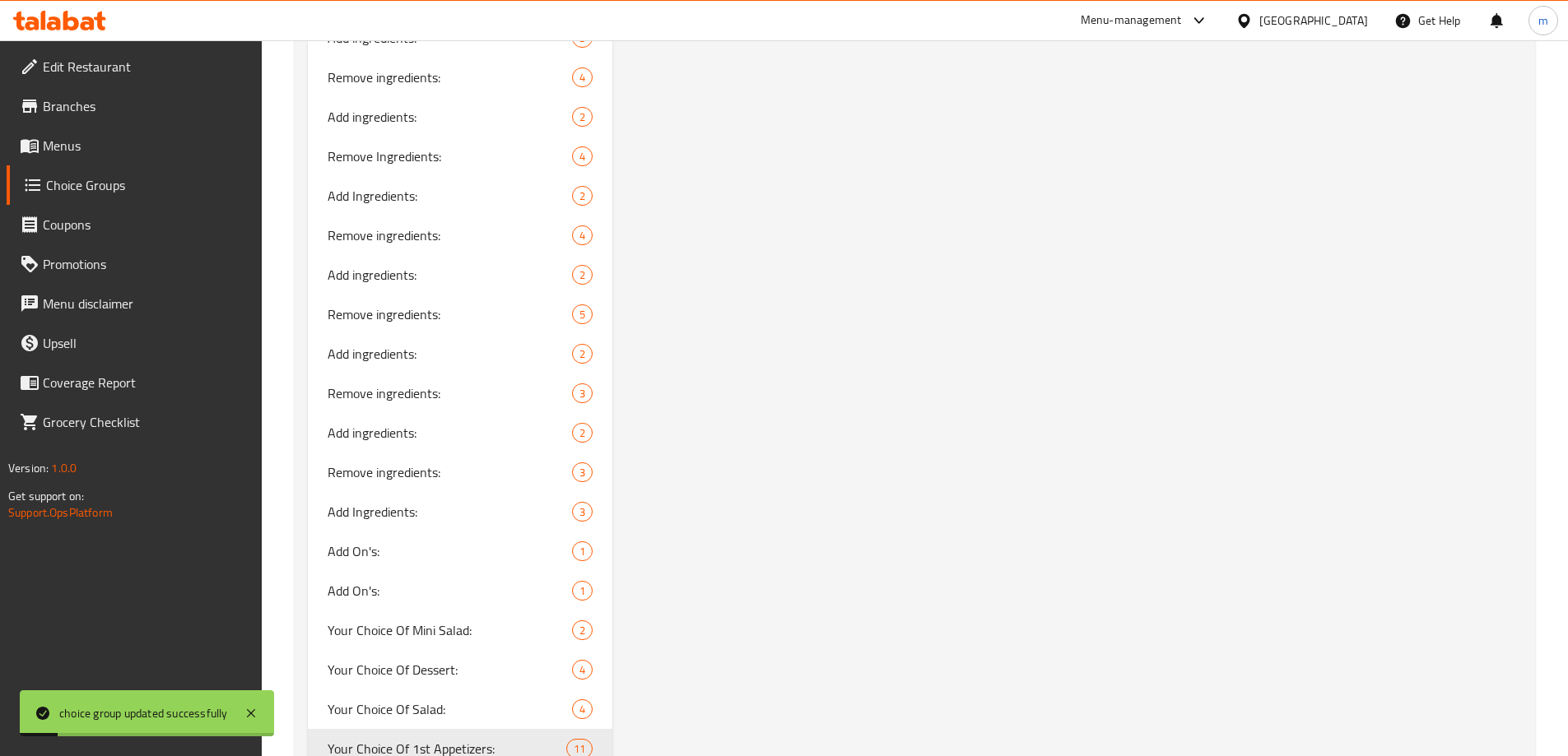
scroll to position [2744, 0]
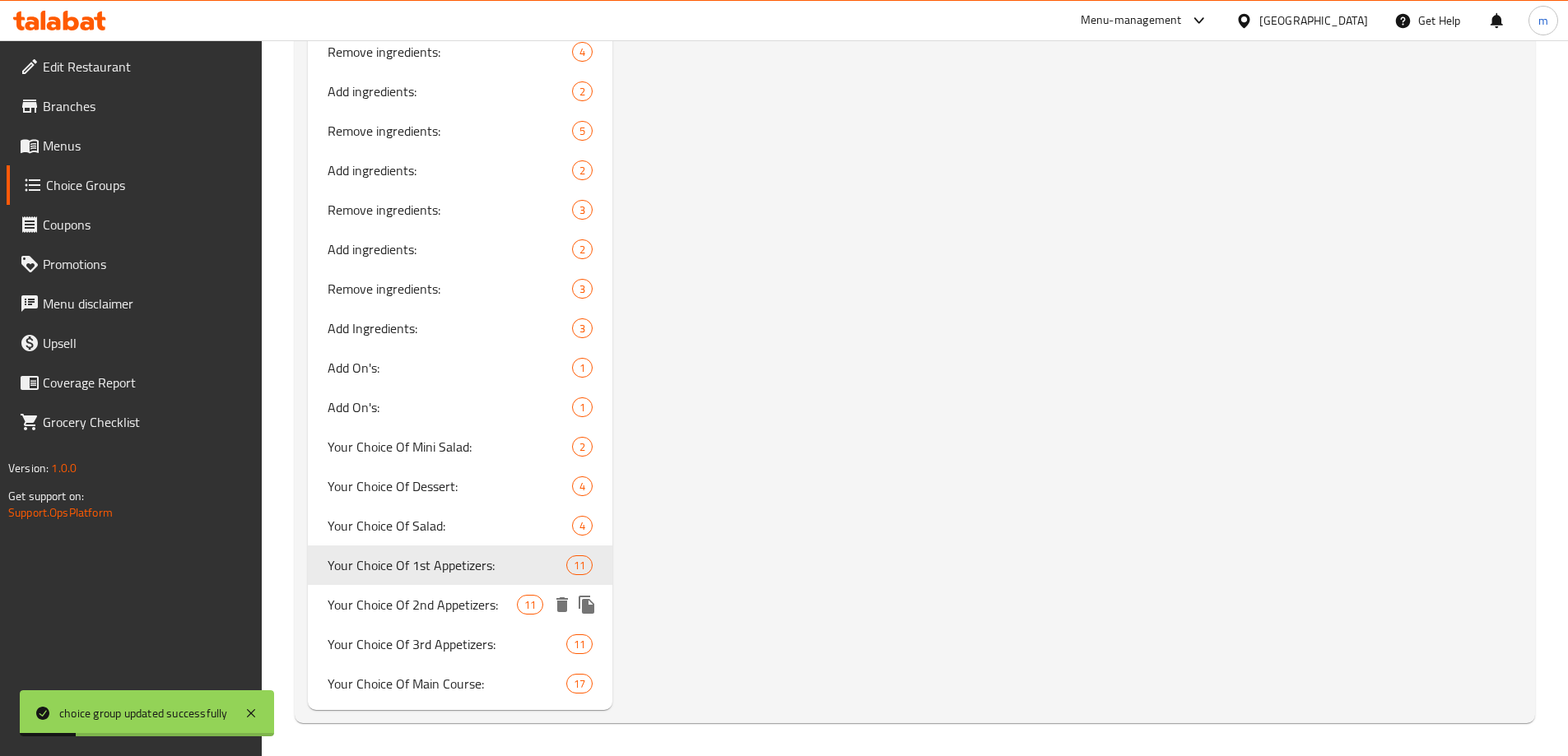
click at [418, 618] on div "Your Choice Of 2nd Appetizers: 11" at bounding box center [461, 604] width 305 height 39
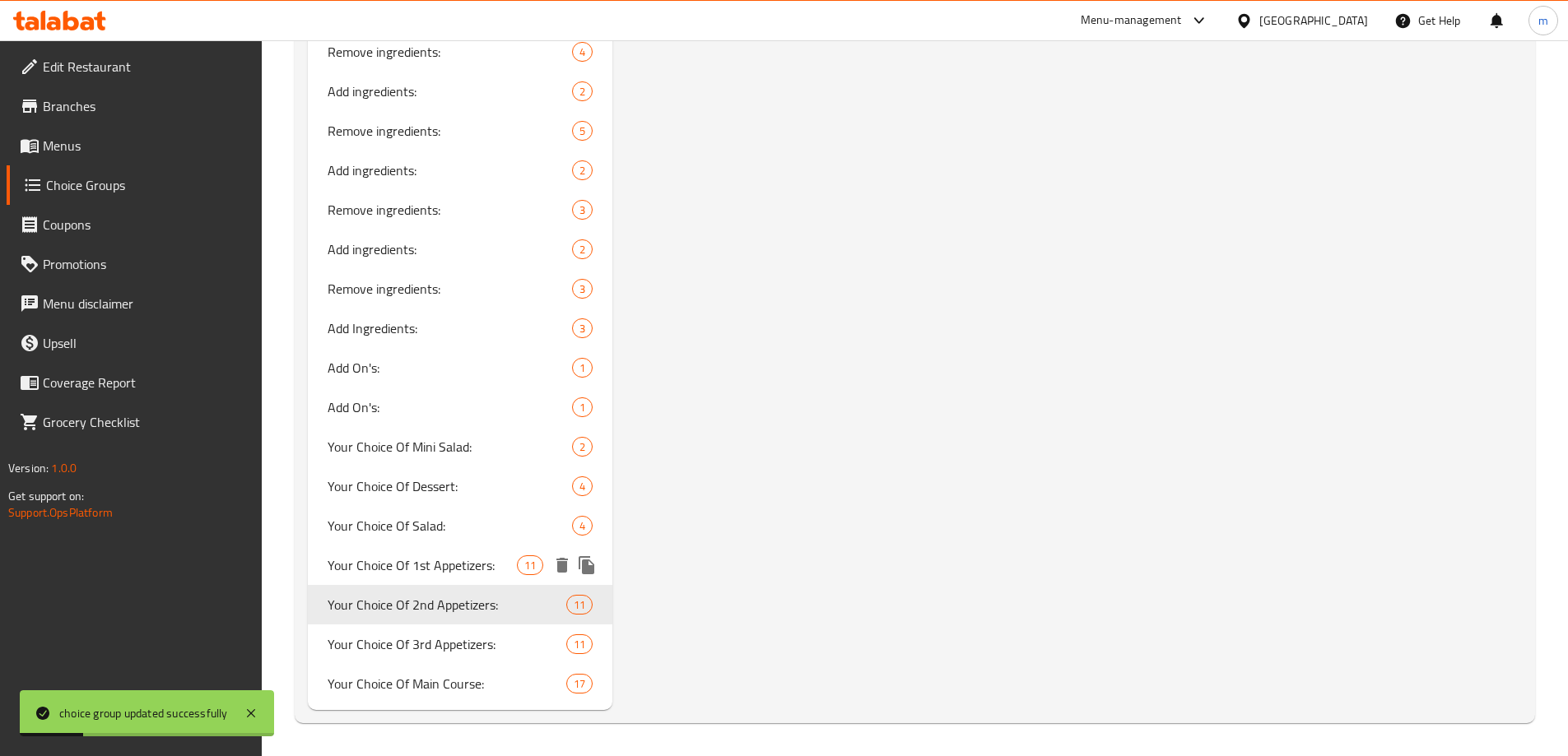
type input "Your Choice Of 2nd Appetizers:"
type input "إختيارك من مقبلات الثاني:"
type input "هەڵبژاردنت لە موقەبیلاتی دووەم:"
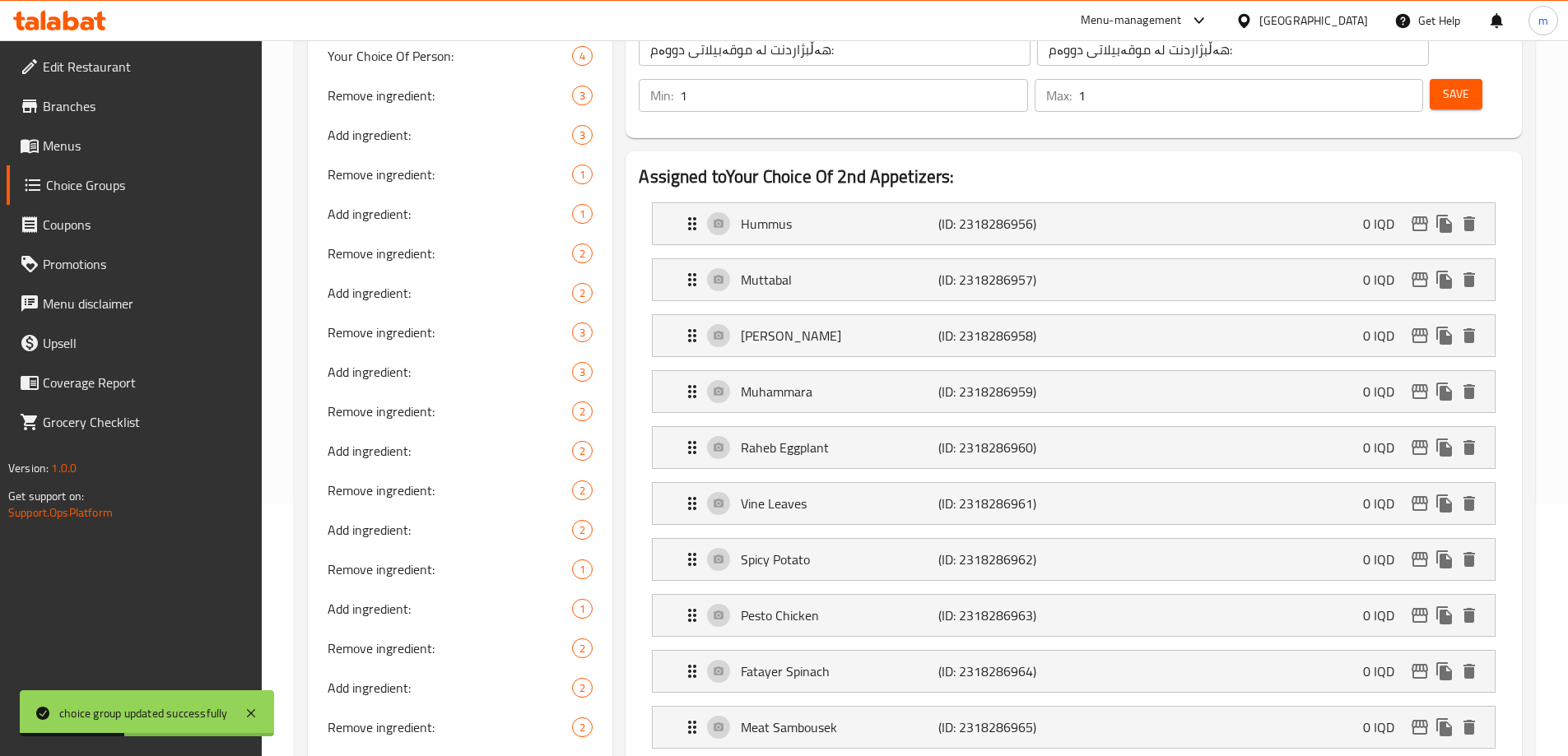
scroll to position [249, 0]
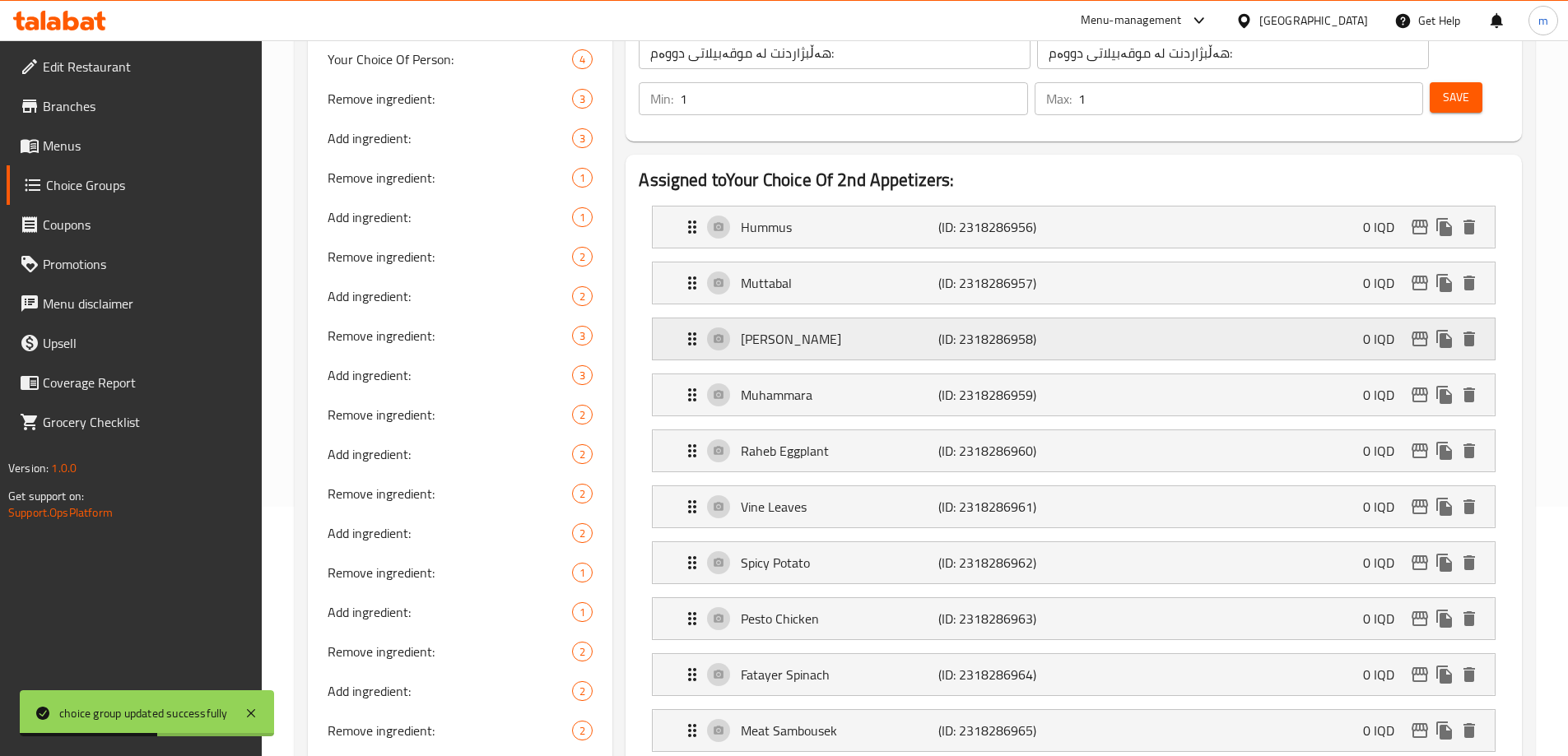
click at [823, 319] on div "Mafruka Traboulsi (ID: 2318286958) 0 IQD" at bounding box center [1078, 339] width 793 height 41
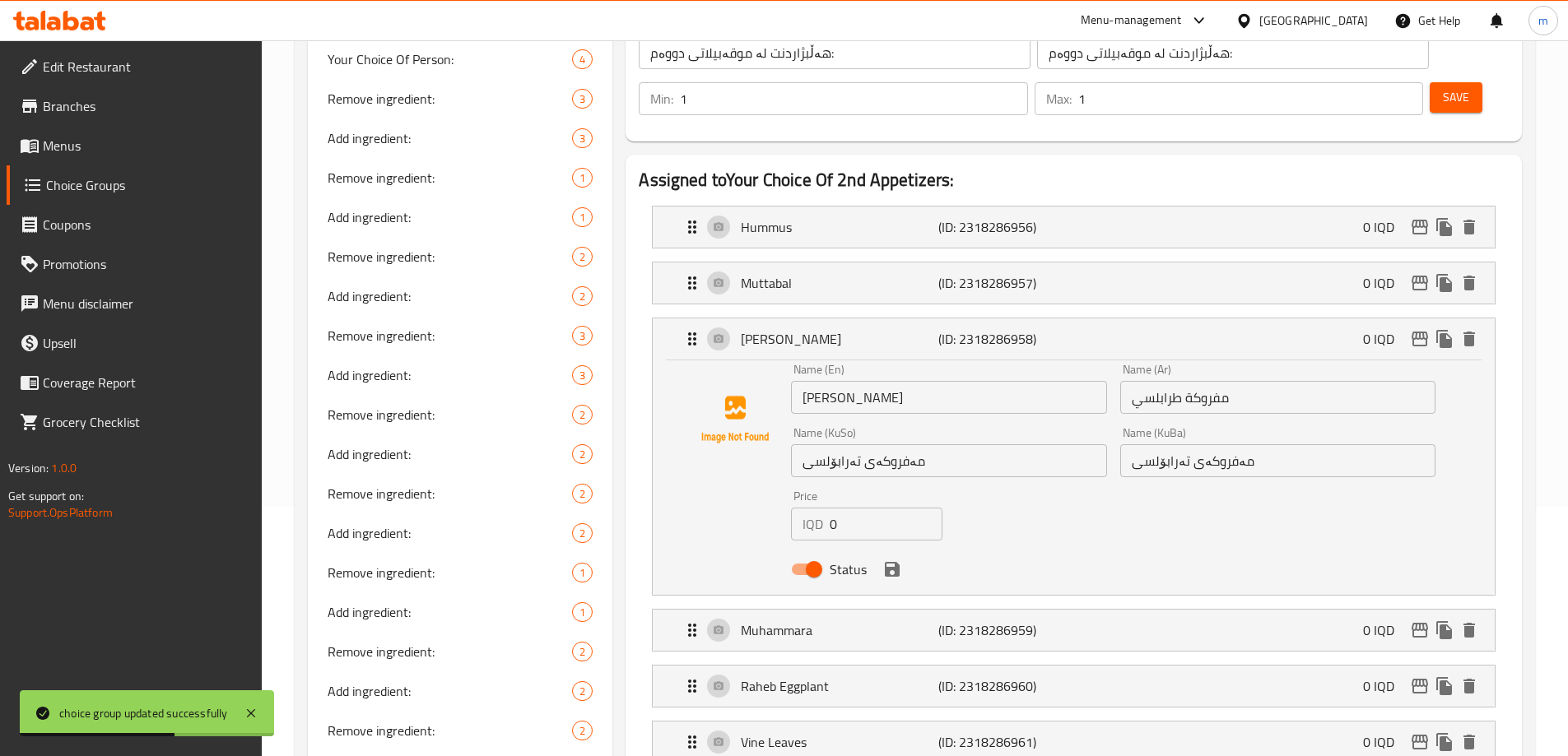
click at [836, 445] on input "مەفروکەی تەرابۆلسی" at bounding box center [948, 461] width 315 height 33
paste input "ترابولسی"
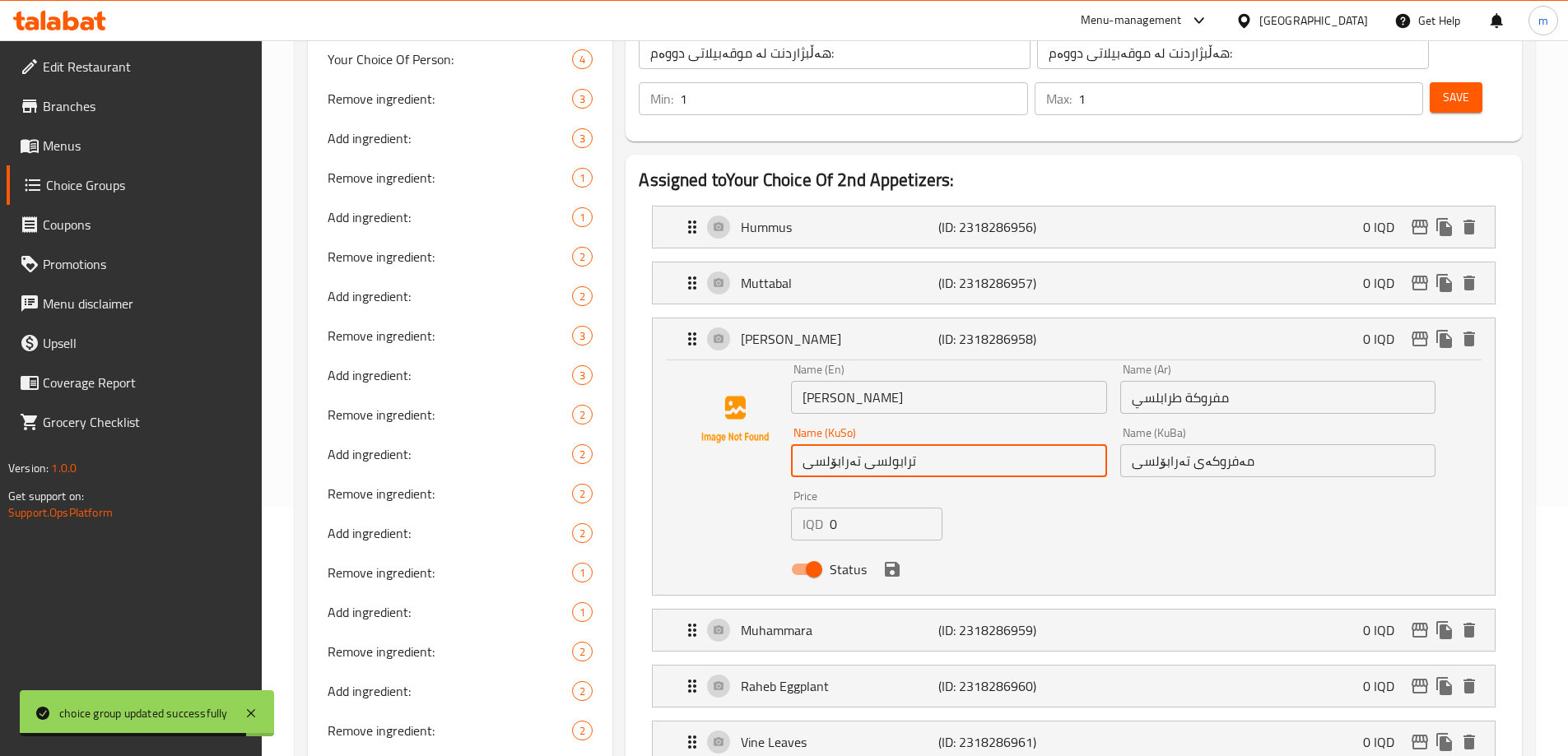
type input "ترابولسی تەرابۆلسی"
click at [1170, 445] on input "مەفروکەی تەرابۆلسی" at bounding box center [1277, 461] width 315 height 33
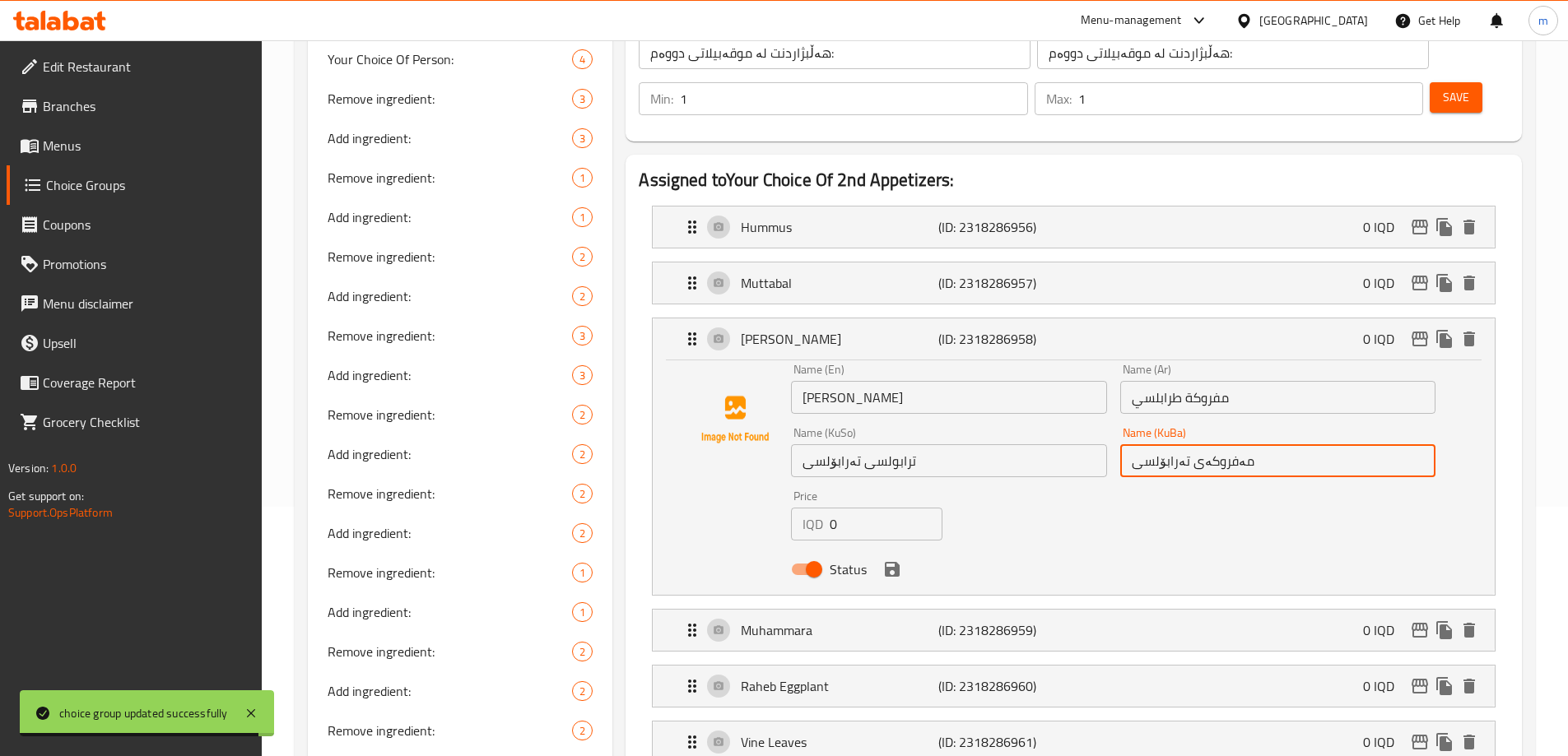
click at [1170, 445] on input "مەفروکەی تەرابۆلسی" at bounding box center [1277, 461] width 315 height 33
paste input "رابو"
drag, startPoint x: 889, startPoint y: 524, endPoint x: 1369, endPoint y: 241, distance: 557.2
click at [889, 562] on icon "save" at bounding box center [891, 569] width 15 height 15
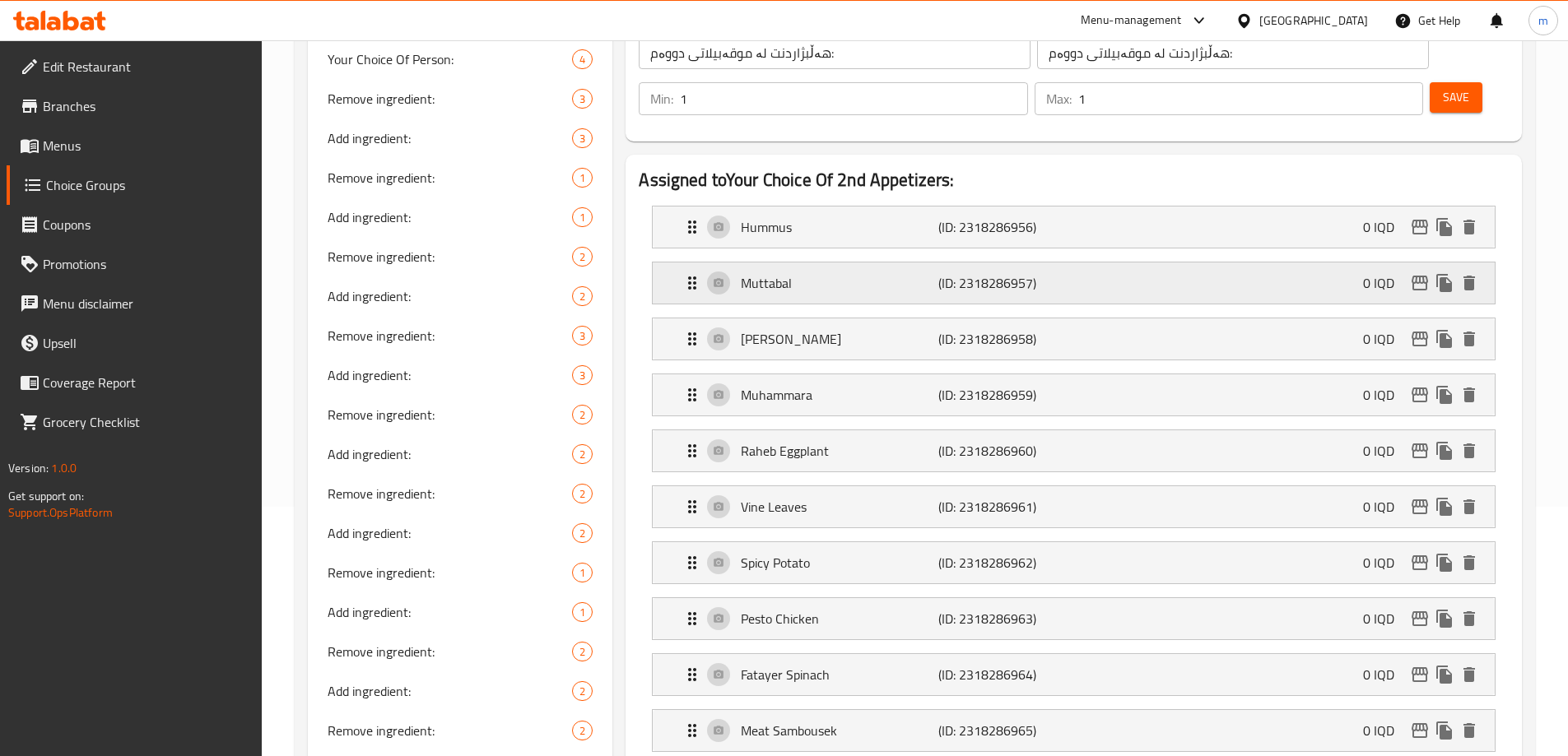
type input "مەفروکەی ترابولسی"
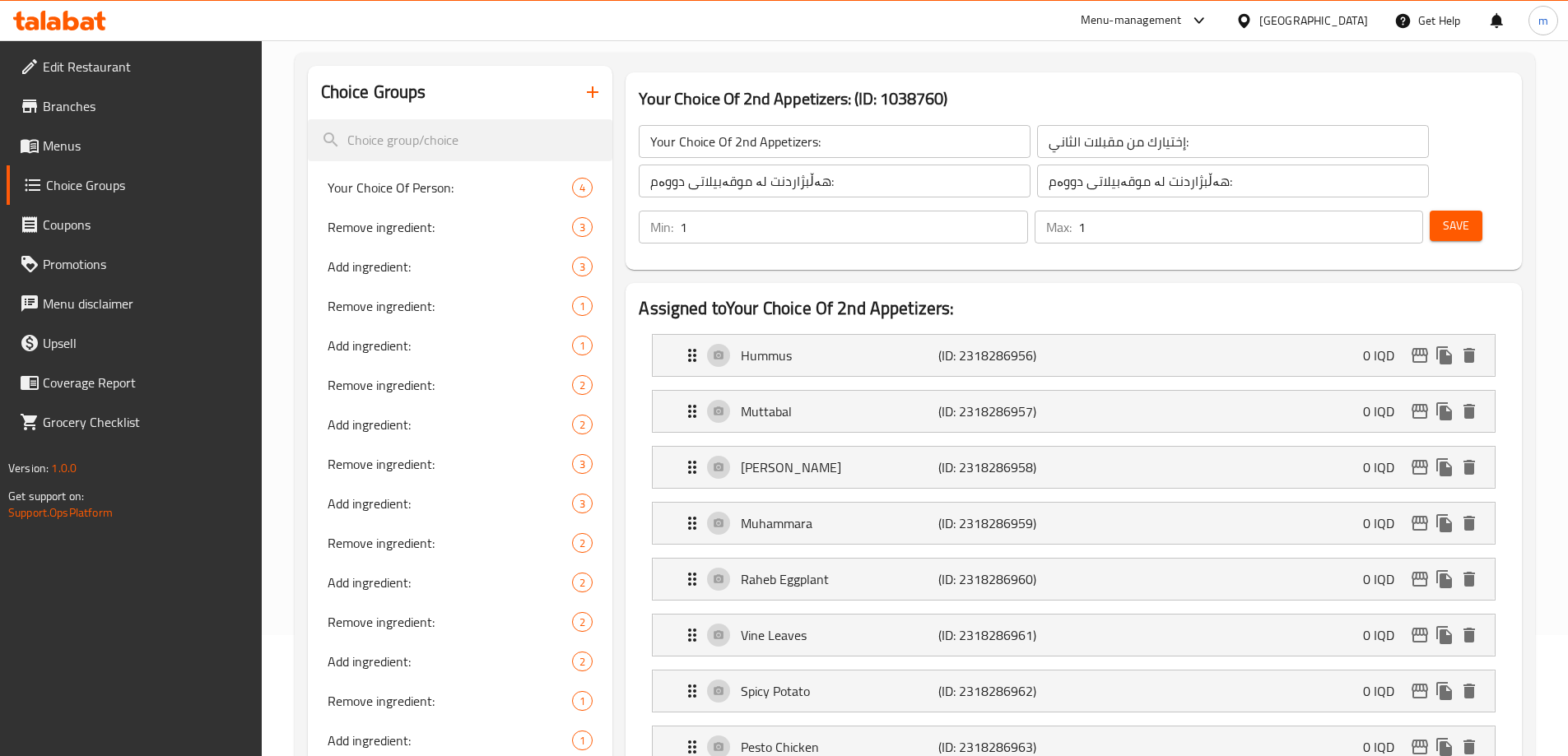
scroll to position [57, 0]
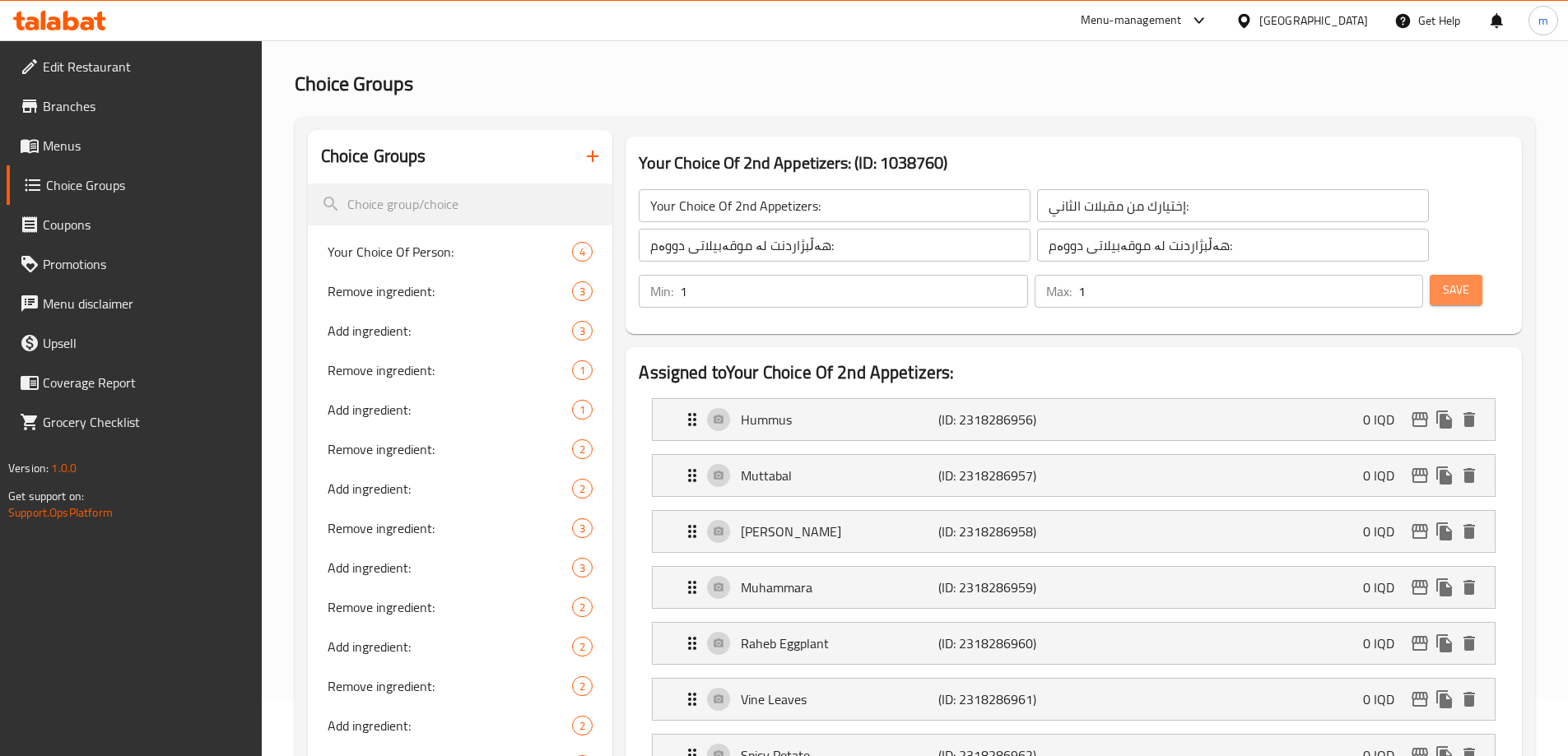
click at [1444, 275] on button "Save" at bounding box center [1455, 290] width 52 height 30
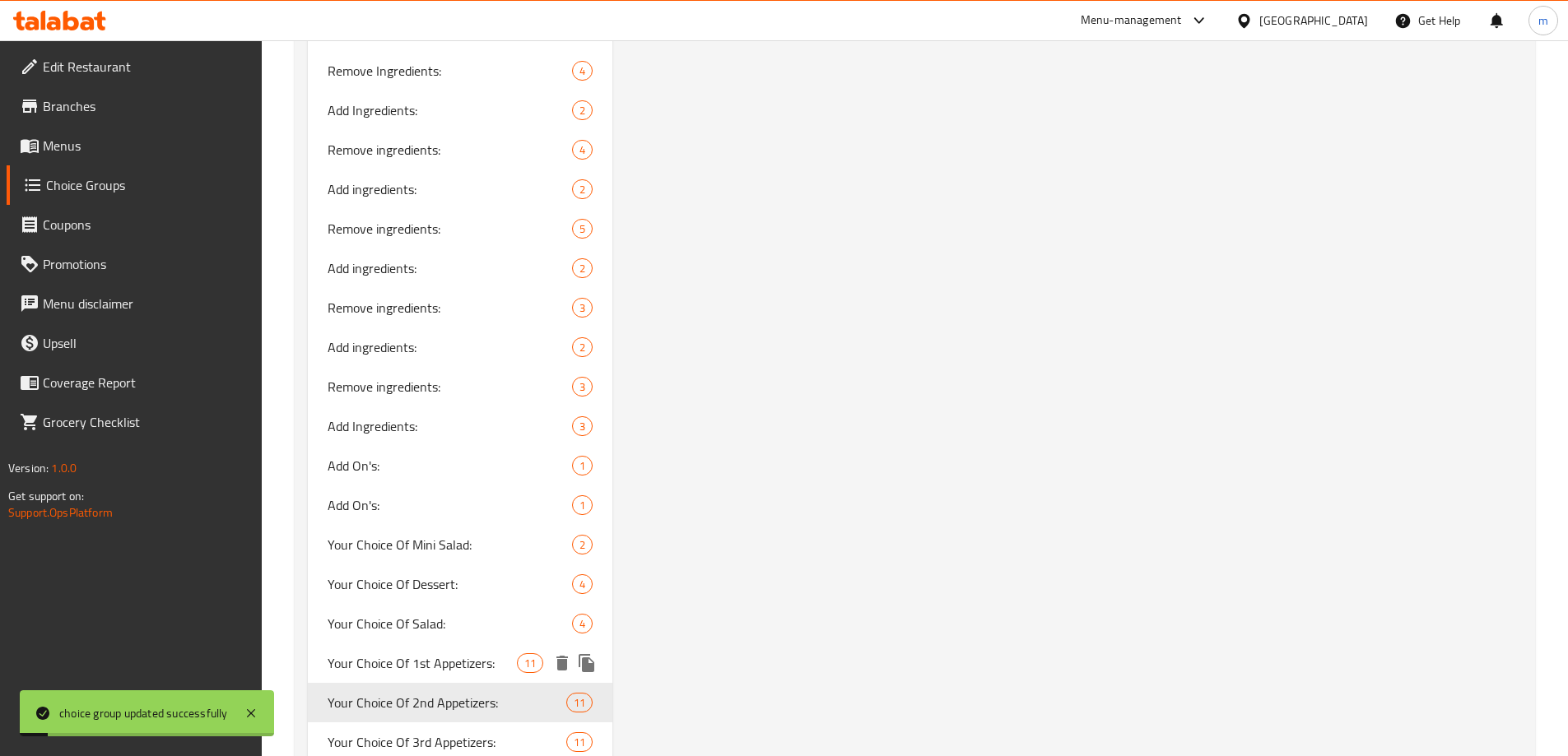
scroll to position [2744, 0]
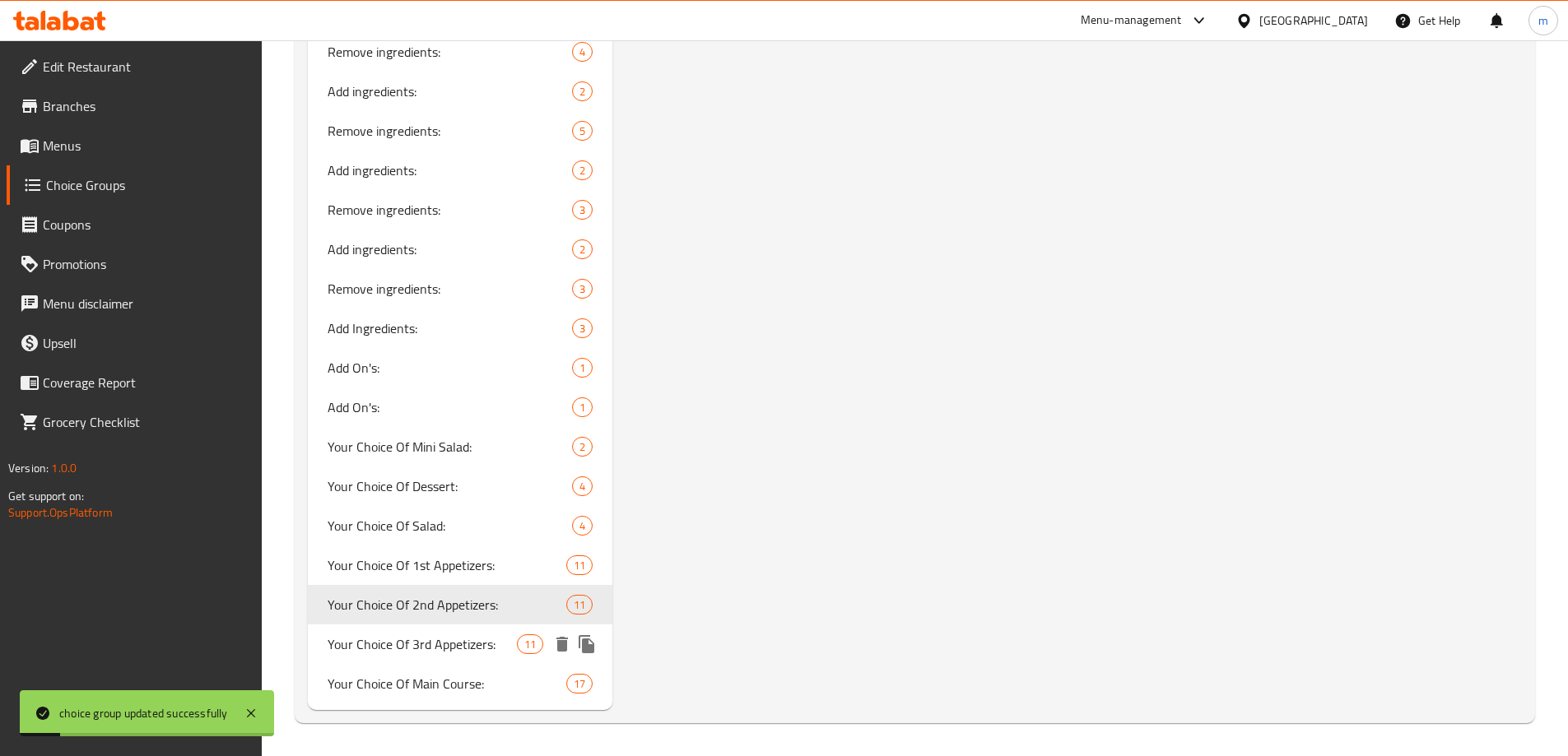
click at [438, 647] on span "Your Choice Of 3rd Appetizers:" at bounding box center [423, 644] width 190 height 20
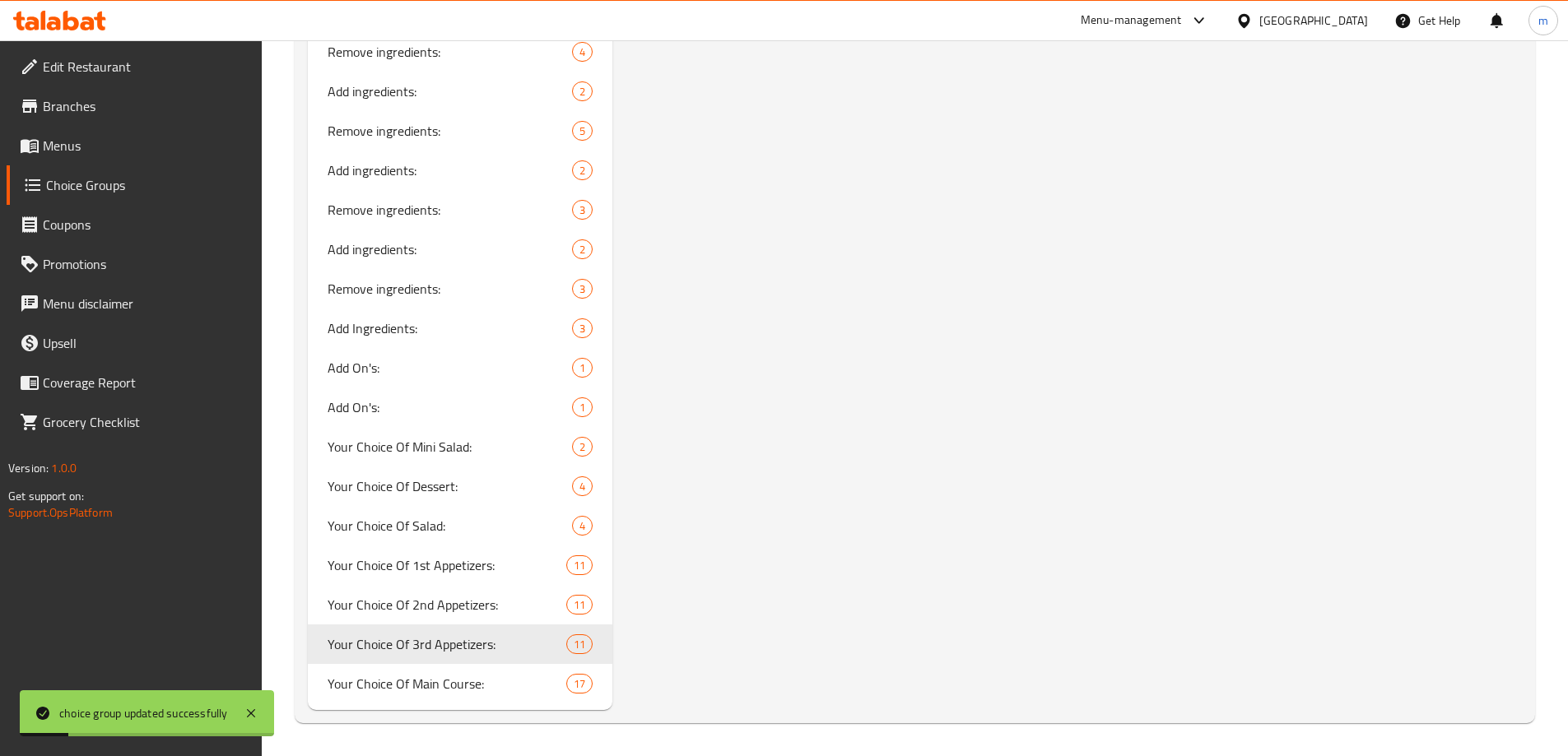
type input "Your Choice Of 3rd Appetizers:"
type input "إختيارك من مقبلات الثالث:"
type input "هەڵبژاردنت لە موقەبیلاتی سێیەم:"
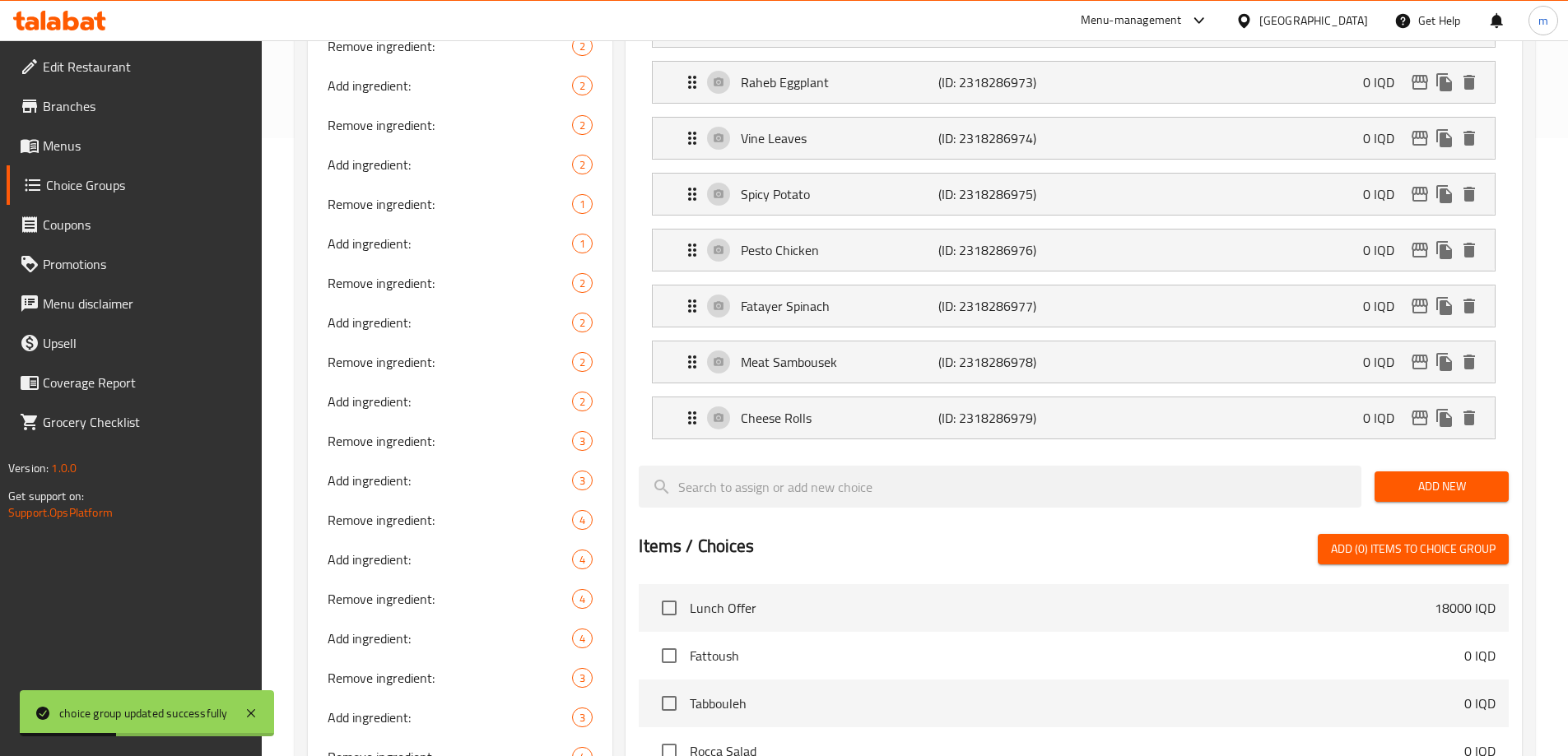
scroll to position [441, 0]
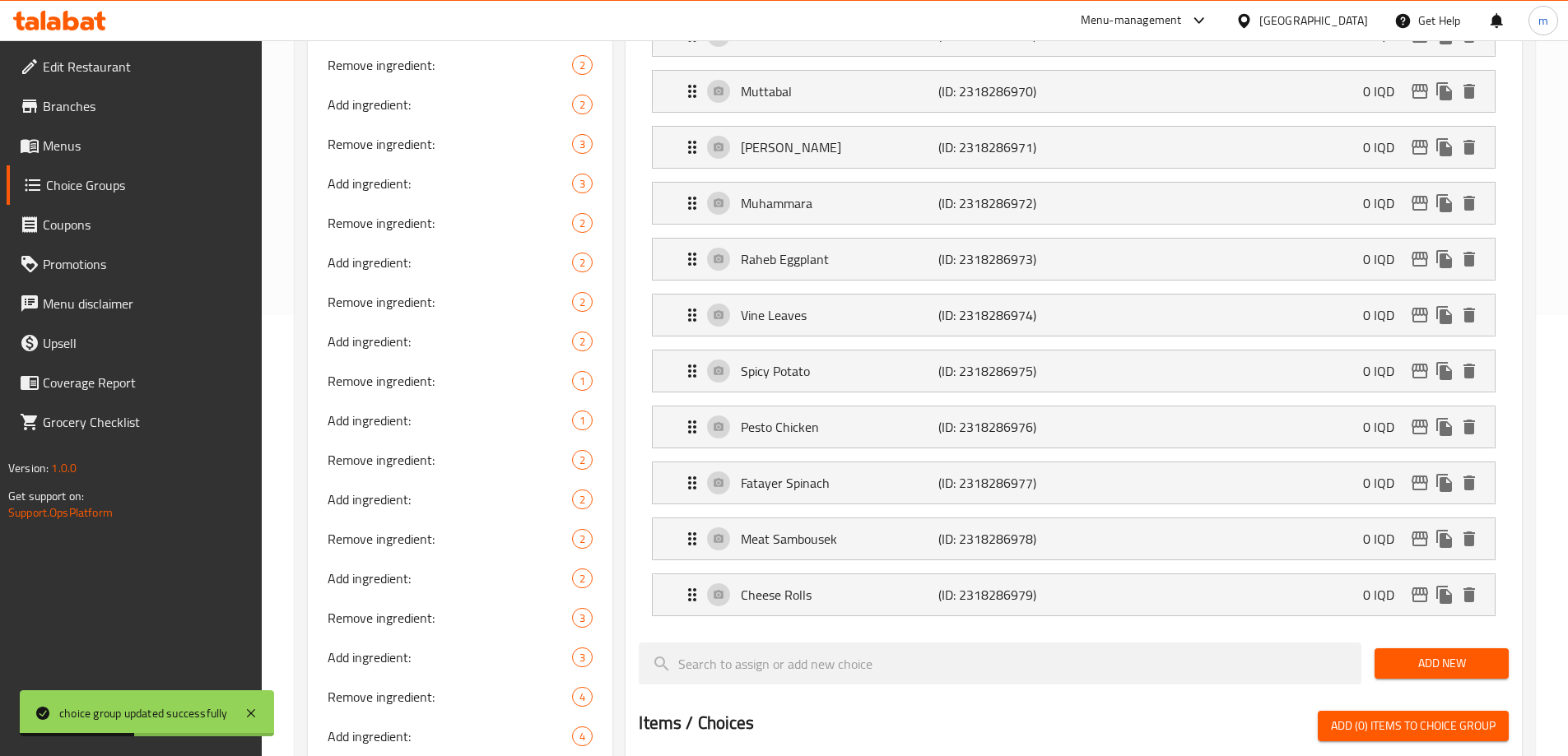
click at [834, 516] on li "Meat Sambousek (ID: 2318286978) 0 IQD Name (En) Meat Sambousek Name (En) Name (…" at bounding box center [1073, 539] width 870 height 56
click at [810, 138] on p "Mafruka Traboulsi" at bounding box center [839, 147] width 197 height 20
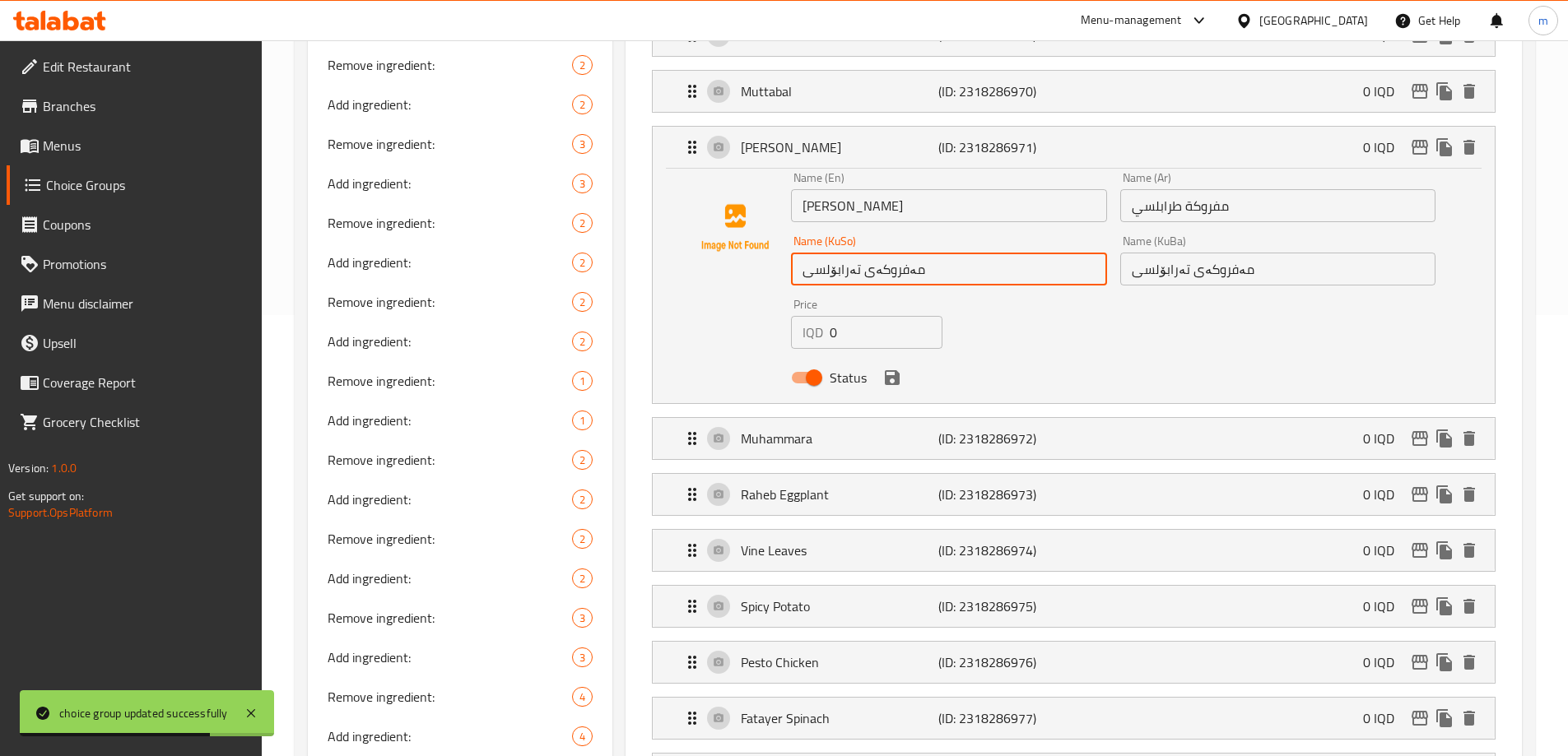
click at [840, 253] on input "مەفروکەی تەرابۆلسی" at bounding box center [948, 269] width 315 height 33
paste input "رابو"
type input "مەفروکەی ترابولسی"
click at [1152, 253] on input "مەفروکەی تەرابۆلسی" at bounding box center [1277, 269] width 315 height 33
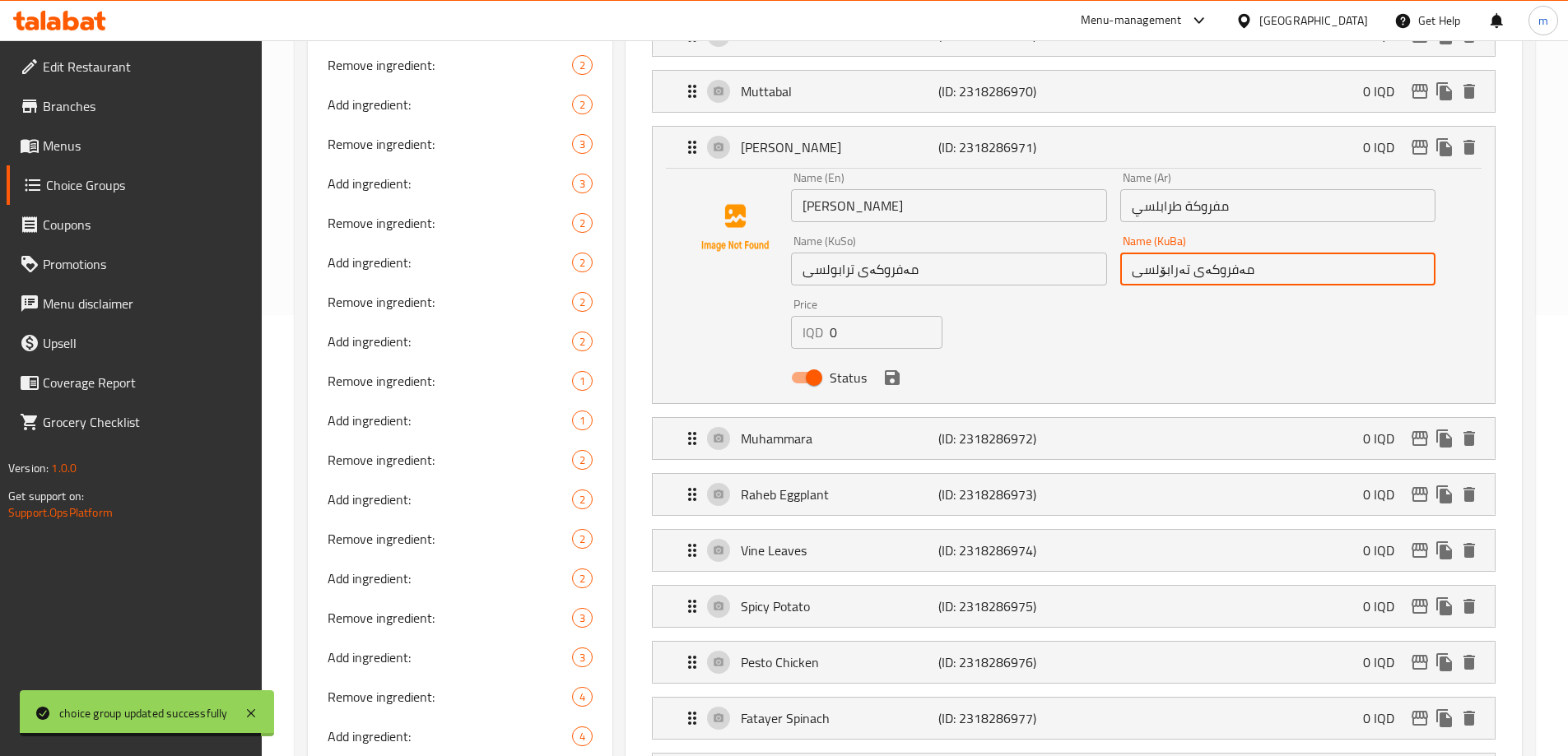
click at [1152, 253] on input "مەفروکەی تەرابۆلسی" at bounding box center [1277, 269] width 315 height 33
paste input "رابو"
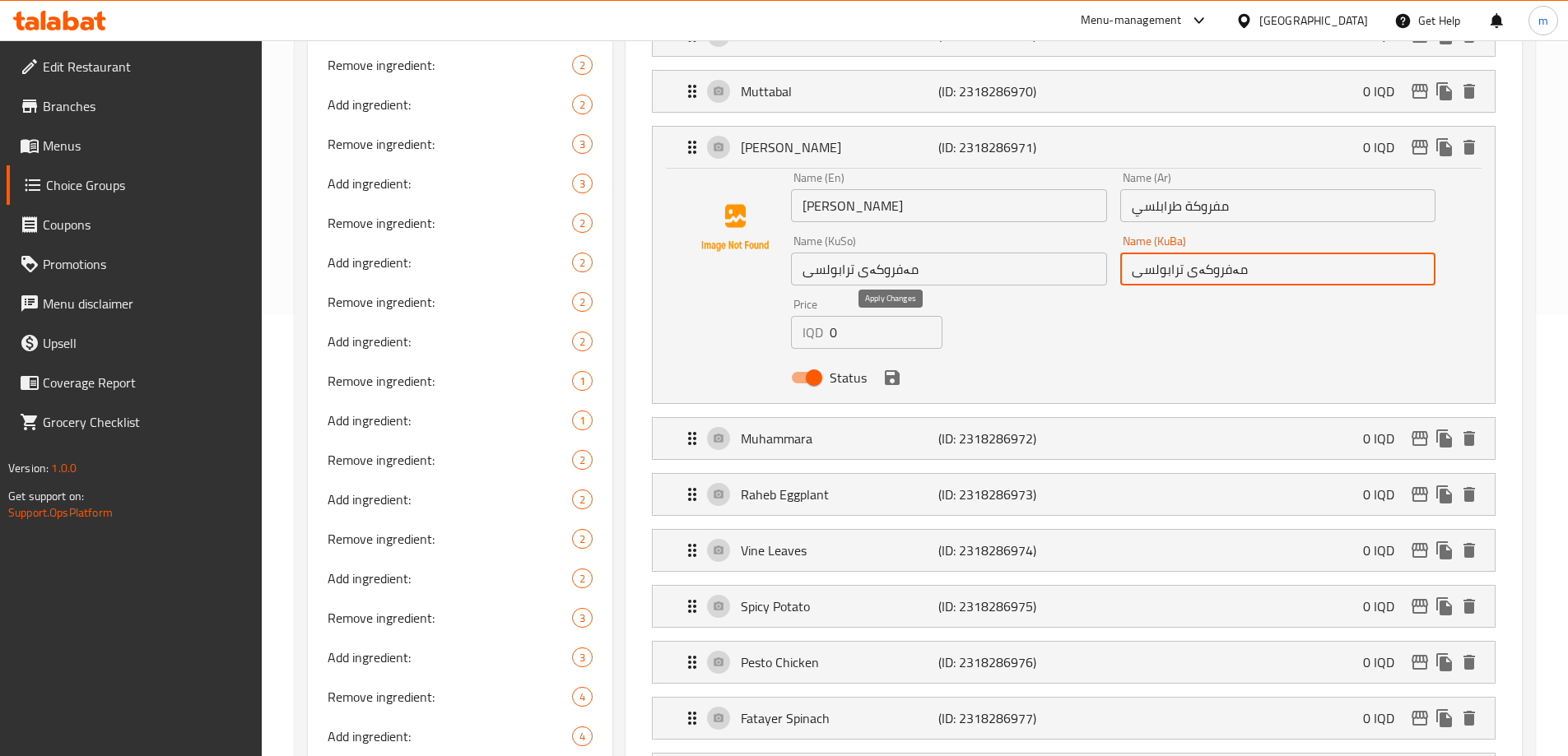
click at [894, 367] on icon "save" at bounding box center [892, 377] width 20 height 20
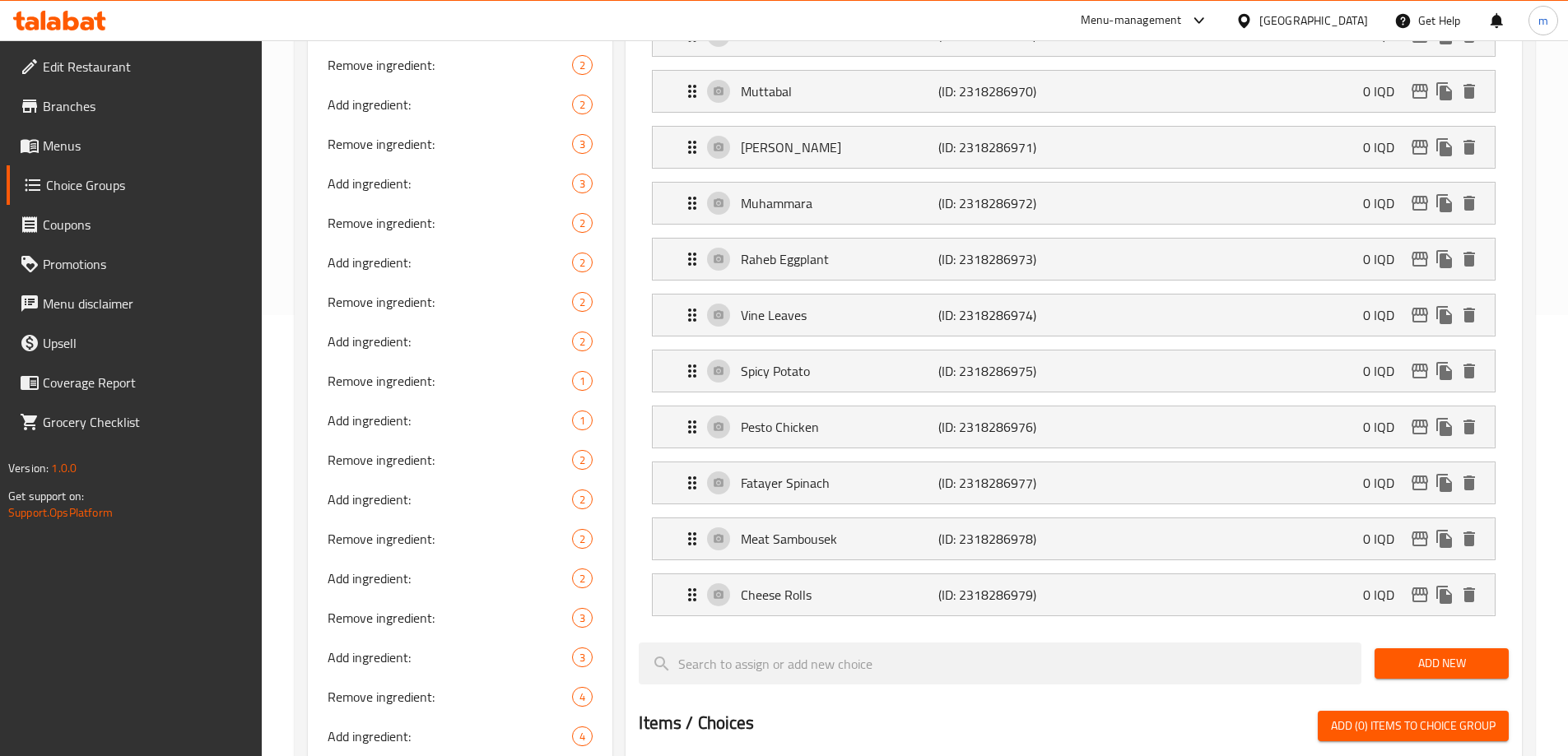
type input "مەفروکەی ترابولسی"
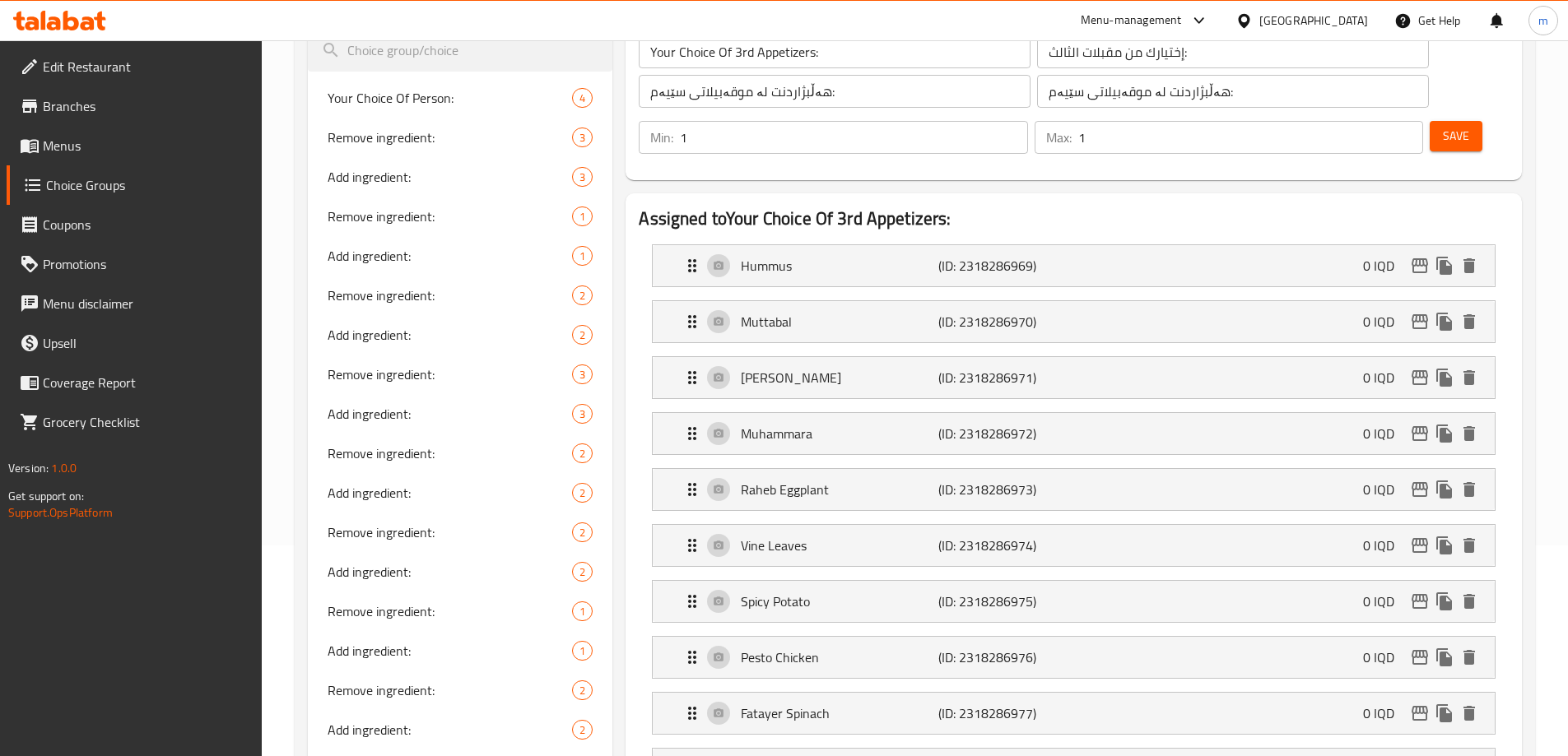
scroll to position [0, 0]
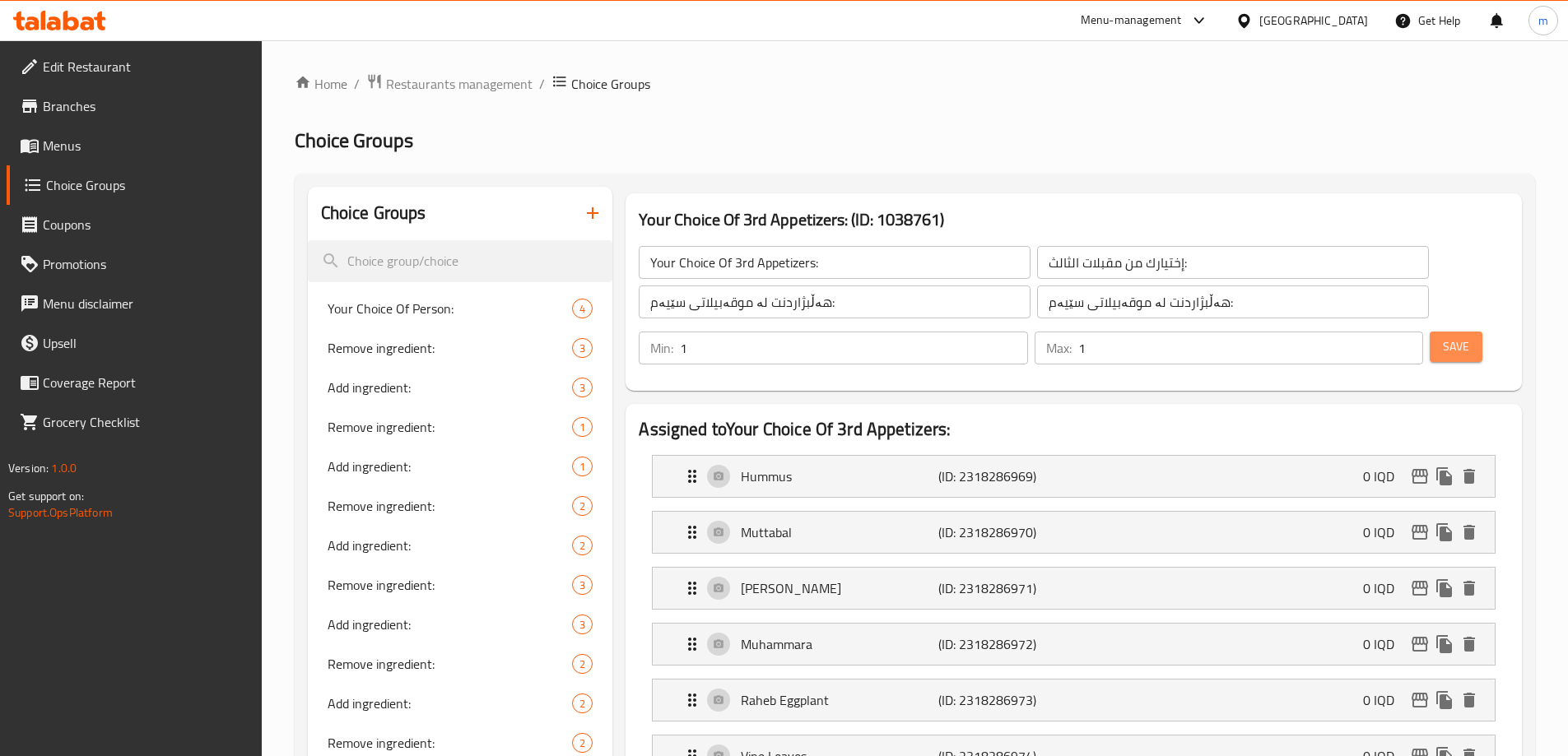
click at [1443, 336] on span "Save" at bounding box center [1456, 346] width 27 height 20
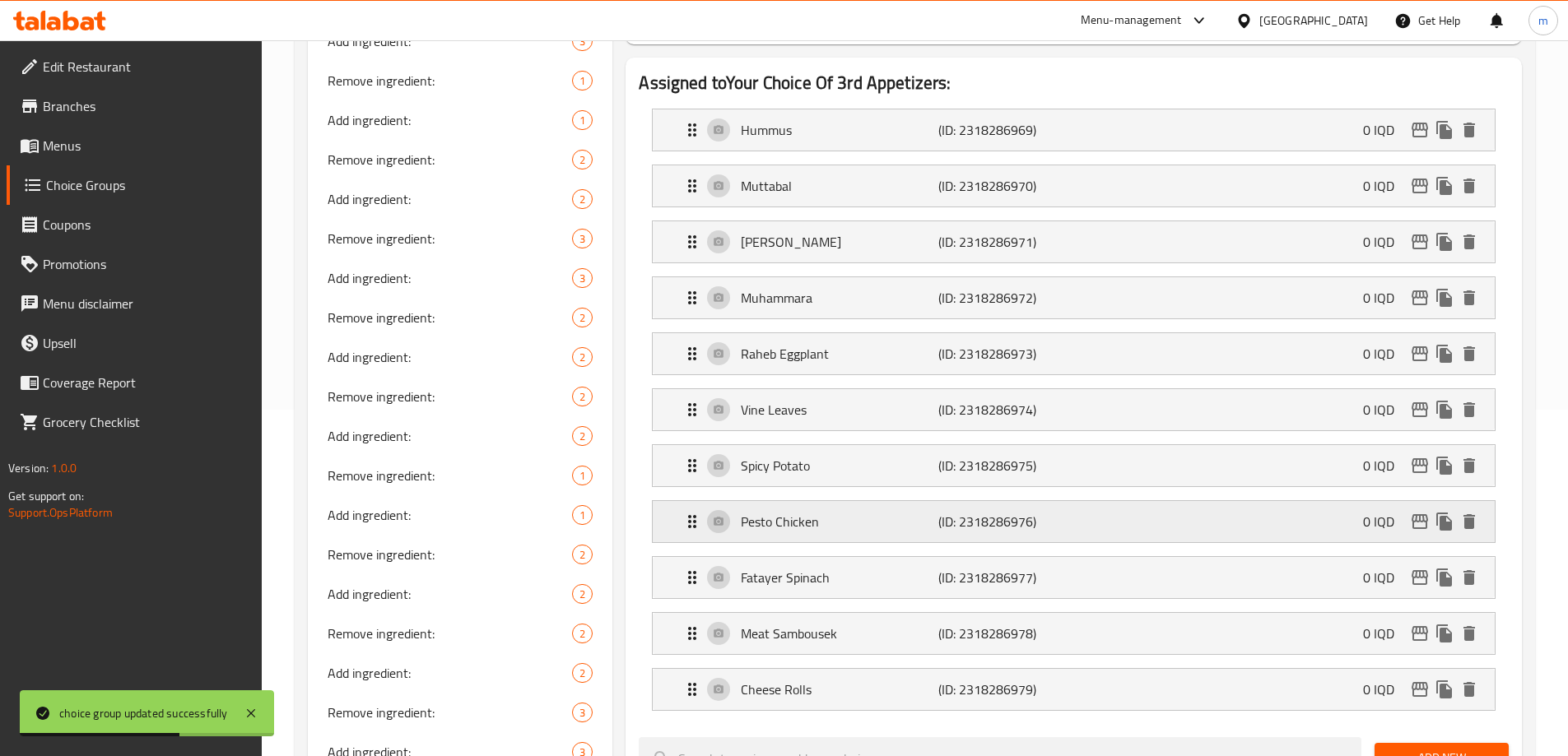
scroll to position [384, 0]
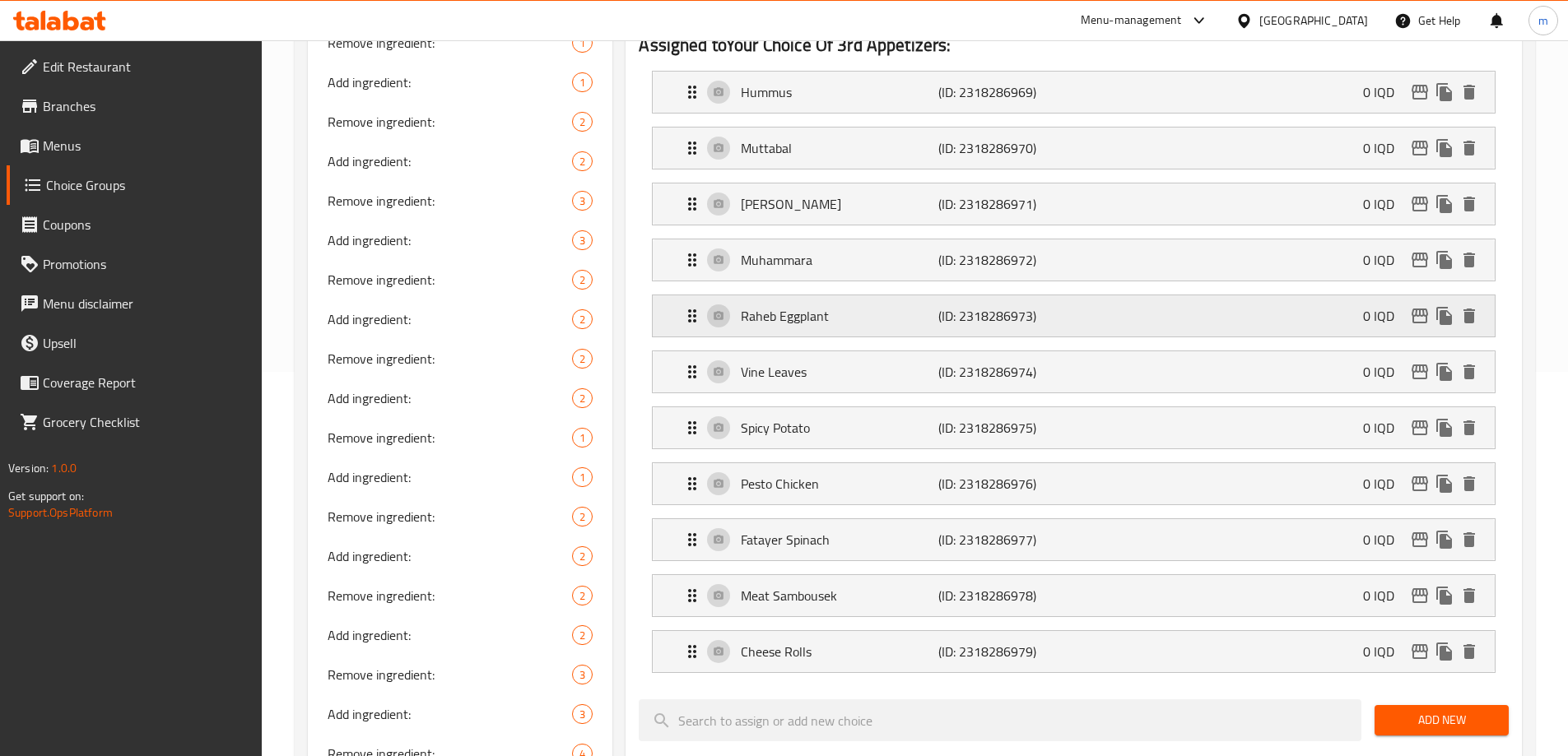
click at [807, 306] on p "Raheb Eggplant" at bounding box center [839, 316] width 197 height 20
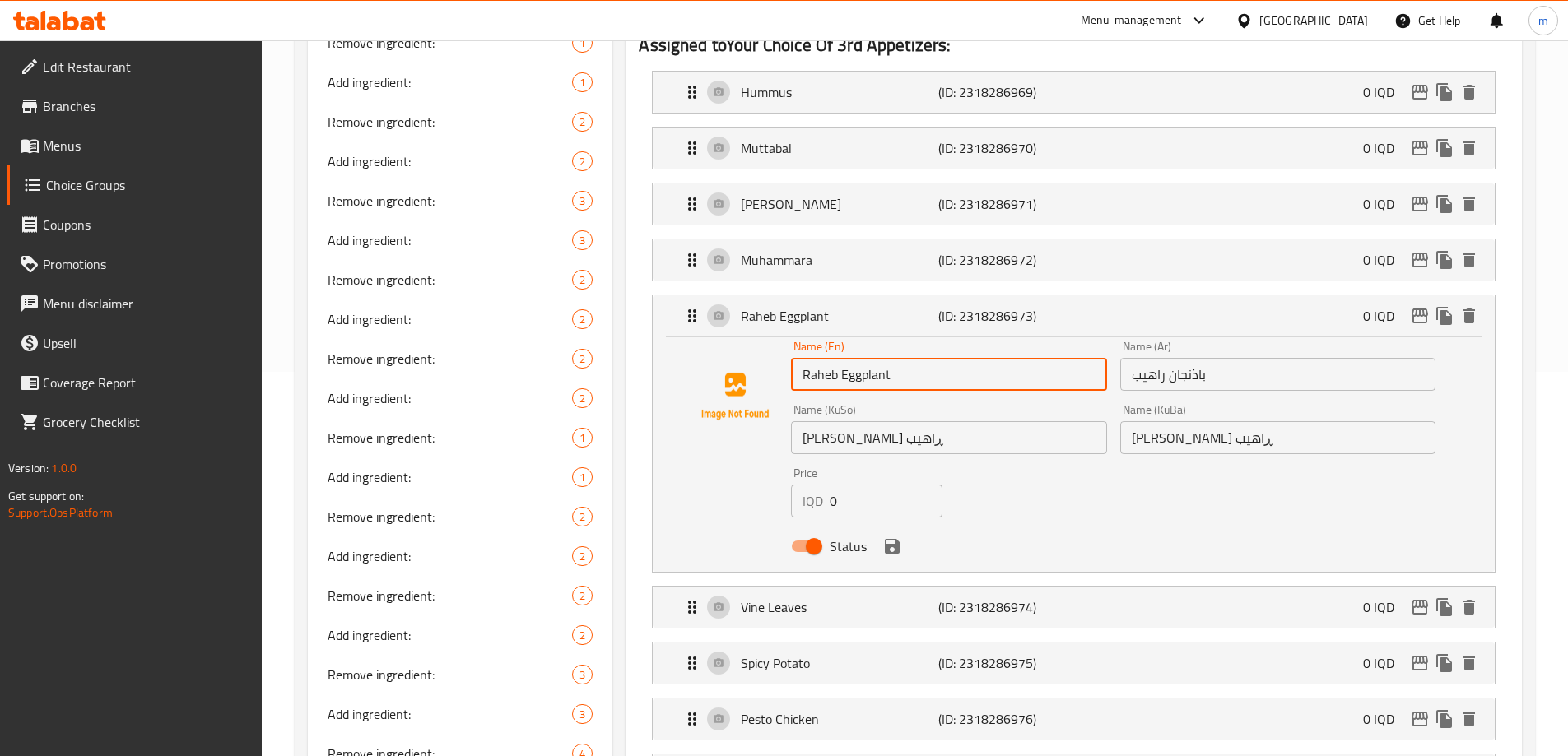
click at [835, 358] on input "Raheb Eggplant" at bounding box center [948, 374] width 315 height 33
click at [819, 358] on input "Rahen Eggplant" at bounding box center [948, 374] width 315 height 33
click at [878, 358] on input "Rahen Eggplant" at bounding box center [948, 374] width 315 height 33
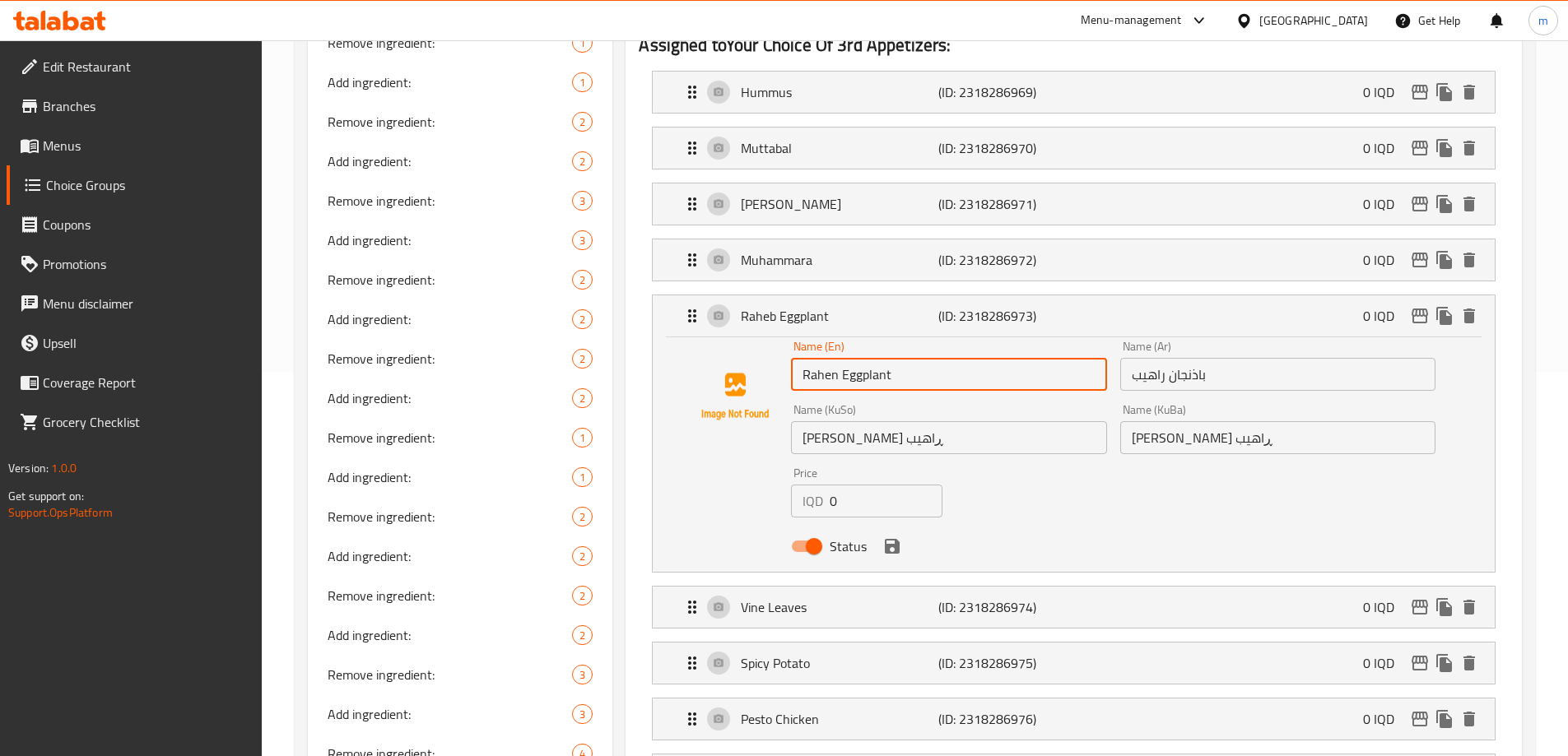
click at [878, 358] on input "Rahen Eggplant" at bounding box center [948, 374] width 315 height 33
type input "Rahen Eggplant"
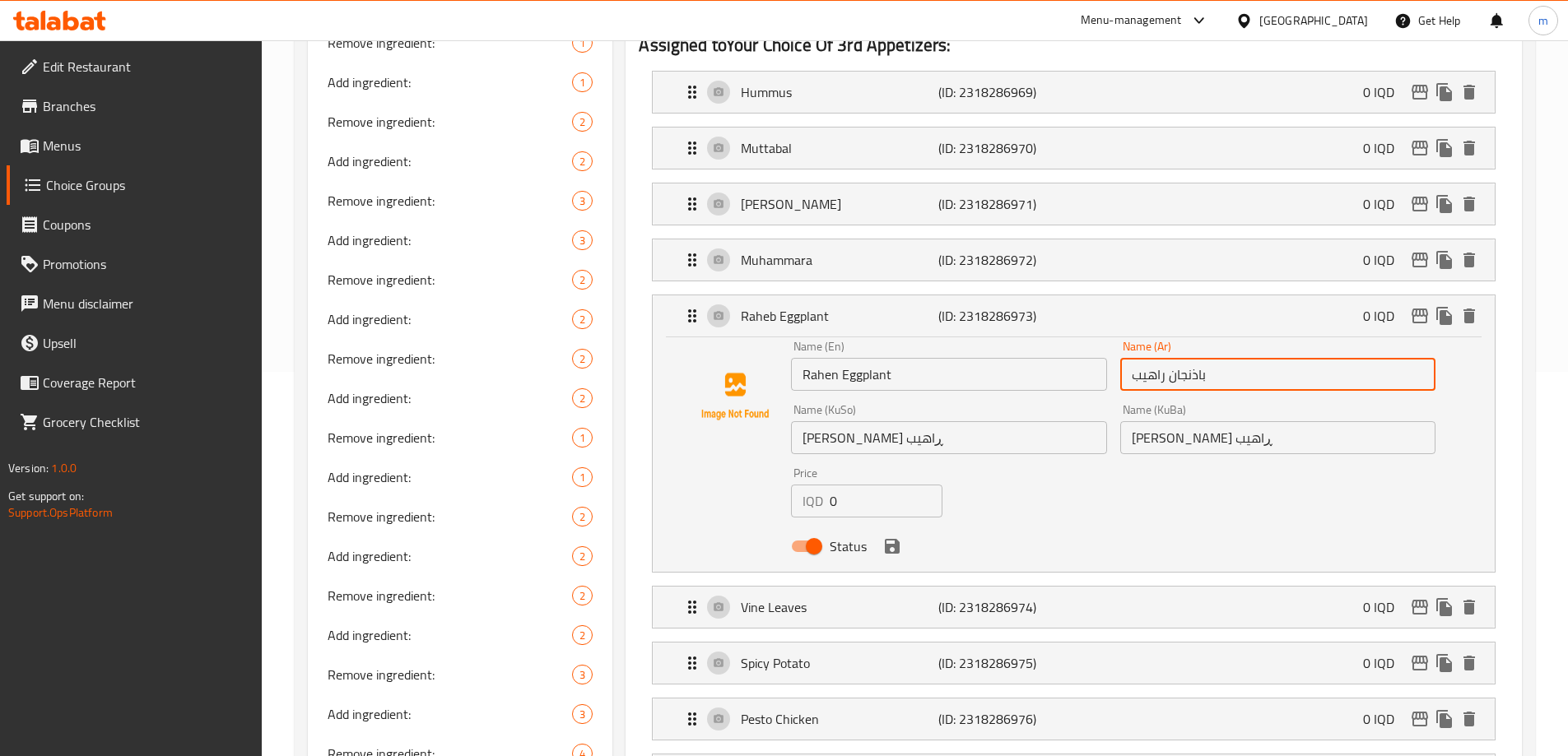
drag, startPoint x: 1142, startPoint y: 329, endPoint x: 1121, endPoint y: 337, distance: 22.5
click at [1121, 358] on input "باذنجان راهيب" at bounding box center [1277, 374] width 315 height 33
click at [1145, 358] on input "باذنجان راهين" at bounding box center [1277, 374] width 315 height 33
type input "باذنجان راهين"
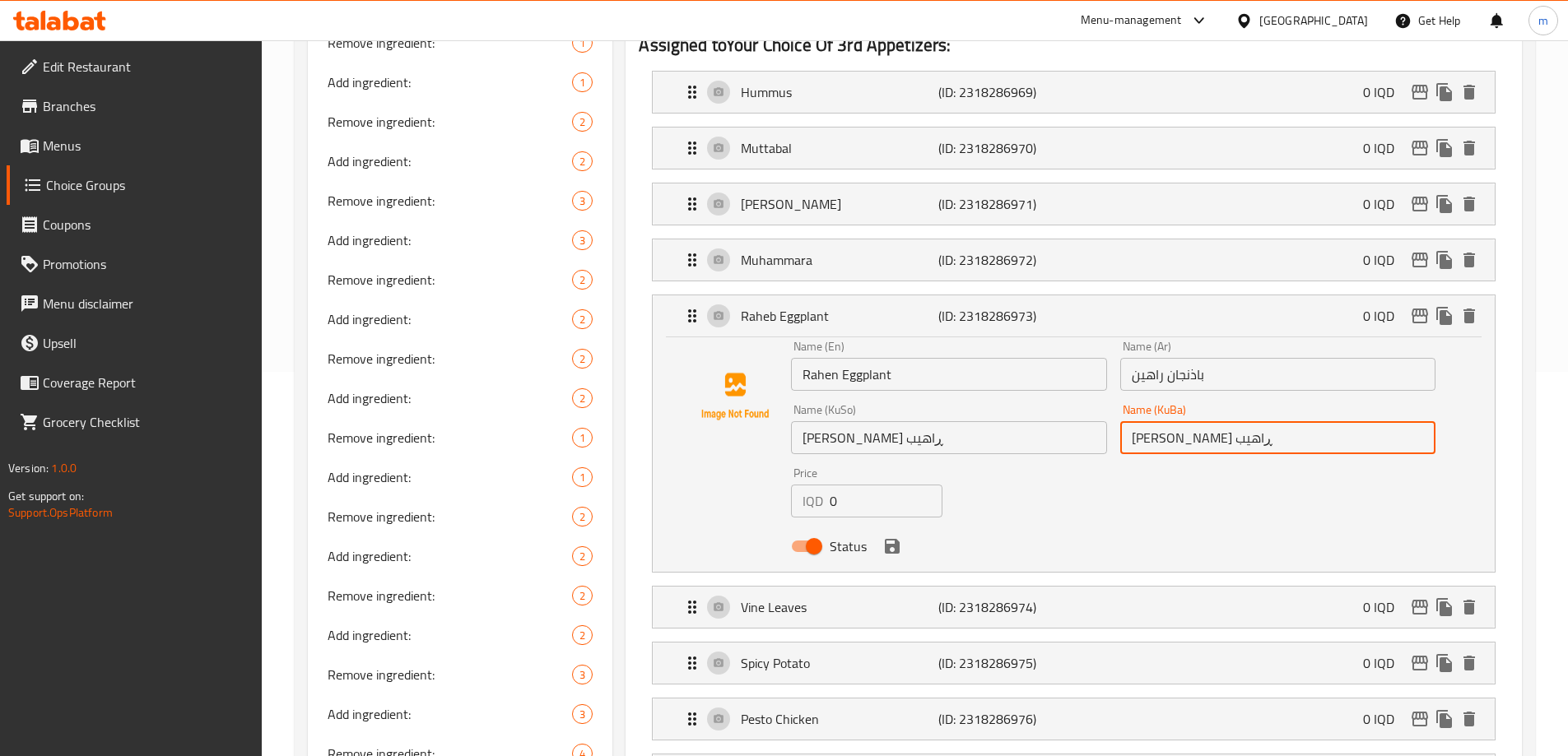
drag, startPoint x: 1143, startPoint y: 392, endPoint x: 1123, endPoint y: 395, distance: 20.2
click at [1123, 421] on input "باینجانی ڕاهیب" at bounding box center [1277, 437] width 315 height 33
type input "باینجانی ڕاهین"
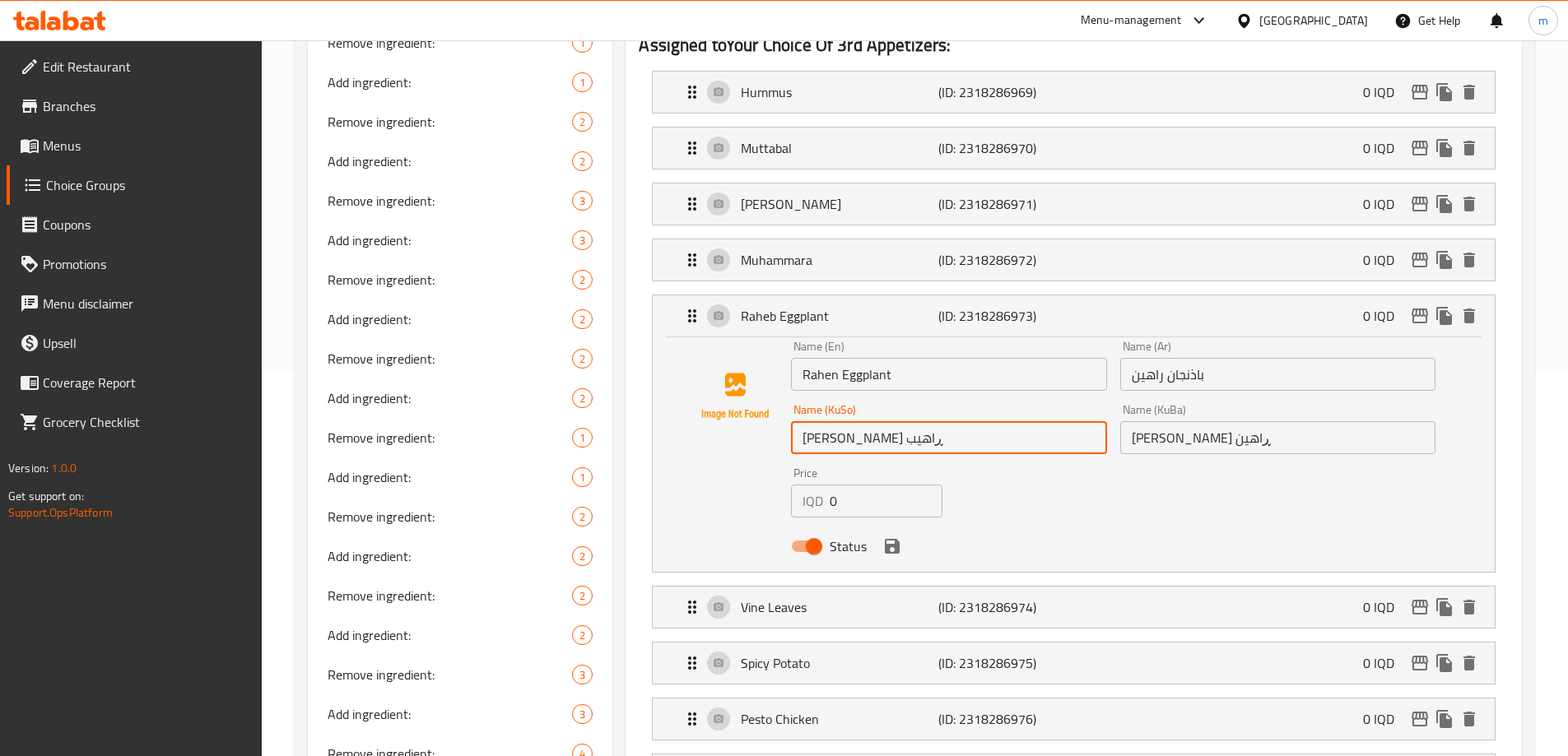
drag, startPoint x: 813, startPoint y: 395, endPoint x: 782, endPoint y: 400, distance: 31.4
click at [782, 400] on div "Name (En) Rahen Eggplant Name (En) Name (Ar) باذنجان راهين Name (Ar) Name (KuSo…" at bounding box center [1073, 451] width 789 height 221
click at [893, 536] on icon "save" at bounding box center [892, 546] width 20 height 20
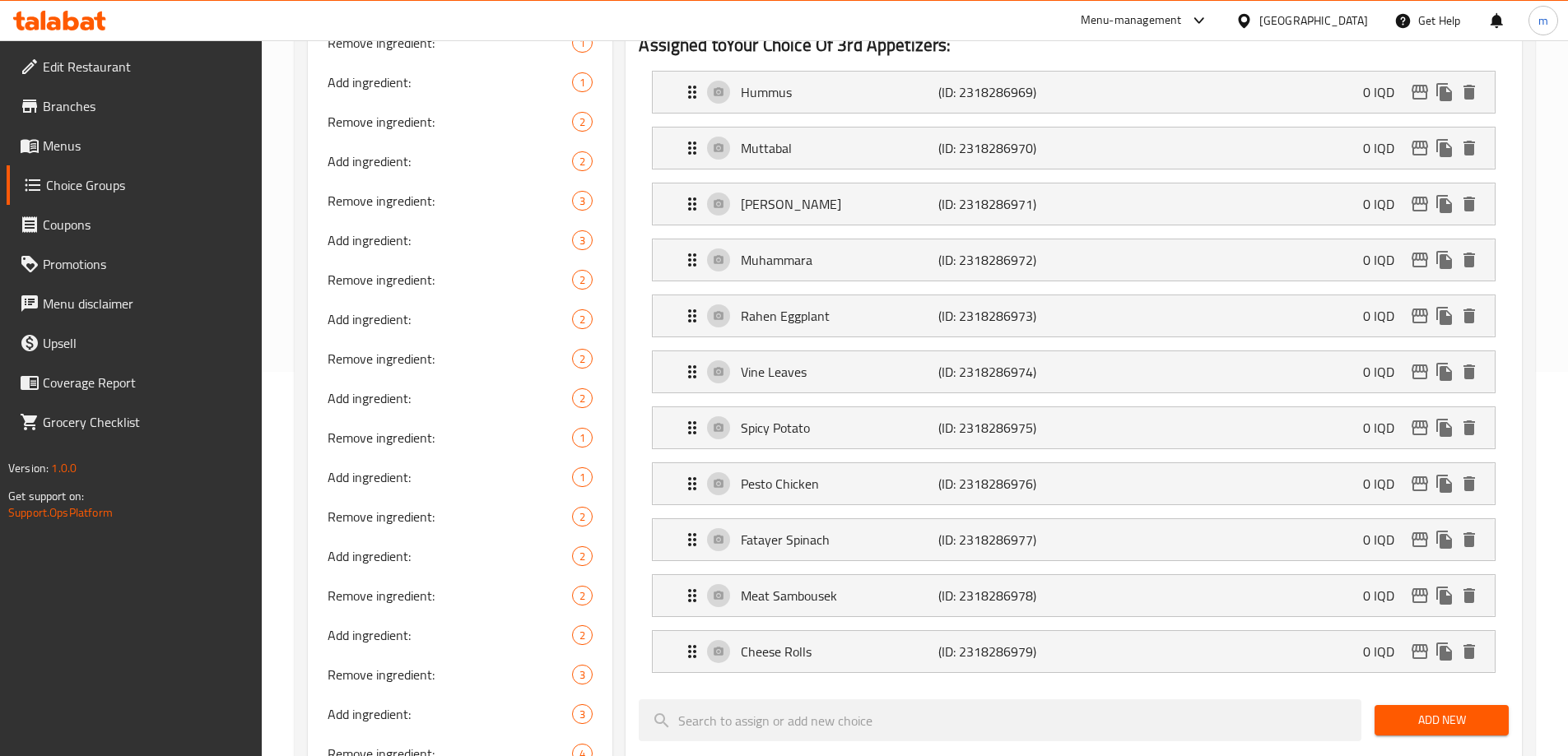
type input "باینجانی ڕاهین"
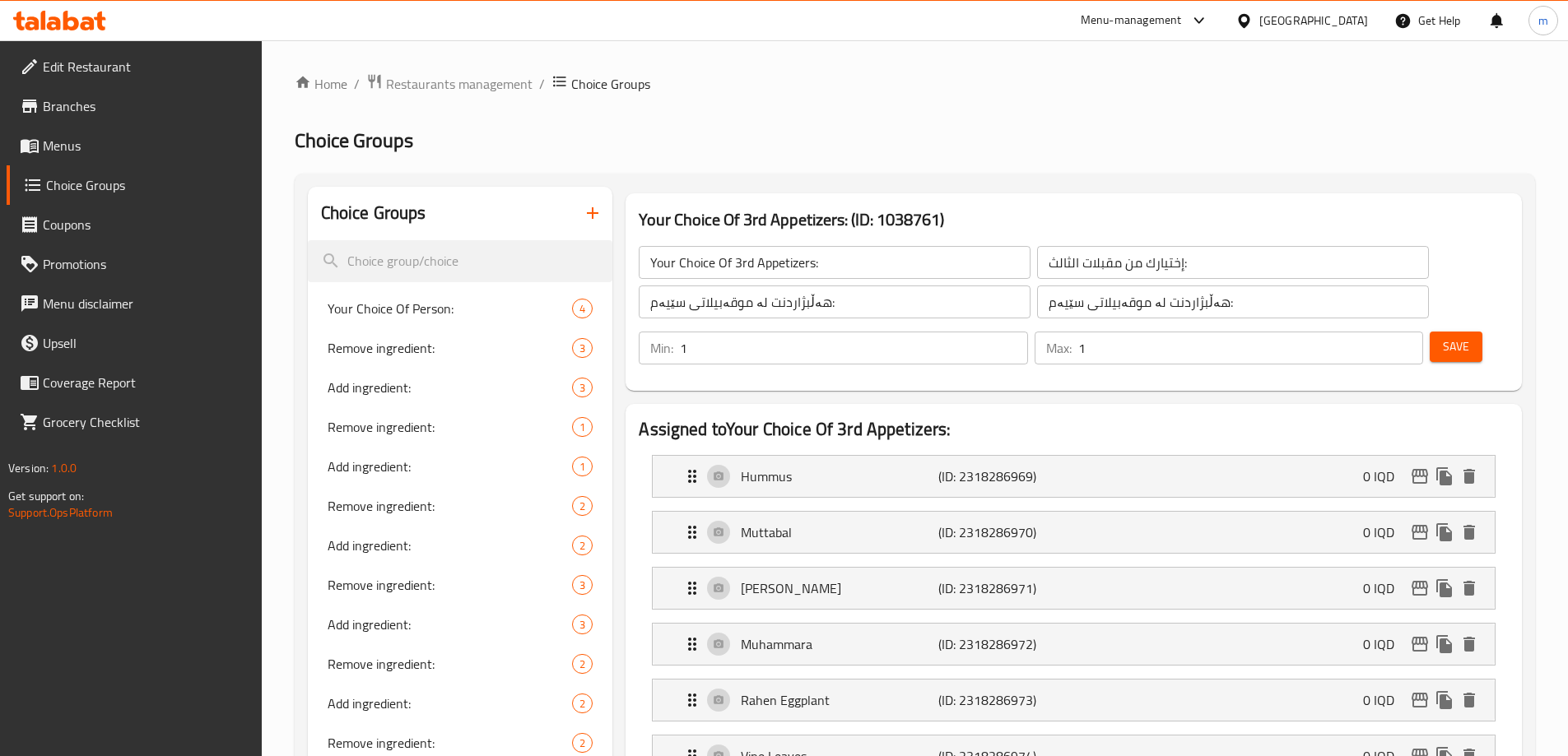
click at [1443, 336] on span "Save" at bounding box center [1456, 346] width 27 height 20
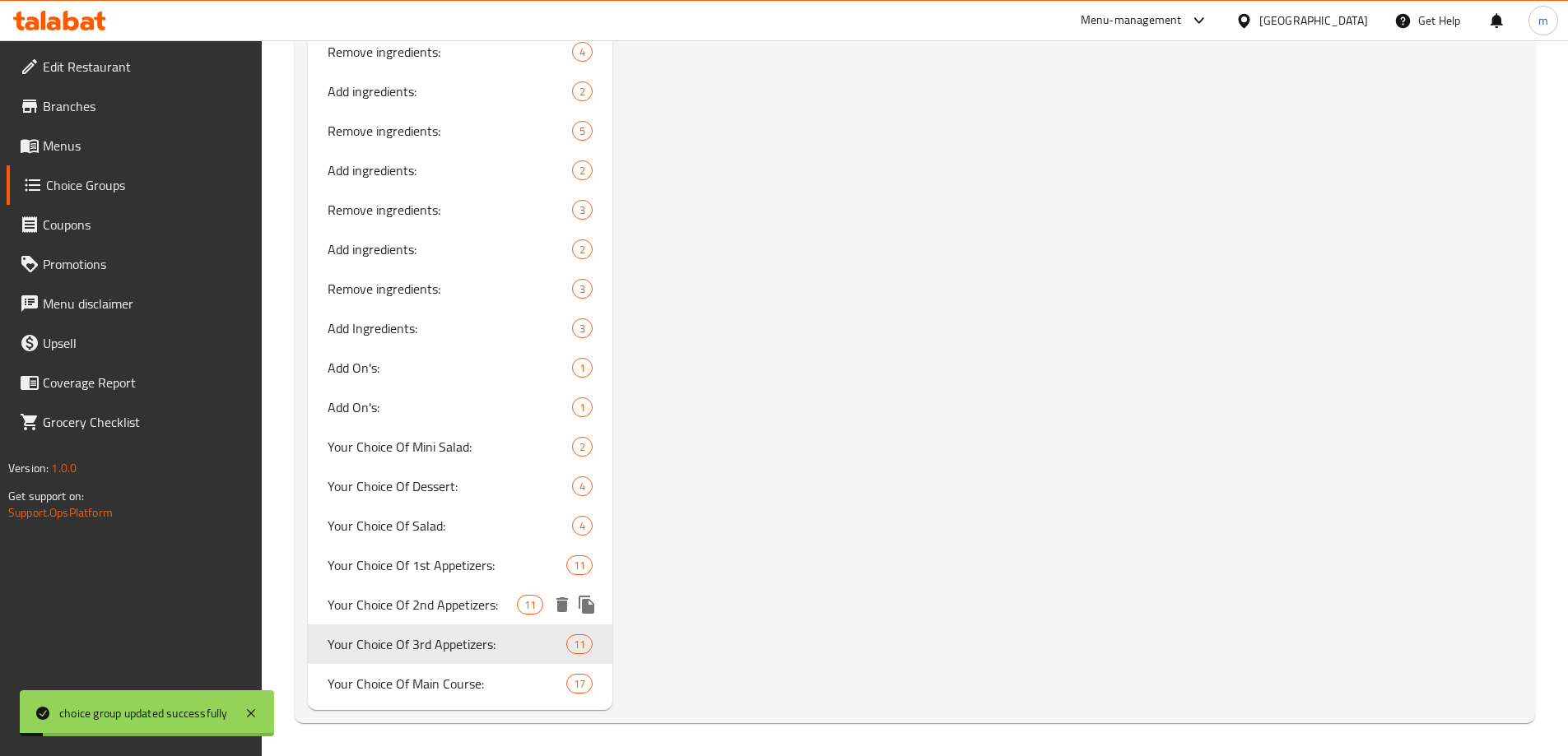
click at [409, 612] on span "Your Choice Of 2nd Appetizers:" at bounding box center [423, 604] width 190 height 20
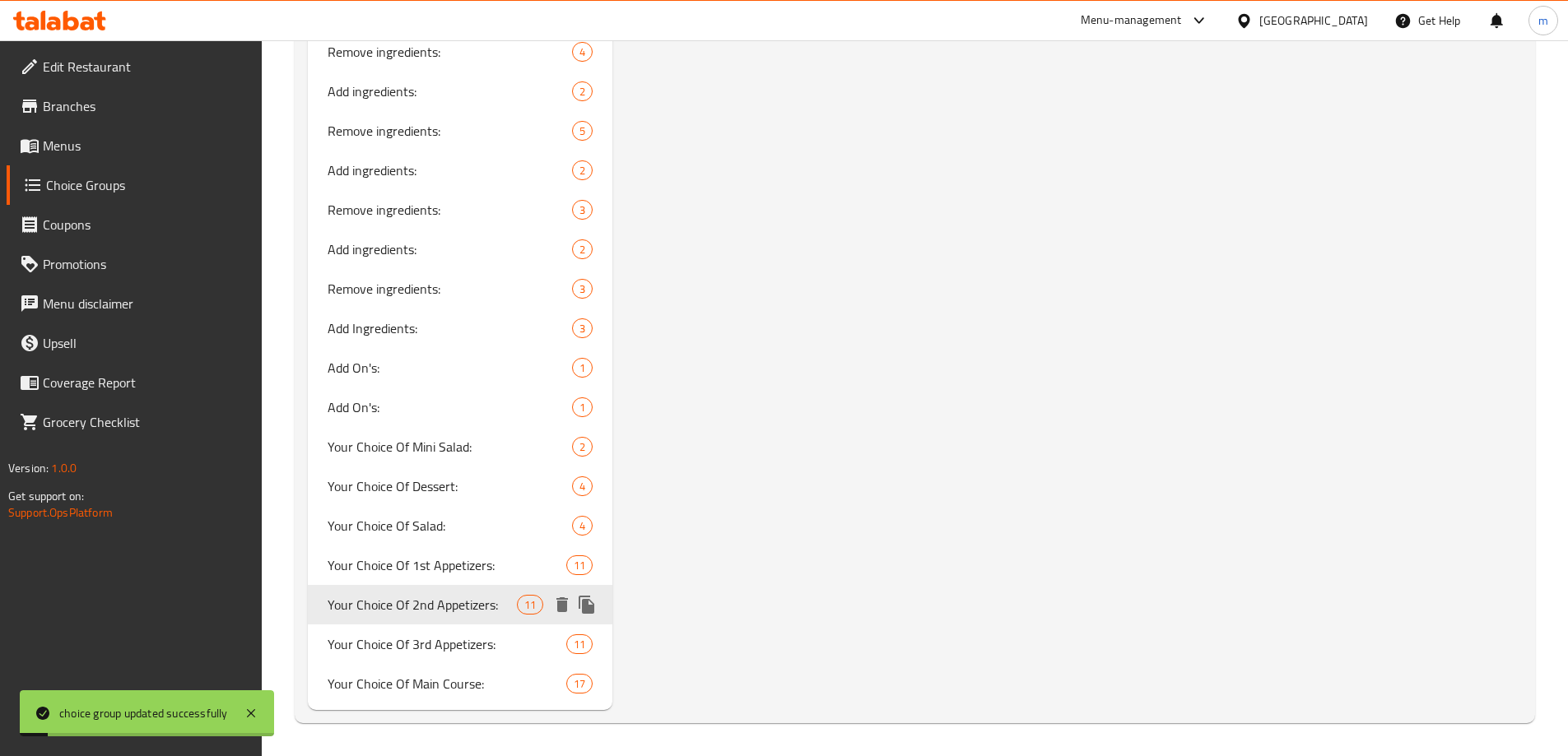
type input "Your Choice Of 2nd Appetizers:"
type input "إختيارك من مقبلات الثاني:"
type input "هەڵبژاردنت لە موقەبیلاتی دووەم:"
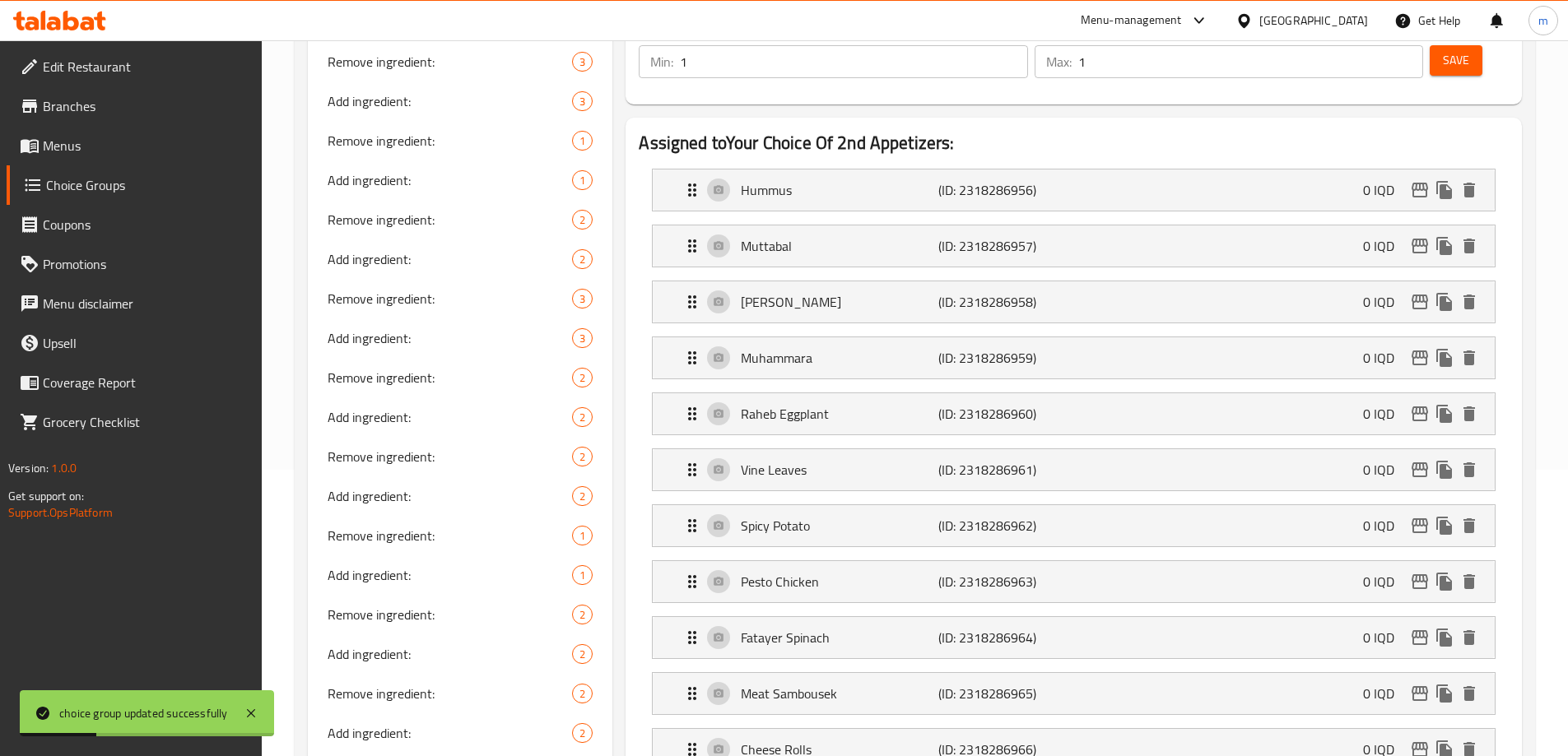
scroll to position [249, 0]
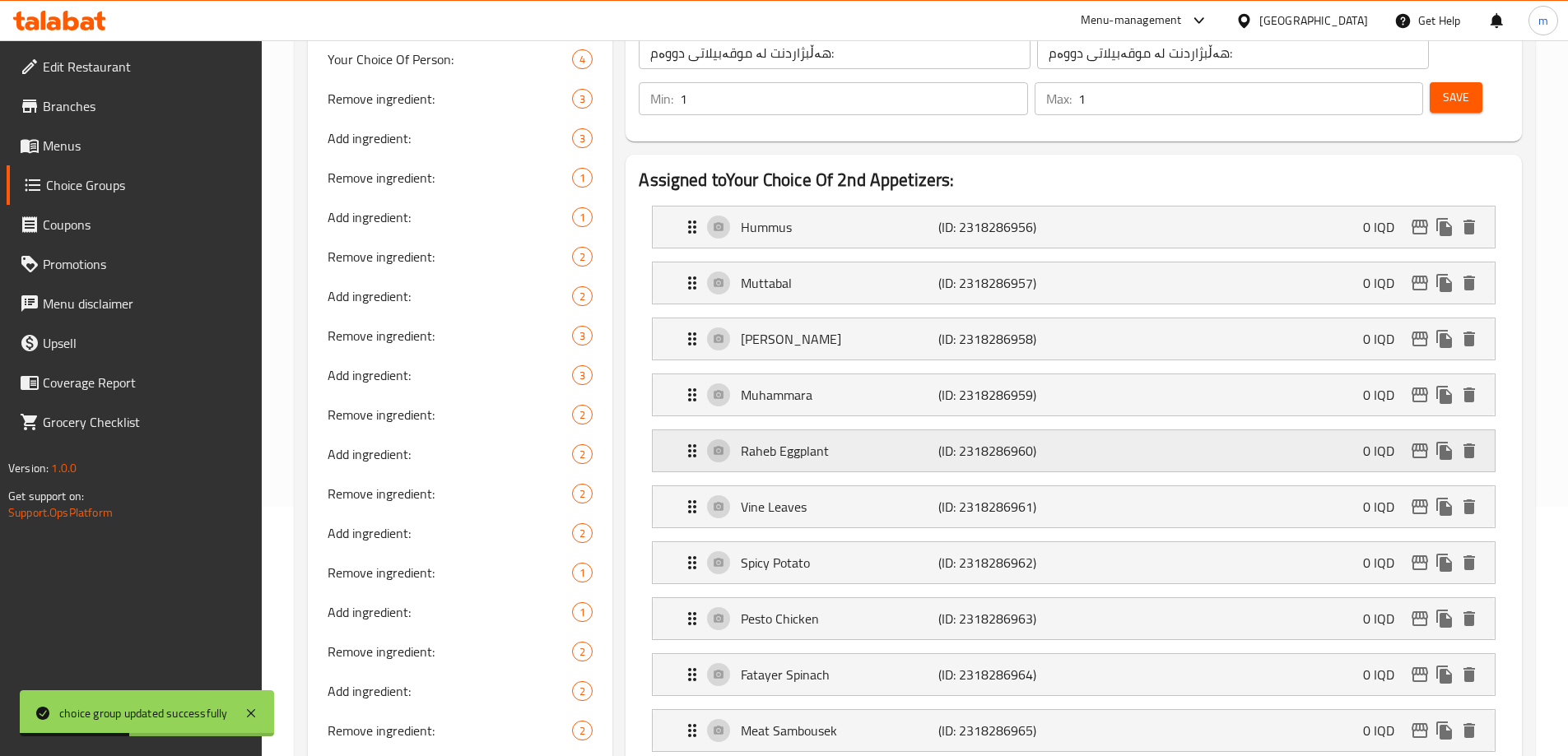
click at [810, 441] on p "Raheb Eggplant" at bounding box center [839, 451] width 197 height 20
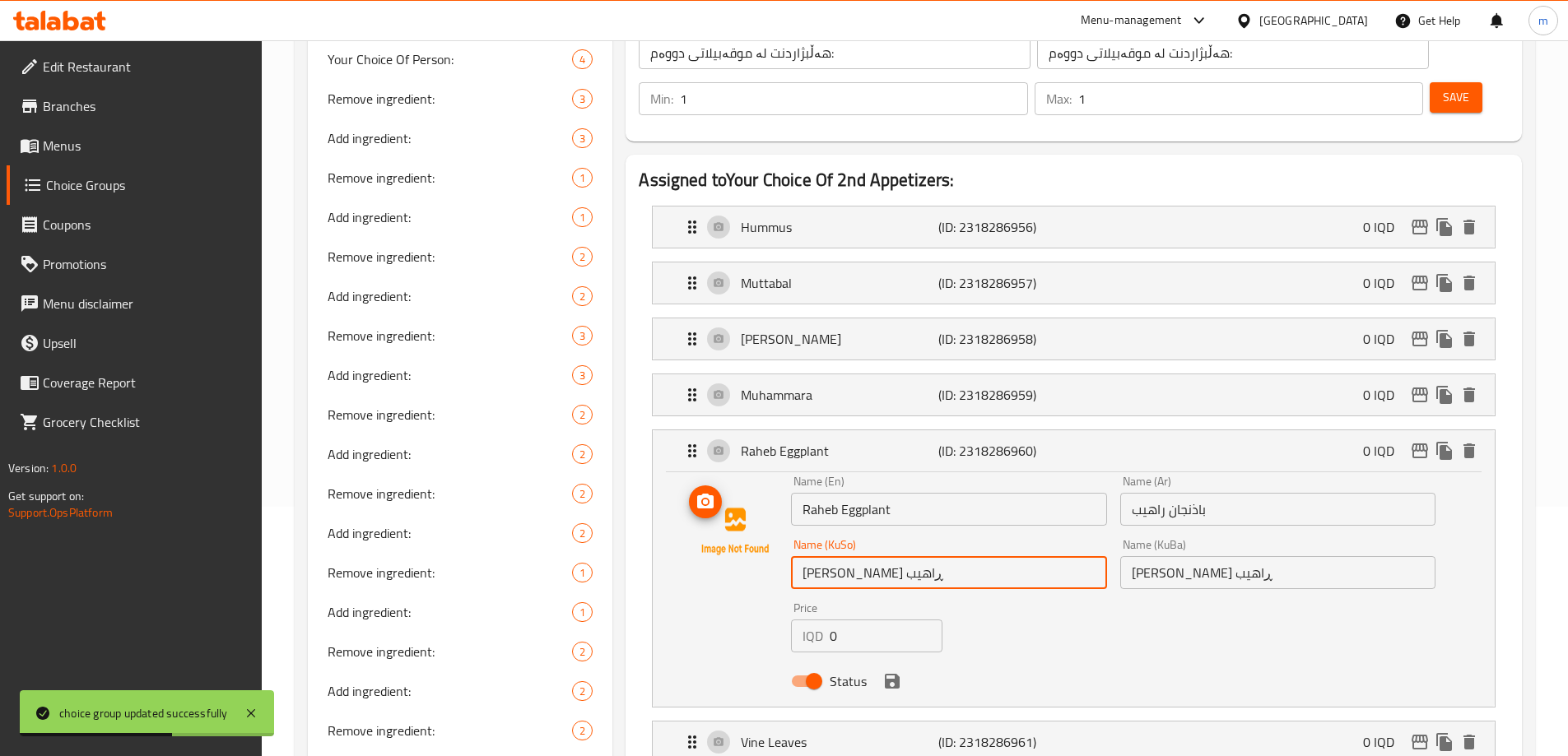
drag, startPoint x: 812, startPoint y: 526, endPoint x: 774, endPoint y: 533, distance: 38.6
click at [774, 533] on div "Name (En) Raheb Eggplant Name (En) Name (Ar) باذنجان راهيب Name (Ar) Name (KuSo…" at bounding box center [1073, 586] width 789 height 221
type input "باینجانی ڕاهین"
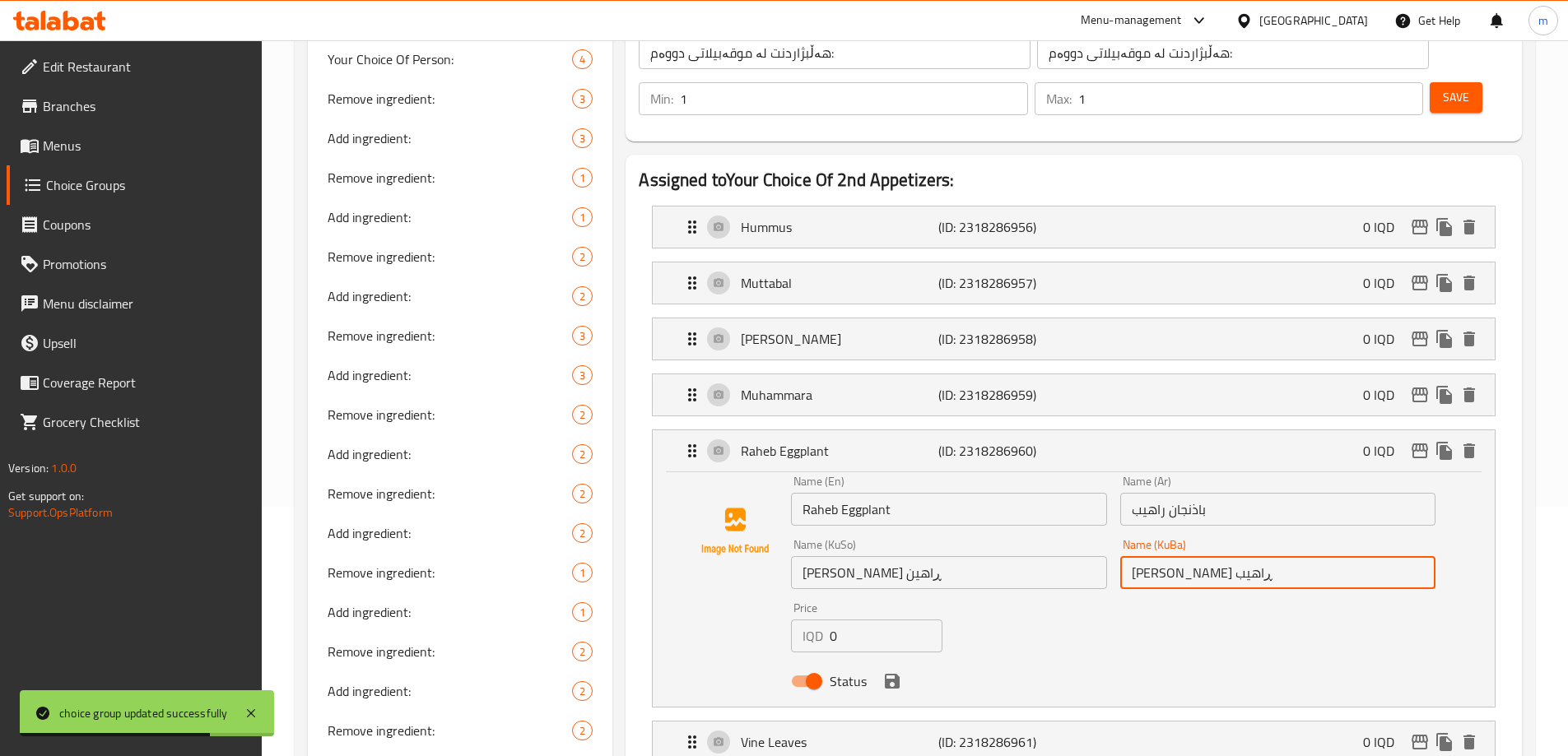
drag, startPoint x: 1136, startPoint y: 529, endPoint x: 1108, endPoint y: 532, distance: 28.2
click at [1109, 532] on div "Name (En) Raheb Eggplant Name (En) Name (Ar) باذنجان راهيب Name (Ar) Name (KuSo…" at bounding box center [1113, 586] width 658 height 234
type input "باینجانی ڕاهین"
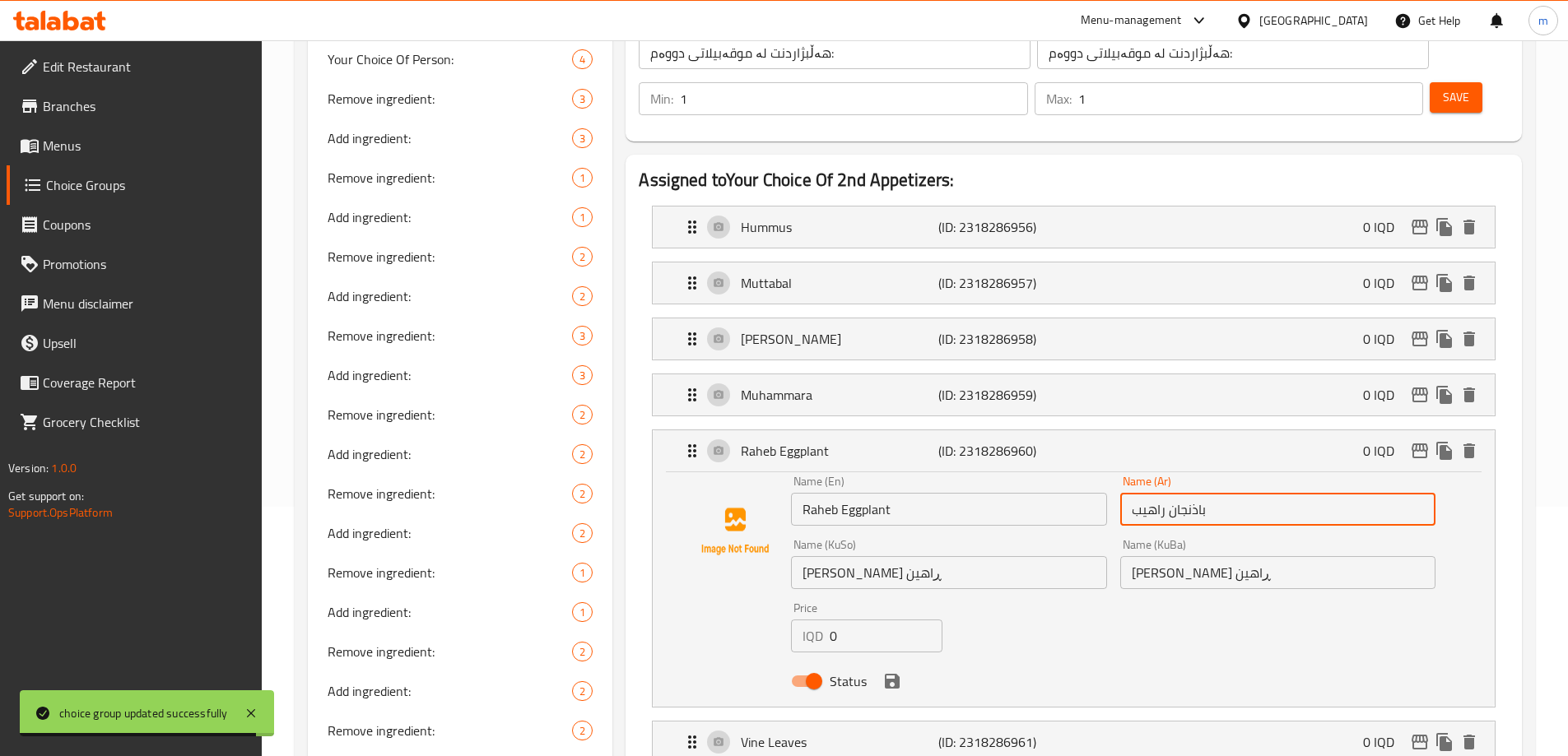
drag, startPoint x: 1143, startPoint y: 469, endPoint x: 1123, endPoint y: 470, distance: 20.0
click at [1123, 492] on input "باذنجان راهيب" at bounding box center [1277, 508] width 315 height 33
type input "باذنجان راهين"
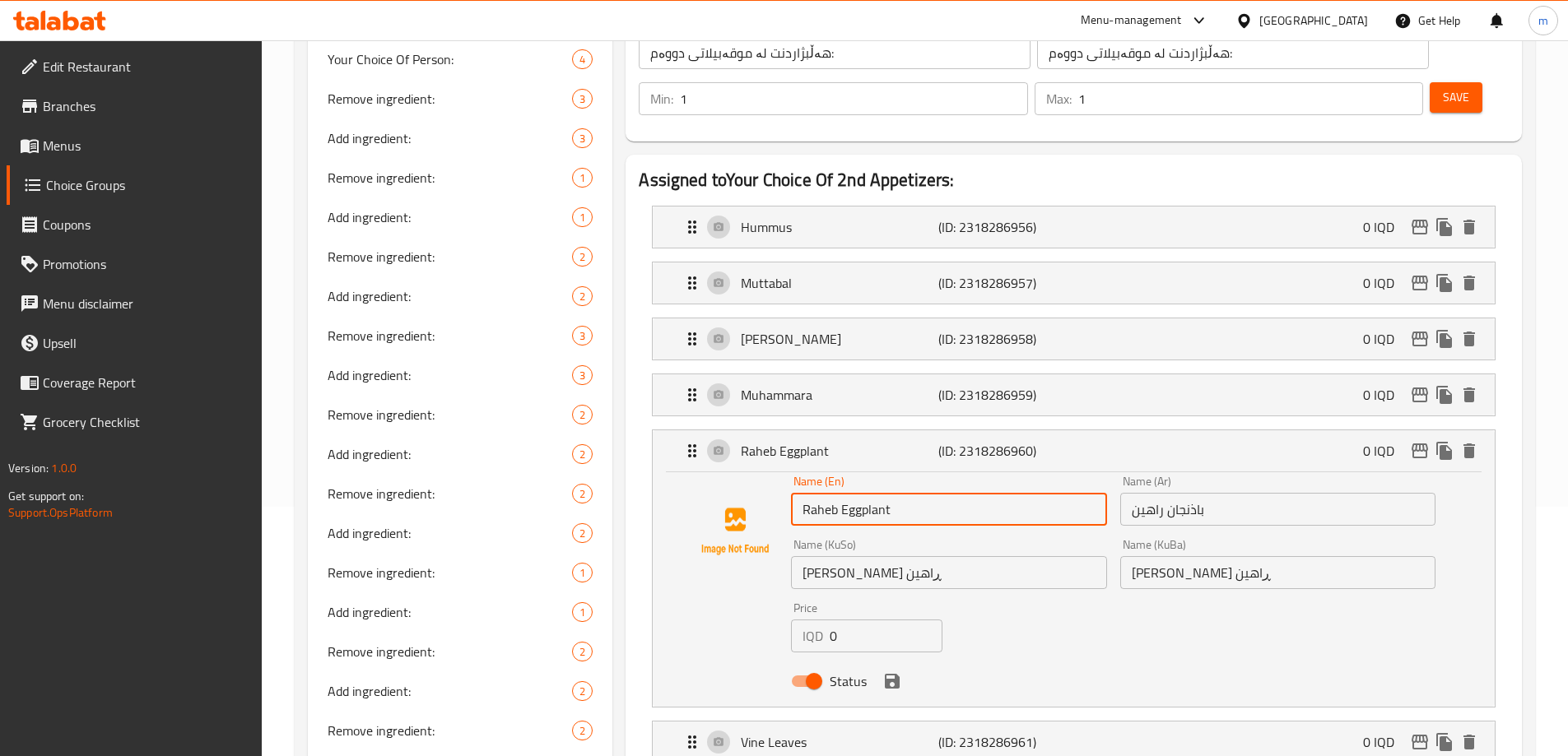
drag, startPoint x: 833, startPoint y: 464, endPoint x: 835, endPoint y: 472, distance: 8.2
click at [835, 492] on input "Raheb Eggplant" at bounding box center [948, 508] width 315 height 33
click at [889, 673] on icon "save" at bounding box center [891, 681] width 15 height 15
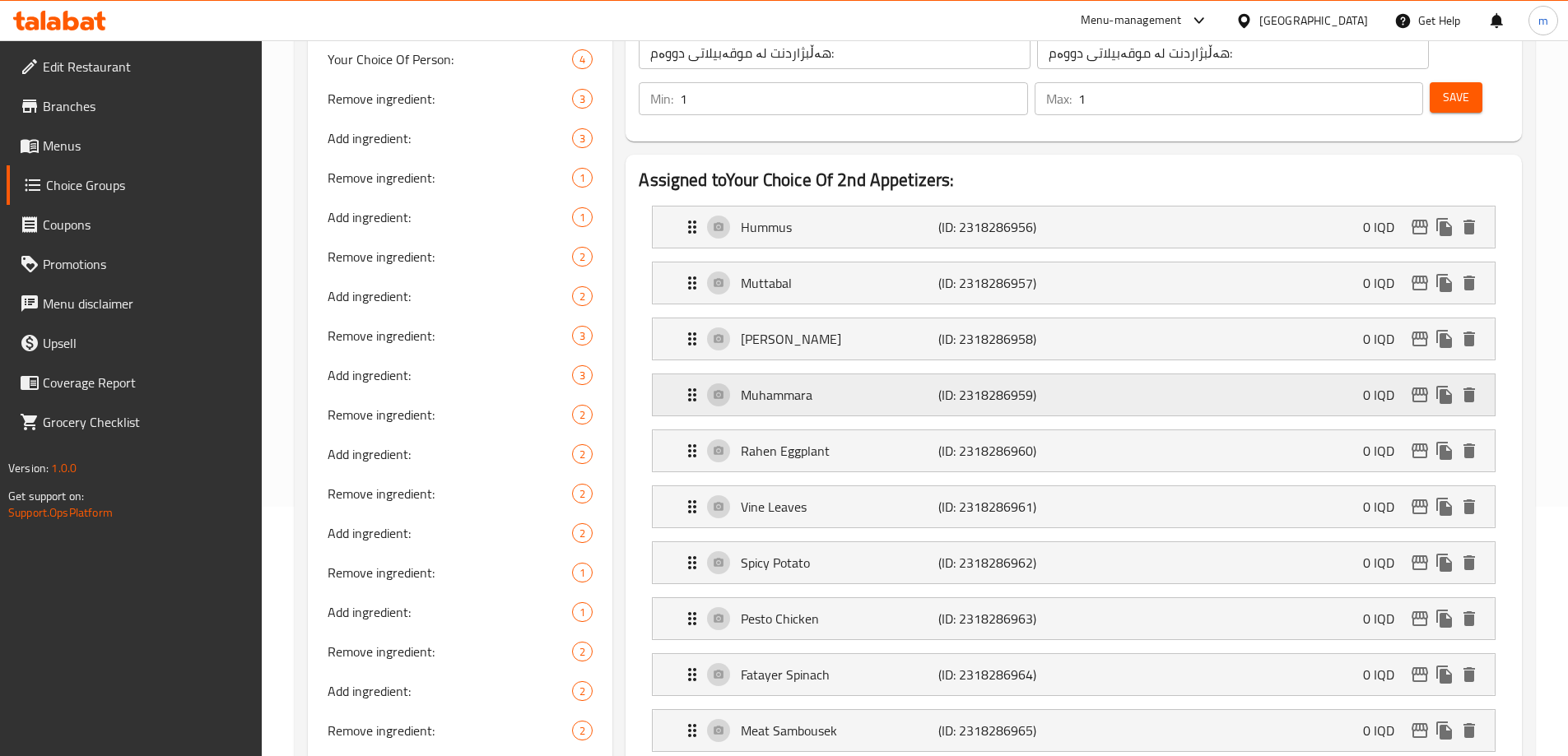
type input "Rahen Eggplant"
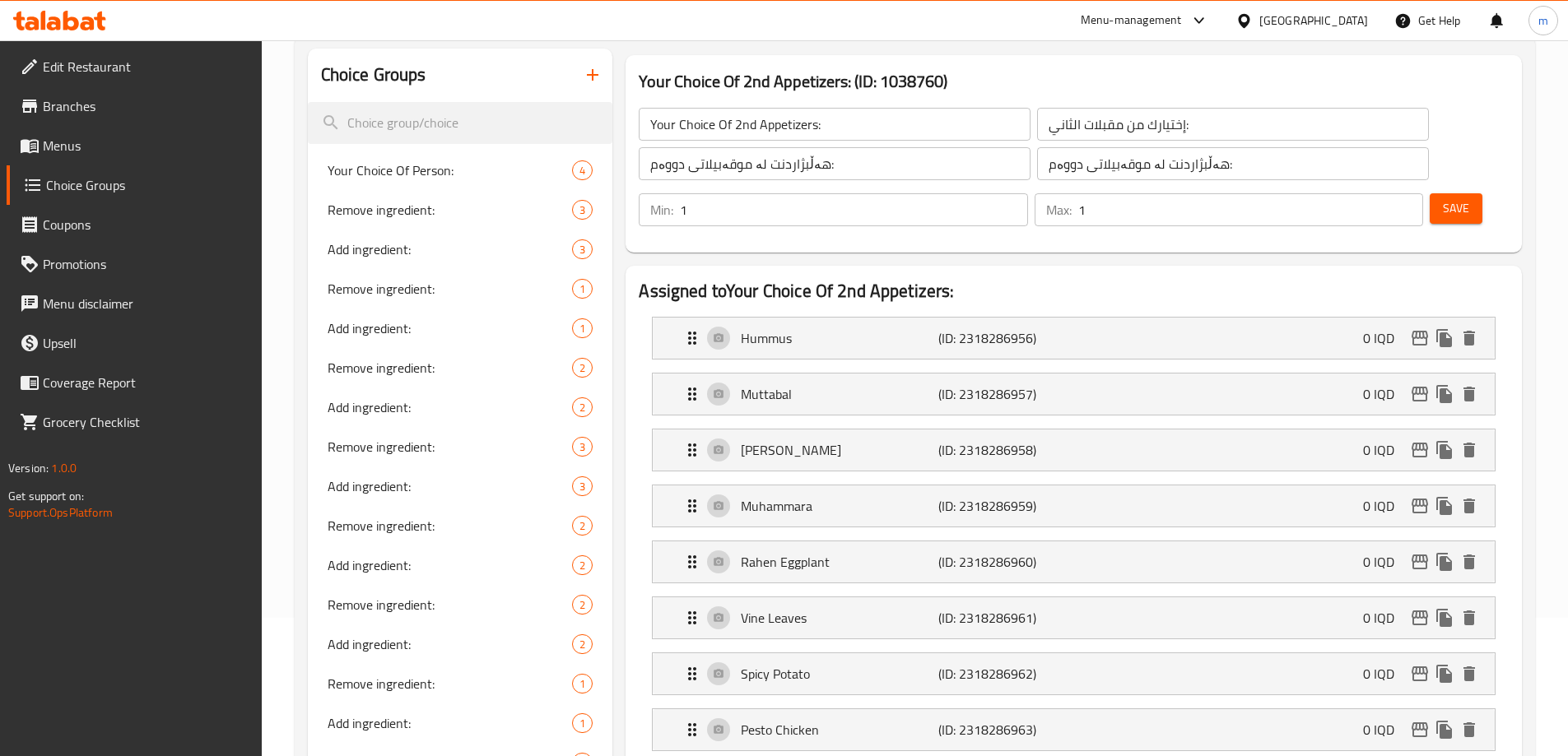
scroll to position [134, 0]
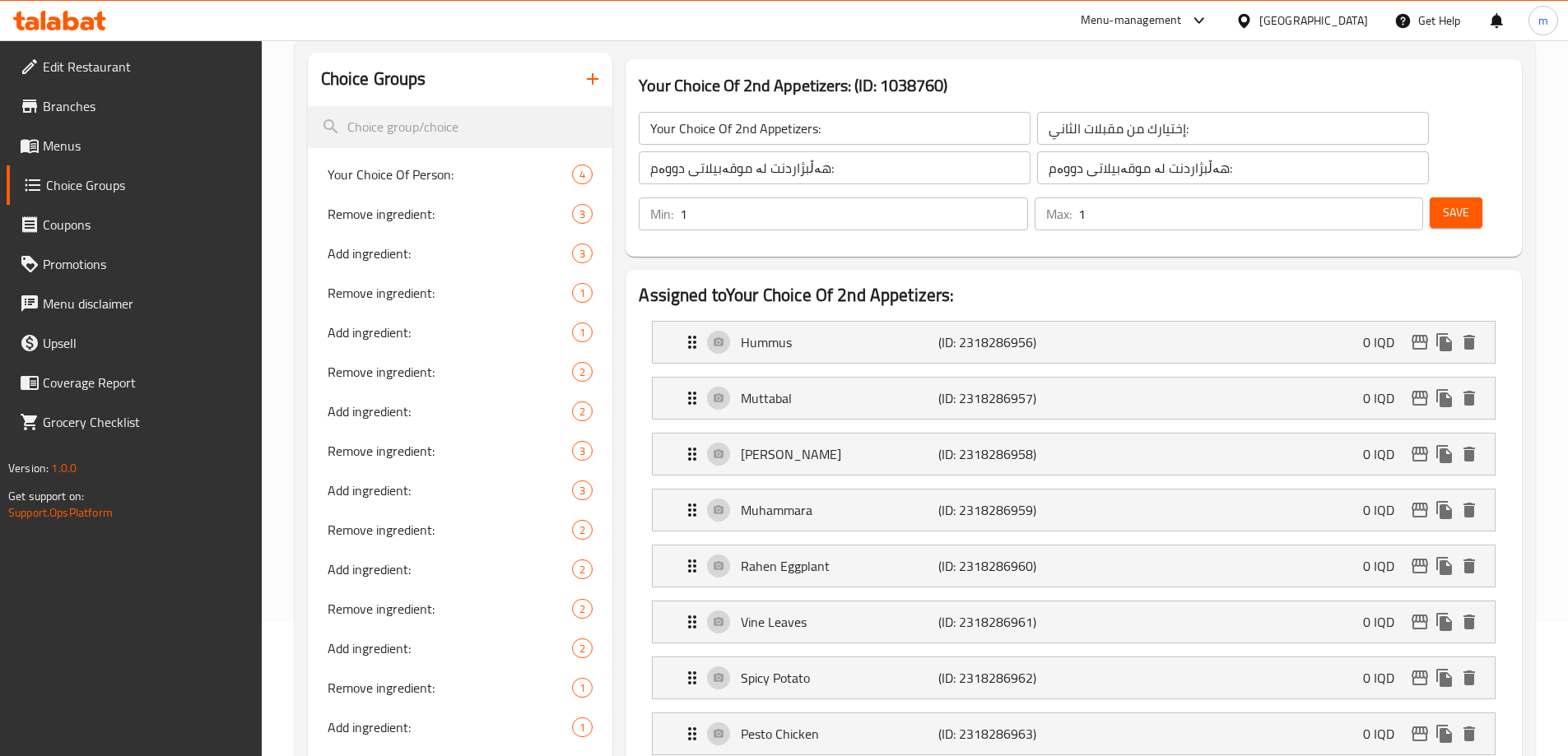
click at [1443, 202] on span "Save" at bounding box center [1456, 212] width 27 height 20
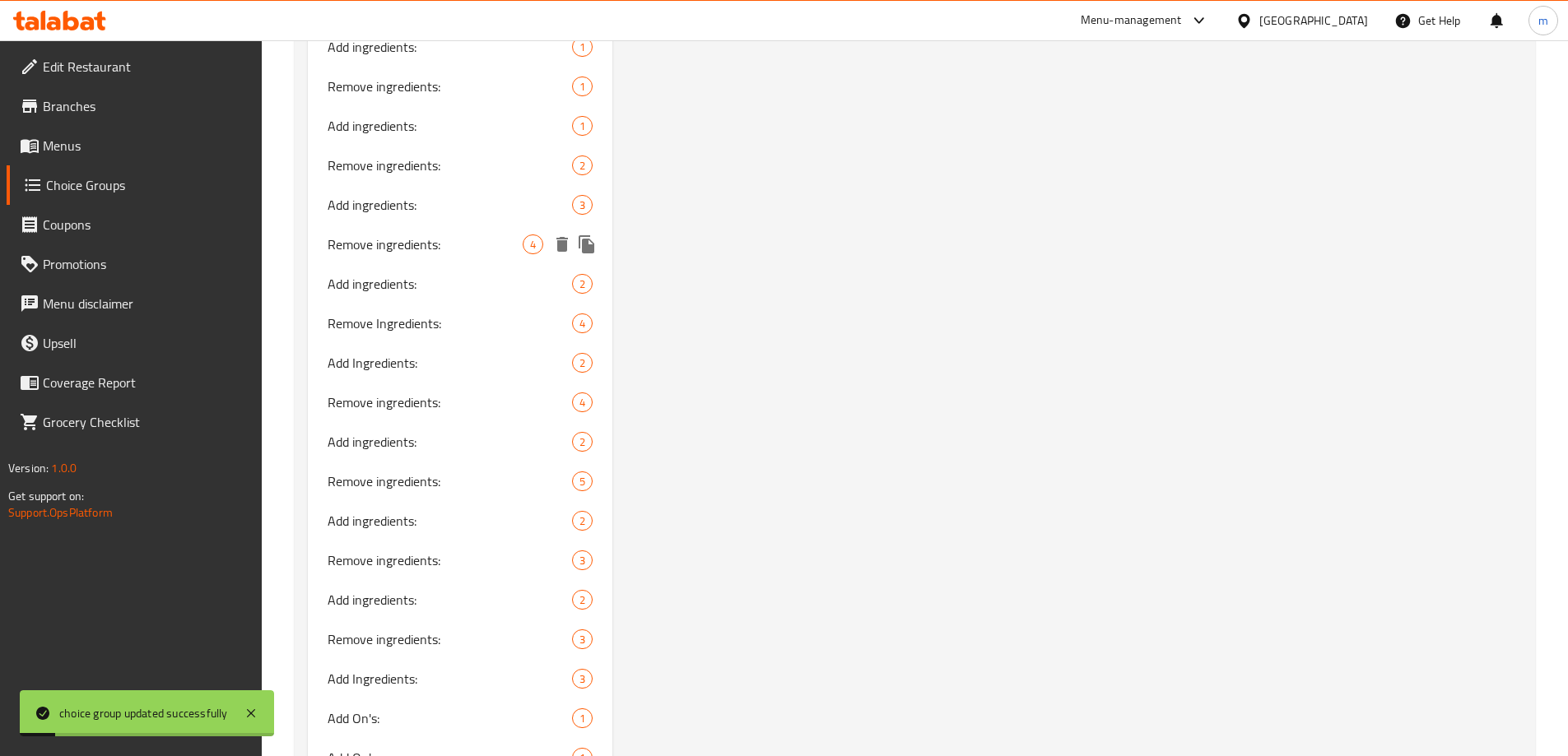
scroll to position [2744, 0]
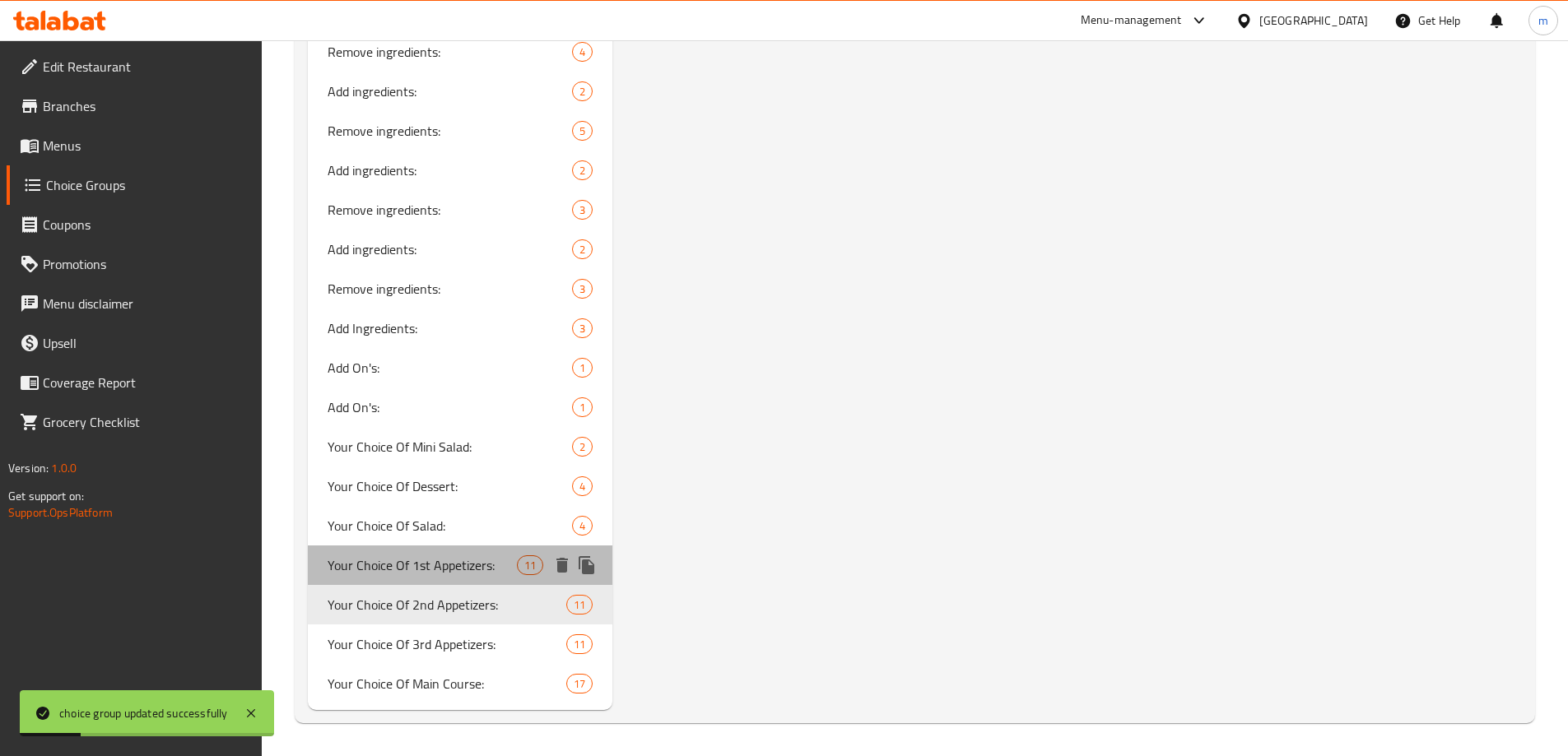
click at [432, 575] on span "Your Choice Of 1st Appetizers:" at bounding box center [423, 565] width 190 height 20
type input "Your Choice Of 1st Appetizers:"
type input "إختيارك من مقبلات الاول:"
type input "هەڵبژاردنت لە موقەبیلاتی یەکەم:"
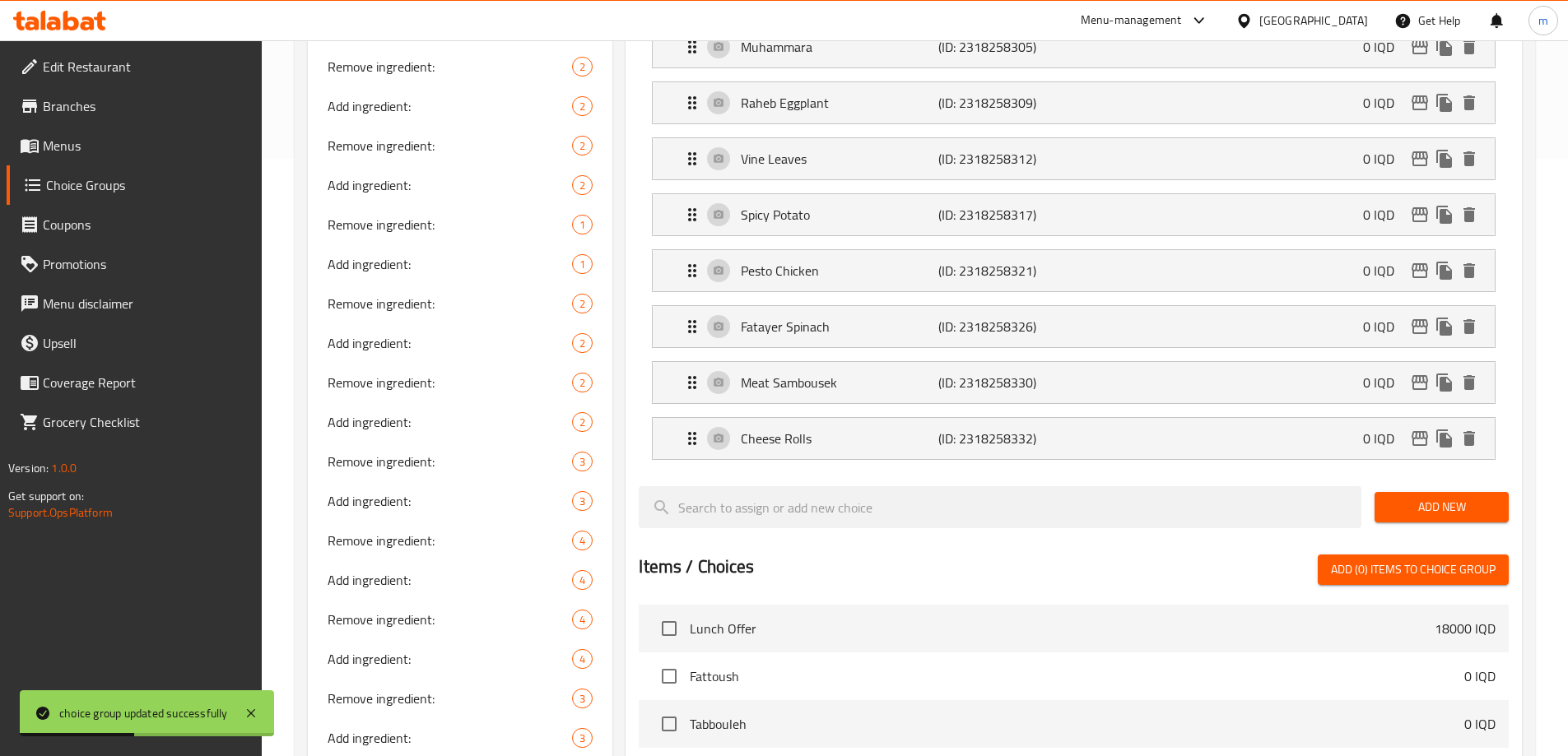
scroll to position [249, 0]
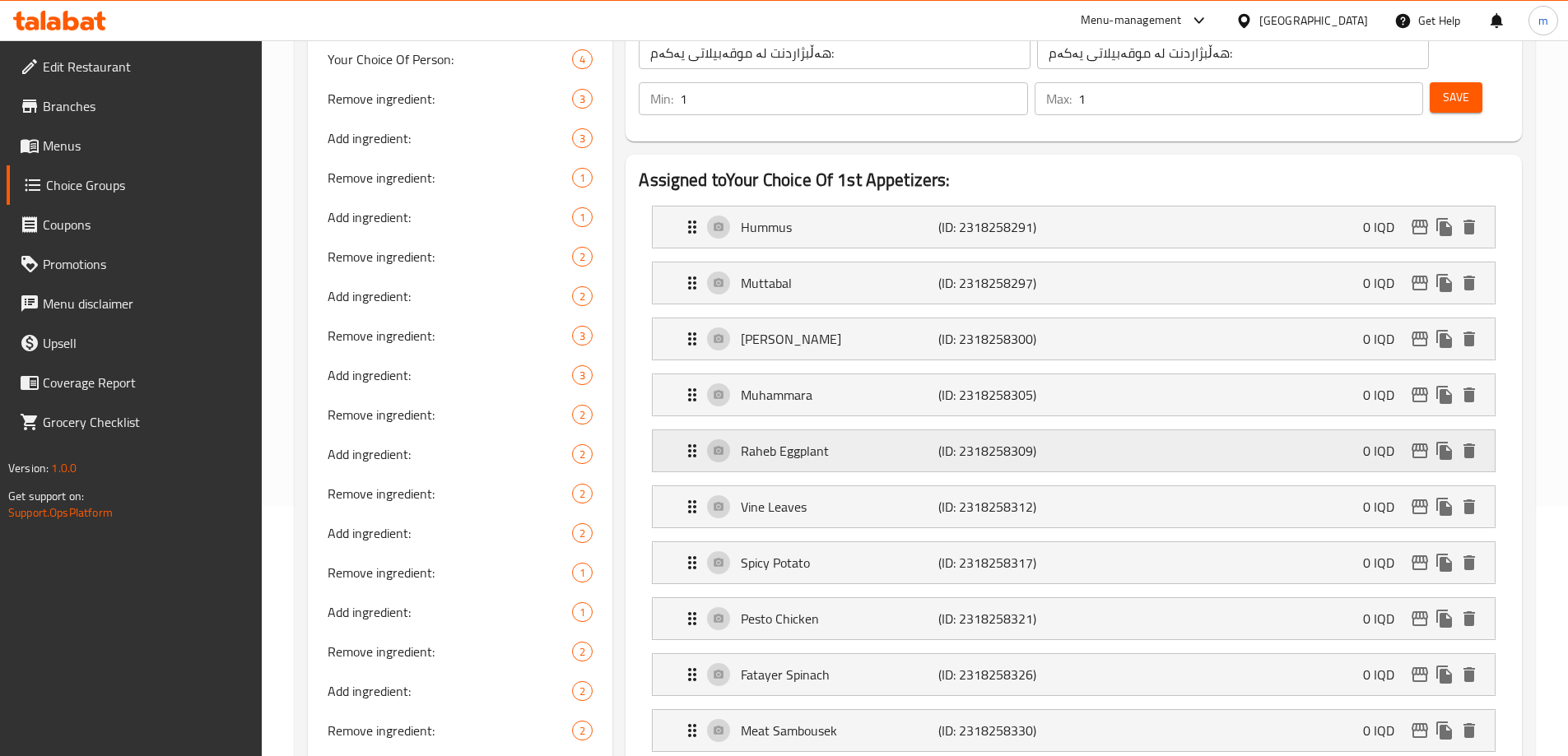
click at [860, 441] on p "Raheb Eggplant" at bounding box center [839, 451] width 197 height 20
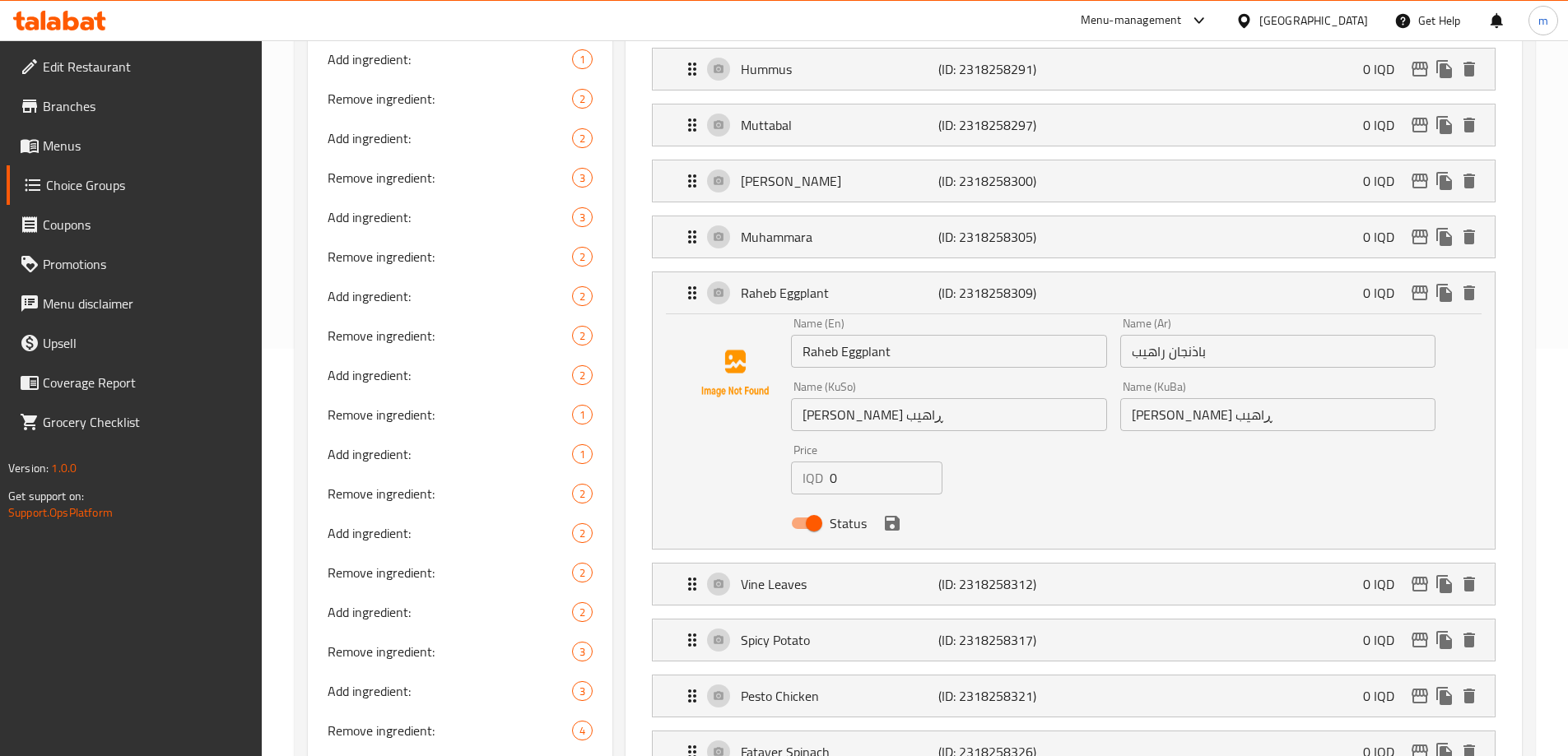
scroll to position [441, 0]
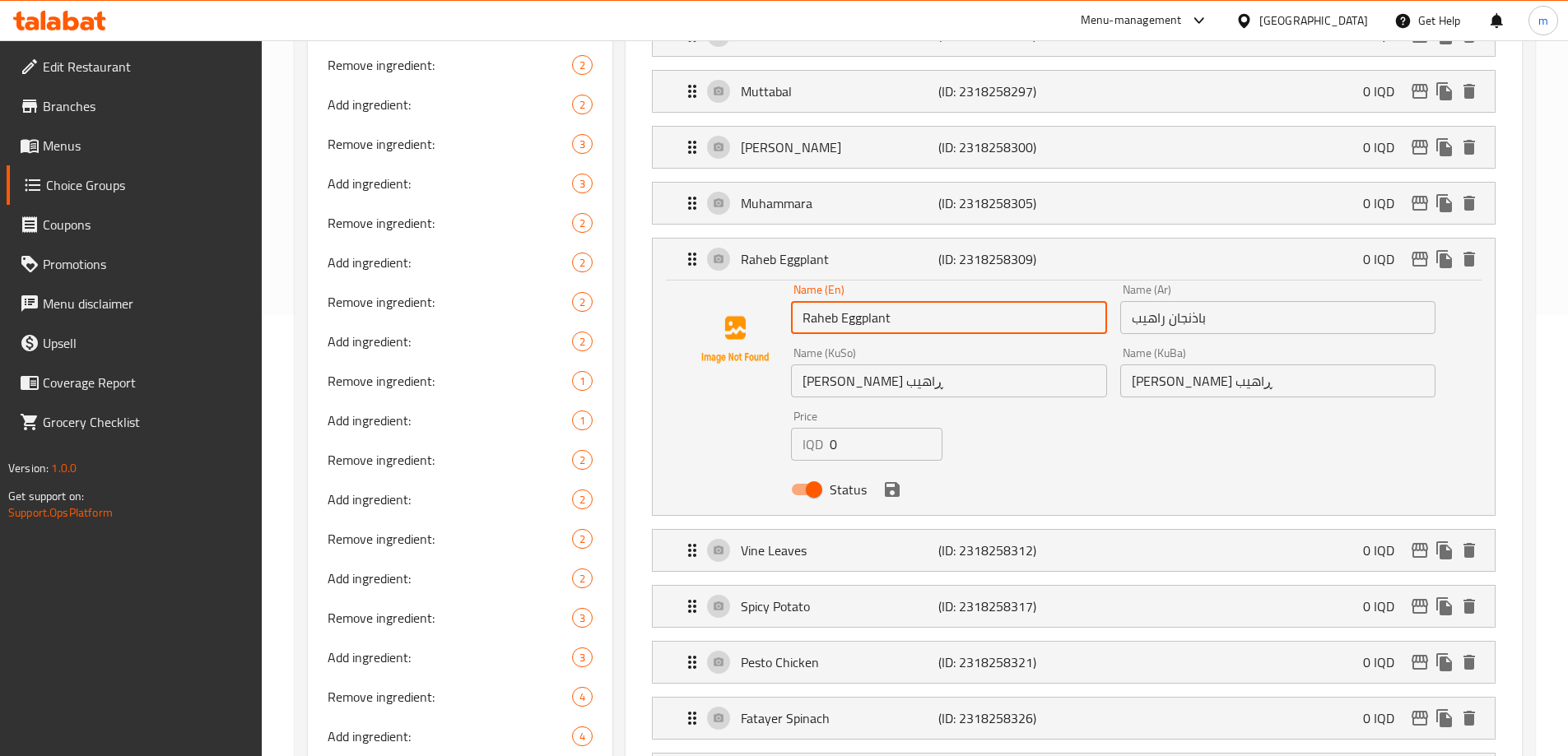
click at [837, 301] on input "Raheb Eggplant" at bounding box center [948, 317] width 315 height 33
type input "Rahen Eggplant"
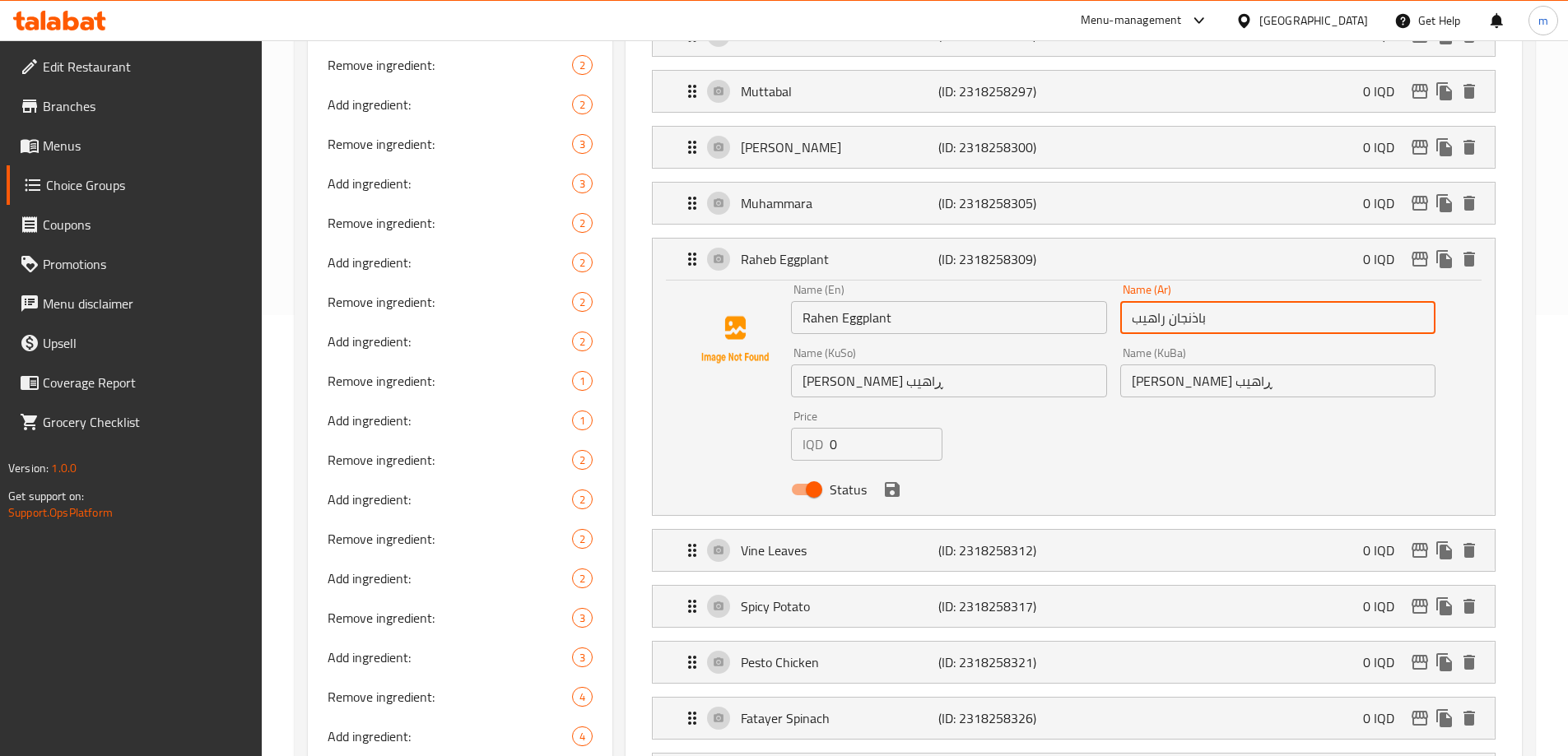
drag, startPoint x: 1139, startPoint y: 276, endPoint x: 1128, endPoint y: 277, distance: 11.0
click at [1128, 301] on input "باذنجان راهيب" at bounding box center [1277, 317] width 315 height 33
type input "باذنجان راهين"
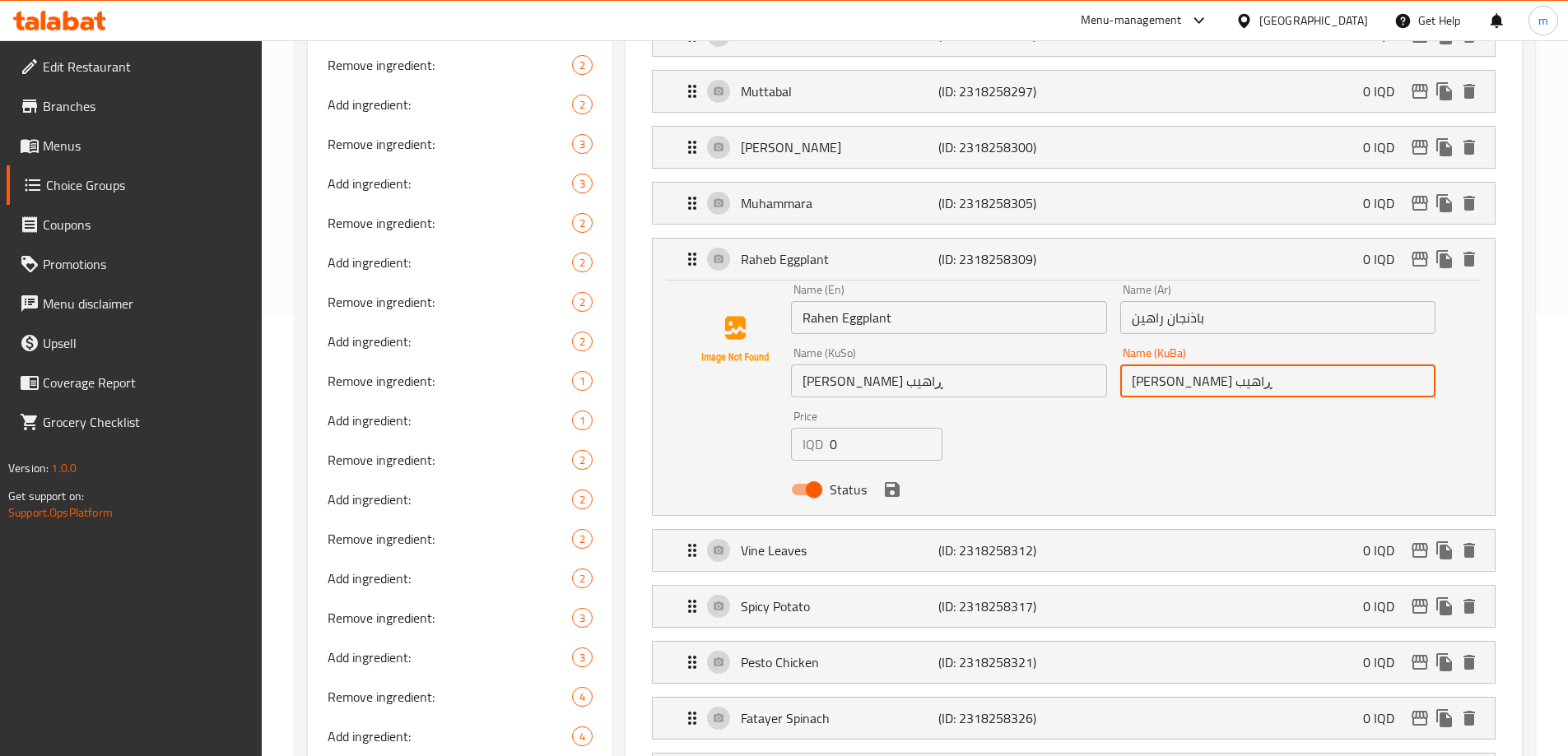
drag, startPoint x: 1141, startPoint y: 340, endPoint x: 1131, endPoint y: 340, distance: 10.0
click at [1131, 365] on input "باینجانی ڕاهیب" at bounding box center [1277, 381] width 315 height 33
type input "باینجانی ڕاهین"
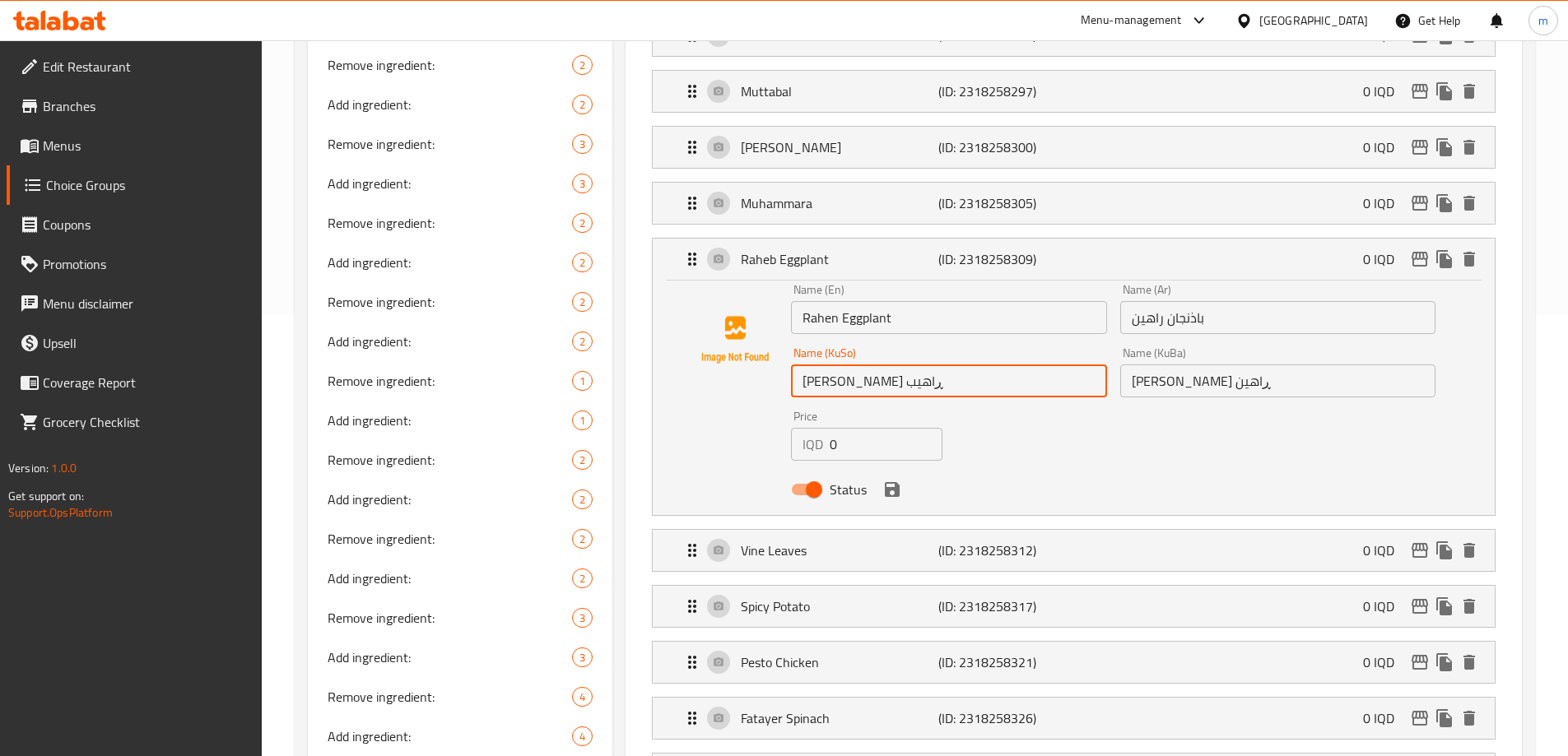
click at [805, 365] on input "باینجانی ڕاهیب" at bounding box center [948, 381] width 315 height 33
click at [889, 482] on icon "save" at bounding box center [891, 489] width 15 height 15
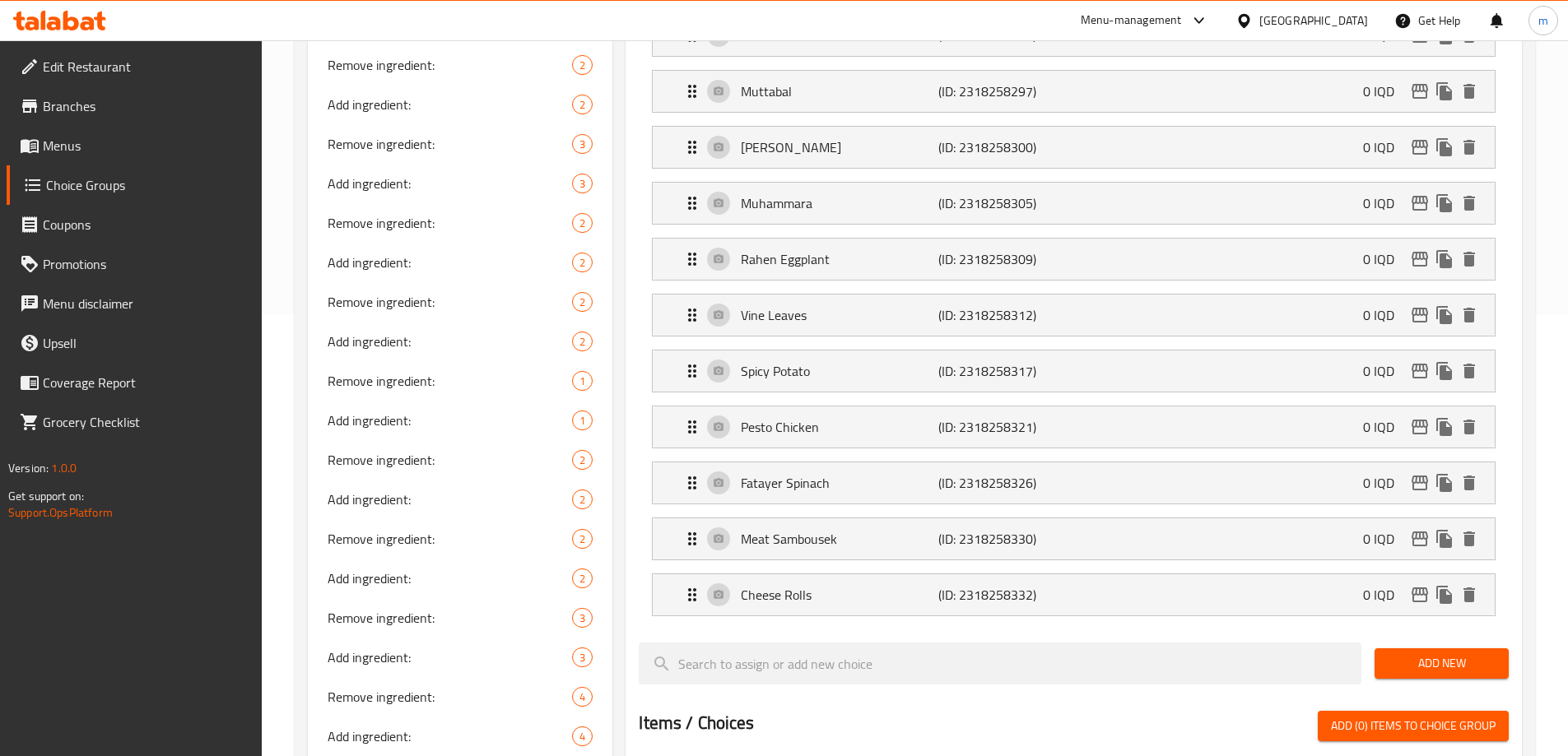
type input "باینجانی ڕاهین"
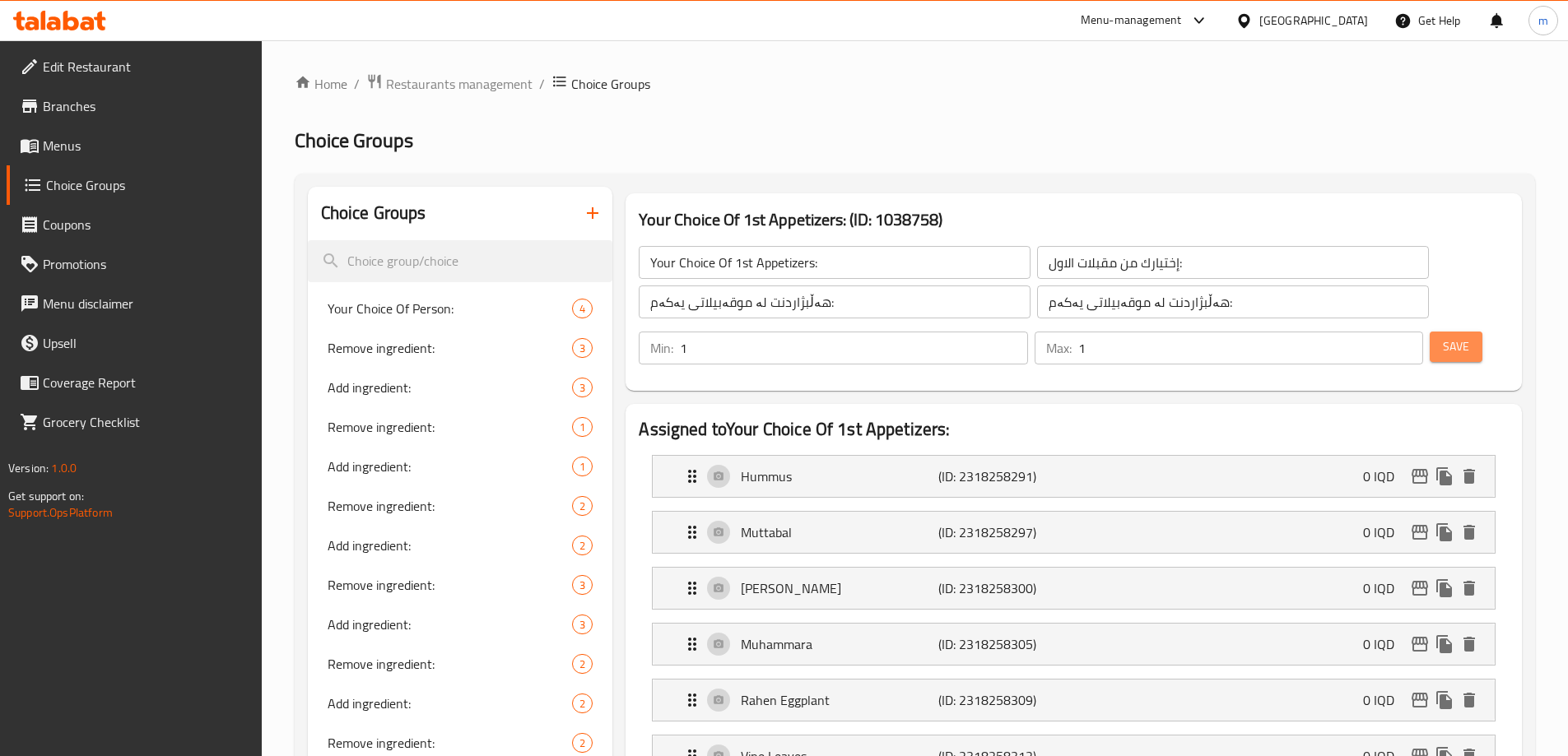
click at [1443, 336] on span "Save" at bounding box center [1456, 346] width 27 height 20
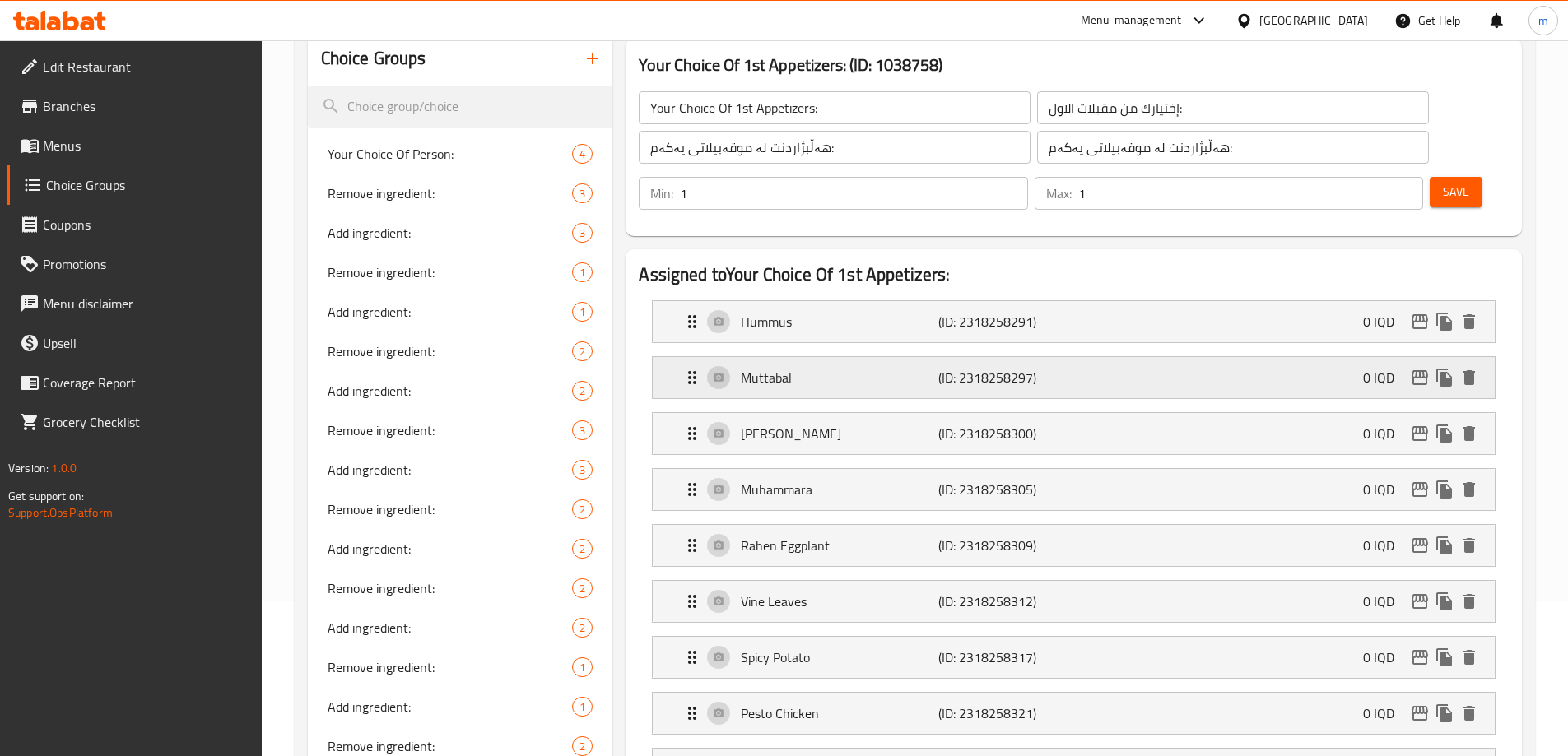
scroll to position [192, 0]
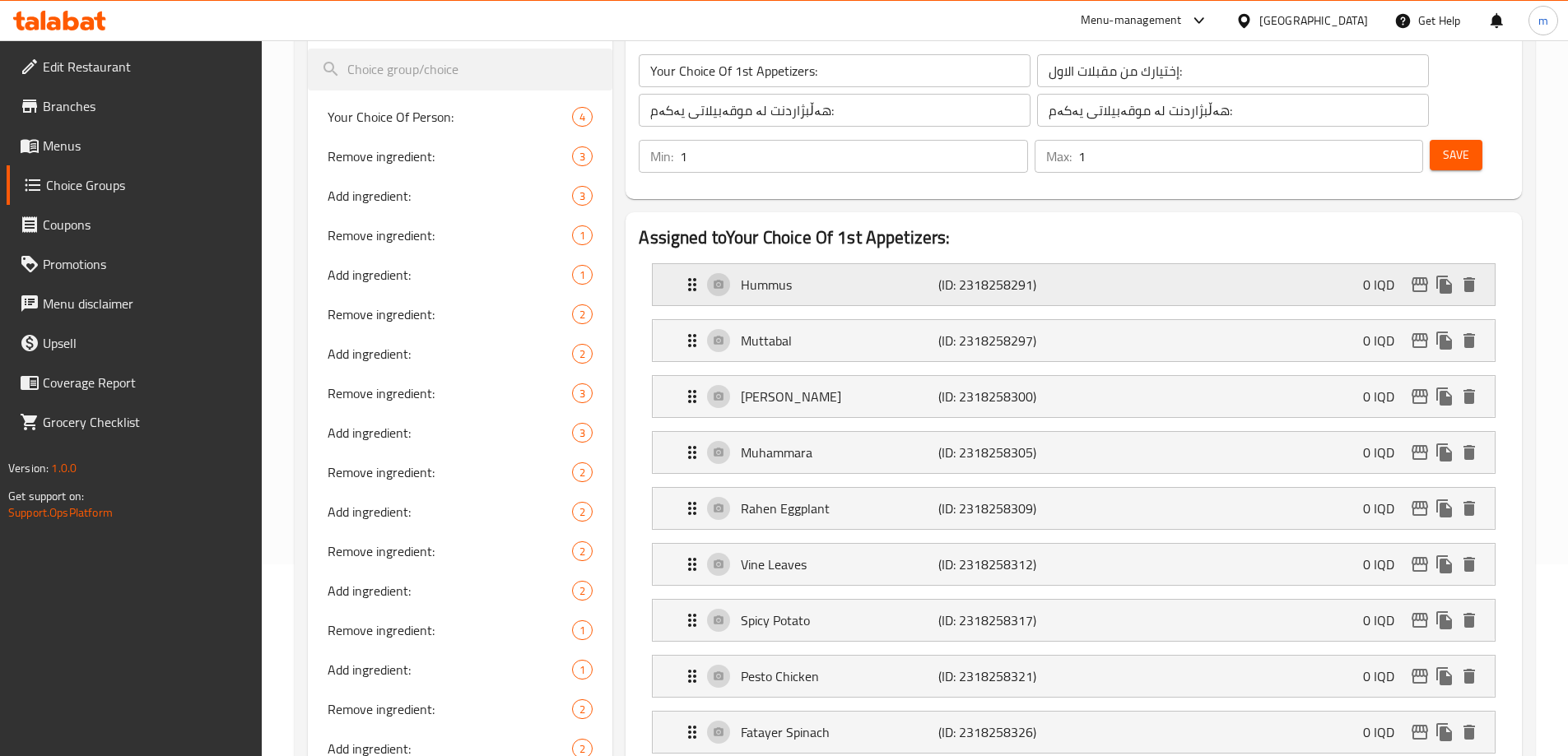
click at [845, 264] on div "Hummus (ID: 2318258291) 0 IQD" at bounding box center [1078, 285] width 793 height 41
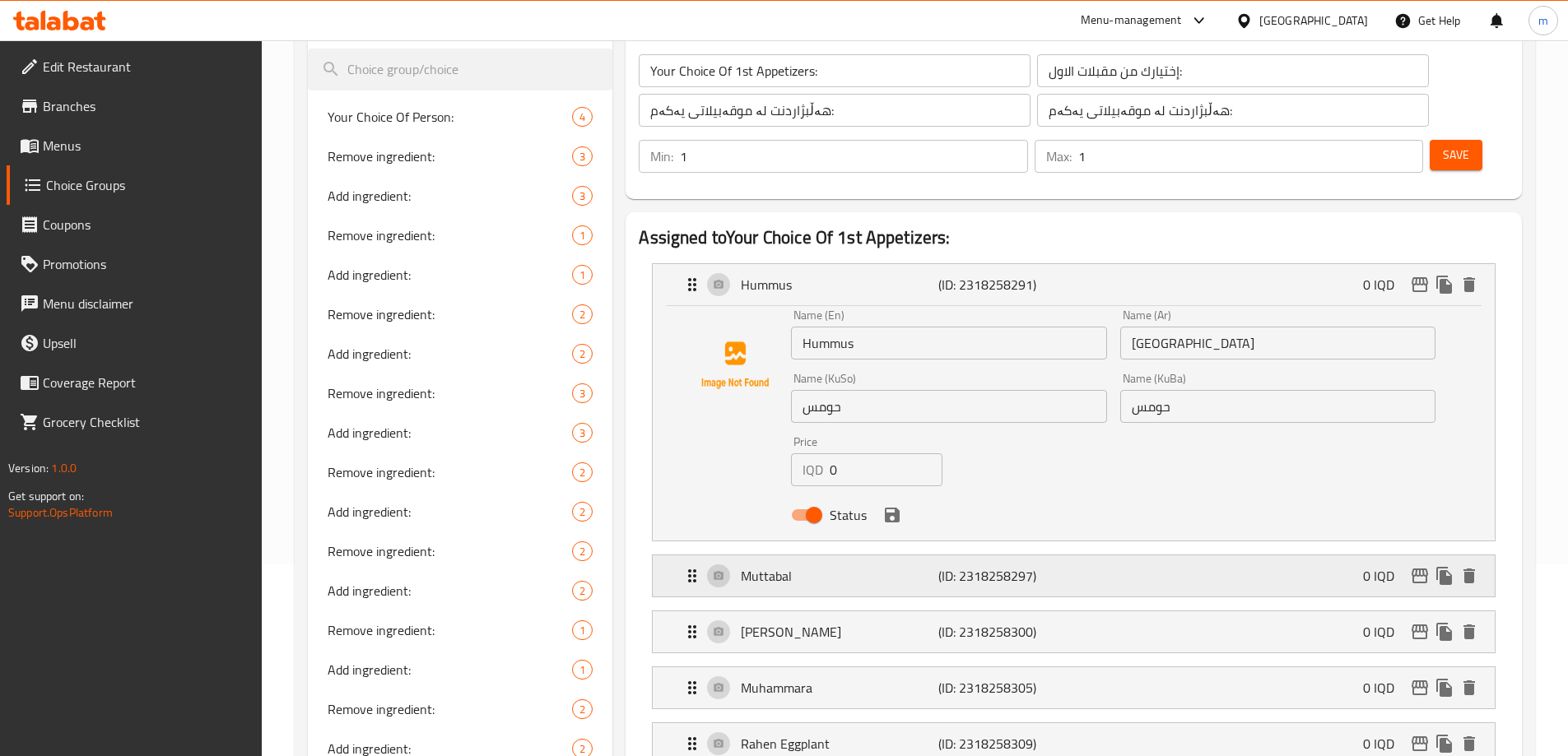
click at [902, 566] on p "Muttabal" at bounding box center [839, 576] width 197 height 20
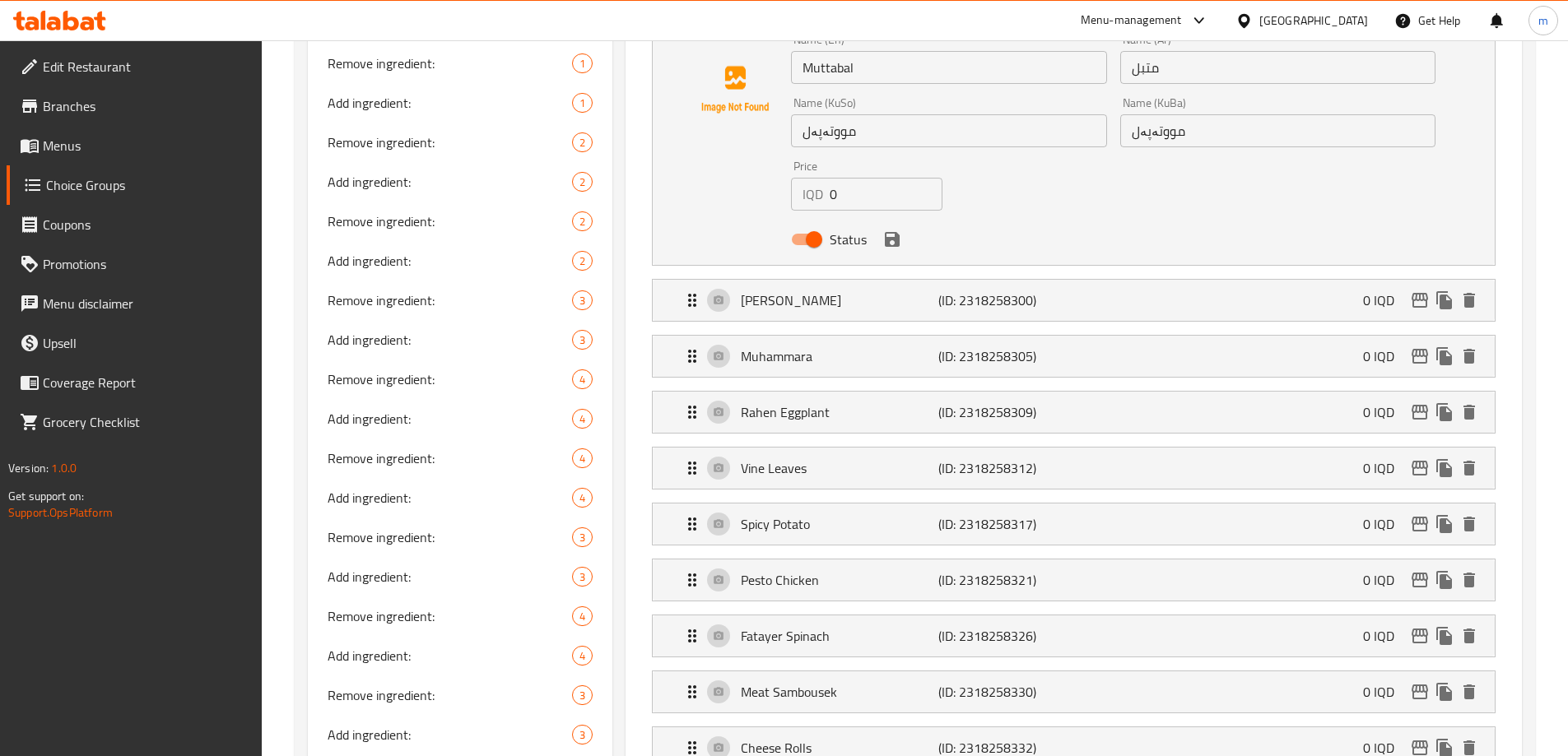
scroll to position [768, 0]
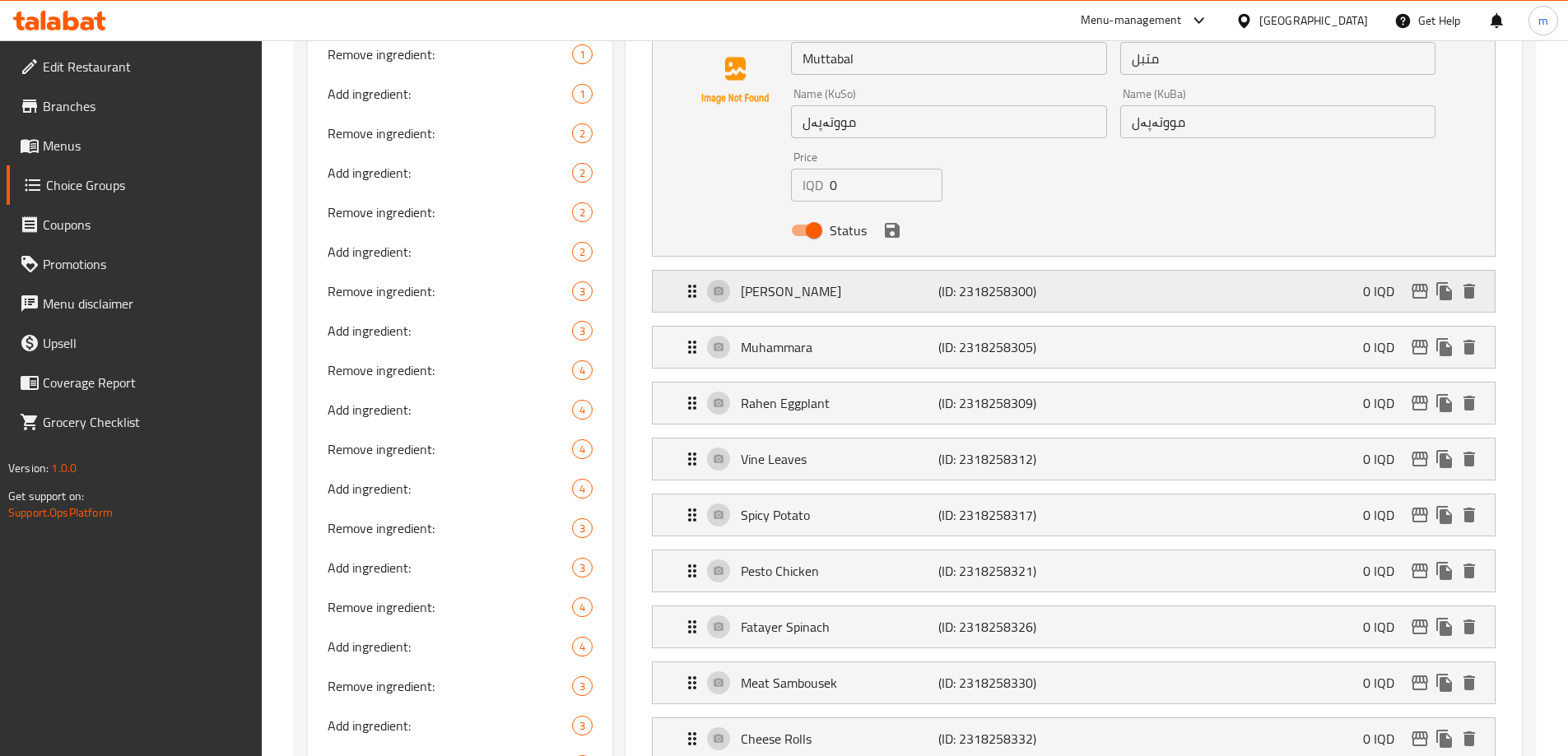
click at [1075, 271] on div "Mafruka Traboulsi (ID: 2318258300) 0 IQD" at bounding box center [1078, 291] width 793 height 41
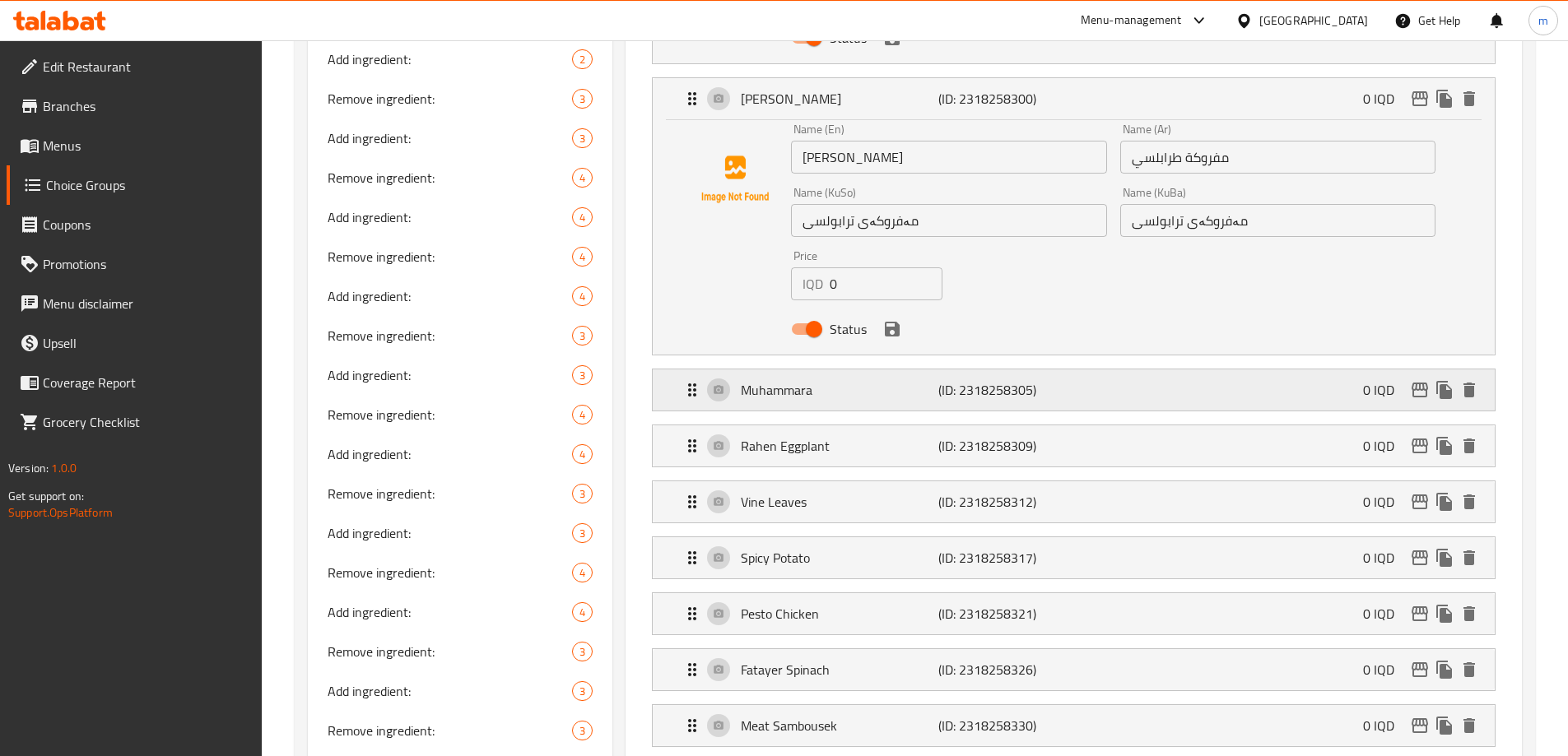
click at [1063, 380] on p "(ID: 2318258305)" at bounding box center [1004, 390] width 131 height 20
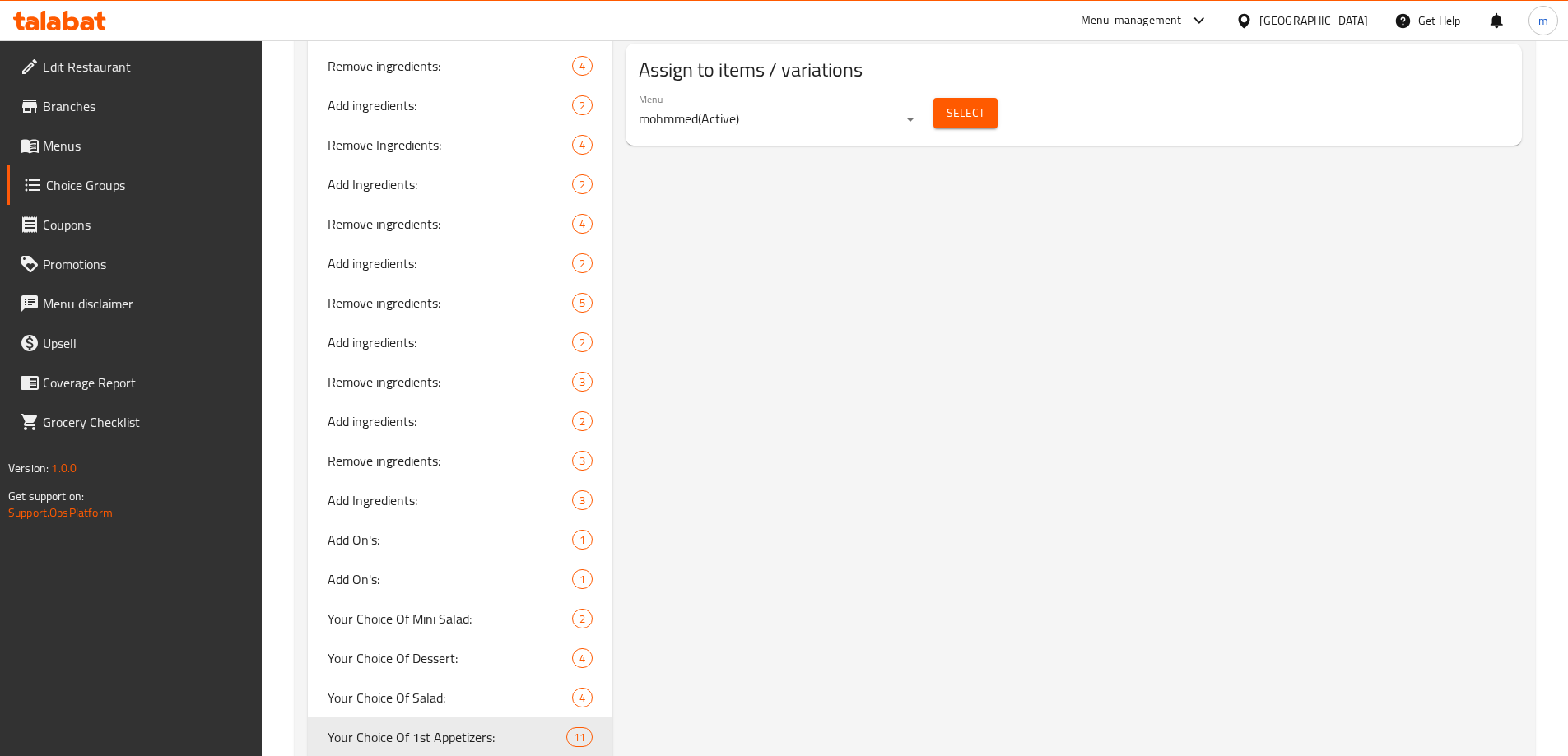
scroll to position [2744, 0]
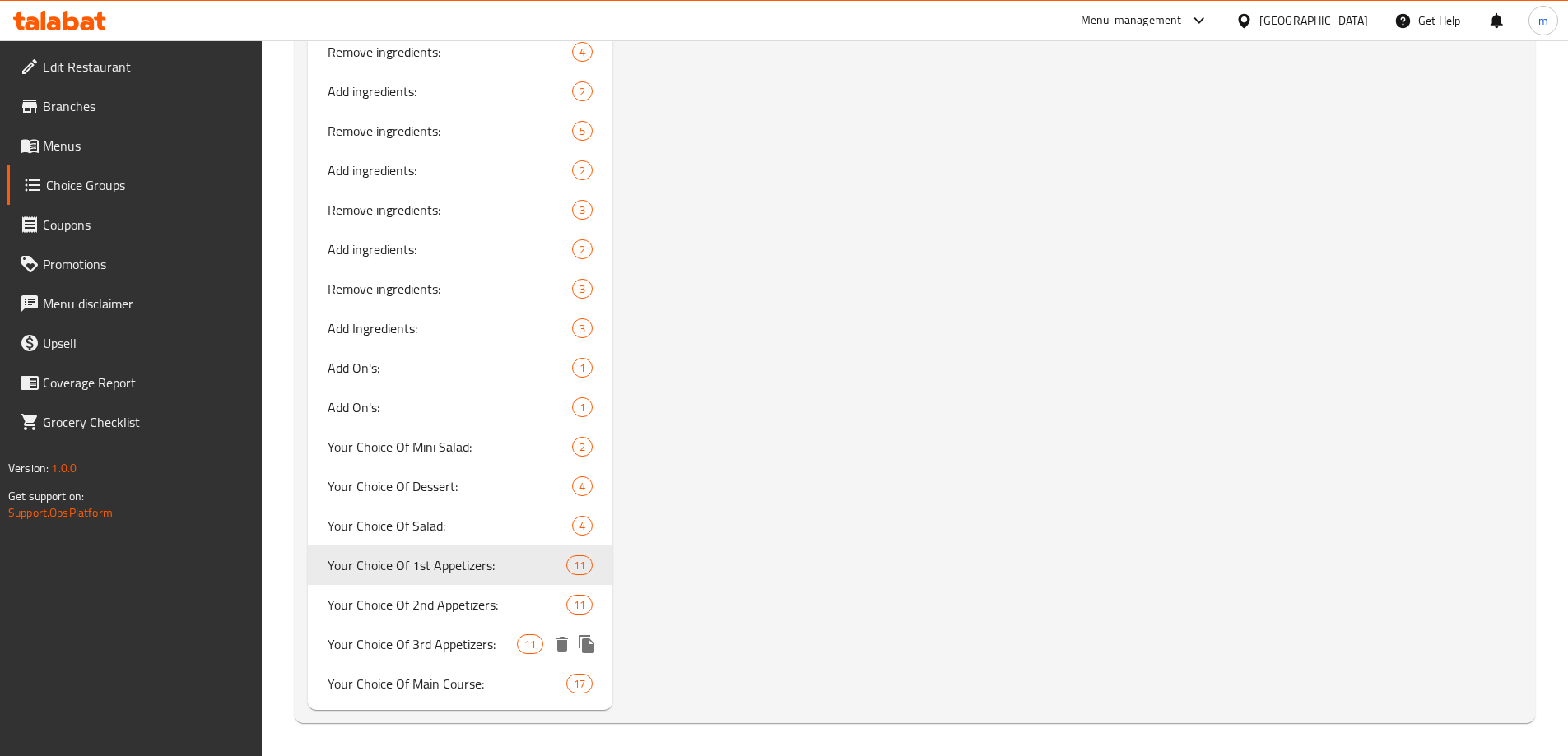
click at [411, 670] on div "Your Choice Of Main Course: 17" at bounding box center [461, 683] width 305 height 39
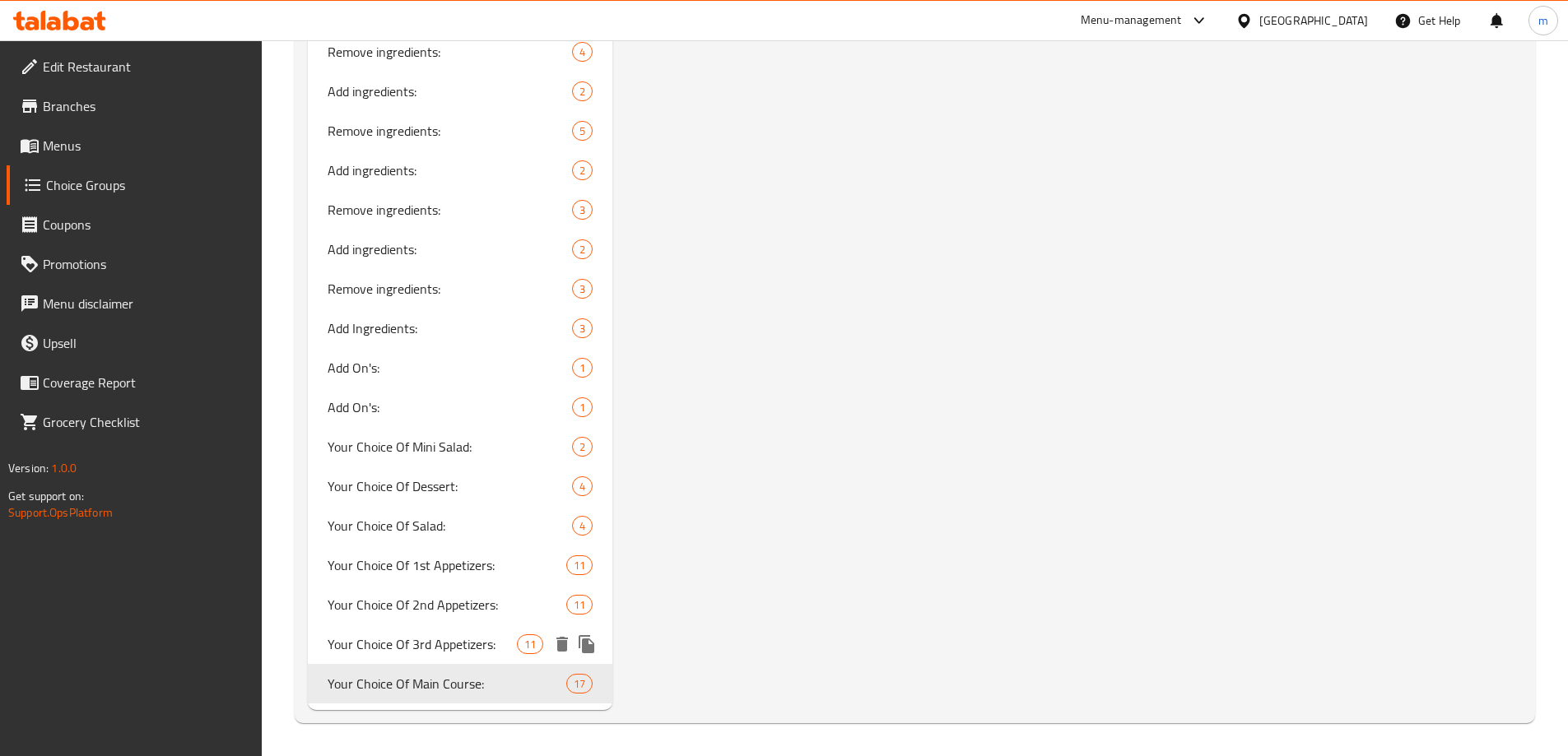
type input "Your Choice Of Main Course:"
type input "إختيارك من الطبق الرئيسي:"
type input "هەڵبژاردنت لە ژەمی سەرەکی:"
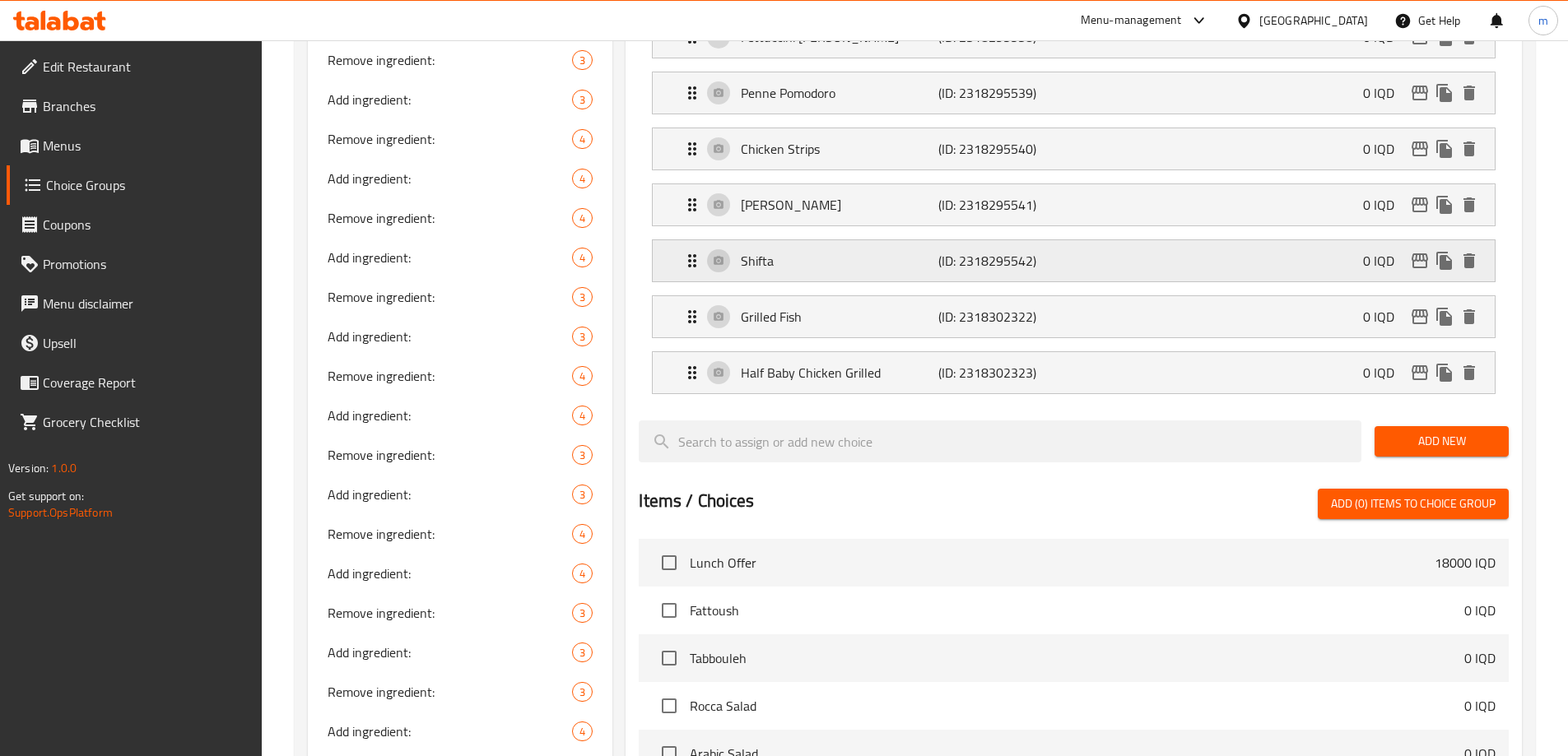
scroll to position [825, 0]
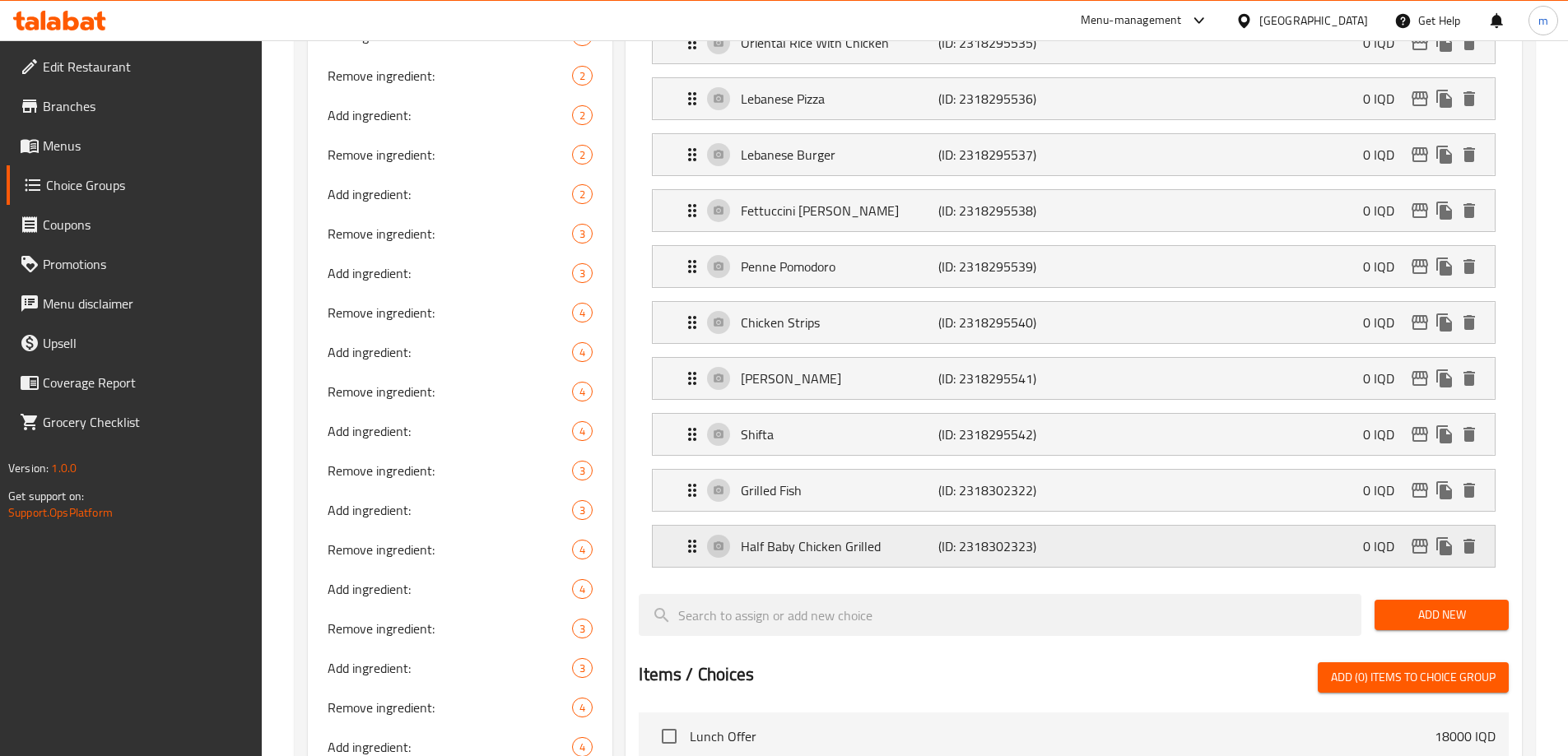
click at [1103, 525] on div "Half Baby Chicken Grilled (ID: 2318302323) 0 IQD" at bounding box center [1078, 546] width 793 height 41
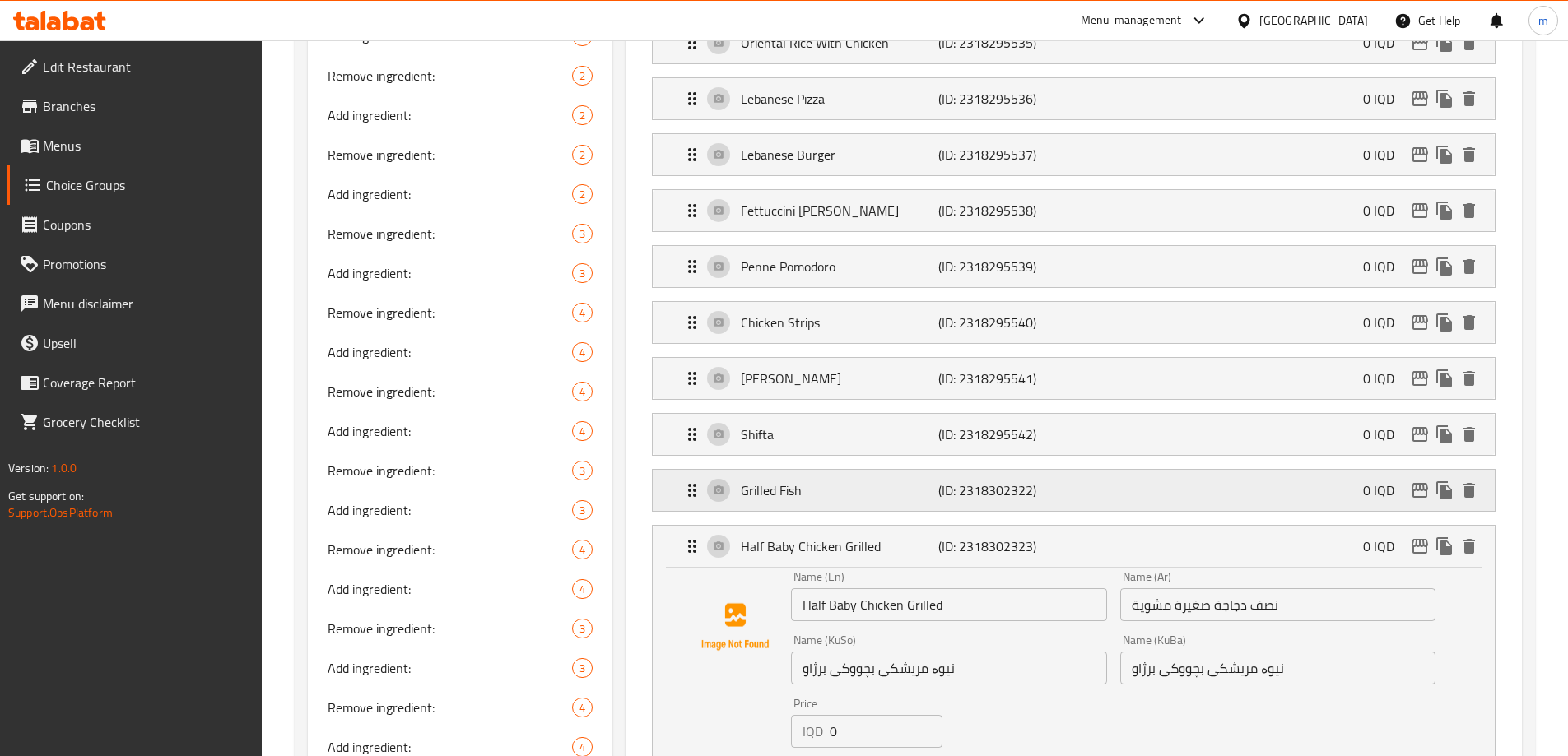
click at [1056, 480] on p "(ID: 2318302322)" at bounding box center [1004, 490] width 131 height 20
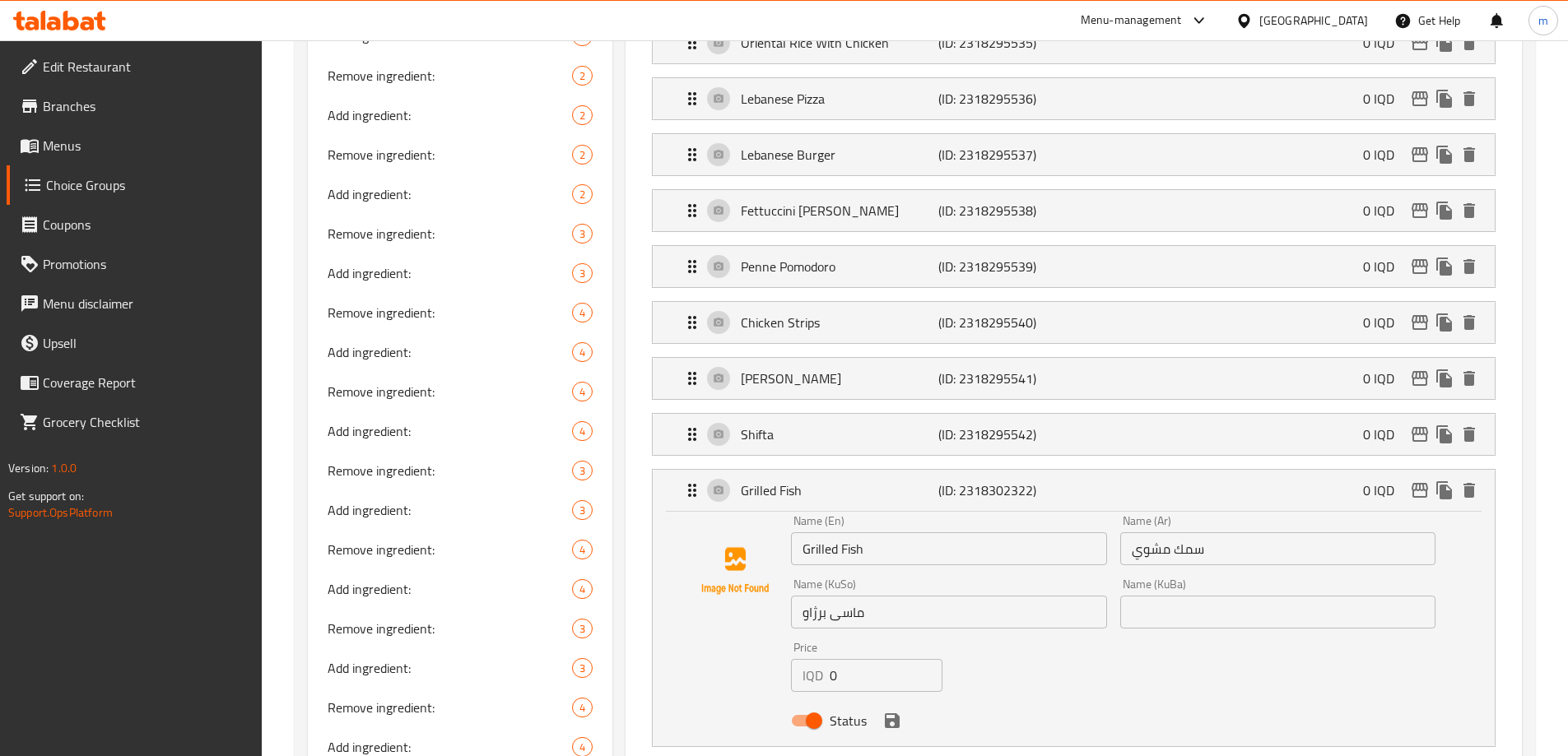
click at [899, 595] on input "ماسی برژاو" at bounding box center [948, 611] width 315 height 33
click at [1151, 595] on input "text" at bounding box center [1277, 611] width 315 height 33
paste input "ماسی برژاو"
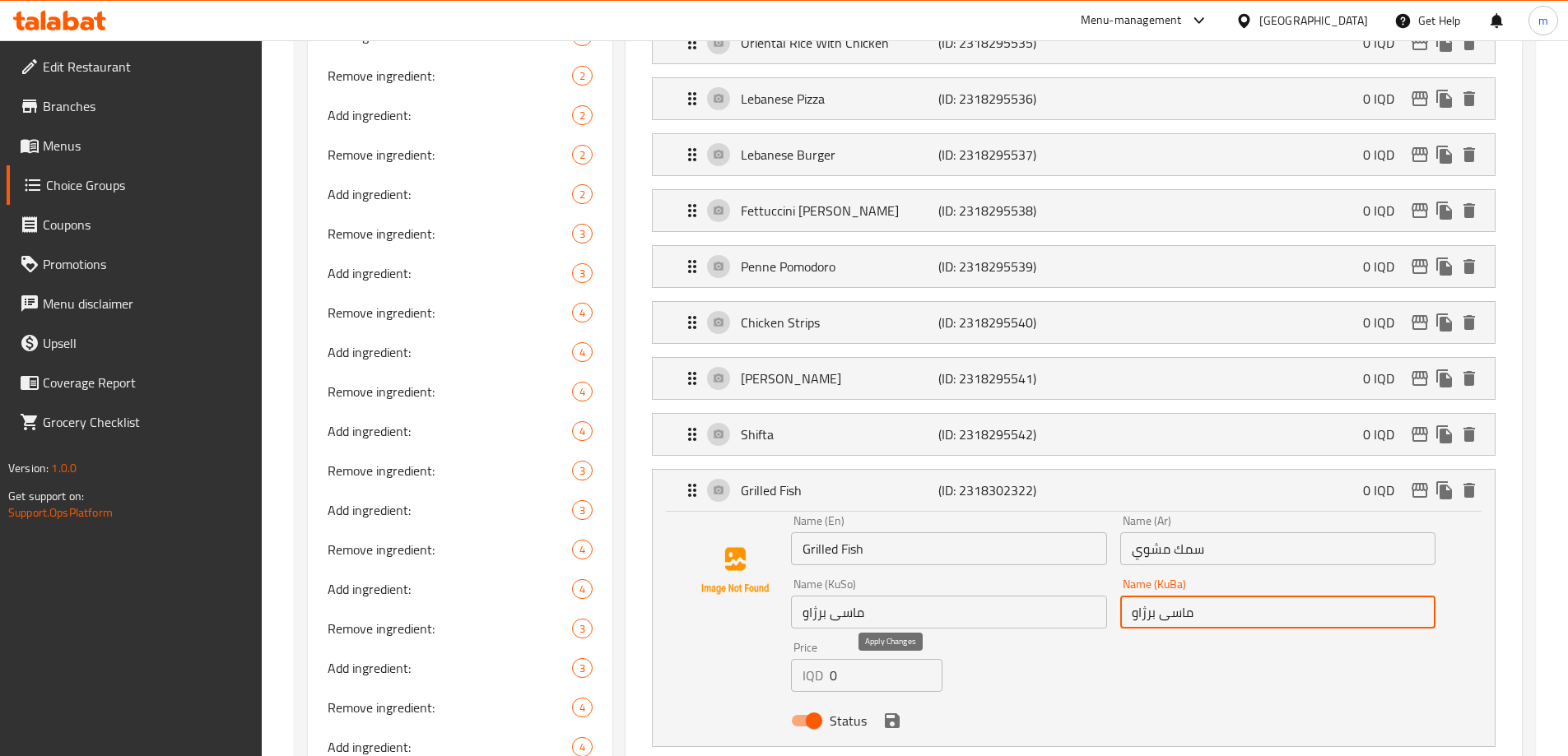
click at [899, 711] on icon "save" at bounding box center [892, 721] width 20 height 20
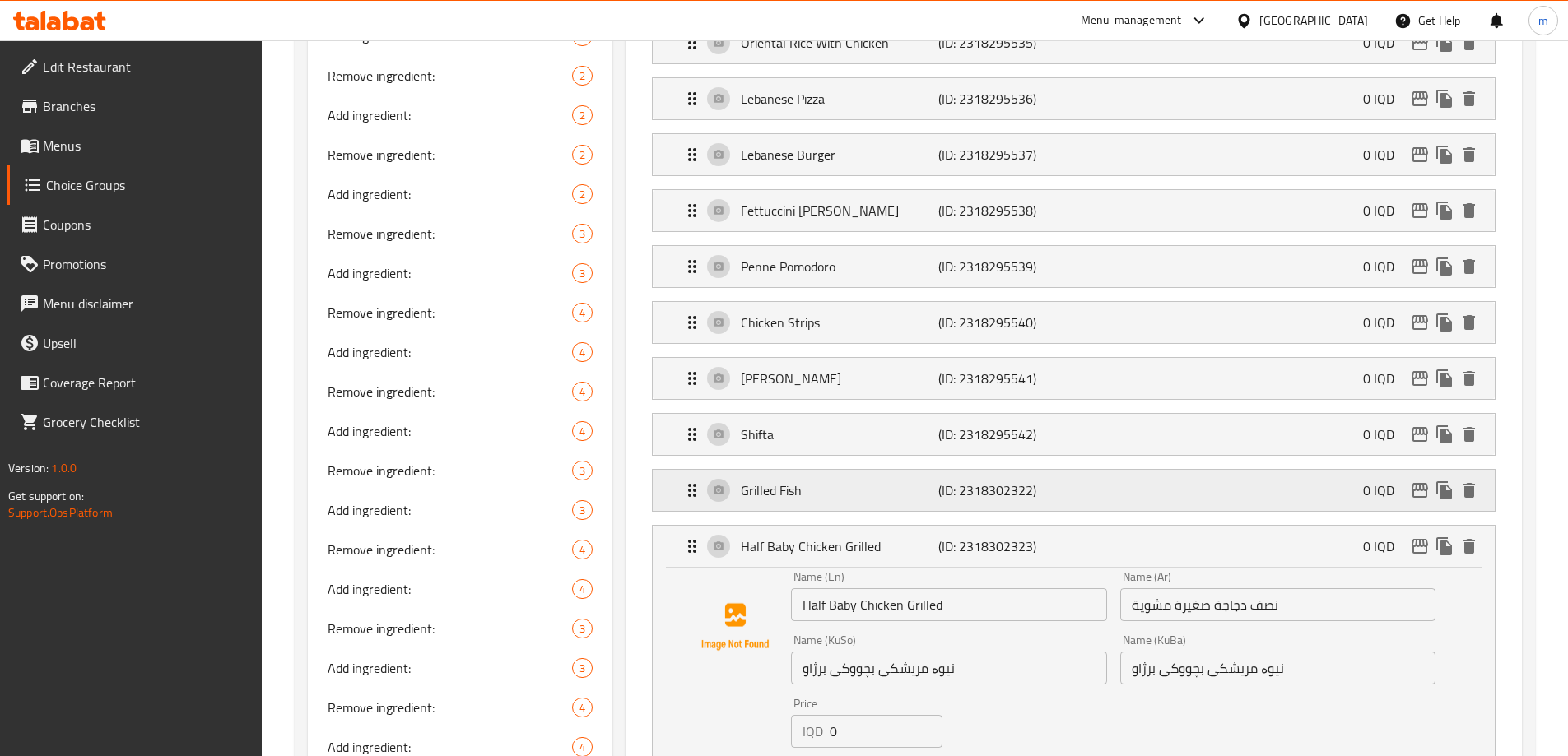
type input "ماسی برژاو"
click at [958, 424] on p "(ID: 2318295542)" at bounding box center [1004, 434] width 131 height 20
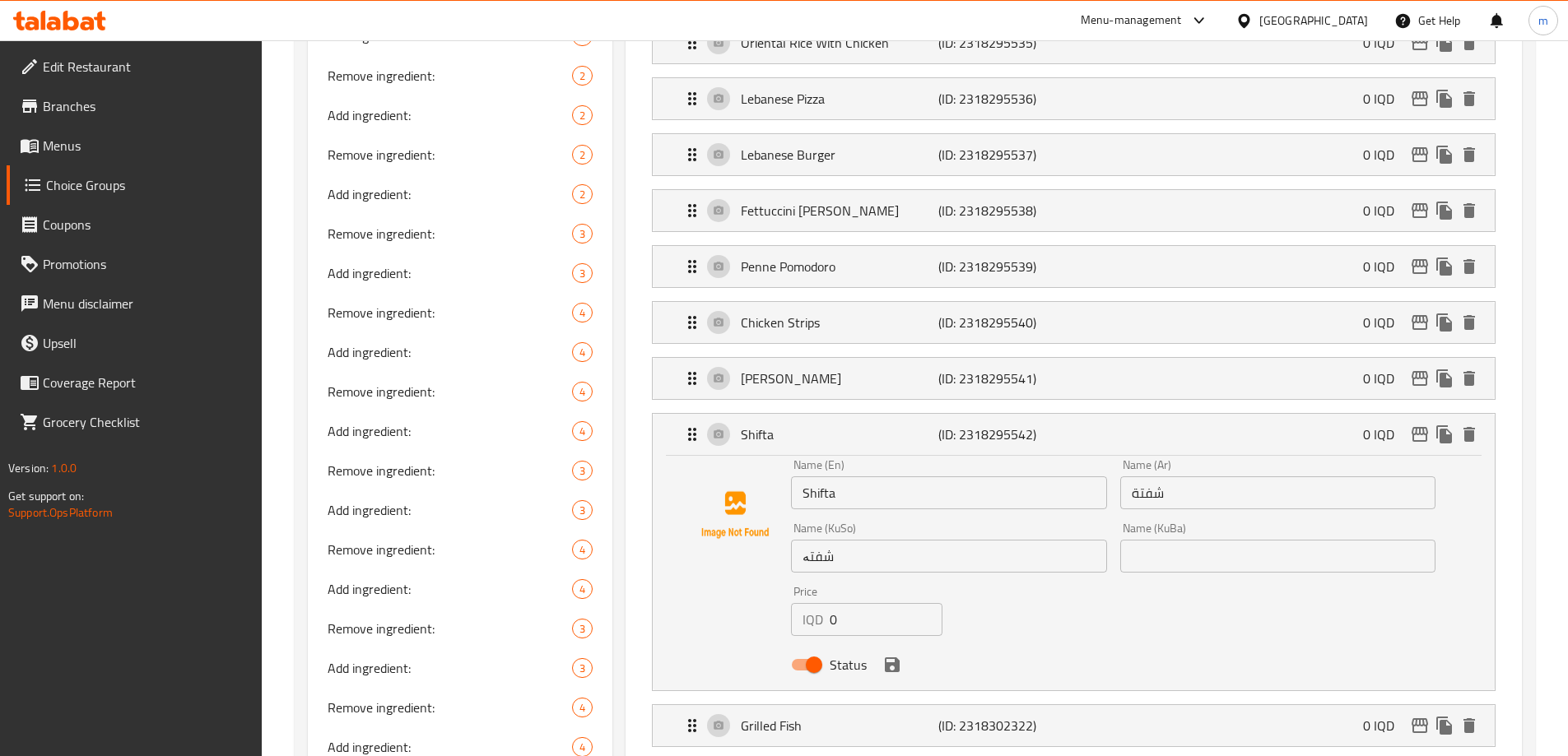
click at [931, 539] on input "شفتە" at bounding box center [948, 555] width 315 height 33
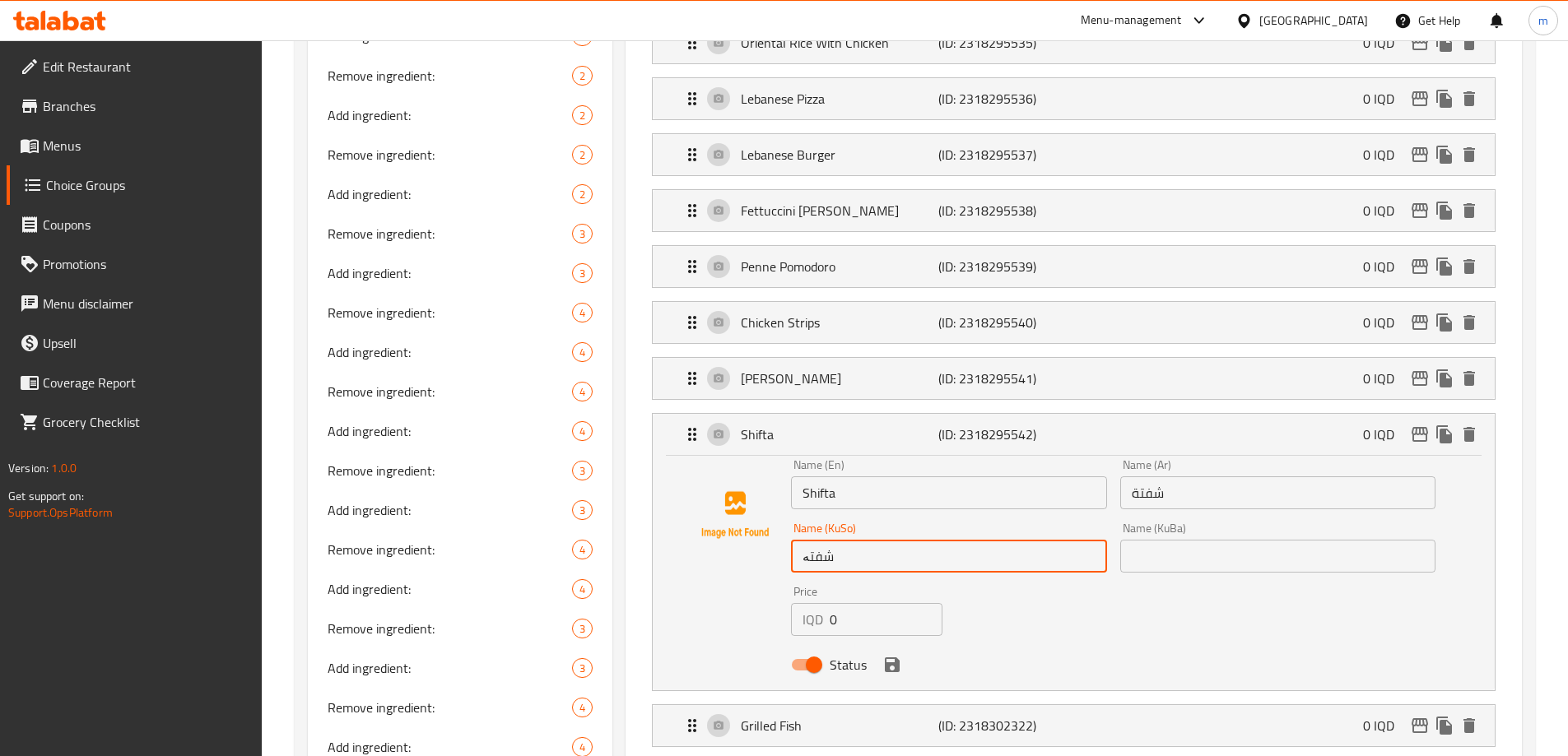
click at [931, 539] on input "شفتە" at bounding box center [948, 555] width 315 height 33
click at [1172, 539] on input "text" at bounding box center [1277, 555] width 315 height 33
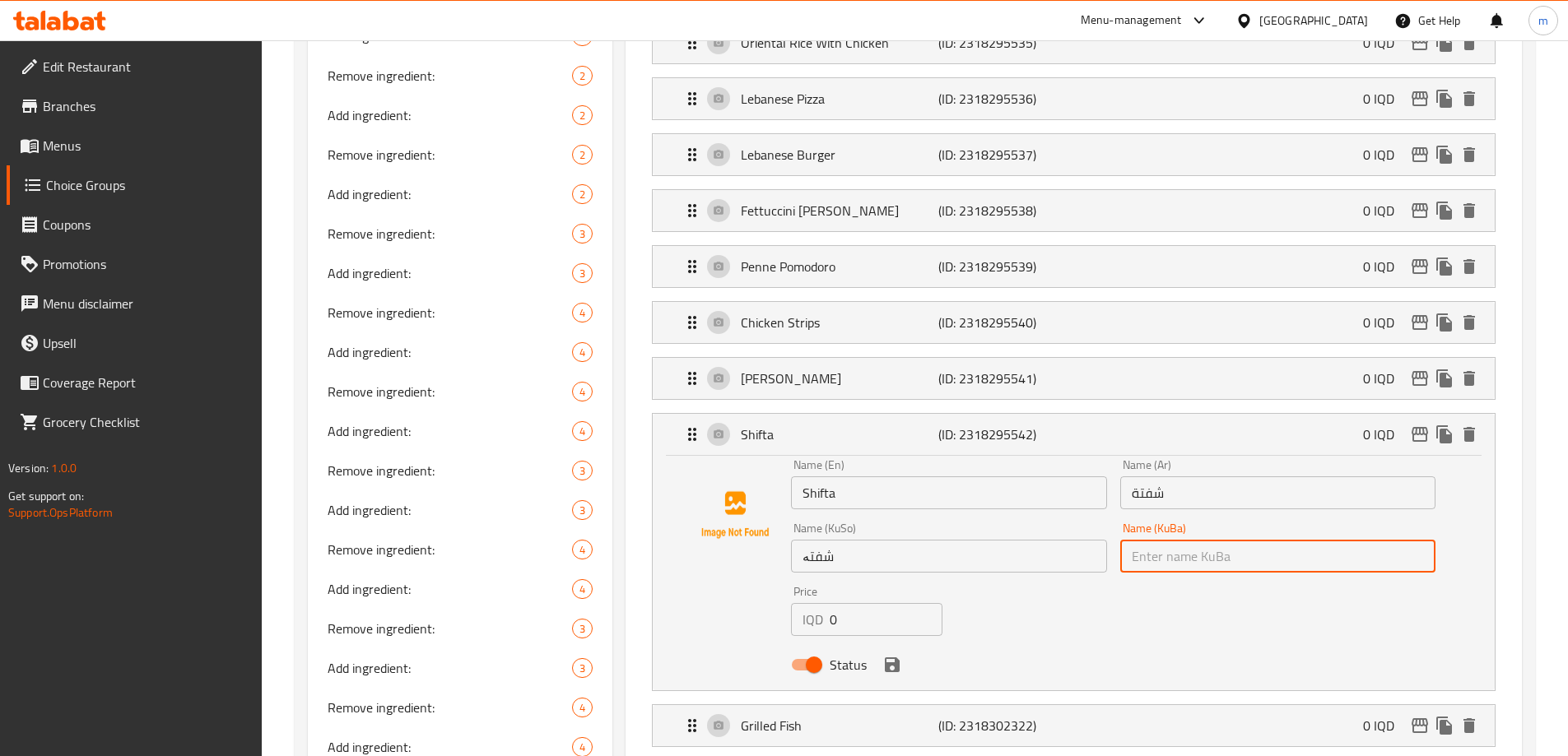
paste input "شفتە"
click at [890, 658] on icon "save" at bounding box center [891, 665] width 15 height 15
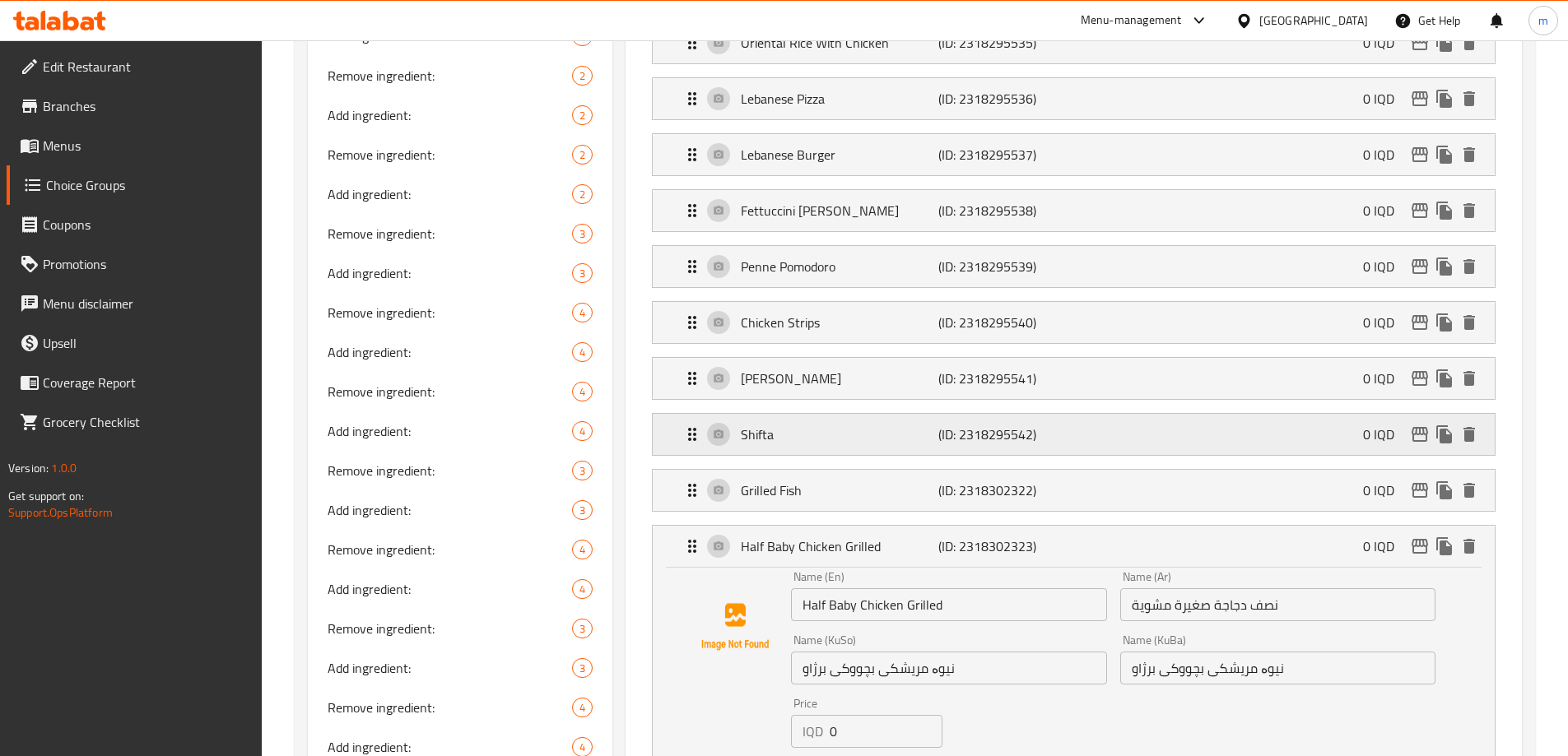
type input "شفتە"
click at [820, 358] on div "Shish Tawook (ID: 2318295541) 0 IQD" at bounding box center [1078, 378] width 793 height 41
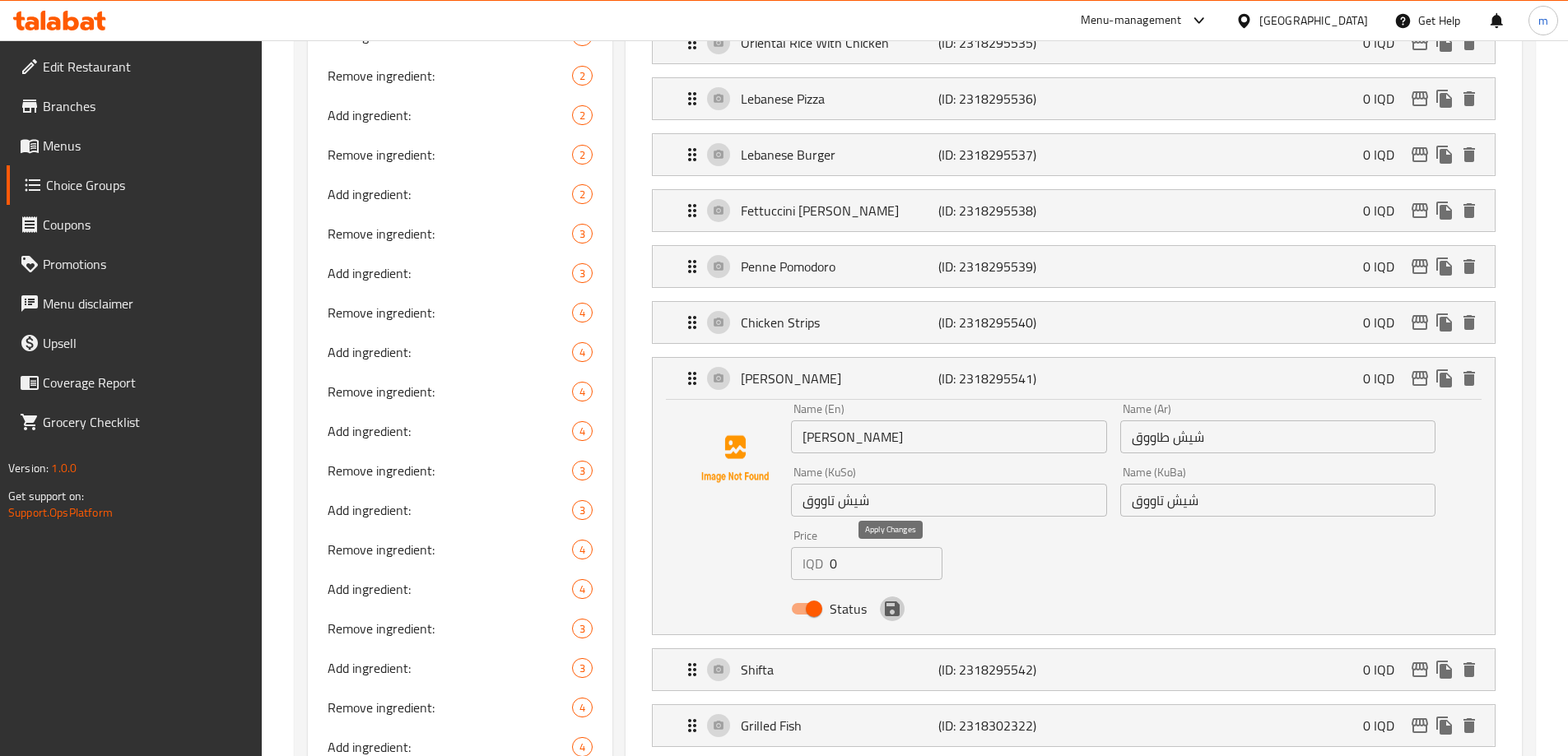
click at [897, 602] on icon "save" at bounding box center [891, 609] width 15 height 15
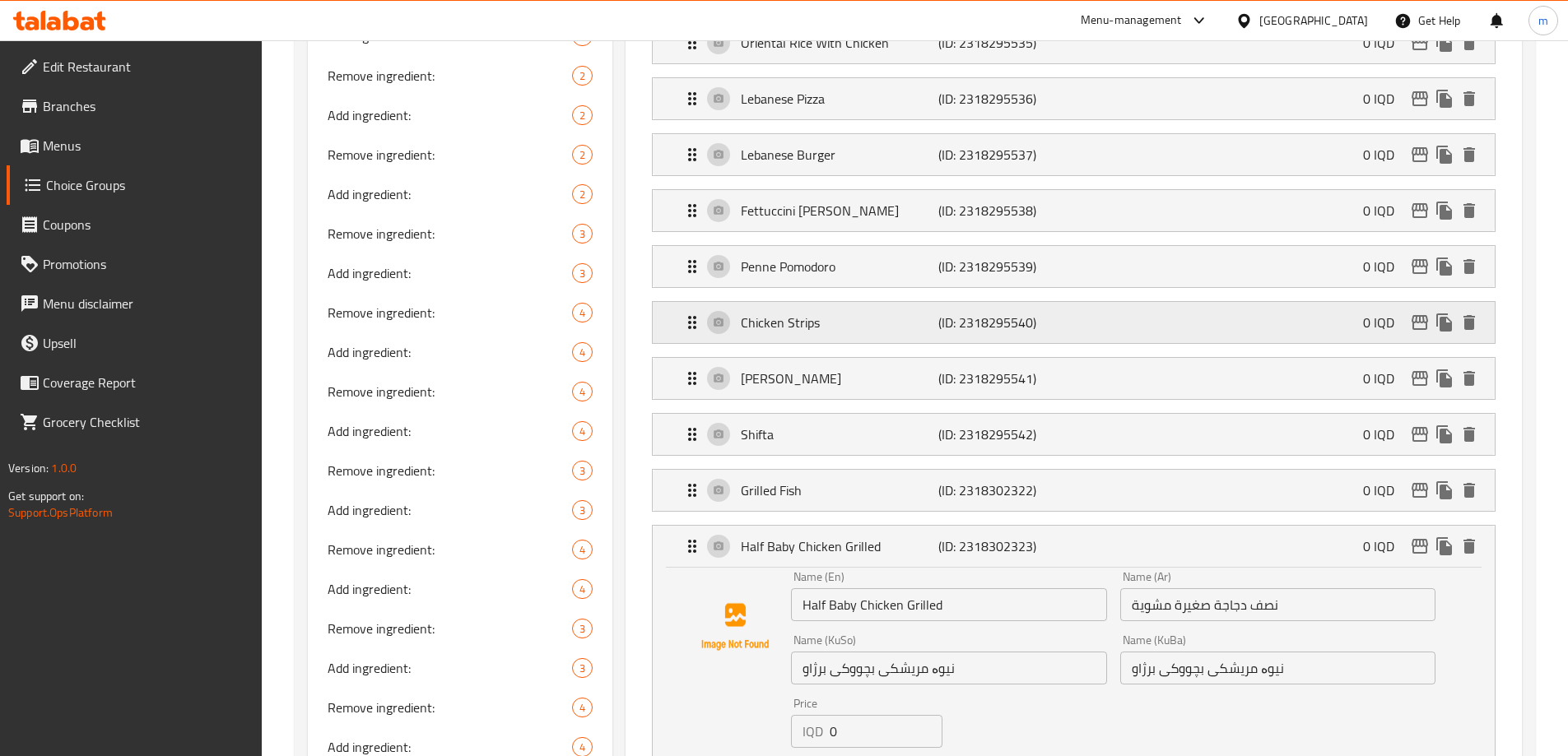
click at [887, 312] on p "Chicken Strips" at bounding box center [839, 322] width 197 height 20
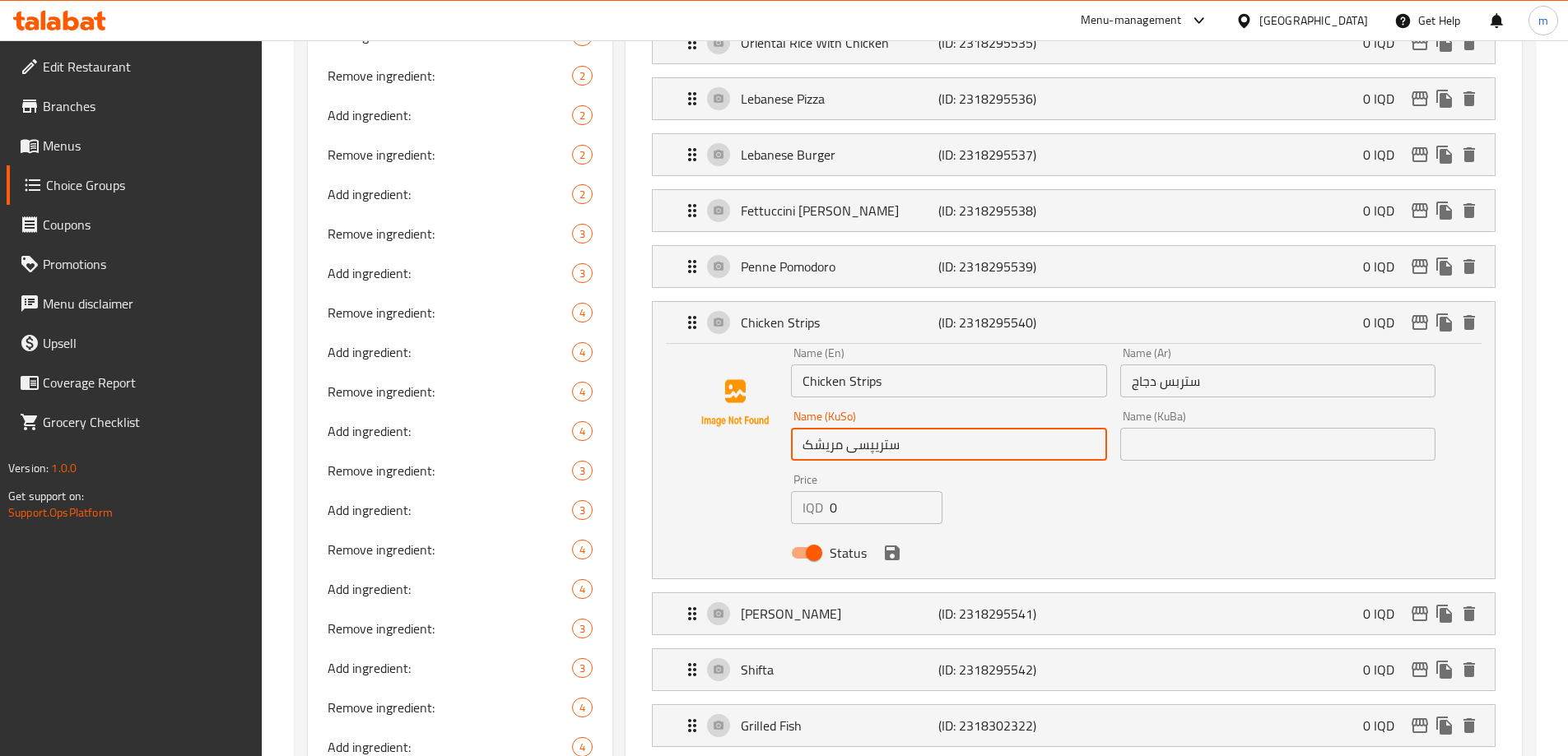
click at [917, 428] on input "ستریپسی مریشک" at bounding box center [948, 444] width 315 height 33
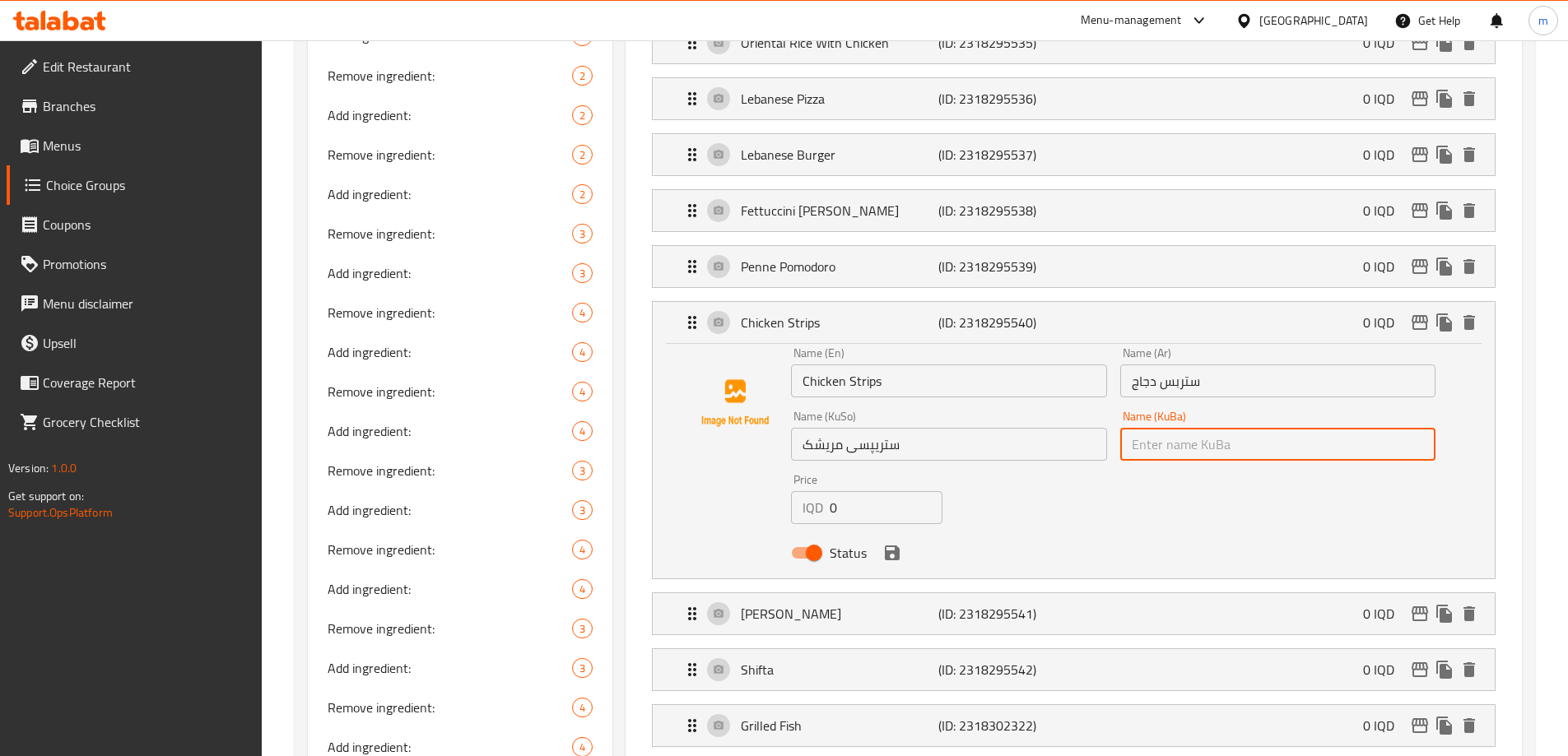
click at [1213, 428] on input "text" at bounding box center [1277, 444] width 315 height 33
paste input "ستریپسی مریشک"
click at [892, 543] on icon "save" at bounding box center [892, 553] width 20 height 20
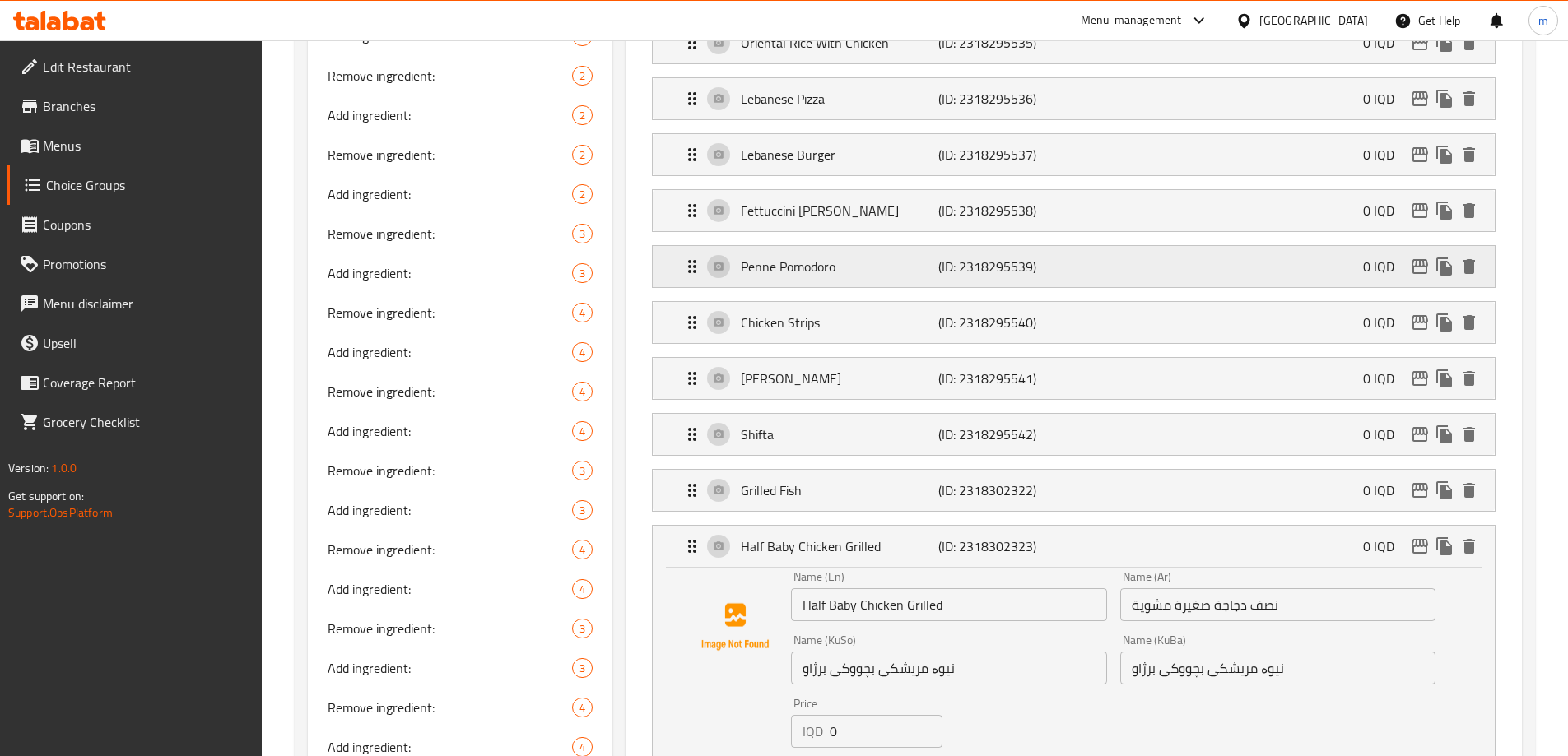
type input "ستریپسی مریشک"
click at [812, 256] on p "Penne Pomodoro" at bounding box center [839, 266] width 197 height 20
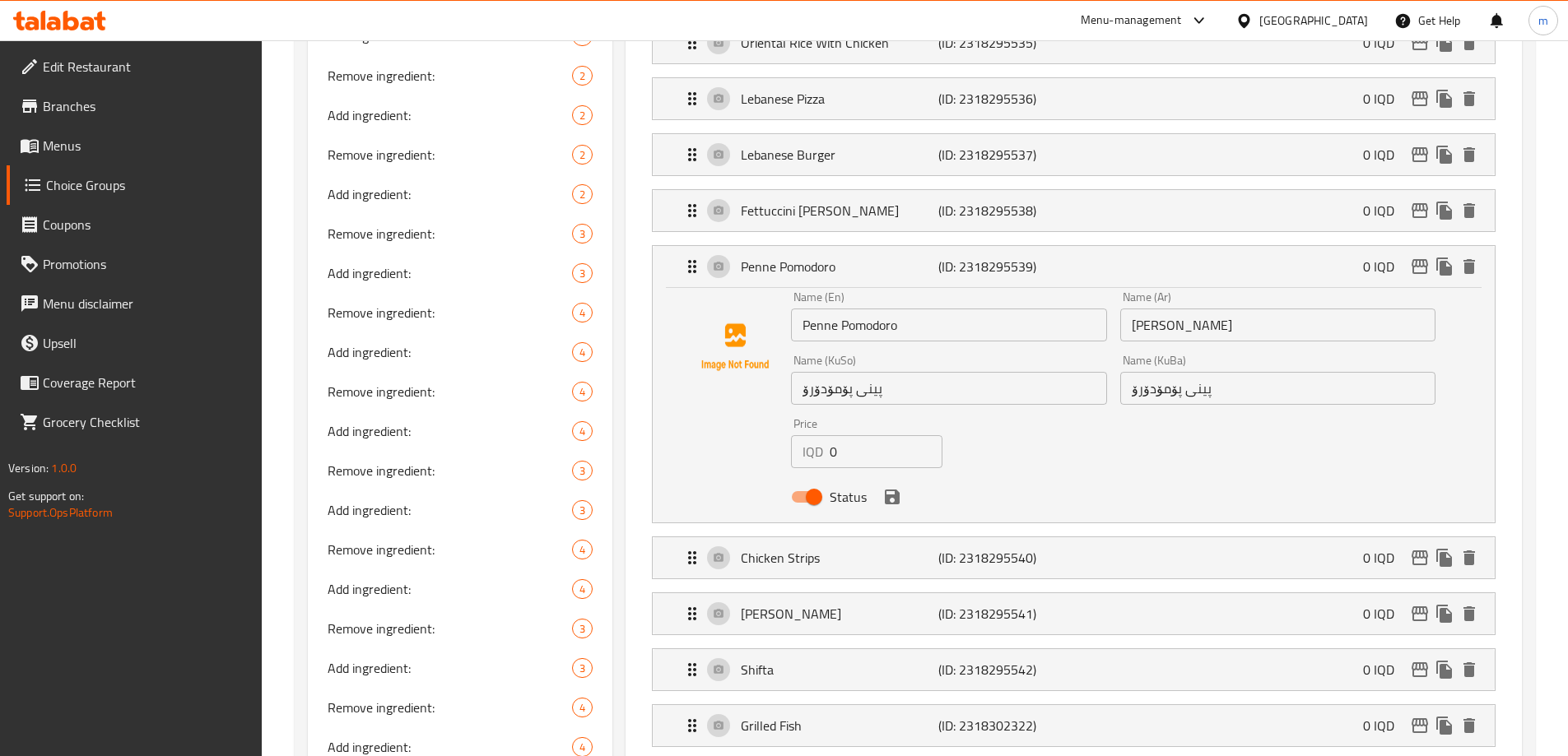
click at [894, 372] on input "پینی پۆمۆدۆرۆ" at bounding box center [948, 388] width 315 height 33
click at [890, 487] on icon "save" at bounding box center [892, 497] width 20 height 20
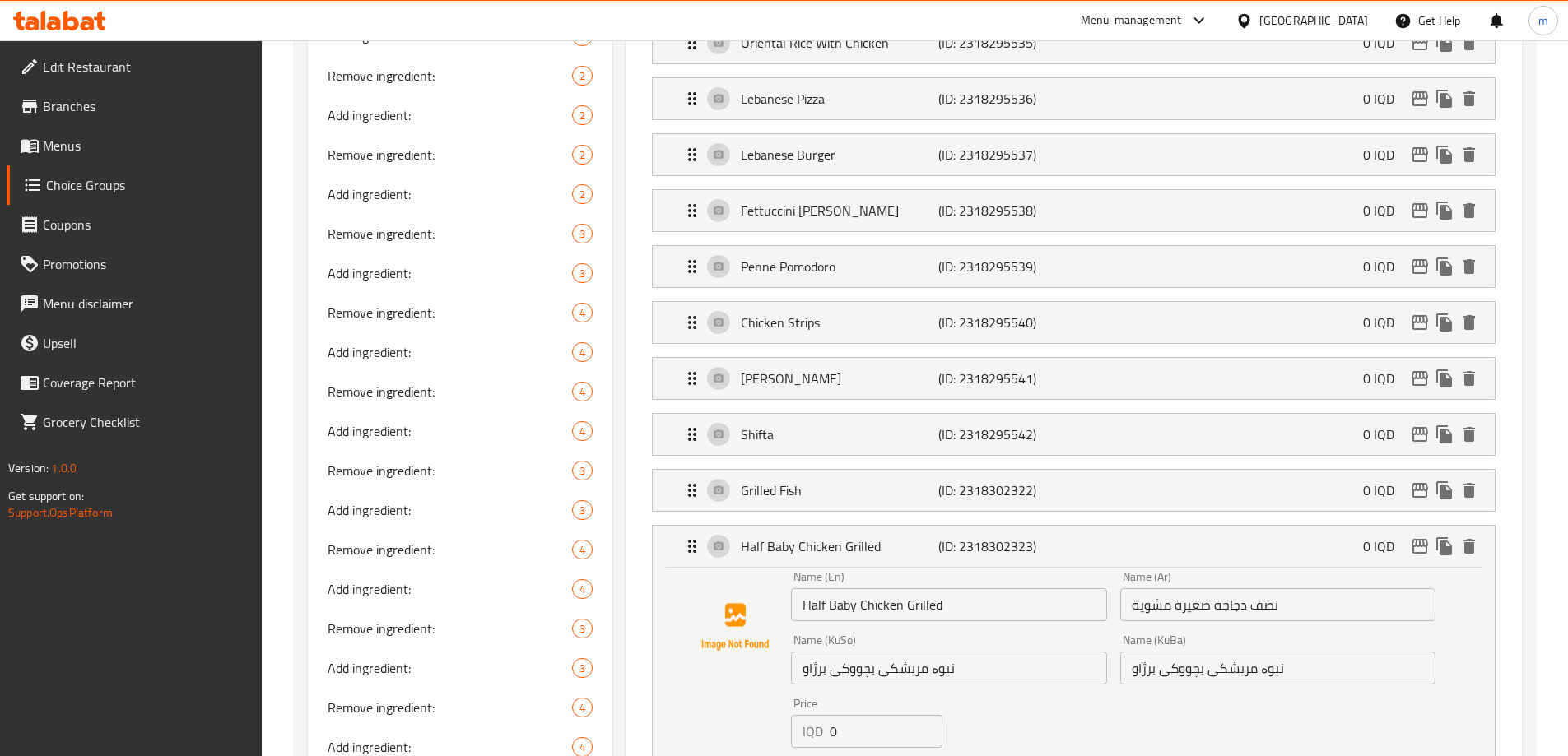
click at [867, 187] on li "Fettuccini Alfredo (ID: 2318295538) 0 IQD Name (En) Fettuccini Alfredo Name (En…" at bounding box center [1073, 210] width 870 height 56
click at [896, 190] on div "Fettuccini Alfredo (ID: 2318295538) 0 IQD" at bounding box center [1078, 210] width 793 height 41
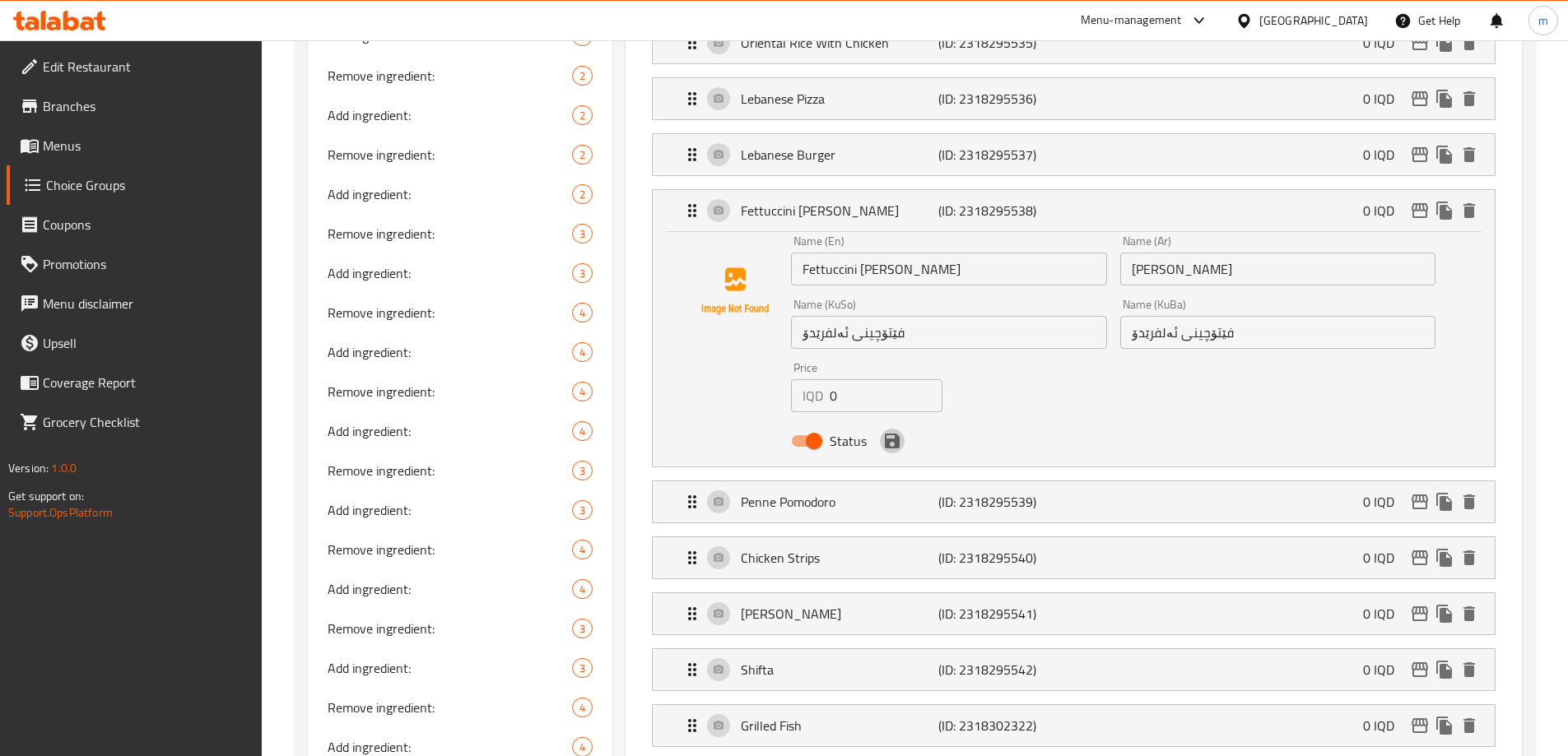
click at [891, 431] on icon "save" at bounding box center [892, 441] width 20 height 20
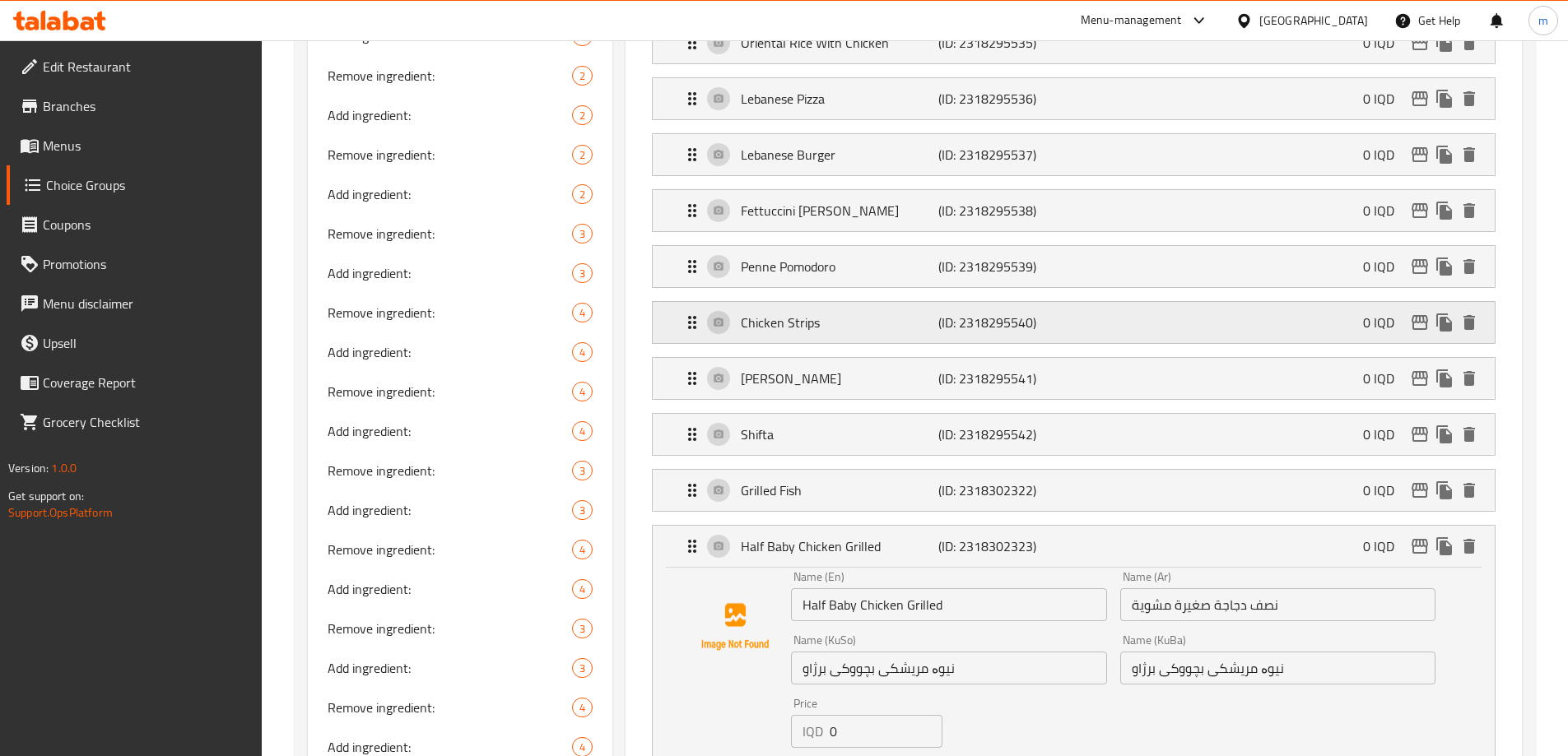
scroll to position [633, 0]
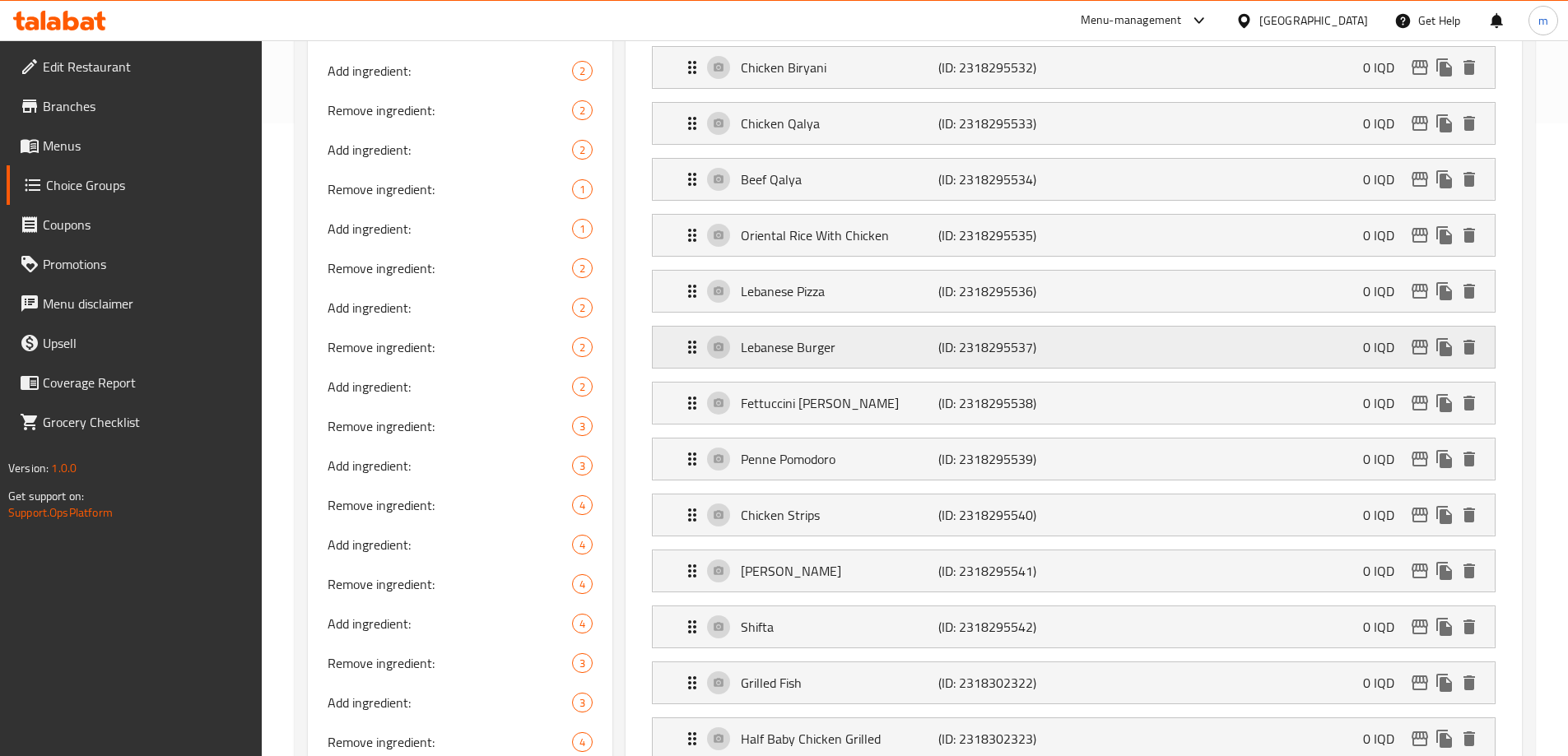
click at [835, 327] on div "Lebanese Burger (ID: 2318295537) 0 IQD" at bounding box center [1078, 347] width 793 height 41
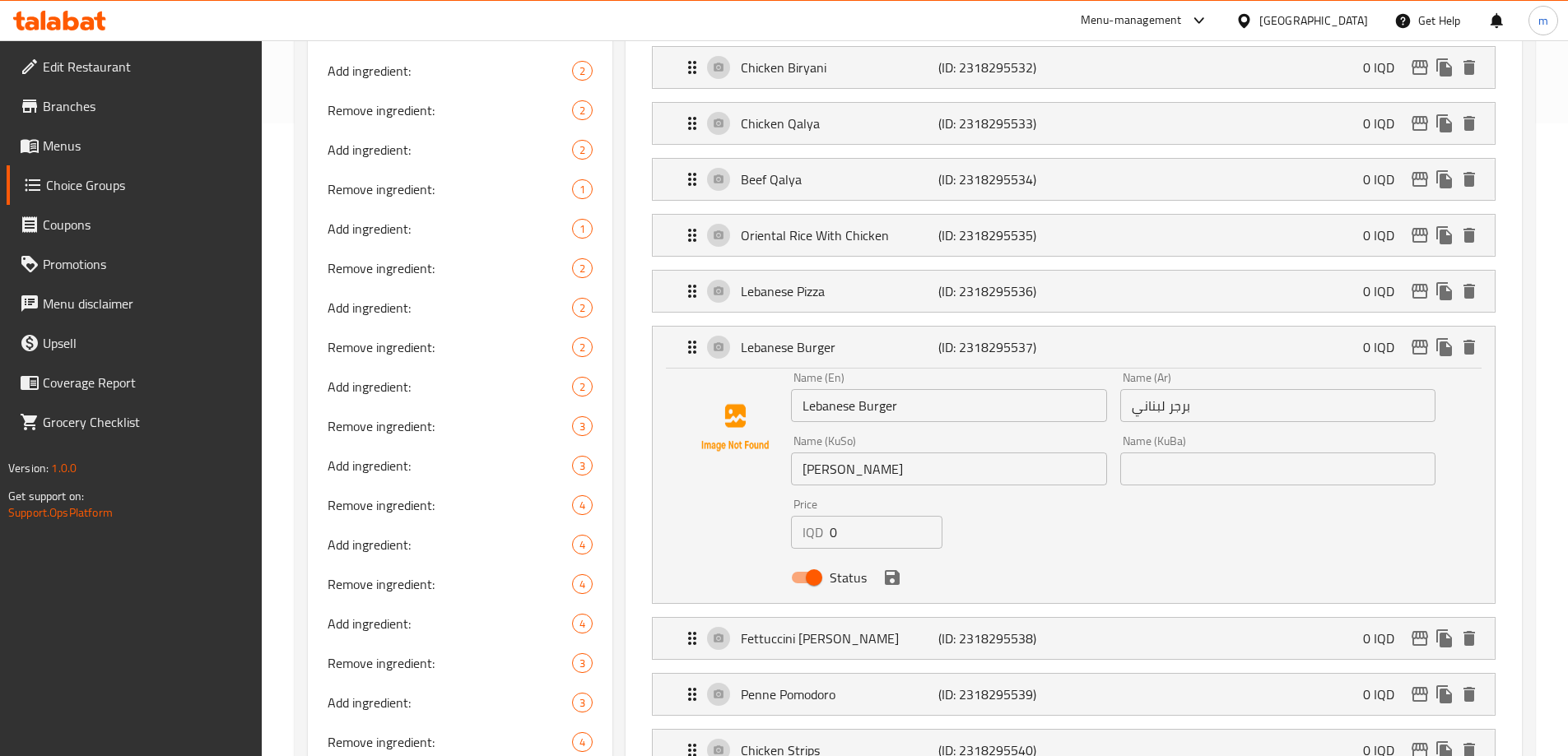
click at [921, 453] on input "بەرگری لوبنانی" at bounding box center [948, 469] width 315 height 33
click at [1202, 453] on input "text" at bounding box center [1277, 469] width 315 height 33
paste input "بەرگری لوبنانی"
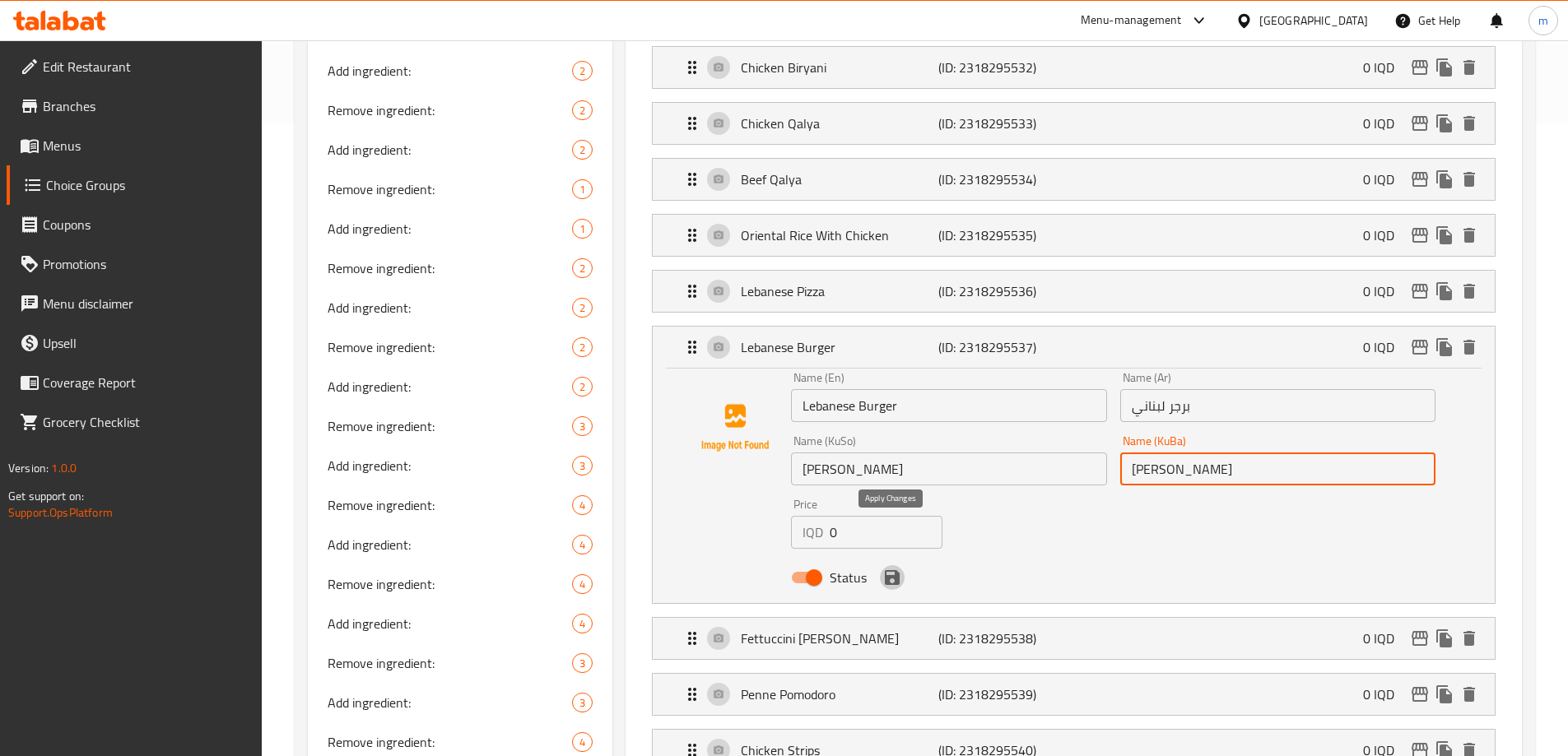
click at [888, 570] on icon "save" at bounding box center [891, 577] width 15 height 15
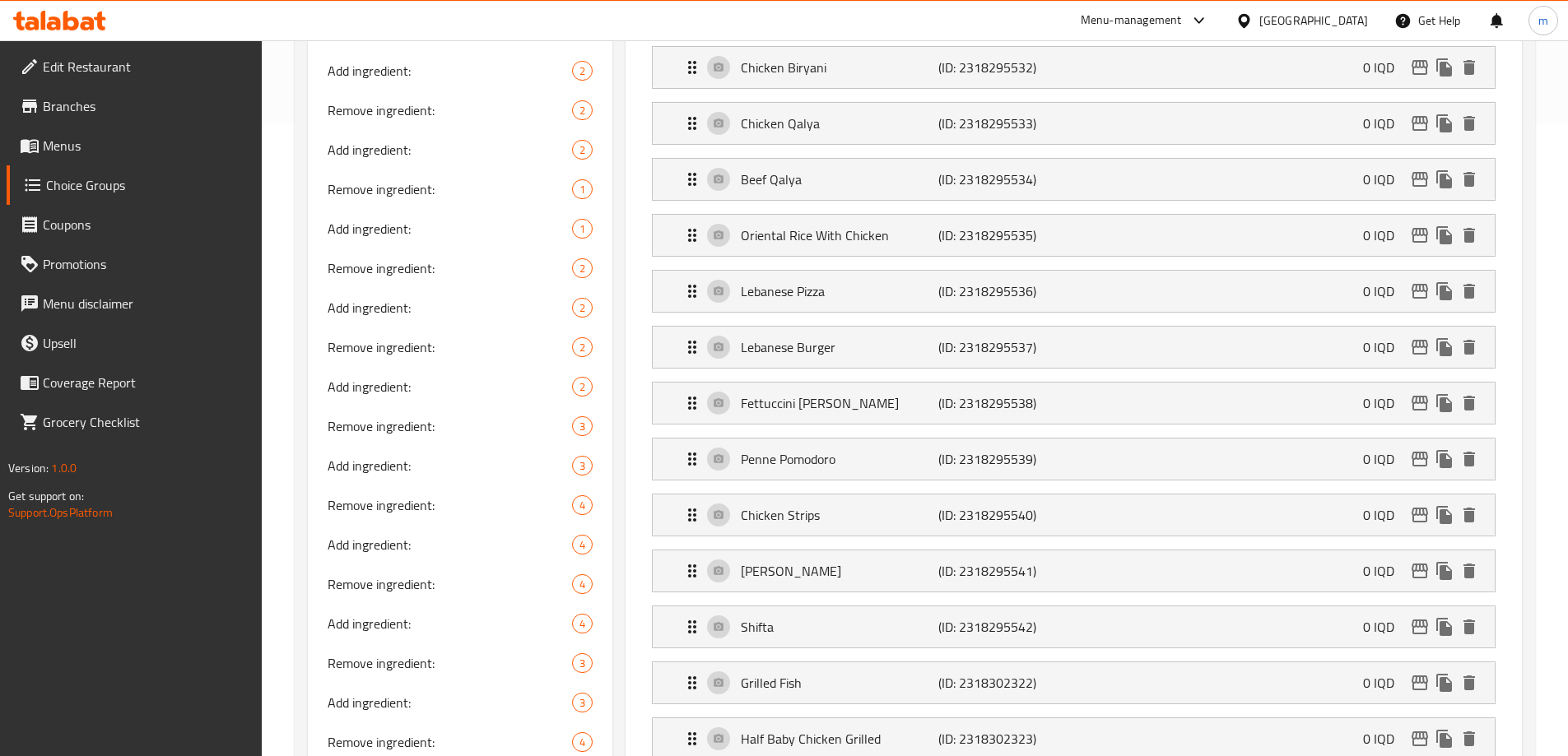
type input "بەرگری لوبنانی"
click at [847, 264] on li "Lebanese Pizza (ID: 2318295536) 0 IQD Name (En) Lebanese Pizza Name (En) Name (…" at bounding box center [1073, 291] width 870 height 56
click at [889, 281] on p "Lebanese Pizza" at bounding box center [839, 291] width 197 height 20
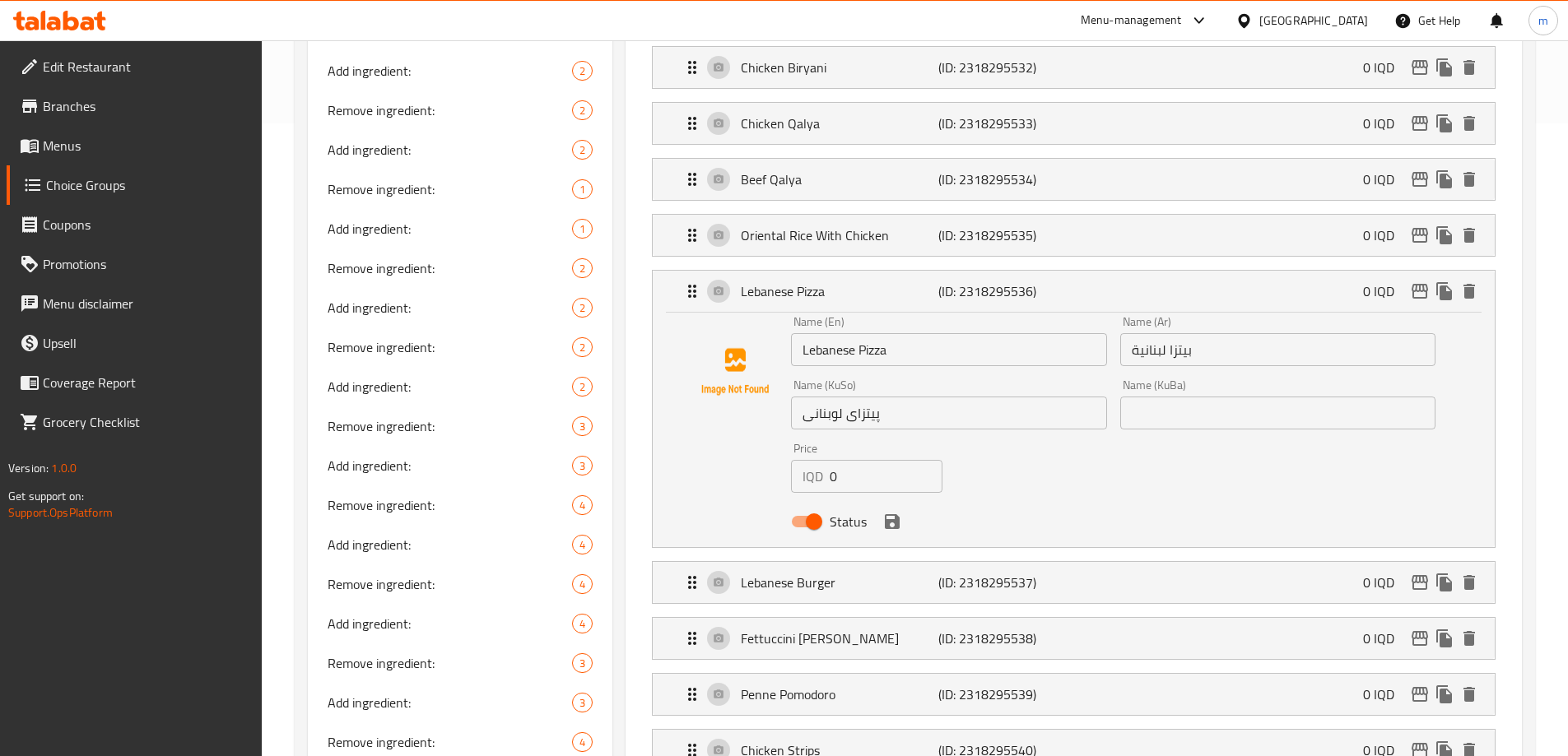
click at [962, 397] on input "پیتزای لوبنانی" at bounding box center [948, 413] width 315 height 33
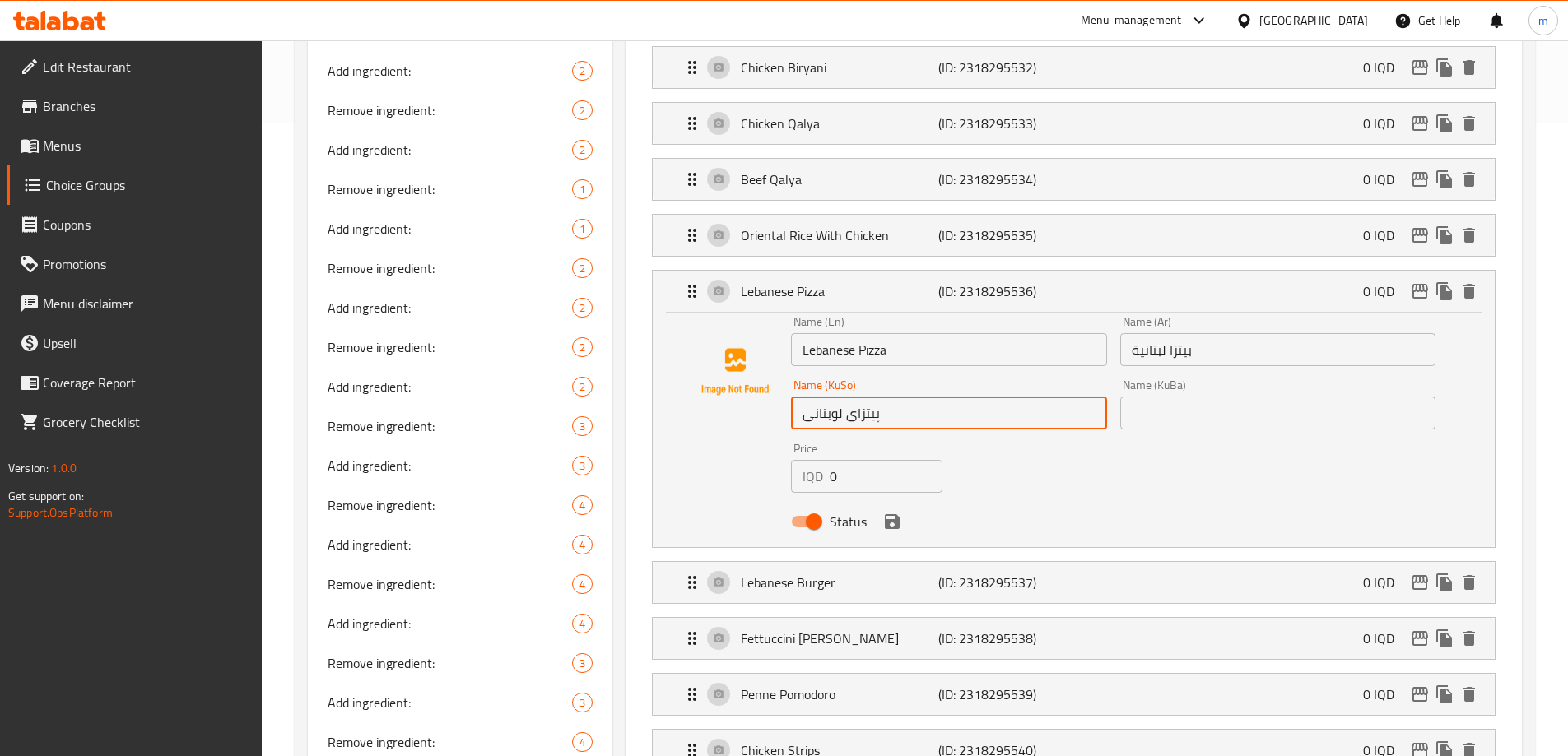
click at [962, 397] on input "پیتزای لوبنانی" at bounding box center [948, 413] width 315 height 33
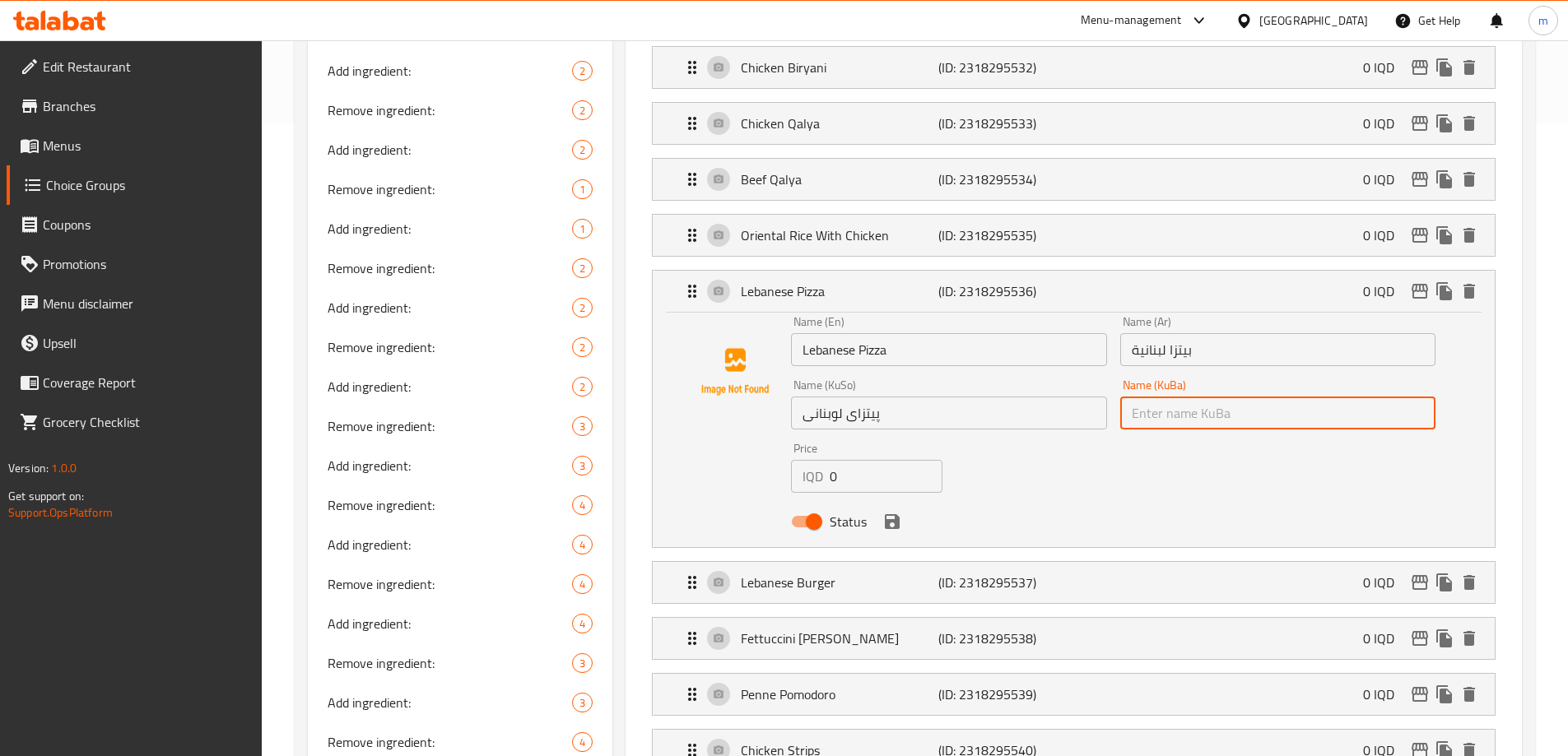
click at [1176, 397] on input "text" at bounding box center [1277, 413] width 315 height 33
paste input "پیتزای لوبنانی"
click at [897, 514] on icon "save" at bounding box center [891, 521] width 15 height 15
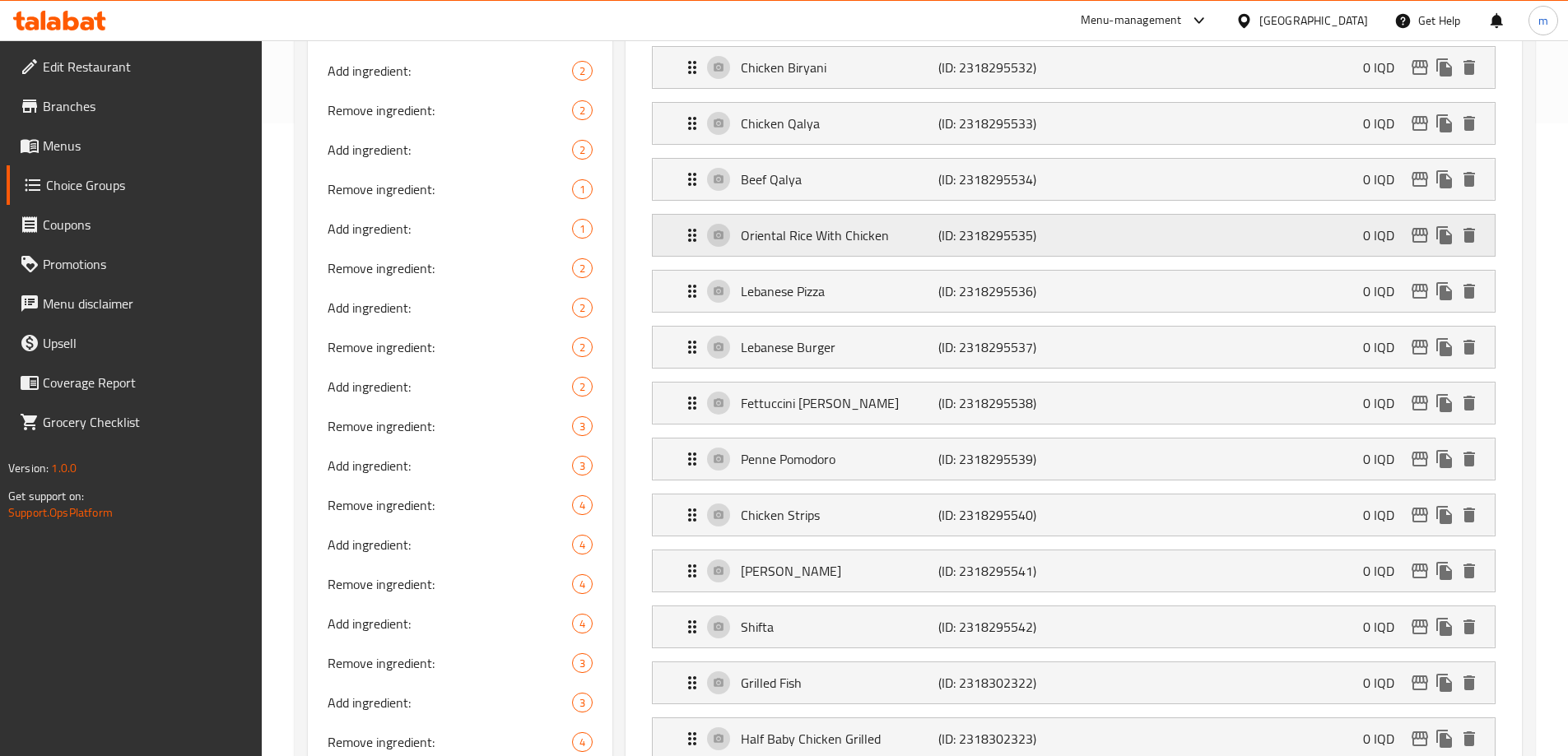
type input "پیتزای لوبنانی"
click at [840, 225] on p "Oriental Rice With Chicken" at bounding box center [839, 235] width 197 height 20
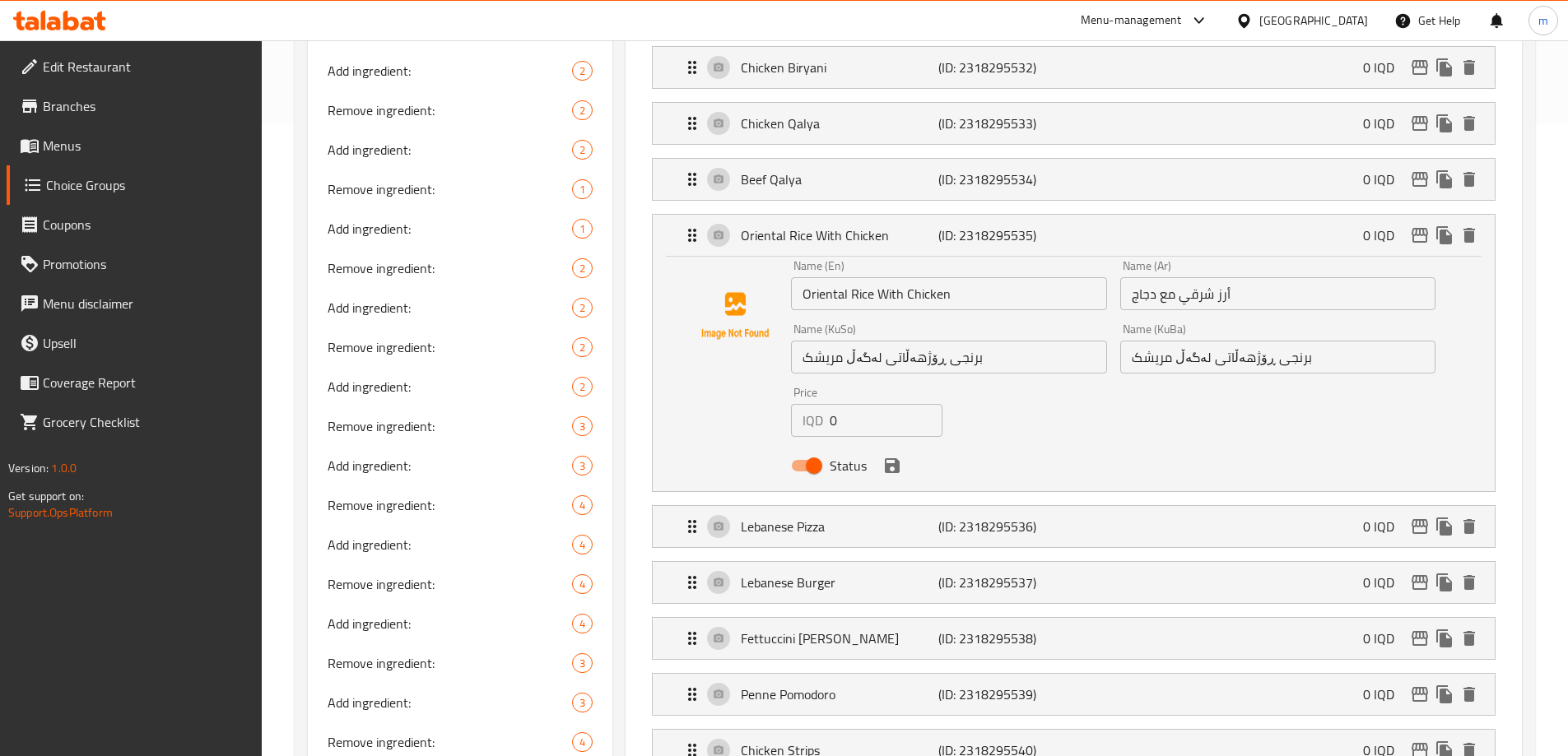
click at [894, 458] on icon "save" at bounding box center [891, 465] width 15 height 15
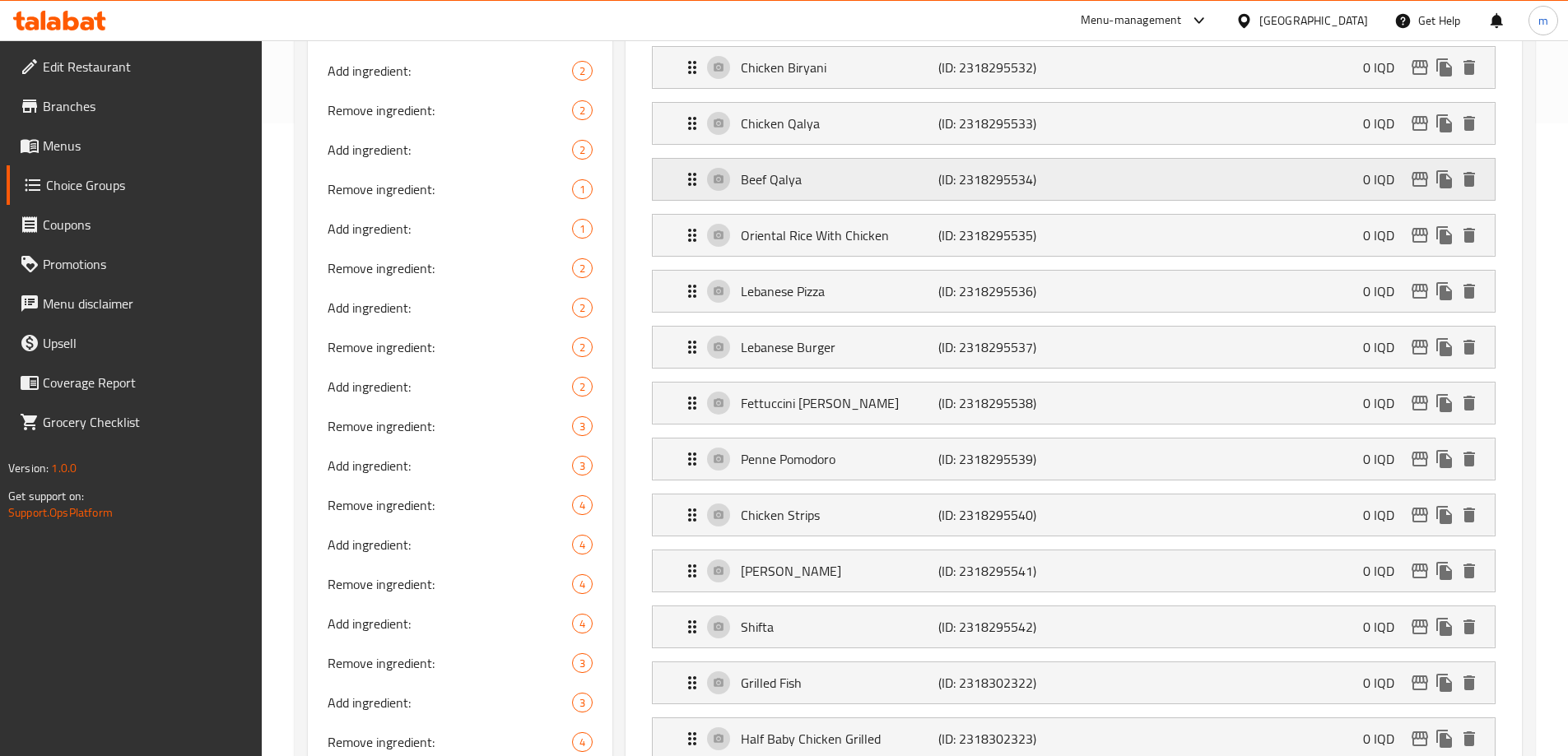
click at [832, 159] on div "Beef Qalya (ID: 2318295534) 0 IQD" at bounding box center [1078, 179] width 793 height 41
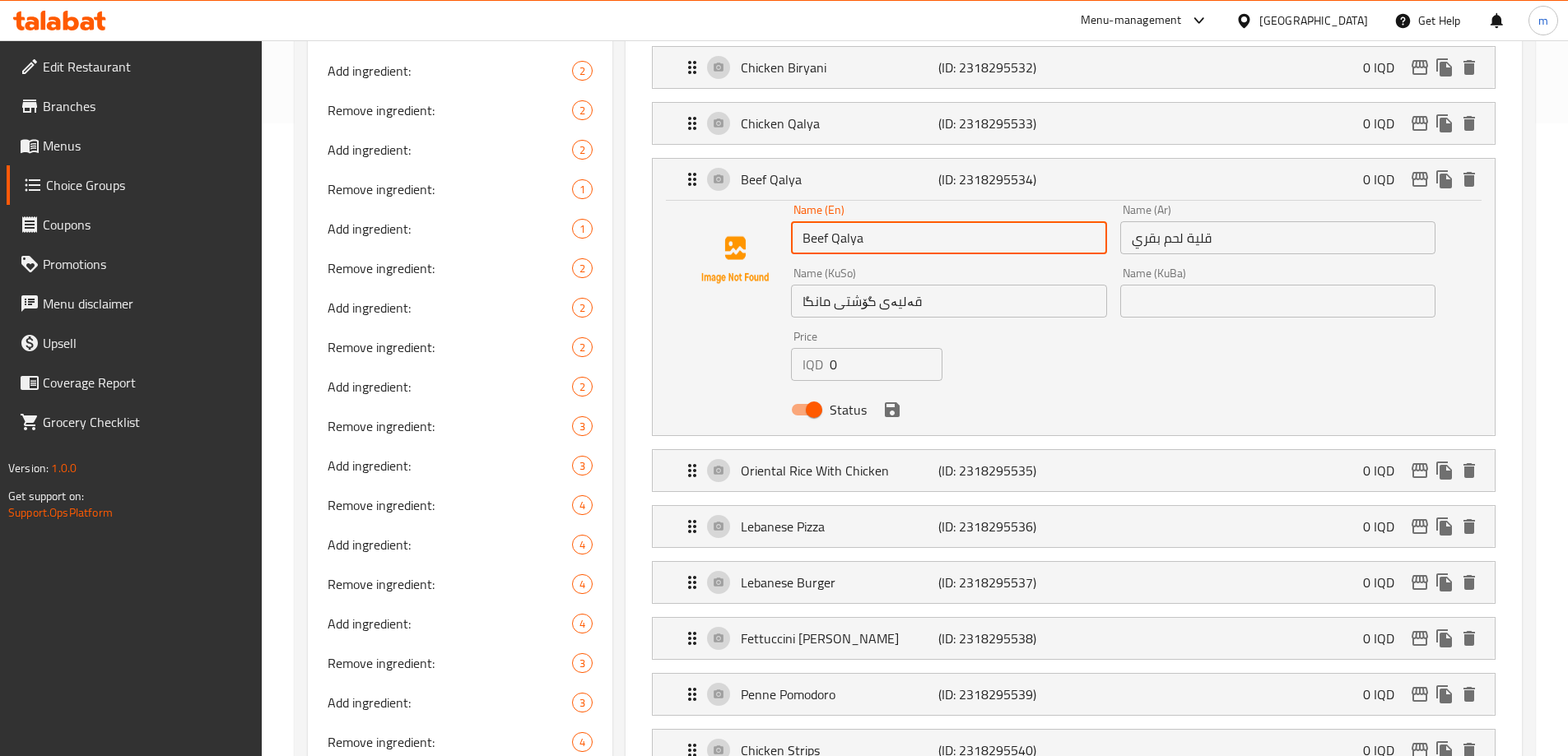
click at [820, 221] on input "Beef Qalya" at bounding box center [948, 237] width 315 height 33
type input "Meat Qalya"
click at [1137, 221] on input "قلية لحم بقري" at bounding box center [1277, 237] width 315 height 33
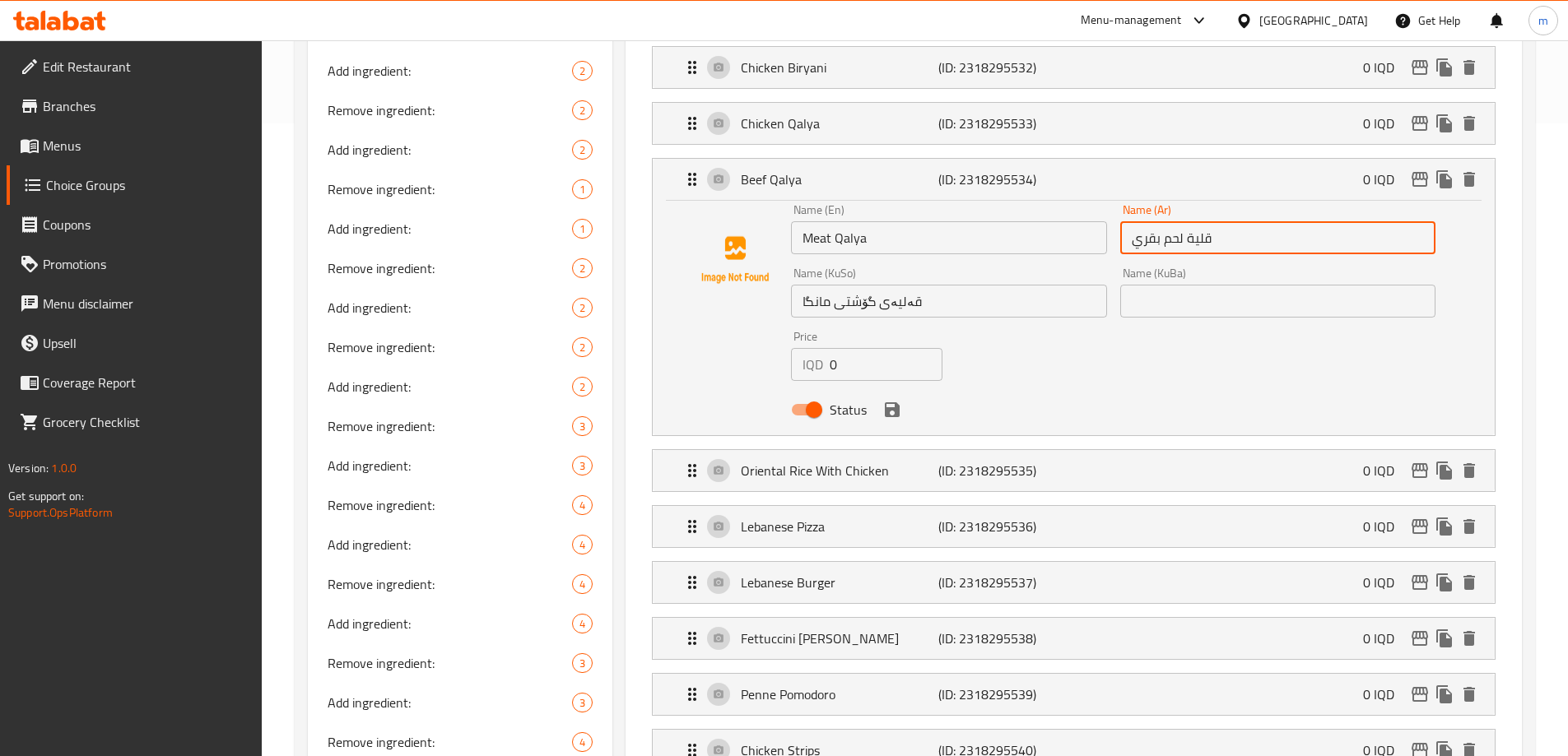
click at [1137, 221] on input "قلية لحم بقري" at bounding box center [1277, 237] width 315 height 33
type input "قلية لحم"
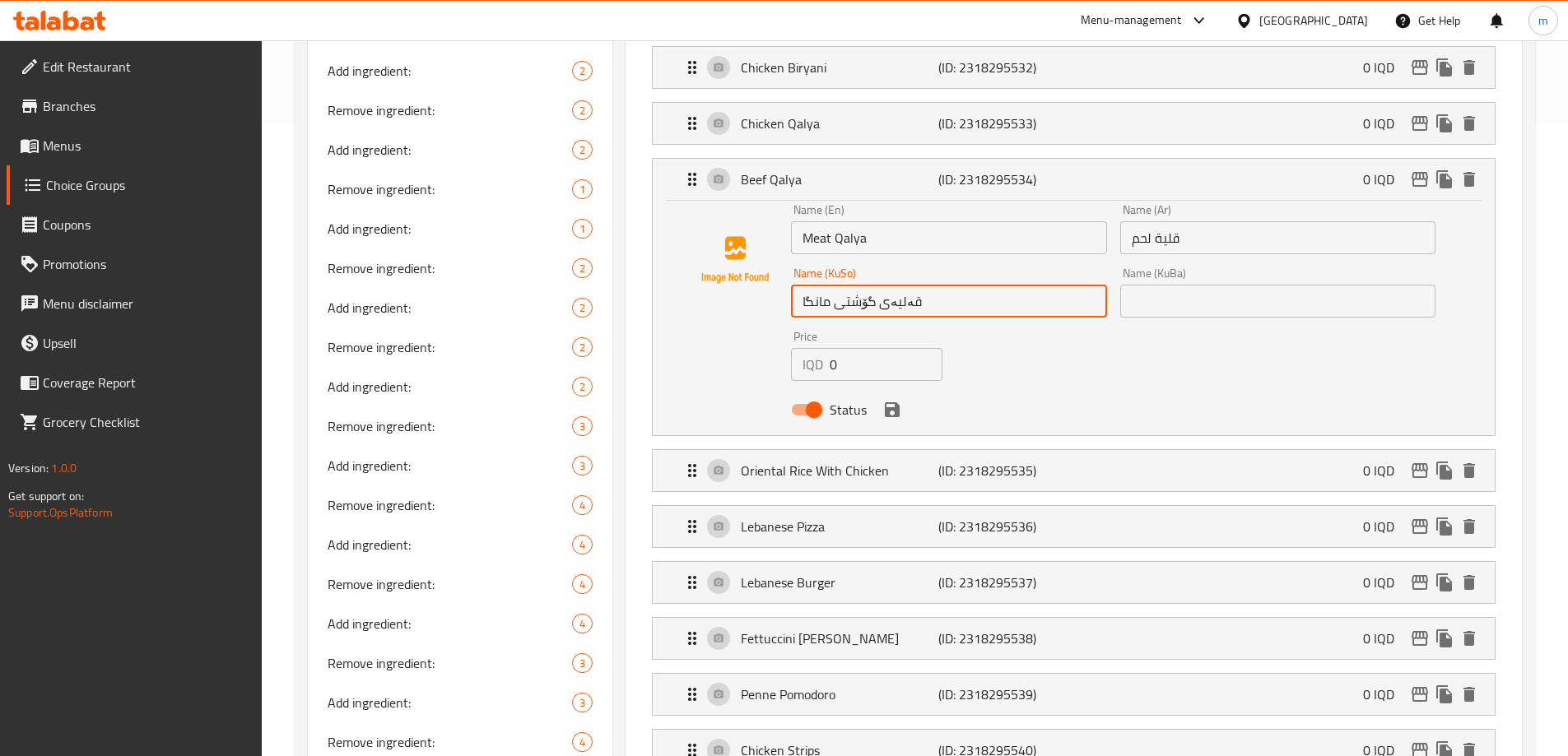
drag, startPoint x: 842, startPoint y: 260, endPoint x: 784, endPoint y: 262, distance: 58.0
click at [784, 262] on div "Name (En) Meat Qalya Name (En) Name (Ar) قلية لحم Name (Ar) Name (KuSo) قەلیەی …" at bounding box center [1073, 314] width 789 height 221
click at [823, 285] on input "قەلیەی گۆشت" at bounding box center [948, 301] width 315 height 33
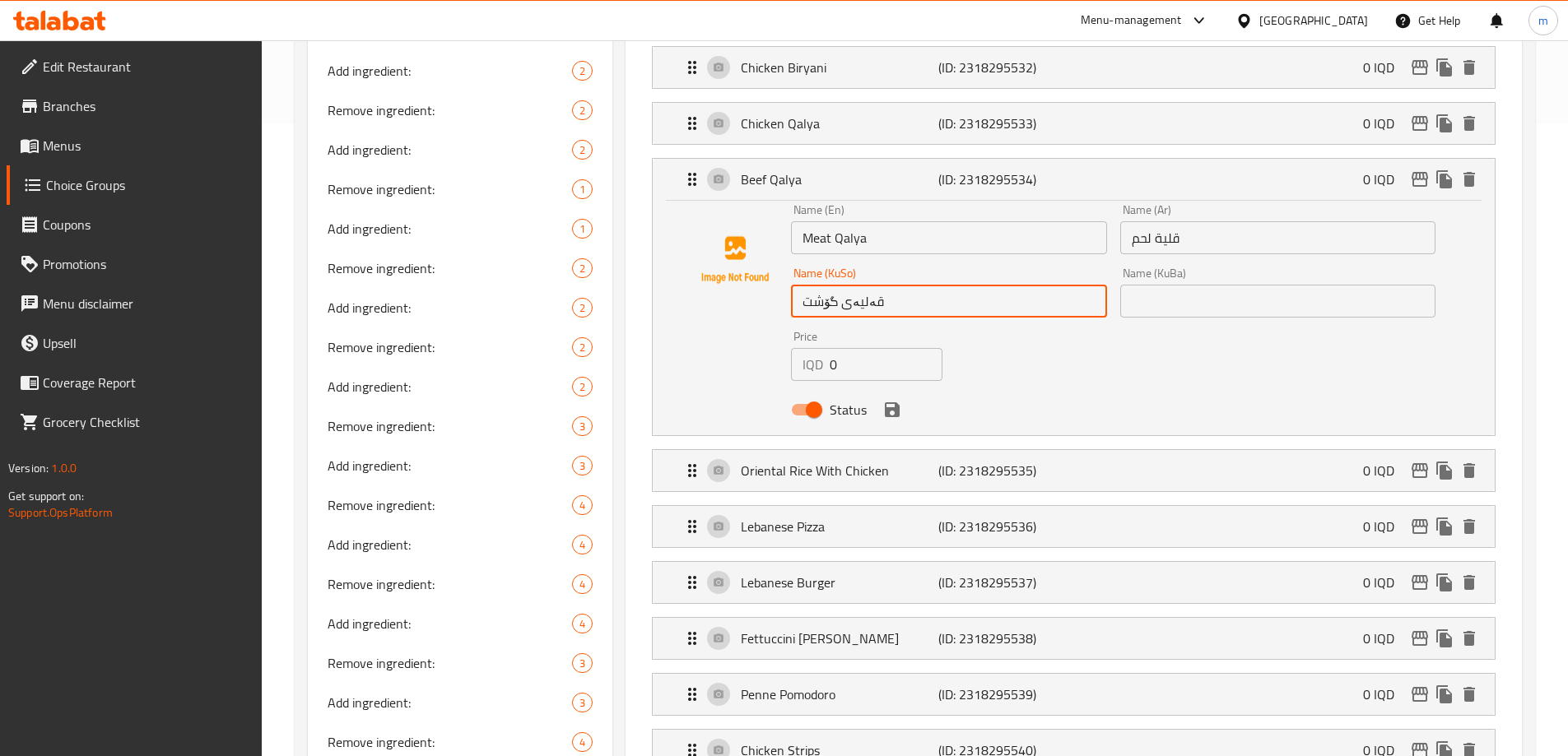
type input "قەلیەی گۆشت"
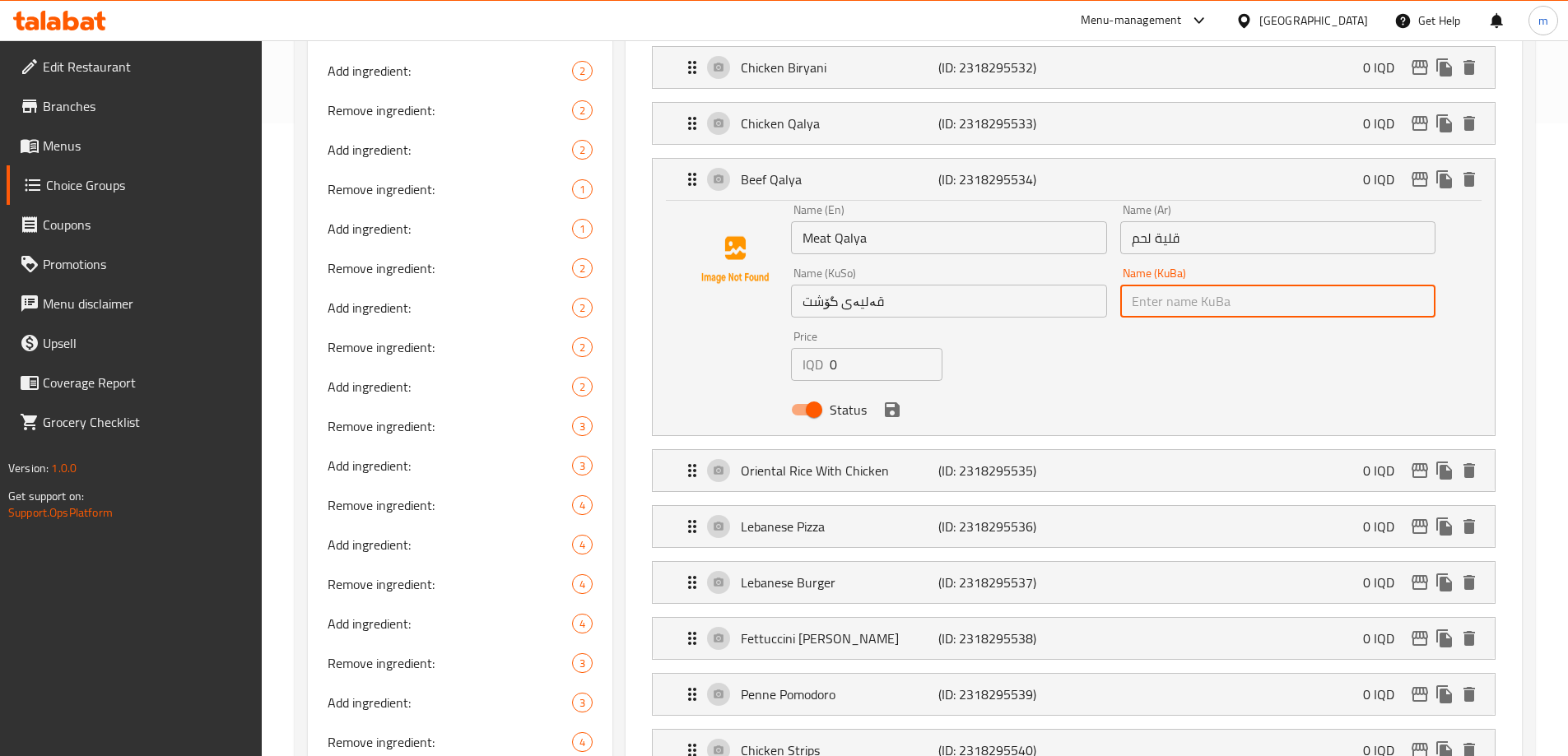
click at [1207, 285] on input "text" at bounding box center [1277, 301] width 315 height 33
paste input "قەلیەی گۆشت"
drag, startPoint x: 895, startPoint y: 362, endPoint x: 1097, endPoint y: 264, distance: 224.5
click at [895, 402] on icon "save" at bounding box center [891, 409] width 15 height 15
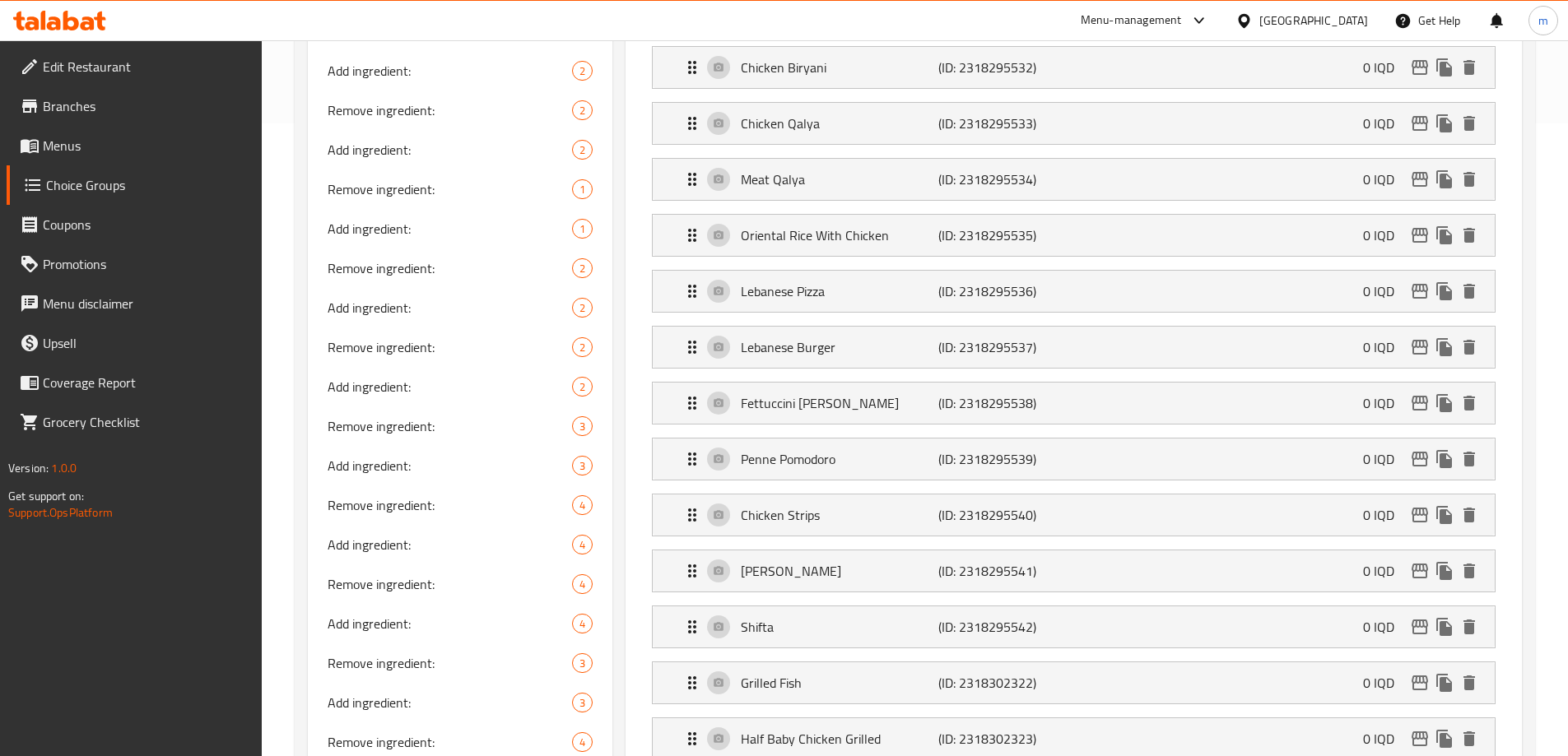
type input "قەلیەی گۆشت"
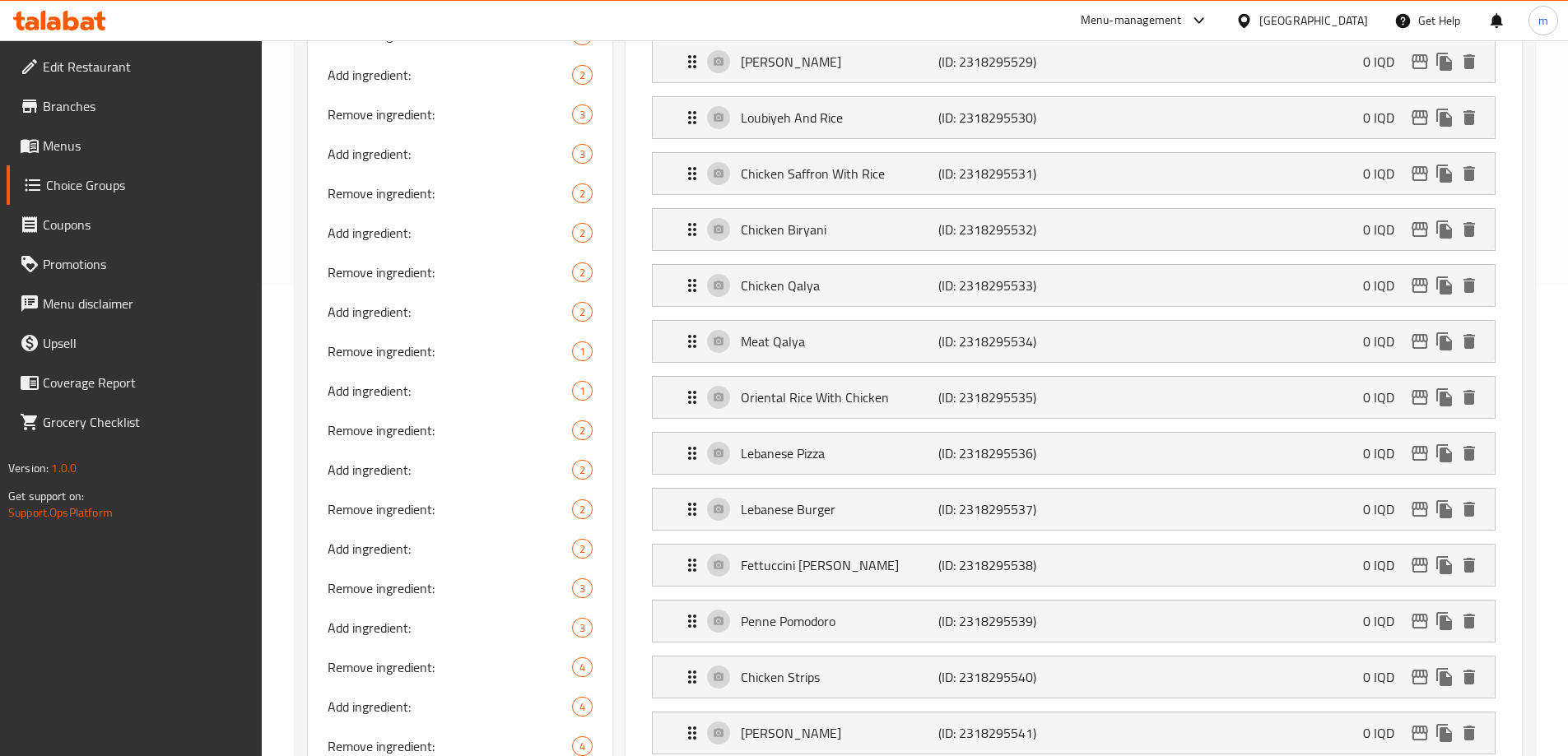
scroll to position [446, 0]
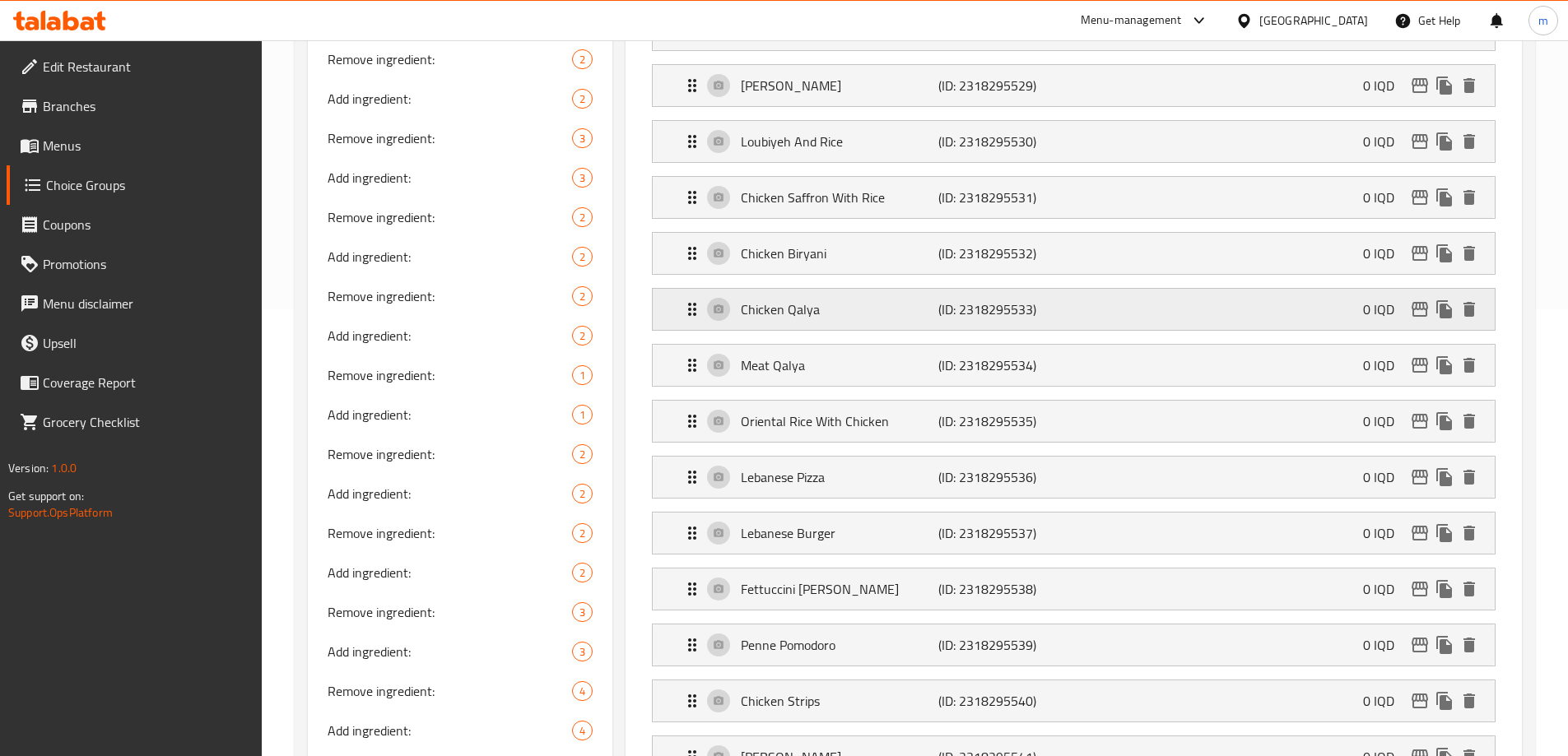
click at [944, 299] on p "(ID: 2318295533)" at bounding box center [1004, 309] width 131 height 20
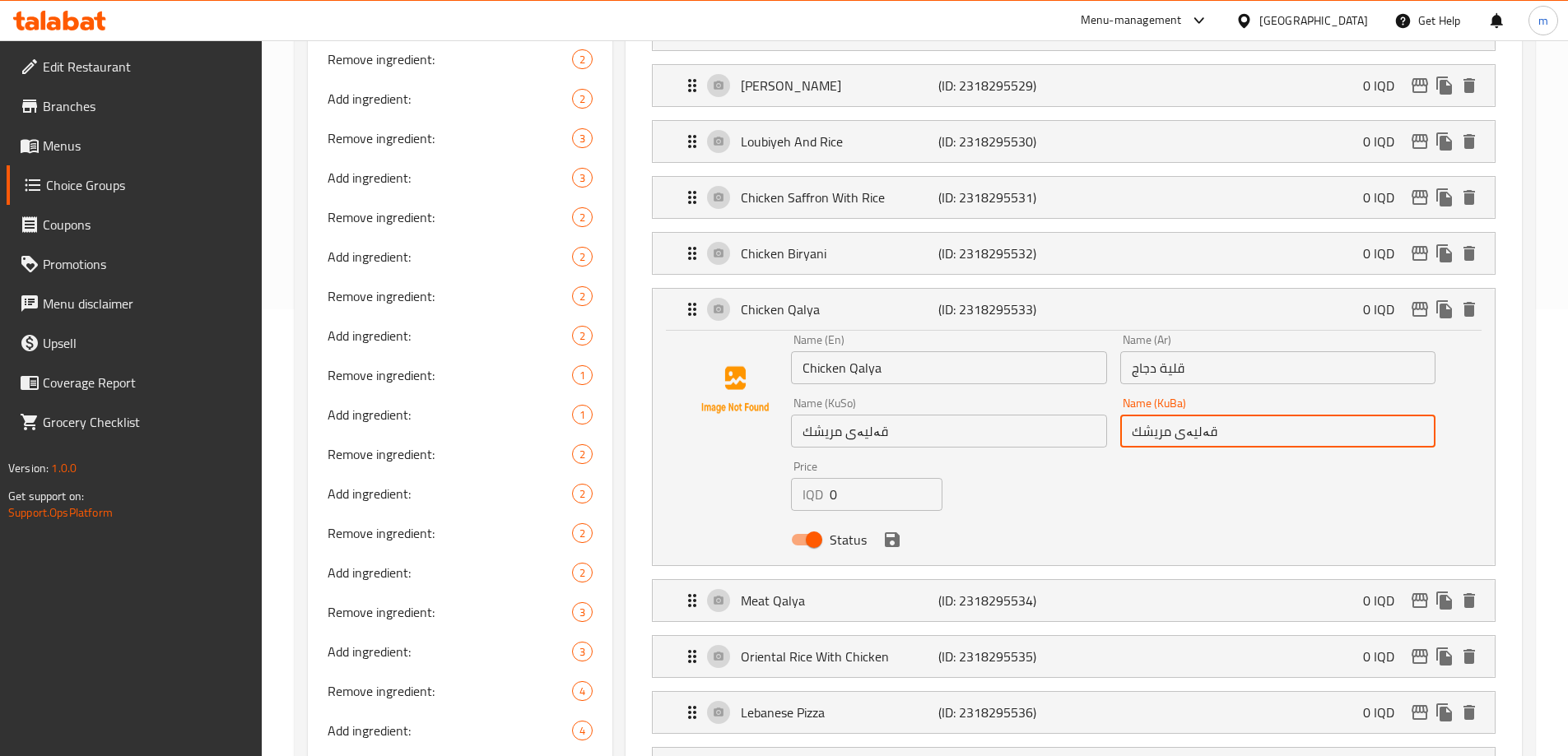
drag, startPoint x: 1142, startPoint y: 379, endPoint x: 1125, endPoint y: 386, distance: 18.4
click at [1126, 414] on input "قەلیەی مریشك" at bounding box center [1277, 430] width 315 height 33
type input "قەلیەی مریشک"
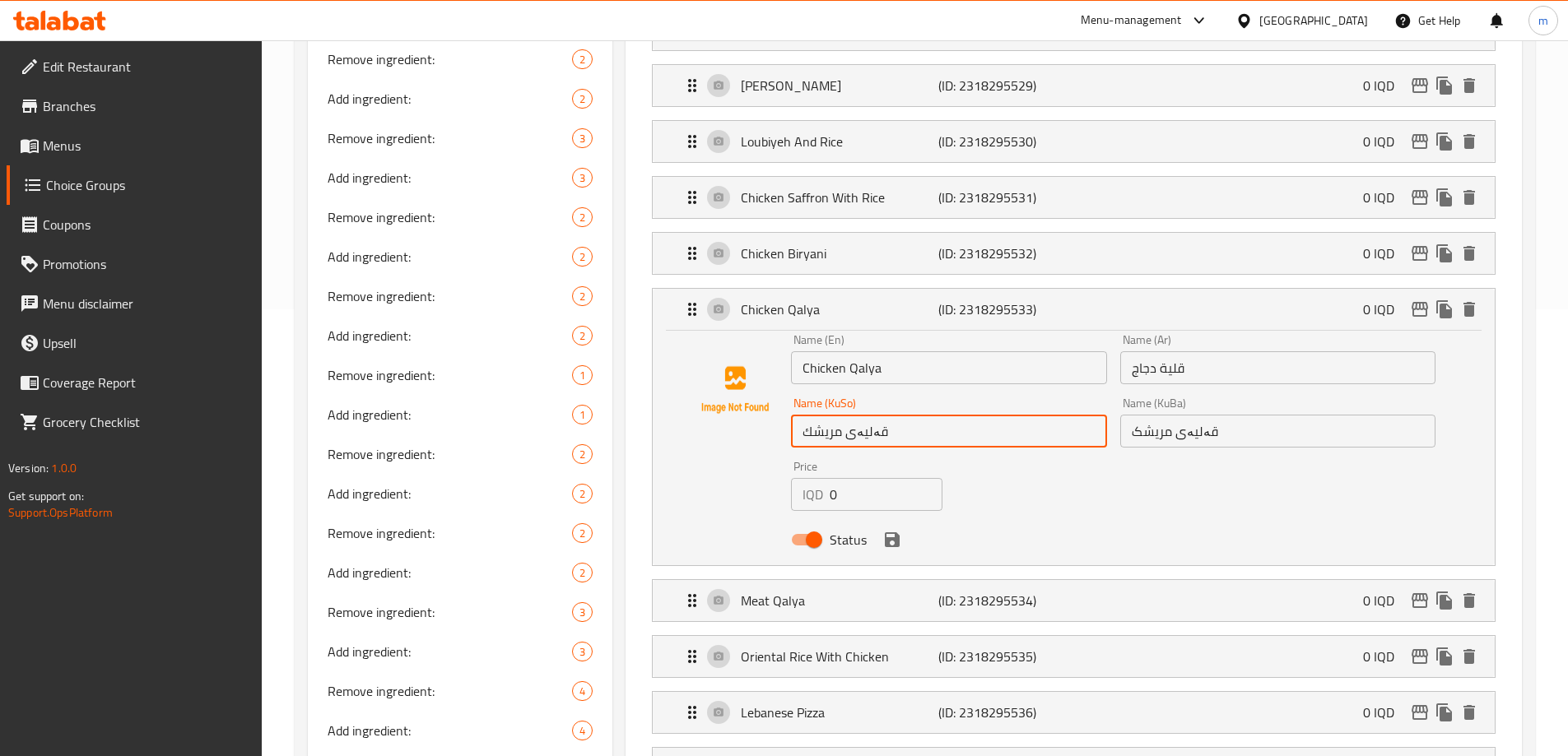
drag, startPoint x: 812, startPoint y: 385, endPoint x: 800, endPoint y: 388, distance: 12.4
click at [800, 414] on input "قەلیەی مریشك" at bounding box center [948, 430] width 315 height 33
click at [894, 532] on icon "save" at bounding box center [891, 539] width 15 height 15
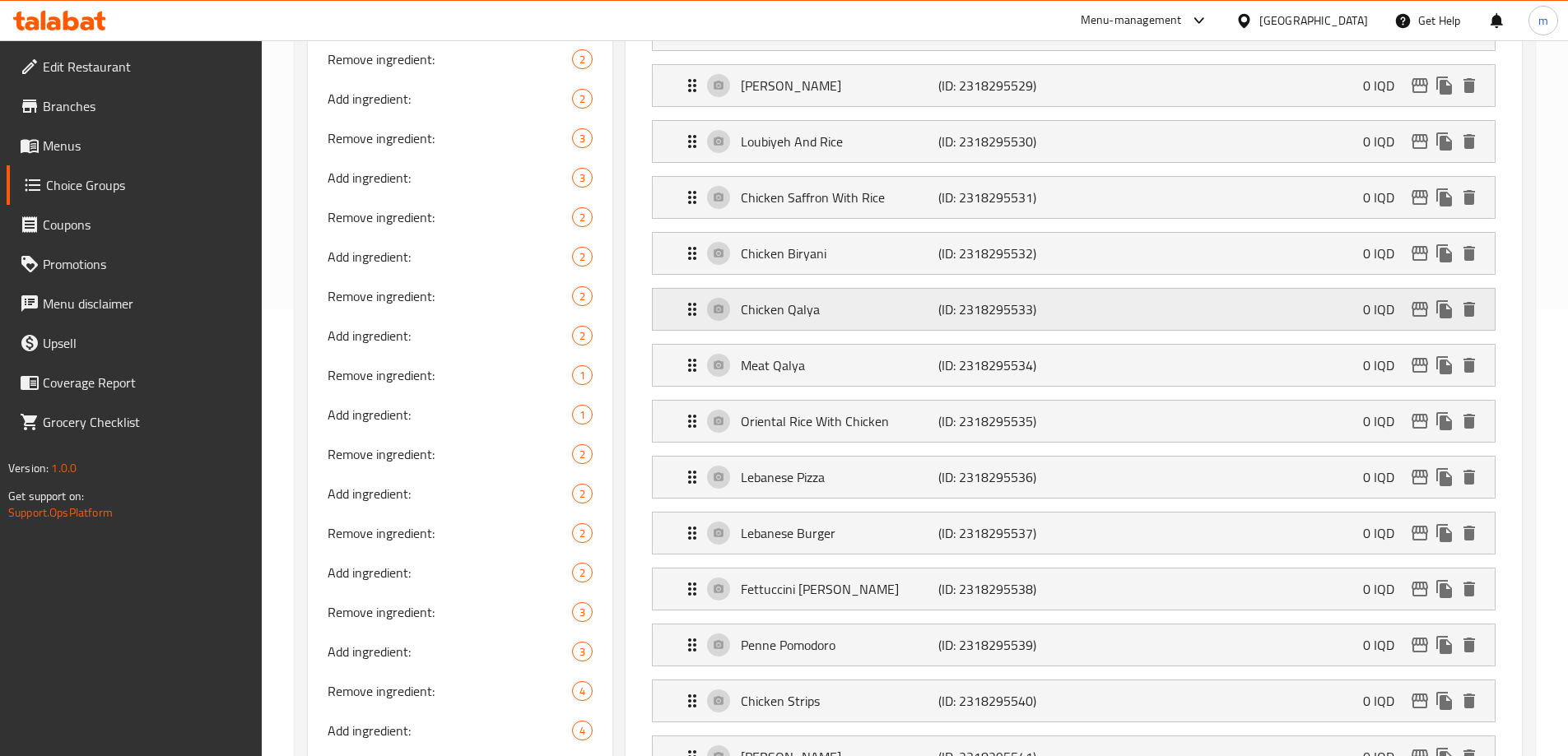
type input "قەلیەی مریشک"
click at [815, 243] on p "Chicken Biryani" at bounding box center [839, 253] width 197 height 20
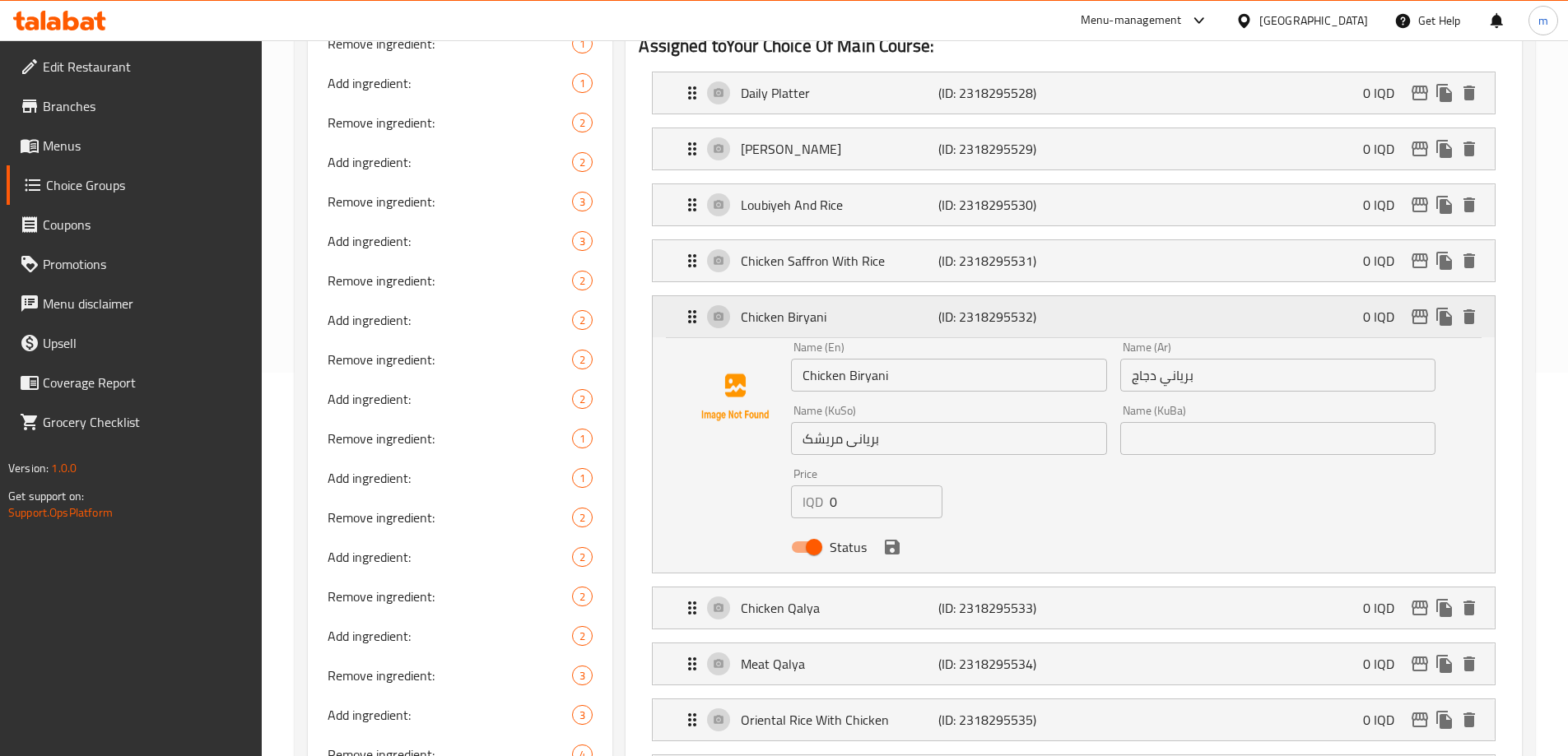
scroll to position [254, 0]
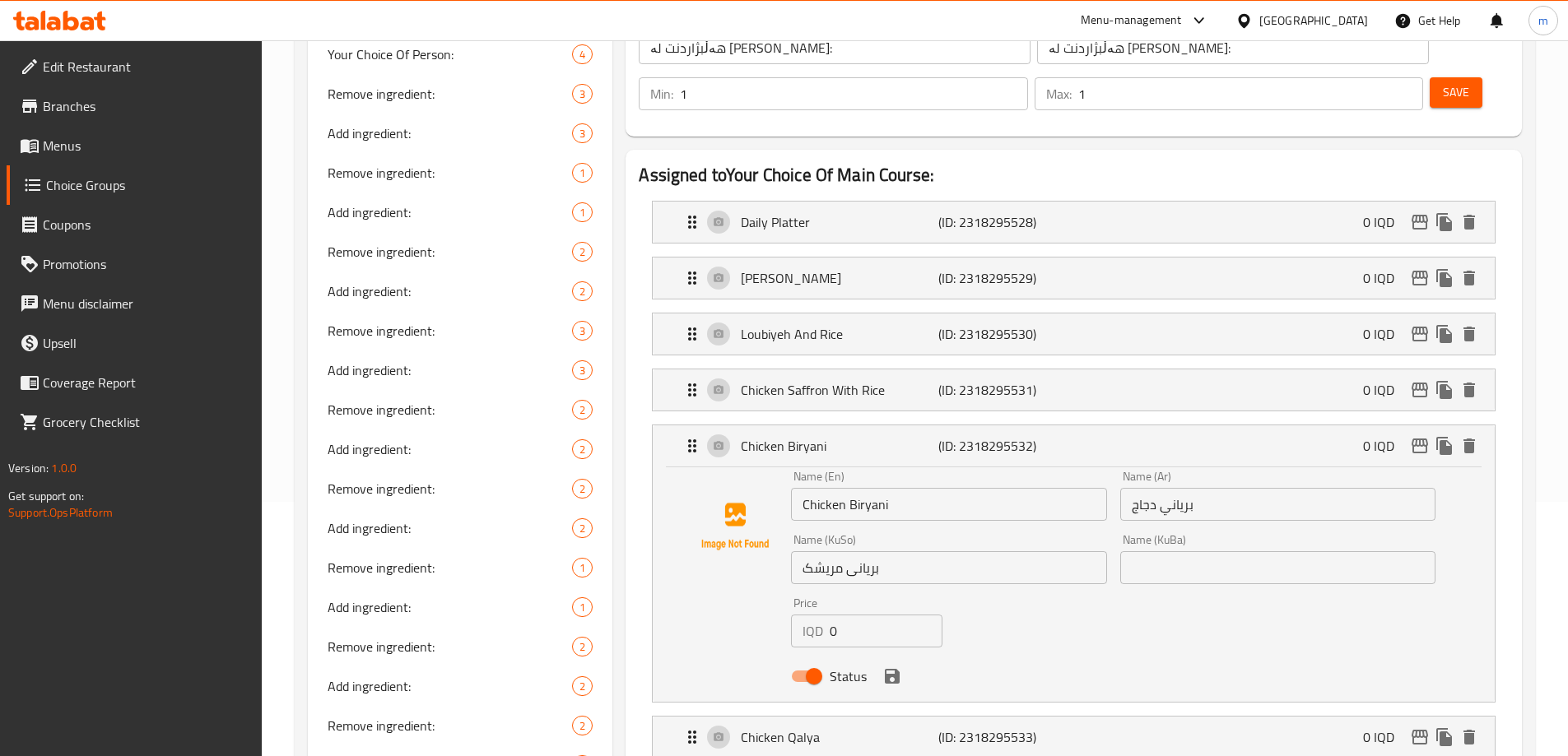
click at [907, 591] on div "Price IQD 0 Price" at bounding box center [866, 622] width 164 height 63
click at [907, 551] on input "بریانی مریشک" at bounding box center [948, 567] width 315 height 33
click at [1147, 551] on input "text" at bounding box center [1277, 567] width 315 height 33
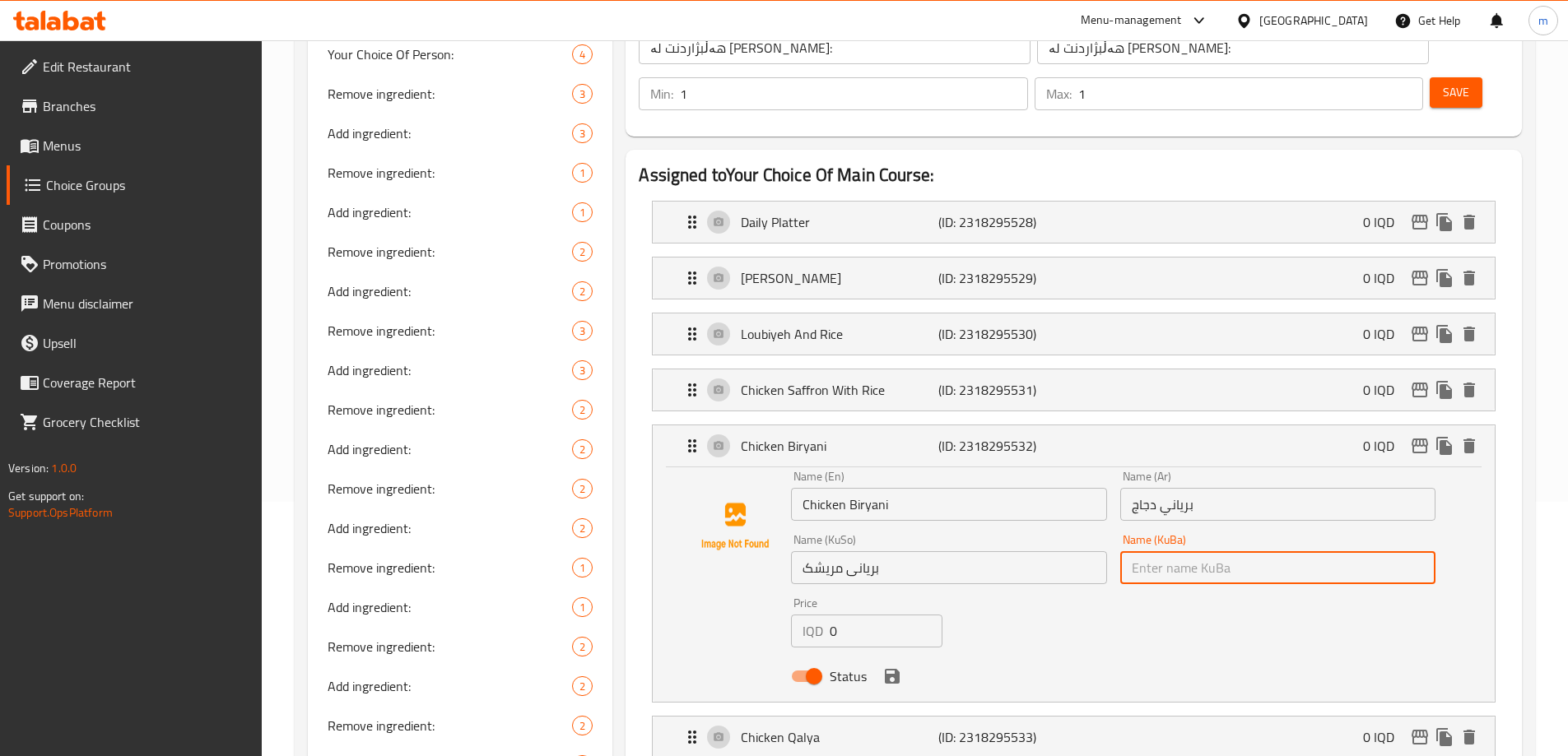
paste input "بریانی مریشک"
click at [1049, 380] on p "(ID: 2318295531)" at bounding box center [1004, 390] width 131 height 20
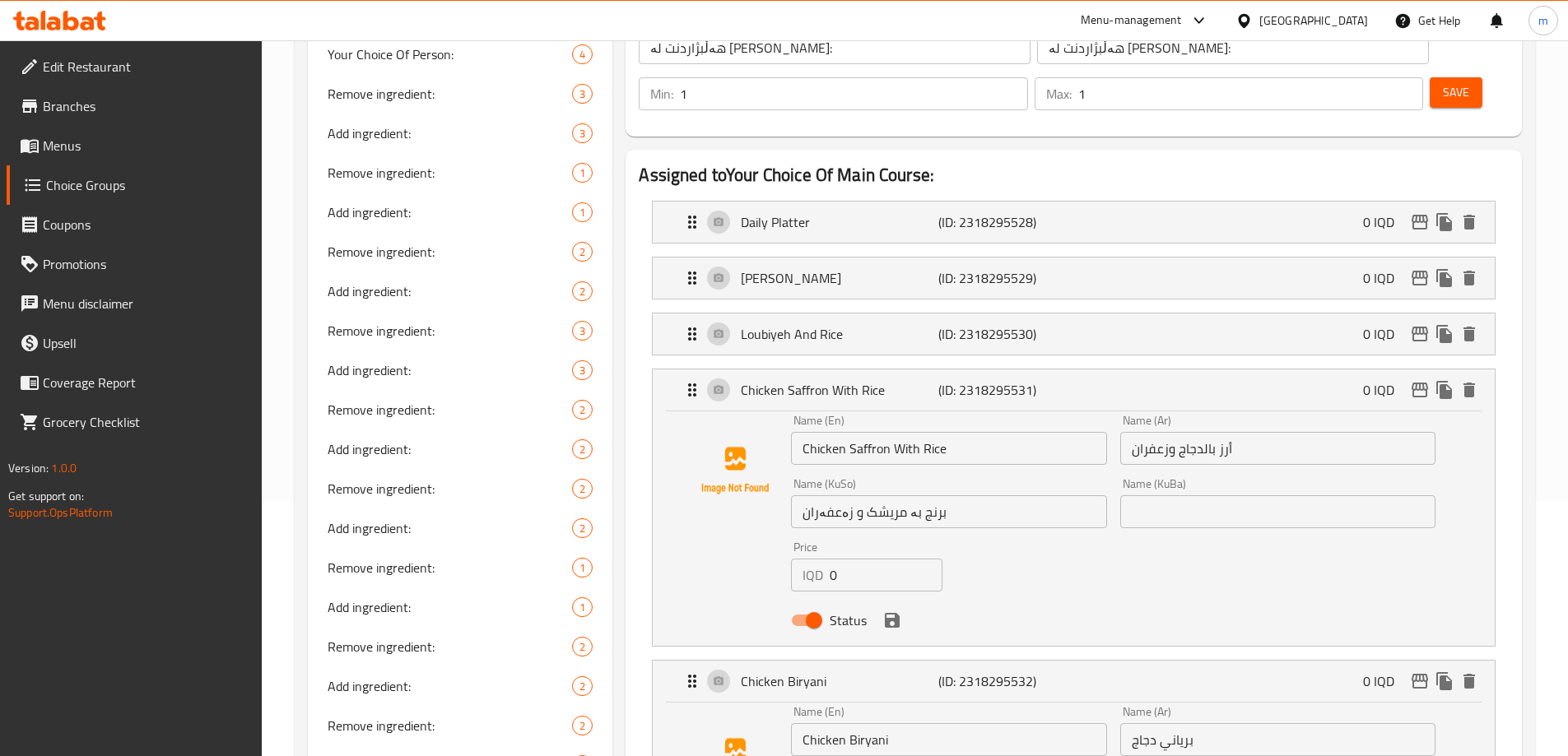
type input "بریانی مریشک"
click at [932, 495] on input "برنج بە مریشک و زەعفەران" at bounding box center [948, 511] width 315 height 33
click at [1146, 495] on input "text" at bounding box center [1277, 511] width 315 height 33
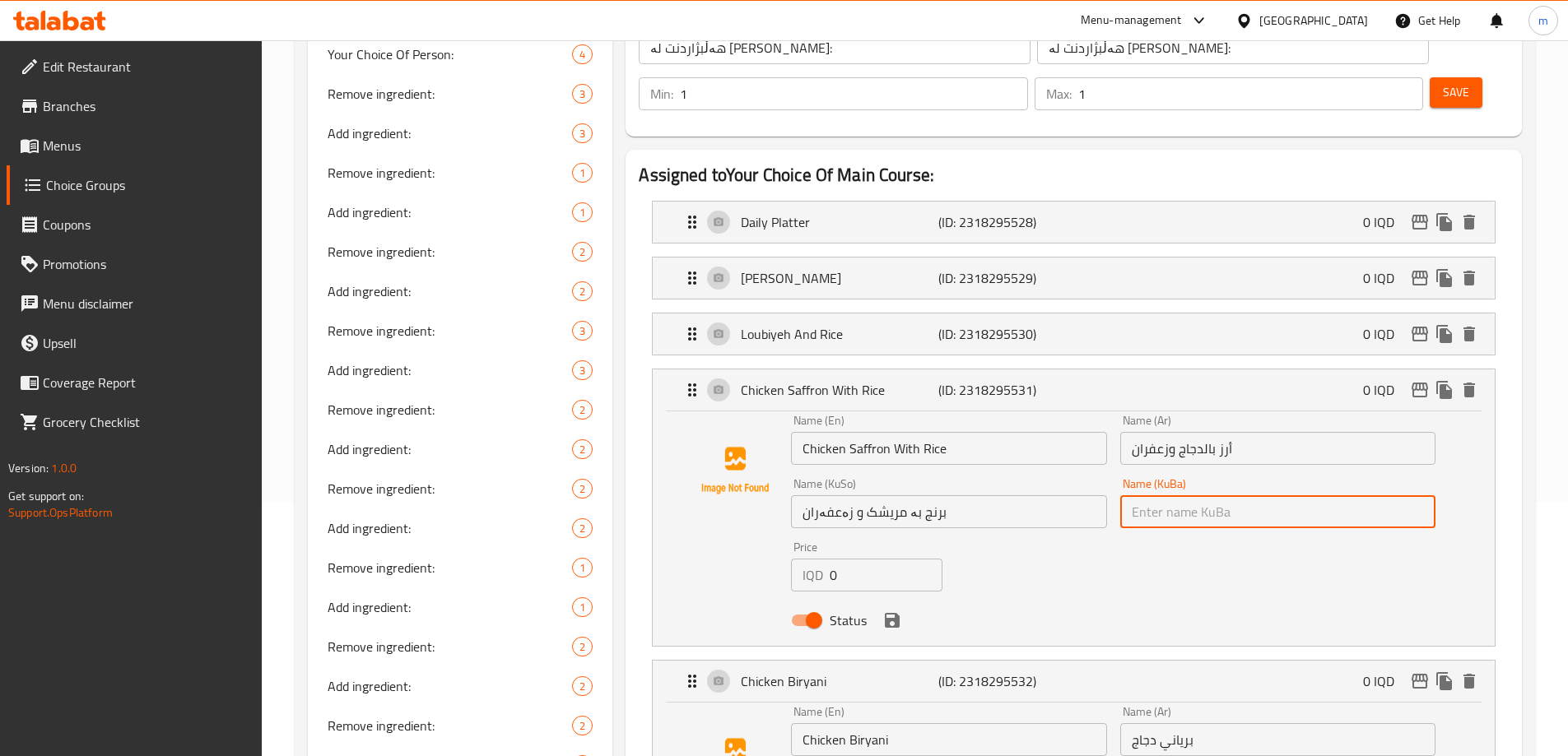
paste input "برنج بە مریشک و زەعفەران"
click at [895, 613] on icon "save" at bounding box center [891, 620] width 15 height 15
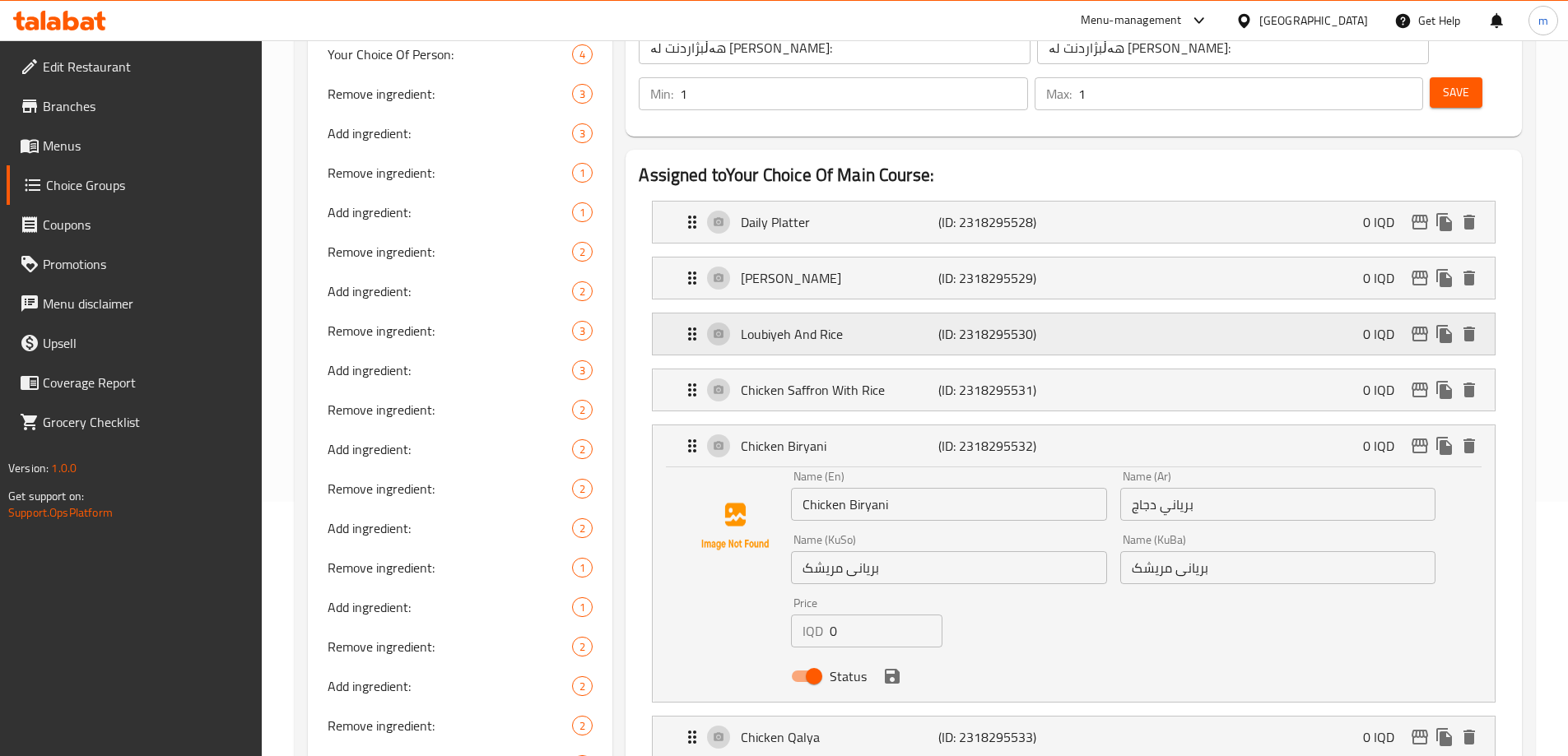
type input "برنج بە مریشک و زەعفەران"
click at [863, 313] on div "Loubiyeh And Rice (ID: 2318295530) 0 IQD" at bounding box center [1078, 334] width 793 height 41
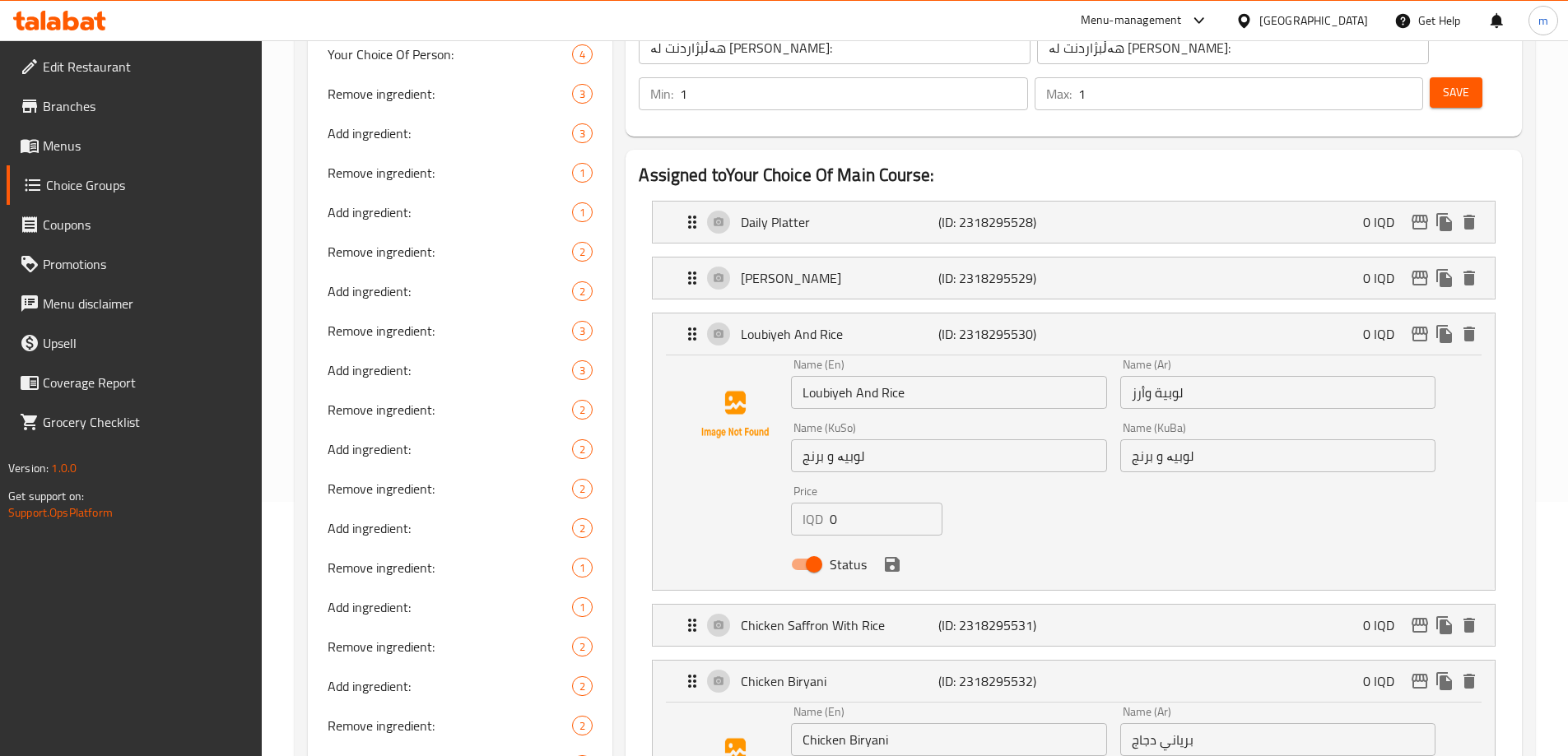
click at [901, 439] on input "لوبیە و برنج" at bounding box center [948, 455] width 315 height 33
click at [945, 268] on p "(ID: 2318295529)" at bounding box center [1004, 278] width 131 height 20
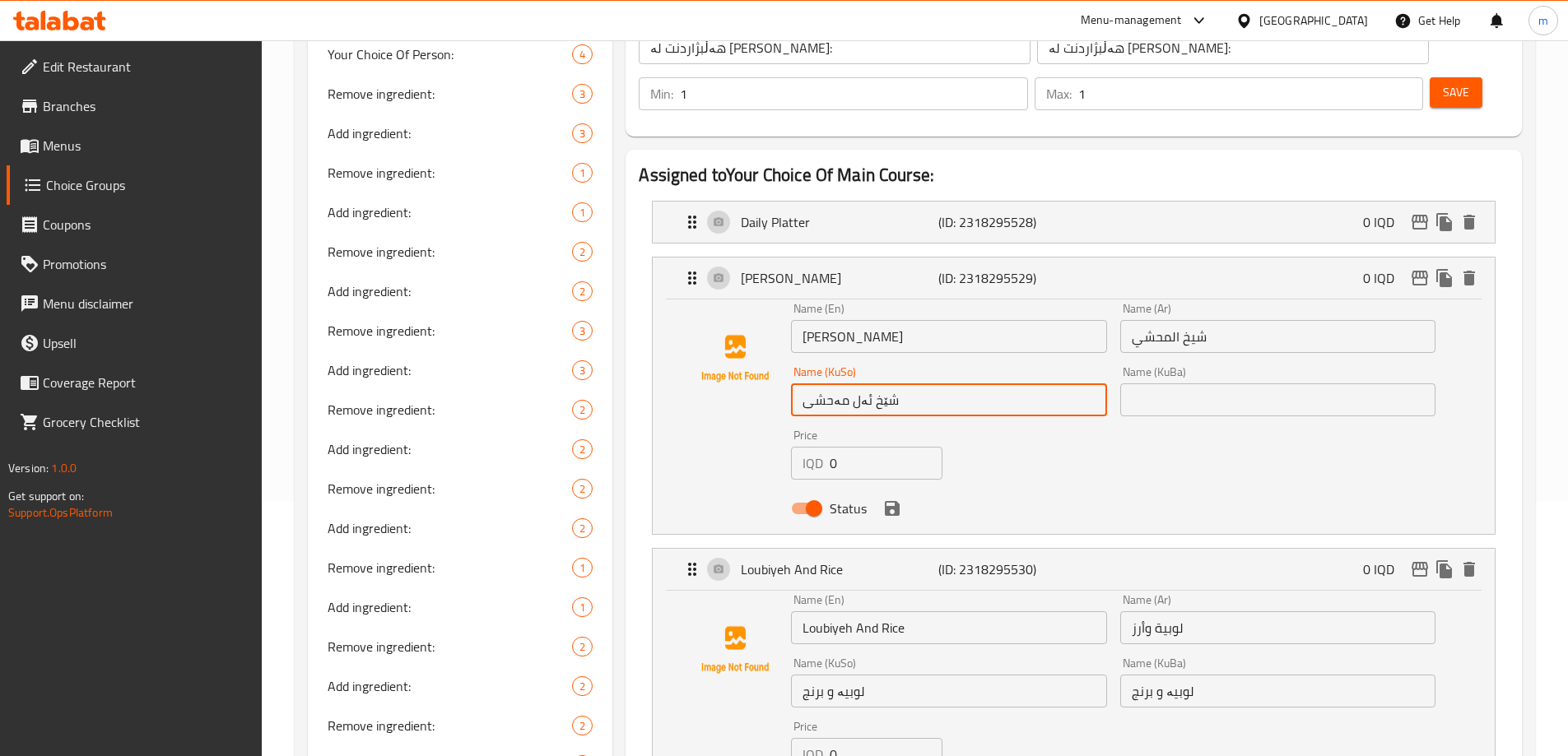
click at [911, 383] on input "شێخ ئەل مەحشی" at bounding box center [948, 399] width 315 height 33
click at [1160, 383] on input "text" at bounding box center [1277, 399] width 315 height 33
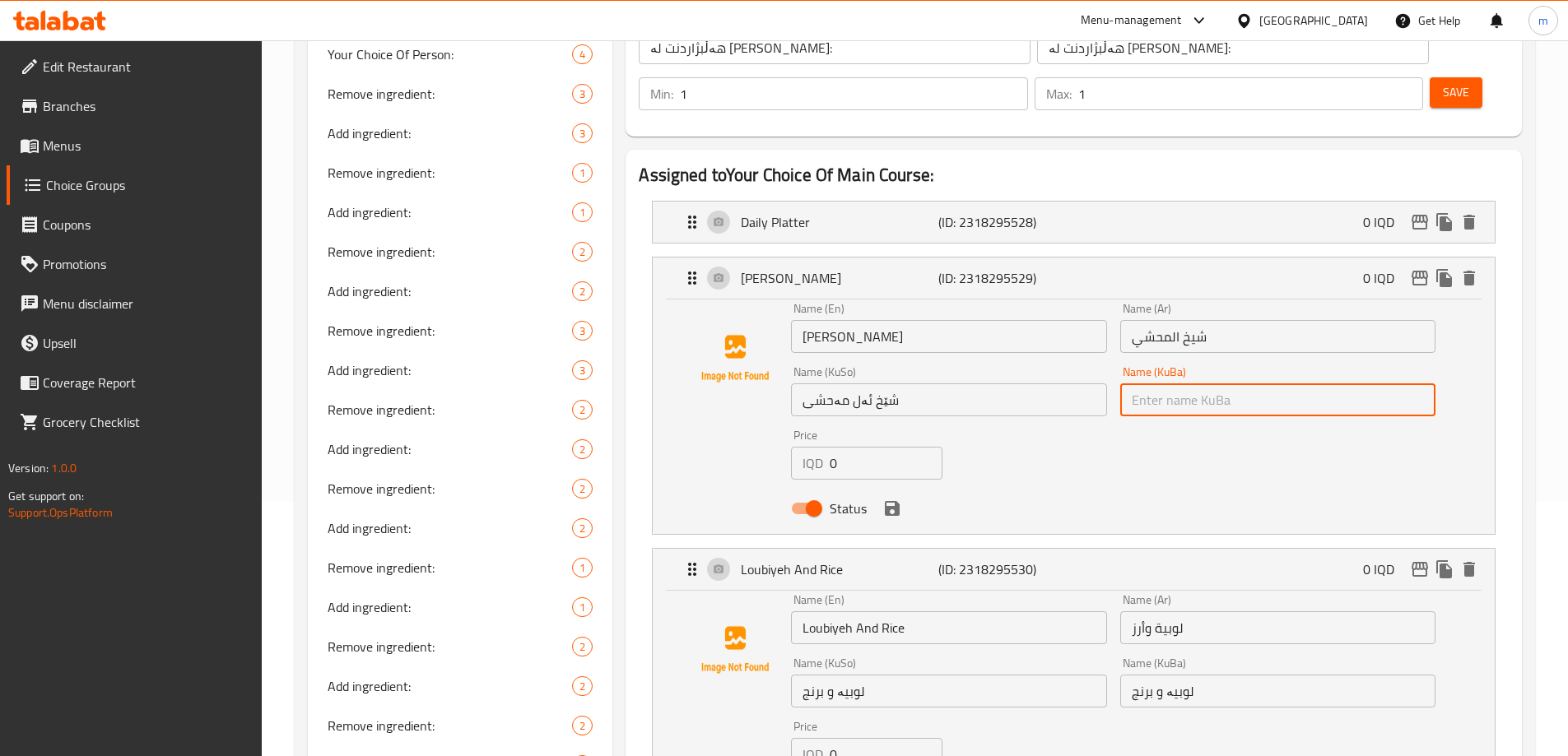
paste input "شێخ ئەل مەحشی"
click at [892, 499] on icon "save" at bounding box center [892, 508] width 20 height 20
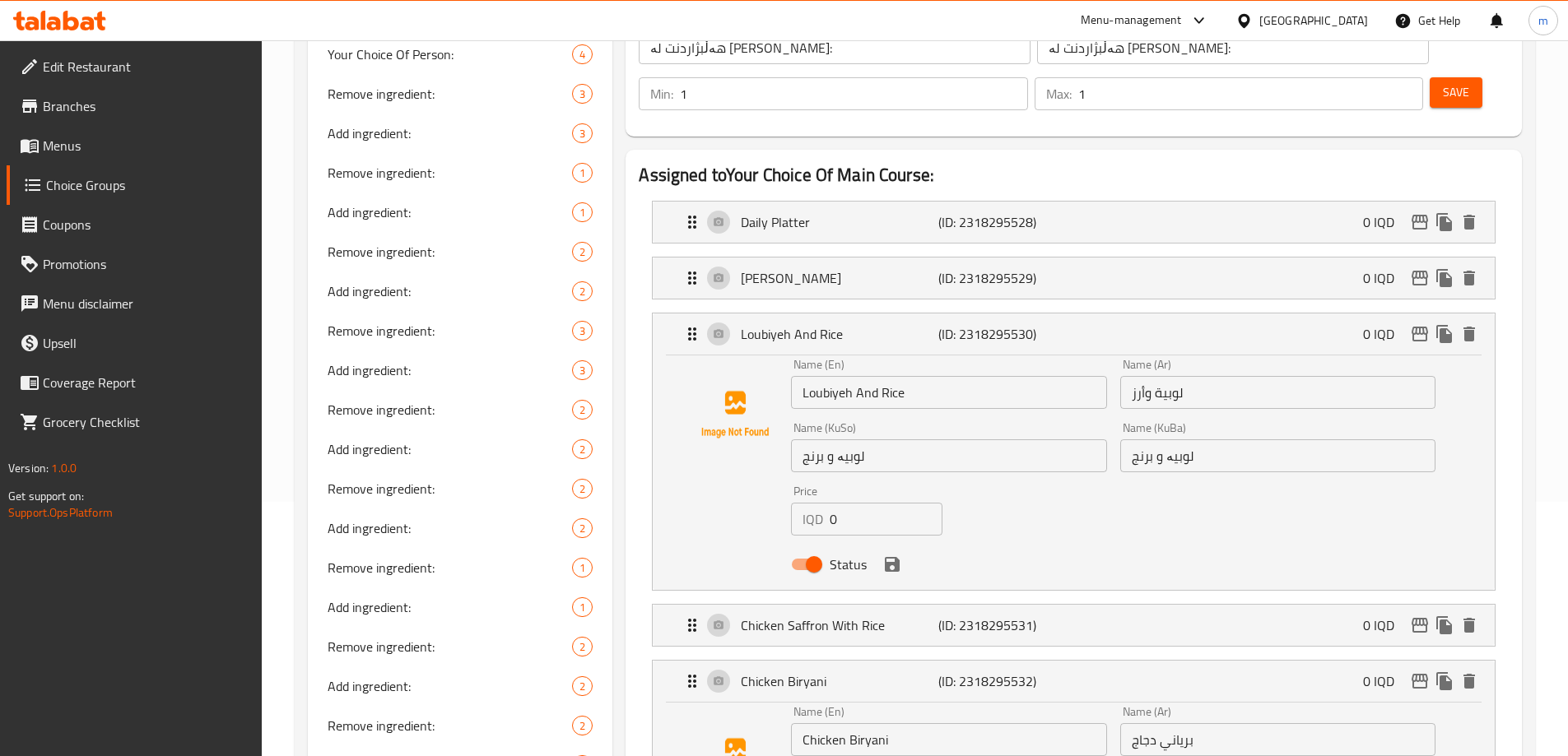
type input "شێخ ئەل مەحشی"
click at [903, 212] on p "Daily Platter" at bounding box center [839, 222] width 197 height 20
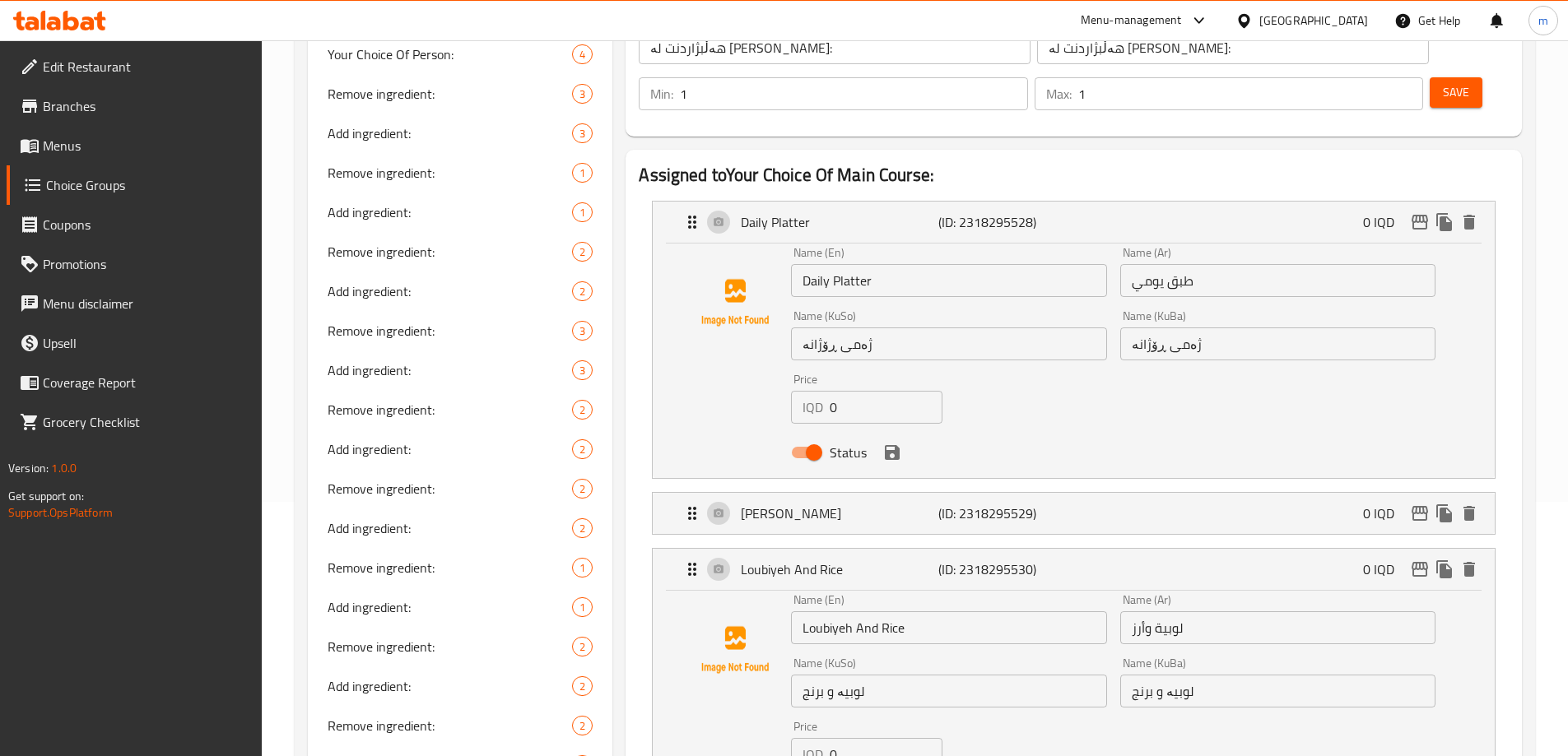
click at [898, 445] on icon "save" at bounding box center [891, 452] width 15 height 15
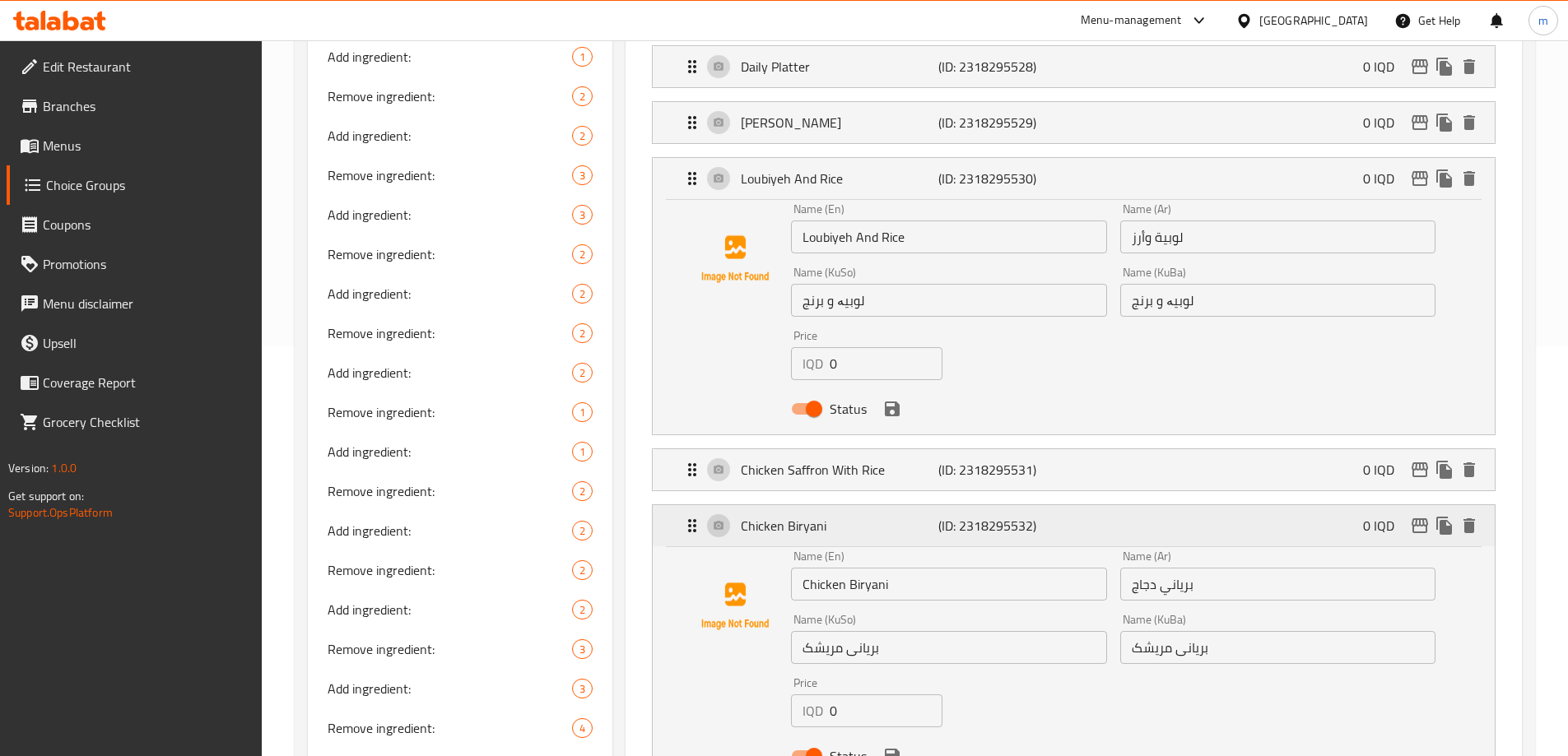
scroll to position [446, 0]
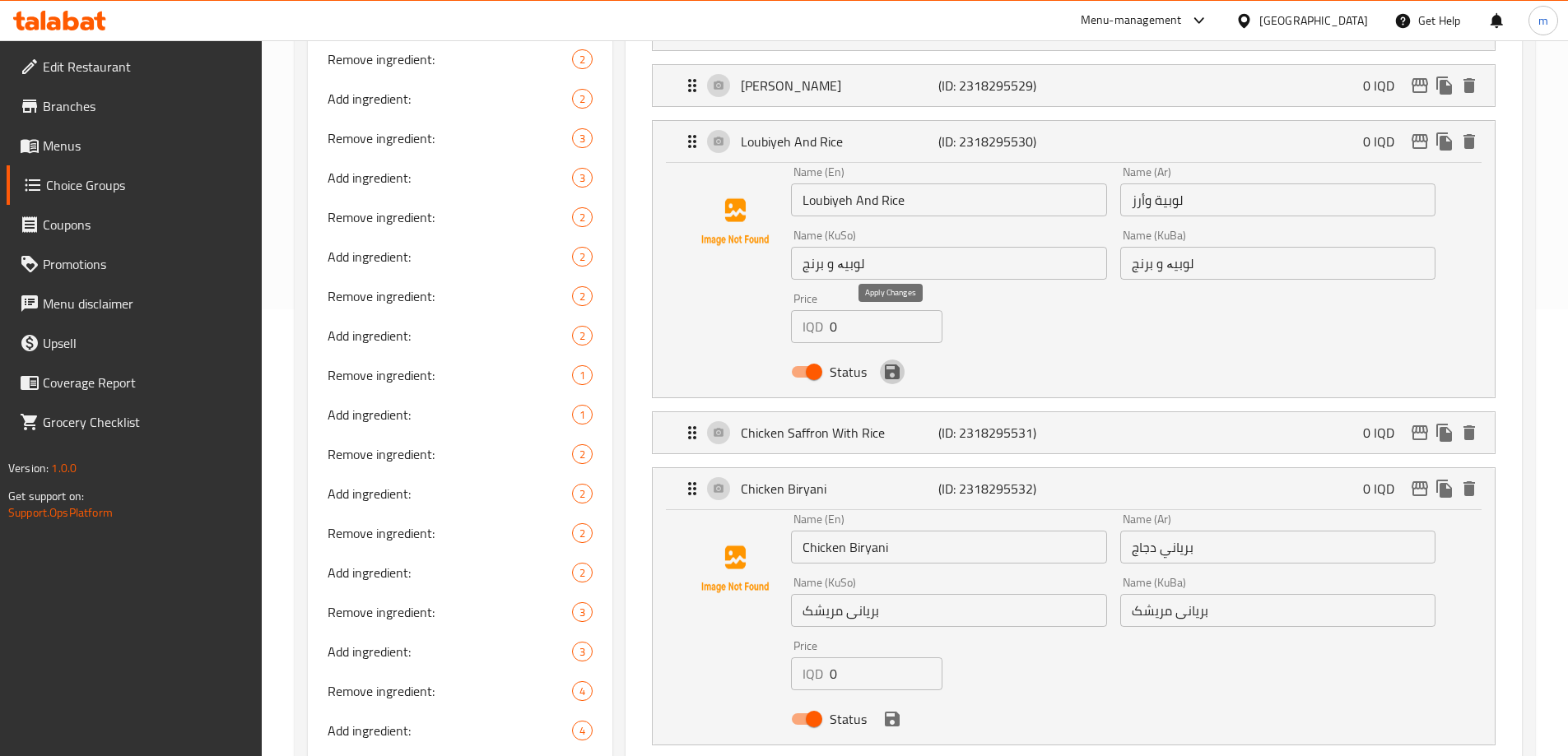
click at [896, 365] on icon "save" at bounding box center [891, 372] width 15 height 15
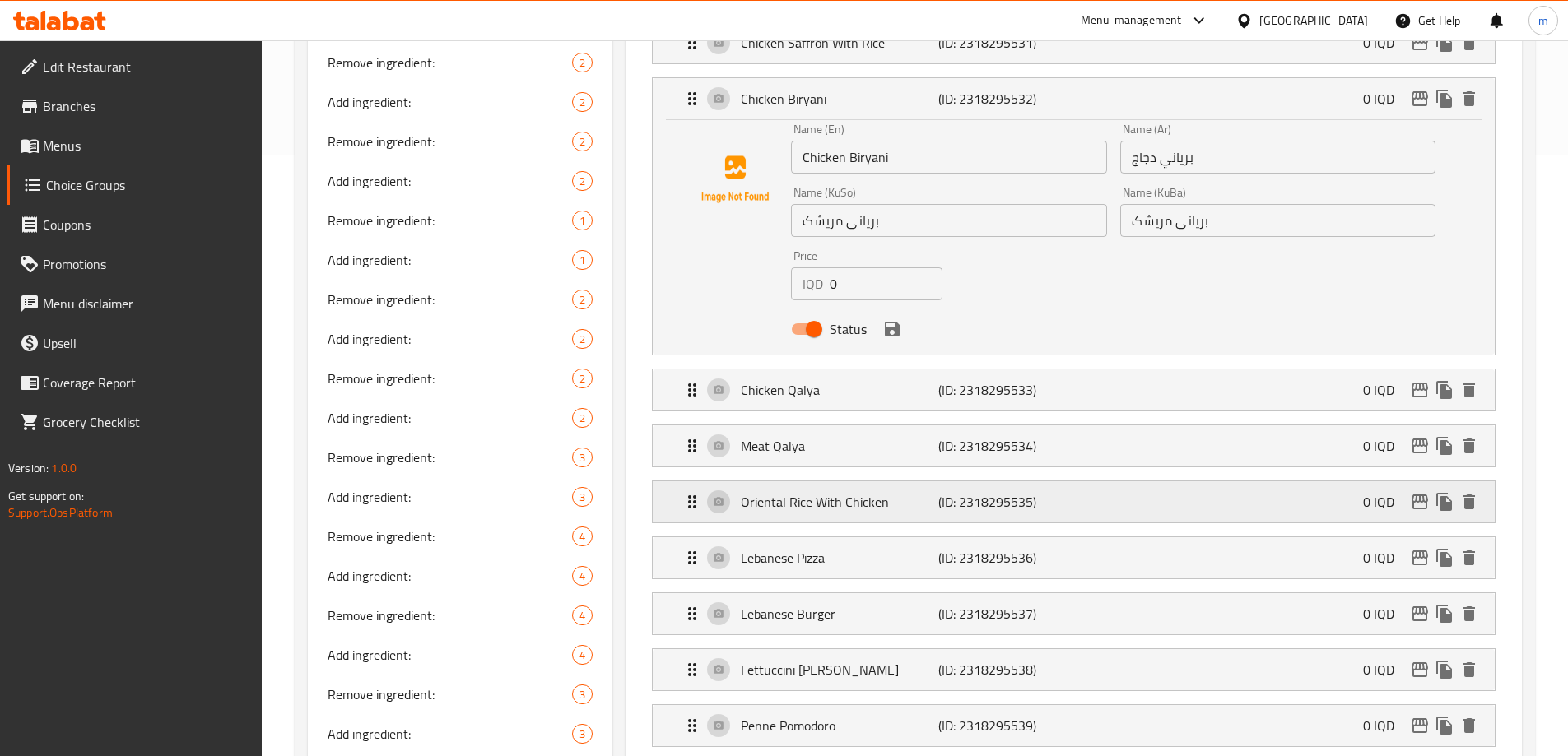
scroll to position [638, 0]
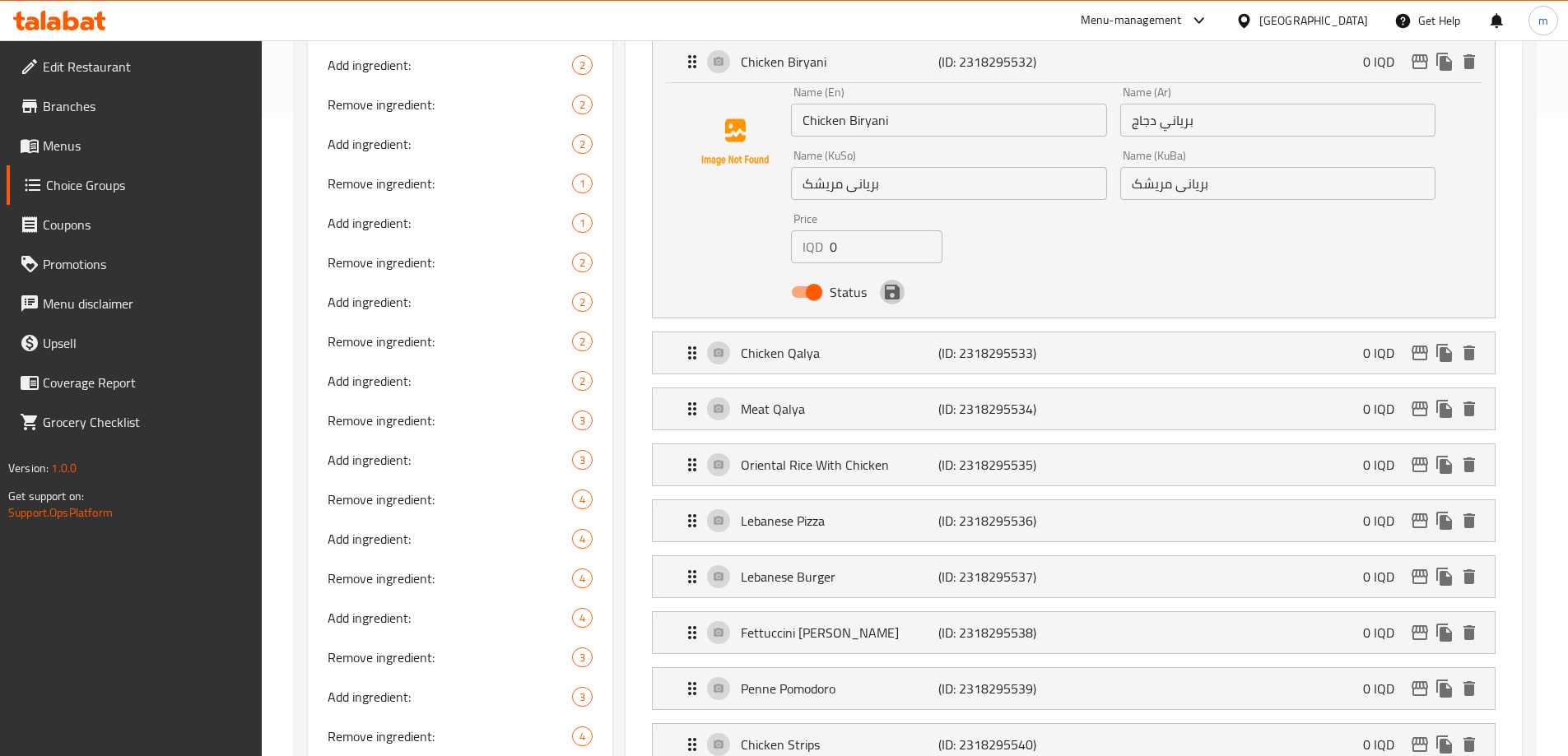
click at [891, 280] on button "save" at bounding box center [892, 292] width 25 height 25
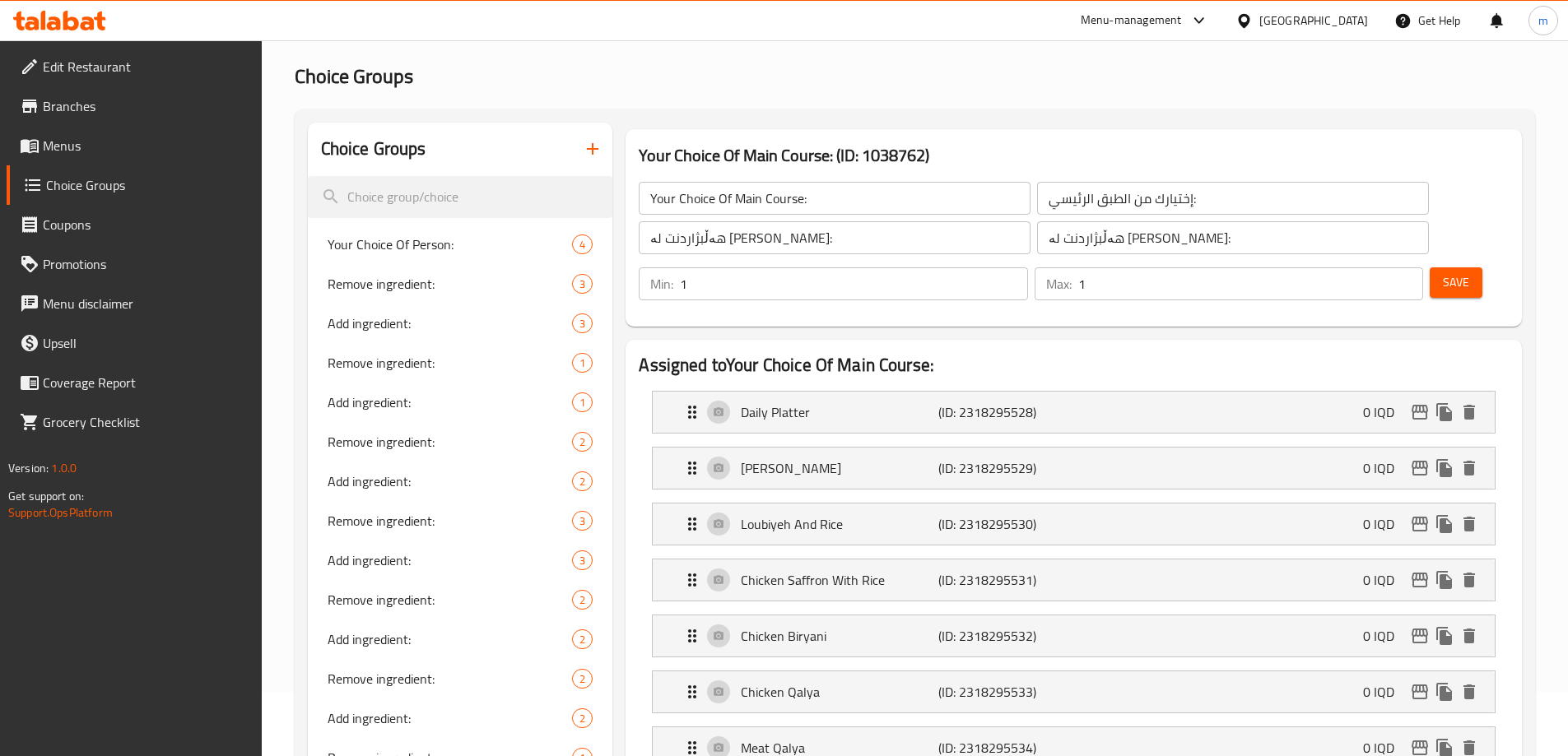
scroll to position [62, 0]
click at [1447, 269] on button "Save" at bounding box center [1455, 284] width 52 height 30
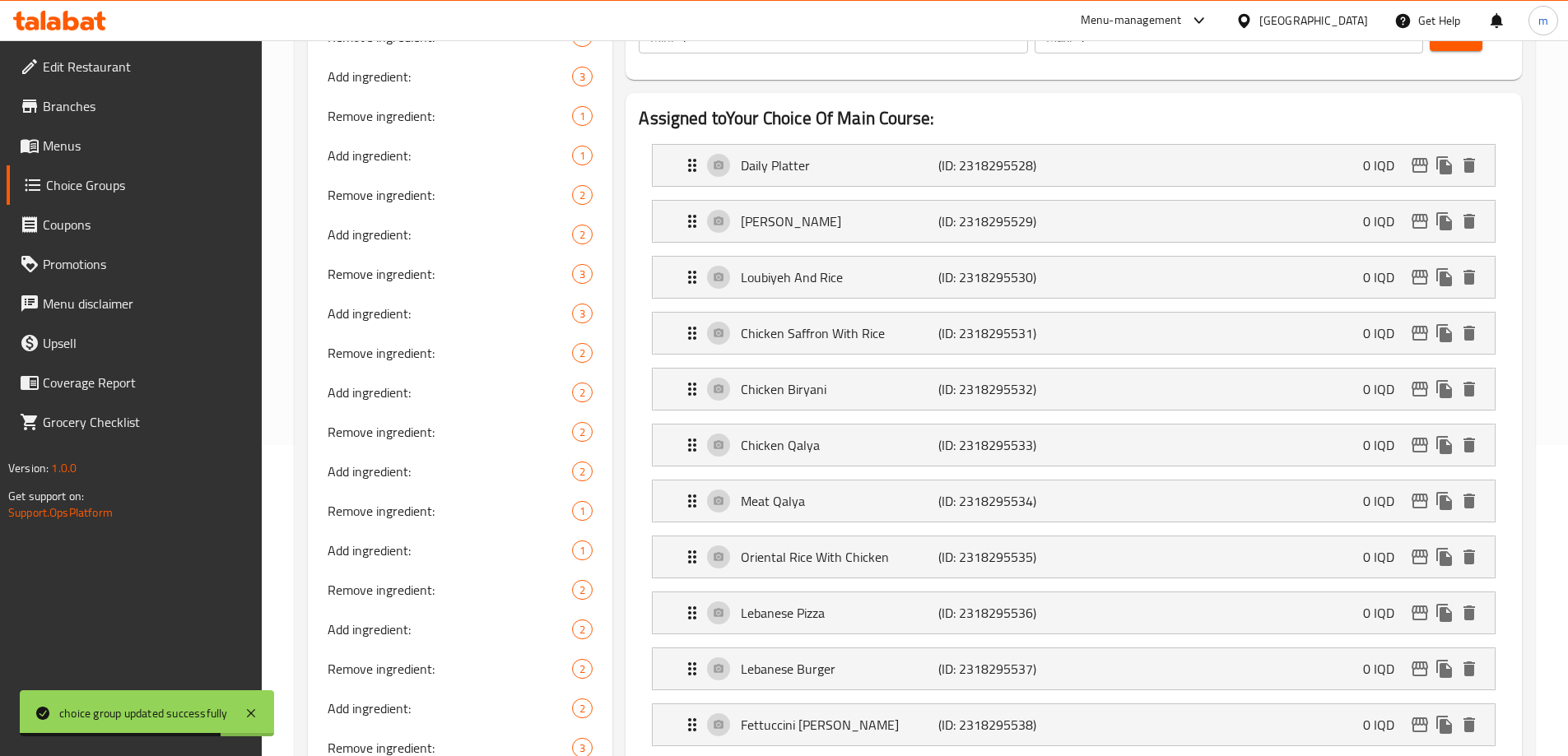
scroll to position [446, 0]
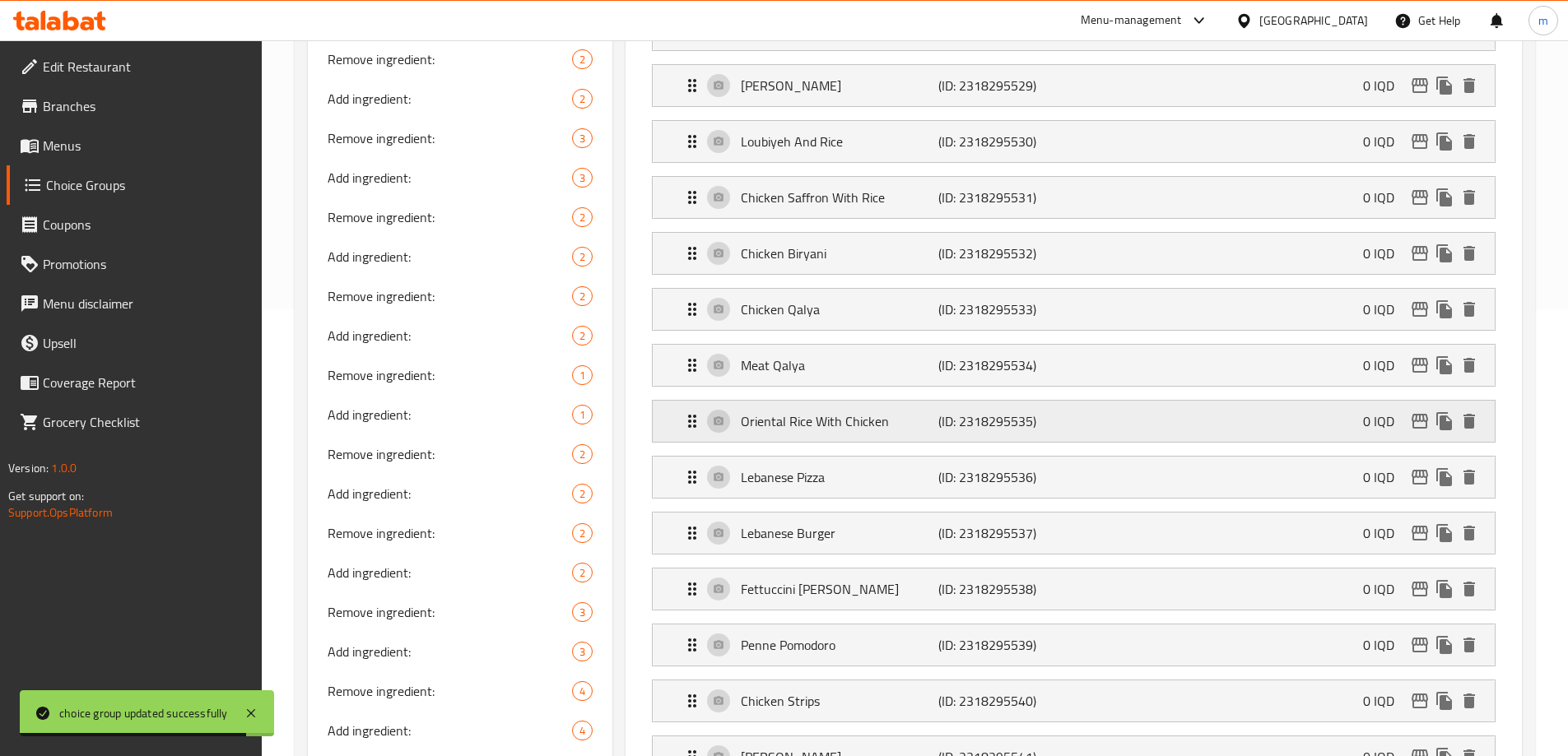
click at [808, 400] on div "Oriental Rice With Chicken (ID: 2318295535) 0 IQD" at bounding box center [1078, 421] width 793 height 41
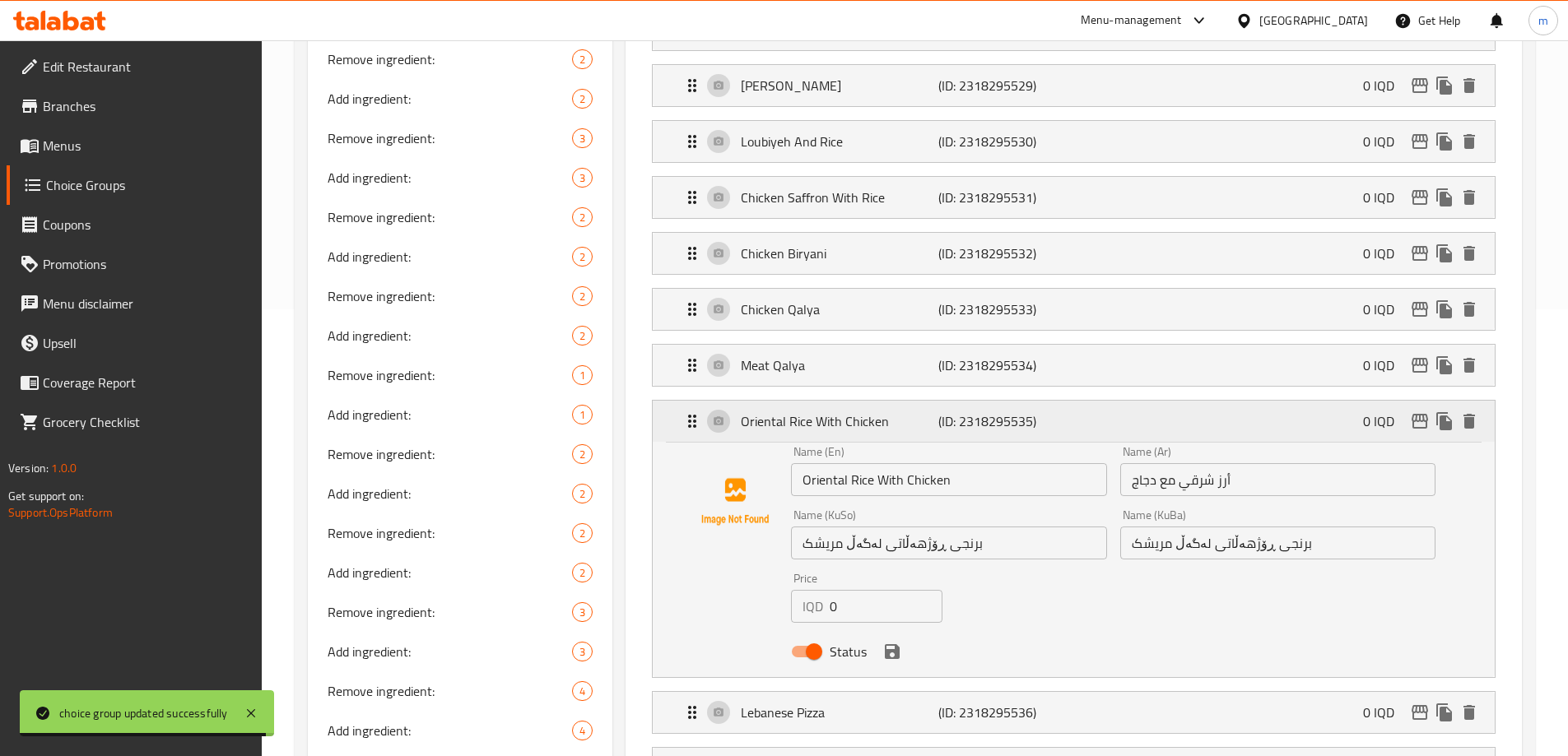
click at [808, 400] on div "Oriental Rice With Chicken (ID: 2318295535) 0 IQD" at bounding box center [1078, 421] width 793 height 41
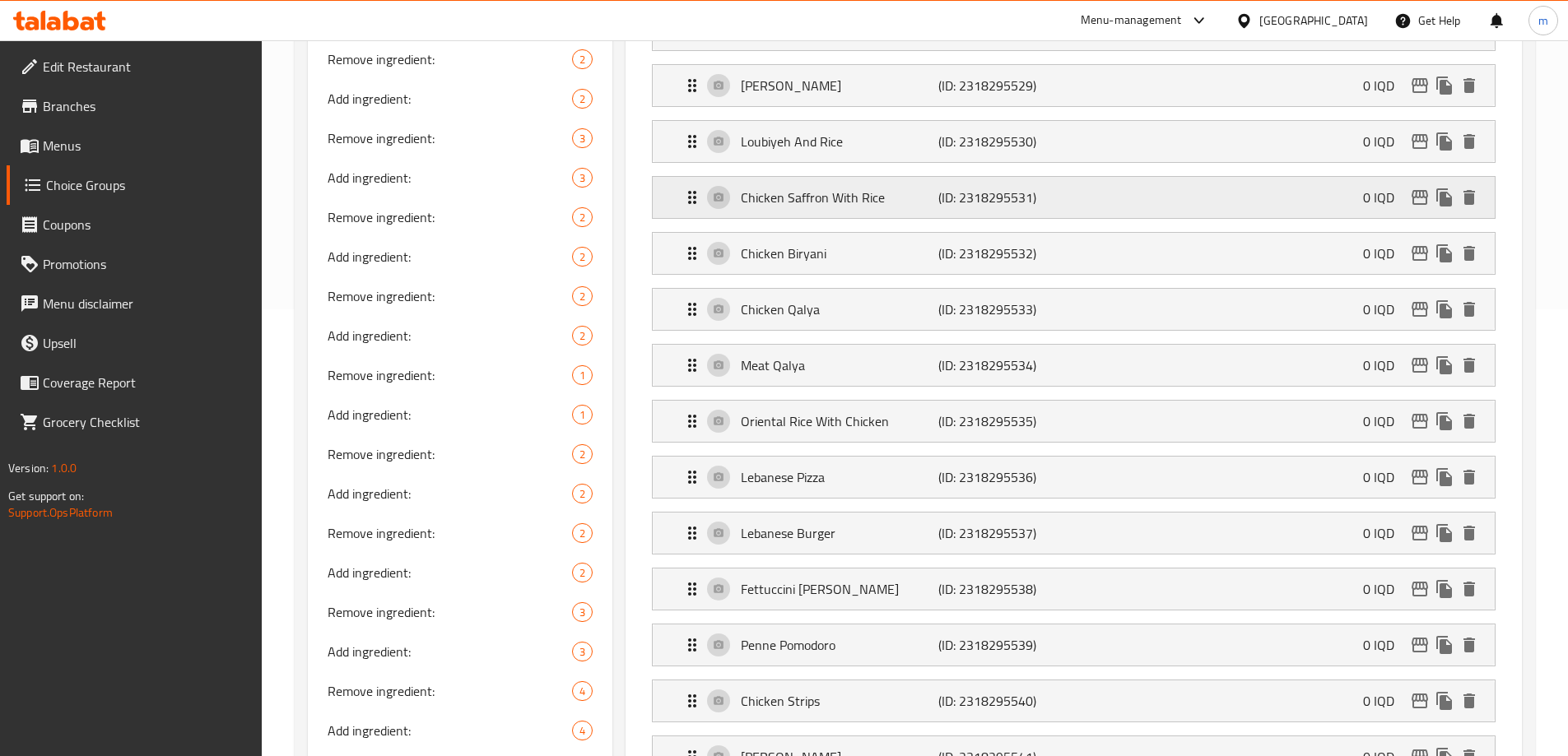
click at [809, 187] on p "Chicken Saffron With Rice" at bounding box center [839, 197] width 197 height 20
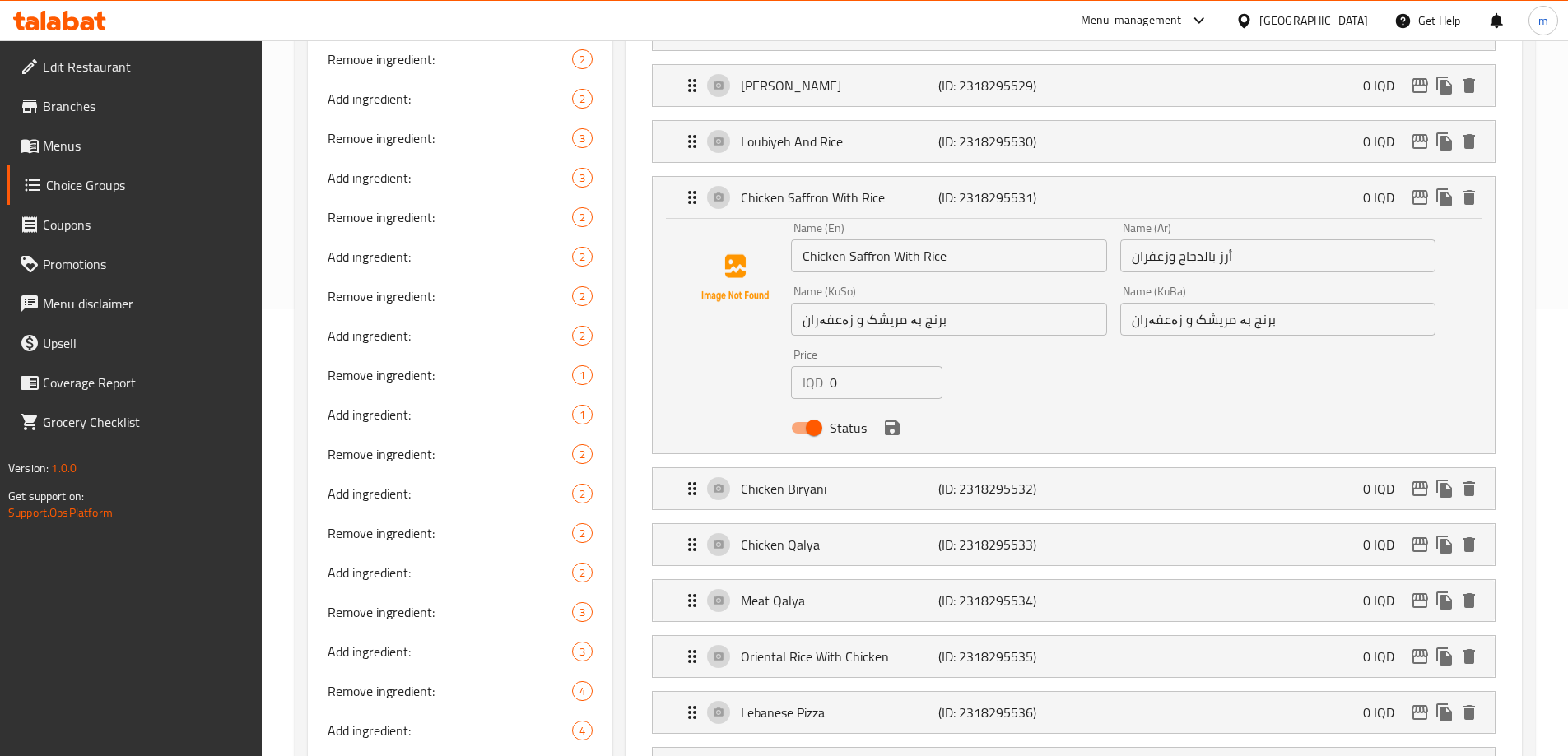
click at [1247, 240] on input "أرز بالدجاج وزعفران" at bounding box center [1277, 256] width 315 height 33
click at [1366, 240] on input "أرز بالدجاج وزعفران" at bounding box center [1277, 256] width 315 height 33
click at [1367, 240] on input "أرز بالدجاج وزعفران" at bounding box center [1277, 256] width 315 height 33
click at [1366, 240] on input "أرز بالدجاج وزعفران" at bounding box center [1277, 256] width 315 height 33
drag, startPoint x: 1397, startPoint y: 205, endPoint x: 1435, endPoint y: 216, distance: 39.6
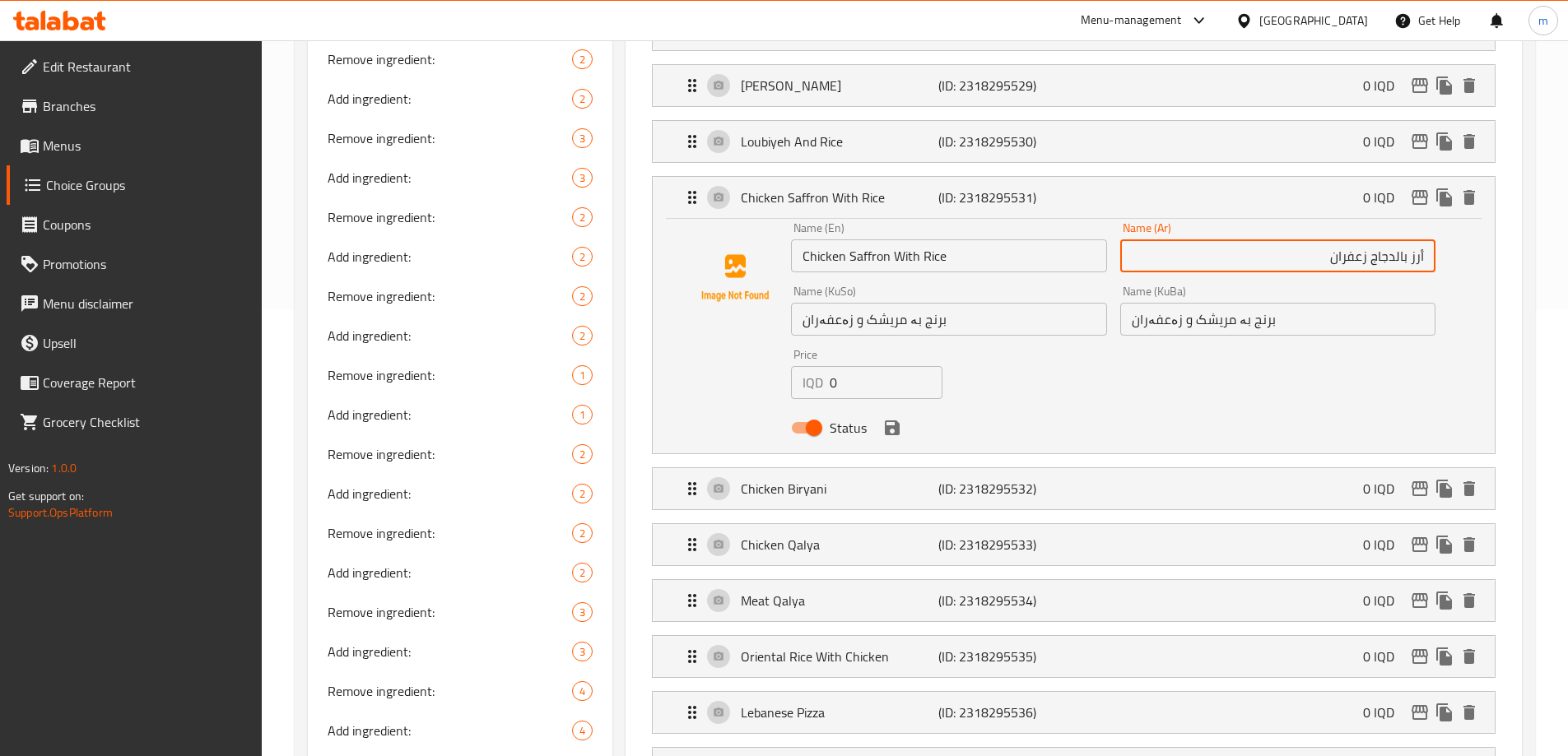
click at [1435, 240] on input "أرز بالدجاج زعفران" at bounding box center [1277, 256] width 315 height 33
click at [1336, 240] on input "دجاج زعفران" at bounding box center [1277, 256] width 315 height 33
type input "دجاج زعفران مع أرز"
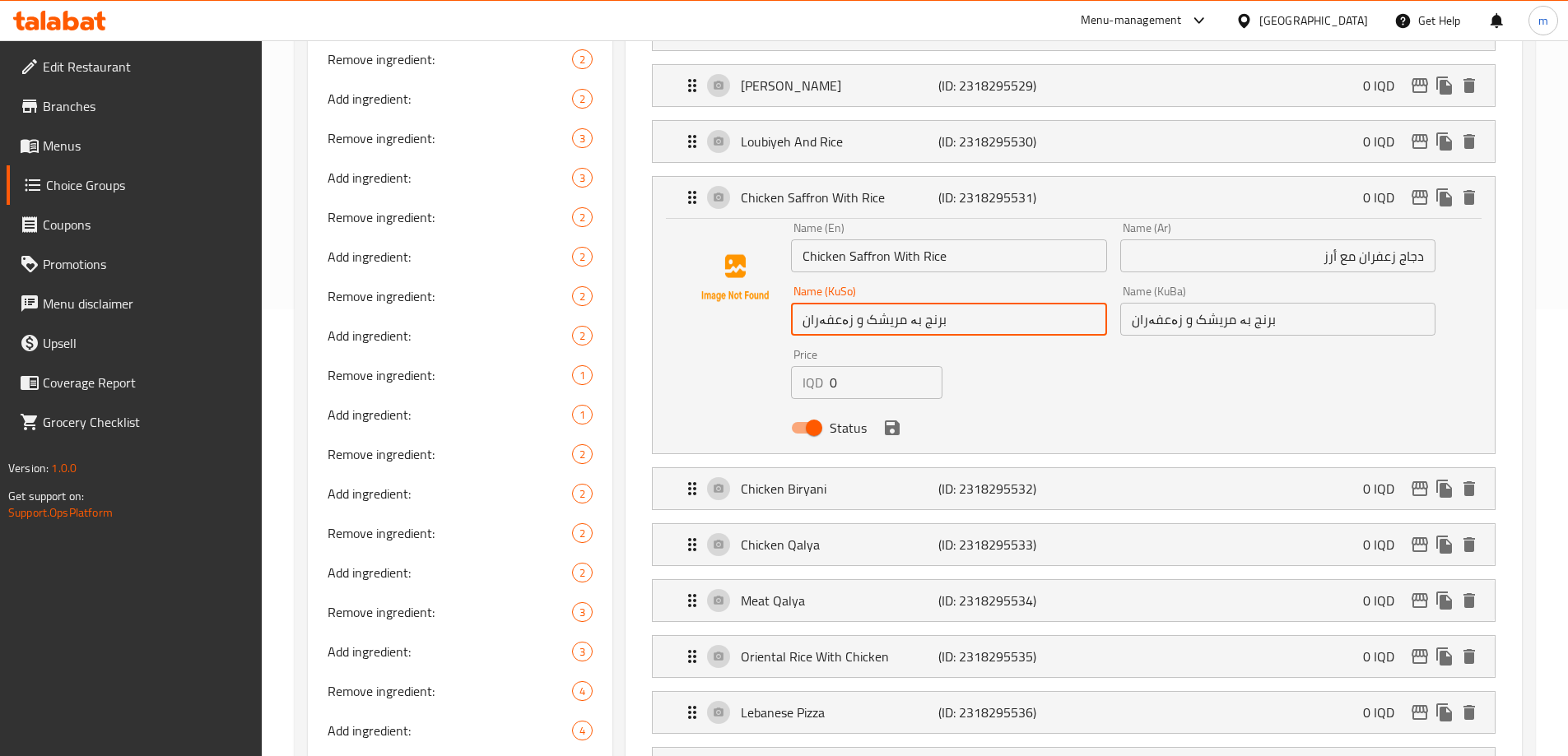
click at [1056, 303] on input "برنج بە مریشک و زەعفەران" at bounding box center [948, 319] width 315 height 33
drag, startPoint x: 1009, startPoint y: 274, endPoint x: 1022, endPoint y: 281, distance: 14.8
click at [1022, 303] on input "برنج بە مریشک و زەعفەران" at bounding box center [948, 319] width 315 height 33
drag, startPoint x: 1057, startPoint y: 273, endPoint x: 1112, endPoint y: 279, distance: 55.3
click at [1112, 279] on div "Name (KuSo) برنج بە مریشکی زەعفەران Name (KuSo)" at bounding box center [948, 310] width 329 height 63
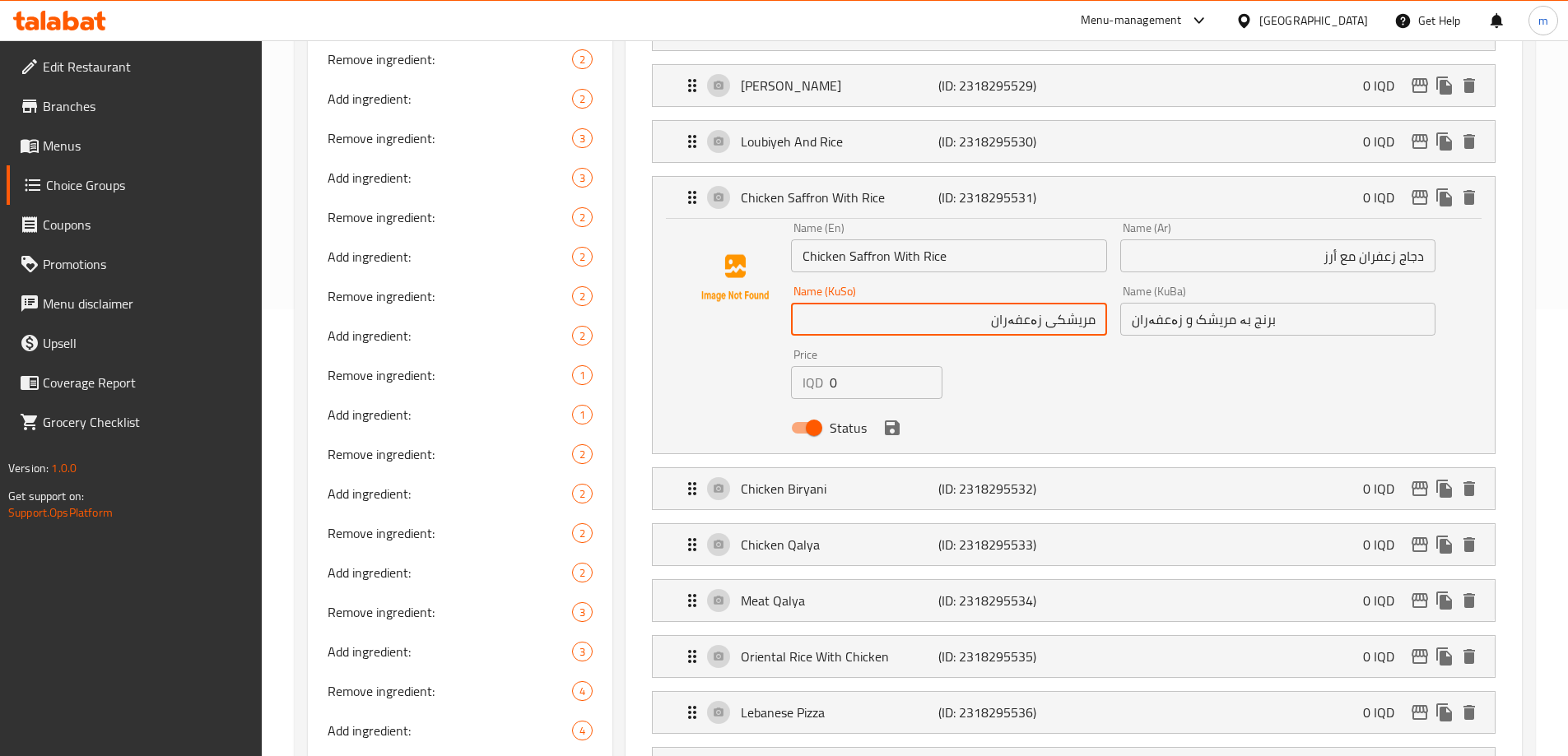
click at [994, 303] on input "مریشکی زەعفەران" at bounding box center [948, 319] width 315 height 33
click at [1026, 303] on input "مریشکی زەعفەران بر مریشکی" at bounding box center [948, 319] width 315 height 33
type input "مریشکی زەعفەران بر مریشکی"
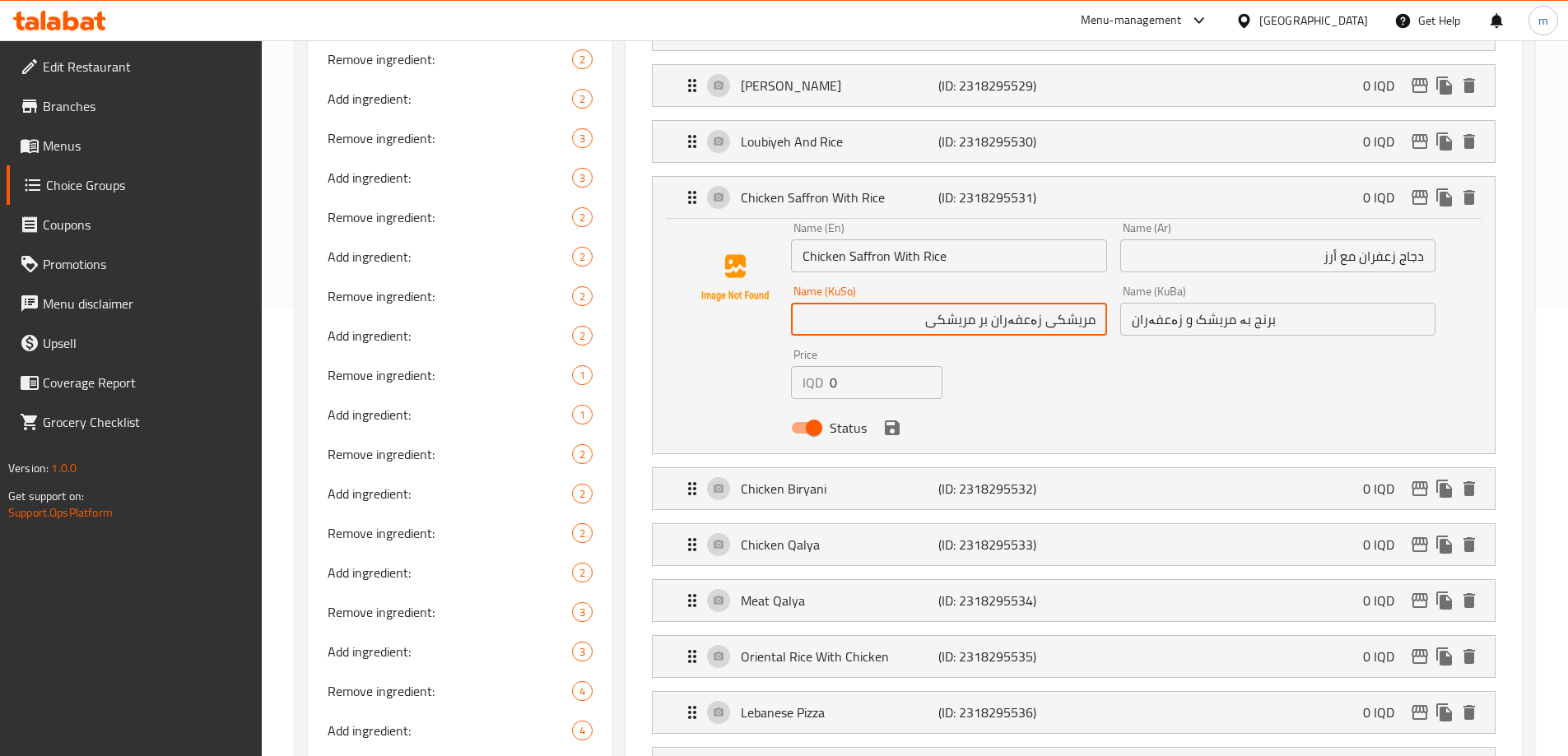
click at [1153, 303] on input "برنج بە مریشک و زەعفەران" at bounding box center [1277, 319] width 315 height 33
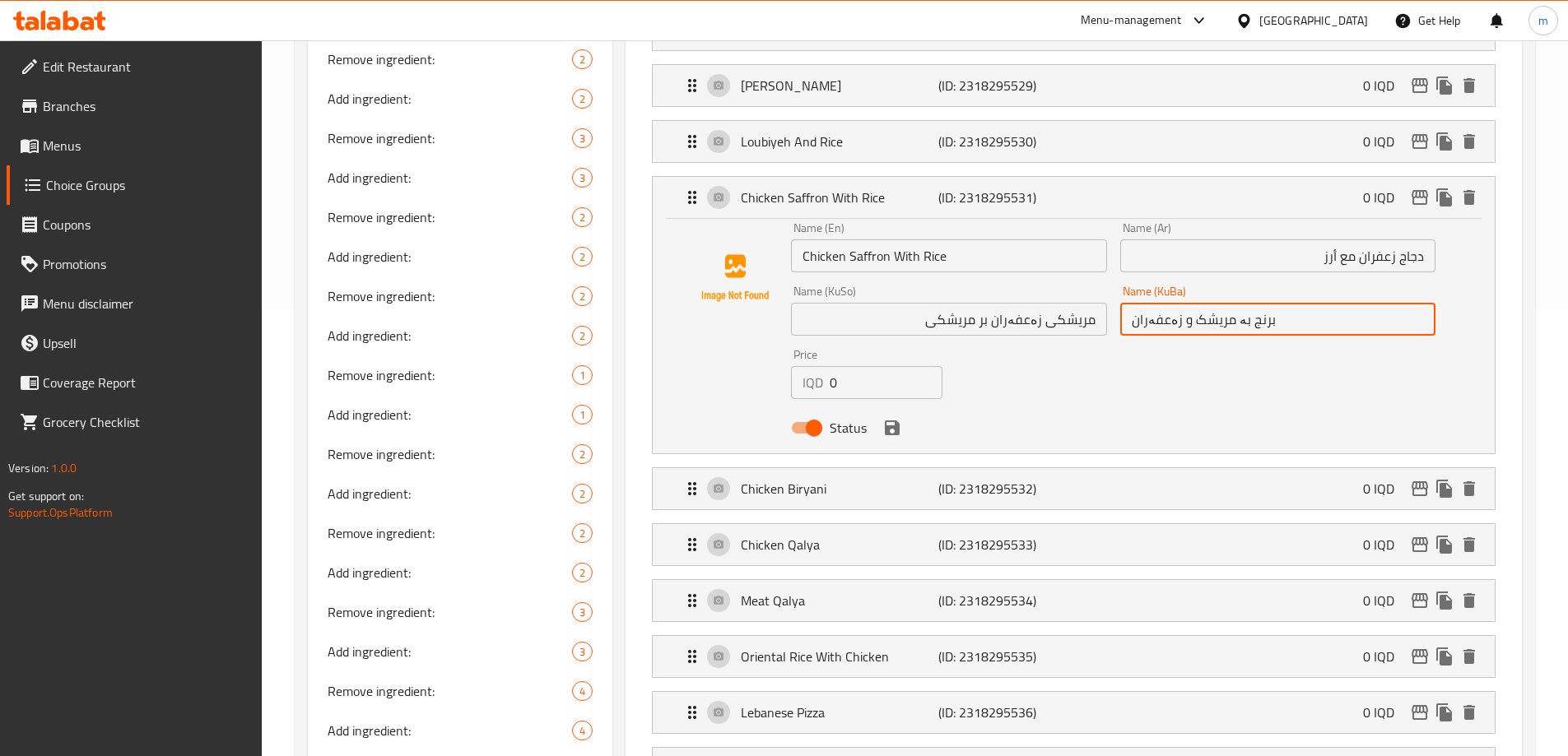
click at [1153, 303] on input "برنج بە مریشک و زەعفەران" at bounding box center [1277, 319] width 315 height 33
paste input "مریشکی زەعفەران بر مریشکی"
type input "مریشکی زەعفەران بر مریشکی"
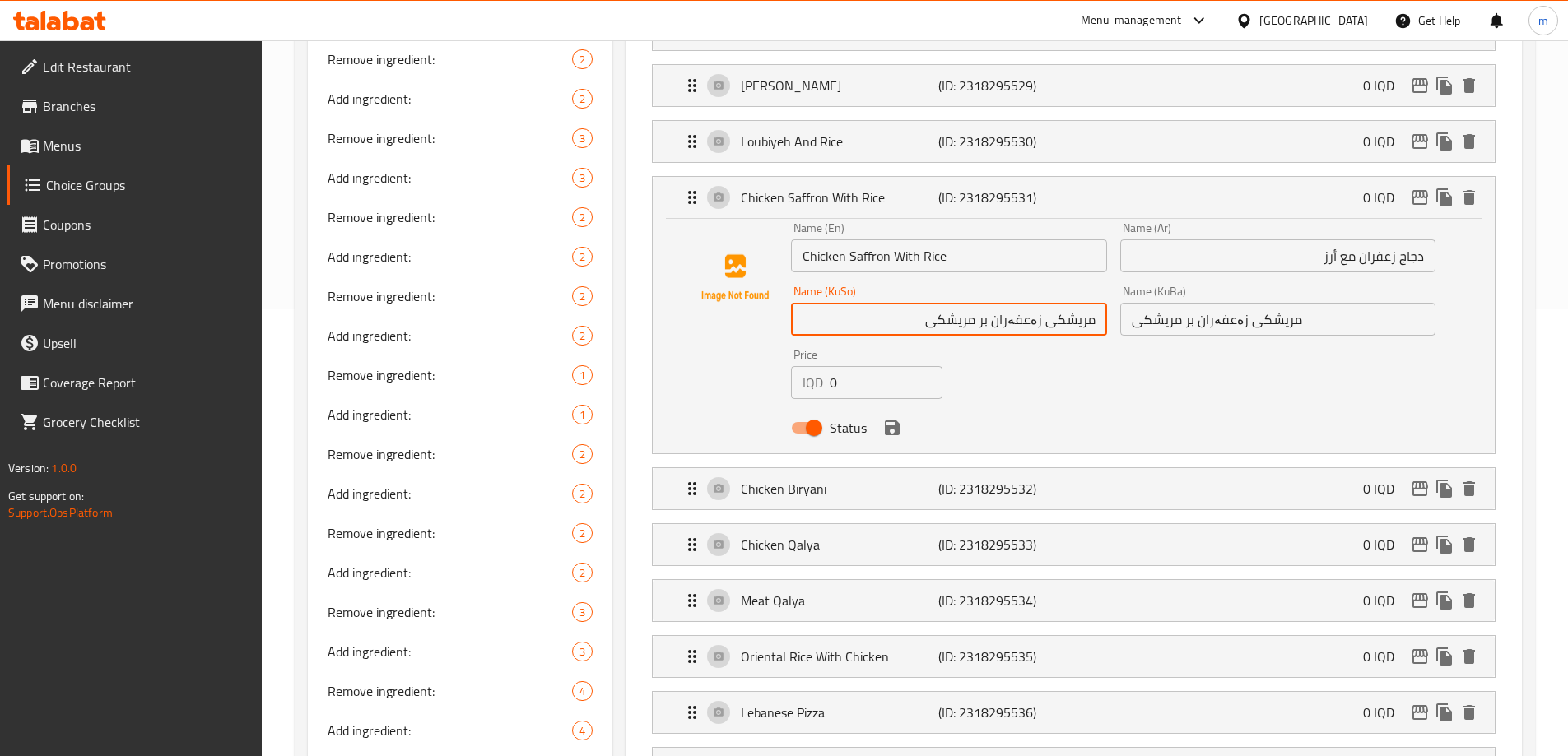
click at [991, 303] on input "مریشکی زەعفەران بر مریشکی" at bounding box center [948, 319] width 315 height 33
drag, startPoint x: 995, startPoint y: 279, endPoint x: 857, endPoint y: 272, distance: 138.2
click at [857, 303] on input "مریشکی زەعفەران بر مریشکی" at bounding box center [948, 319] width 315 height 33
type input "مریشکی زەعفەران لەگەڵ مریشک"
click at [1170, 303] on input "مریشکی زەعفەران بر مریشکی" at bounding box center [1277, 319] width 315 height 33
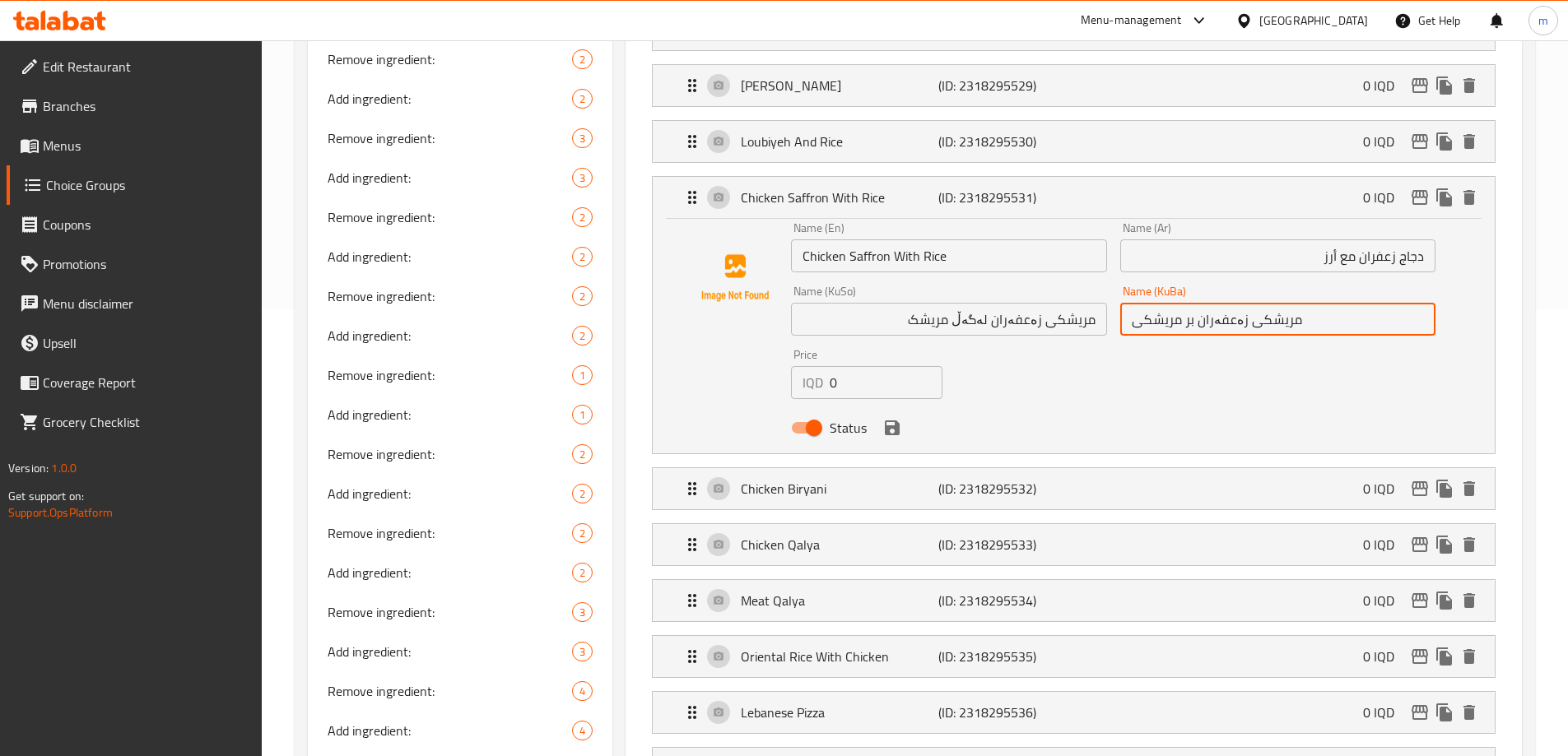
click at [1170, 303] on input "مریشکی زەعفەران بر مریشکی" at bounding box center [1277, 319] width 315 height 33
paste input "لەگەڵ مریشک"
click at [895, 421] on icon "save" at bounding box center [891, 428] width 15 height 15
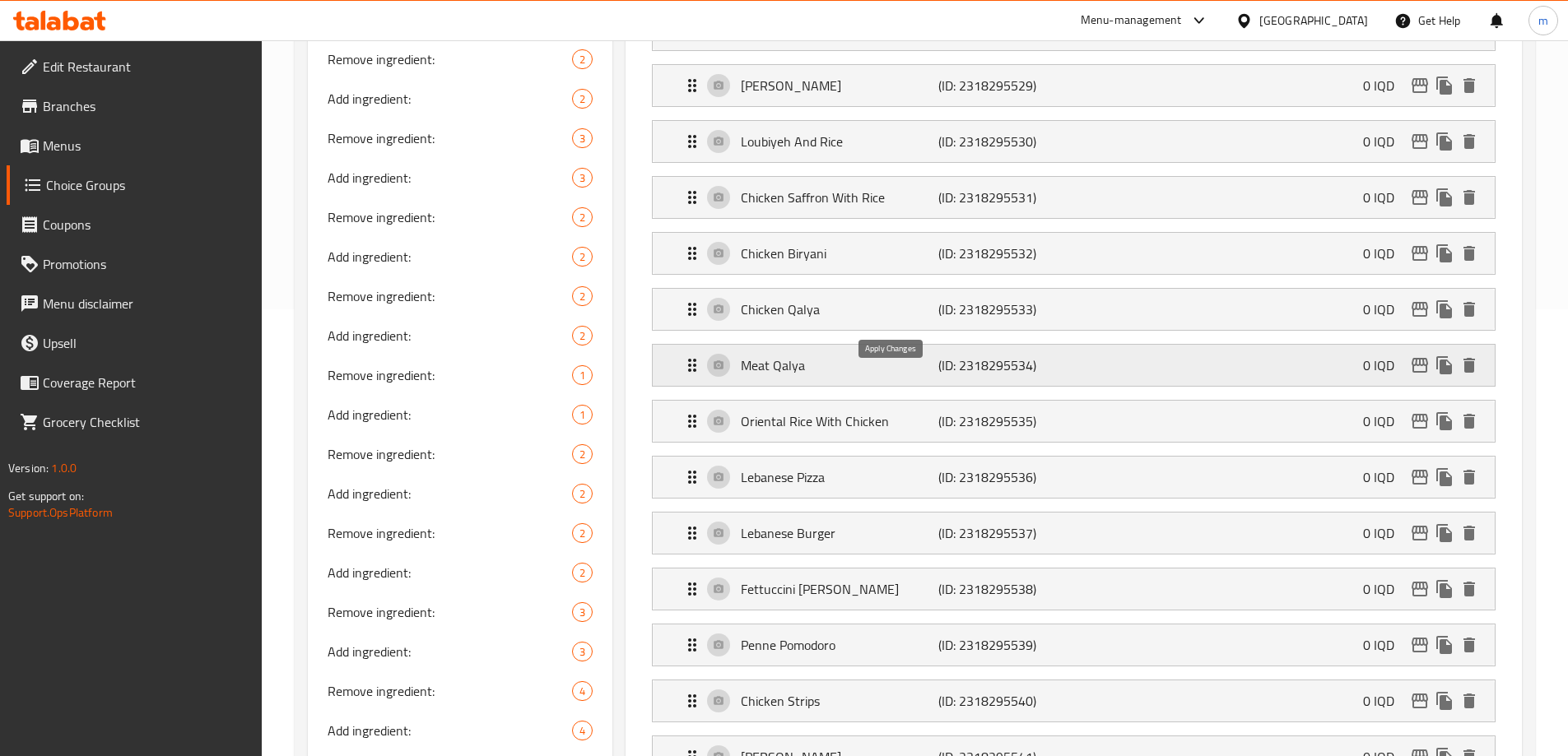
type input "مریشکی زەعفەران لەگەڵ مریشک"
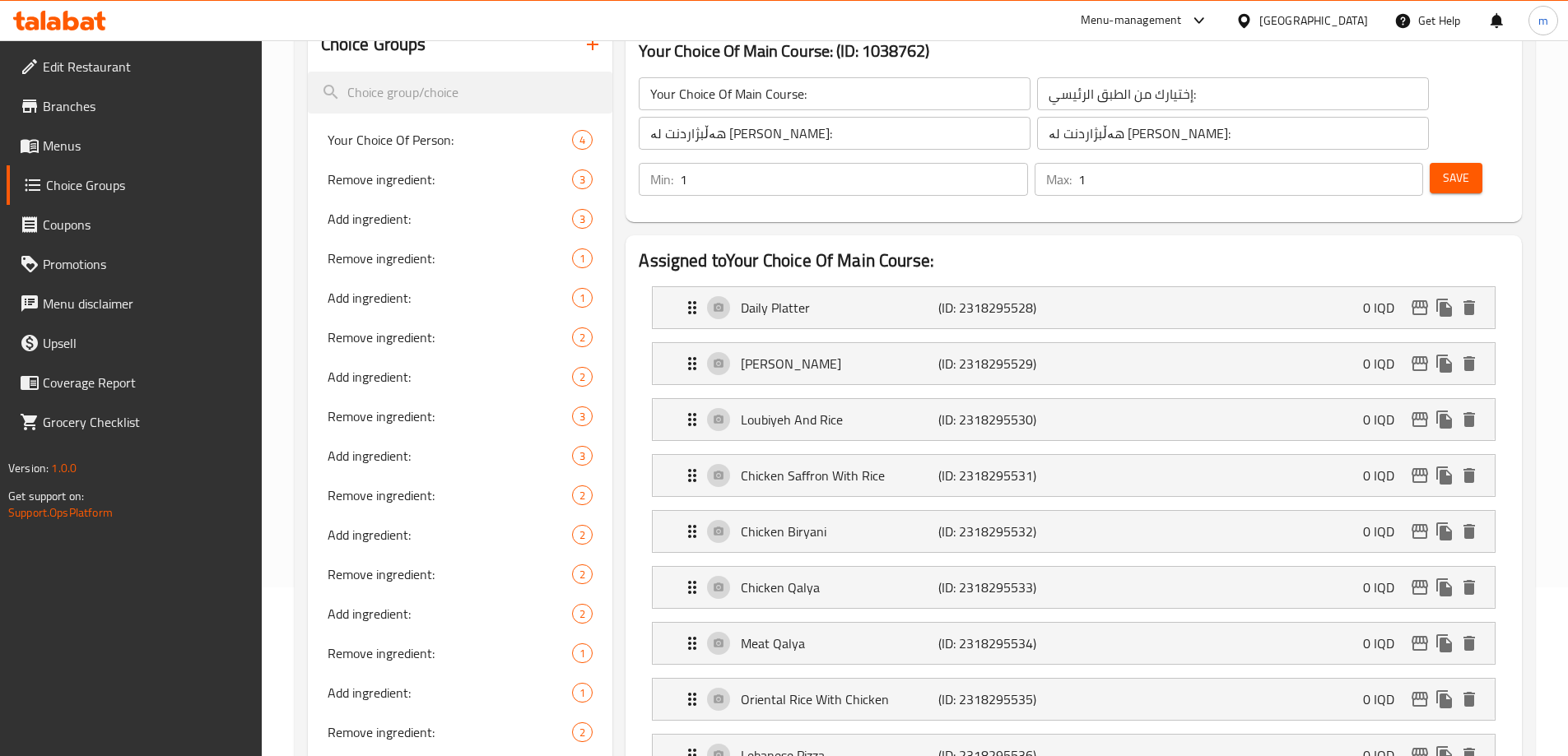
scroll to position [14, 0]
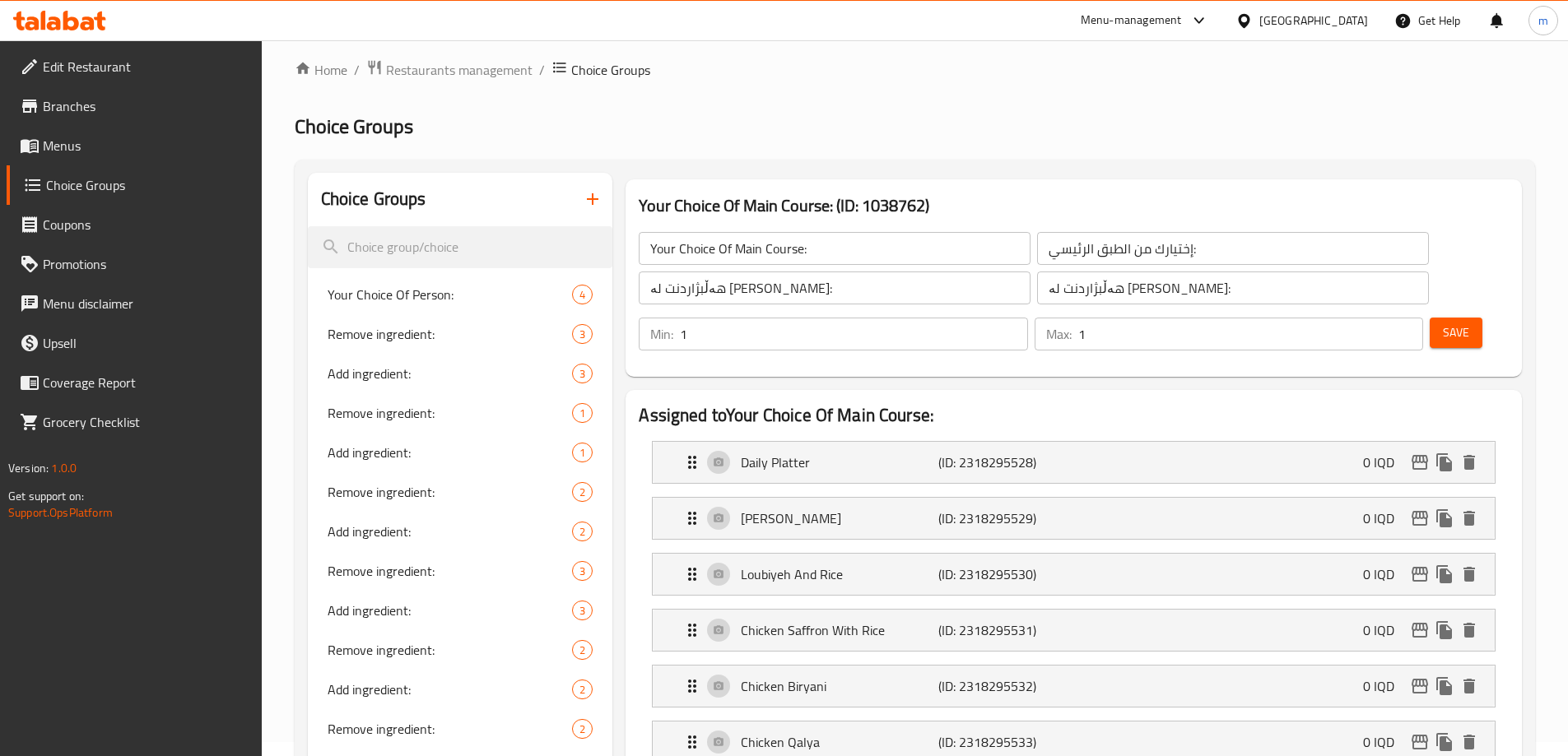
click at [1443, 322] on span "Save" at bounding box center [1456, 332] width 27 height 20
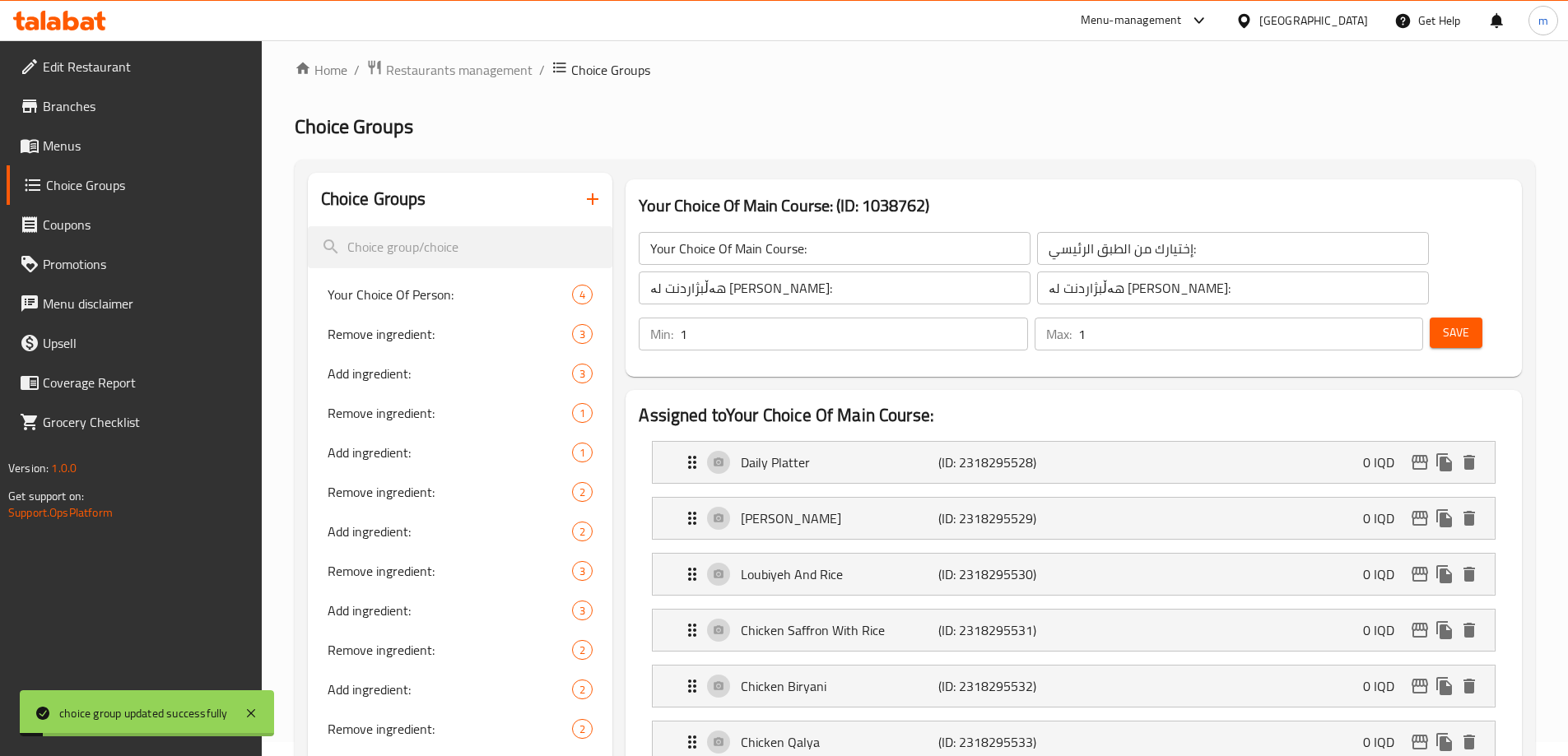
scroll to position [207, 0]
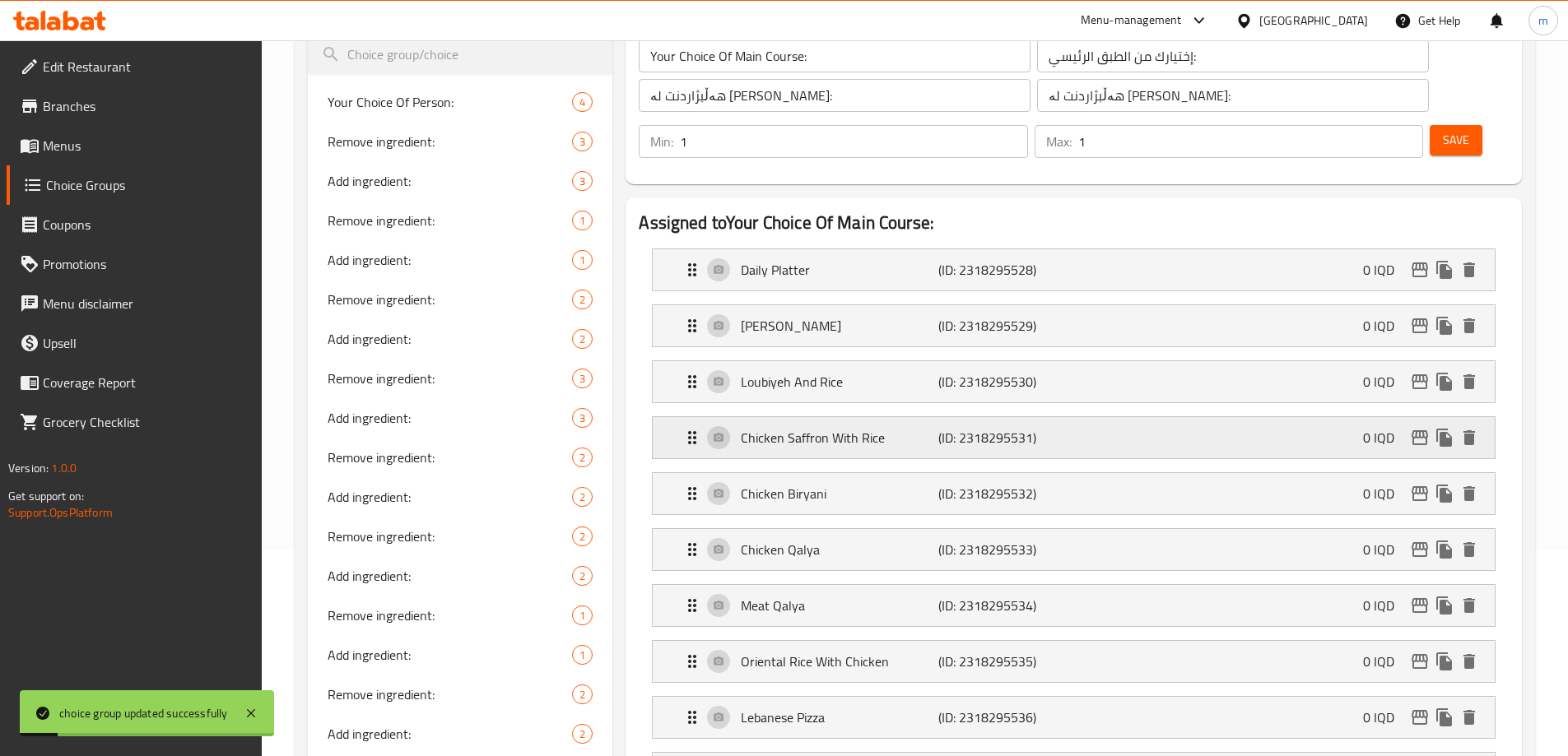
click at [785, 428] on p "Chicken Saffron With Rice" at bounding box center [839, 437] width 197 height 20
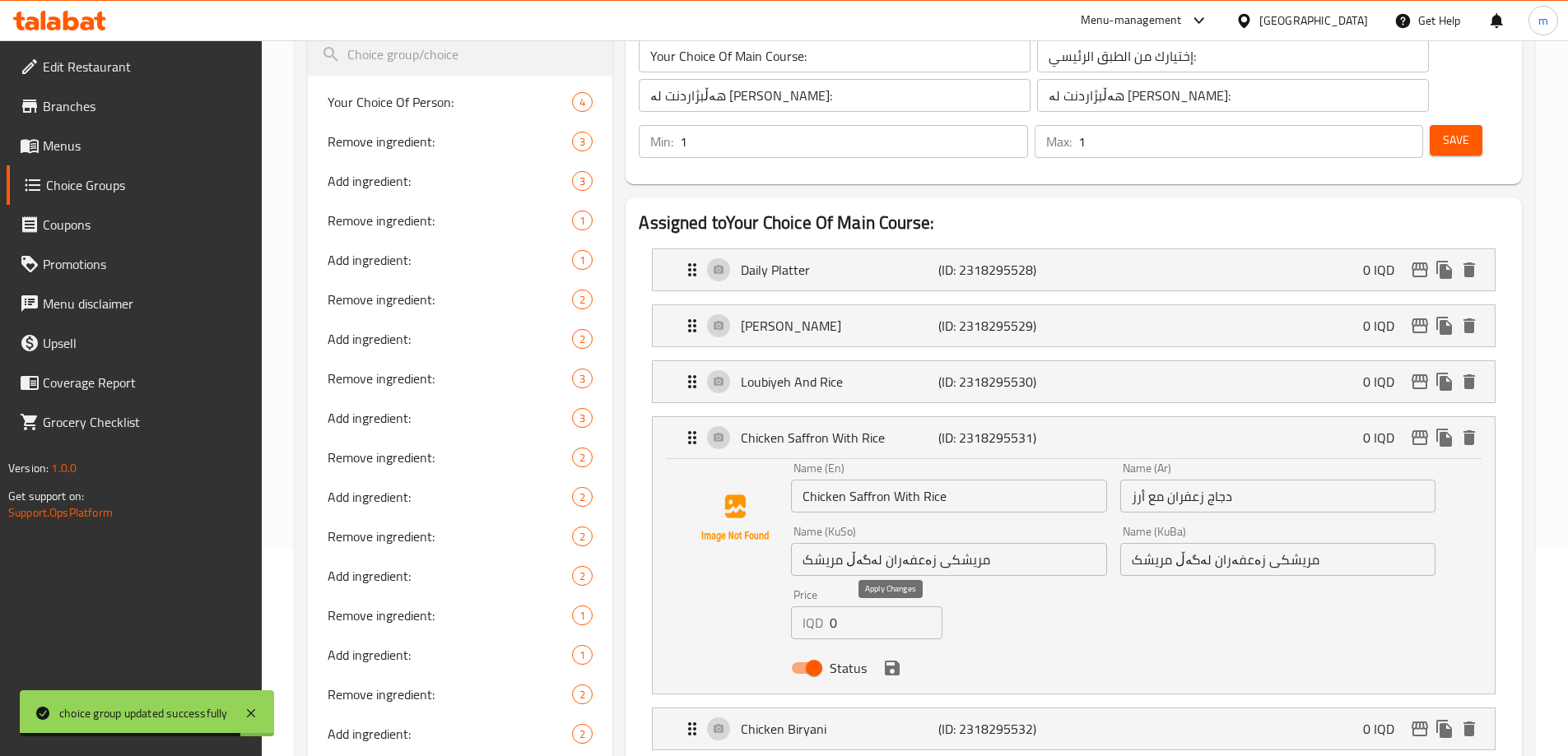
click at [891, 660] on icon "save" at bounding box center [891, 667] width 15 height 15
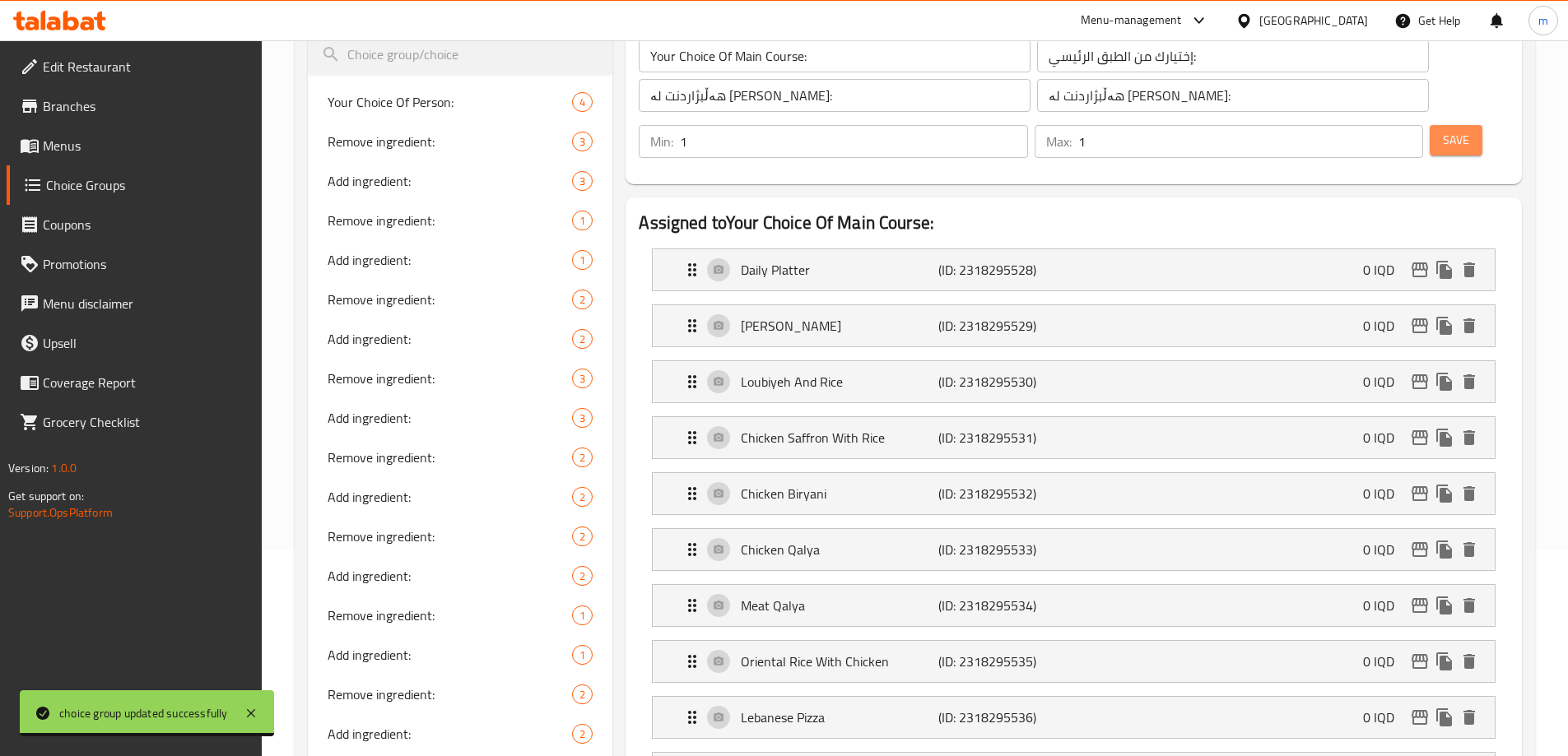
click at [1446, 125] on button "Save" at bounding box center [1455, 140] width 52 height 30
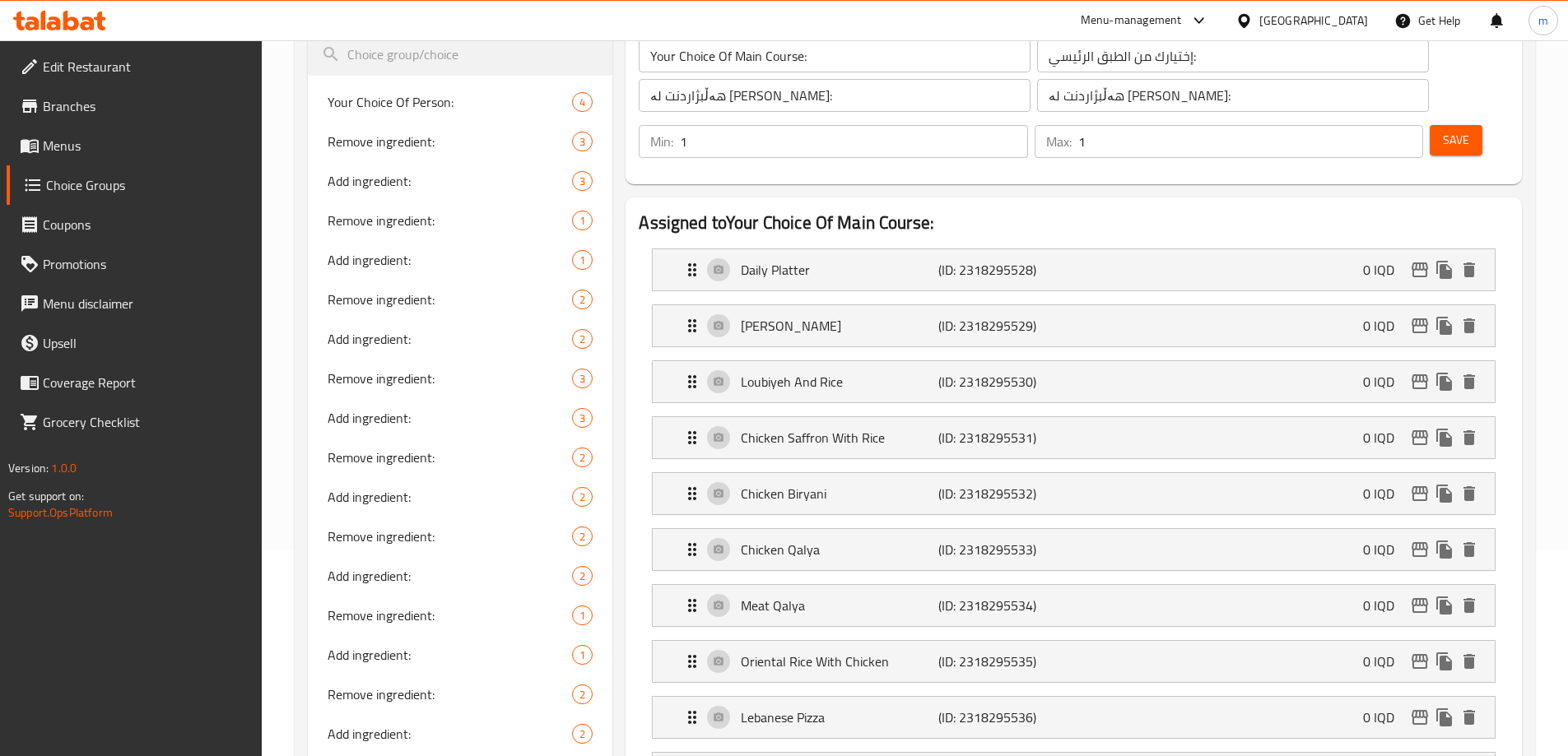
click at [84, 21] on icon at bounding box center [59, 20] width 93 height 20
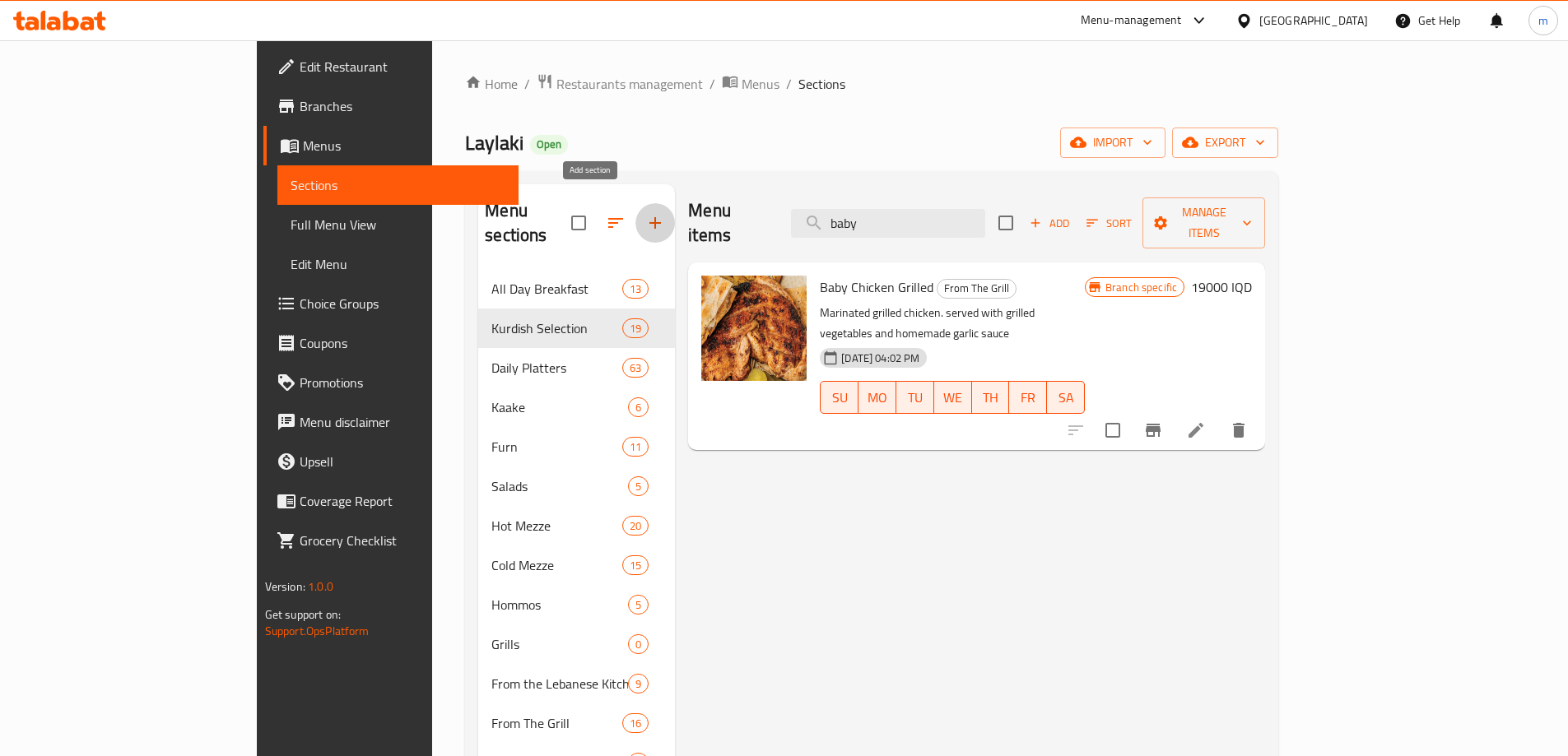
click at [645, 213] on icon "button" at bounding box center [655, 223] width 20 height 20
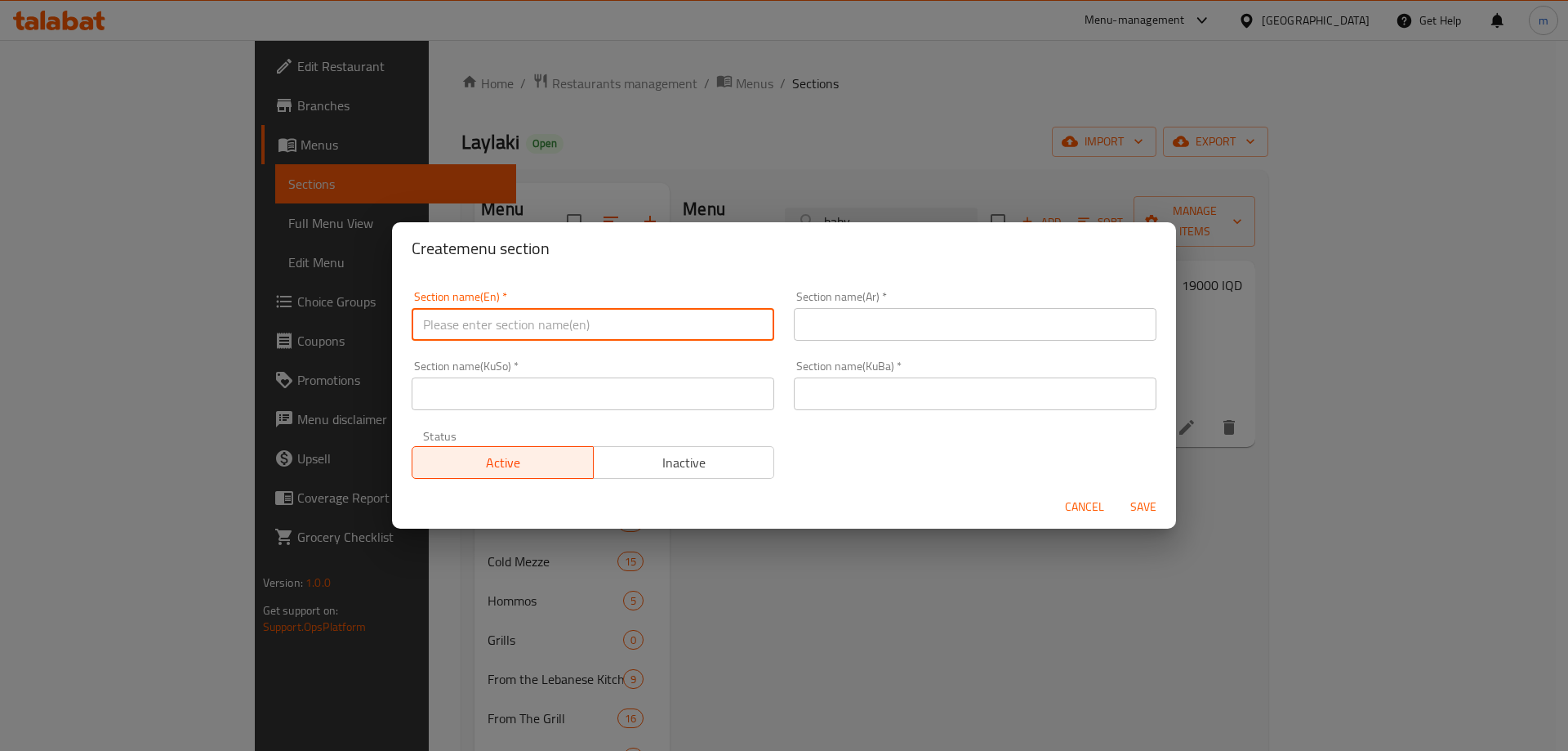
click at [611, 325] on input "text" at bounding box center [593, 323] width 363 height 33
type input "Offers"
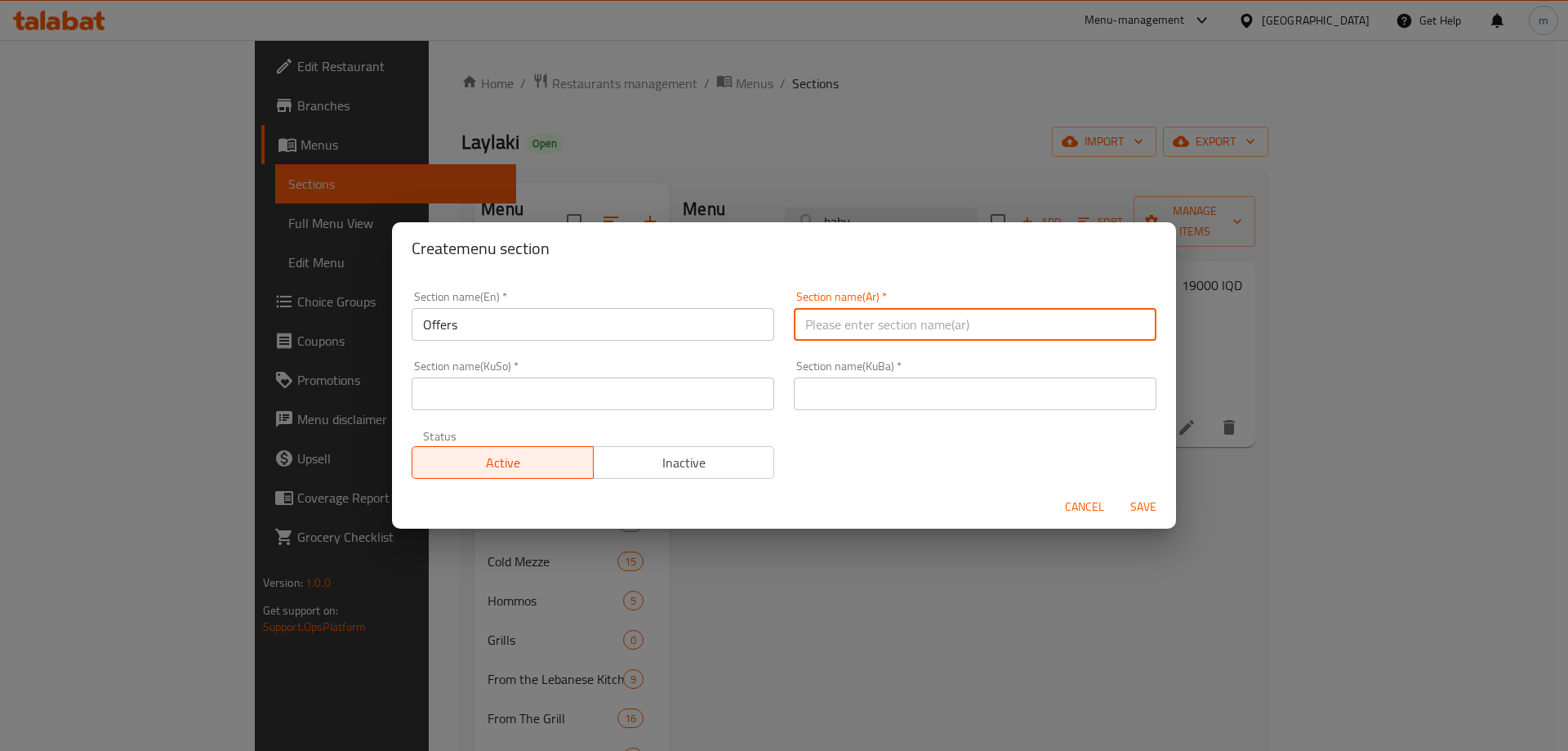
click at [906, 330] on input "text" at bounding box center [975, 323] width 363 height 33
type input "العروض"
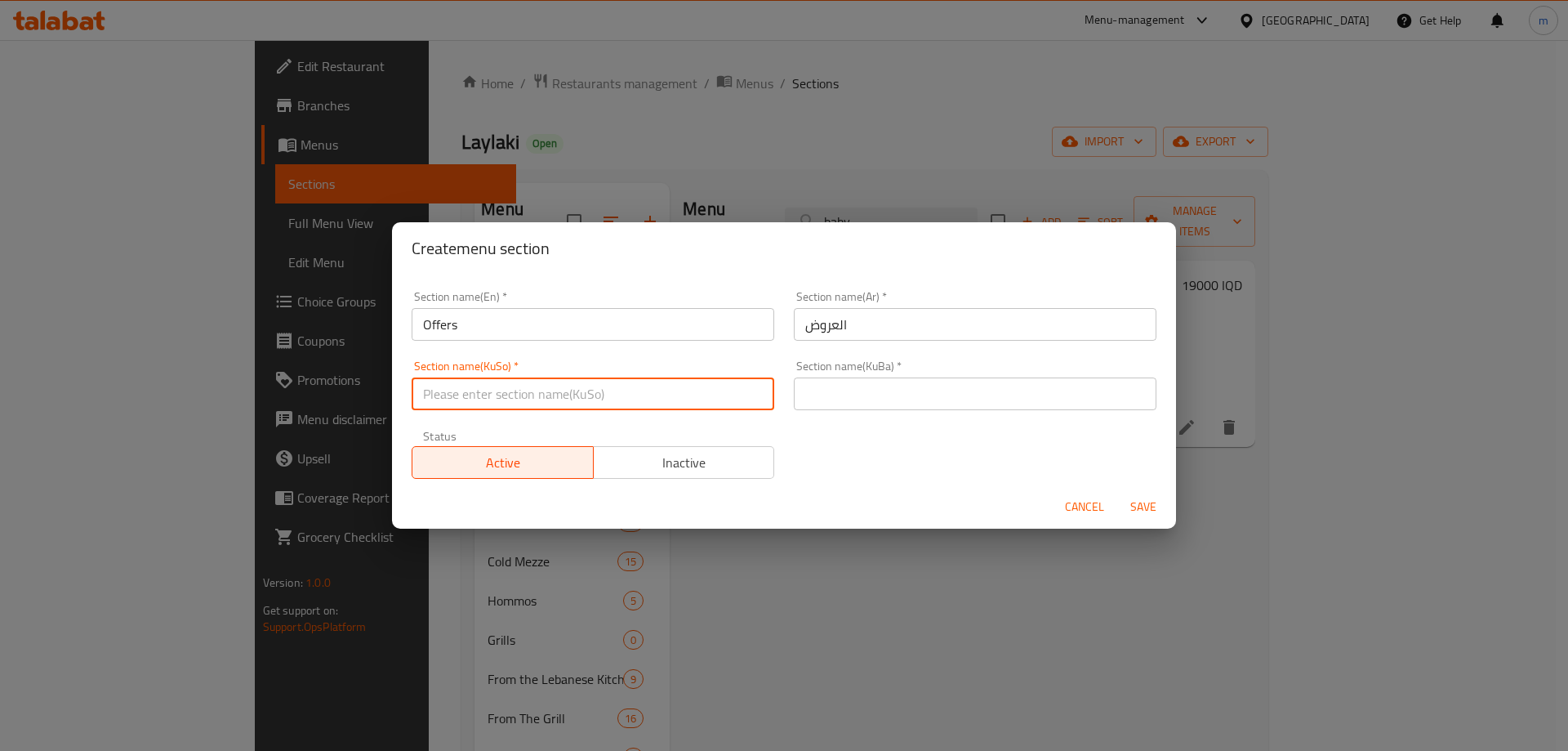
click at [701, 394] on input "text" at bounding box center [593, 393] width 363 height 33
type input "ئۆفەر"
click at [507, 400] on input "ئۆفەر" at bounding box center [593, 393] width 363 height 33
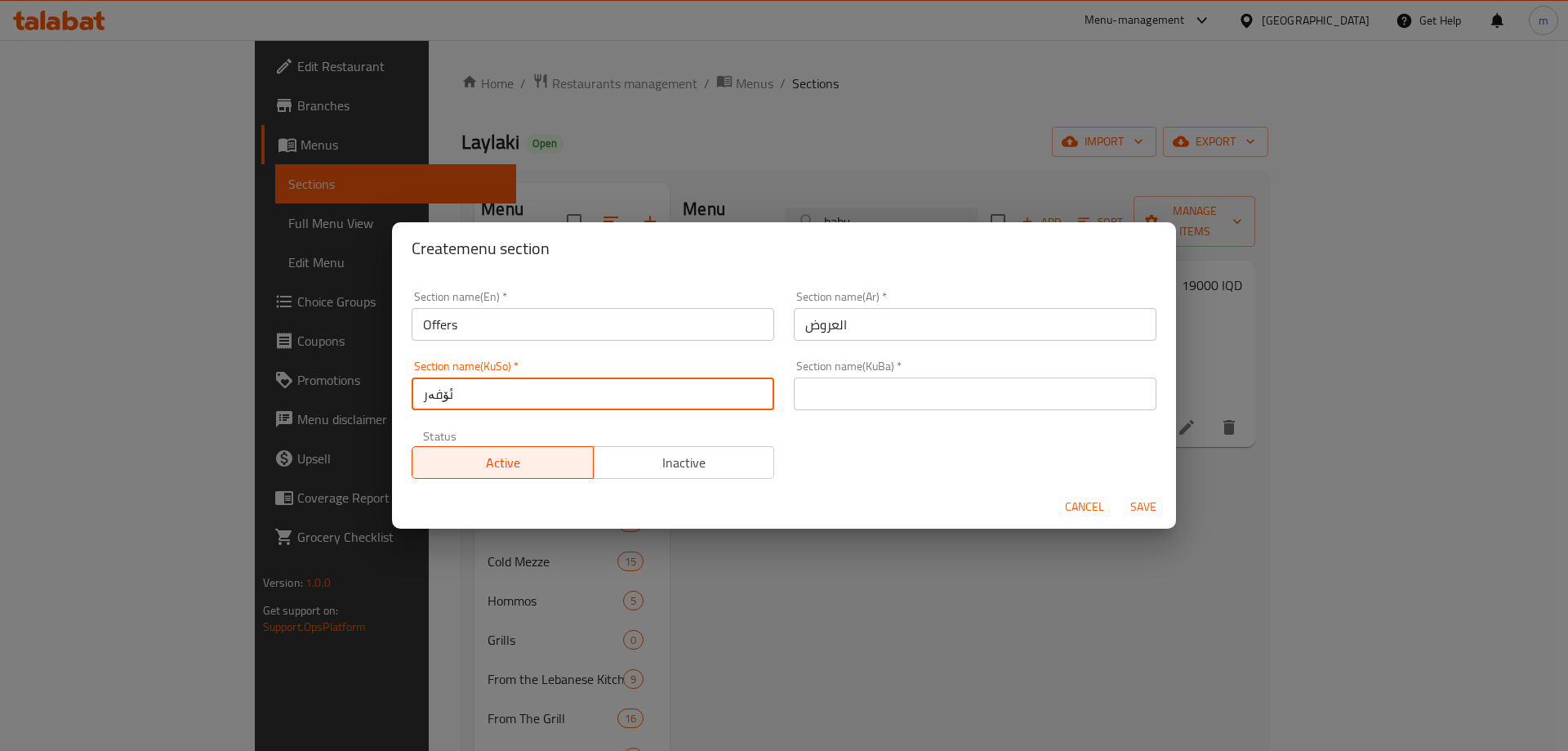
click at [905, 366] on div "Section name(KuBa)   * Section name(KuBa) *" at bounding box center [975, 385] width 363 height 50
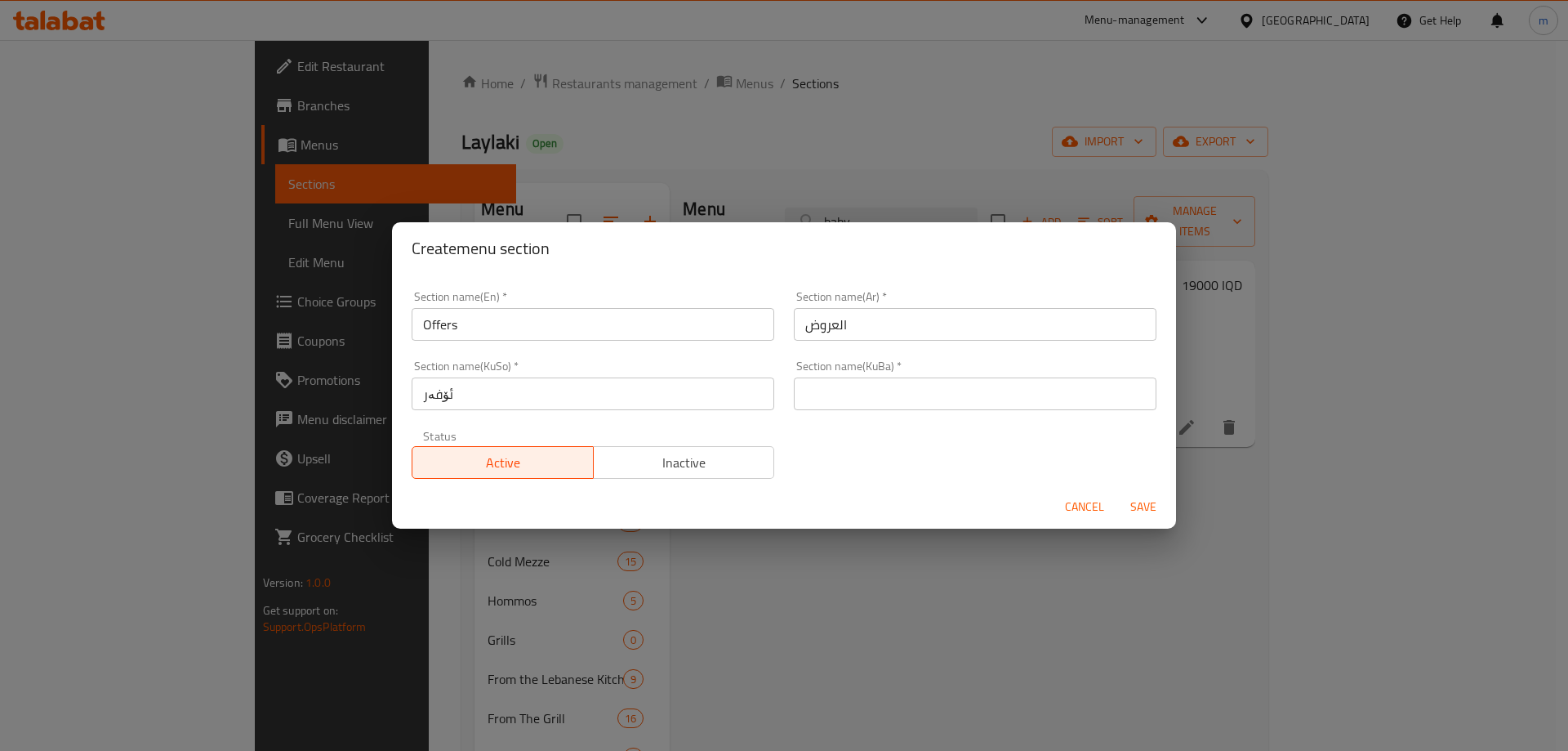
click at [910, 391] on input "text" at bounding box center [975, 393] width 363 height 33
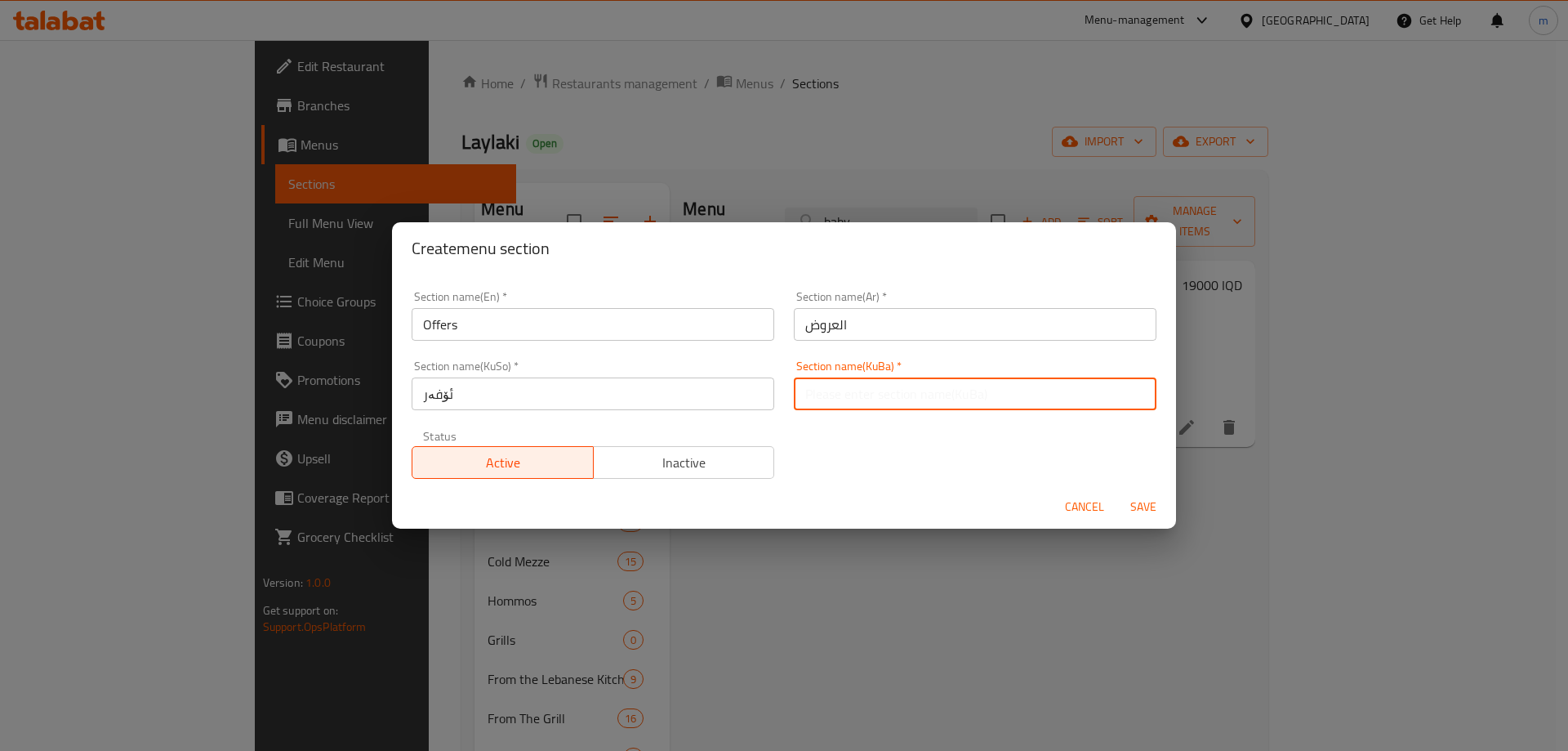
paste input "ئۆفەر"
type input "ئۆفەر"
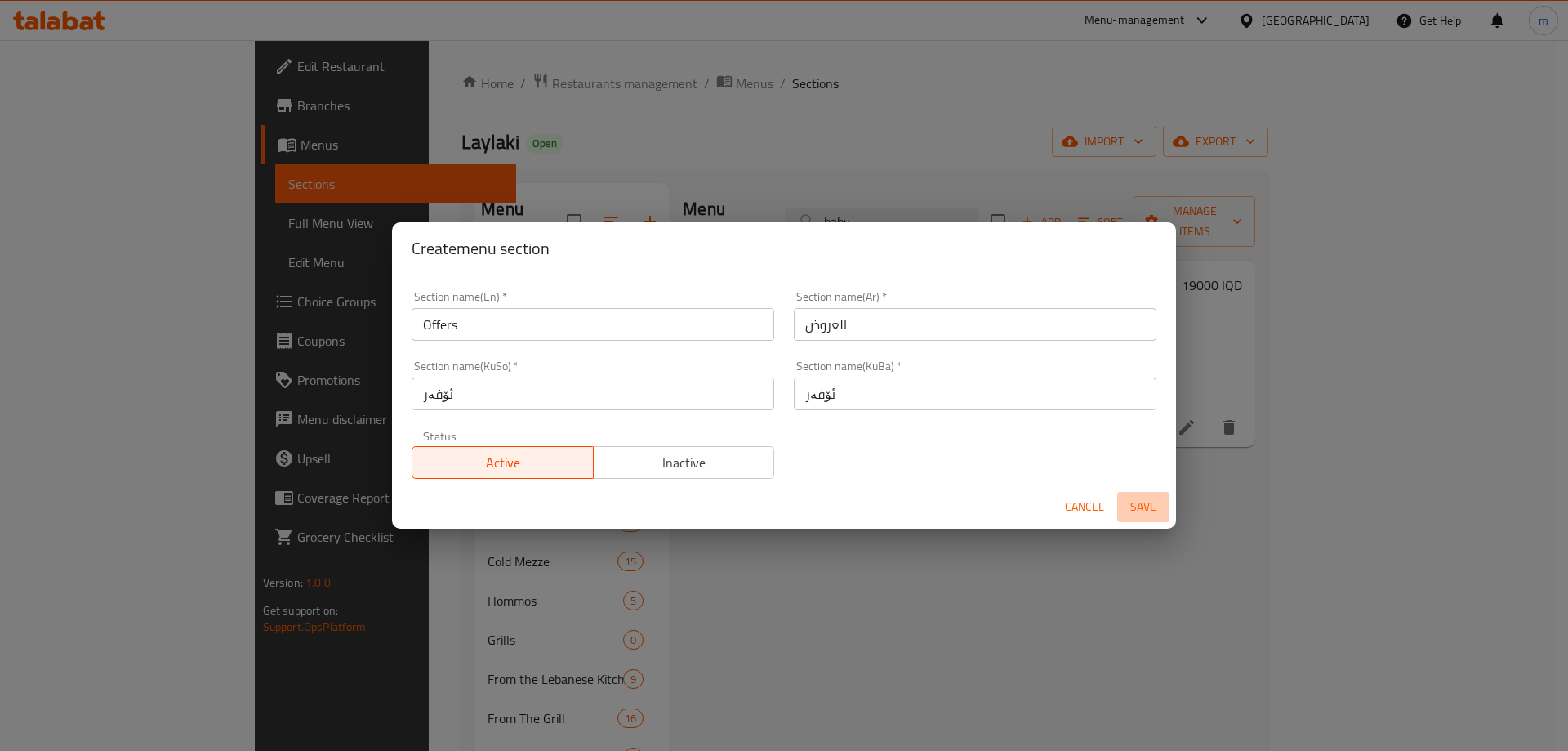
click at [1162, 497] on span "Save" at bounding box center [1143, 507] width 39 height 20
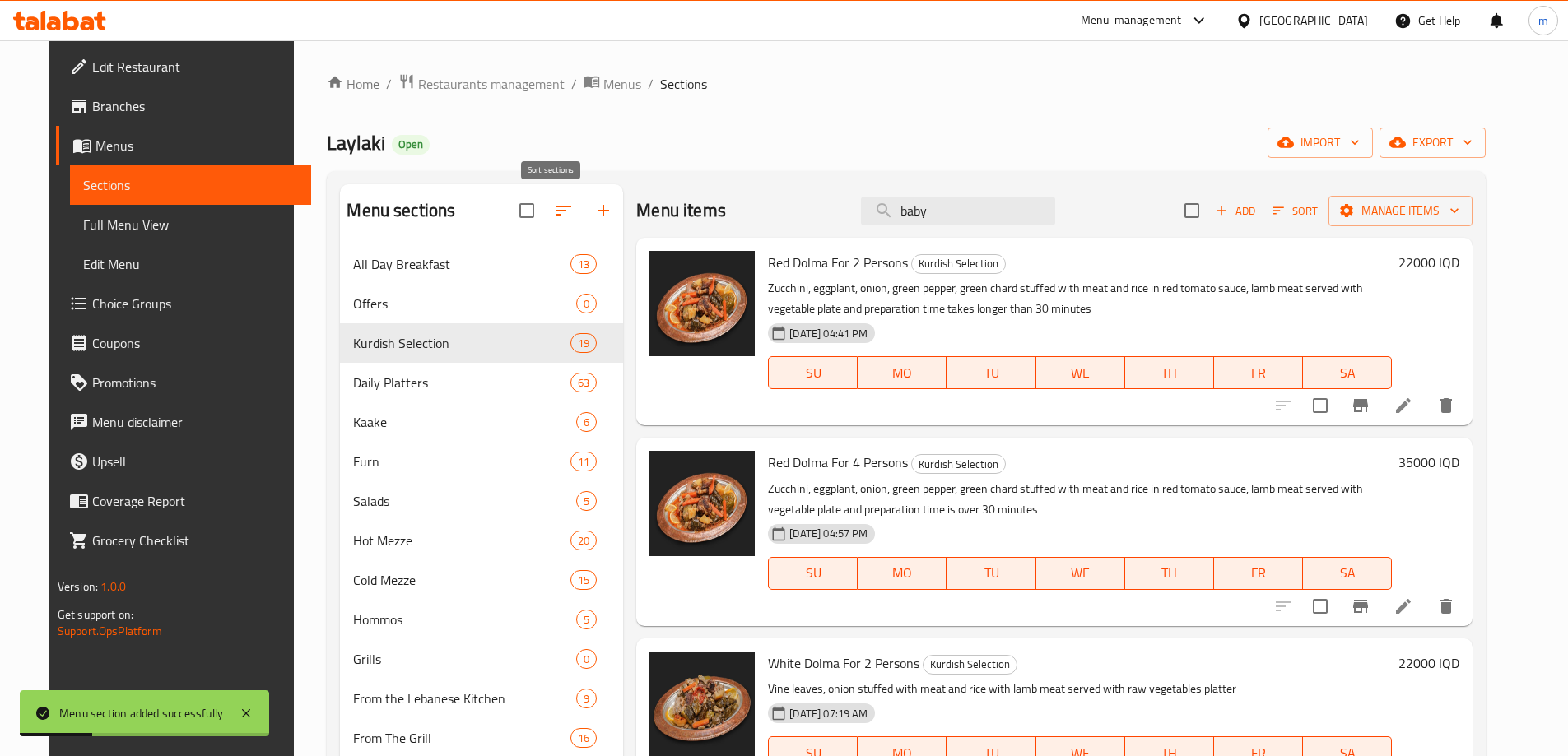
click at [554, 202] on icon "button" at bounding box center [564, 210] width 20 height 20
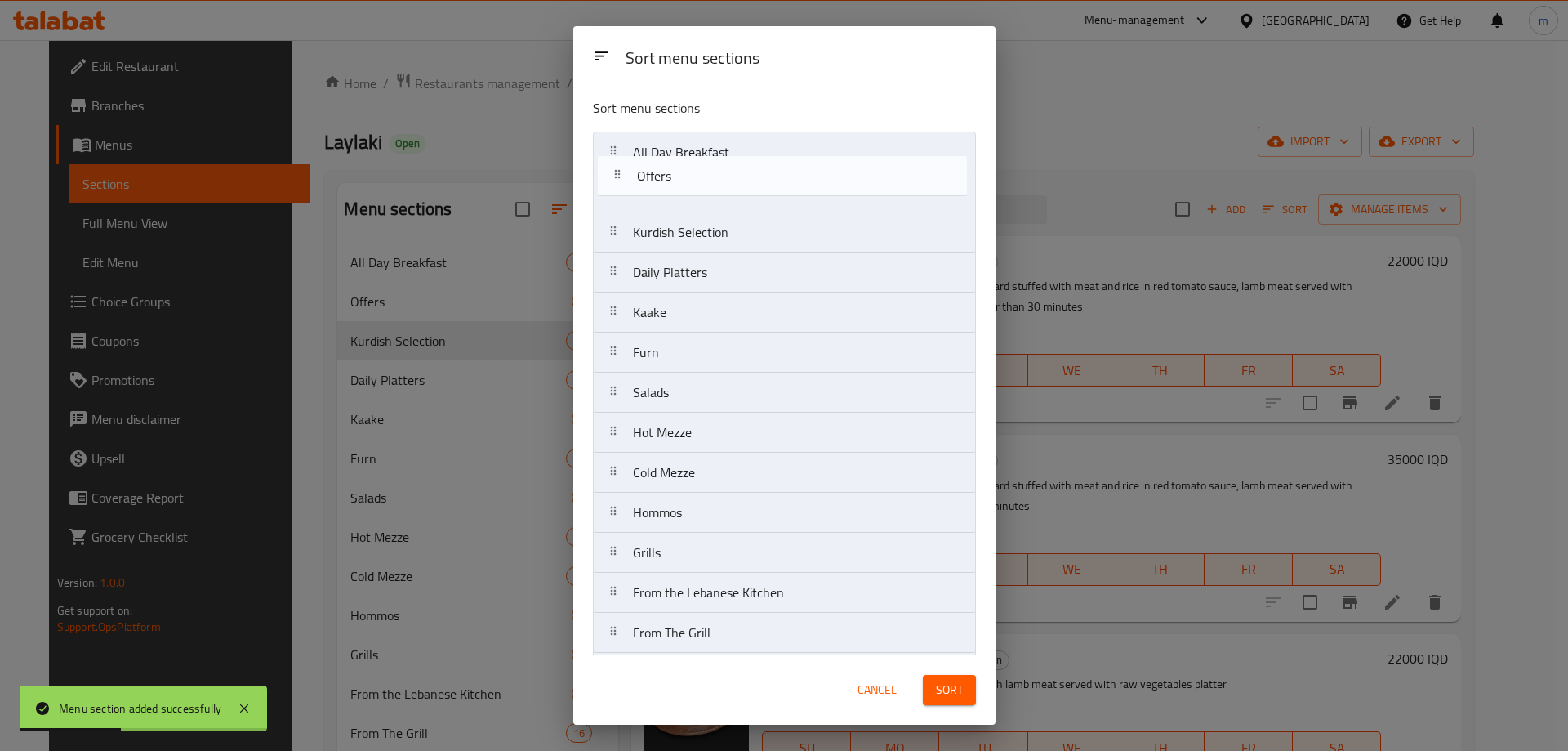
drag, startPoint x: 646, startPoint y: 190, endPoint x: 659, endPoint y: 143, distance: 48.8
click at [658, 145] on nav "All Day Breakfast Offers Kurdish Selection Daily Platters Kaake Furn Salads Hot…" at bounding box center [784, 553] width 383 height 843
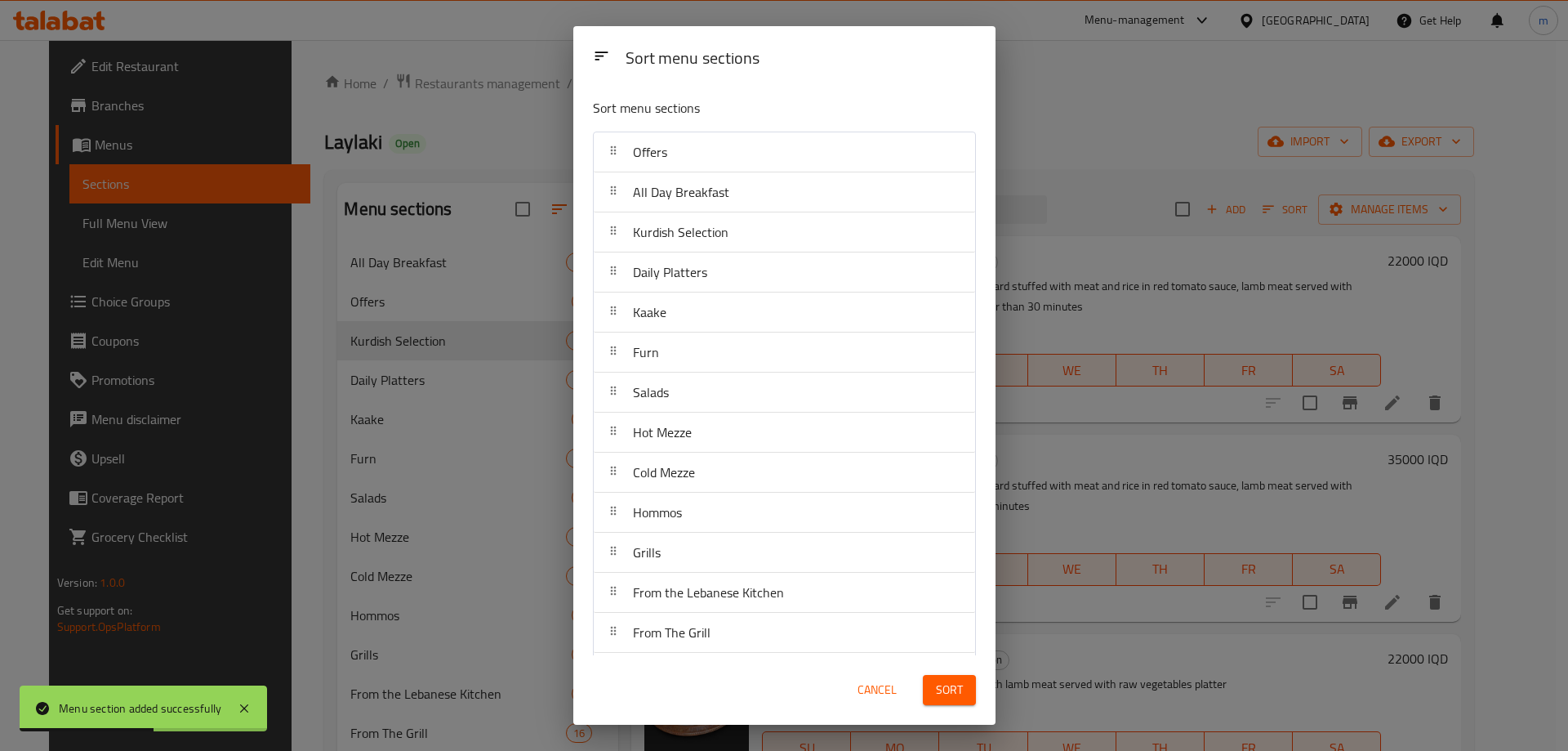
click at [924, 690] on button "Sort" at bounding box center [949, 690] width 53 height 30
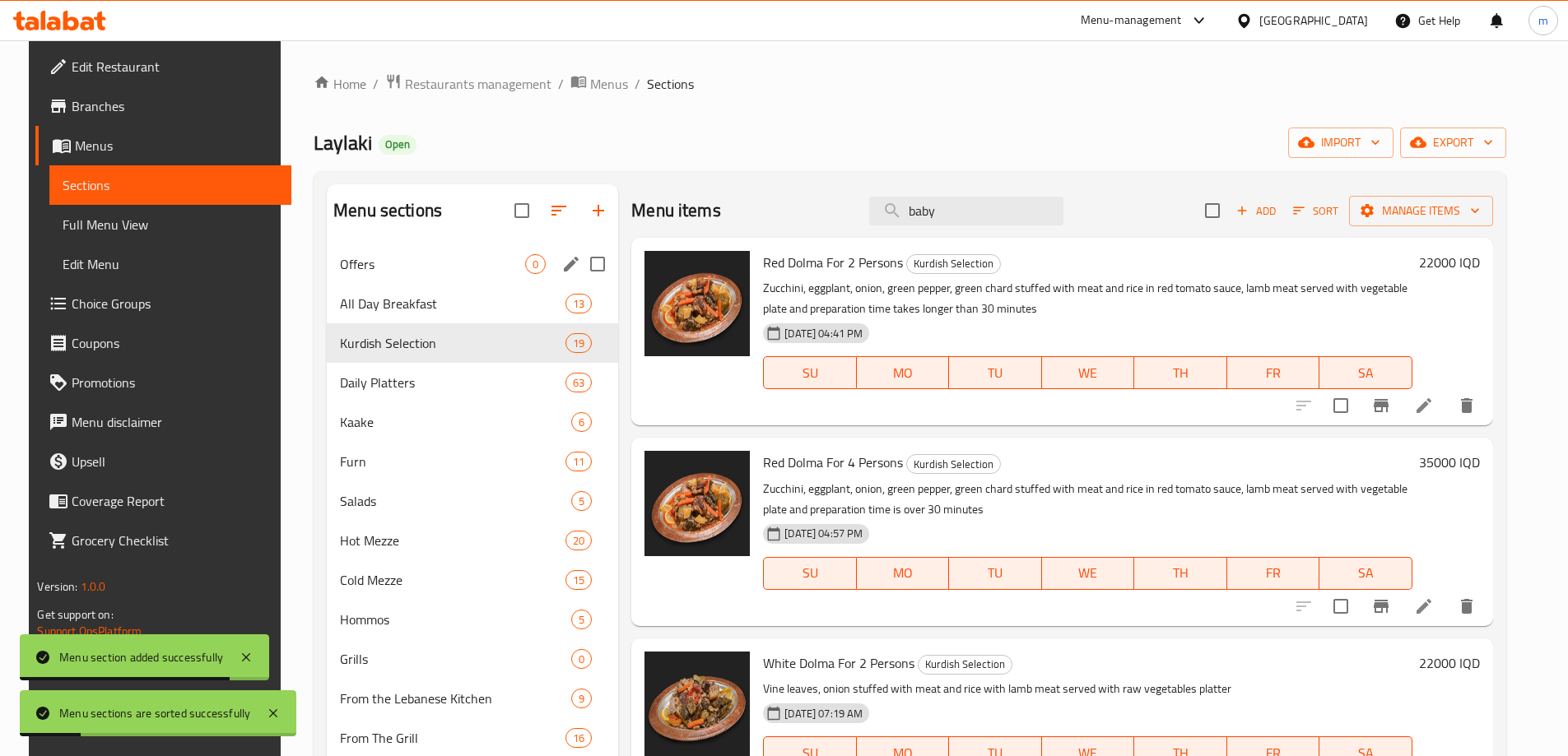
click at [397, 280] on div "Offers 0" at bounding box center [472, 264] width 291 height 39
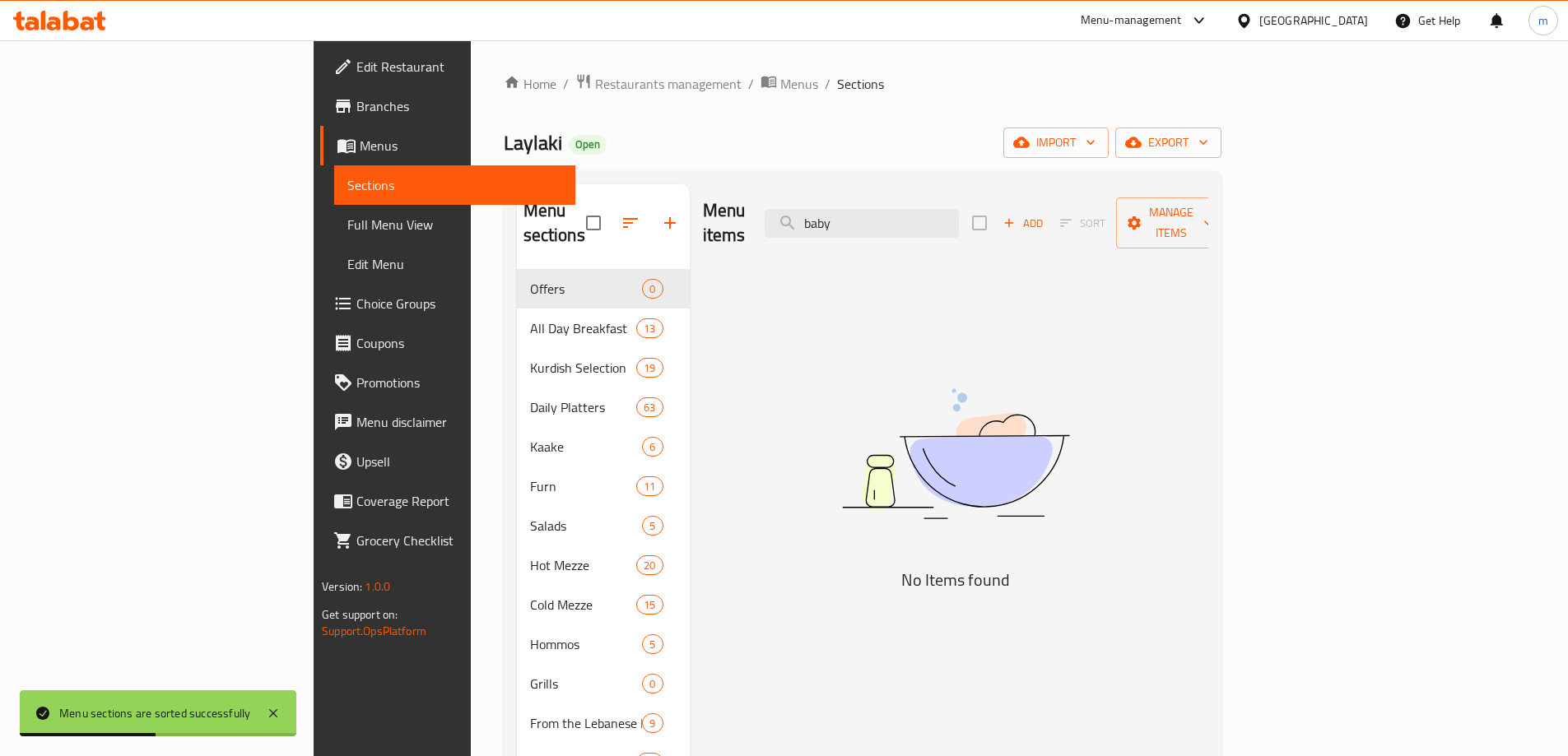
drag, startPoint x: 951, startPoint y: 224, endPoint x: 828, endPoint y: 235, distance: 123.5
click at [834, 235] on div "Menu items baby Add Sort Manage items" at bounding box center [955, 224] width 505 height 78
click at [859, 146] on div "Laylaki Open import export" at bounding box center [862, 143] width 717 height 30
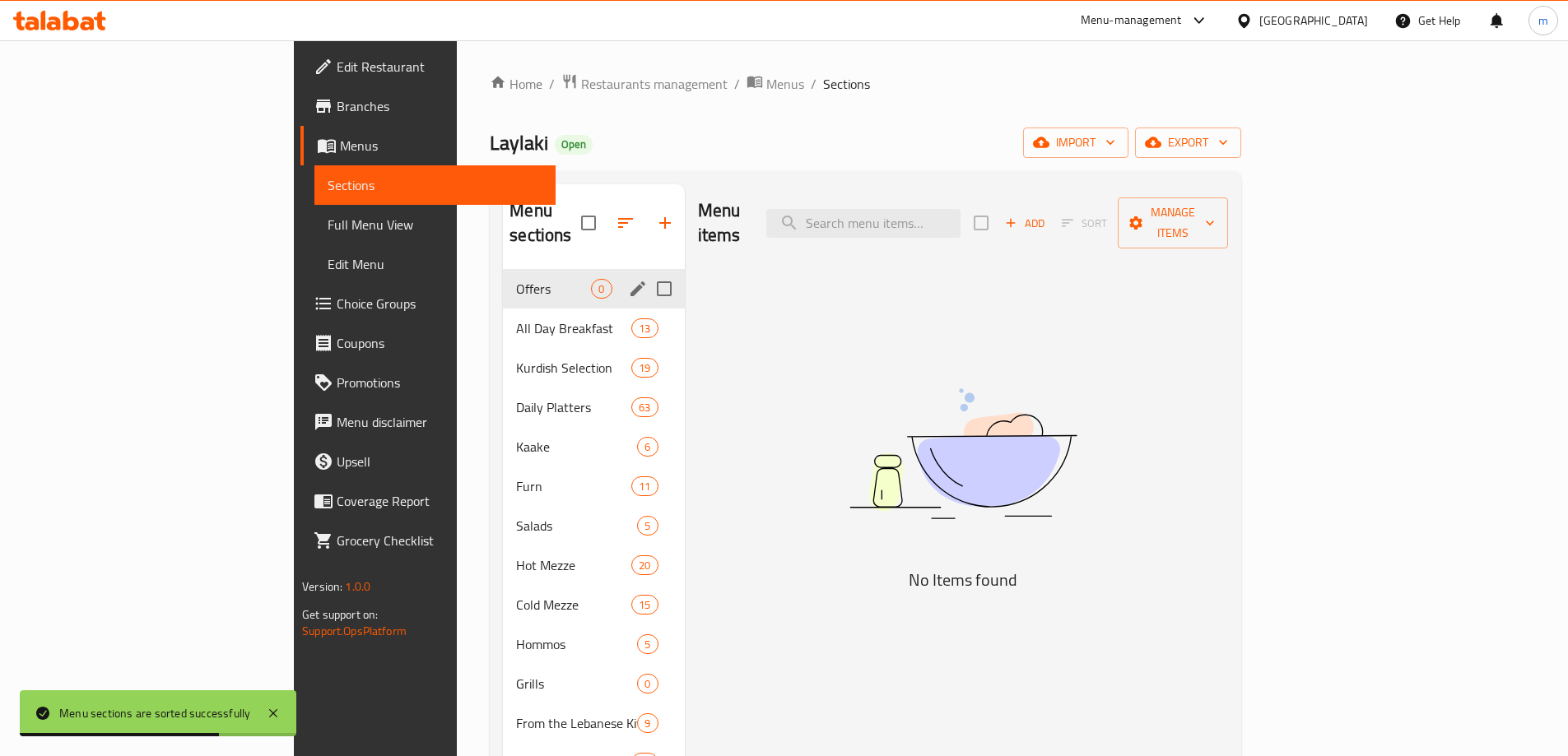
click at [516, 319] on span "All Day Breakfast" at bounding box center [574, 328] width 115 height 20
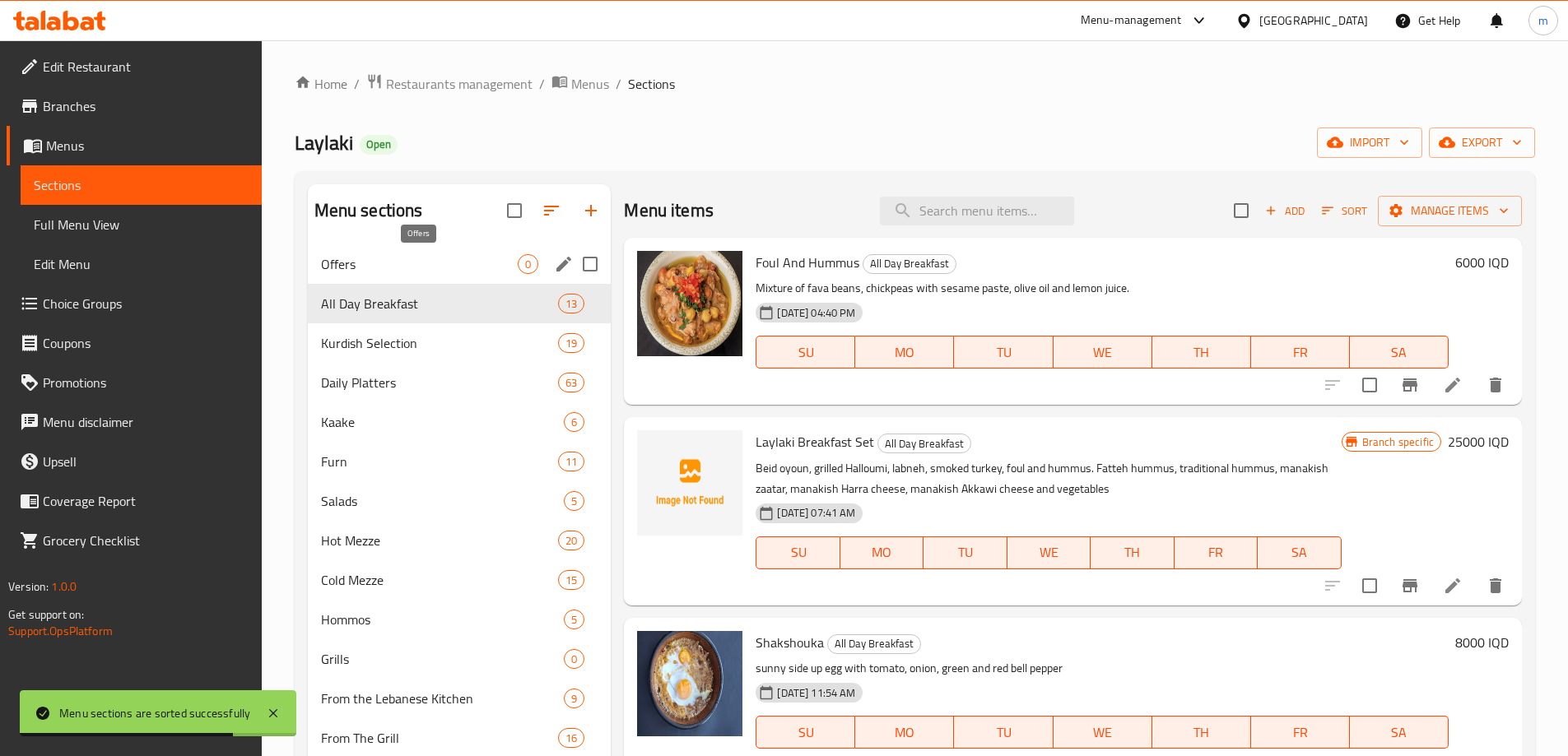
click at [413, 268] on span "Offers" at bounding box center [419, 264] width 197 height 20
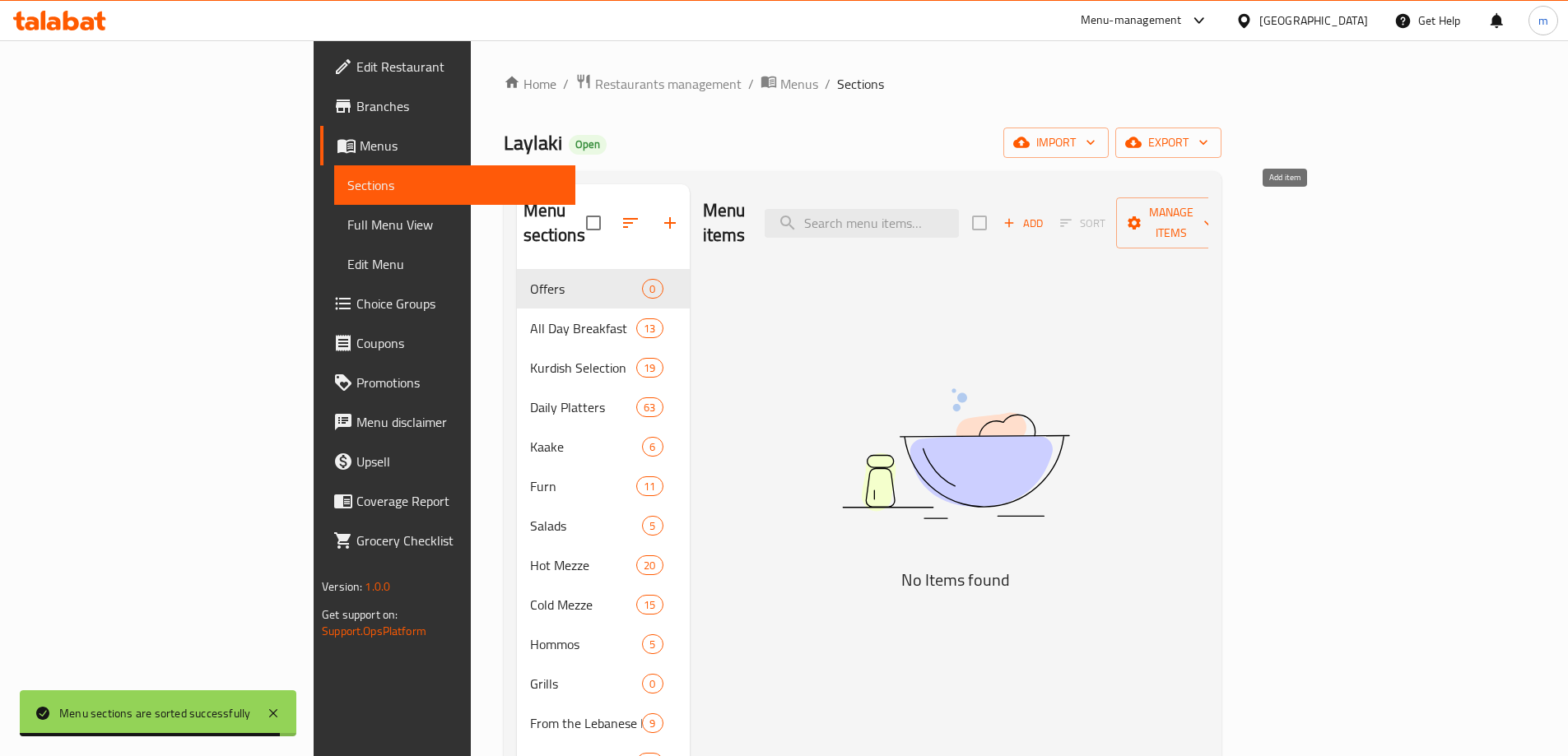
click at [1045, 214] on span "Add" at bounding box center [1023, 223] width 44 height 19
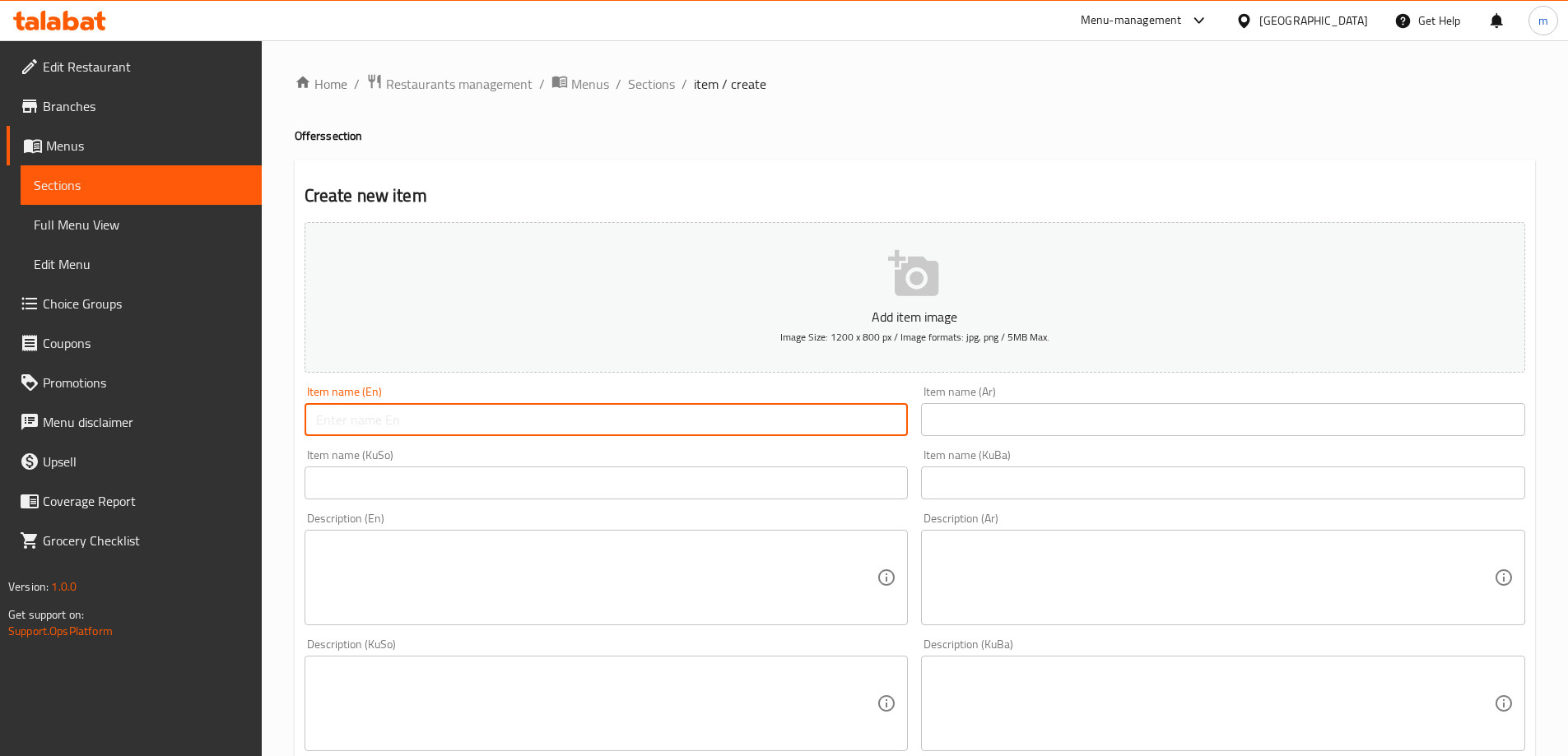
click at [692, 419] on input "text" at bounding box center [606, 419] width 604 height 33
paste input "Lunch Offer"
type input "Lunch Offer"
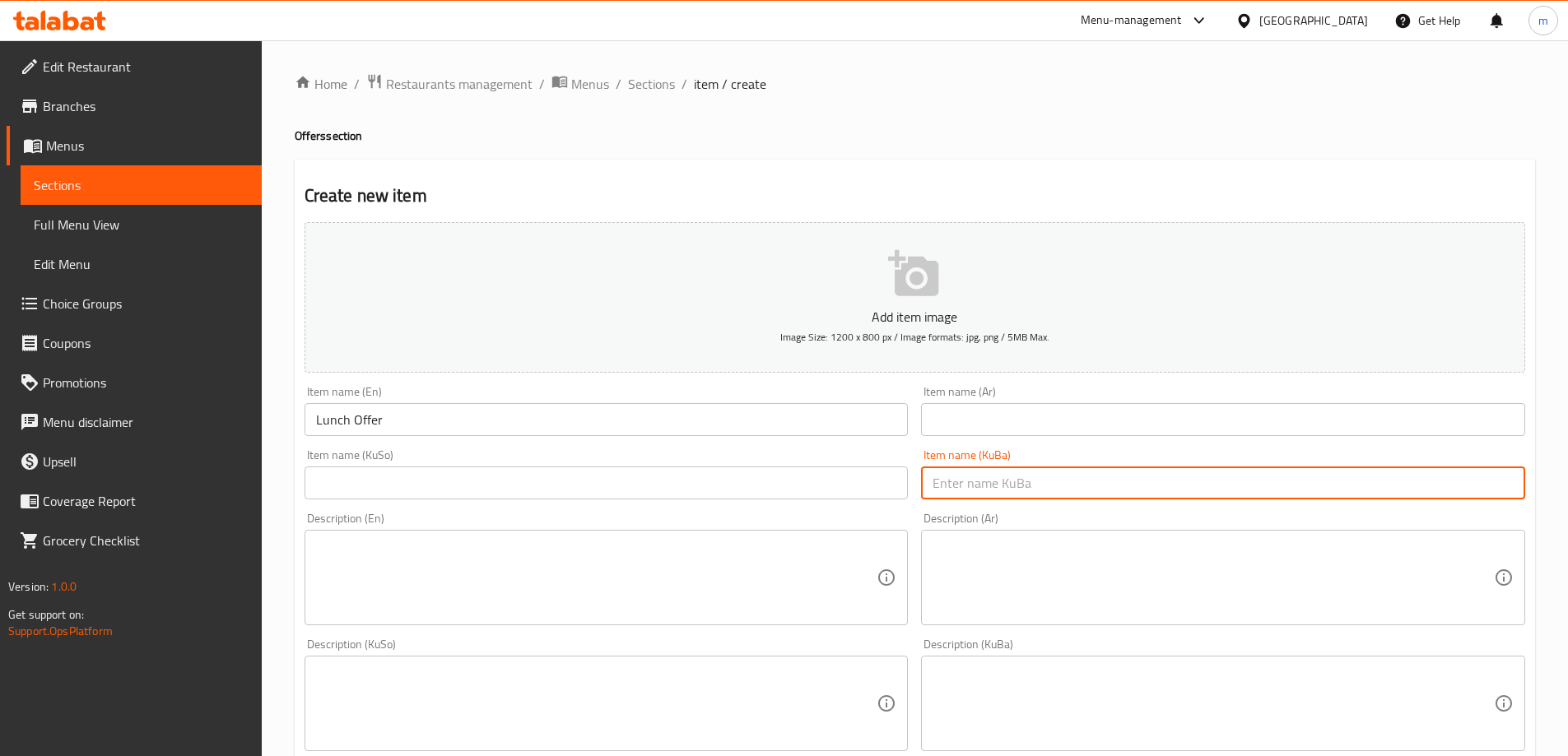
click at [1000, 489] on input "text" at bounding box center [1223, 483] width 604 height 33
click at [871, 489] on input "text" at bounding box center [606, 483] width 604 height 33
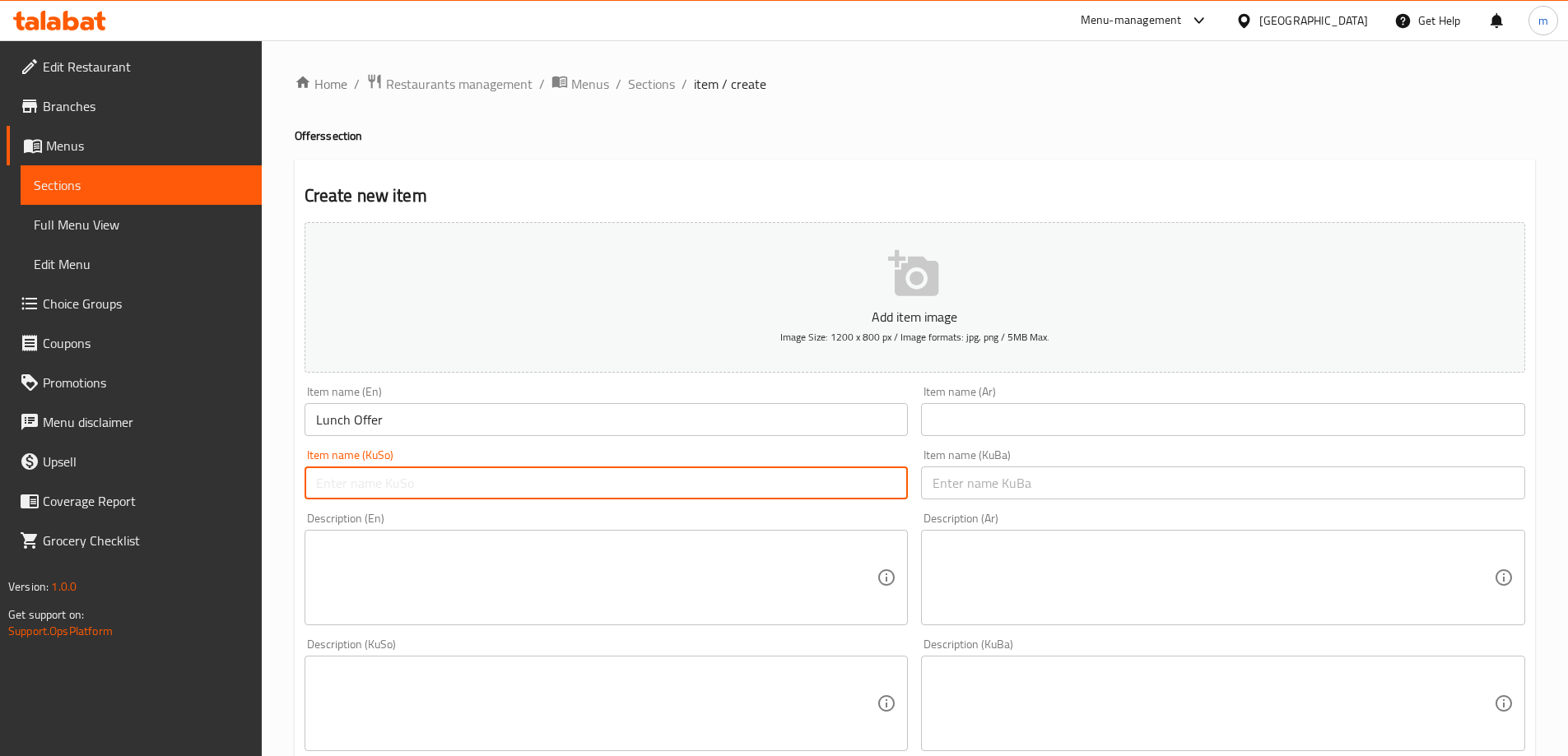
paste input "ئۆفەری نانی نیوەڕۆ"
type input "ئۆفەری نانی نیوەڕۆ"
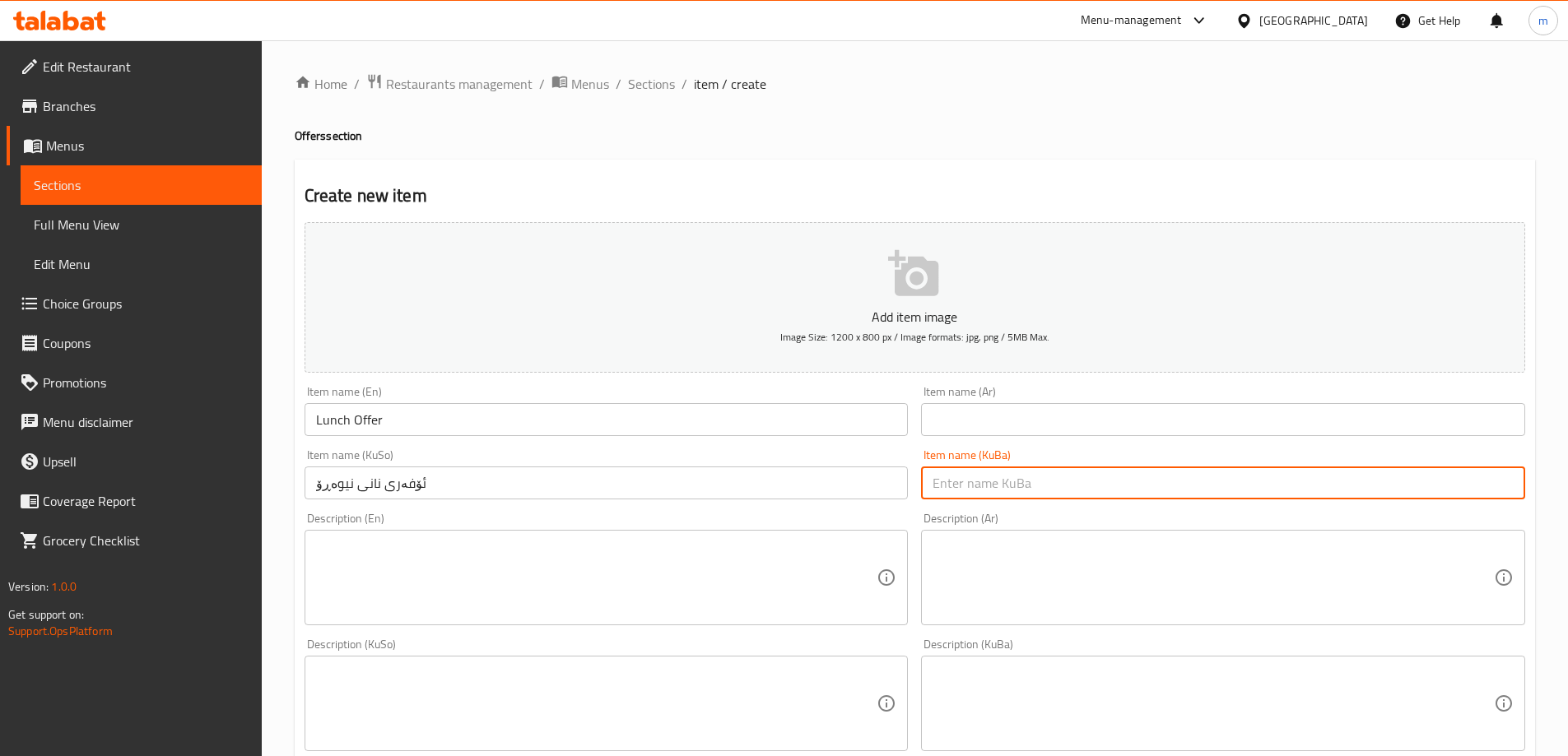
click at [974, 485] on input "text" at bounding box center [1223, 483] width 604 height 33
paste input "ئۆفەری نانی نیوەڕۆ"
type input "ئۆفەری نانی نیوەڕۆ"
click at [1017, 413] on input "text" at bounding box center [1223, 419] width 604 height 33
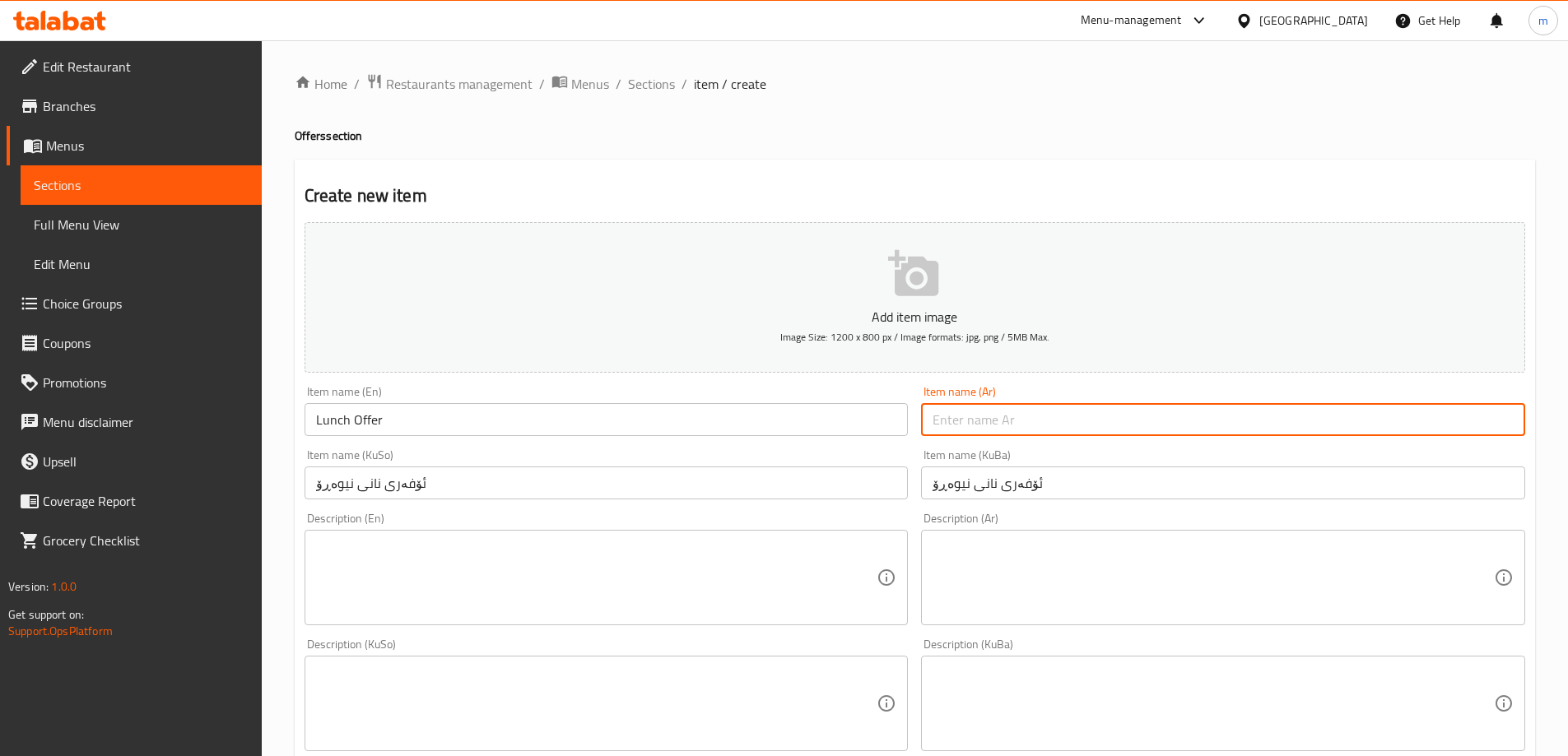
paste input "عرض الغداء"
click at [1479, 427] on input "عرض الغداء" at bounding box center [1223, 419] width 604 height 33
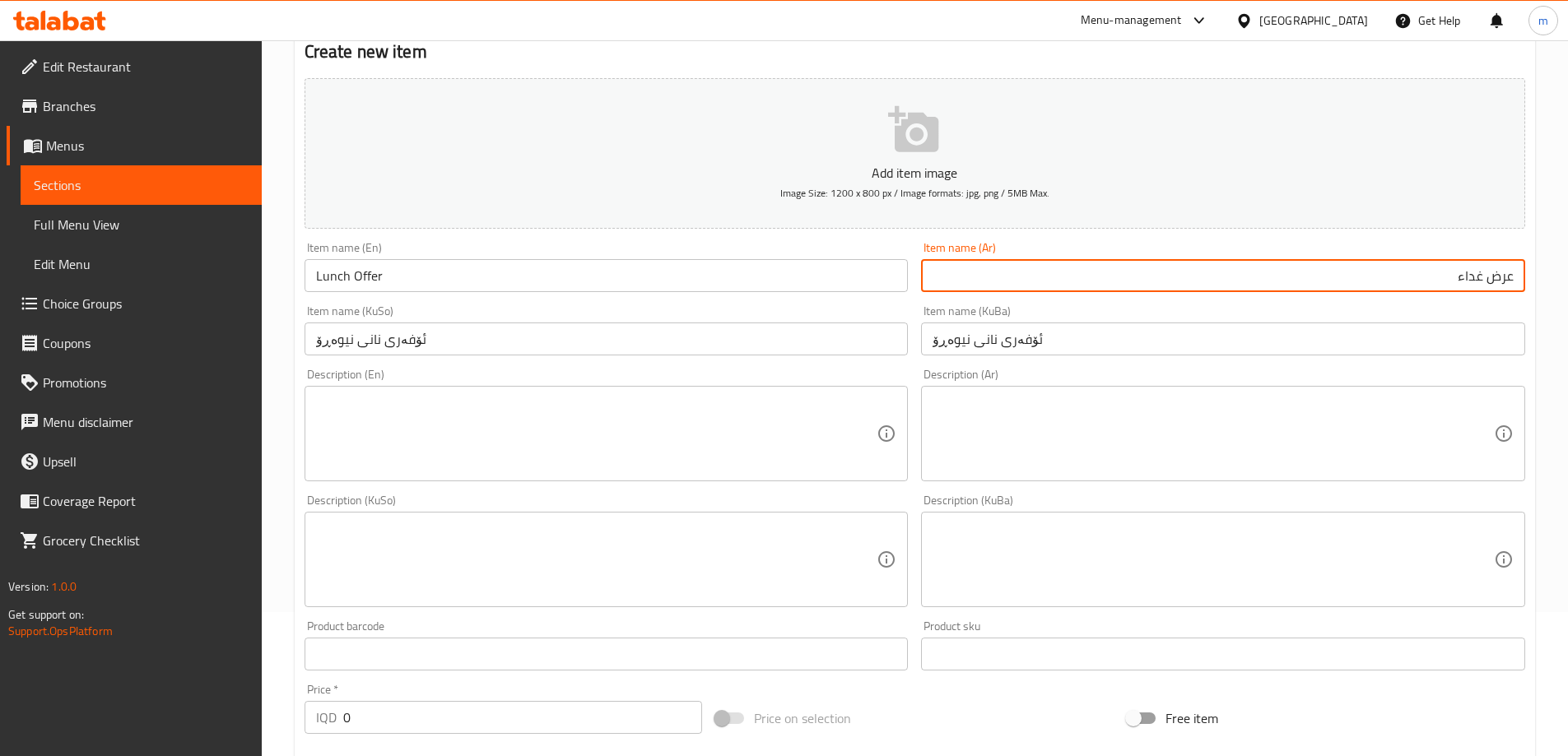
scroll to position [173, 0]
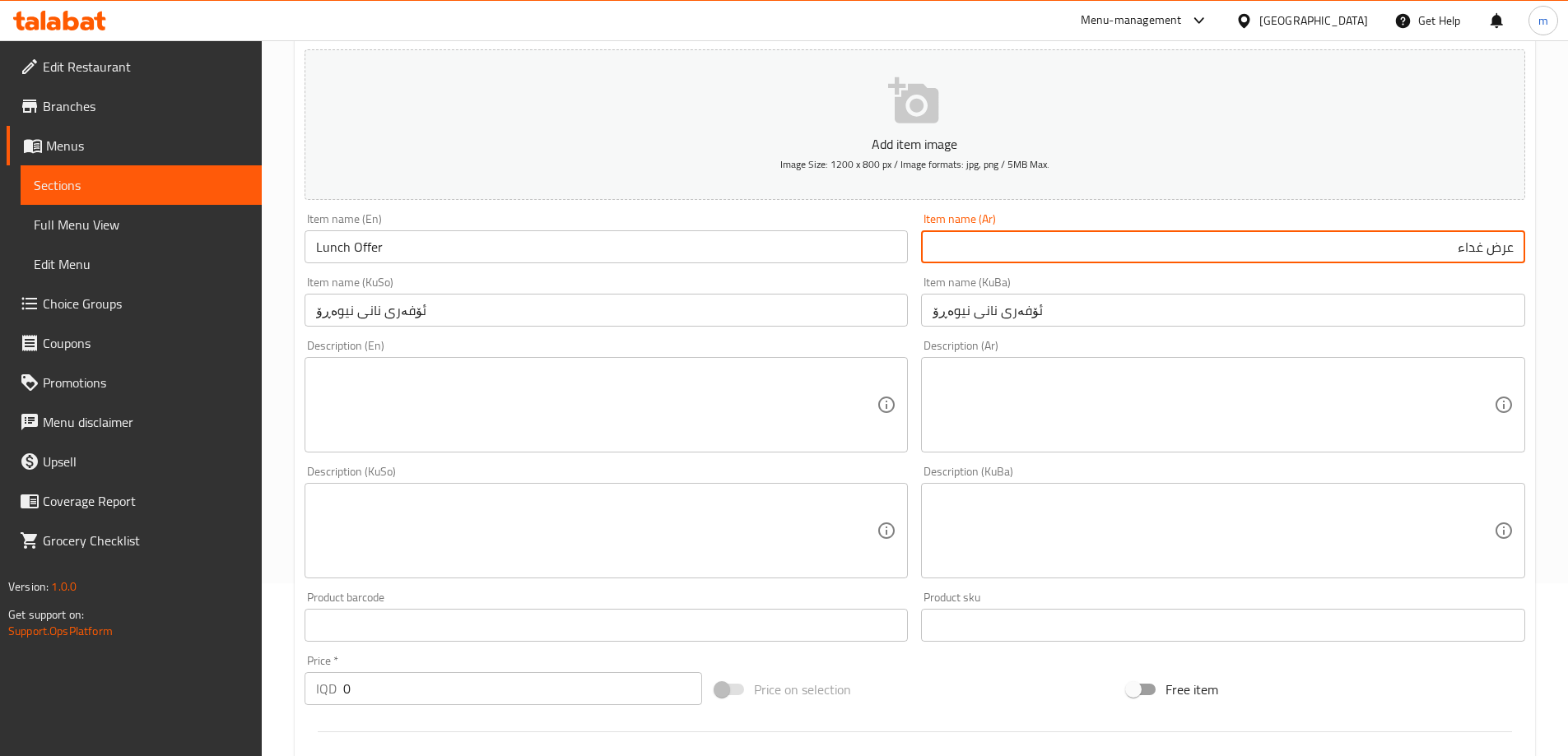
type input "عرض غداء"
click at [630, 403] on textarea at bounding box center [597, 405] width 561 height 78
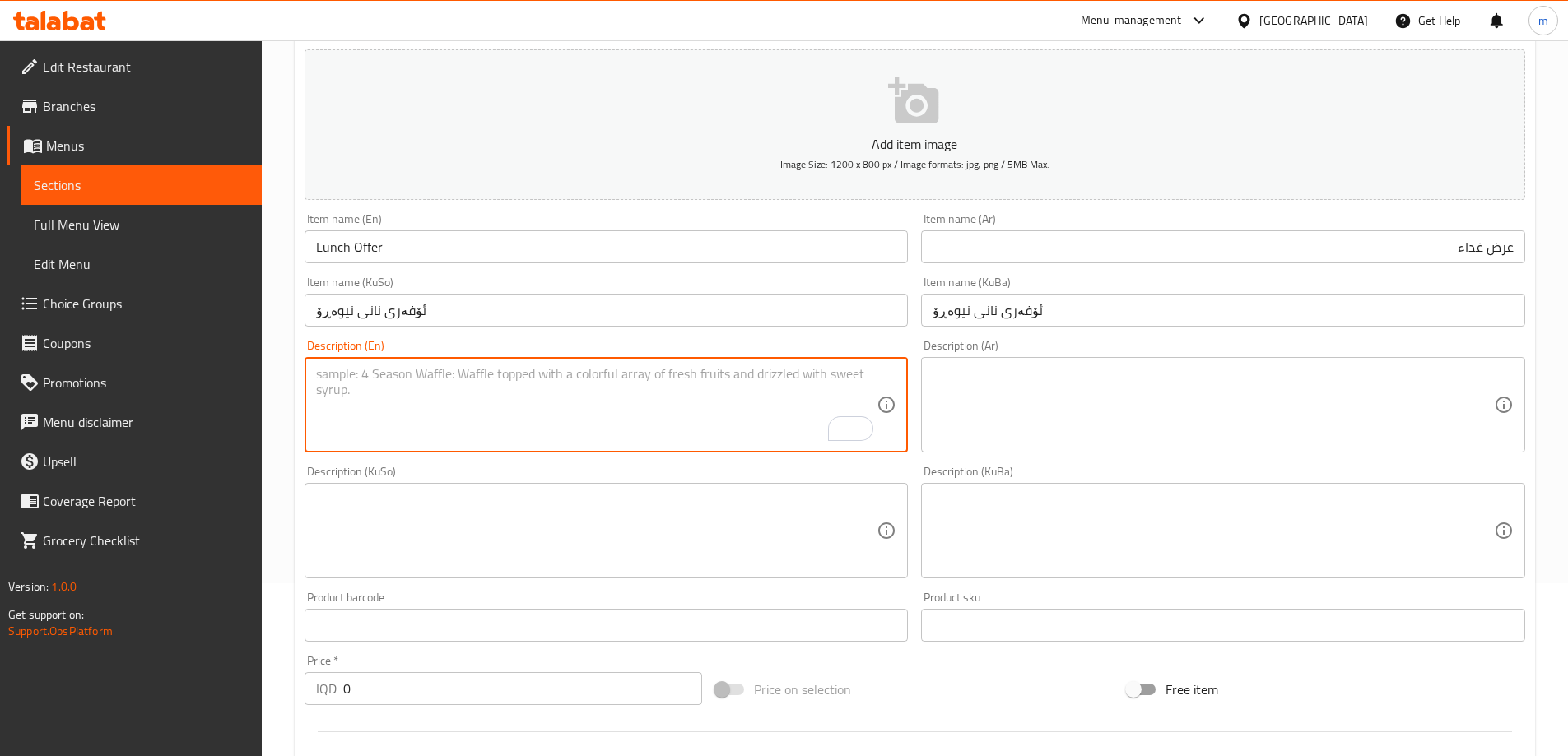
click at [671, 382] on textarea "To enrich screen reader interactions, please activate Accessibility in Grammarl…" at bounding box center [597, 405] width 561 height 78
paste textarea "Your choice of 1 salad, 3 appetizers and 1 main course"
type textarea "Your choice of 1 salad, 3 appetizers and 1 main course"
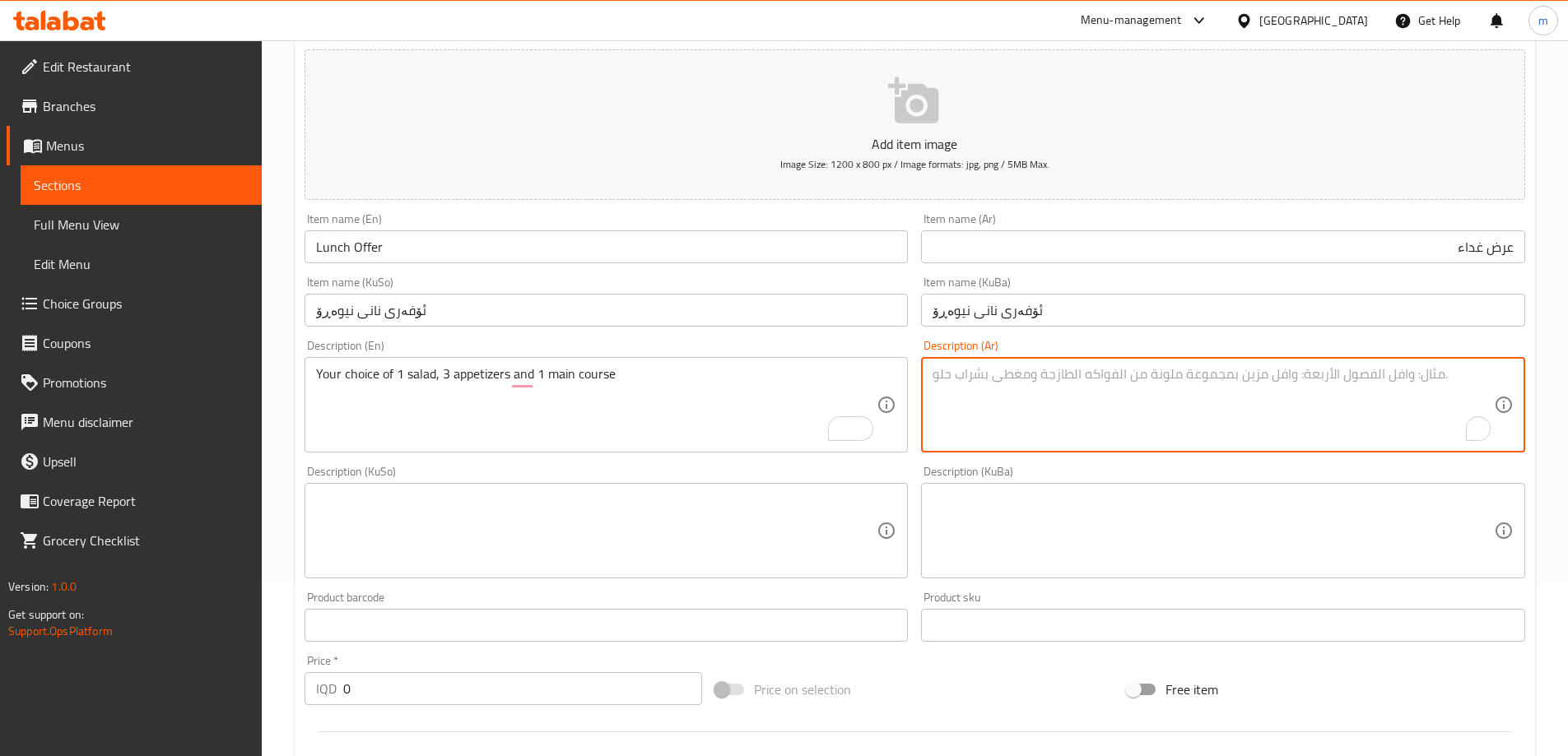
click at [1189, 407] on textarea "To enrich screen reader interactions, please activate Accessibility in Grammarl…" at bounding box center [1213, 405] width 561 height 78
paste textarea "اختيارك من سلطة واحدة، 3 مقبلات وطبق رئيسي واحد"
click at [1382, 377] on textarea "اختيارك من سلطة واحدة، 3 مقبلات وطبق رئيسي واحد" at bounding box center [1213, 405] width 561 height 78
click at [1432, 371] on textarea "اختيارك من سلطة، 3 مقبلات وطبق رئيسي واحد" at bounding box center [1213, 405] width 561 height 78
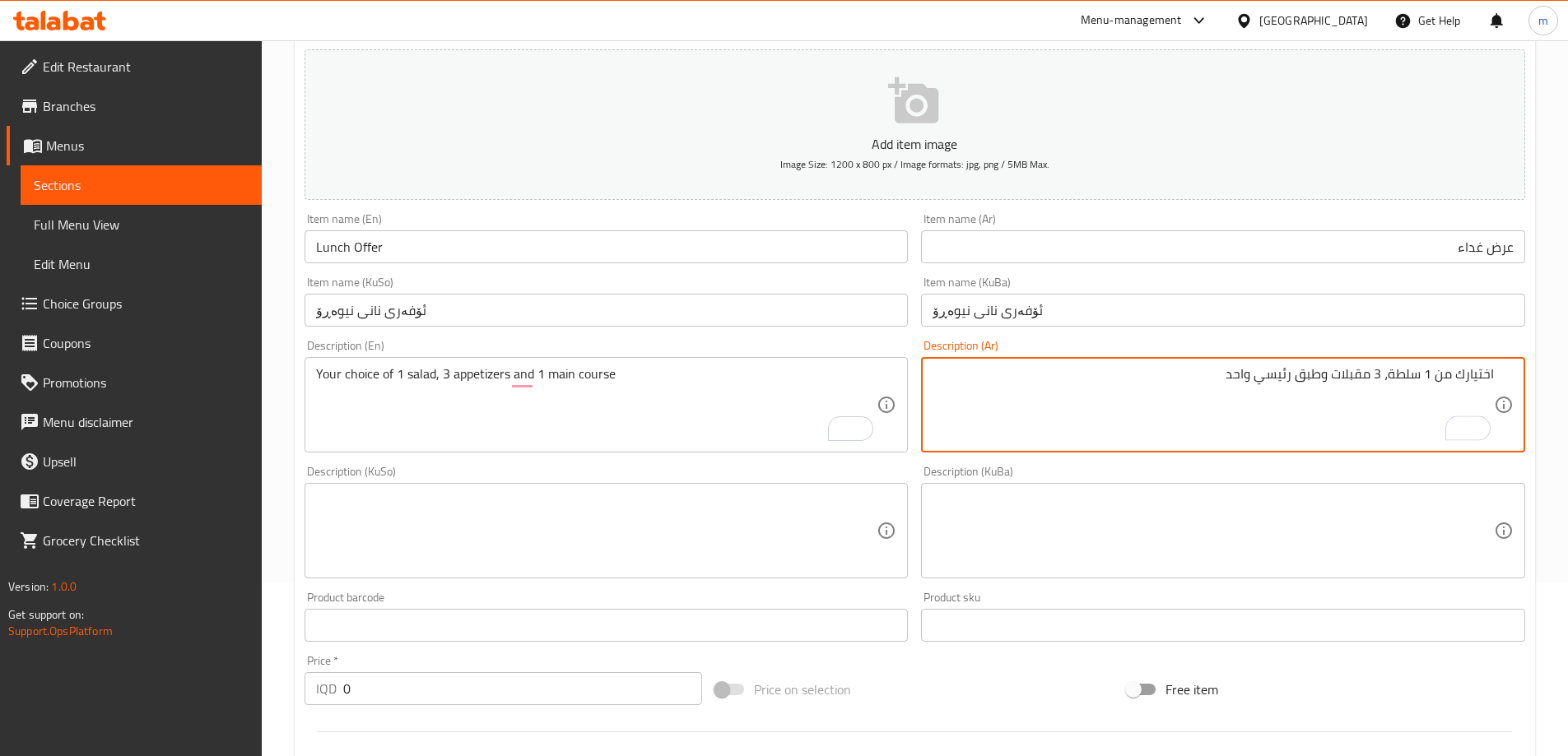
click at [1242, 377] on textarea "اختيارك من 1 سلطة، 3 مقبلات وطبق رئيسي واحد" at bounding box center [1213, 405] width 561 height 78
click at [1325, 377] on textarea "اختيارك من 1 سلطة، 3 مقبلات وطبق رئيسي" at bounding box center [1213, 405] width 561 height 78
type textarea "اختيارك من 1 سلطة، 3 مقبلات و1 طبق رئيسي"
click at [737, 524] on textarea at bounding box center [597, 531] width 561 height 78
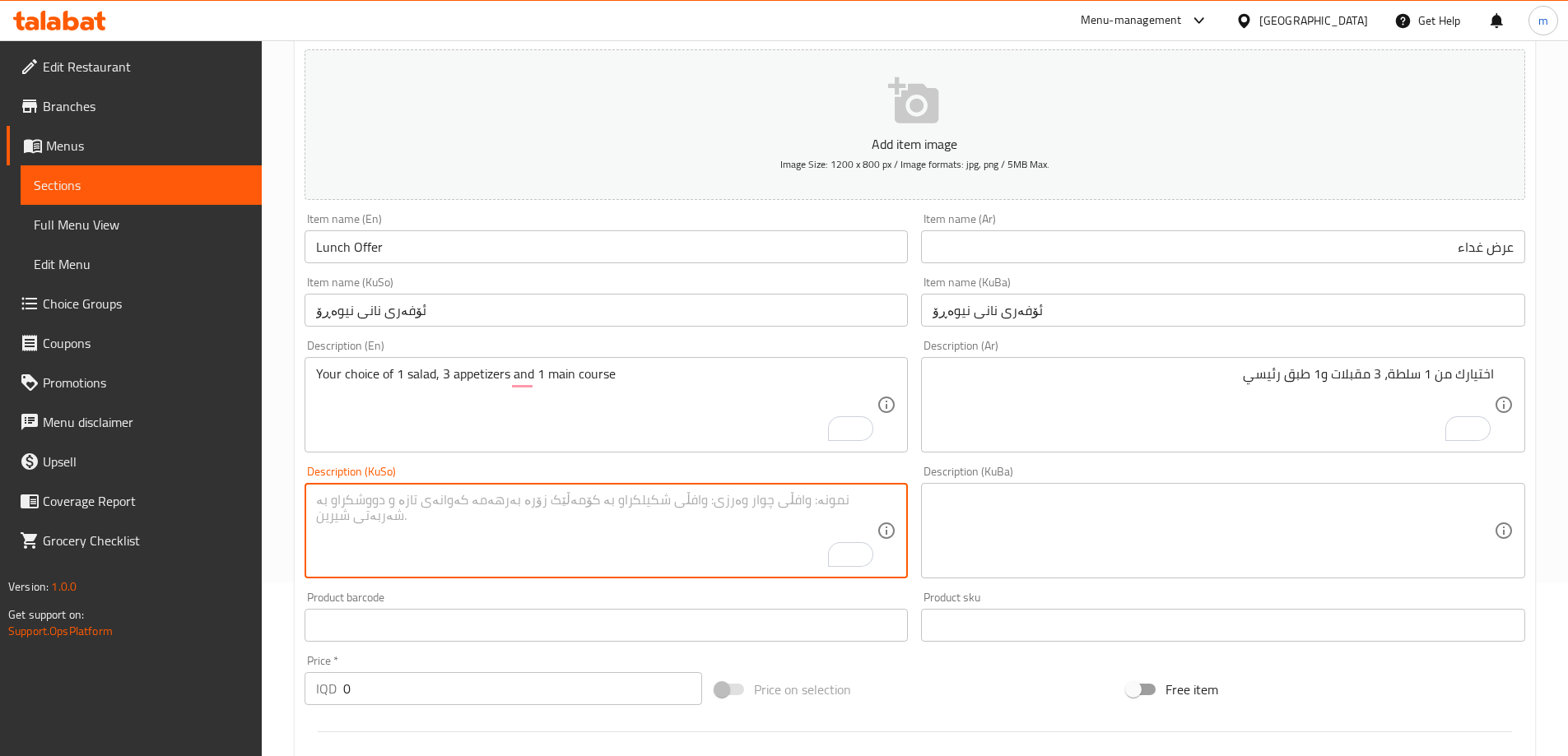
paste textarea "هەڵبژاردەی خۆت 1 زەڵاتە و 3 پێشبڕکێ و 1 [PERSON_NAME]"
click at [826, 508] on textarea "هەڵبژاردەی خۆت 1 زەڵاتە و 3 پێشبڕکێ و 1 [PERSON_NAME]" at bounding box center [597, 531] width 561 height 78
click at [829, 499] on textarea "هەڵبژاردەی خۆت 1 زەڵاتە و 3 پێشبڕکێ و 1 [PERSON_NAME]" at bounding box center [597, 531] width 561 height 78
drag, startPoint x: 833, startPoint y: 503, endPoint x: 806, endPoint y: 495, distance: 28.2
click at [806, 495] on textarea "هەڵبژاردەی خۆت 1 زەڵاتە و 3 پێشبڕکێ و 1 [PERSON_NAME]" at bounding box center [597, 531] width 561 height 78
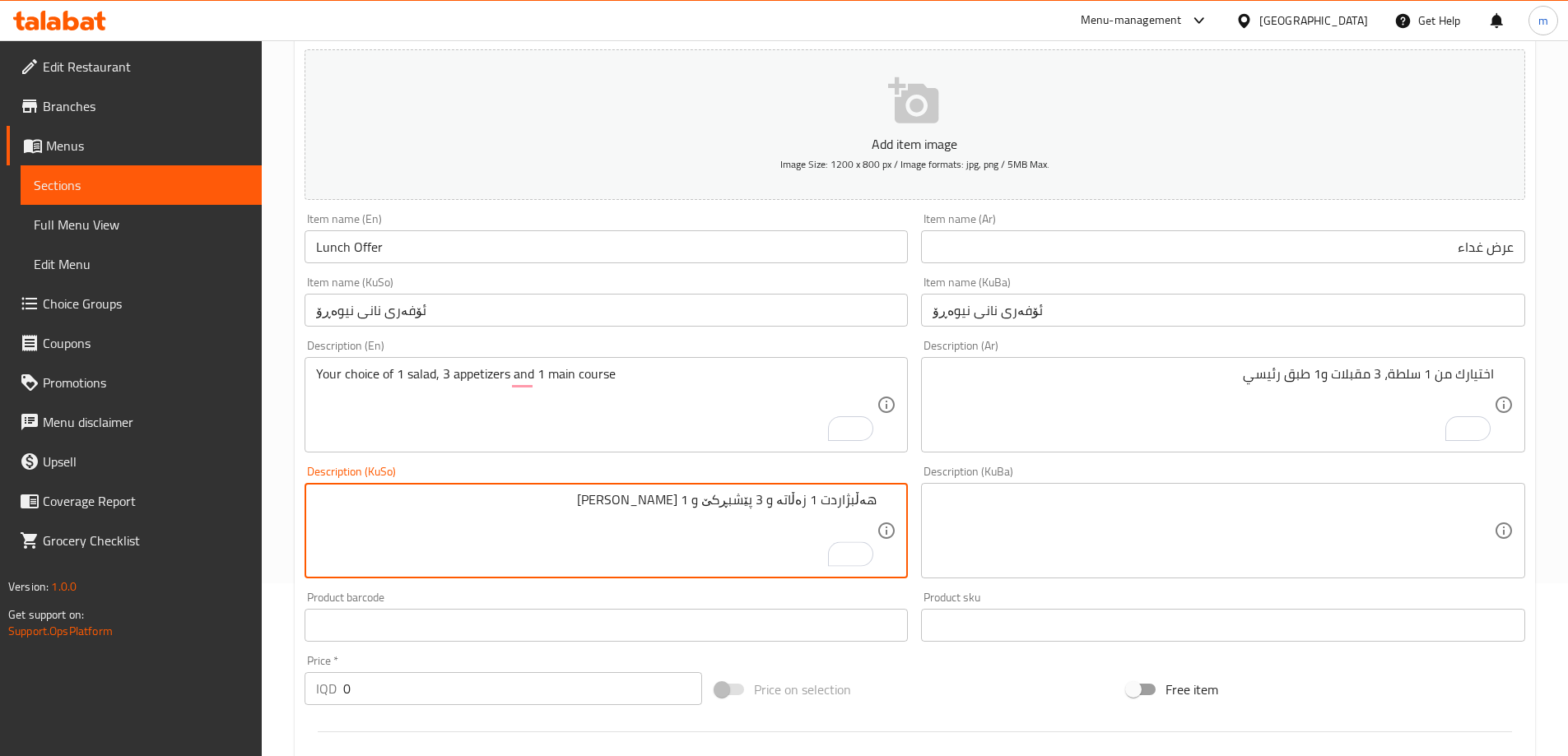
click at [820, 498] on textarea "هەڵبژاردت 1 زەڵاتە و 3 پێشبڕکێ و 1 [PERSON_NAME]" at bounding box center [597, 531] width 561 height 78
drag, startPoint x: 767, startPoint y: 502, endPoint x: 777, endPoint y: 517, distance: 18.0
click at [777, 517] on textarea "هەڵبژاردت لە 1 زەڵاتە و 3 پێشبڕکێ و 1 [PERSON_NAME]" at bounding box center [597, 531] width 561 height 78
click at [736, 503] on textarea "هەڵبژاردت لە 1 زەڵاتە، 3 پێشبڕکێ و 1 [PERSON_NAME]" at bounding box center [597, 531] width 561 height 78
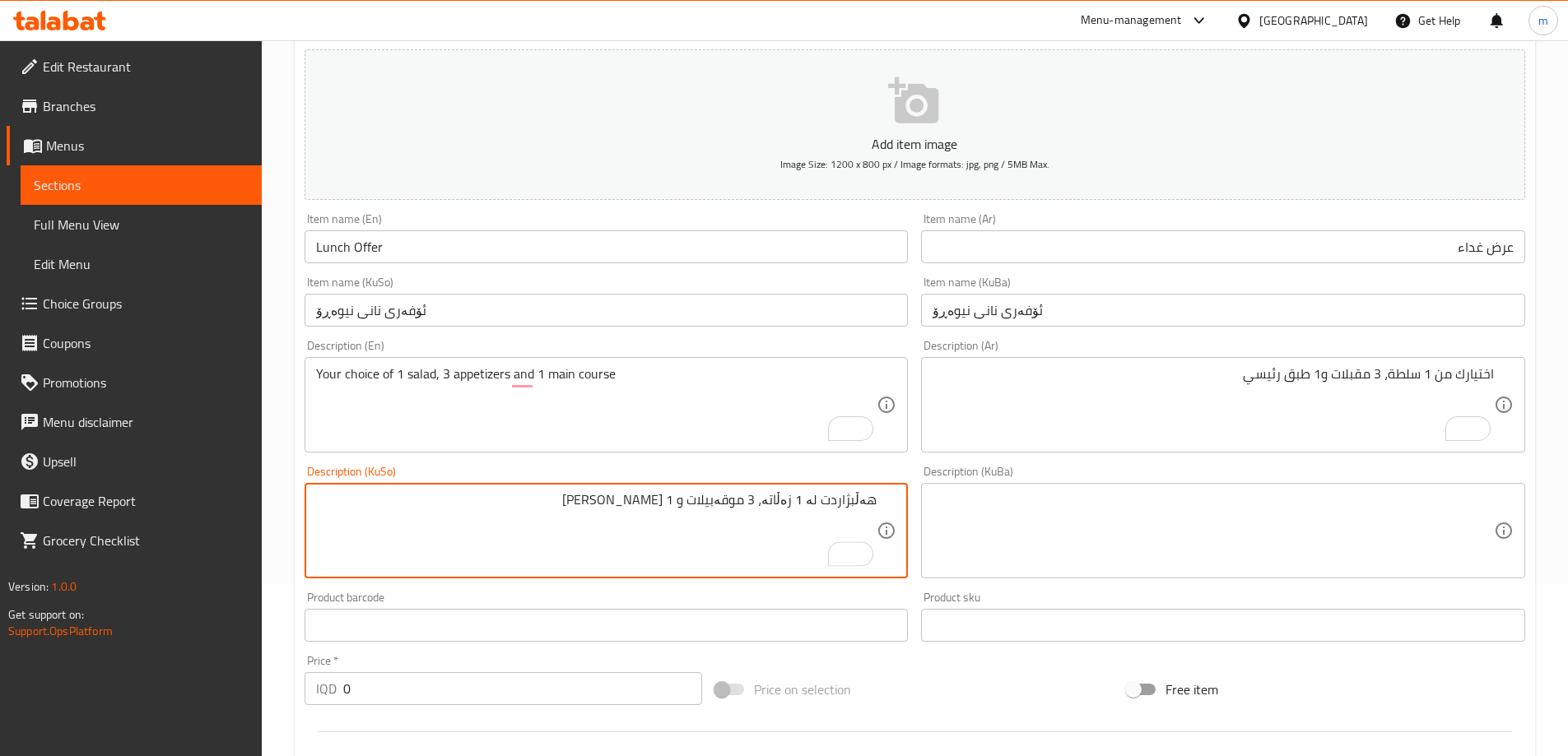
click at [677, 502] on textarea "هەڵبژاردت لە 1 زەڵاتە، 3 موقەبیلات و 1 [PERSON_NAME]" at bounding box center [597, 531] width 561 height 78
type textarea "هەڵبژاردت لە 1 زەڵاتە، 3 موقەبیلات و 1 [PERSON_NAME]"
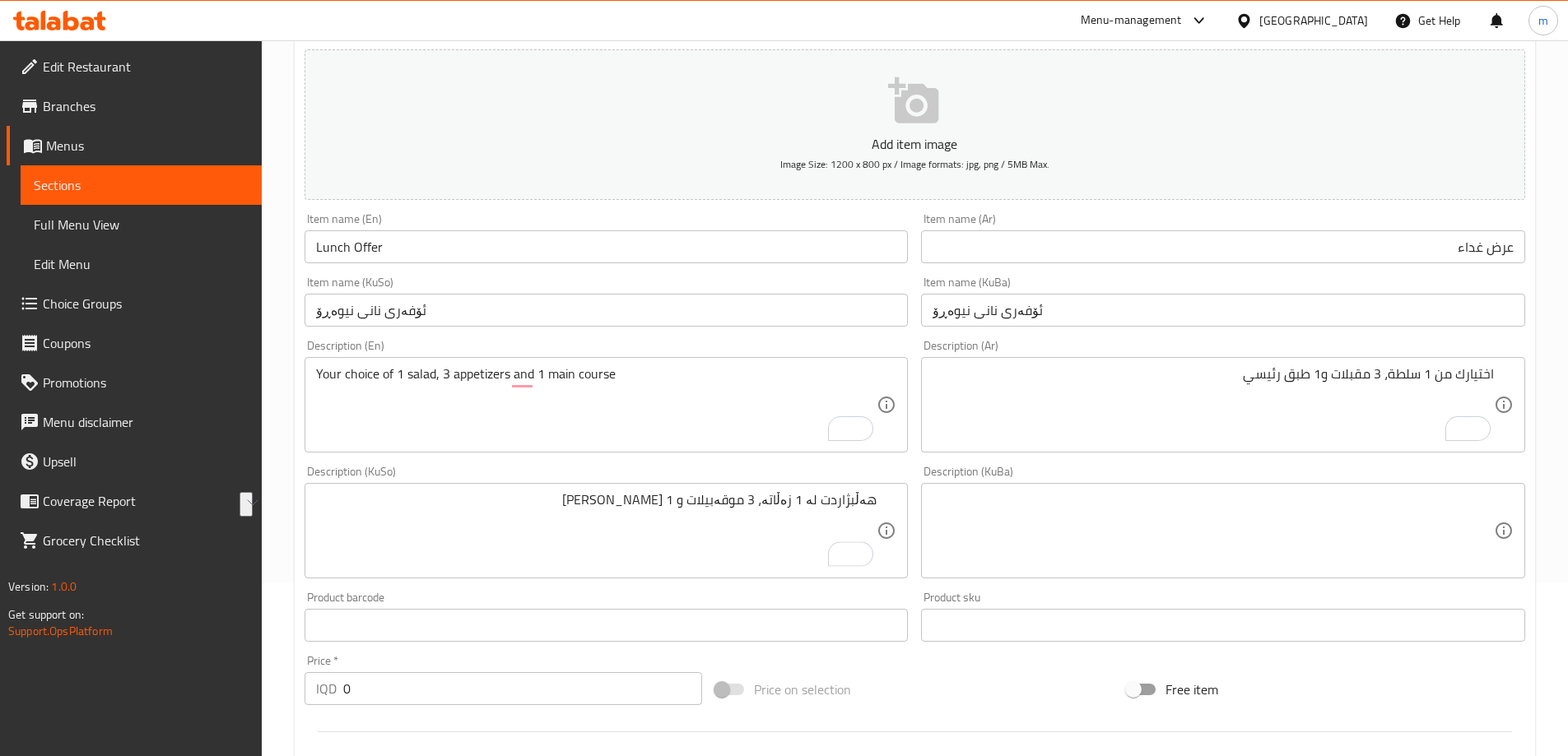
click at [965, 488] on div "Description (KuBa)" at bounding box center [1223, 531] width 604 height 96
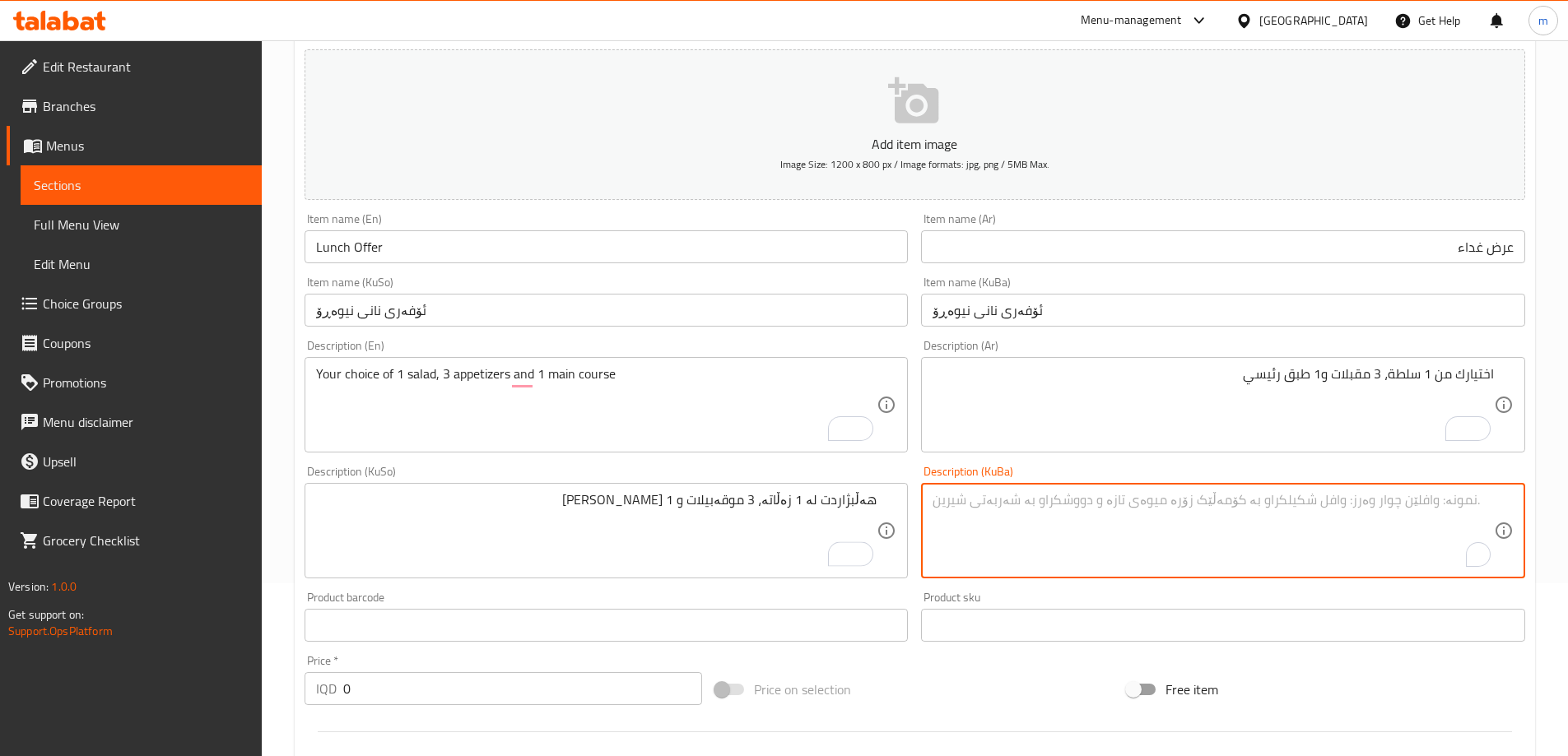
paste textarea "هەڵبژاردت لە 1 زەڵاتە، 3 موقەبیلات و 1 [PERSON_NAME]"
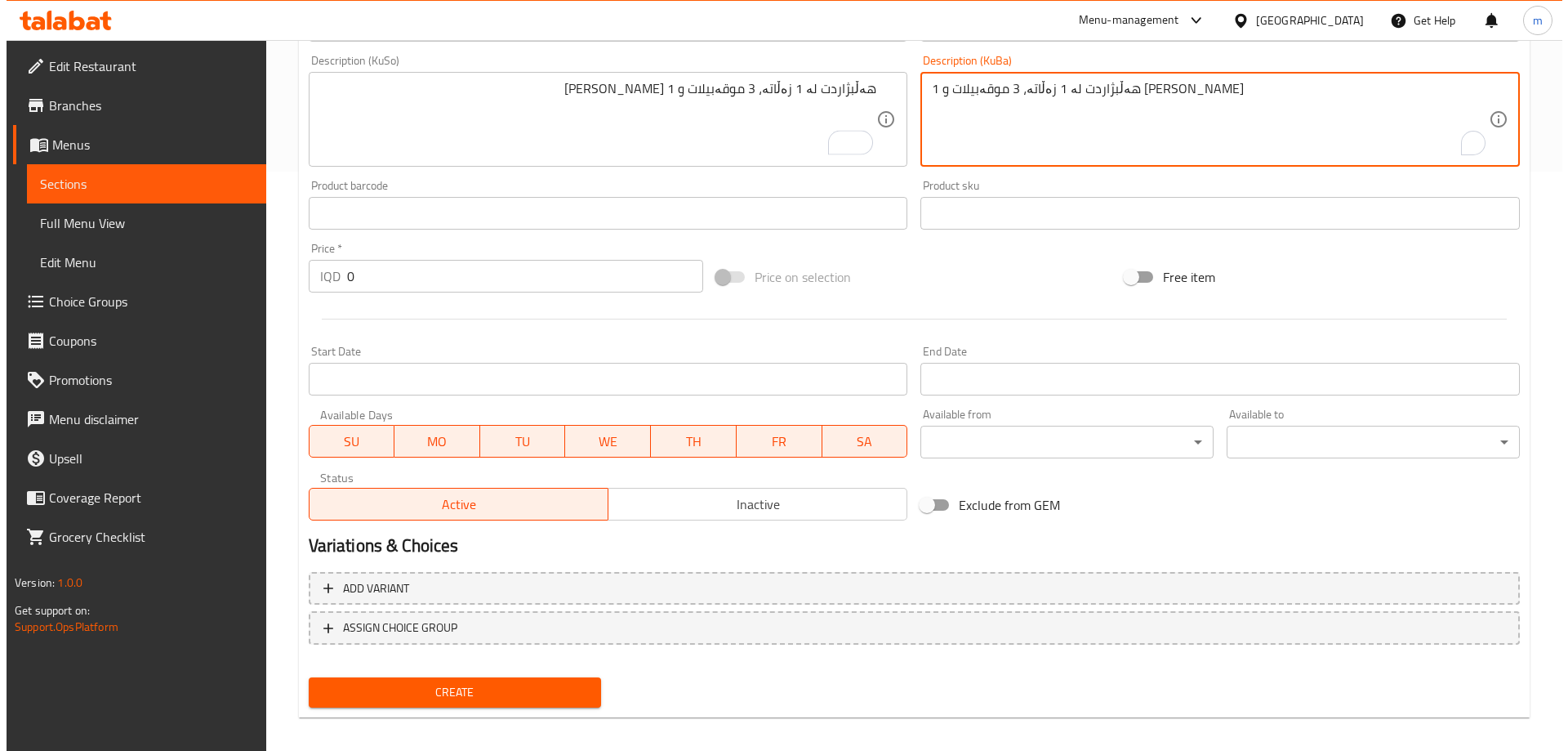
scroll to position [591, 0]
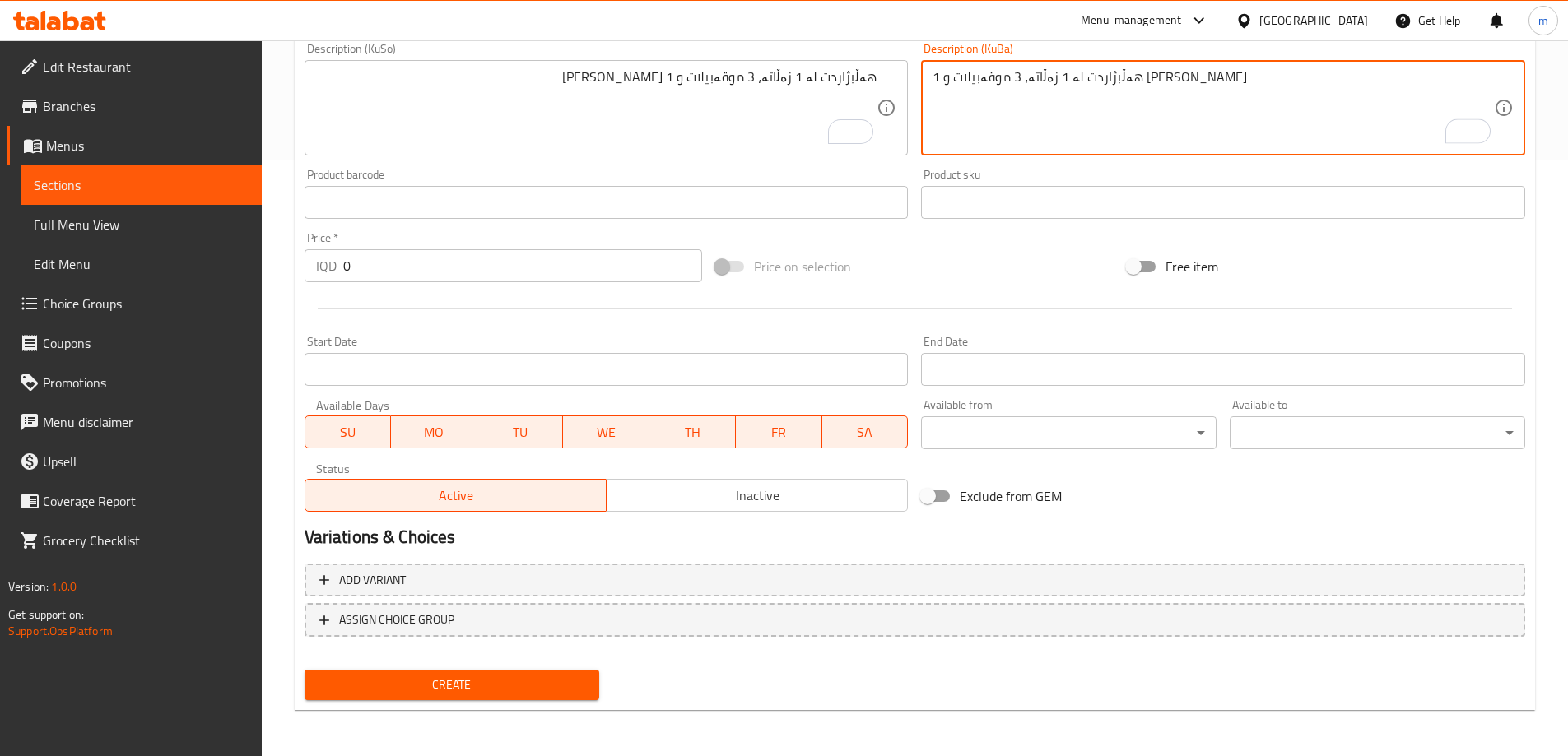
type textarea "هەڵبژاردت لە 1 زەڵاتە، 3 موقەبیلات و 1 [PERSON_NAME]"
drag, startPoint x: 336, startPoint y: 262, endPoint x: 194, endPoint y: 196, distance: 156.6
click at [219, 213] on div "Edit Restaurant Branches Menus Sections Full Menu View Edit Menu Choice Groups …" at bounding box center [784, 99] width 1568 height 1311
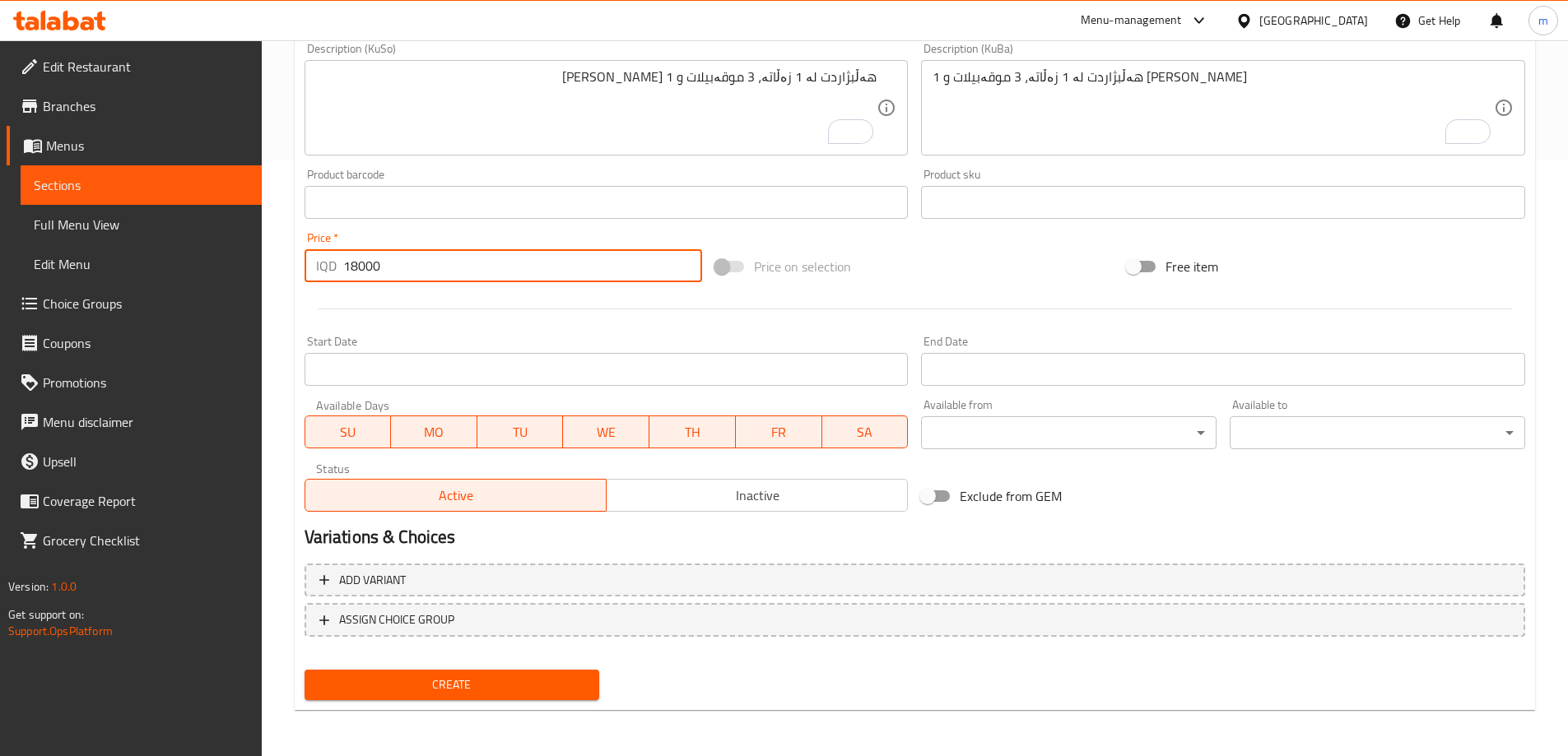
type input "18000"
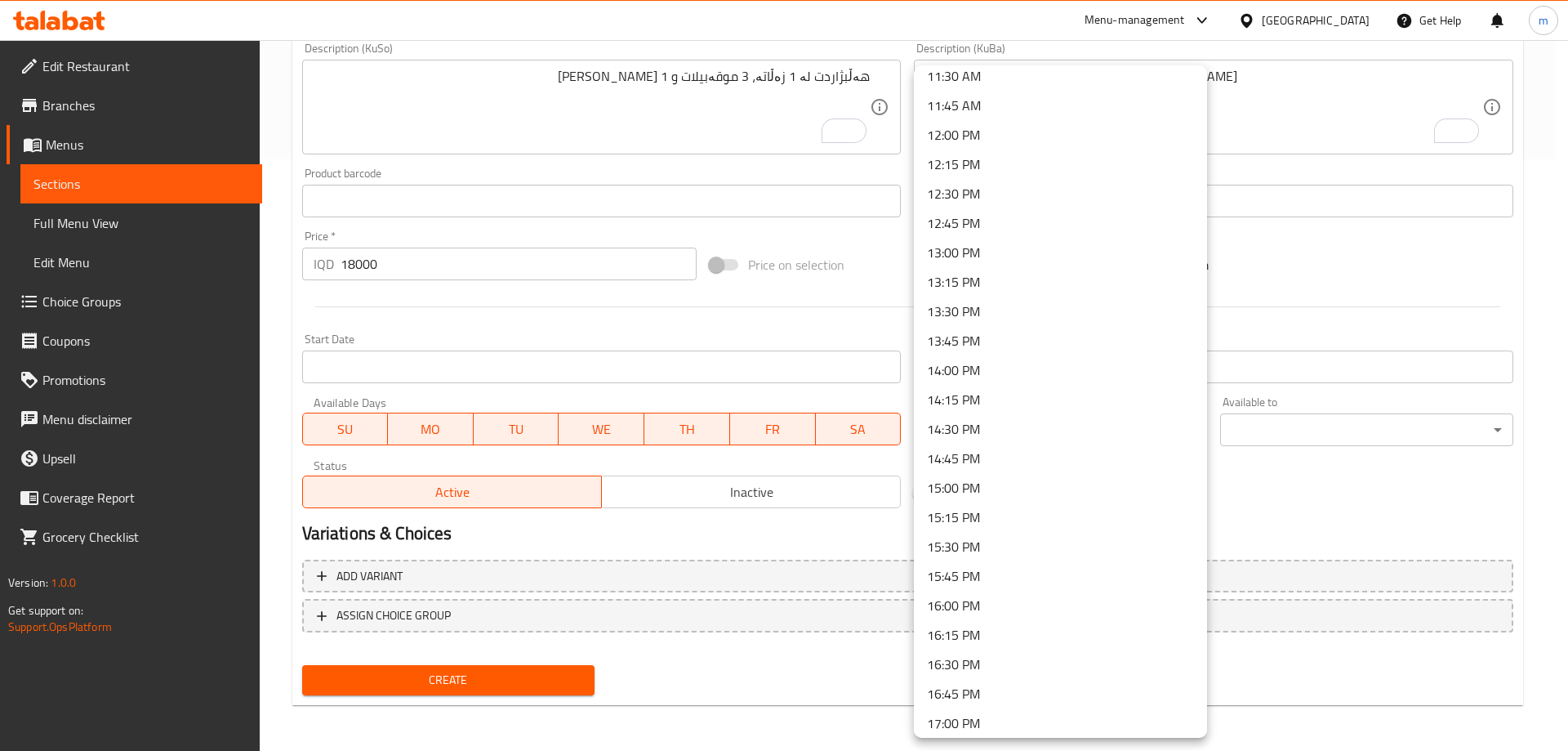
scroll to position [1335, 0]
click at [981, 170] on li "12:00 PM" at bounding box center [1060, 164] width 293 height 29
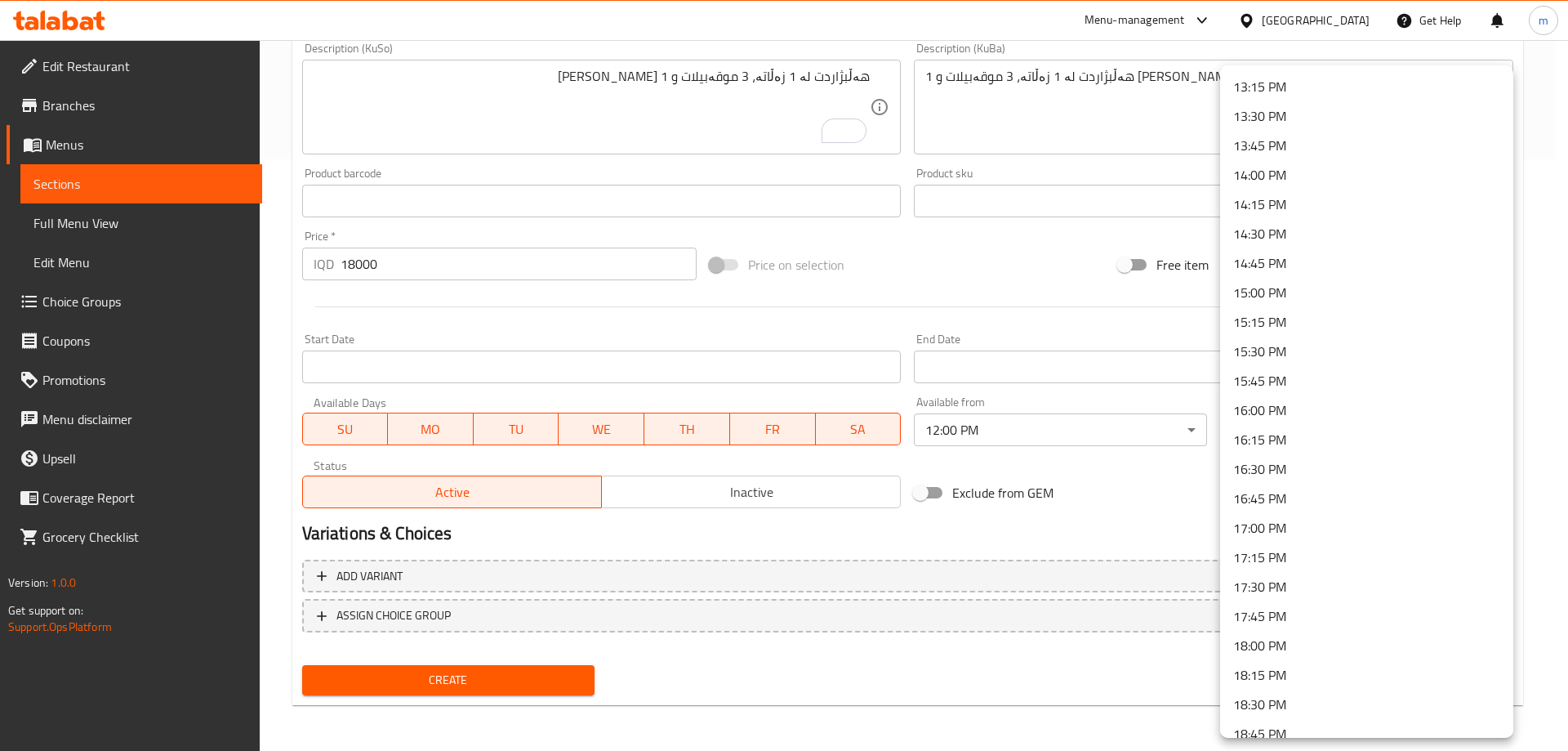
scroll to position [1715, 0]
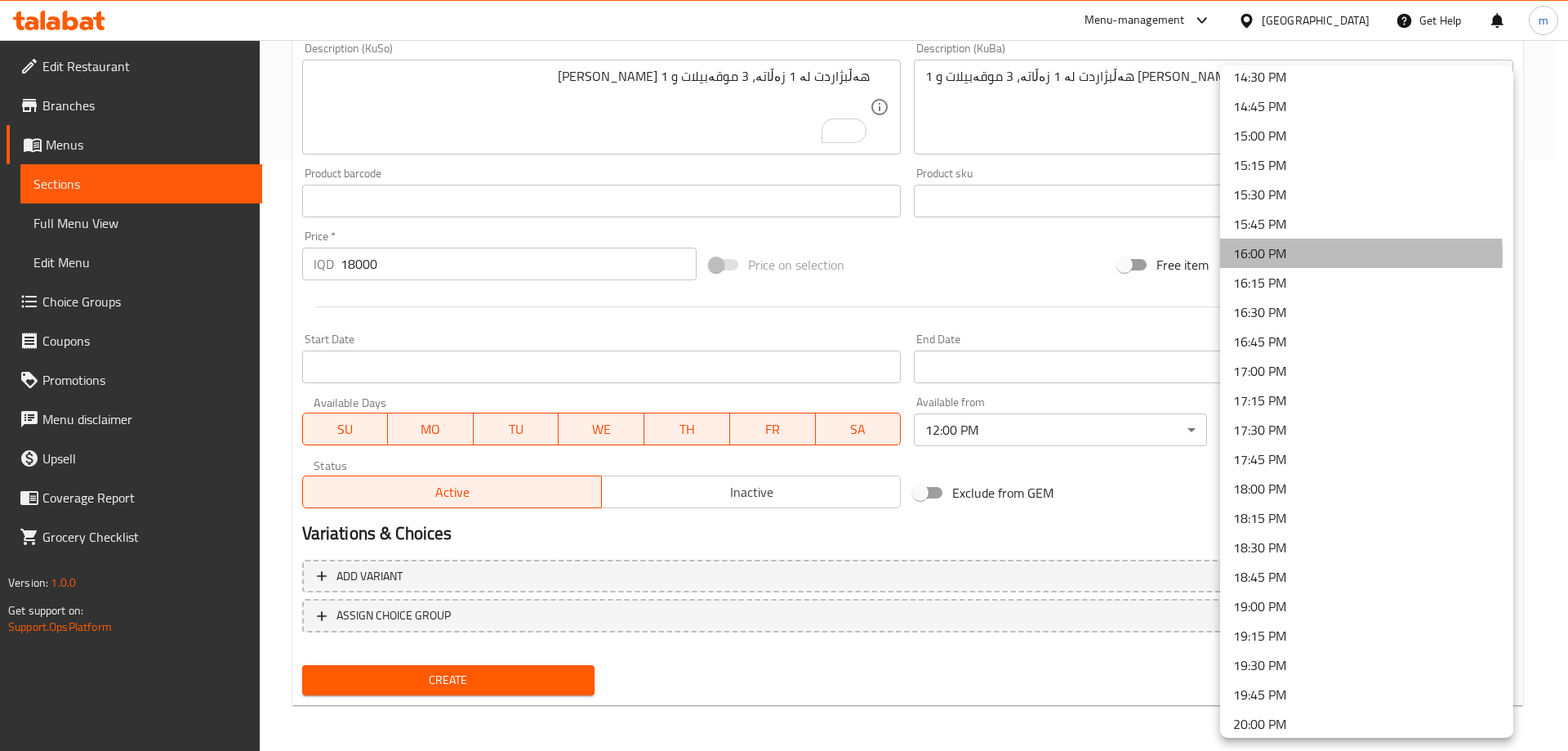
click at [1278, 254] on li "16:00 PM" at bounding box center [1366, 253] width 293 height 29
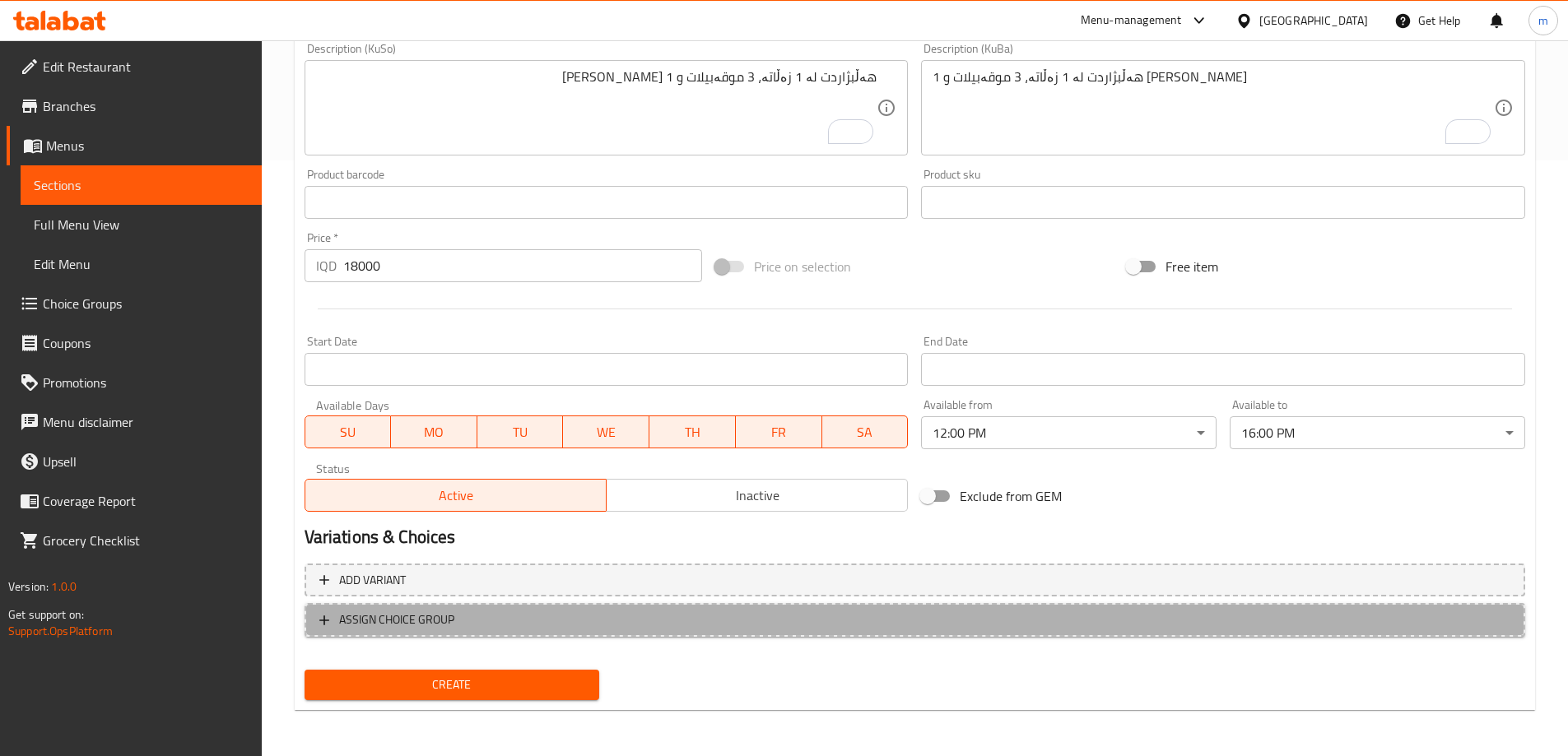
click at [401, 622] on span "ASSIGN CHOICE GROUP" at bounding box center [397, 619] width 115 height 20
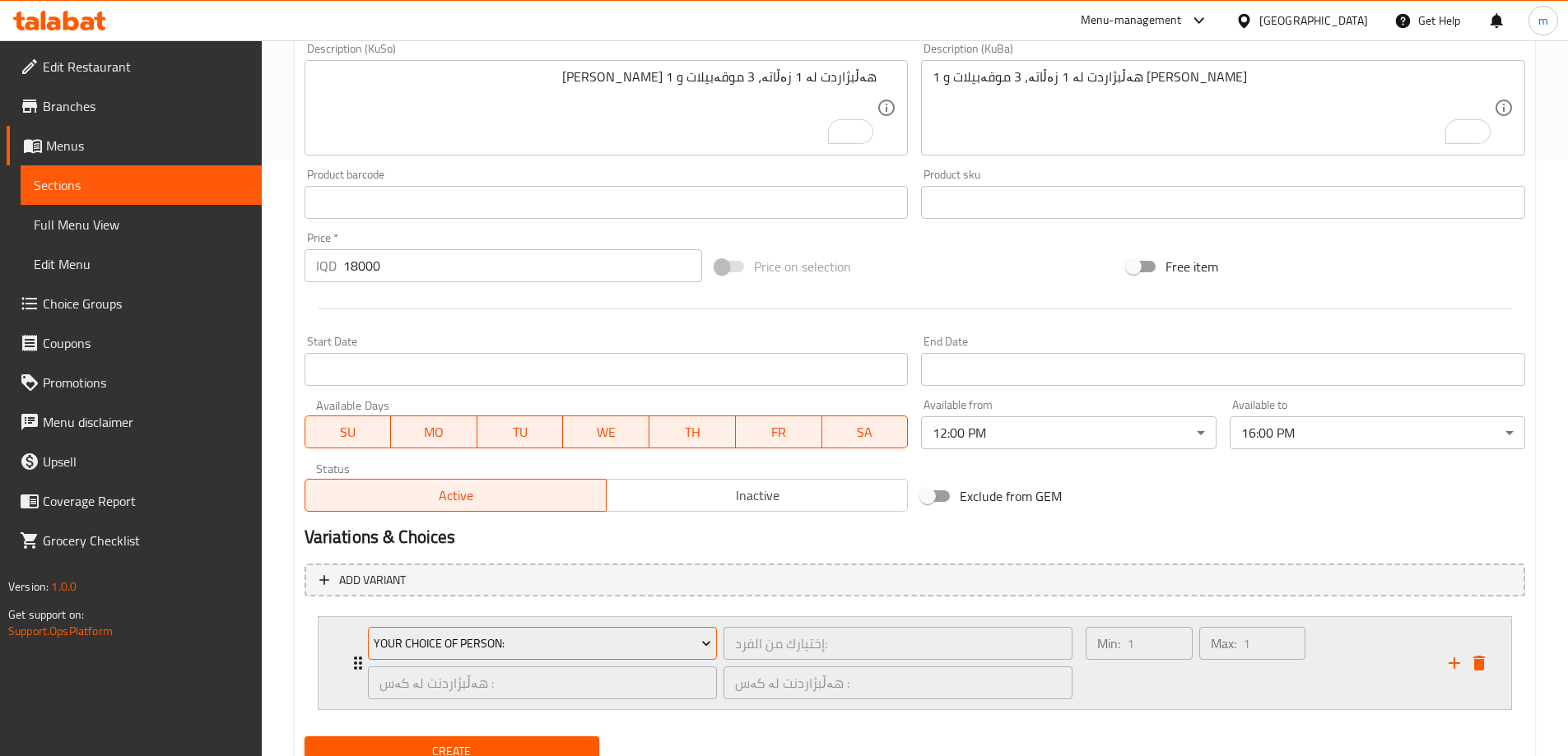
click at [444, 641] on span "Your Choice Of Person:" at bounding box center [542, 643] width 337 height 20
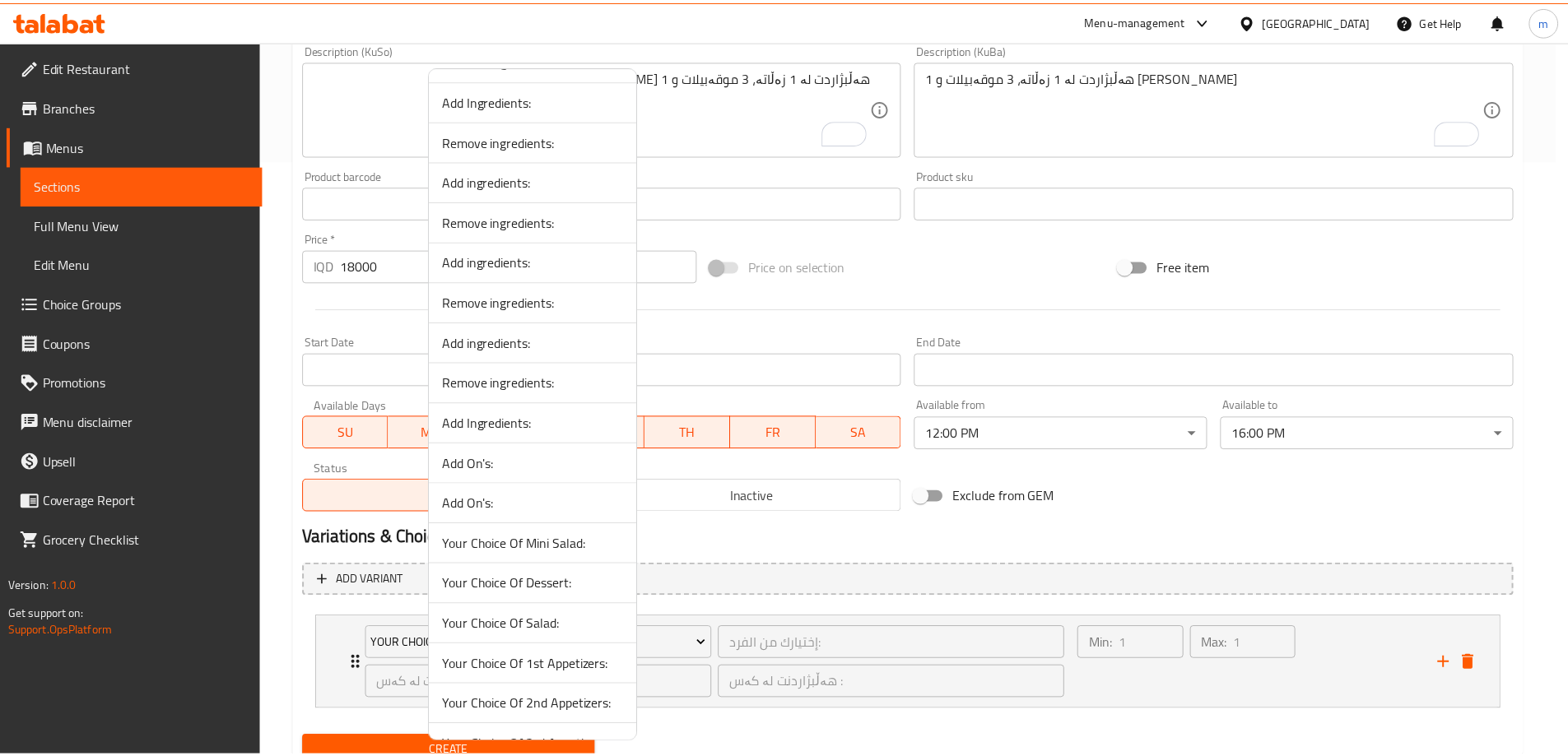
scroll to position [2561, 0]
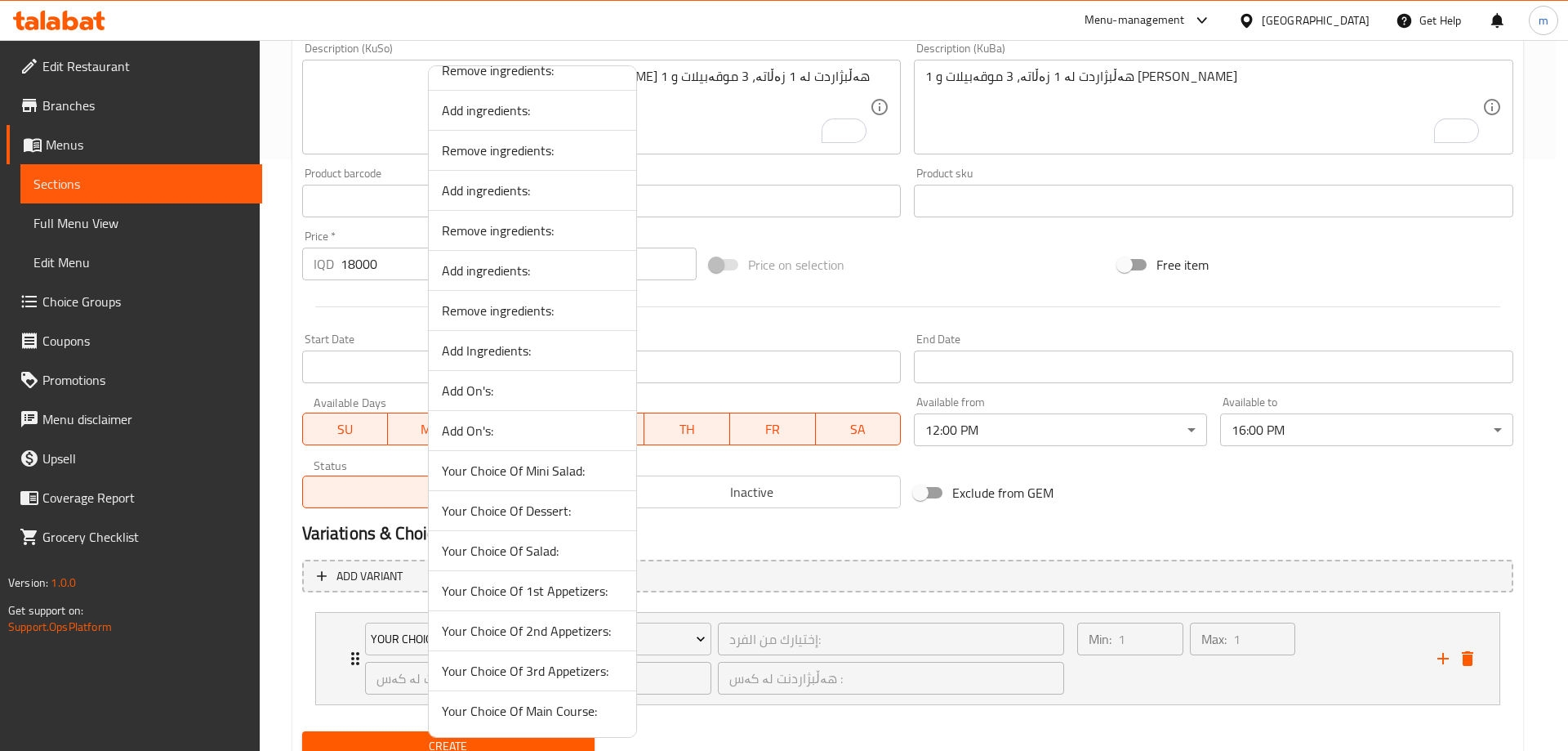
click at [582, 554] on span "Your Choice Of Salad:" at bounding box center [532, 551] width 181 height 19
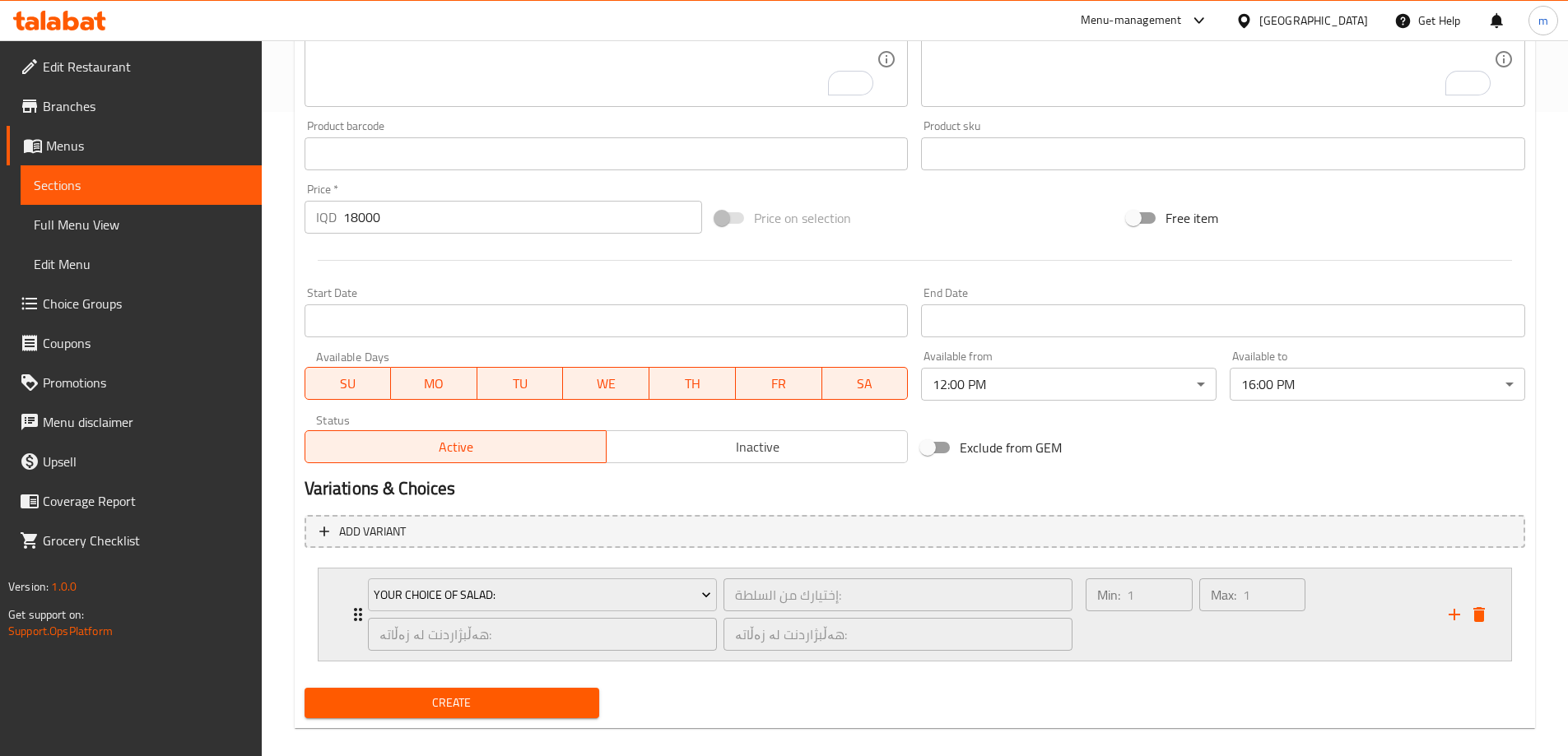
scroll to position [662, 0]
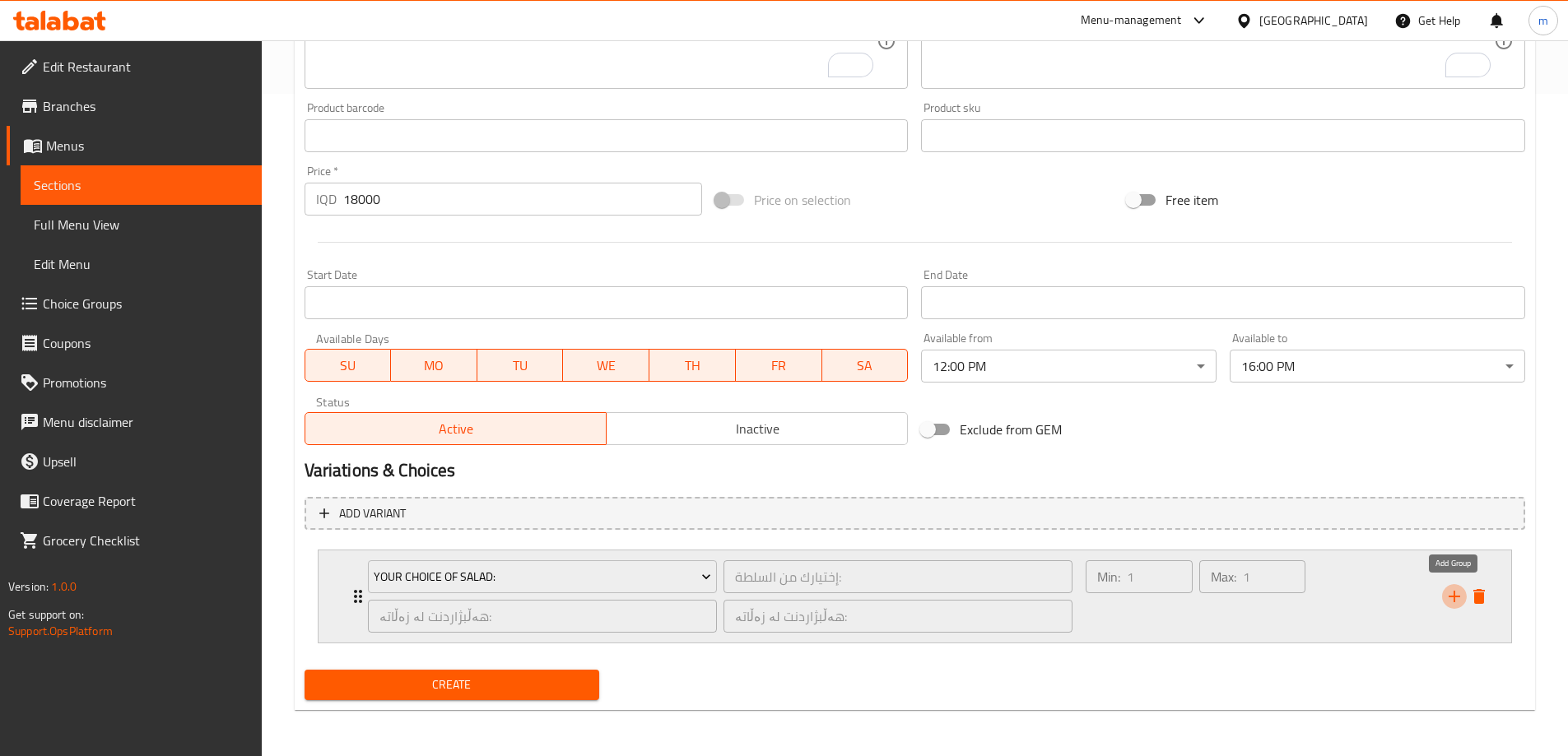
click at [1460, 593] on icon "add" at bounding box center [1454, 596] width 20 height 20
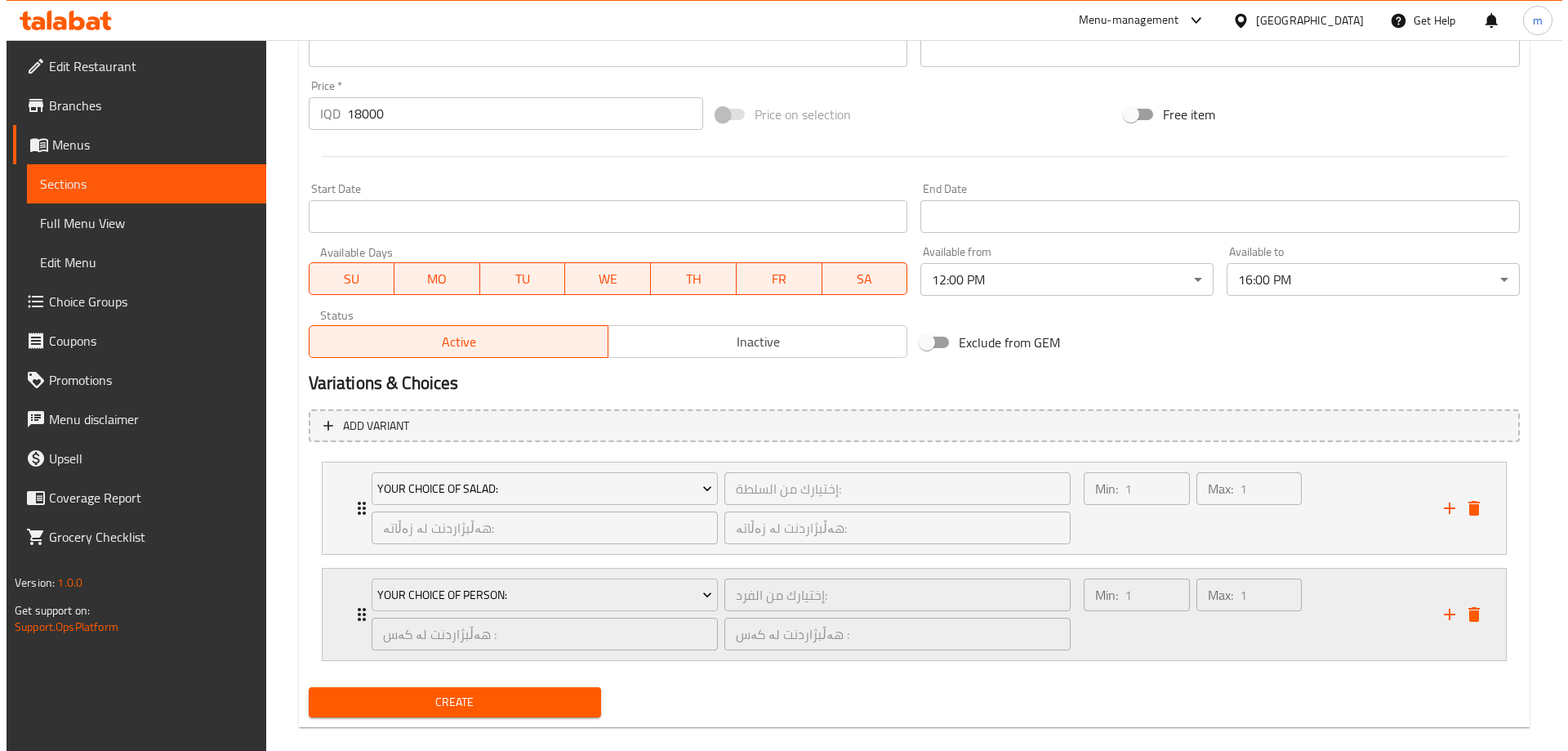
scroll to position [764, 0]
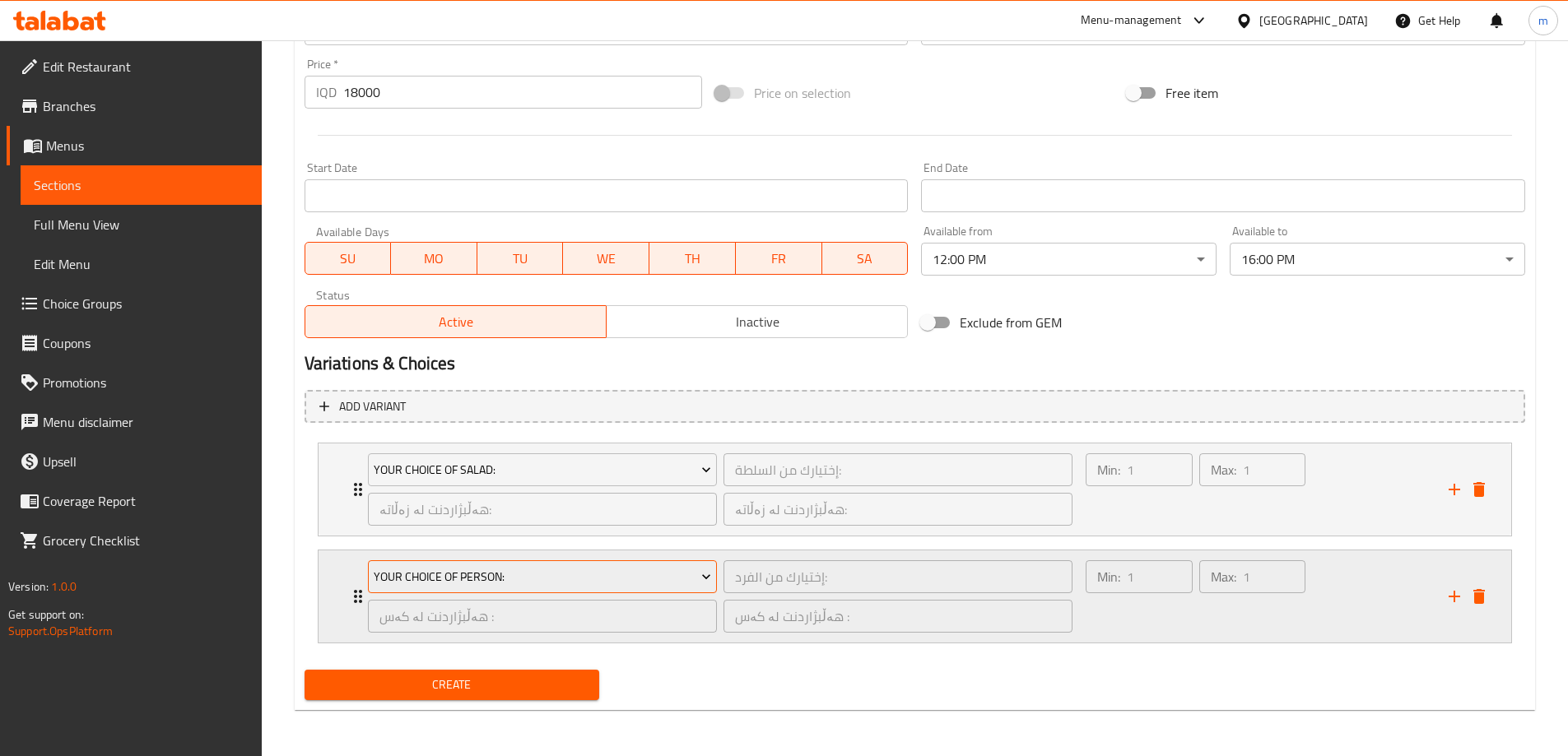
click at [553, 574] on span "Your Choice Of Person:" at bounding box center [542, 577] width 337 height 20
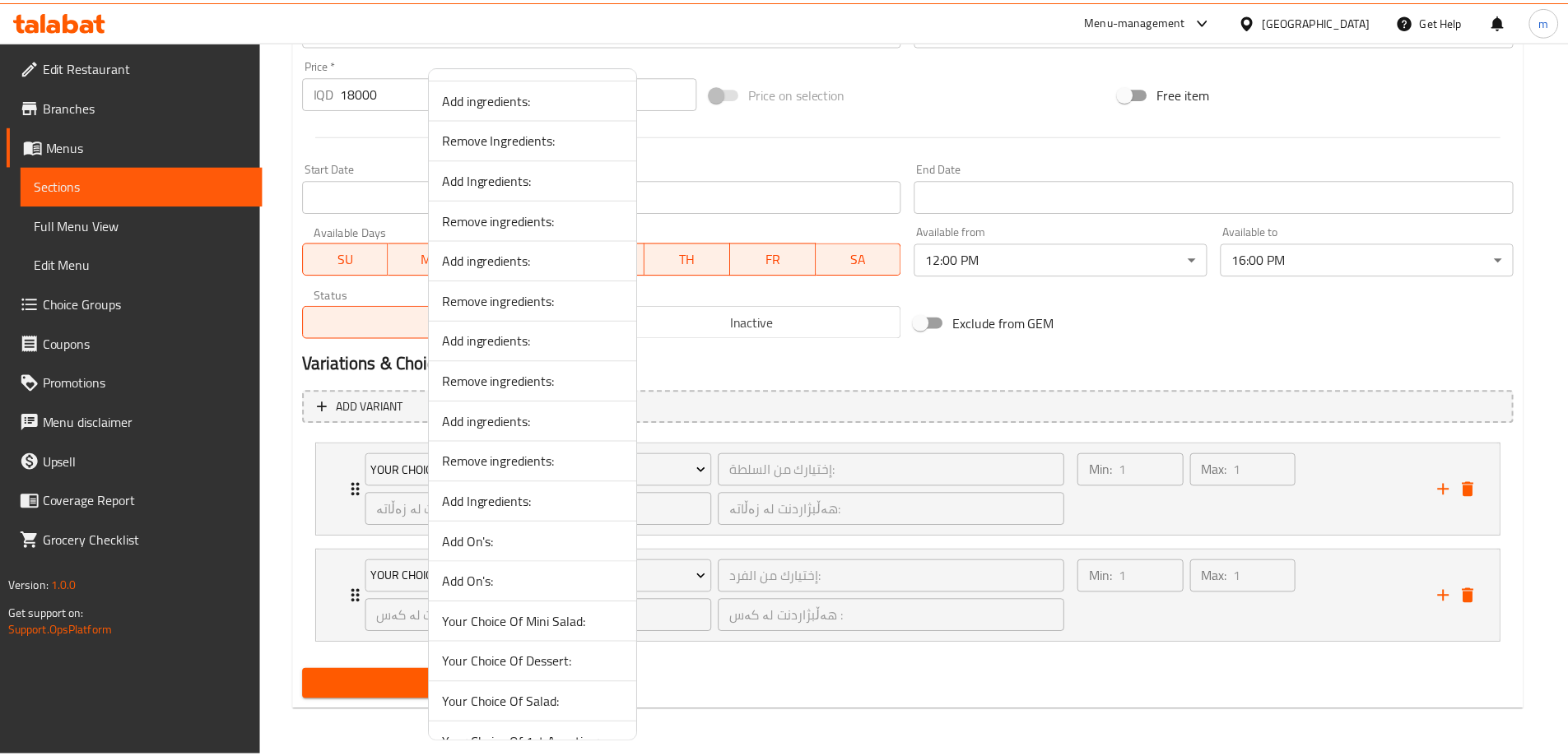
scroll to position [2561, 0]
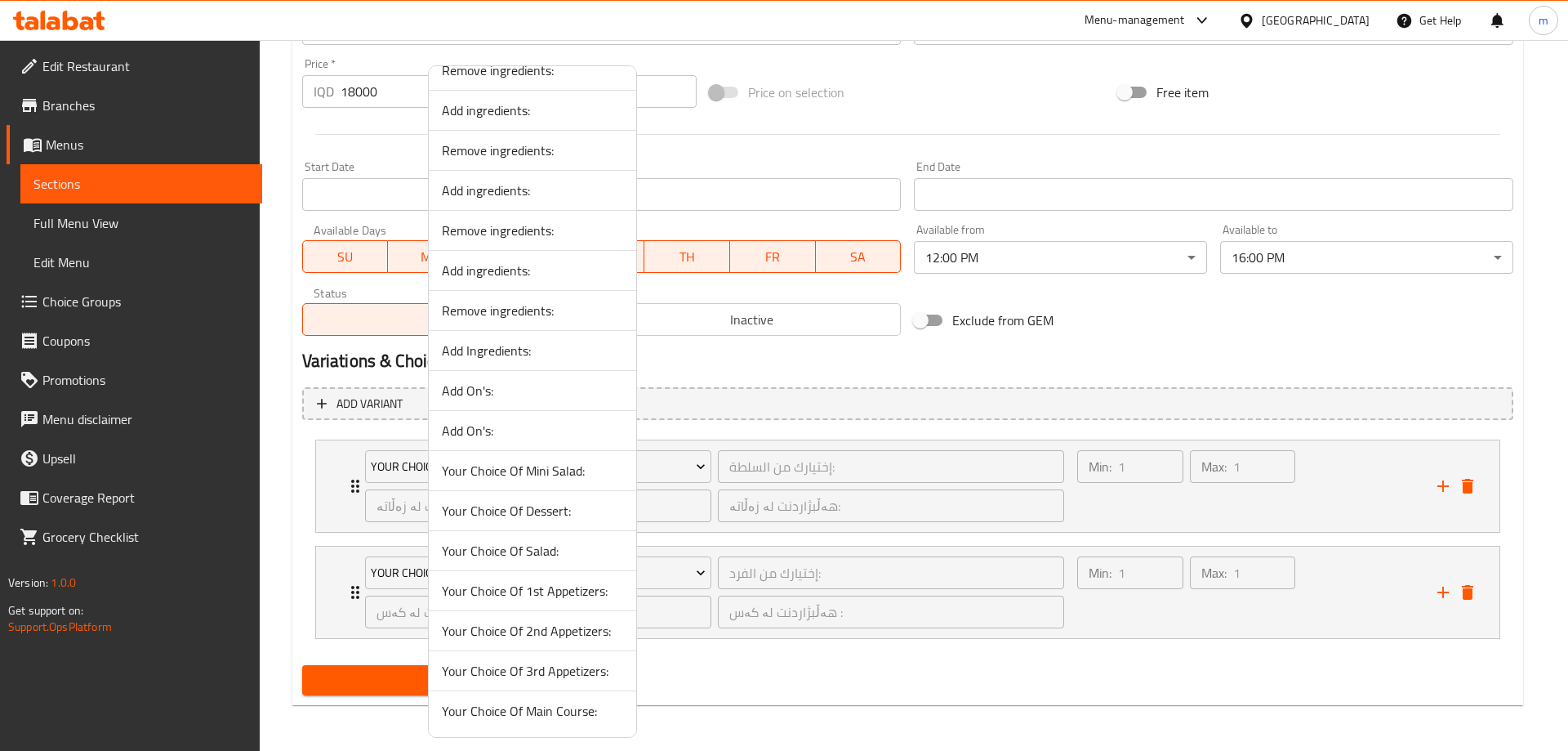
click at [538, 596] on span "Your Choice Of 1st Appetizers:" at bounding box center [532, 591] width 181 height 19
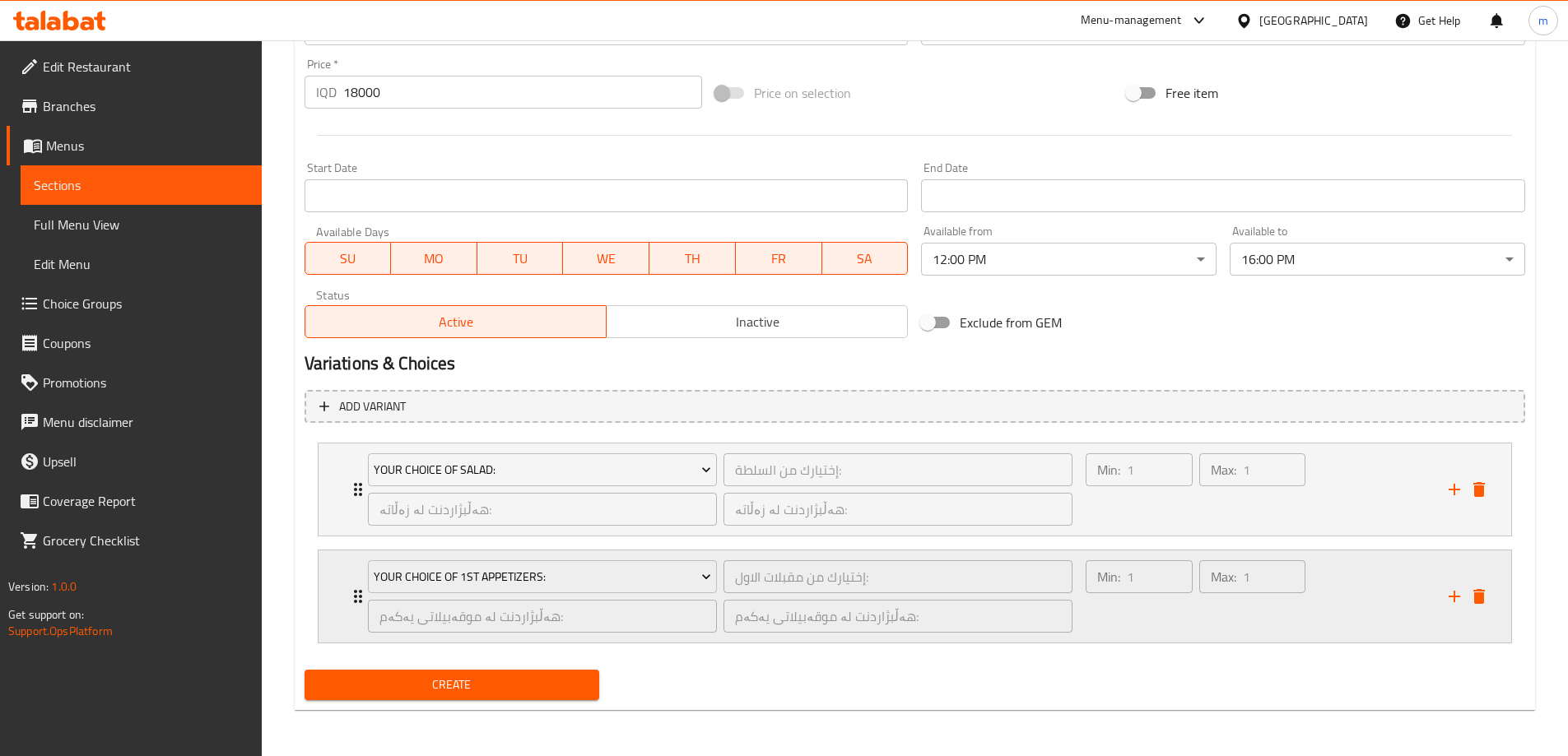
click at [1447, 597] on icon "add" at bounding box center [1454, 596] width 20 height 20
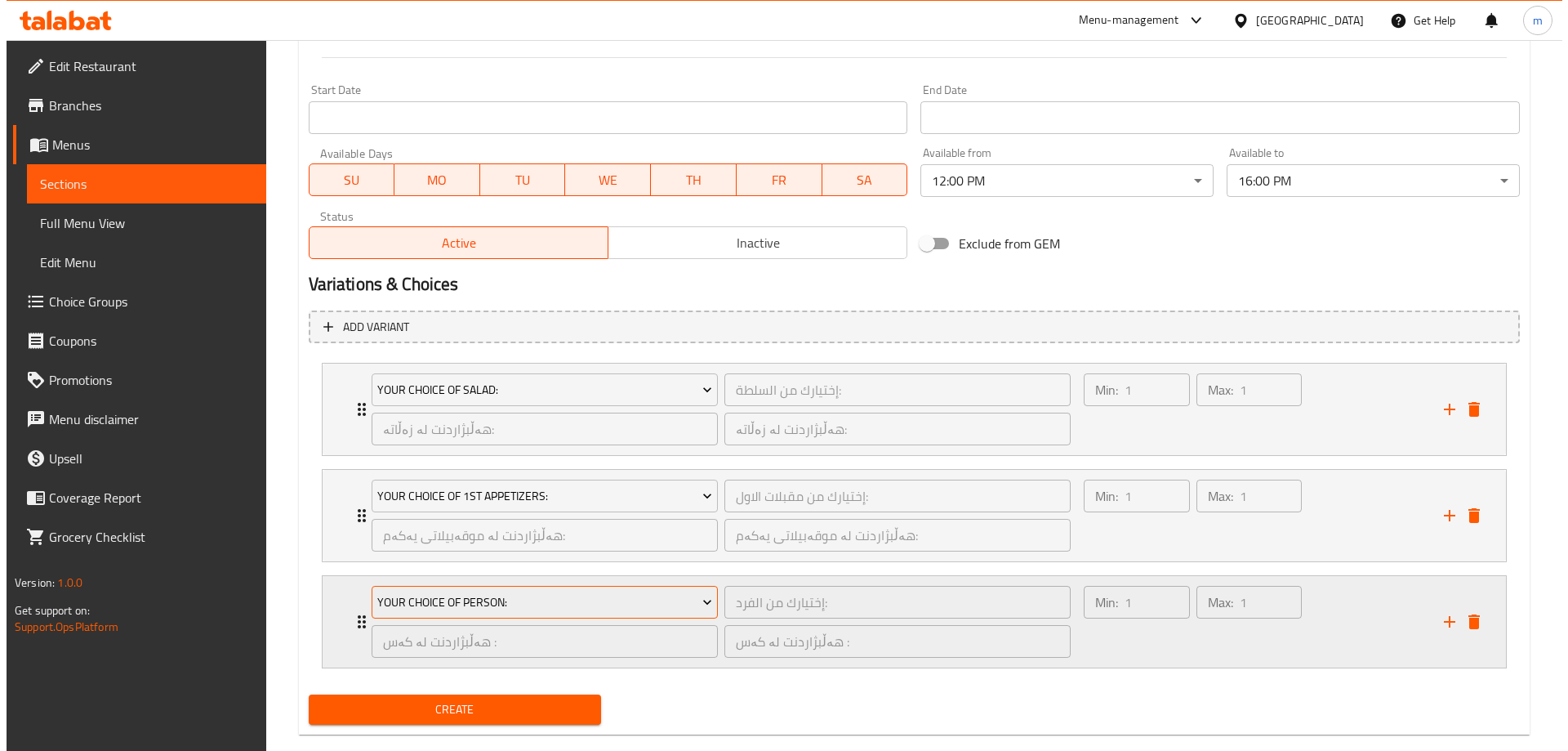
scroll to position [870, 0]
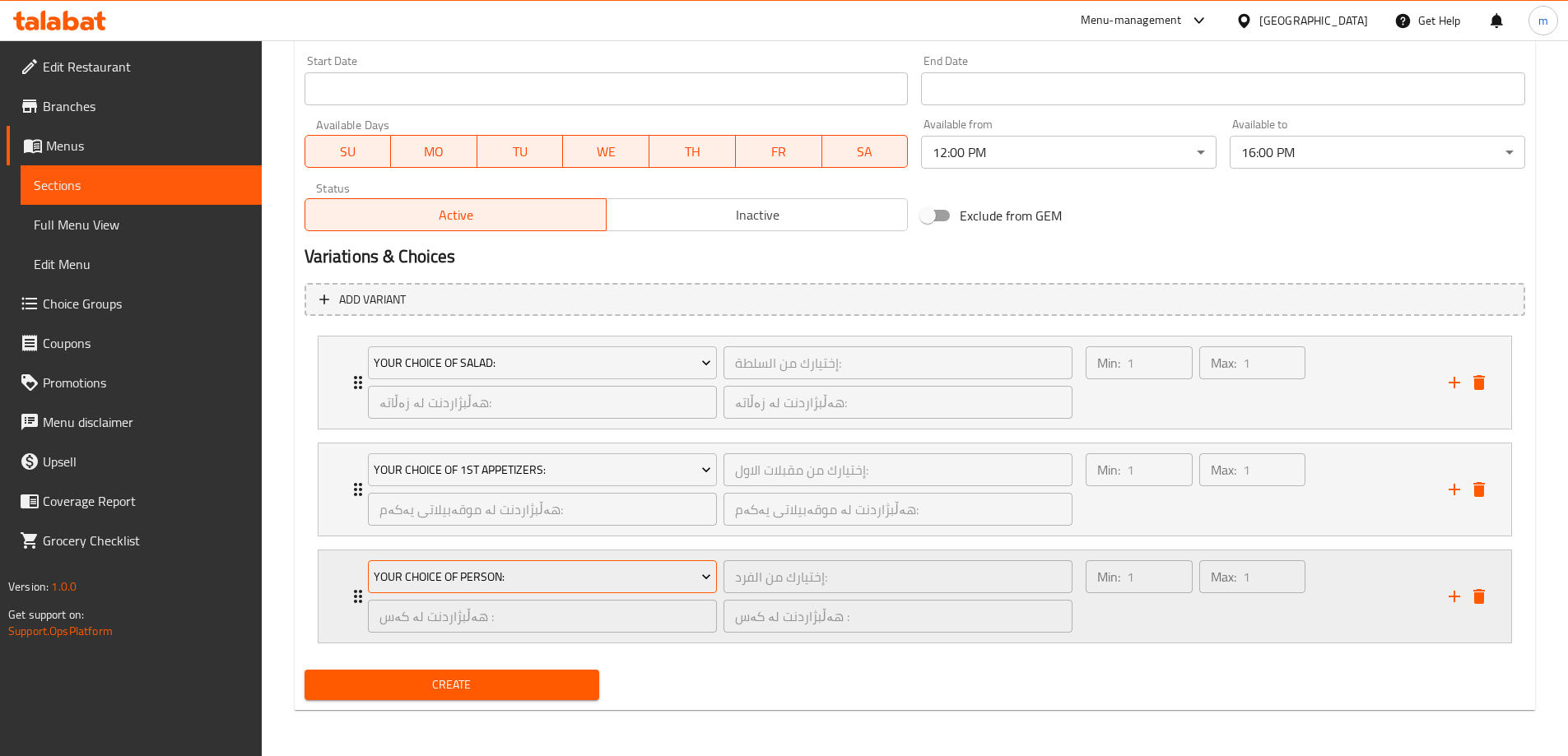
click at [569, 571] on span "Your Choice Of Person:" at bounding box center [542, 577] width 337 height 20
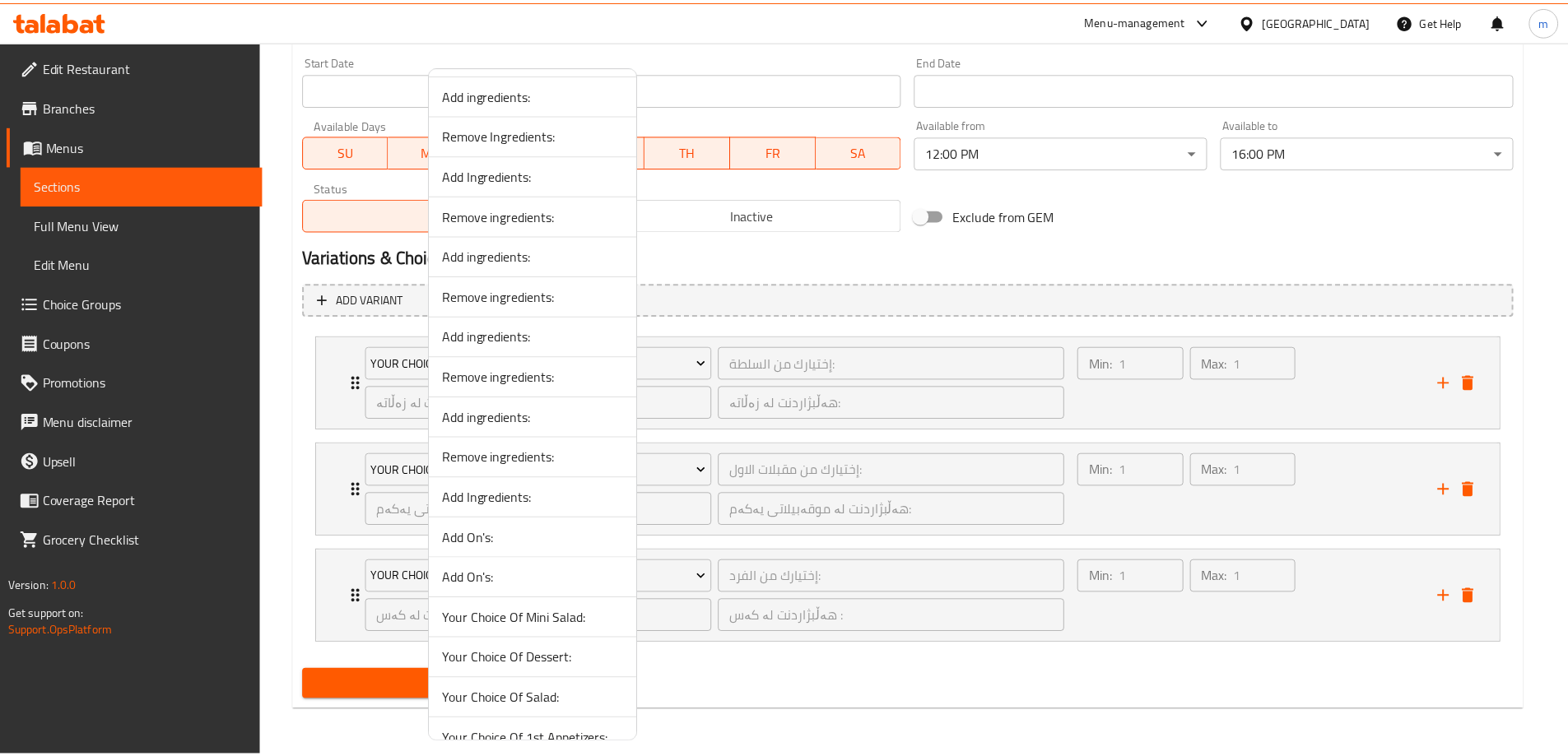
scroll to position [2561, 0]
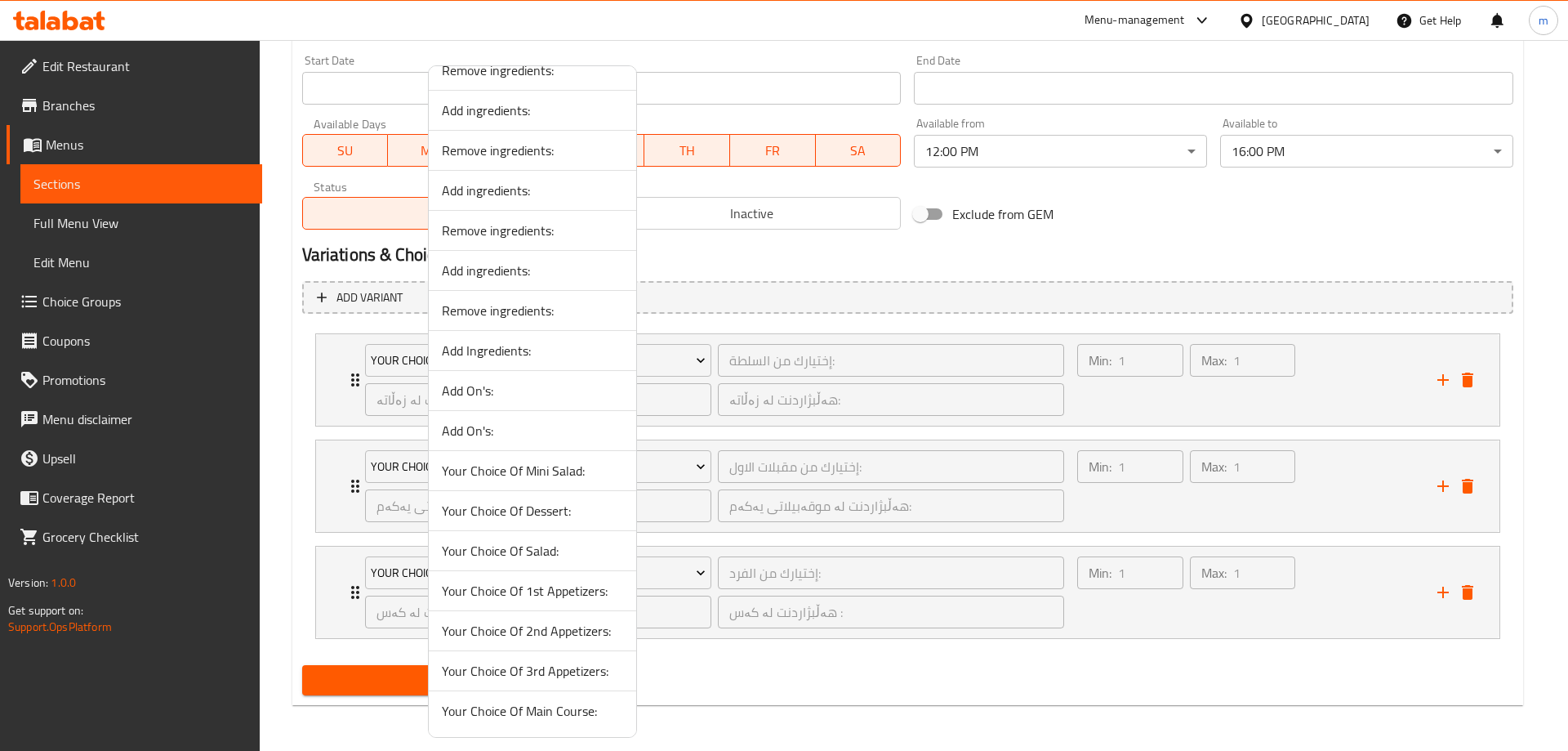
click at [550, 637] on span "Your Choice Of 2nd Appetizers:" at bounding box center [532, 630] width 181 height 19
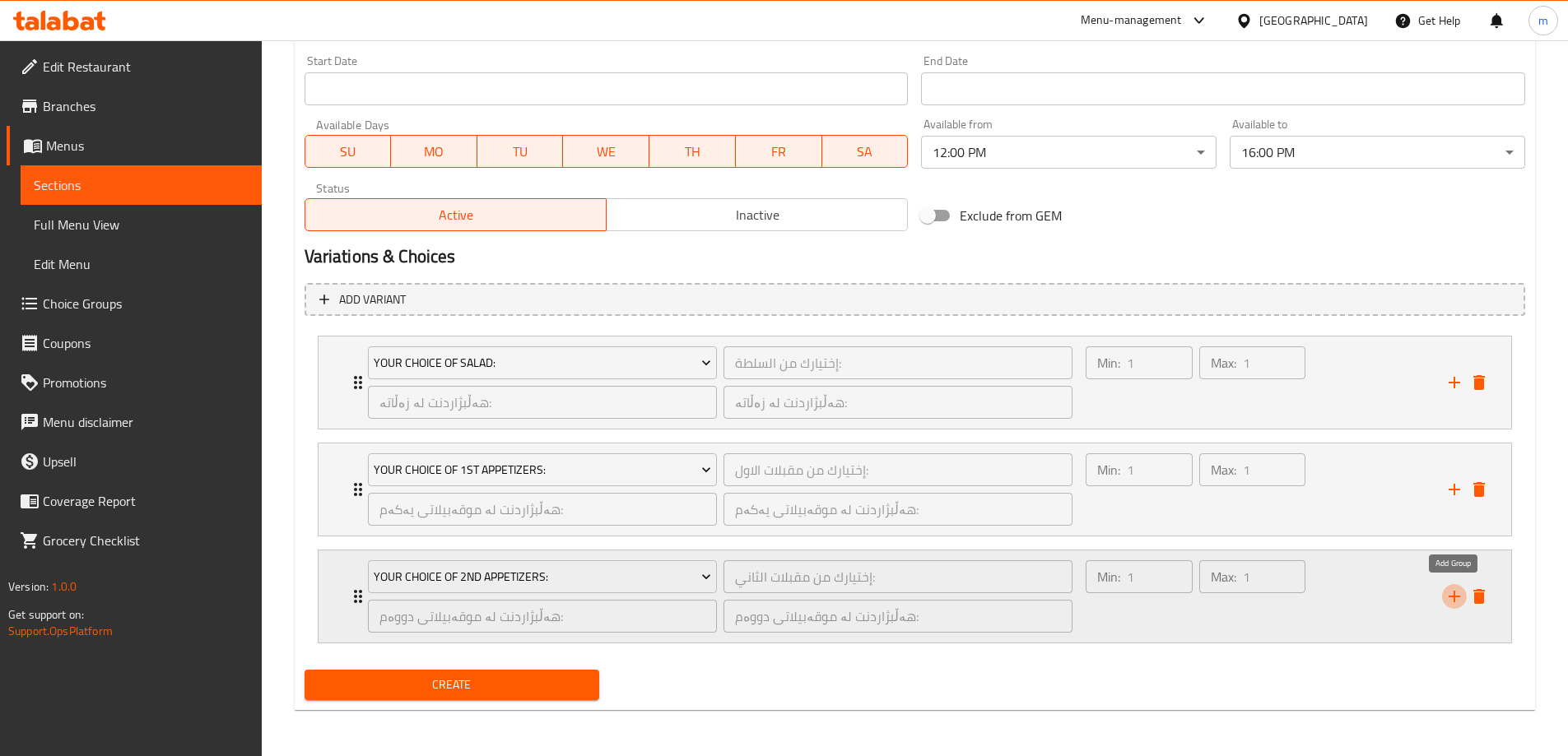
click at [1449, 592] on icon "add" at bounding box center [1454, 596] width 20 height 20
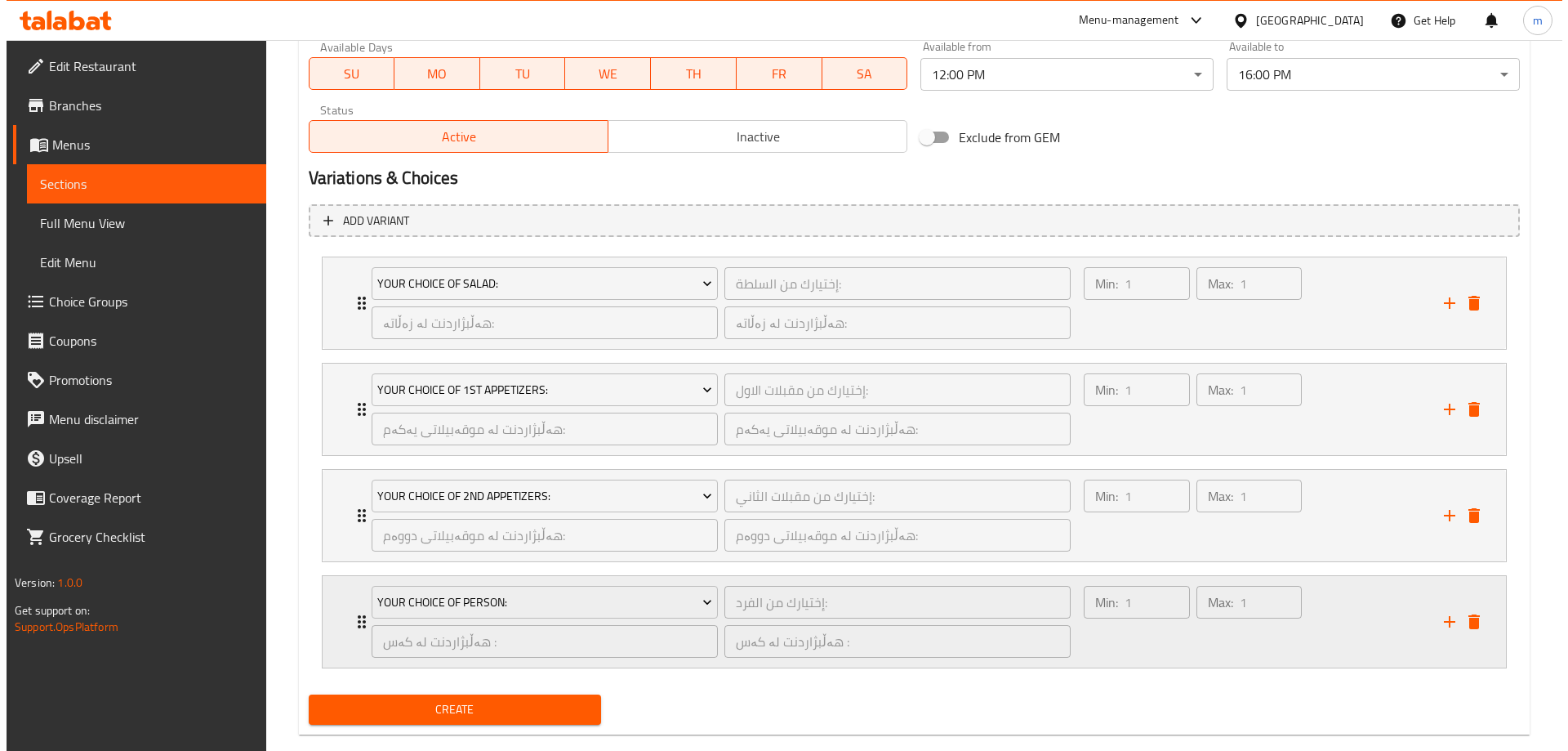
scroll to position [977, 0]
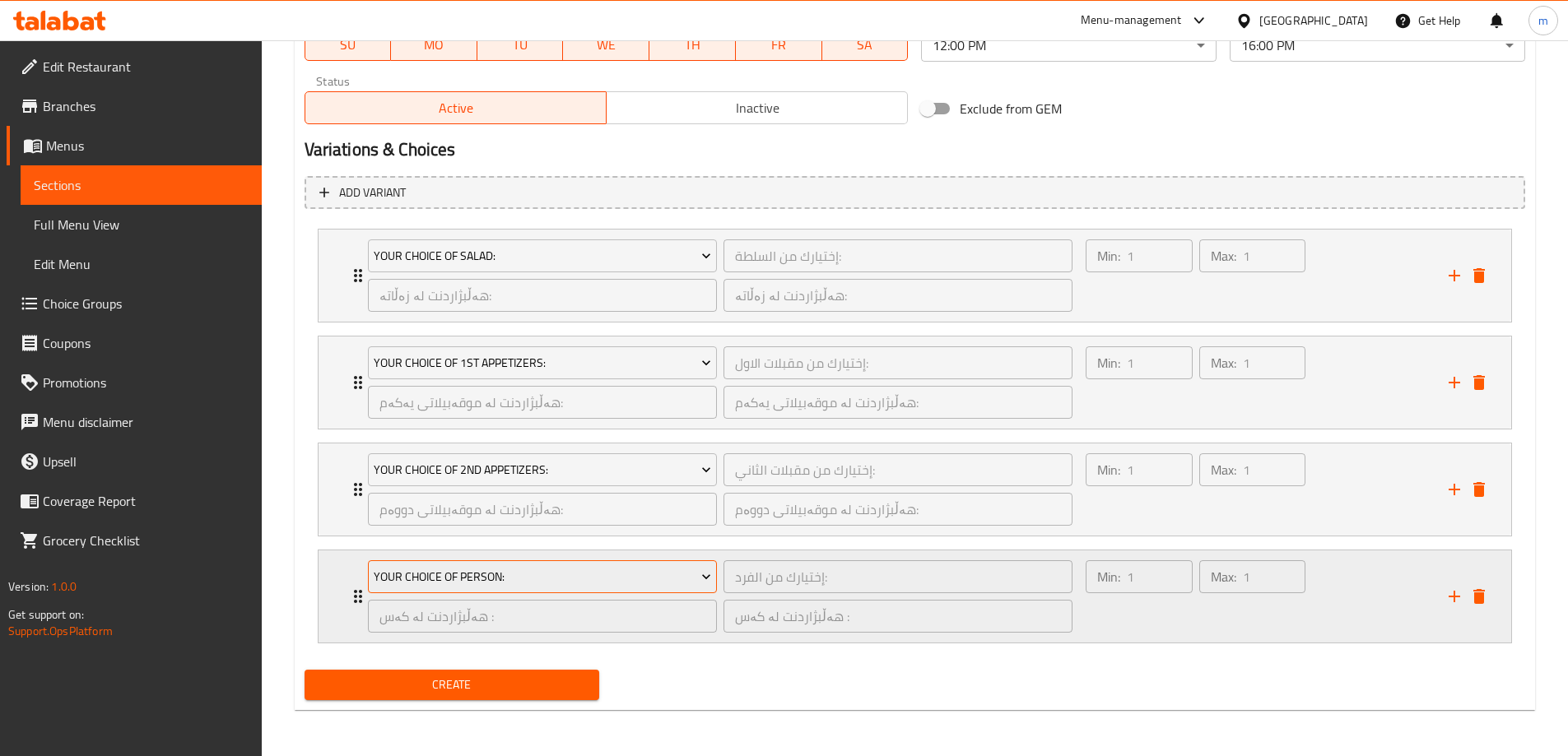
click at [636, 592] on button "Your Choice Of Person:" at bounding box center [542, 576] width 349 height 33
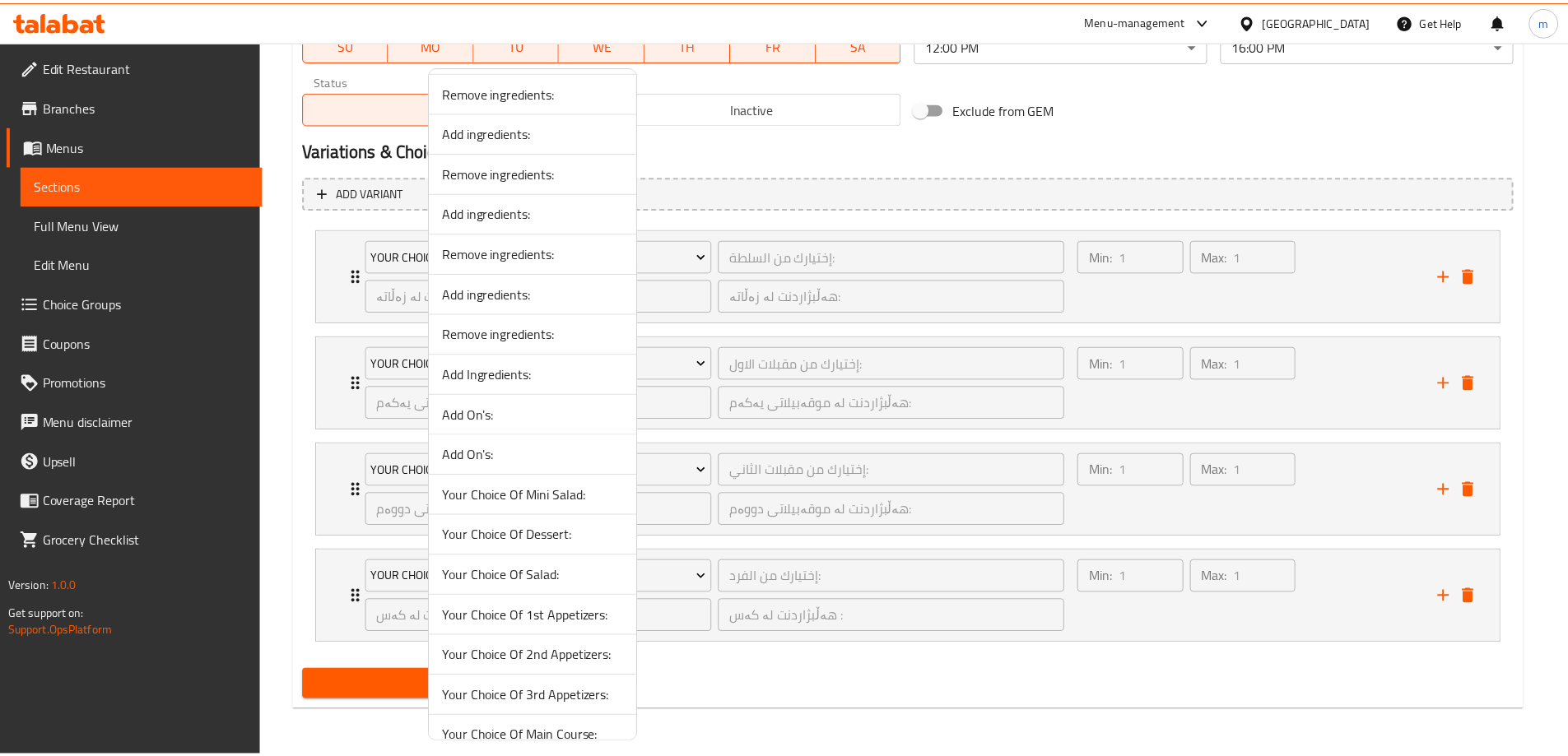
scroll to position [2561, 0]
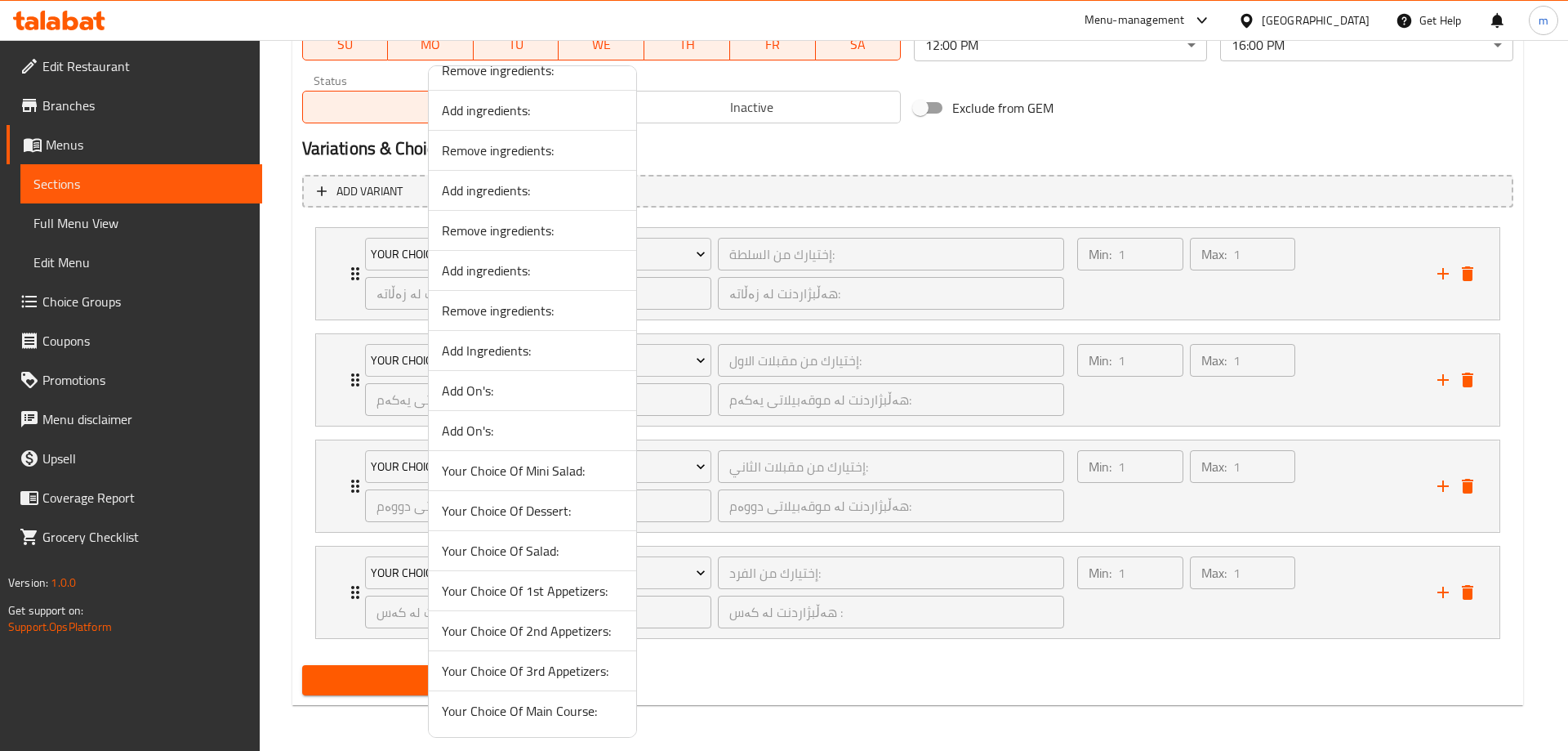
click at [568, 673] on span "Your Choice Of 3rd Appetizers:" at bounding box center [532, 671] width 181 height 19
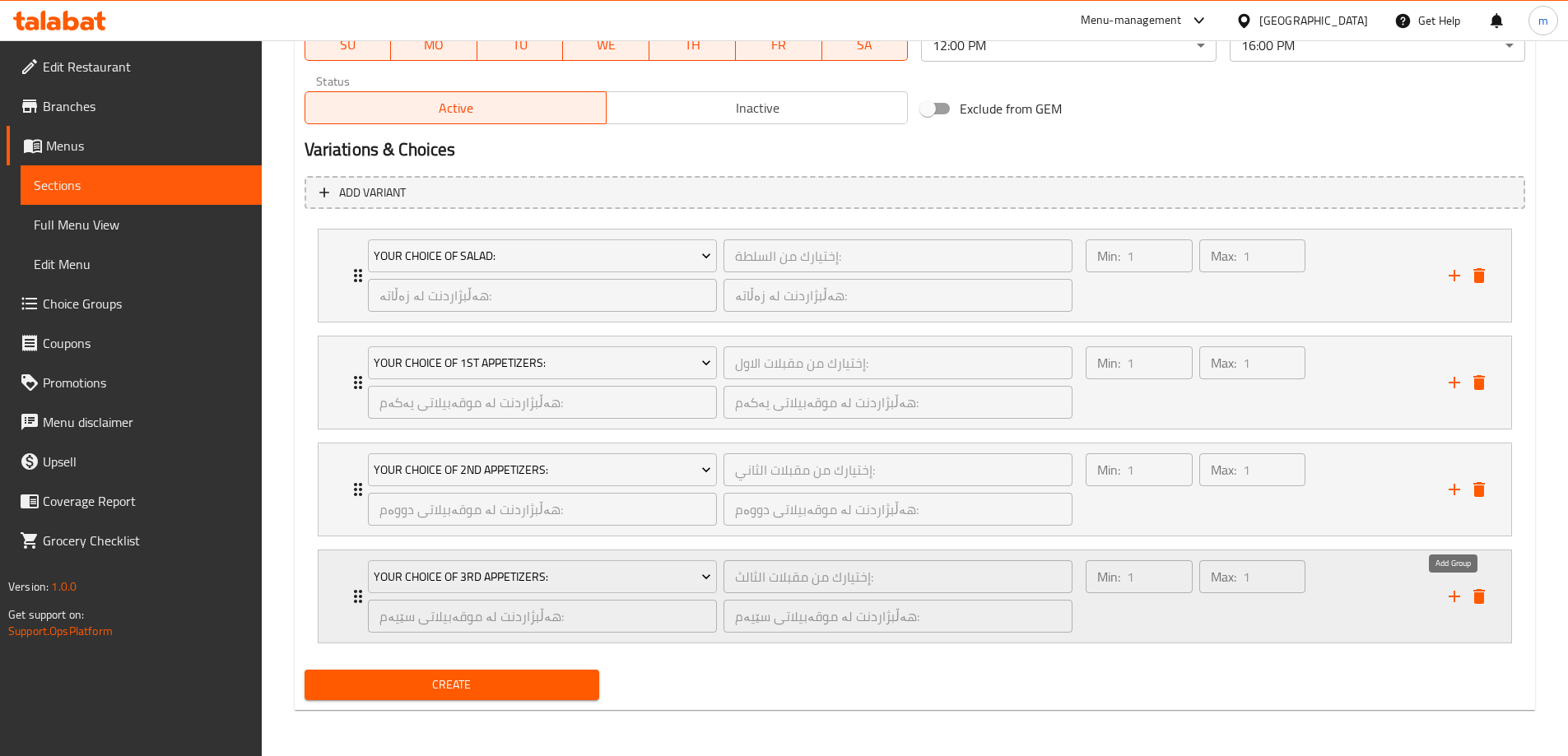
click at [1452, 593] on icon "add" at bounding box center [1454, 596] width 20 height 20
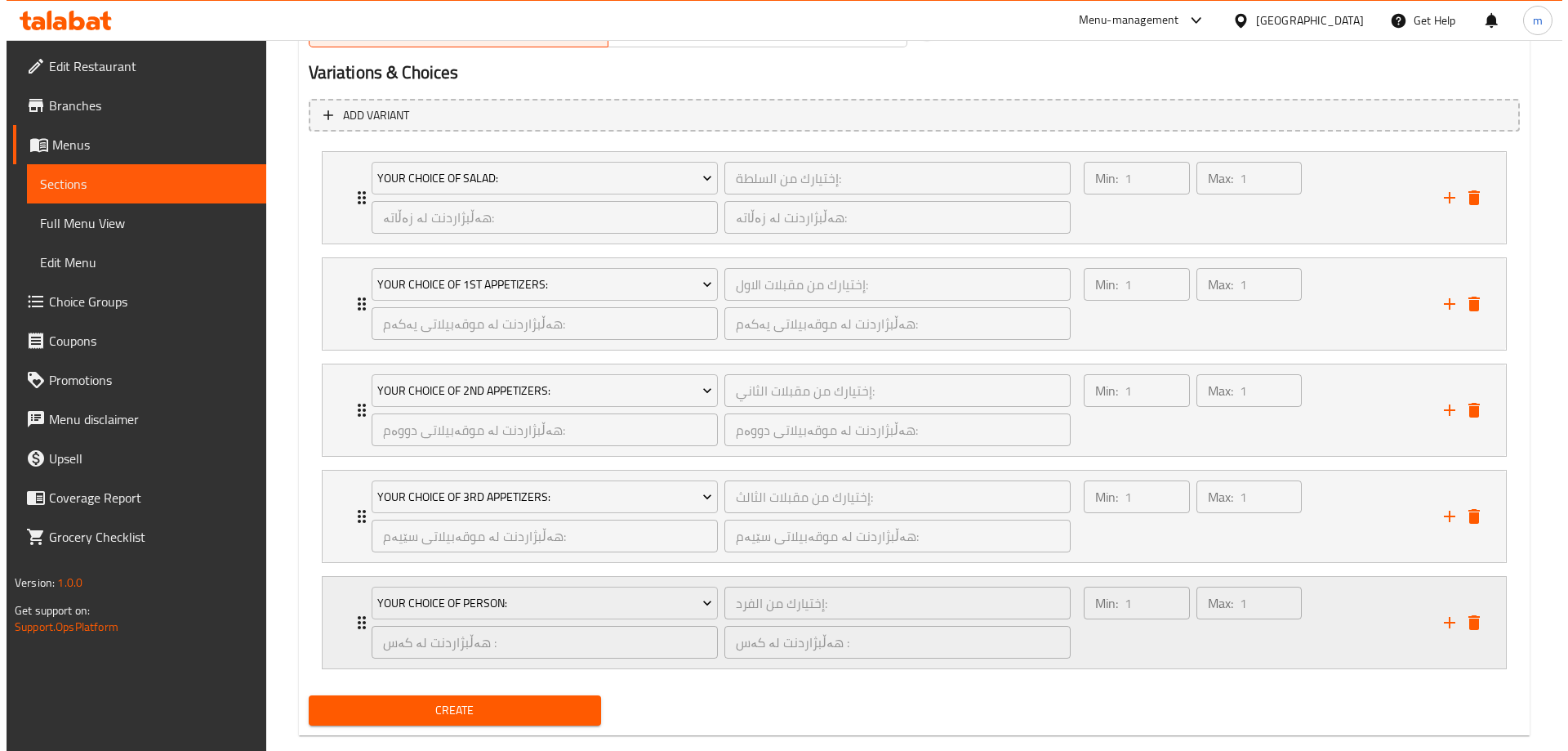
scroll to position [1082, 0]
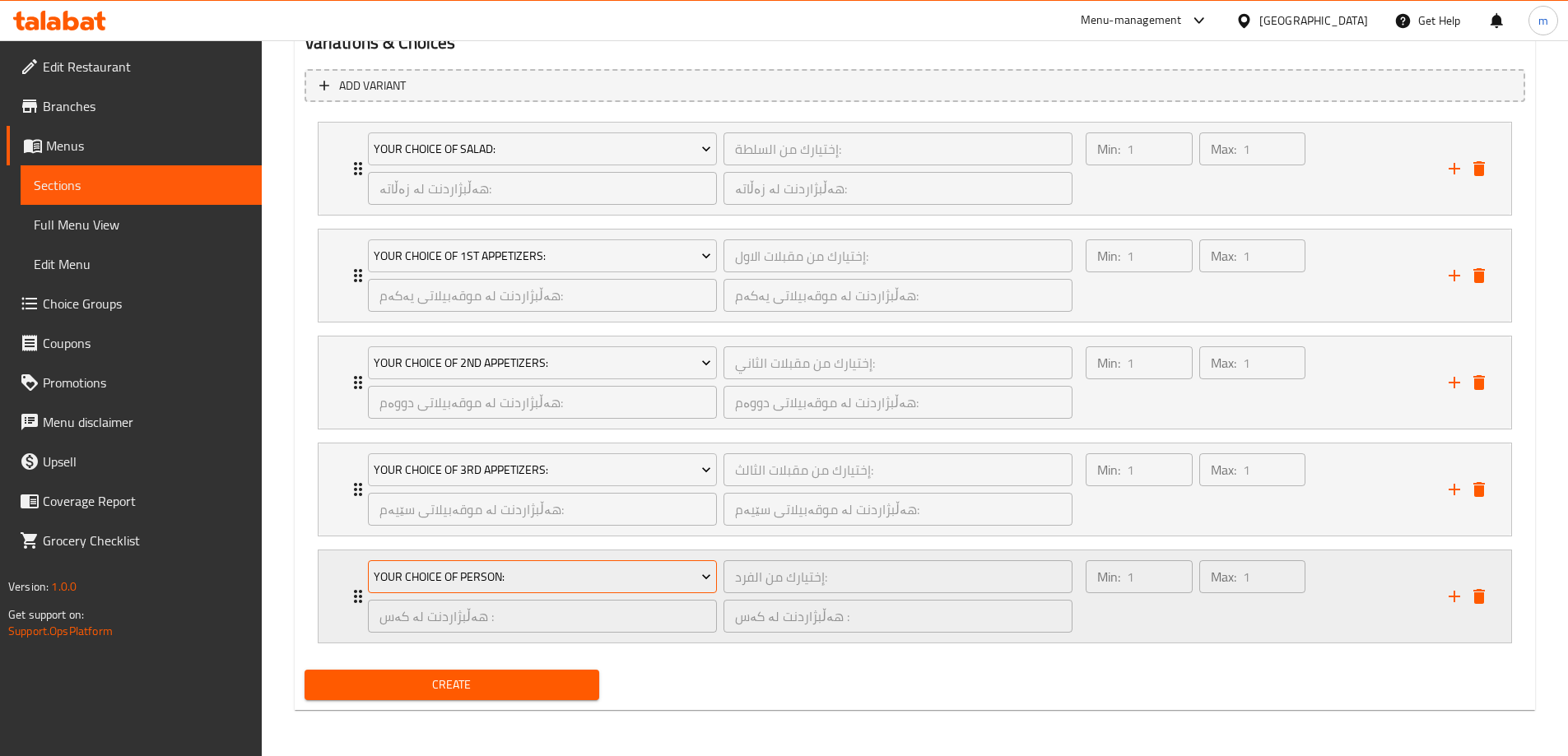
click at [659, 578] on span "Your Choice Of Person:" at bounding box center [542, 577] width 337 height 20
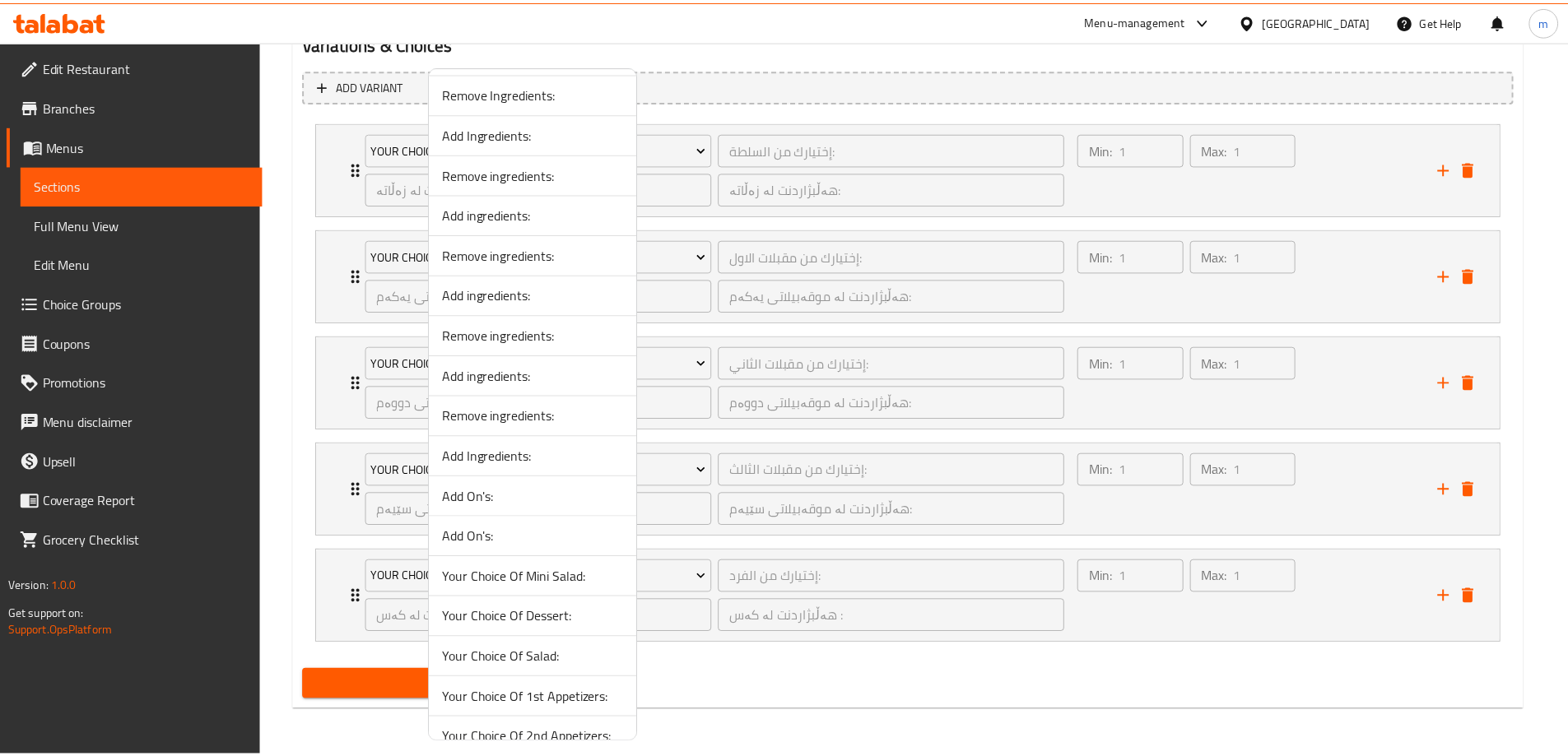
scroll to position [2561, 0]
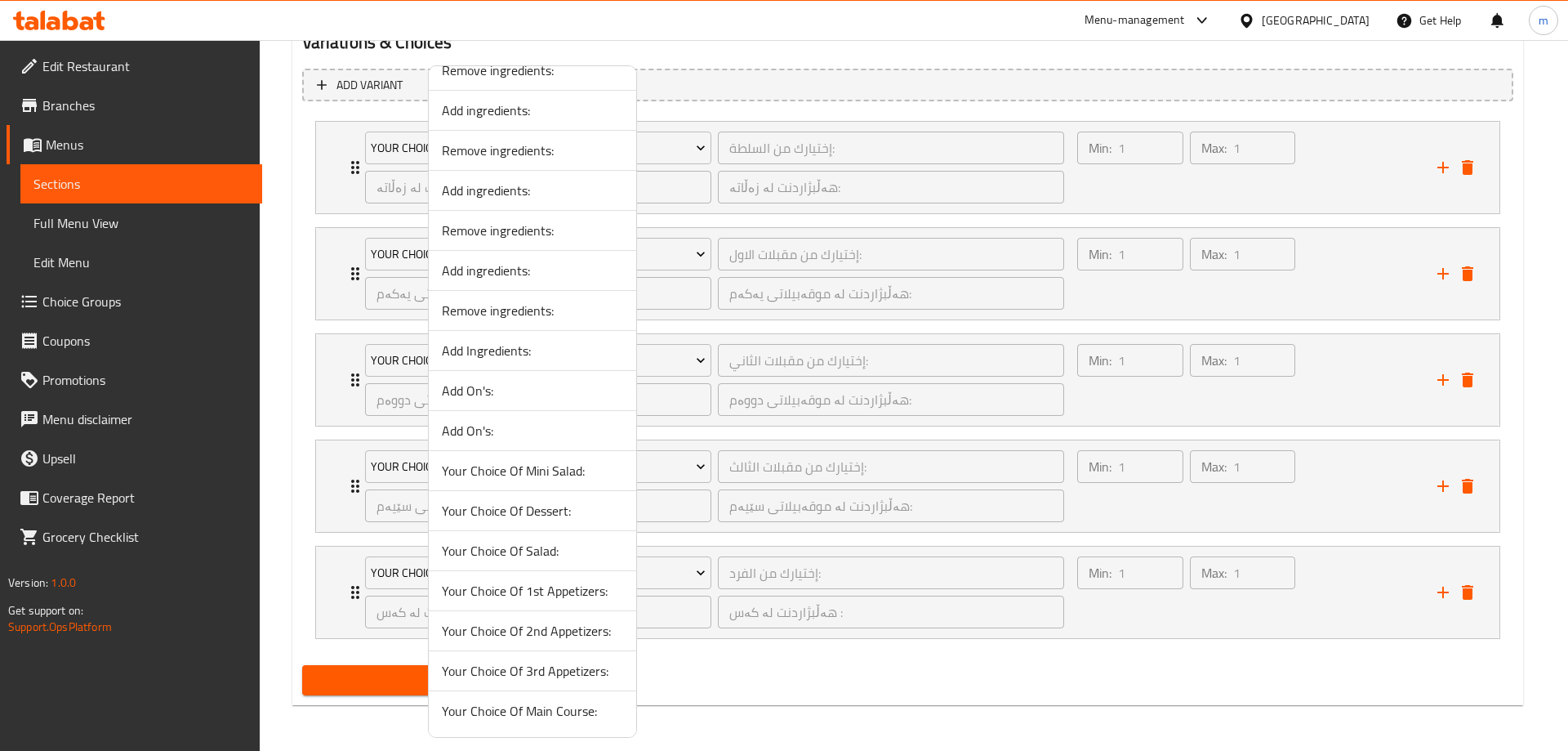
drag, startPoint x: 585, startPoint y: 713, endPoint x: 513, endPoint y: 683, distance: 78.0
click at [584, 713] on span "Your Choice Of Main Course:" at bounding box center [532, 710] width 181 height 19
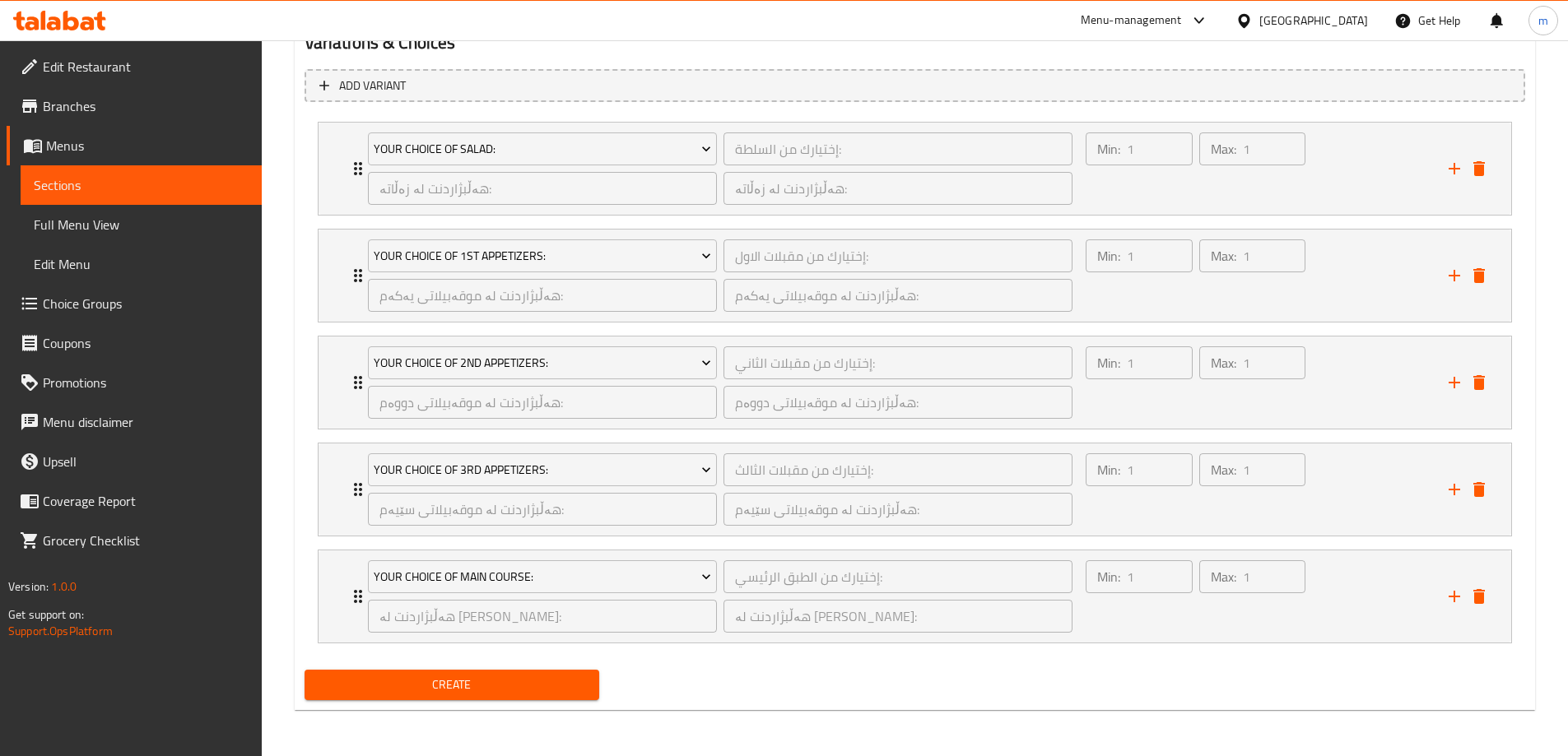
click at [452, 678] on span "Create" at bounding box center [452, 684] width 269 height 20
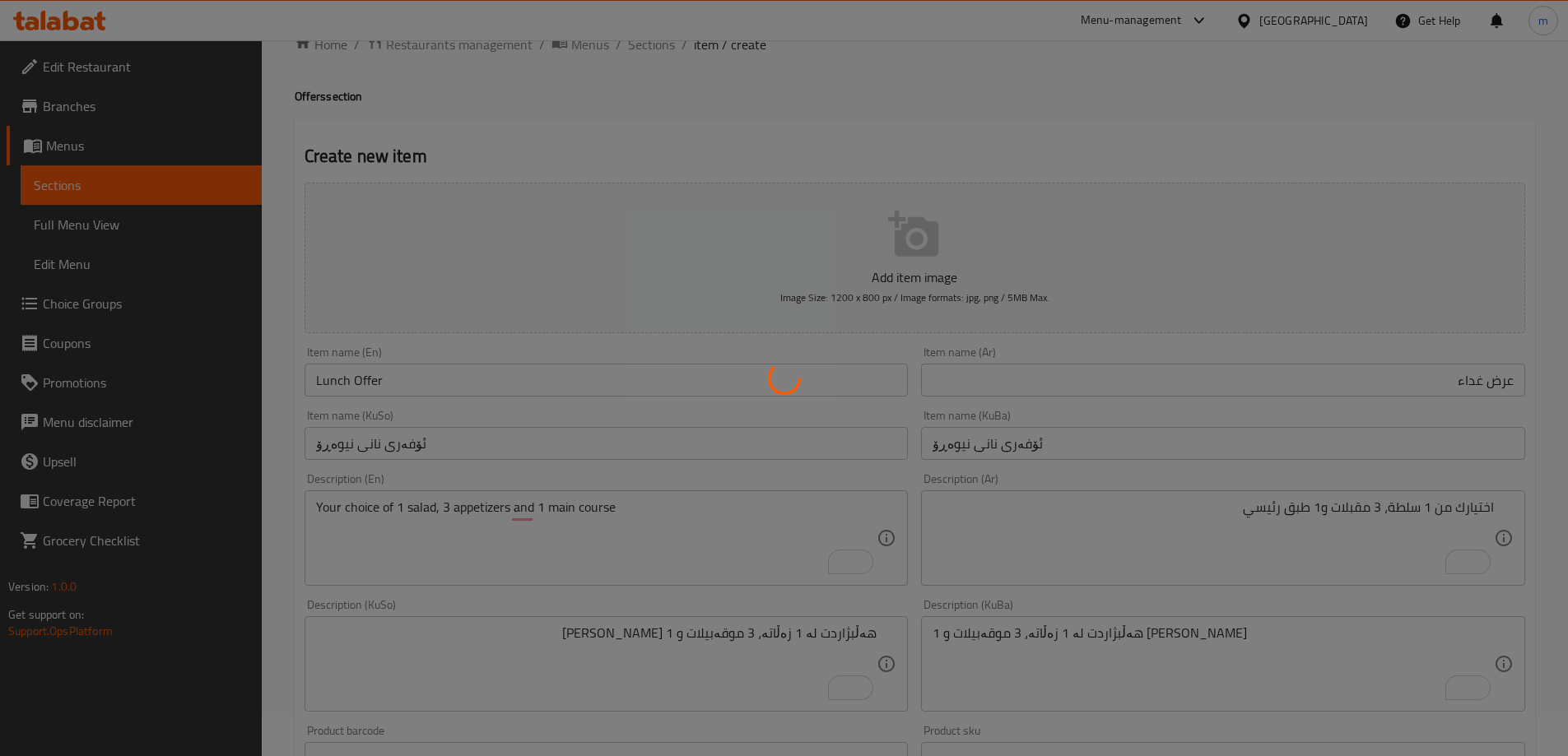
scroll to position [0, 0]
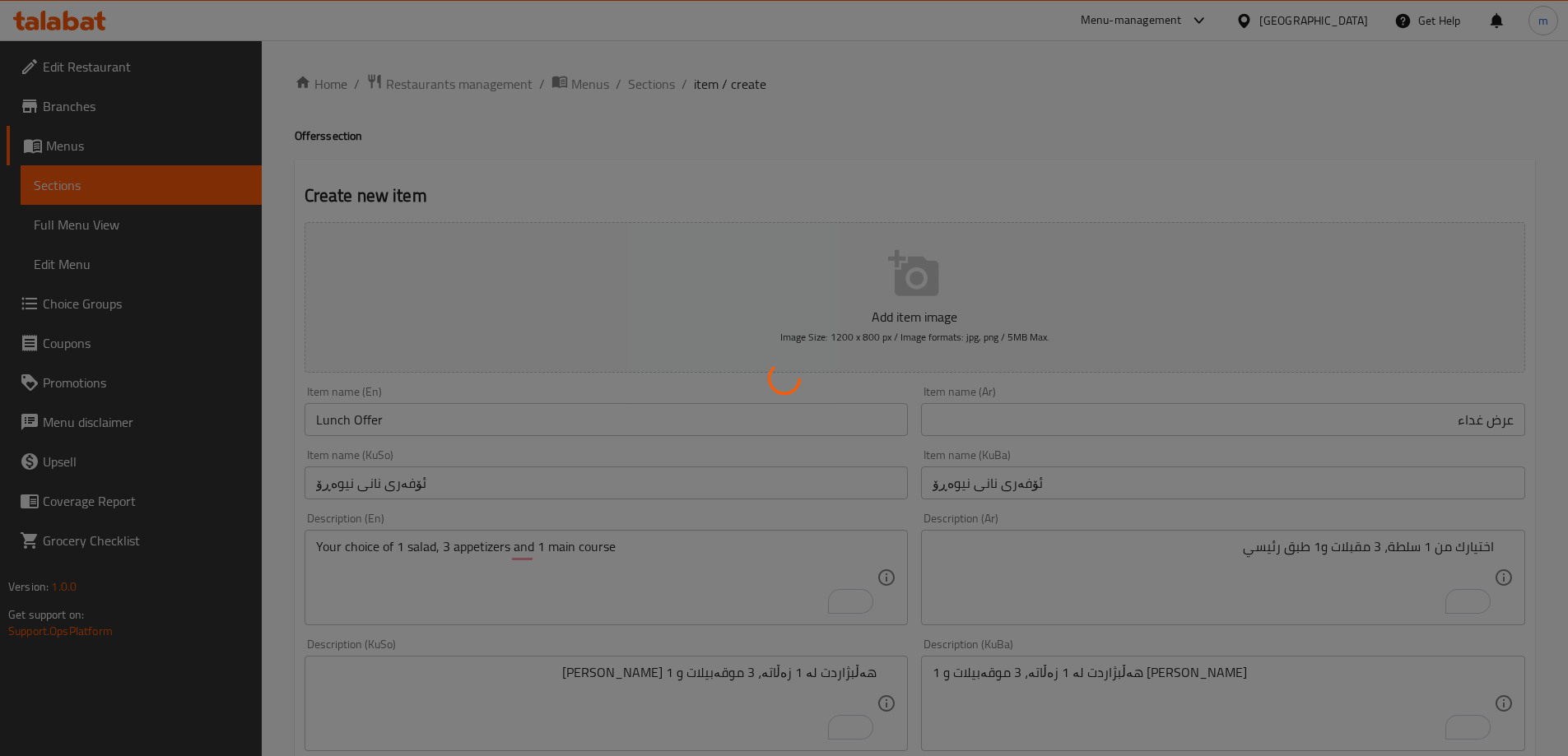
type input "0"
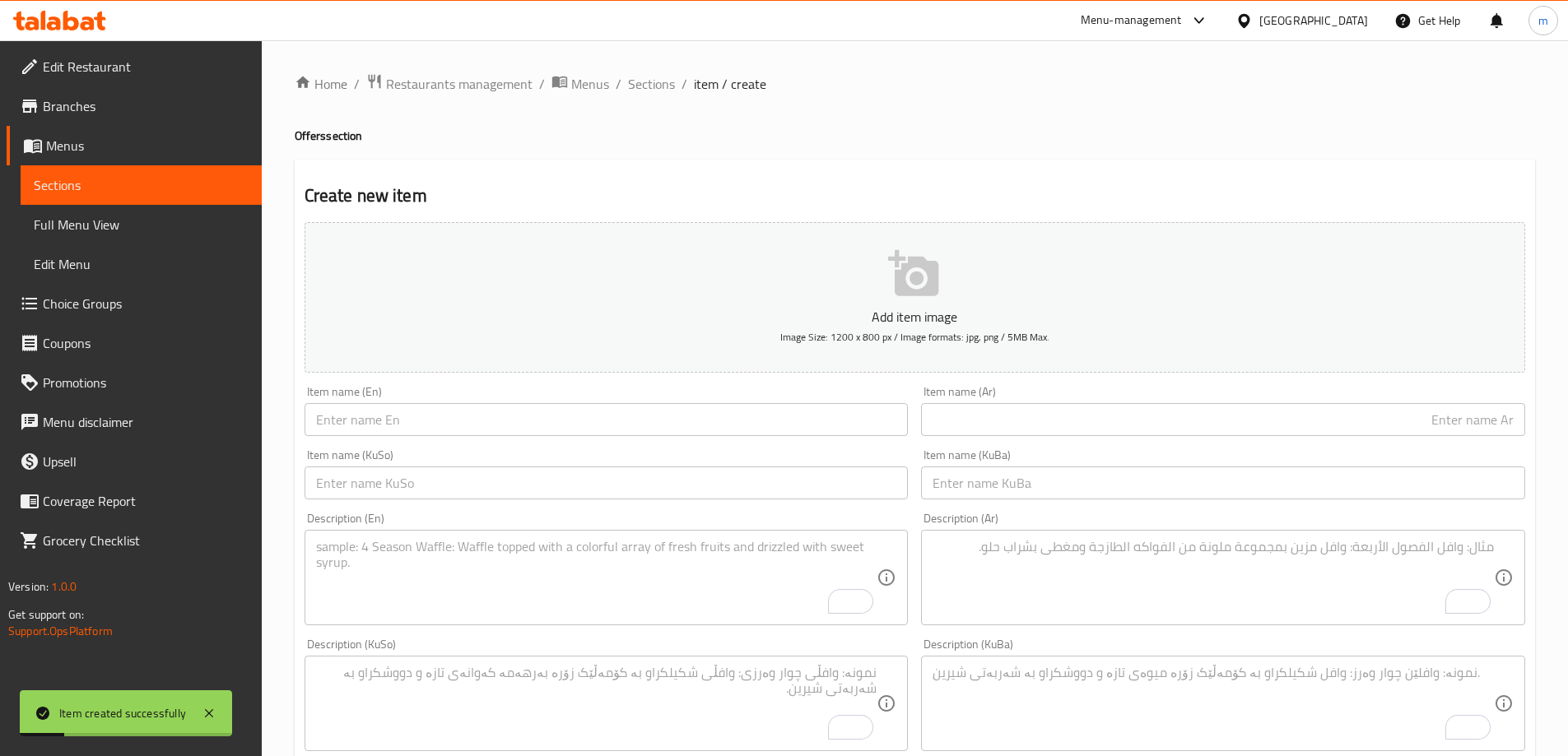
click at [73, 224] on span "Full Menu View" at bounding box center [141, 224] width 215 height 20
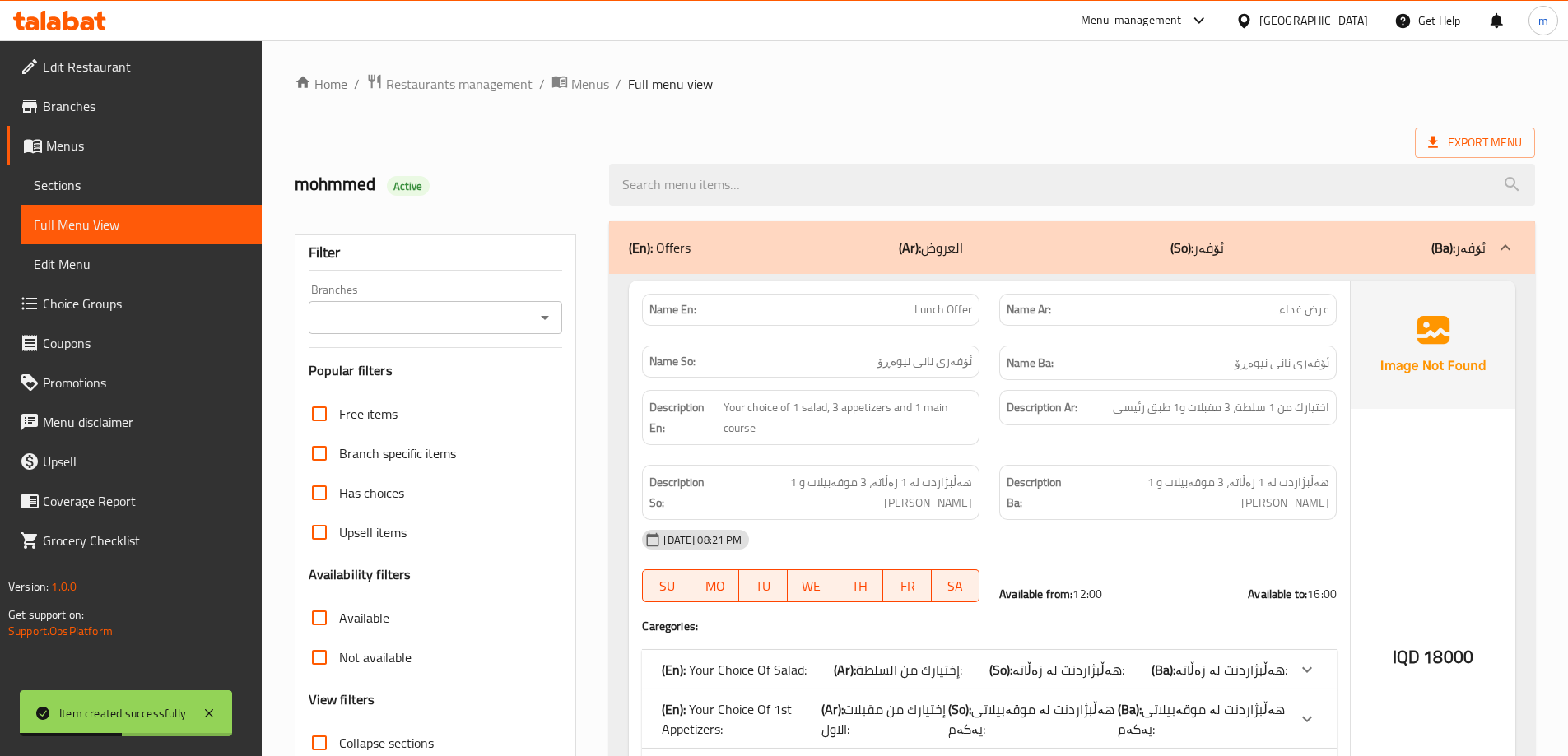
click at [550, 318] on icon "Open" at bounding box center [544, 318] width 20 height 20
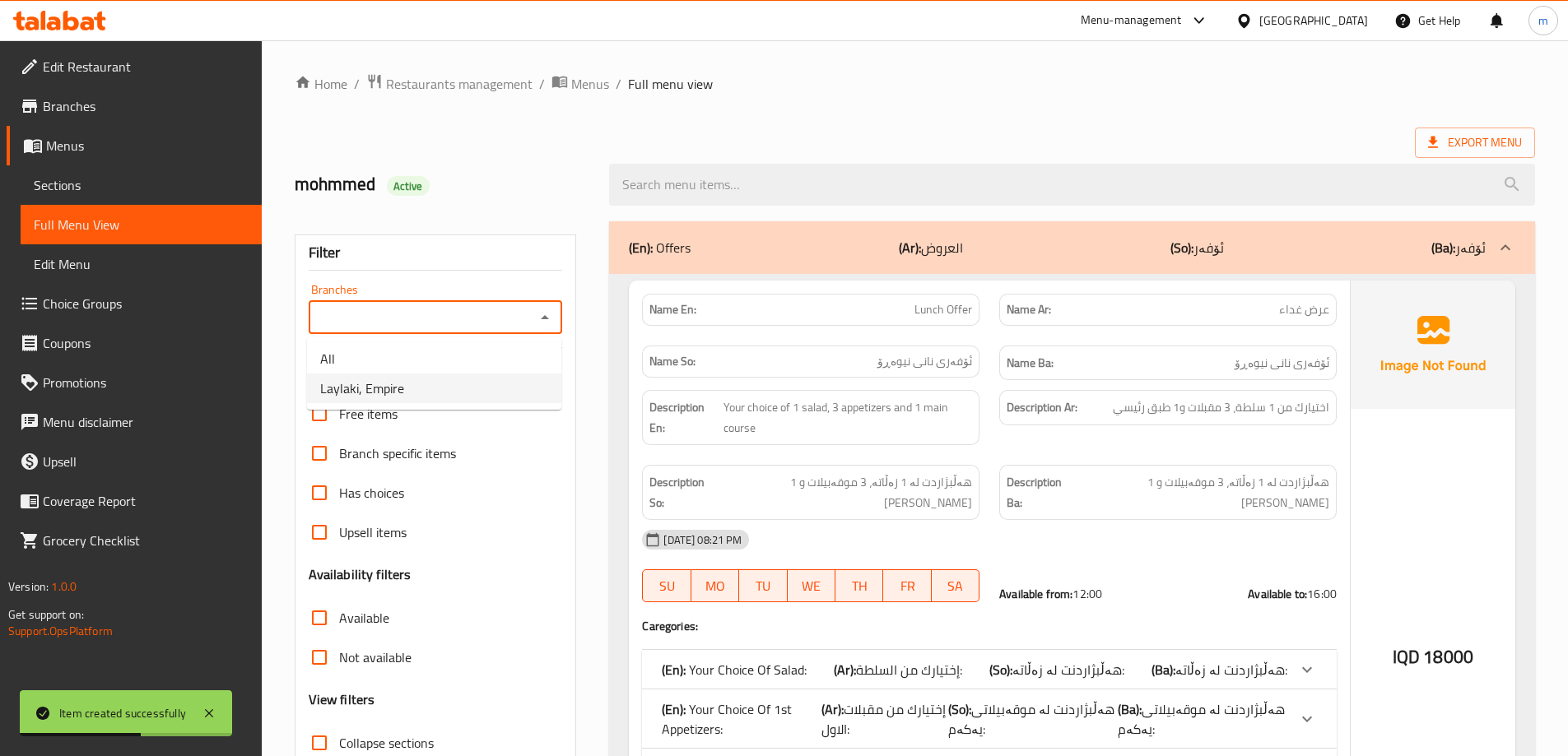
click at [426, 378] on li "Laylaki, Empire" at bounding box center [434, 388] width 254 height 29
type input "Laylaki, Empire"
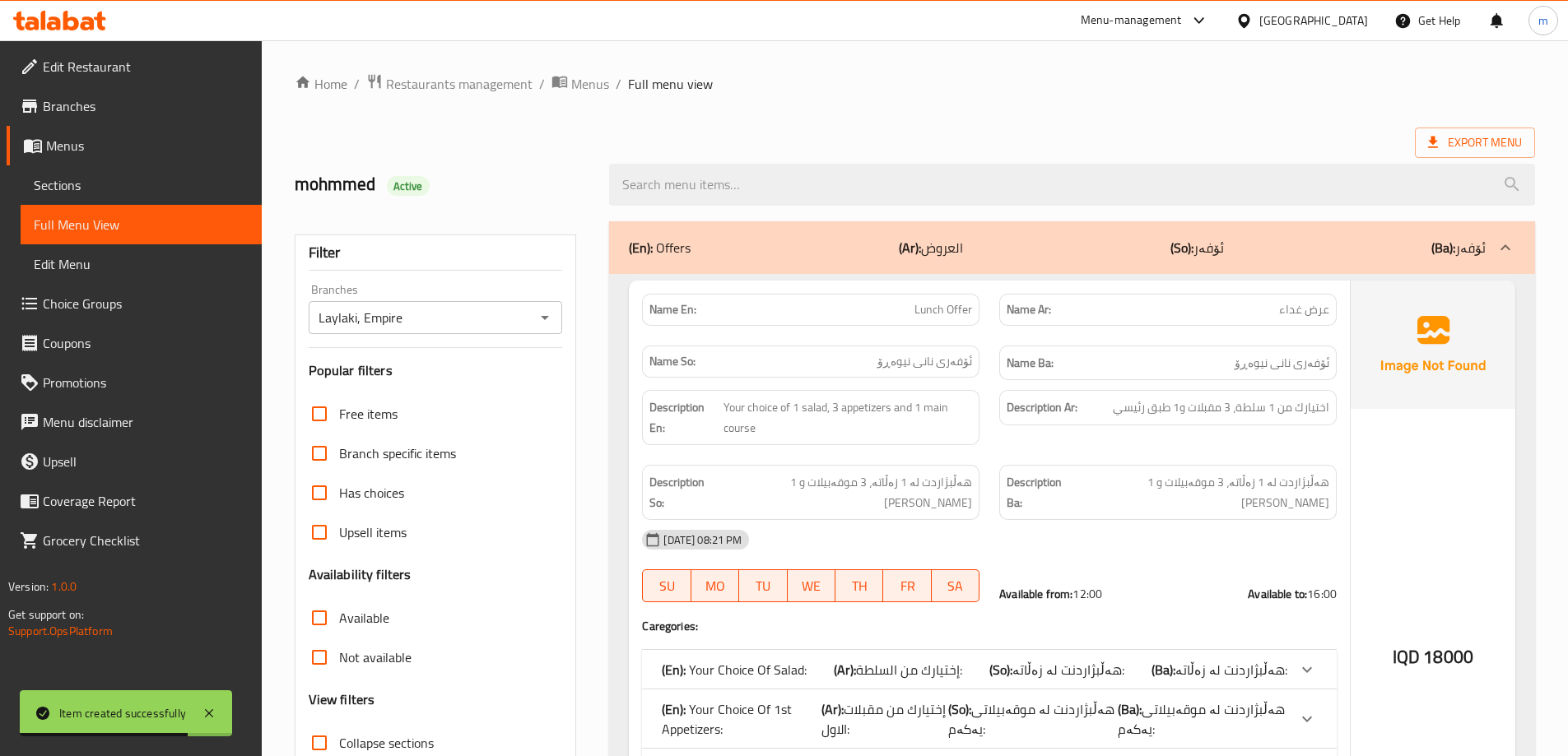
click at [938, 315] on span "Lunch Offer" at bounding box center [943, 309] width 58 height 17
copy span "Lunch Offer"
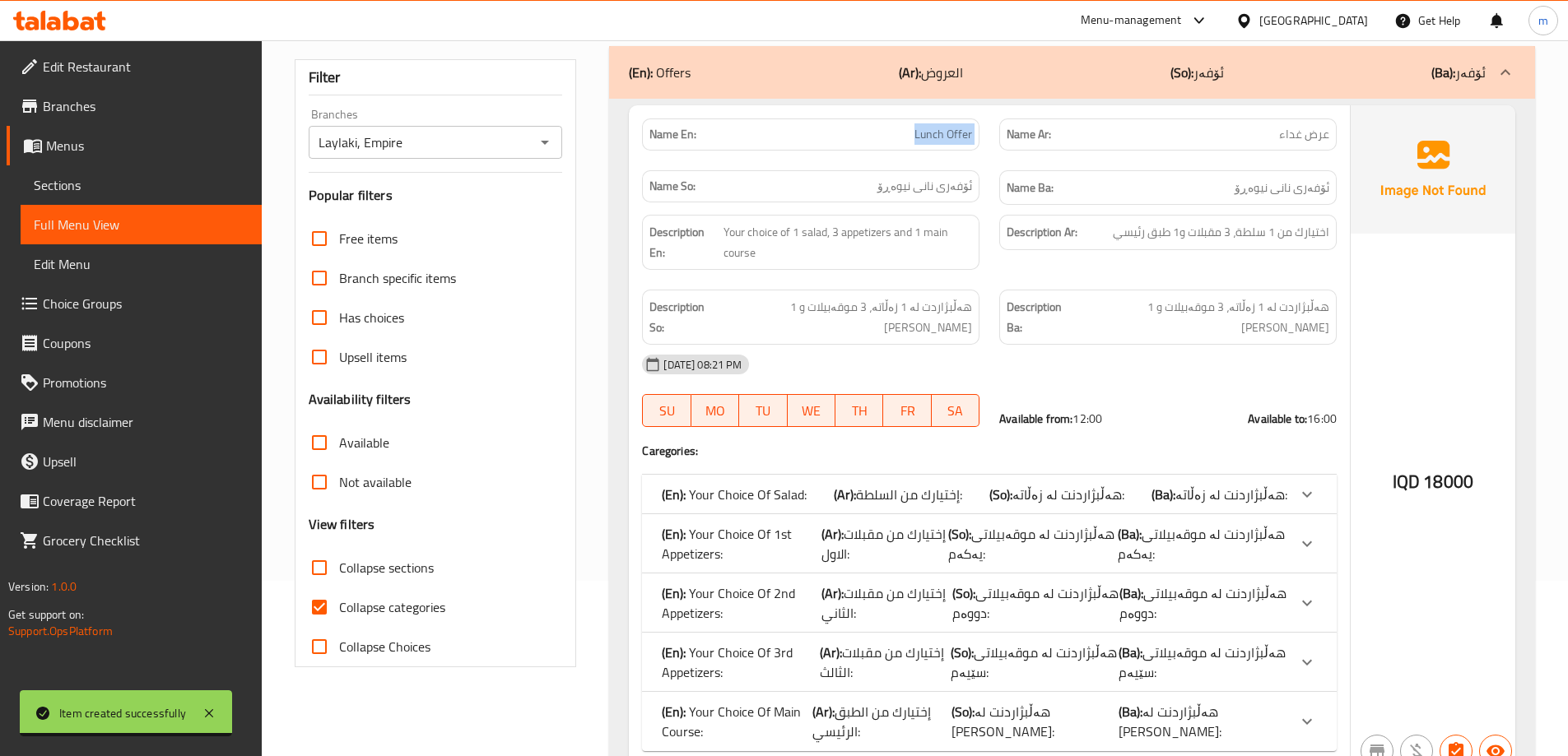
scroll to position [192, 0]
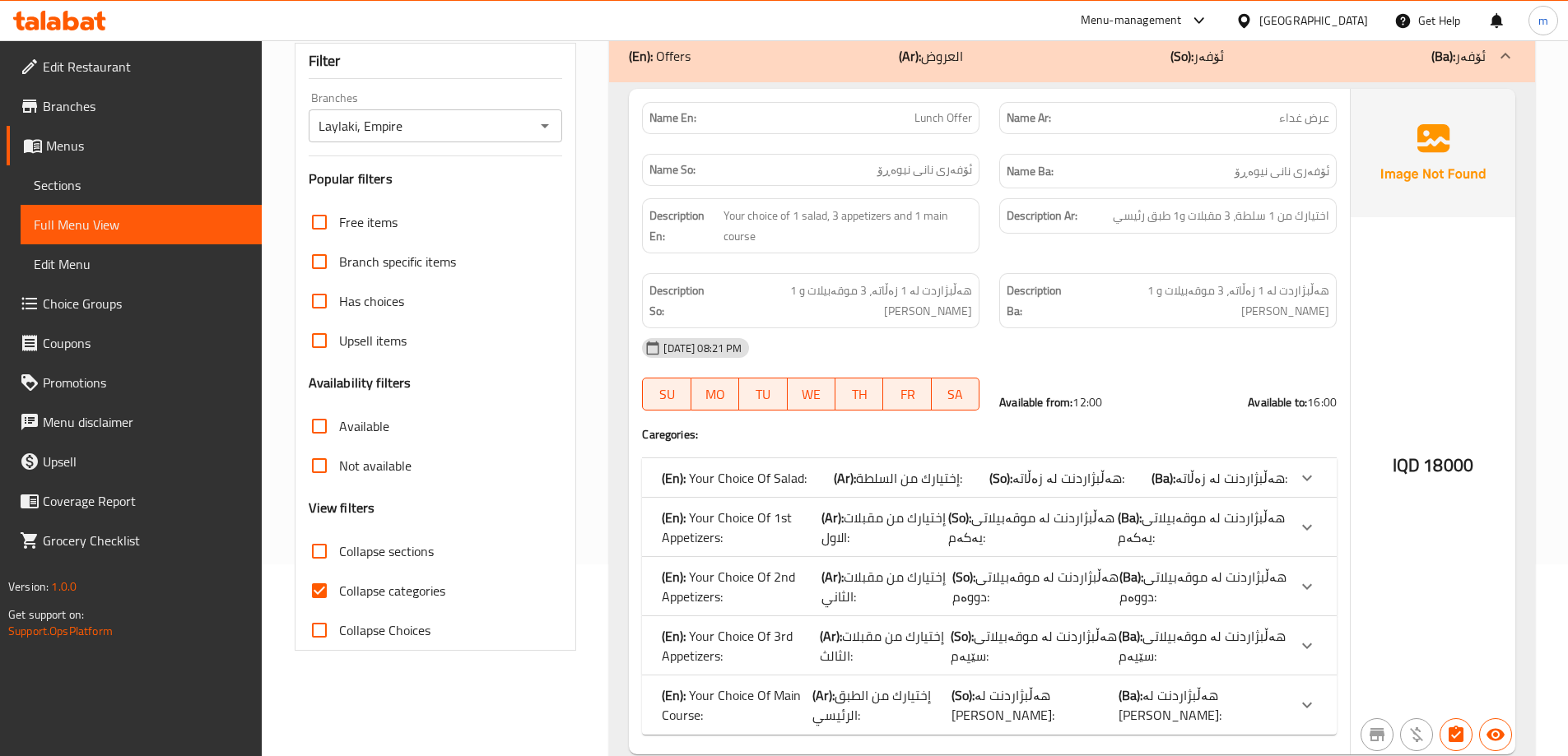
click at [1502, 282] on div "IQD 18000" at bounding box center [1432, 421] width 164 height 665
click at [751, 468] on p "(En): Your Choice Of Salad:" at bounding box center [733, 477] width 145 height 20
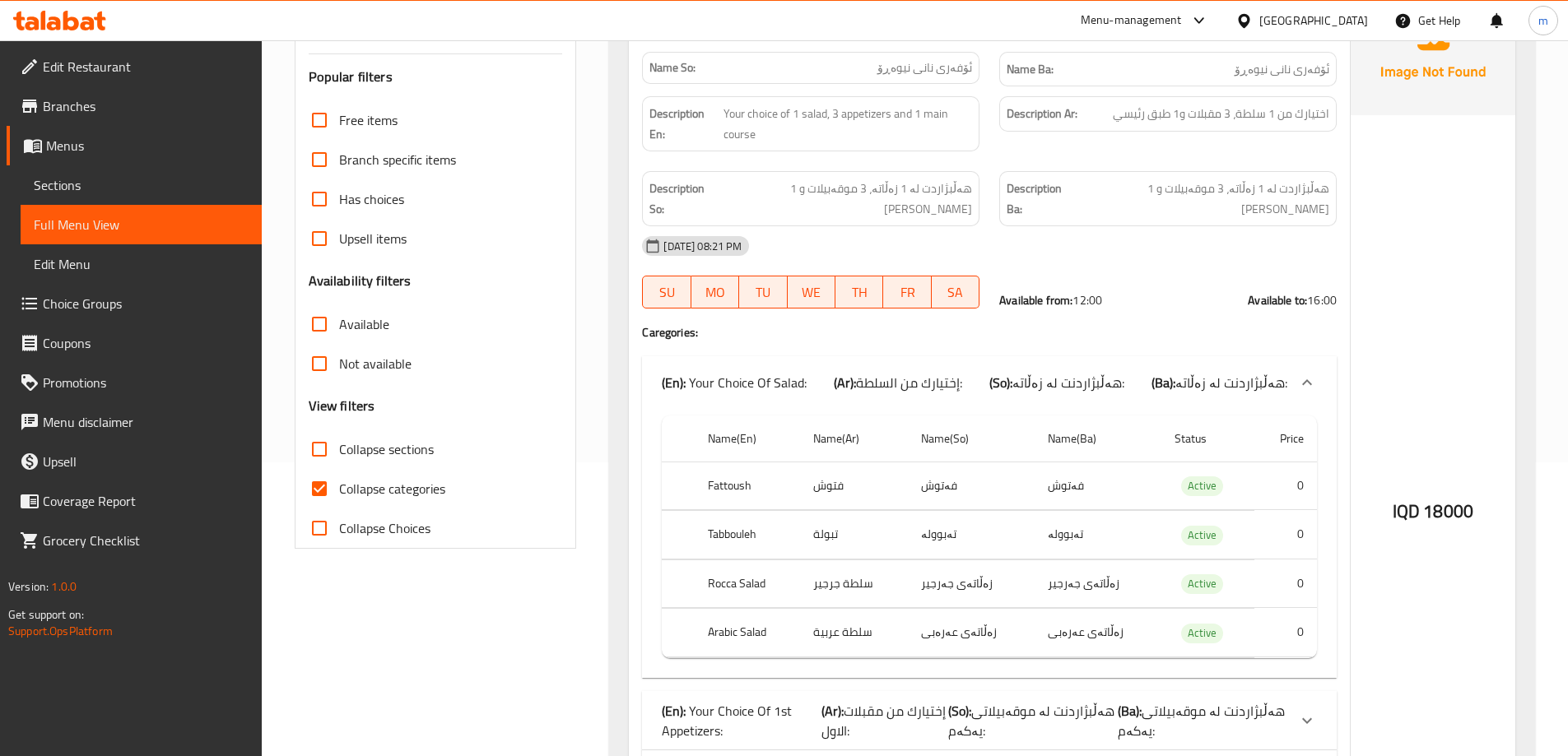
scroll to position [384, 0]
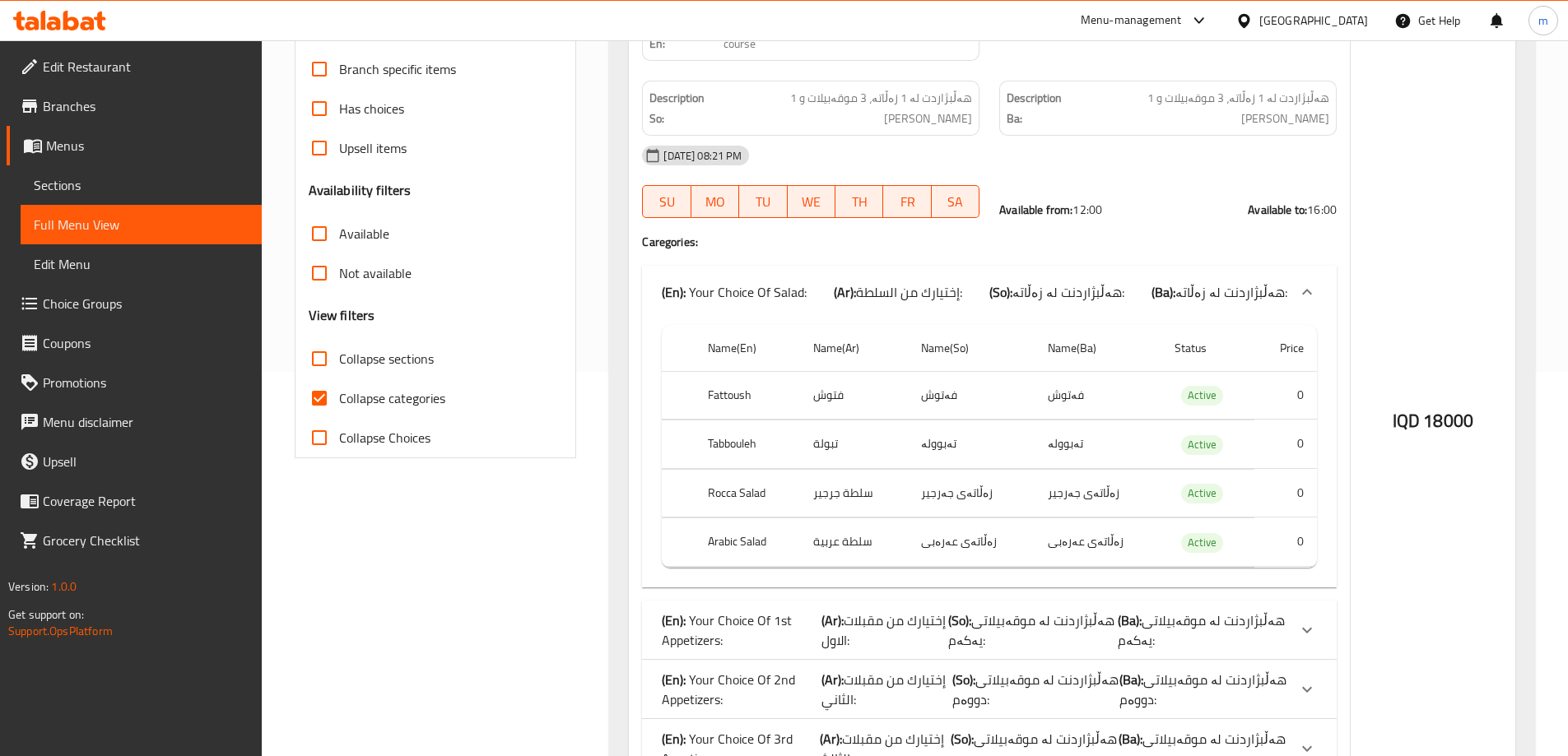
drag, startPoint x: 973, startPoint y: 617, endPoint x: 989, endPoint y: 621, distance: 16.5
click at [973, 618] on span "هەڵبژاردنت لە موقەبیلاتی یەکەم:" at bounding box center [1031, 630] width 166 height 44
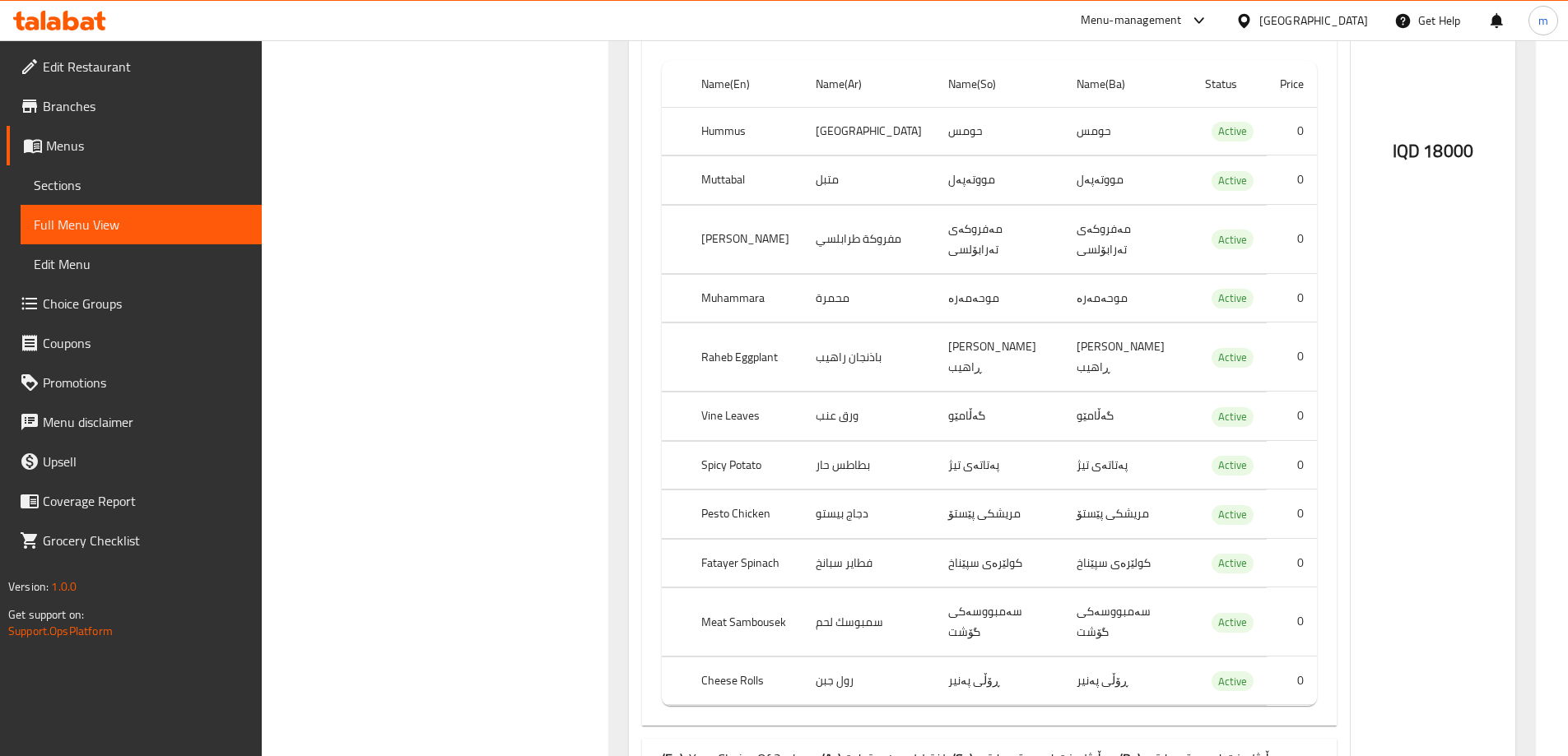
scroll to position [1034, 0]
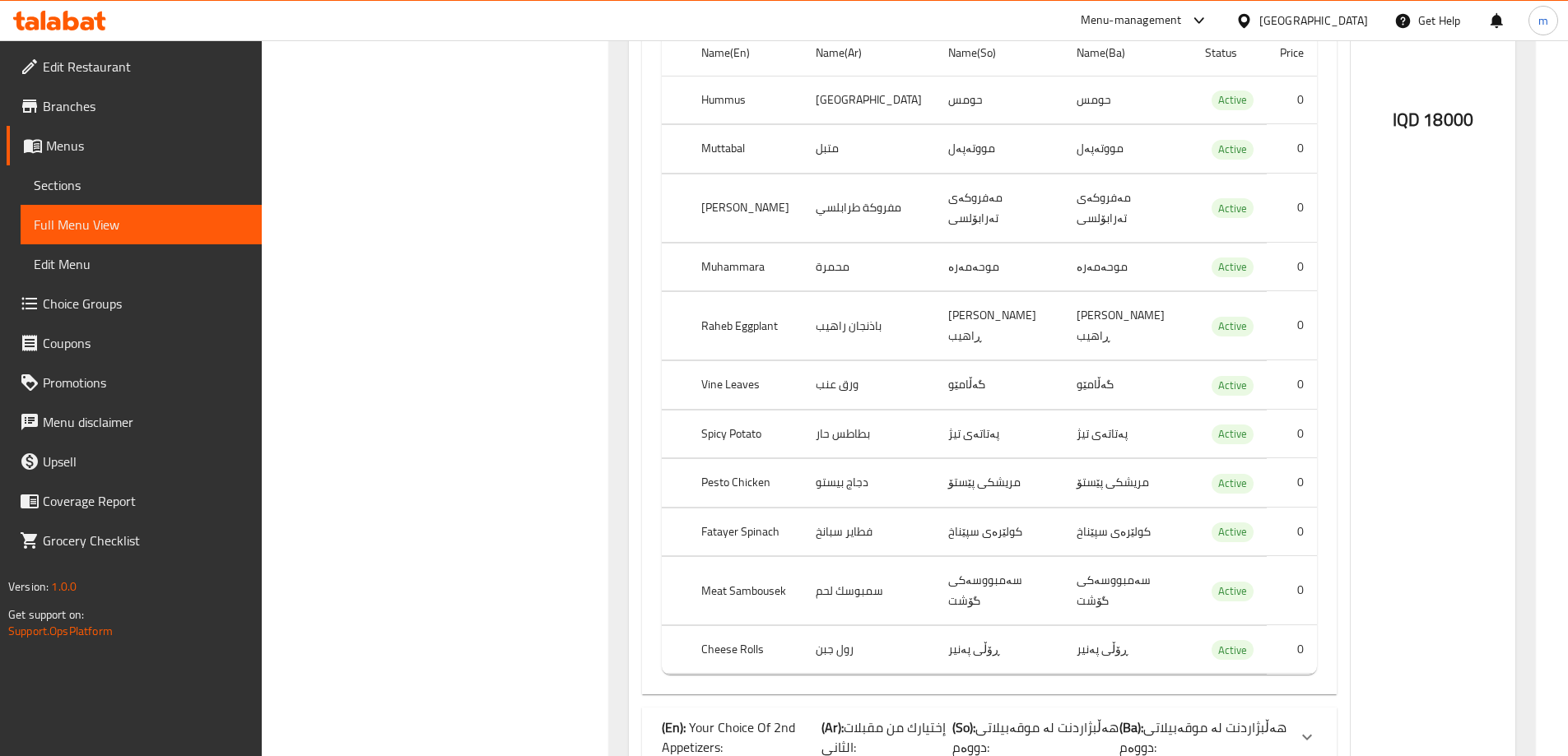
click at [775, 177] on th "[PERSON_NAME]" at bounding box center [745, 208] width 115 height 68
copy th "Traboulsi"
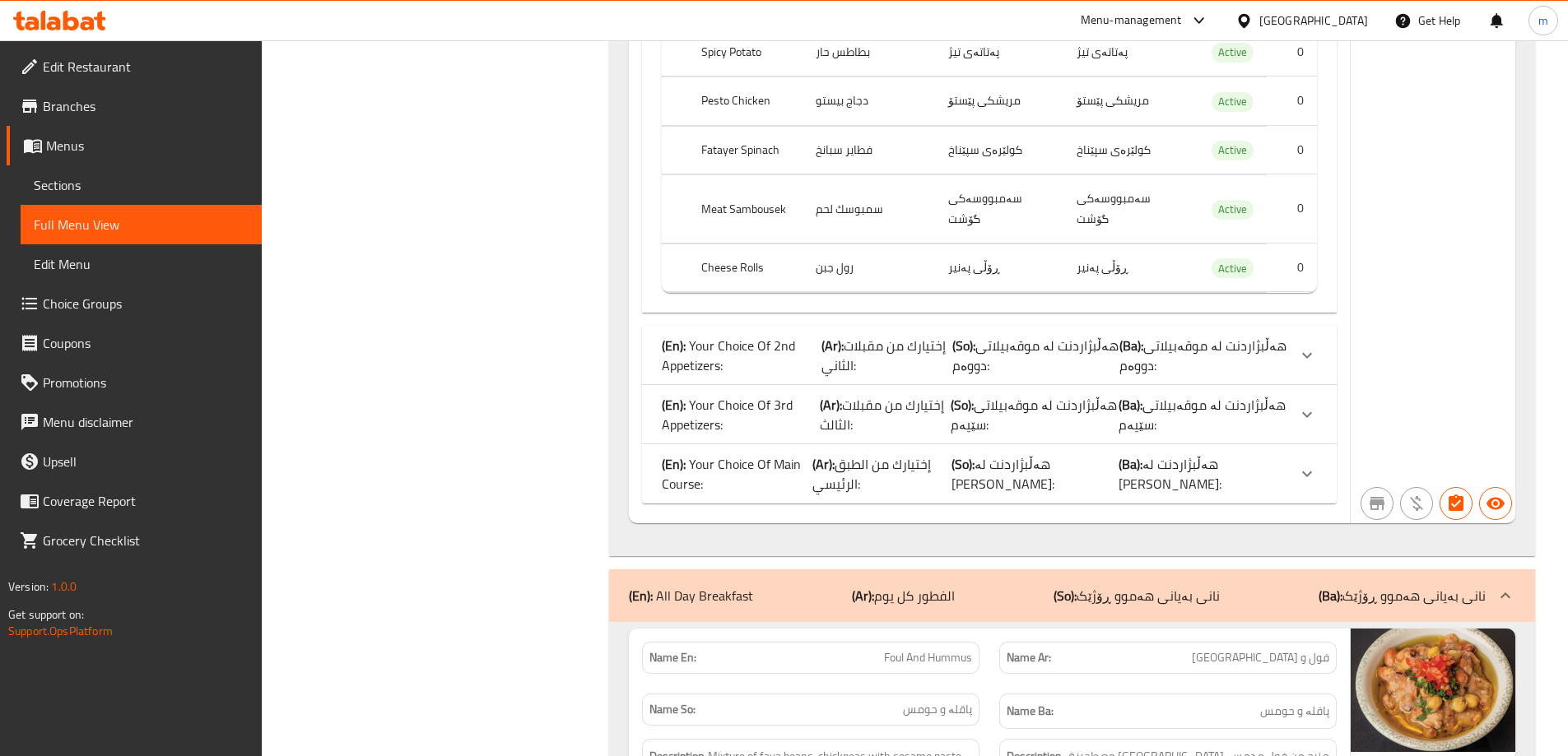
scroll to position [1418, 0]
click at [725, 452] on p "(En): Your Choice Of Main Course:" at bounding box center [737, 471] width 151 height 39
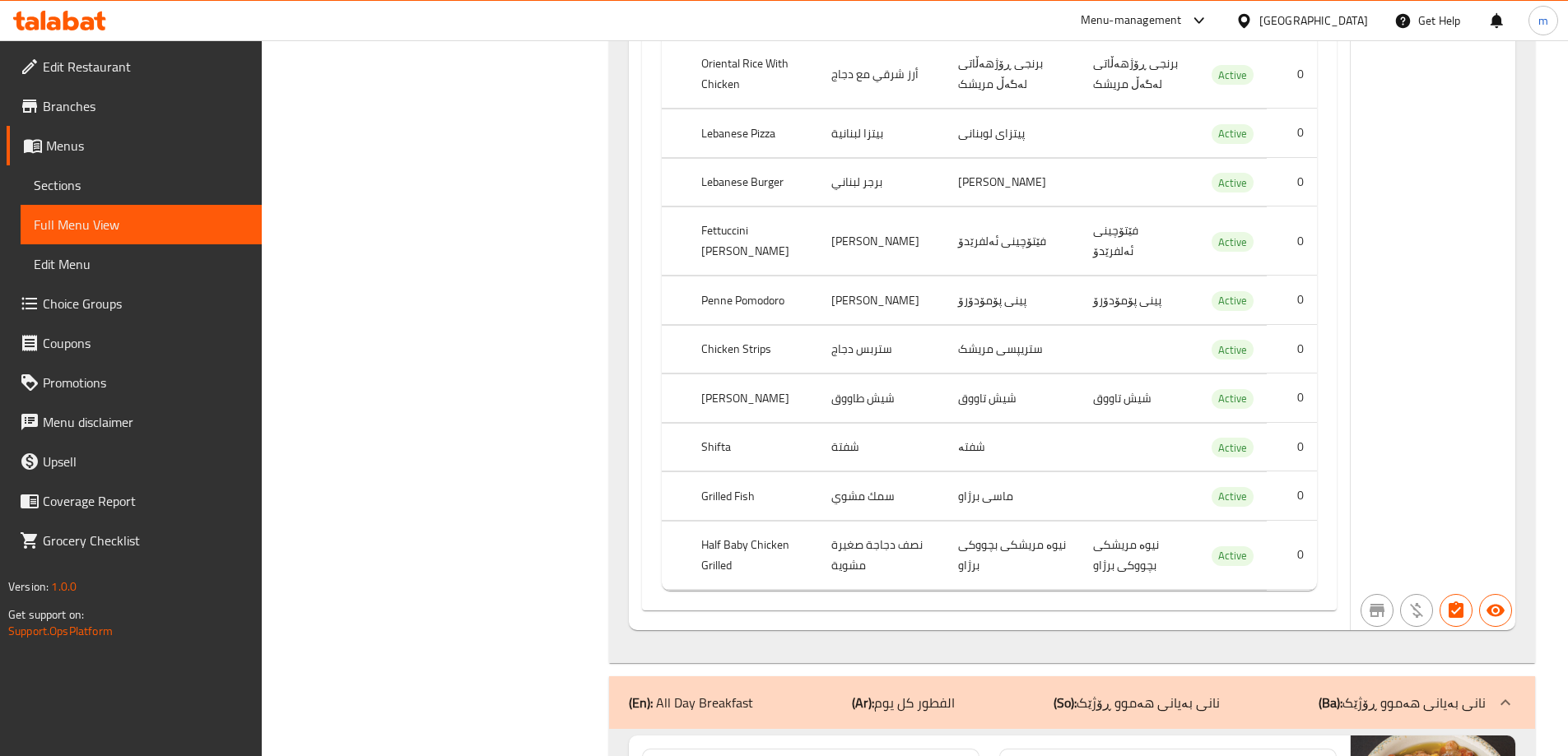
scroll to position [2130, 0]
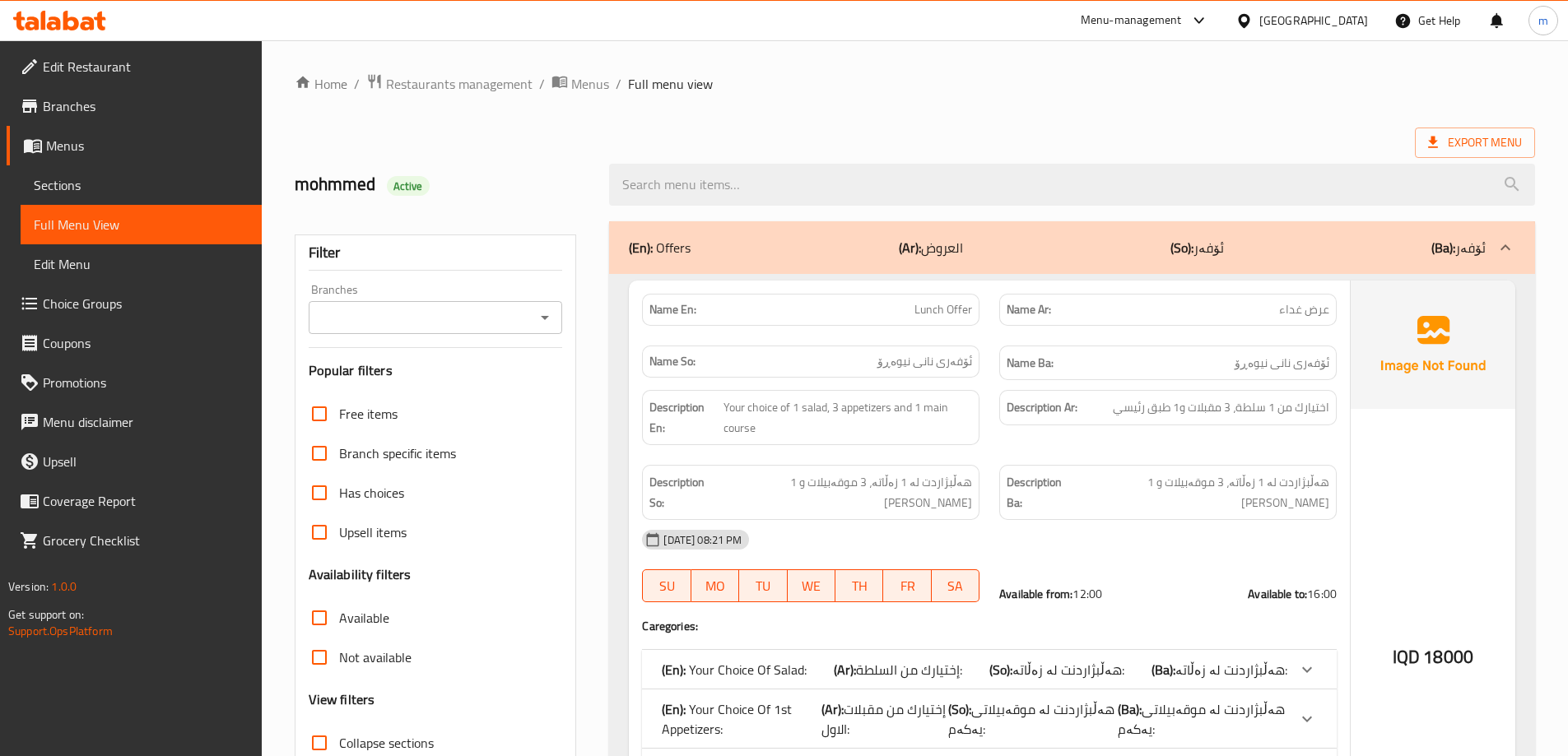
click at [543, 327] on div "Branches" at bounding box center [436, 317] width 254 height 33
click at [539, 330] on div "Branches" at bounding box center [436, 317] width 254 height 33
click at [541, 326] on icon "Open" at bounding box center [544, 318] width 20 height 20
click at [455, 377] on li "Laylaki, Empire" at bounding box center [434, 388] width 254 height 29
type input "Laylaki, Empire"
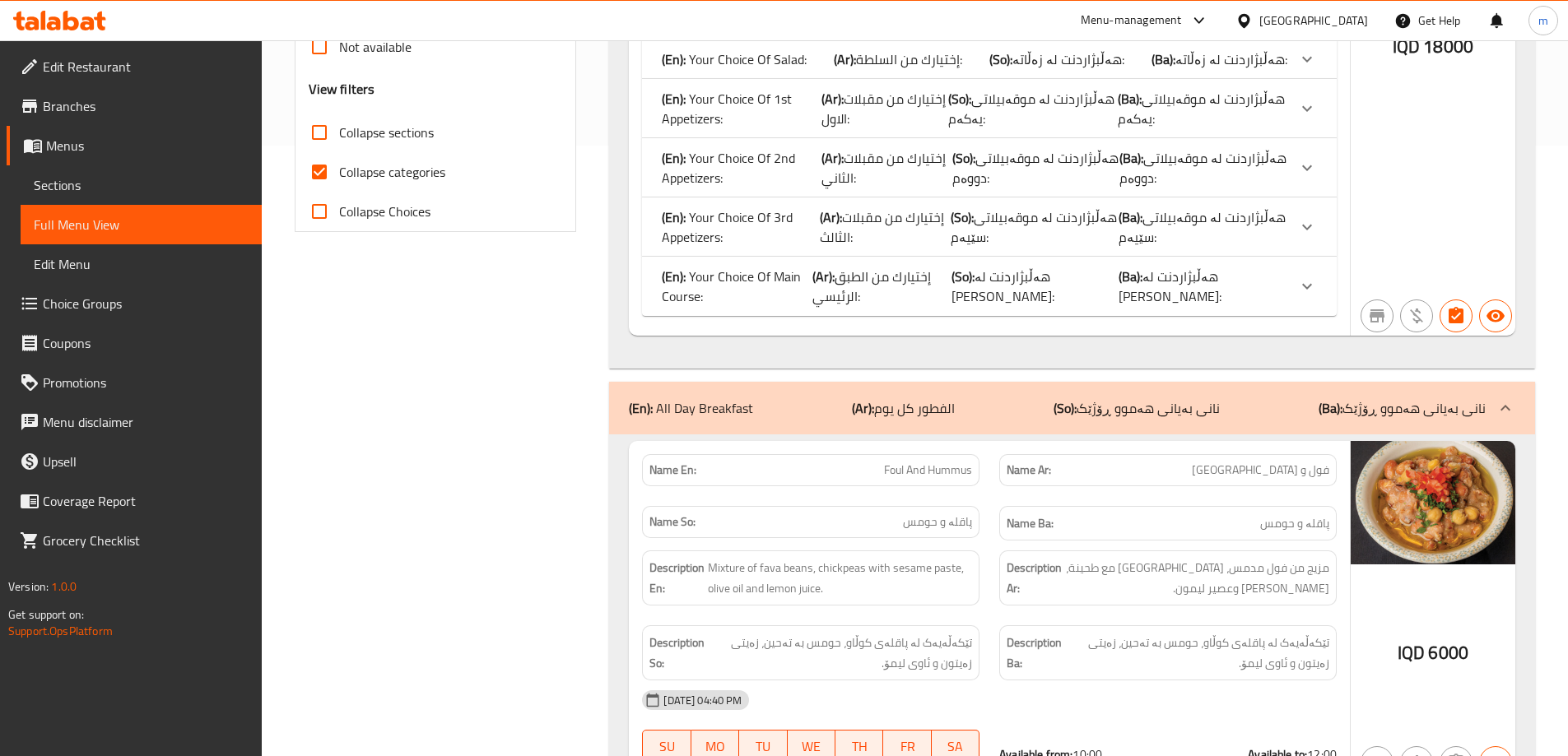
scroll to position [576, 0]
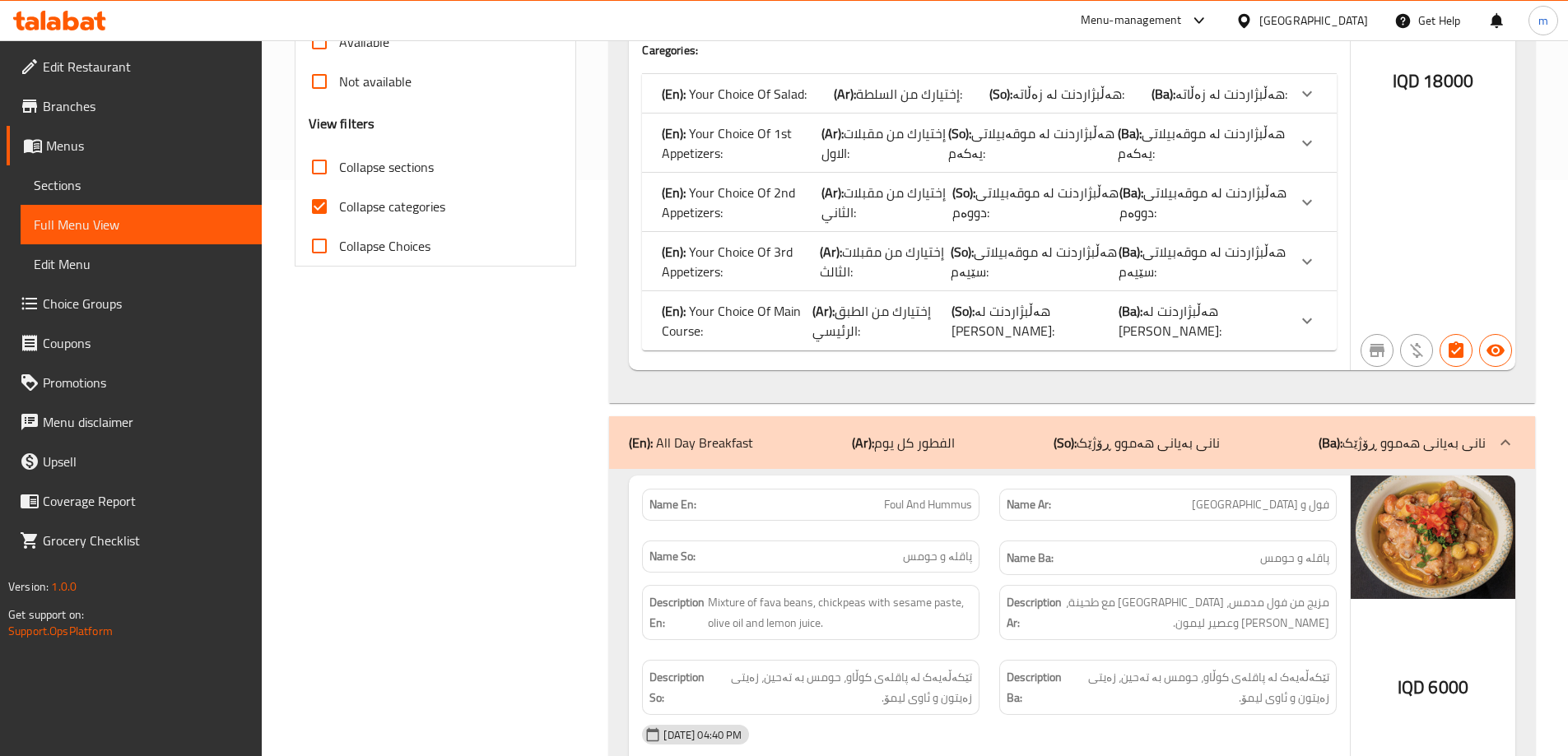
click at [347, 199] on span "Collapse categories" at bounding box center [392, 207] width 107 height 20
click at [339, 199] on input "Collapse categories" at bounding box center [319, 206] width 39 height 39
checkbox input "false"
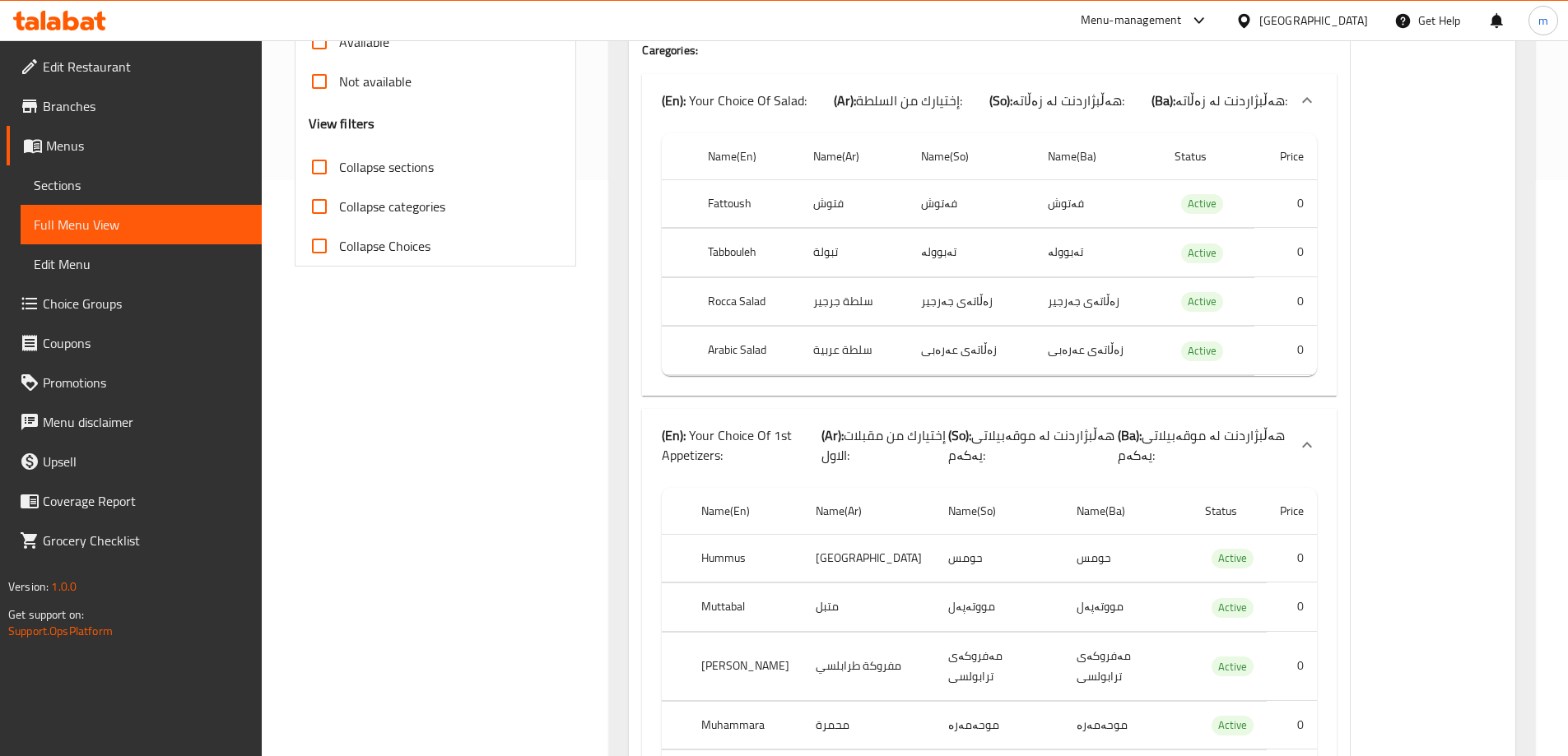
scroll to position [0, 0]
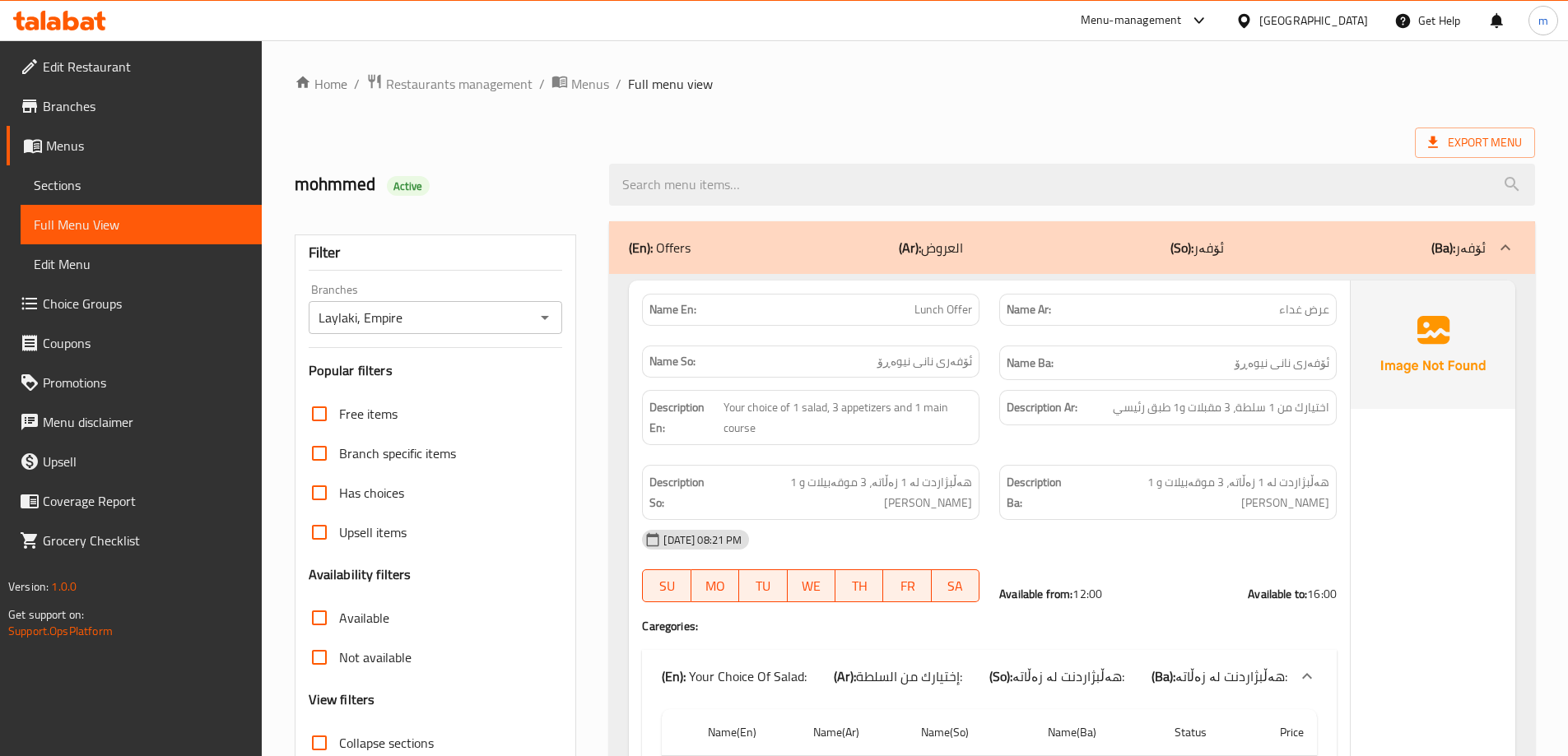
click at [843, 308] on p "Name En: Lunch Offer" at bounding box center [810, 309] width 322 height 17
copy span "Lunch Offer"
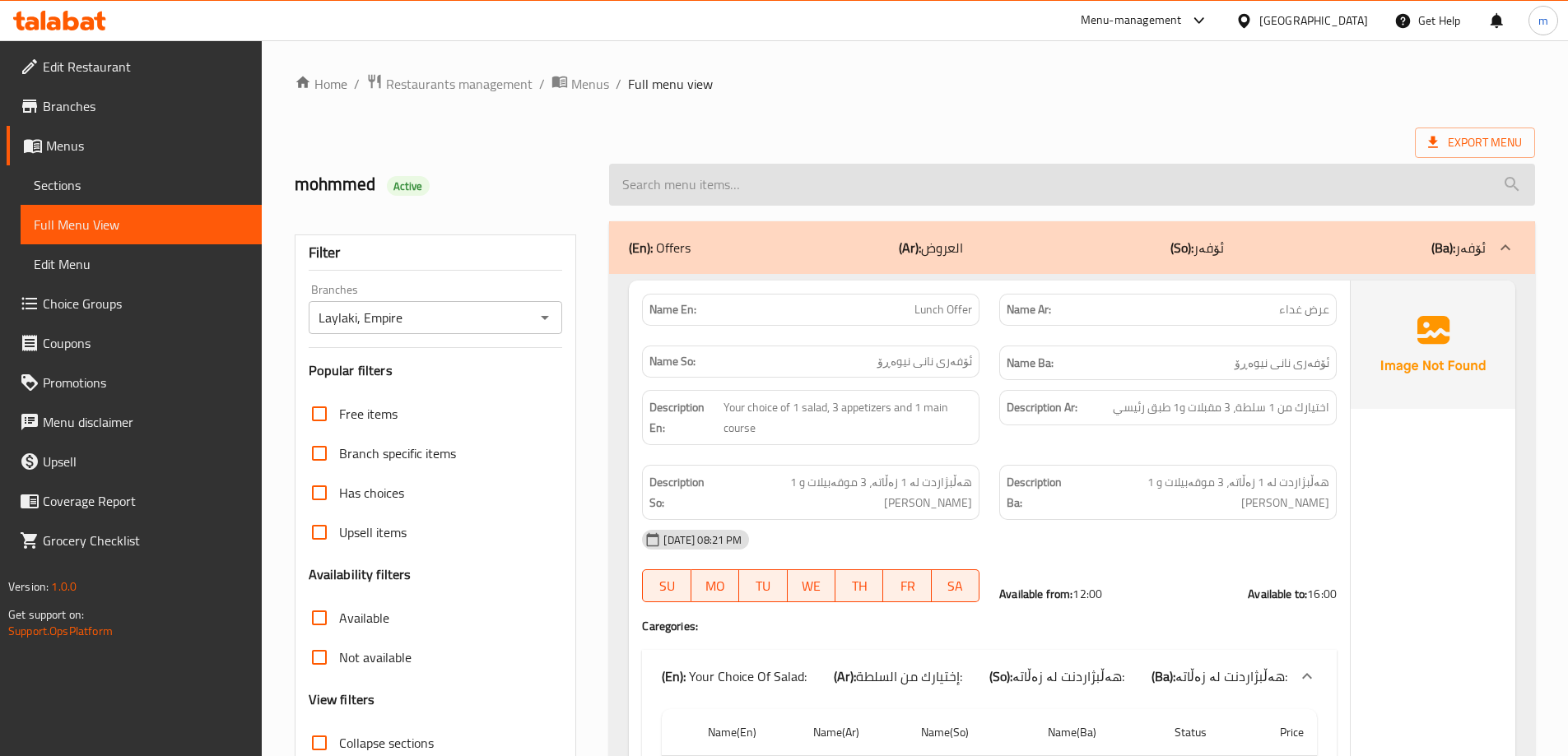
click at [852, 196] on input "search" at bounding box center [1072, 184] width 926 height 42
paste input "Lunch Offer"
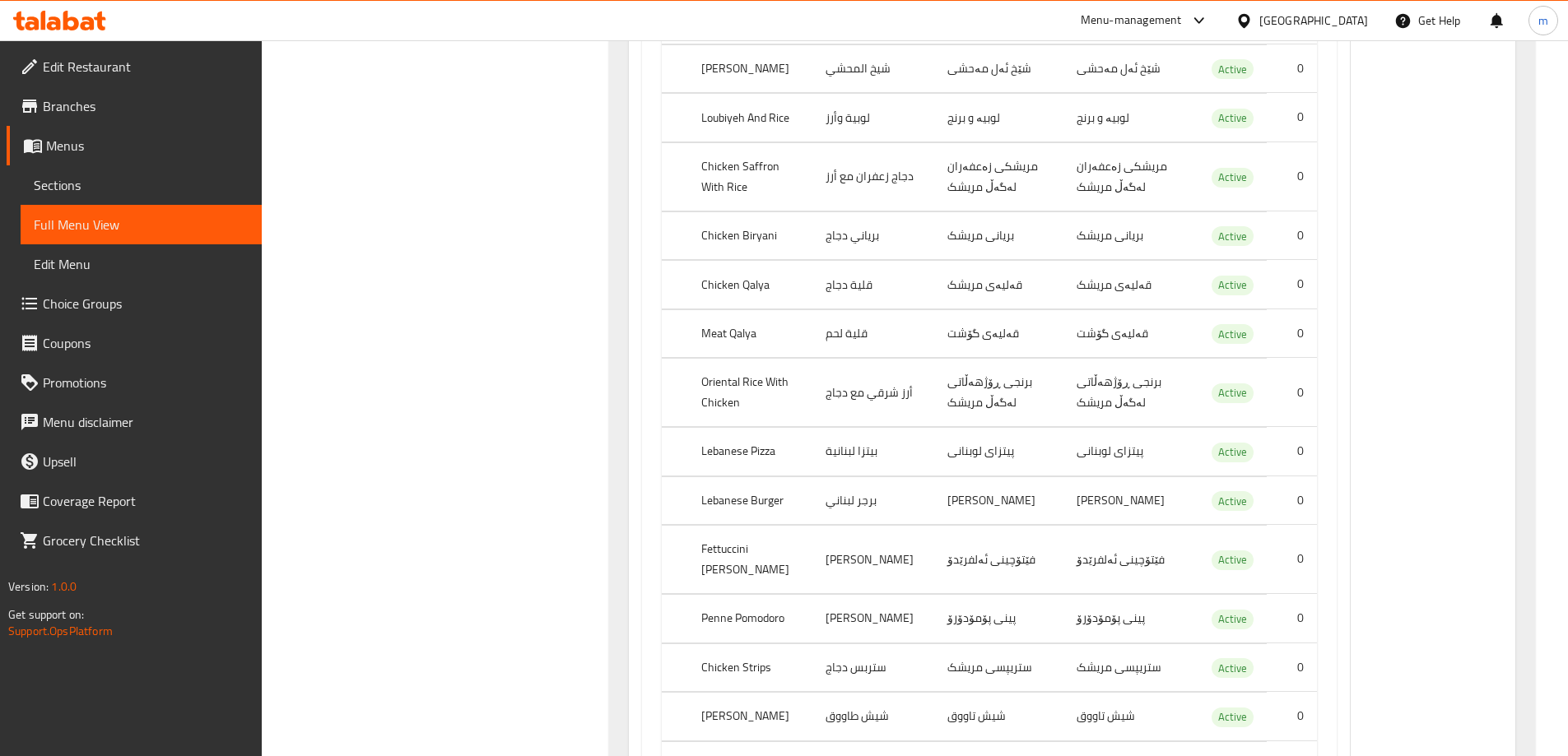
scroll to position [3422, 0]
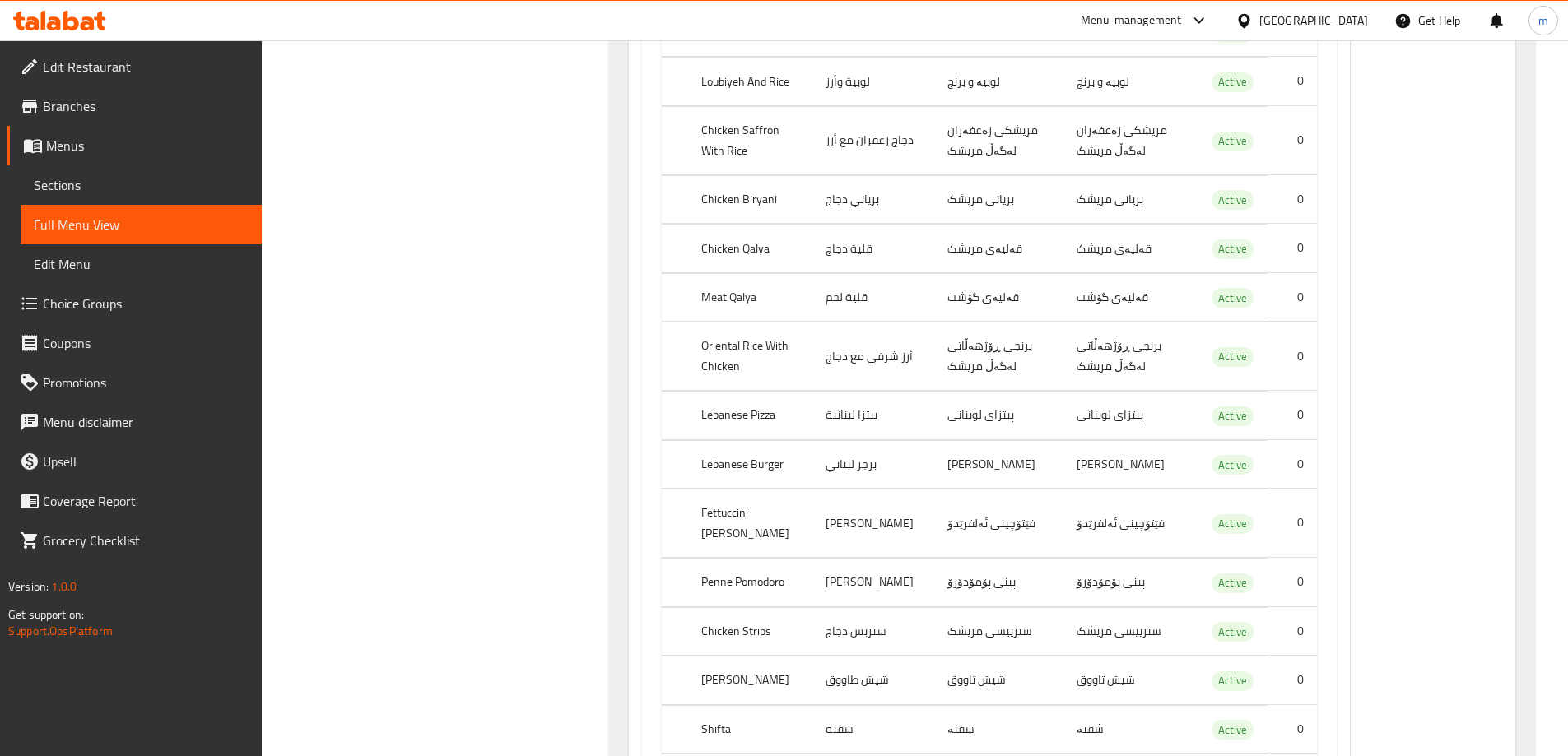
type input "Lunch Offer"
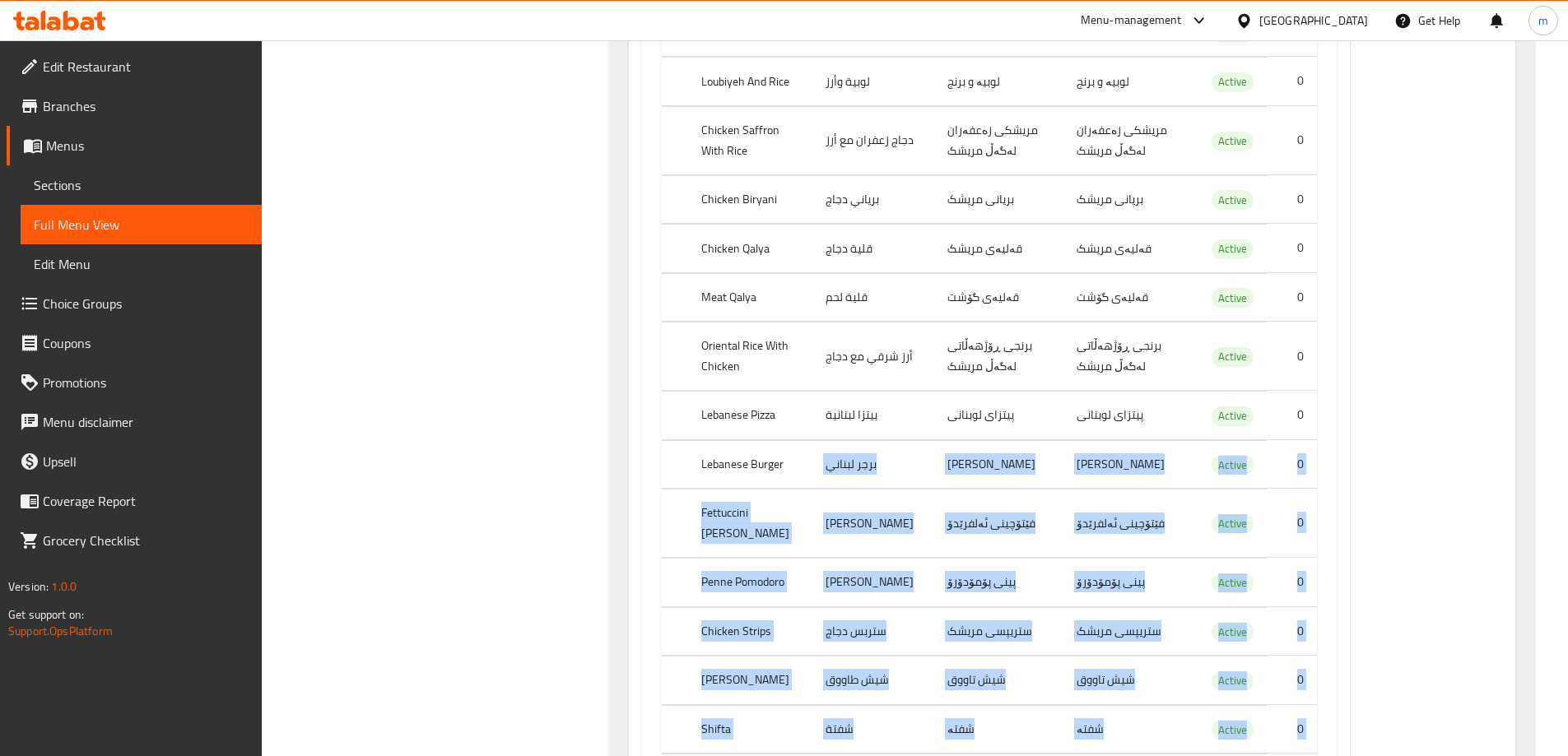
drag, startPoint x: 1146, startPoint y: 626, endPoint x: 785, endPoint y: 276, distance: 502.8
click at [785, 276] on tbody "Daily Platter طبق يومي ژەمی ڕۆژانە ژەمی ڕۆژانە Active 0 Sheikh El Mahshi شيخ ال…" at bounding box center [989, 416] width 655 height 912
click at [992, 657] on td "شيش تاووق" at bounding box center [998, 681] width 129 height 49
drag, startPoint x: 1250, startPoint y: 566, endPoint x: 681, endPoint y: 290, distance: 632.4
click at [681, 290] on tbody "Daily Platter طبق يومي ژەمی ڕۆژانە ژەمی ڕۆژانە Active 0 Sheikh El Mahshi شيخ ال…" at bounding box center [989, 416] width 655 height 912
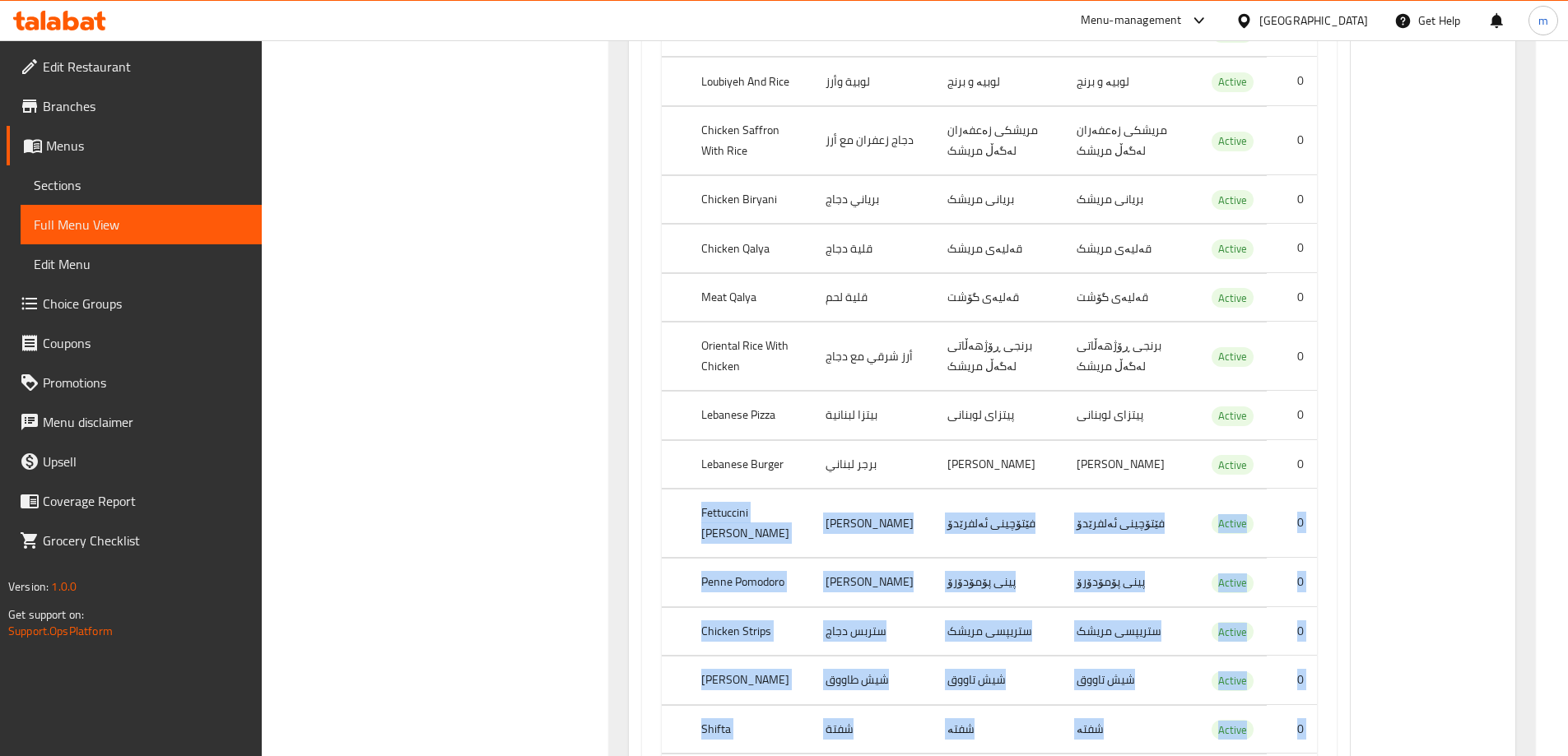
click at [737, 489] on th "Fettuccini Alfredo" at bounding box center [750, 523] width 124 height 68
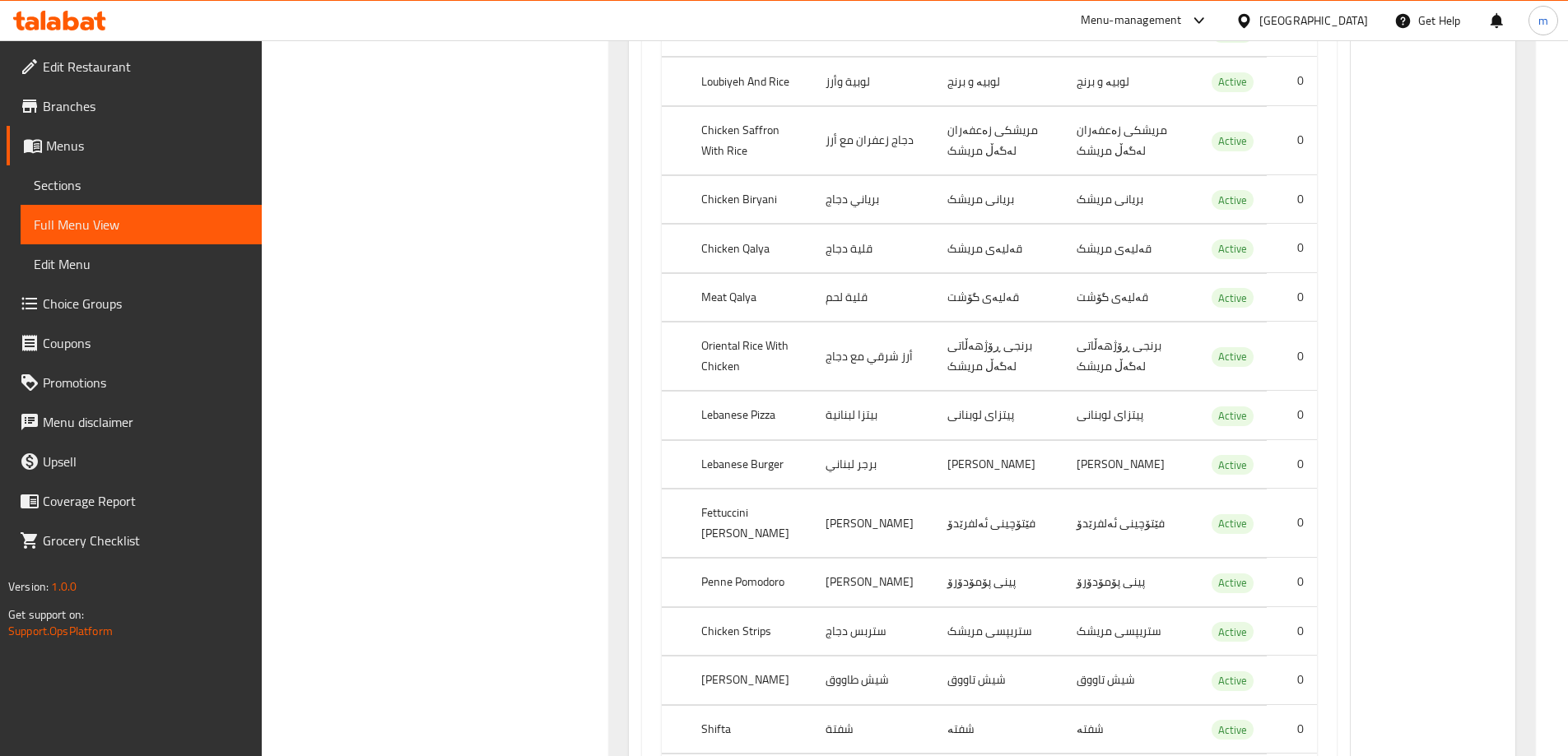
click at [709, 489] on th "Fettuccini Alfredo" at bounding box center [750, 523] width 124 height 68
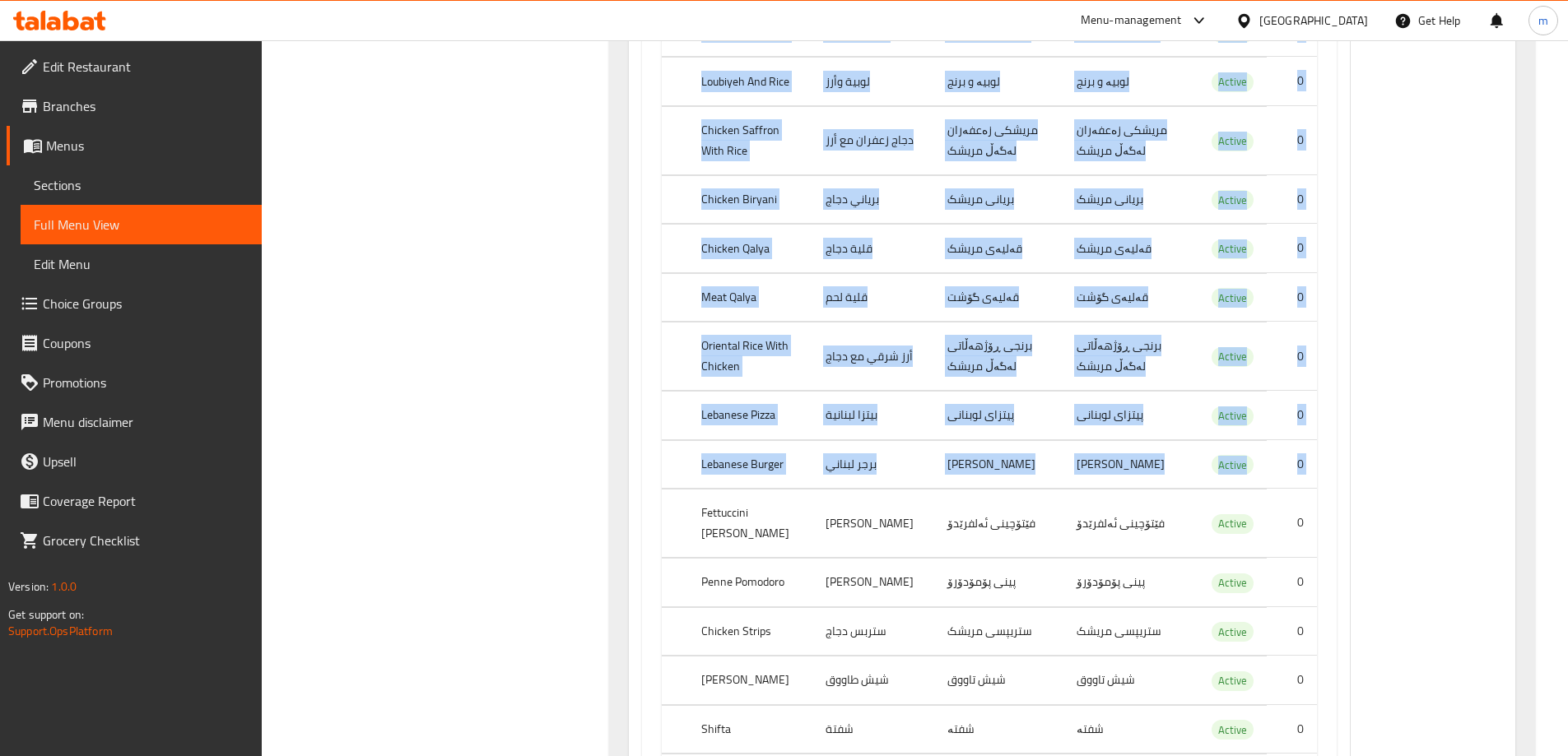
drag, startPoint x: 693, startPoint y: 302, endPoint x: 1320, endPoint y: 626, distance: 705.8
click at [1320, 626] on div "Name(En) Name(Ar) Name(So) Name(Ba) Status Price Daily Platter طبق يومي ژەمی ڕۆ…" at bounding box center [989, 398] width 694 height 985
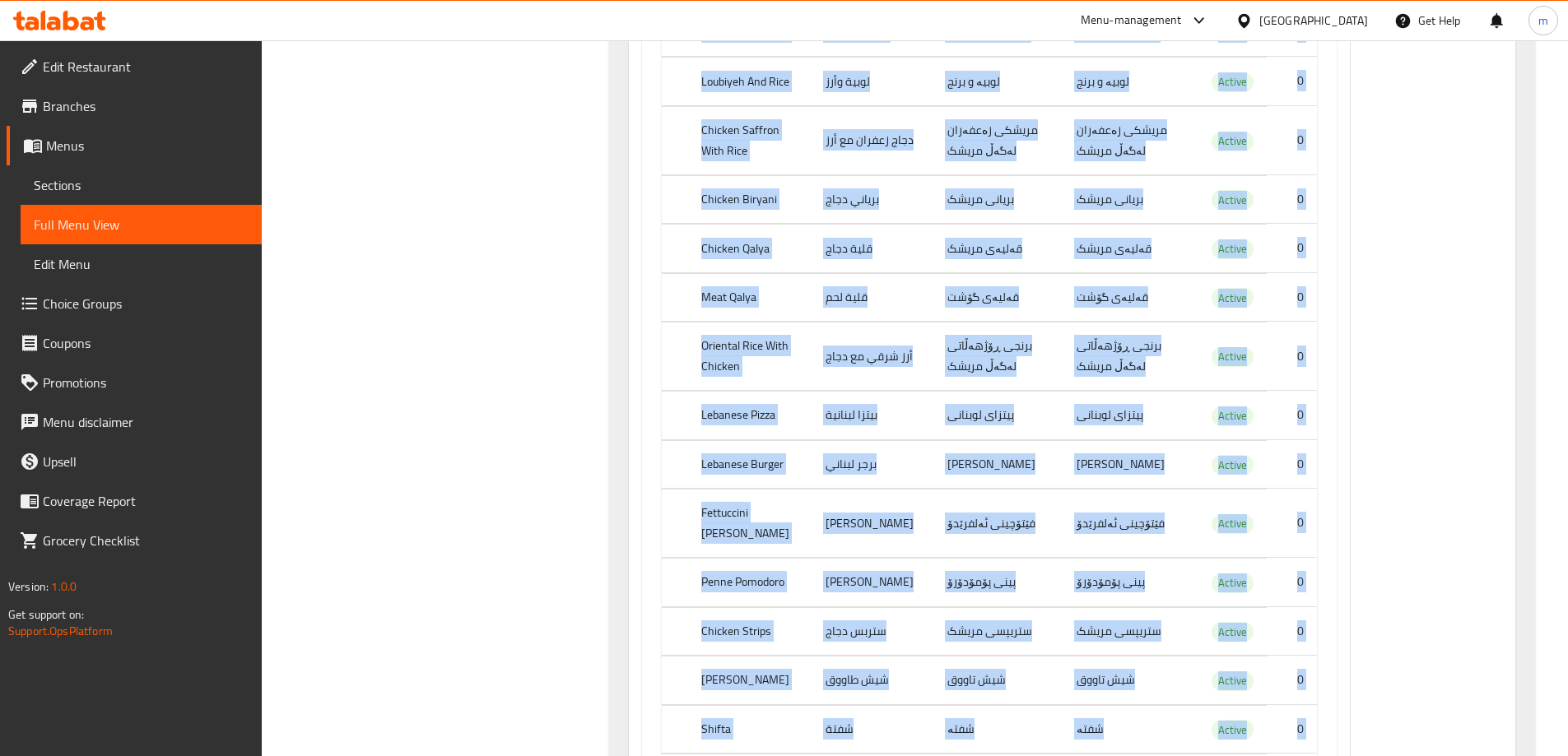
drag, startPoint x: 1302, startPoint y: 610, endPoint x: 654, endPoint y: 241, distance: 745.7
click at [654, 241] on div "Name(En) Name(Ar) Name(So) Name(Ba) Status Price Daily Platter طبق يومي ژەمی ڕۆ…" at bounding box center [989, 398] width 694 height 985
click at [752, 489] on th "Fettuccini Alfredo" at bounding box center [750, 523] width 124 height 68
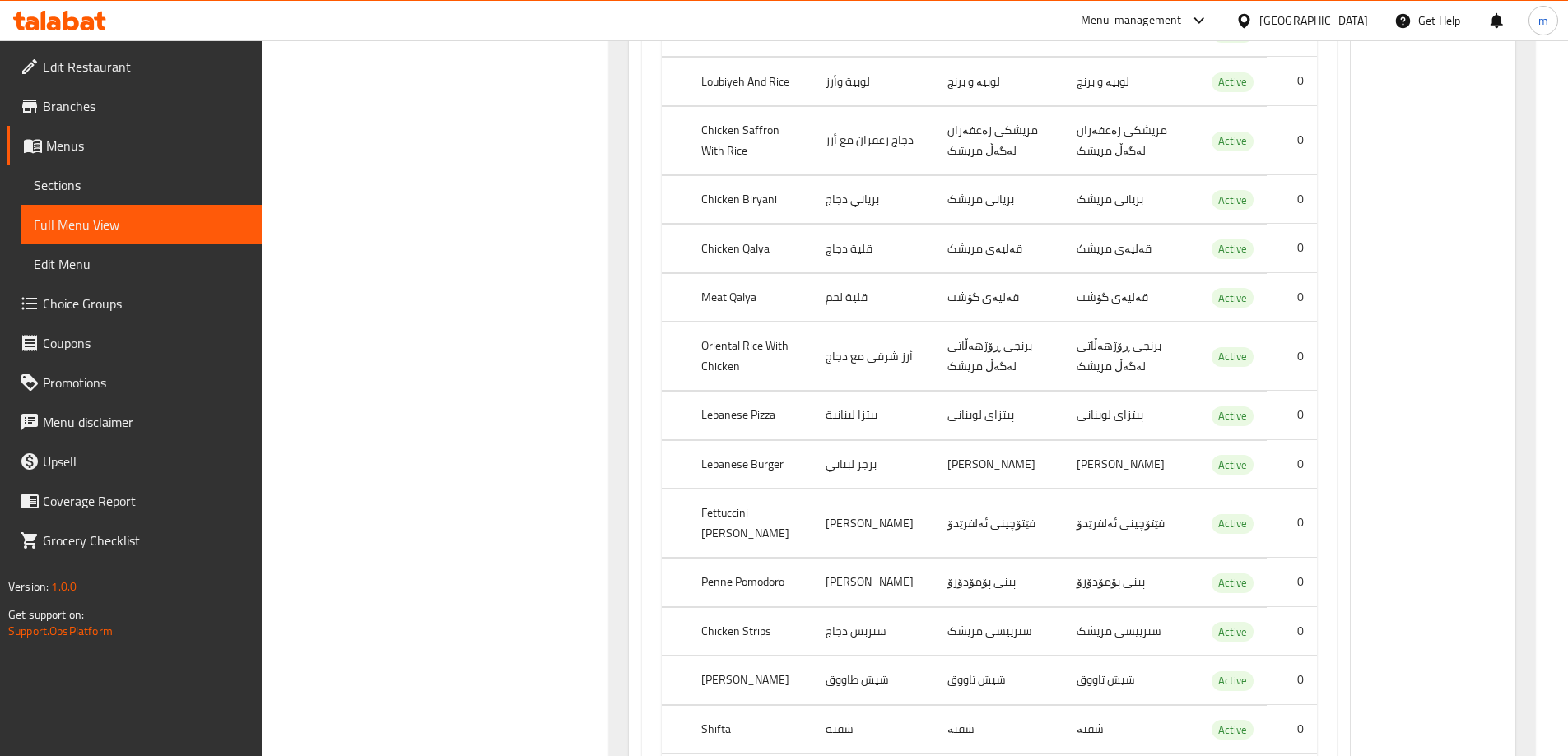
click at [744, 489] on th "Fettuccini Alfredo" at bounding box center [750, 523] width 124 height 68
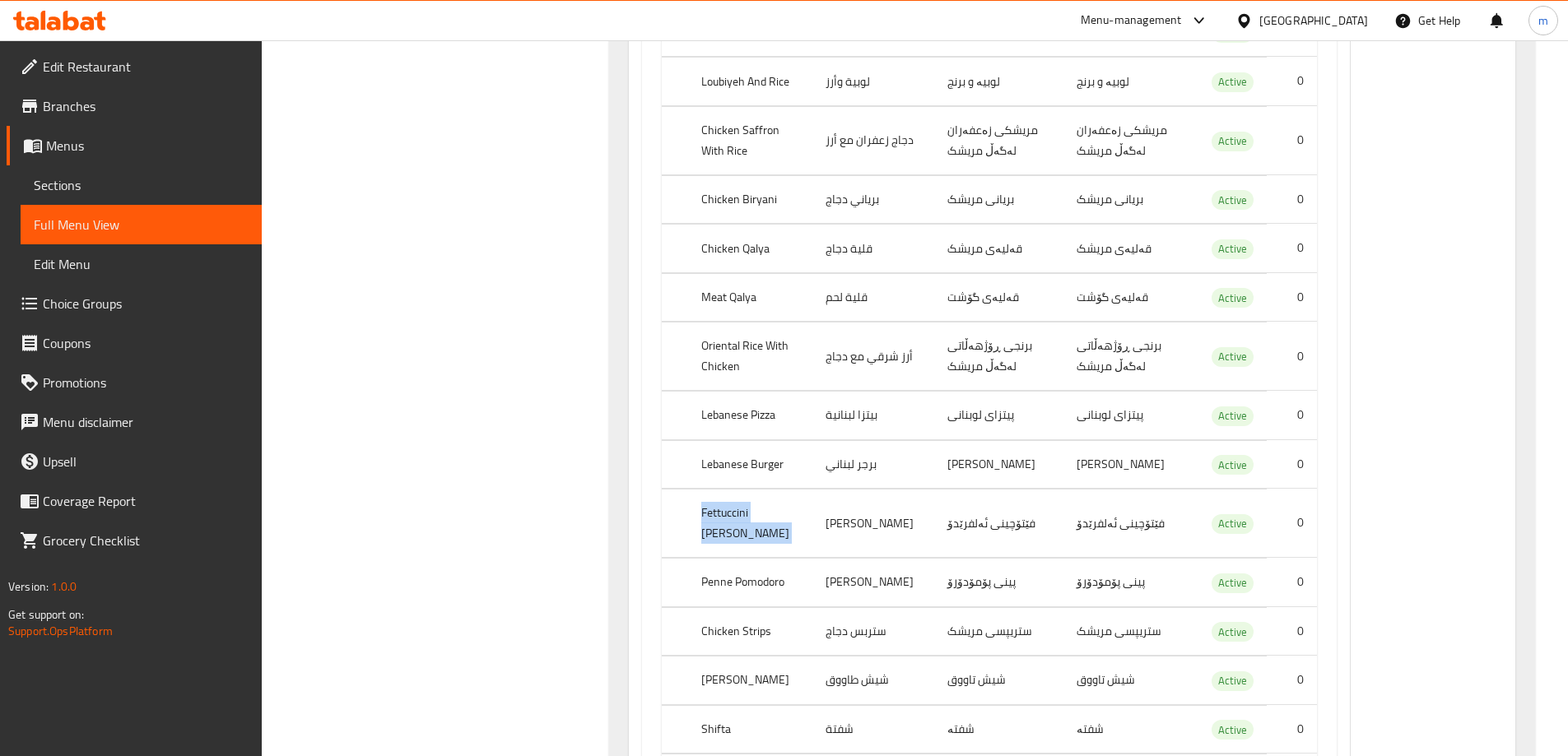
click at [744, 489] on th "Fettuccini Alfredo" at bounding box center [750, 523] width 124 height 68
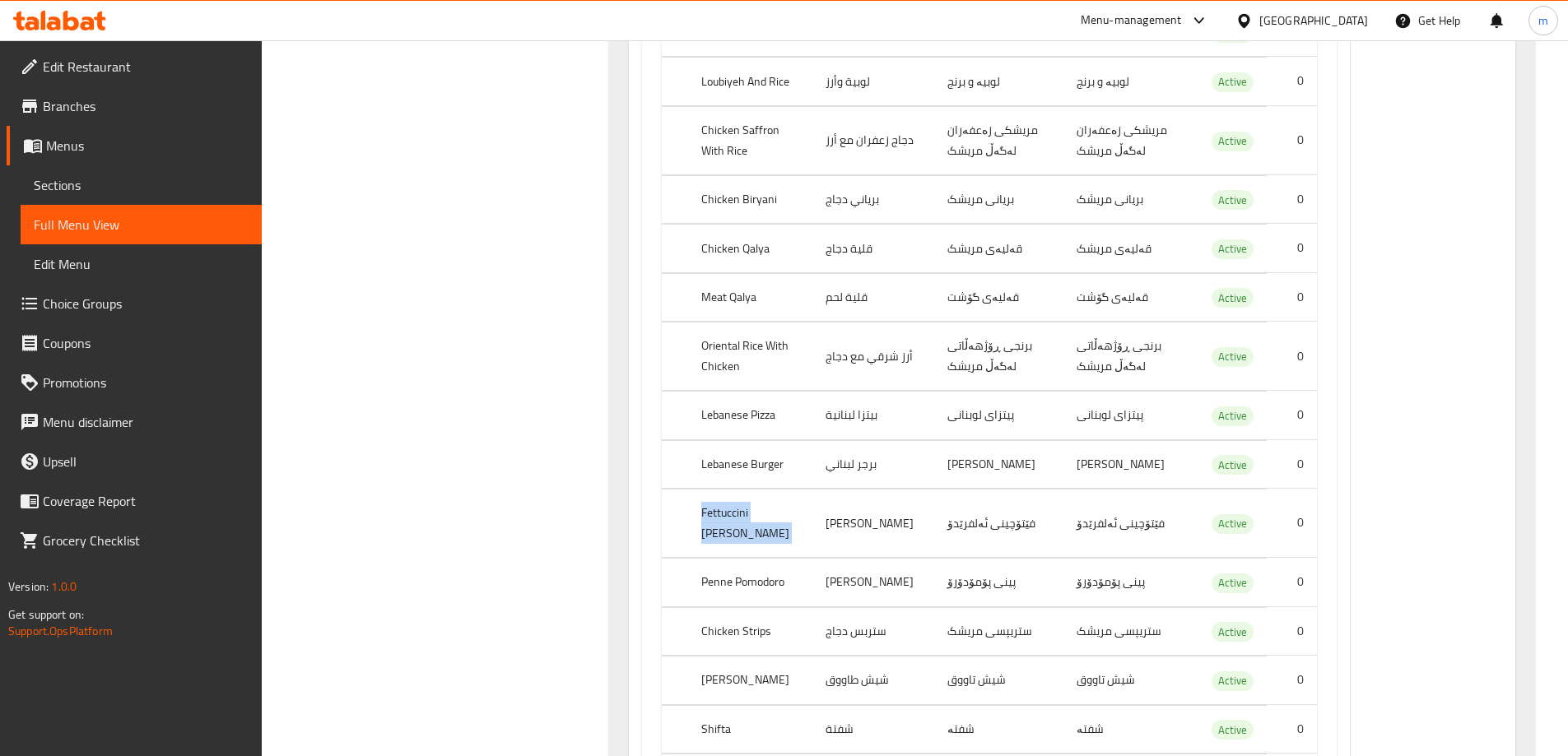
click at [744, 489] on th "Fettuccini Alfredo" at bounding box center [750, 523] width 124 height 68
click at [689, 489] on th "Fettuccini Alfredo" at bounding box center [750, 523] width 124 height 68
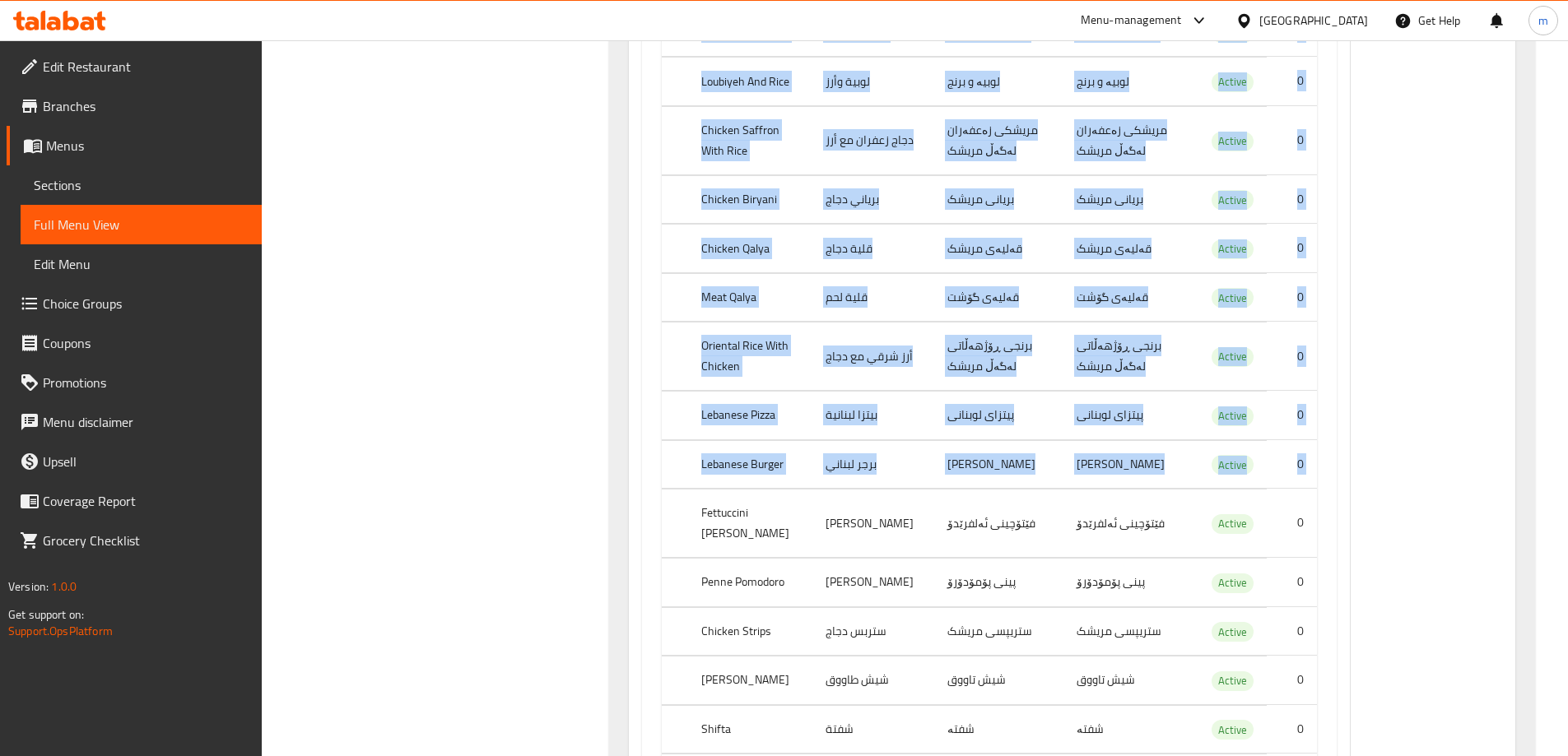
drag, startPoint x: 703, startPoint y: 310, endPoint x: 1342, endPoint y: 445, distance: 653.1
click at [1273, 657] on td "0" at bounding box center [1291, 681] width 51 height 49
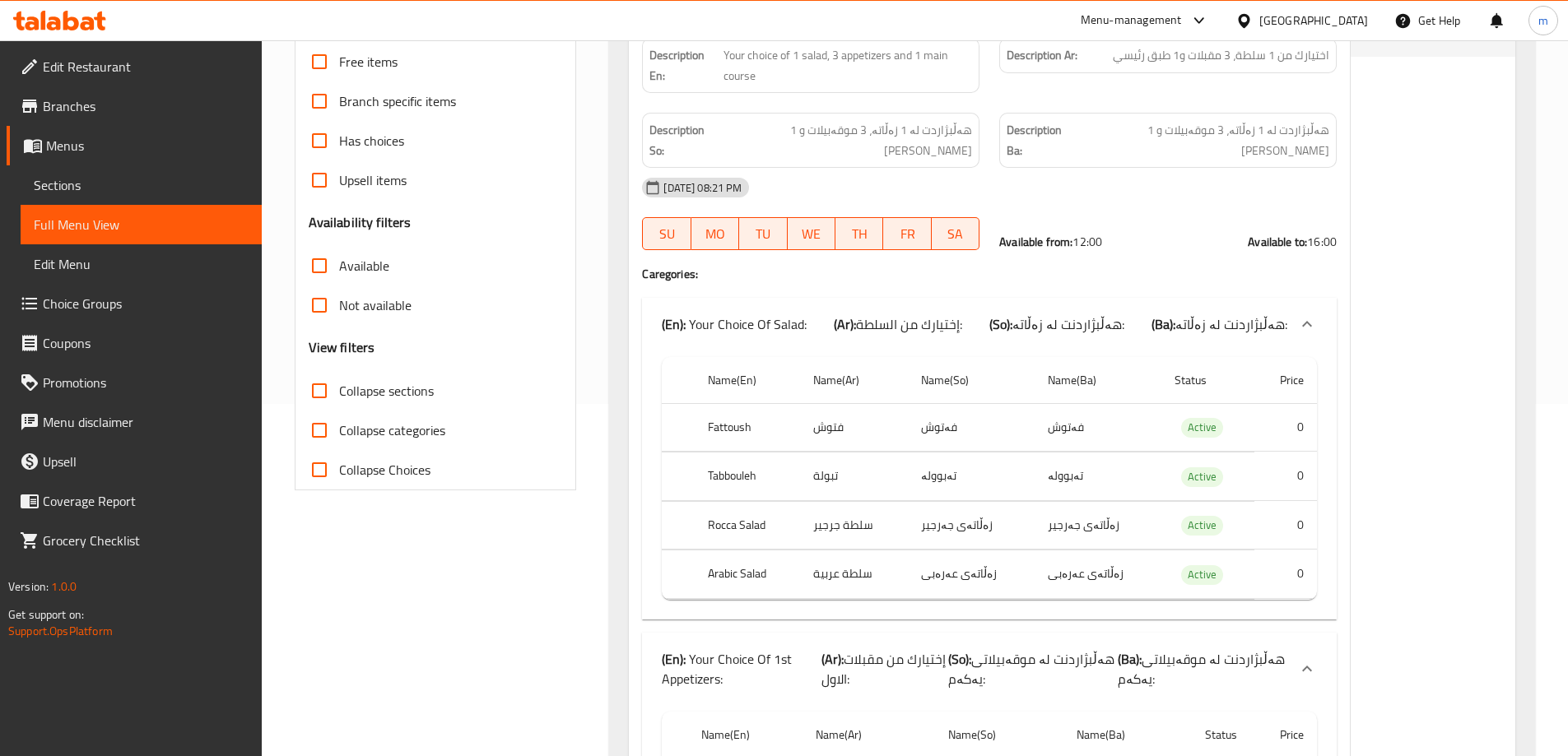
scroll to position [0, 0]
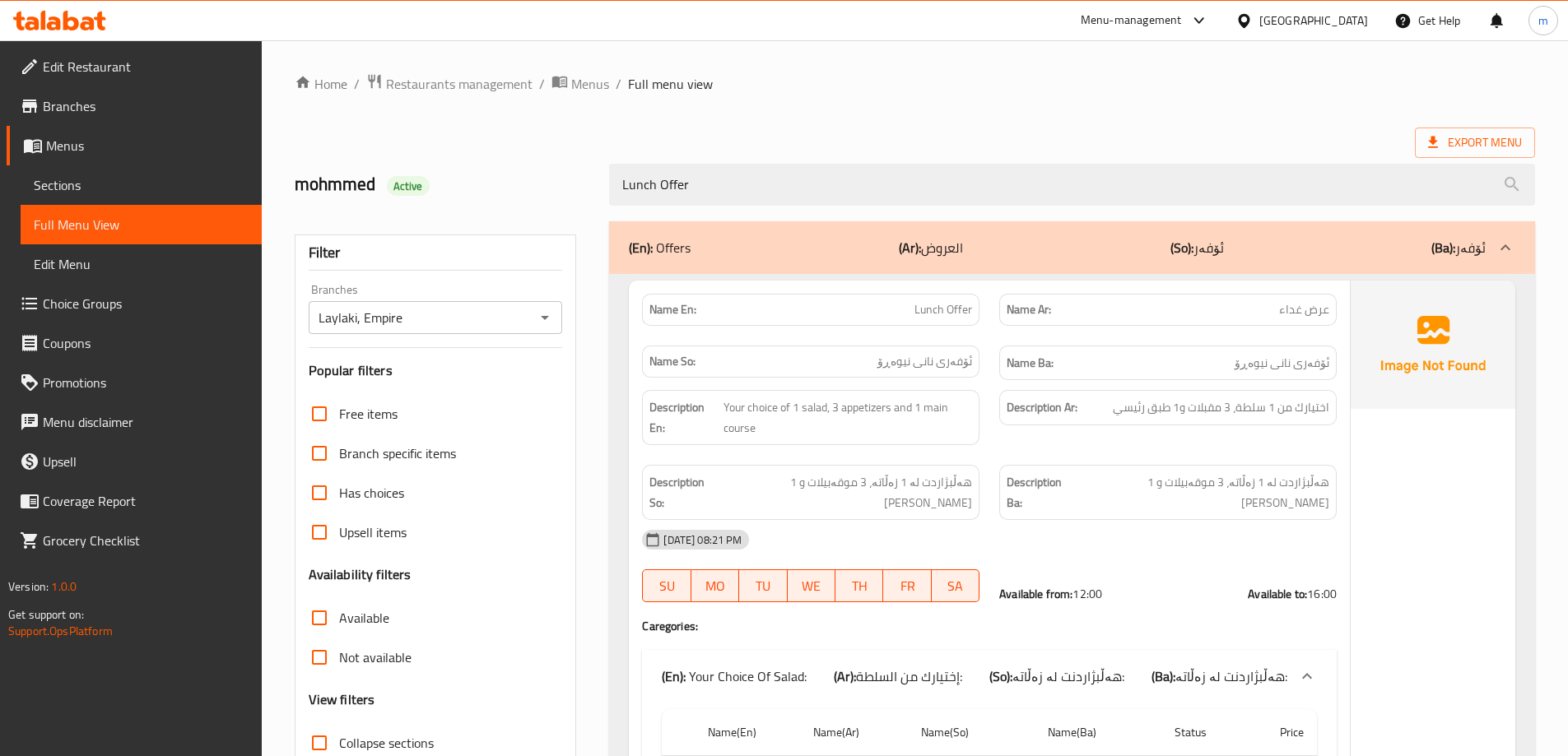
click at [1010, 140] on div "Export Menu" at bounding box center [915, 143] width 1240 height 30
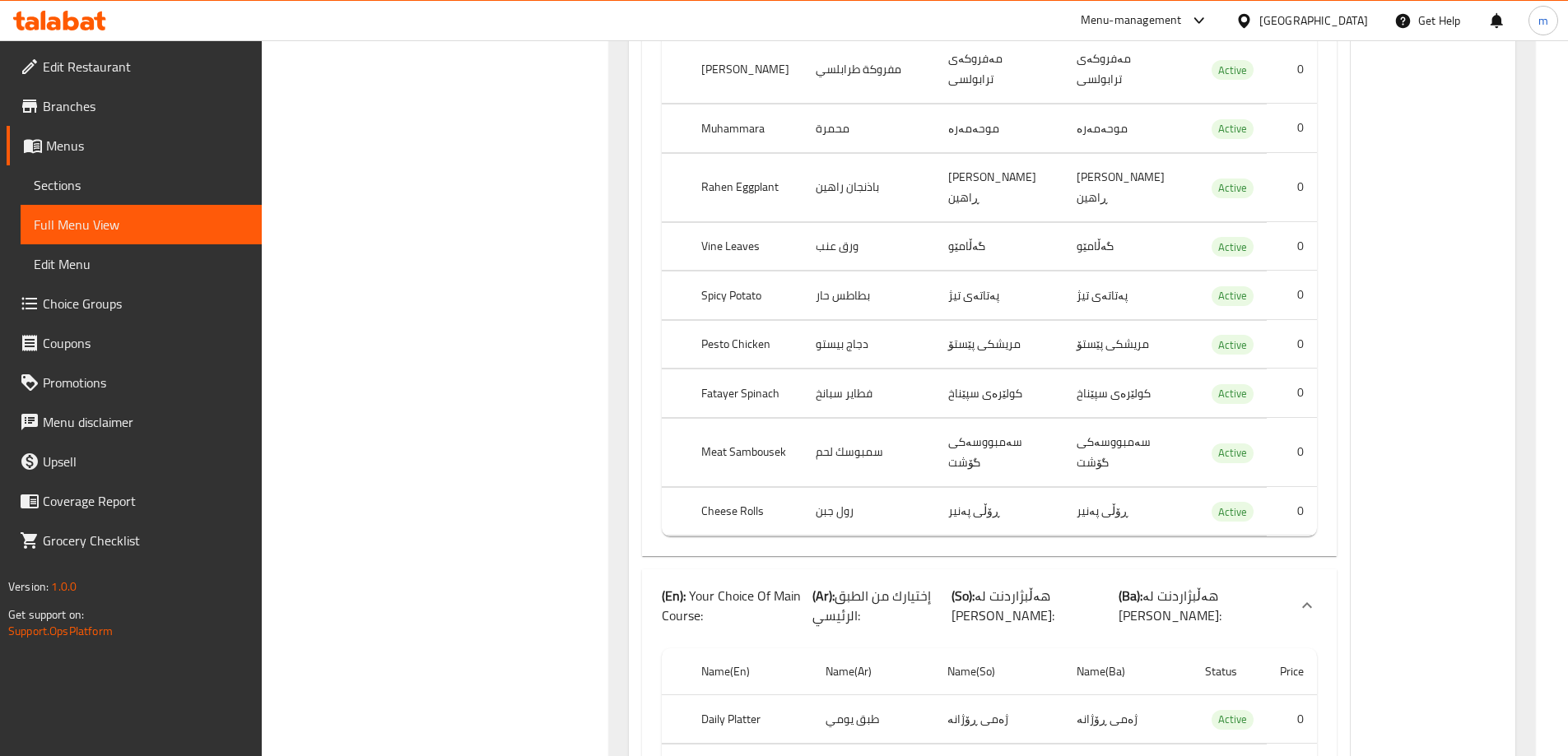
scroll to position [2878, 0]
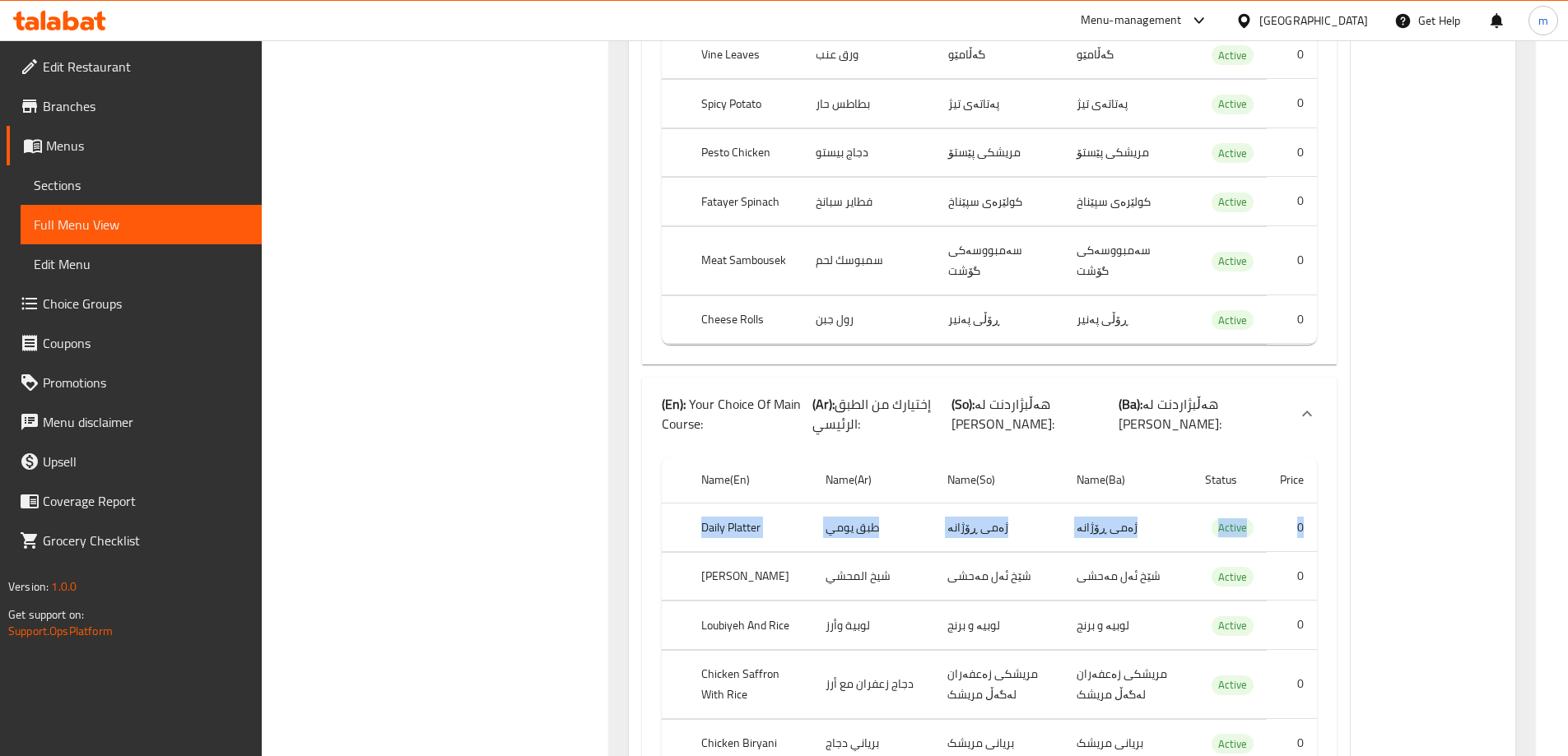
drag, startPoint x: 684, startPoint y: 329, endPoint x: 1303, endPoint y: 334, distance: 619.0
click at [1303, 503] on tr "Daily Platter طبق يومي ژەمی ڕۆژانە ژەمی ڕۆژانە Active 0" at bounding box center [989, 527] width 655 height 49
click at [729, 503] on th "Daily Platter" at bounding box center [750, 527] width 124 height 49
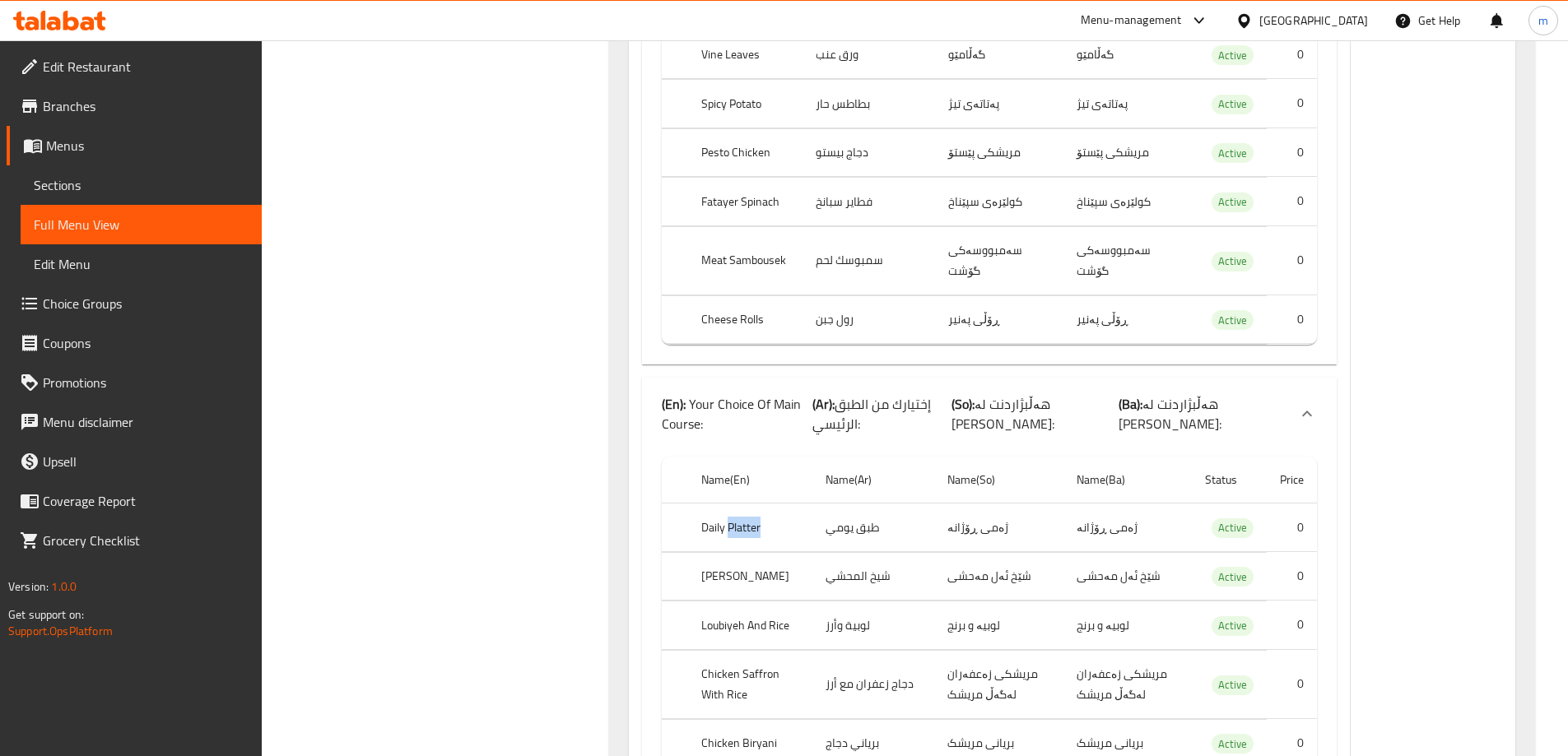
click at [729, 503] on th "Daily Platter" at bounding box center [750, 527] width 124 height 49
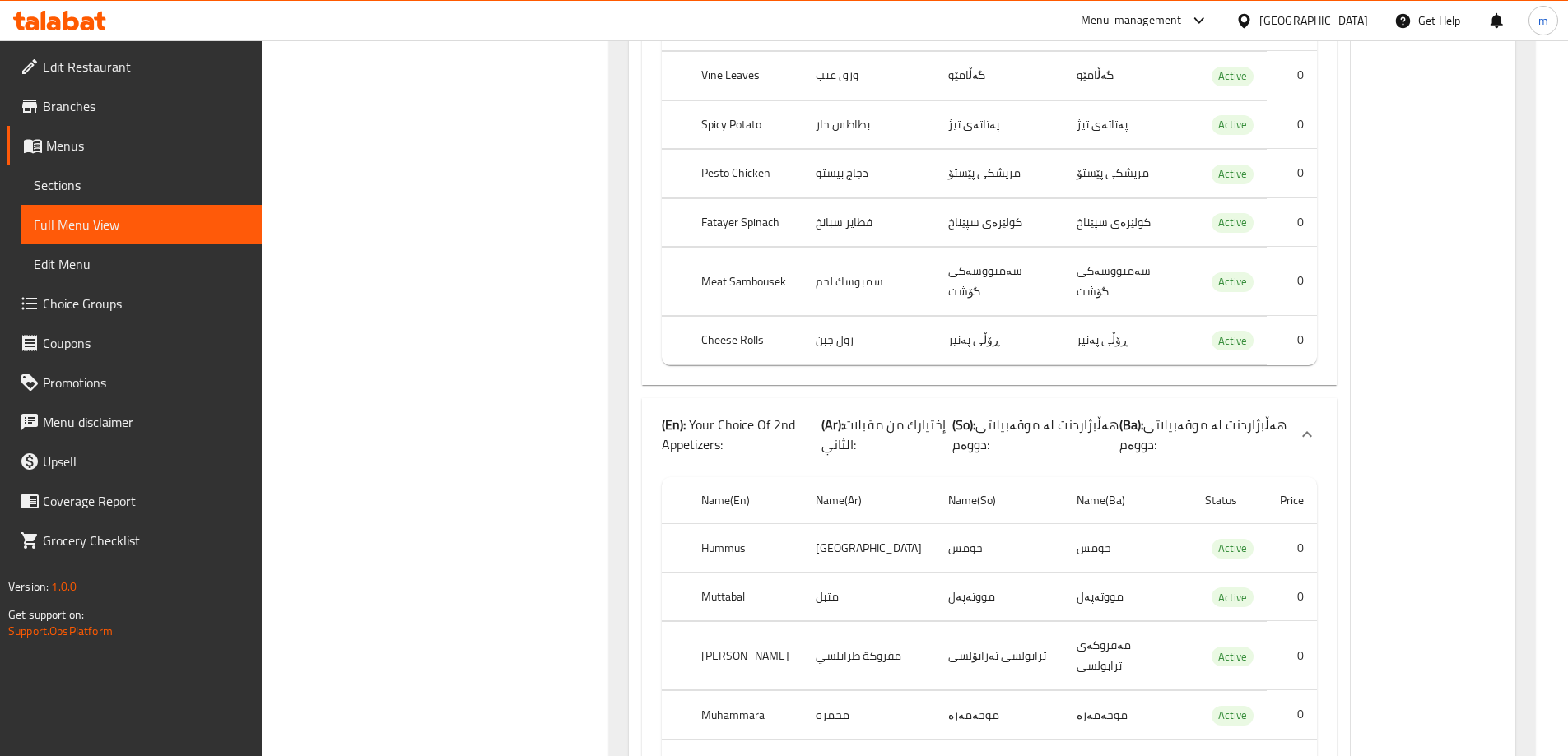
scroll to position [1727, 0]
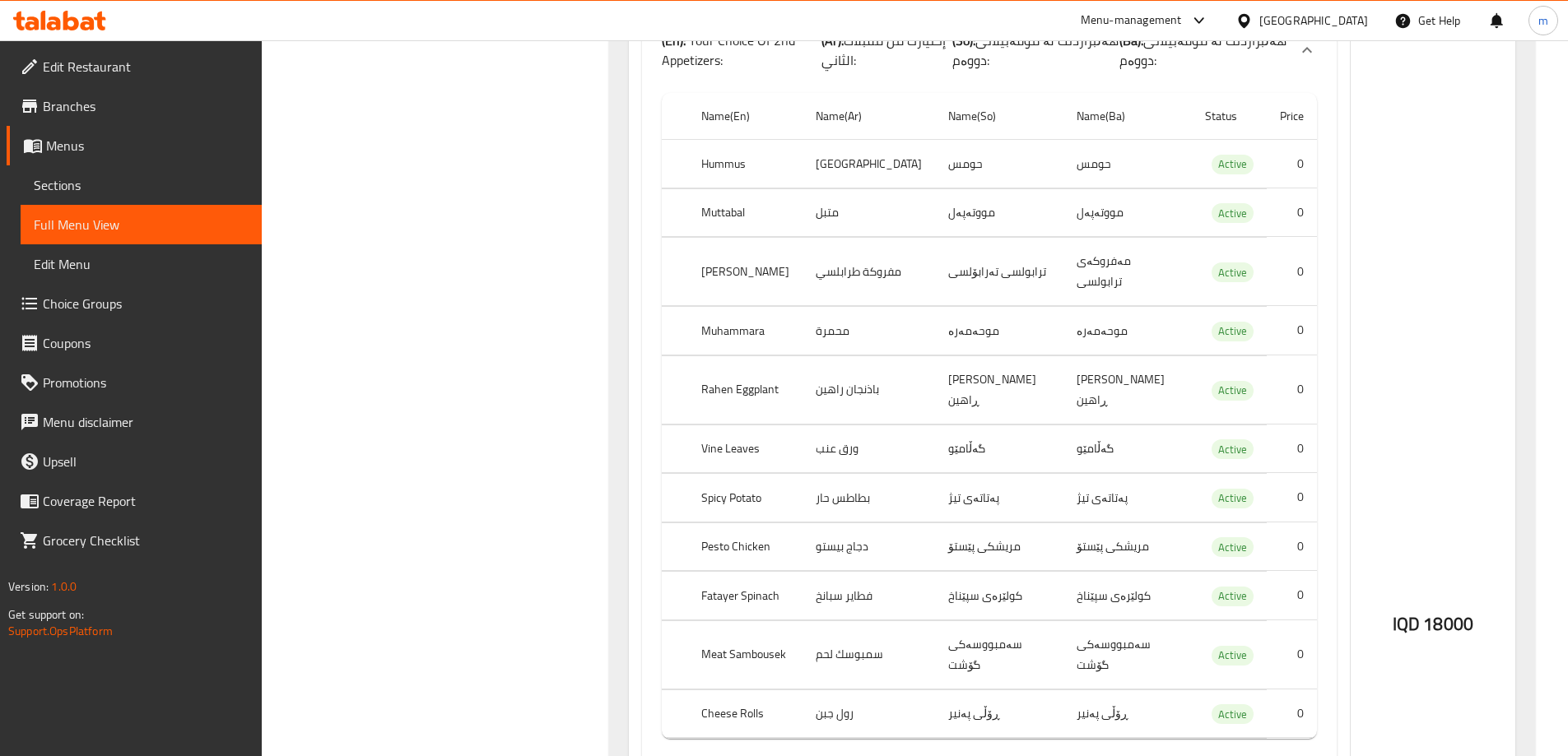
click at [110, 177] on span "Sections" at bounding box center [141, 185] width 215 height 20
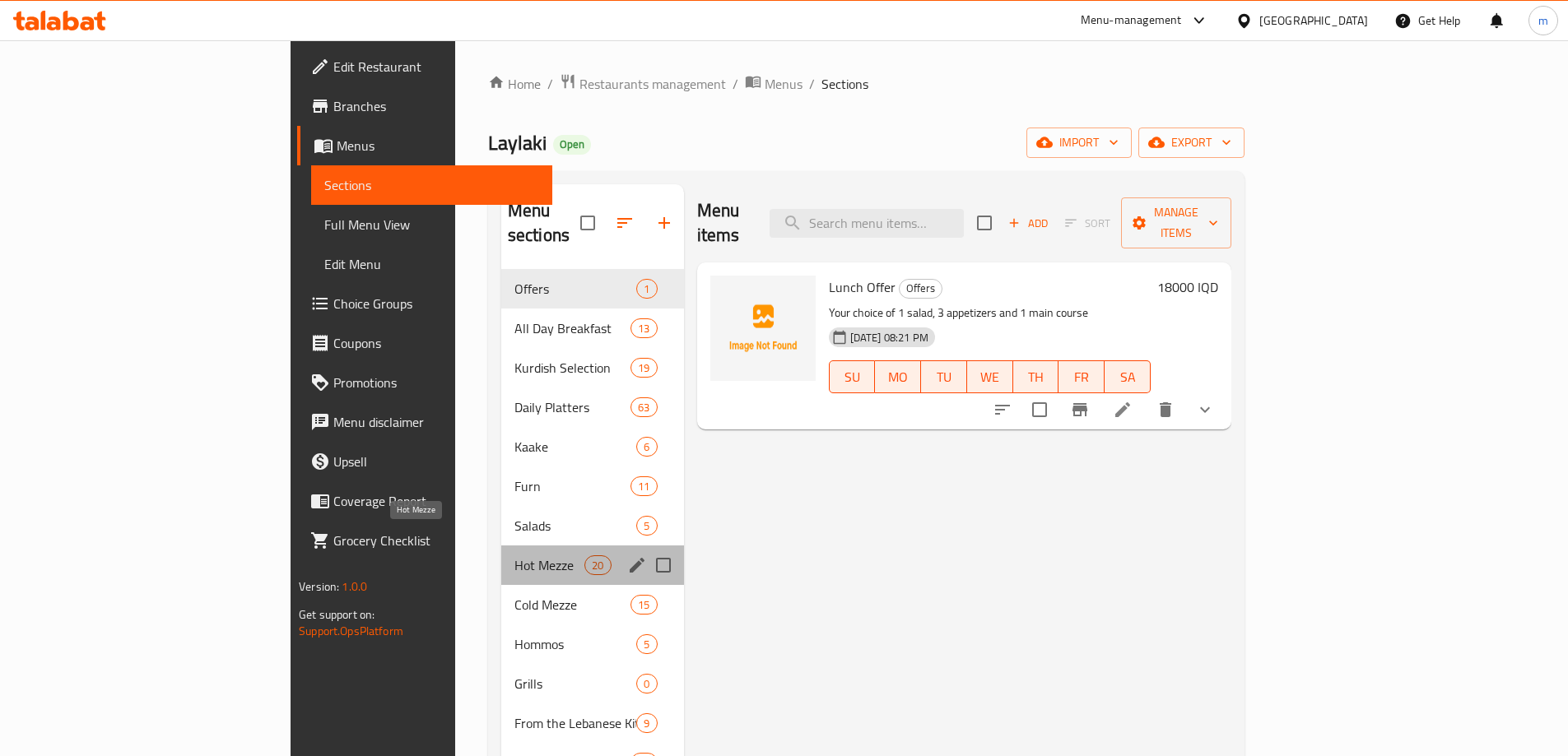
click at [514, 555] on span "Hot Mezze" at bounding box center [549, 565] width 70 height 20
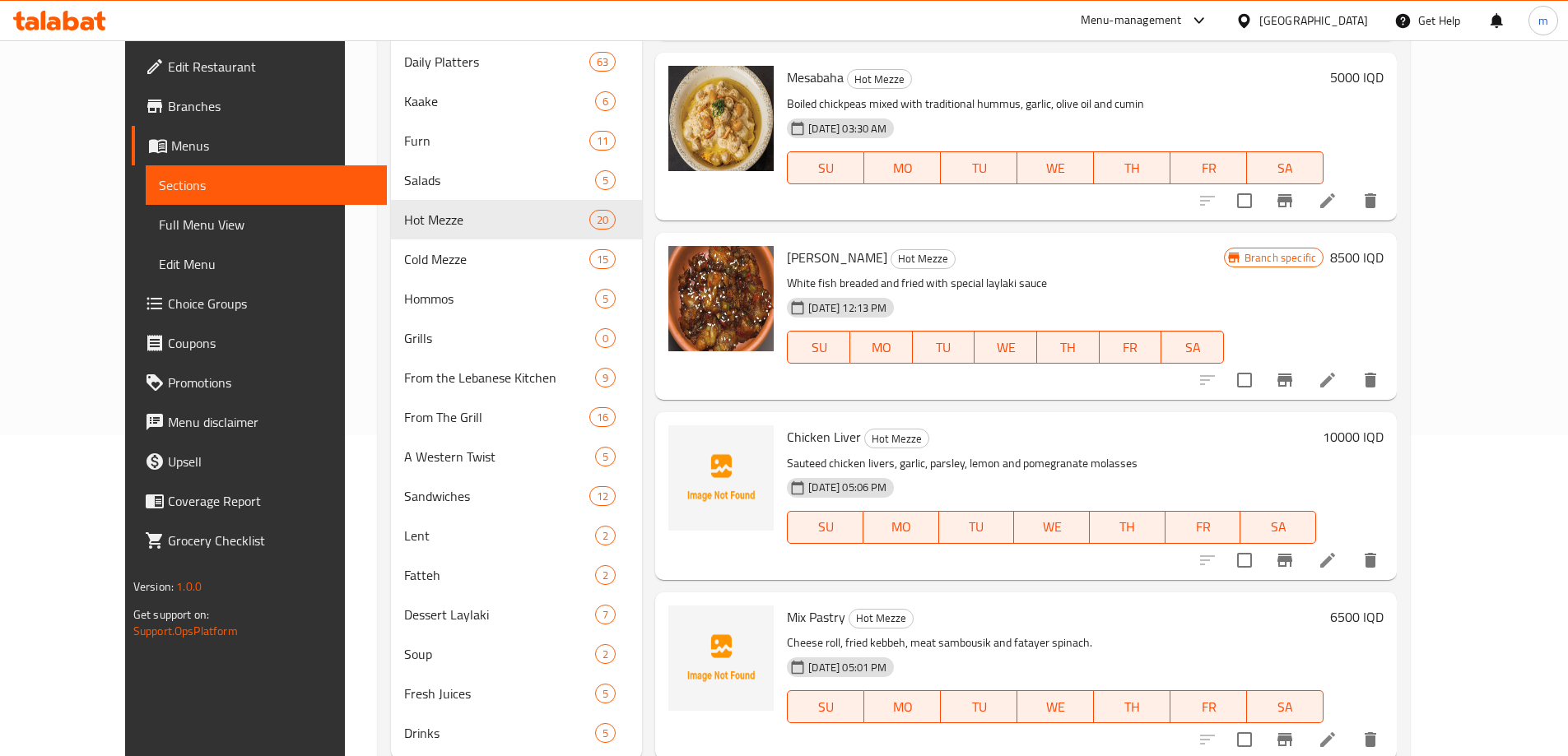
scroll to position [370, 0]
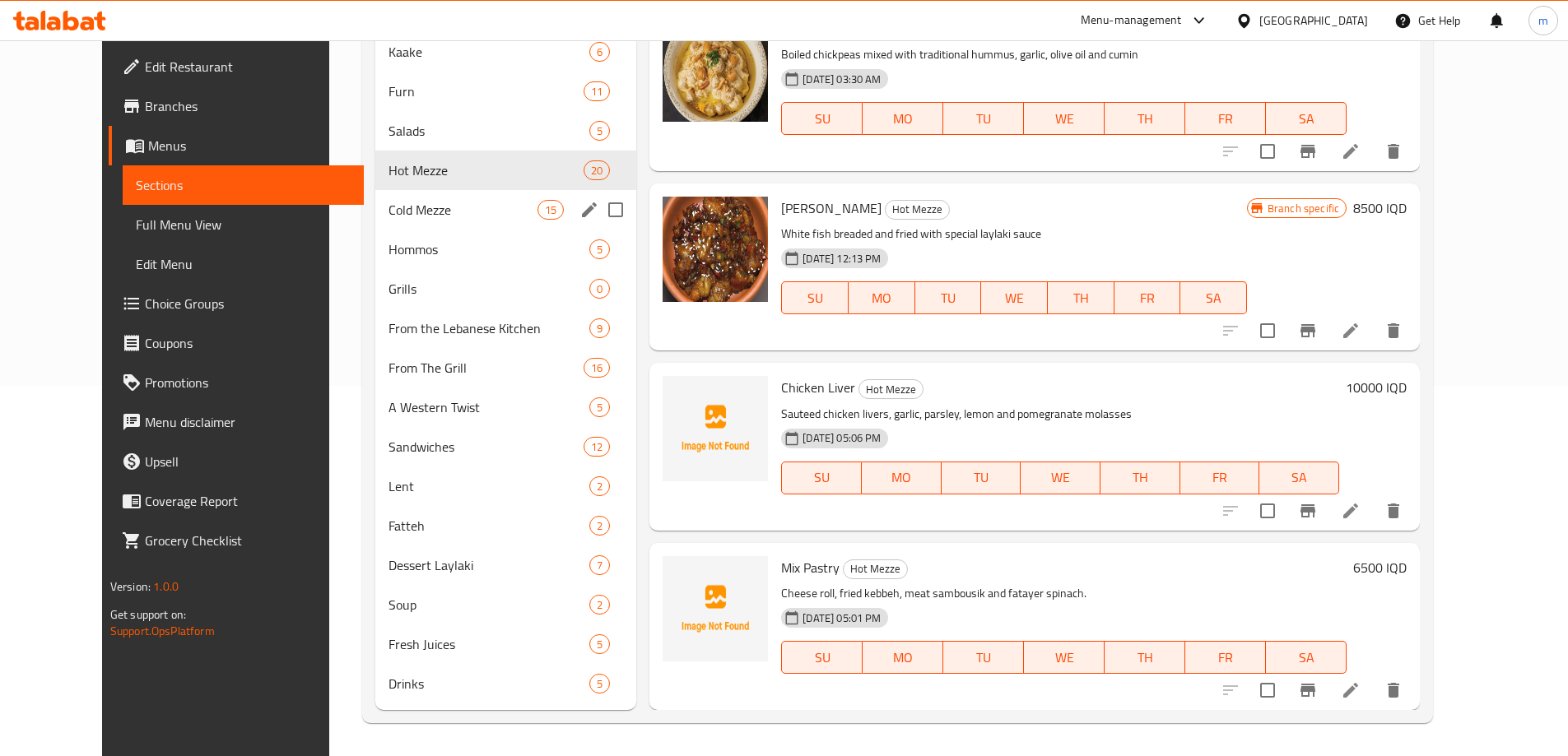
click at [388, 206] on span "Cold Mezze" at bounding box center [463, 209] width 149 height 20
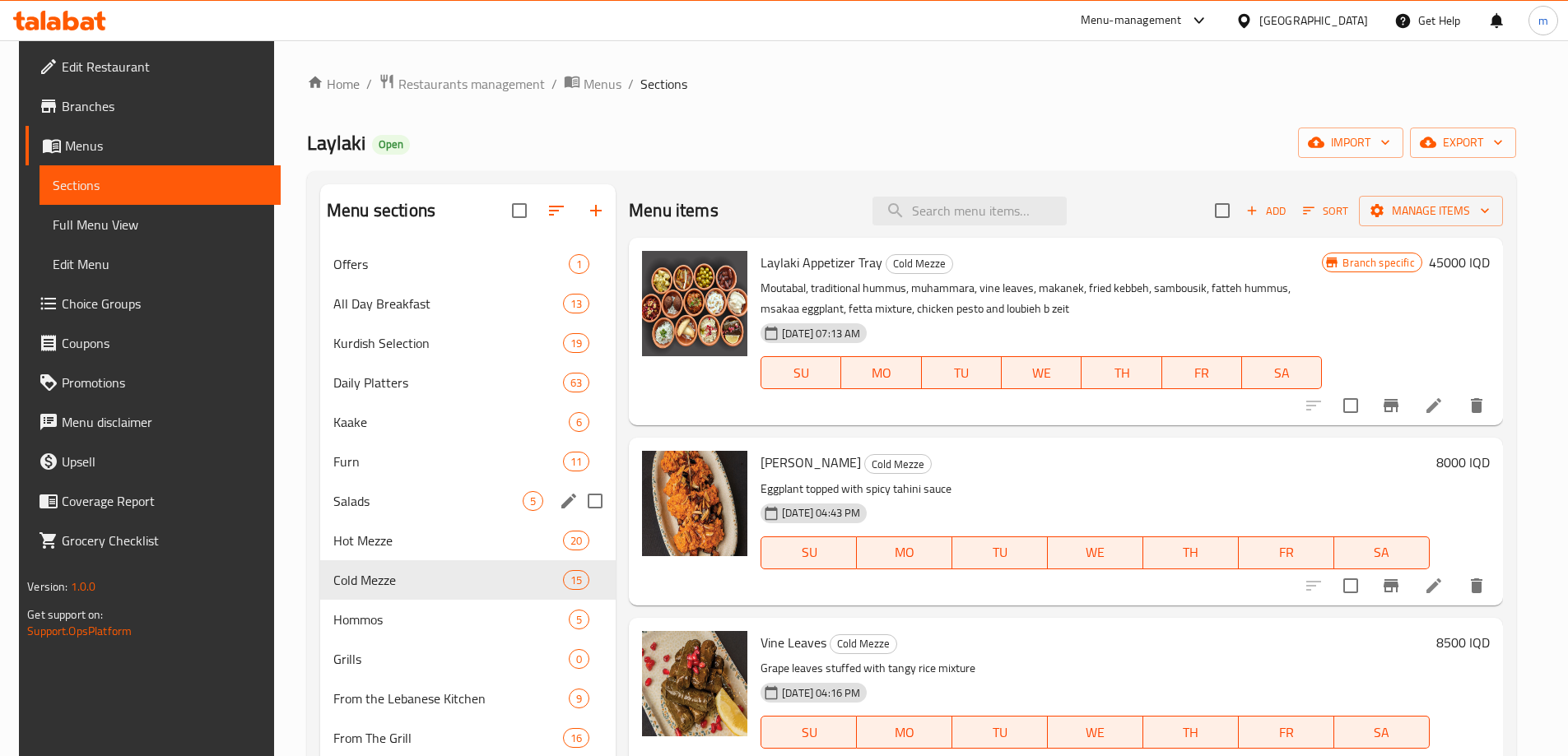
click at [394, 489] on div "Salads 5" at bounding box center [468, 500] width 296 height 39
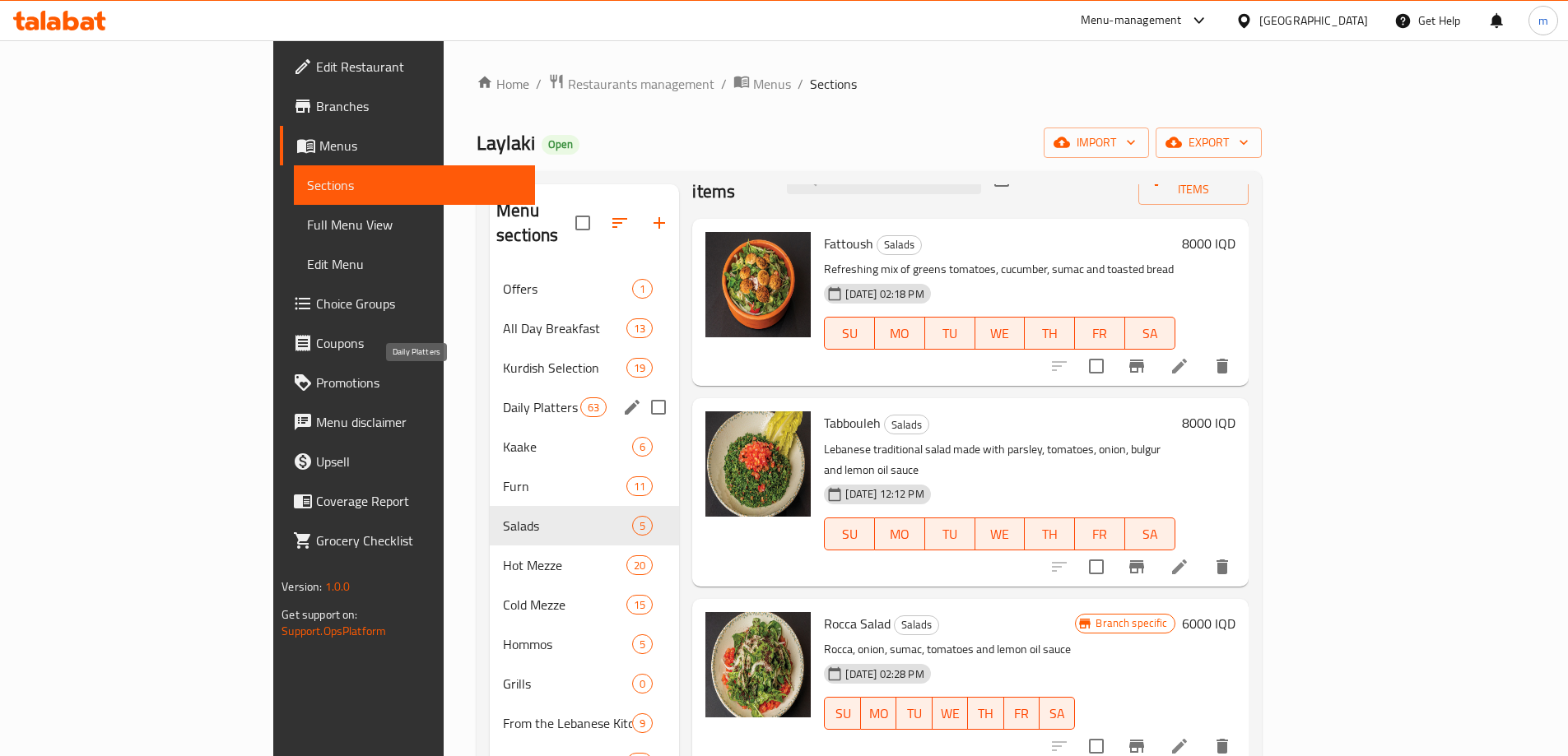
click at [503, 398] on span "Daily Platters" at bounding box center [541, 407] width 77 height 20
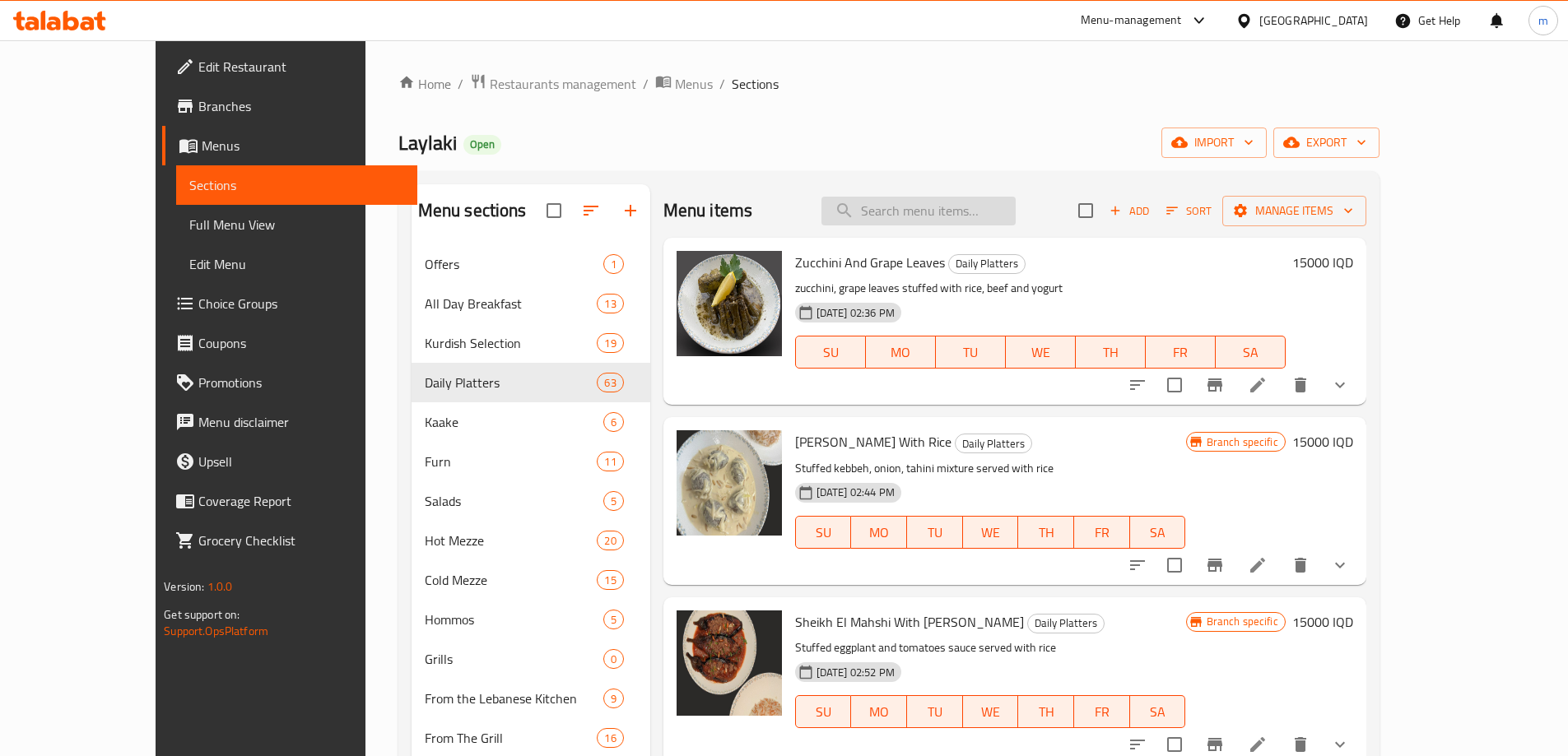
click at [974, 206] on input "search" at bounding box center [918, 211] width 194 height 28
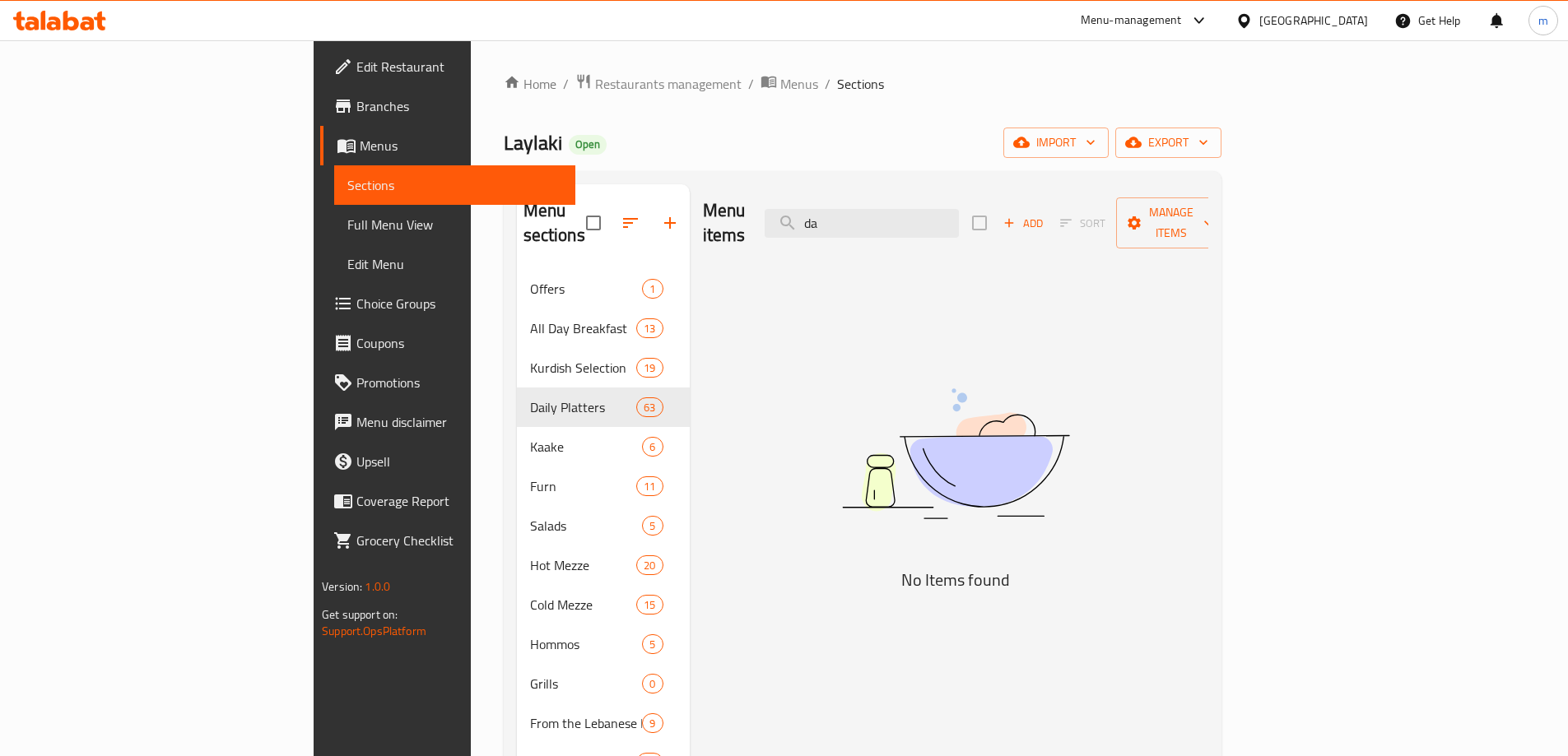
type input "d"
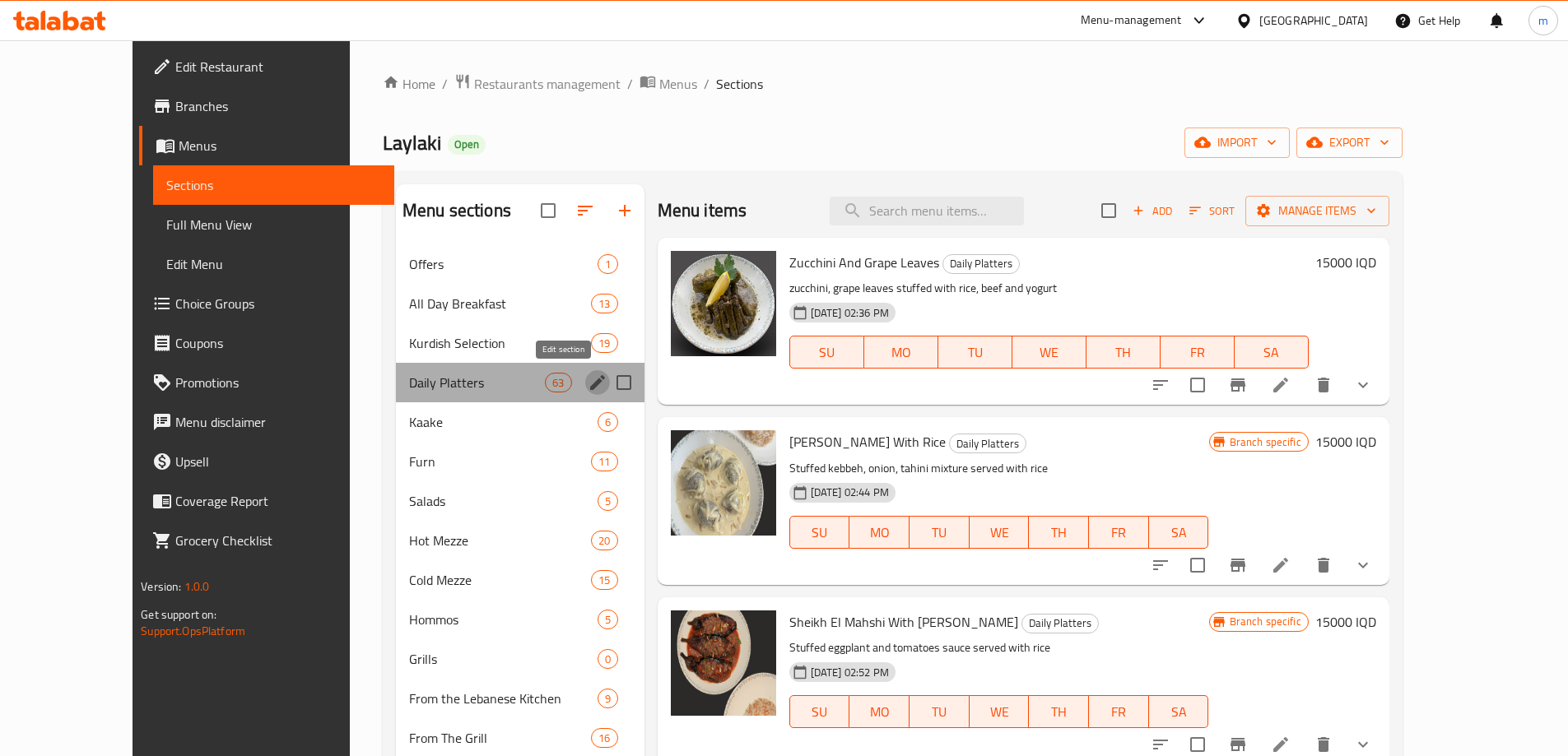
click at [588, 381] on icon "edit" at bounding box center [598, 382] width 20 height 20
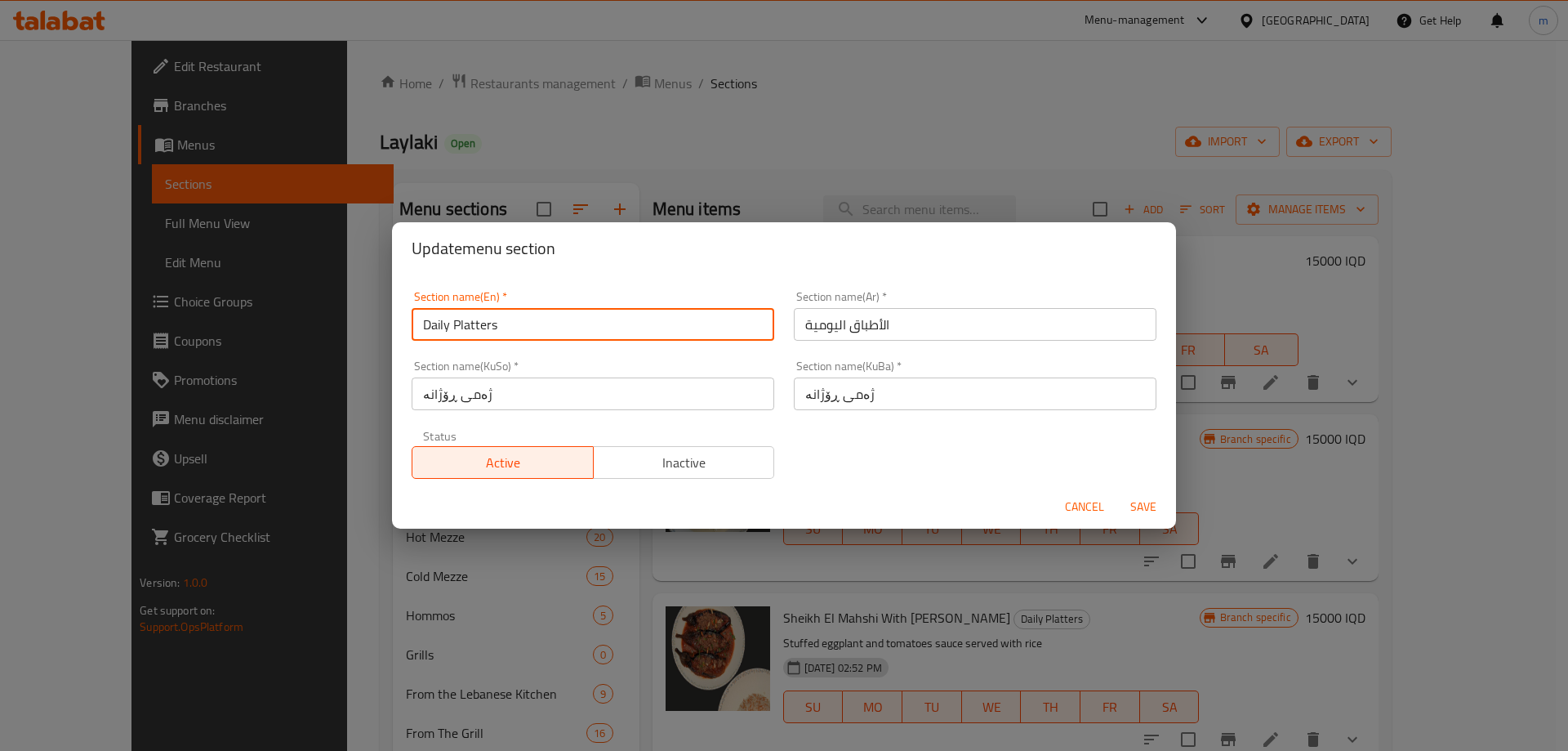
drag, startPoint x: 453, startPoint y: 321, endPoint x: 533, endPoint y: 334, distance: 81.0
click at [533, 334] on input "Daily Platters" at bounding box center [593, 323] width 363 height 33
type input "Daily Dishes"
click at [1142, 511] on span "Save" at bounding box center [1143, 507] width 39 height 20
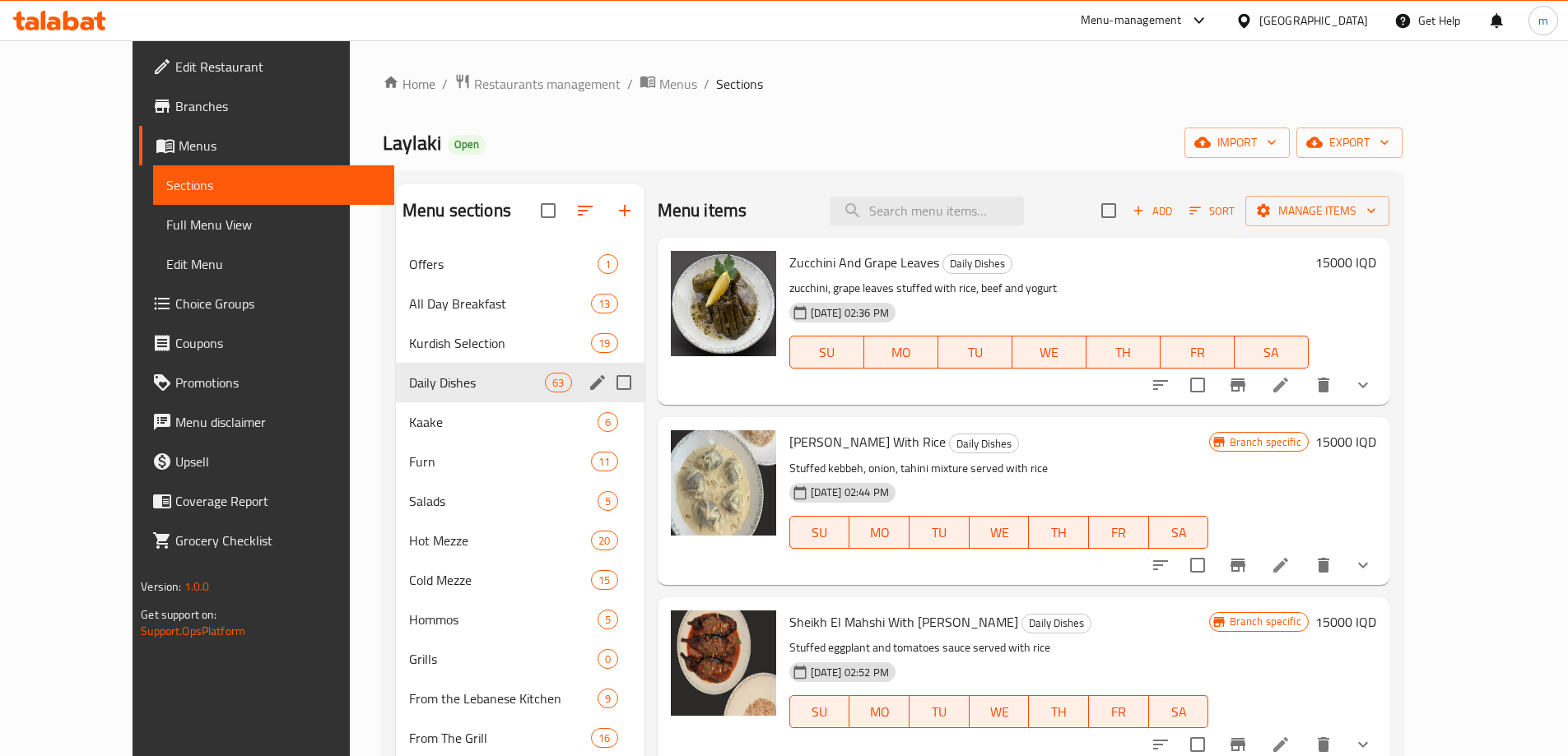
click at [107, 28] on icon at bounding box center [59, 20] width 93 height 20
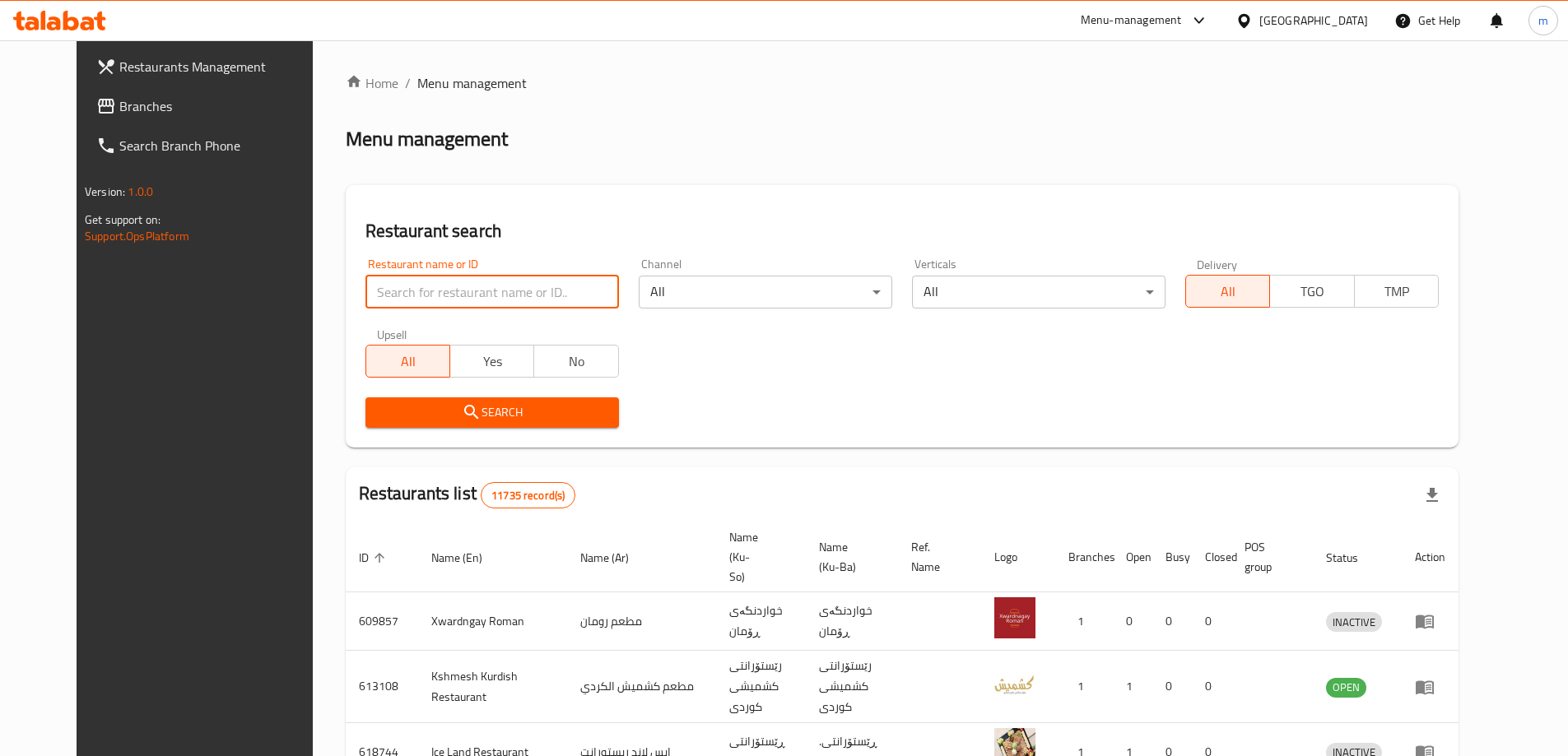
click at [444, 302] on input "search" at bounding box center [492, 292] width 253 height 33
paste input "691955"
type input "691955"
click button "Search" at bounding box center [492, 413] width 253 height 30
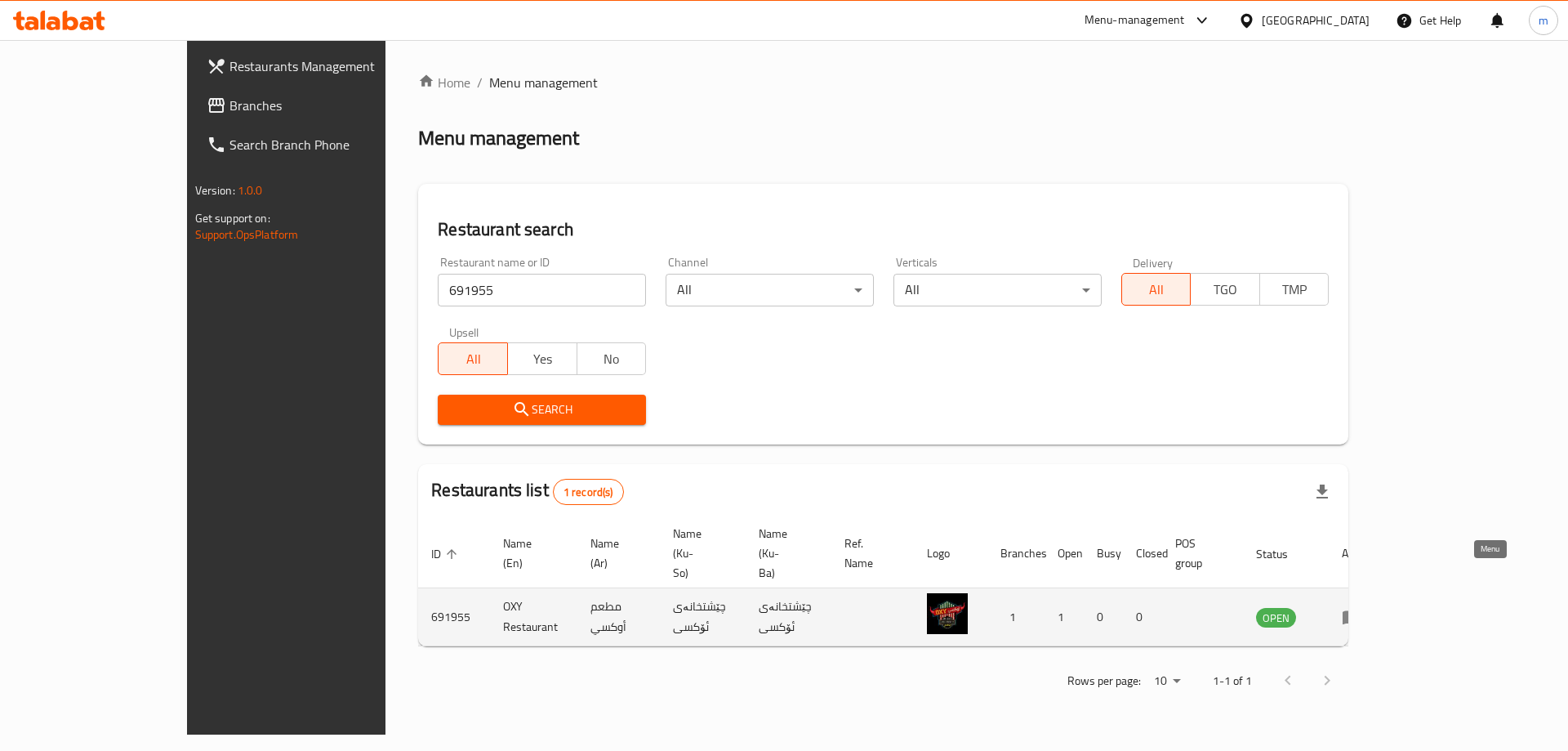
click at [1360, 611] on icon "enhanced table" at bounding box center [1351, 618] width 18 height 14
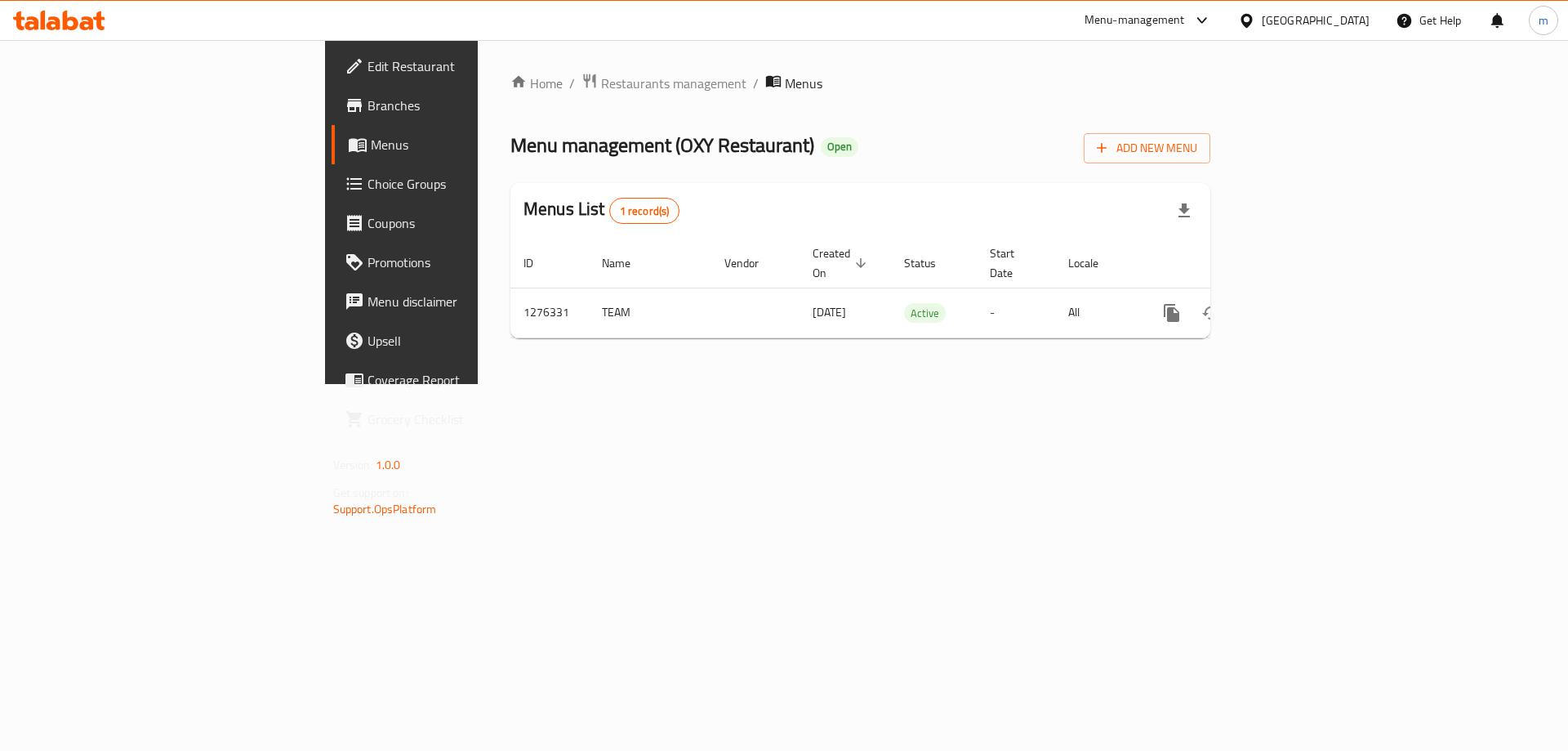
click at [367, 107] on span "Branches" at bounding box center [470, 105] width 207 height 19
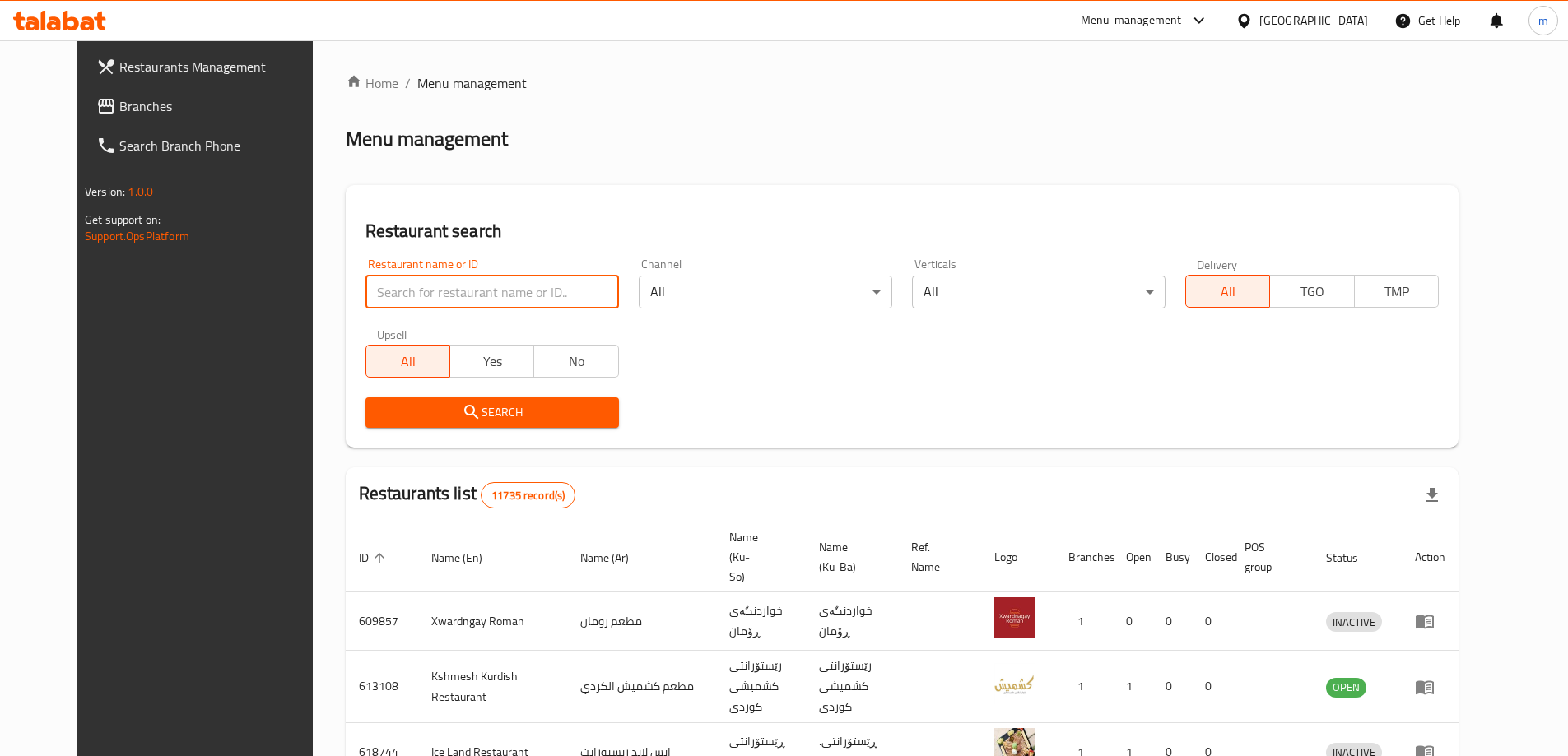
click at [489, 299] on input "search" at bounding box center [492, 292] width 253 height 33
paste input "706337"
type input "706337"
click button "Search" at bounding box center [492, 413] width 253 height 30
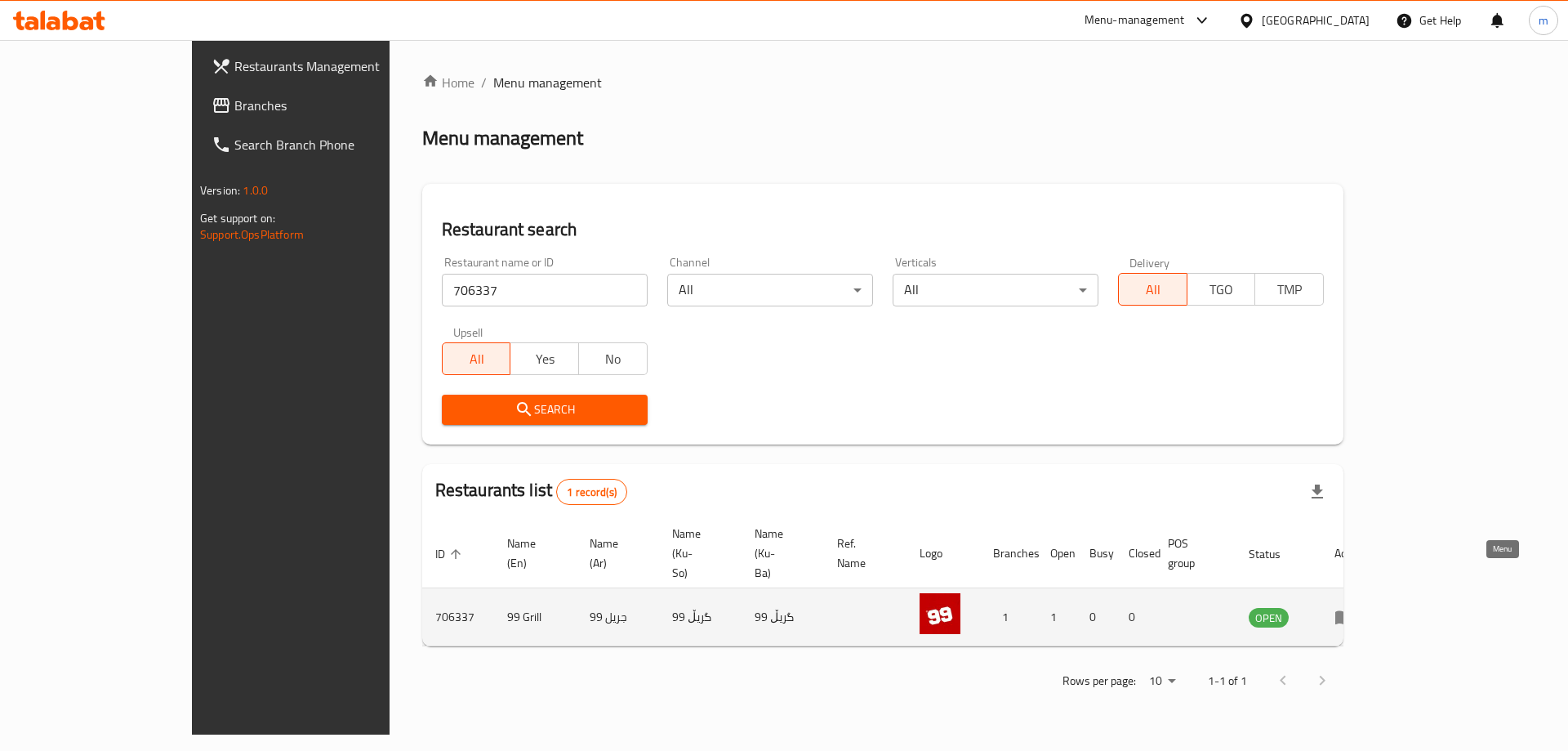
click at [1353, 611] on icon "enhanced table" at bounding box center [1343, 618] width 18 height 14
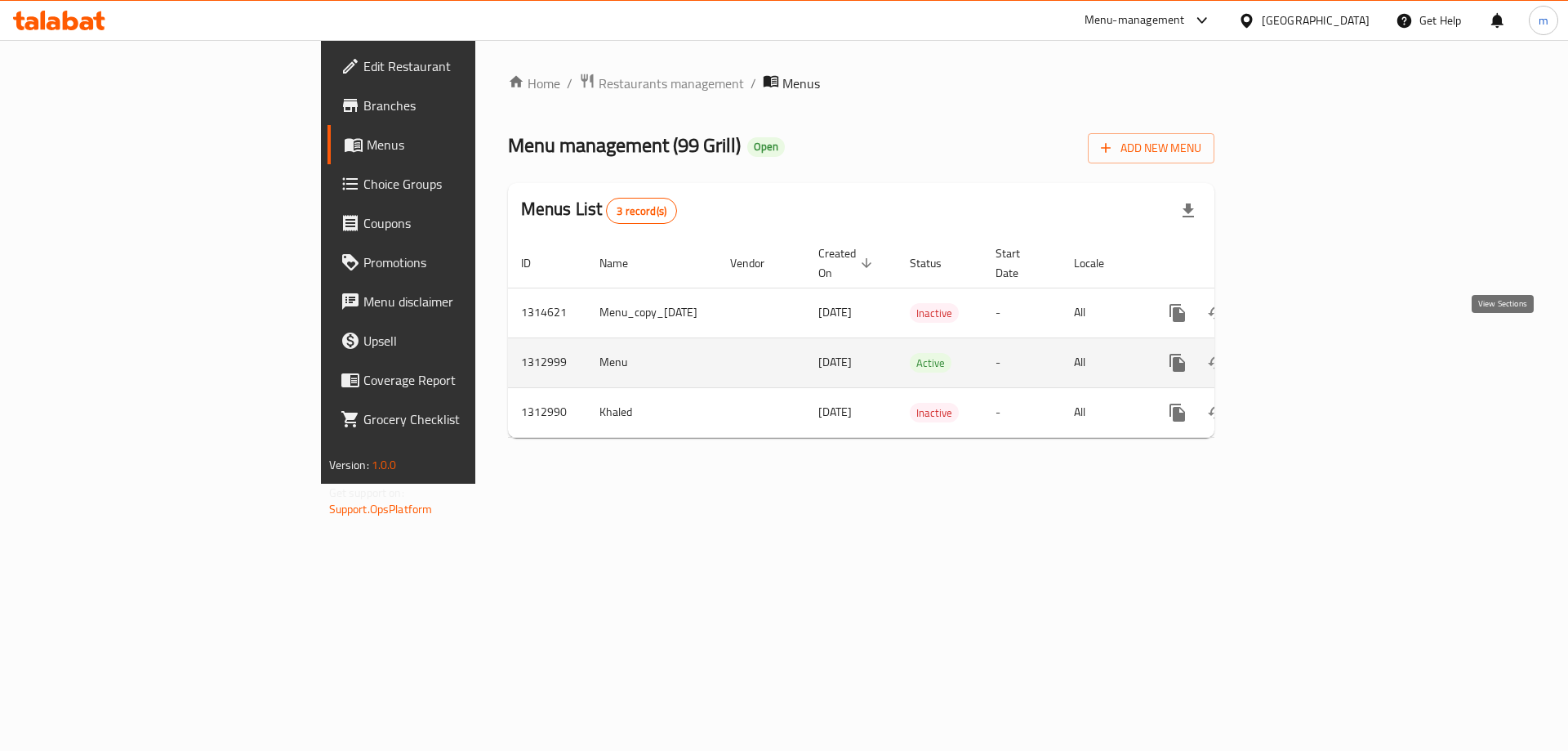
click at [1305, 353] on icon "enhanced table" at bounding box center [1295, 362] width 19 height 19
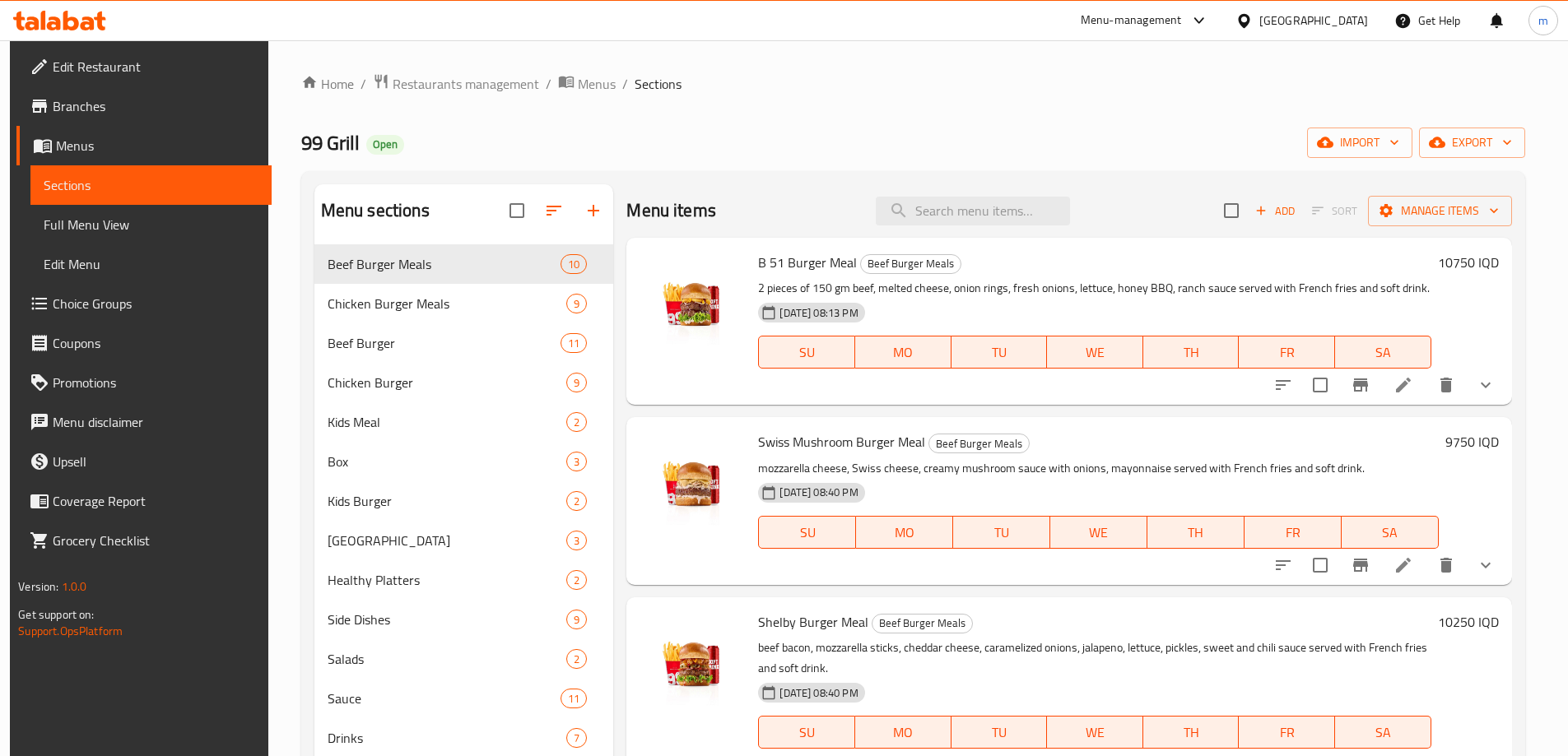
click at [30, 222] on link "Full Menu View" at bounding box center [151, 224] width 242 height 39
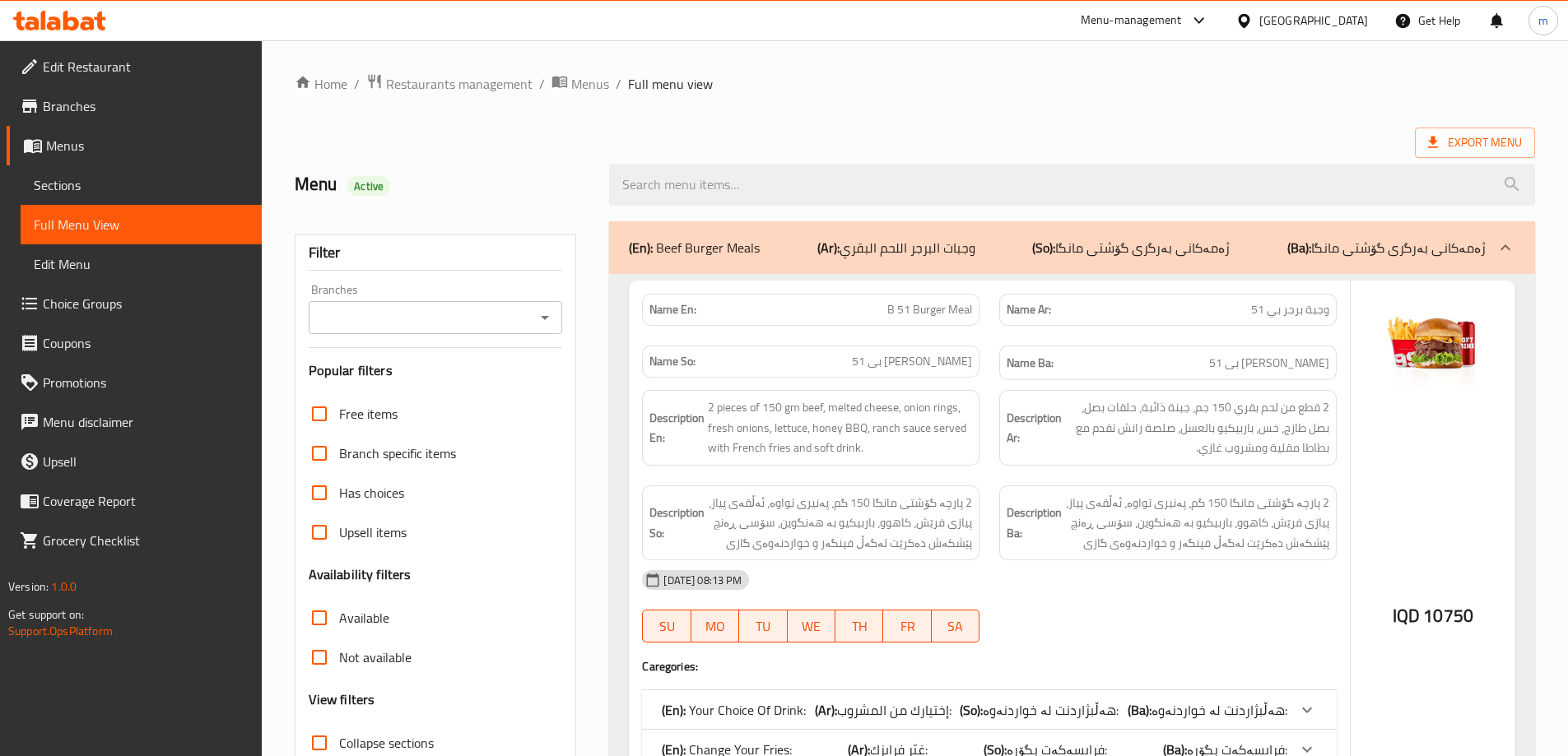
click at [546, 318] on icon "Open" at bounding box center [544, 318] width 8 height 4
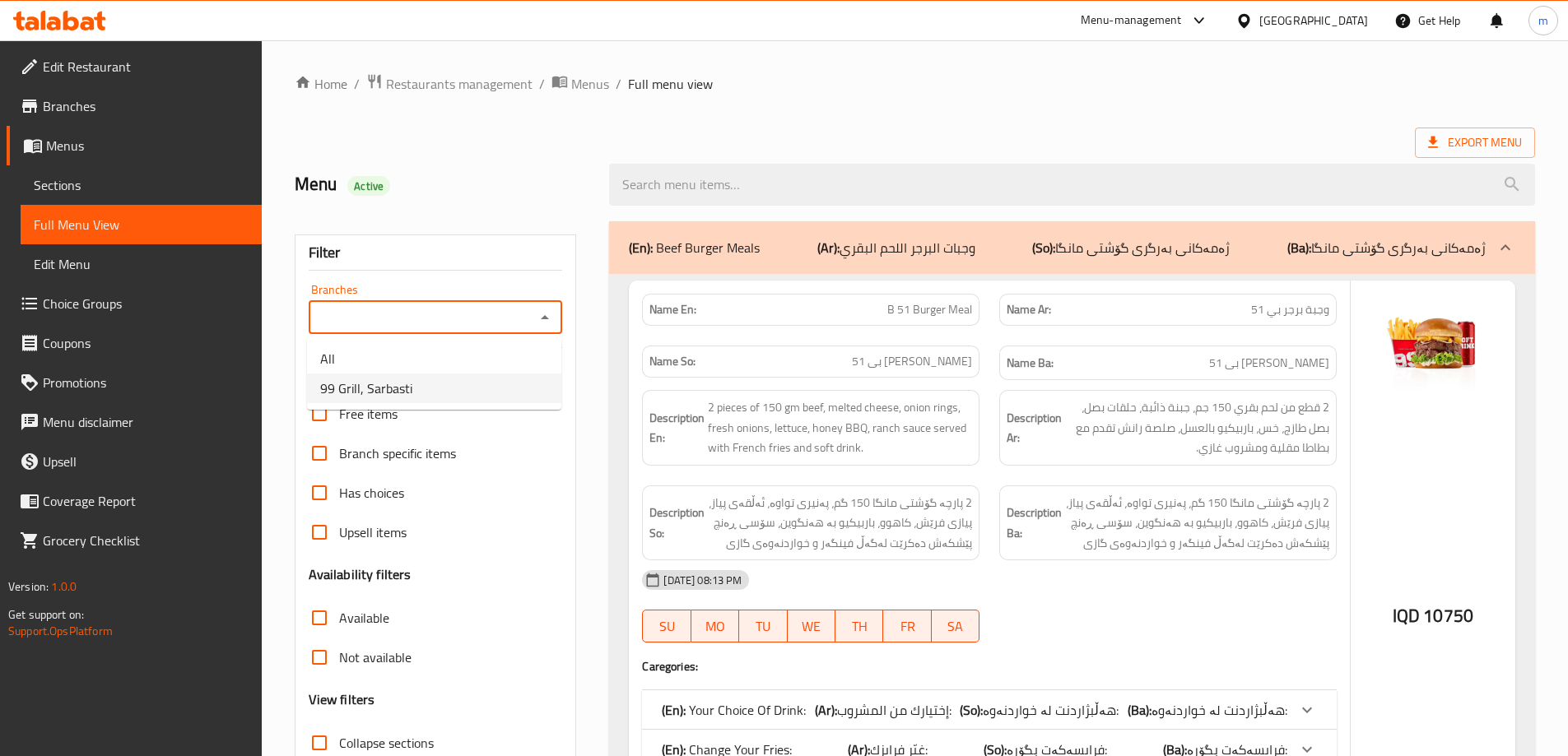
click at [443, 388] on li "99 Grill, Sarbasti" at bounding box center [434, 388] width 254 height 29
type input "99 Grill, Sarbasti"
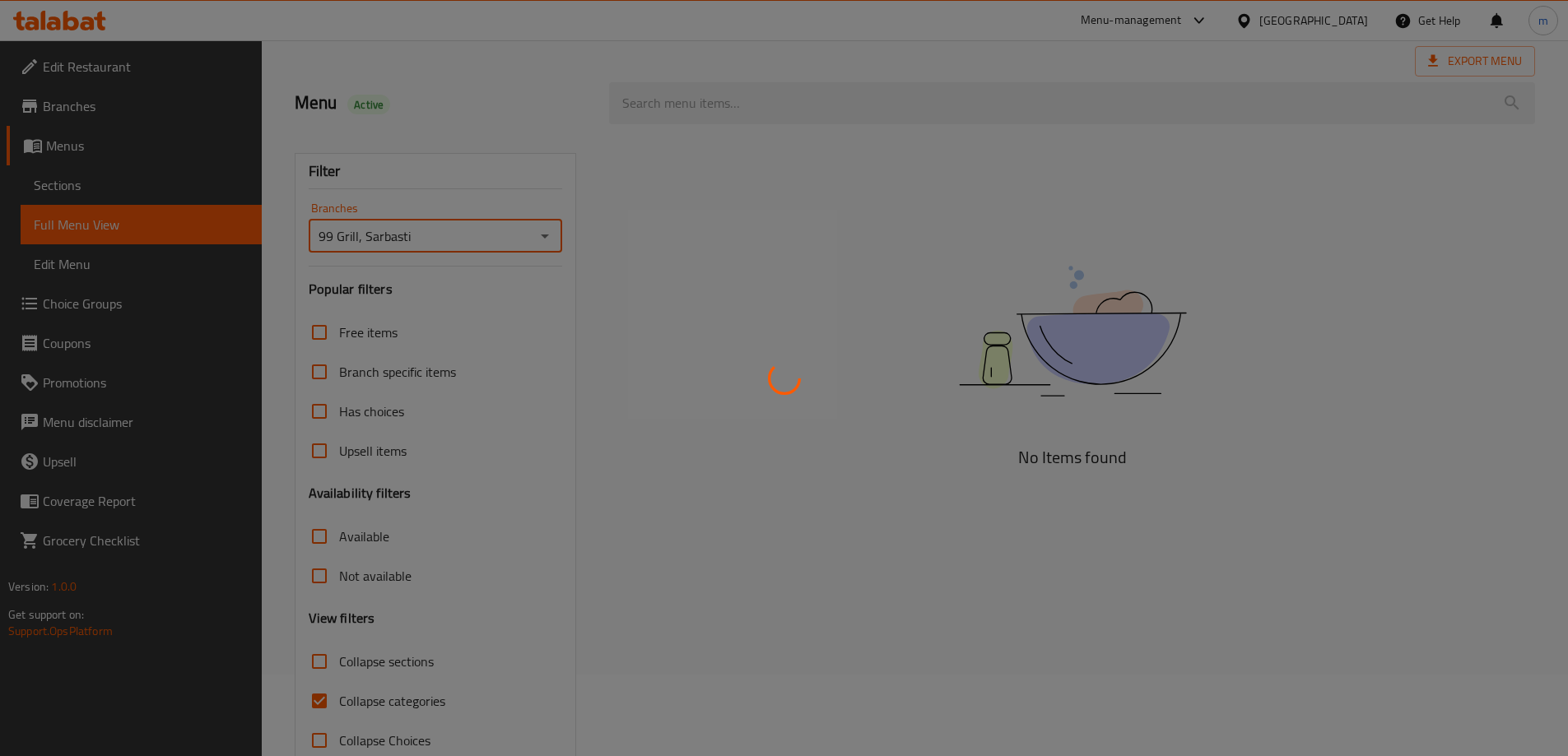
scroll to position [119, 0]
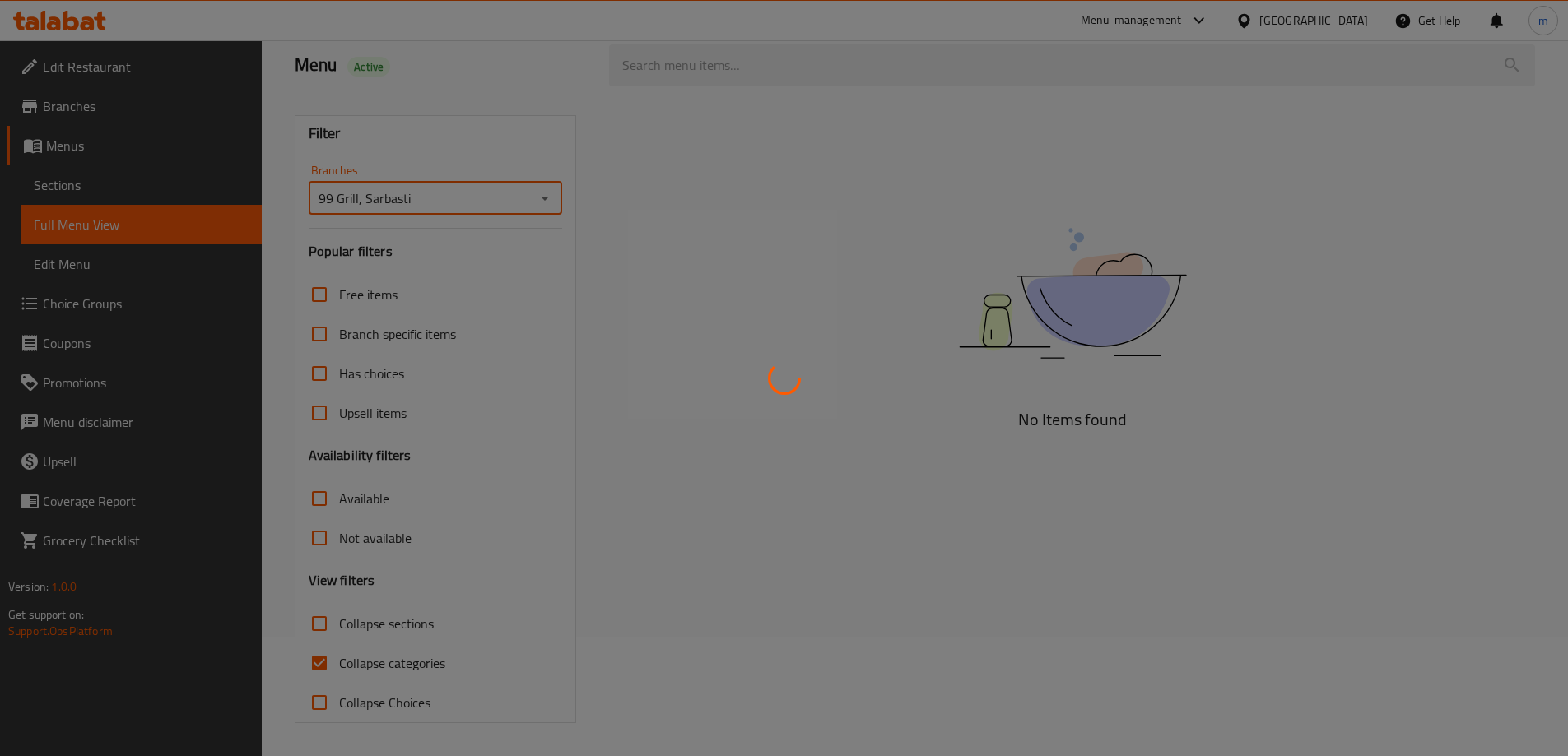
click at [398, 653] on div at bounding box center [784, 378] width 1568 height 756
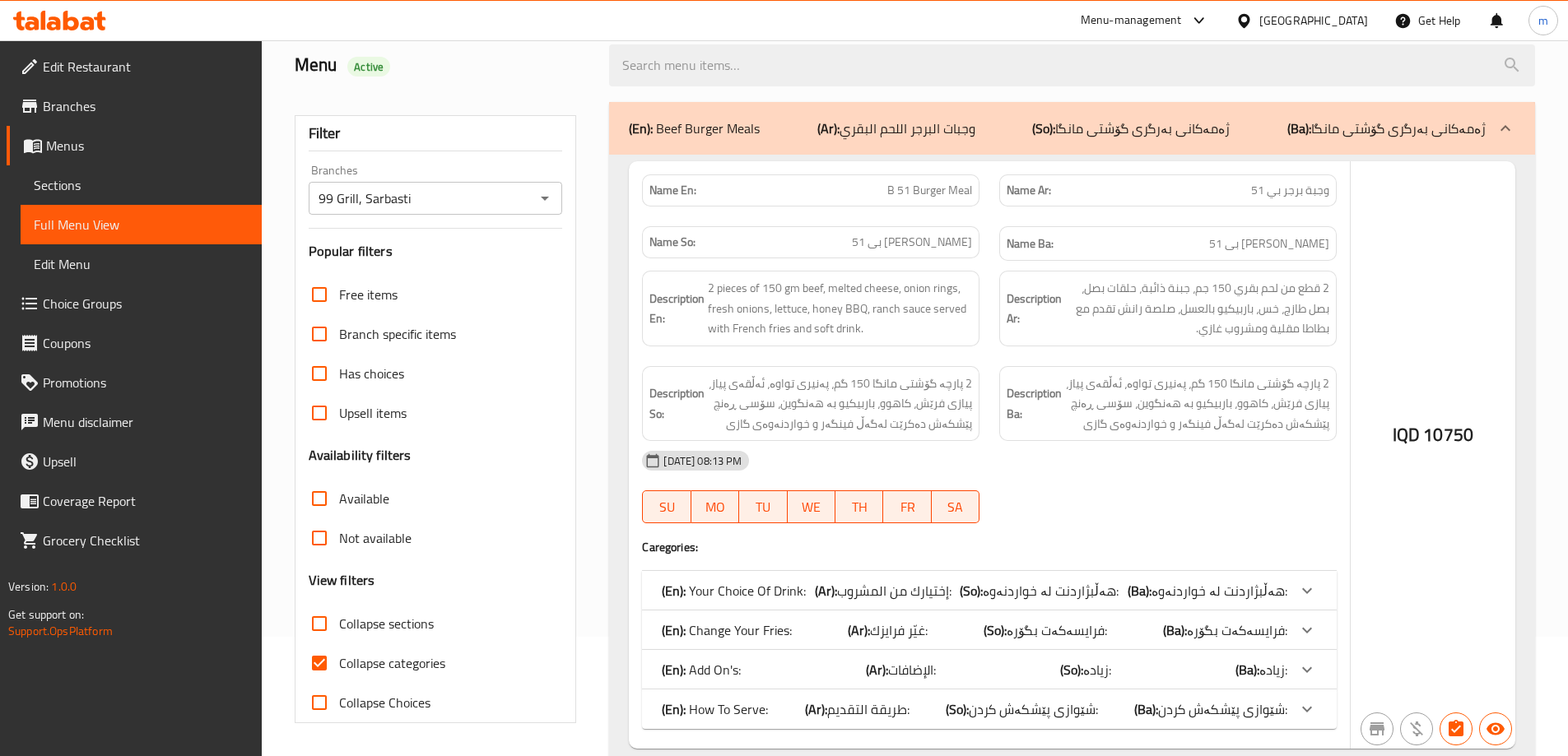
drag, startPoint x: 368, startPoint y: 665, endPoint x: 358, endPoint y: 665, distance: 10.0
click at [366, 665] on div at bounding box center [784, 378] width 1568 height 756
click at [354, 665] on span "Collapse categories" at bounding box center [392, 663] width 107 height 20
click at [339, 665] on input "Collapse categories" at bounding box center [319, 663] width 39 height 39
click at [315, 669] on input "Collapse categories" at bounding box center [319, 663] width 39 height 39
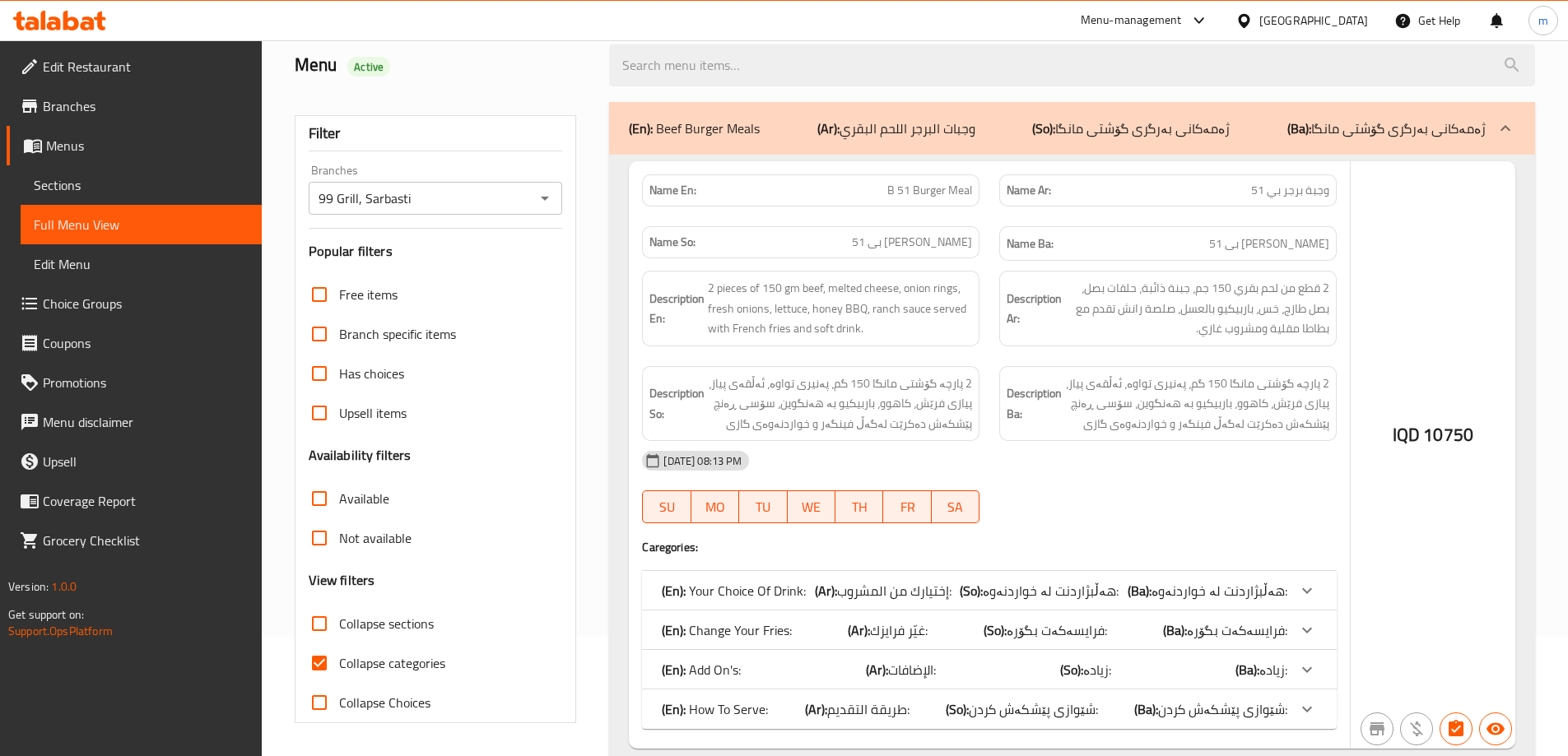
checkbox input "true"
click at [345, 622] on span "Collapse sections" at bounding box center [386, 623] width 95 height 20
click at [339, 622] on input "Collapse sections" at bounding box center [319, 623] width 39 height 39
checkbox input "true"
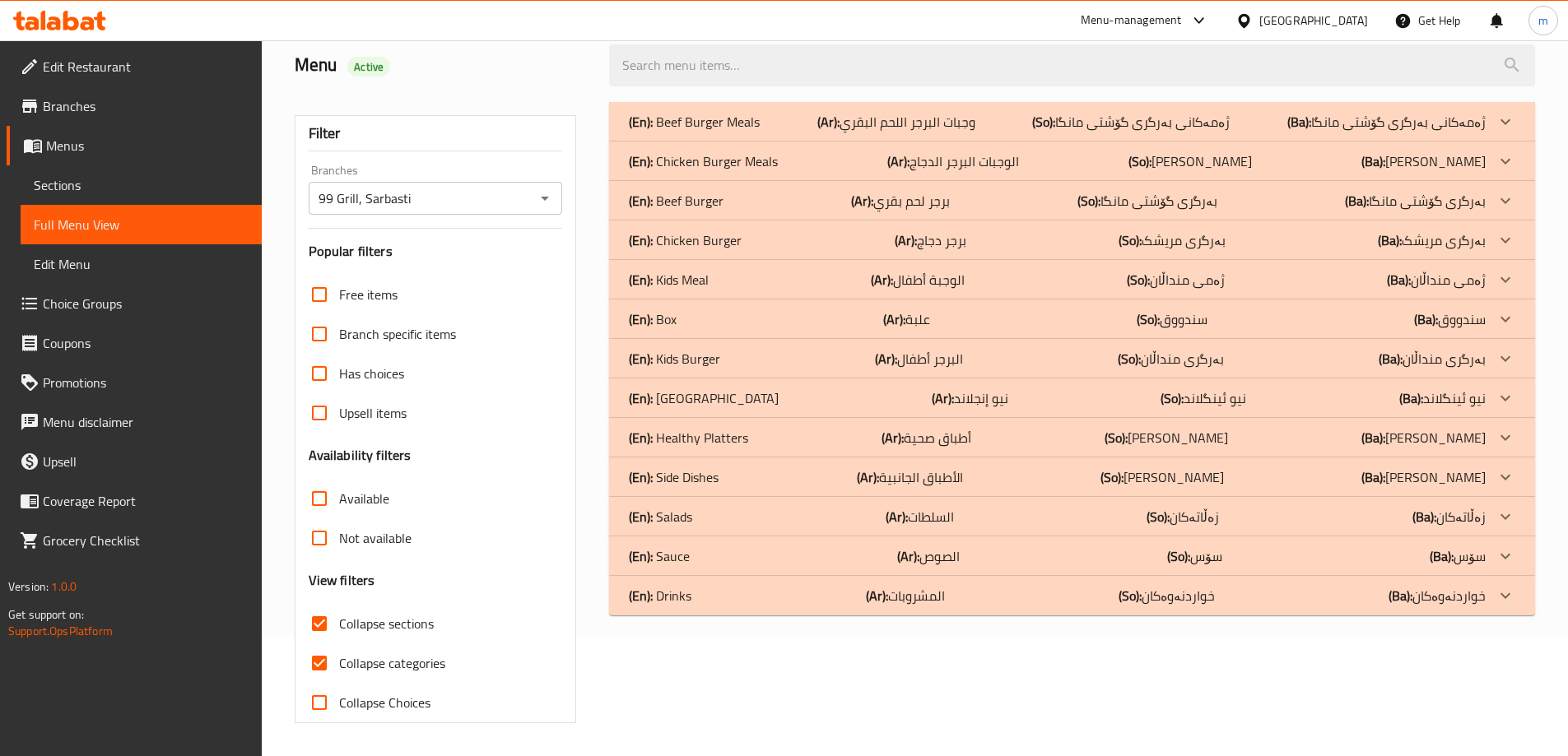
click at [683, 471] on p "(En): Side Dishes" at bounding box center [673, 476] width 90 height 20
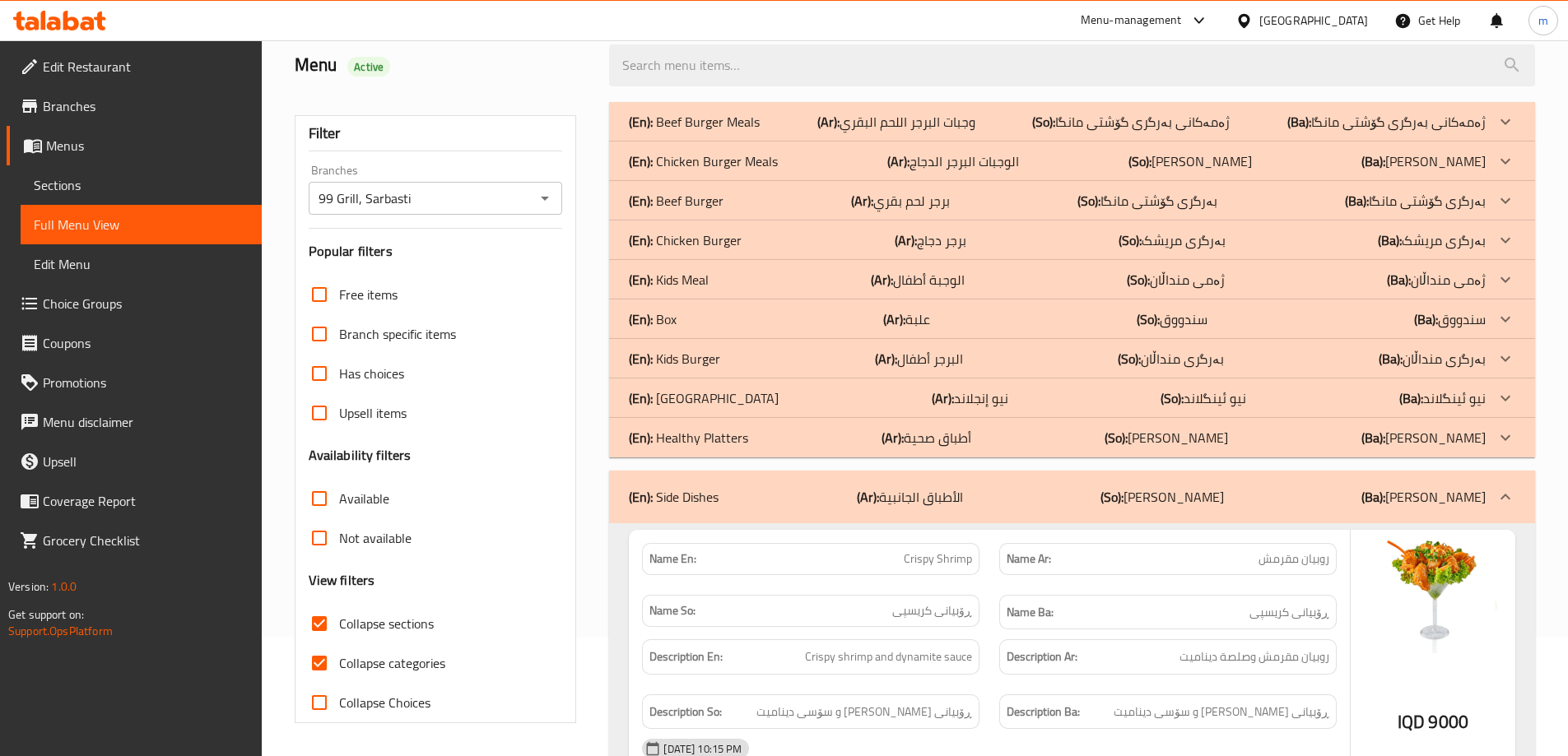
scroll to position [311, 0]
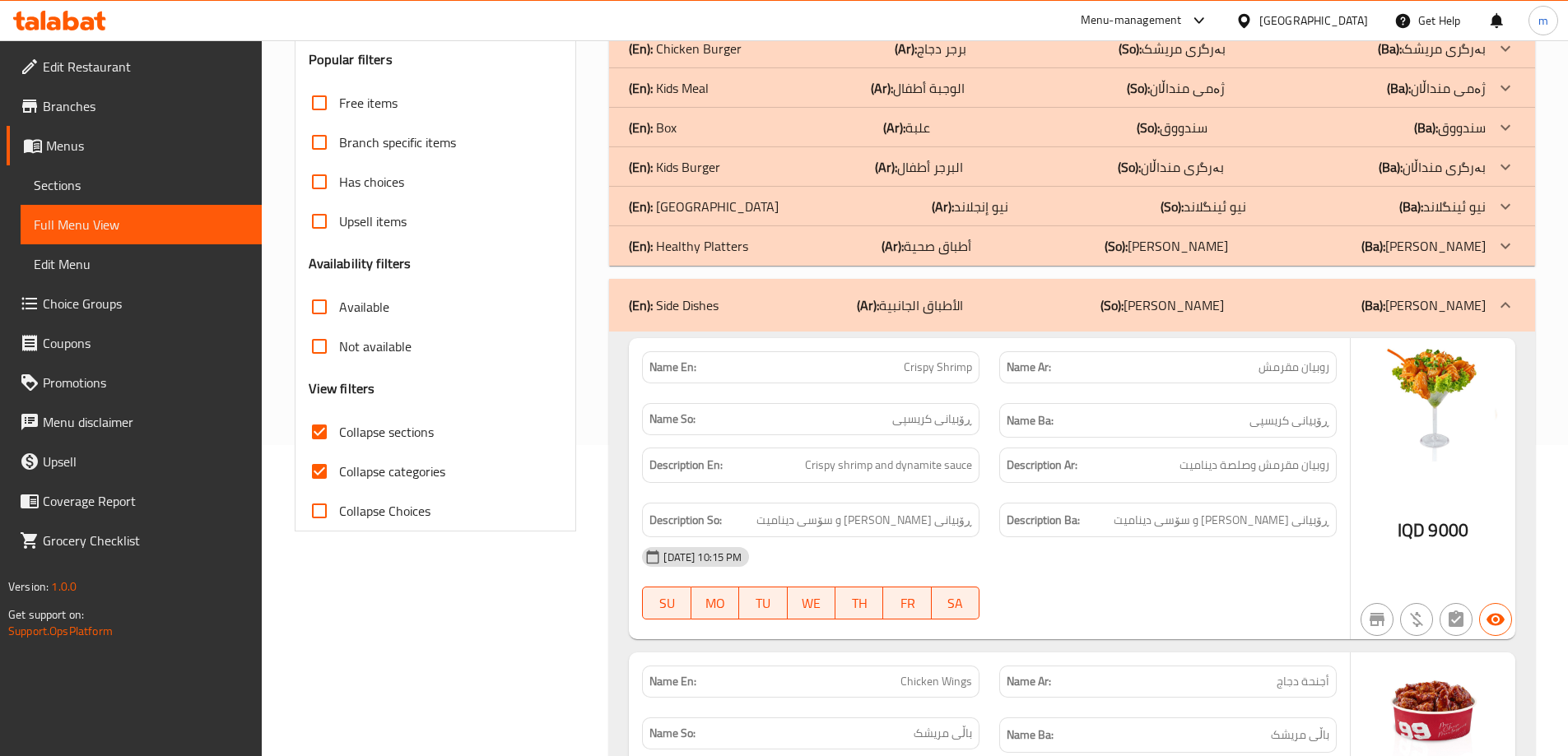
click at [385, 465] on span "Collapse categories" at bounding box center [392, 471] width 107 height 20
click at [339, 465] on input "Collapse categories" at bounding box center [319, 471] width 39 height 39
checkbox input "false"
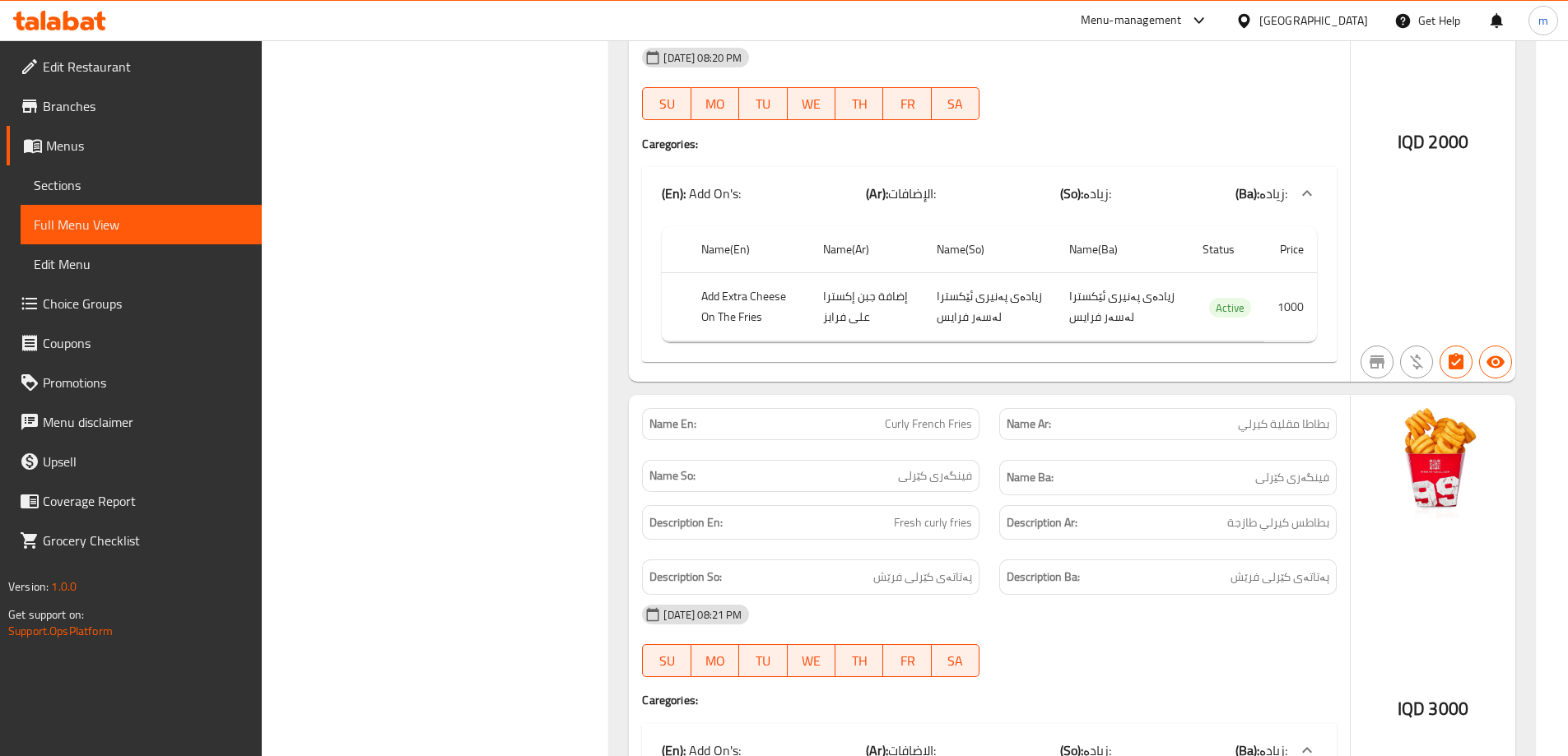
scroll to position [4533, 0]
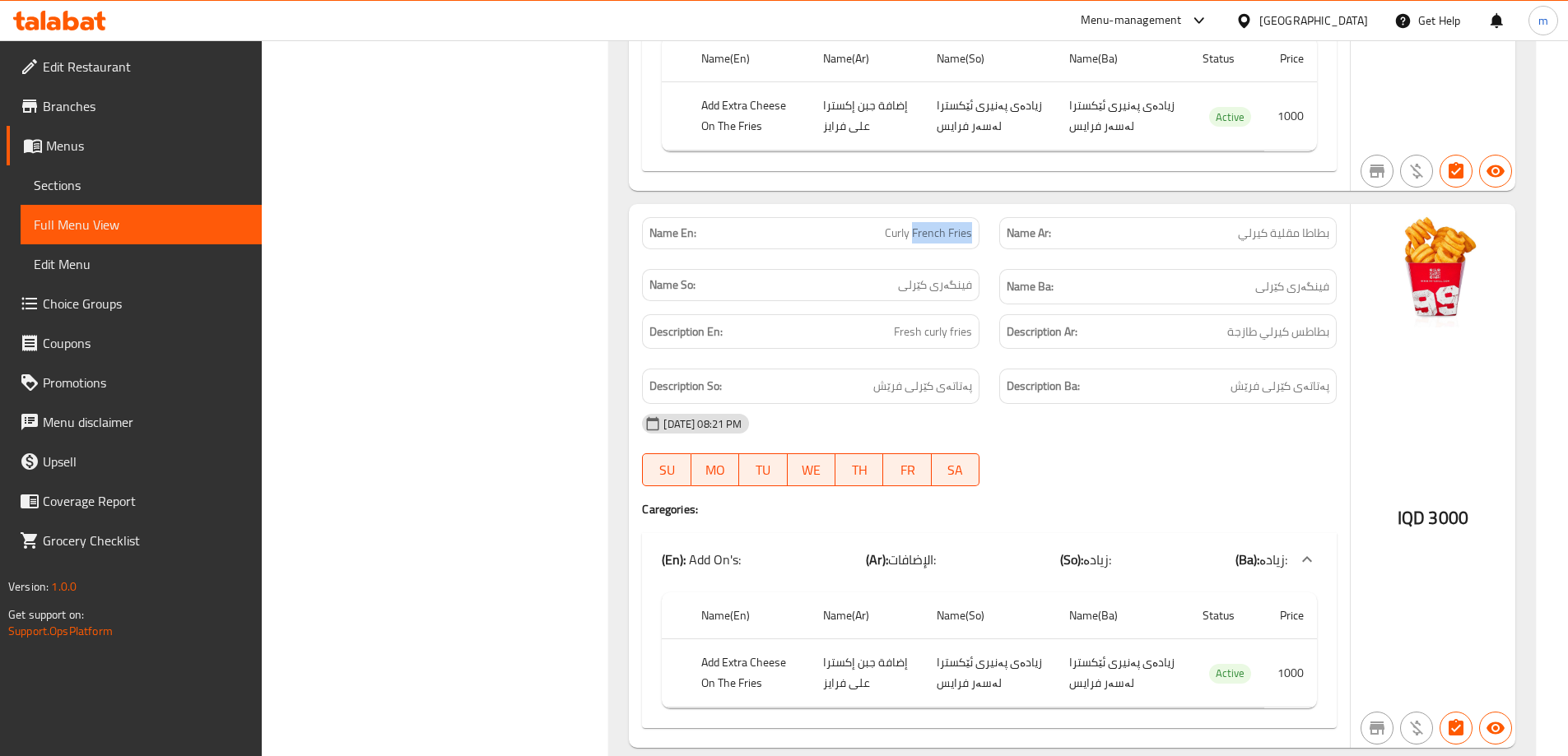
drag, startPoint x: 913, startPoint y: 193, endPoint x: 978, endPoint y: 189, distance: 65.1
click at [978, 217] on div "Name En: Curly French Fries" at bounding box center [811, 233] width 337 height 32
copy span "French Fries"
click at [51, 20] on icon at bounding box center [59, 20] width 93 height 20
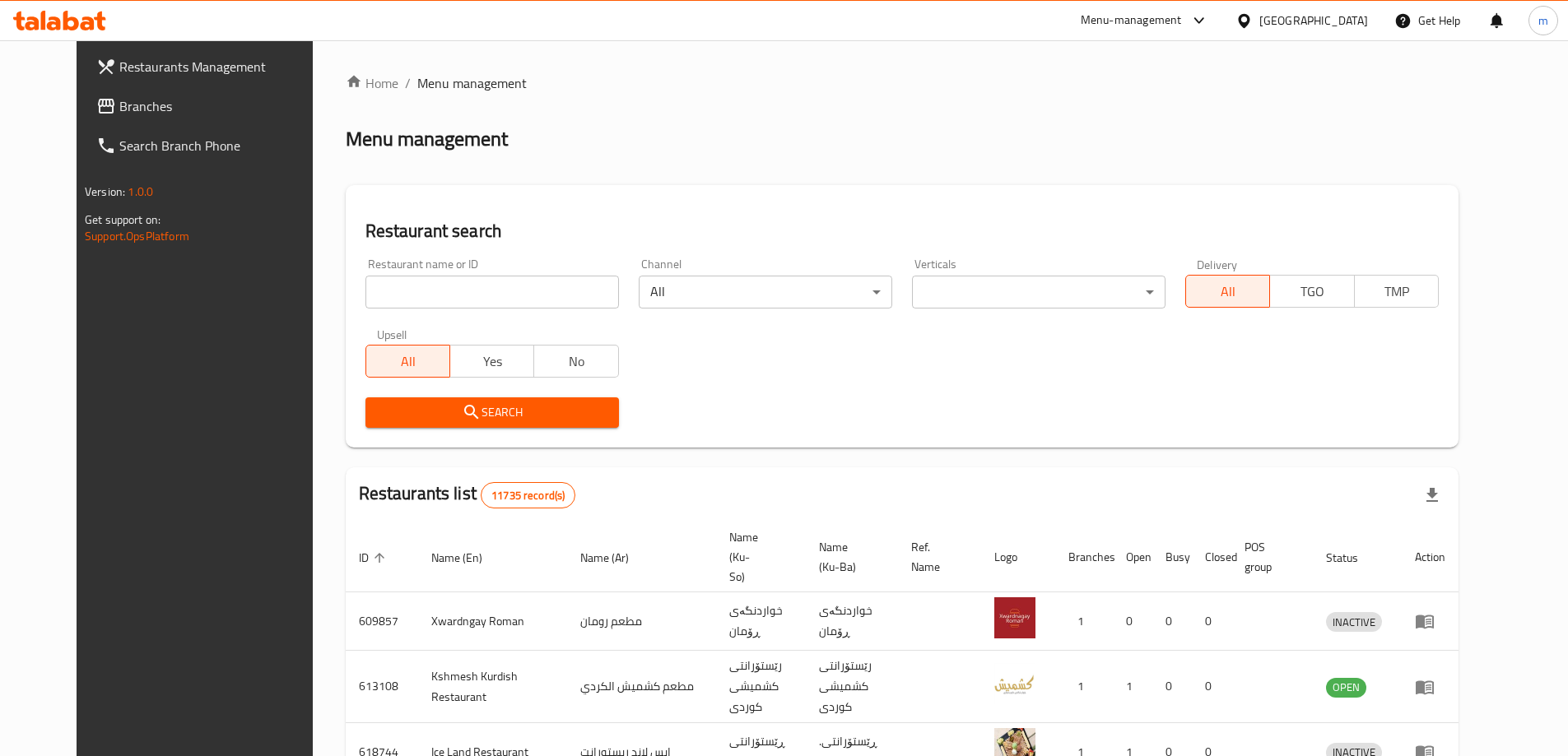
scroll to position [95, 0]
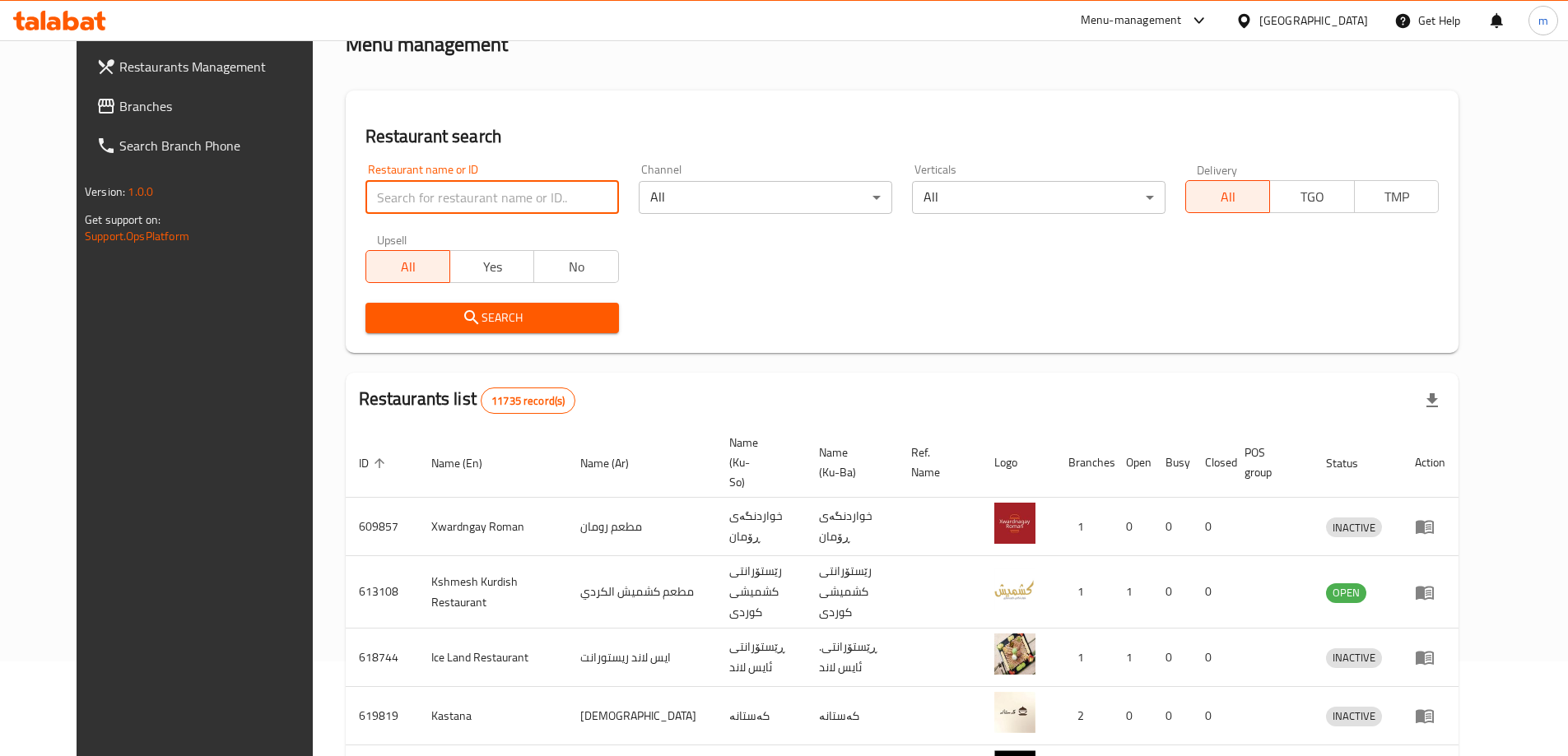
click at [417, 196] on input "search" at bounding box center [492, 197] width 253 height 33
paste input "706332"
type input "706332"
click button "Search" at bounding box center [492, 318] width 253 height 30
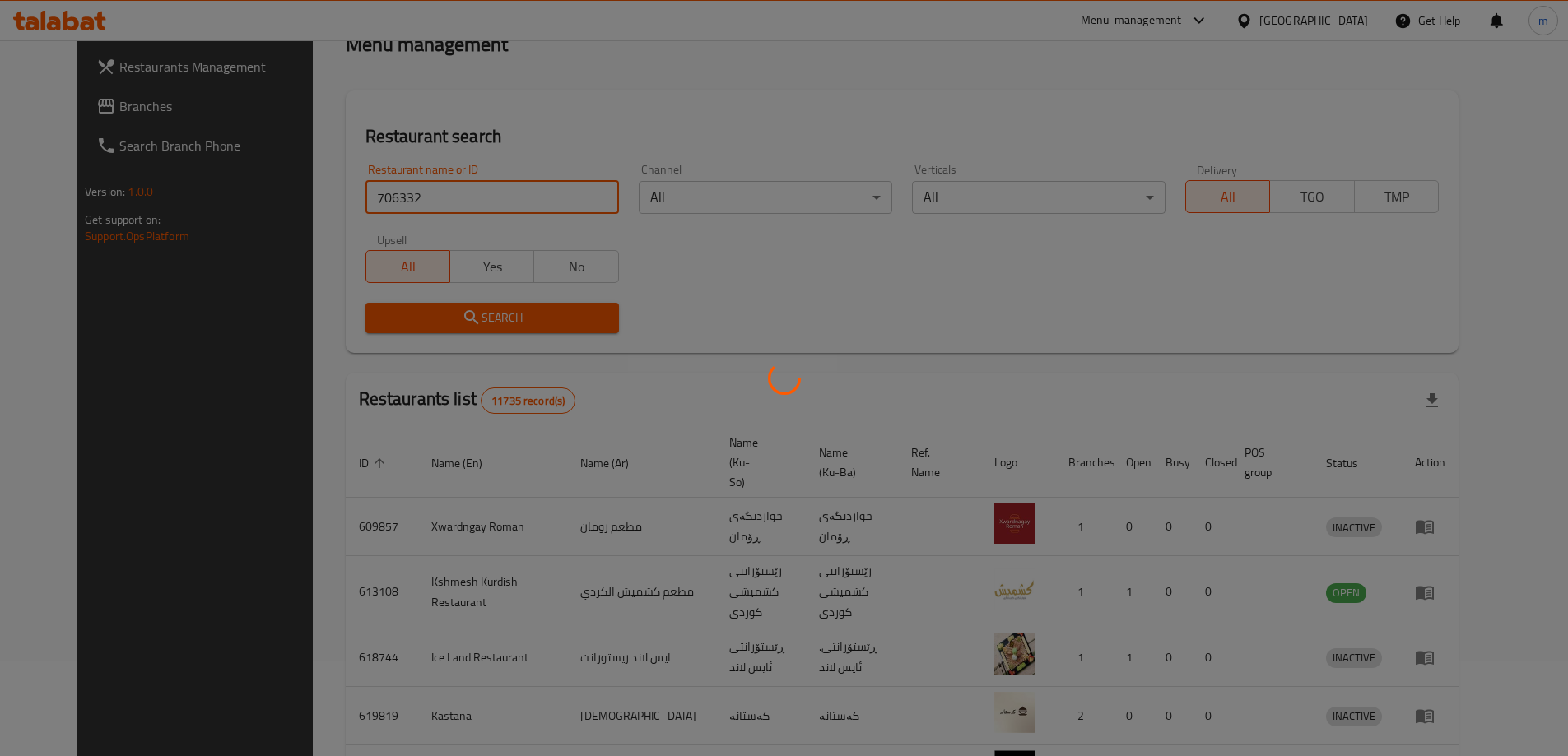
scroll to position [0, 0]
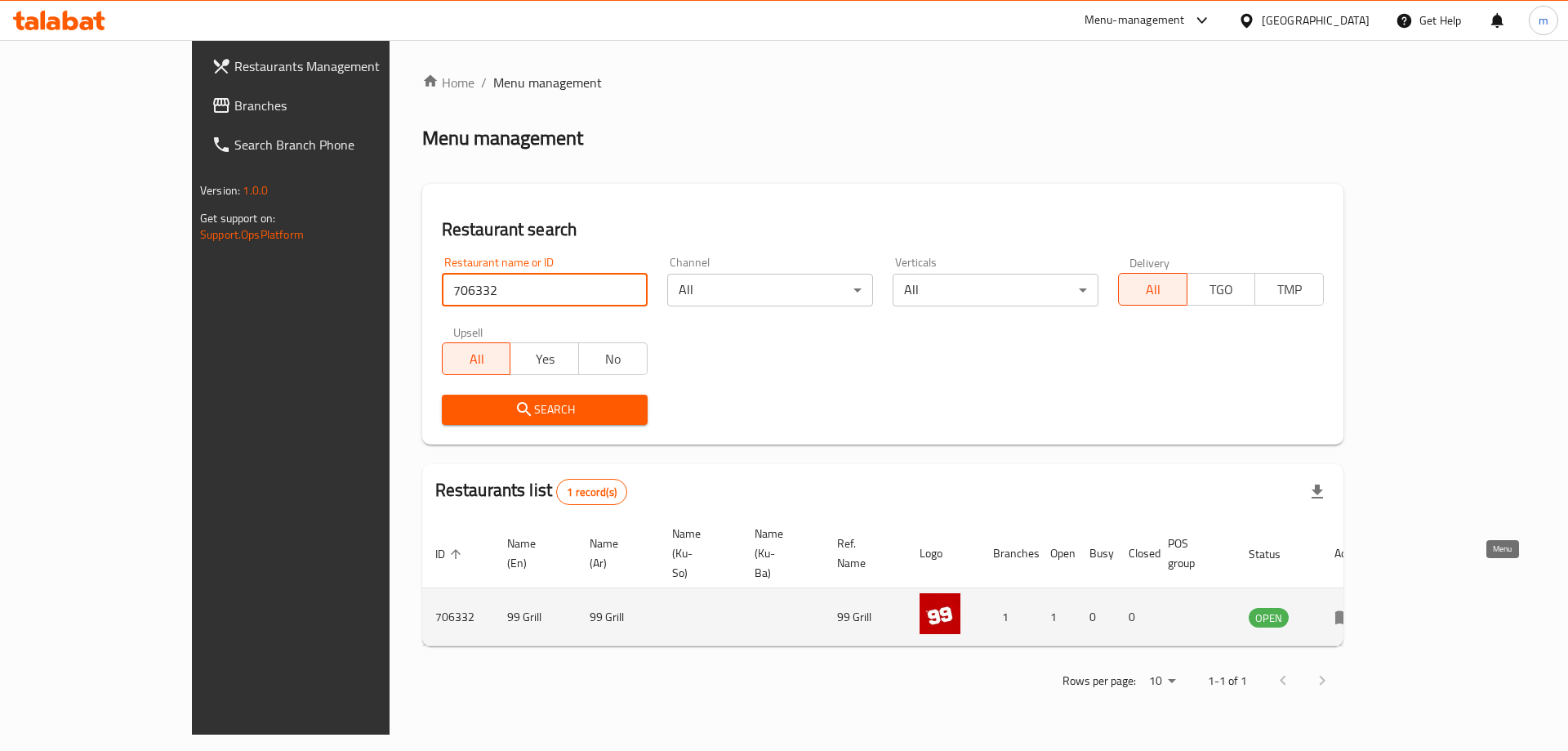
click at [1353, 611] on icon "enhanced table" at bounding box center [1343, 618] width 18 height 14
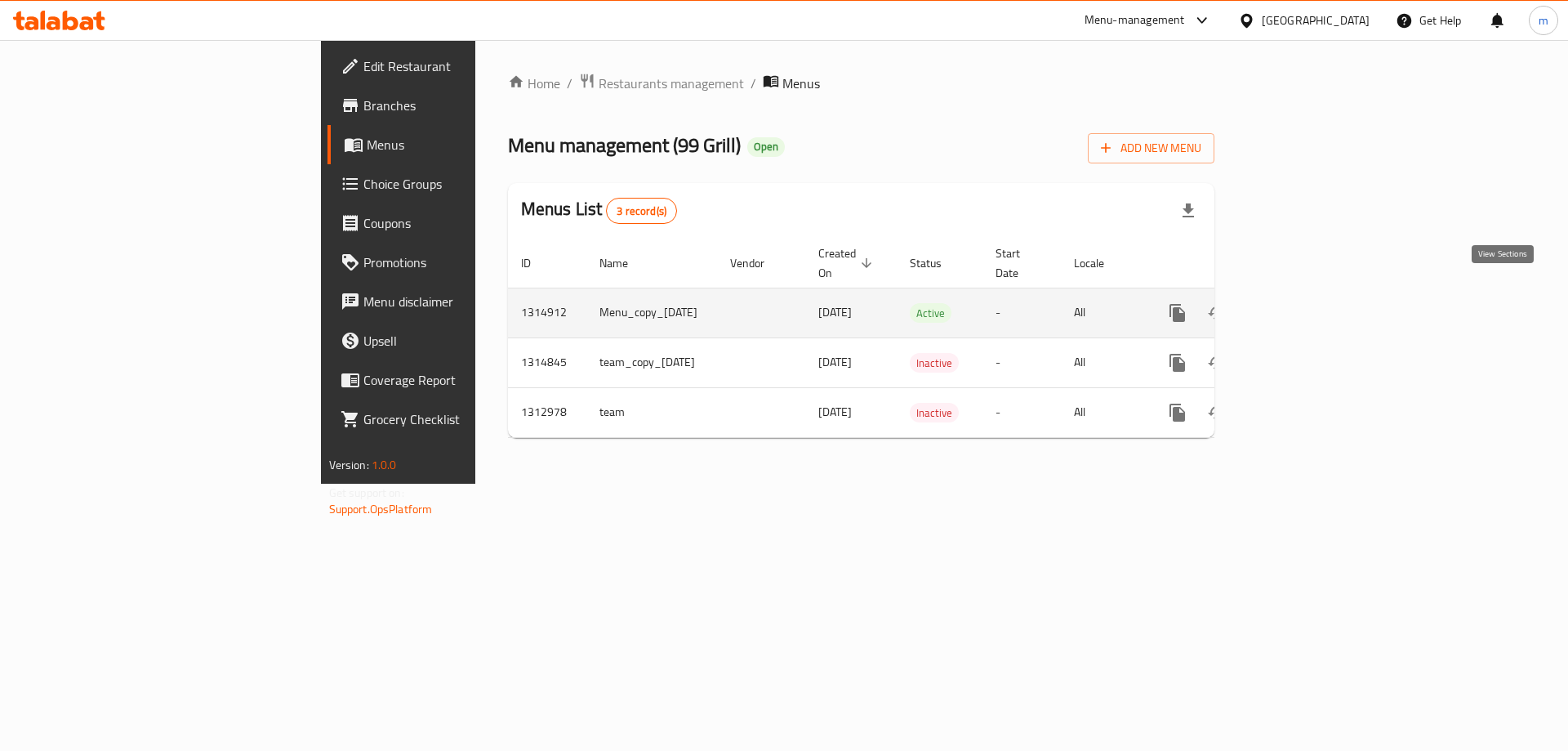
click at [1314, 294] on link "enhanced table" at bounding box center [1295, 313] width 39 height 39
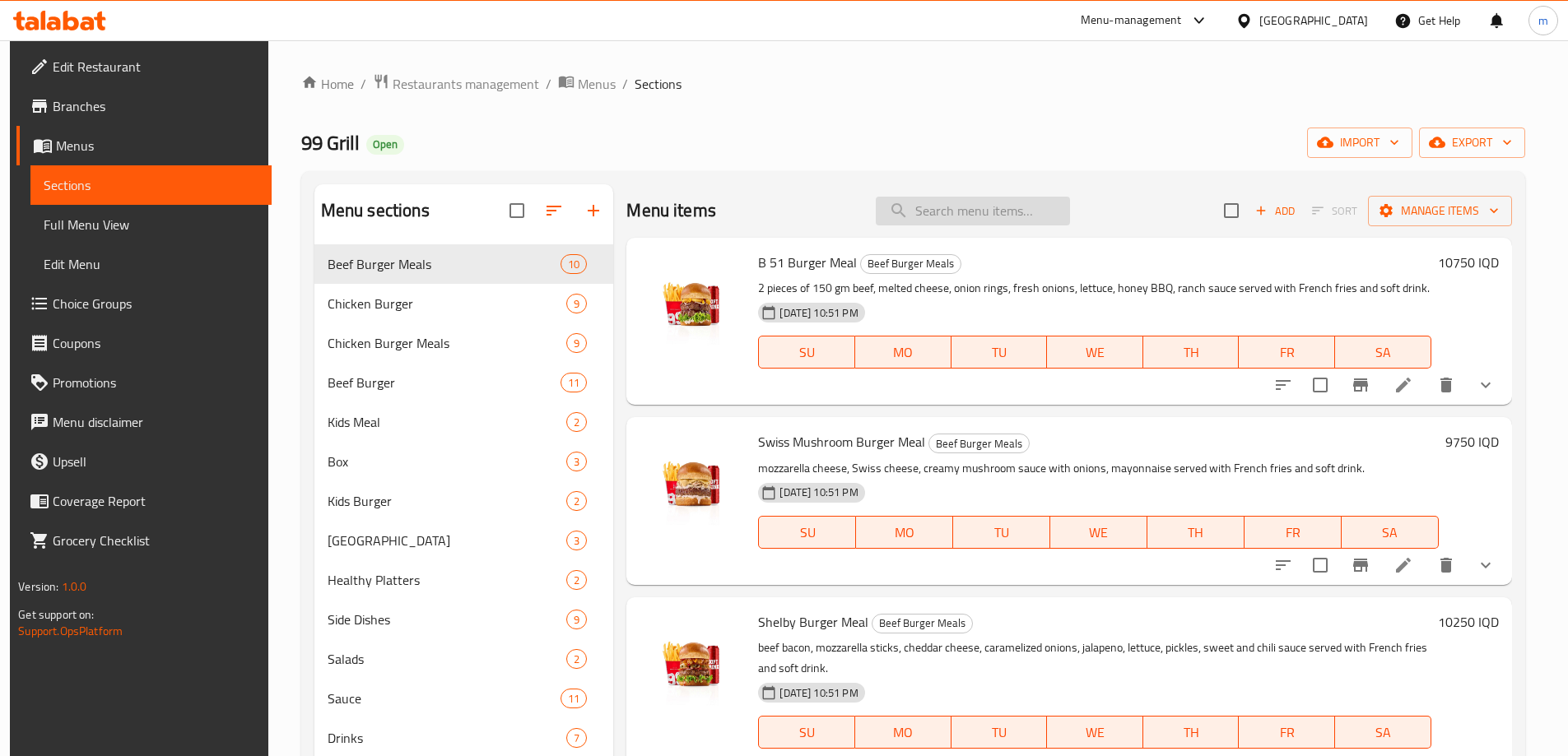
click at [973, 209] on input "search" at bounding box center [972, 211] width 194 height 28
click at [137, 224] on span "Full Menu View" at bounding box center [151, 224] width 215 height 20
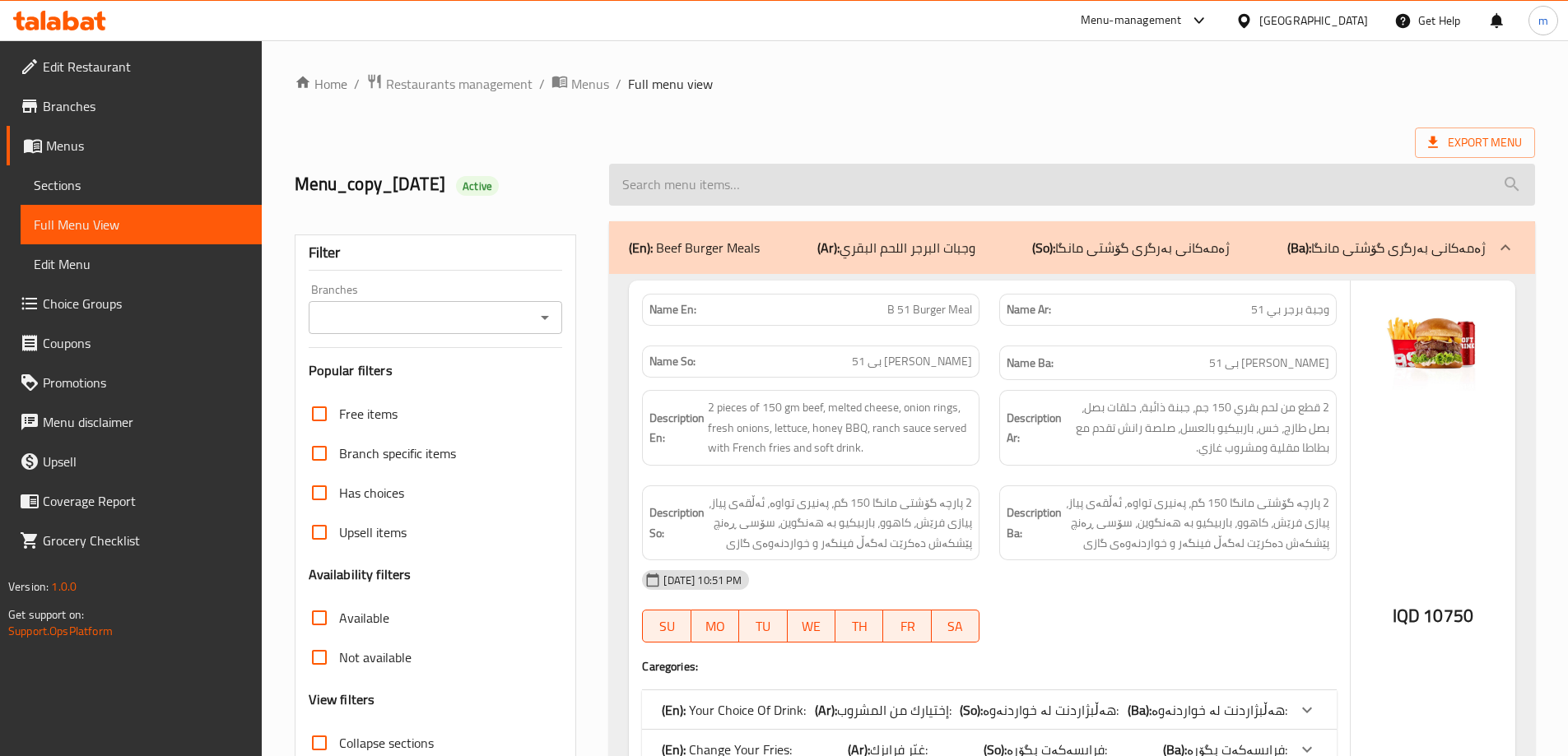
click at [863, 194] on input "search" at bounding box center [1072, 184] width 926 height 42
paste input "French Fries"
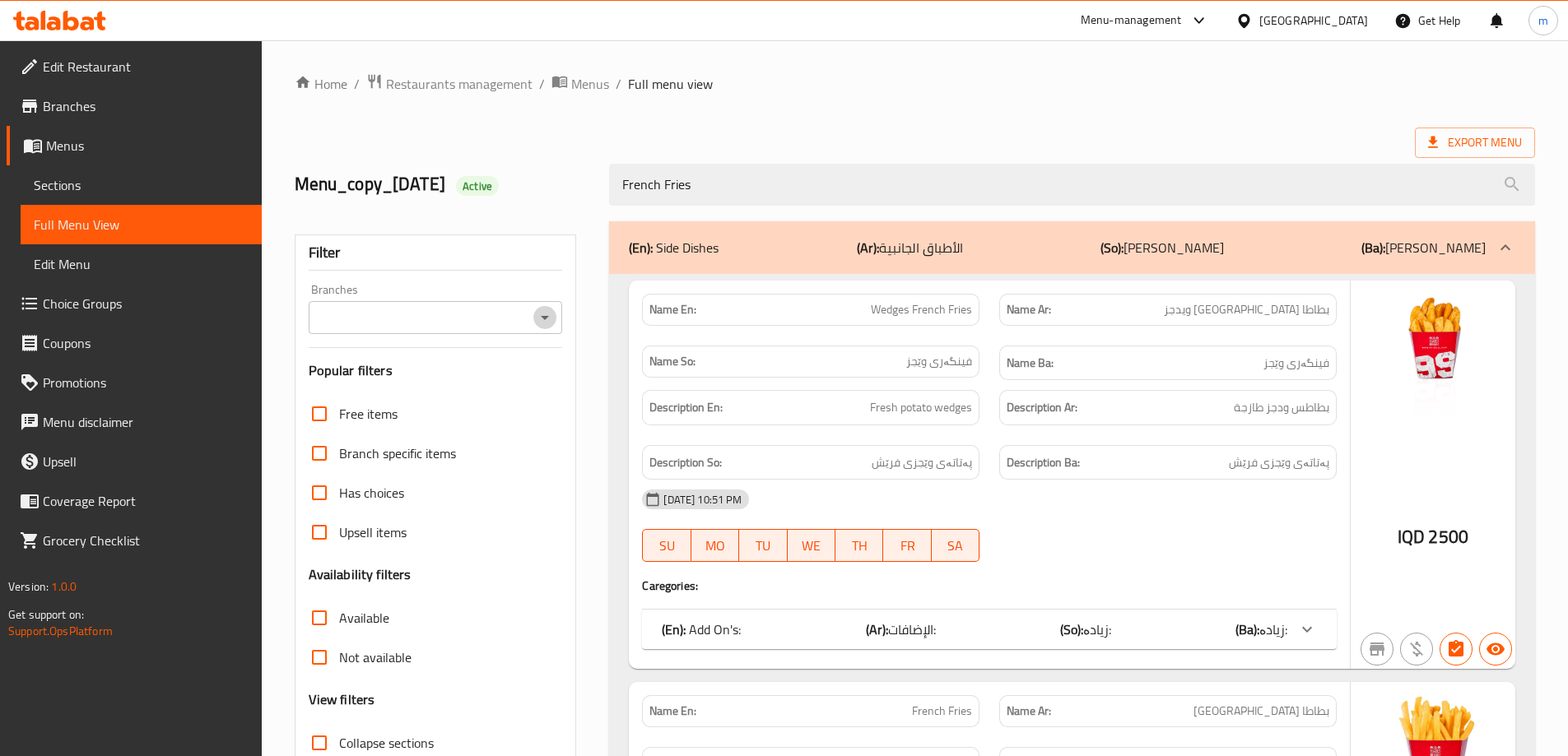
click at [547, 319] on icon "Open" at bounding box center [544, 318] width 20 height 20
type input "French Fries"
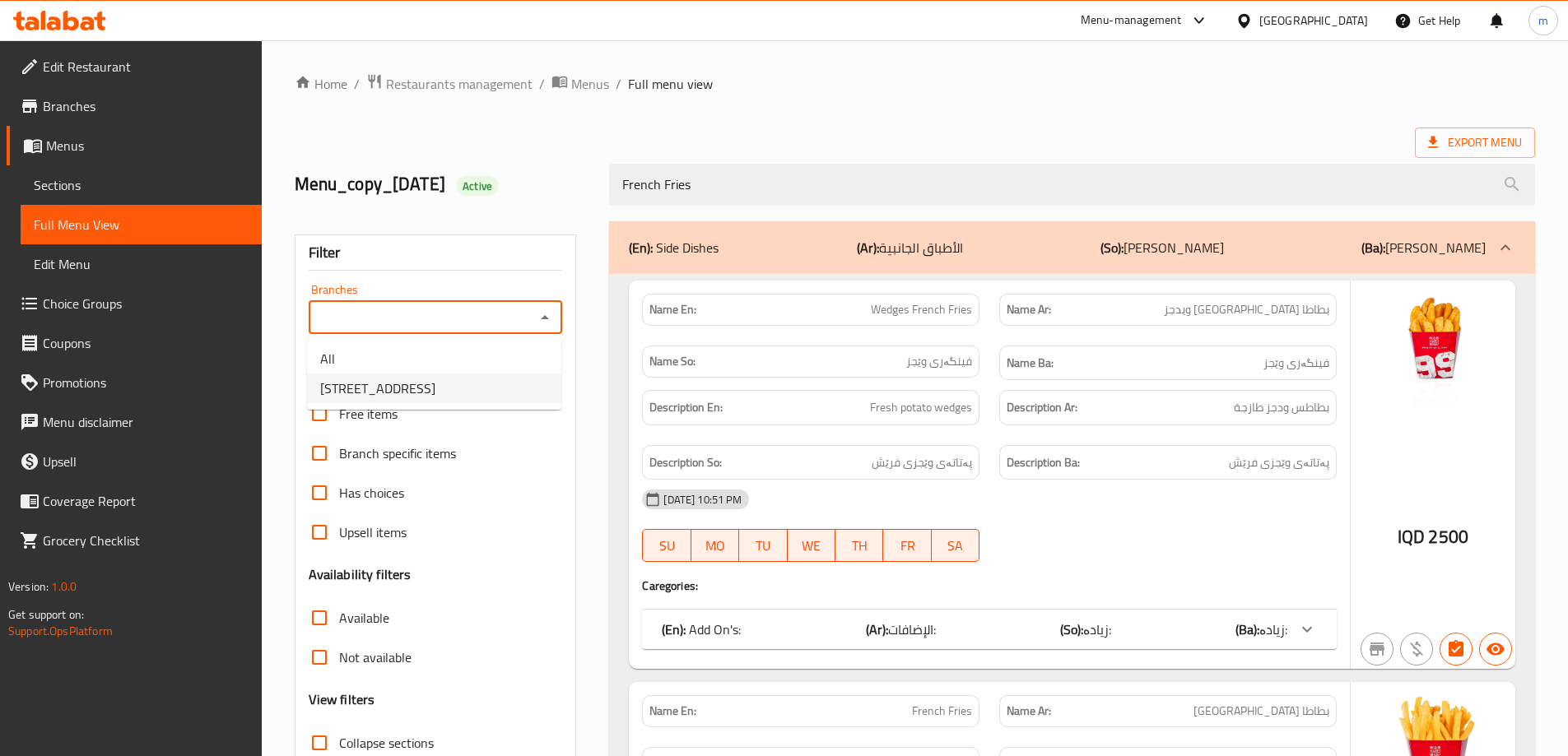
click at [479, 398] on li "[STREET_ADDRESS]" at bounding box center [434, 388] width 254 height 29
type input "[STREET_ADDRESS]"
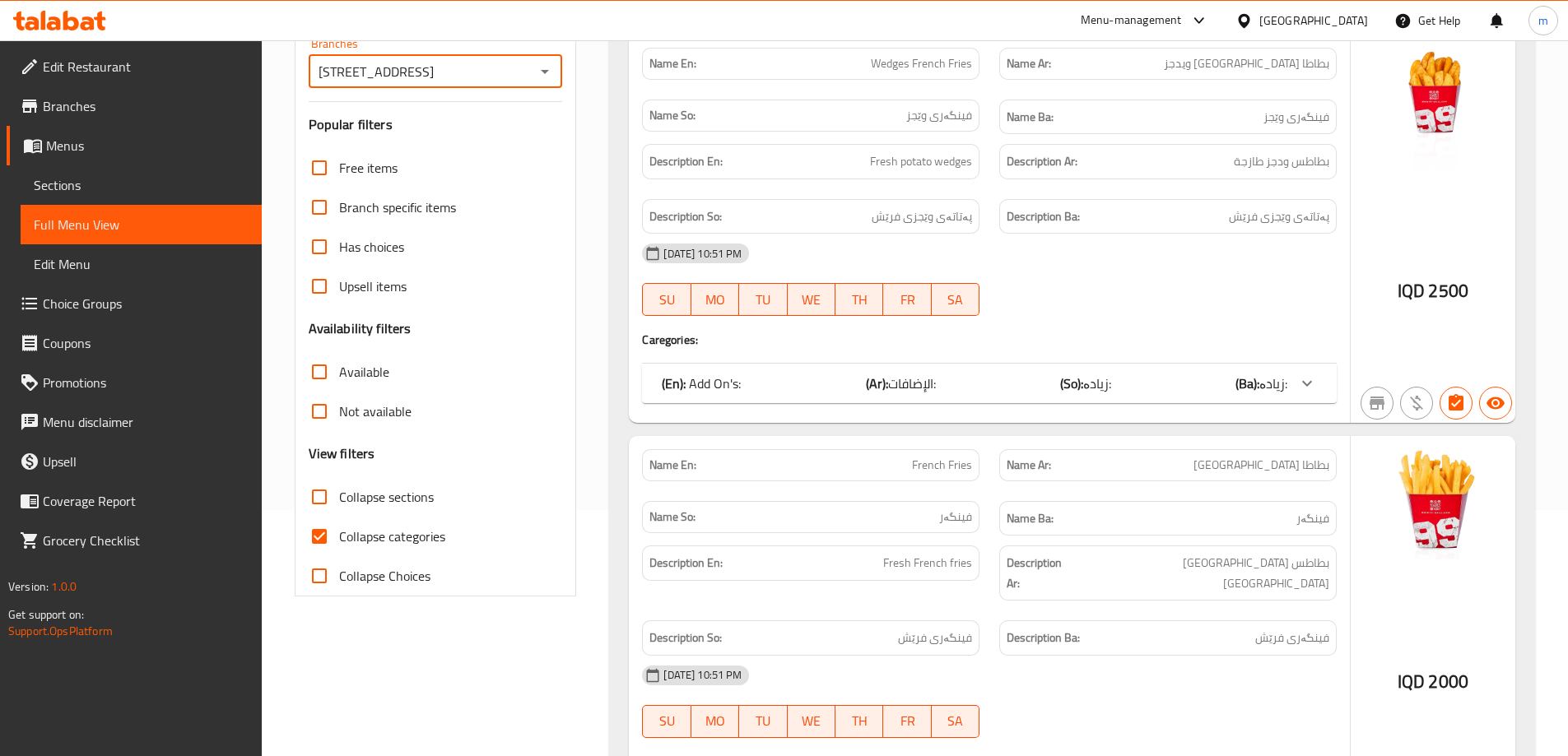
scroll to position [384, 0]
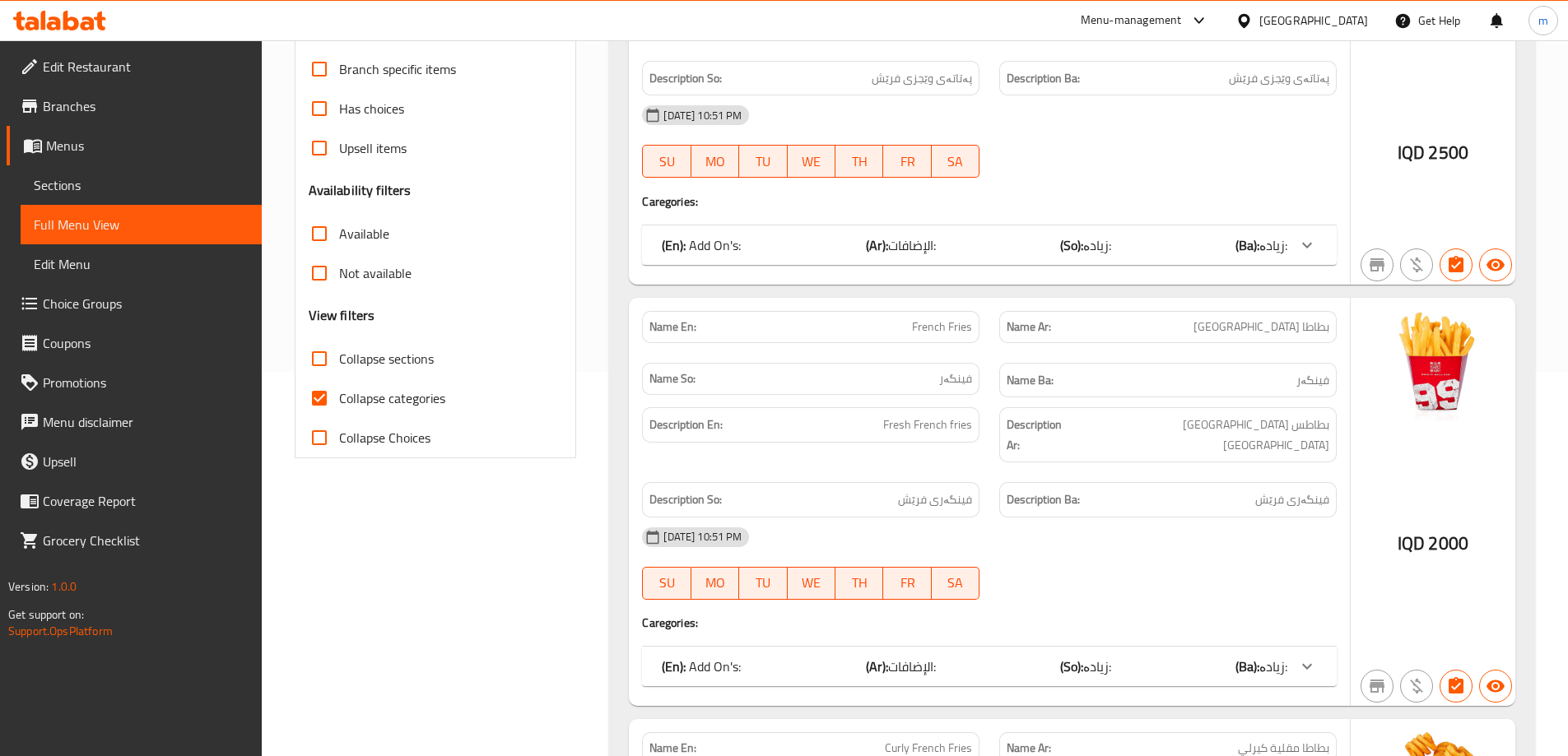
click at [437, 402] on span "Collapse categories" at bounding box center [392, 398] width 107 height 20
click at [339, 402] on input "Collapse categories" at bounding box center [319, 398] width 39 height 39
checkbox input "false"
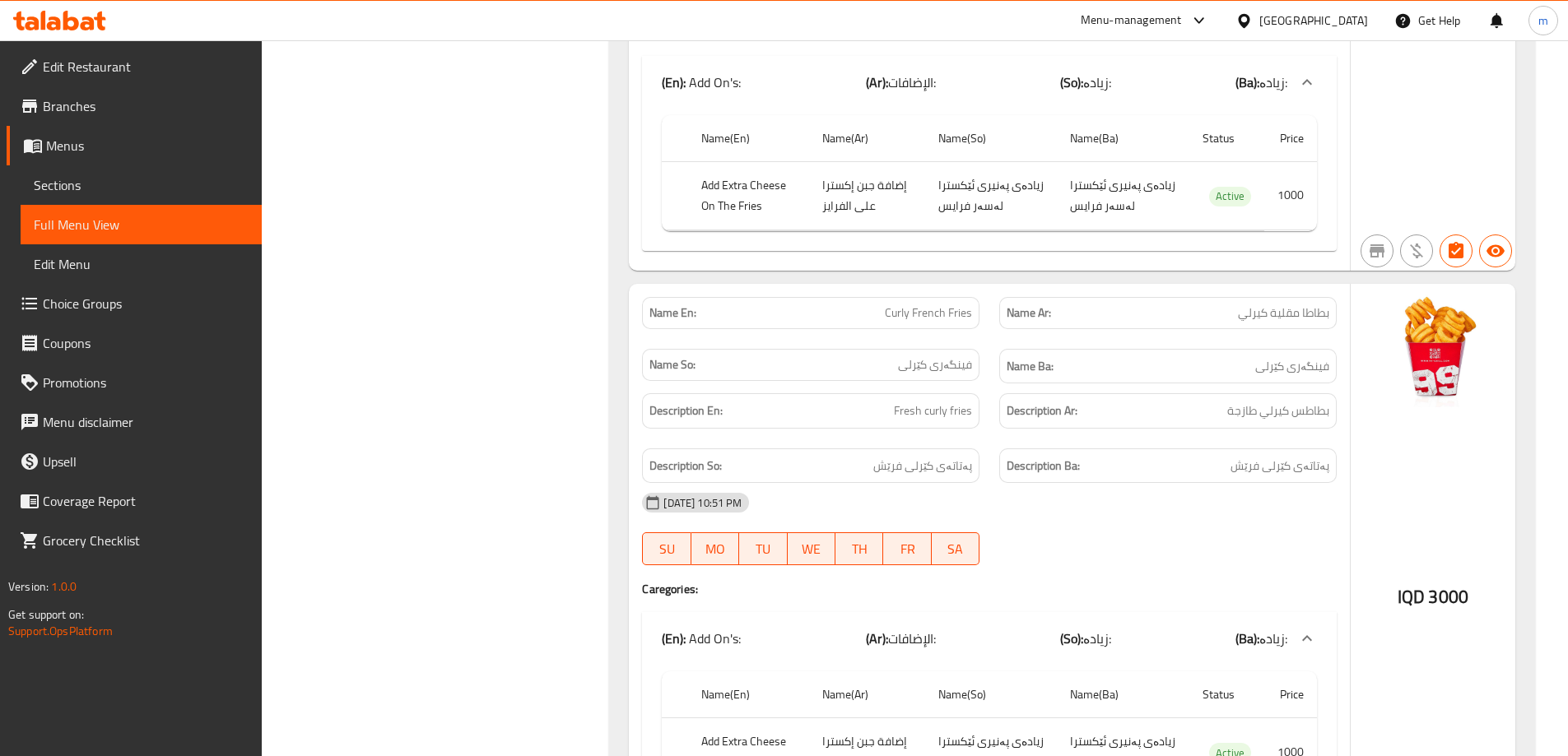
scroll to position [1247, 0]
